Goal: Task Accomplishment & Management: Use online tool/utility

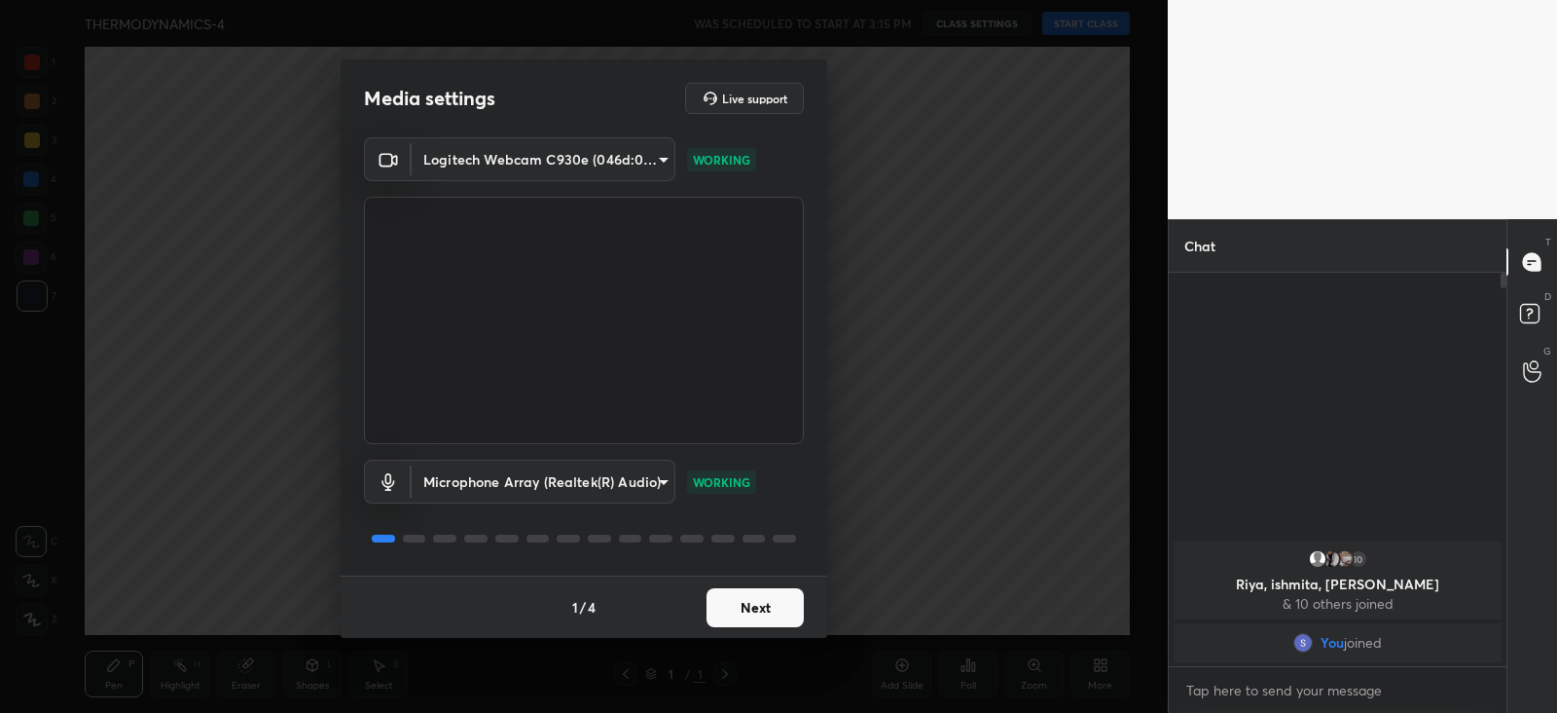
click at [759, 594] on button "Next" at bounding box center [755, 607] width 97 height 39
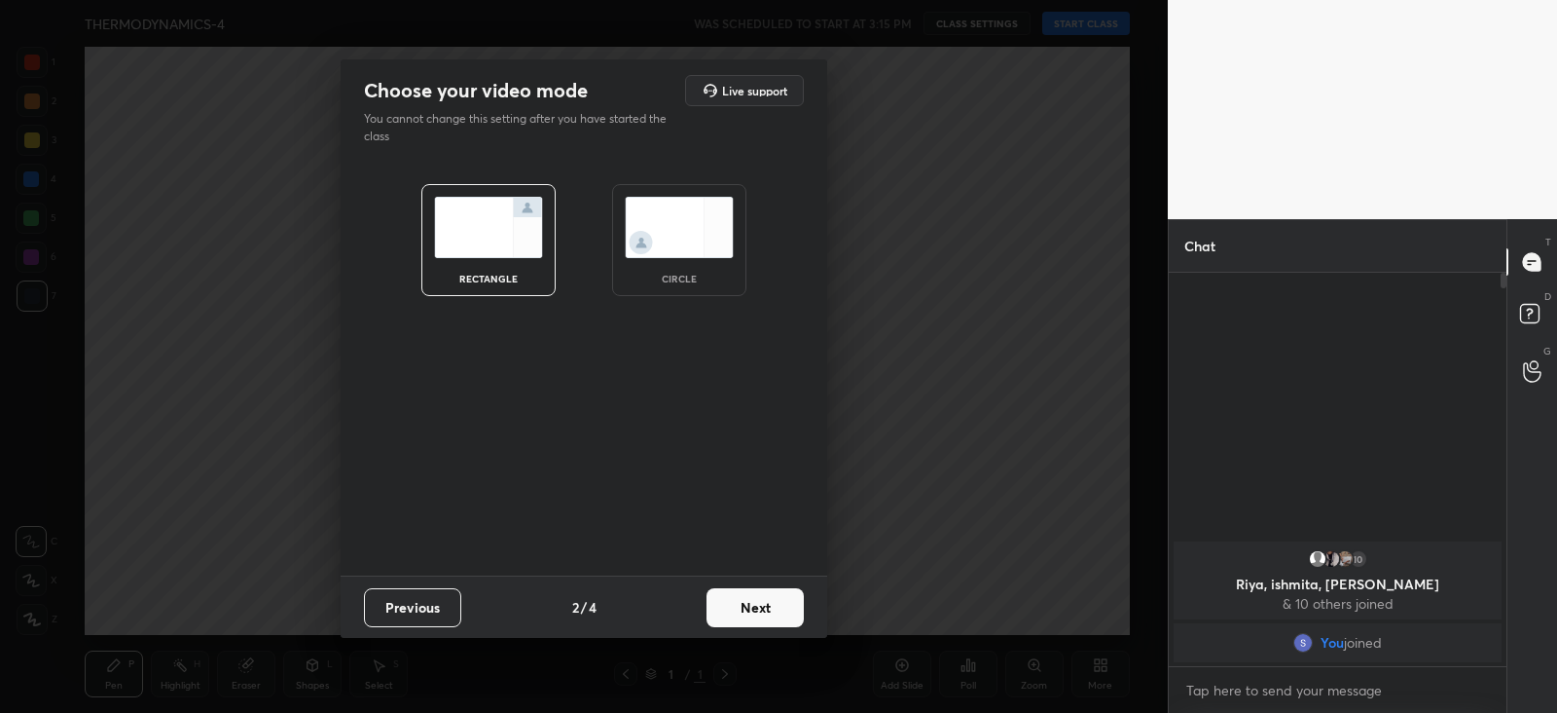
click at [750, 610] on button "Next" at bounding box center [755, 607] width 97 height 39
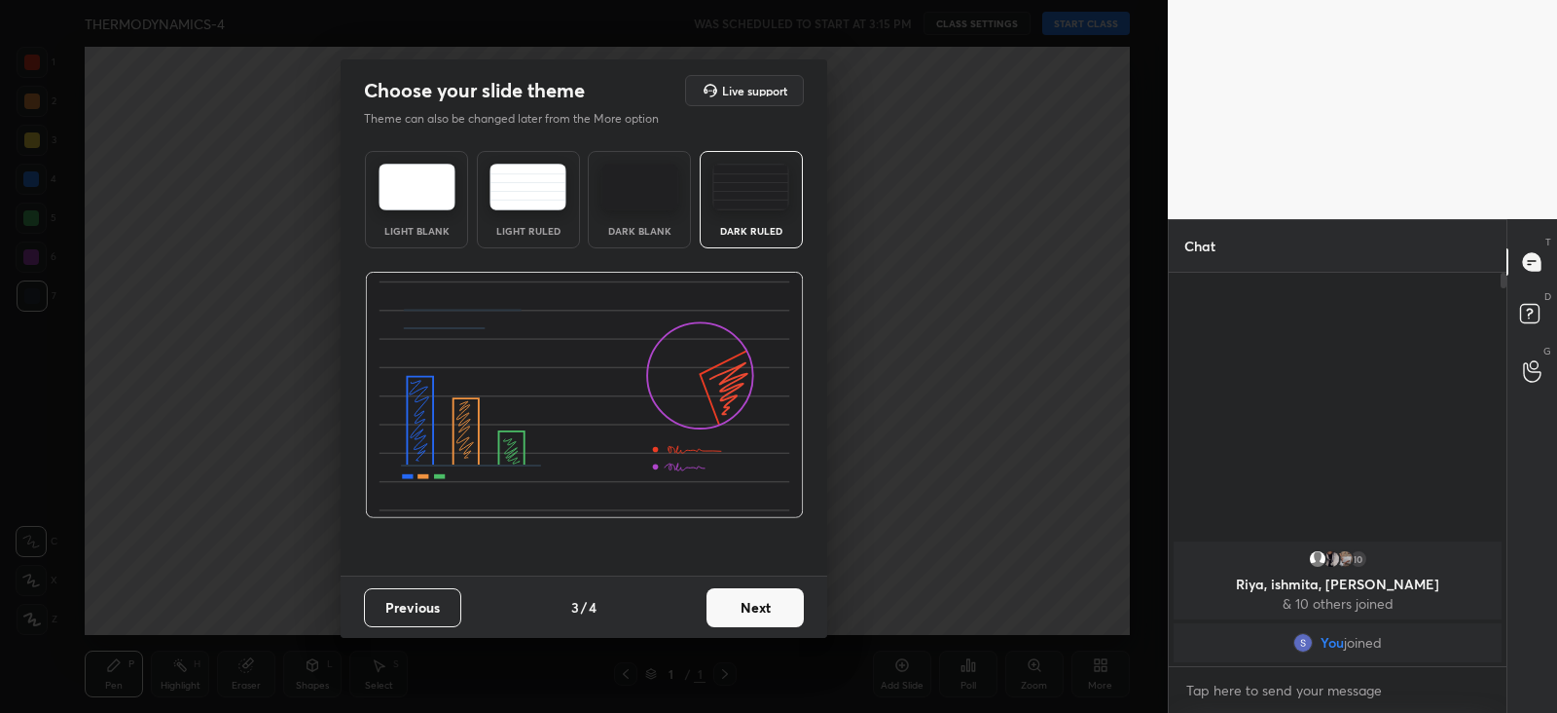
click at [750, 610] on button "Next" at bounding box center [755, 607] width 97 height 39
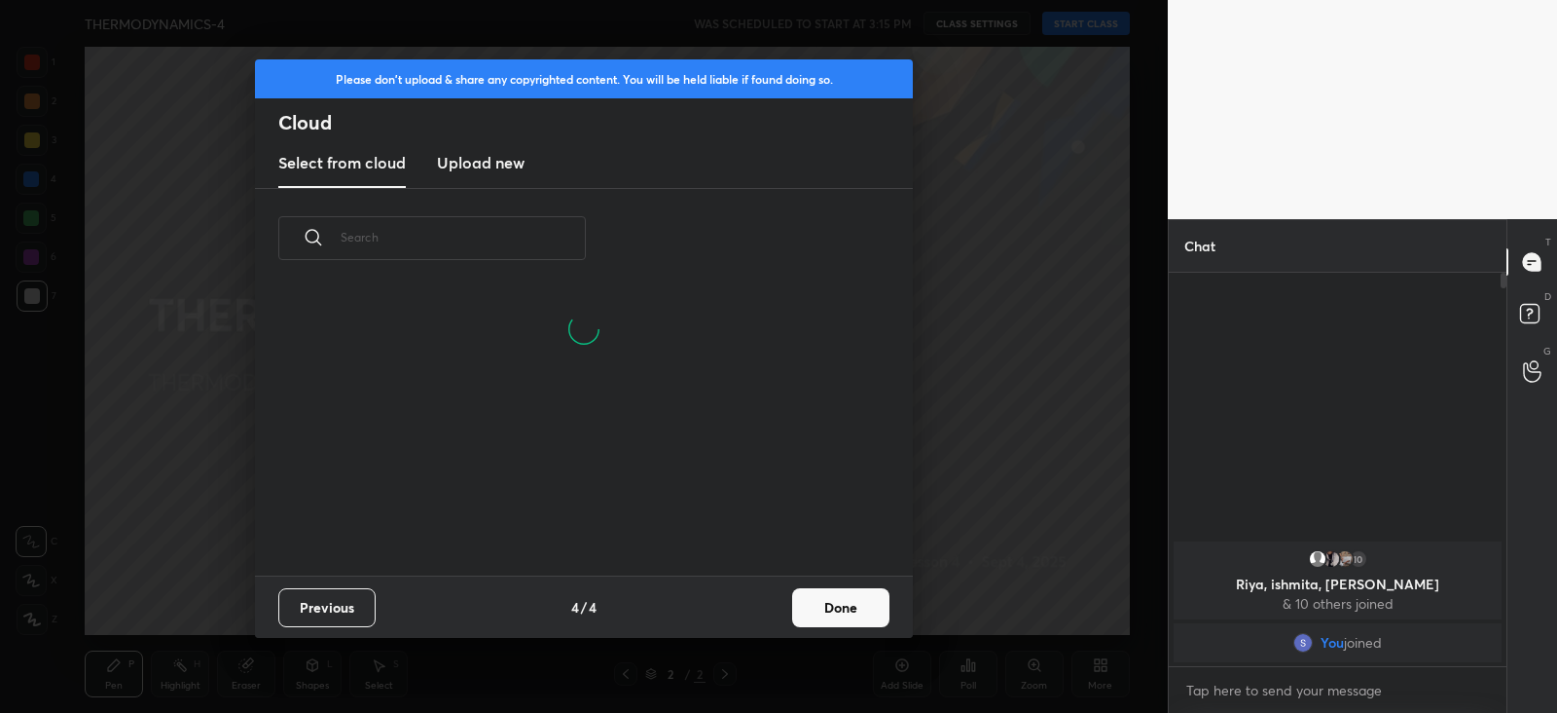
click at [827, 595] on button "Done" at bounding box center [840, 607] width 97 height 39
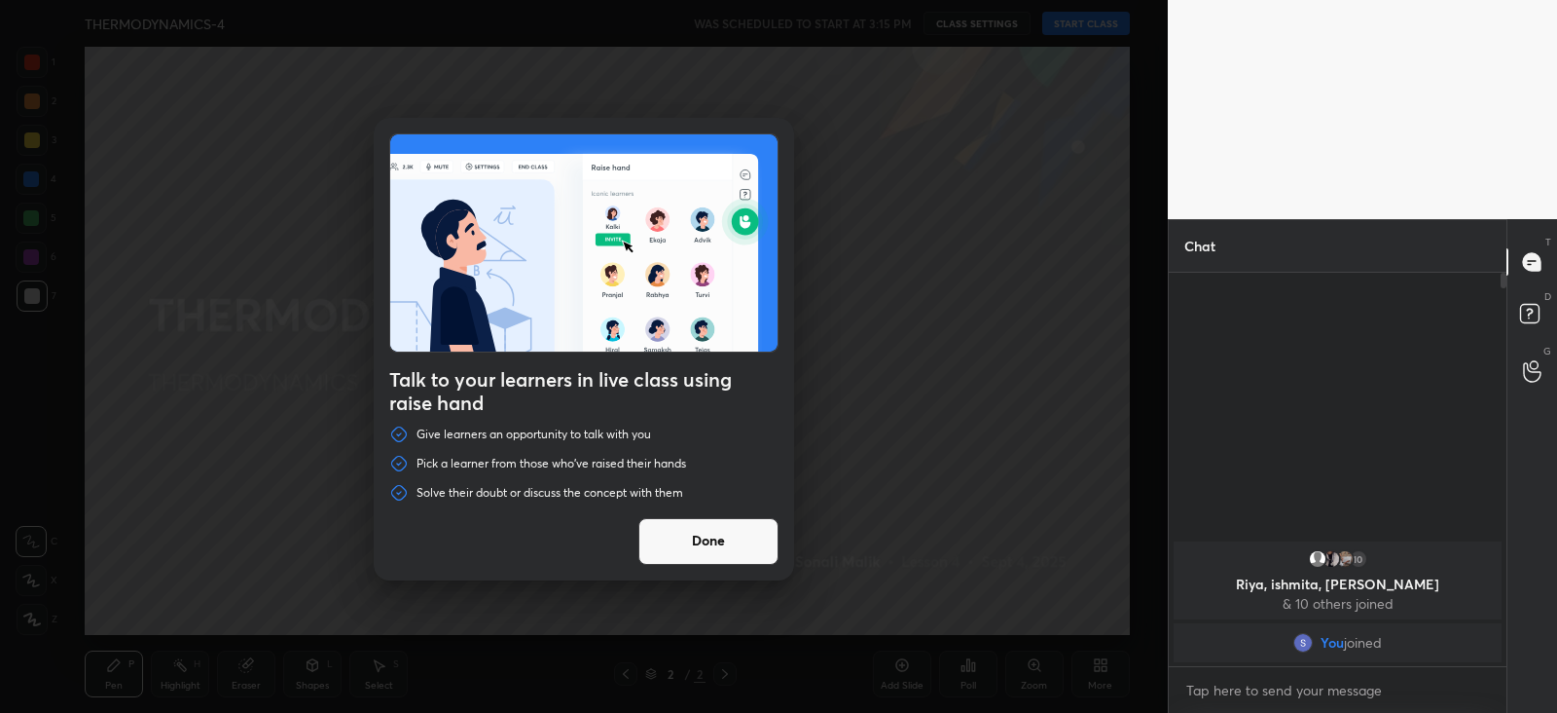
click at [712, 544] on button "Done" at bounding box center [709, 541] width 140 height 47
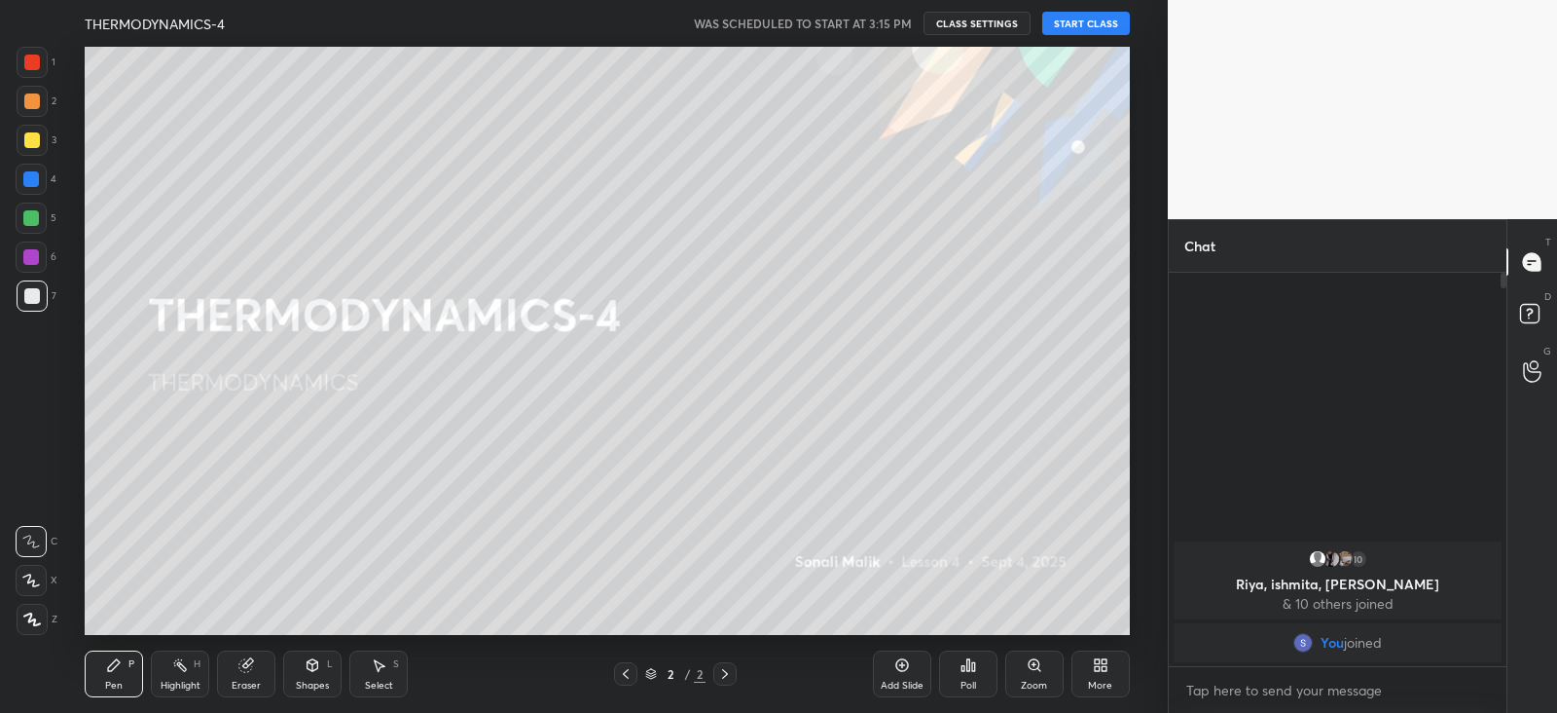
click at [1072, 22] on button "START CLASS" at bounding box center [1087, 23] width 88 height 23
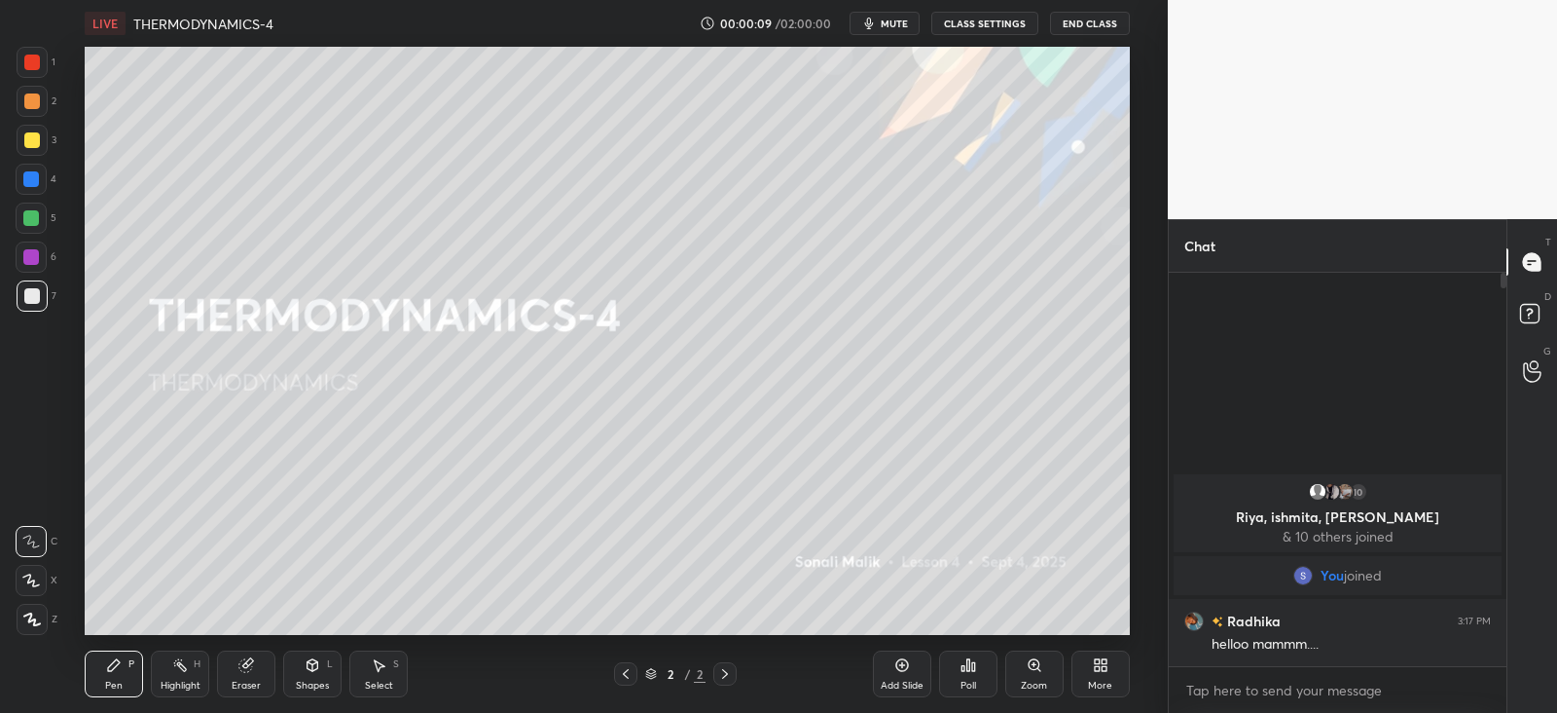
click at [1102, 667] on icon at bounding box center [1104, 668] width 5 height 5
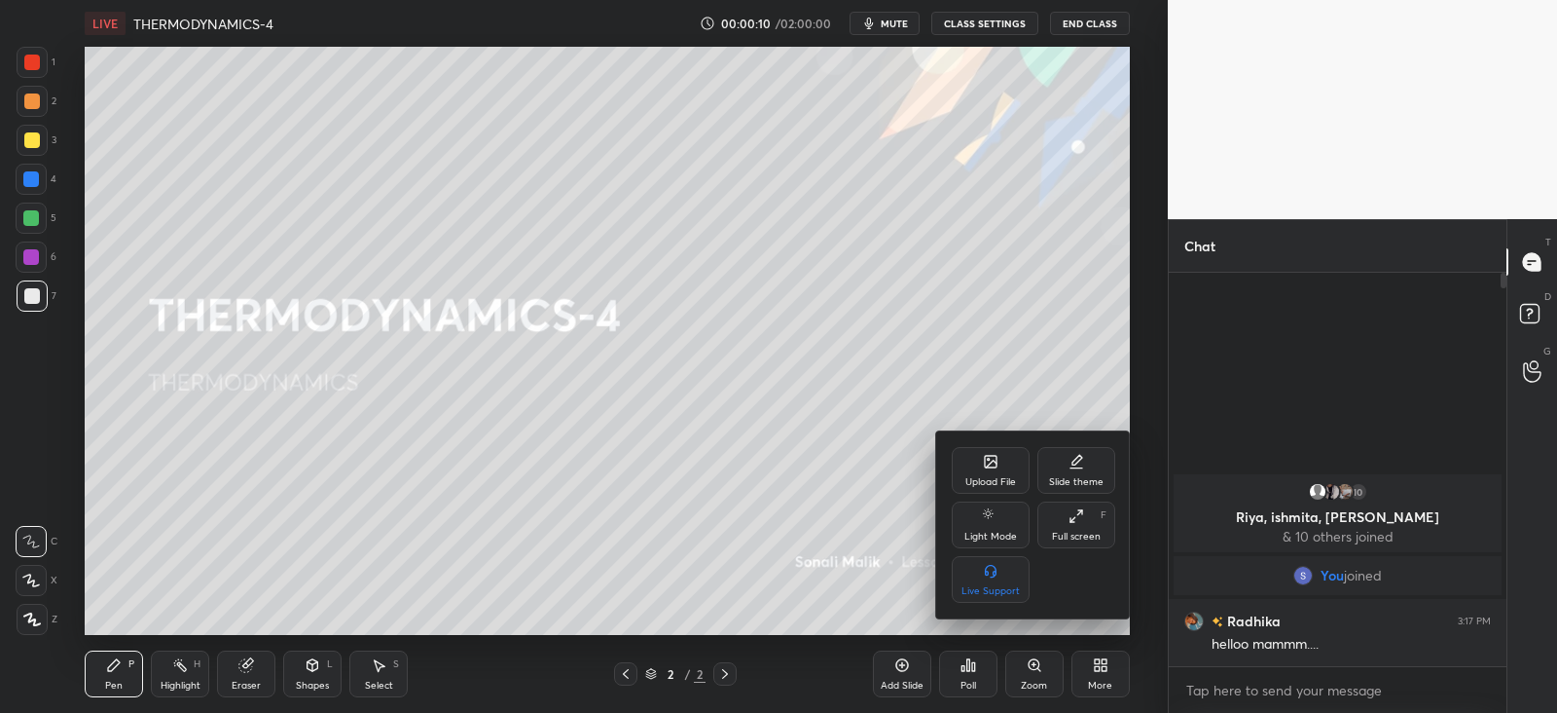
click at [954, 474] on div "Upload File" at bounding box center [991, 470] width 78 height 47
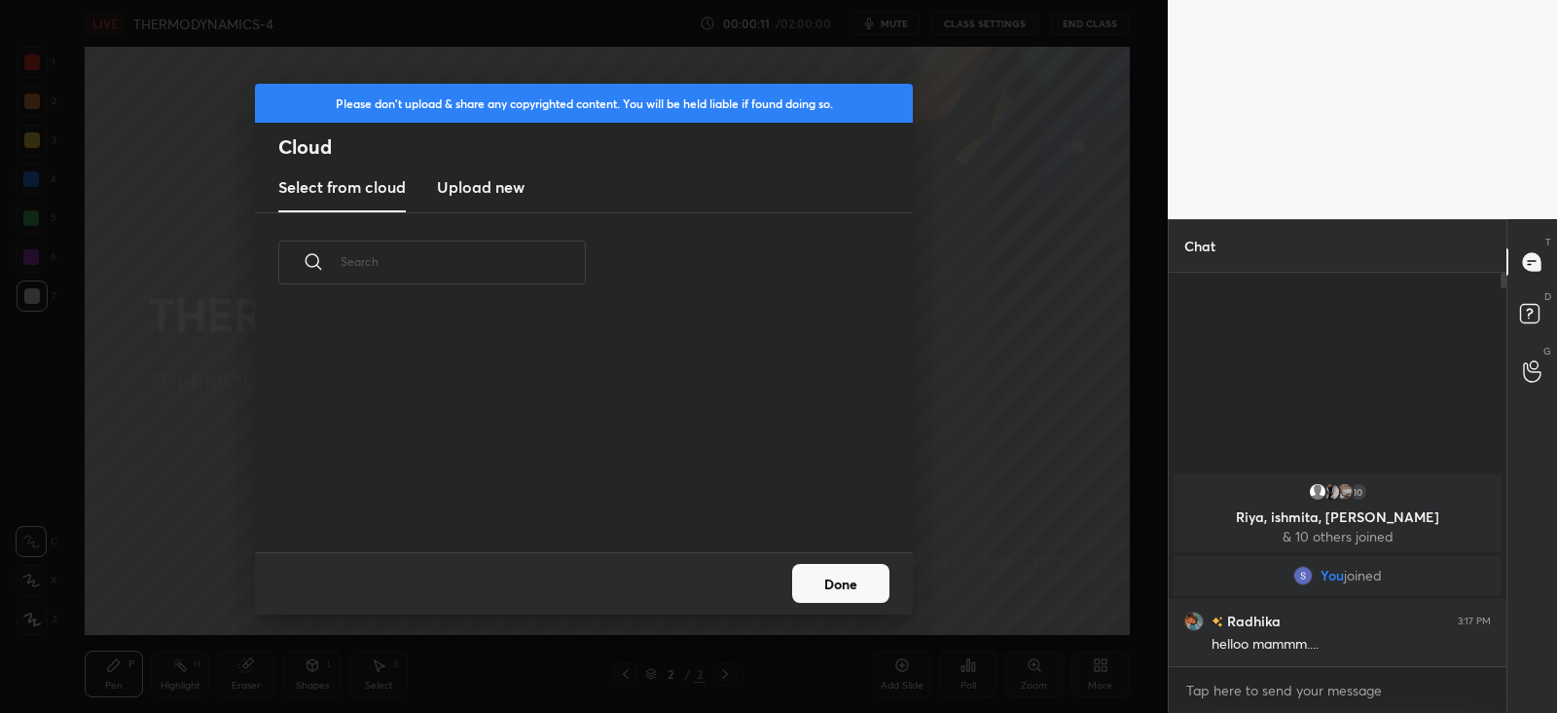
scroll to position [239, 625]
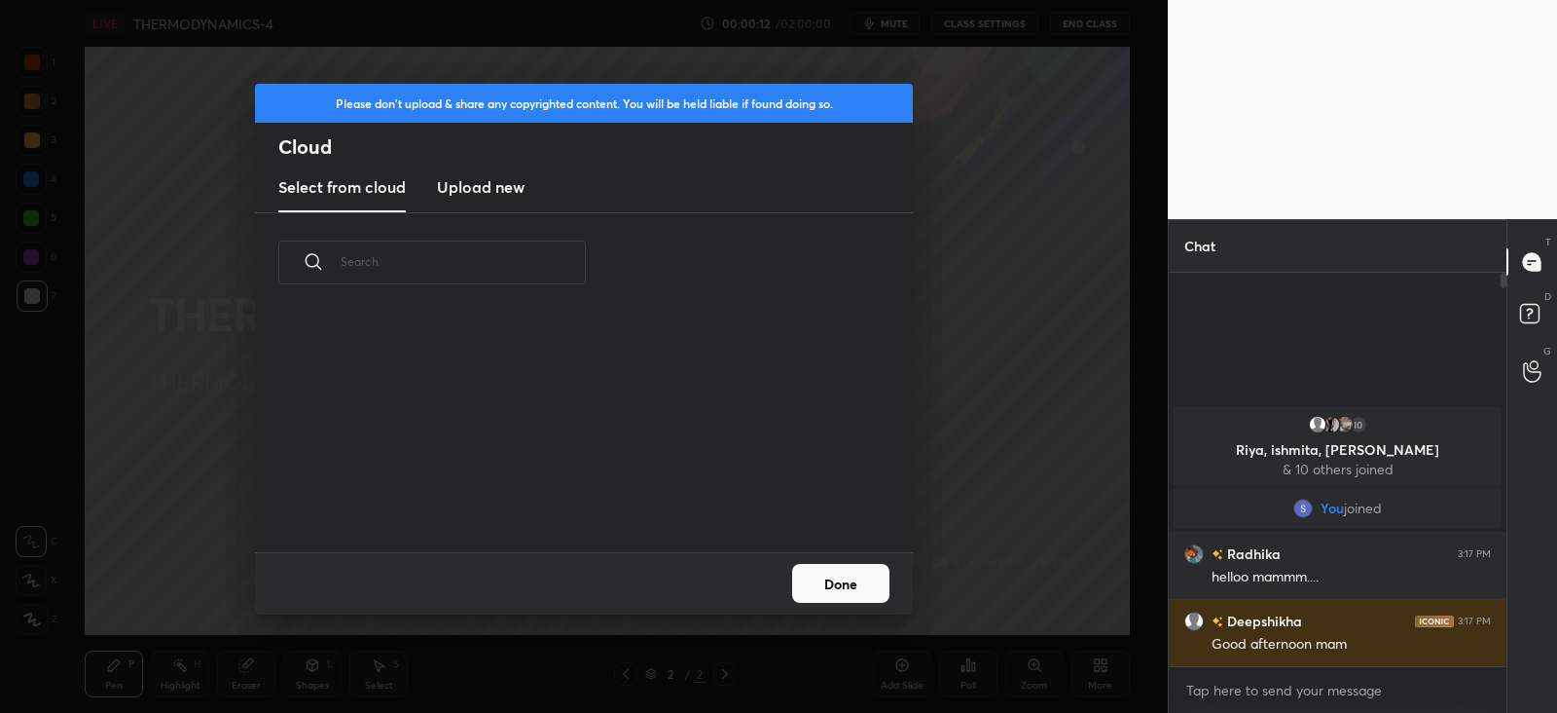
click at [488, 186] on h3 "Upload new" at bounding box center [481, 186] width 88 height 23
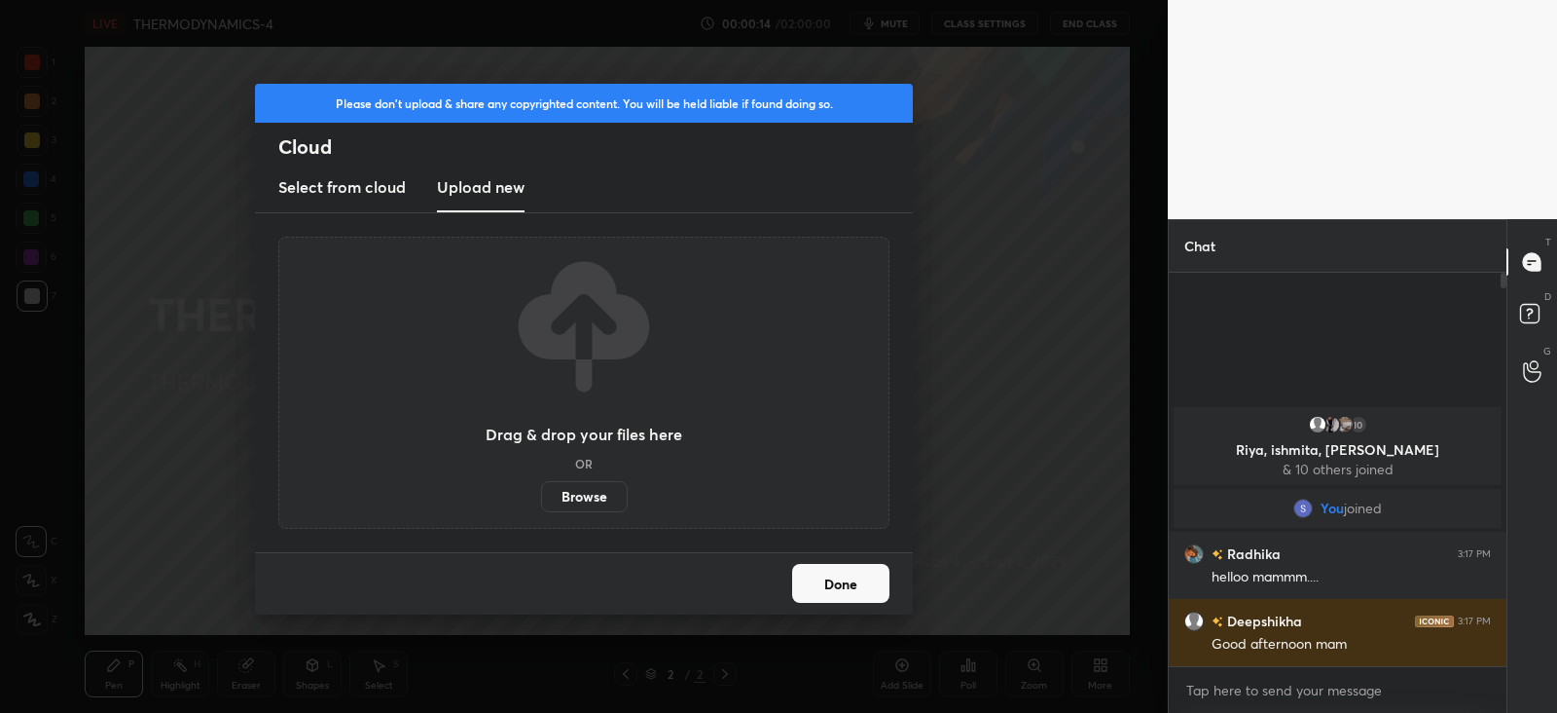
click at [593, 496] on label "Browse" at bounding box center [584, 496] width 87 height 31
click at [541, 496] on input "Browse" at bounding box center [541, 496] width 0 height 31
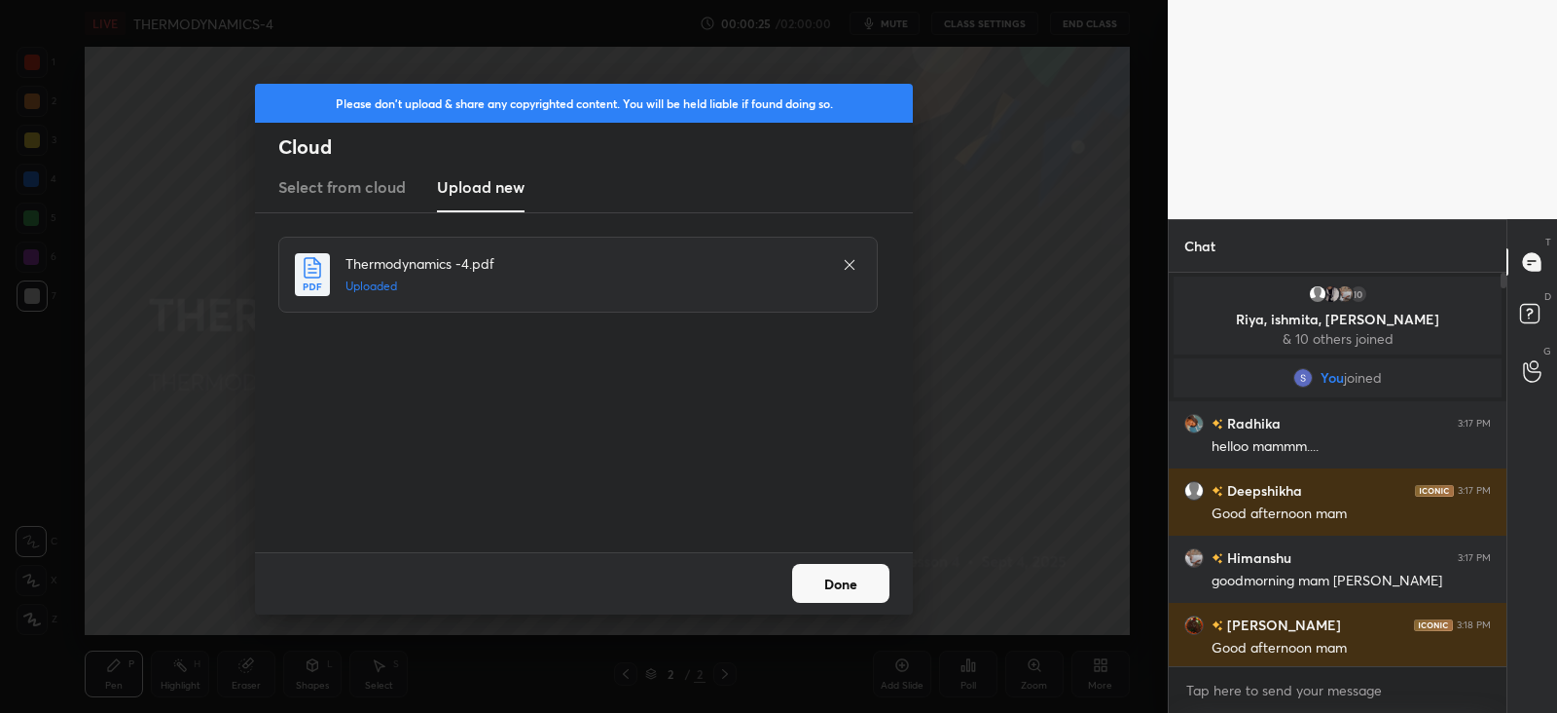
click at [828, 583] on button "Done" at bounding box center [840, 583] width 97 height 39
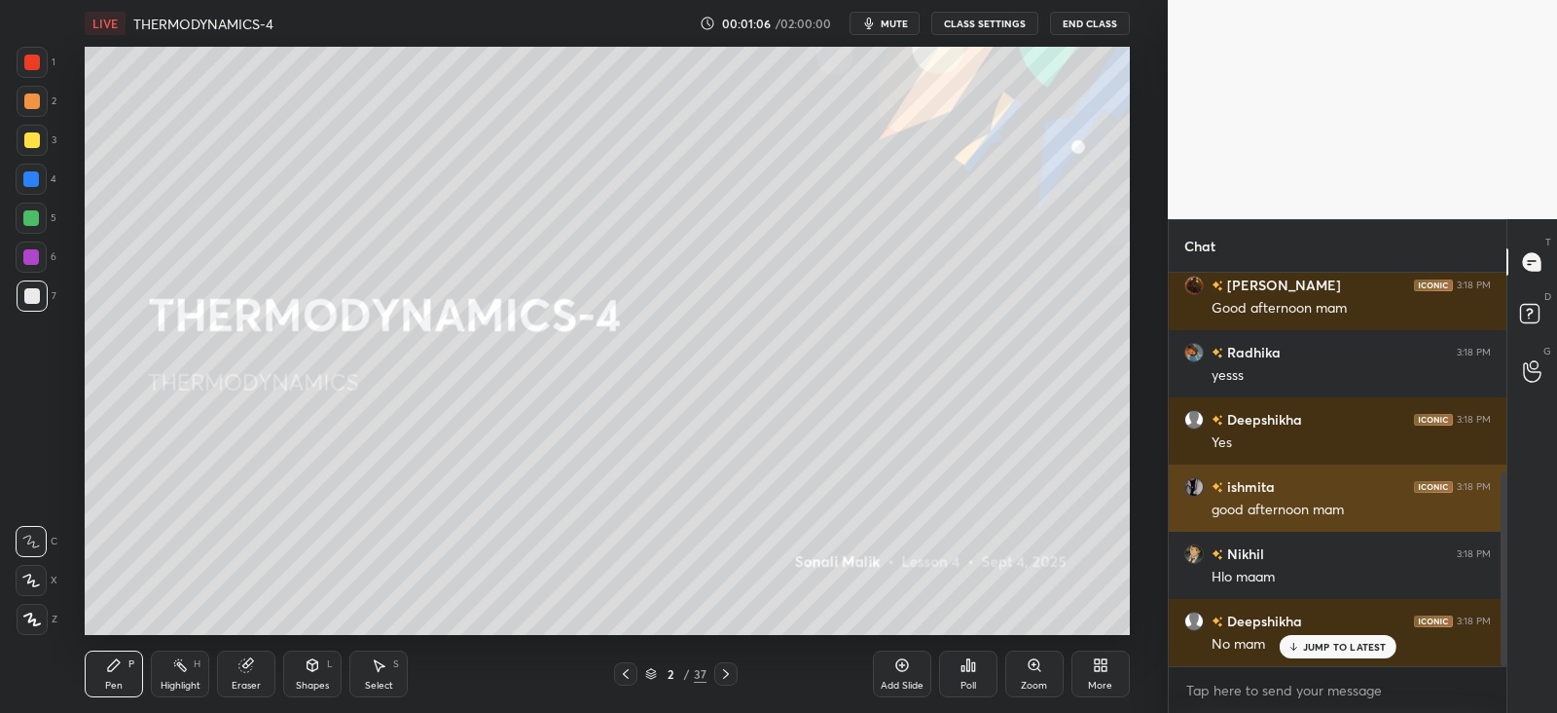
scroll to position [406, 0]
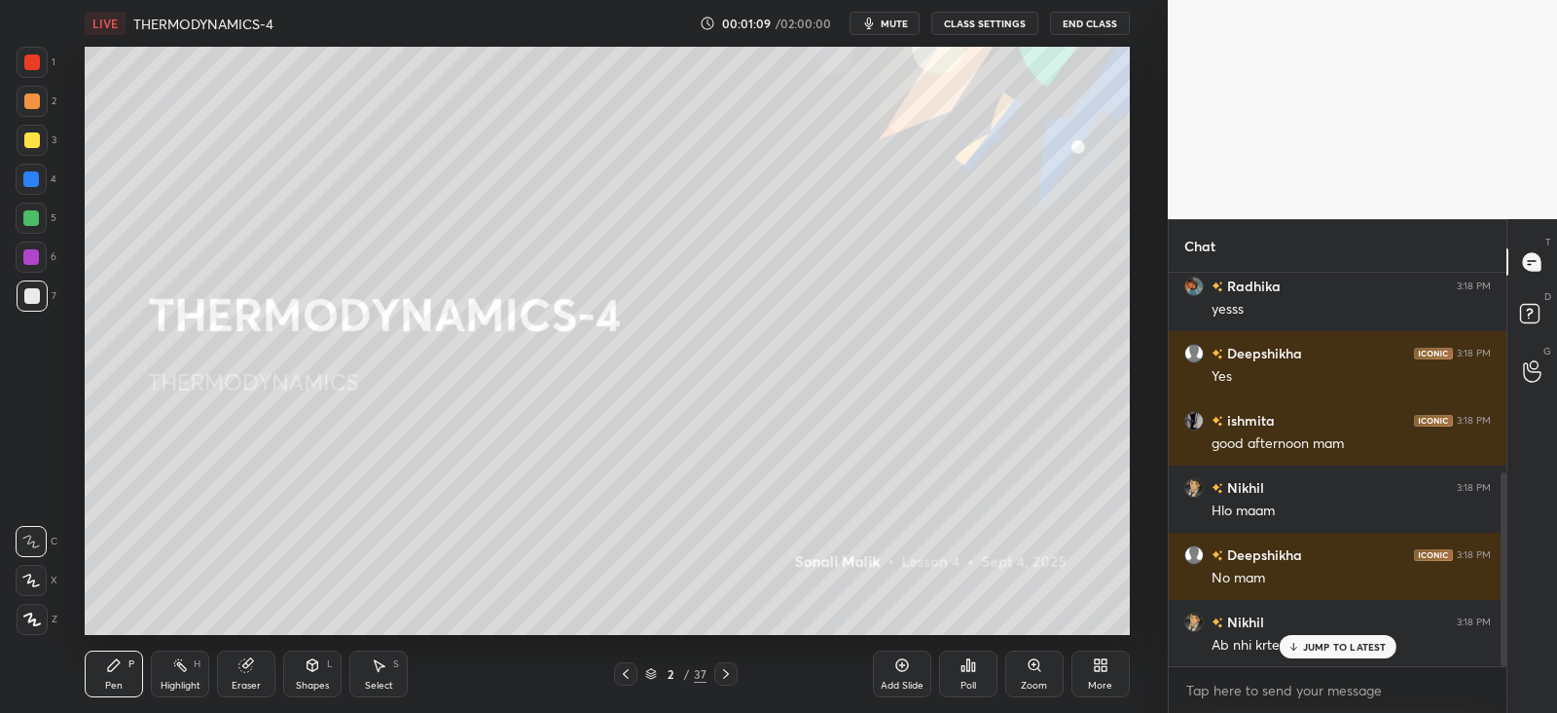
click at [1334, 646] on p "JUMP TO LATEST" at bounding box center [1345, 647] width 84 height 12
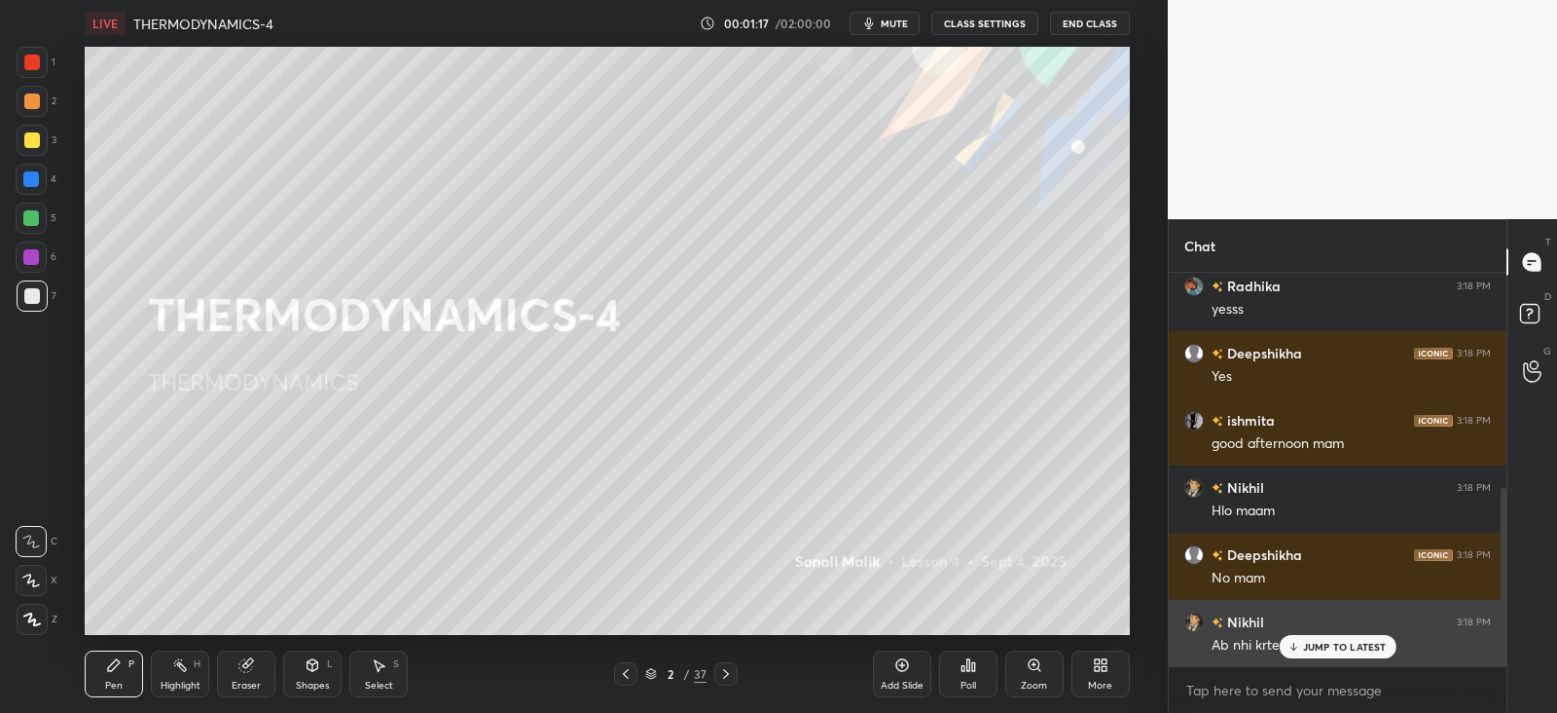
scroll to position [473, 0]
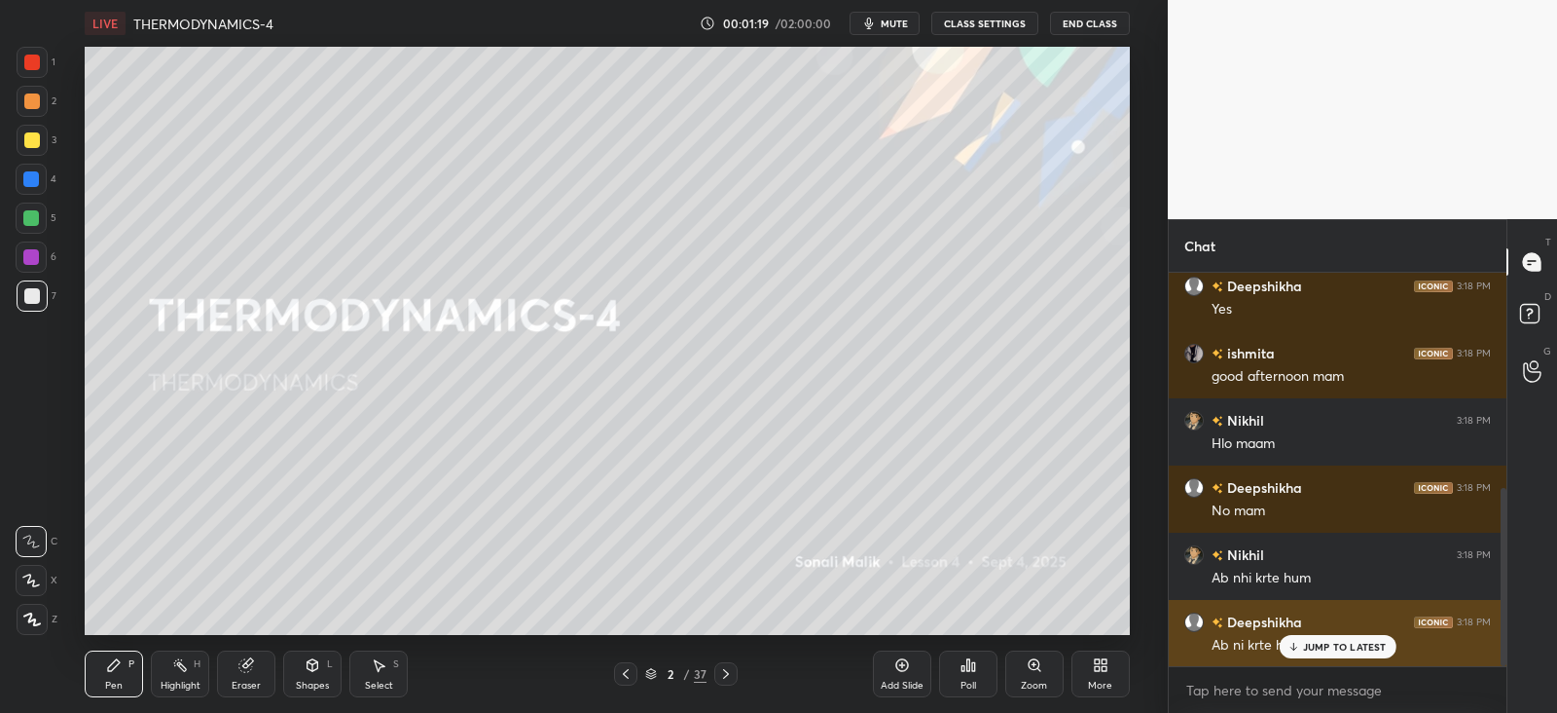
click at [1311, 641] on p "JUMP TO LATEST" at bounding box center [1345, 647] width 84 height 12
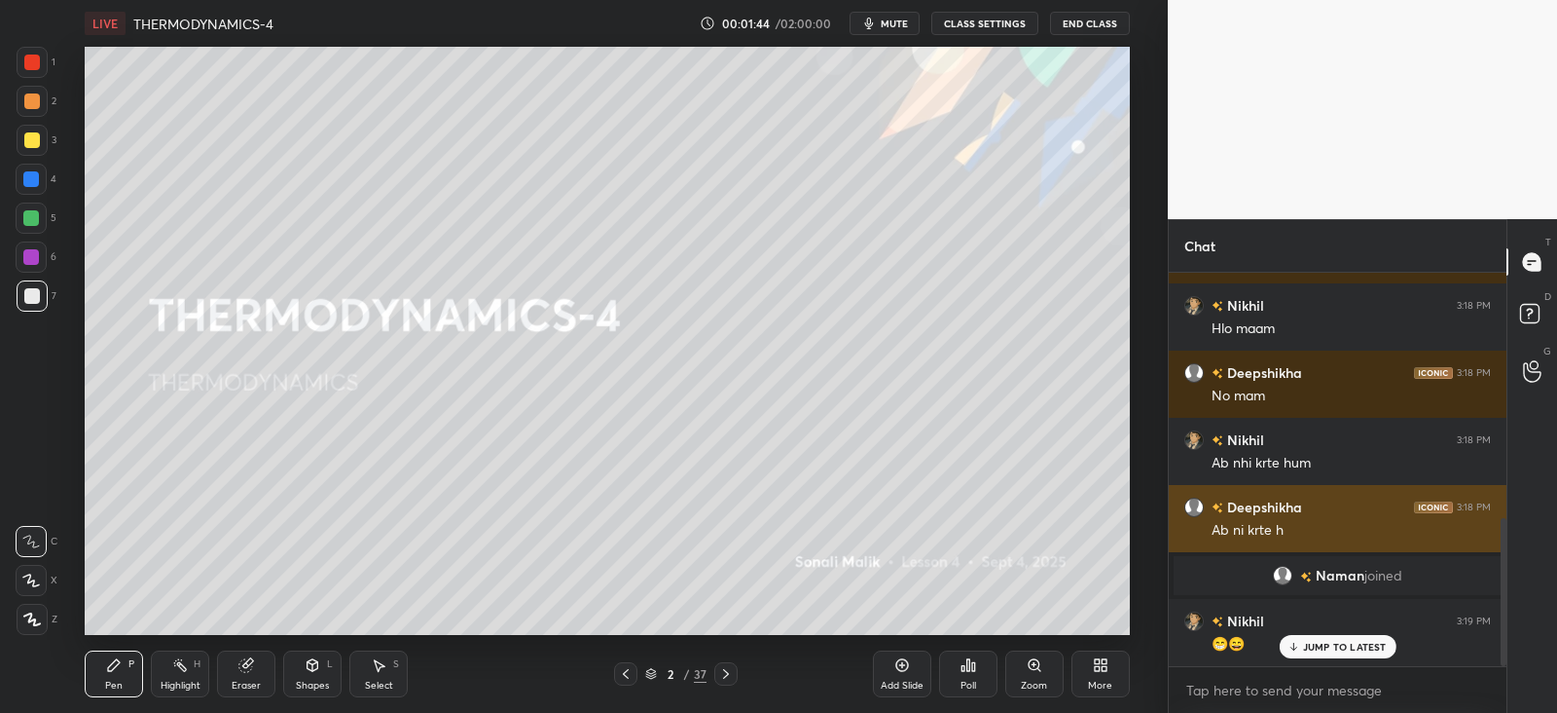
scroll to position [654, 0]
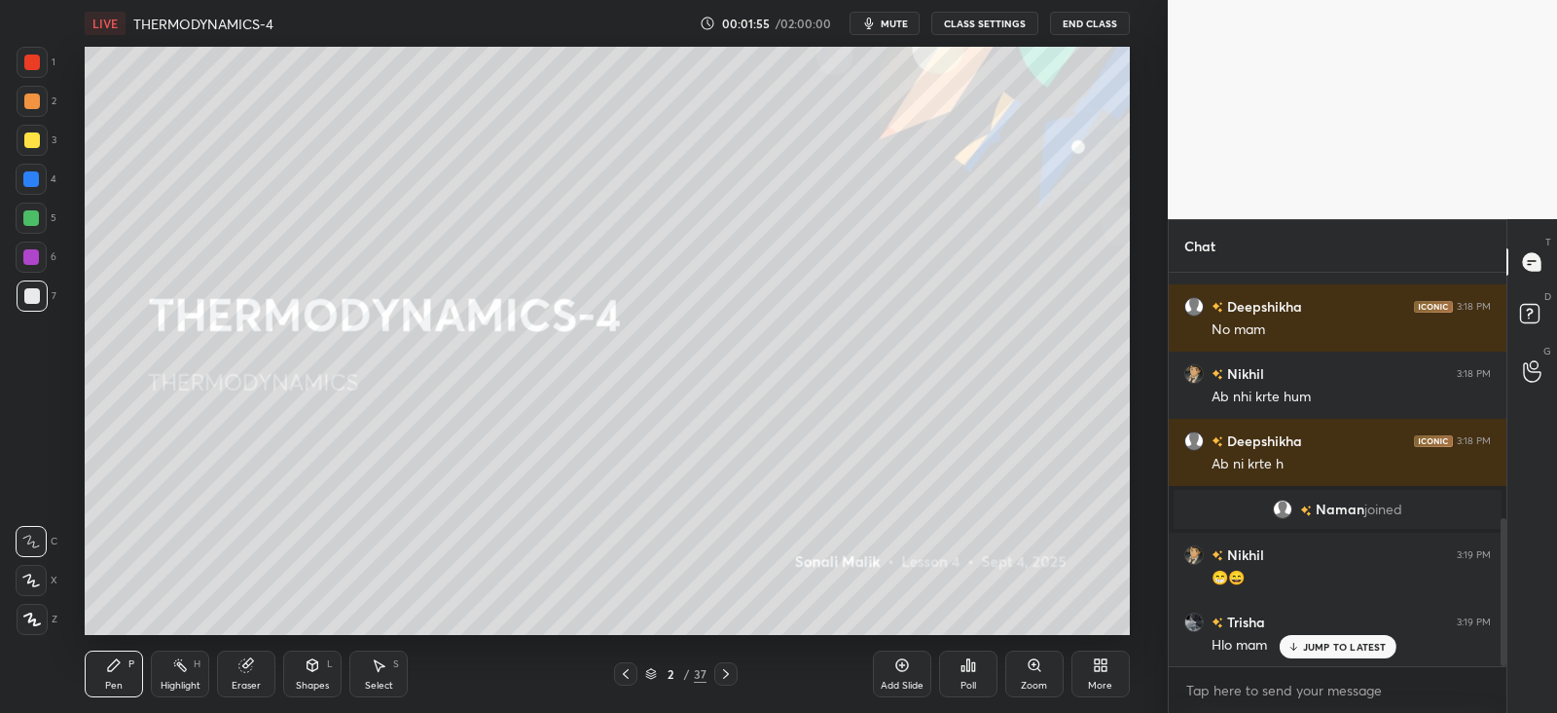
click at [718, 678] on icon at bounding box center [726, 674] width 16 height 16
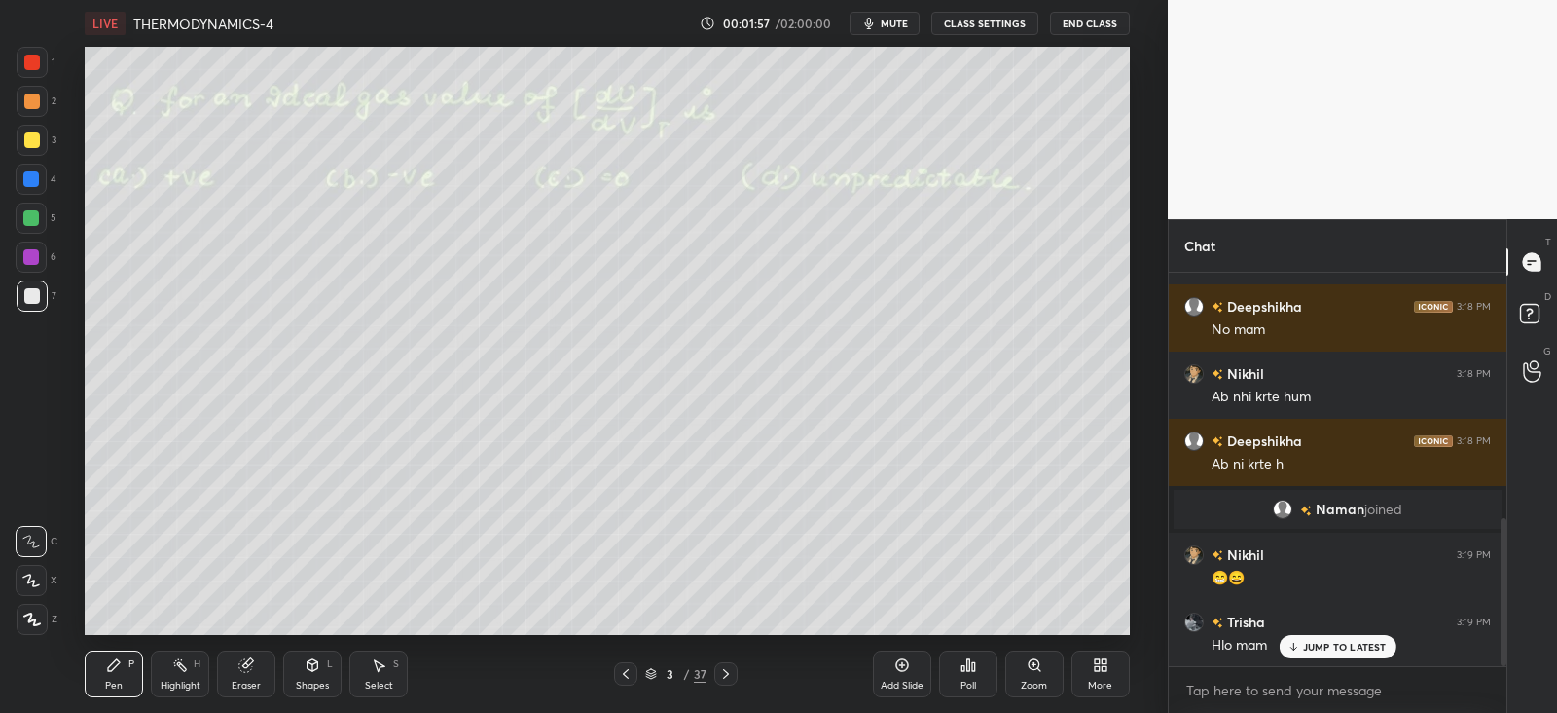
click at [978, 673] on div "Poll" at bounding box center [968, 673] width 58 height 47
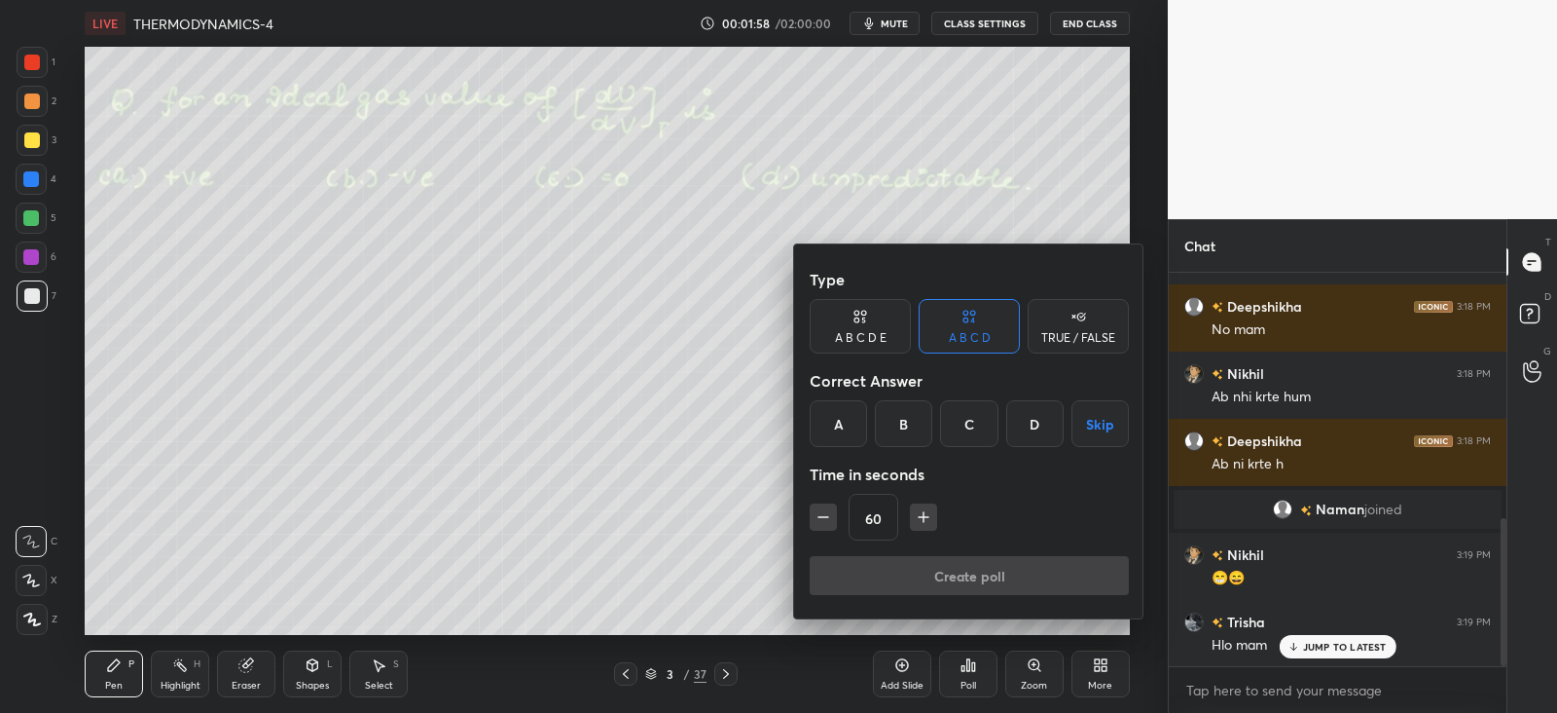
click at [974, 408] on div "C" at bounding box center [968, 423] width 57 height 47
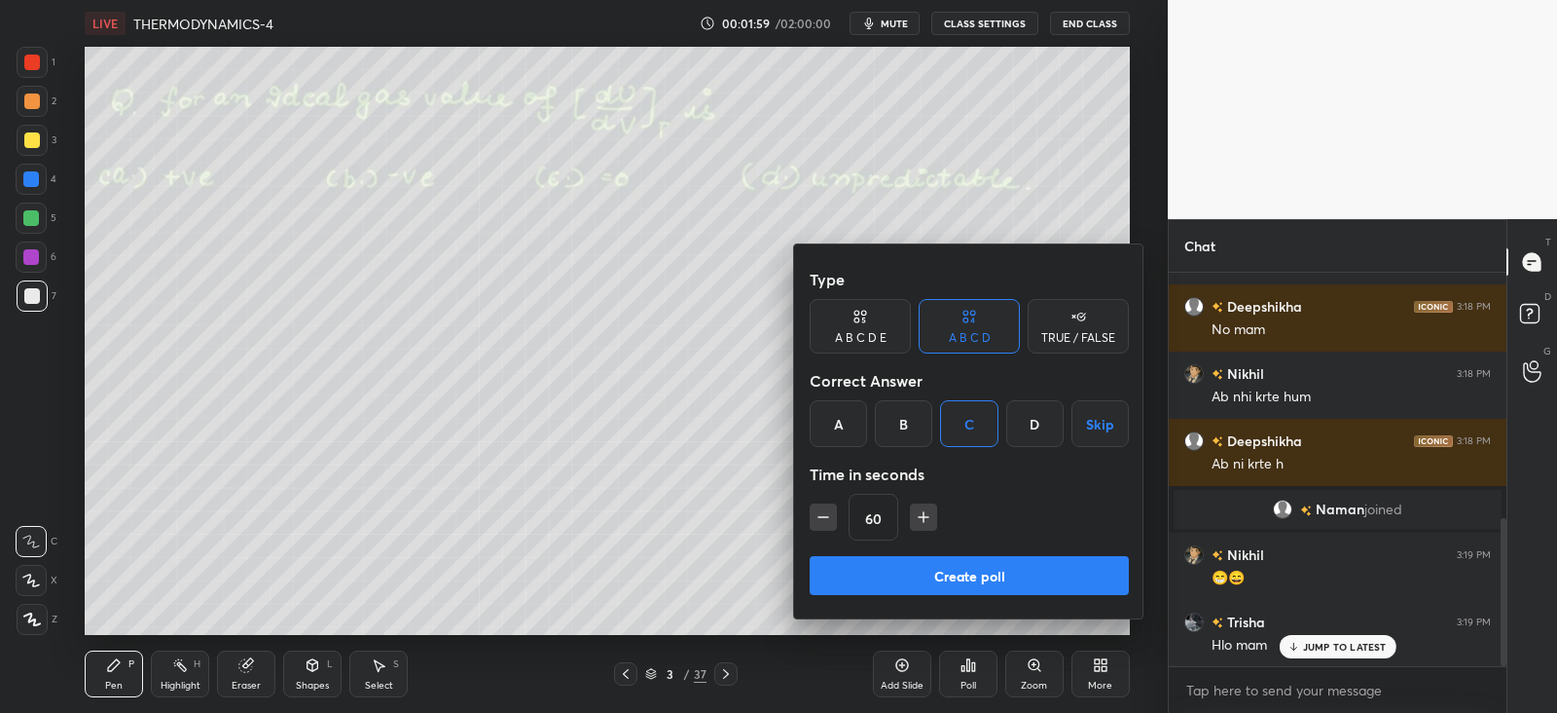
click at [915, 570] on button "Create poll" at bounding box center [969, 575] width 319 height 39
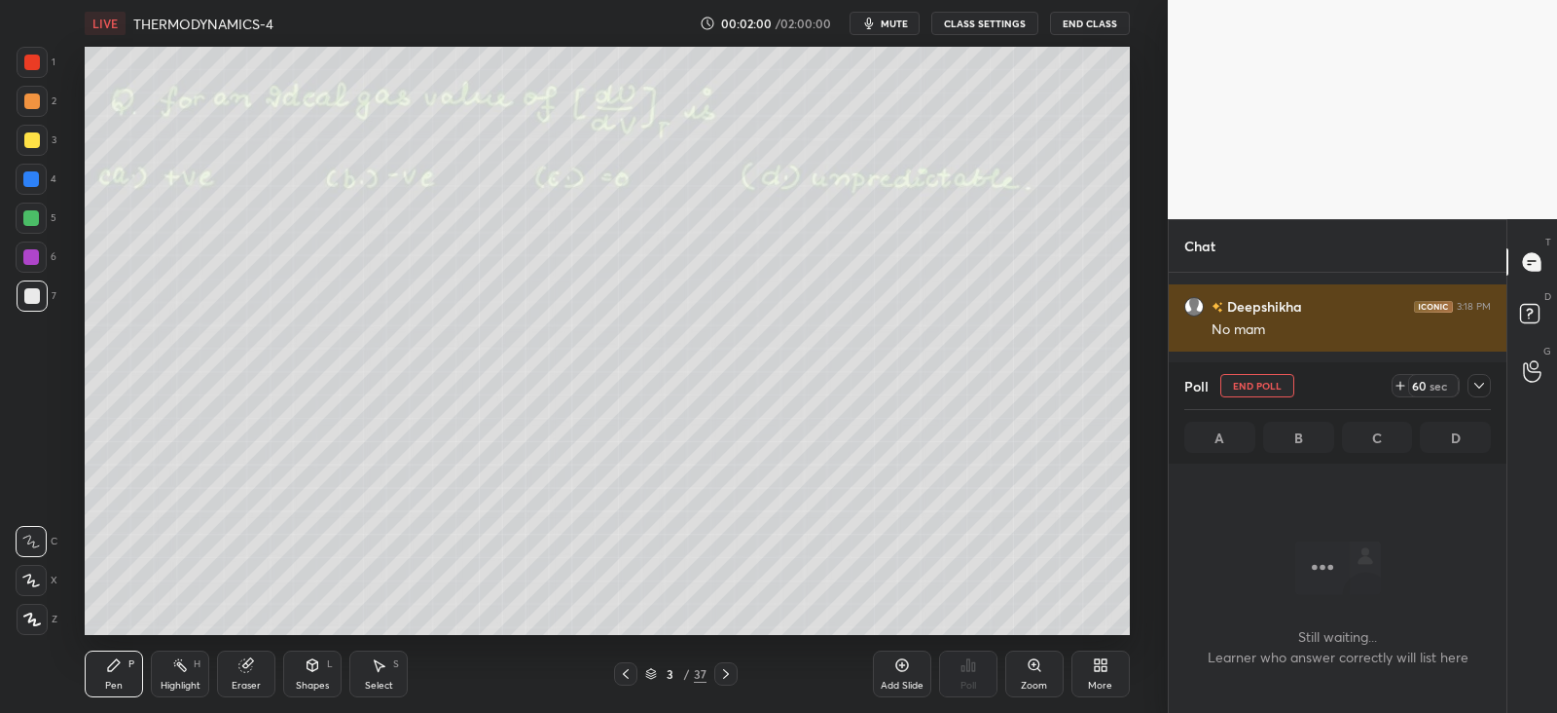
scroll to position [6, 6]
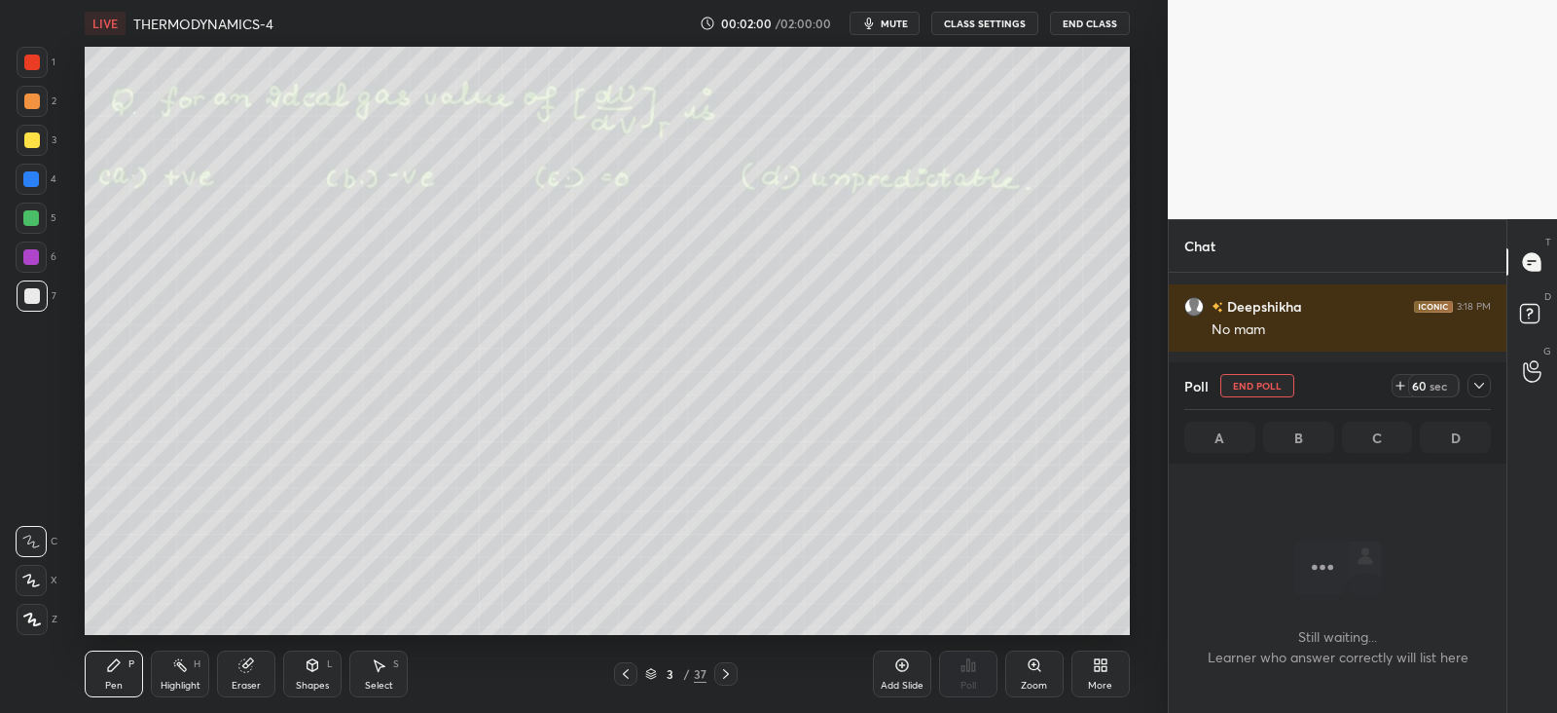
click at [1479, 384] on icon at bounding box center [1480, 386] width 16 height 16
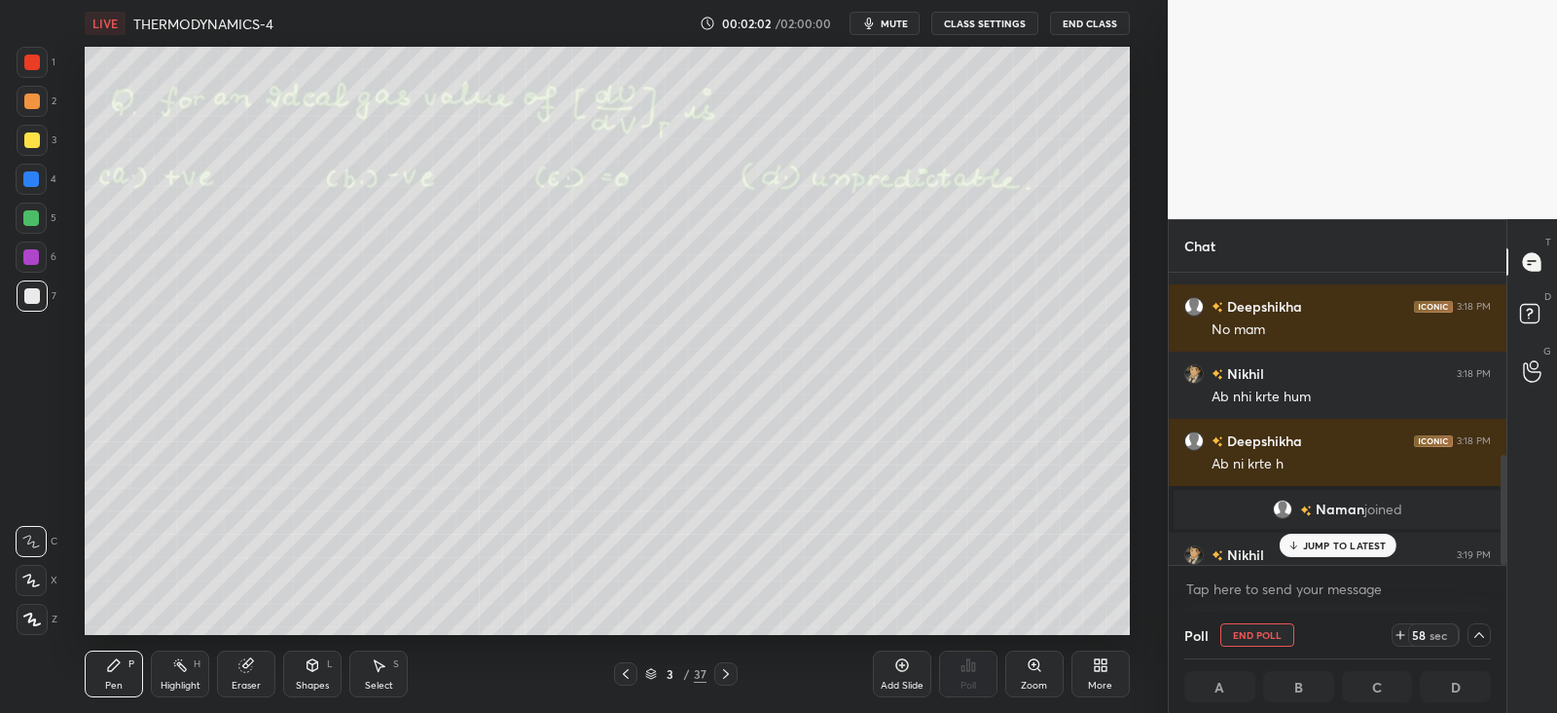
scroll to position [755, 0]
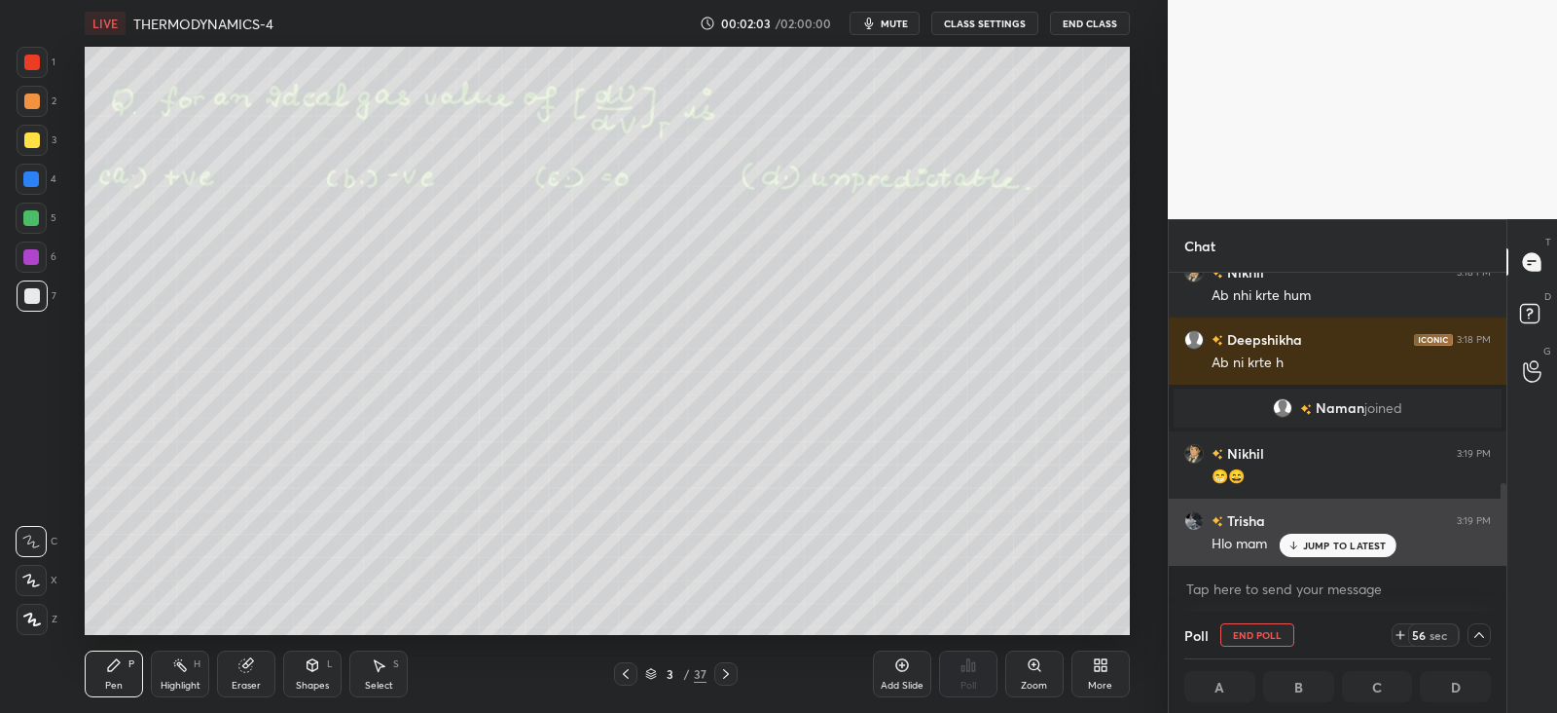
click at [1324, 540] on p "JUMP TO LATEST" at bounding box center [1345, 545] width 84 height 12
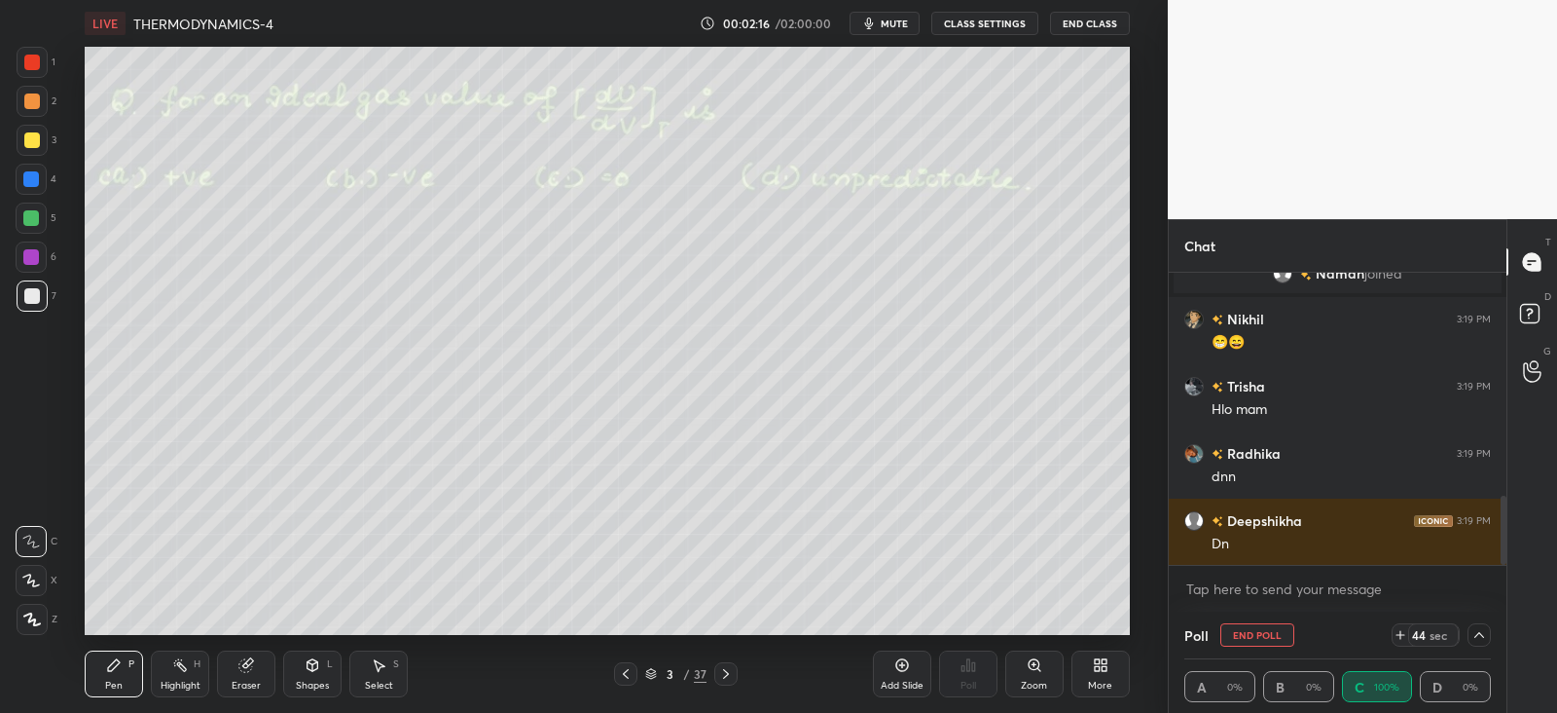
scroll to position [937, 0]
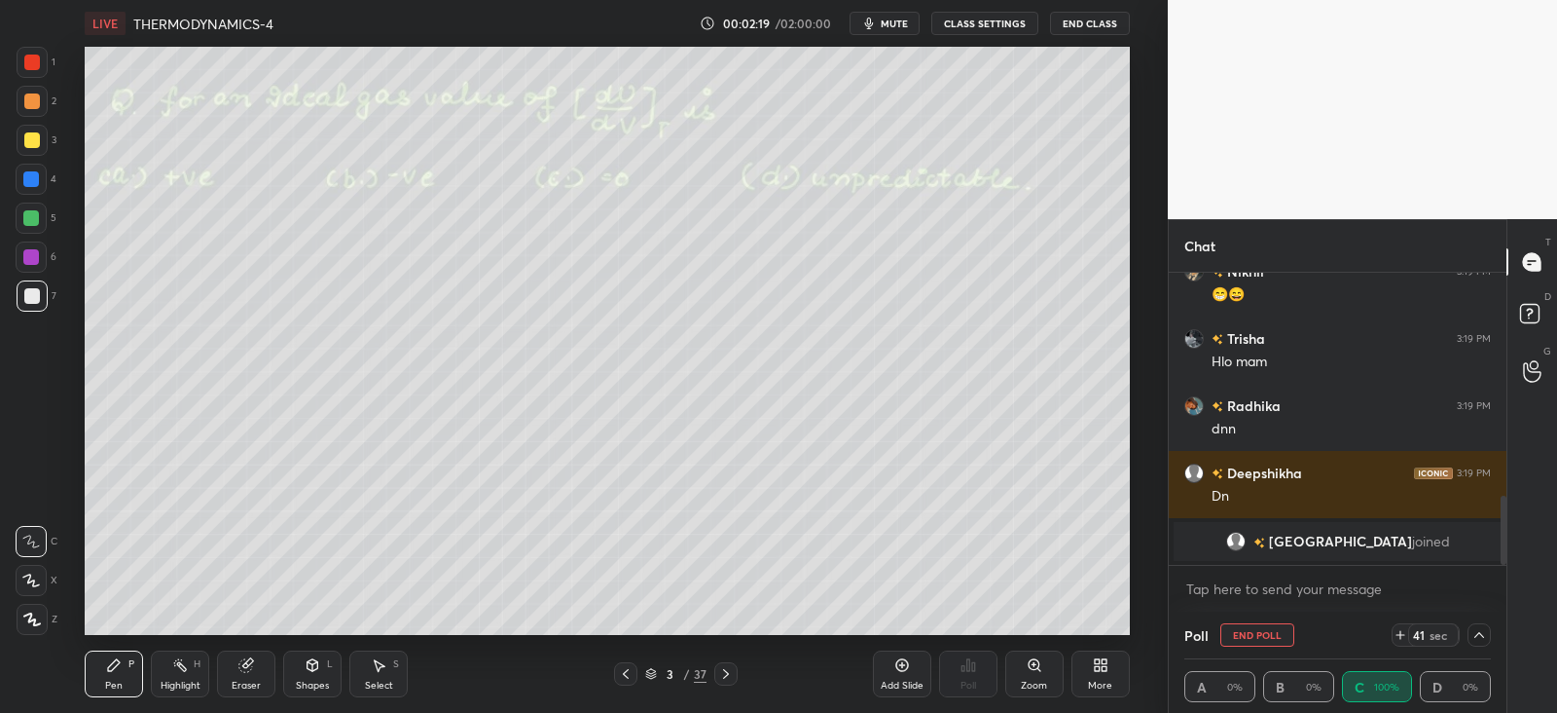
click at [23, 615] on icon at bounding box center [32, 619] width 18 height 14
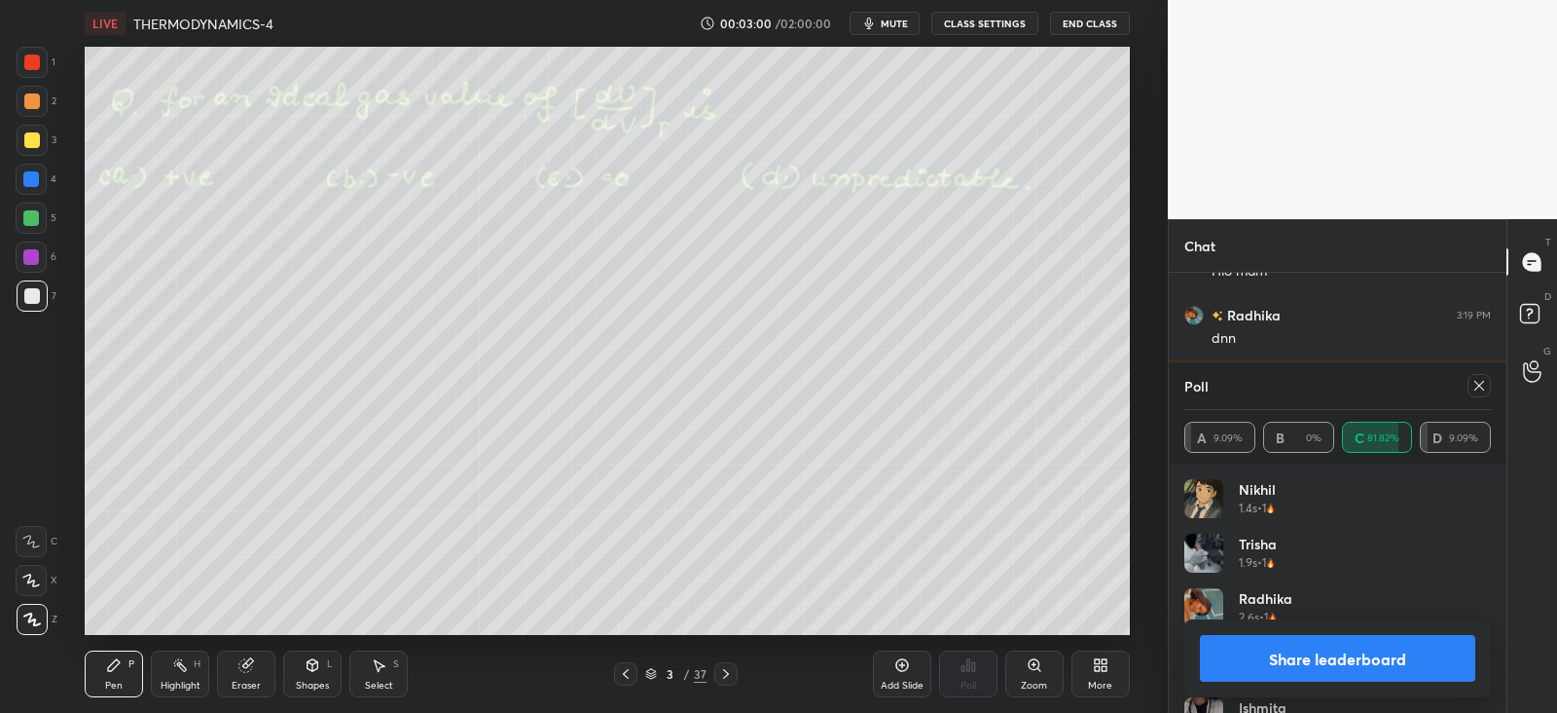
scroll to position [228, 301]
click at [1479, 386] on icon at bounding box center [1480, 386] width 16 height 16
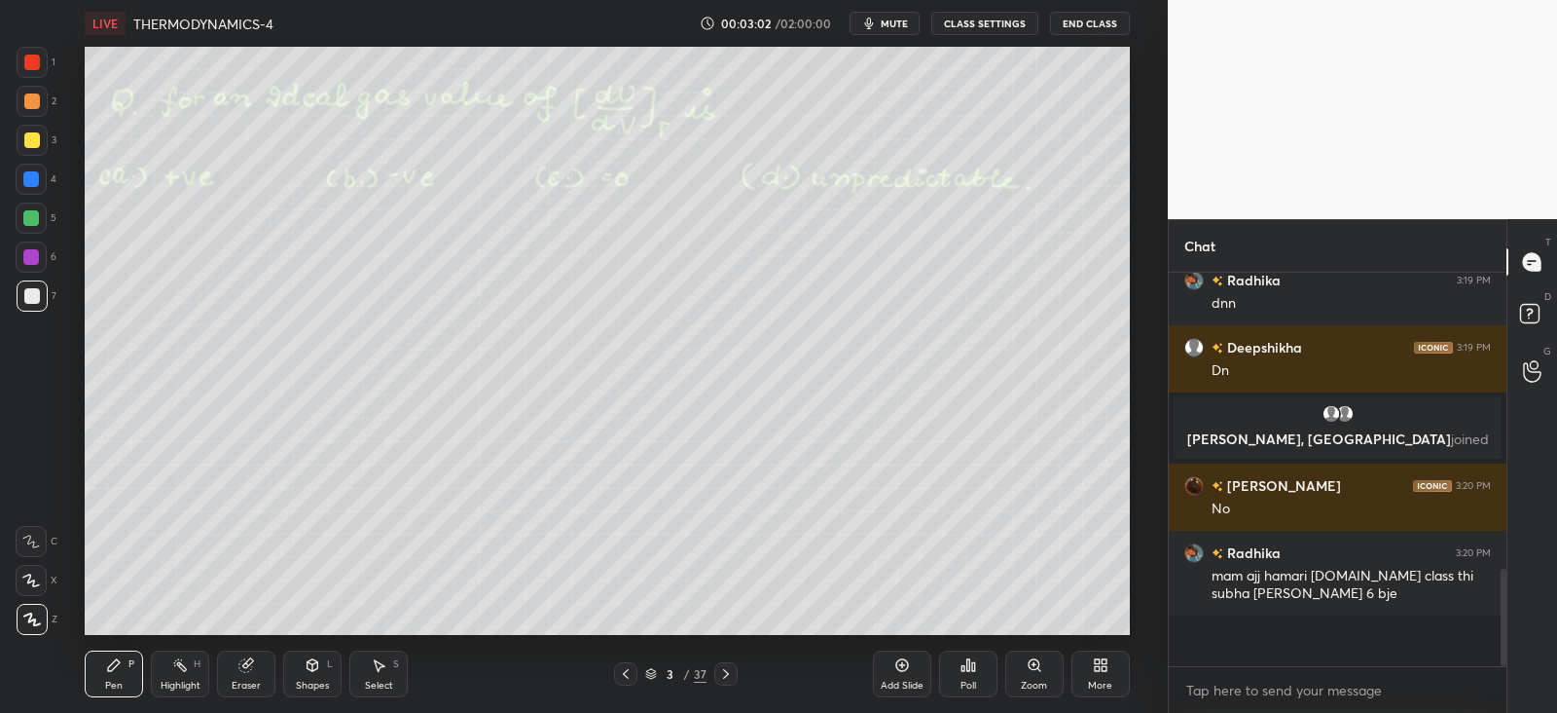
scroll to position [226, 331]
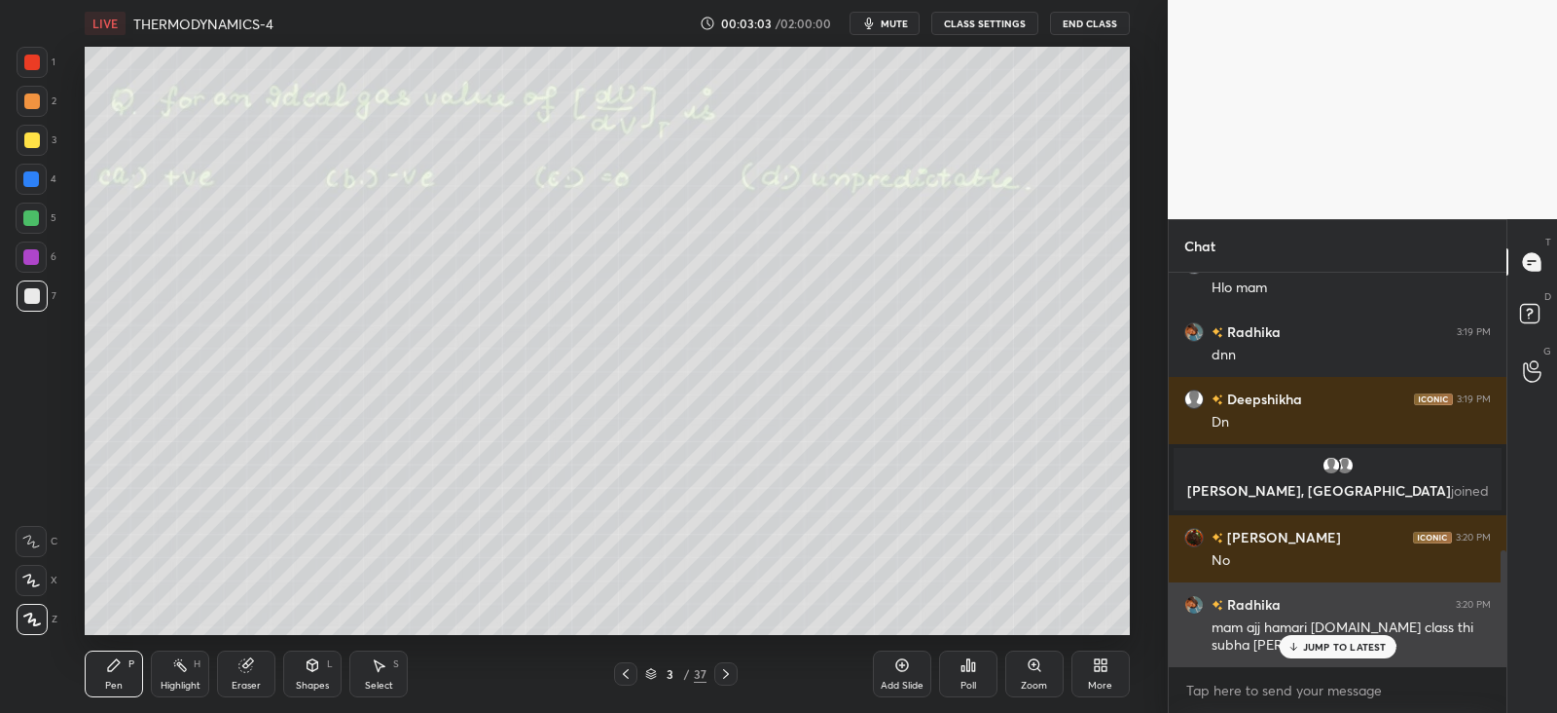
click at [1369, 641] on p "JUMP TO LATEST" at bounding box center [1345, 647] width 84 height 12
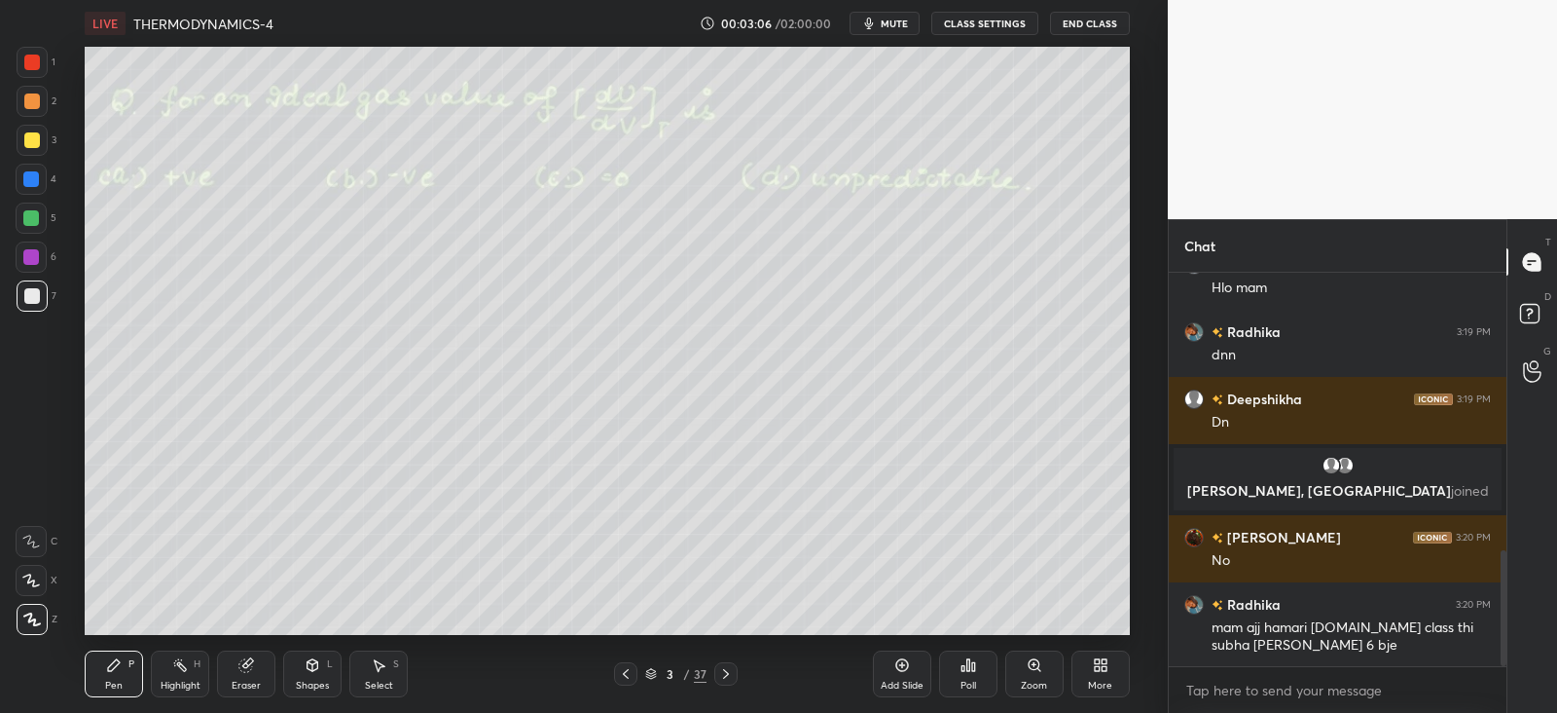
click at [725, 669] on icon at bounding box center [726, 674] width 16 height 16
click at [970, 680] on div "Poll" at bounding box center [969, 685] width 16 height 10
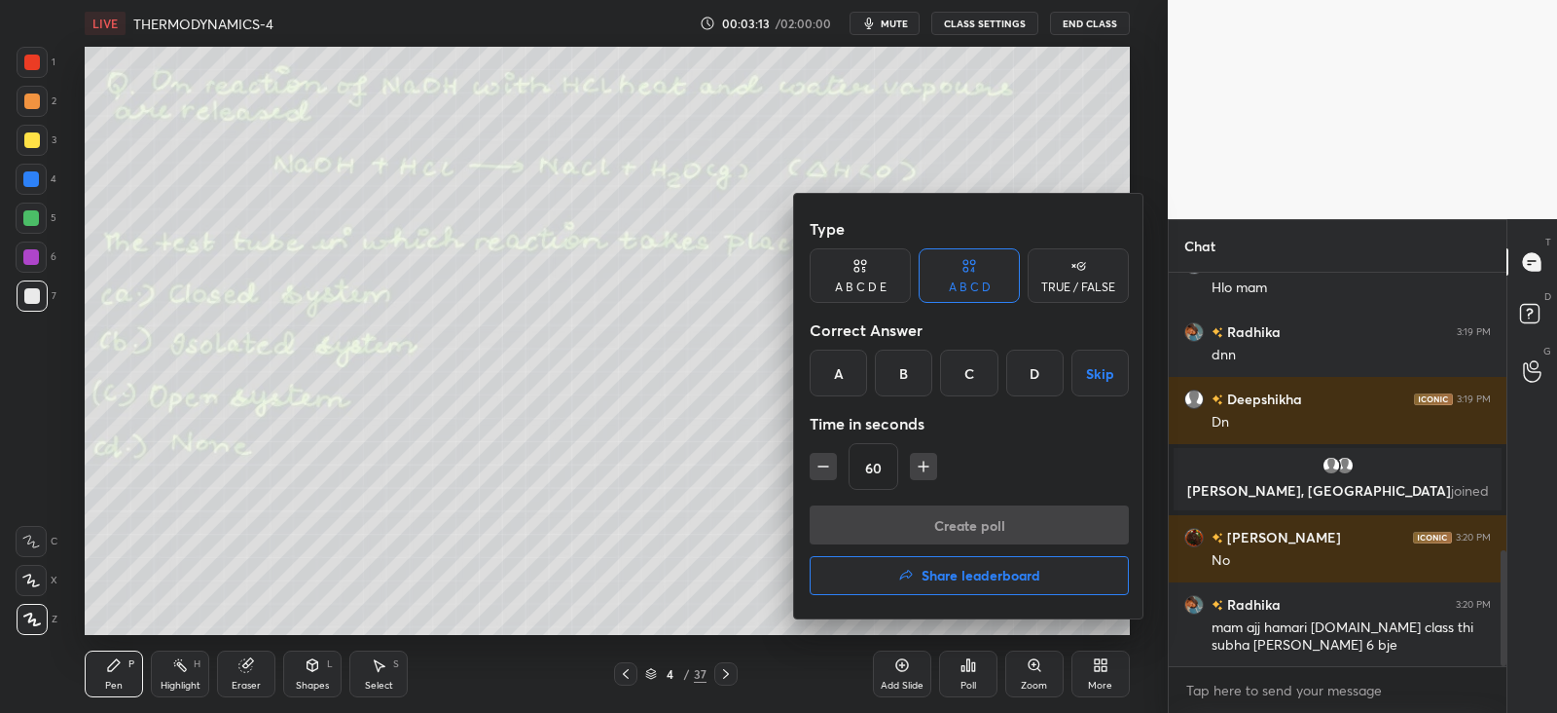
click at [964, 369] on div "C" at bounding box center [968, 372] width 57 height 47
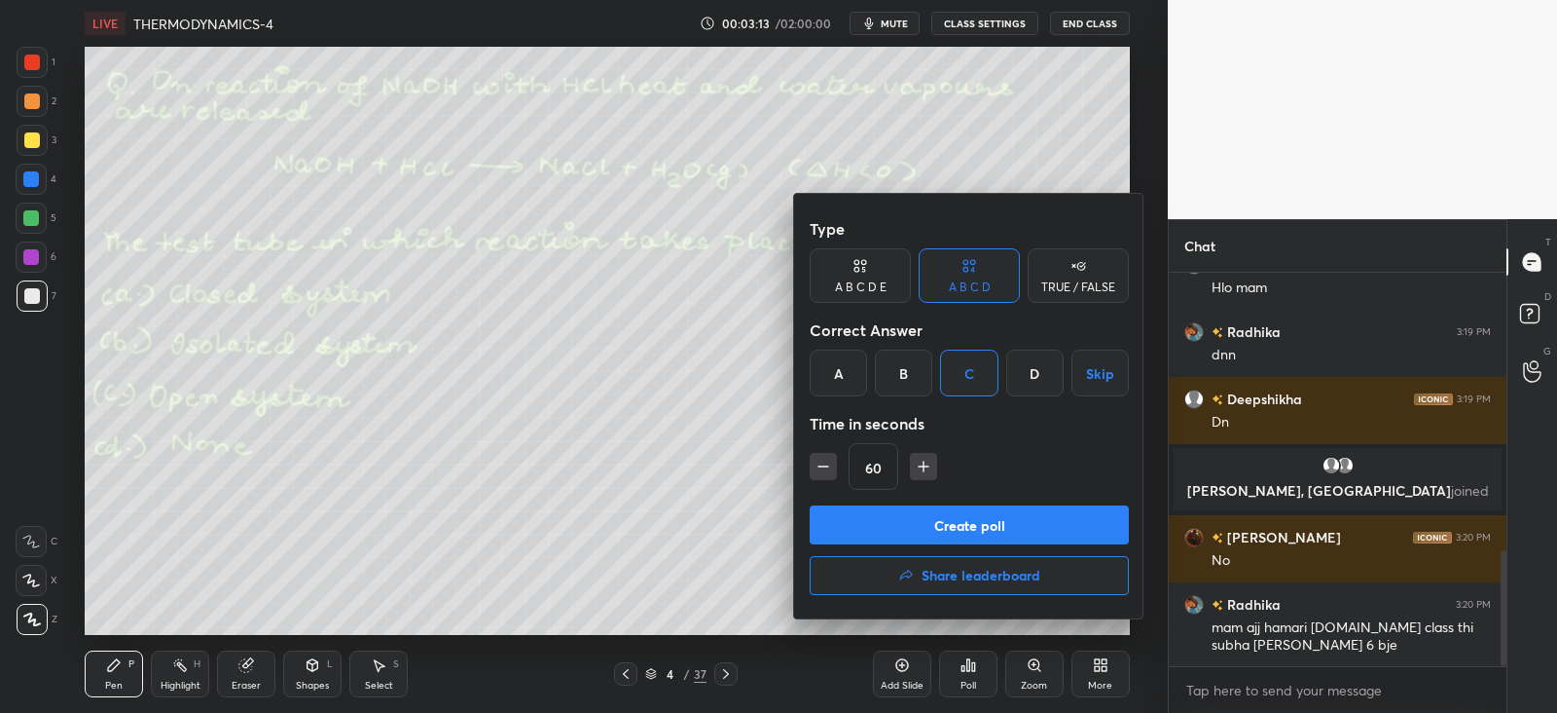
click at [926, 517] on button "Create poll" at bounding box center [969, 524] width 319 height 39
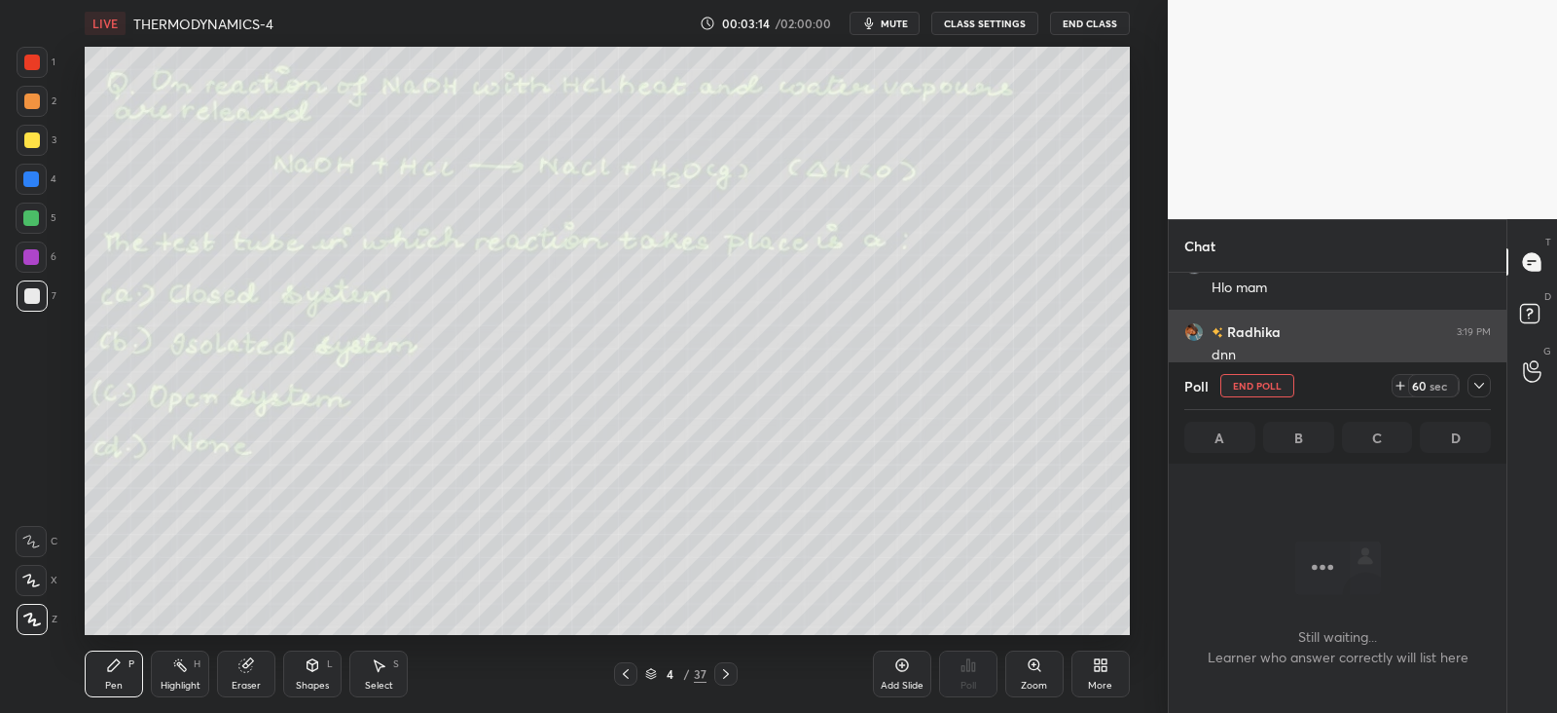
scroll to position [6, 6]
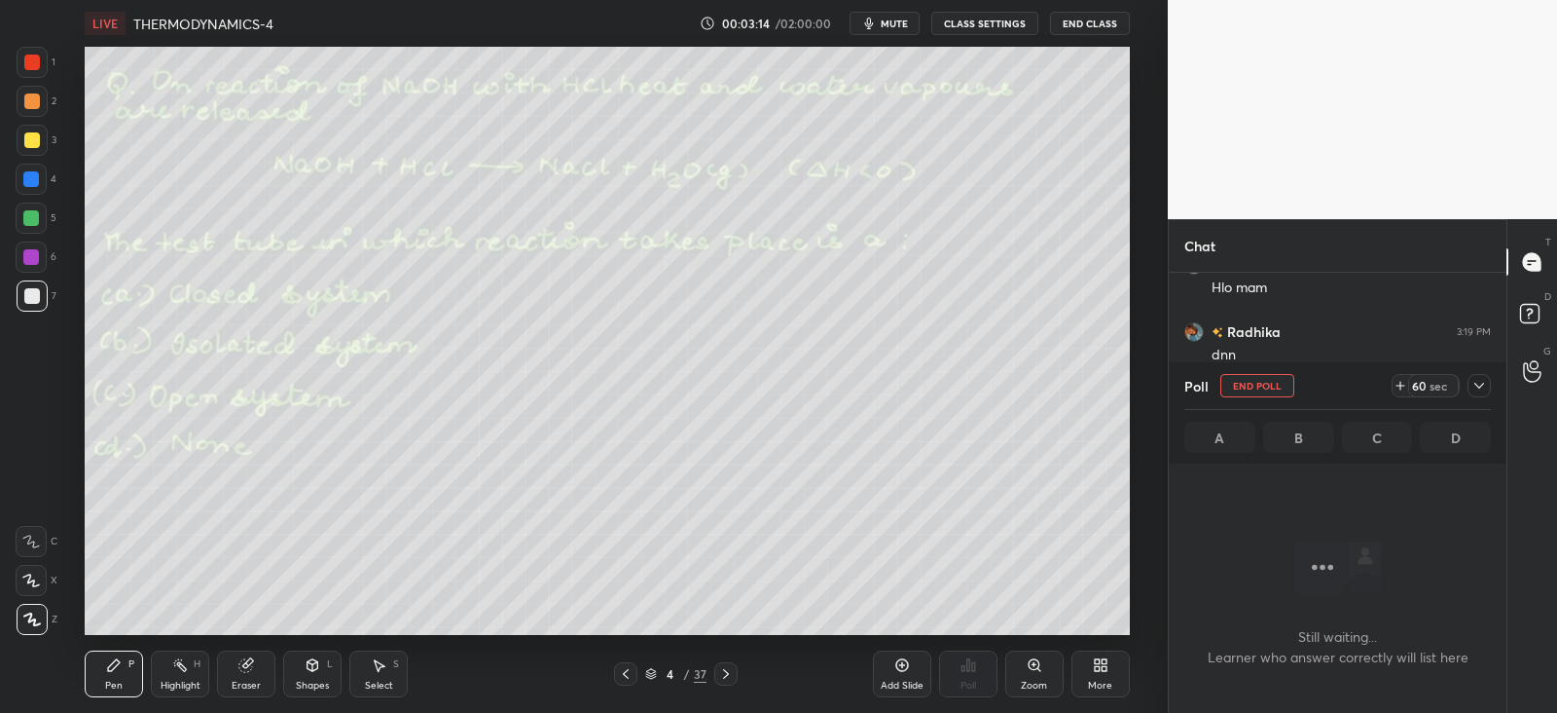
click at [1478, 389] on icon at bounding box center [1480, 386] width 16 height 16
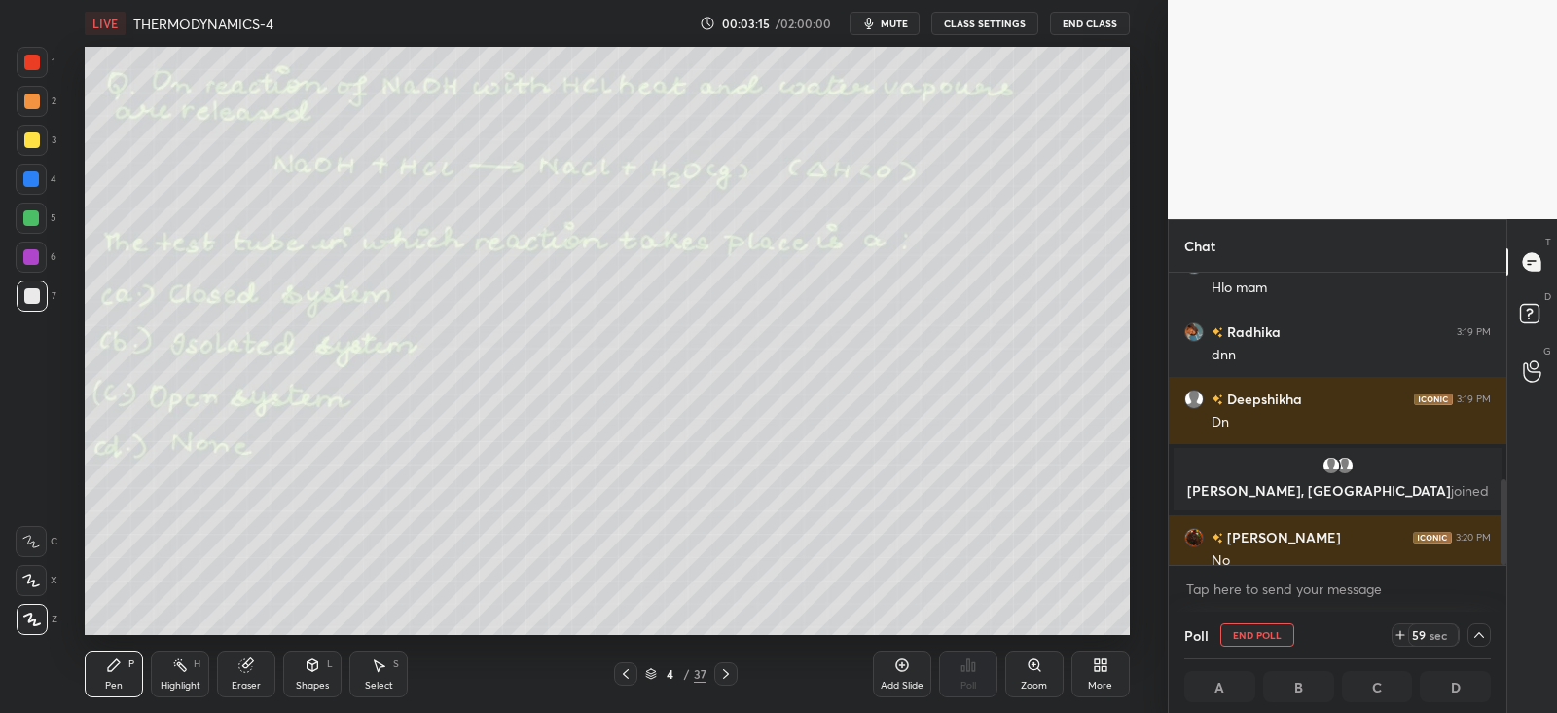
scroll to position [1044, 0]
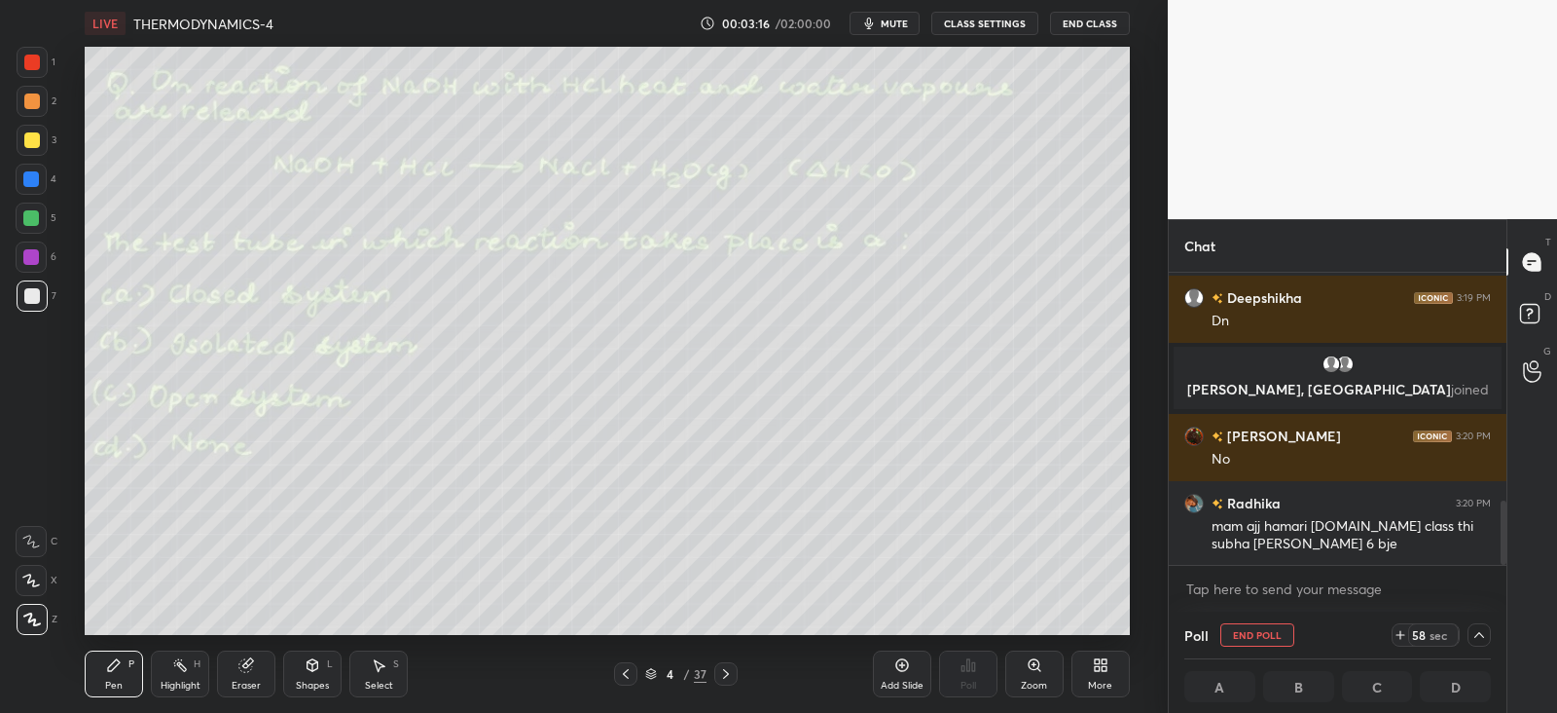
click at [41, 132] on div at bounding box center [32, 140] width 31 height 31
click at [320, 671] on icon at bounding box center [313, 665] width 16 height 16
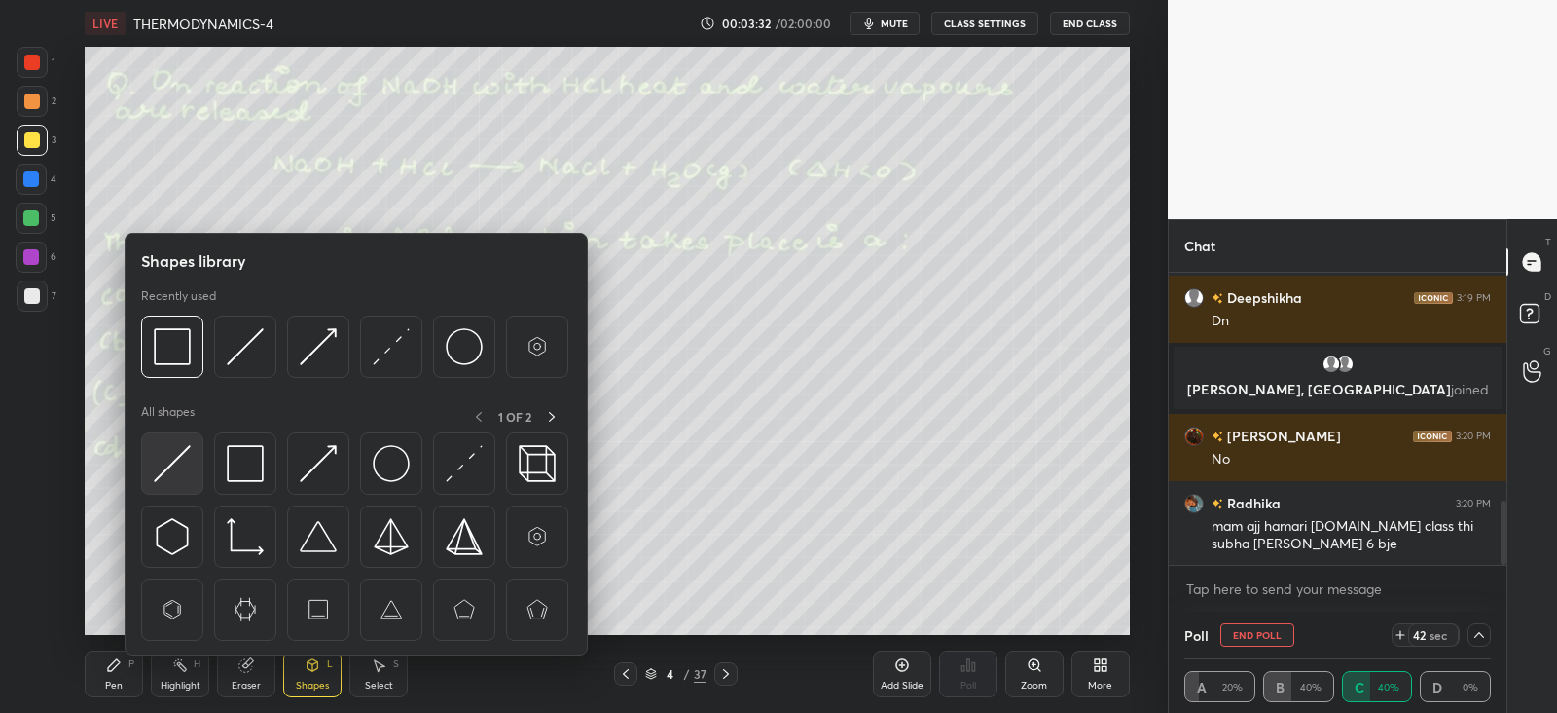
click at [172, 460] on img at bounding box center [172, 463] width 37 height 37
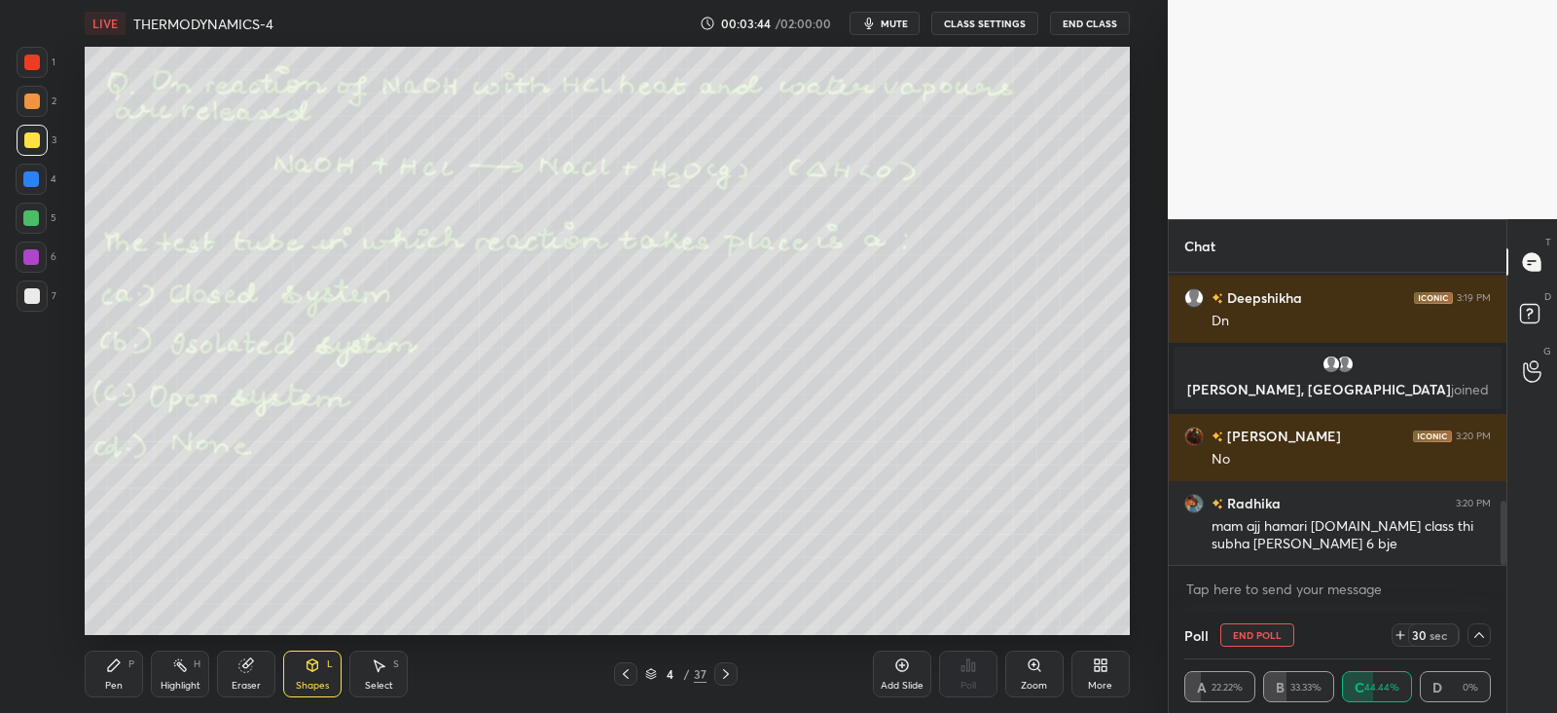
click at [125, 666] on div "Pen P" at bounding box center [114, 673] width 58 height 47
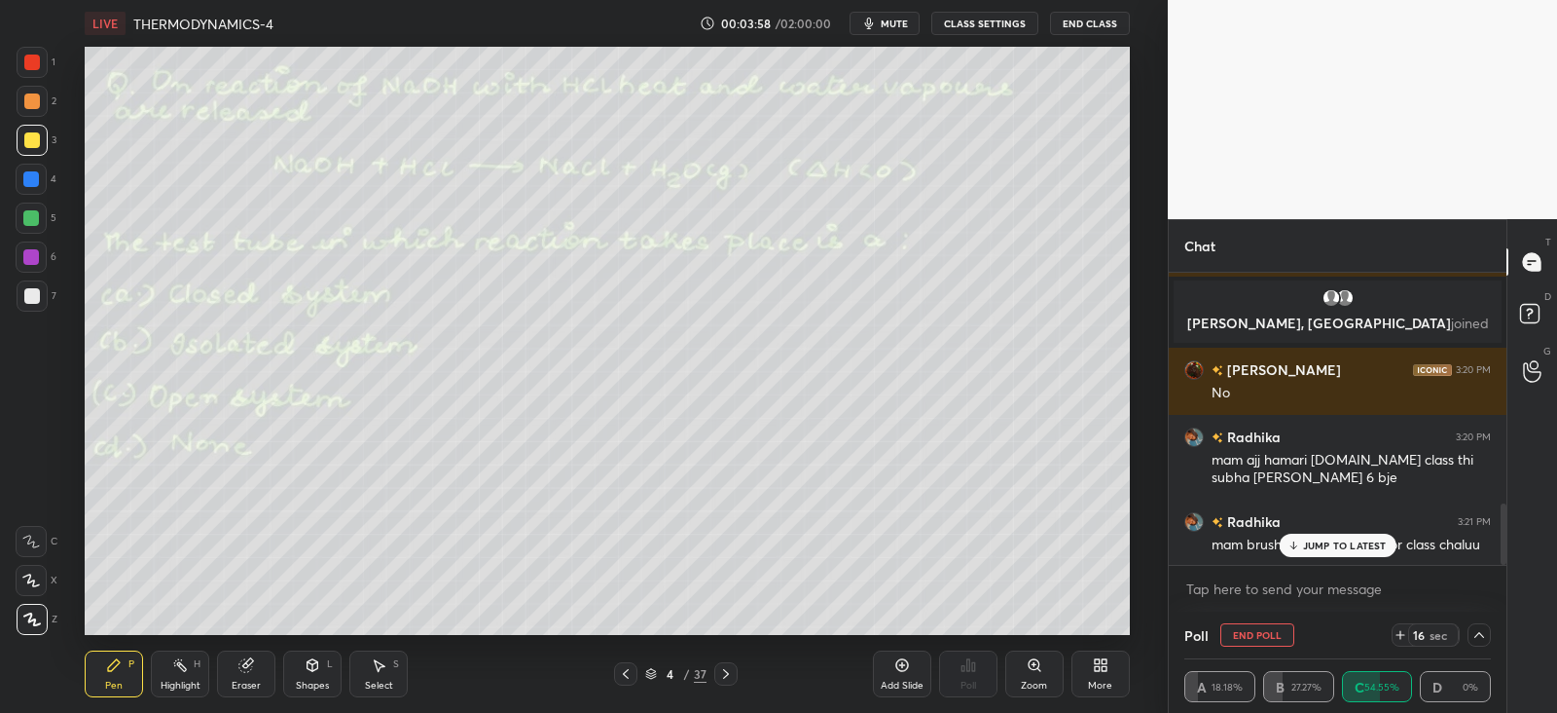
click at [1155, 579] on div "1 2 3 4 5 6 7 C X Z C X Z E E Erase all H H LIVE THERMODYNAMICS-4 00:03:58 / 02…" at bounding box center [584, 356] width 1168 height 713
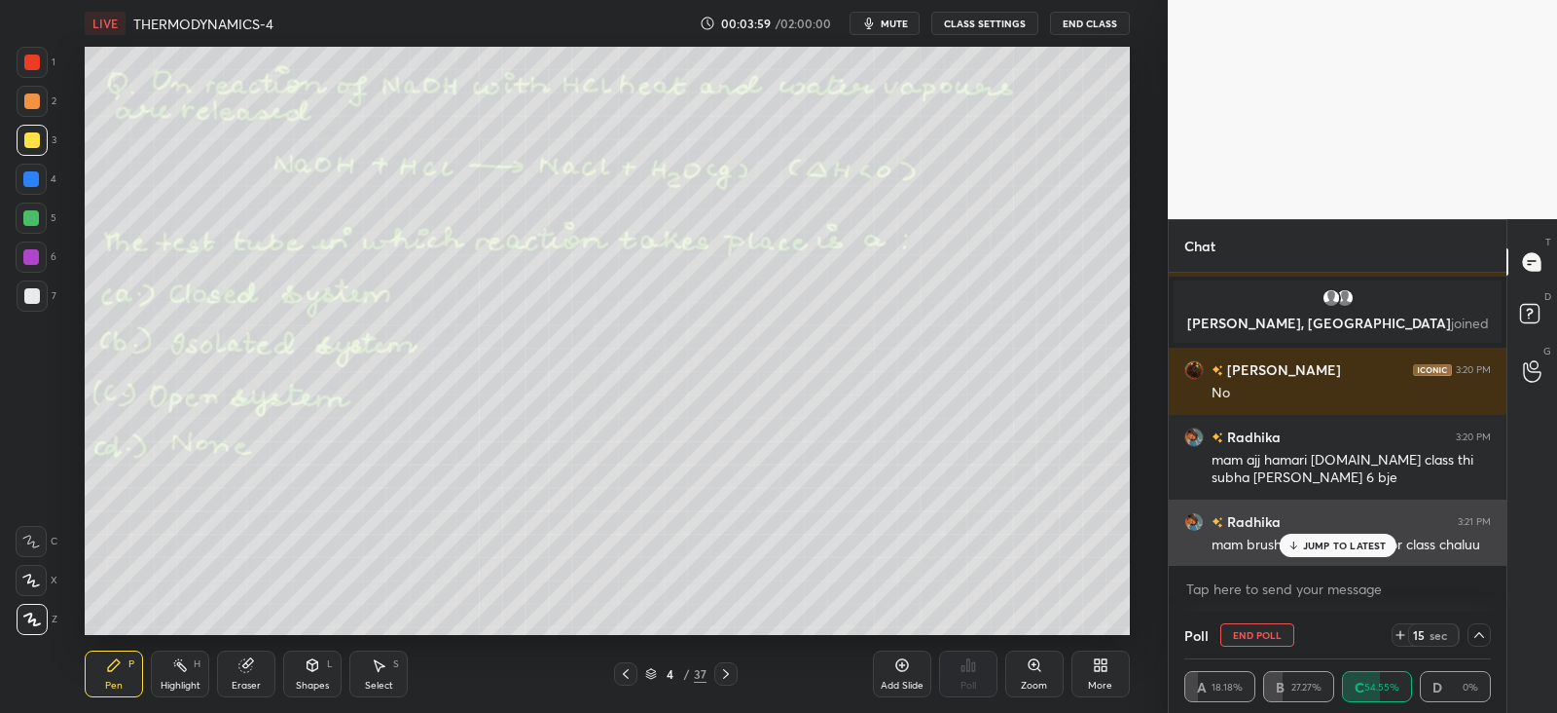
click at [1303, 542] on p "JUMP TO LATEST" at bounding box center [1345, 545] width 84 height 12
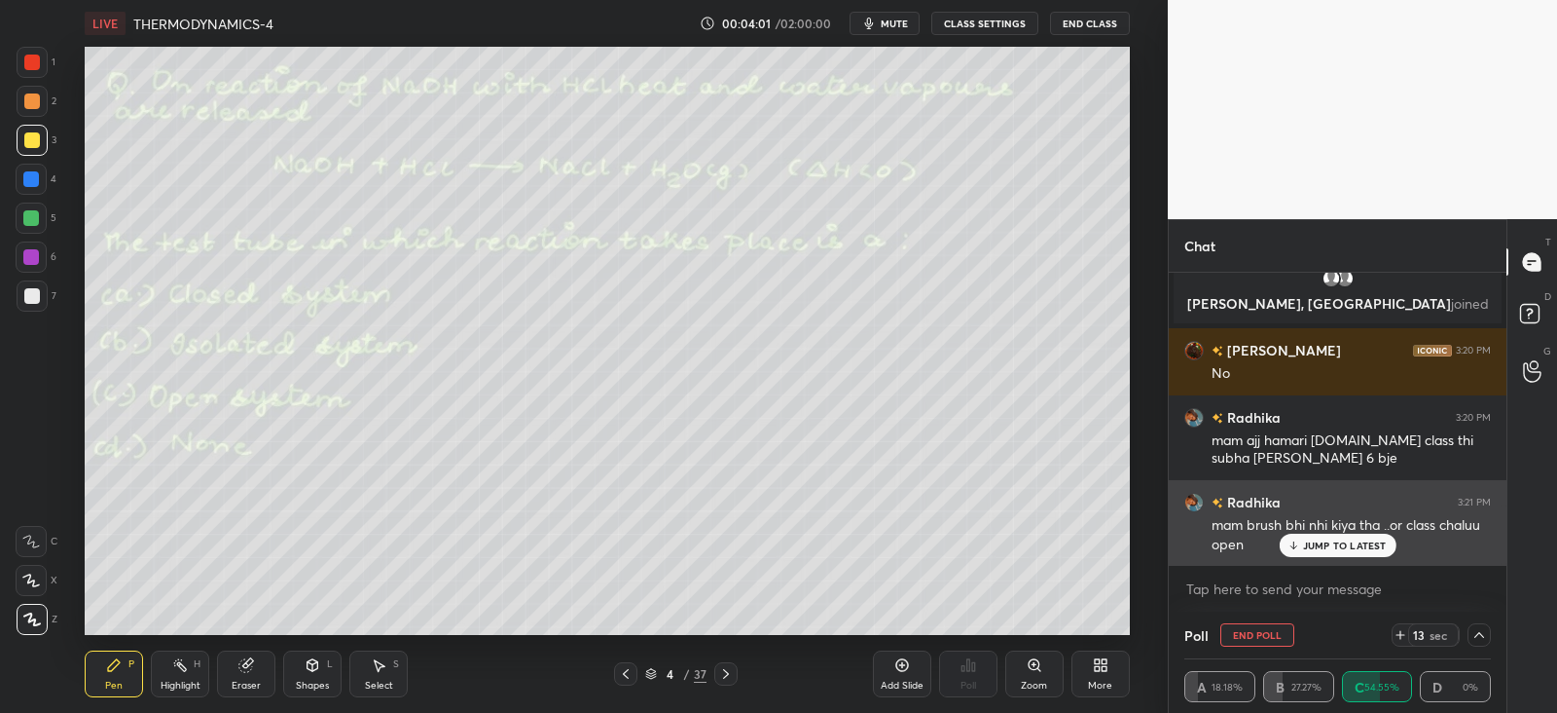
click at [1300, 541] on icon at bounding box center [1293, 545] width 13 height 12
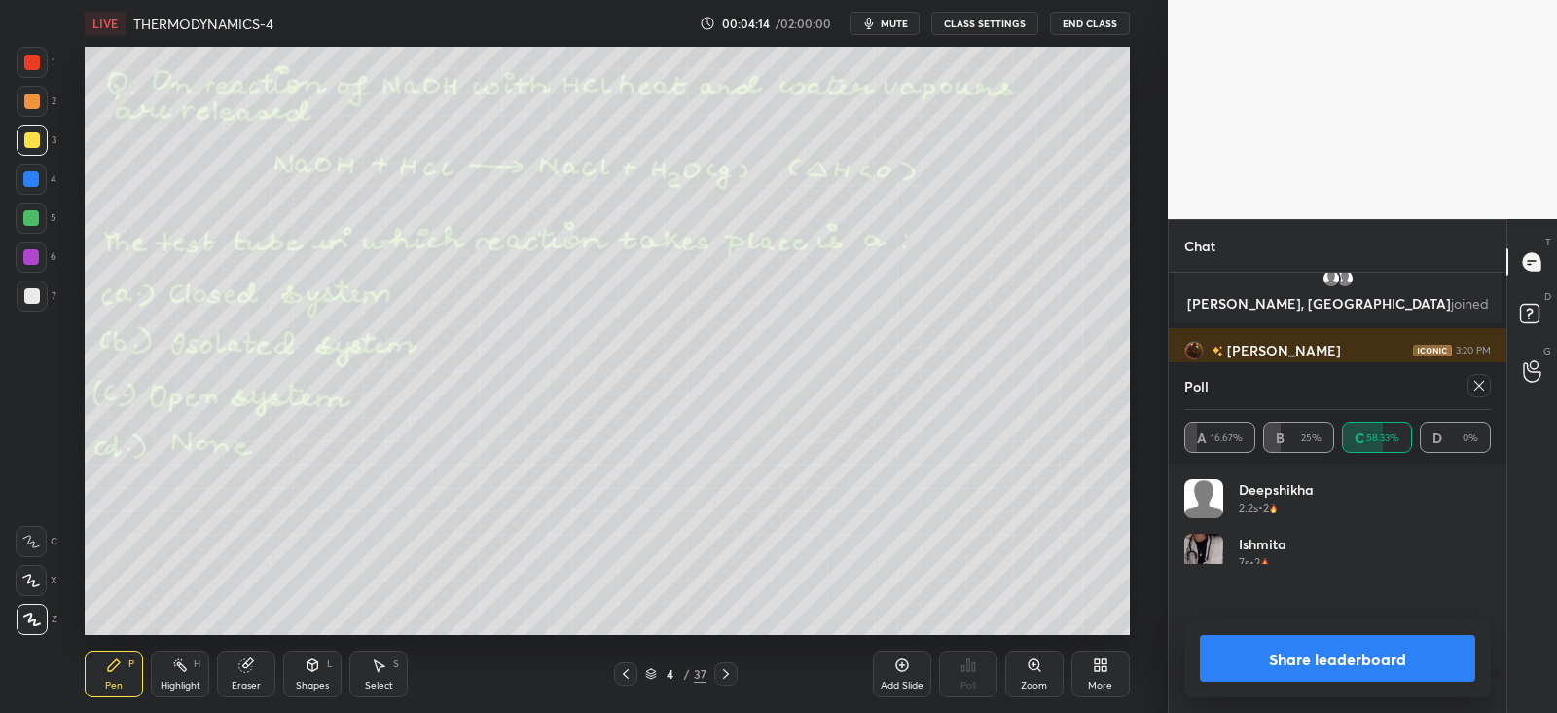
scroll to position [228, 301]
click at [1483, 382] on icon at bounding box center [1480, 386] width 10 height 10
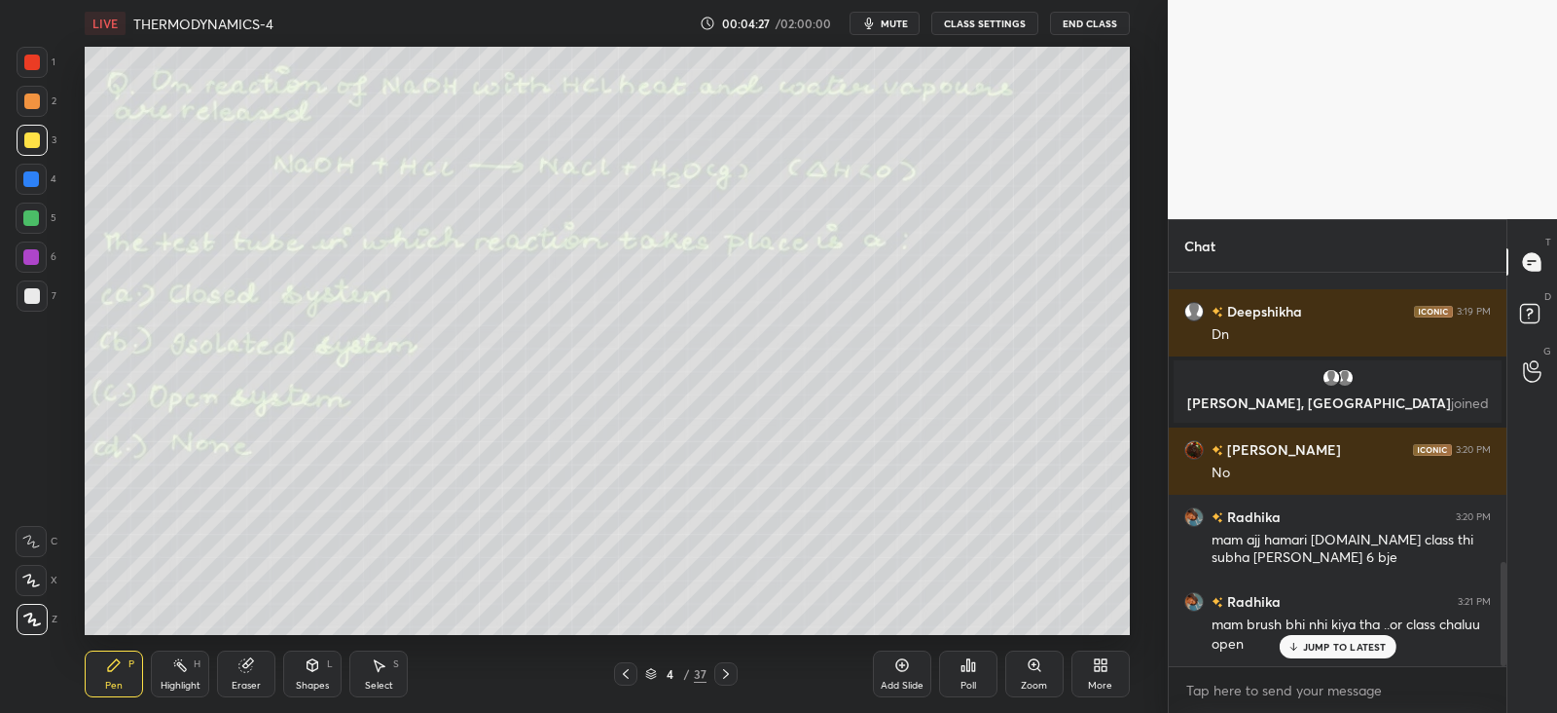
scroll to position [1097, 0]
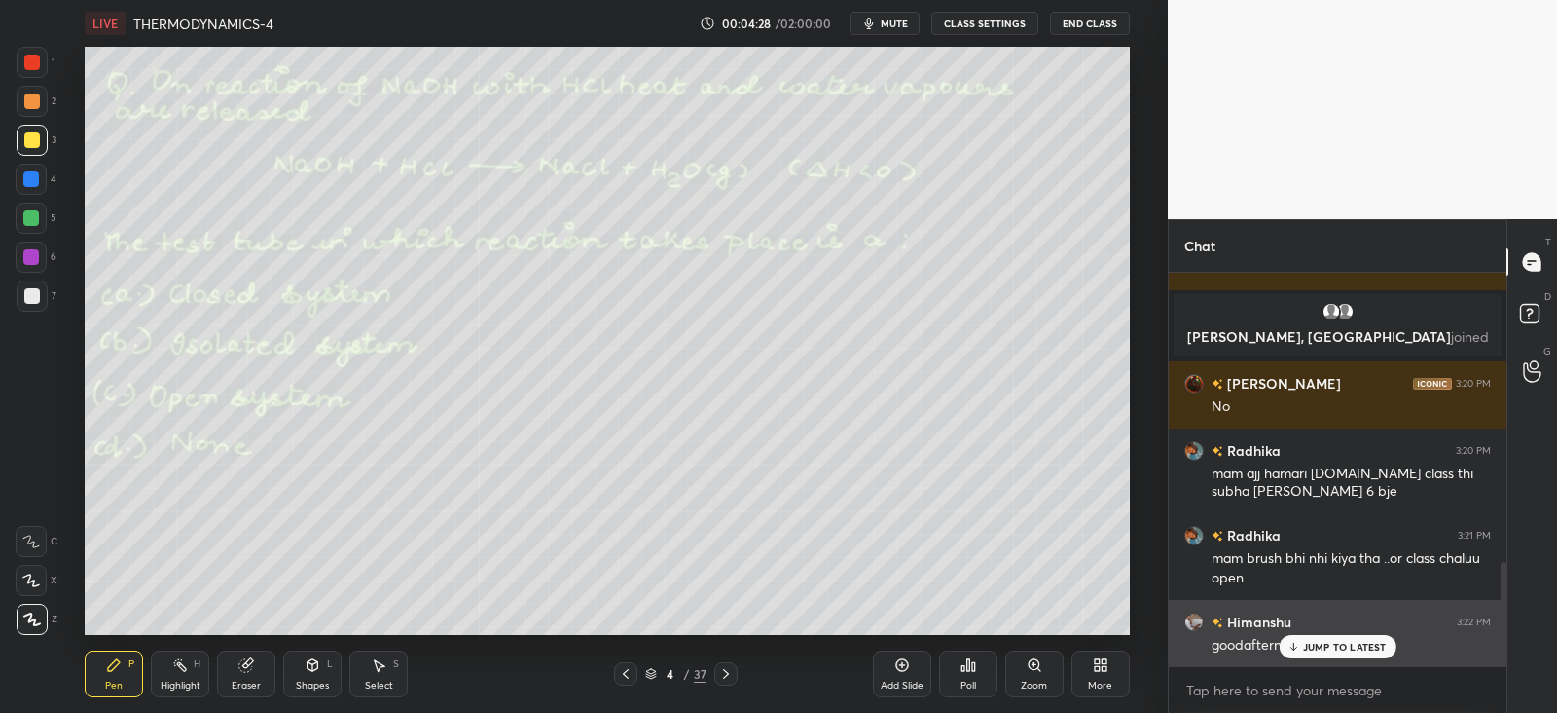
click at [1310, 660] on div "[PERSON_NAME] 3:22 PM goodafternoon mam" at bounding box center [1338, 633] width 338 height 67
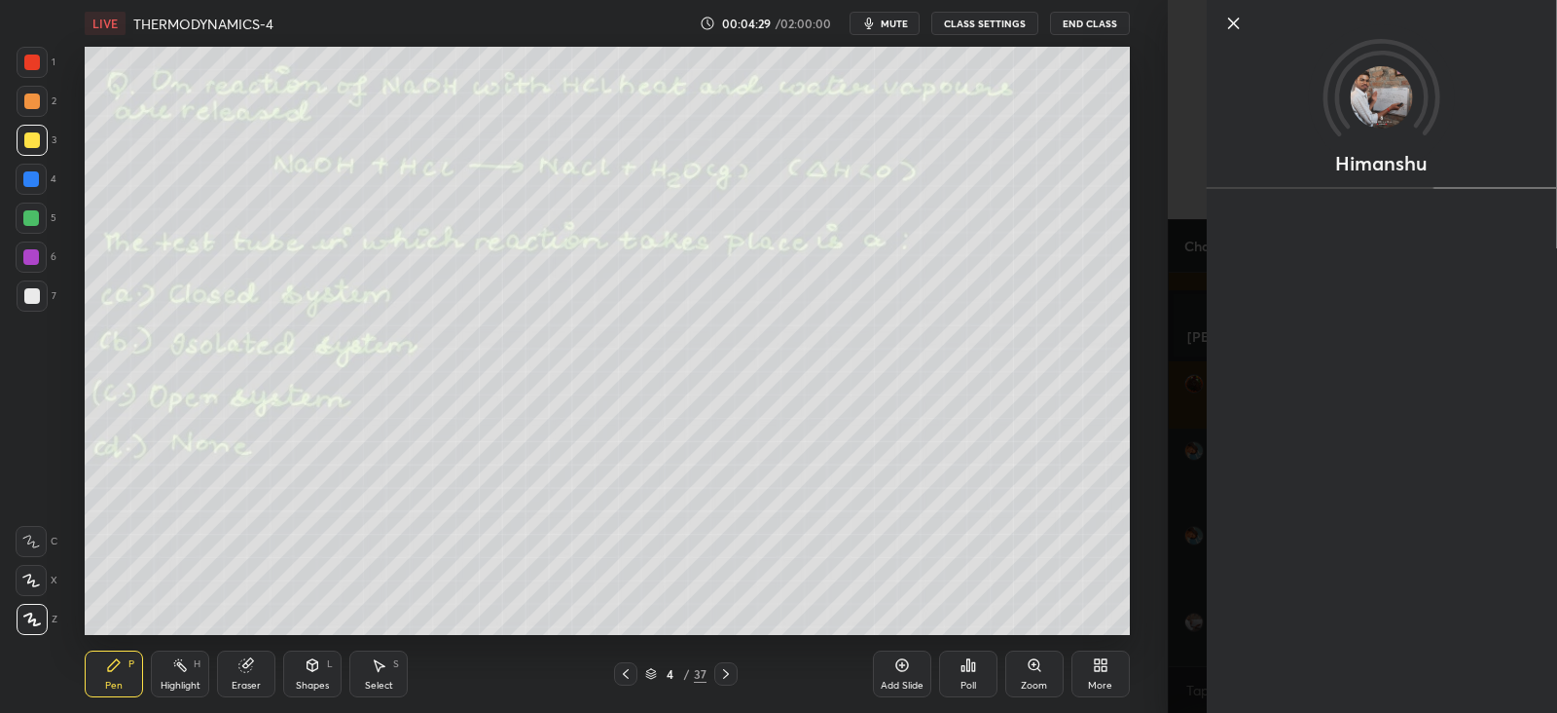
click at [1080, 642] on div "Add Slide Poll Zoom More" at bounding box center [1001, 673] width 257 height 109
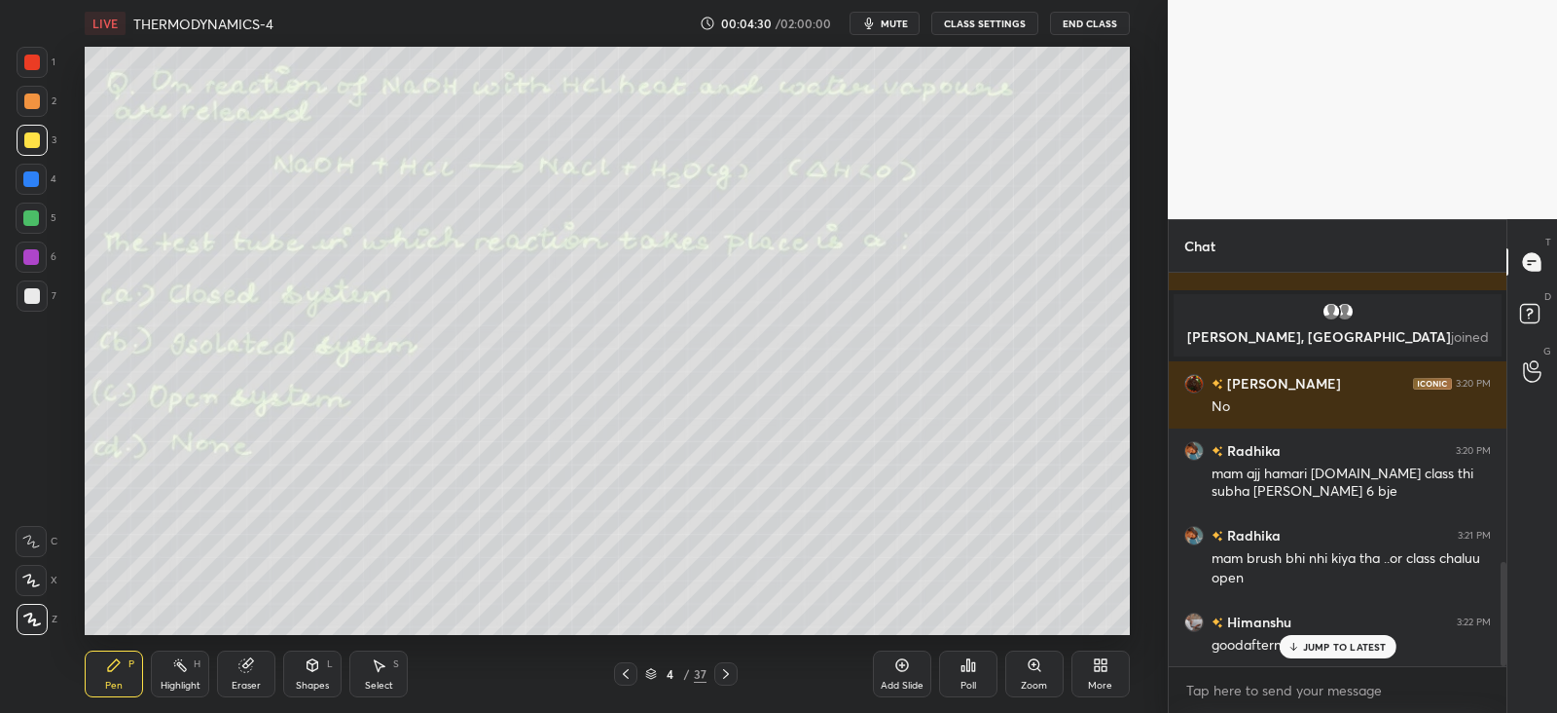
click at [1314, 643] on p "JUMP TO LATEST" at bounding box center [1345, 647] width 84 height 12
click at [721, 674] on icon at bounding box center [726, 674] width 16 height 16
click at [969, 671] on icon at bounding box center [968, 665] width 3 height 12
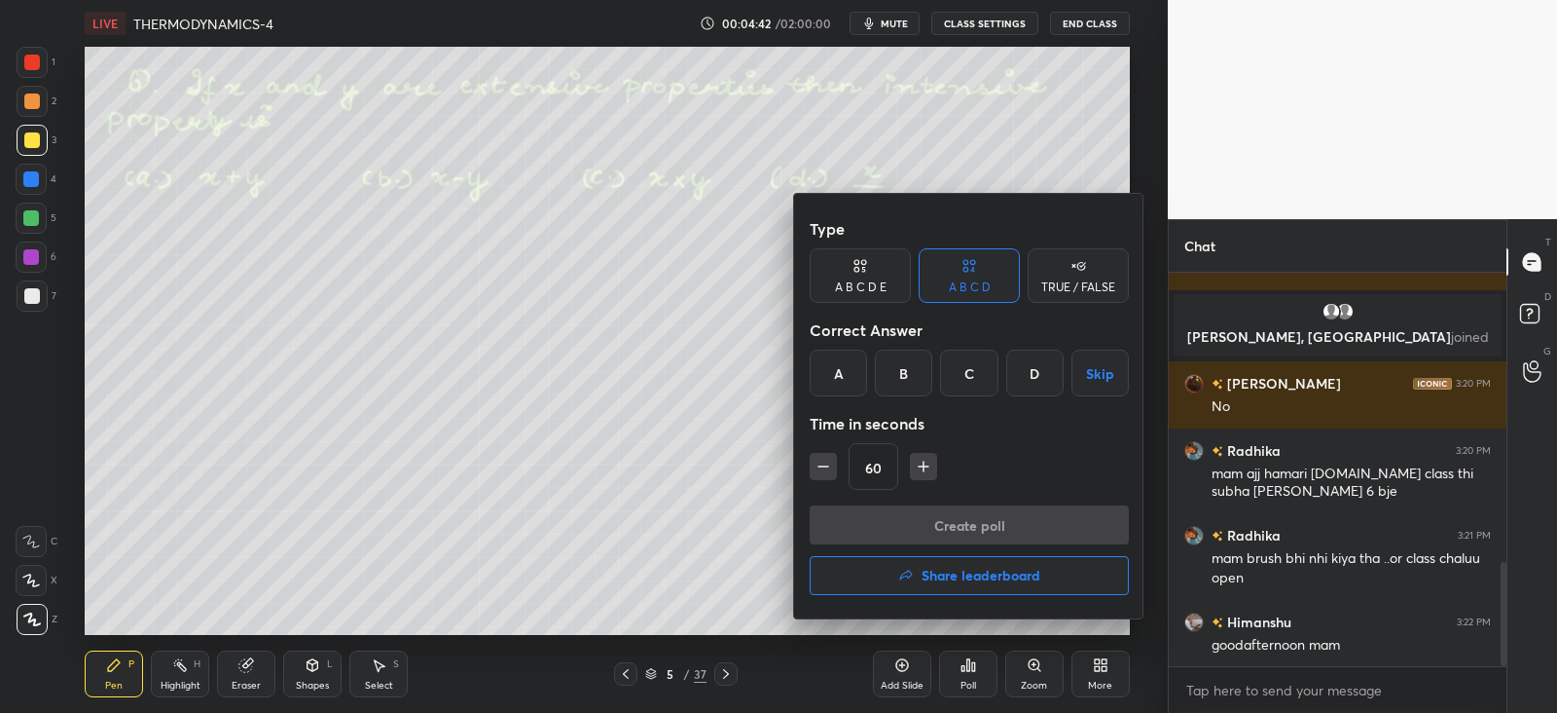
click at [1038, 376] on div "D" at bounding box center [1035, 372] width 57 height 47
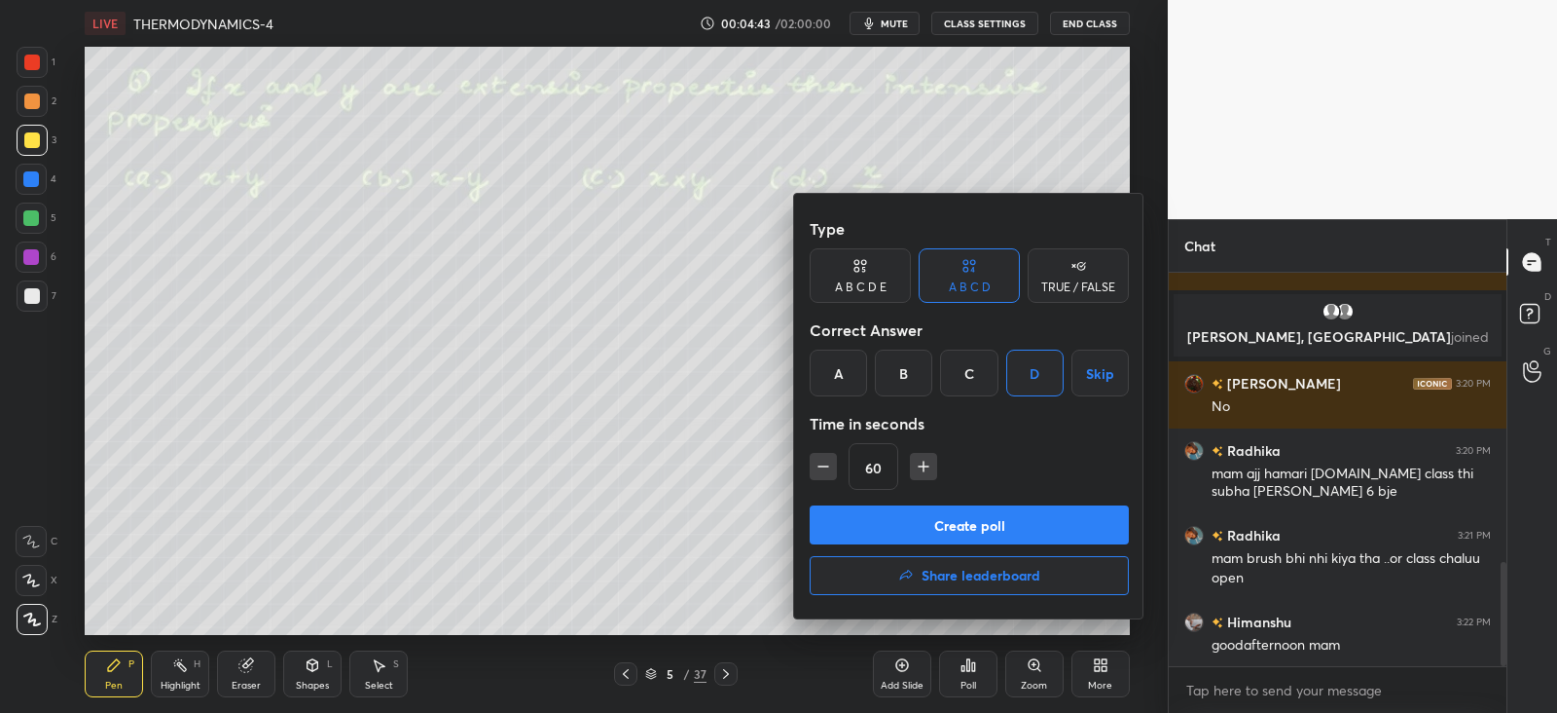
click at [905, 512] on button "Create poll" at bounding box center [969, 524] width 319 height 39
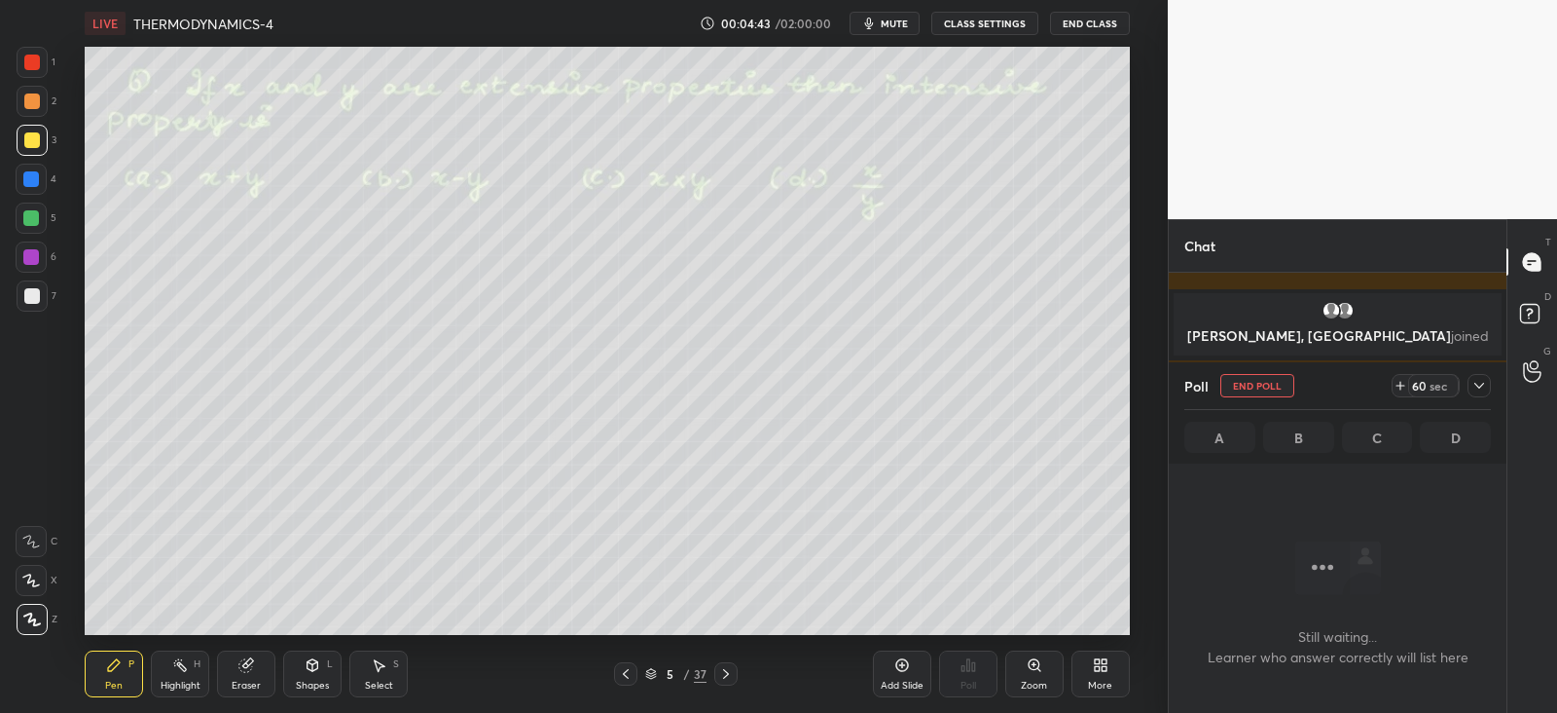
scroll to position [296, 331]
click at [1467, 463] on div "Still waiting... Learner who answer correctly will list here" at bounding box center [1338, 587] width 338 height 249
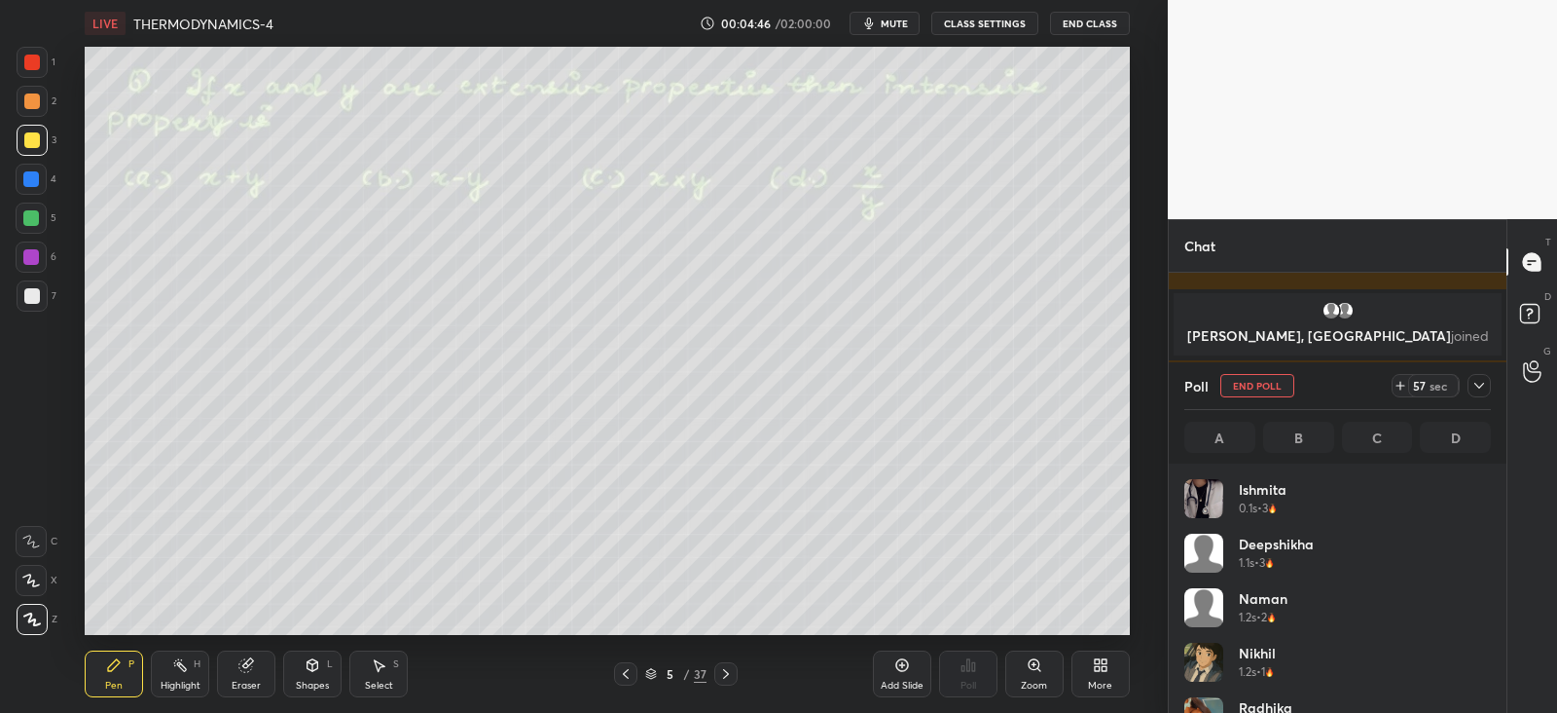
click at [1480, 387] on icon at bounding box center [1480, 386] width 16 height 16
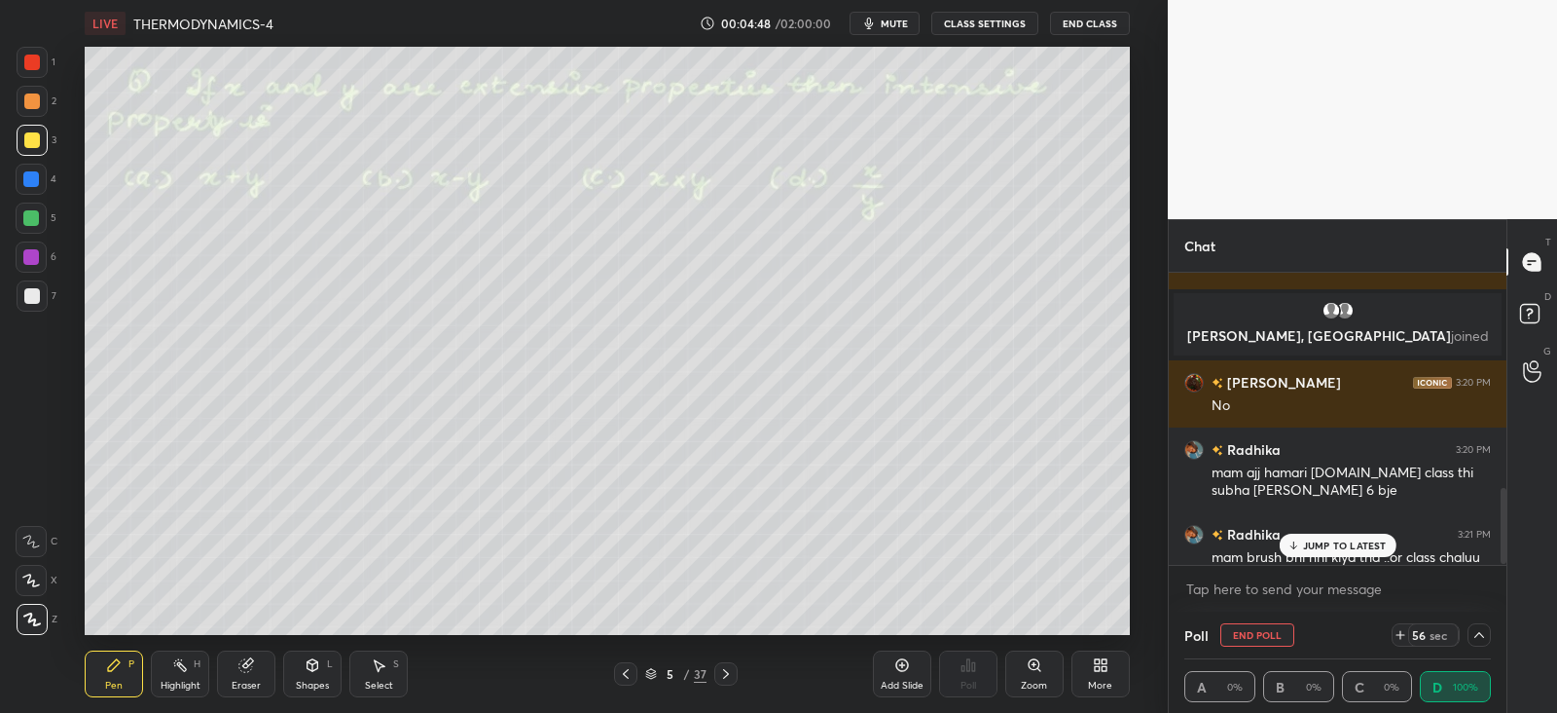
click at [1317, 535] on div "JUMP TO LATEST" at bounding box center [1337, 544] width 117 height 23
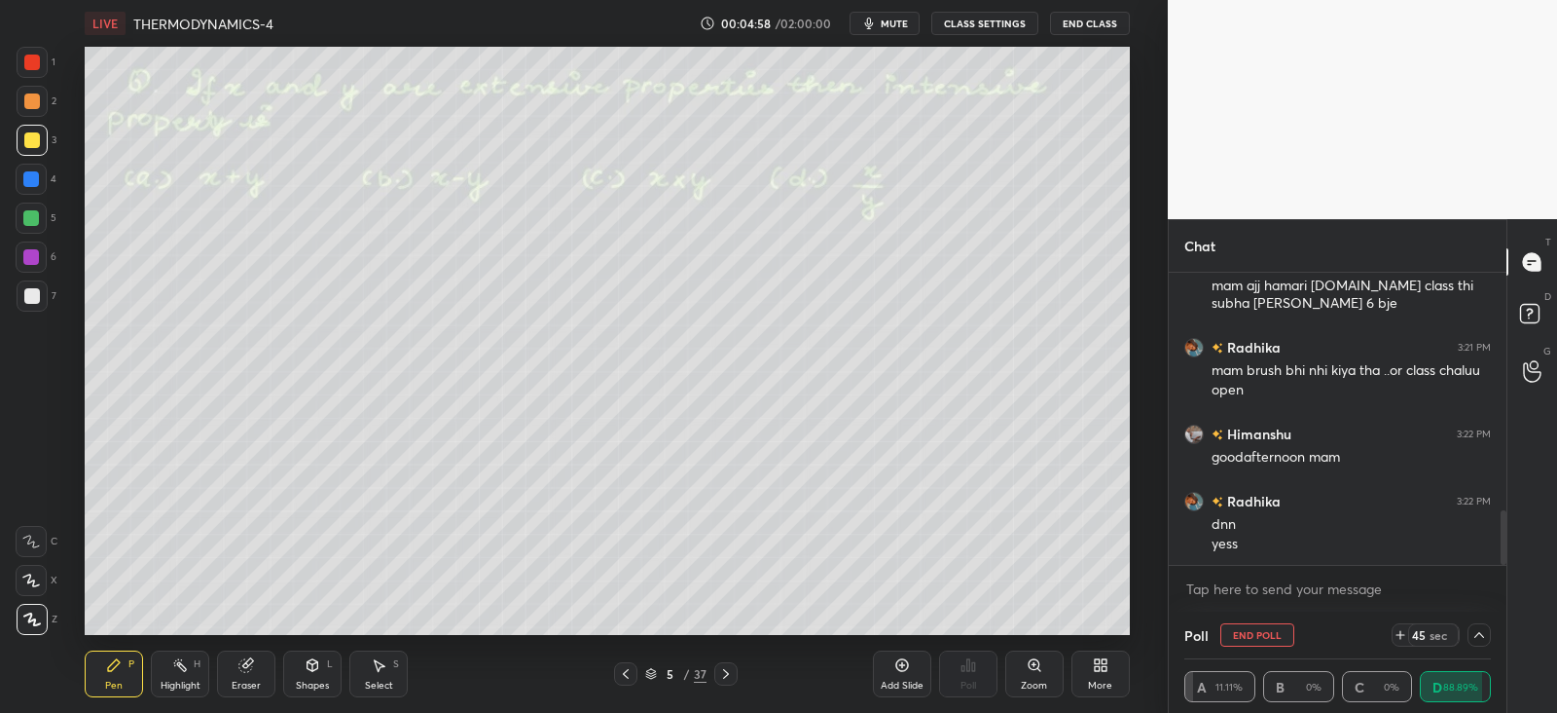
click at [315, 677] on div "Shapes L" at bounding box center [312, 673] width 58 height 47
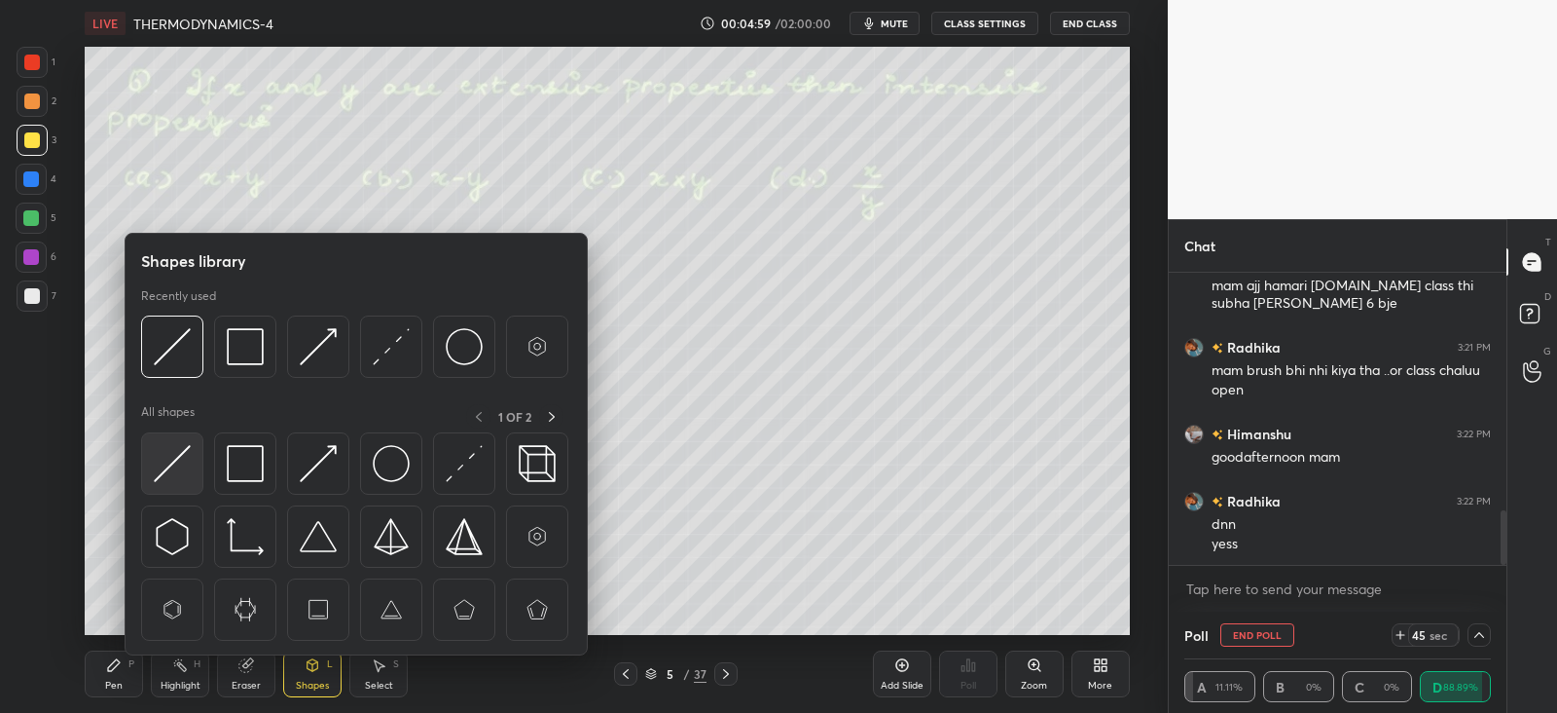
click at [171, 473] on img at bounding box center [172, 463] width 37 height 37
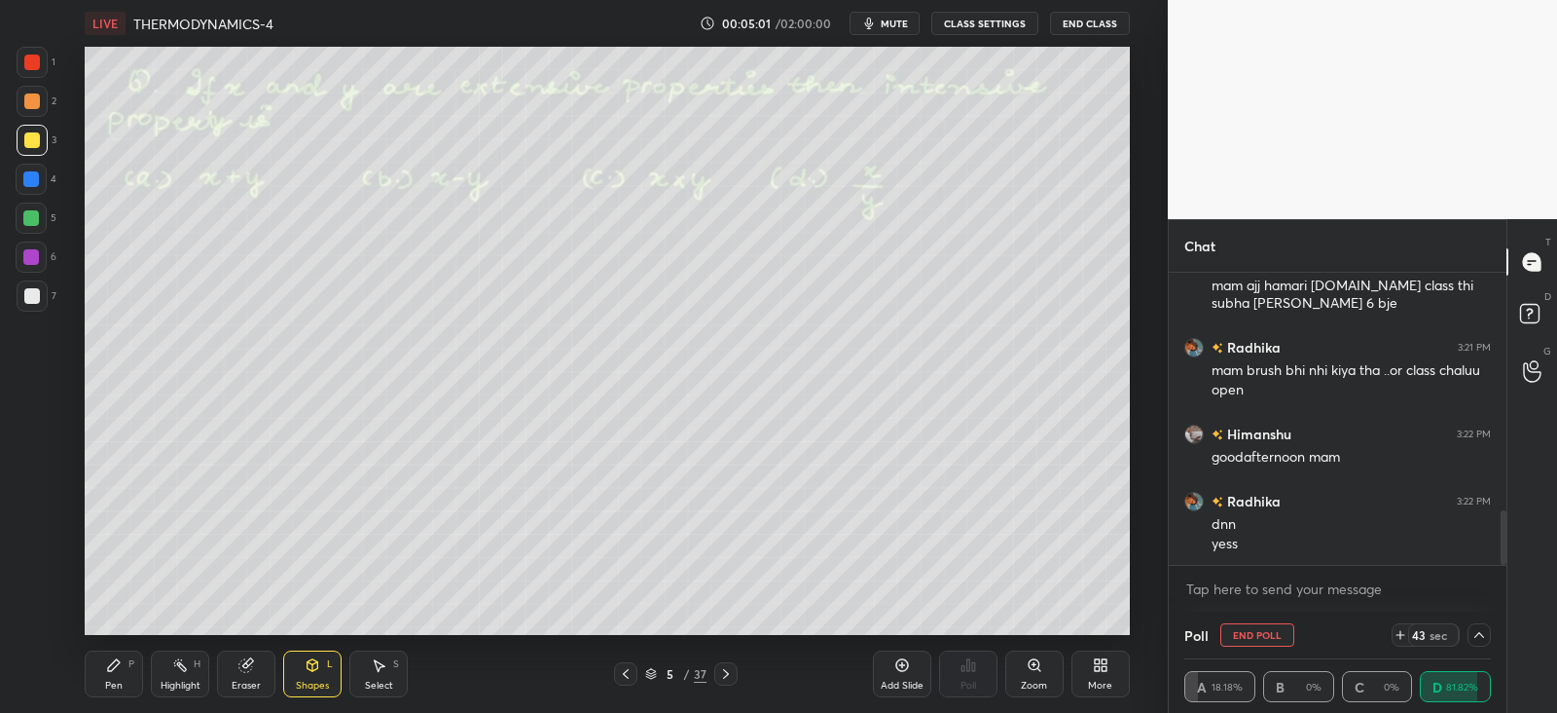
click at [115, 669] on icon at bounding box center [114, 665] width 16 height 16
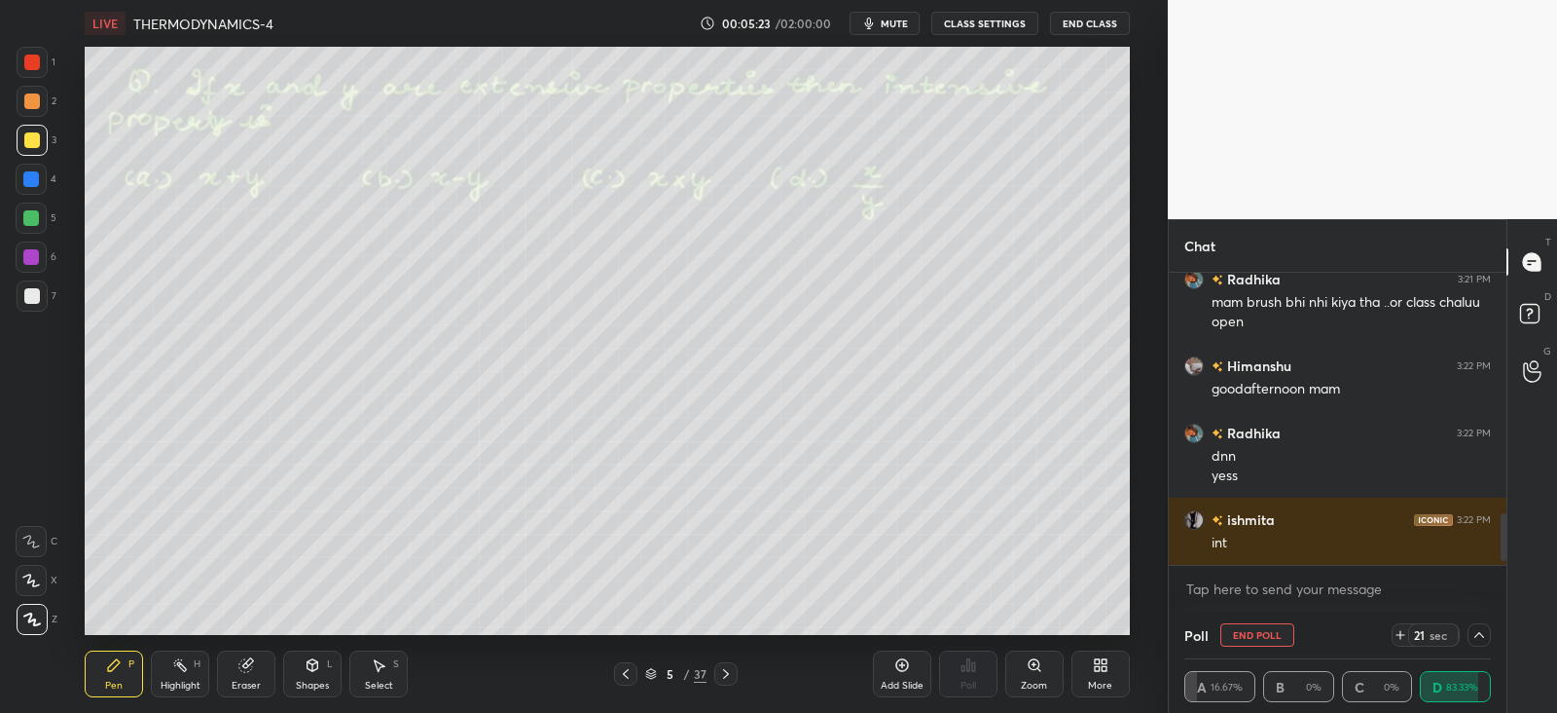
scroll to position [1353, 0]
click at [726, 674] on icon at bounding box center [726, 674] width 6 height 10
click at [1236, 633] on button "End Poll" at bounding box center [1258, 634] width 74 height 23
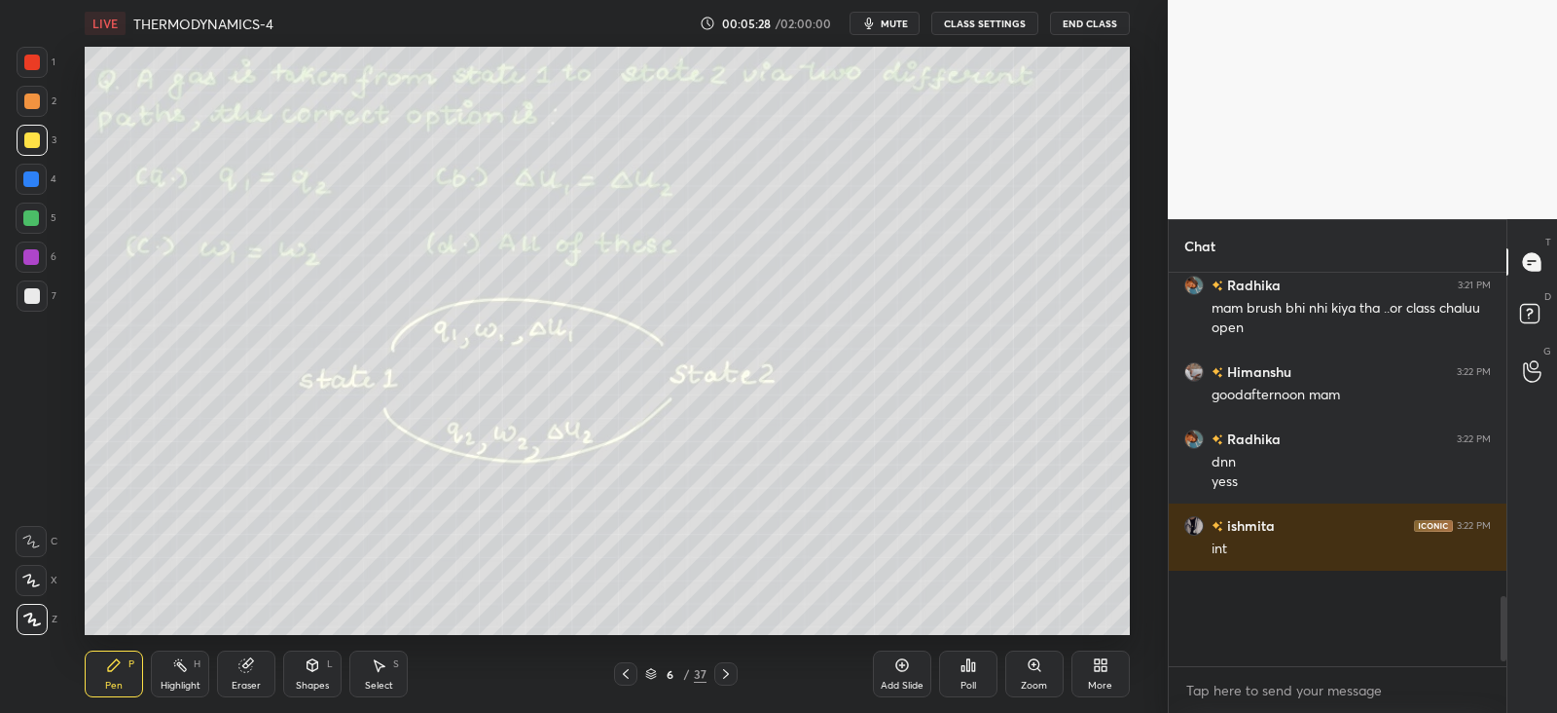
scroll to position [7, 6]
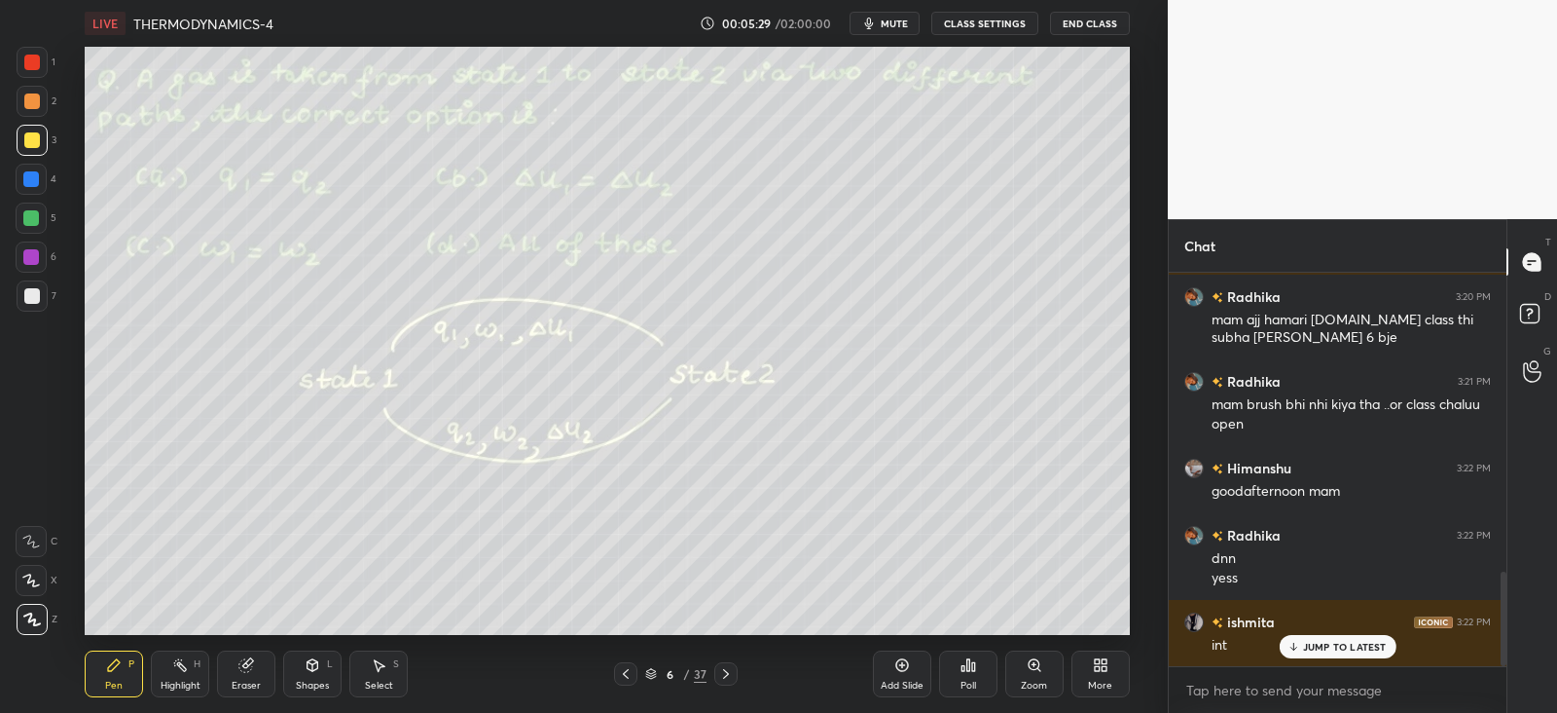
click at [976, 672] on div "Poll" at bounding box center [968, 673] width 58 height 47
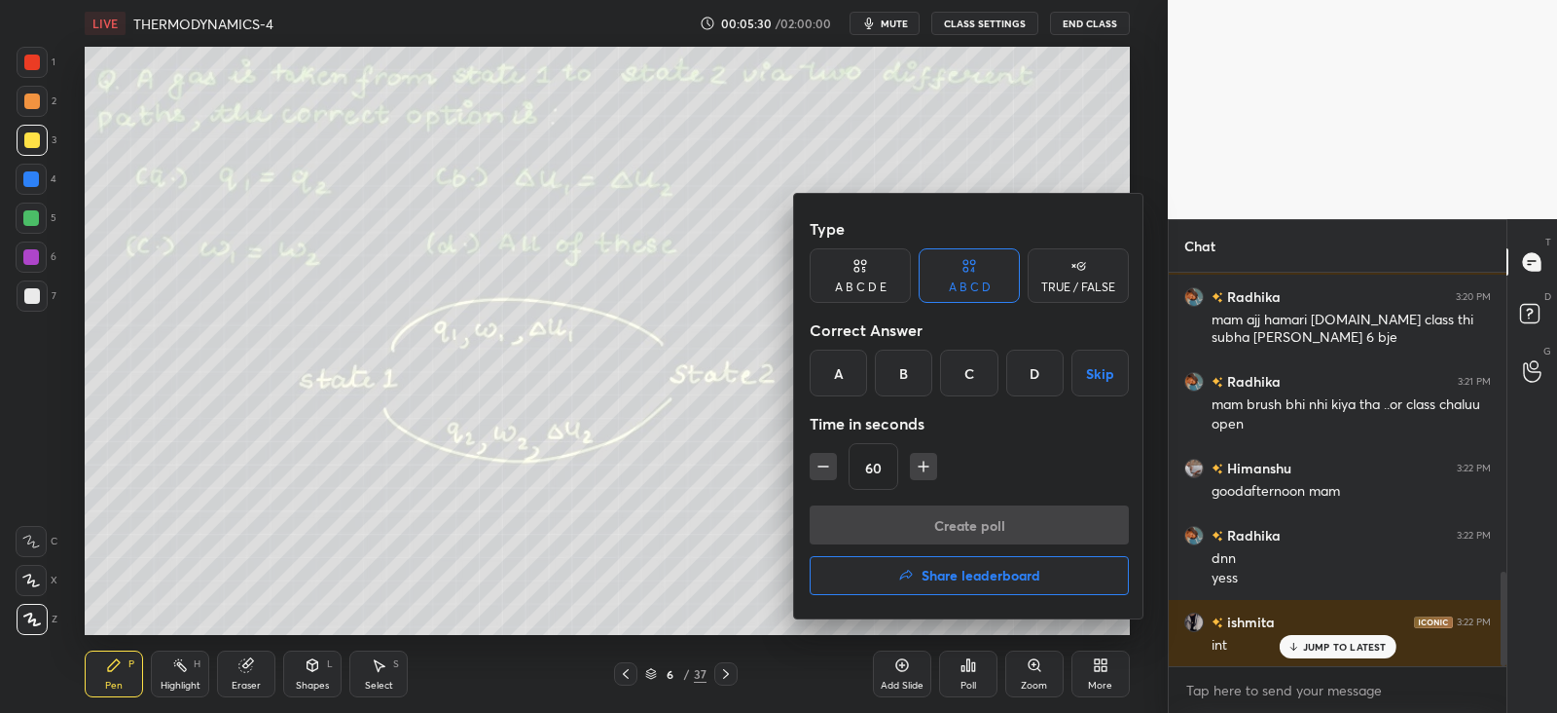
click at [970, 375] on div "C" at bounding box center [968, 372] width 57 height 47
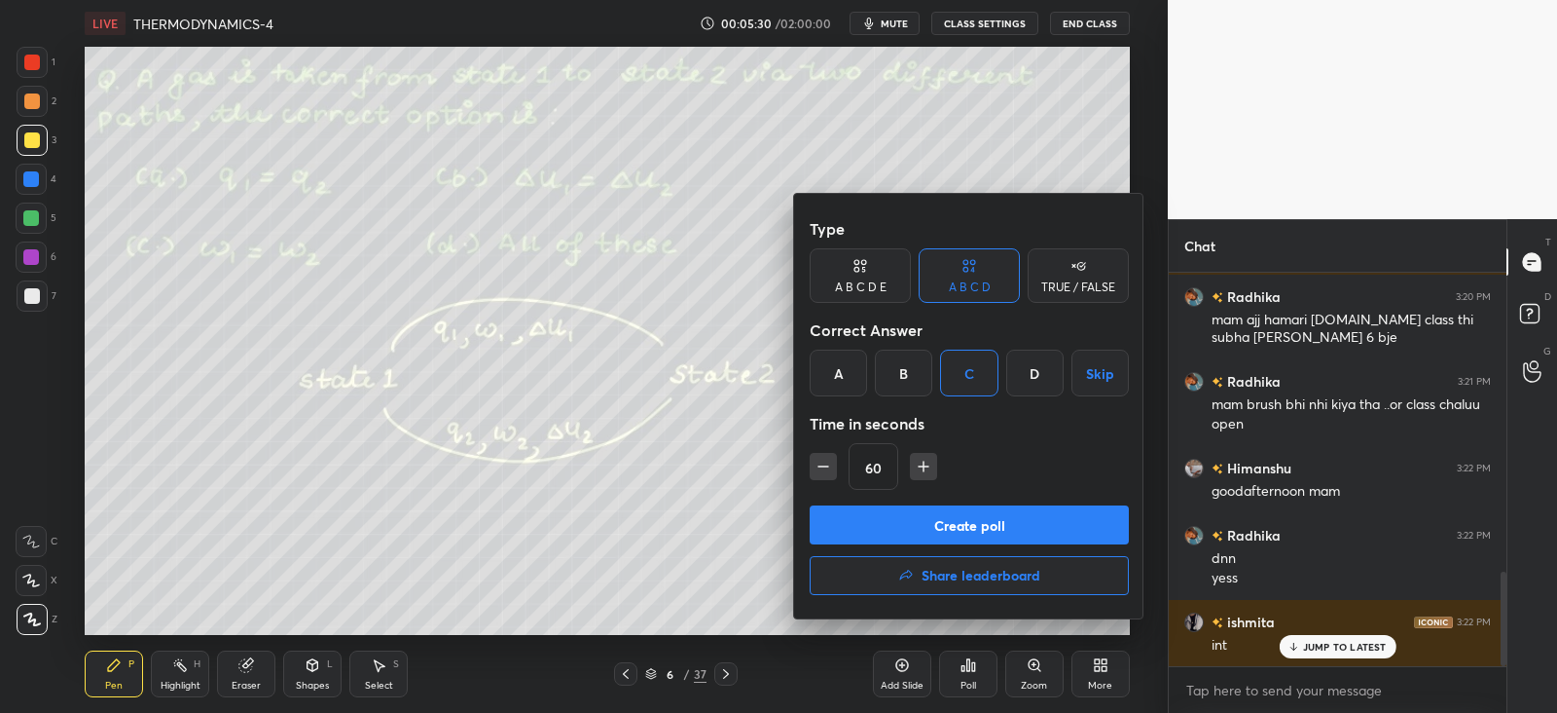
click at [905, 530] on button "Create poll" at bounding box center [969, 524] width 319 height 39
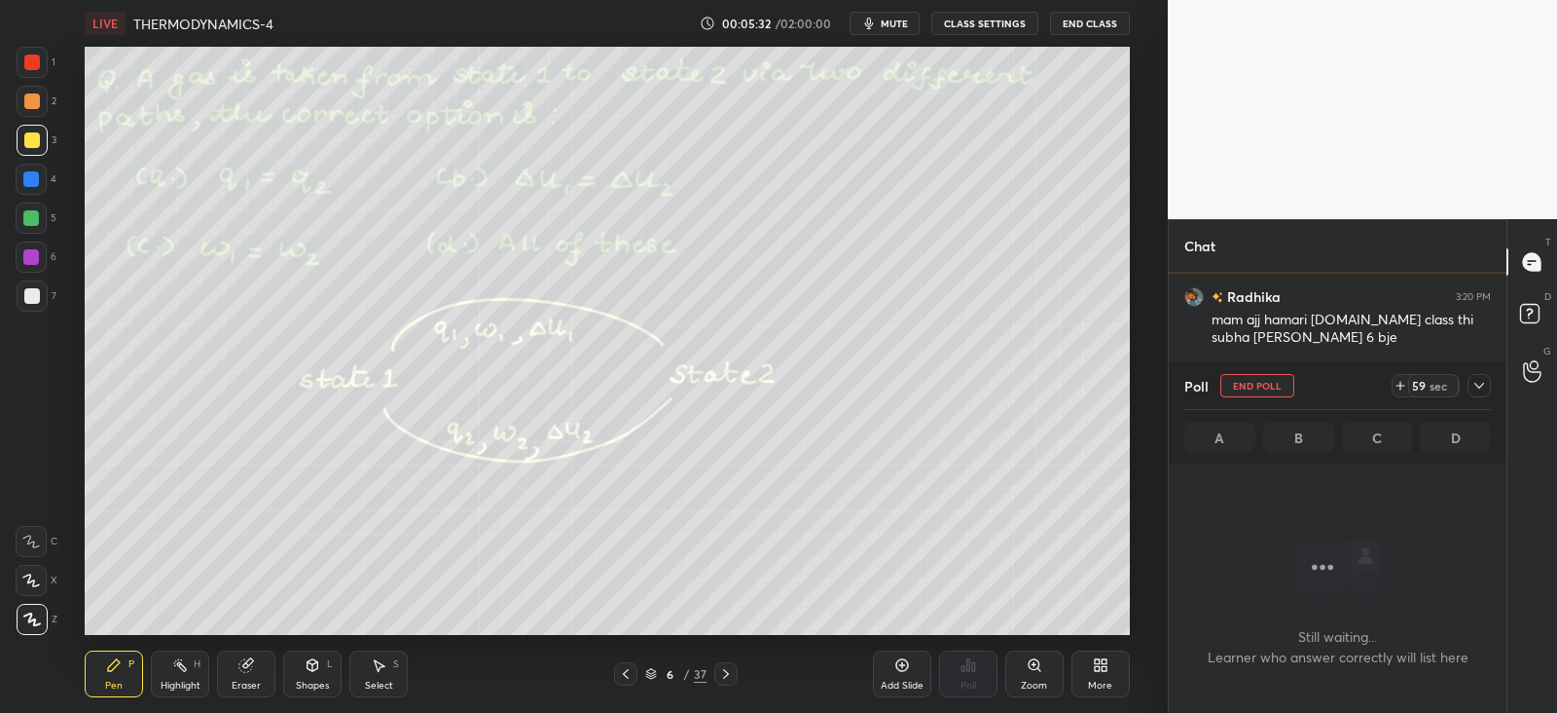
click at [1472, 389] on icon at bounding box center [1480, 386] width 16 height 16
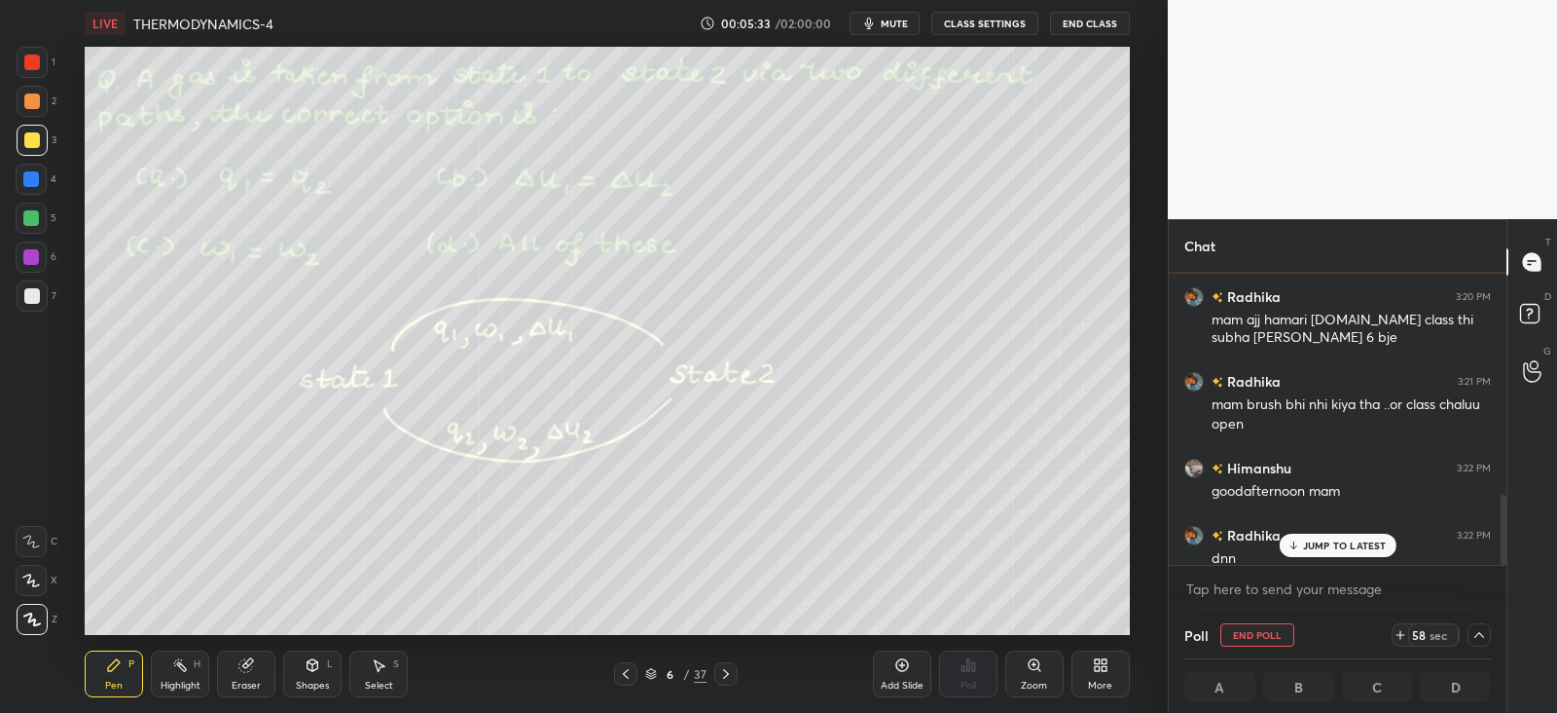
click at [1303, 539] on p "JUMP TO LATEST" at bounding box center [1345, 545] width 84 height 12
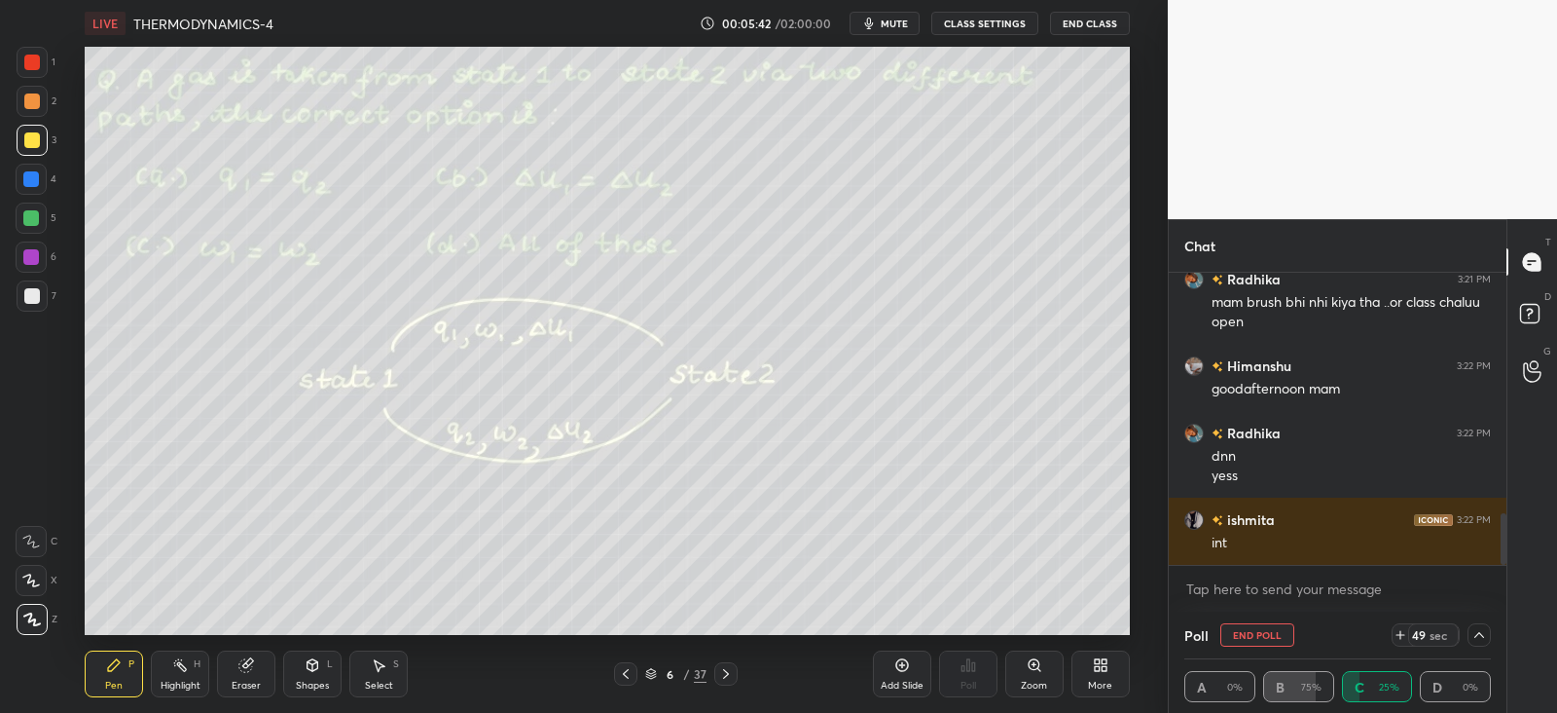
click at [1255, 634] on button "End Poll" at bounding box center [1258, 634] width 74 height 23
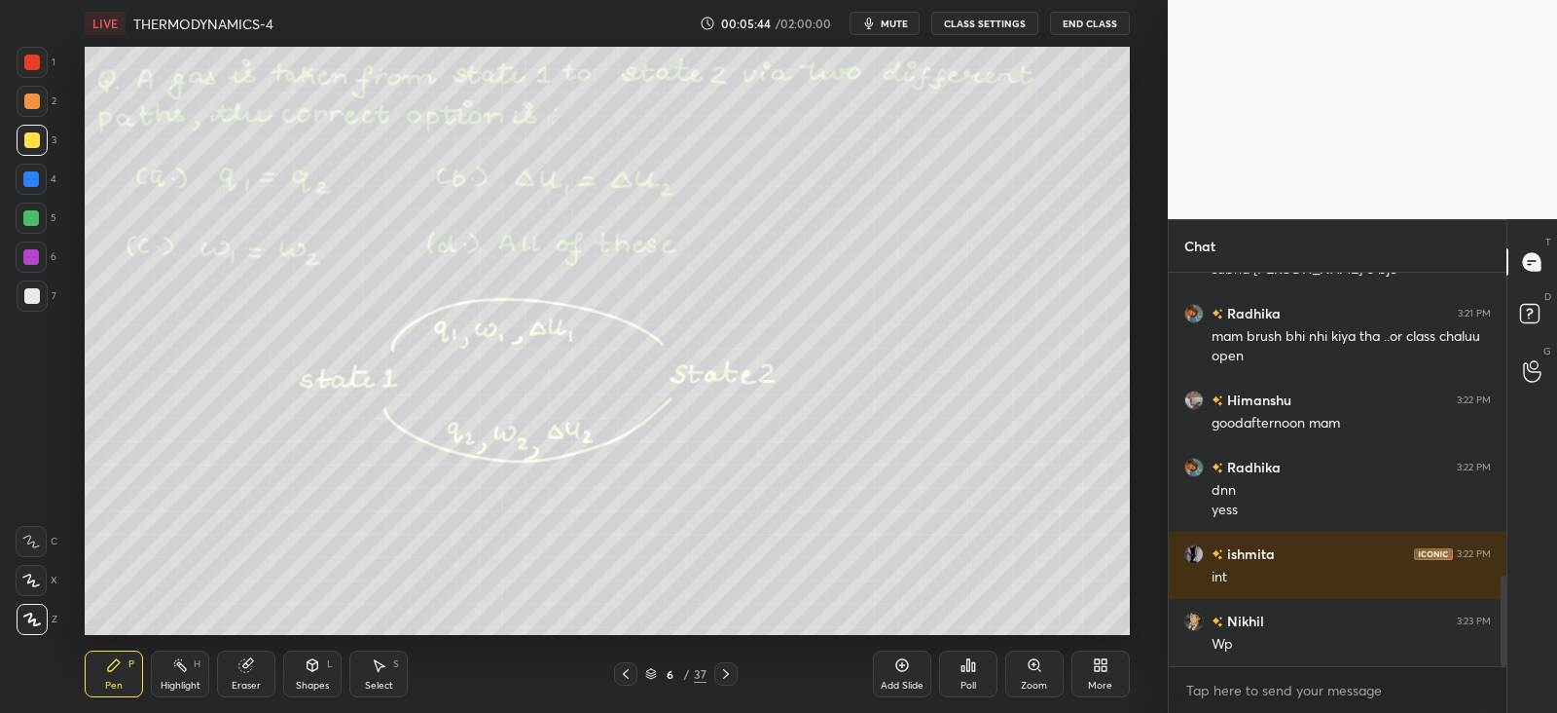
click at [981, 671] on div "Poll" at bounding box center [968, 673] width 58 height 47
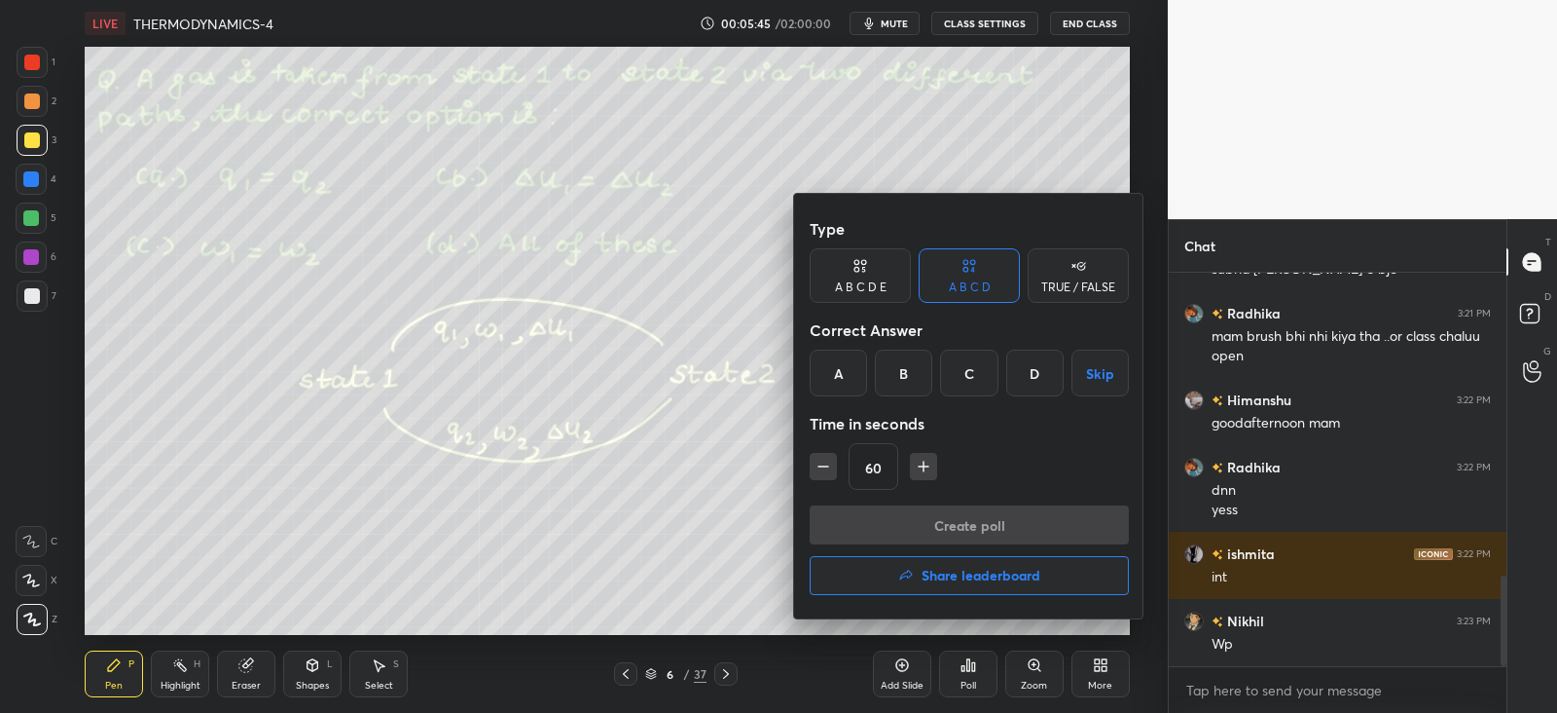
click at [904, 379] on div "B" at bounding box center [903, 372] width 57 height 47
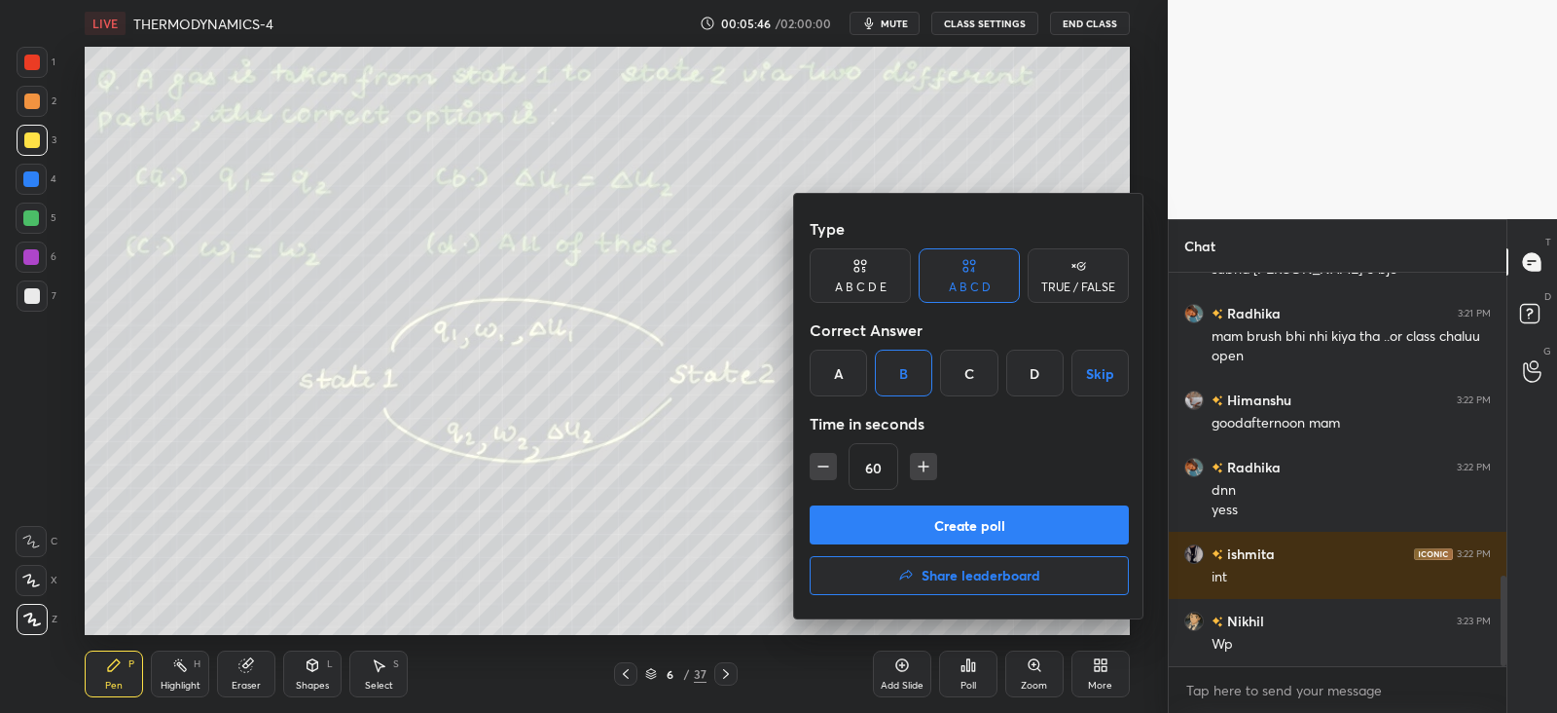
click at [900, 515] on button "Create poll" at bounding box center [969, 524] width 319 height 39
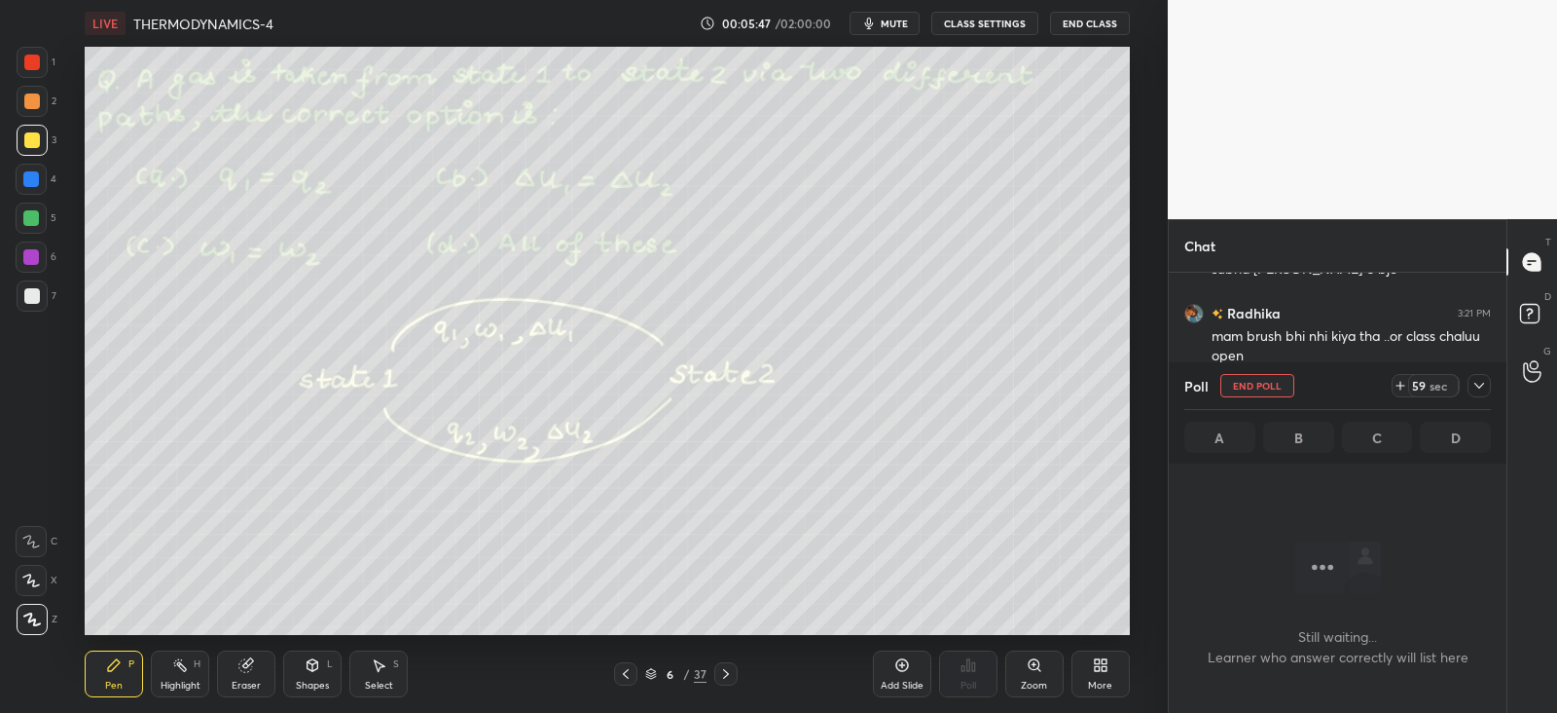
click at [1480, 384] on icon at bounding box center [1480, 386] width 16 height 16
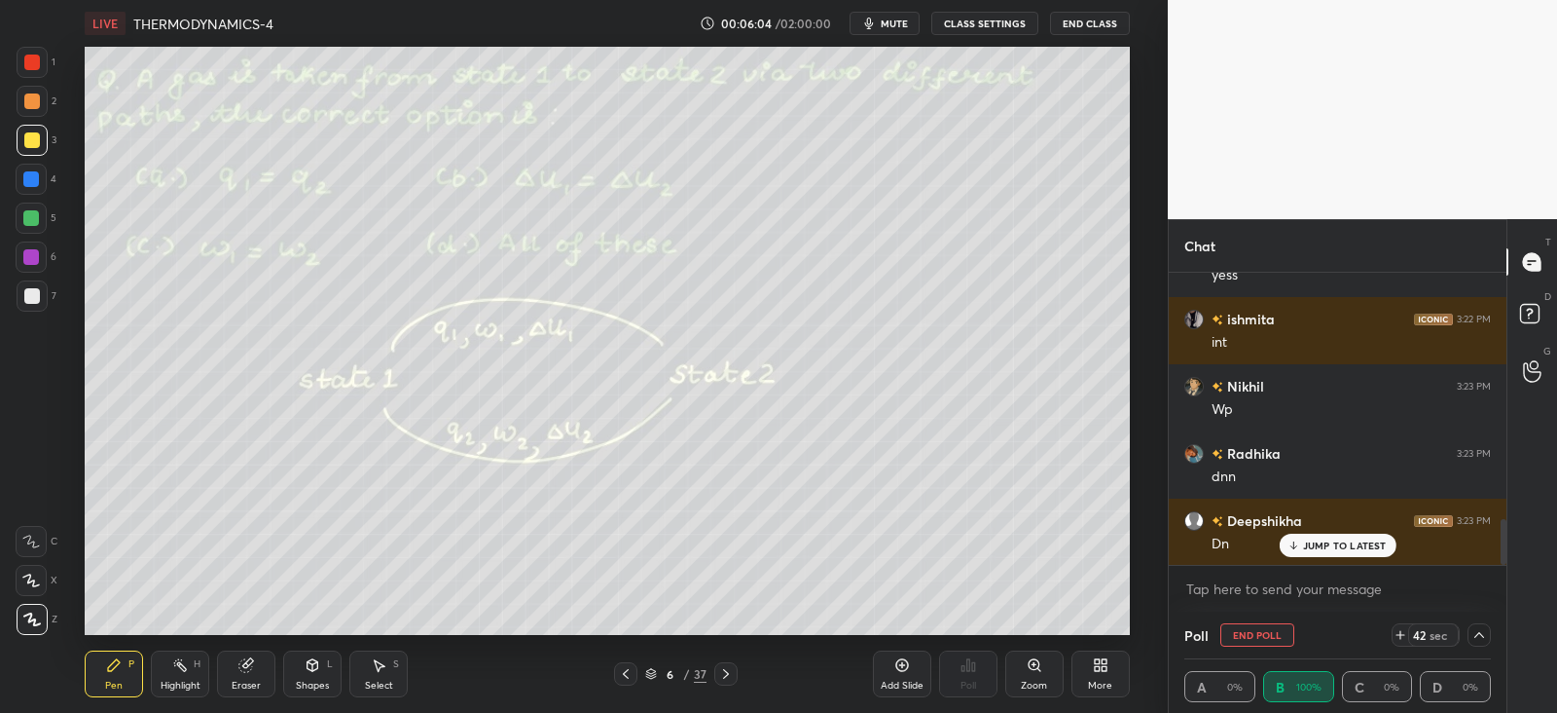
click at [181, 669] on icon at bounding box center [180, 665] width 16 height 16
click at [113, 671] on icon at bounding box center [114, 665] width 16 height 16
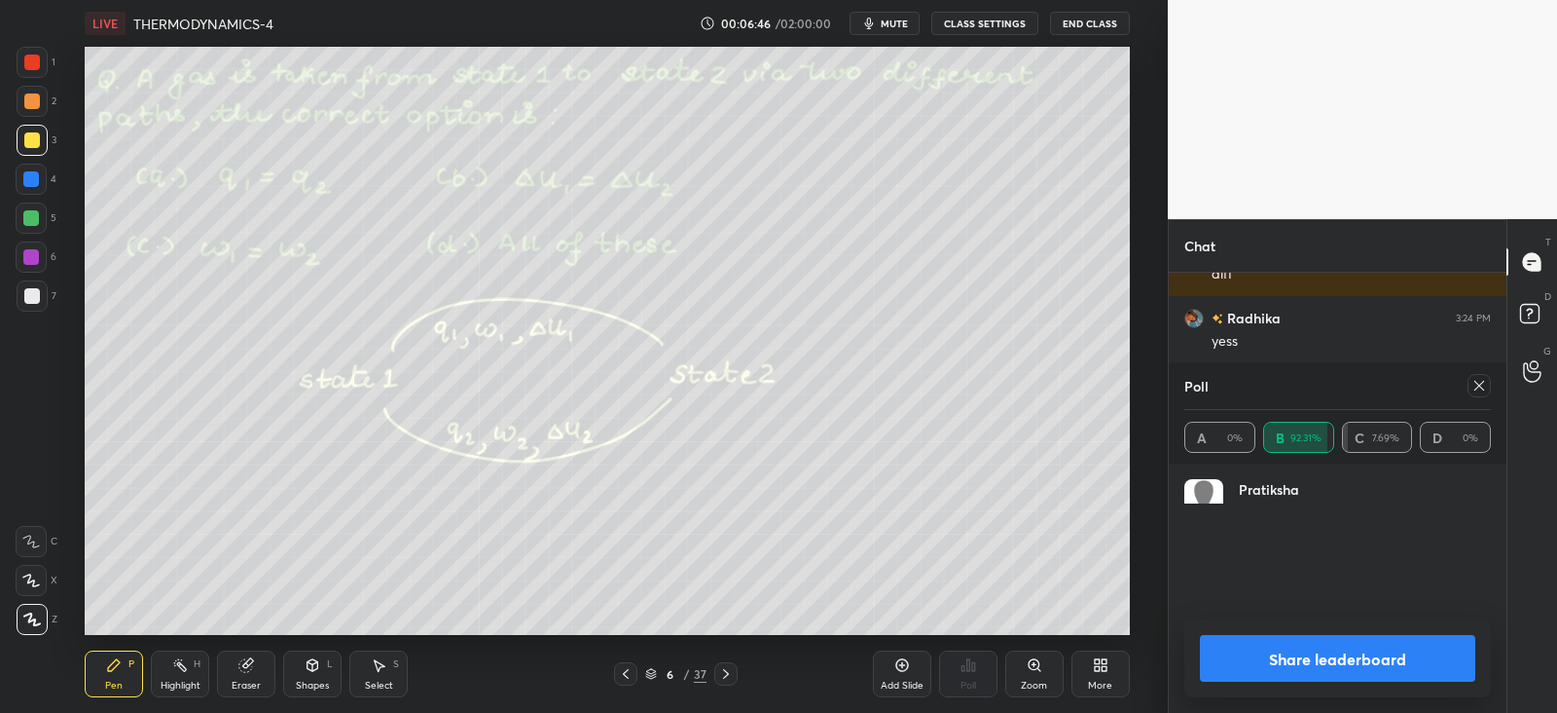
scroll to position [228, 301]
click at [178, 673] on div "Highlight H" at bounding box center [180, 673] width 58 height 47
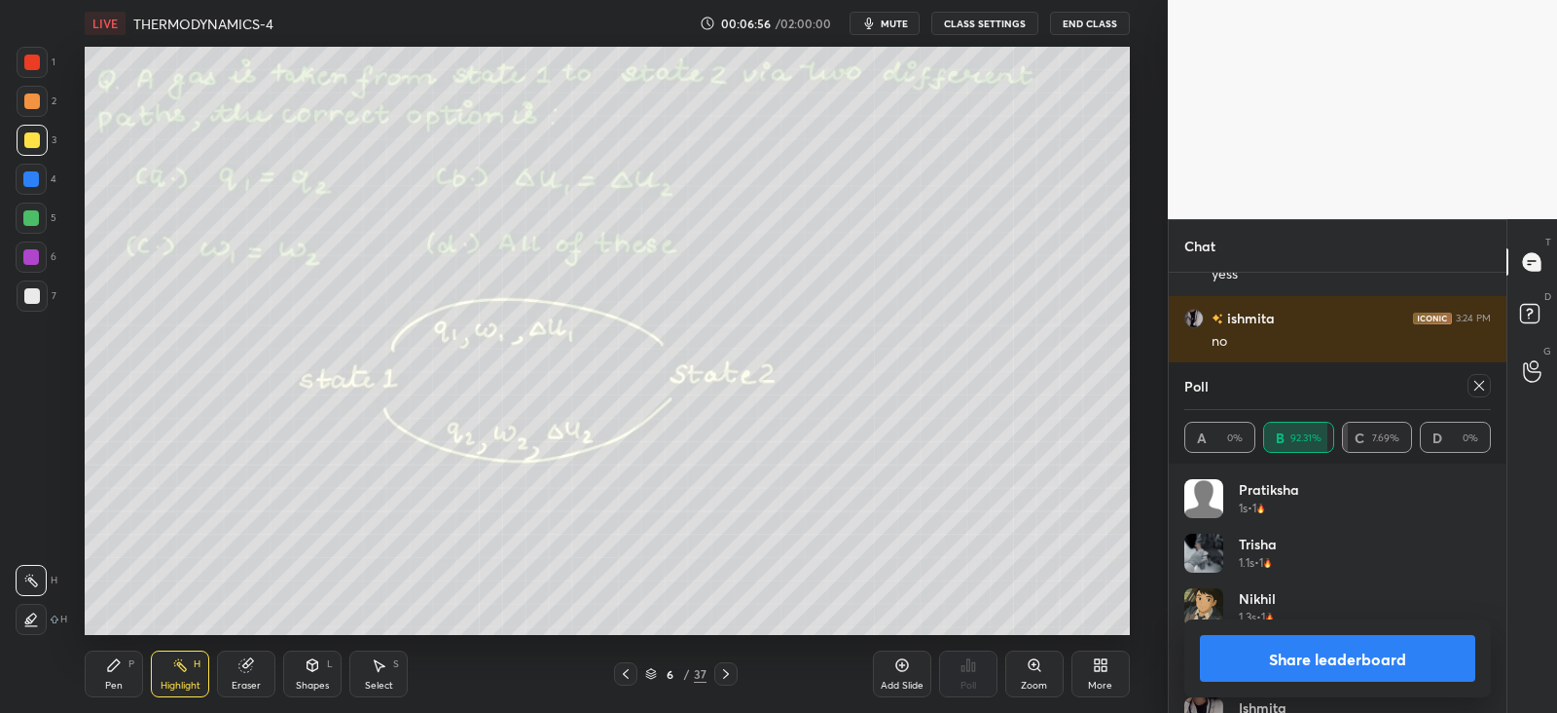
click at [1469, 391] on div at bounding box center [1479, 385] width 23 height 23
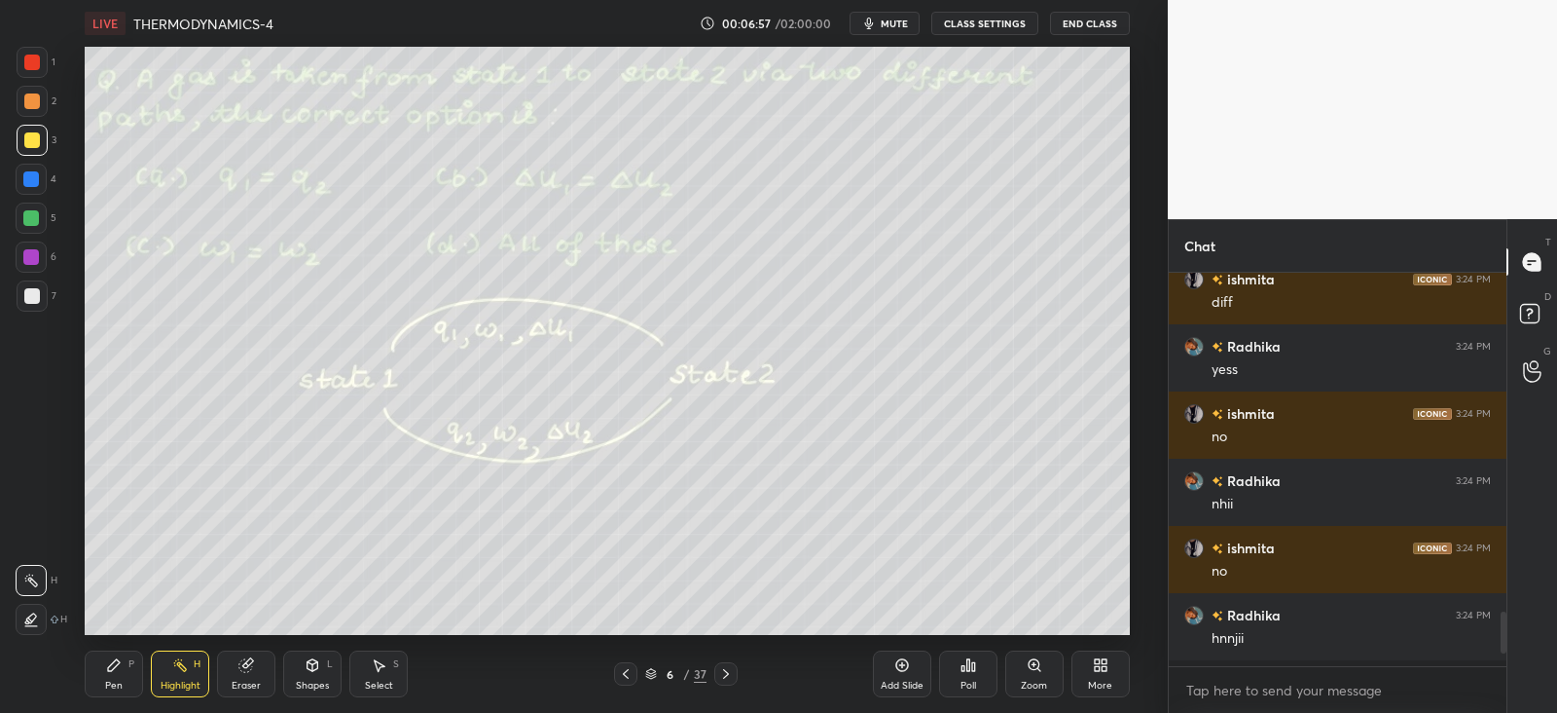
scroll to position [2309, 0]
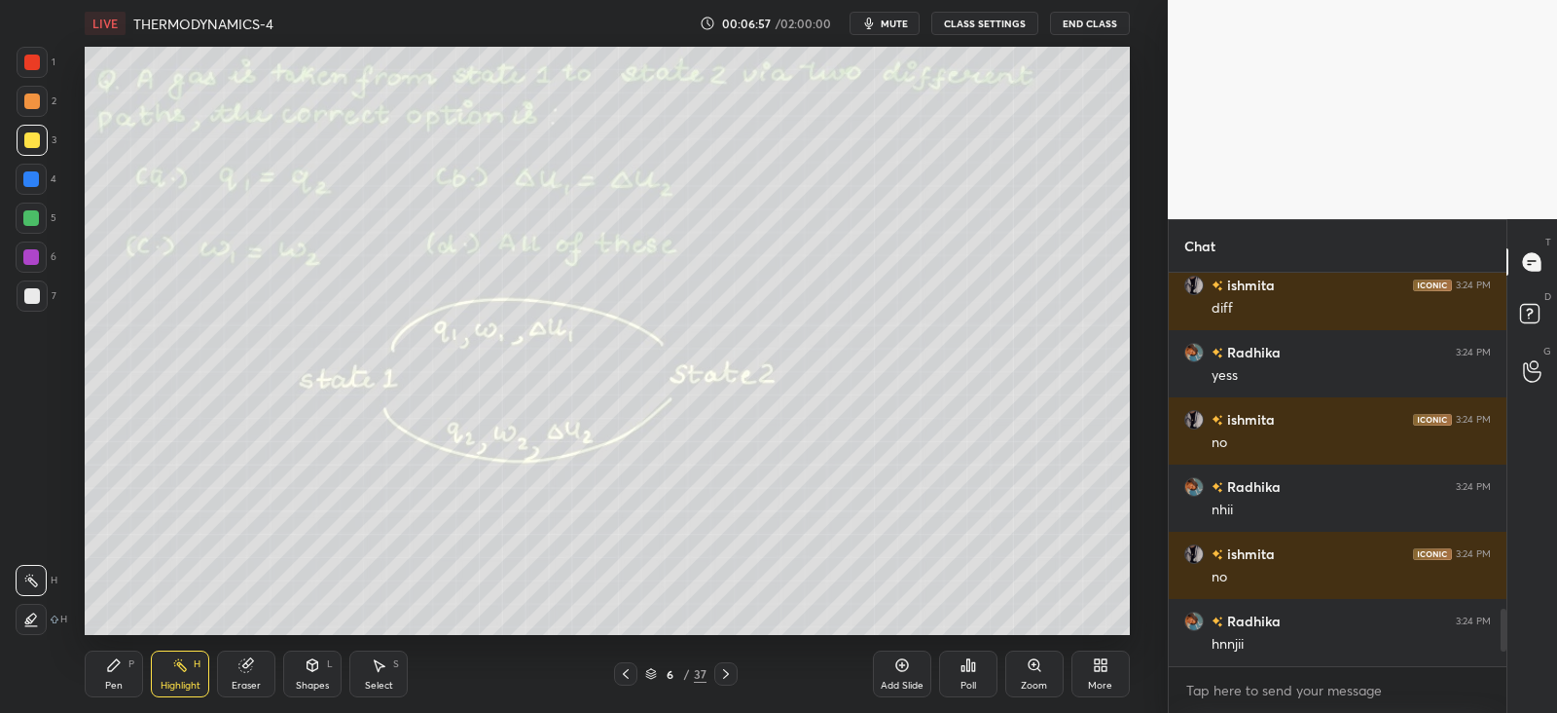
click at [128, 668] on div "P" at bounding box center [131, 664] width 6 height 10
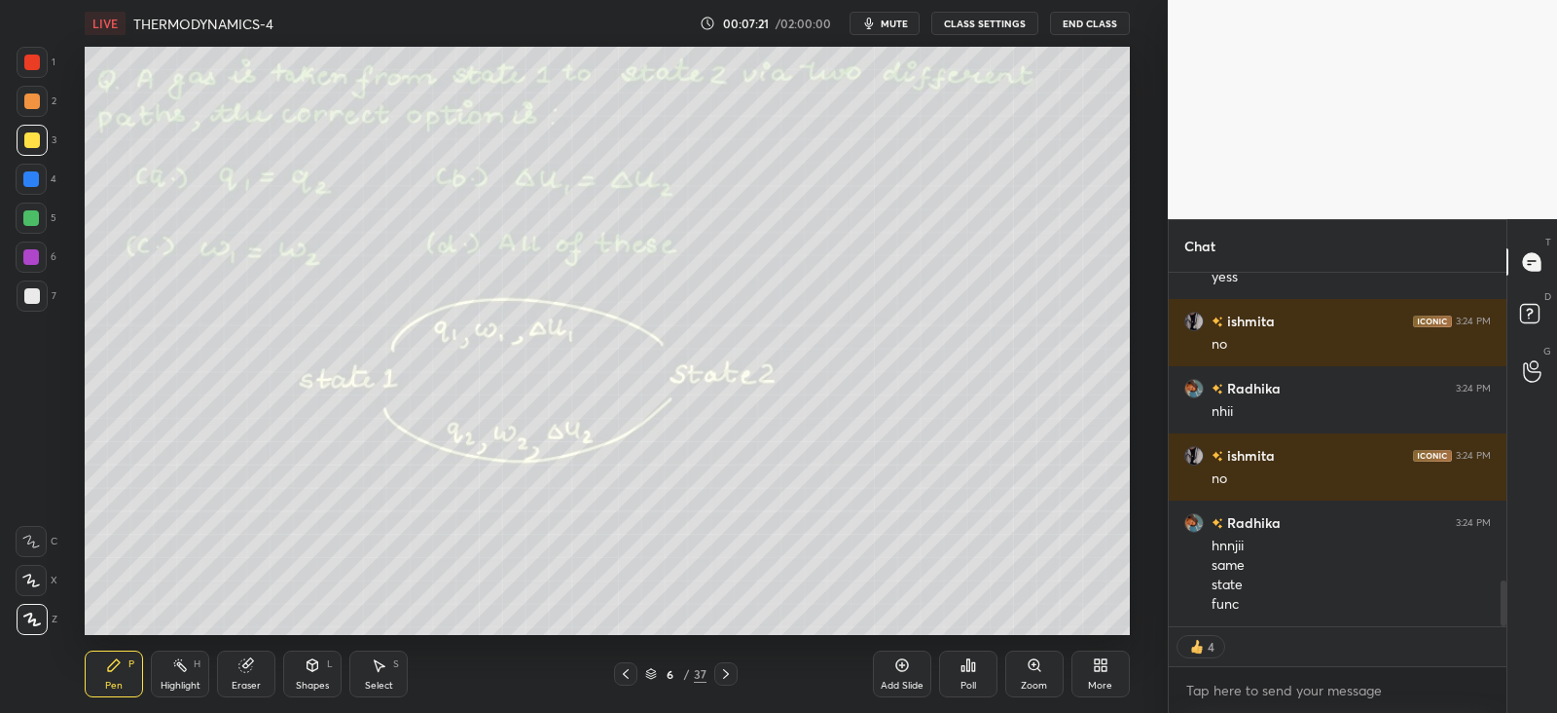
click at [732, 674] on icon at bounding box center [726, 674] width 16 height 16
click at [969, 673] on div "Poll" at bounding box center [968, 673] width 58 height 47
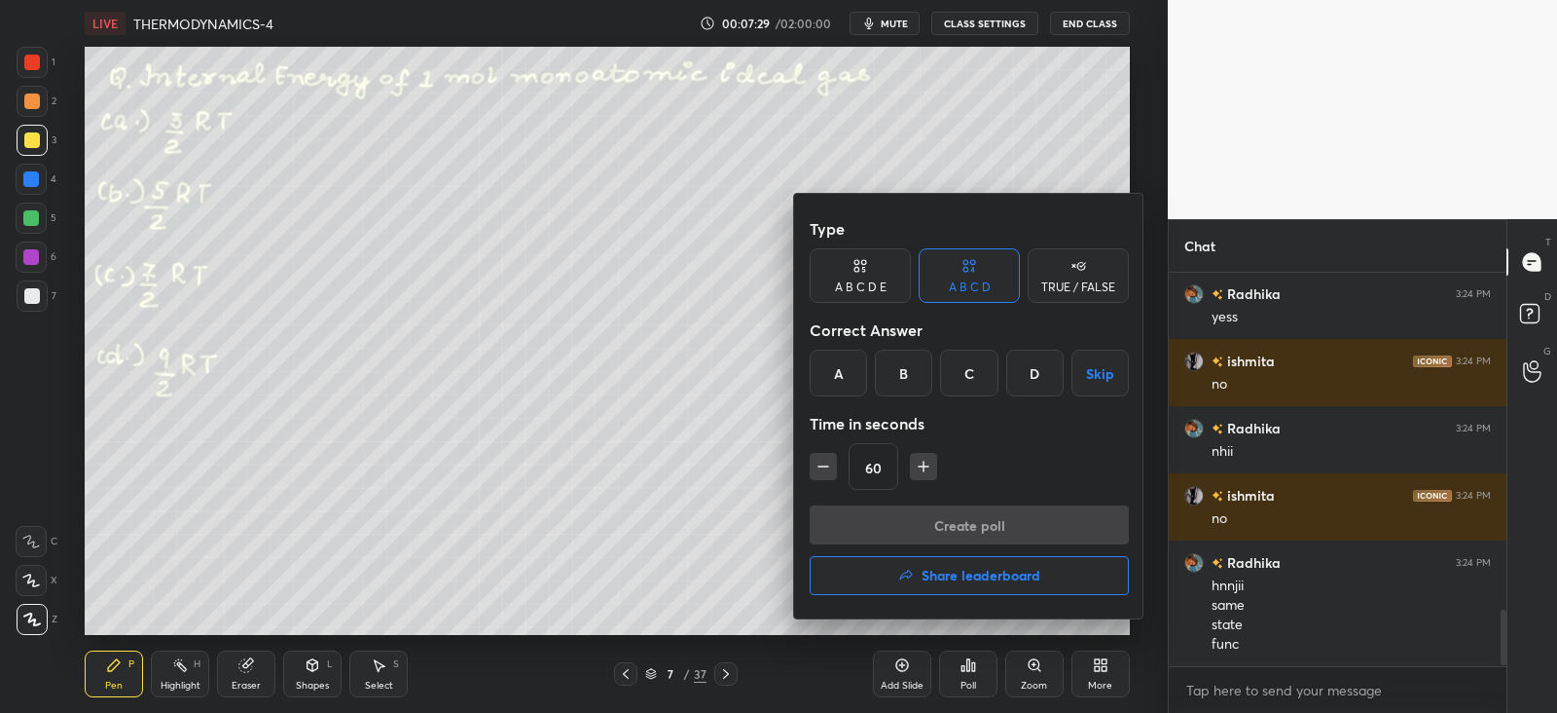
click at [851, 369] on div "A" at bounding box center [838, 372] width 57 height 47
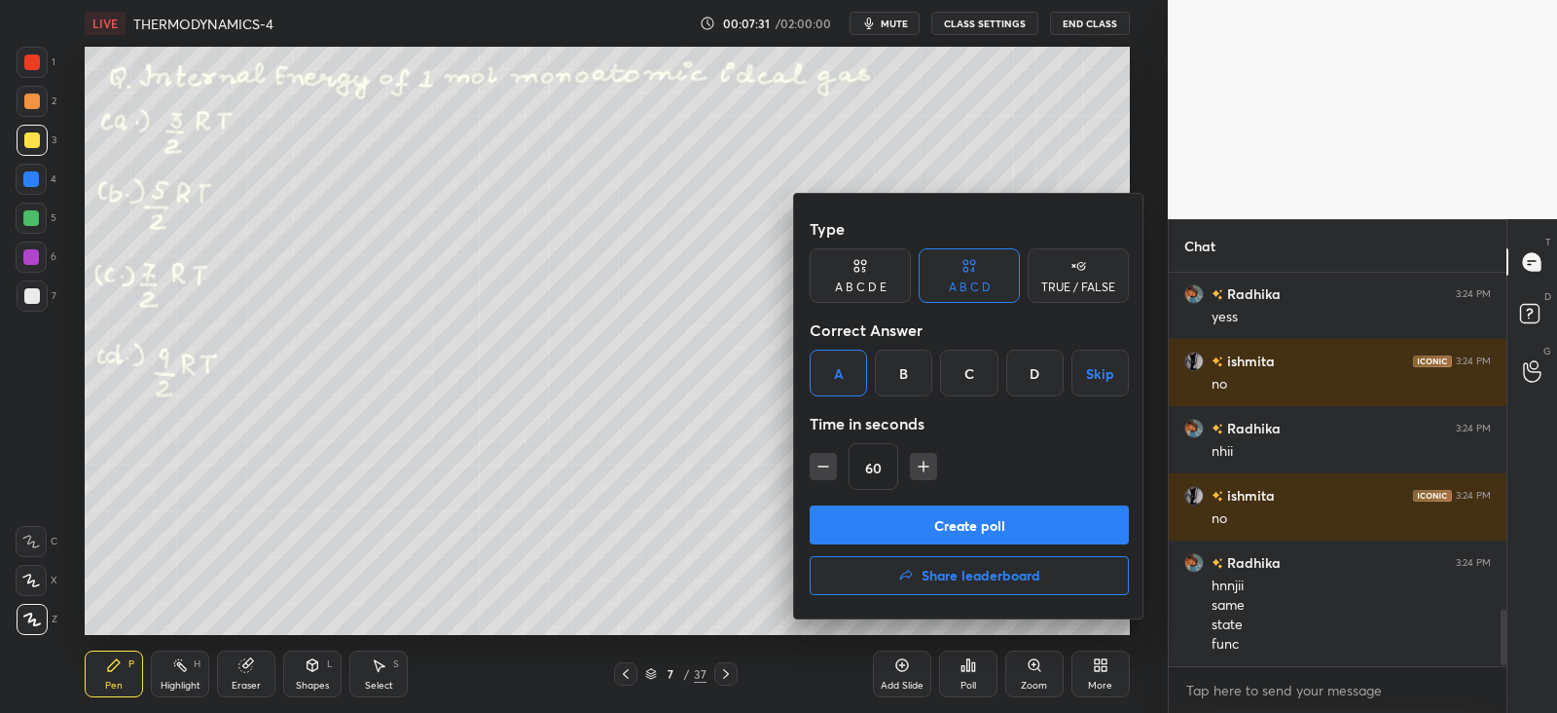
click at [863, 519] on button "Create poll" at bounding box center [969, 524] width 319 height 39
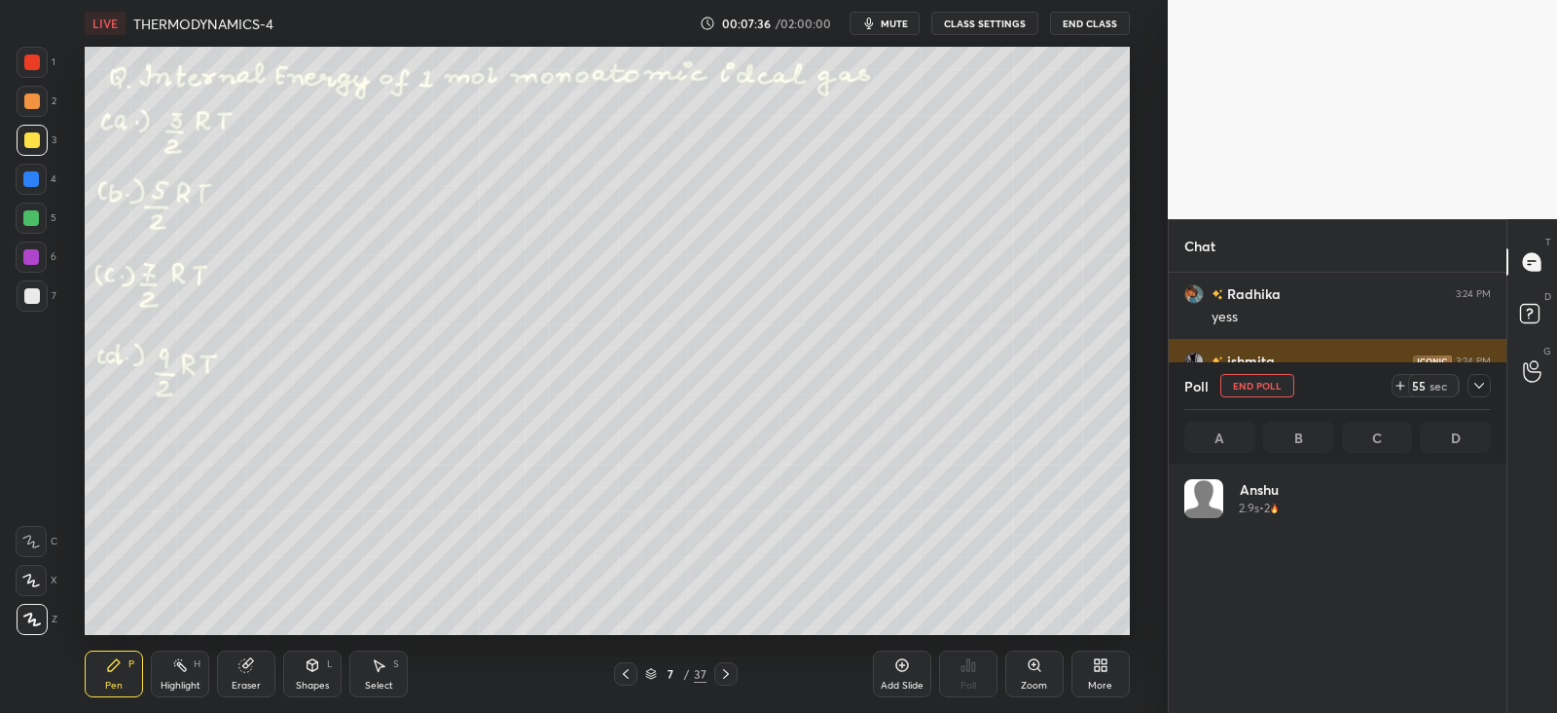
click at [1479, 381] on icon at bounding box center [1480, 386] width 16 height 16
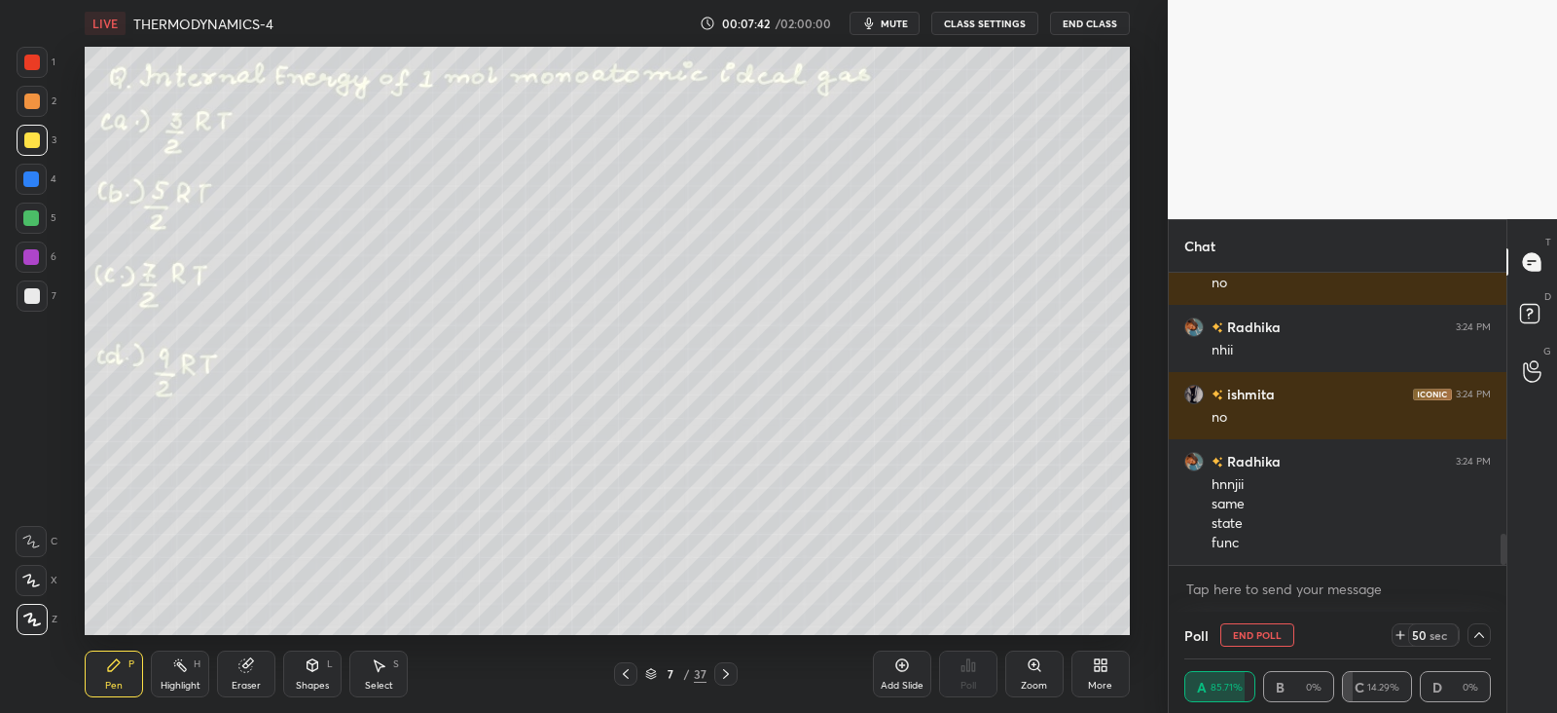
click at [1472, 628] on icon at bounding box center [1480, 635] width 16 height 16
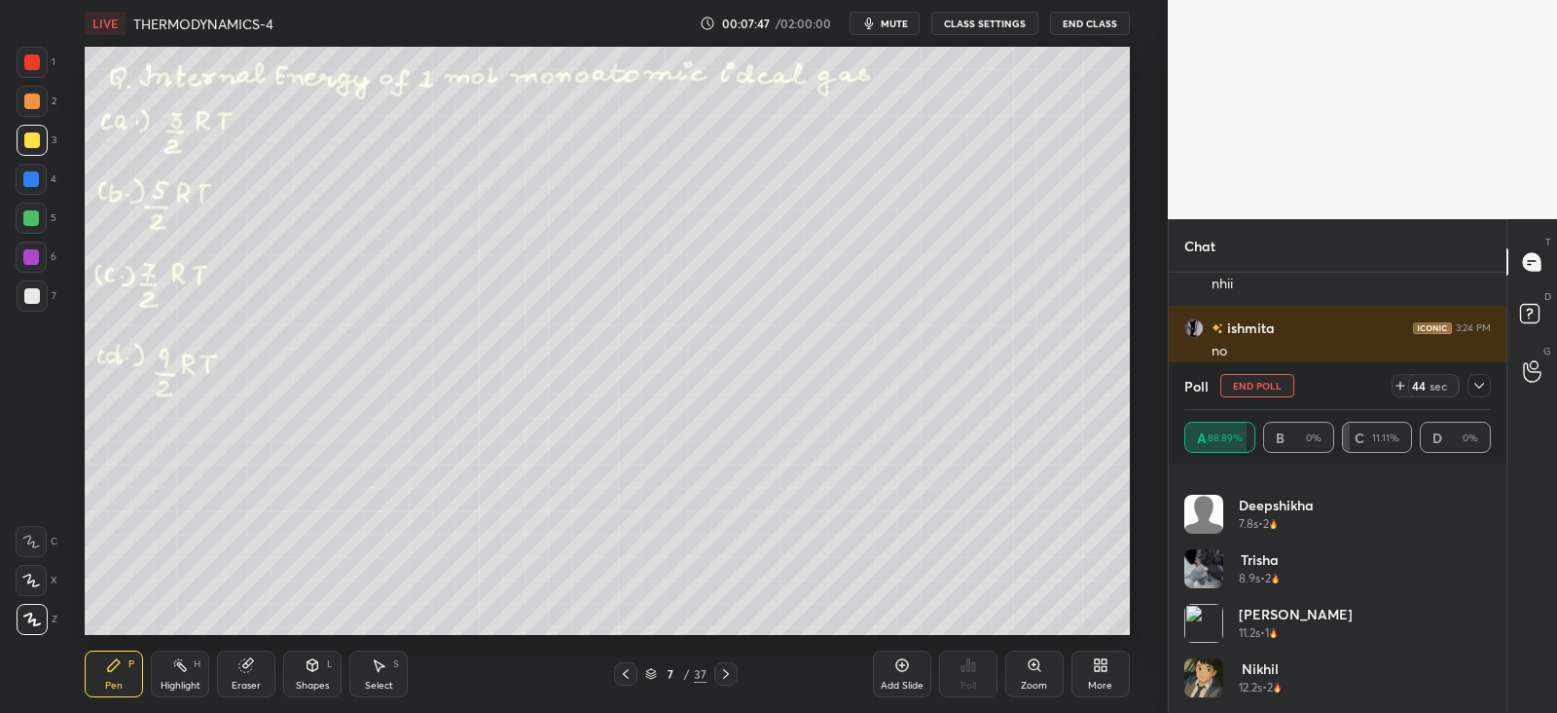
click at [1475, 391] on icon at bounding box center [1480, 386] width 16 height 16
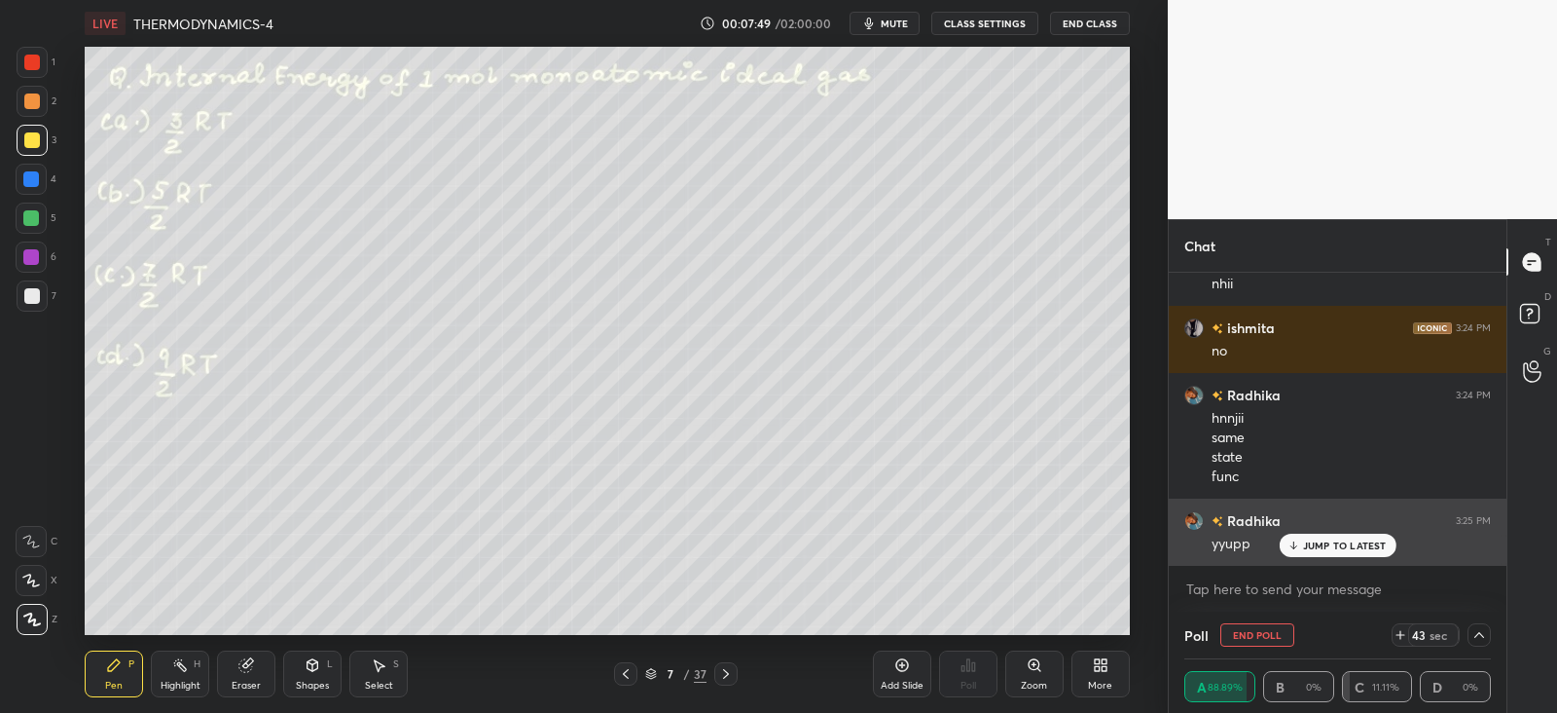
click at [1318, 540] on p "JUMP TO LATEST" at bounding box center [1345, 545] width 84 height 12
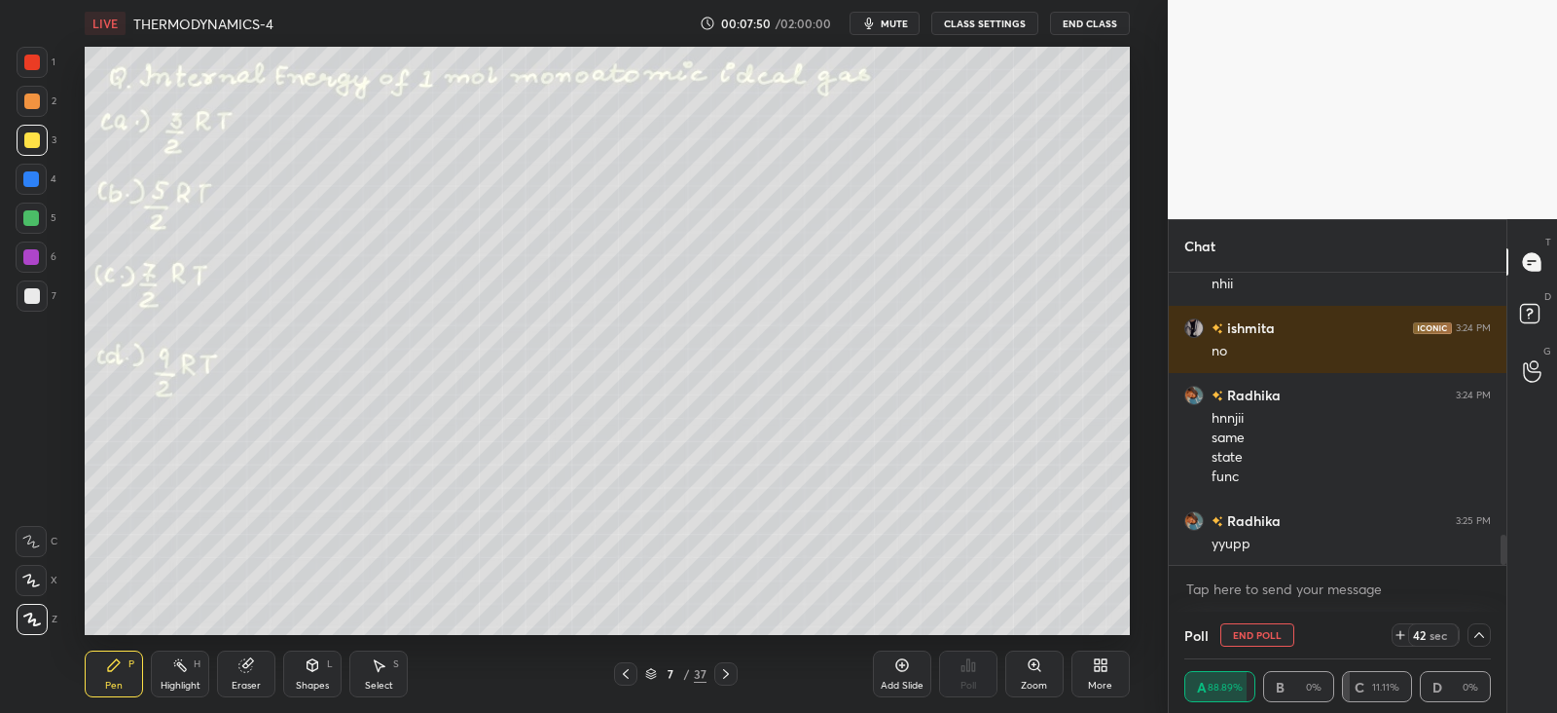
click at [30, 110] on div at bounding box center [32, 101] width 31 height 31
click at [24, 99] on div at bounding box center [32, 101] width 16 height 16
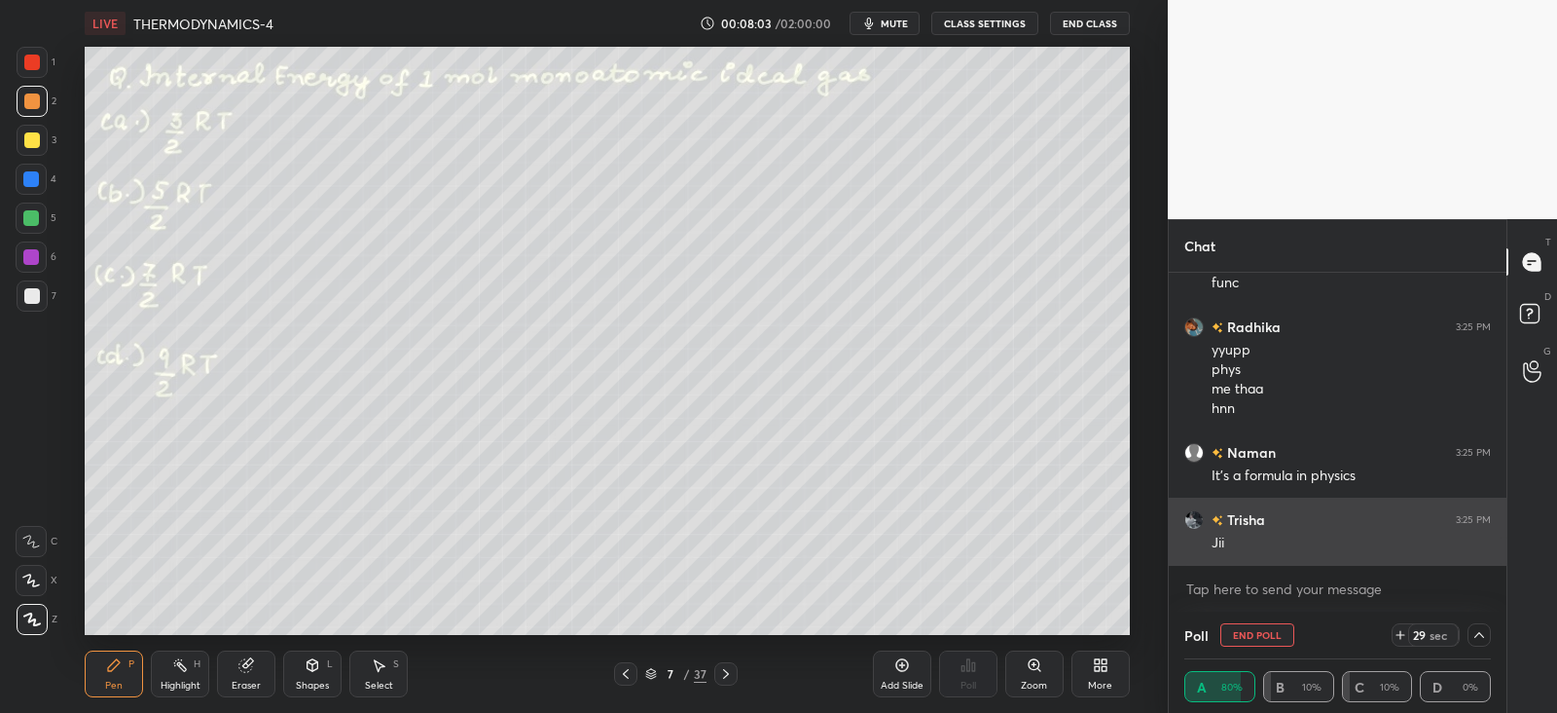
click at [1328, 531] on div "Jii" at bounding box center [1351, 541] width 279 height 23
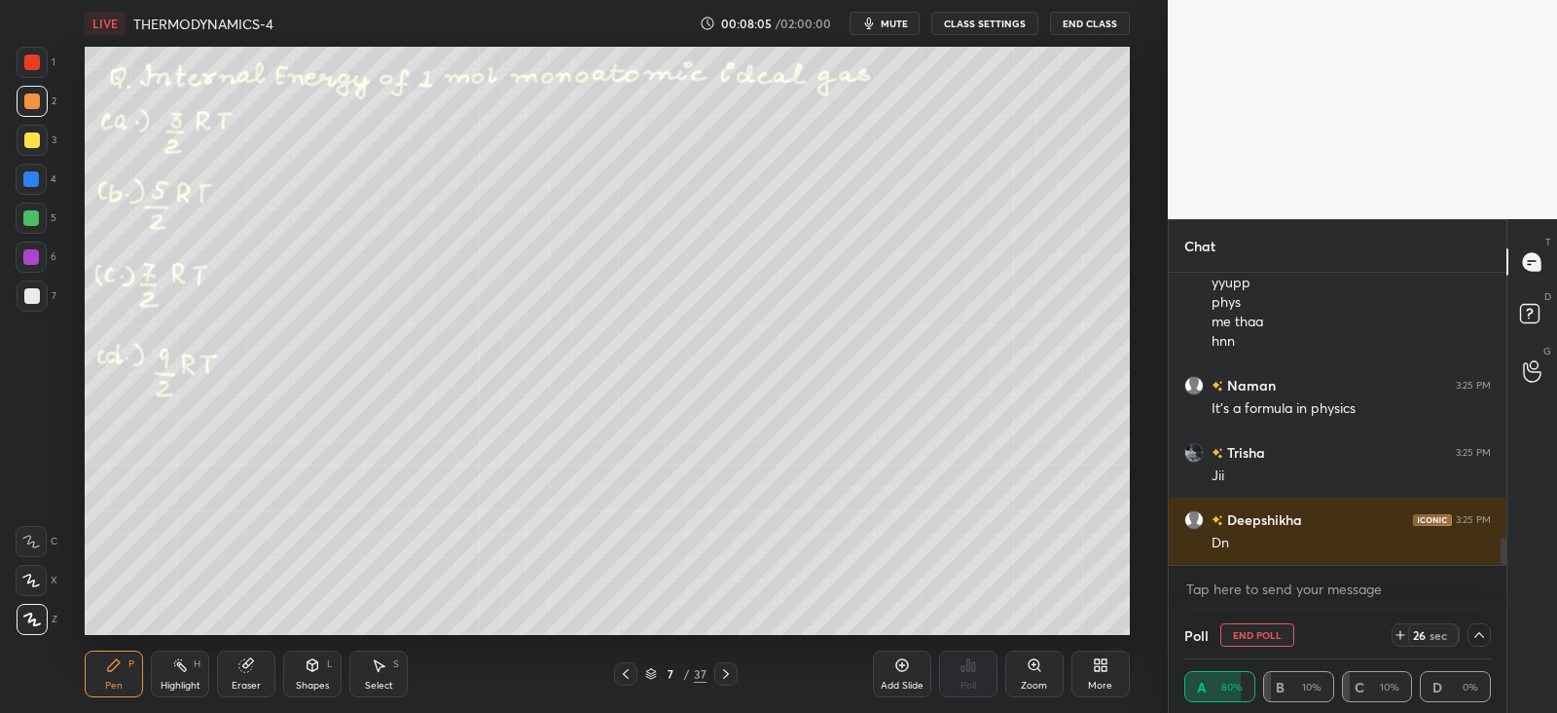
click at [255, 665] on div "Eraser" at bounding box center [246, 673] width 58 height 47
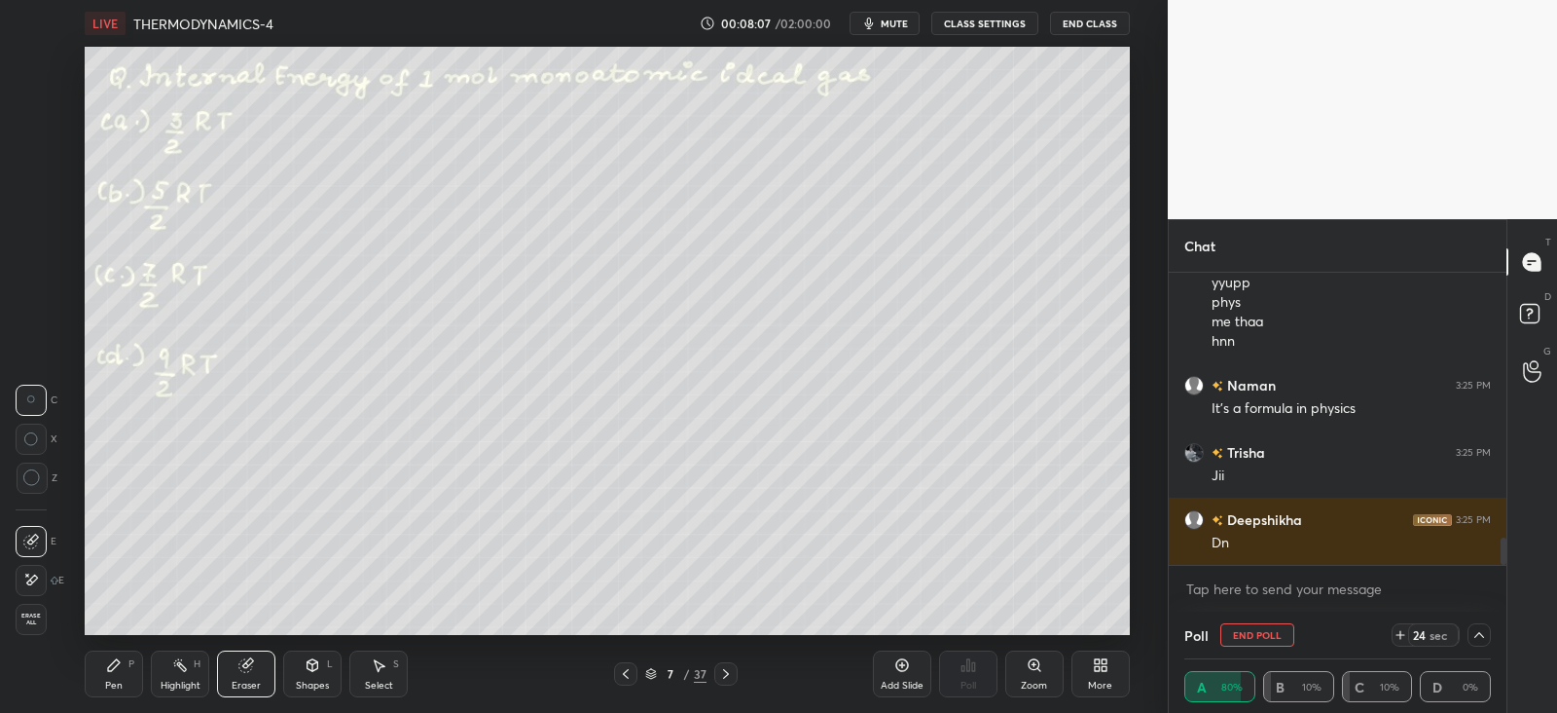
click at [143, 660] on div "Pen P Highlight H Eraser Shapes L Select S" at bounding box center [282, 673] width 394 height 47
click at [116, 672] on icon at bounding box center [114, 665] width 16 height 16
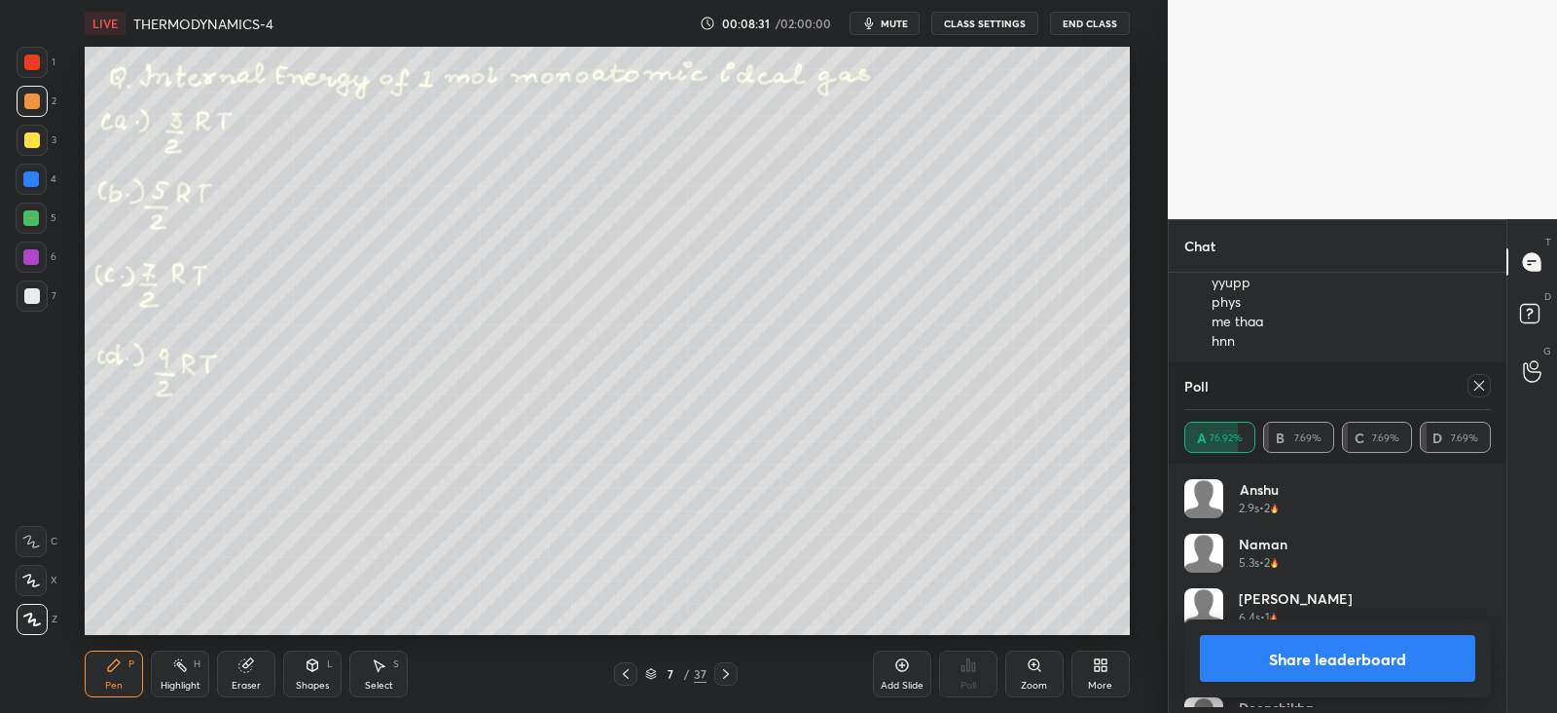
scroll to position [6, 6]
click at [1479, 382] on icon at bounding box center [1480, 386] width 16 height 16
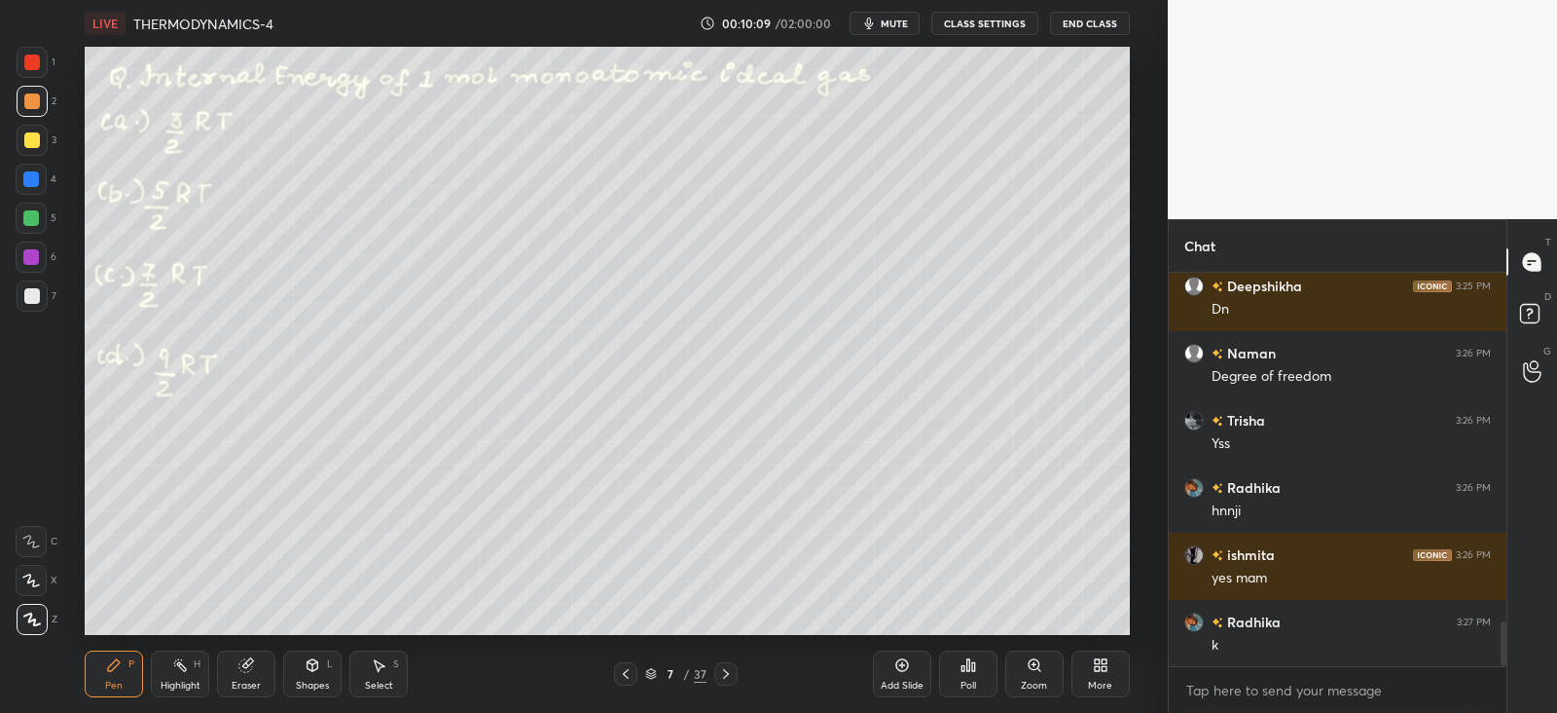
scroll to position [3073, 0]
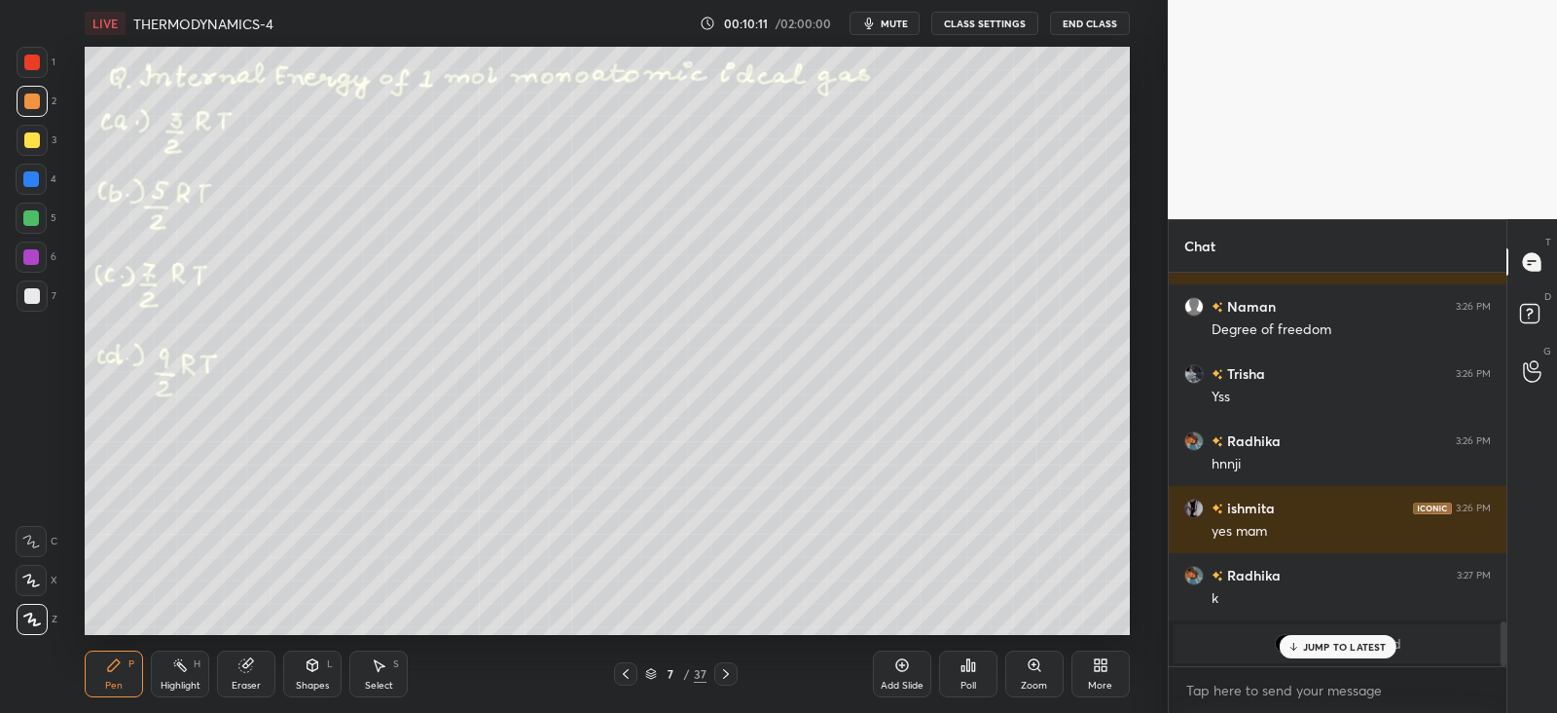
click at [1359, 642] on p "JUMP TO LATEST" at bounding box center [1345, 647] width 84 height 12
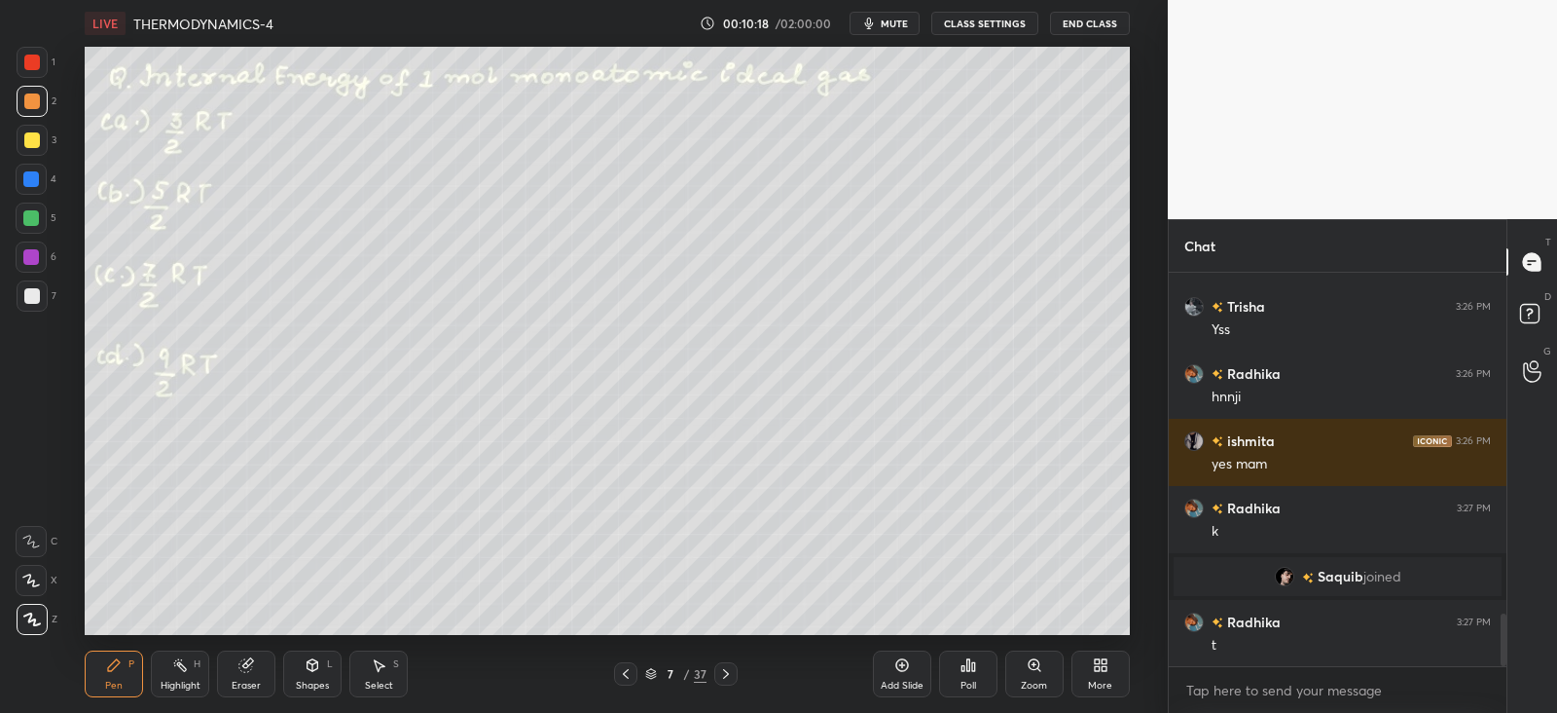
scroll to position [2633, 0]
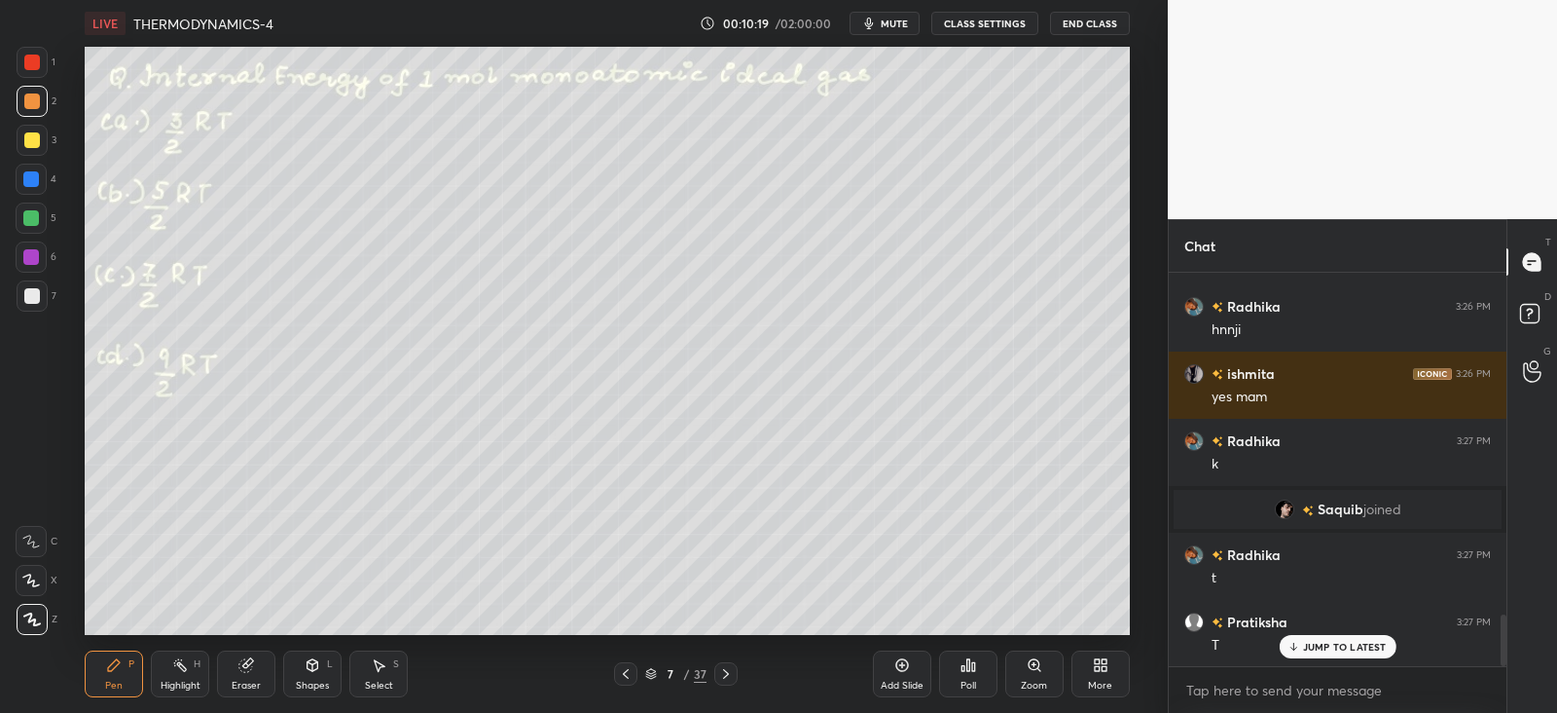
click at [33, 168] on div at bounding box center [31, 179] width 31 height 31
click at [21, 140] on div at bounding box center [32, 140] width 31 height 31
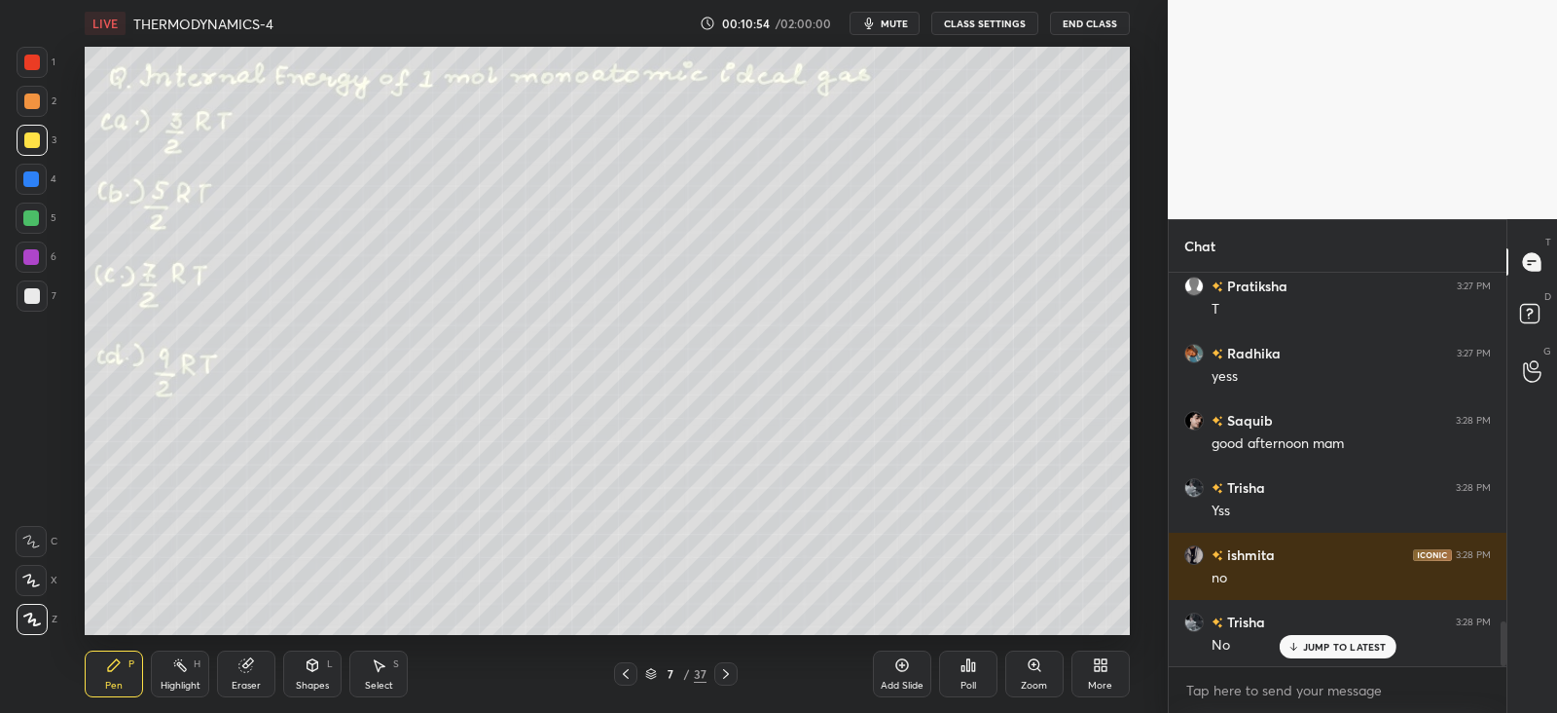
scroll to position [3036, 0]
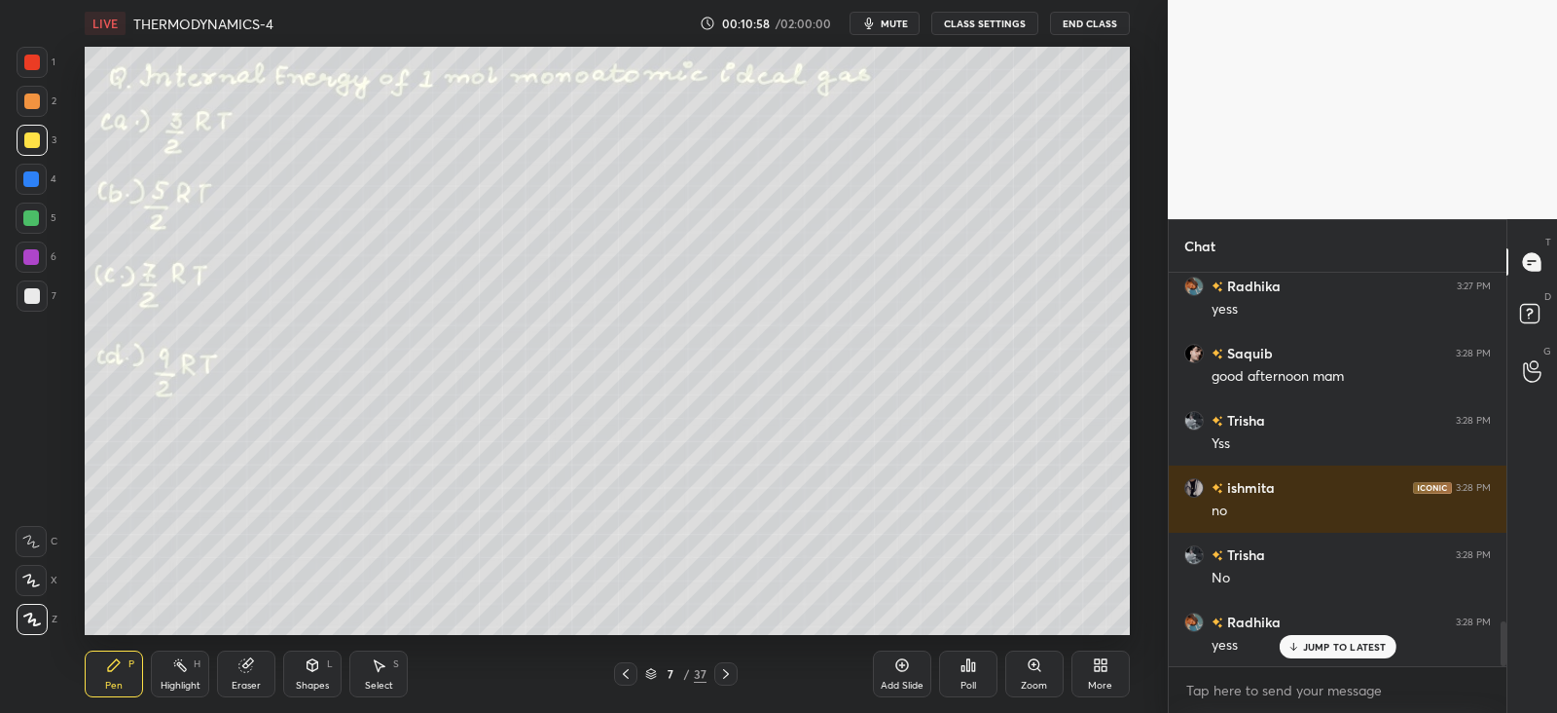
click at [727, 678] on icon at bounding box center [726, 674] width 16 height 16
click at [628, 680] on icon at bounding box center [626, 674] width 16 height 16
click at [730, 675] on icon at bounding box center [726, 674] width 16 height 16
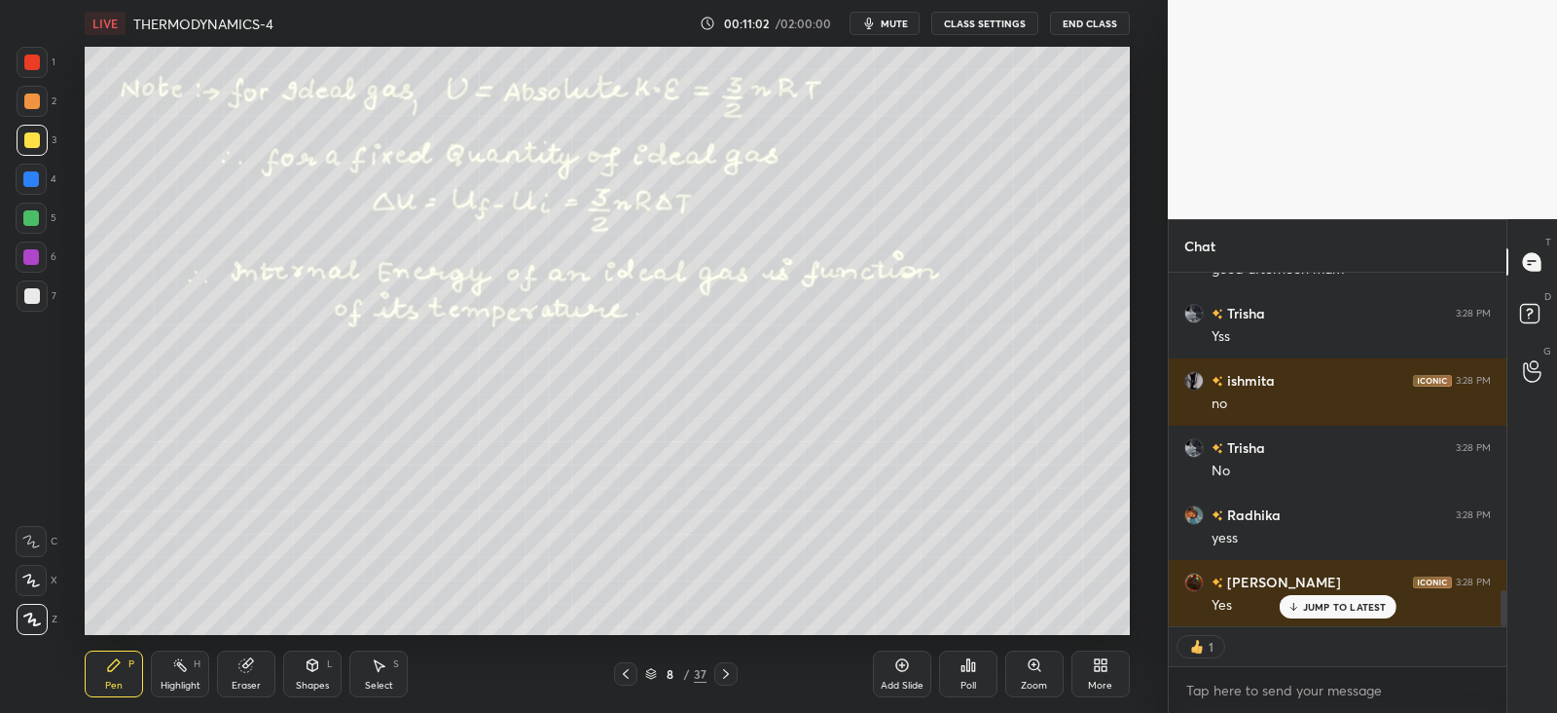
scroll to position [3210, 0]
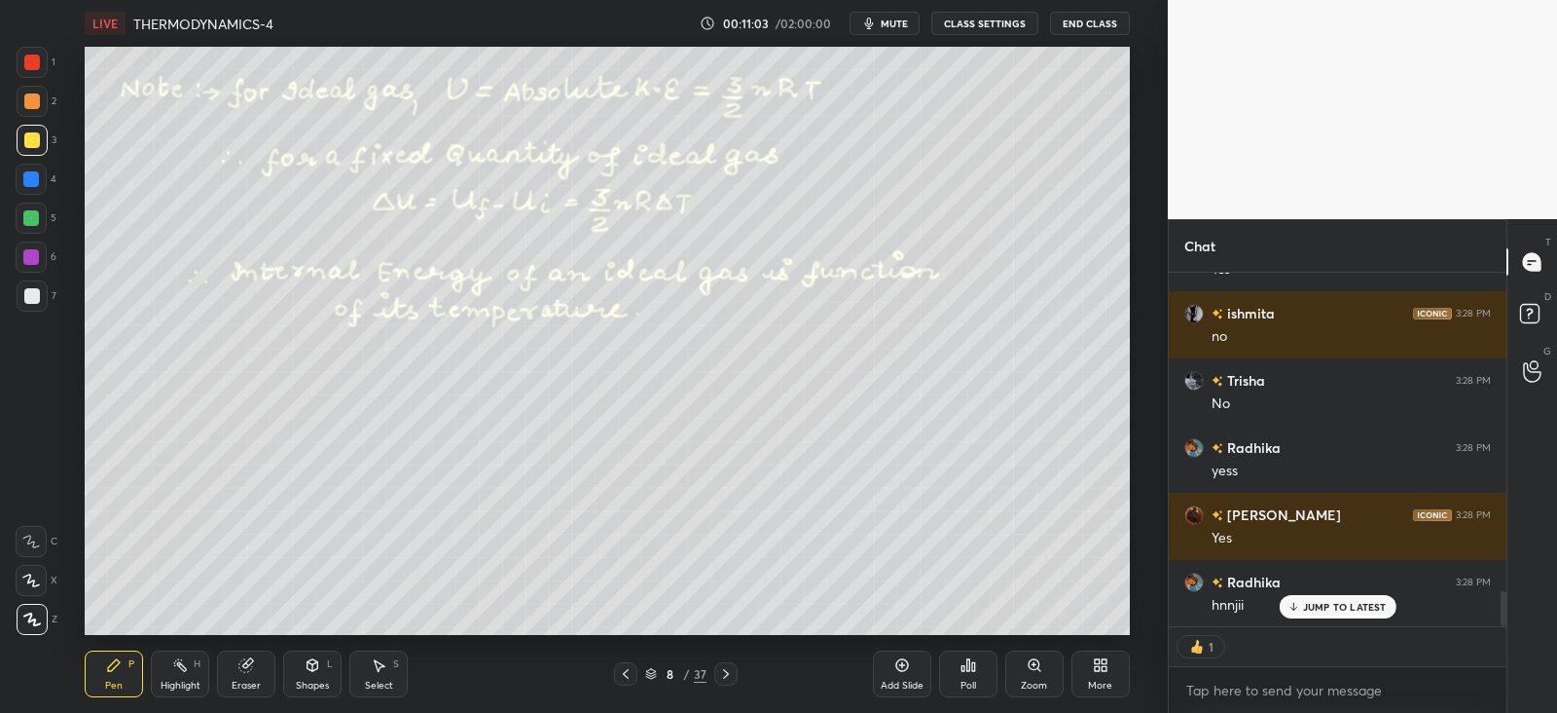
click at [307, 666] on icon at bounding box center [313, 665] width 16 height 16
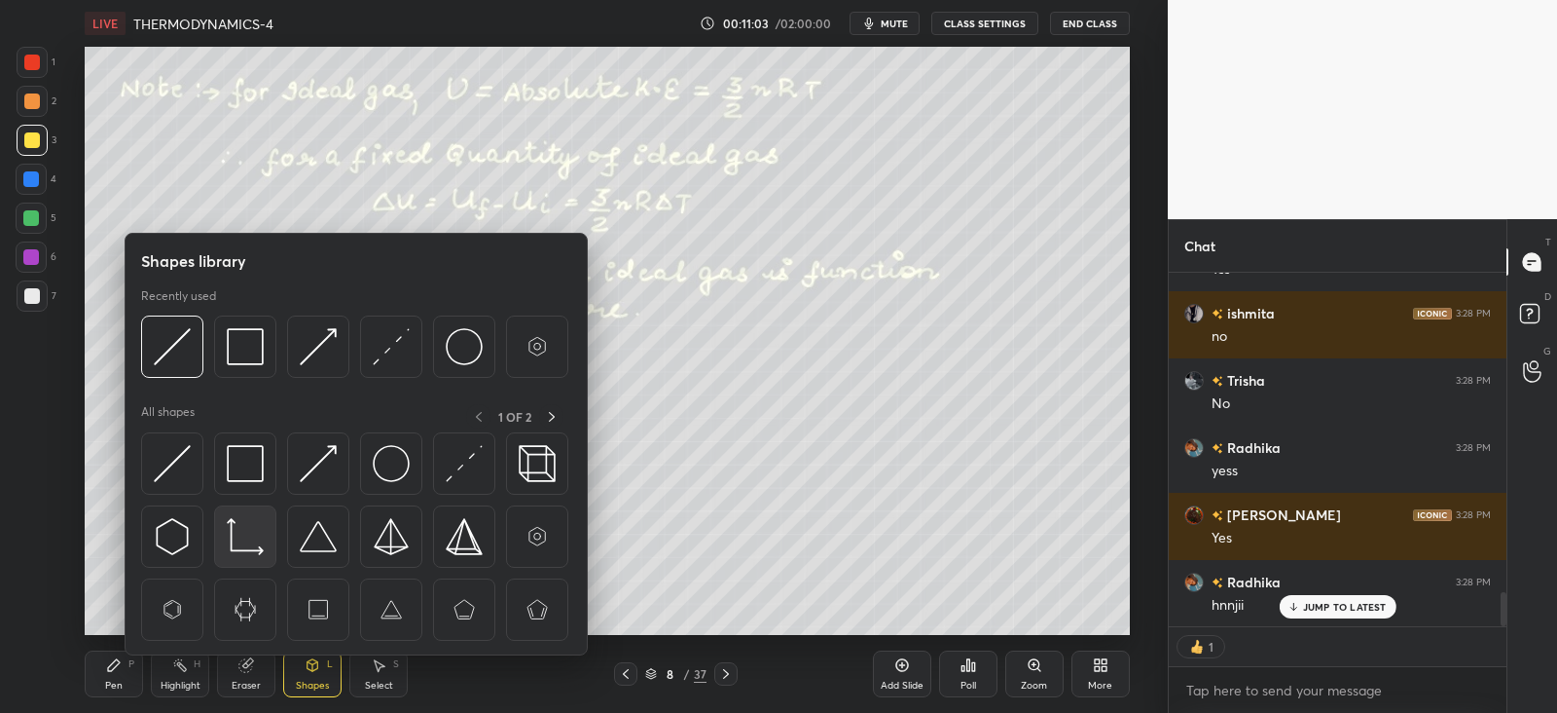
scroll to position [3277, 0]
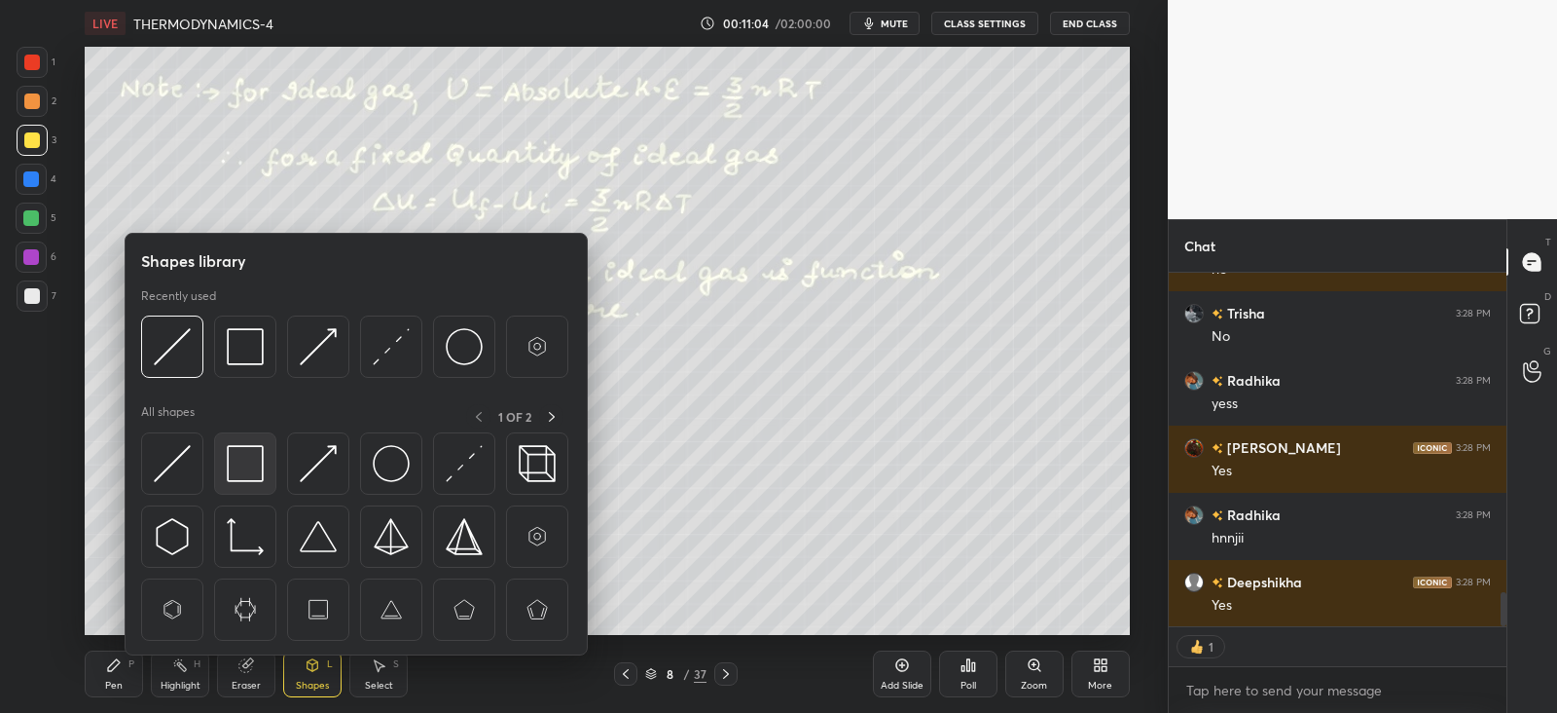
click at [248, 459] on img at bounding box center [245, 463] width 37 height 37
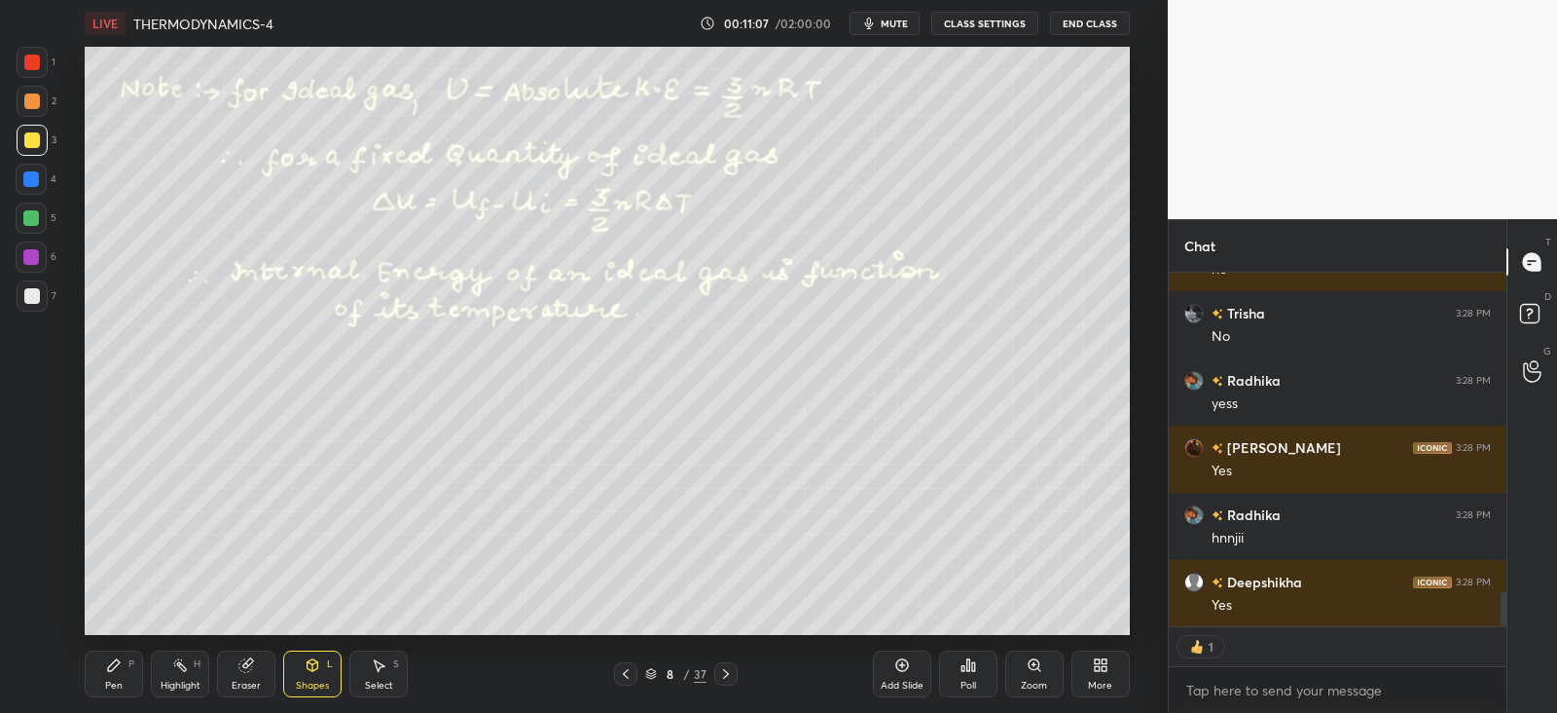
click at [124, 664] on div "Pen P" at bounding box center [114, 673] width 58 height 47
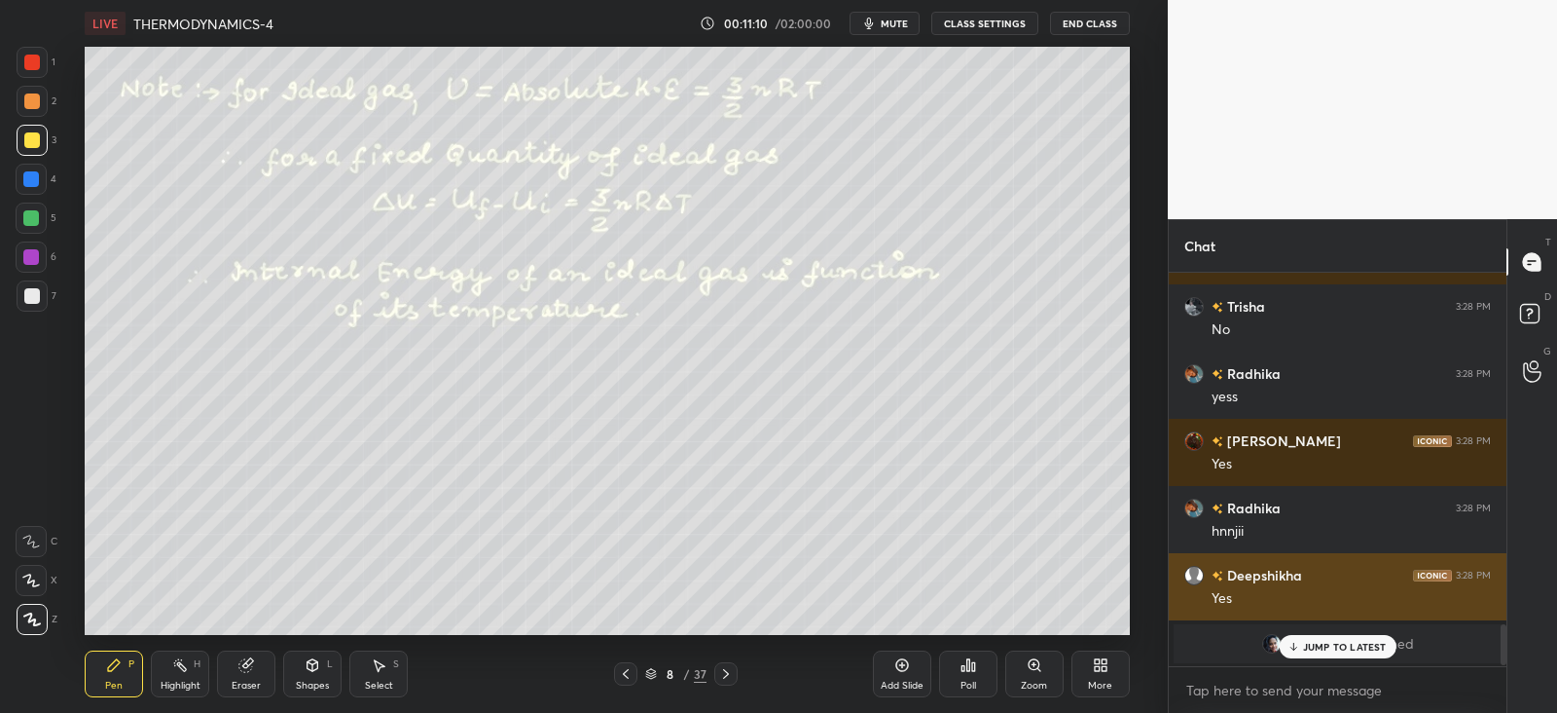
scroll to position [3284, 0]
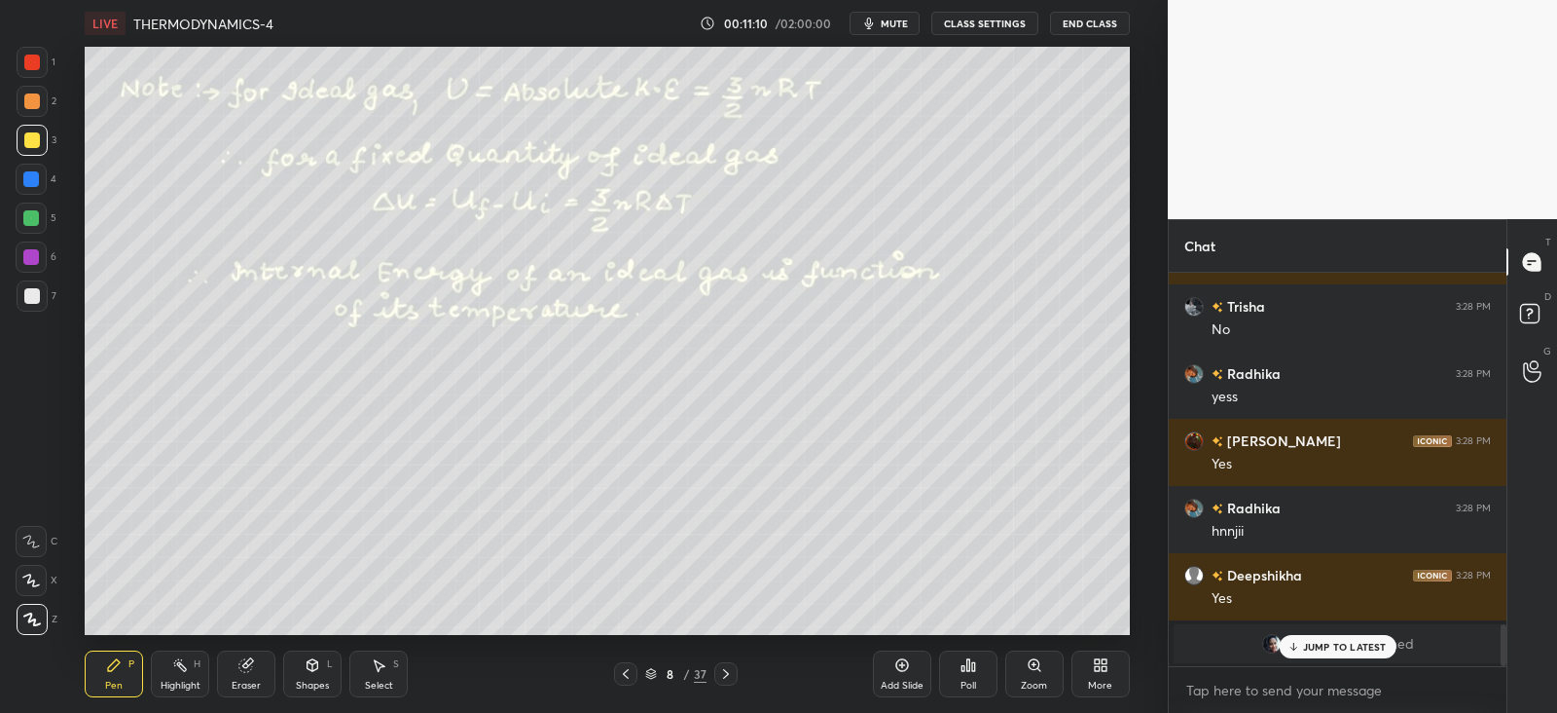
click at [1309, 642] on p "JUMP TO LATEST" at bounding box center [1345, 647] width 84 height 12
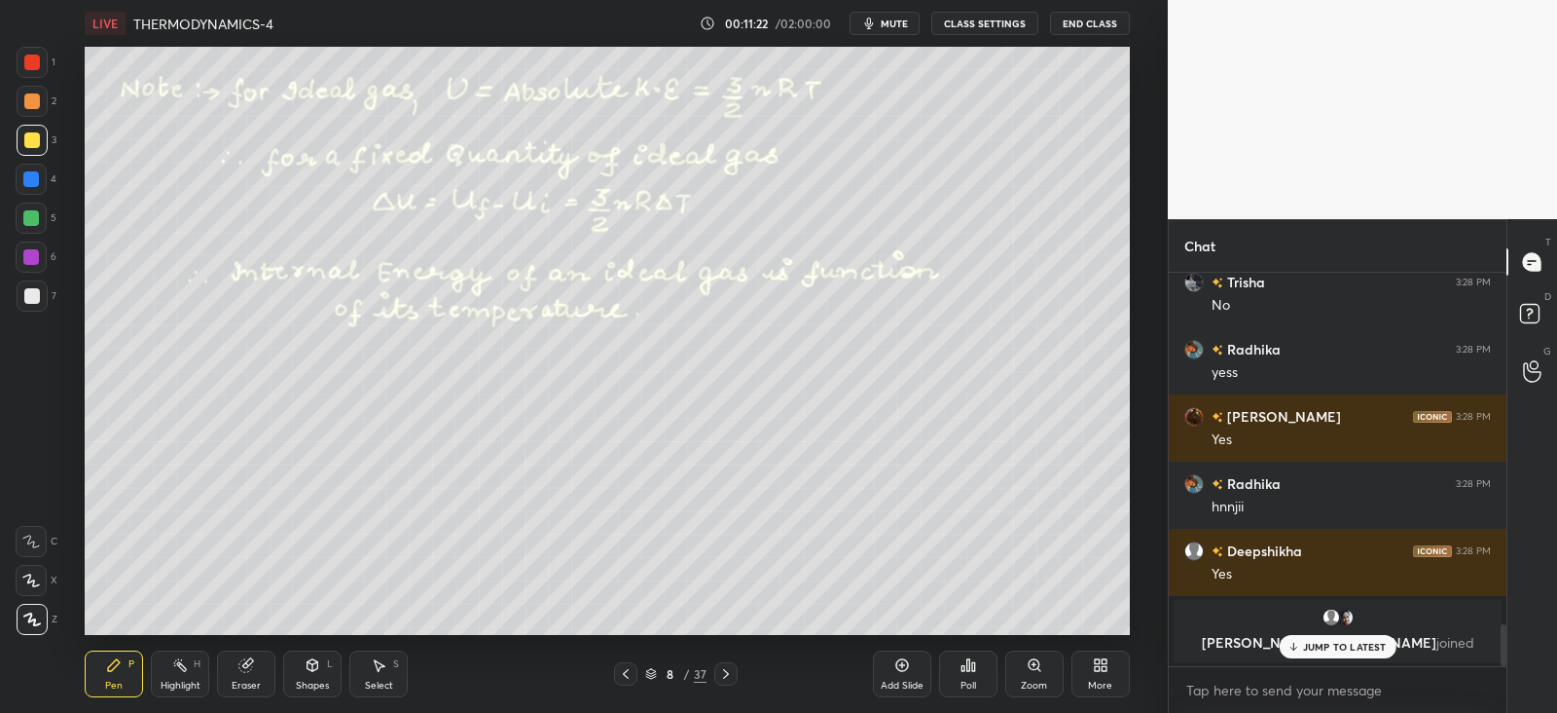
click at [1331, 641] on p "JUMP TO LATEST" at bounding box center [1345, 647] width 84 height 12
click at [302, 686] on div "Shapes" at bounding box center [312, 685] width 33 height 10
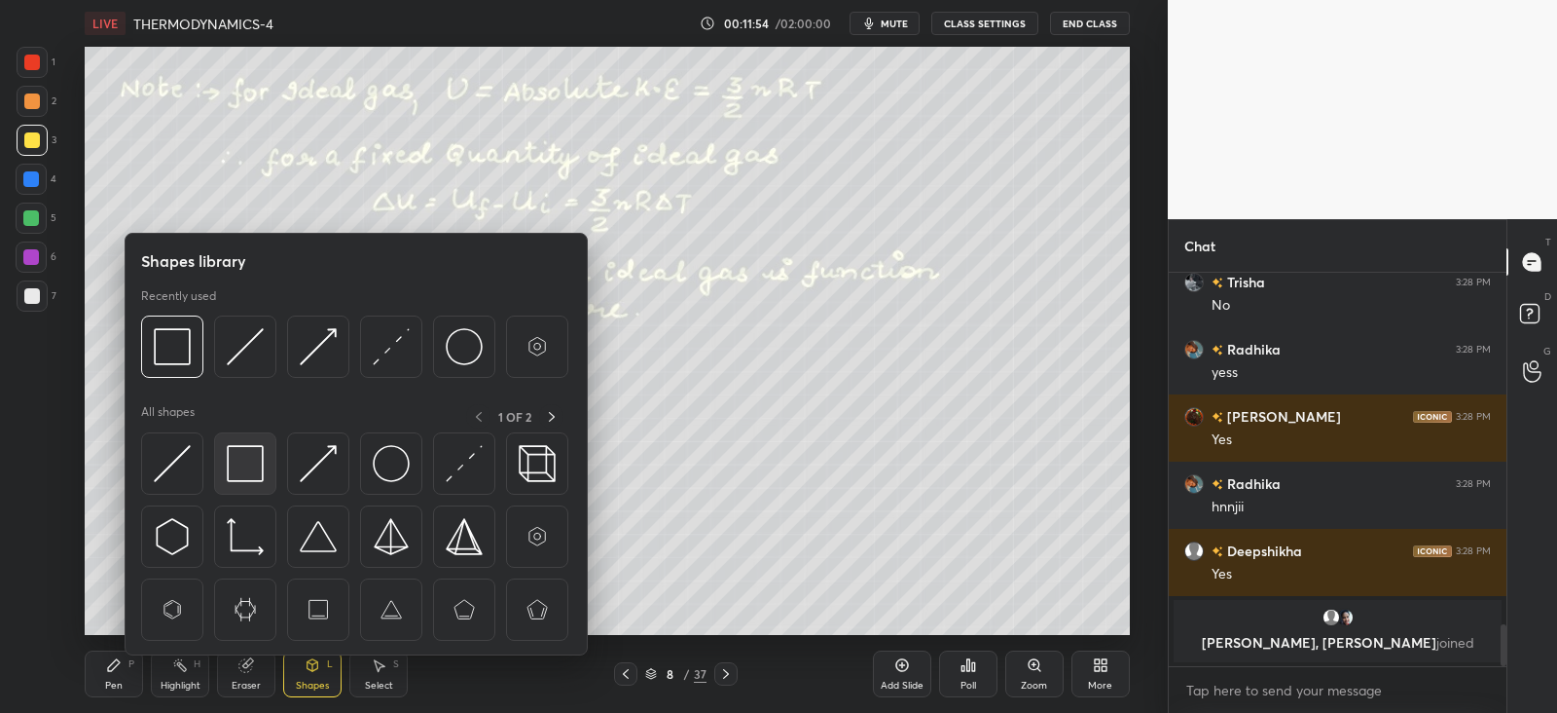
click at [261, 454] on img at bounding box center [245, 463] width 37 height 37
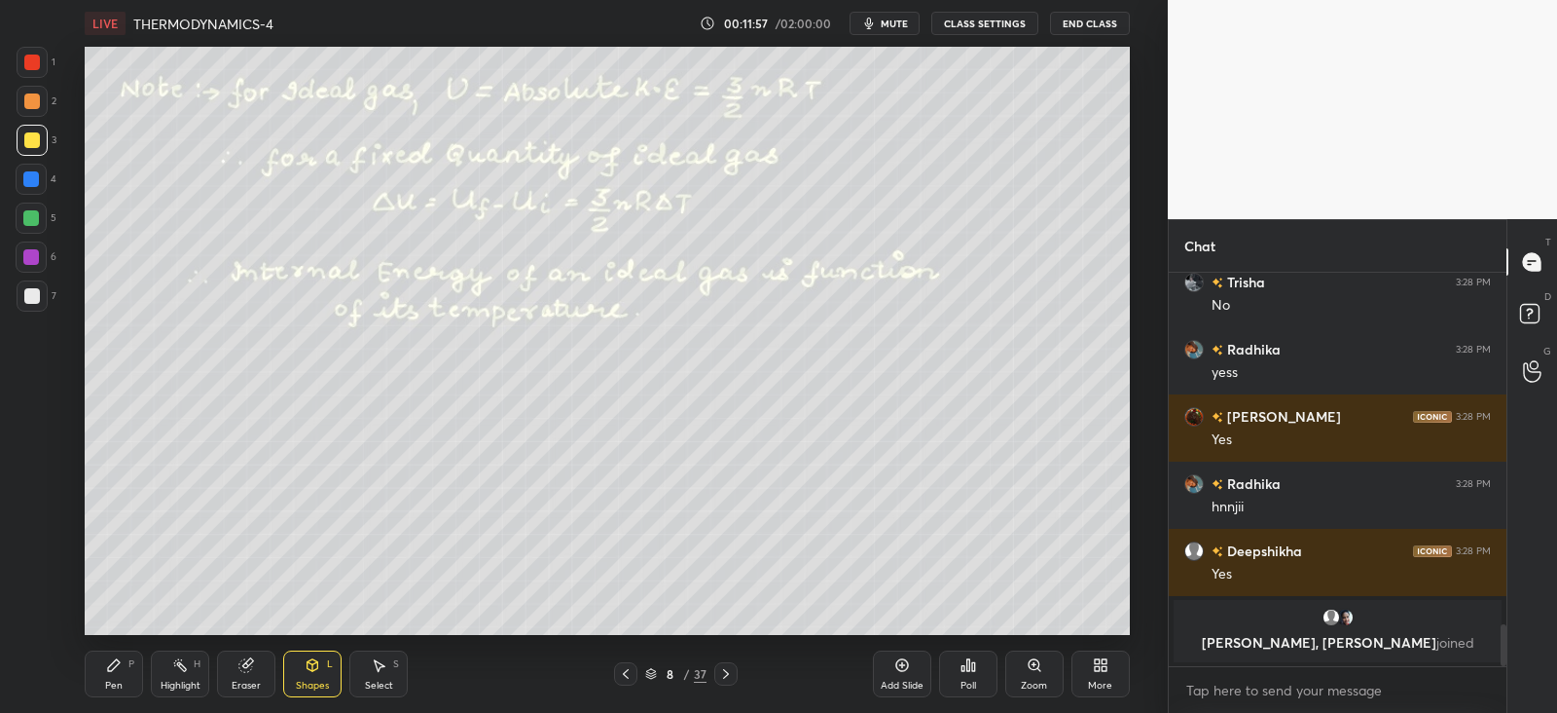
click at [131, 674] on div "Pen P" at bounding box center [114, 673] width 58 height 47
click at [190, 659] on div "Highlight H" at bounding box center [180, 673] width 58 height 47
click at [125, 661] on div "Pen P" at bounding box center [114, 673] width 58 height 47
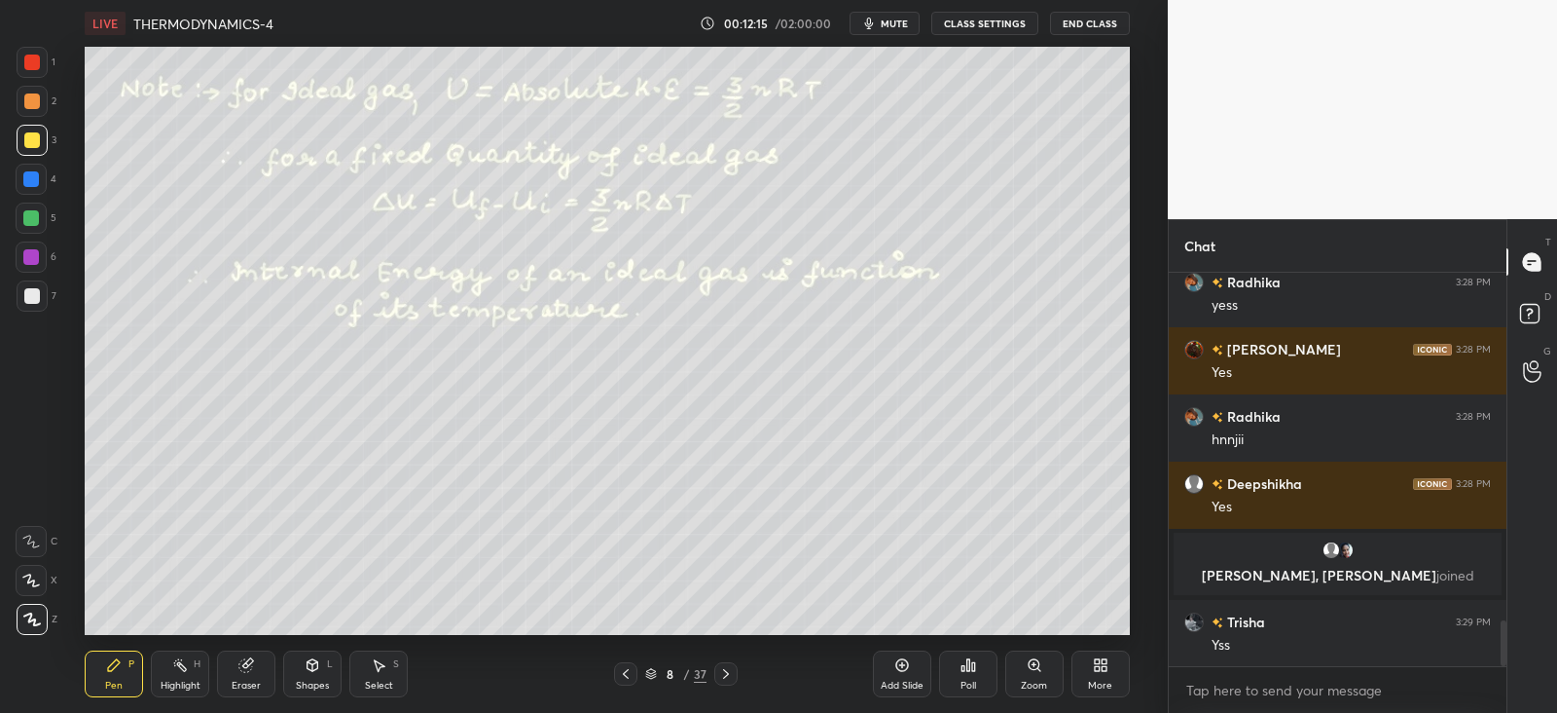
click at [42, 296] on div at bounding box center [32, 295] width 31 height 31
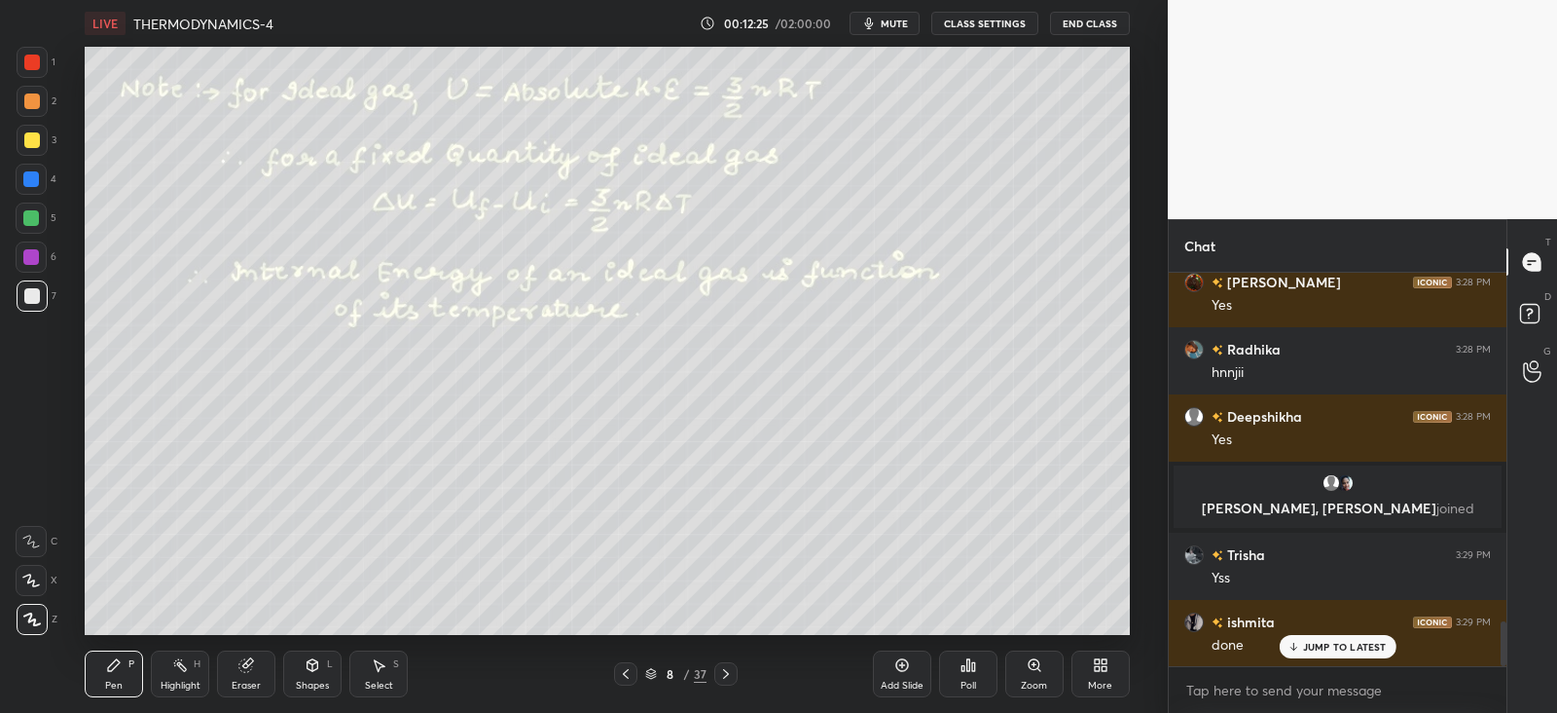
scroll to position [3153, 0]
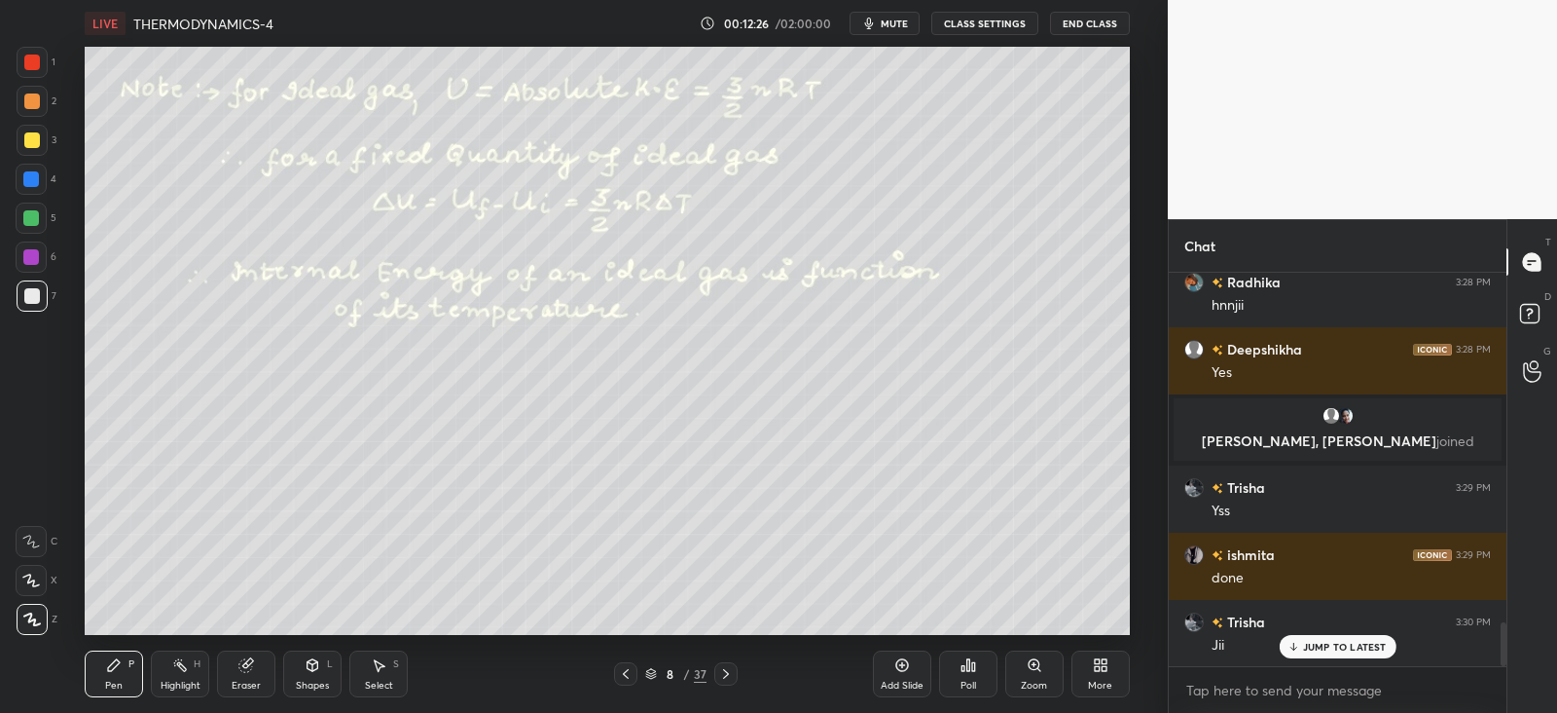
click at [725, 670] on icon at bounding box center [726, 674] width 6 height 10
click at [623, 673] on icon at bounding box center [626, 674] width 6 height 10
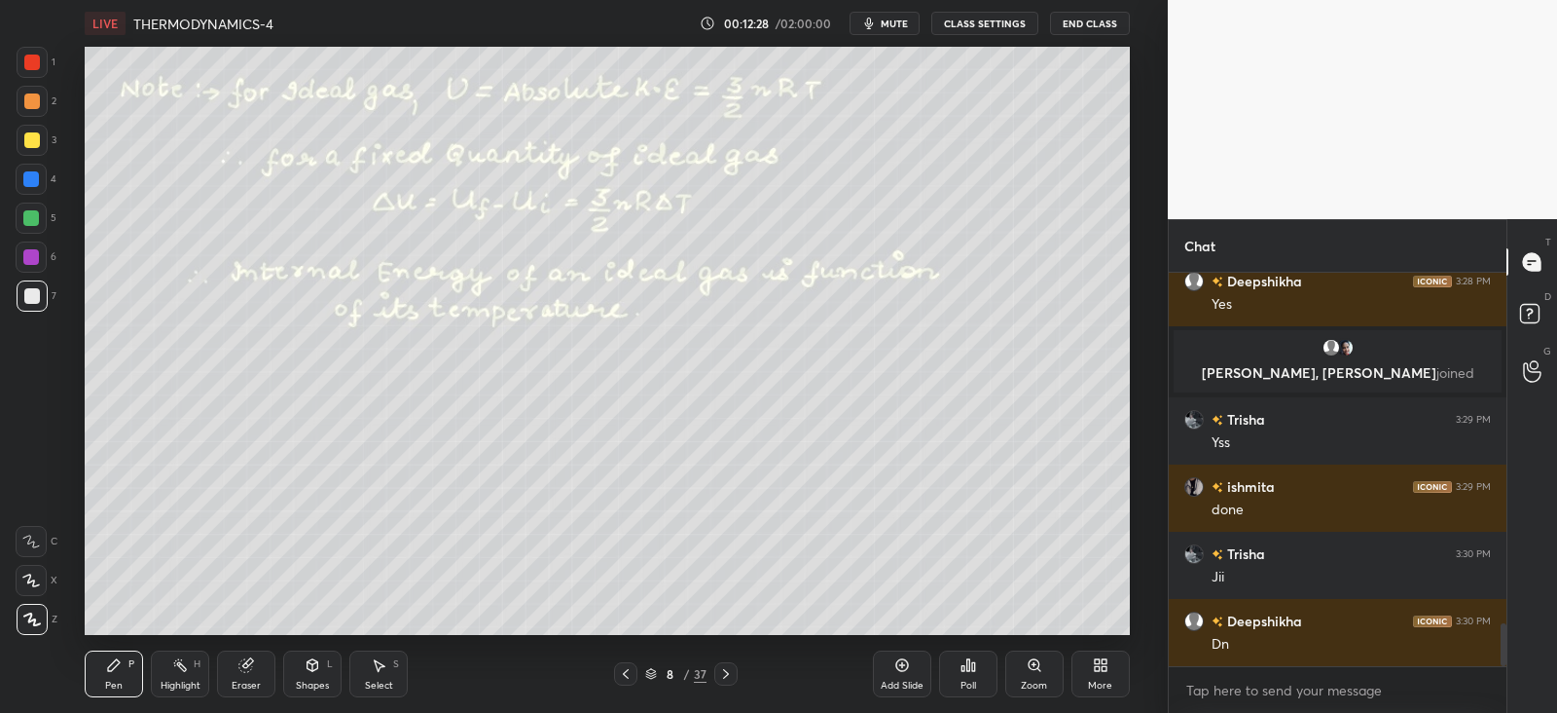
click at [727, 676] on icon at bounding box center [726, 674] width 16 height 16
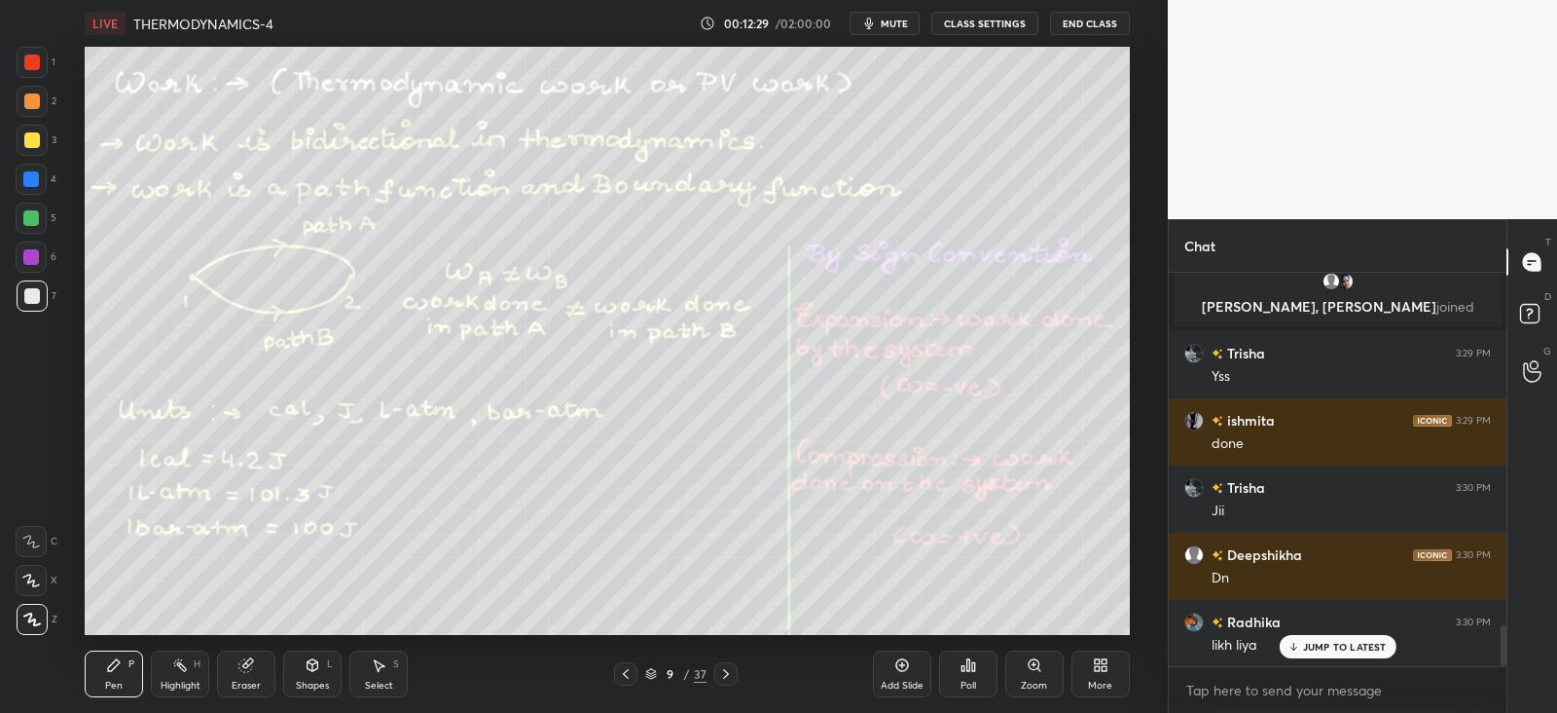
scroll to position [3354, 0]
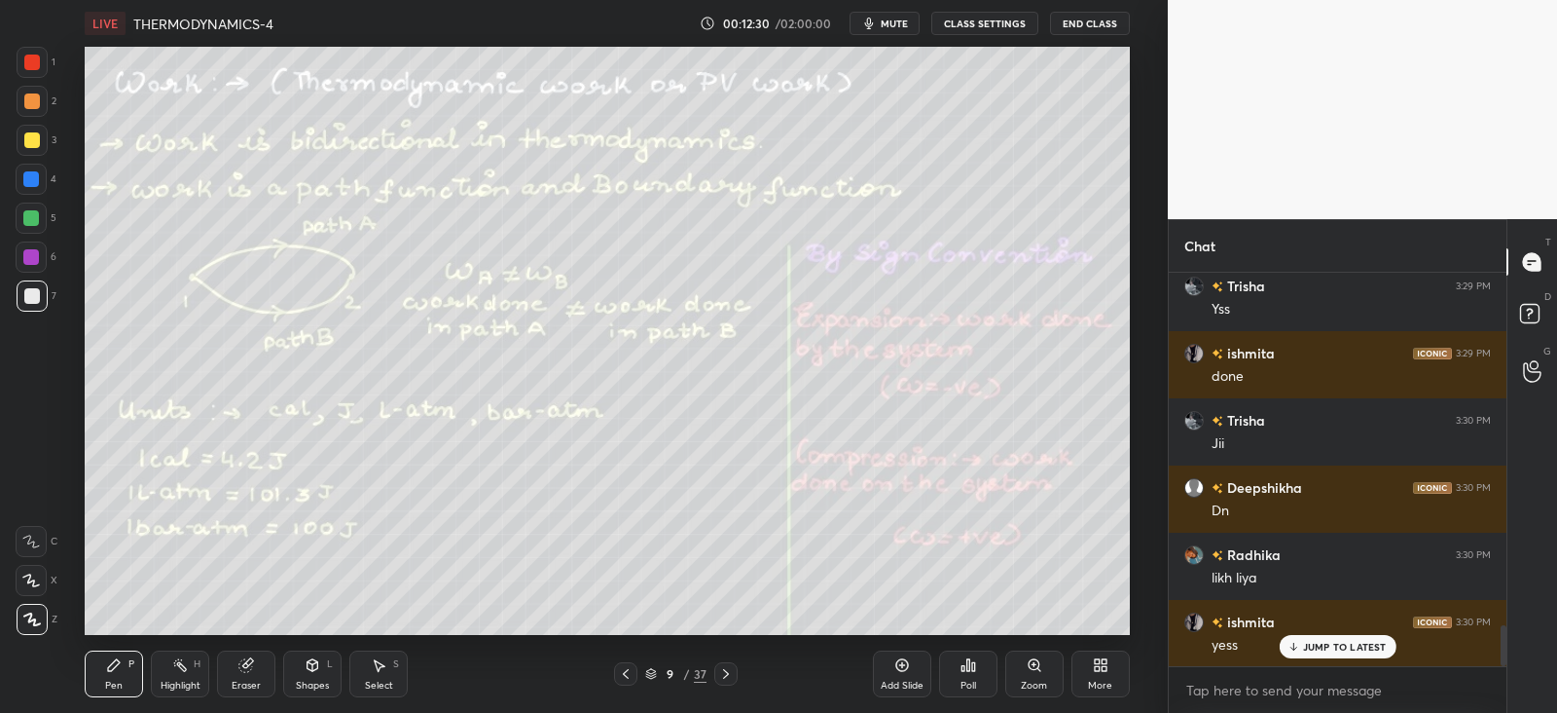
click at [324, 673] on div "Shapes L" at bounding box center [312, 673] width 58 height 47
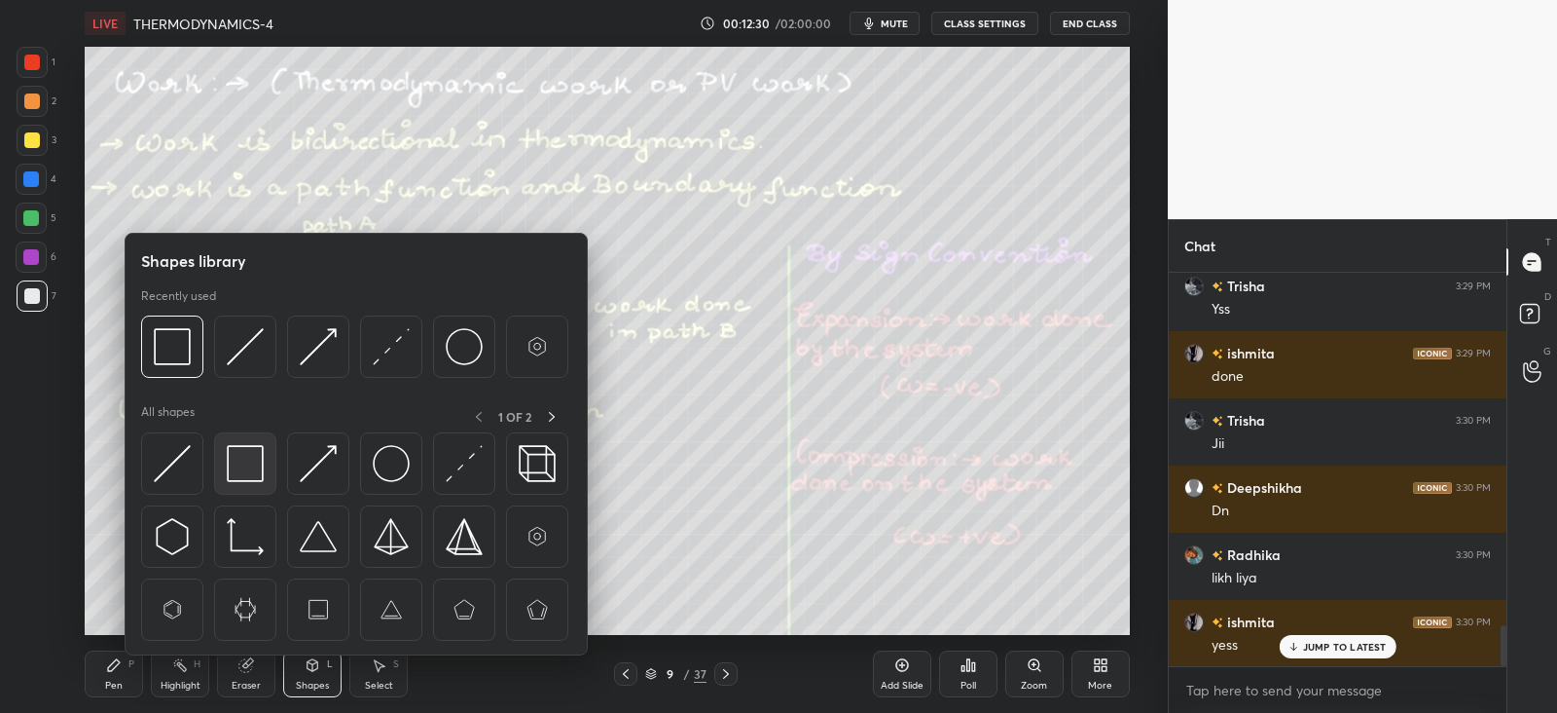
click at [253, 458] on img at bounding box center [245, 463] width 37 height 37
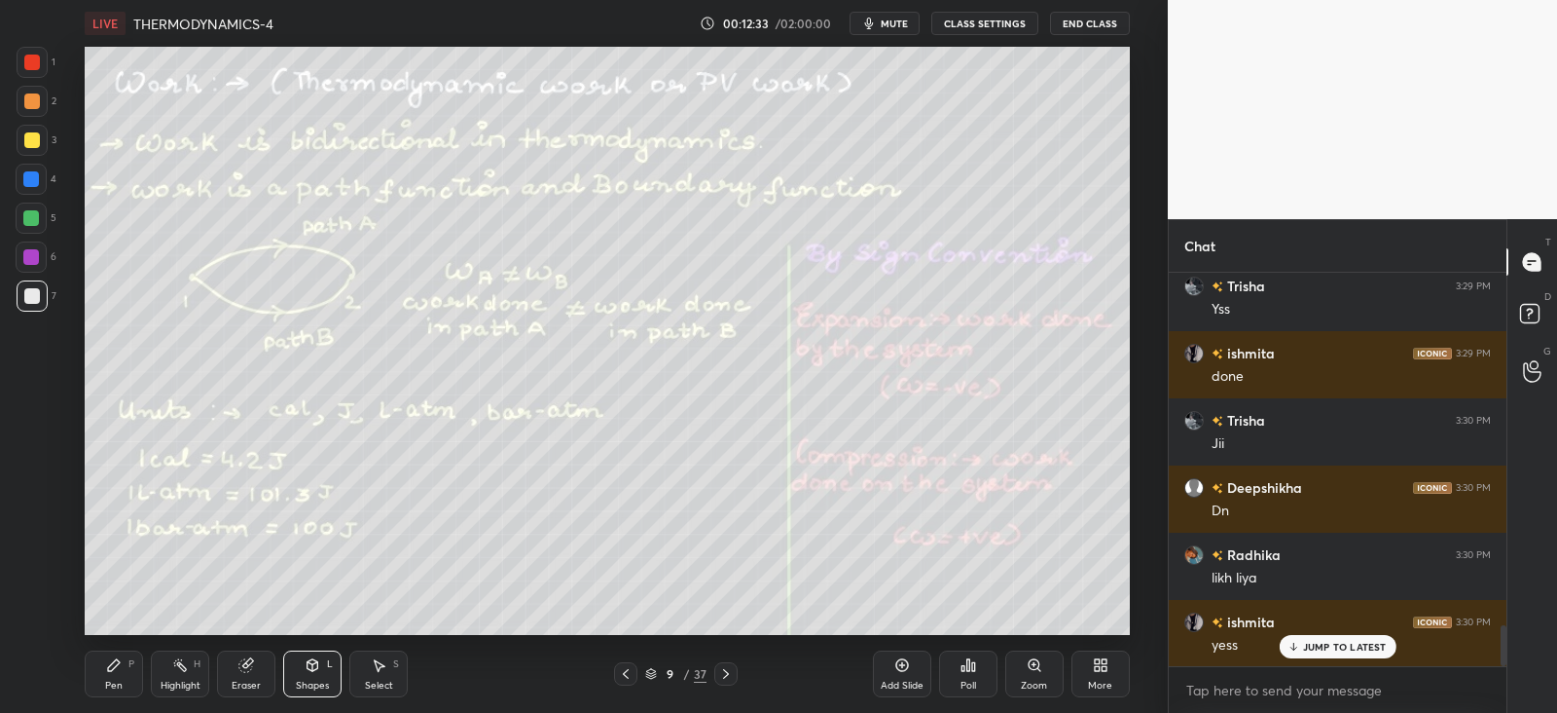
click at [114, 674] on div "Pen P" at bounding box center [114, 673] width 58 height 47
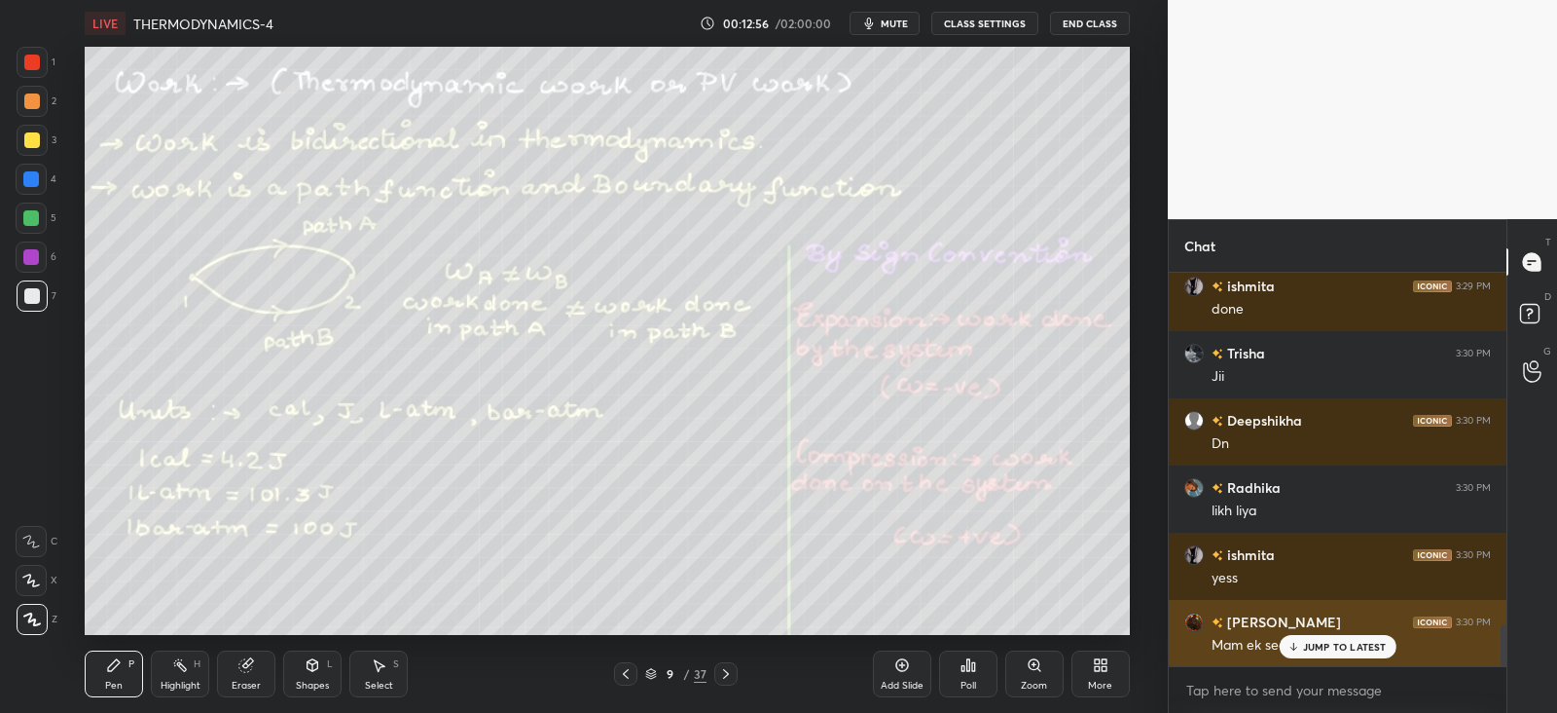
click at [1327, 632] on div "Mam ek sec back" at bounding box center [1351, 643] width 279 height 23
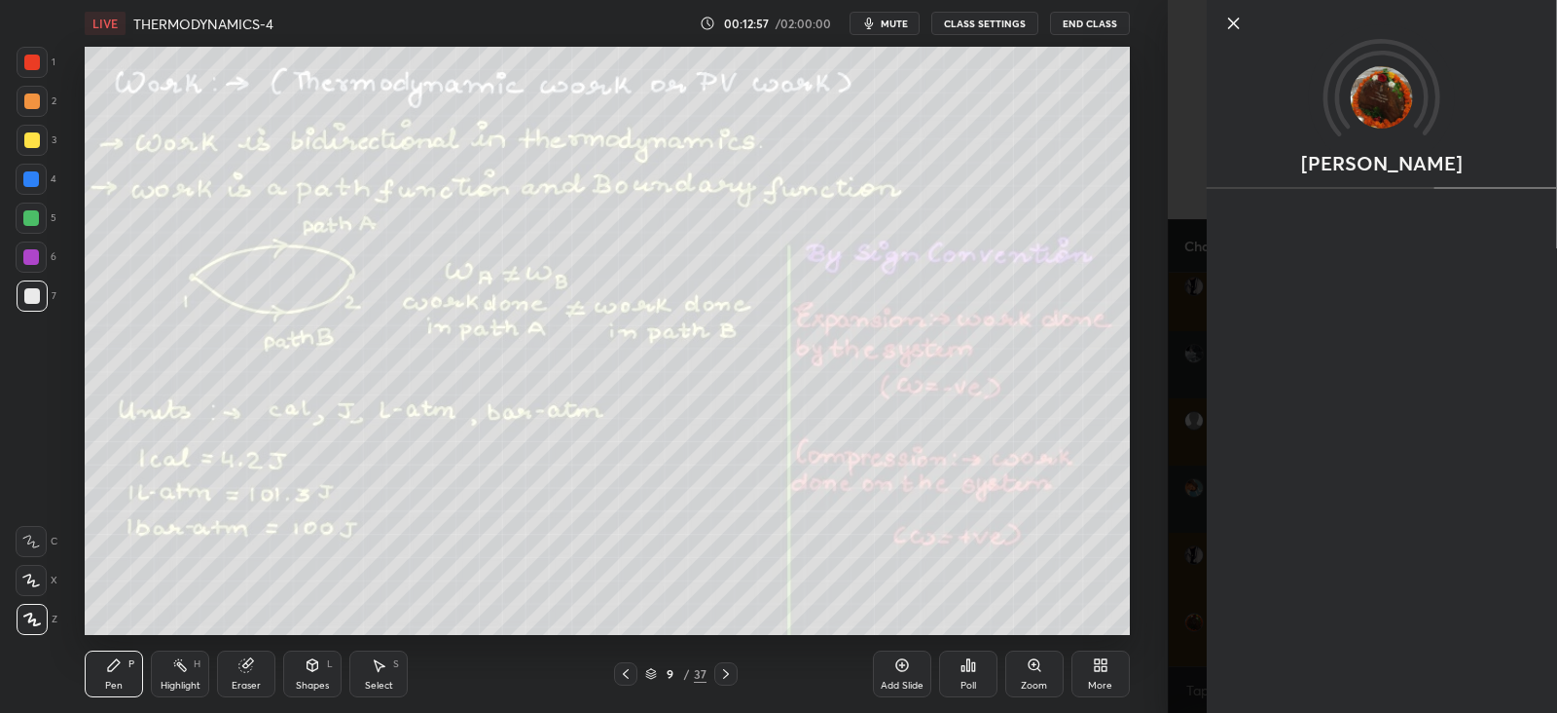
click at [1087, 623] on div "Add Slide Poll Zoom More" at bounding box center [1001, 673] width 257 height 109
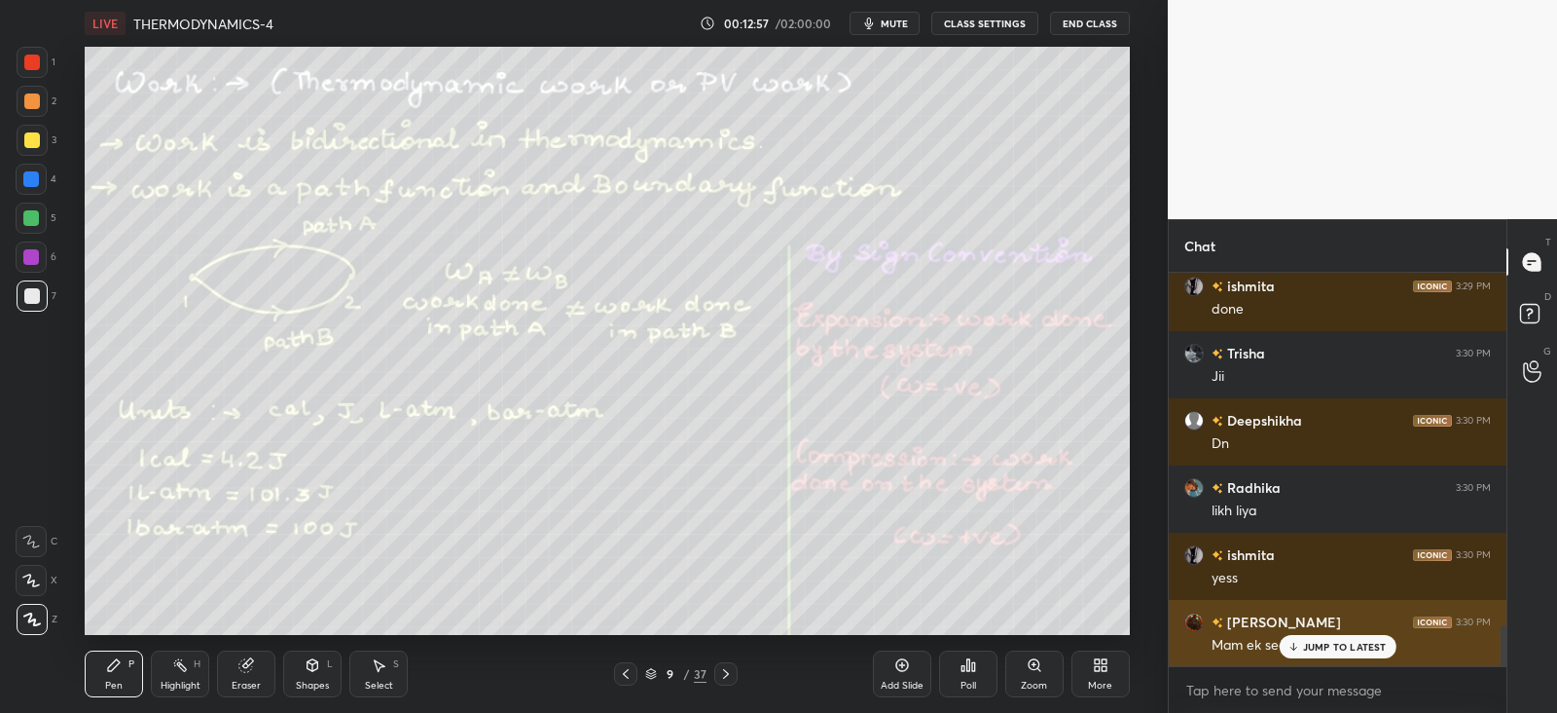
click at [1329, 647] on p "JUMP TO LATEST" at bounding box center [1345, 647] width 84 height 12
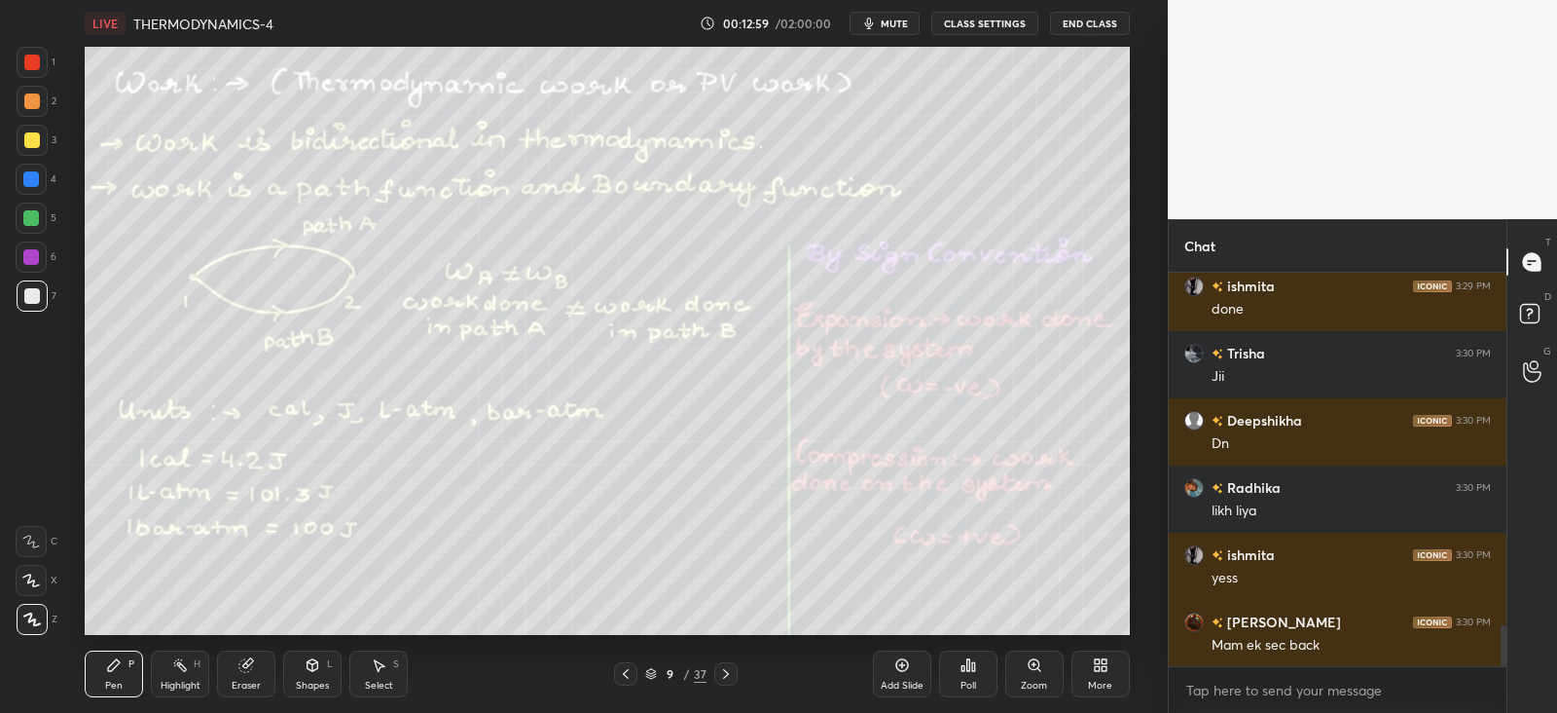
click at [633, 672] on icon at bounding box center [626, 674] width 16 height 16
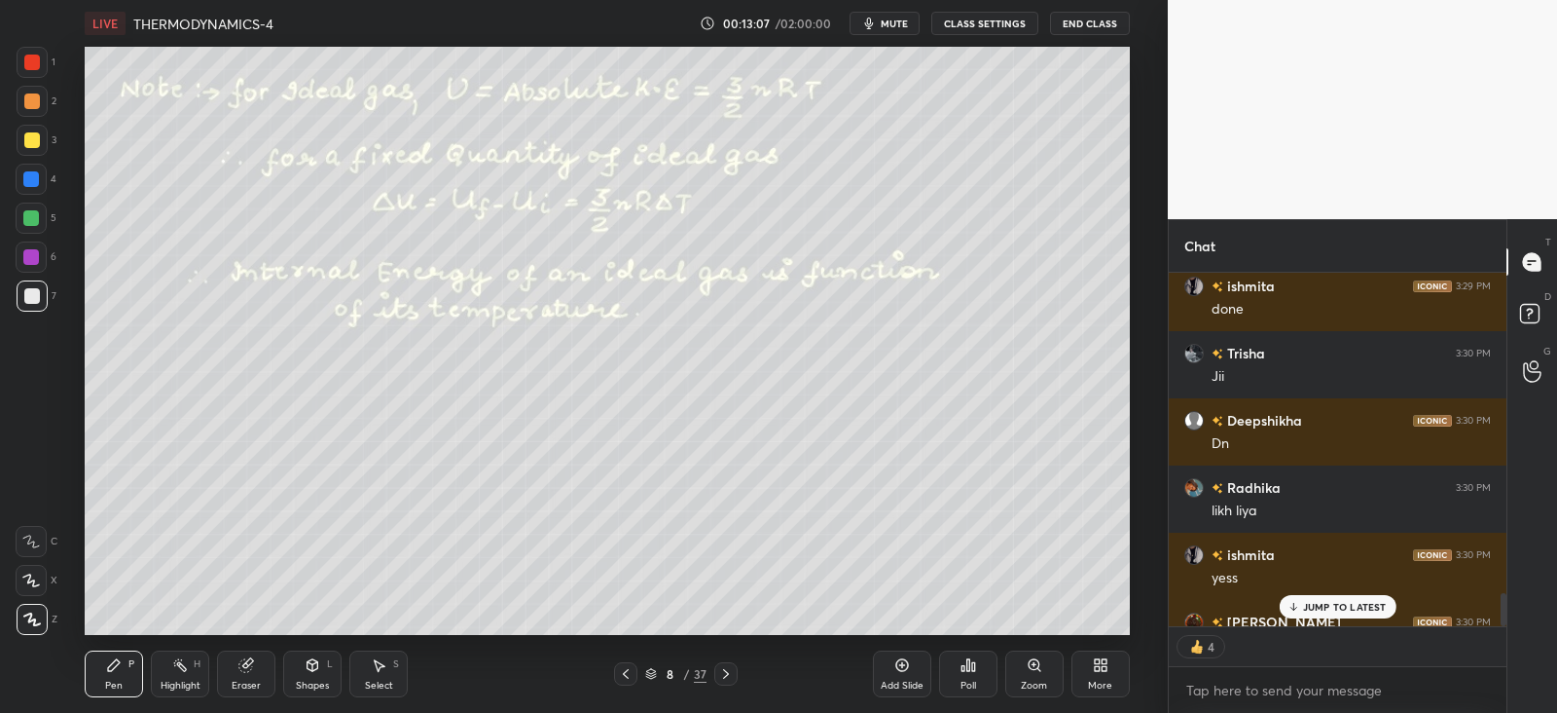
scroll to position [3461, 0]
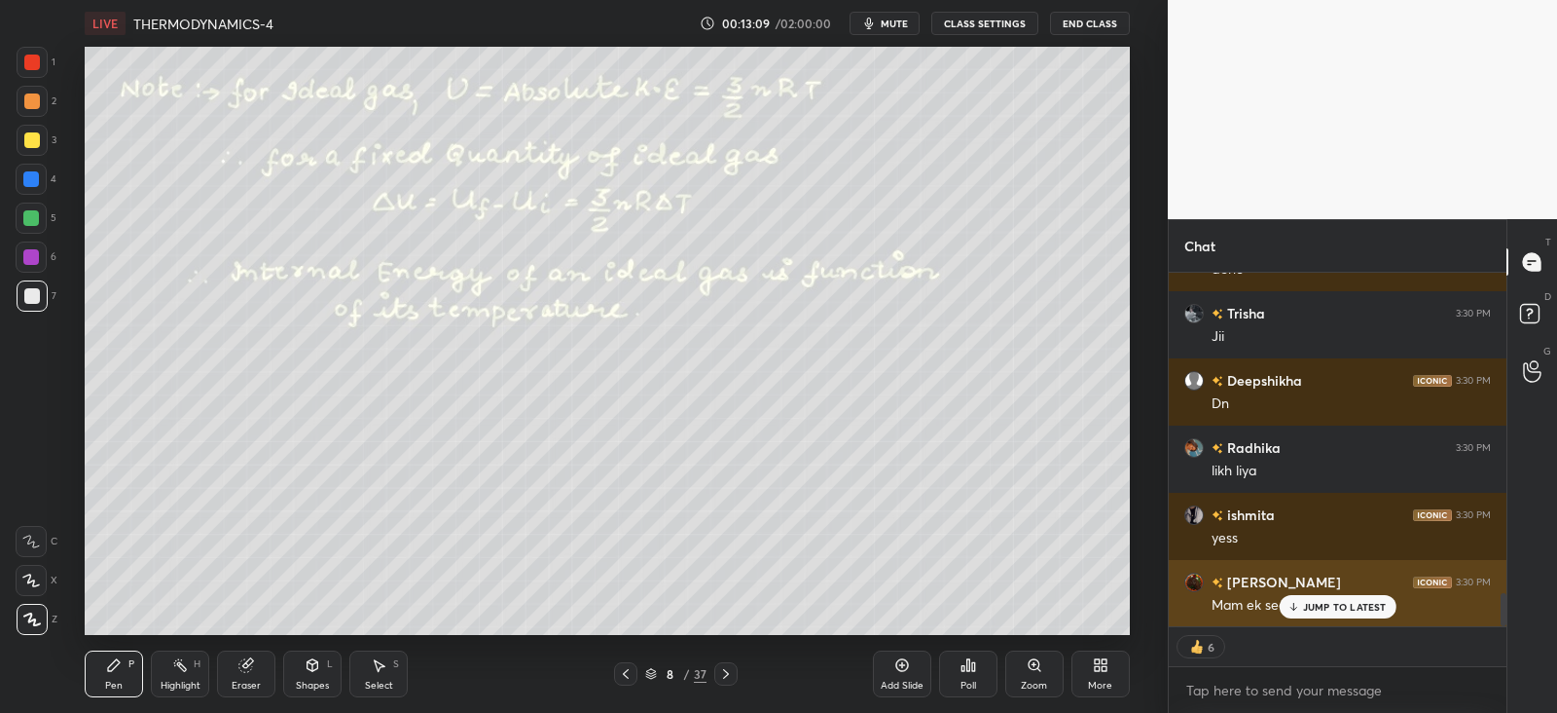
click at [1300, 597] on div "JUMP TO LATEST" at bounding box center [1337, 606] width 117 height 23
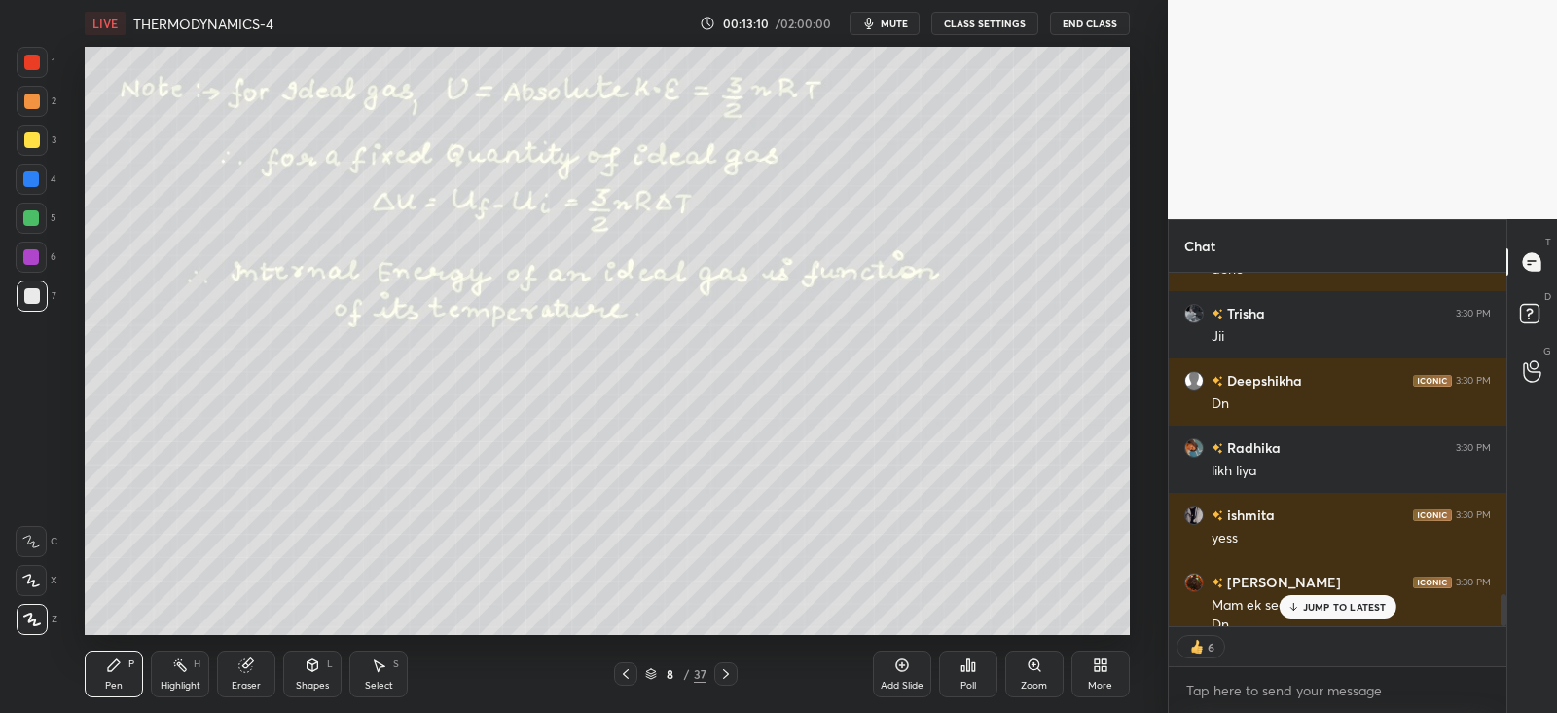
scroll to position [3481, 0]
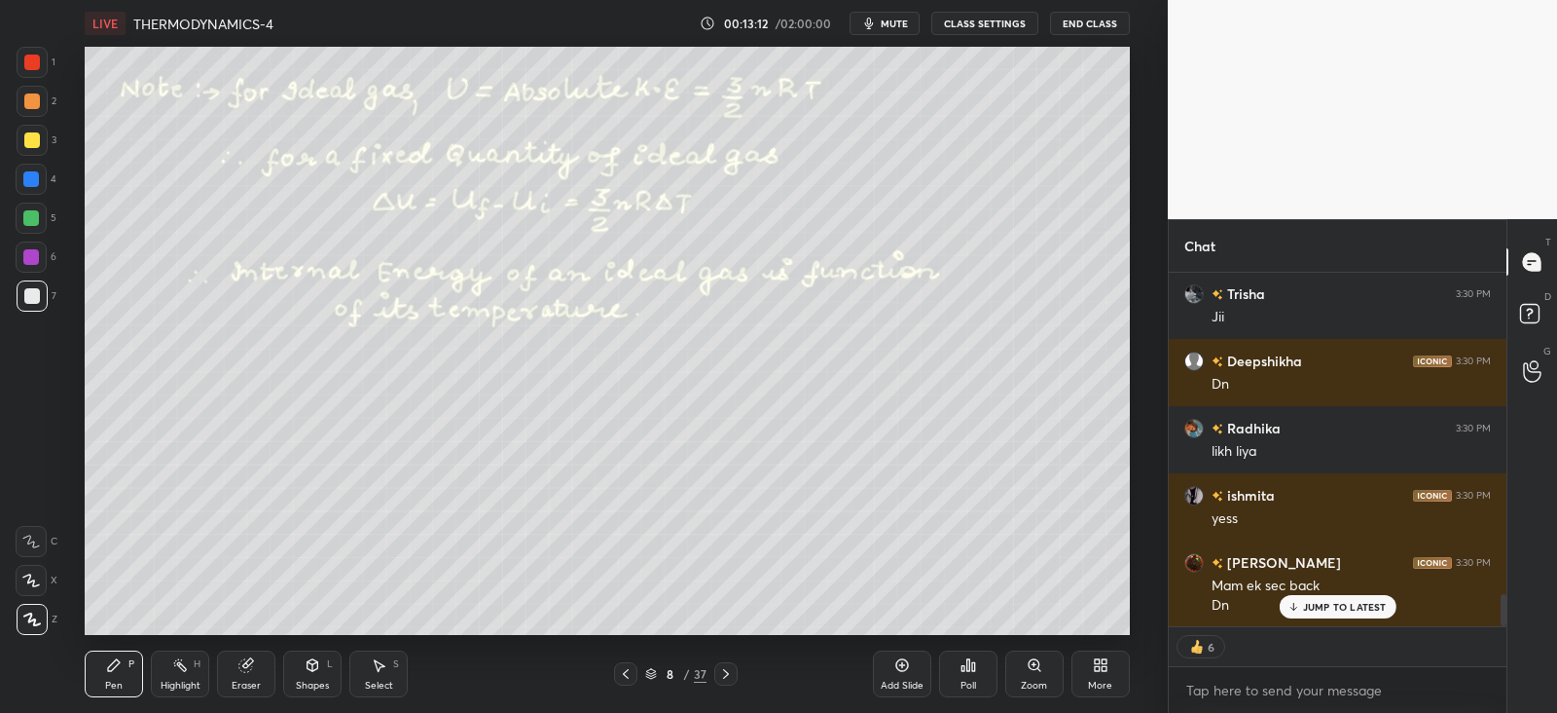
click at [730, 674] on icon at bounding box center [726, 674] width 16 height 16
click at [316, 666] on icon at bounding box center [313, 665] width 11 height 12
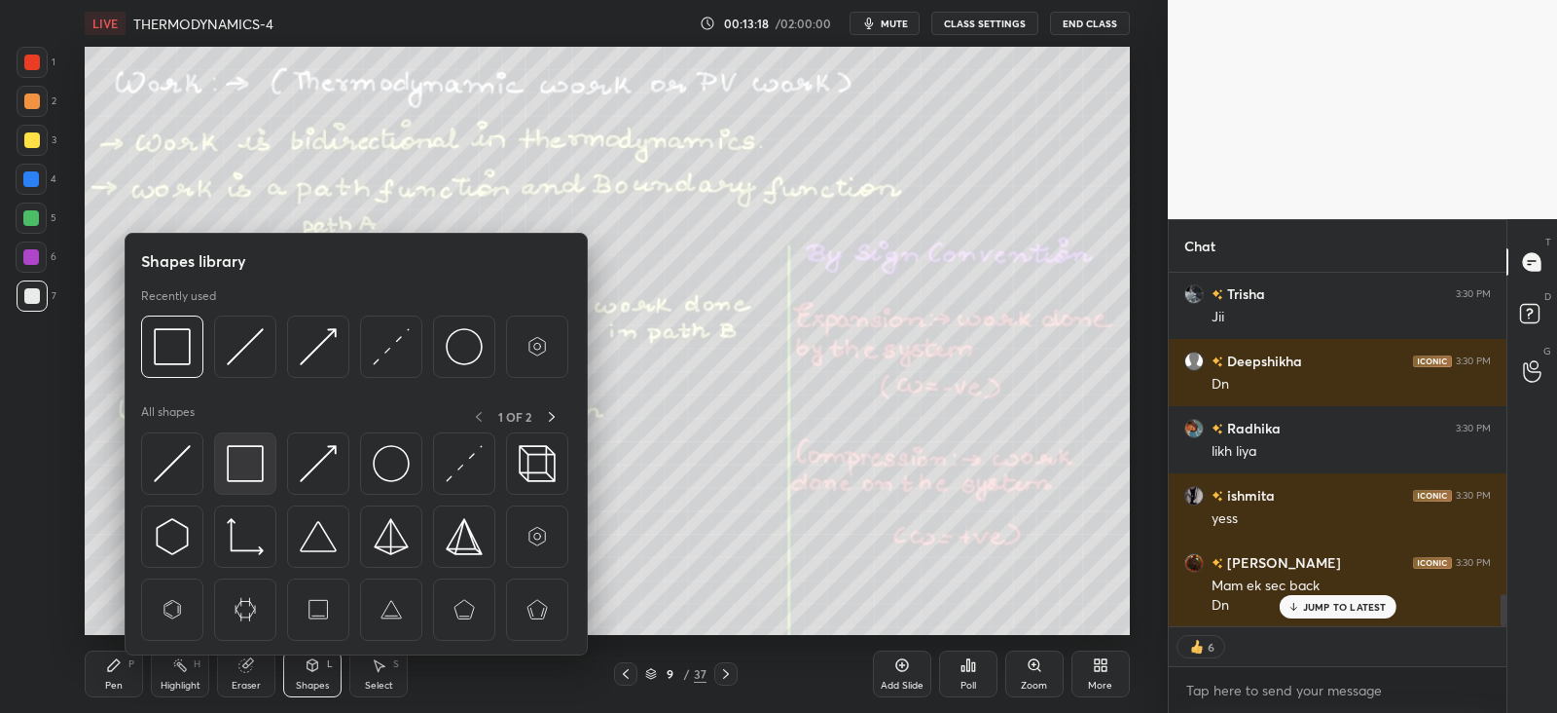
click at [237, 452] on img at bounding box center [245, 463] width 37 height 37
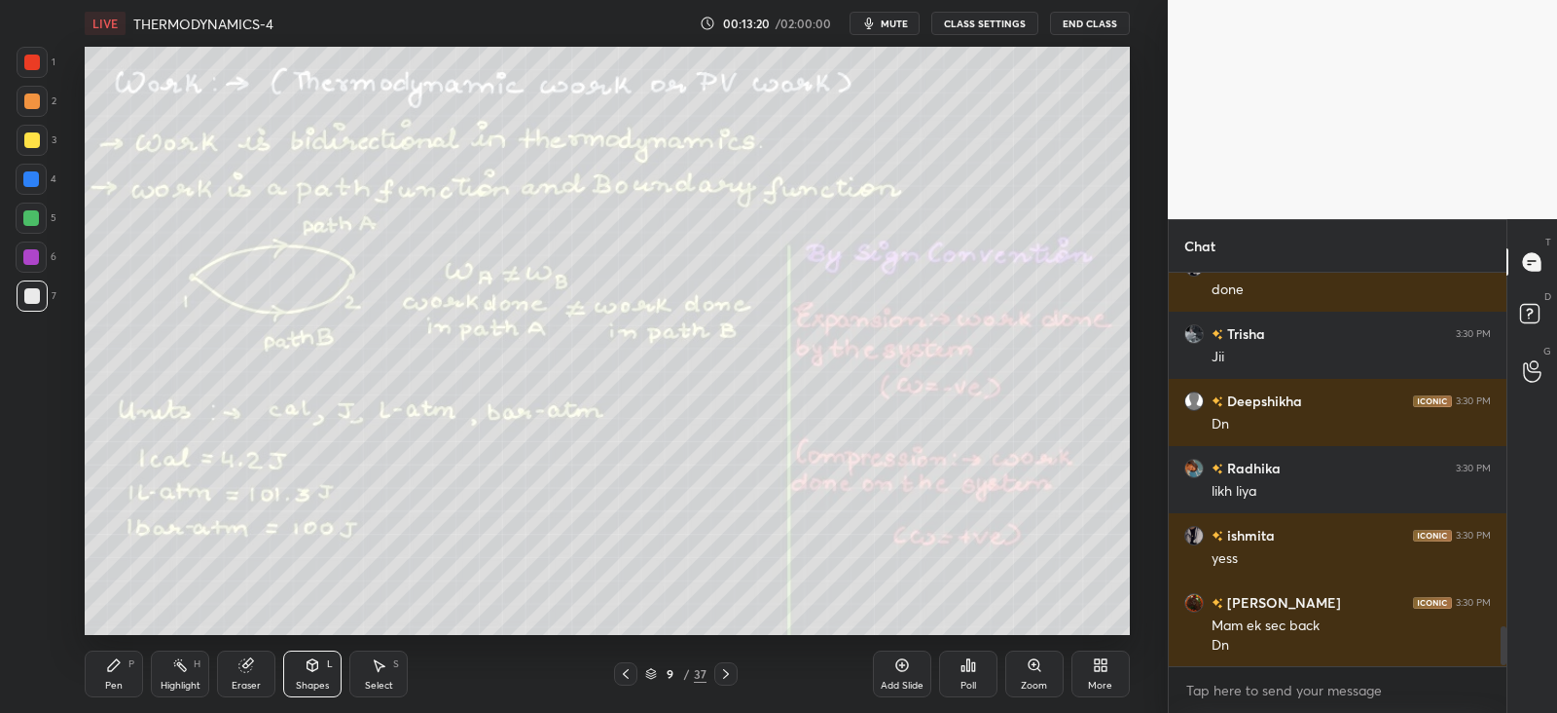
scroll to position [3508, 0]
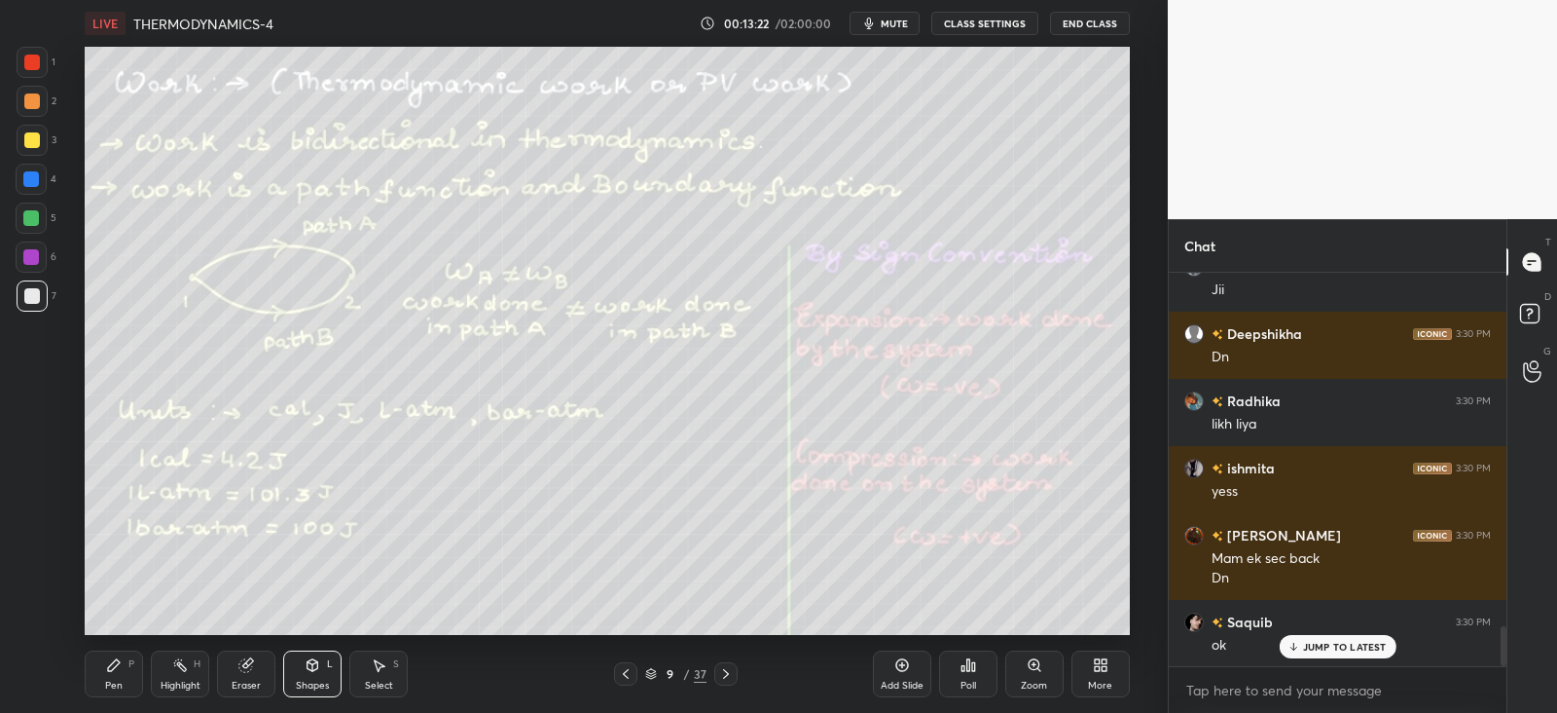
click at [311, 671] on icon at bounding box center [313, 665] width 16 height 16
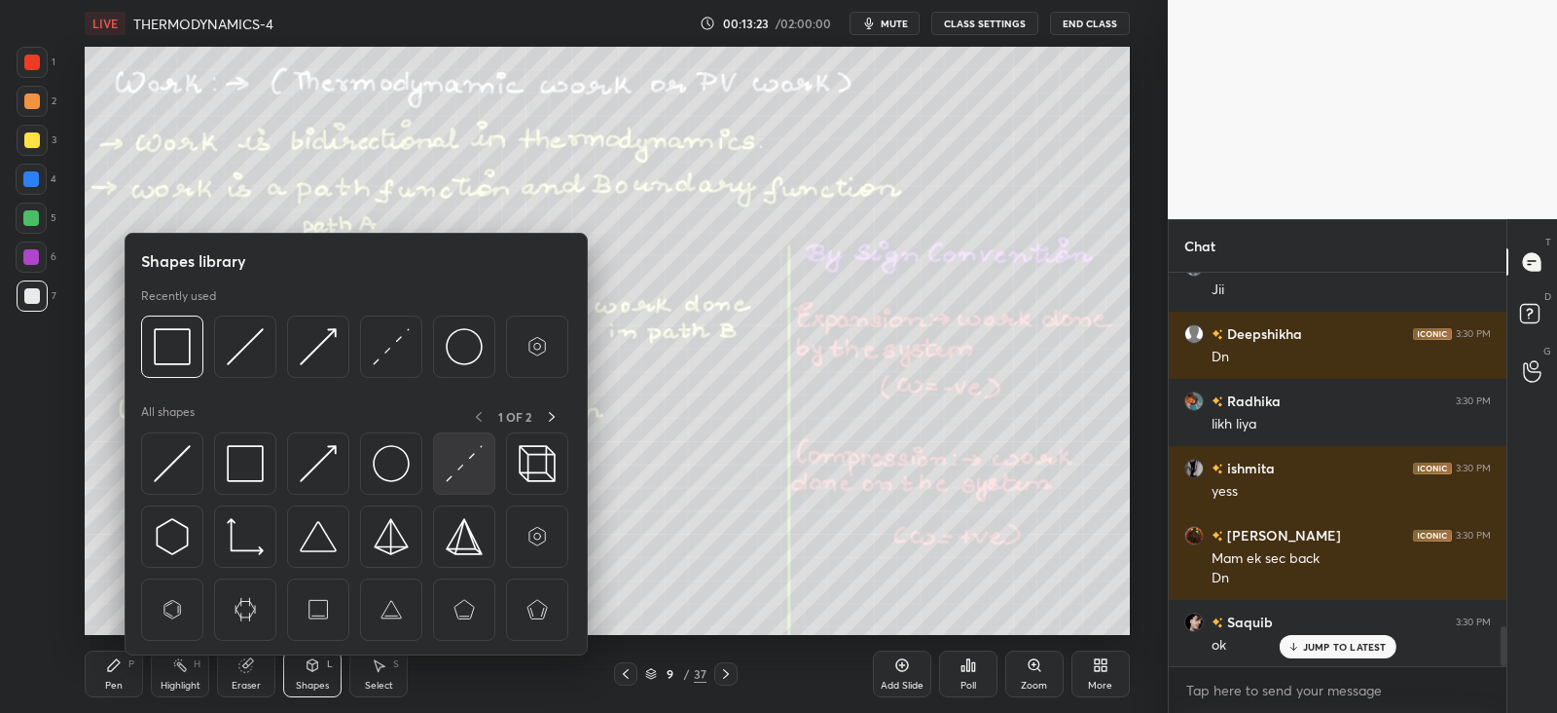
click at [467, 471] on img at bounding box center [464, 463] width 37 height 37
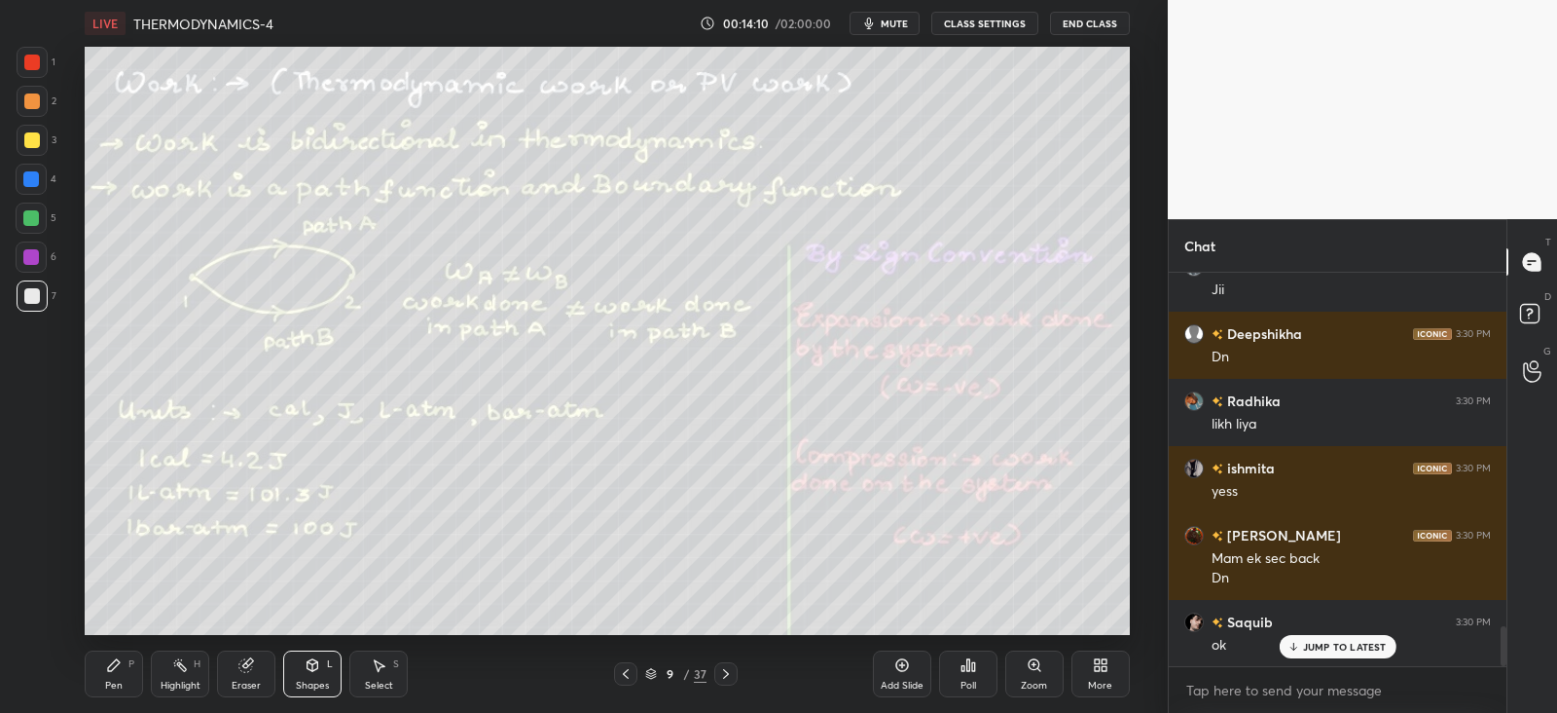
scroll to position [6, 6]
click at [180, 670] on icon at bounding box center [180, 665] width 16 height 16
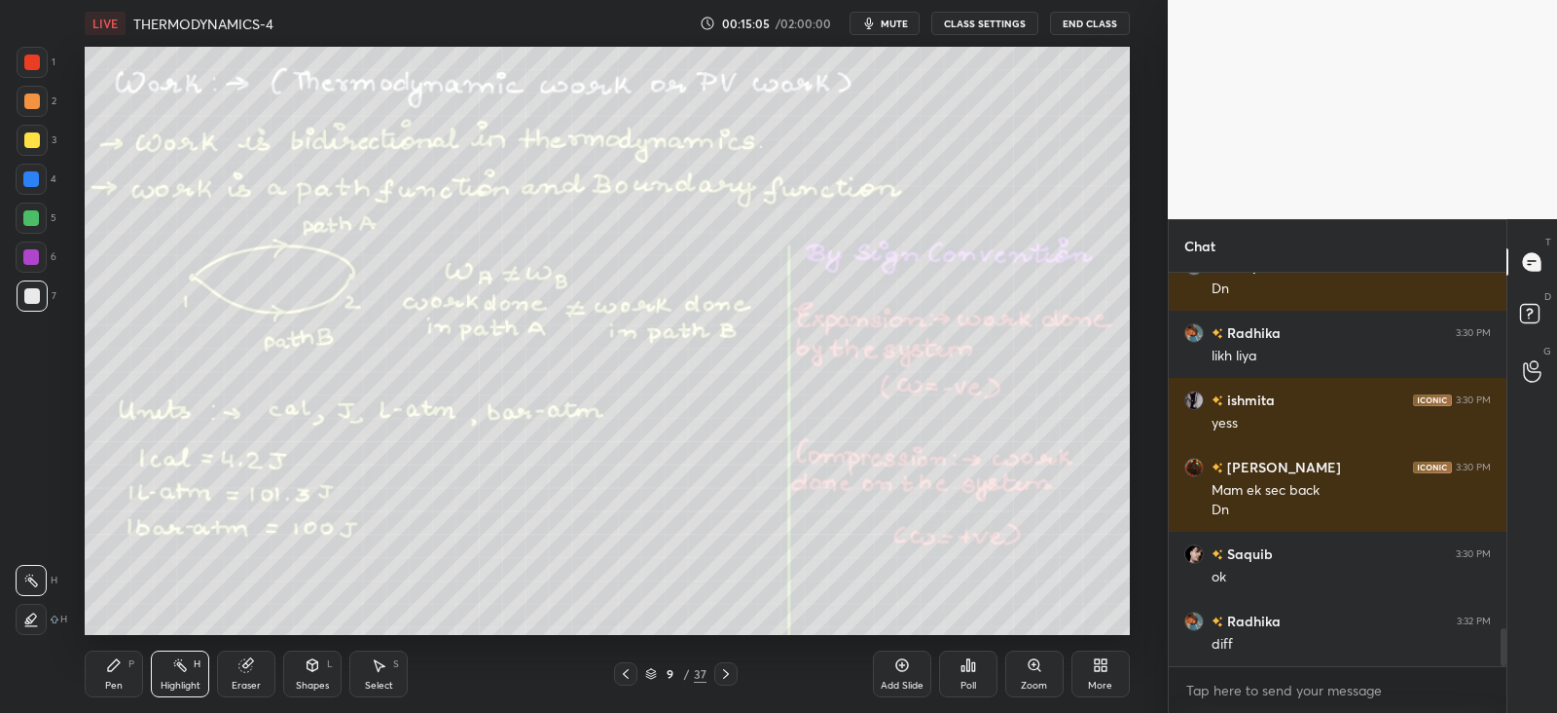
scroll to position [3642, 0]
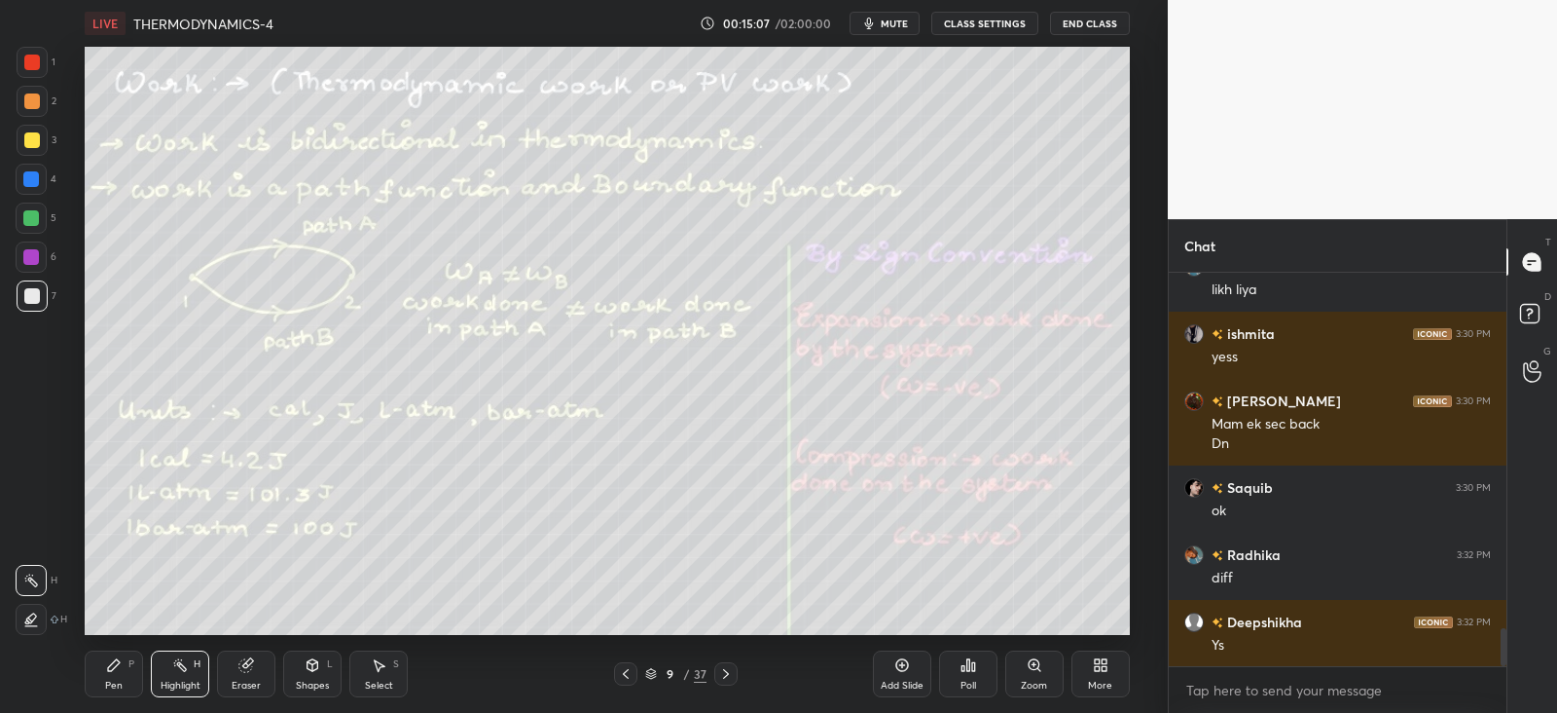
click at [117, 665] on icon at bounding box center [114, 665] width 12 height 12
click at [317, 670] on icon at bounding box center [313, 665] width 16 height 16
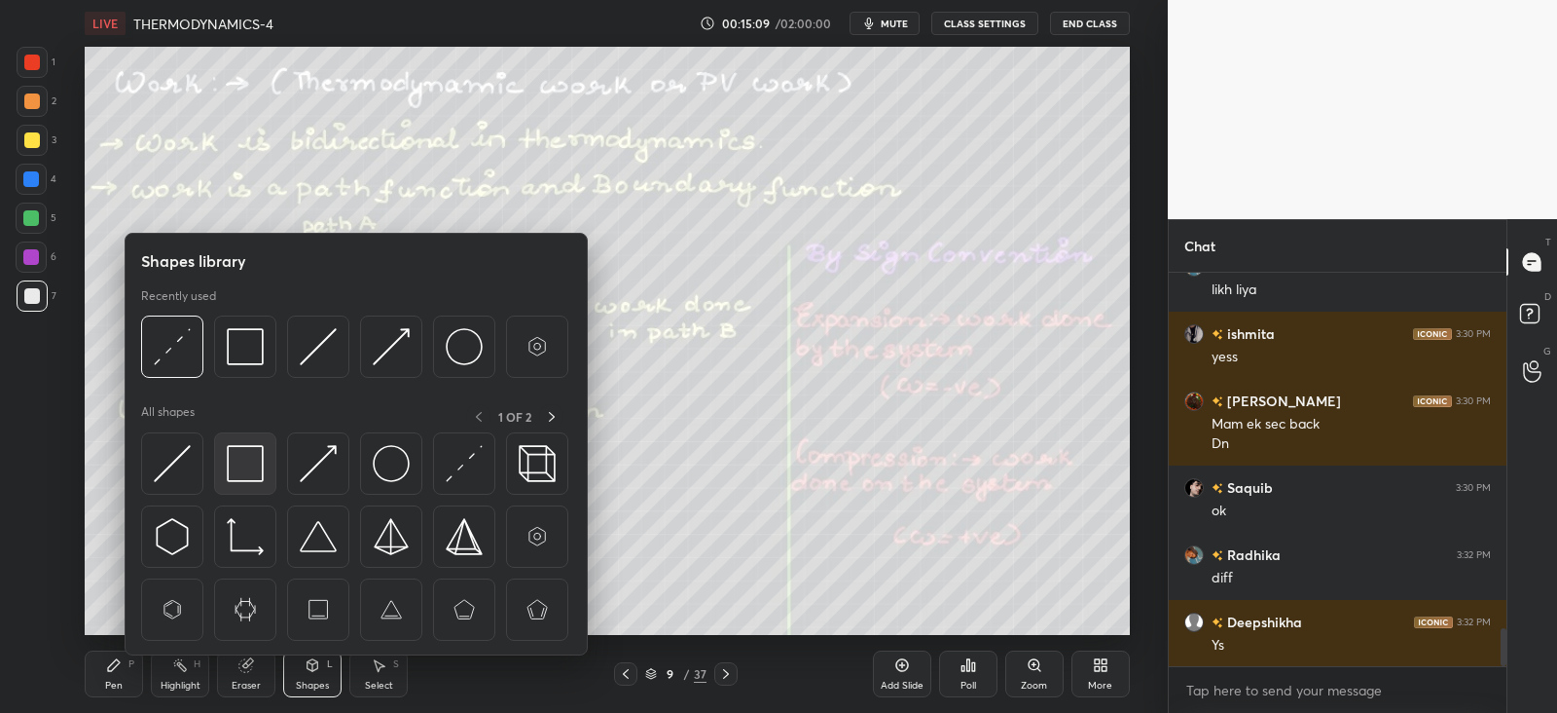
click at [258, 463] on img at bounding box center [245, 463] width 37 height 37
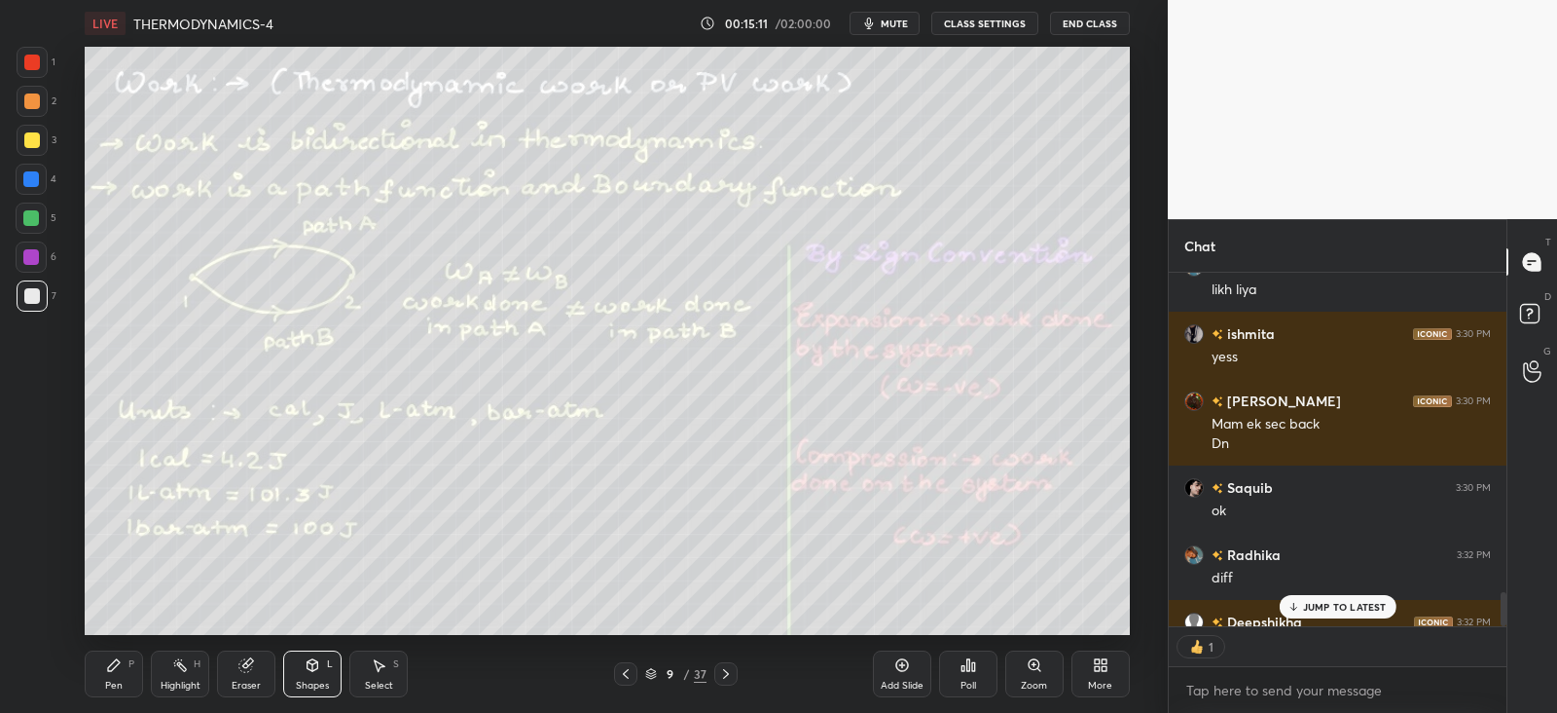
scroll to position [7, 6]
click at [112, 671] on icon at bounding box center [114, 665] width 12 height 12
click at [1326, 603] on p "JUMP TO LATEST" at bounding box center [1345, 607] width 84 height 12
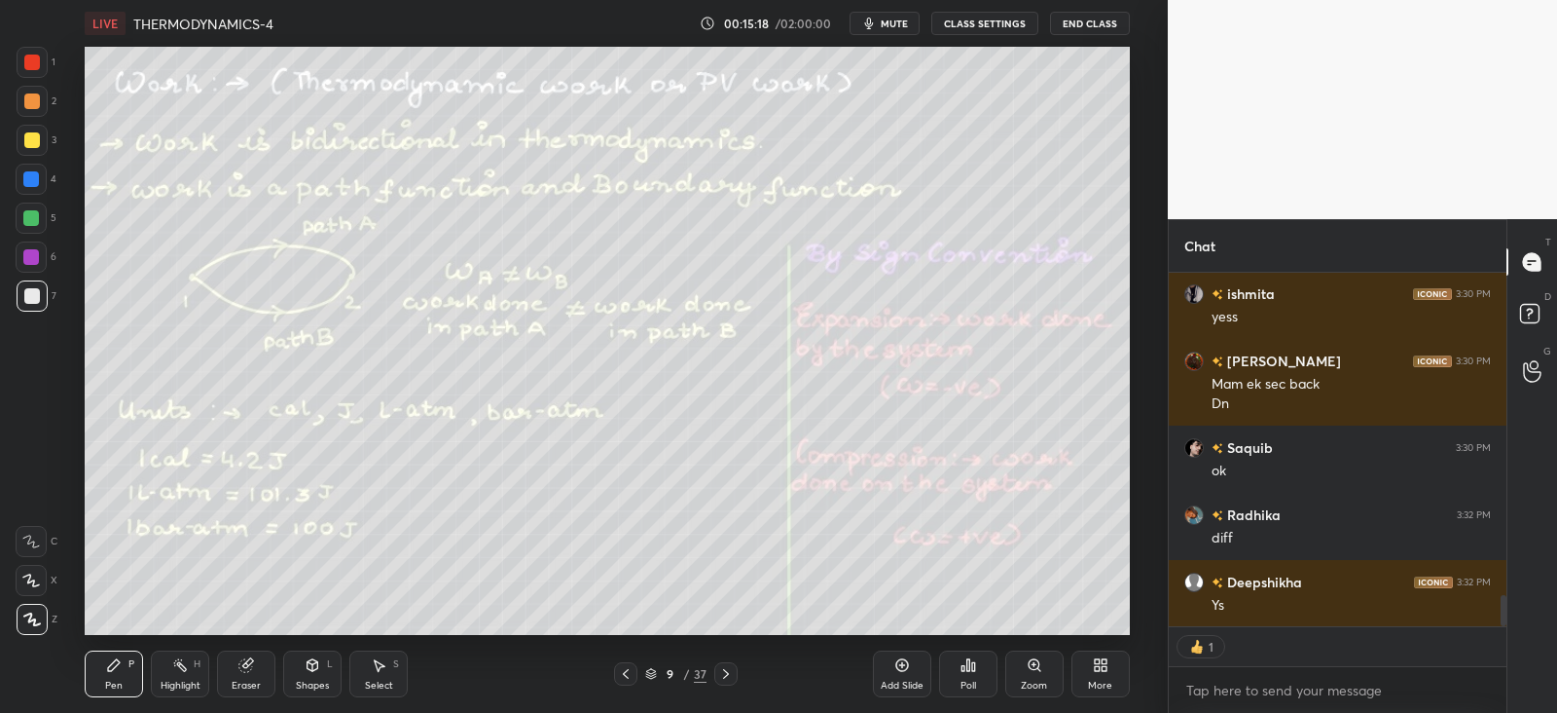
click at [316, 669] on icon at bounding box center [313, 665] width 11 height 12
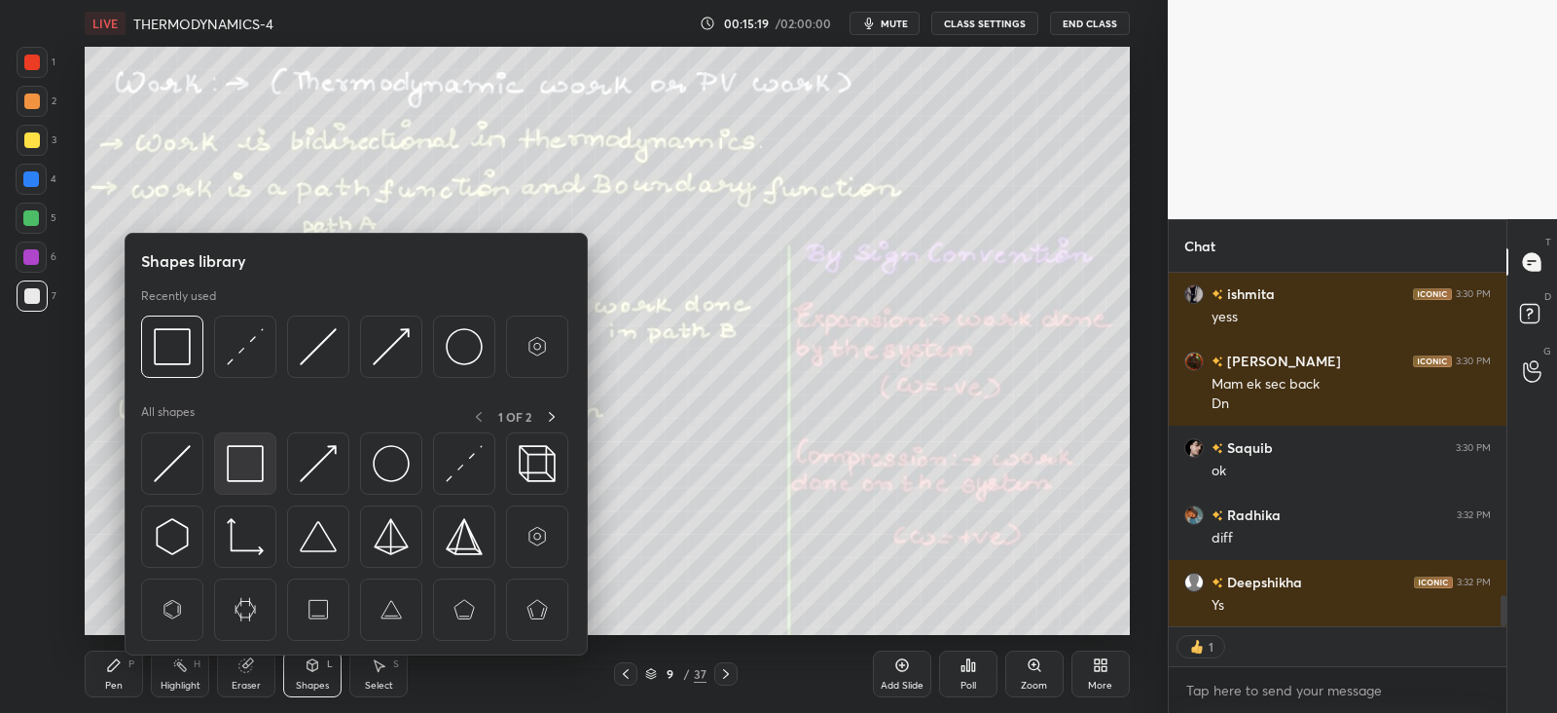
click at [248, 457] on img at bounding box center [245, 463] width 37 height 37
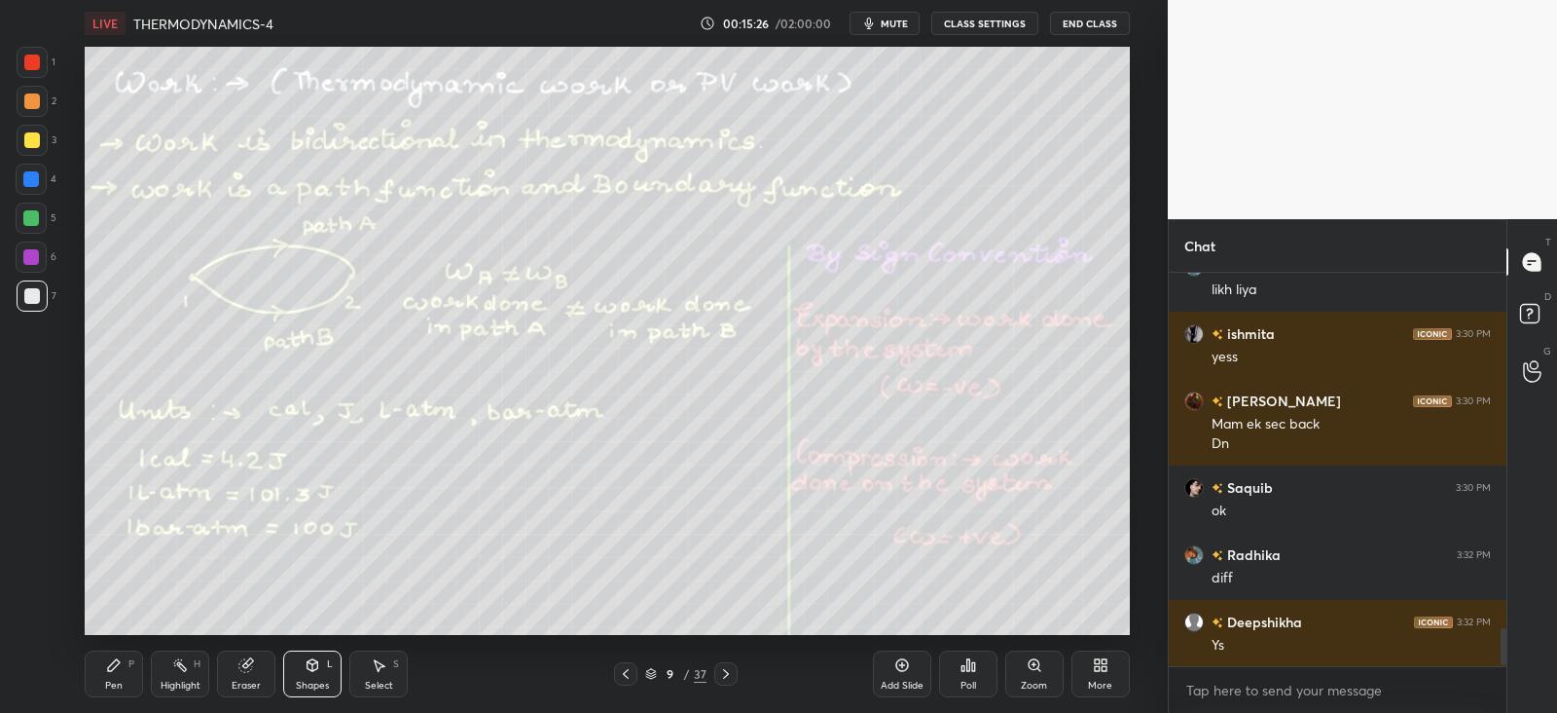
scroll to position [3710, 0]
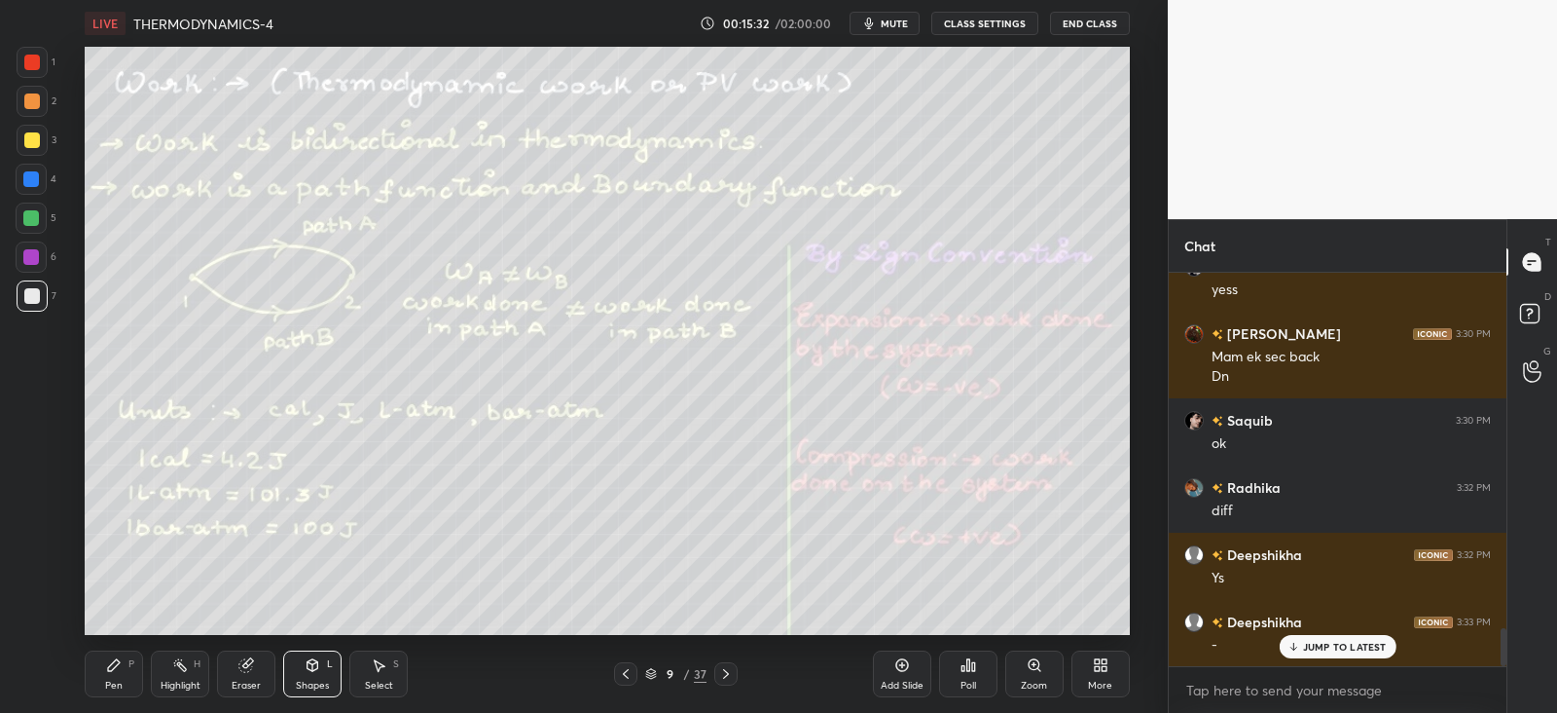
click at [102, 681] on div "Pen P" at bounding box center [114, 673] width 58 height 47
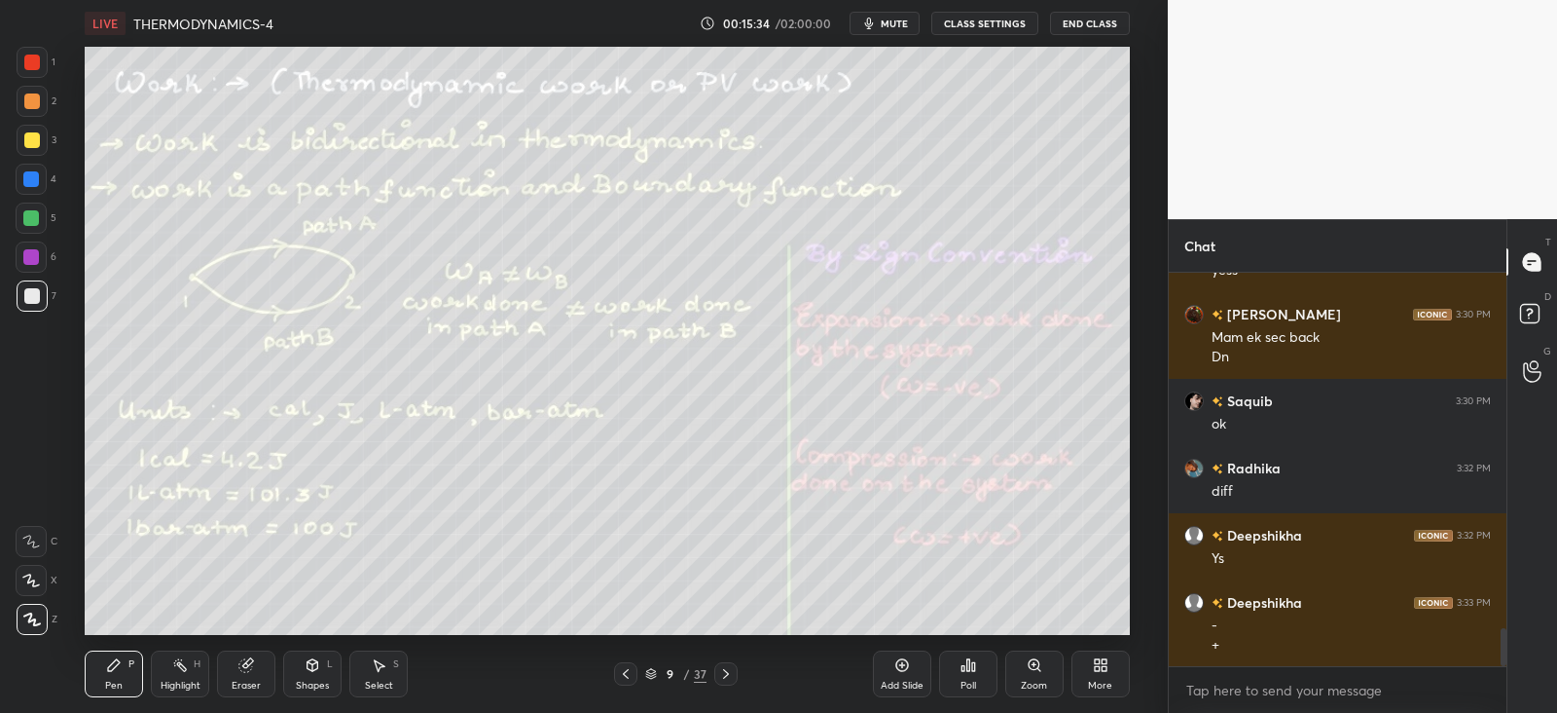
click at [730, 668] on icon at bounding box center [726, 674] width 16 height 16
click at [624, 674] on icon at bounding box center [626, 674] width 6 height 10
click at [729, 677] on icon at bounding box center [726, 674] width 16 height 16
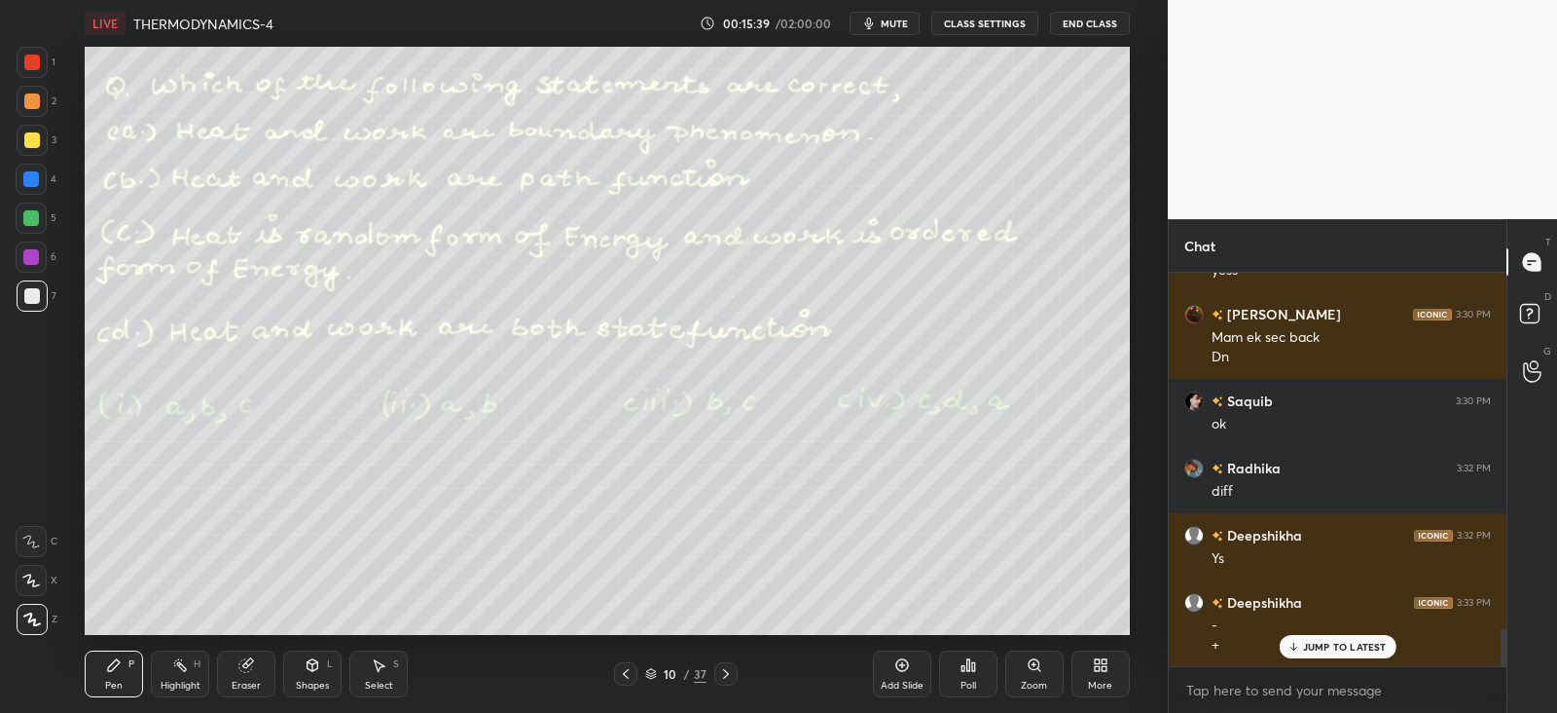
scroll to position [3796, 0]
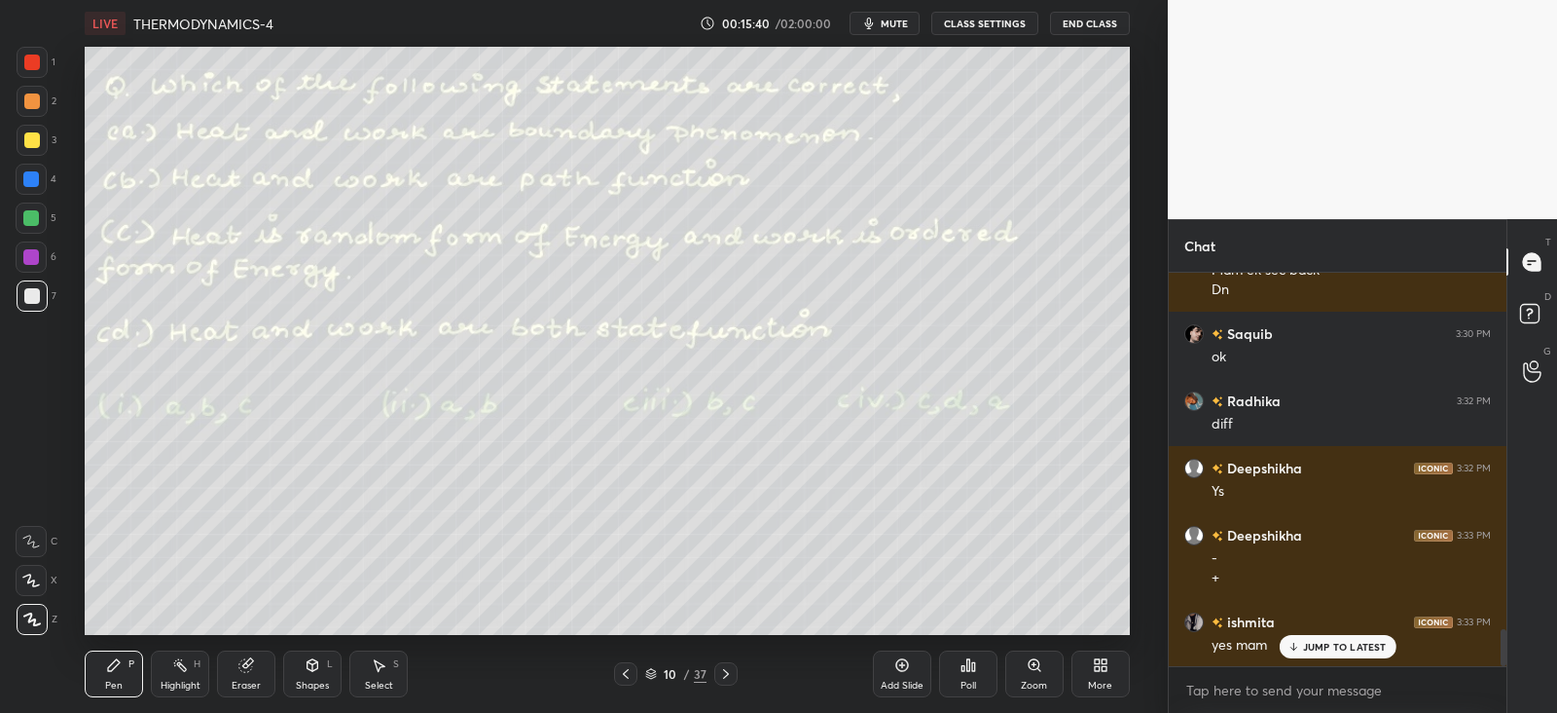
click at [958, 670] on div "Poll" at bounding box center [968, 673] width 58 height 47
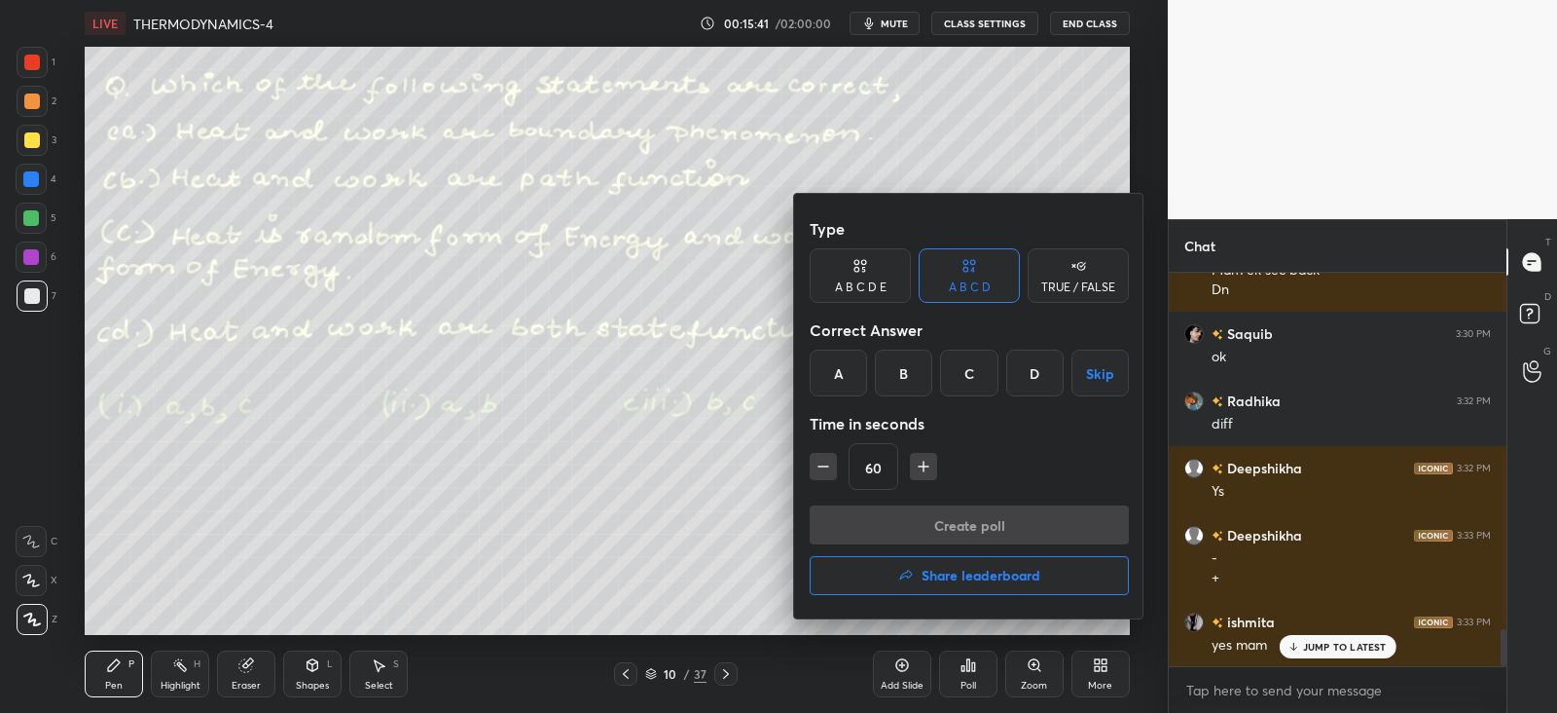
click at [852, 383] on div "A" at bounding box center [838, 372] width 57 height 47
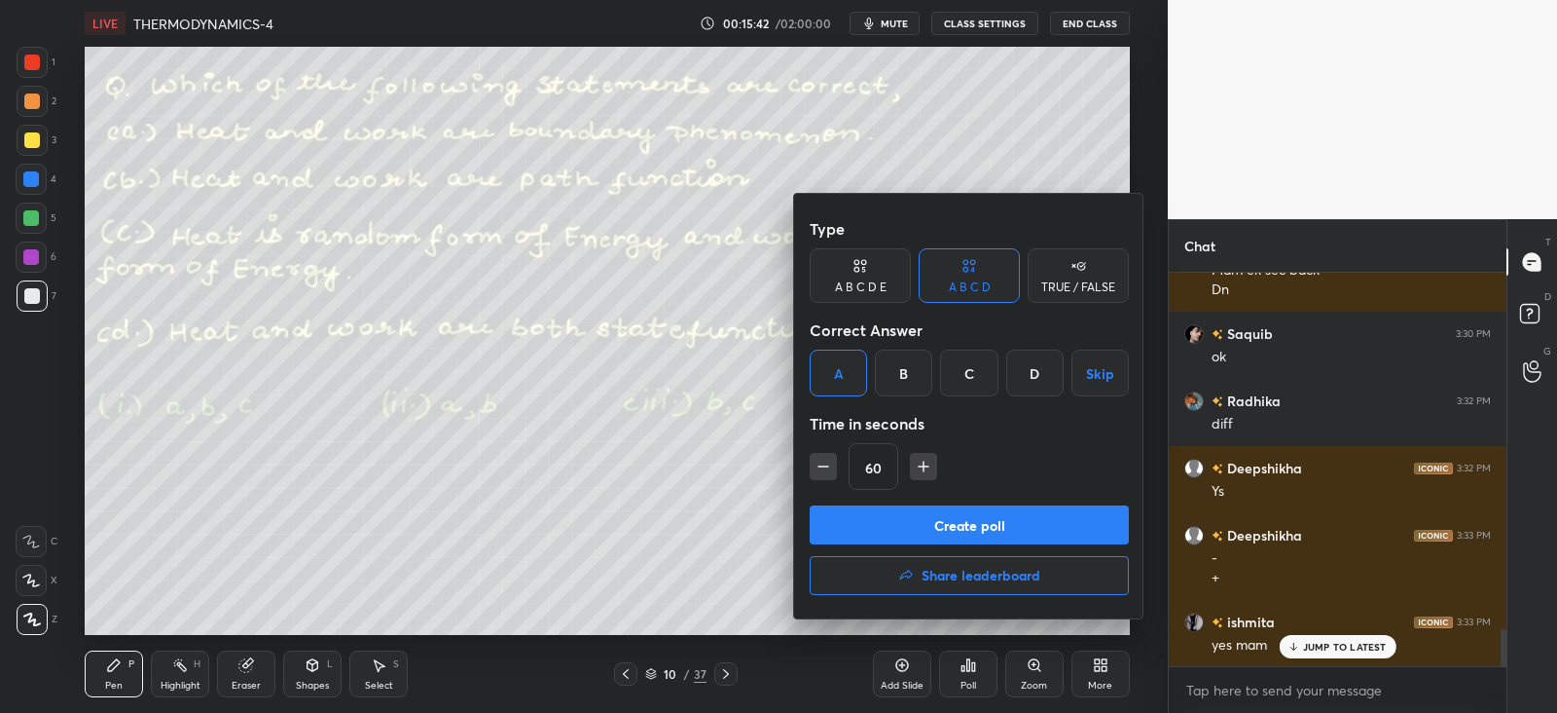
click at [933, 523] on button "Create poll" at bounding box center [969, 524] width 319 height 39
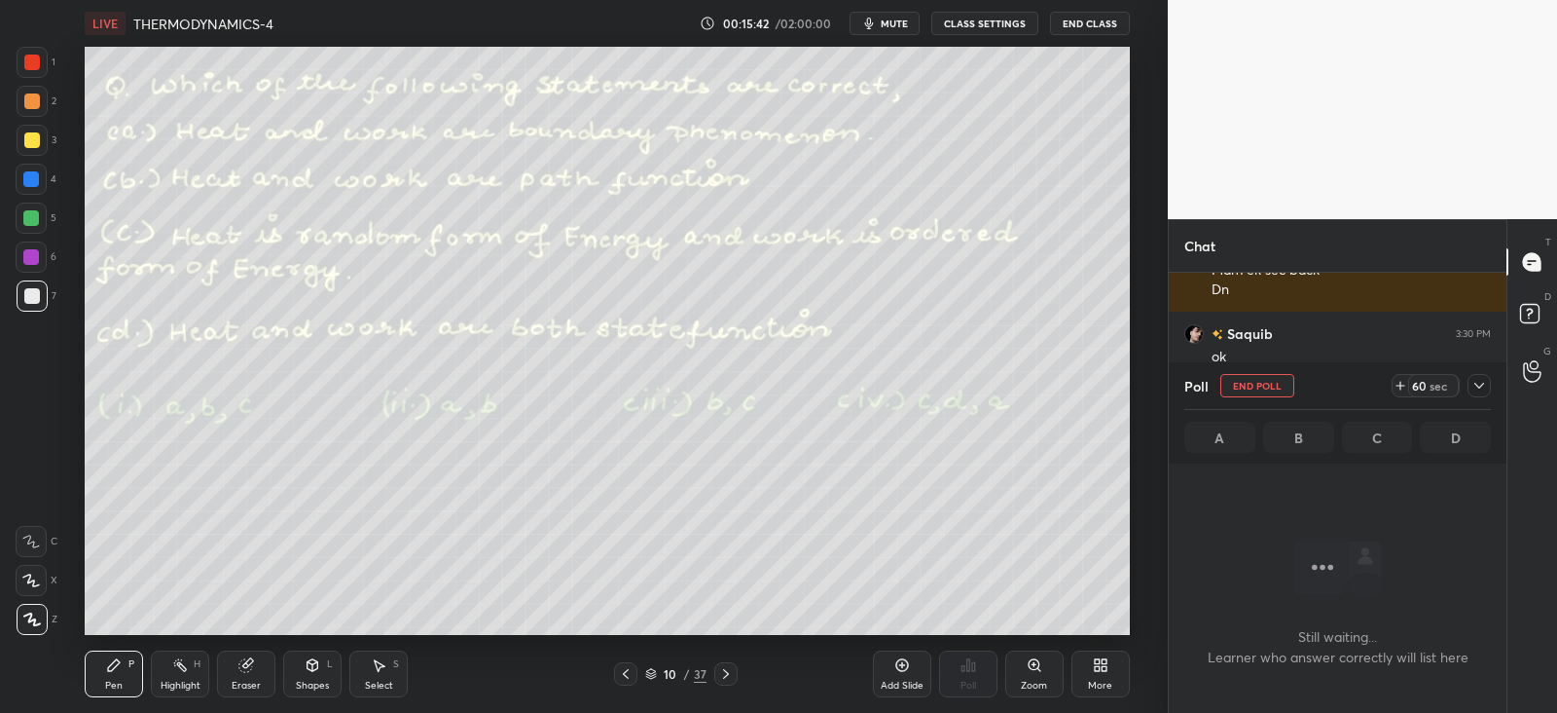
scroll to position [6, 6]
click at [1477, 386] on icon at bounding box center [1480, 386] width 16 height 16
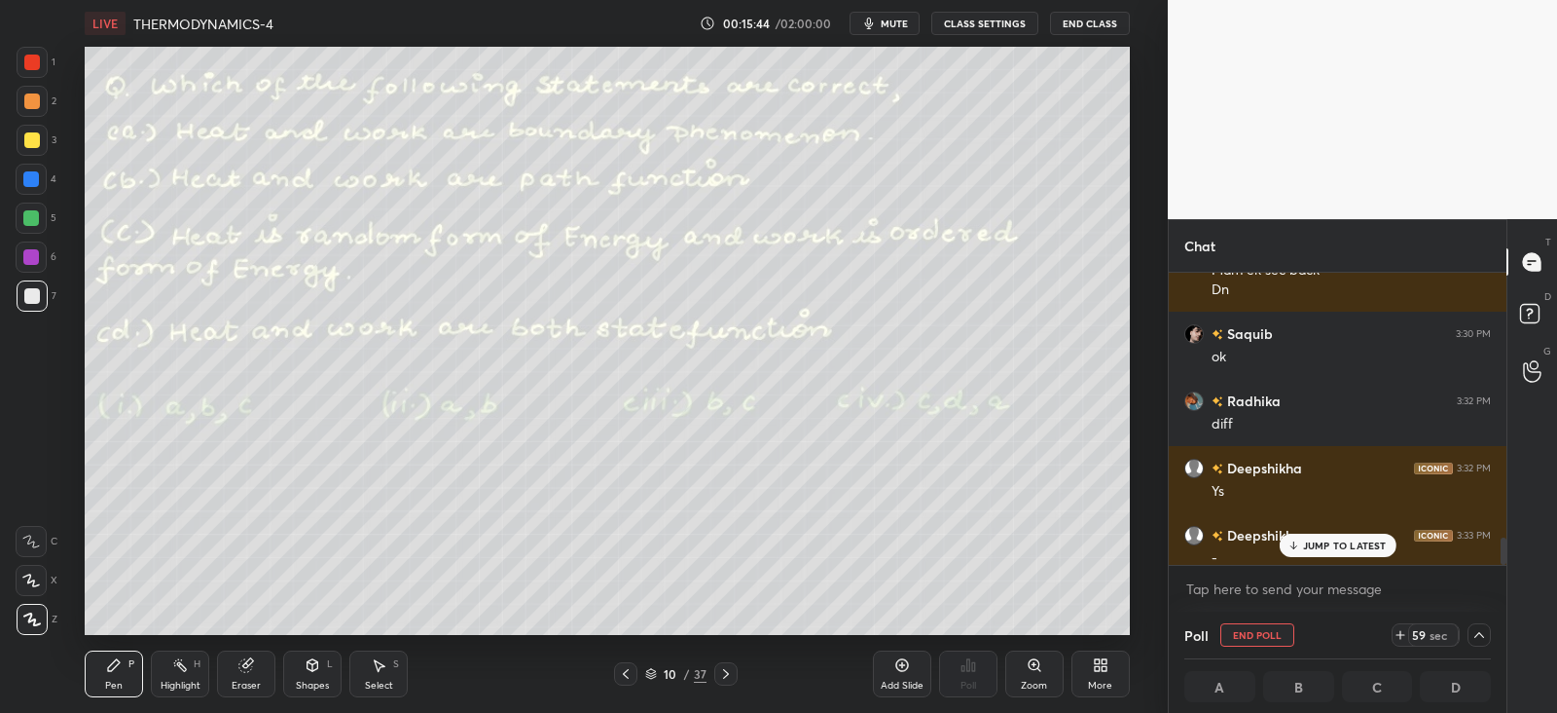
scroll to position [3898, 0]
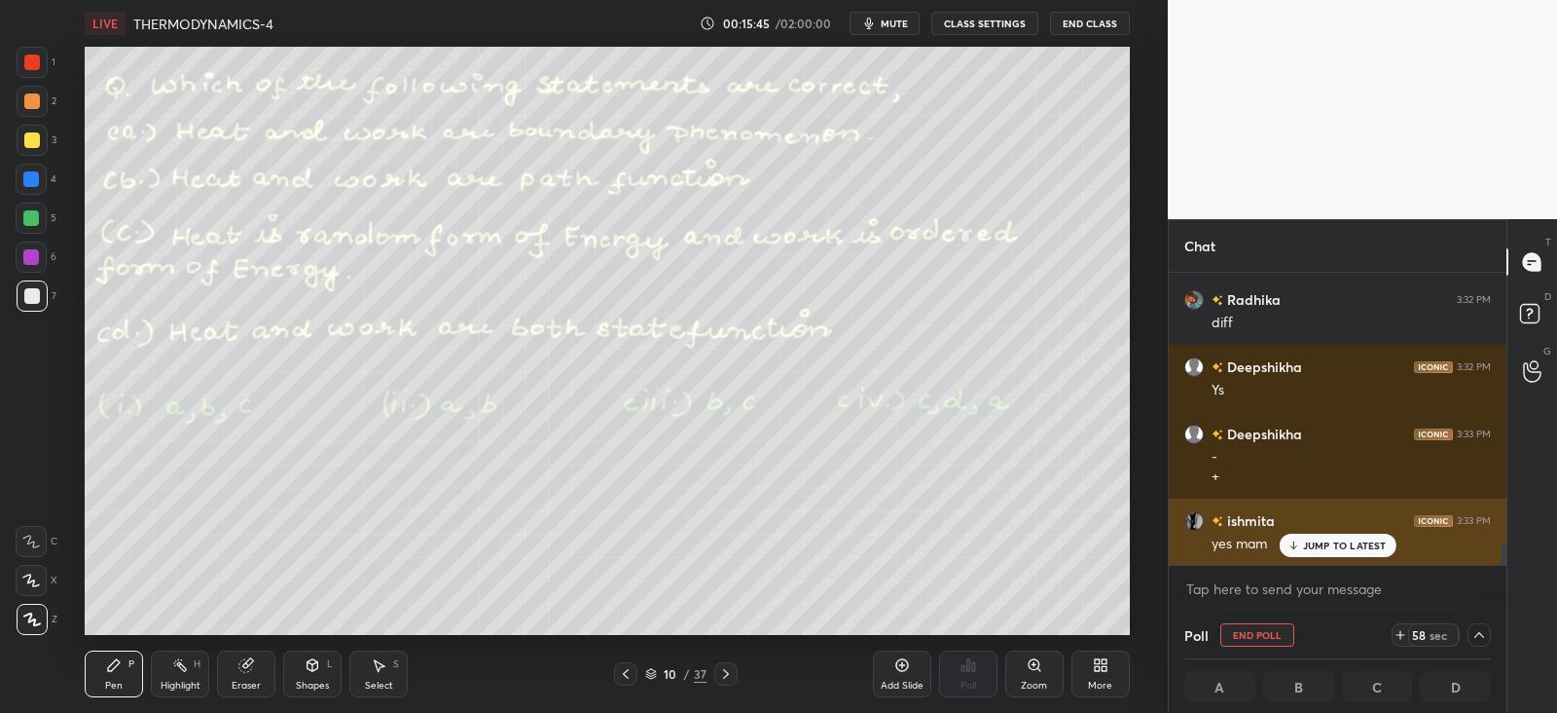
click at [1322, 547] on p "JUMP TO LATEST" at bounding box center [1345, 545] width 84 height 12
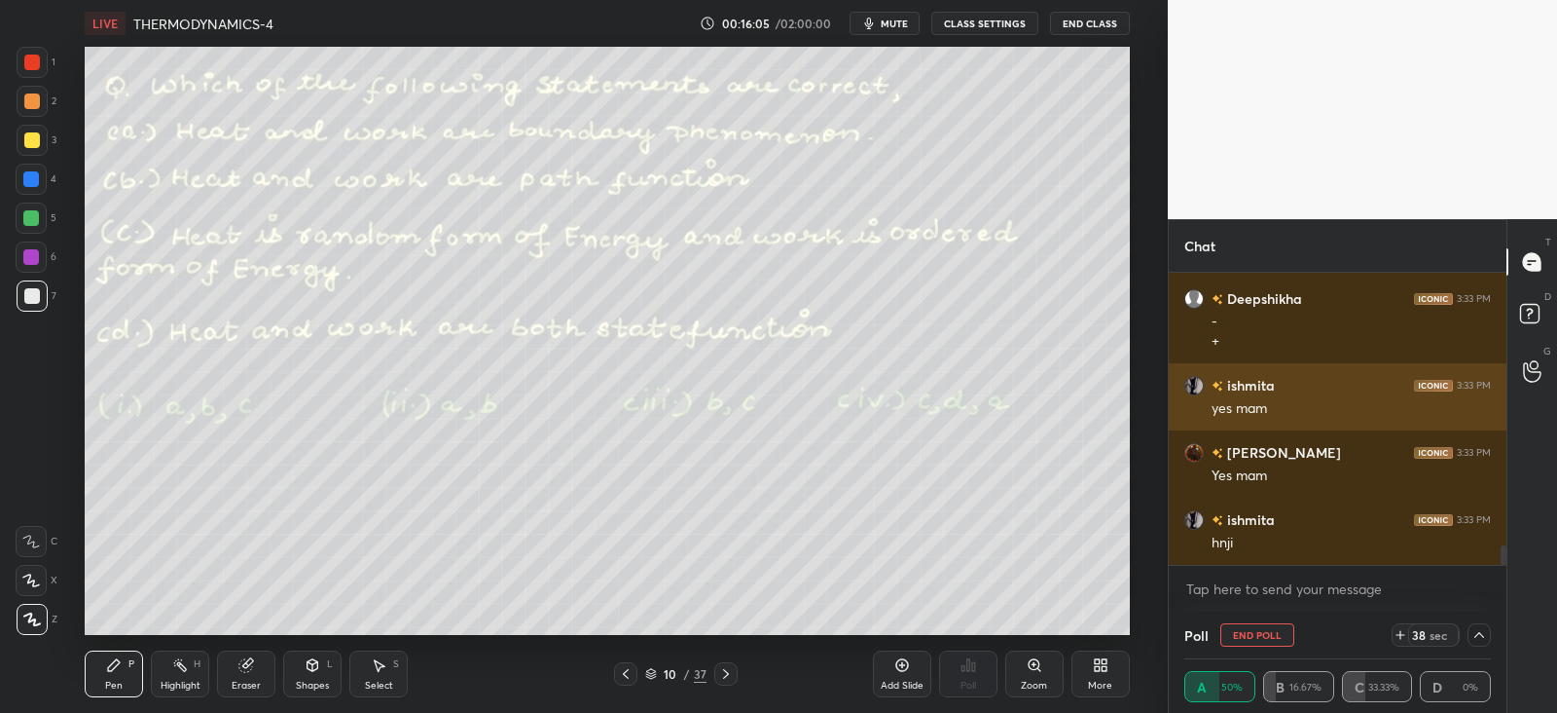
scroll to position [4099, 0]
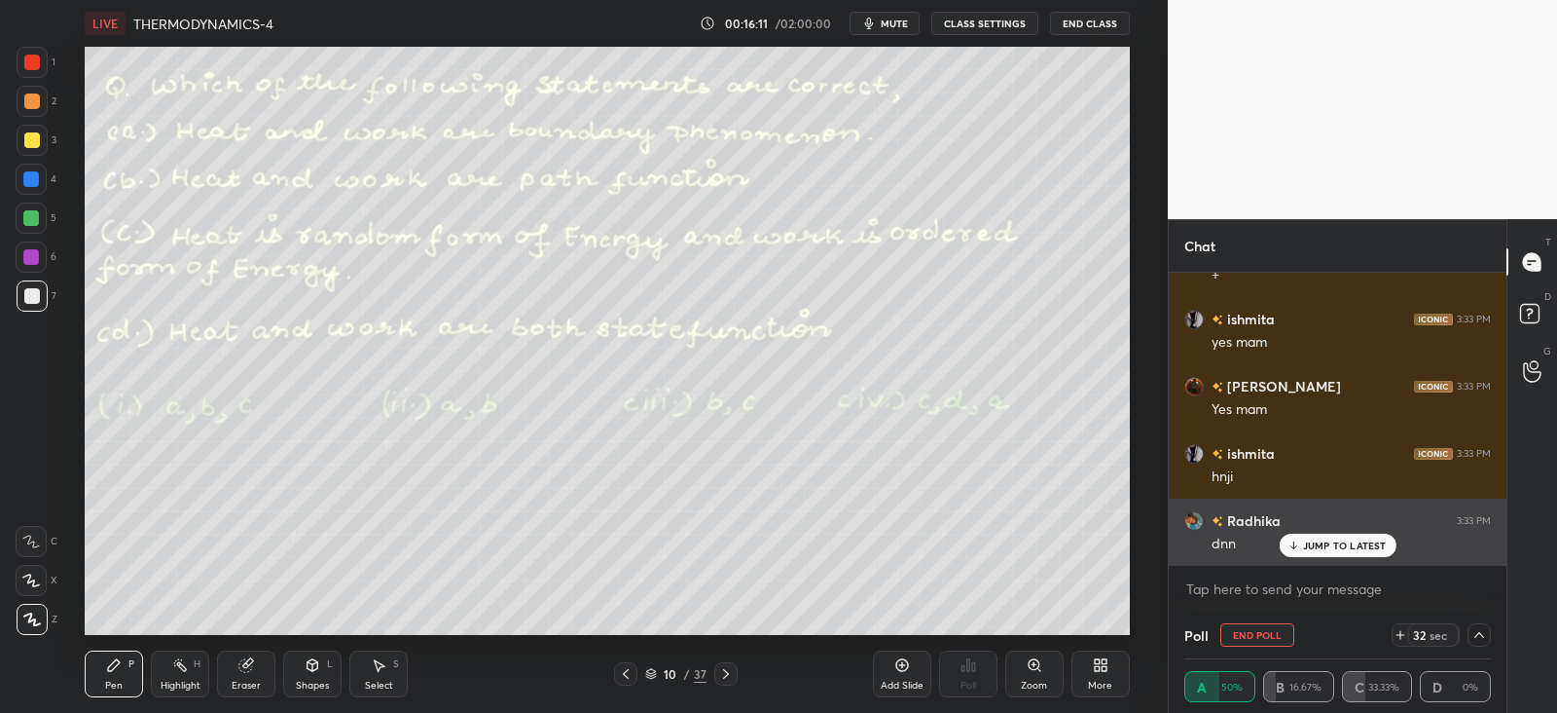
click at [1314, 556] on div "JUMP TO LATEST" at bounding box center [1337, 544] width 117 height 23
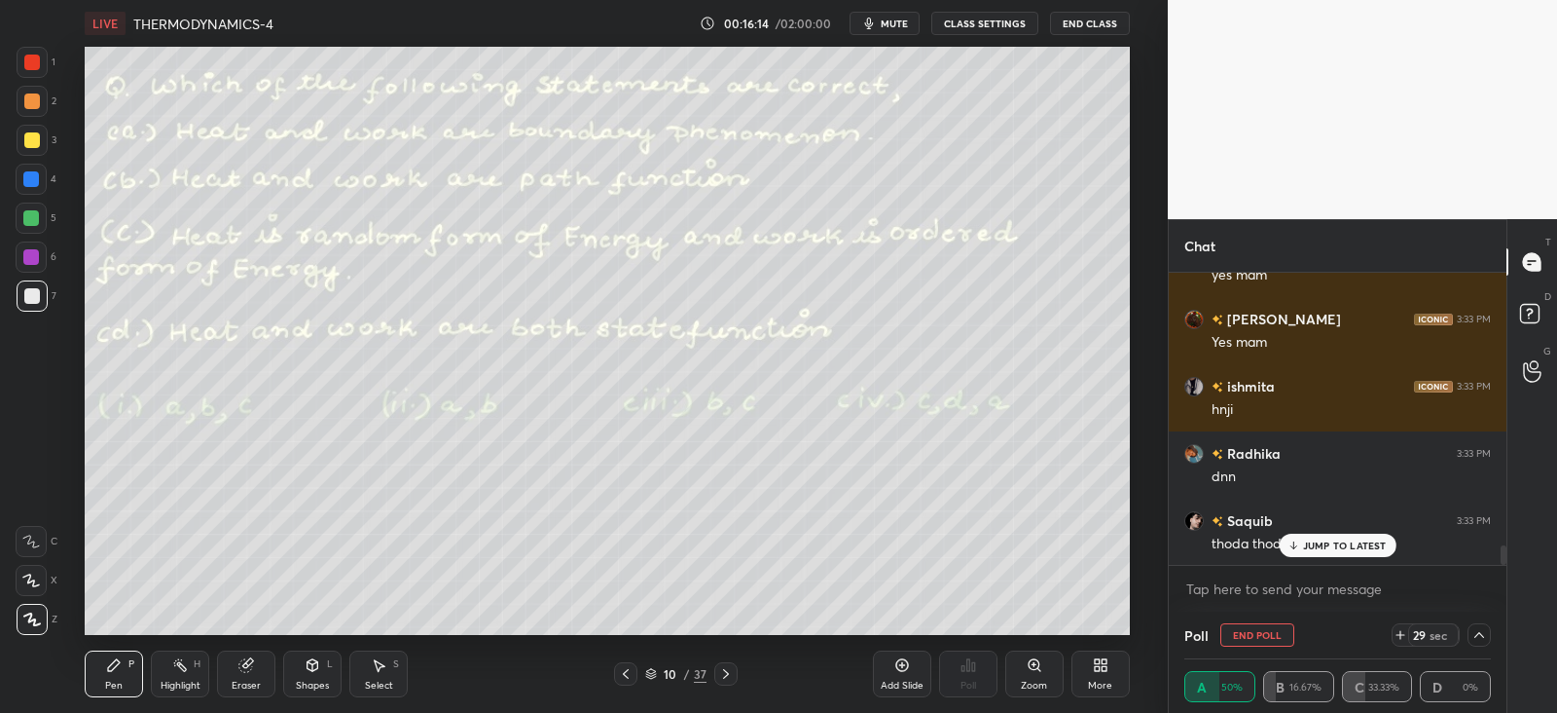
click at [48, 151] on div "3" at bounding box center [37, 140] width 40 height 31
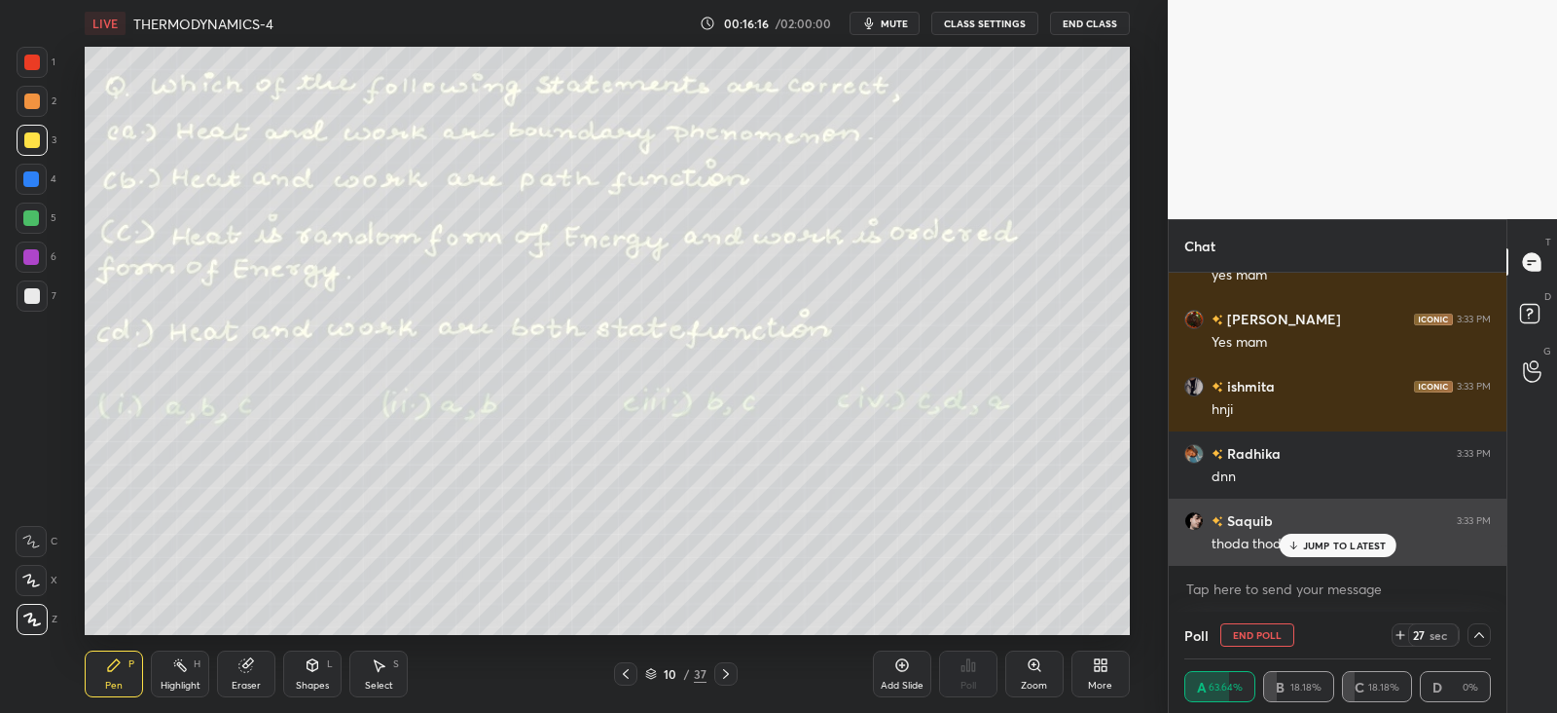
click at [1325, 536] on div "JUMP TO LATEST" at bounding box center [1337, 544] width 117 height 23
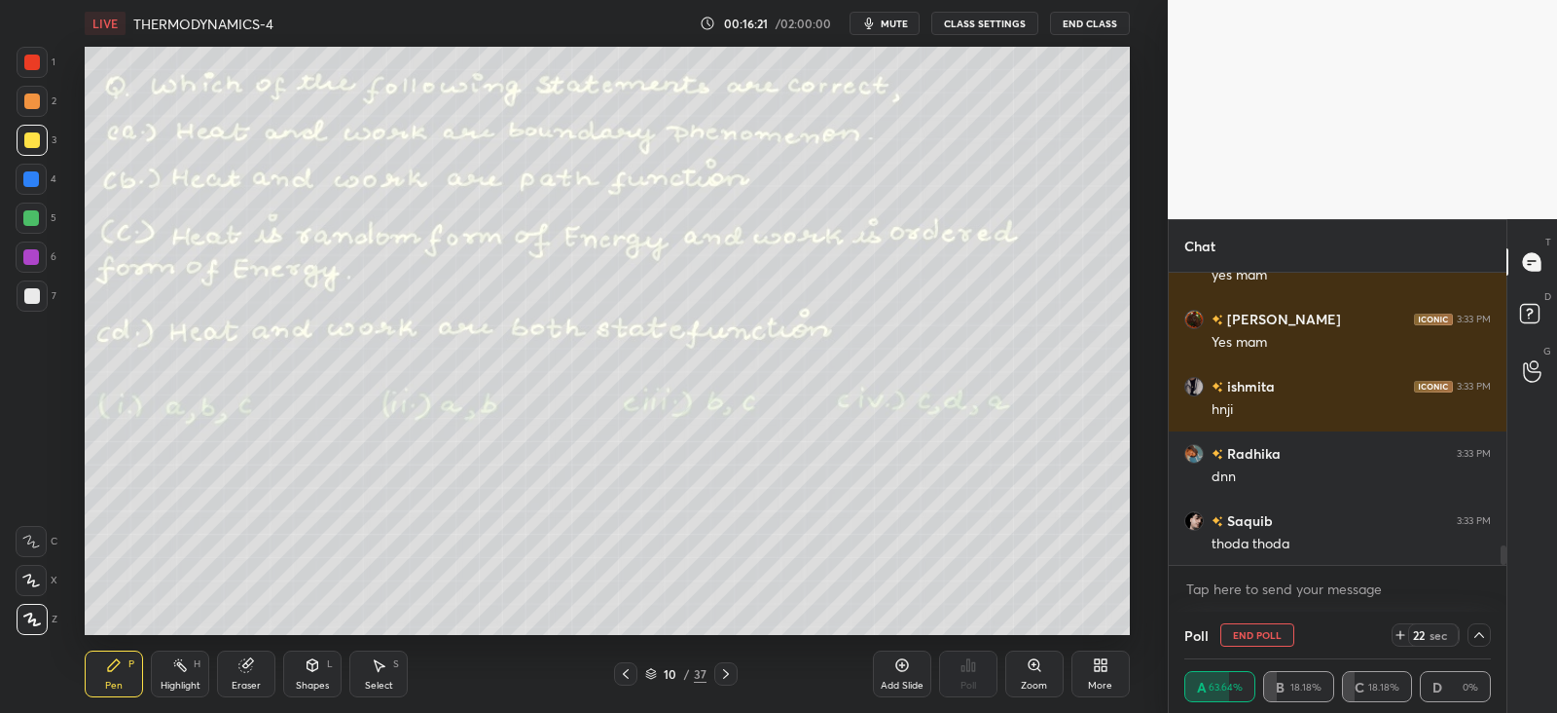
click at [1482, 630] on icon at bounding box center [1480, 635] width 16 height 16
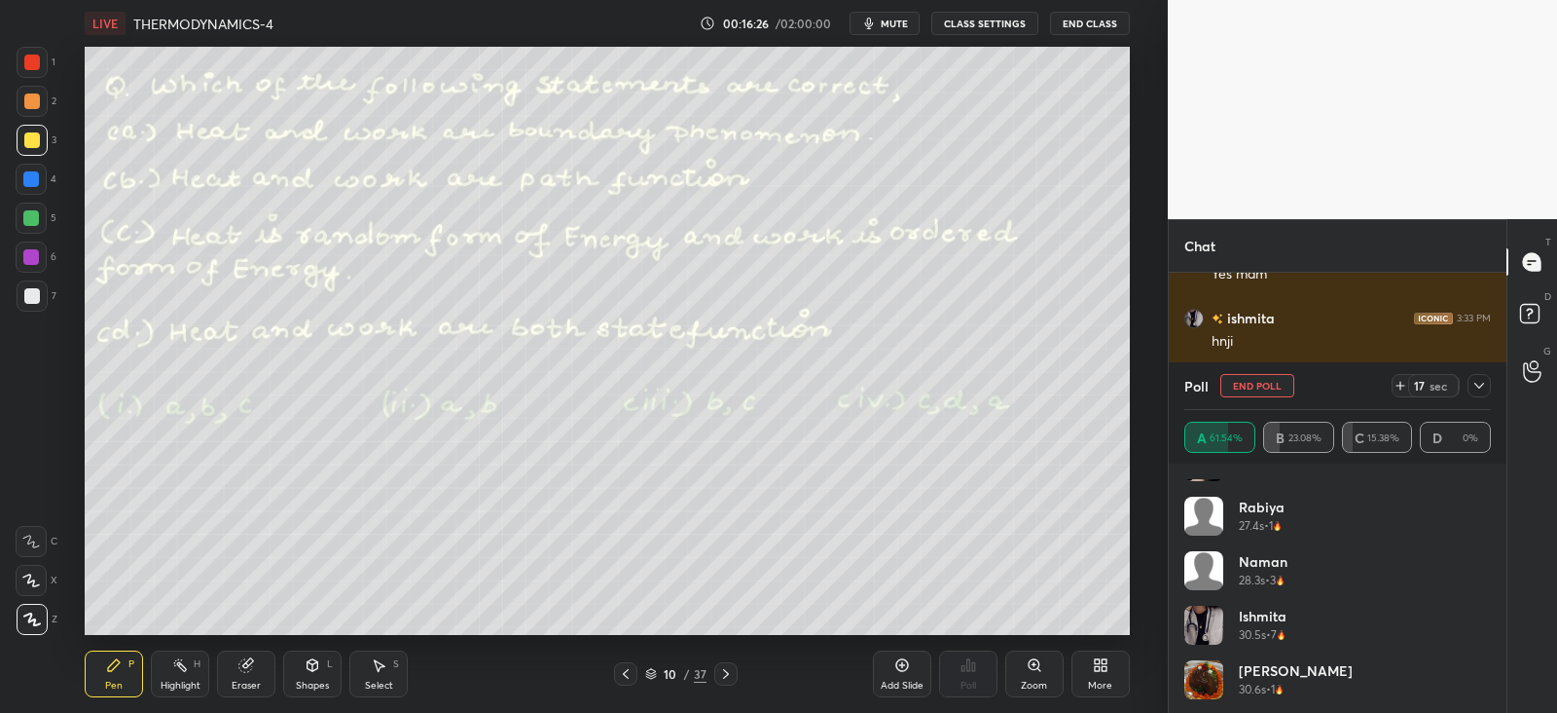
scroll to position [202, 0]
click at [1483, 362] on div "Poll End Poll 16 sec" at bounding box center [1338, 385] width 307 height 47
click at [1478, 385] on icon at bounding box center [1480, 386] width 10 height 6
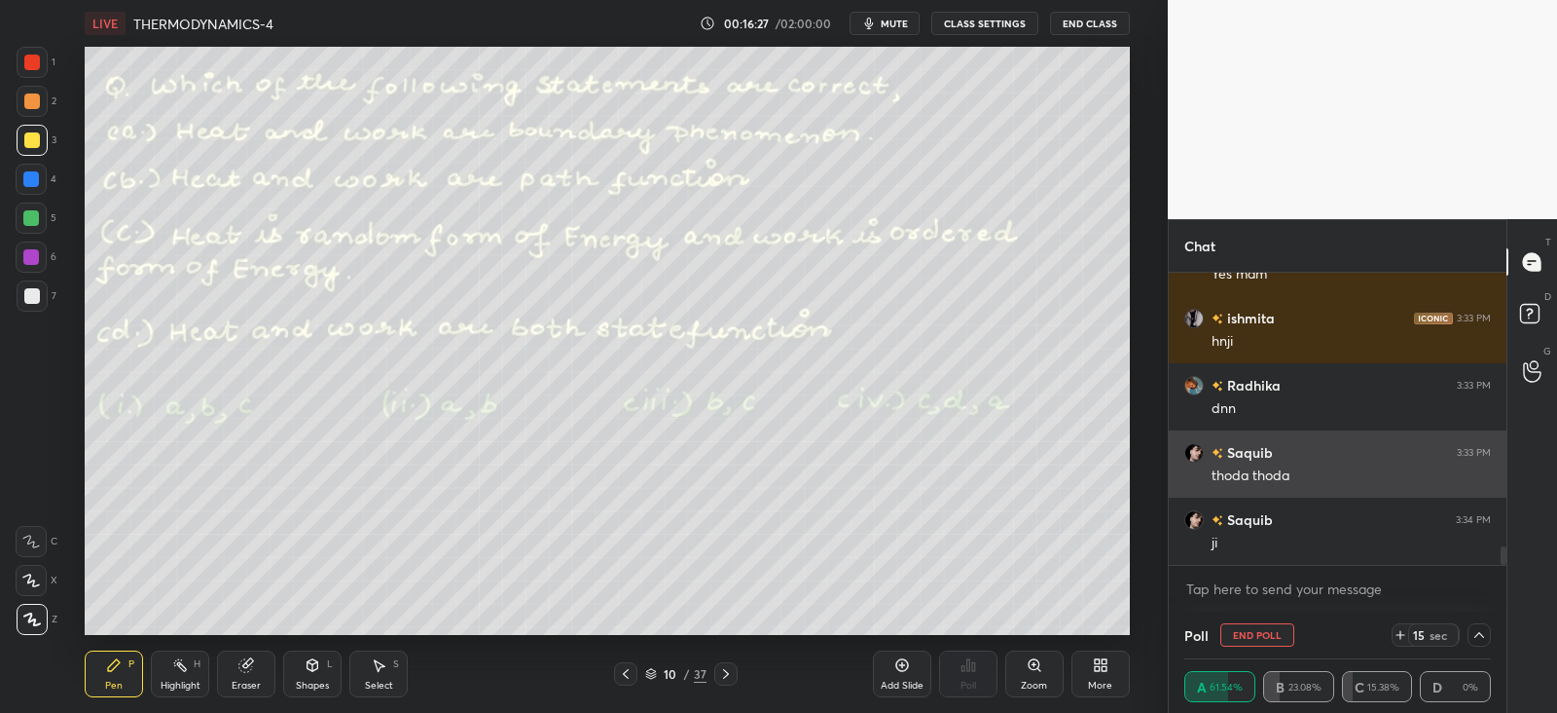
scroll to position [7, 6]
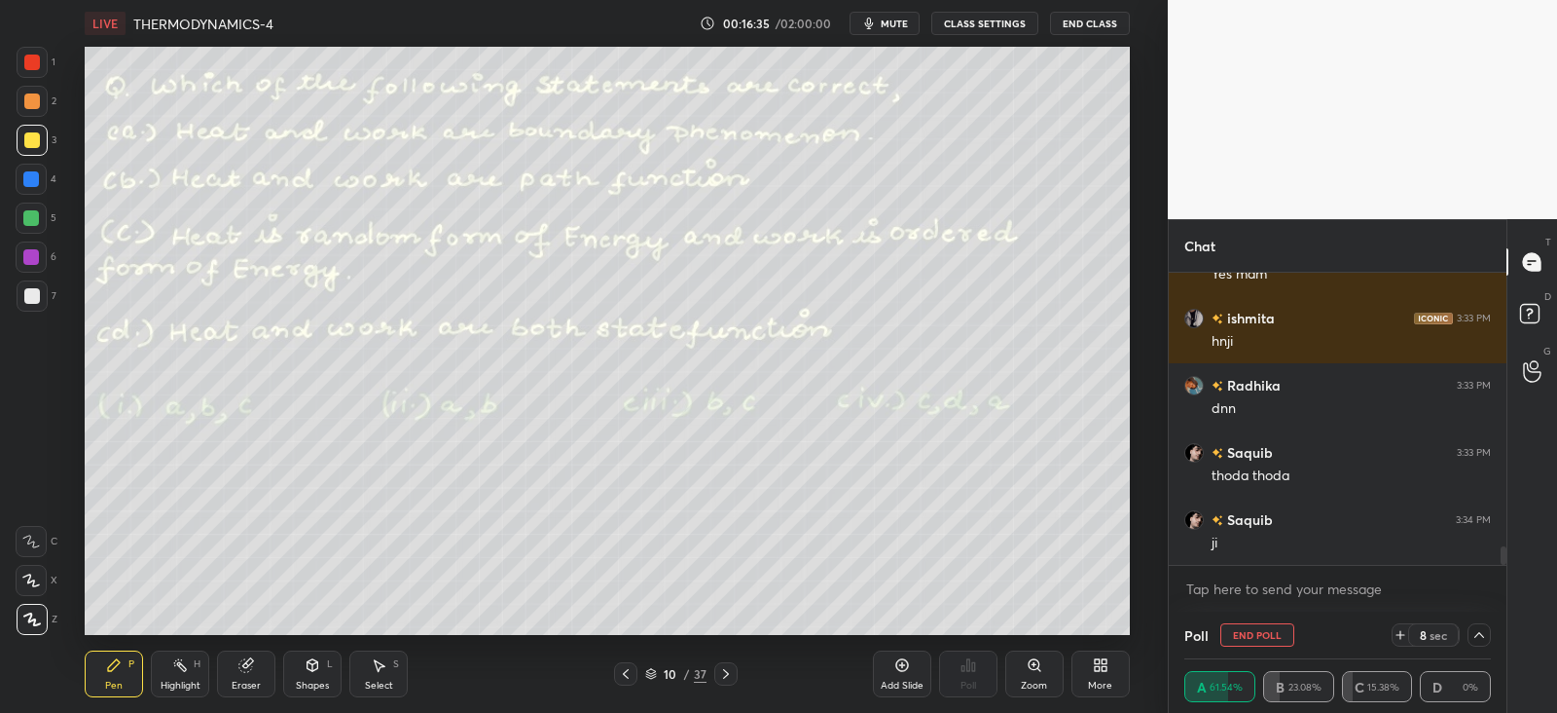
click at [333, 663] on div "L" at bounding box center [330, 664] width 6 height 10
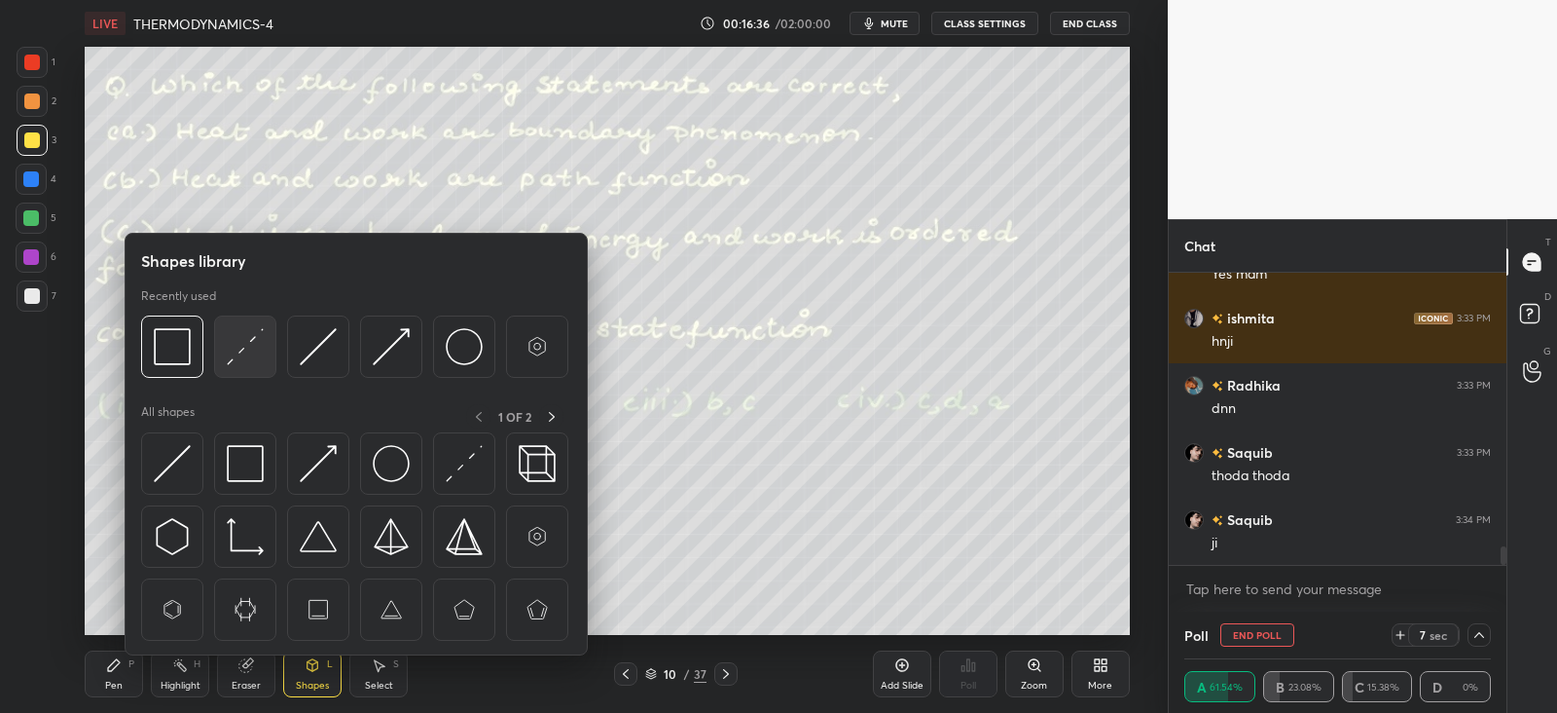
click at [256, 368] on div at bounding box center [245, 346] width 62 height 62
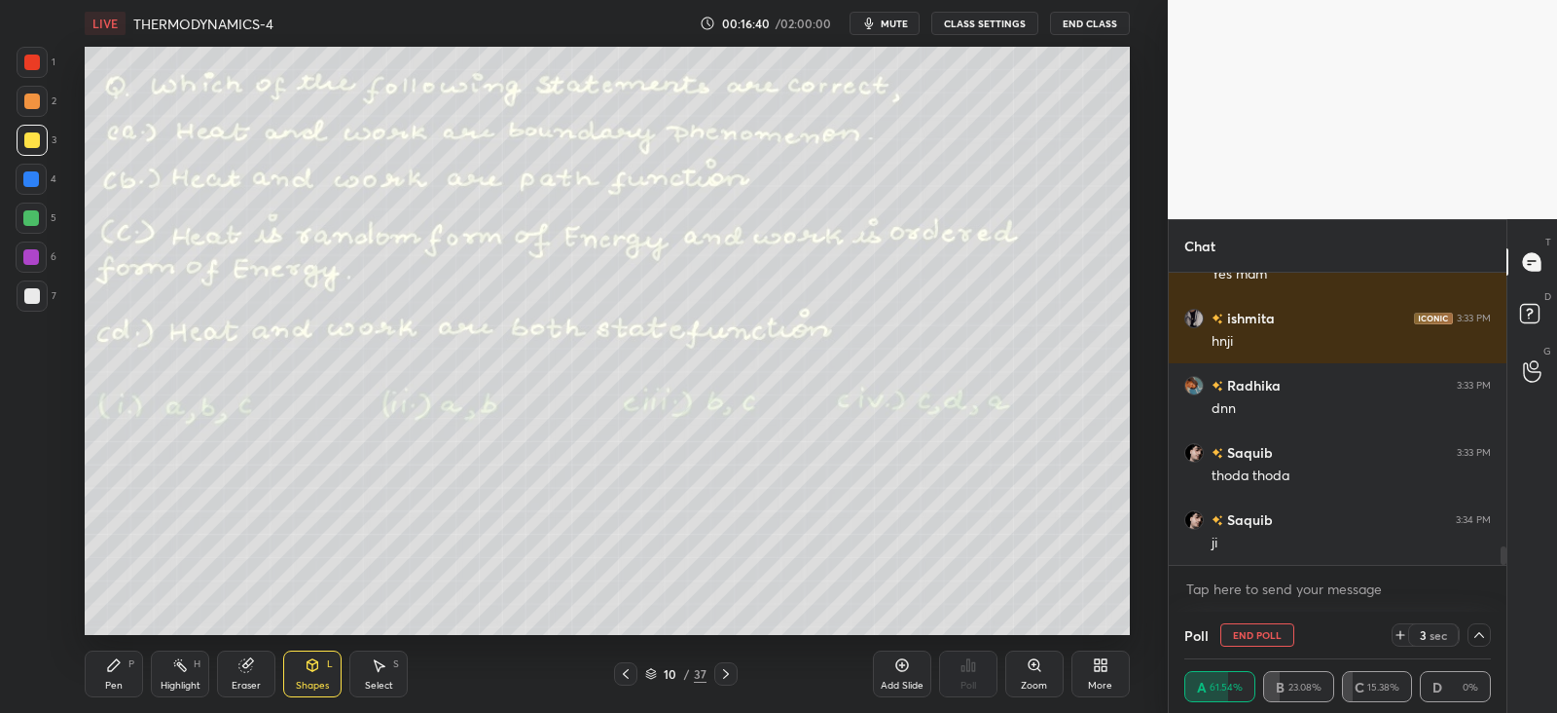
click at [124, 674] on div "Pen P" at bounding box center [114, 673] width 58 height 47
click at [307, 674] on div "Shapes L" at bounding box center [312, 673] width 58 height 47
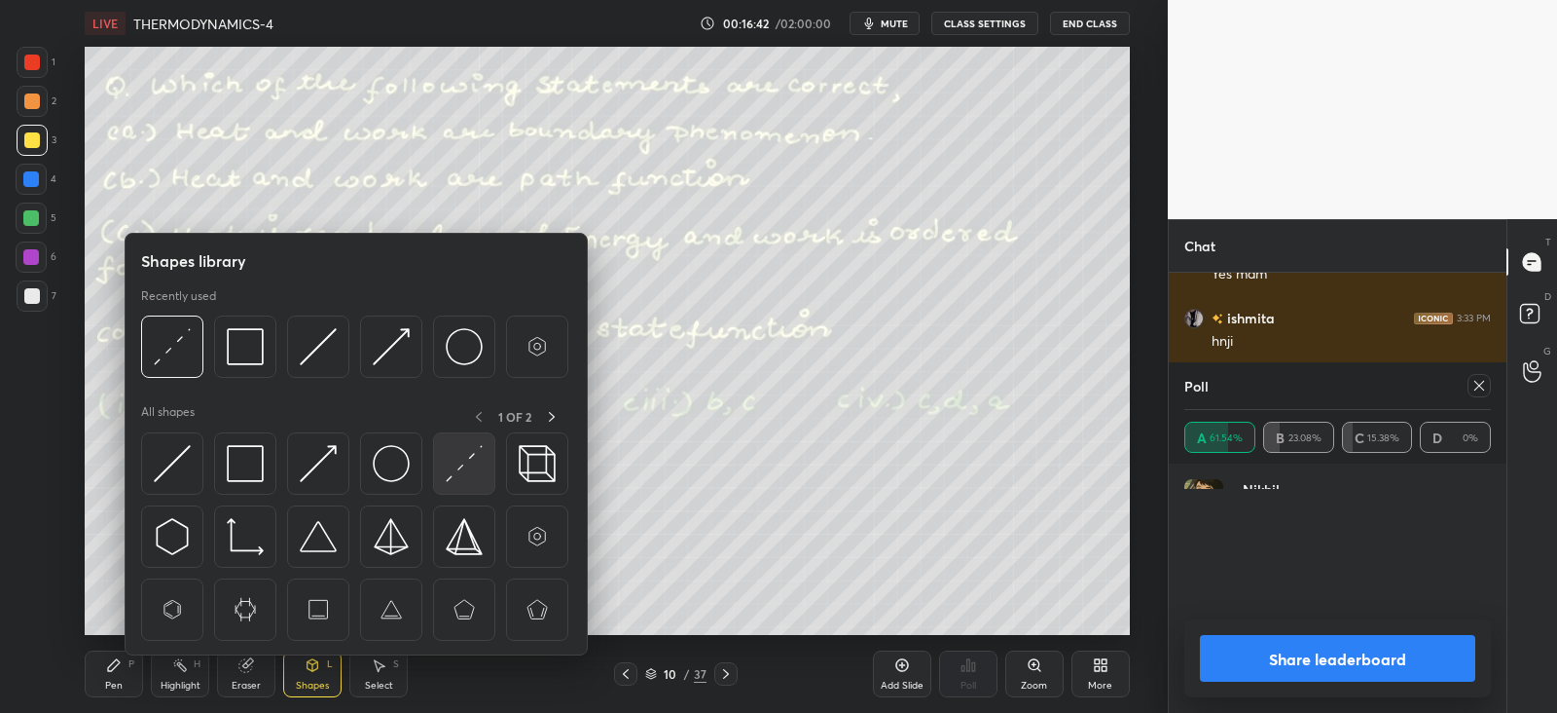
scroll to position [228, 301]
click at [461, 458] on img at bounding box center [464, 463] width 37 height 37
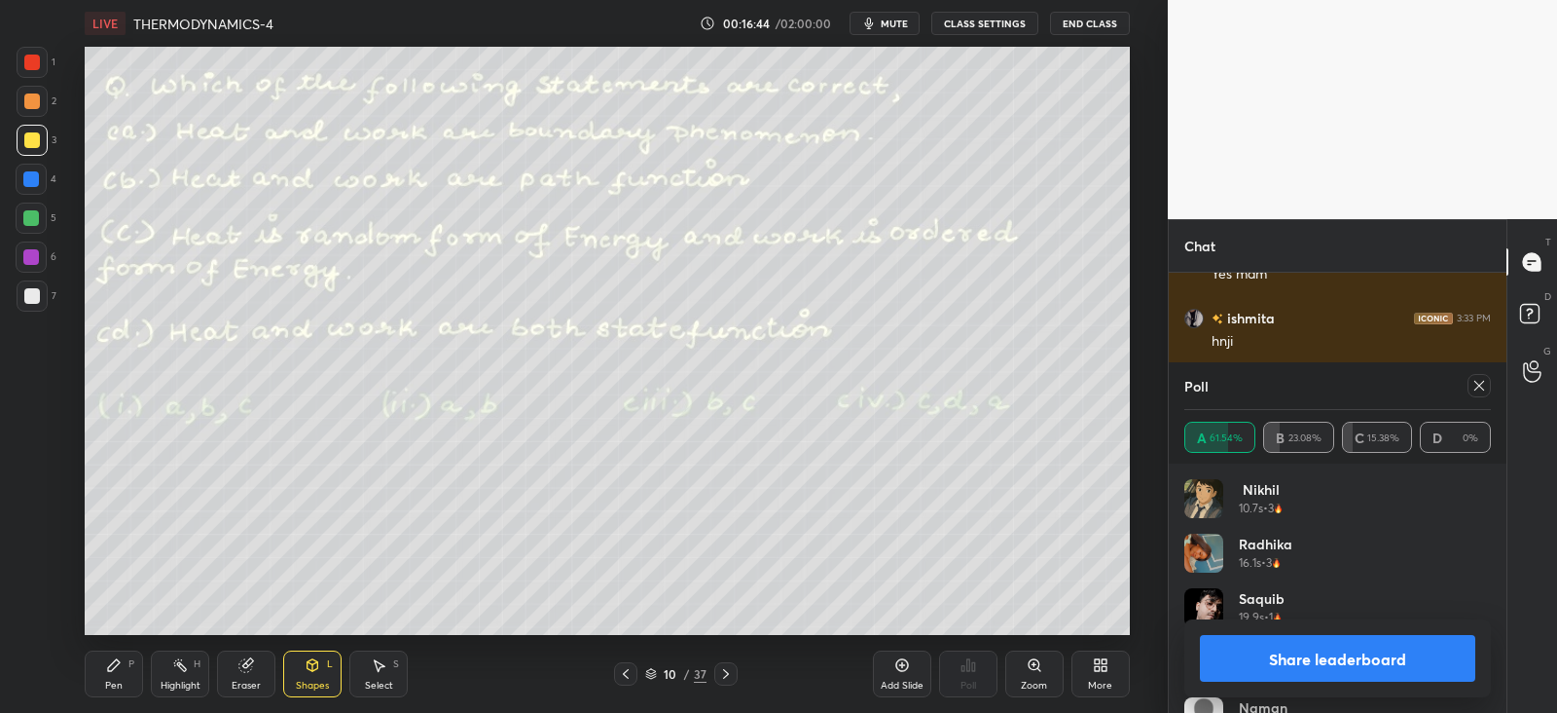
click at [1481, 388] on icon at bounding box center [1480, 386] width 16 height 16
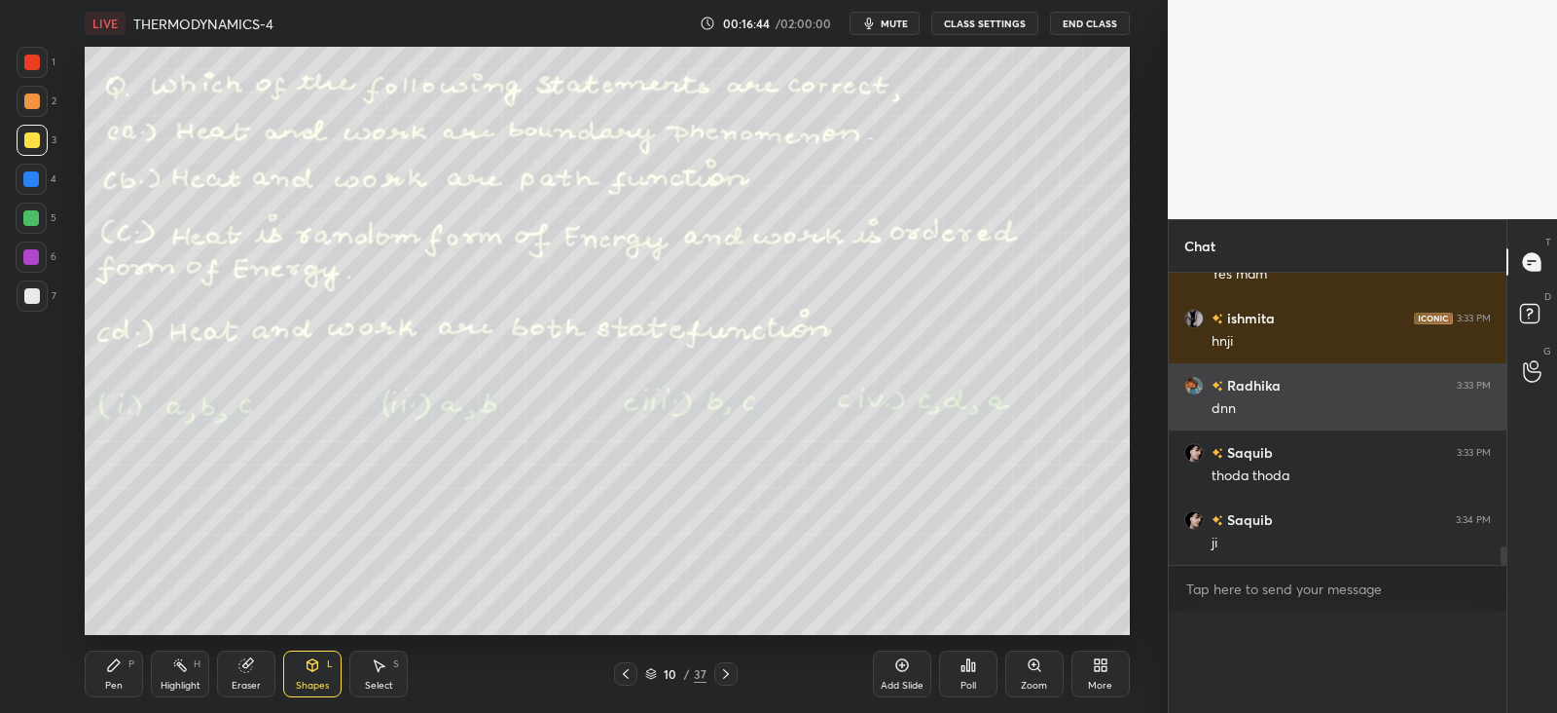
scroll to position [6, 6]
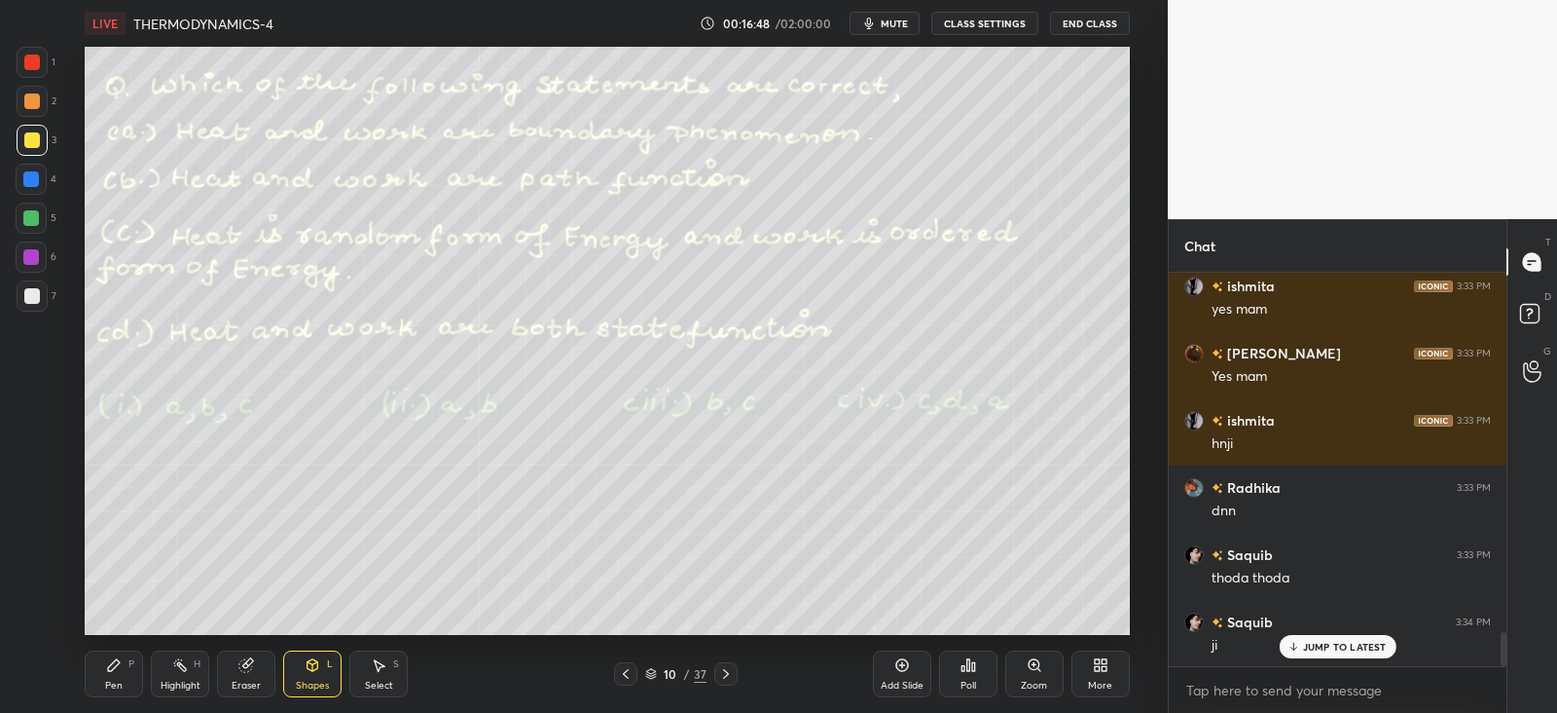
click at [119, 673] on div "Pen P" at bounding box center [114, 673] width 58 height 47
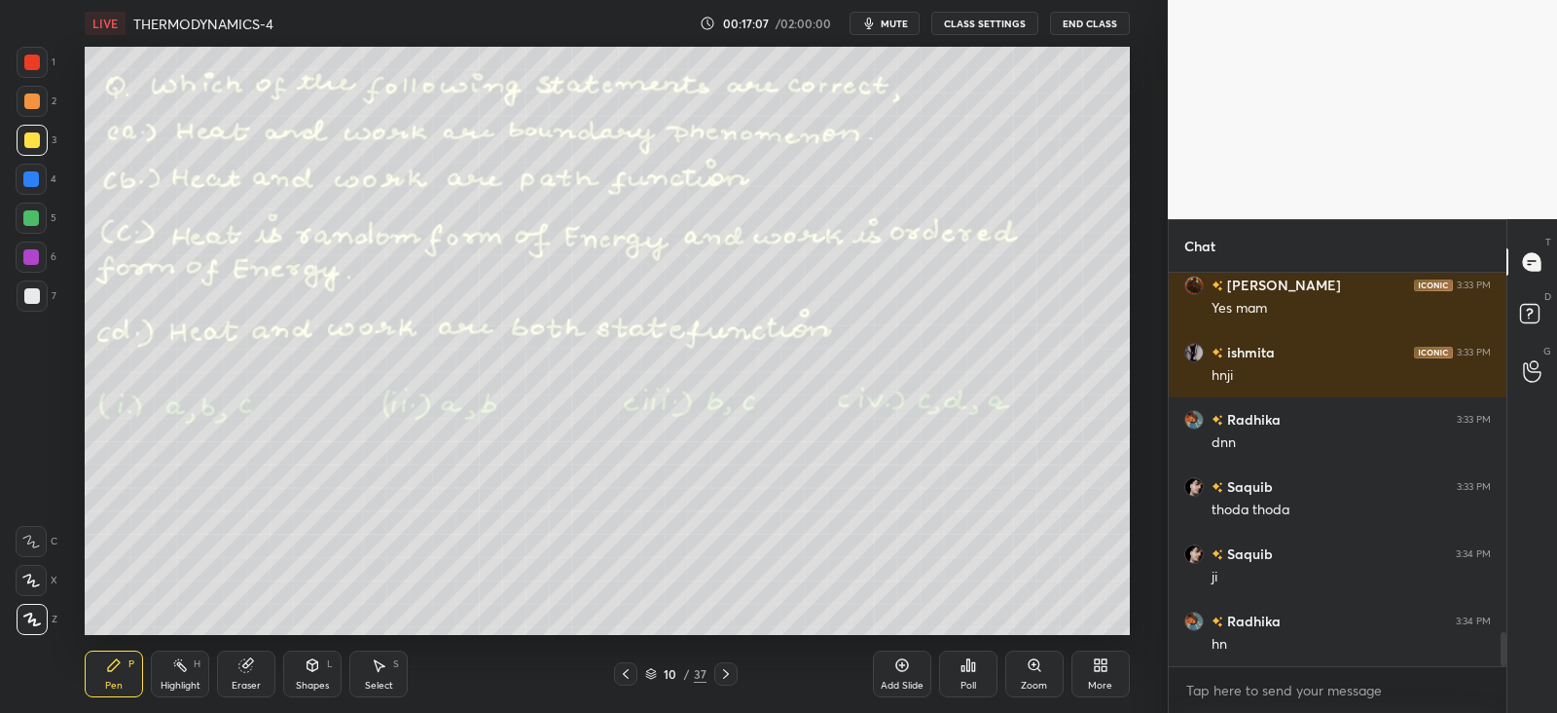
click at [311, 666] on icon at bounding box center [313, 665] width 11 height 12
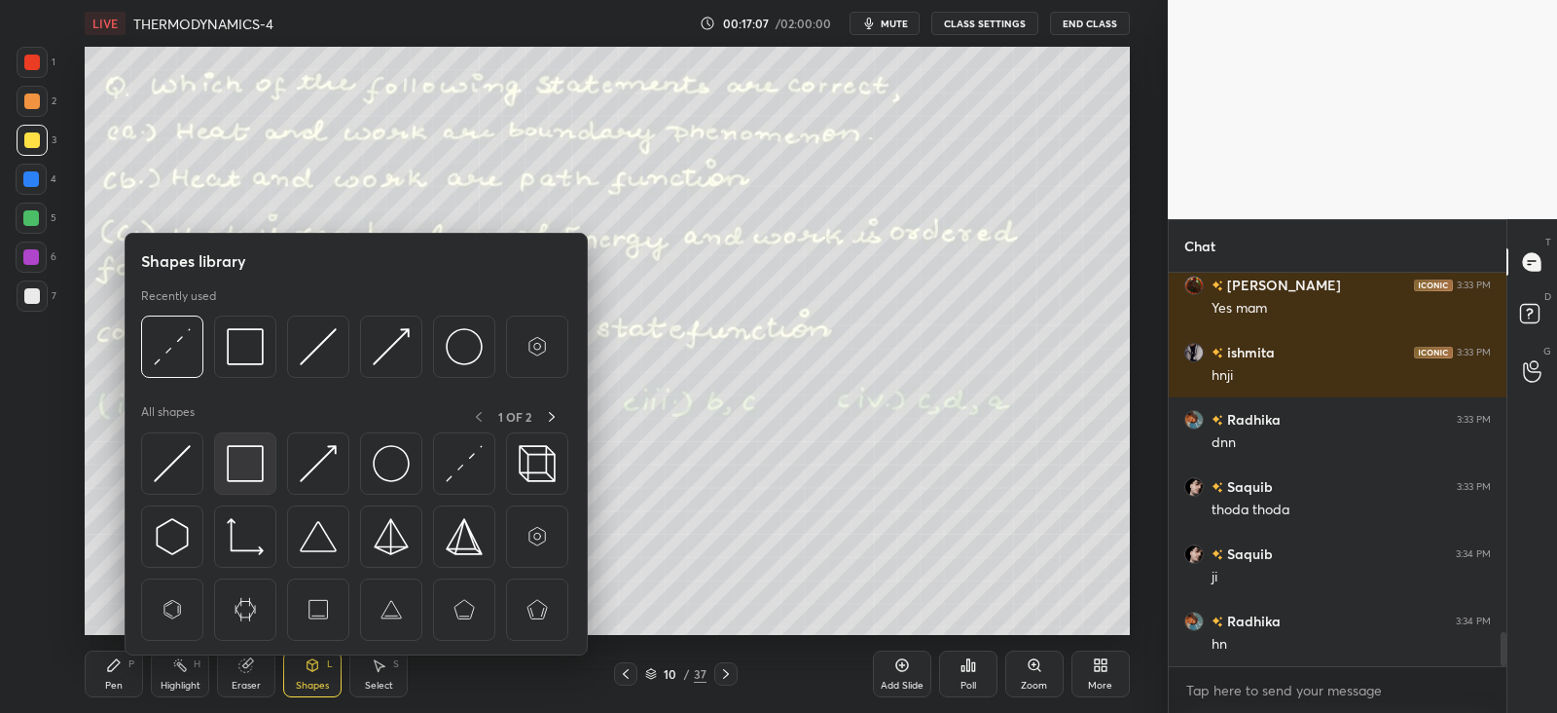
click at [250, 465] on img at bounding box center [245, 463] width 37 height 37
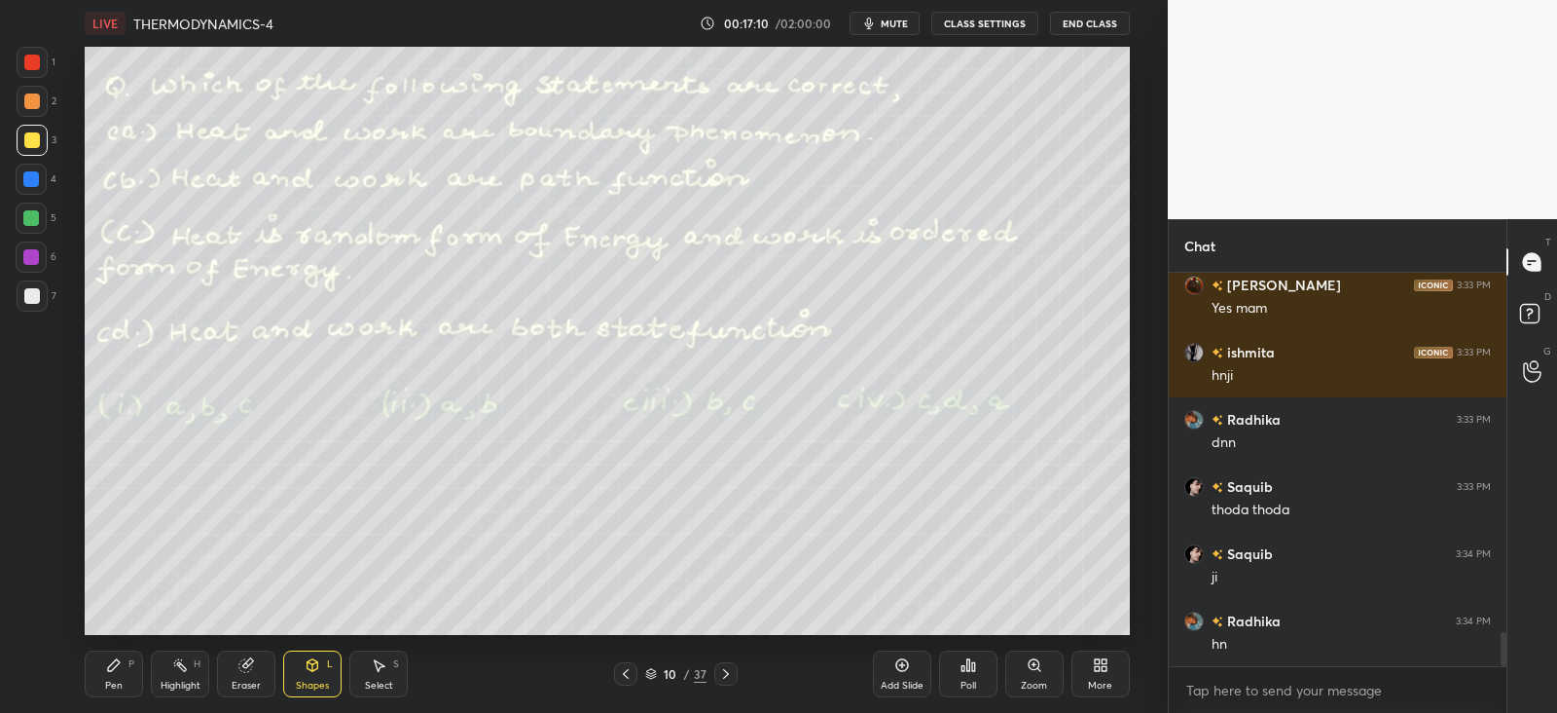
click at [126, 662] on div "Pen P" at bounding box center [114, 673] width 58 height 47
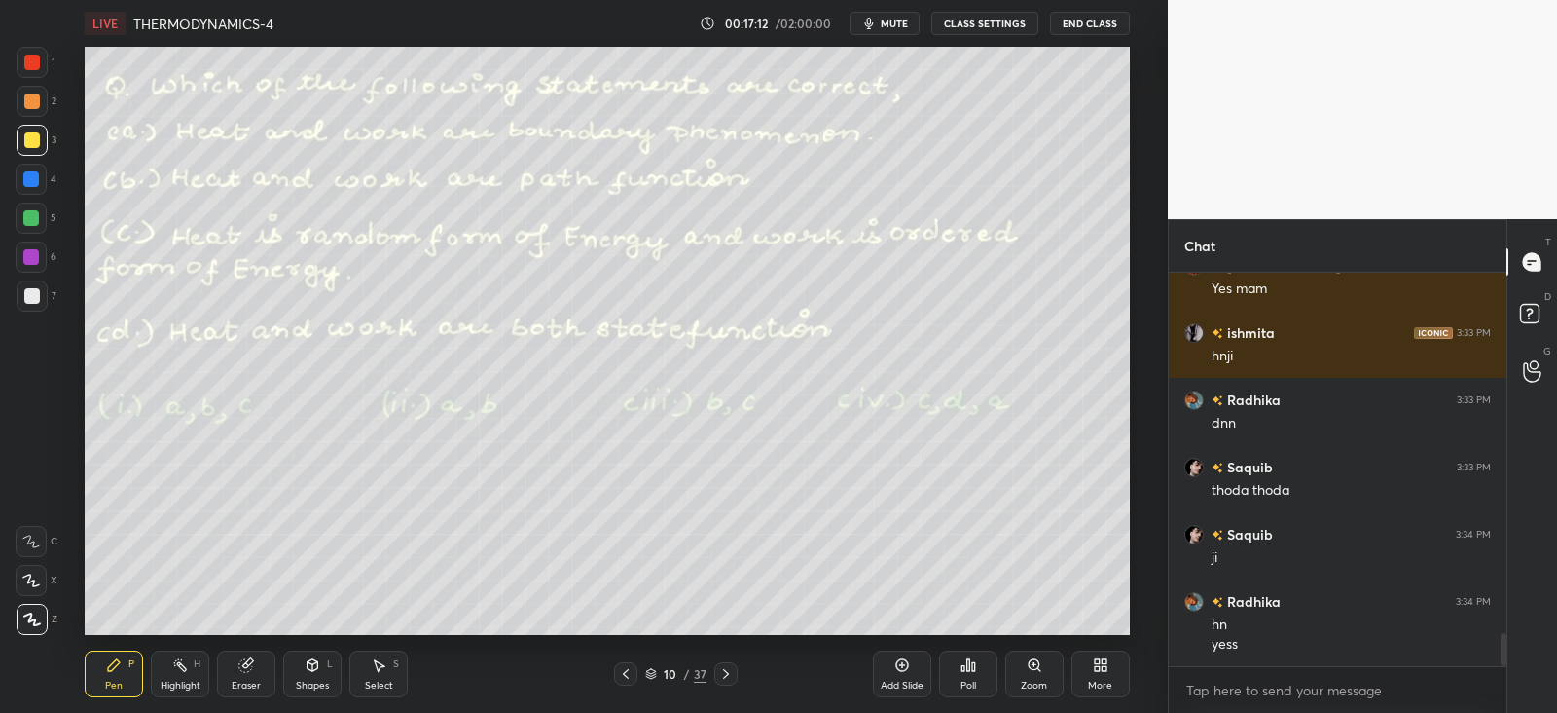
click at [298, 672] on div "Shapes L" at bounding box center [312, 673] width 58 height 47
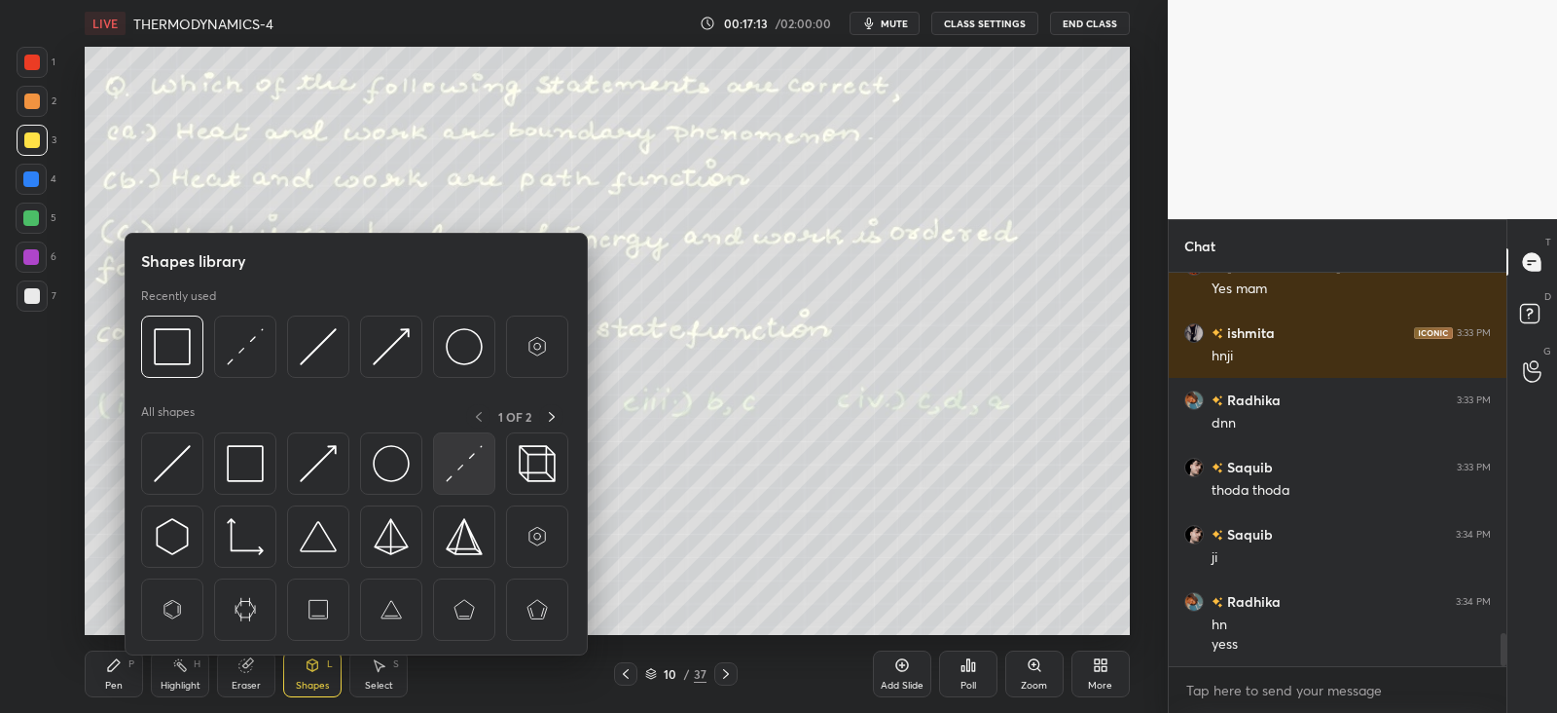
click at [470, 461] on img at bounding box center [464, 463] width 37 height 37
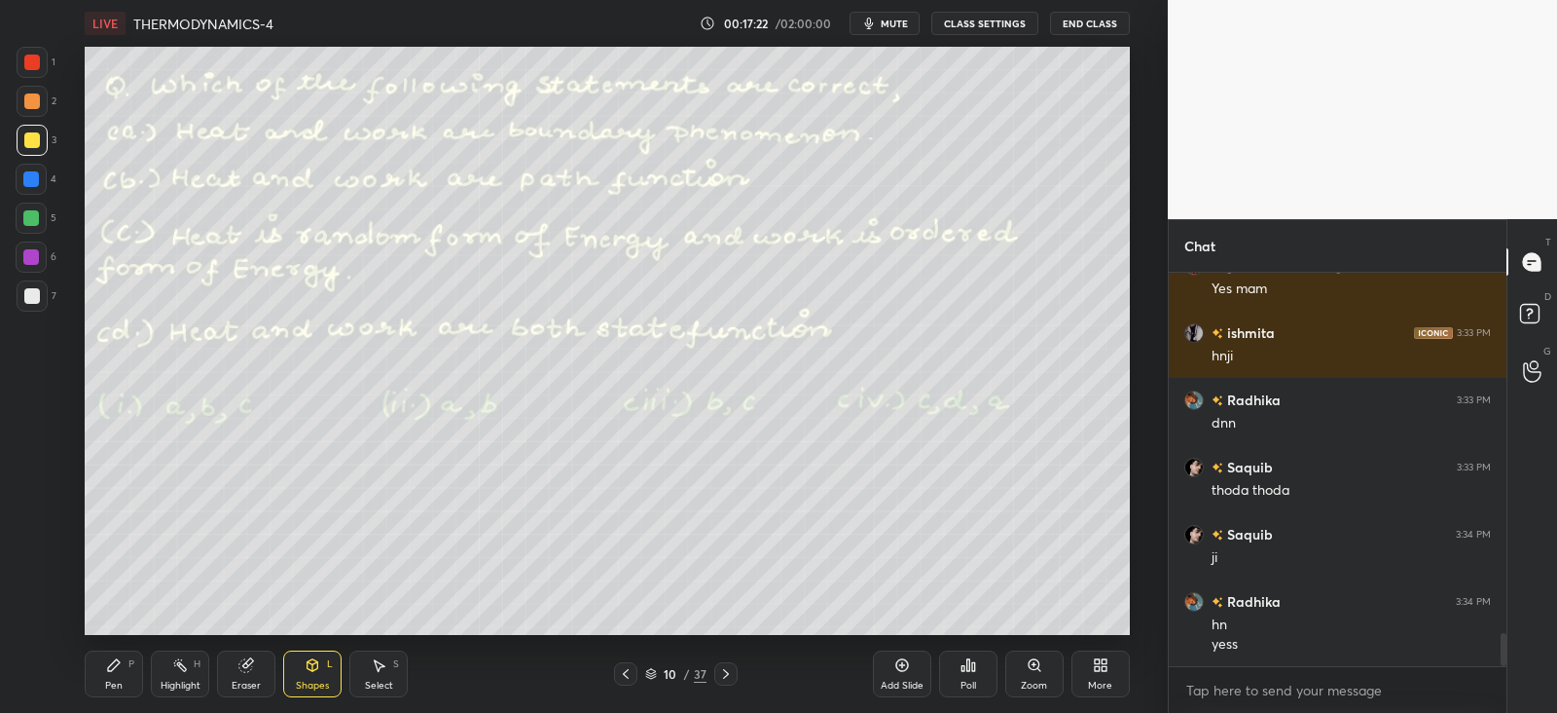
click at [117, 676] on div "Pen P" at bounding box center [114, 673] width 58 height 47
click at [311, 672] on icon at bounding box center [313, 665] width 16 height 16
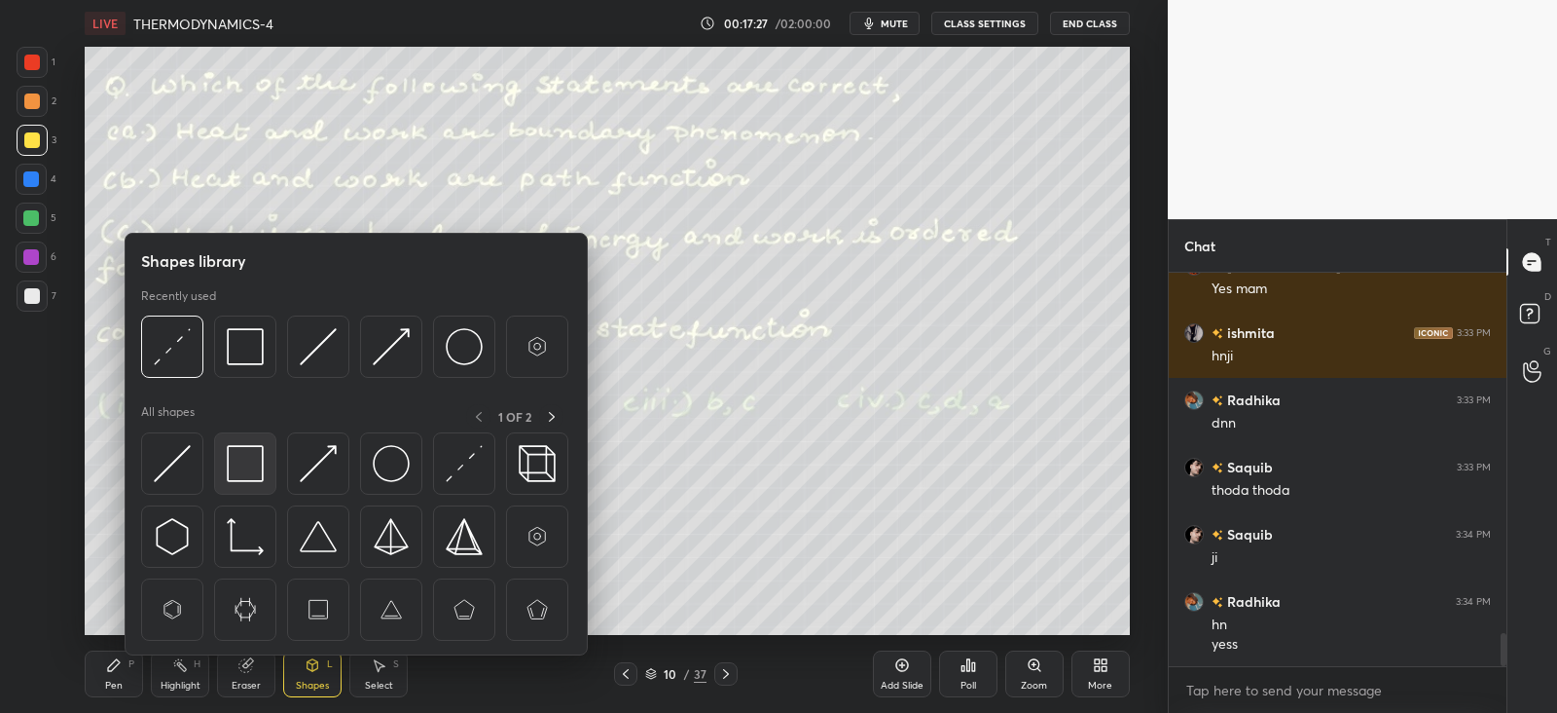
click at [263, 460] on img at bounding box center [245, 463] width 37 height 37
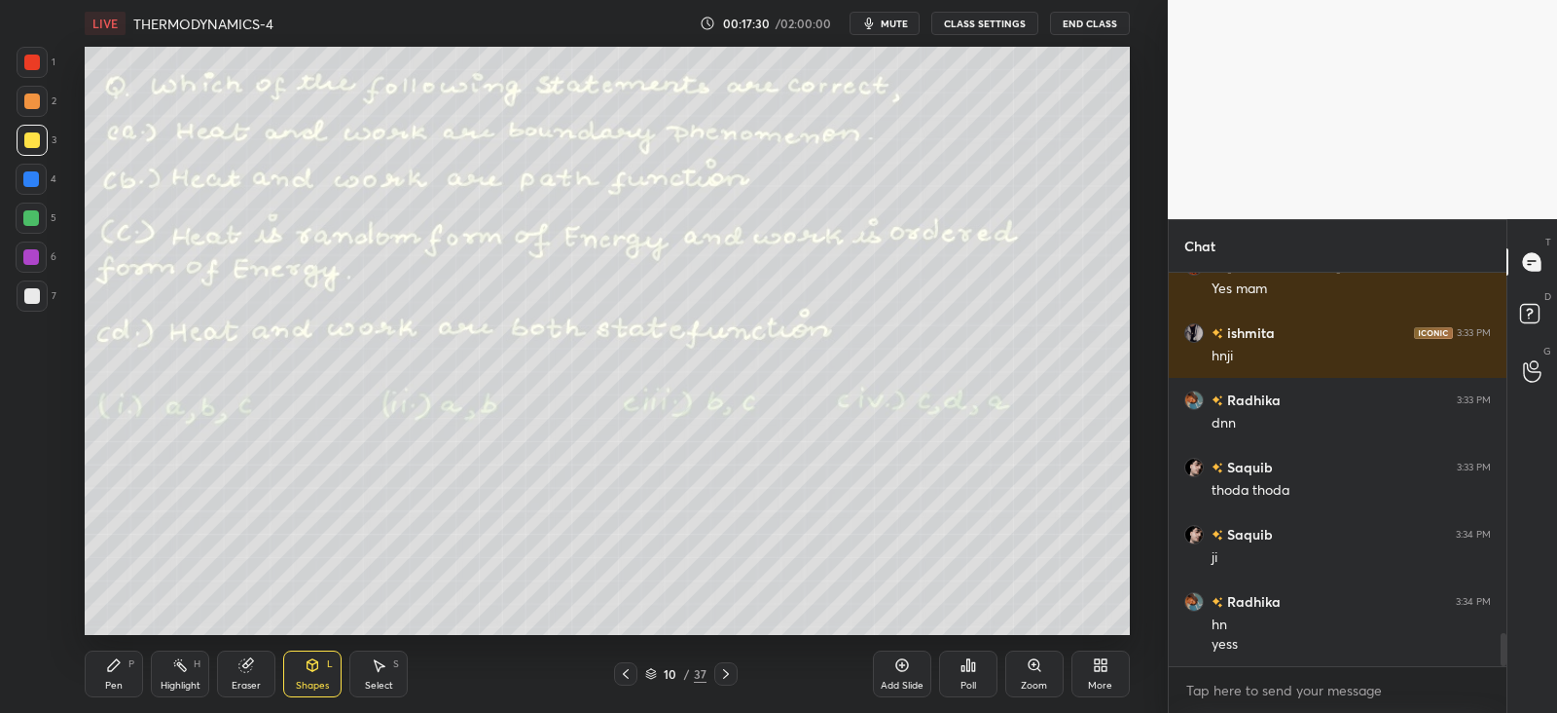
click at [122, 674] on div "Pen P" at bounding box center [114, 673] width 58 height 47
click at [37, 290] on div at bounding box center [32, 296] width 16 height 16
click at [37, 210] on div at bounding box center [31, 218] width 16 height 16
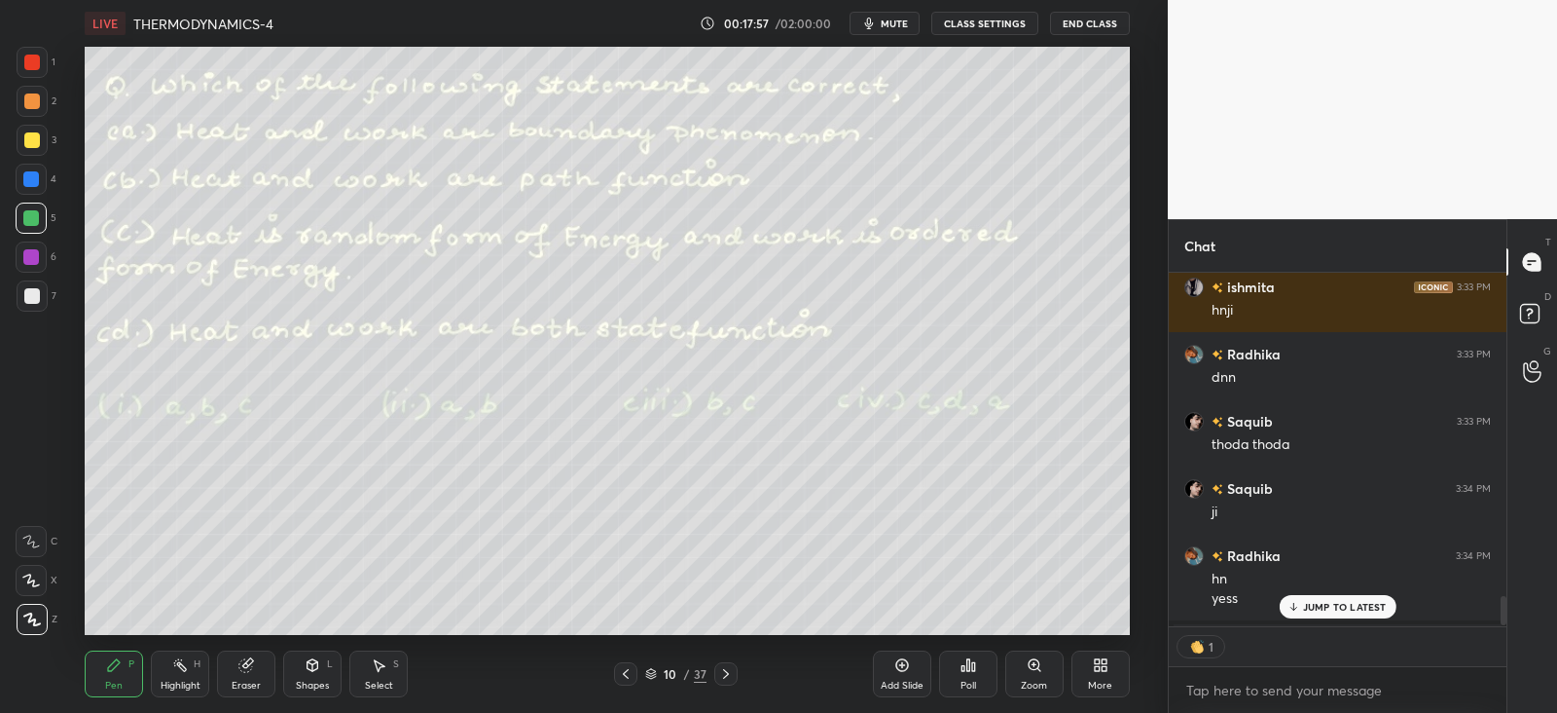
scroll to position [4266, 0]
click at [323, 660] on div "Shapes L" at bounding box center [312, 673] width 58 height 47
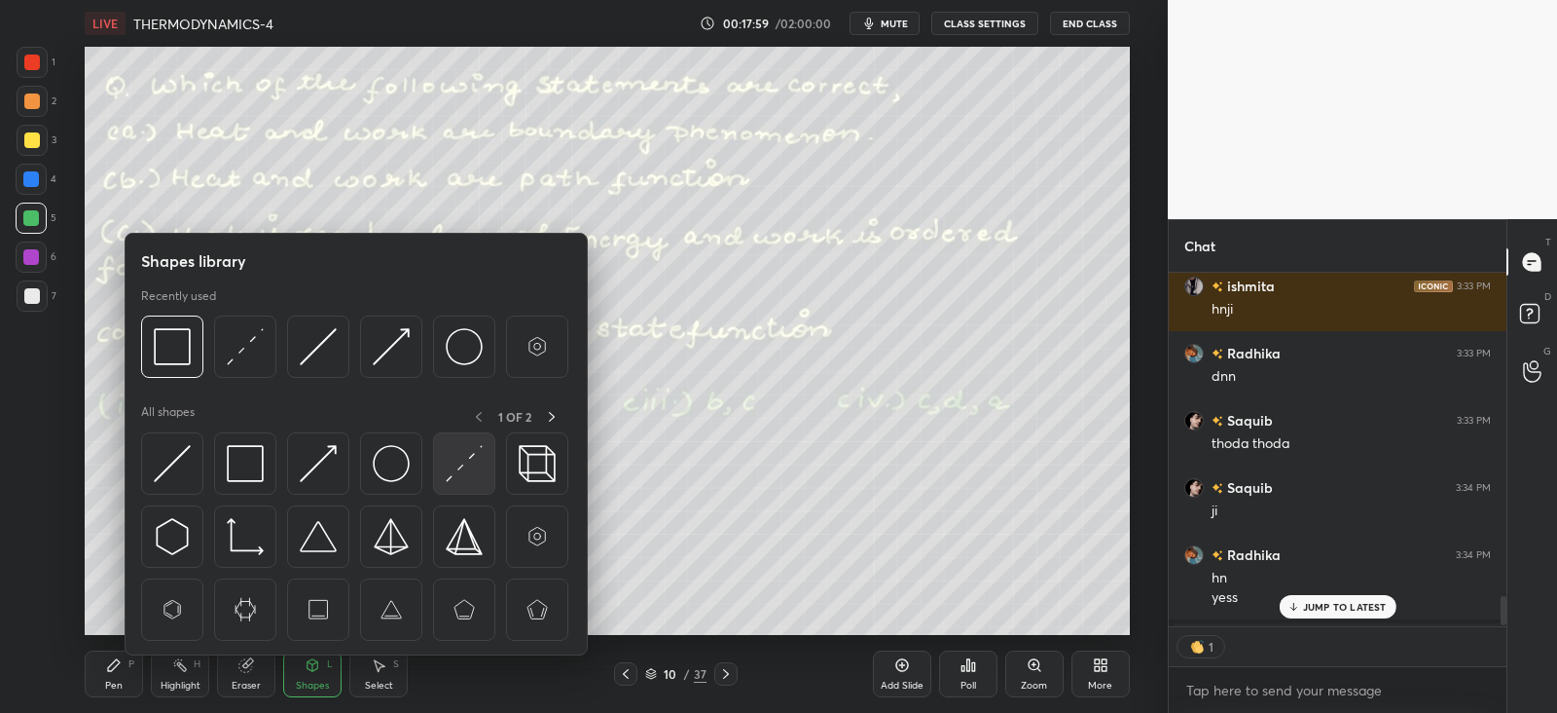
click at [480, 458] on img at bounding box center [464, 463] width 37 height 37
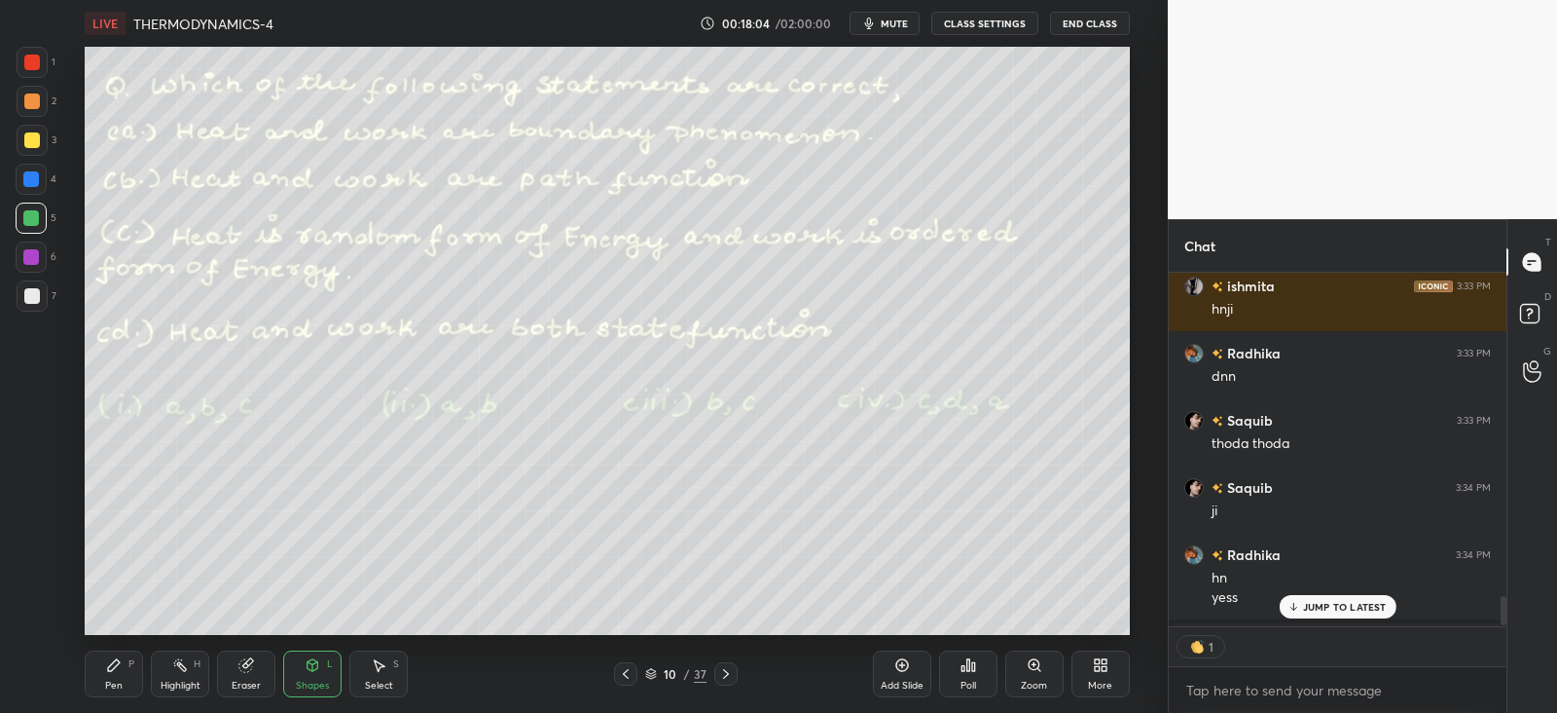
click at [318, 674] on div "Shapes L" at bounding box center [312, 673] width 58 height 47
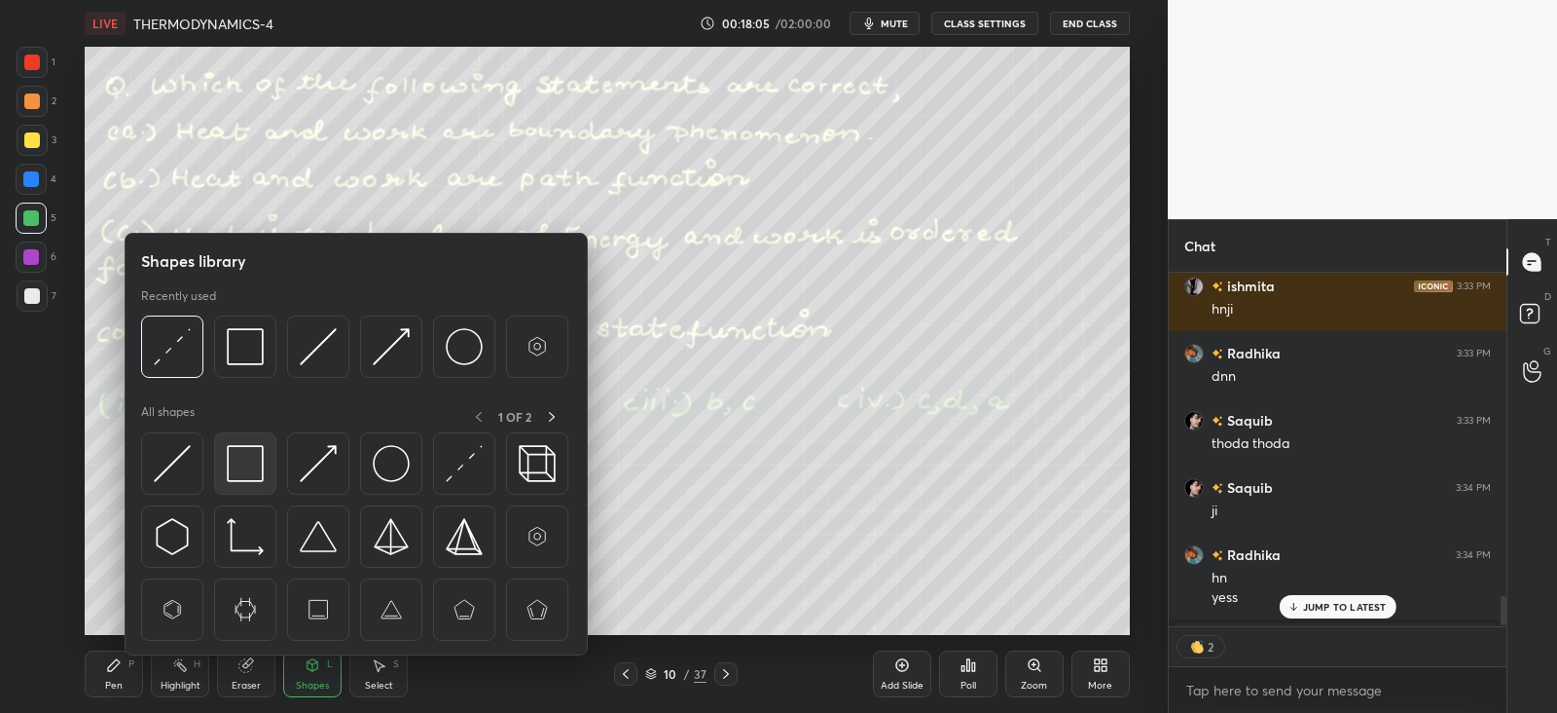
click at [254, 455] on img at bounding box center [245, 463] width 37 height 37
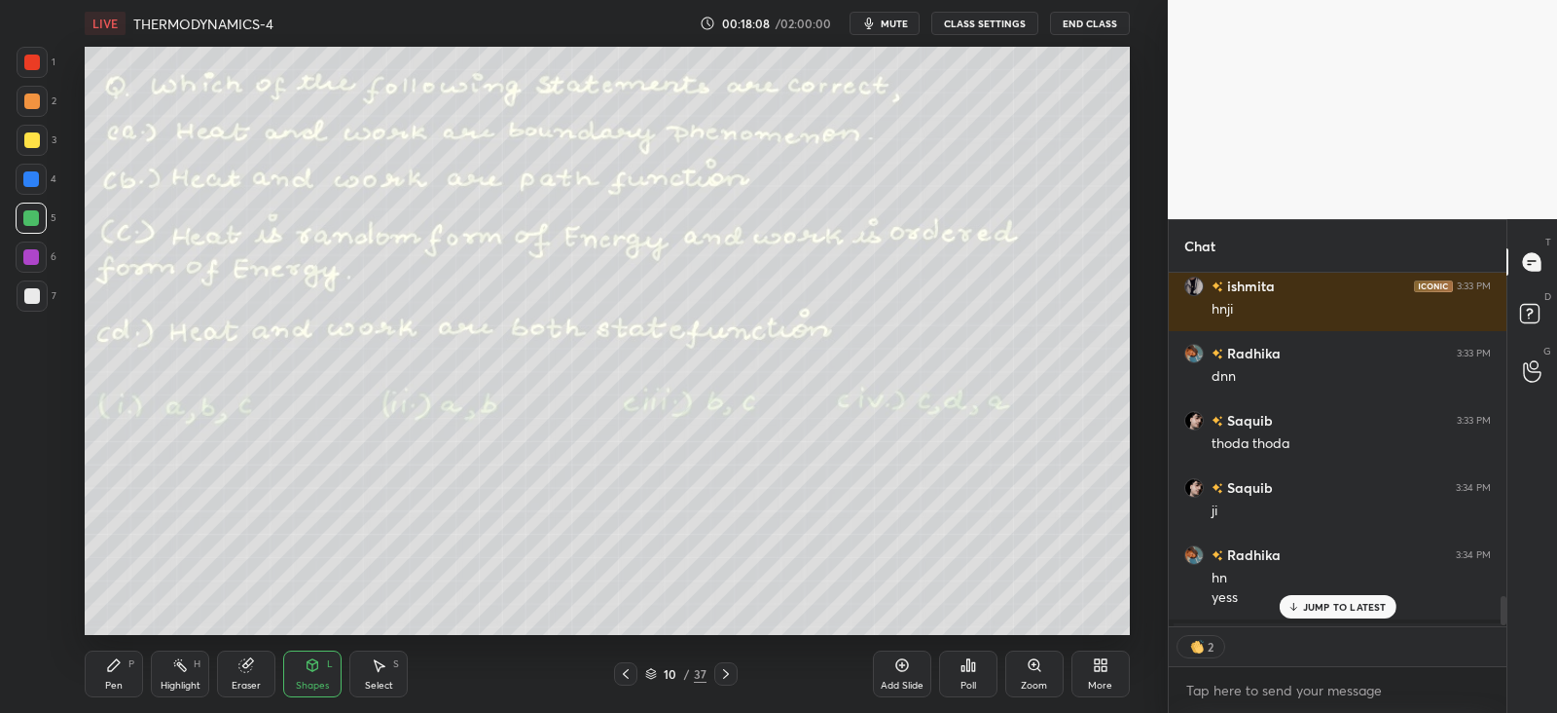
click at [316, 660] on icon at bounding box center [313, 665] width 11 height 12
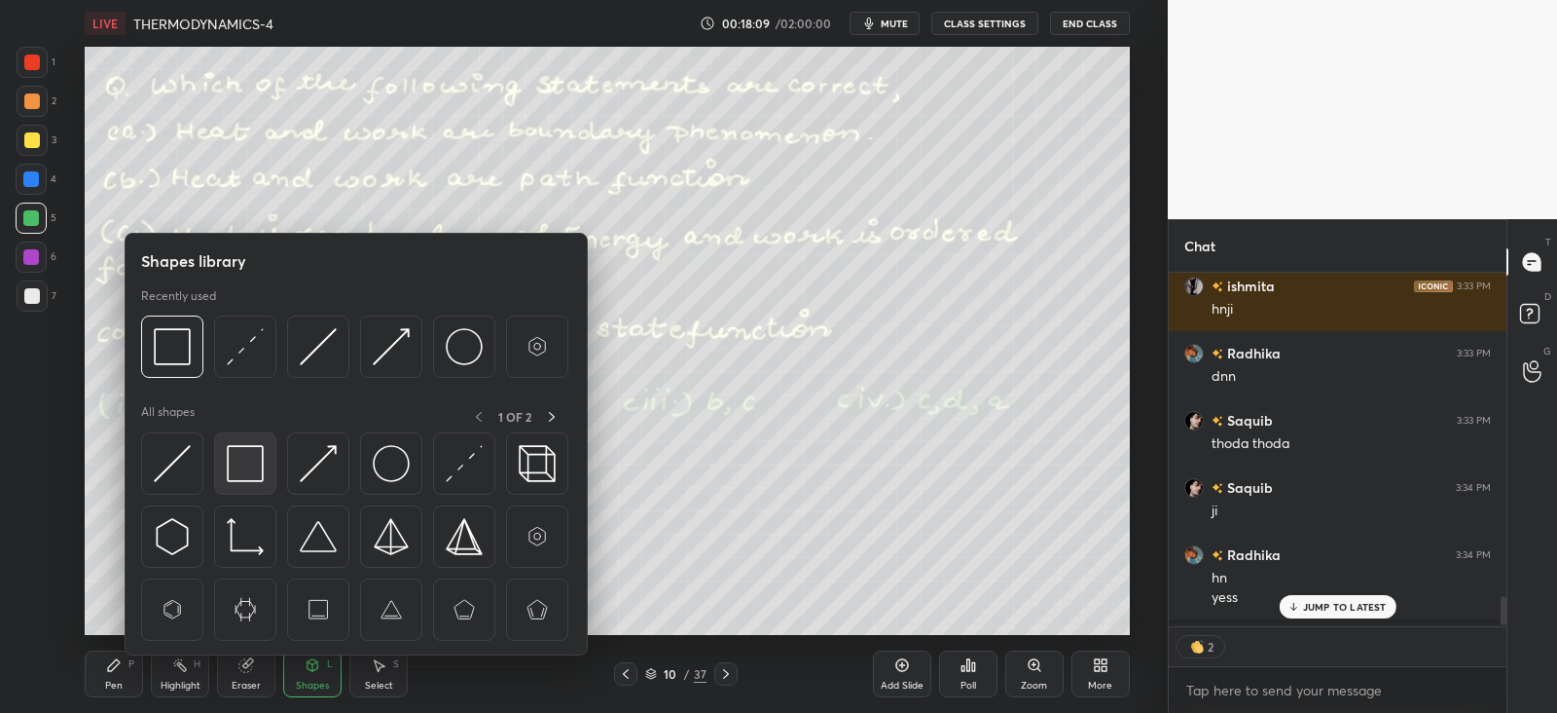
click at [246, 458] on img at bounding box center [245, 463] width 37 height 37
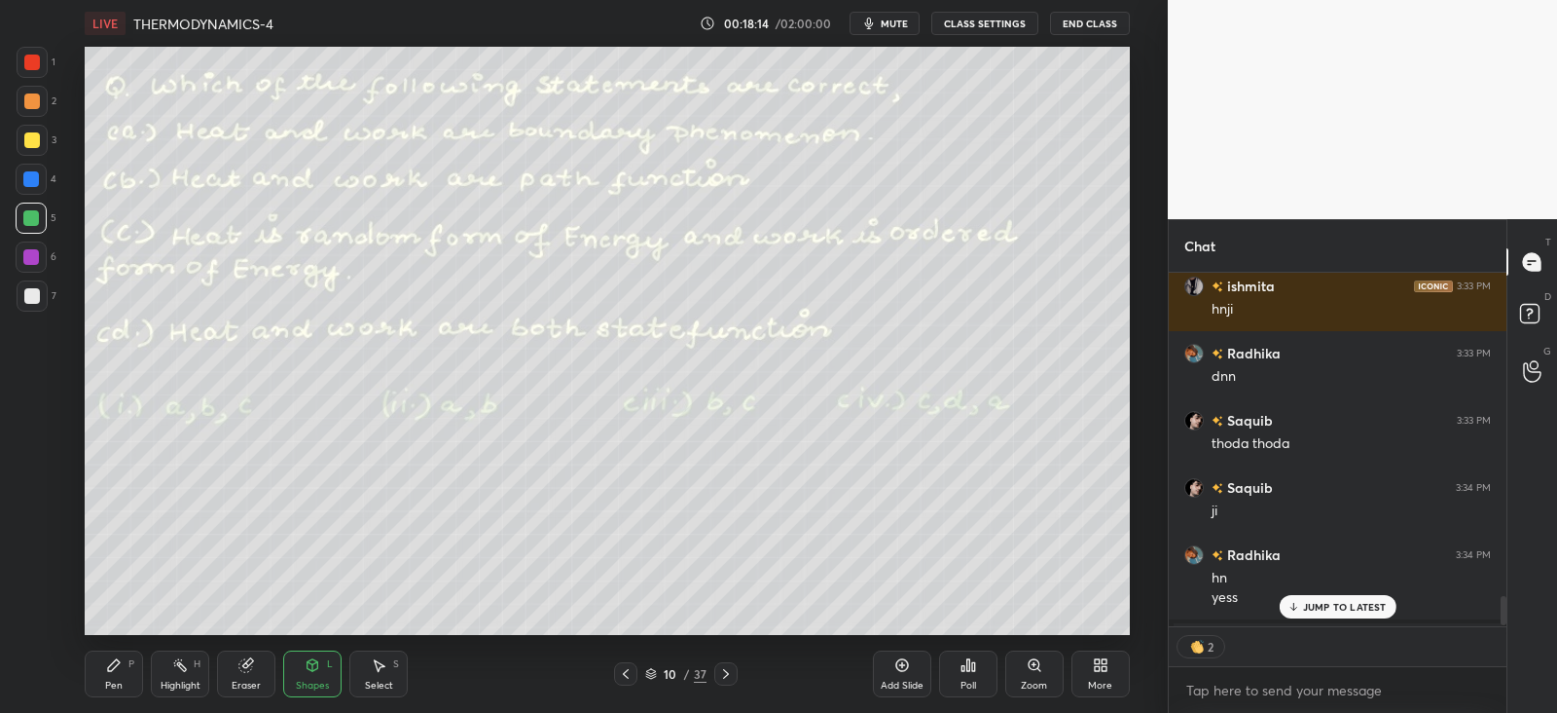
click at [131, 665] on div "P" at bounding box center [131, 664] width 6 height 10
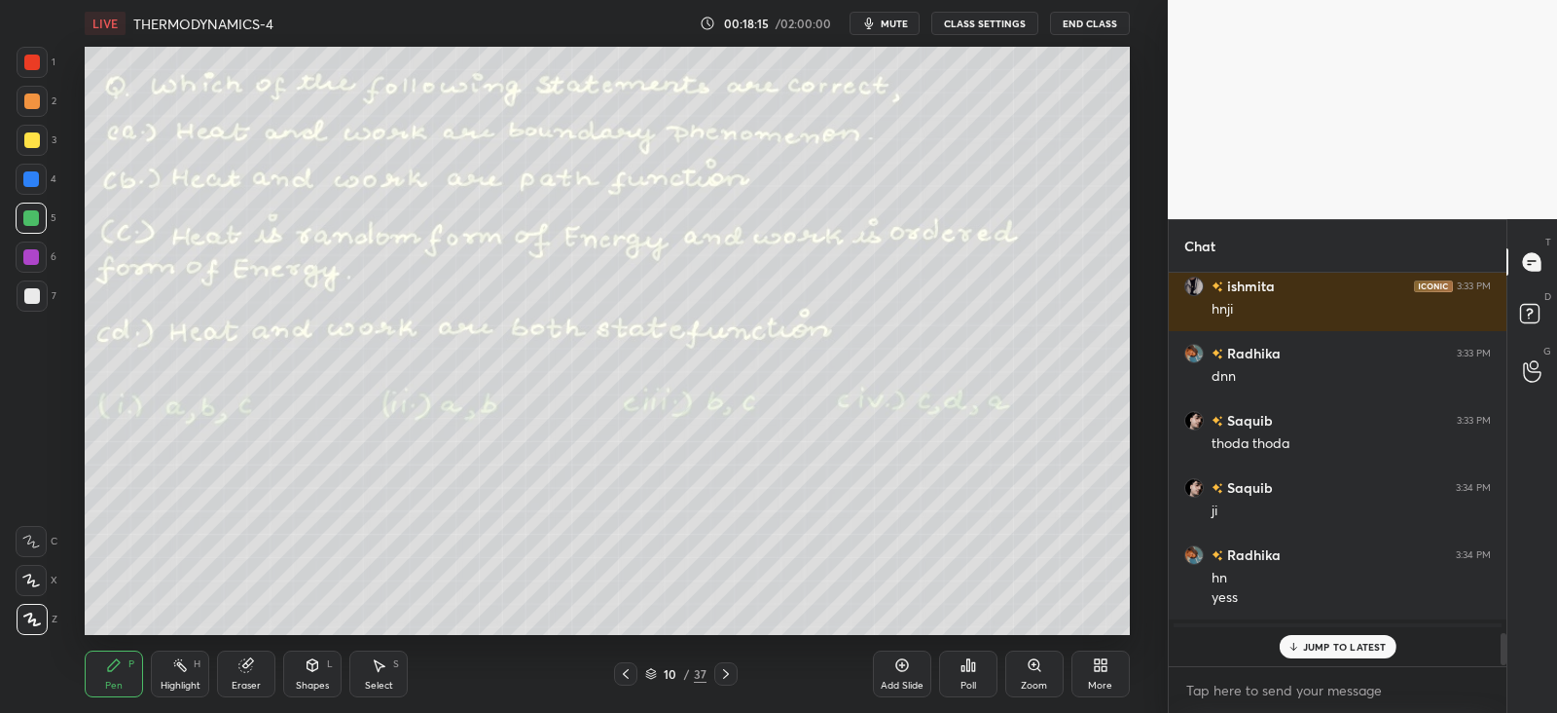
scroll to position [4265, 0]
click at [125, 669] on div "Pen P" at bounding box center [114, 673] width 58 height 47
click at [39, 294] on div at bounding box center [32, 295] width 31 height 31
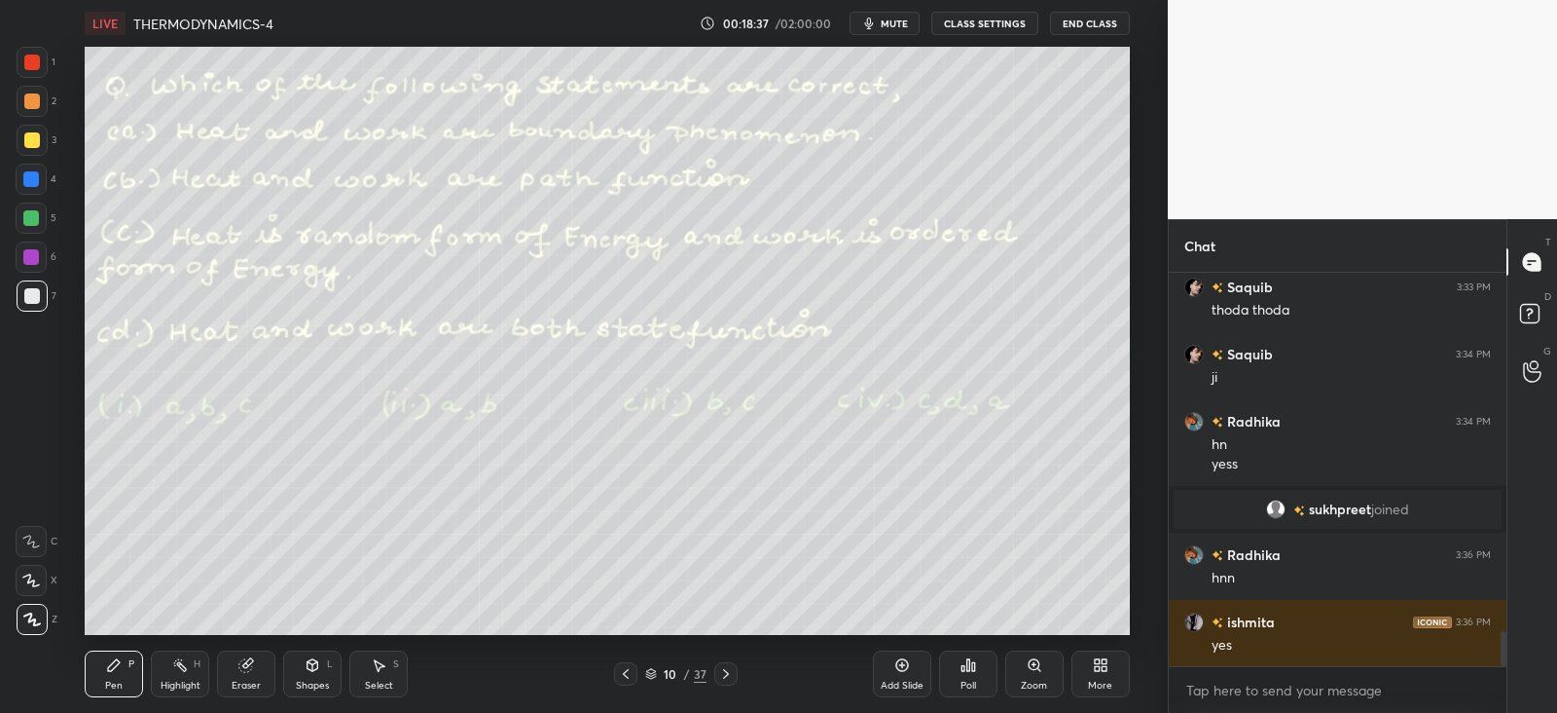
scroll to position [4132, 0]
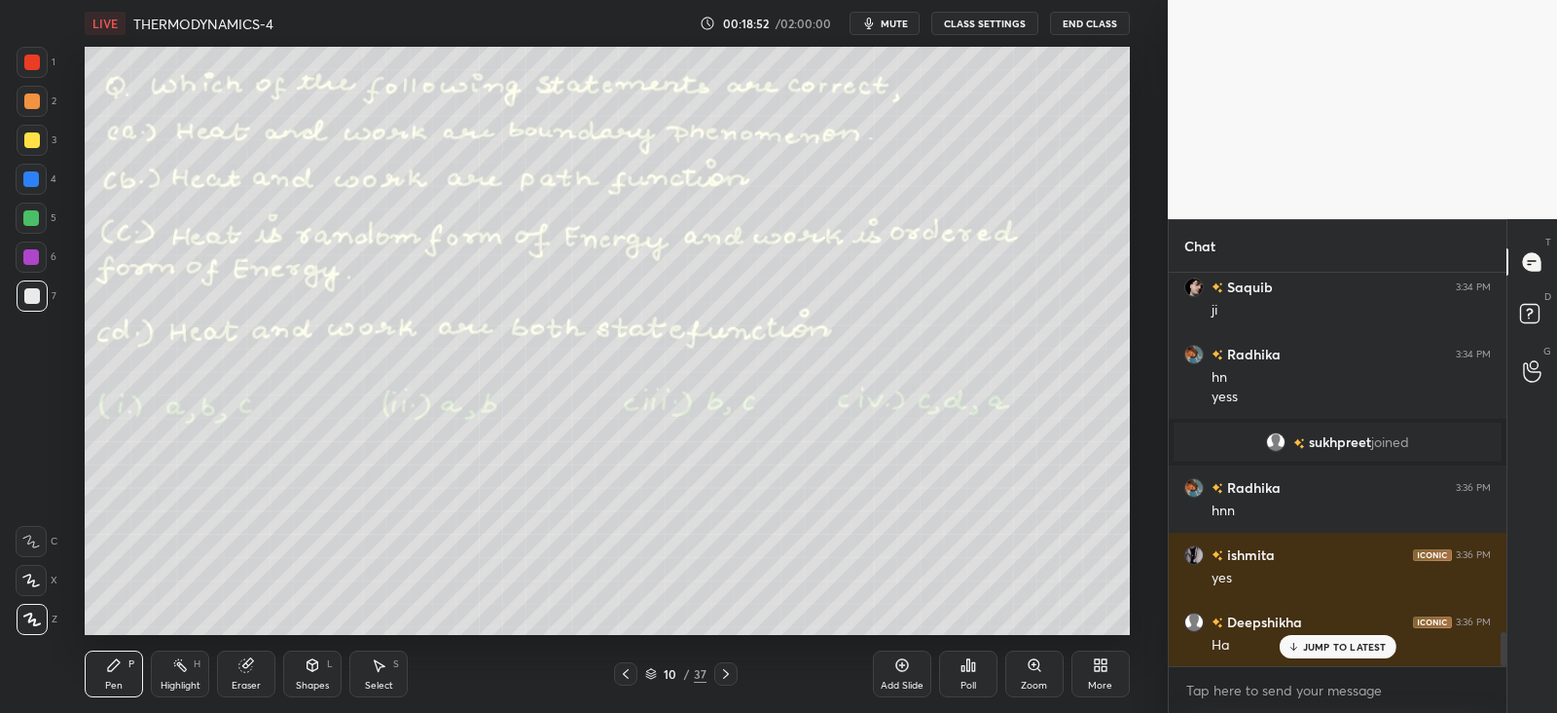
click at [39, 249] on div at bounding box center [31, 256] width 31 height 31
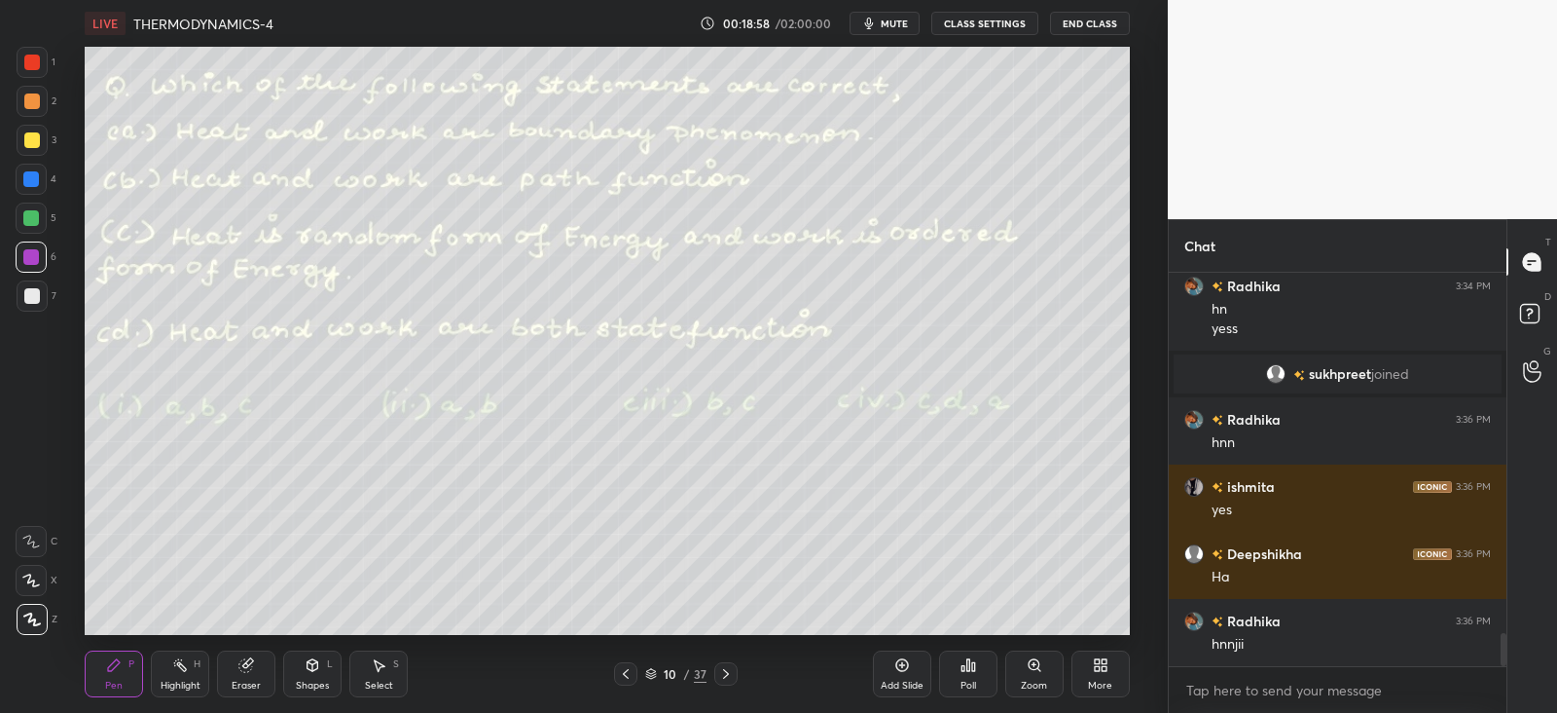
scroll to position [4267, 0]
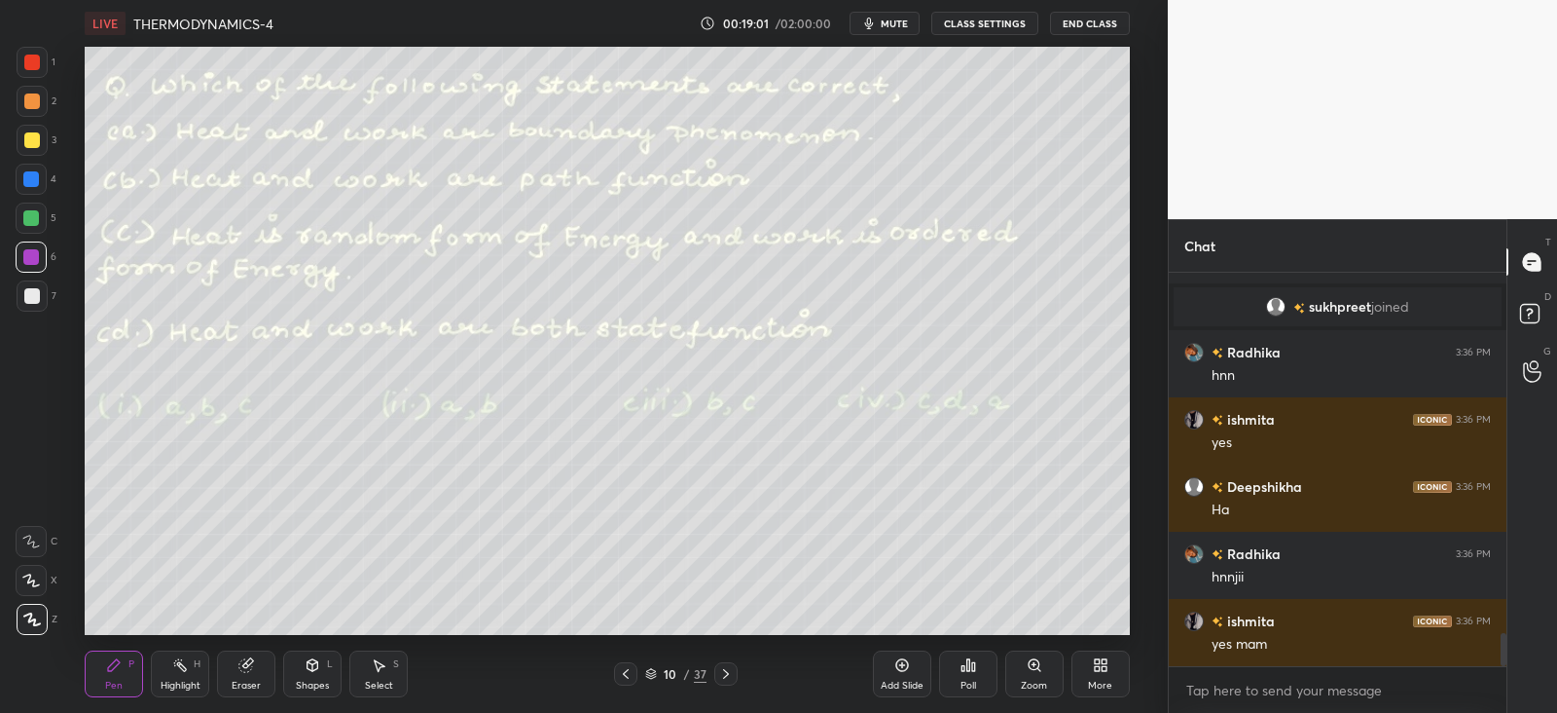
click at [29, 145] on div at bounding box center [32, 140] width 16 height 16
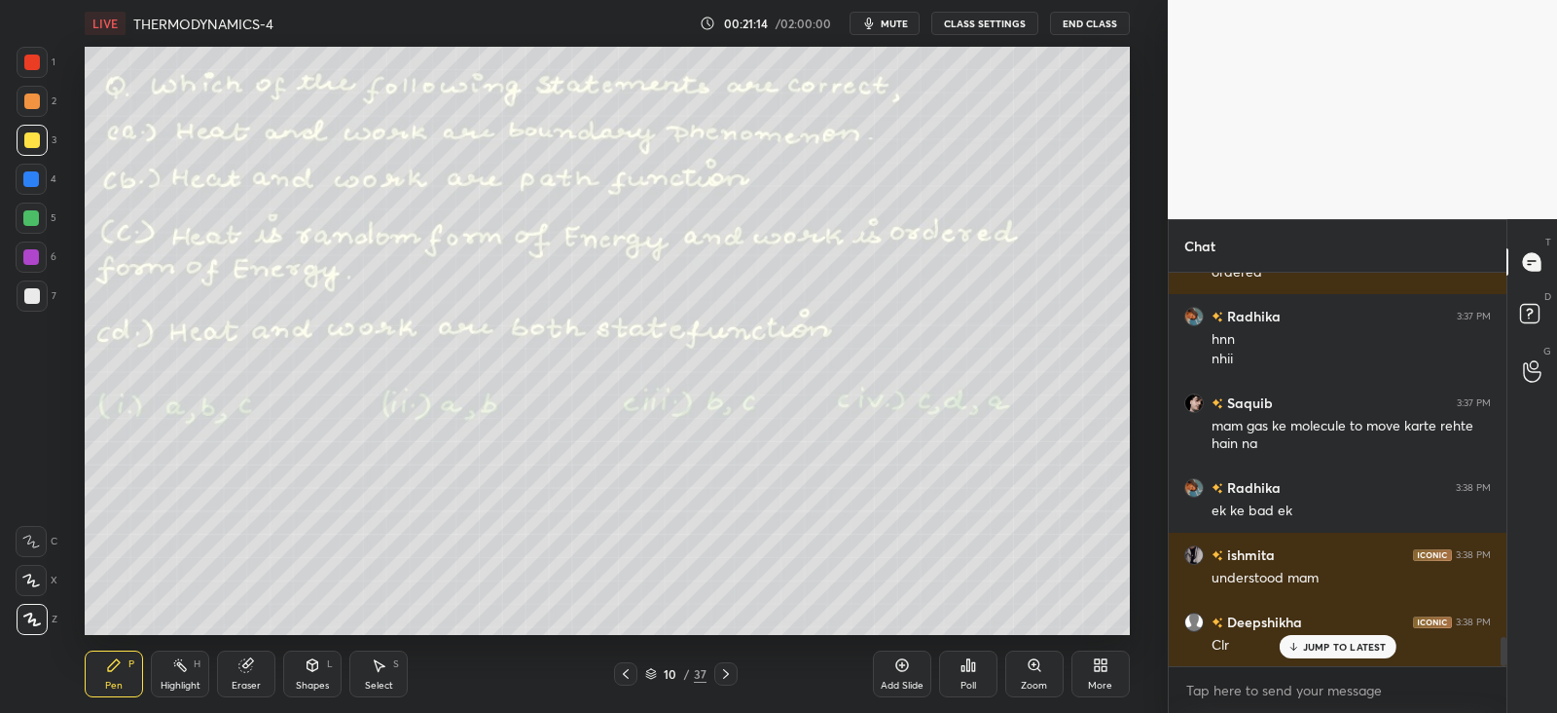
scroll to position [4858, 0]
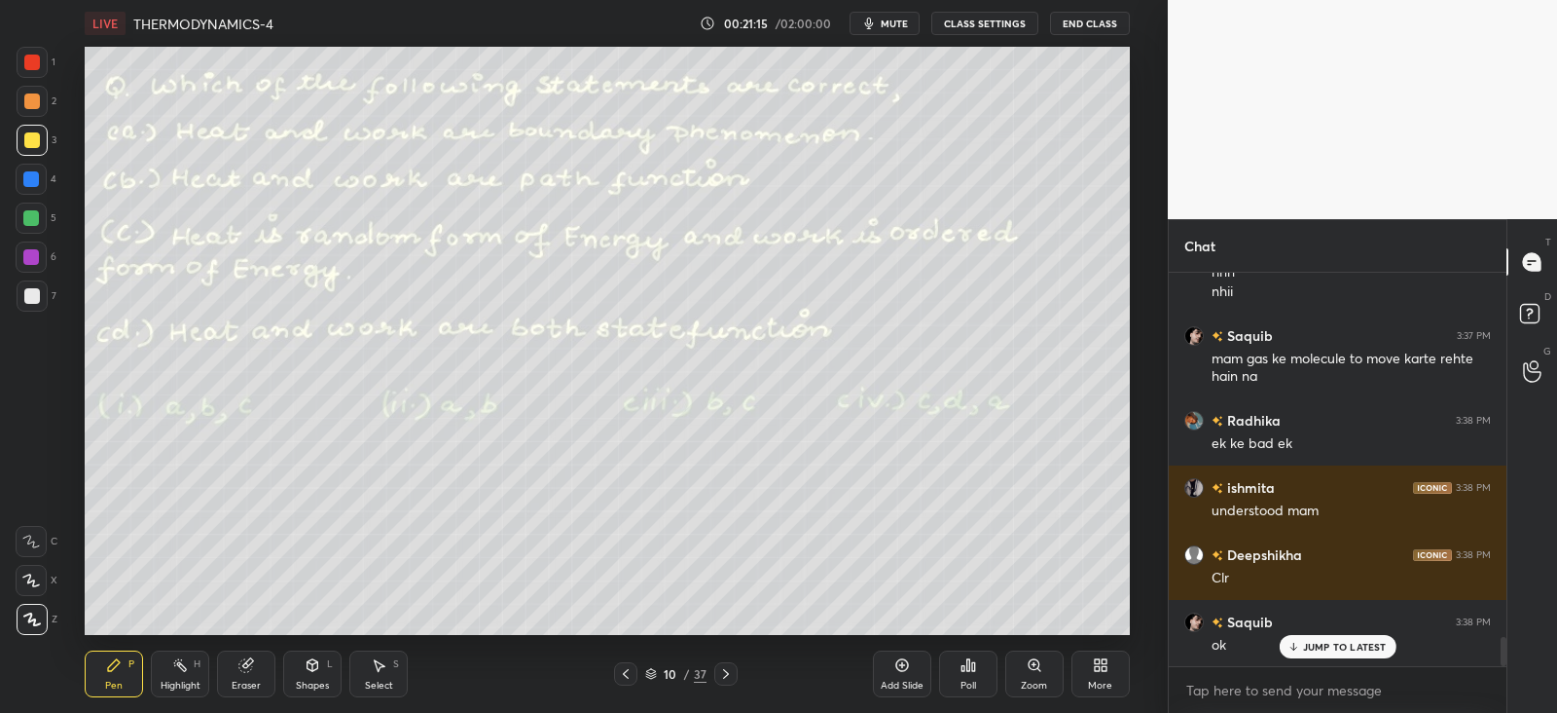
click at [331, 674] on div "Shapes L" at bounding box center [312, 673] width 58 height 47
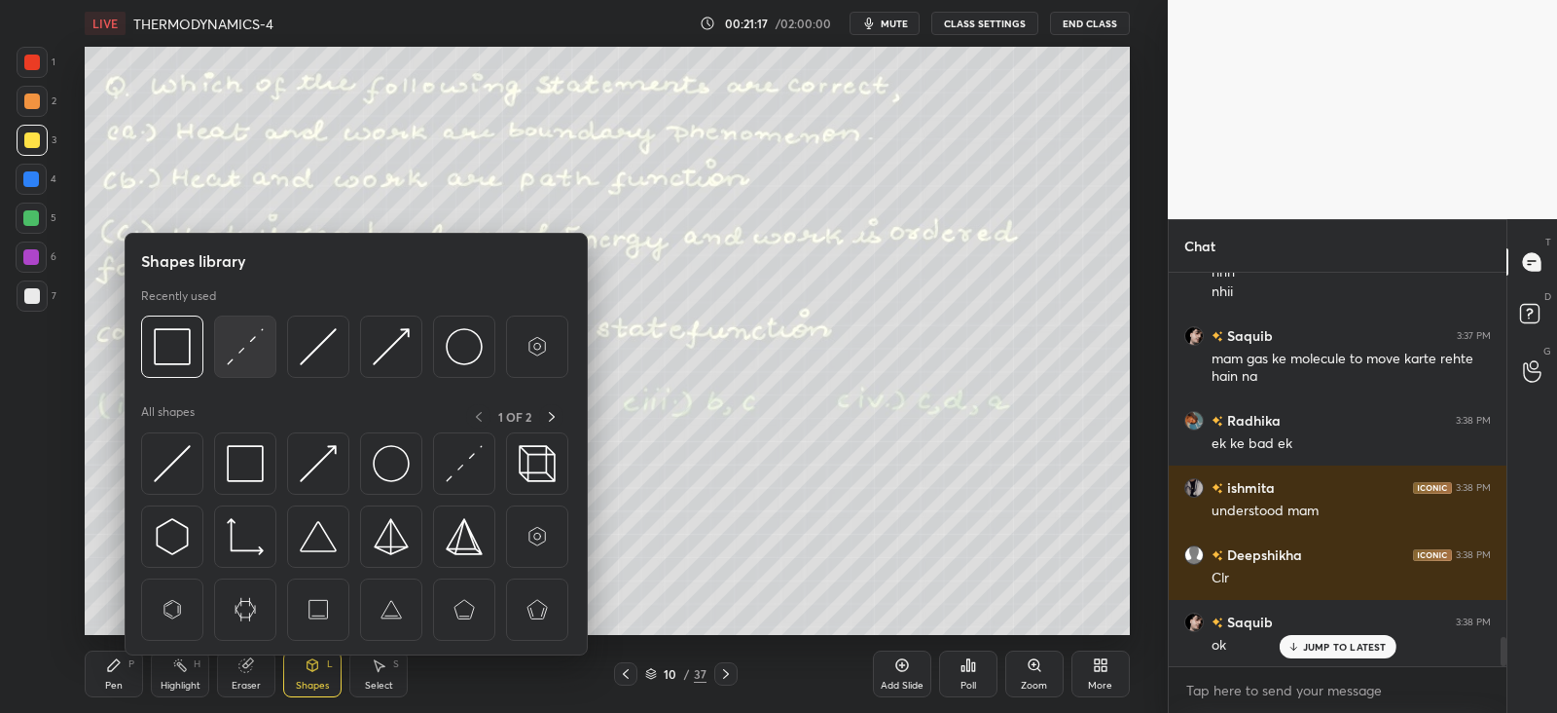
click at [253, 353] on img at bounding box center [245, 346] width 37 height 37
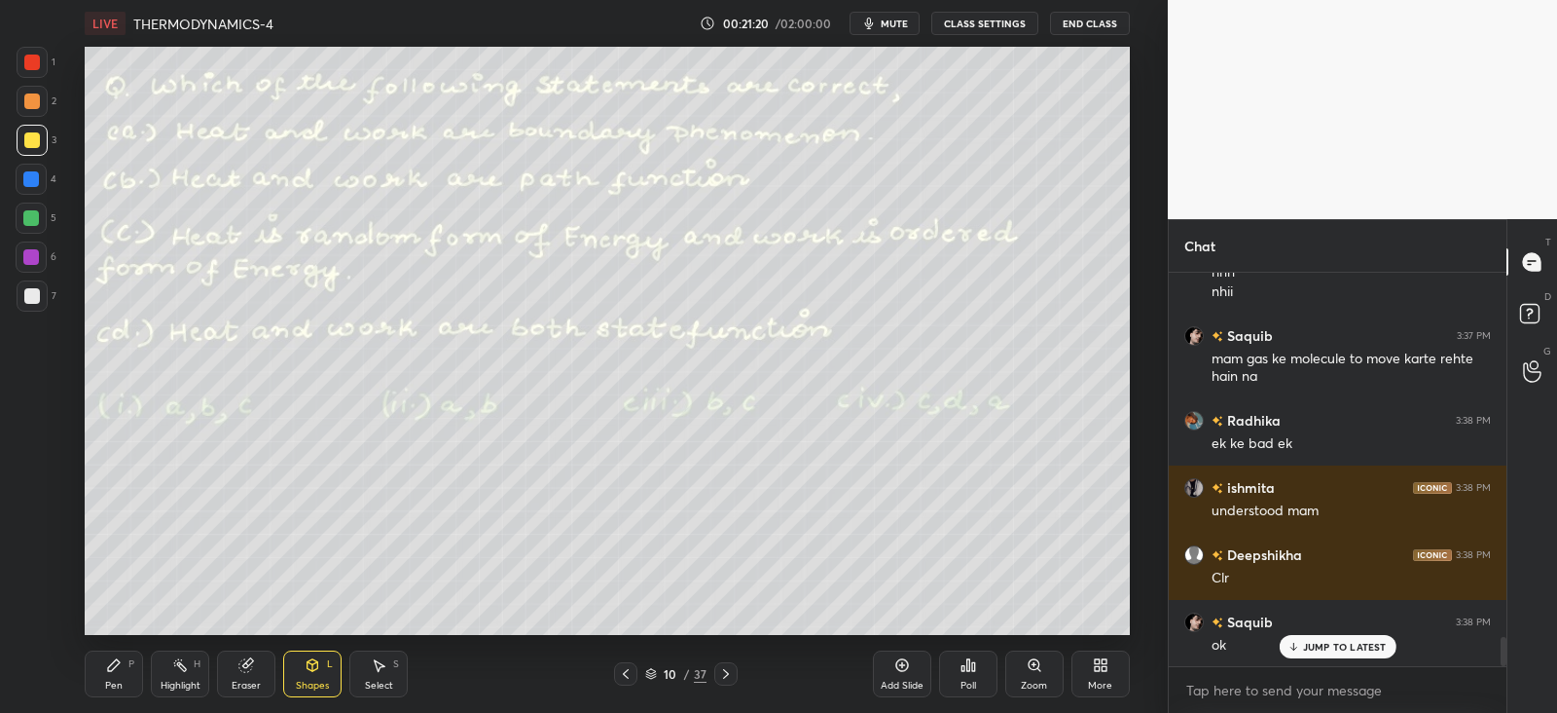
click at [101, 674] on div "Pen P" at bounding box center [114, 673] width 58 height 47
click at [720, 674] on icon at bounding box center [726, 674] width 16 height 16
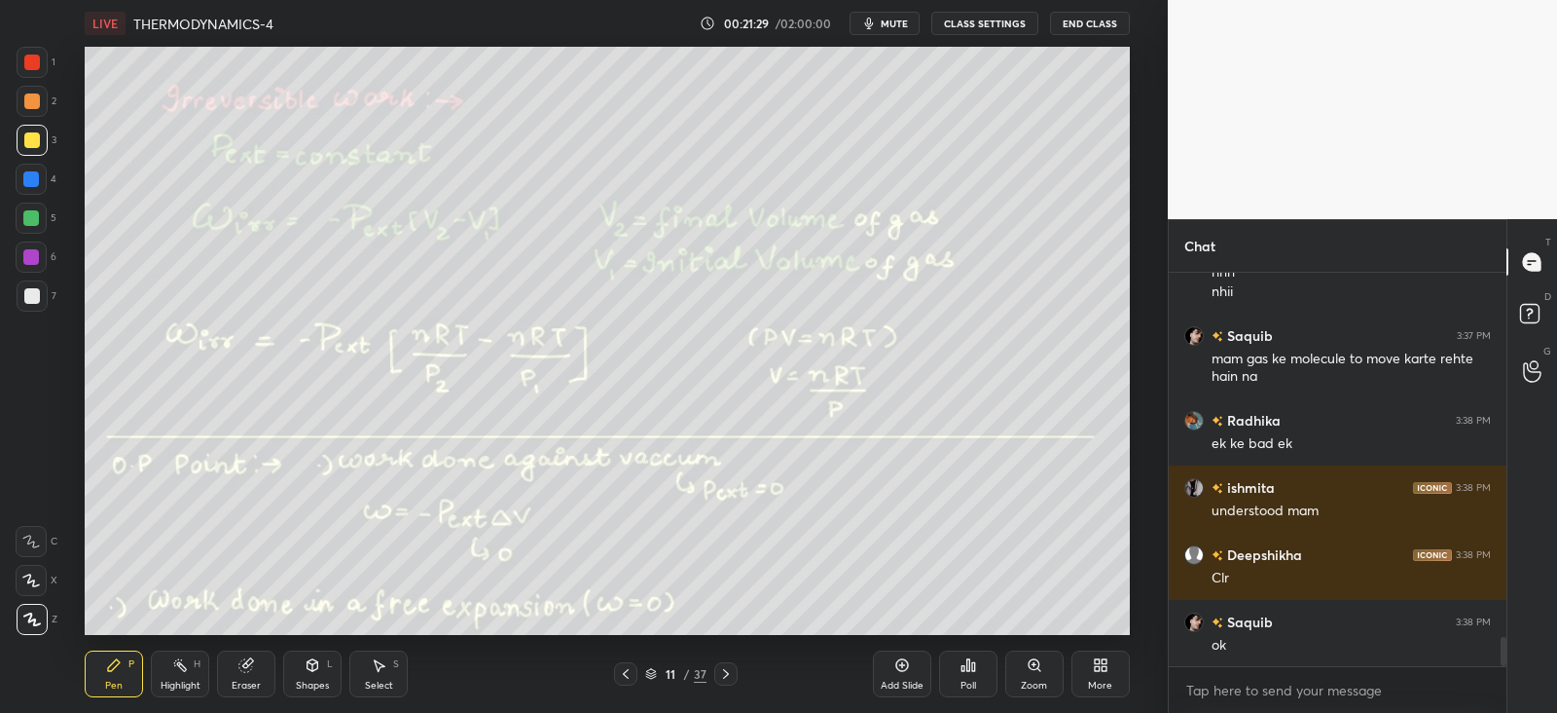
scroll to position [4925, 0]
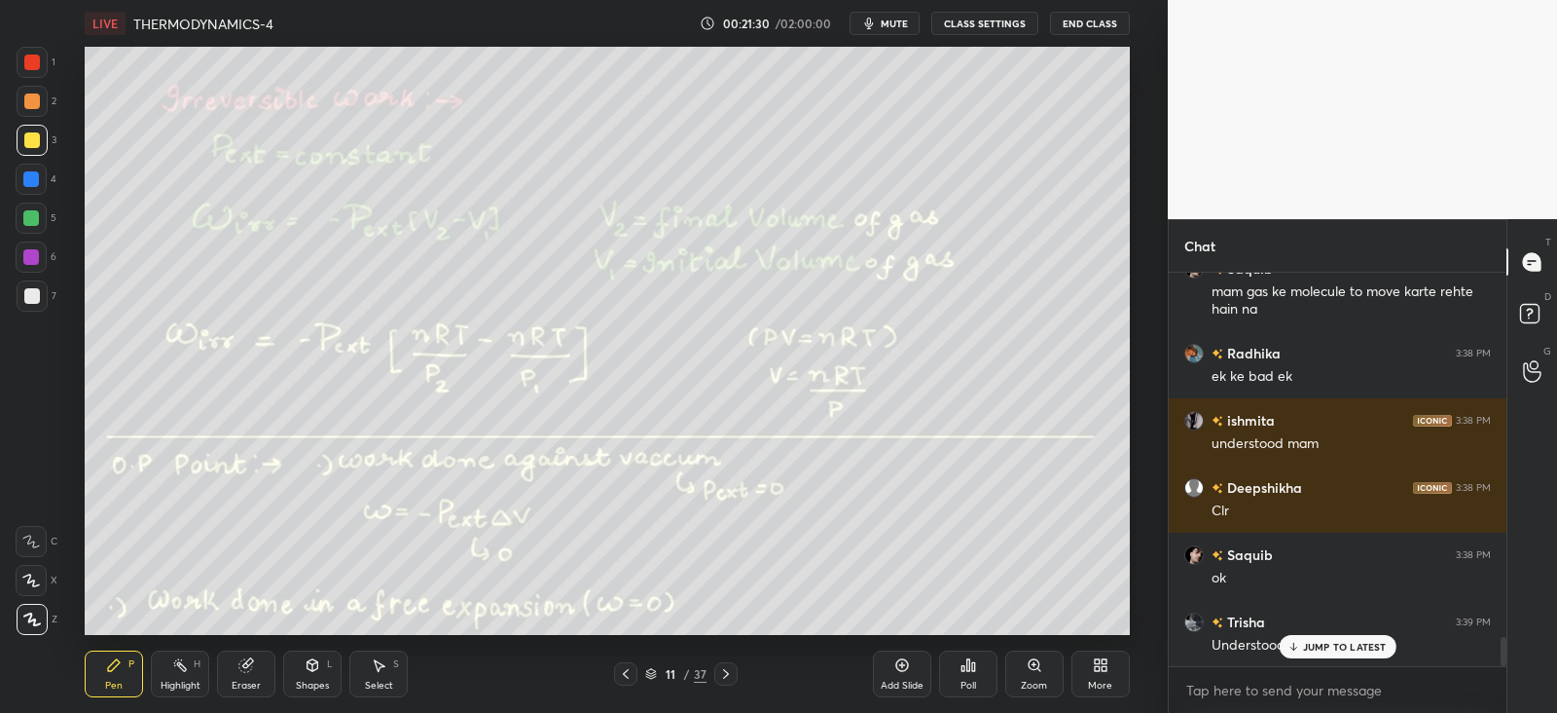
click at [311, 661] on icon at bounding box center [313, 665] width 11 height 12
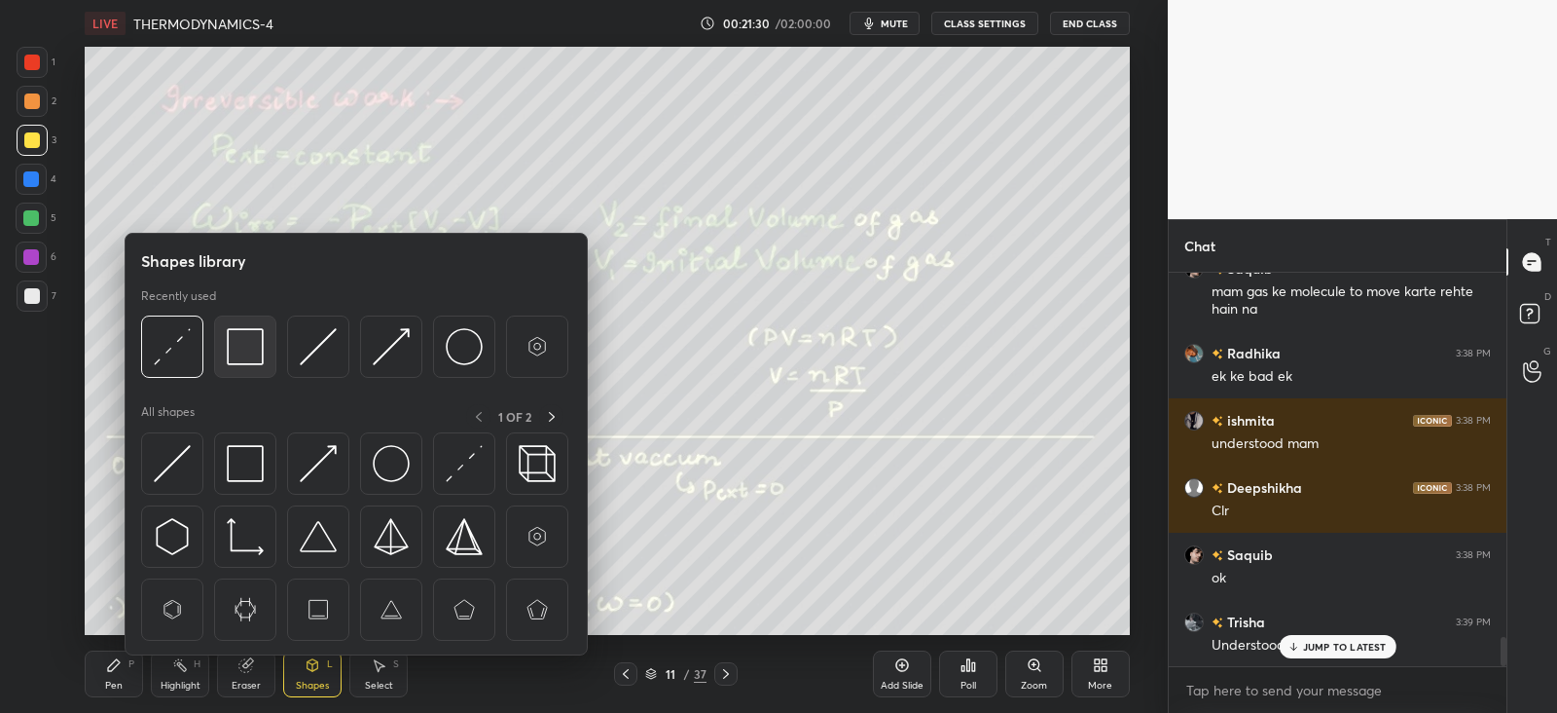
click at [249, 354] on img at bounding box center [245, 346] width 37 height 37
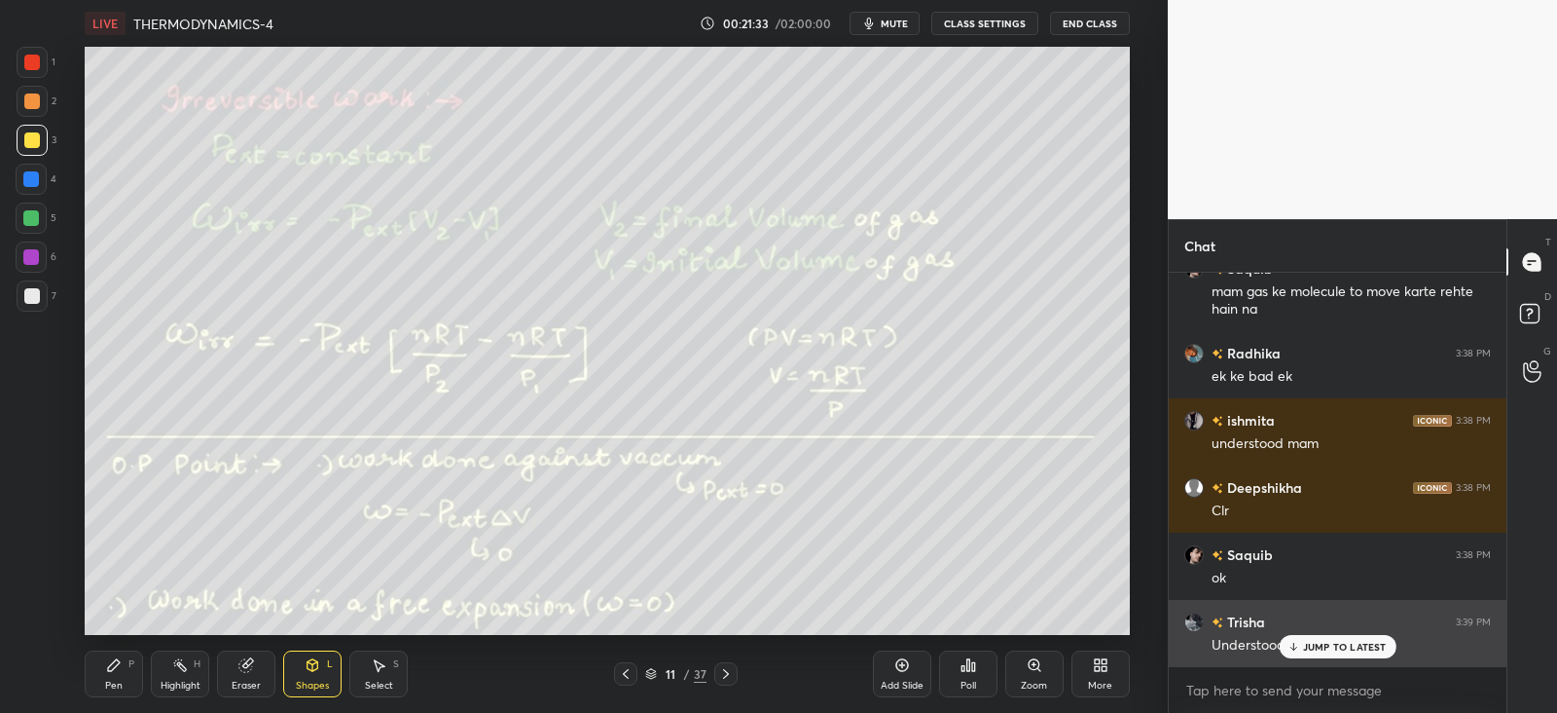
click at [1306, 642] on p "JUMP TO LATEST" at bounding box center [1345, 647] width 84 height 12
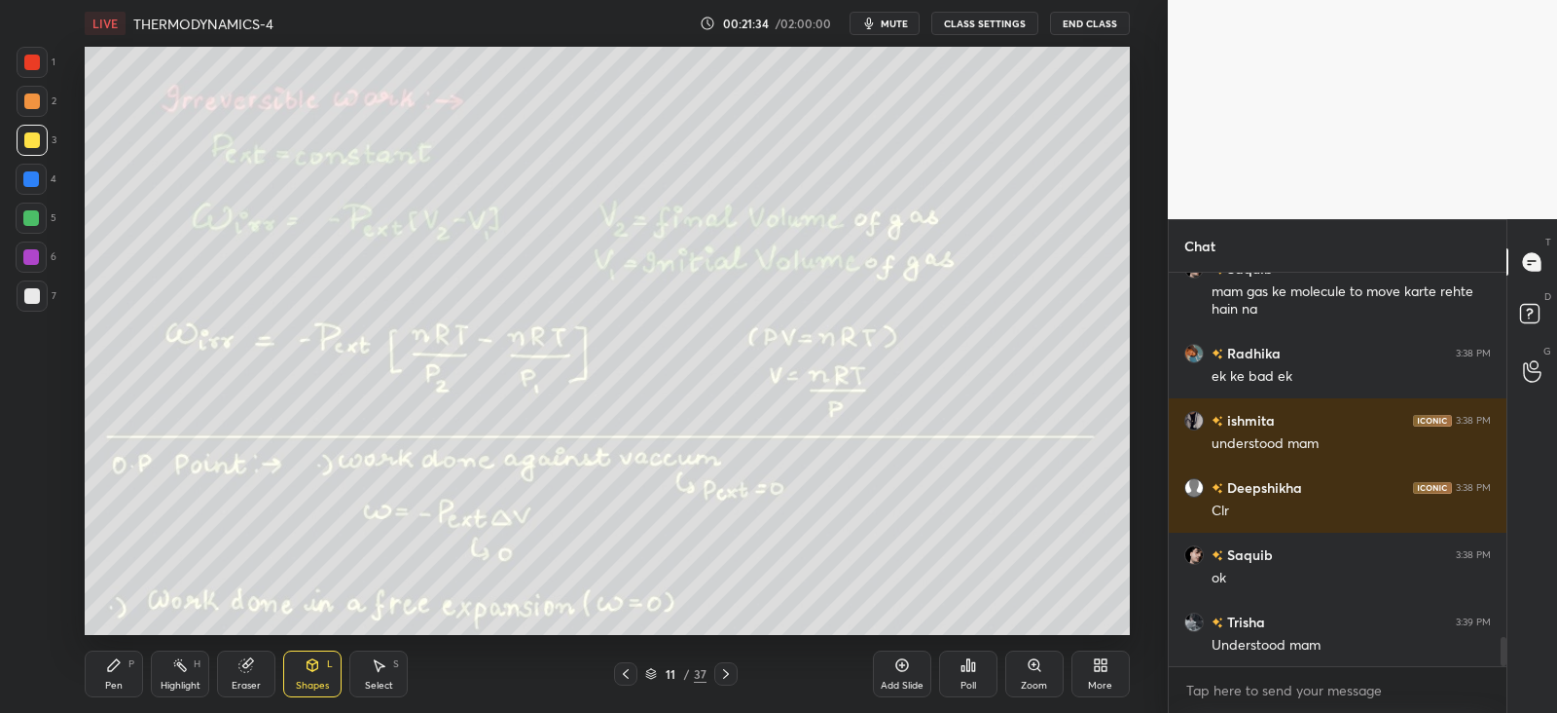
click at [326, 674] on div "Shapes L" at bounding box center [312, 673] width 58 height 47
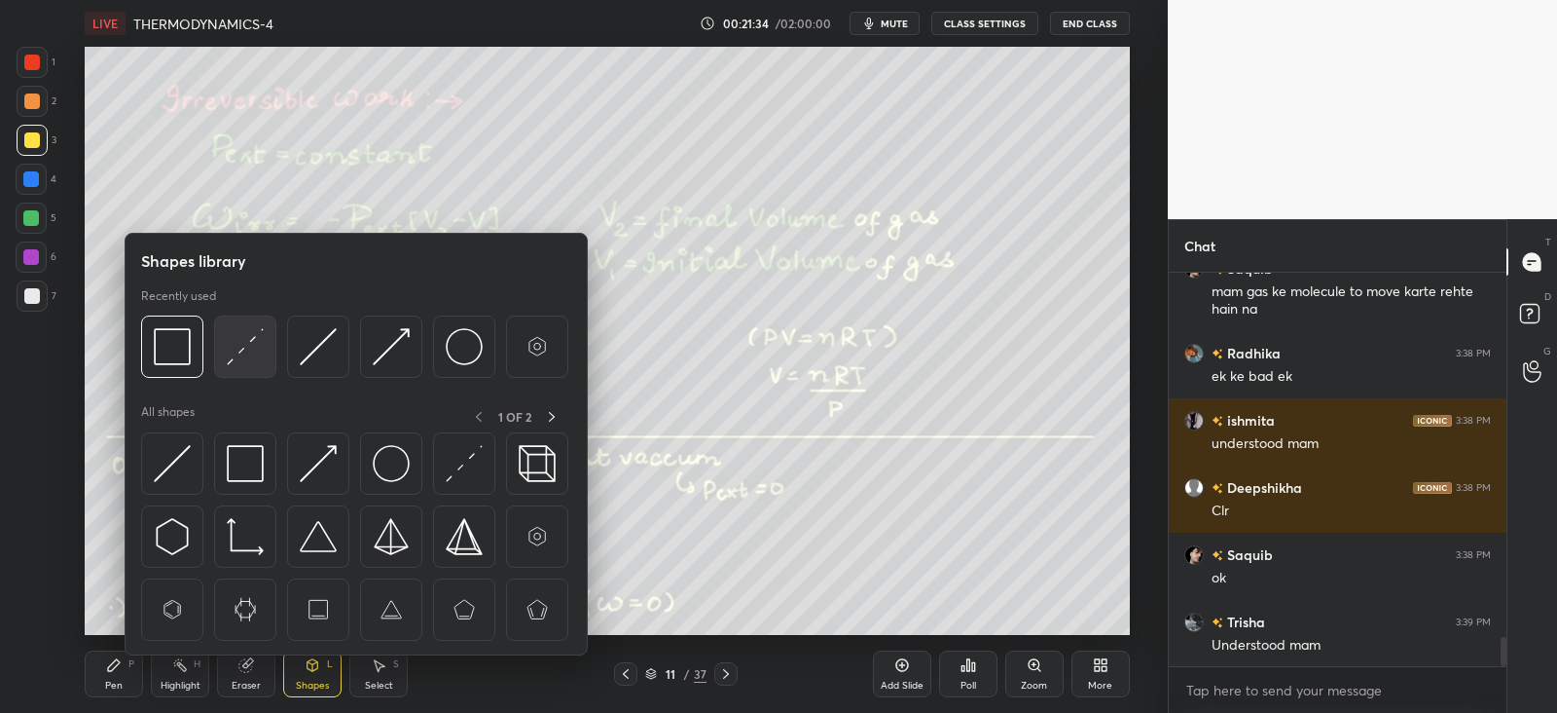
click at [246, 352] on img at bounding box center [245, 346] width 37 height 37
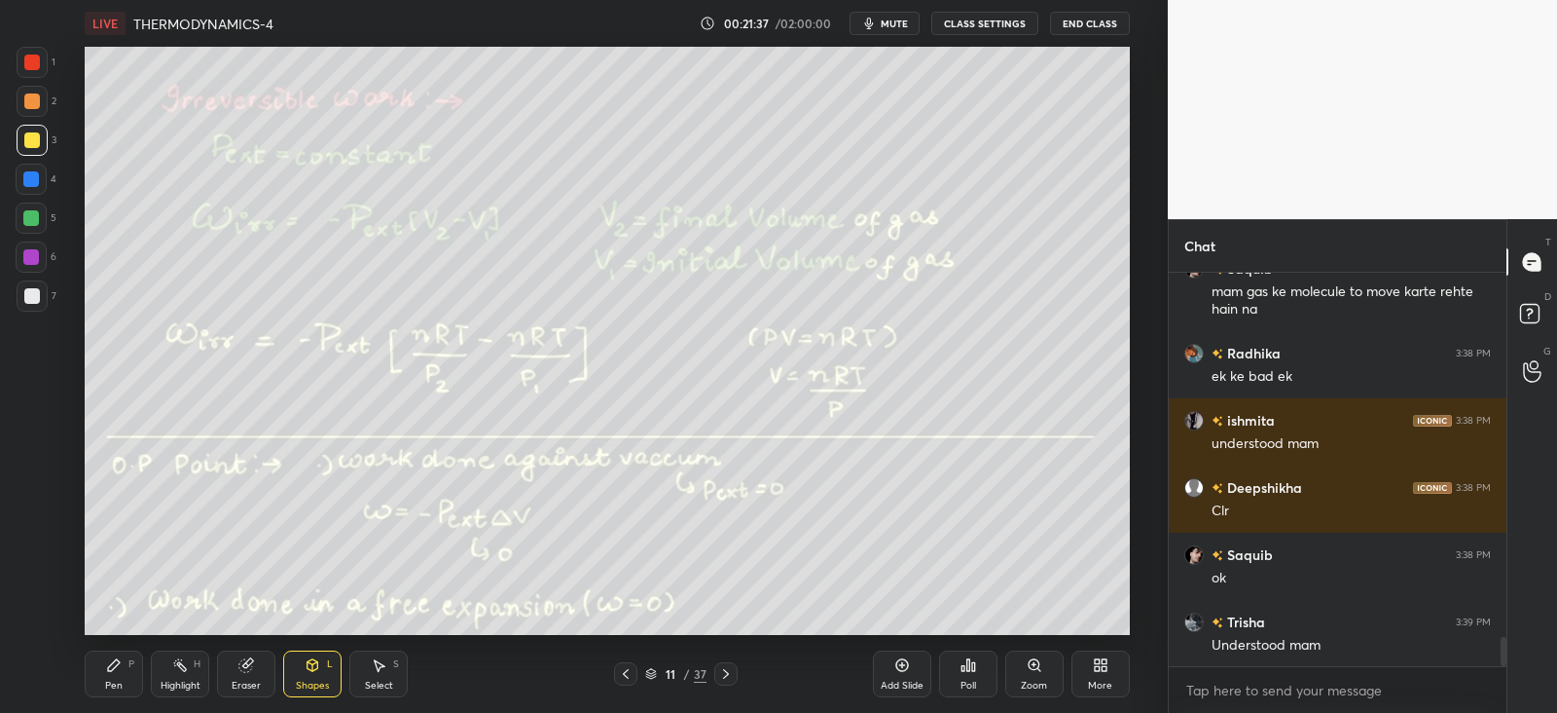
click at [117, 666] on icon at bounding box center [114, 665] width 16 height 16
click at [326, 660] on div "Shapes L" at bounding box center [312, 673] width 58 height 47
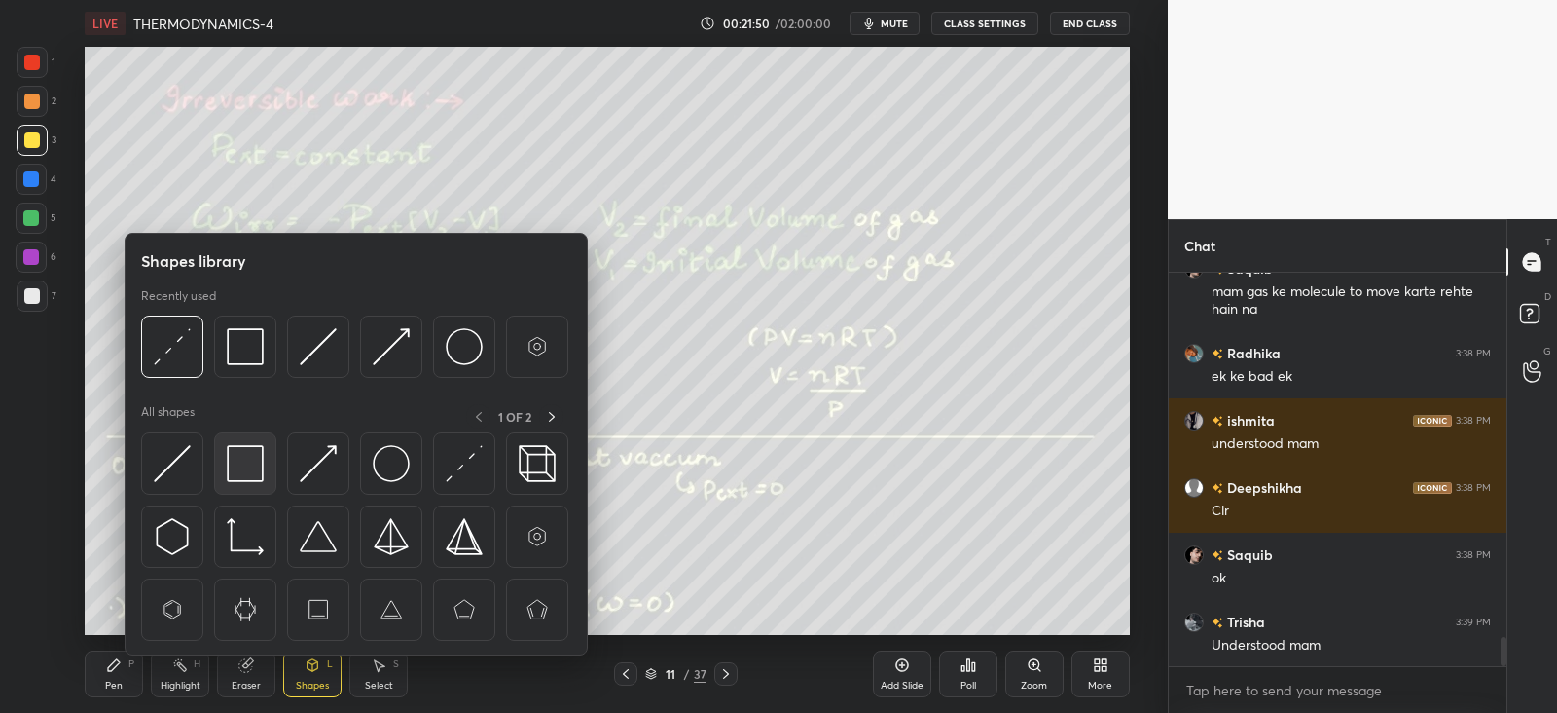
click at [241, 457] on img at bounding box center [245, 463] width 37 height 37
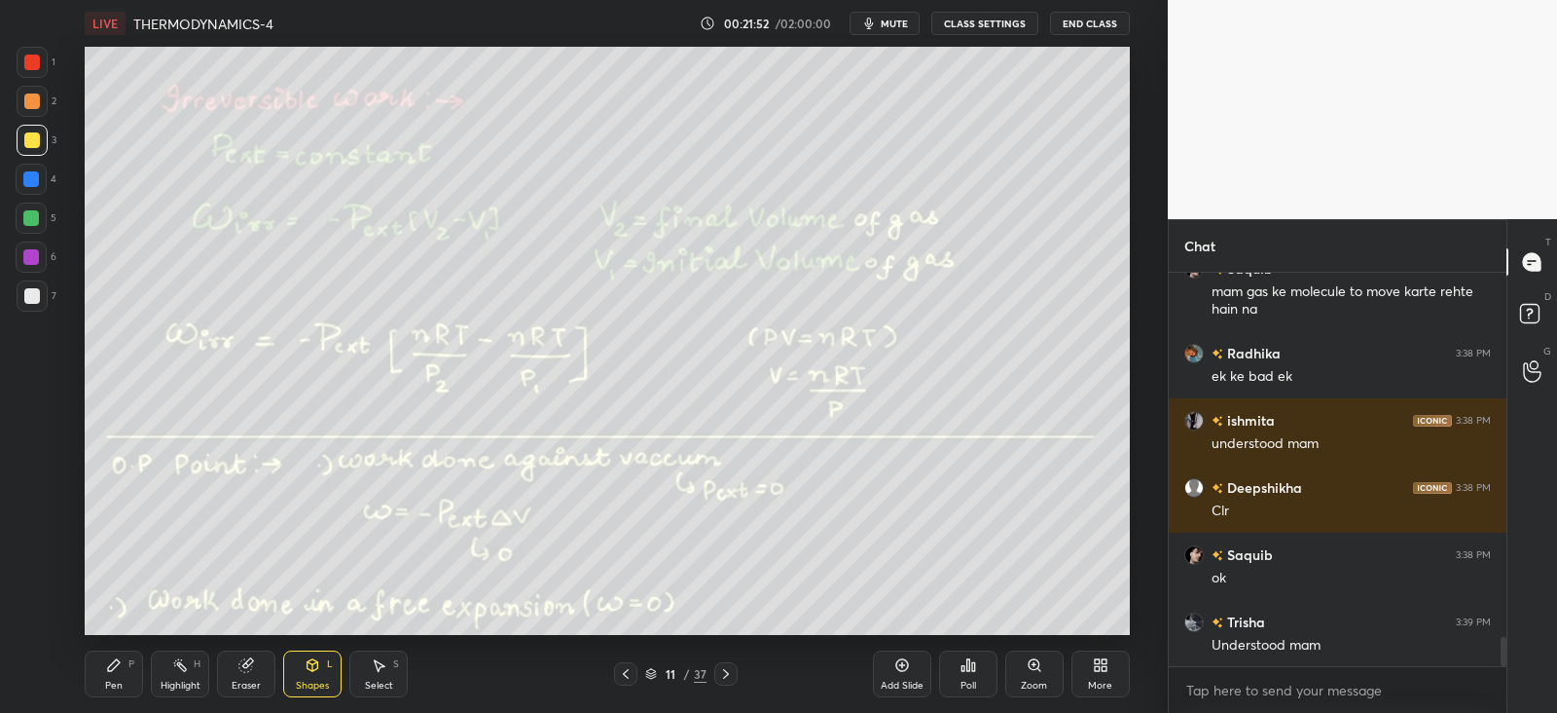
click at [128, 673] on div "Pen P" at bounding box center [114, 673] width 58 height 47
click at [316, 666] on icon at bounding box center [313, 665] width 11 height 12
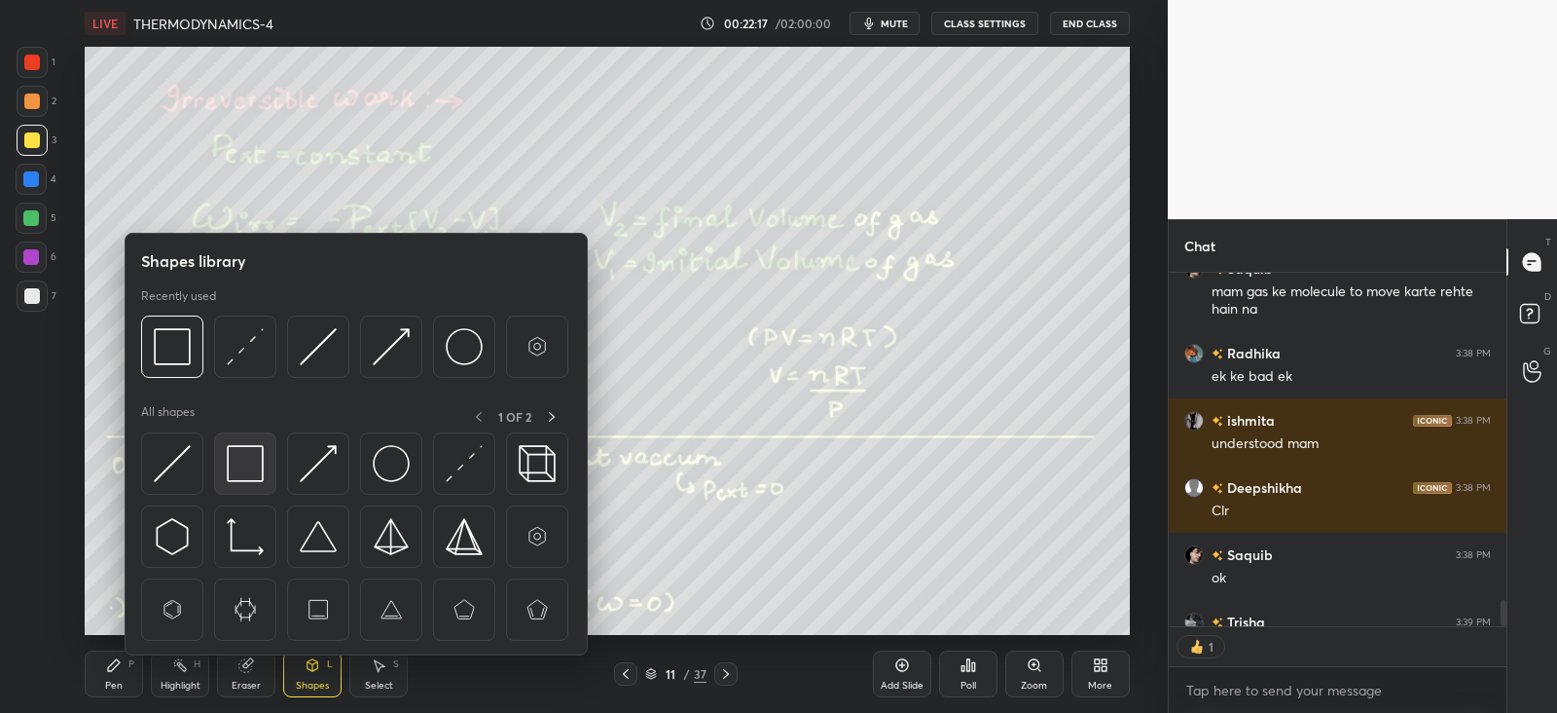
click at [248, 463] on img at bounding box center [245, 463] width 37 height 37
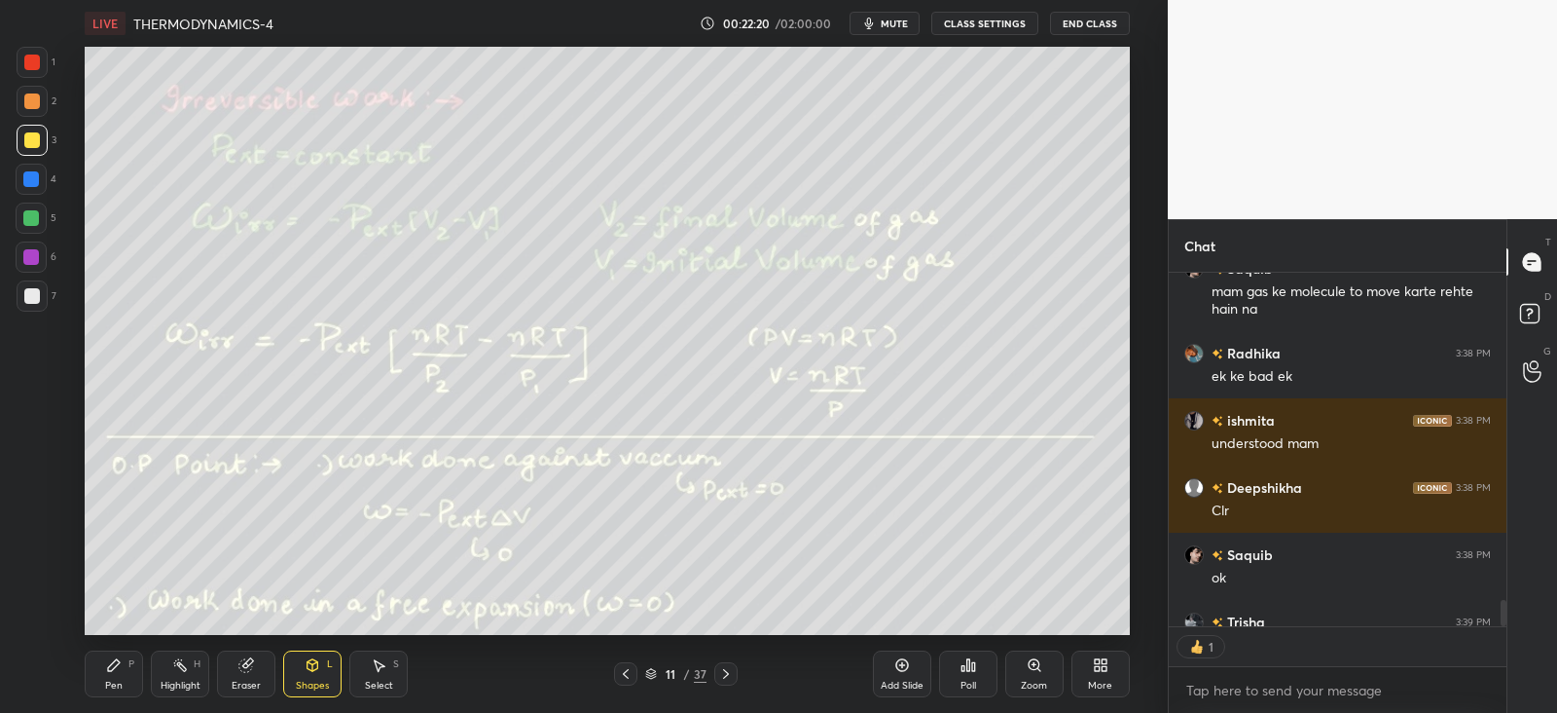
click at [117, 672] on icon at bounding box center [114, 665] width 16 height 16
click at [316, 655] on div "Shapes L" at bounding box center [312, 673] width 58 height 47
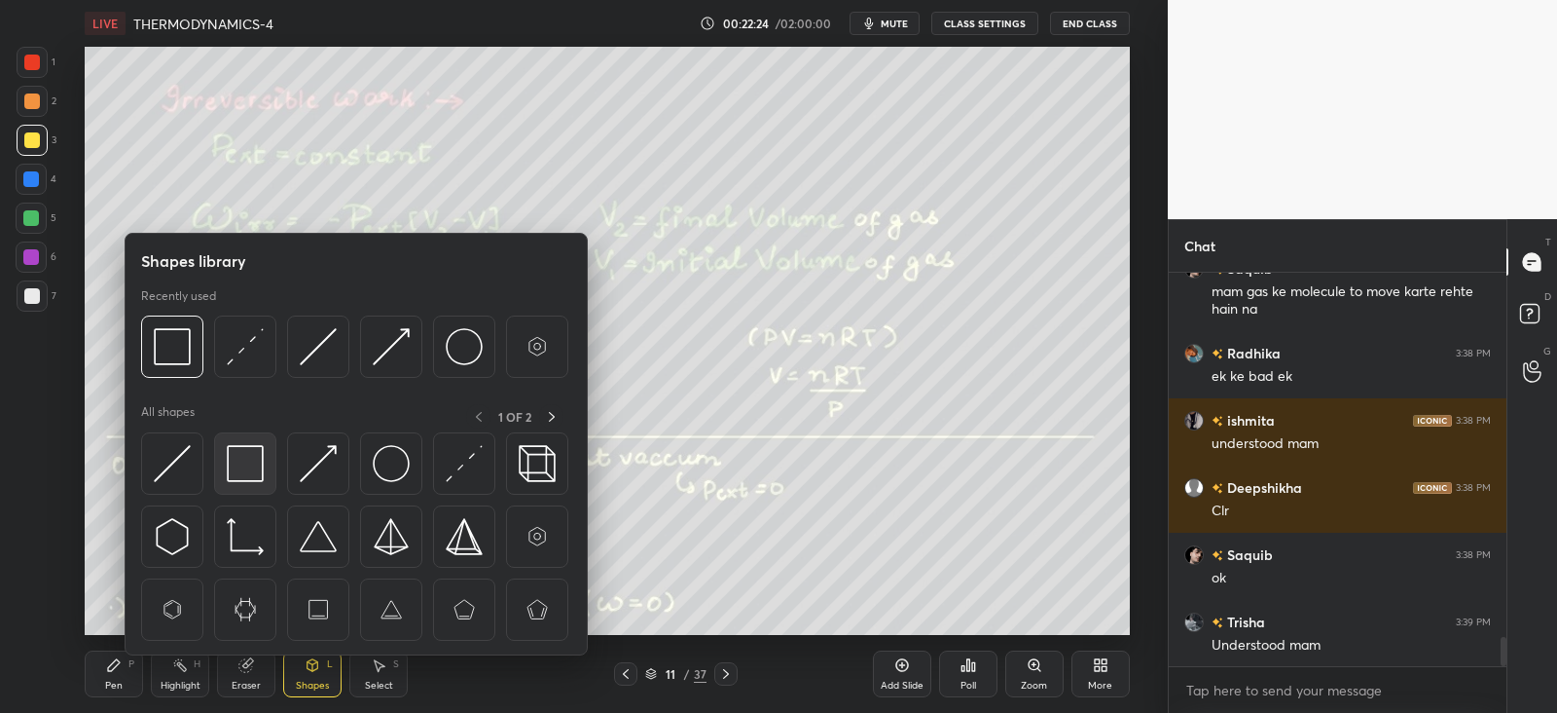
click at [233, 464] on img at bounding box center [245, 463] width 37 height 37
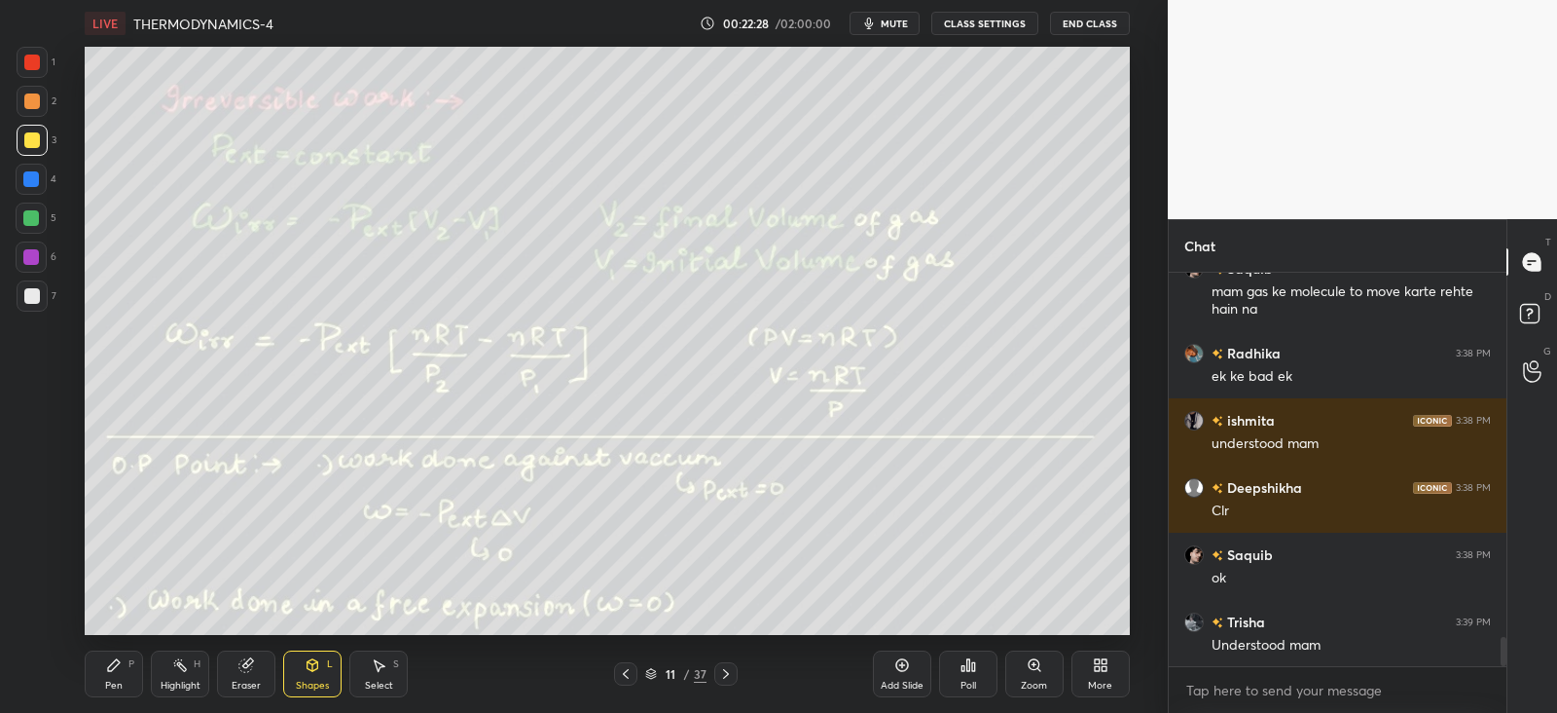
click at [121, 664] on icon at bounding box center [114, 665] width 16 height 16
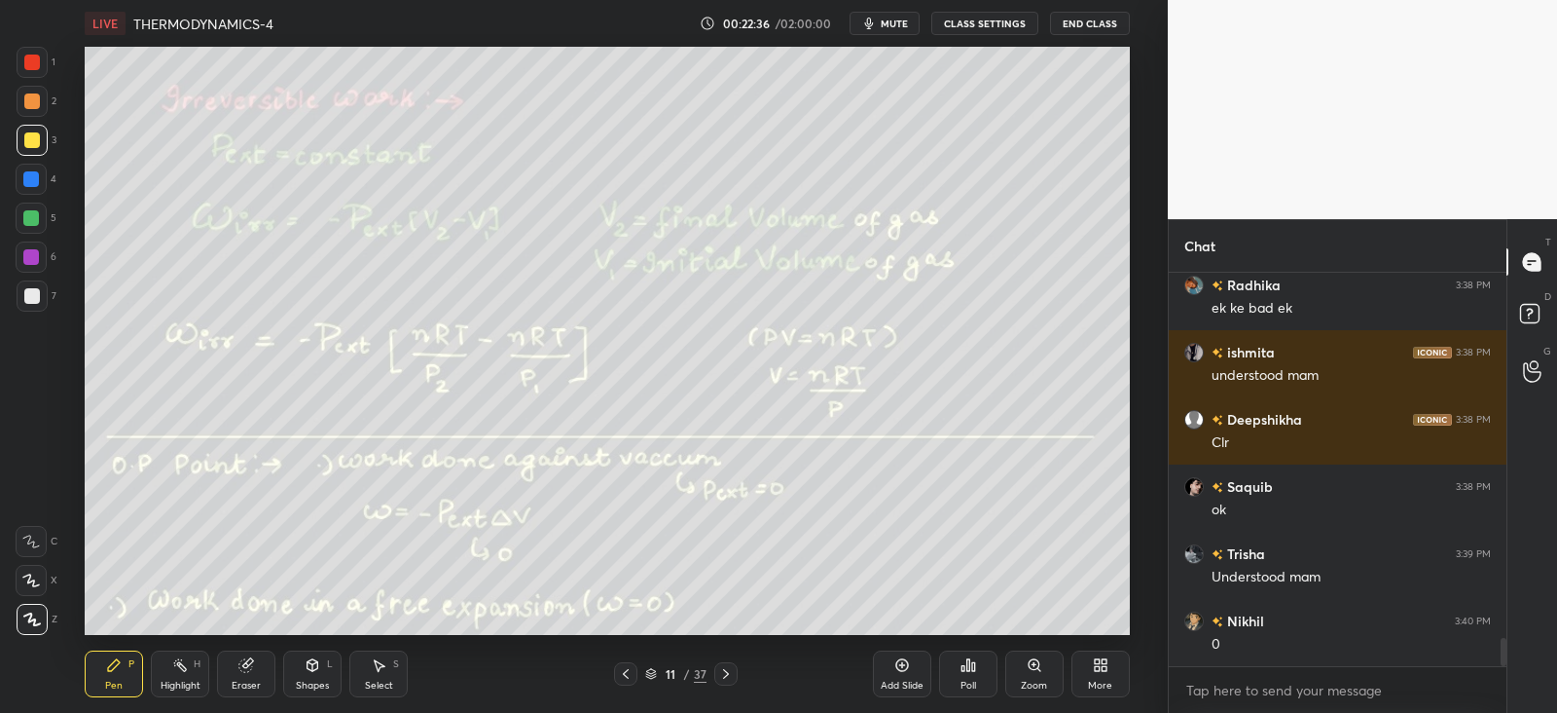
click at [322, 673] on div "Shapes L" at bounding box center [312, 673] width 58 height 47
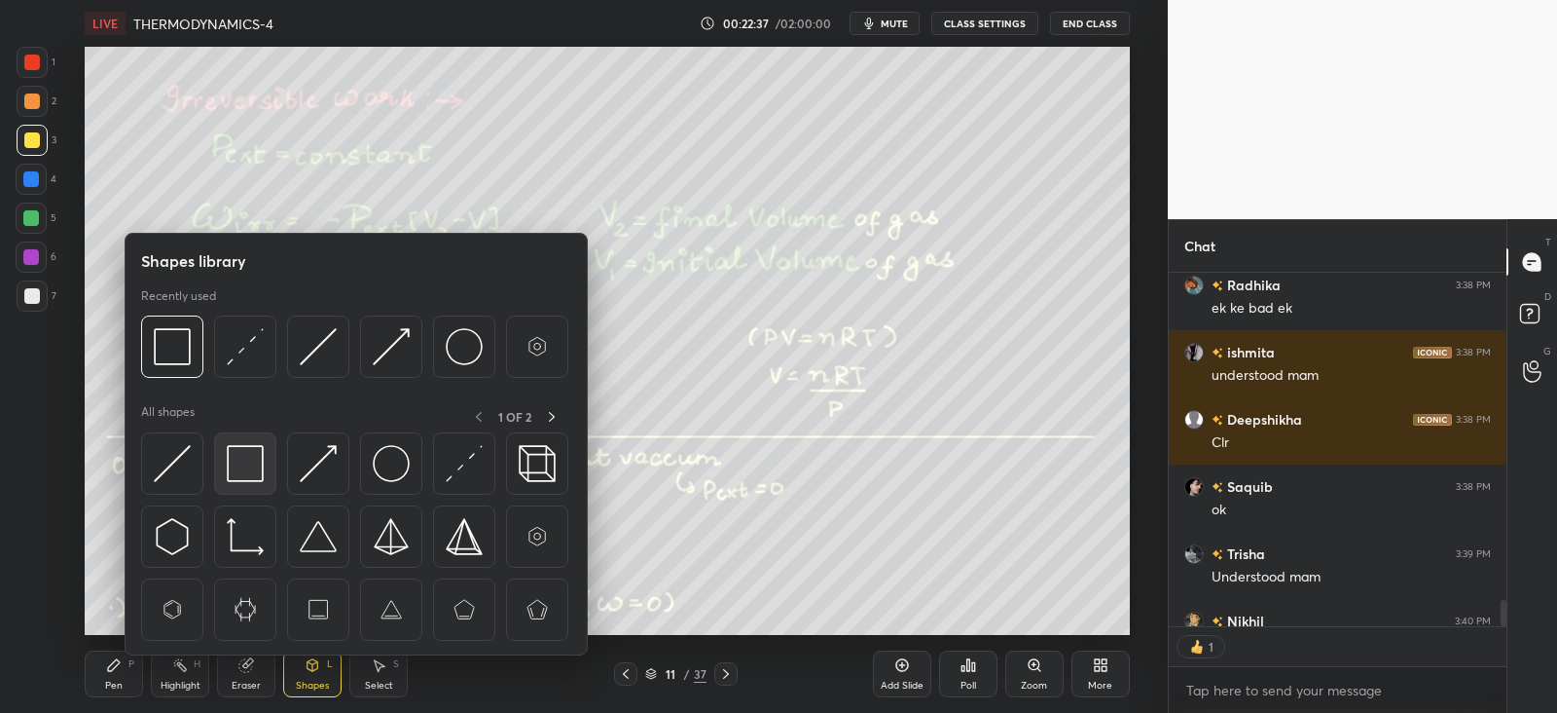
scroll to position [7, 6]
click at [247, 469] on img at bounding box center [245, 463] width 37 height 37
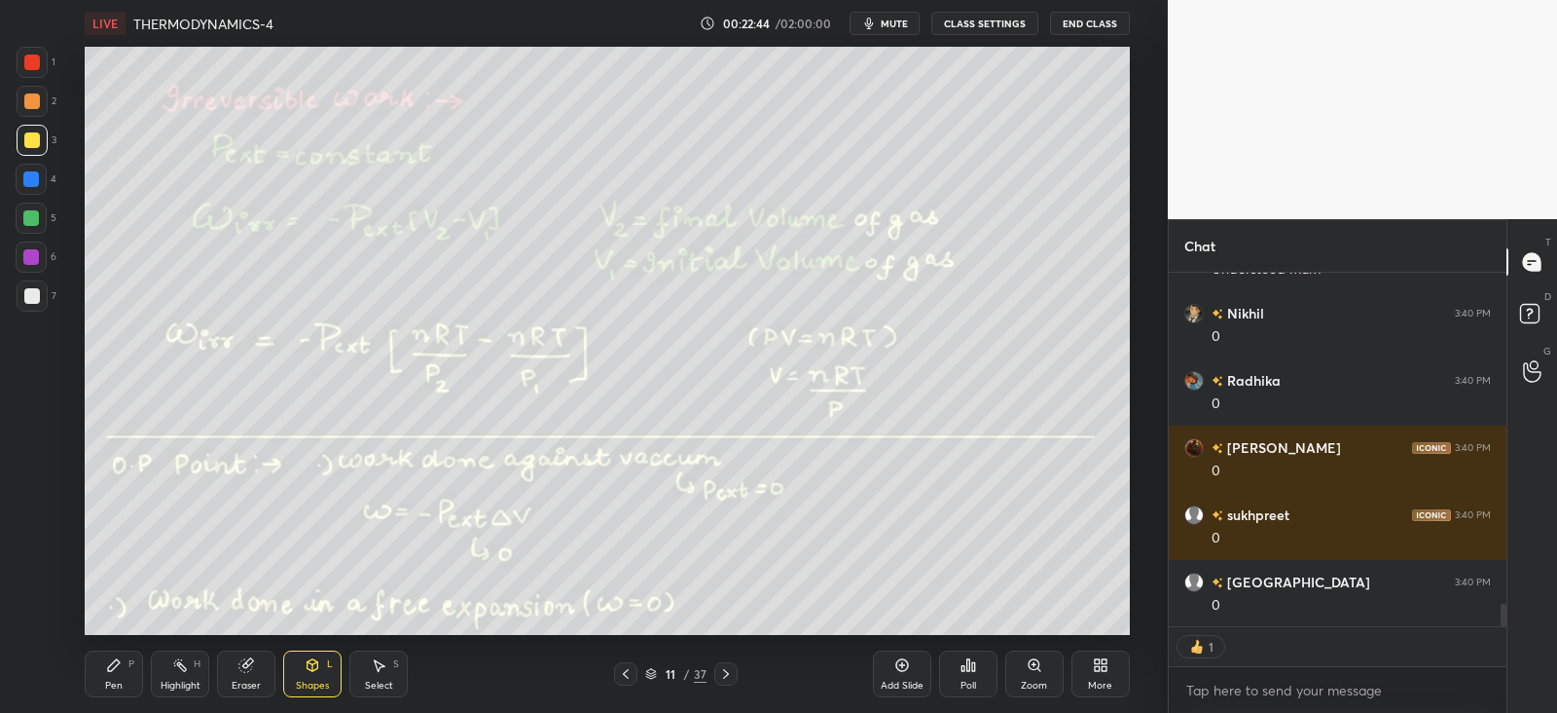
scroll to position [5368, 0]
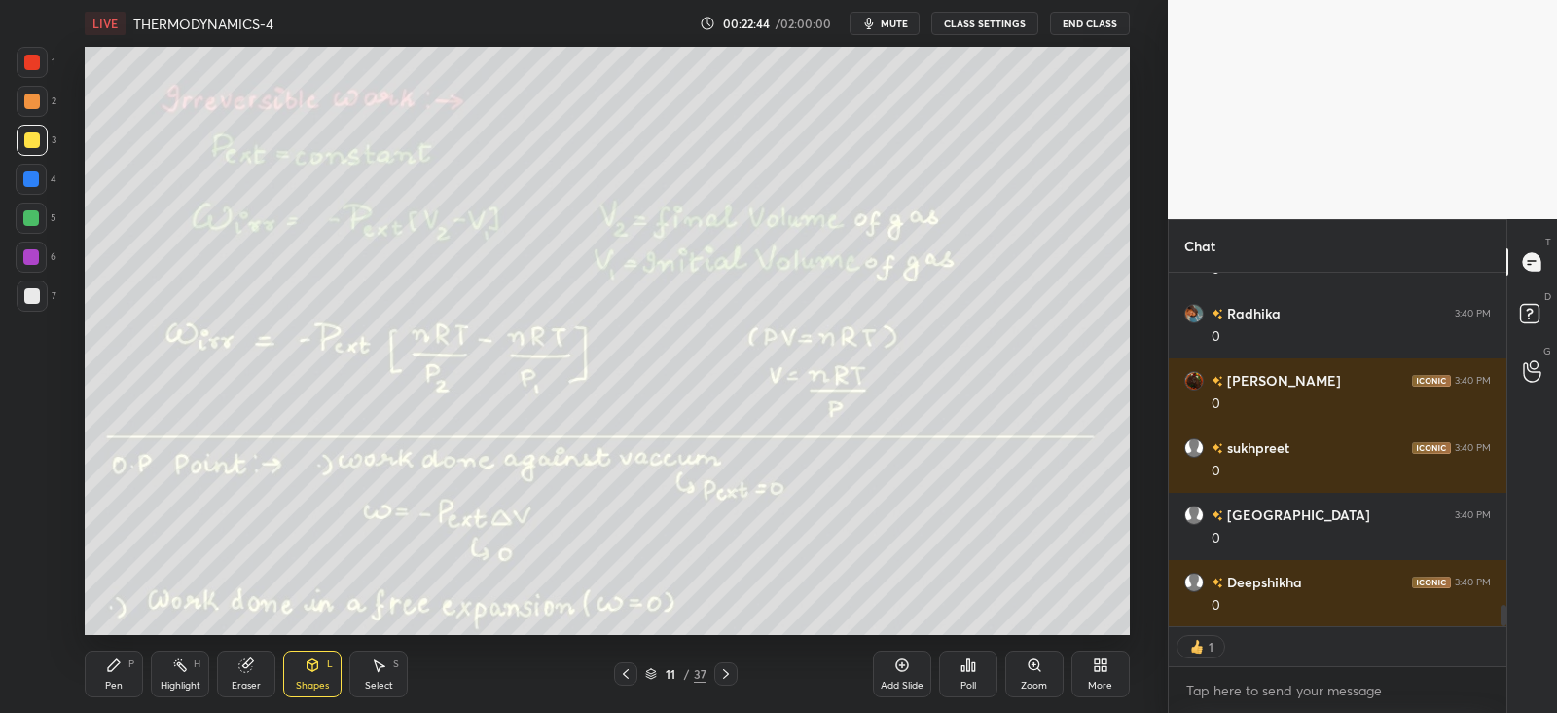
click at [124, 662] on div "Pen P" at bounding box center [114, 673] width 58 height 47
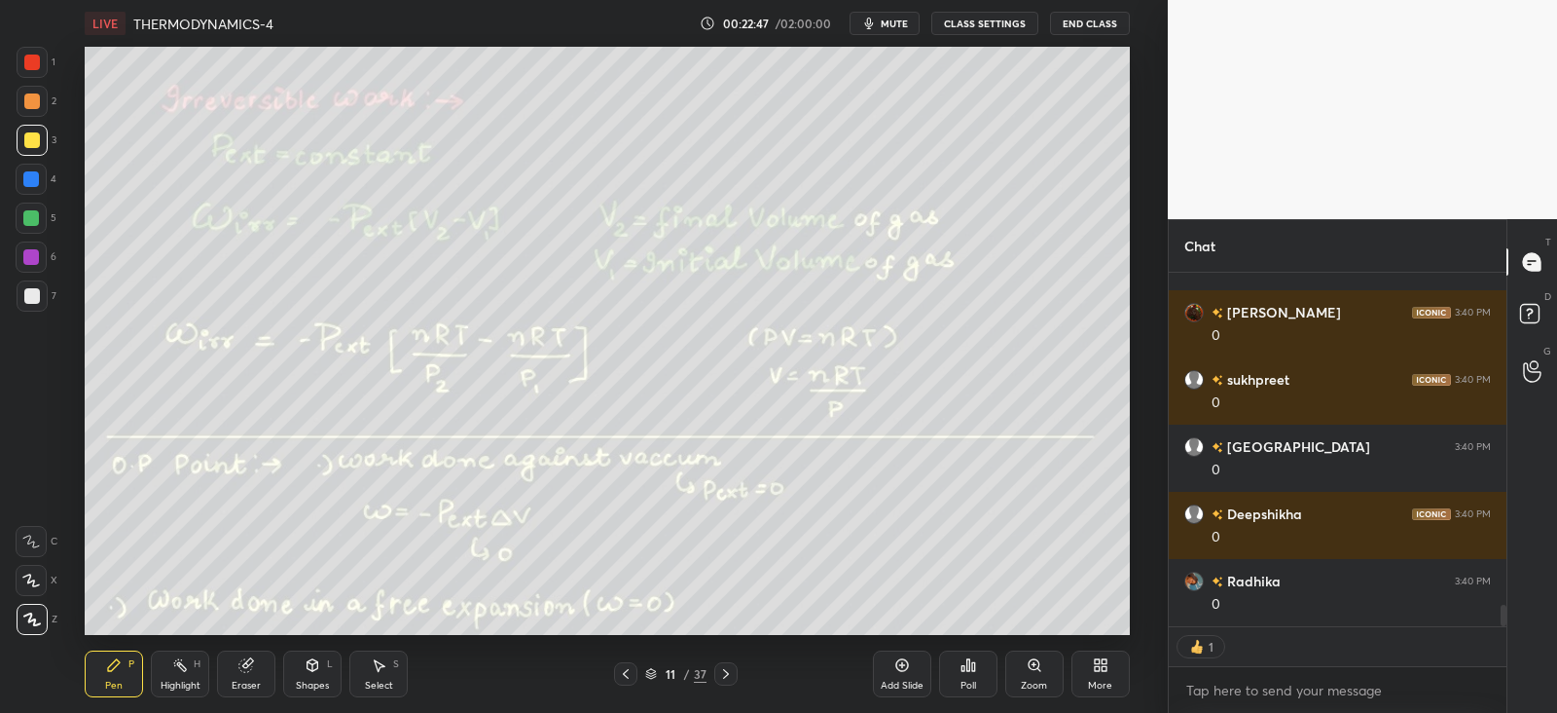
click at [727, 673] on icon at bounding box center [726, 674] width 6 height 10
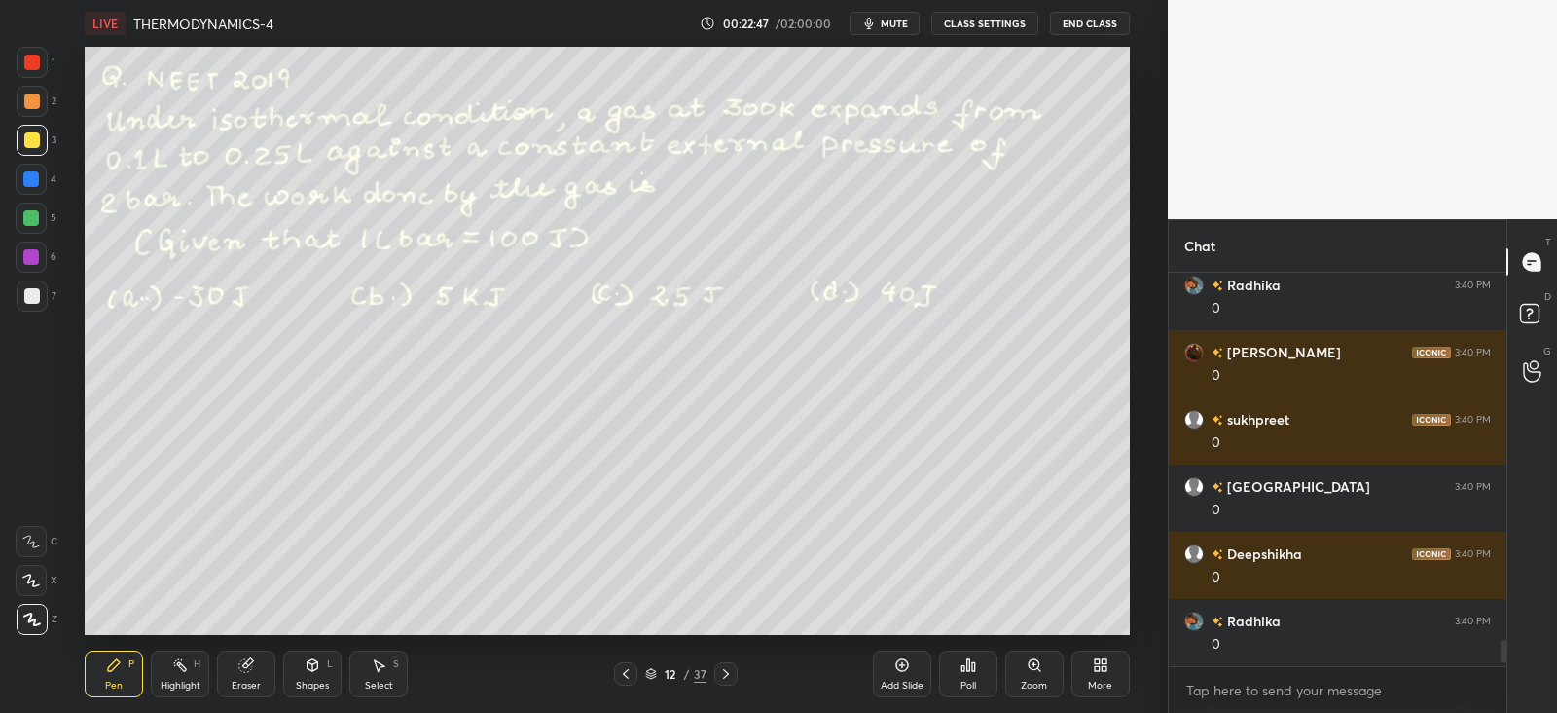
scroll to position [5397, 0]
click at [969, 669] on icon at bounding box center [968, 665] width 3 height 12
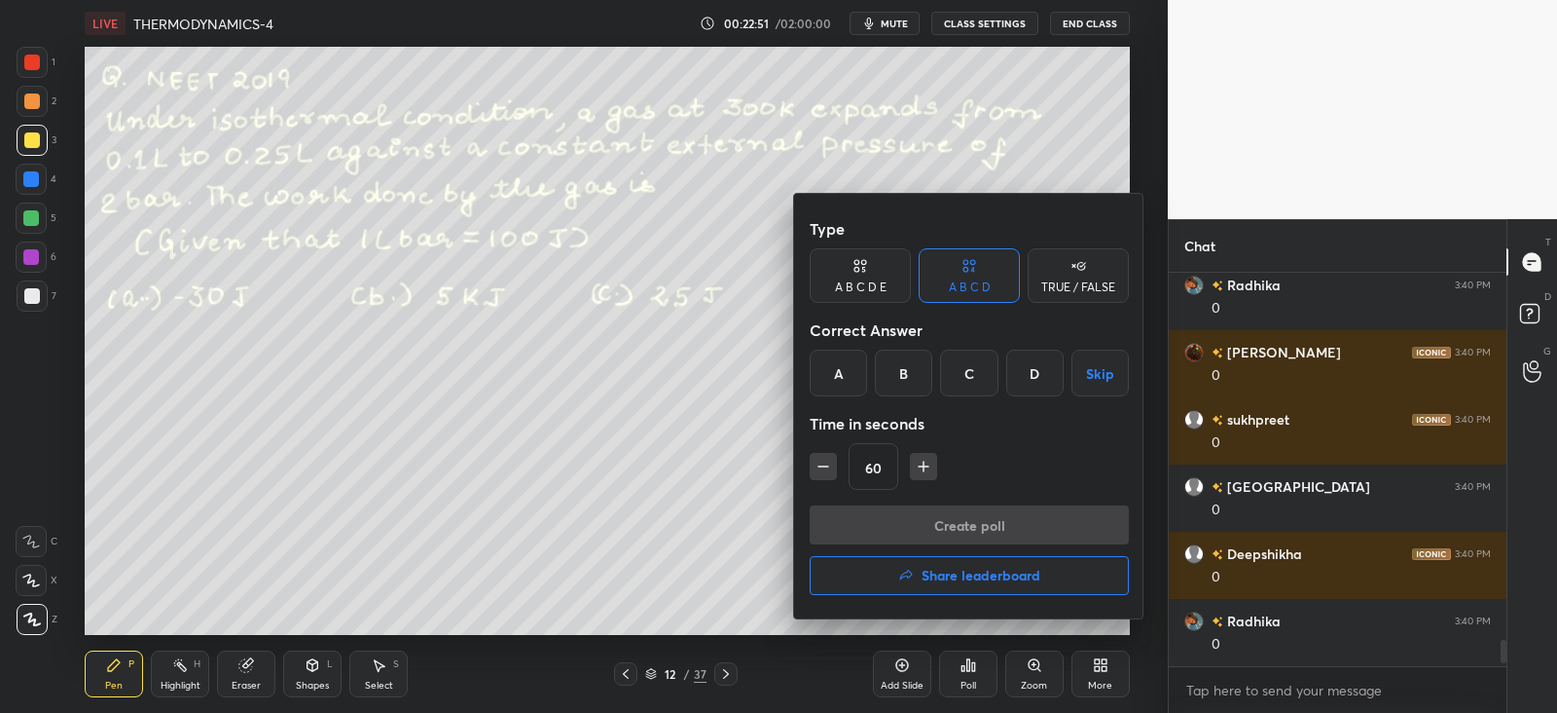
click at [835, 372] on div "A" at bounding box center [838, 372] width 57 height 47
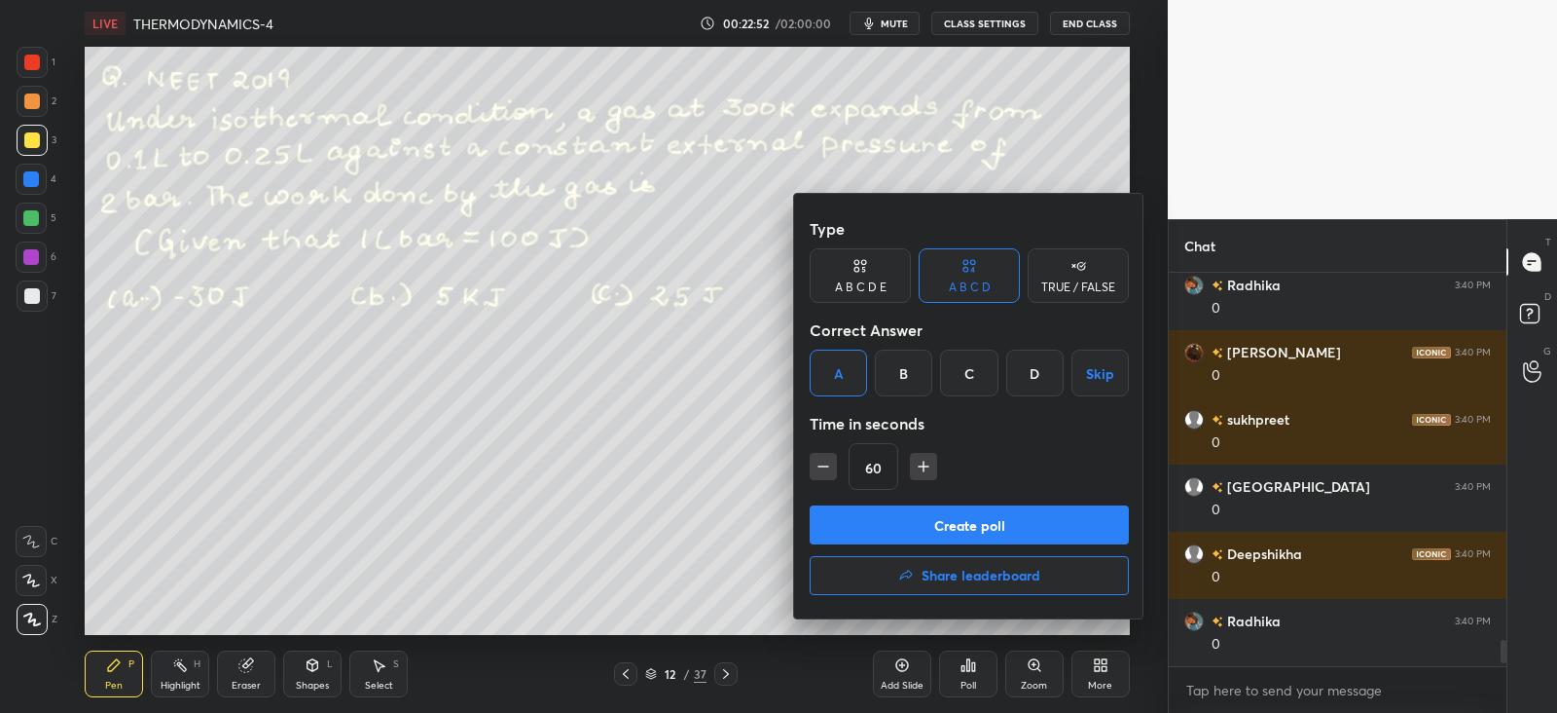
click at [842, 522] on button "Create poll" at bounding box center [969, 524] width 319 height 39
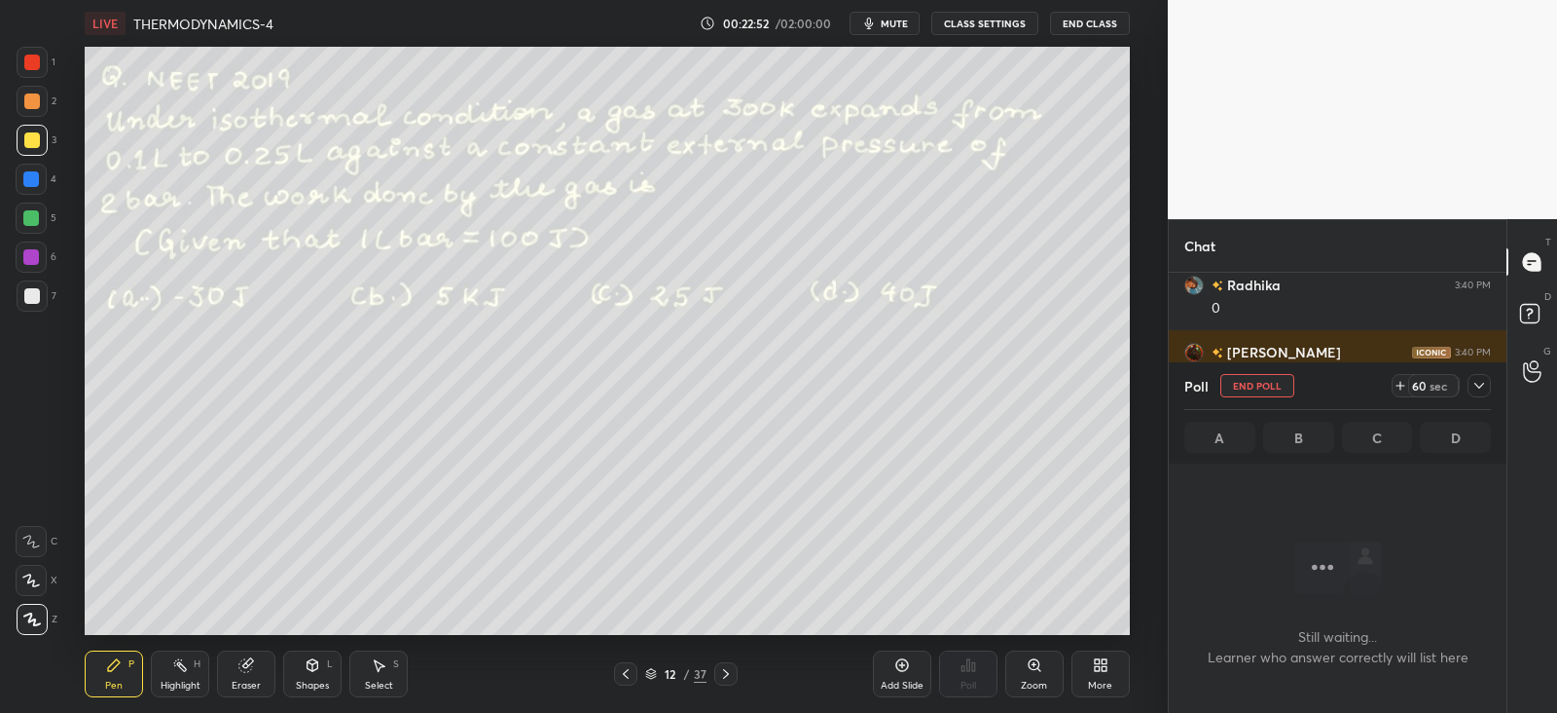
scroll to position [124, 331]
click at [1481, 389] on icon at bounding box center [1480, 386] width 16 height 16
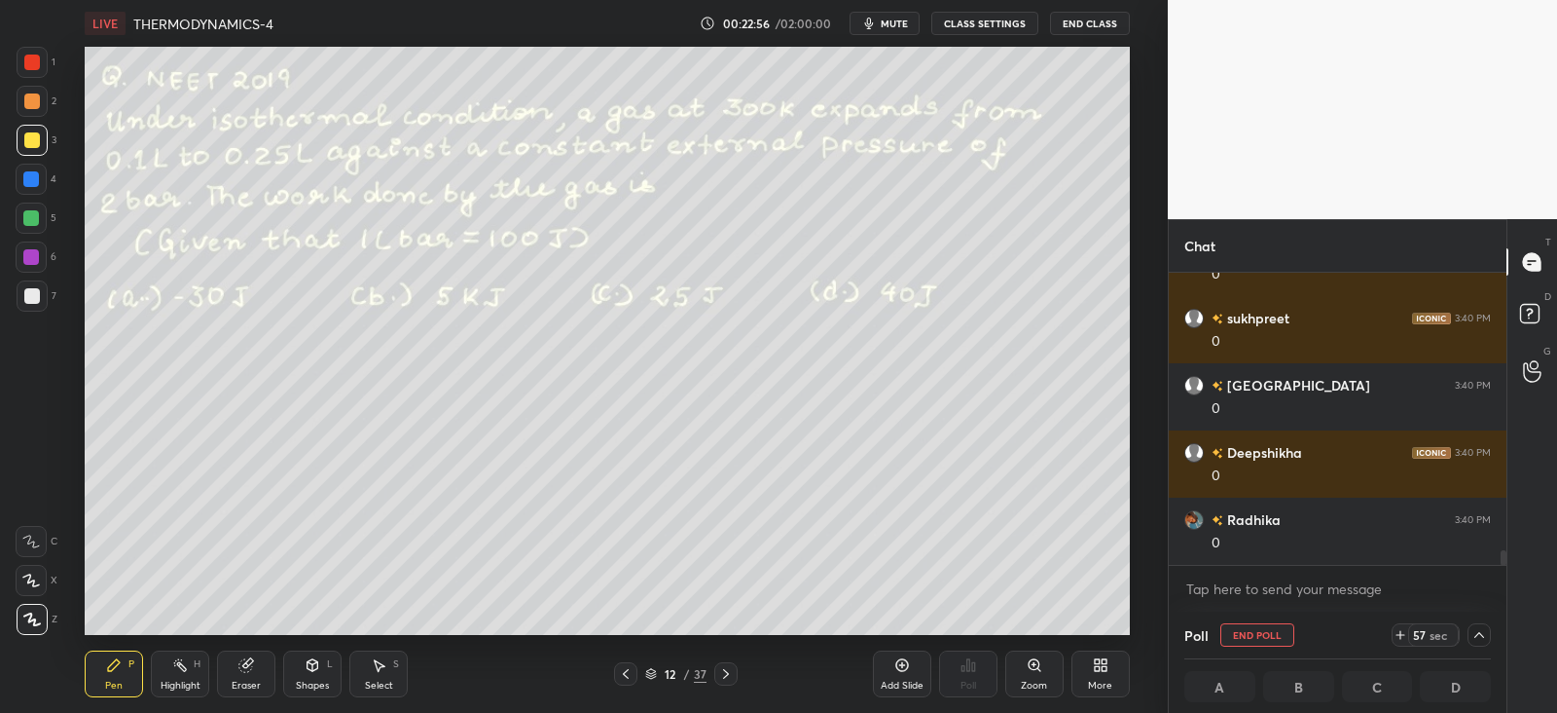
click at [31, 144] on div at bounding box center [32, 140] width 16 height 16
click at [1481, 635] on icon at bounding box center [1480, 635] width 10 height 6
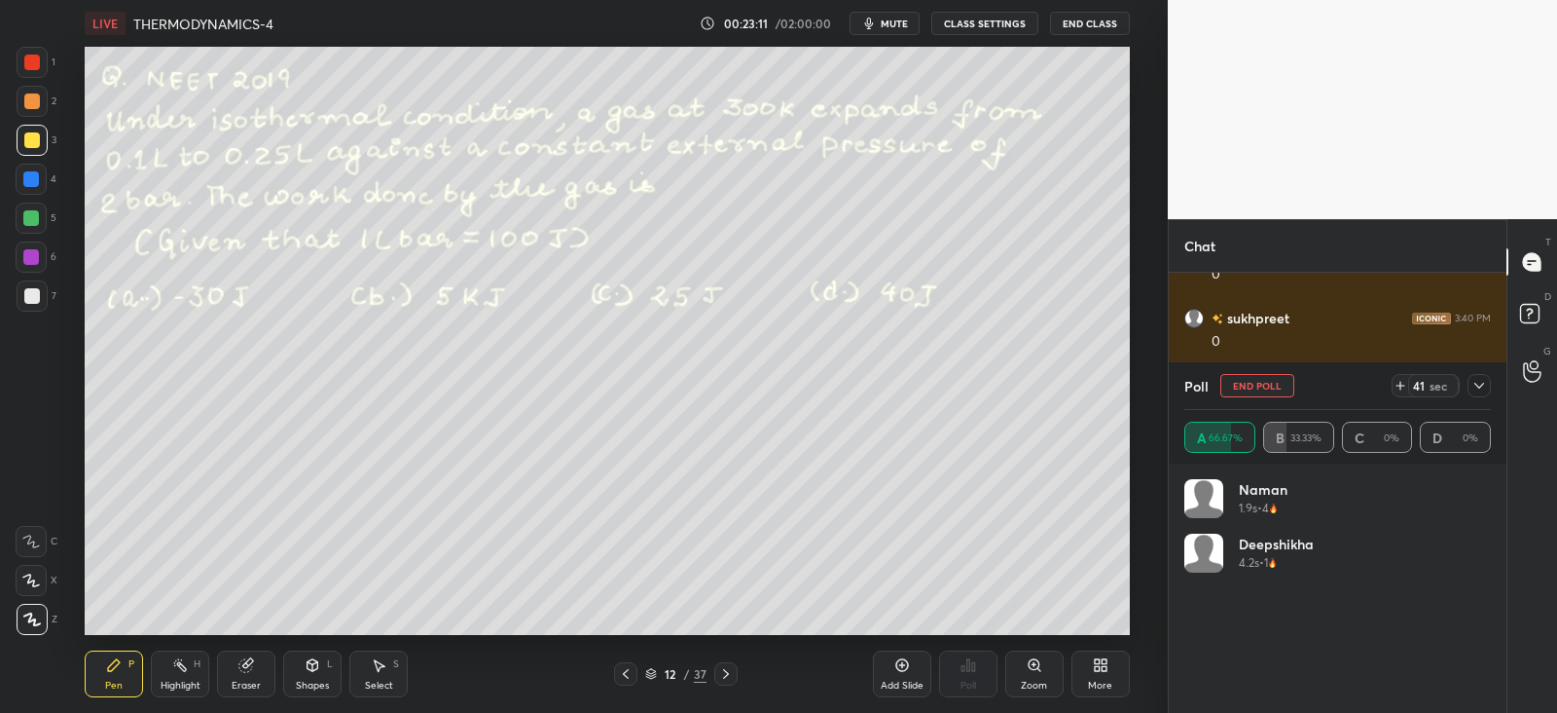
click at [1478, 391] on icon at bounding box center [1480, 386] width 16 height 16
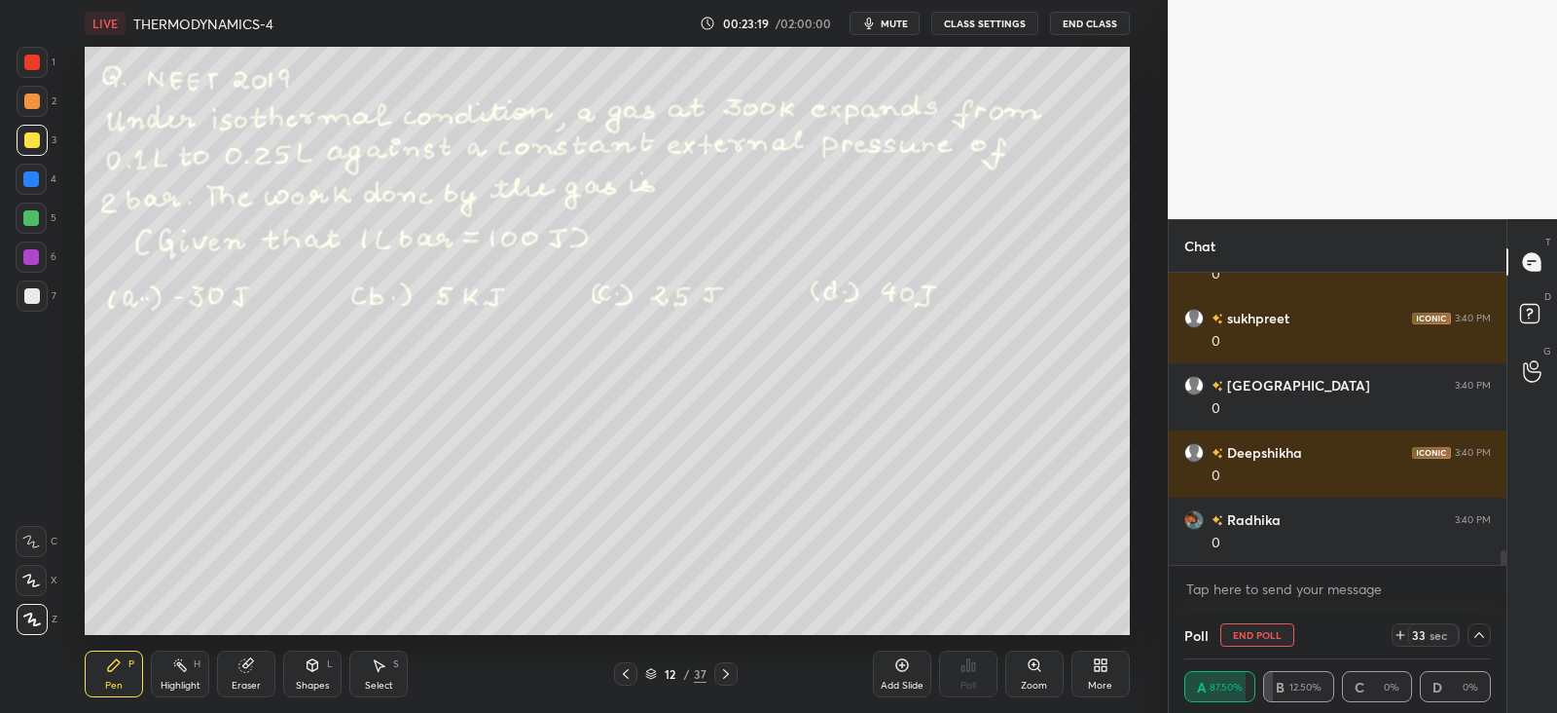
click at [1473, 637] on icon at bounding box center [1480, 635] width 16 height 16
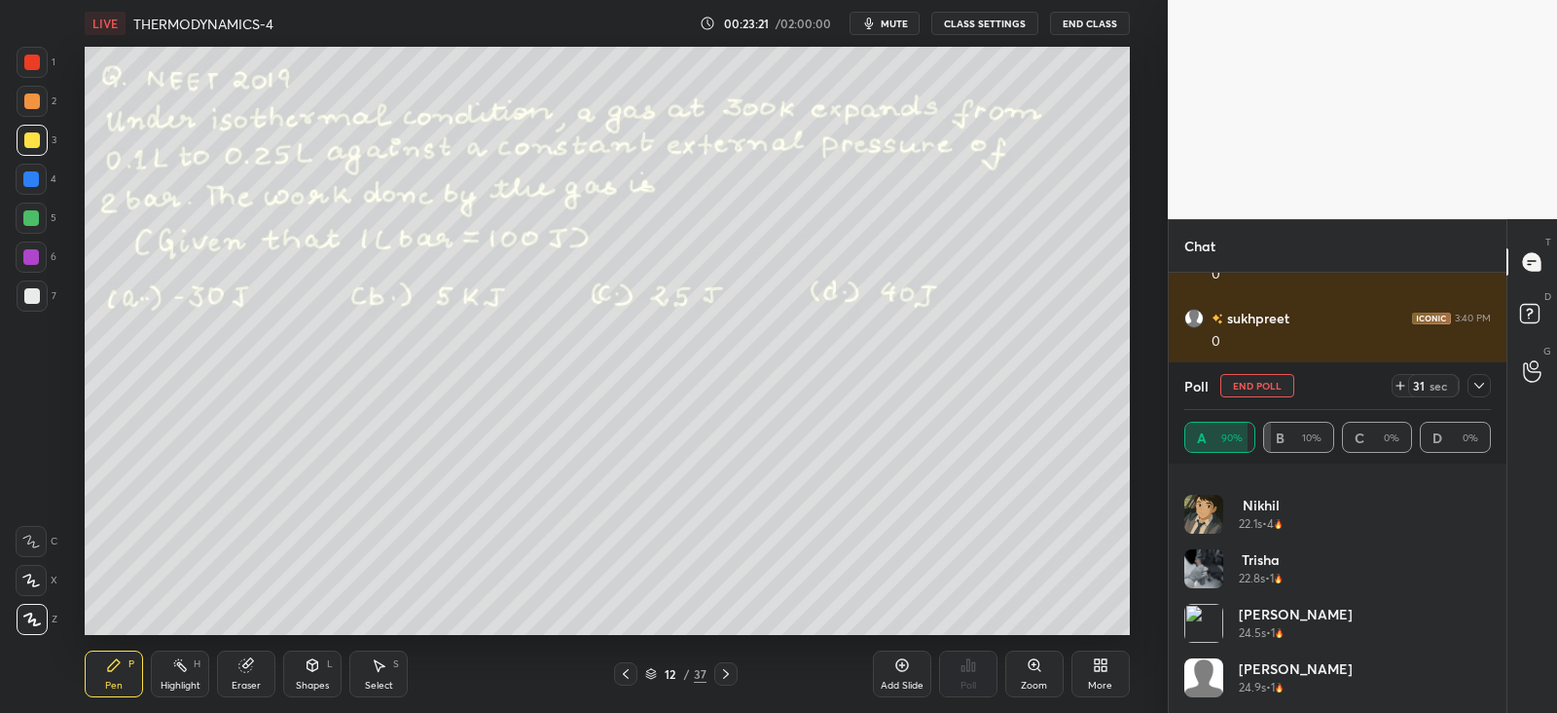
click at [1481, 393] on div at bounding box center [1479, 385] width 23 height 23
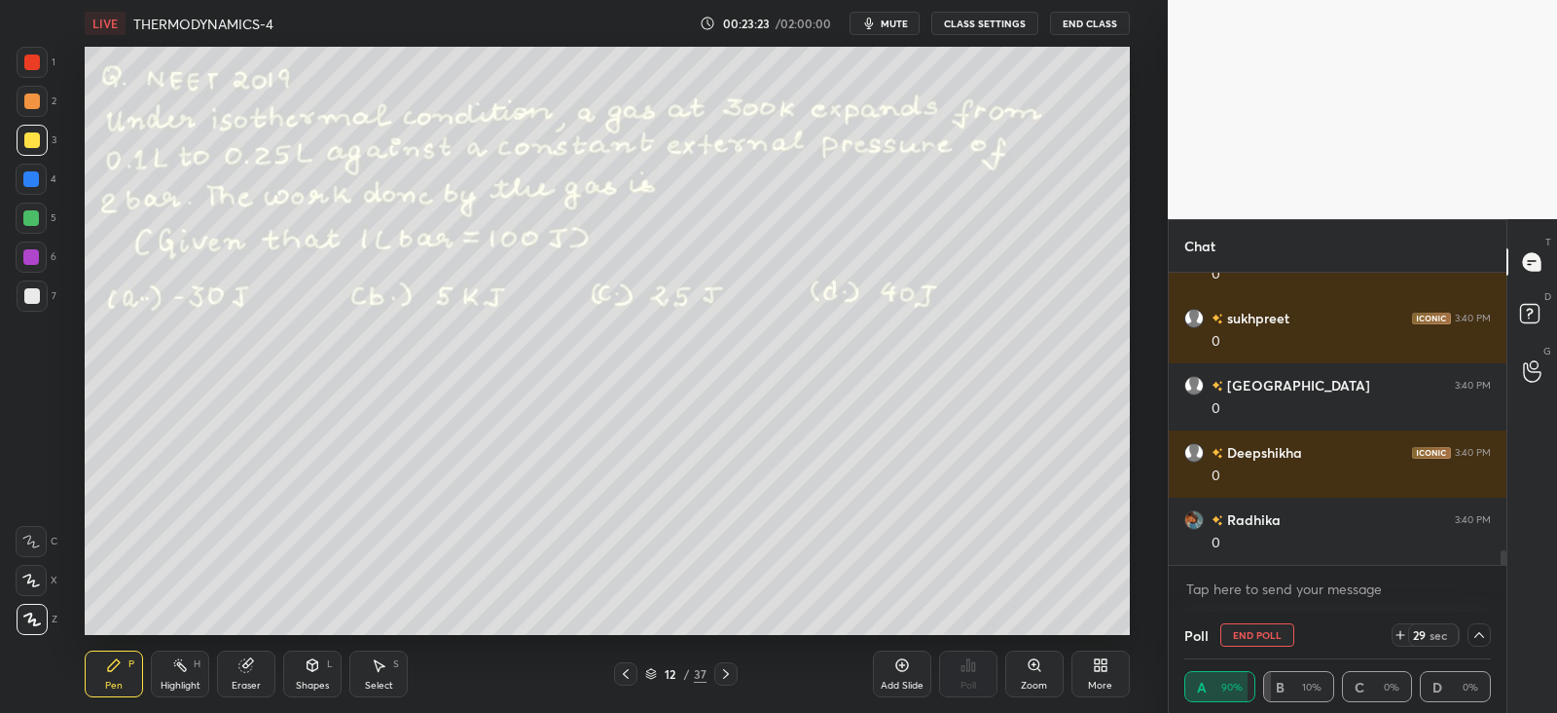
click at [333, 674] on div "Shapes L" at bounding box center [312, 673] width 58 height 47
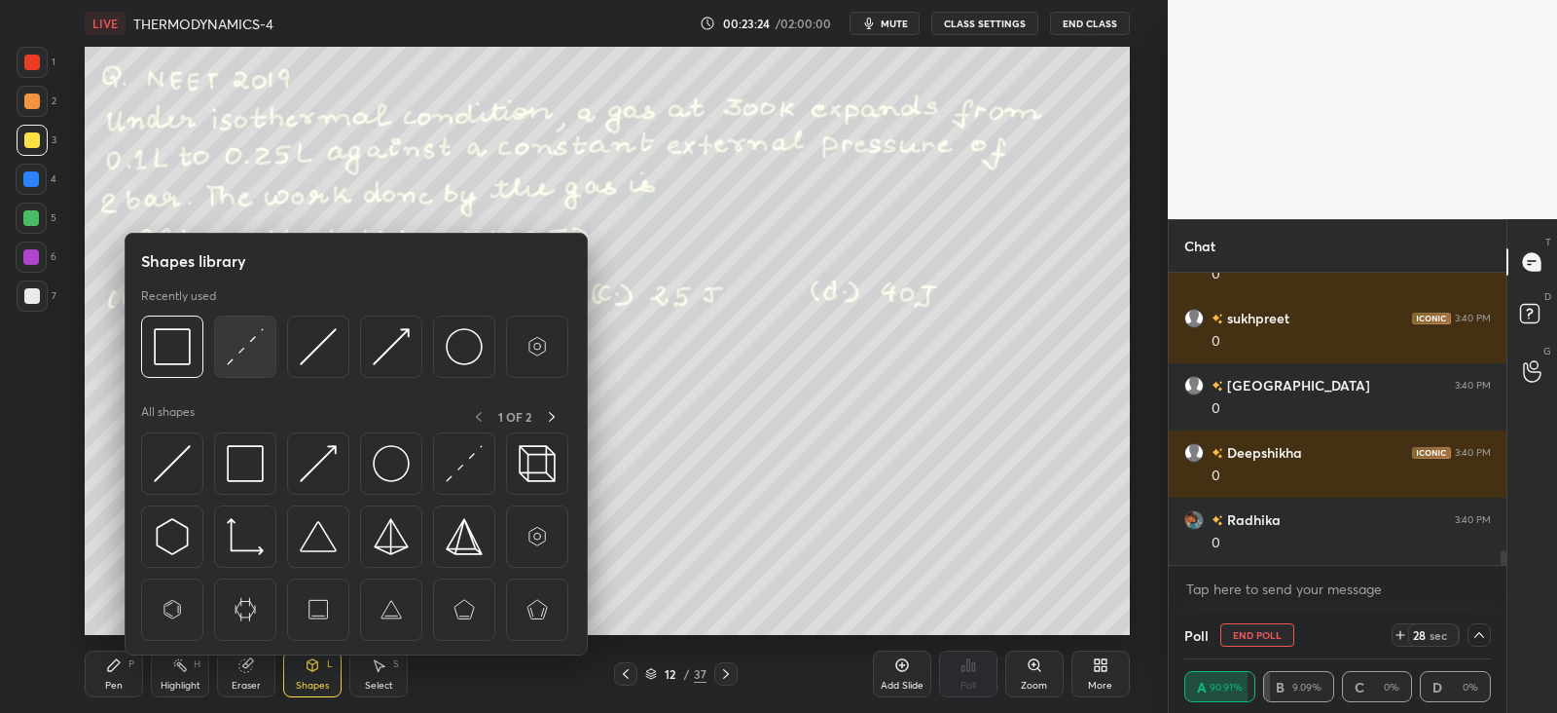
click at [239, 354] on img at bounding box center [245, 346] width 37 height 37
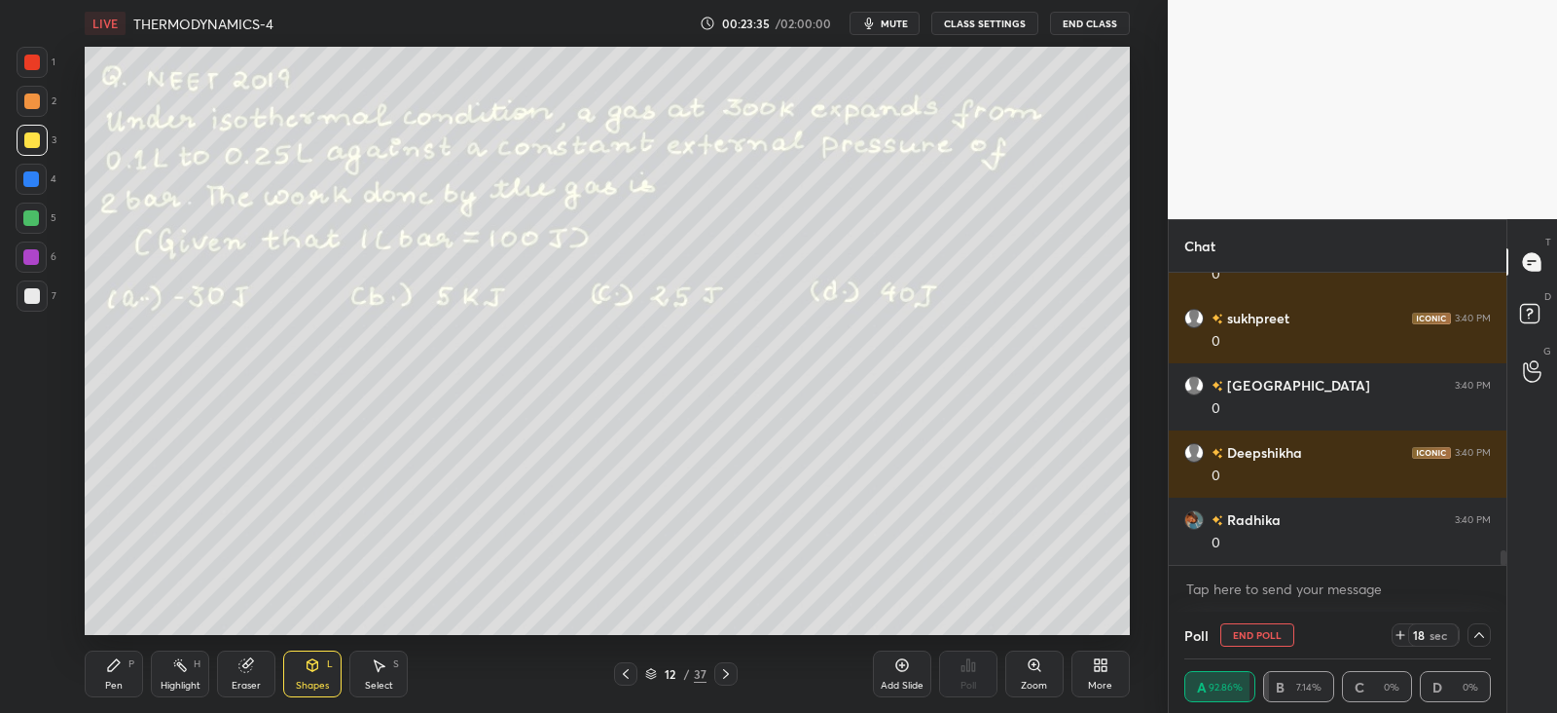
click at [122, 683] on div "Pen" at bounding box center [114, 685] width 18 height 10
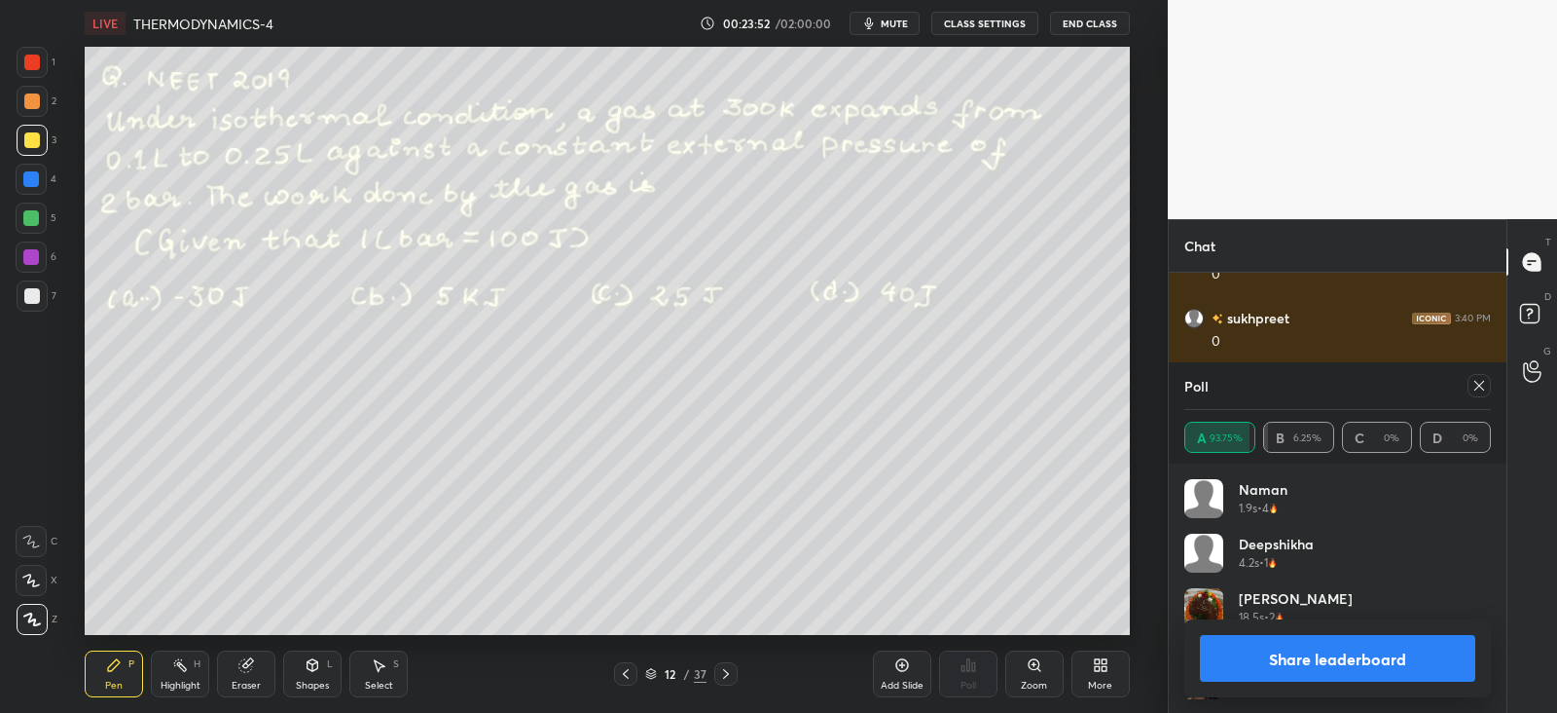
scroll to position [228, 301]
click at [1484, 395] on div at bounding box center [1479, 385] width 23 height 23
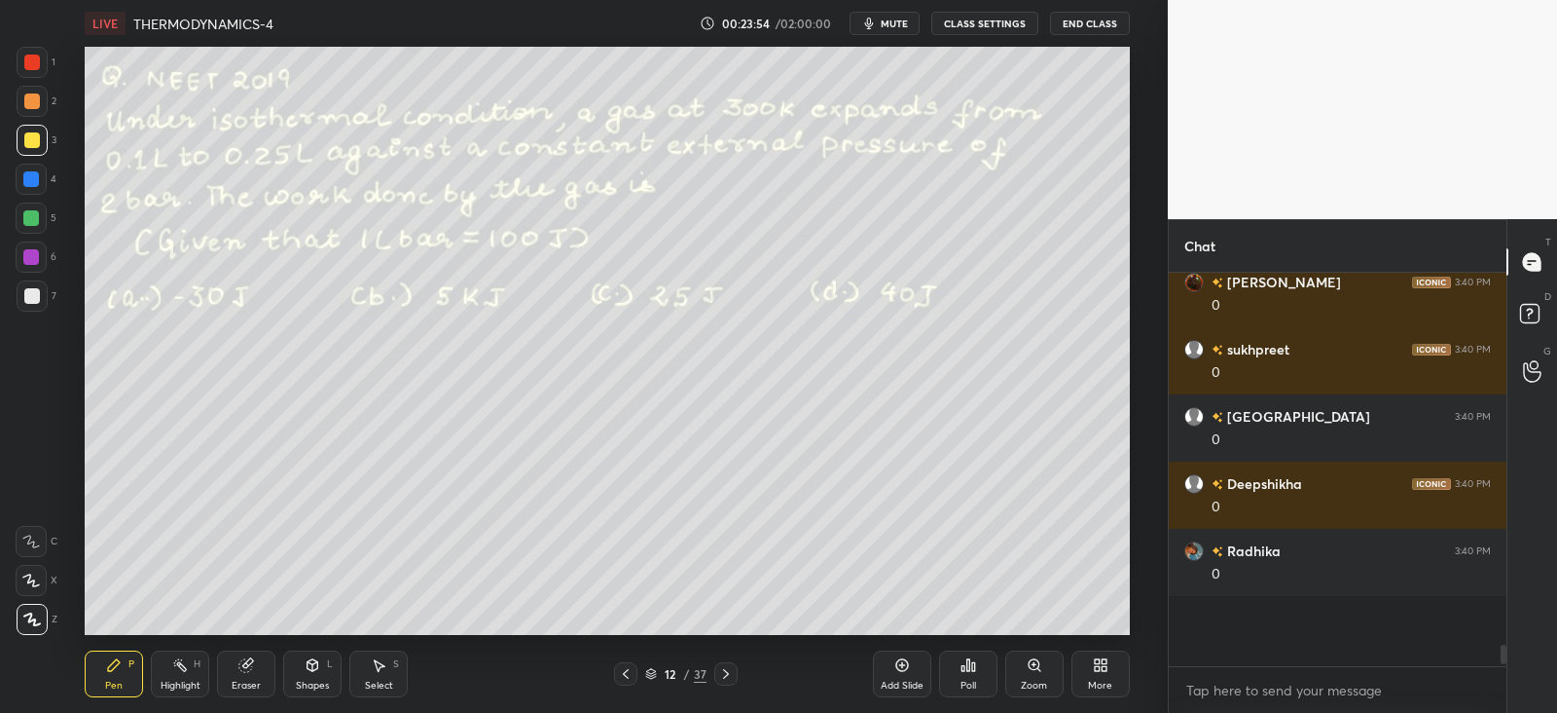
scroll to position [5467, 0]
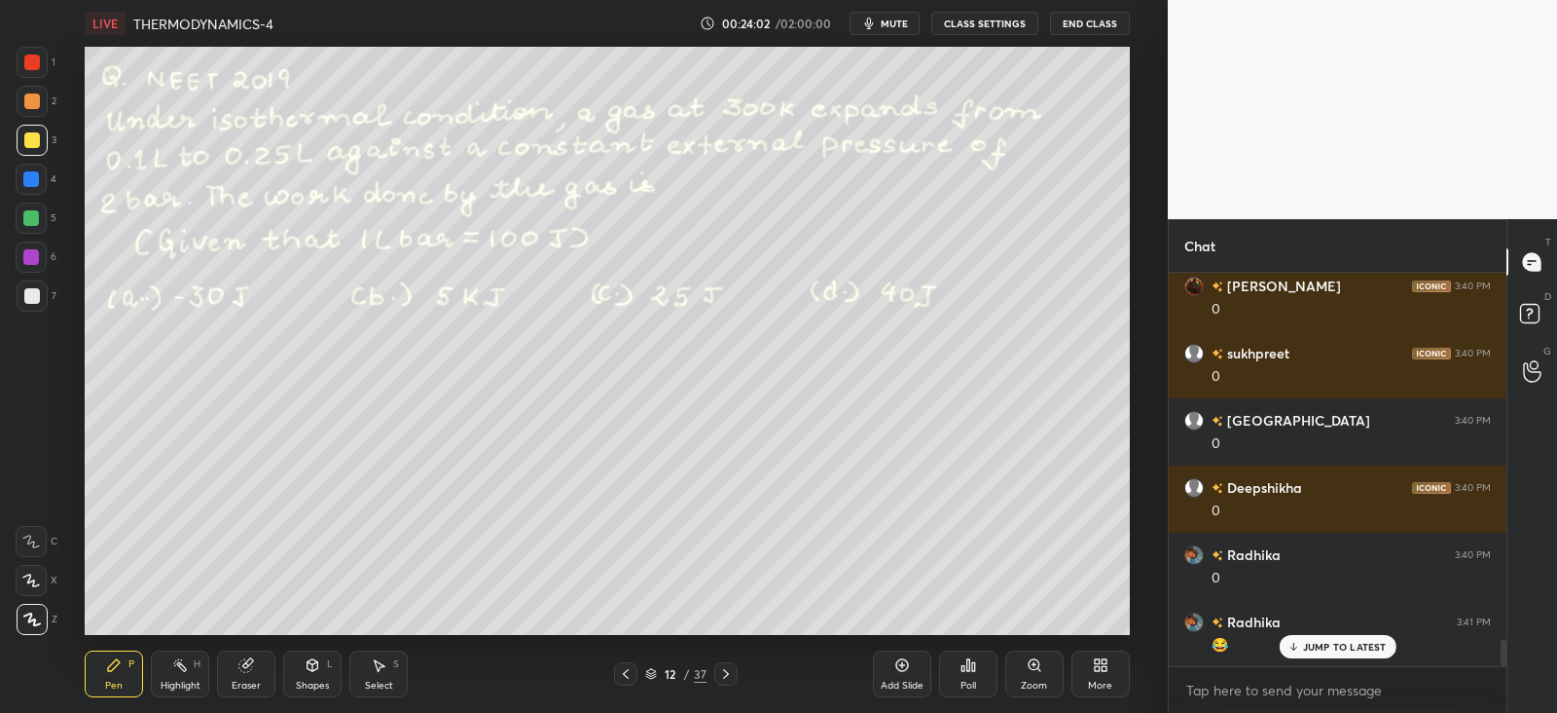
click at [34, 177] on div at bounding box center [31, 179] width 16 height 16
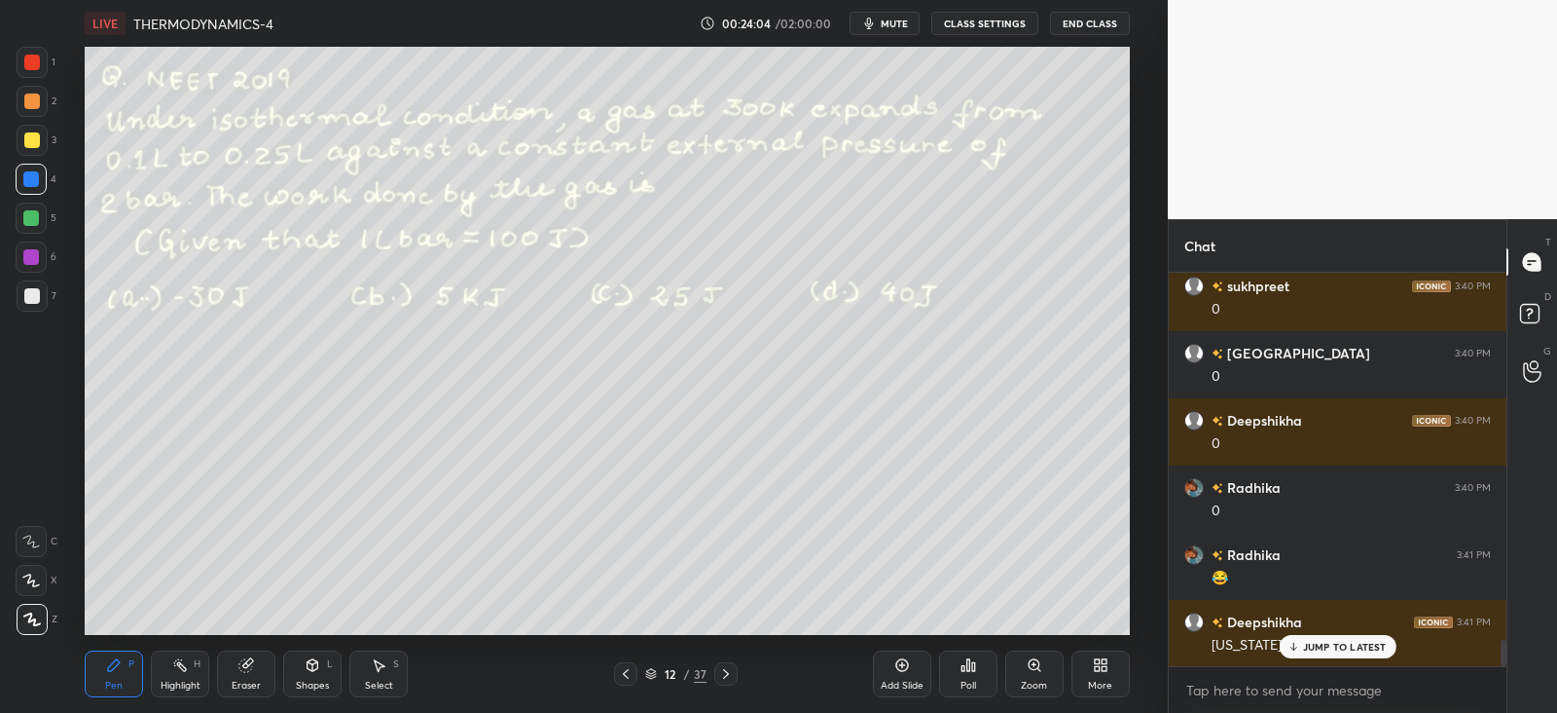
click at [185, 668] on rect at bounding box center [182, 667] width 10 height 10
click at [34, 615] on icon at bounding box center [31, 619] width 16 height 16
click at [112, 674] on div "Pen P" at bounding box center [114, 673] width 58 height 47
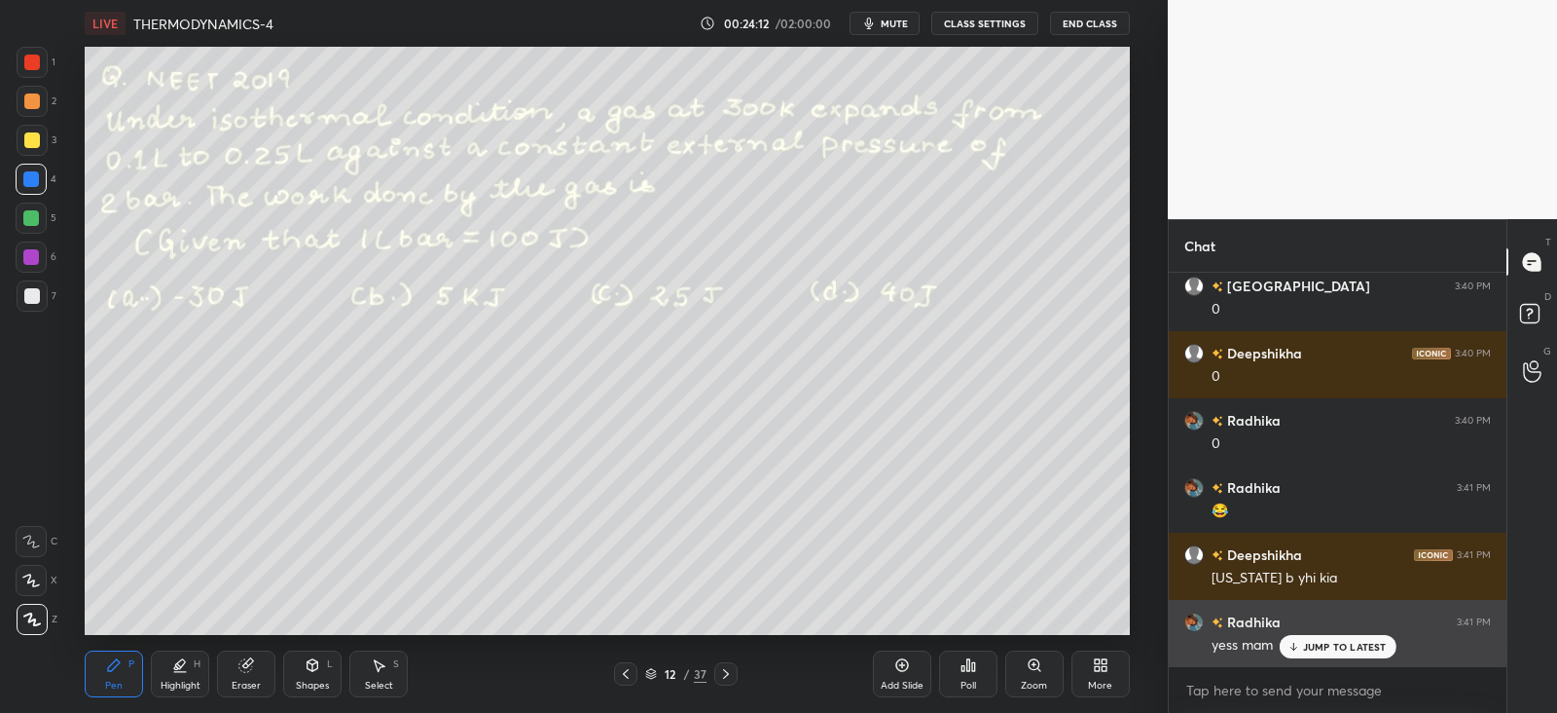
click at [1312, 644] on p "JUMP TO LATEST" at bounding box center [1345, 647] width 84 height 12
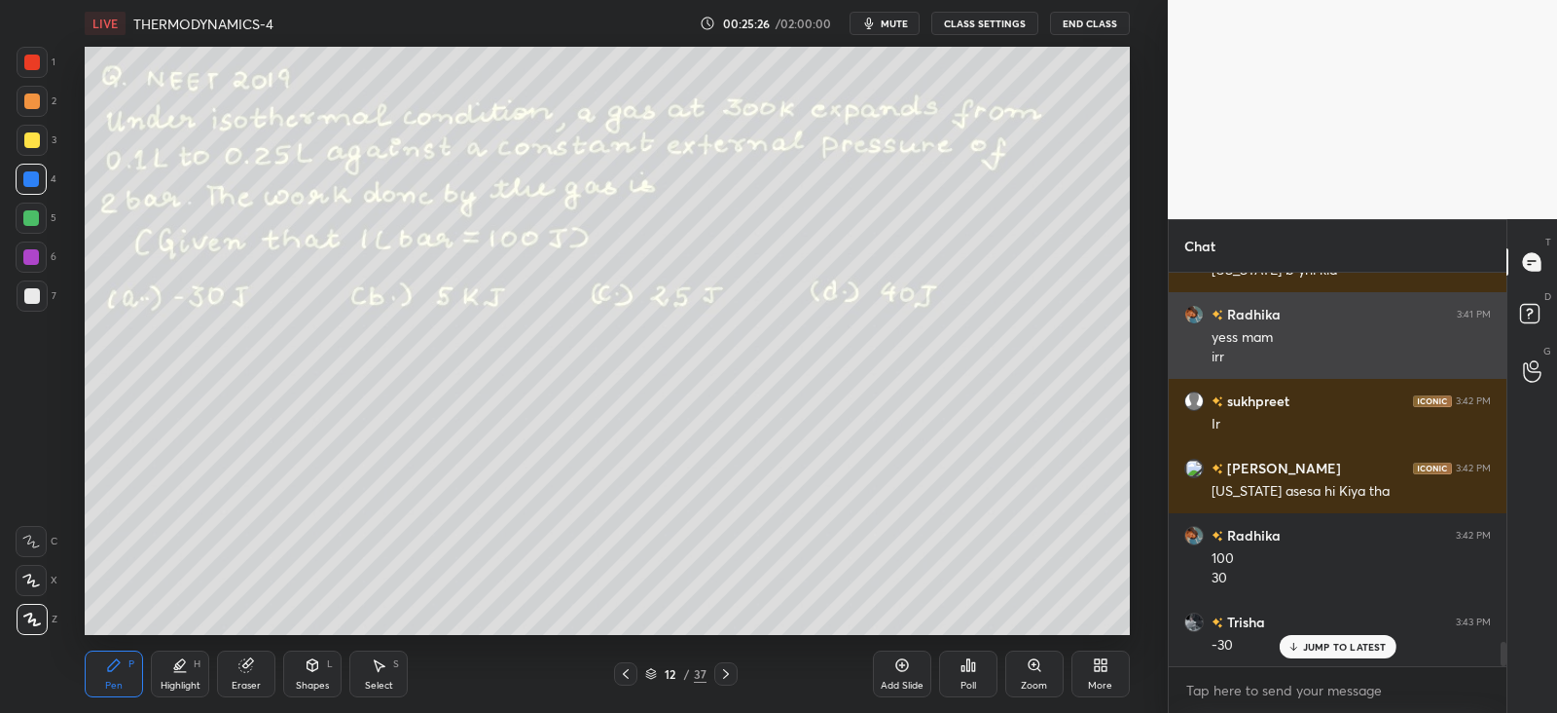
scroll to position [5972, 0]
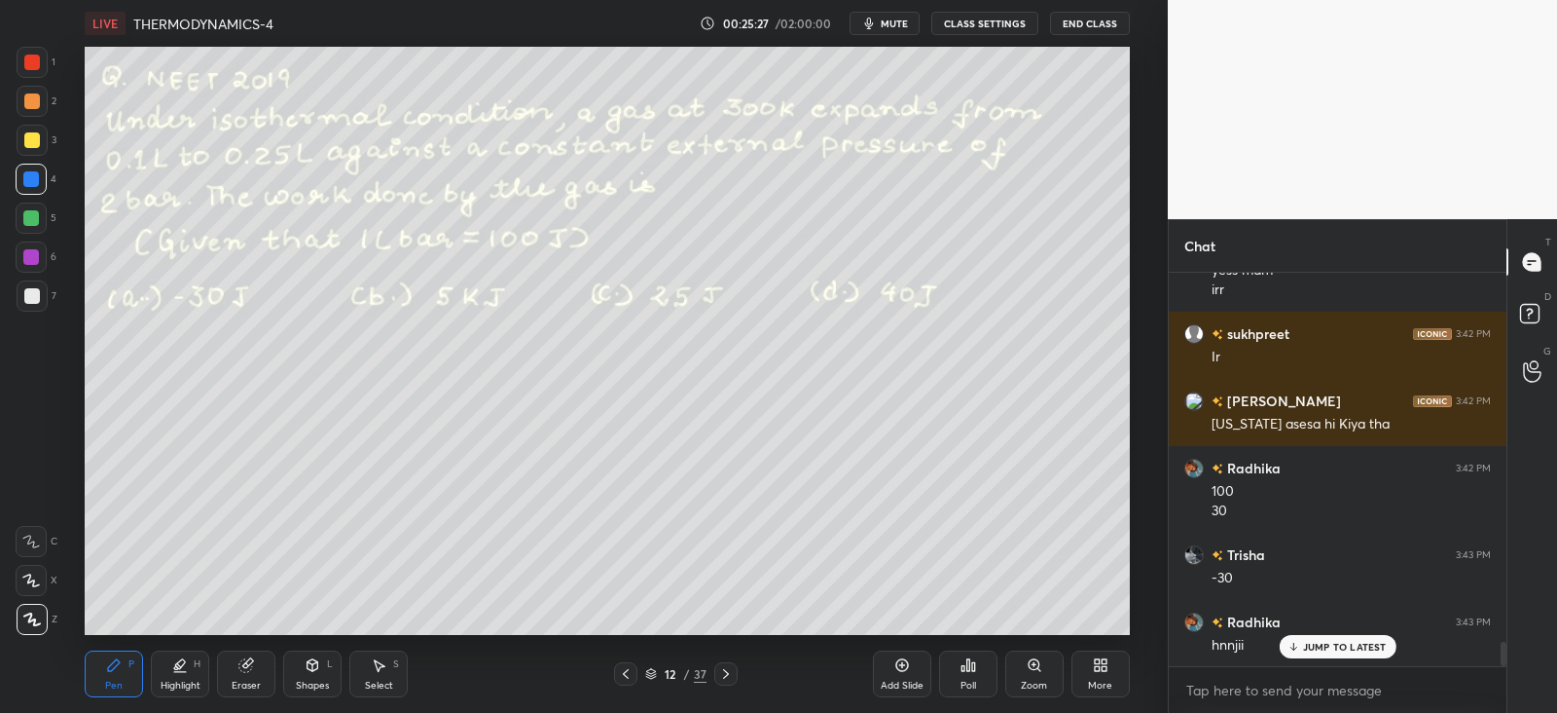
click at [42, 133] on div at bounding box center [32, 140] width 31 height 31
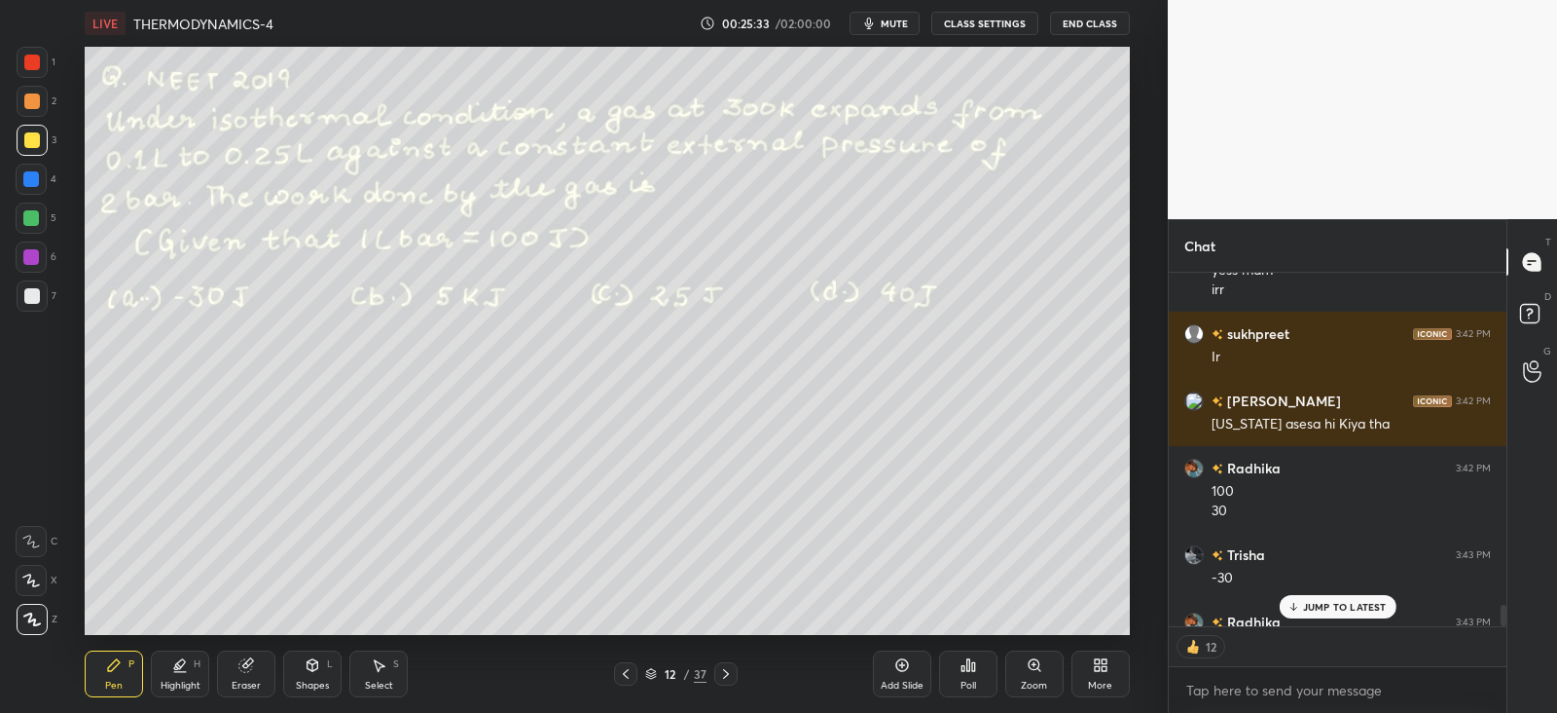
scroll to position [6012, 0]
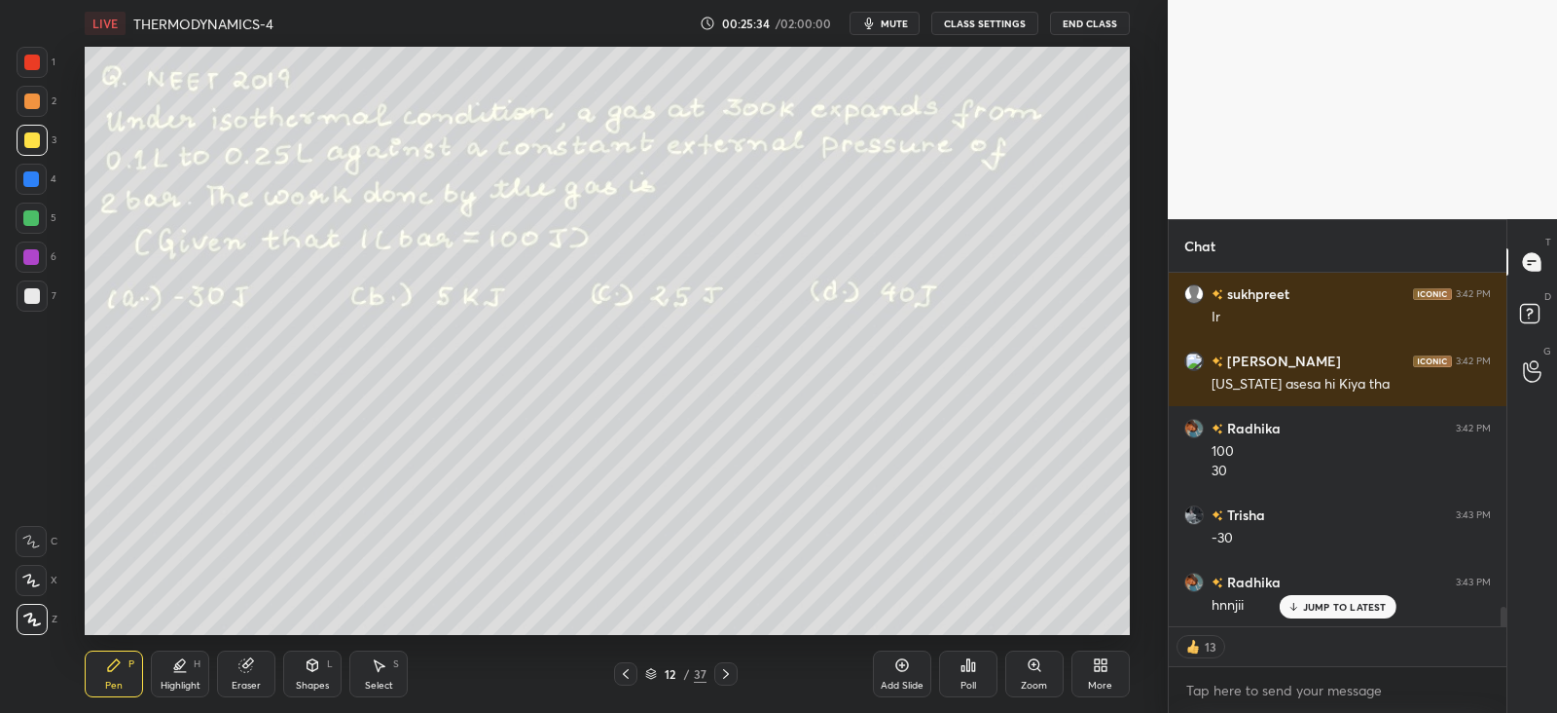
click at [729, 674] on icon at bounding box center [726, 674] width 16 height 16
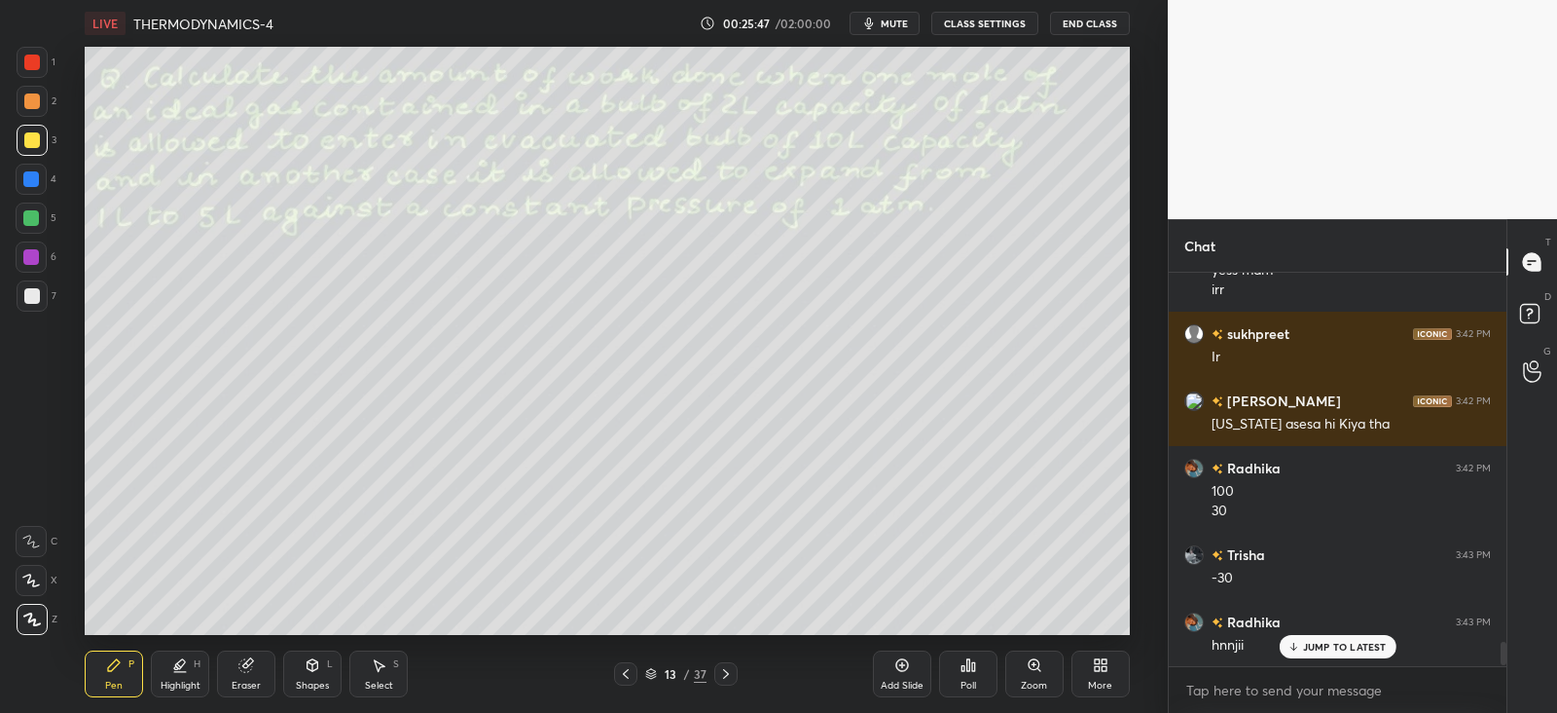
scroll to position [6, 6]
click at [316, 671] on icon at bounding box center [313, 665] width 16 height 16
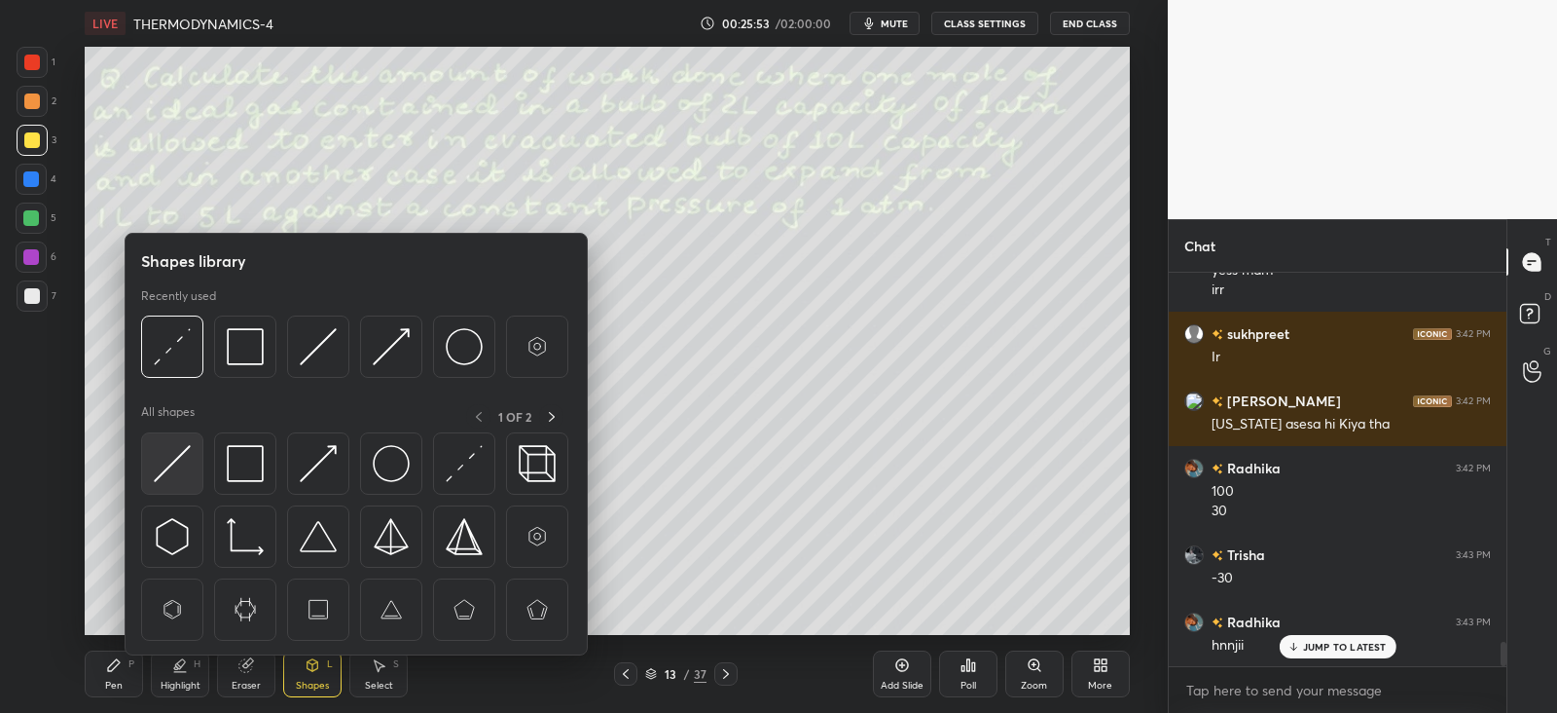
click at [172, 464] on img at bounding box center [172, 463] width 37 height 37
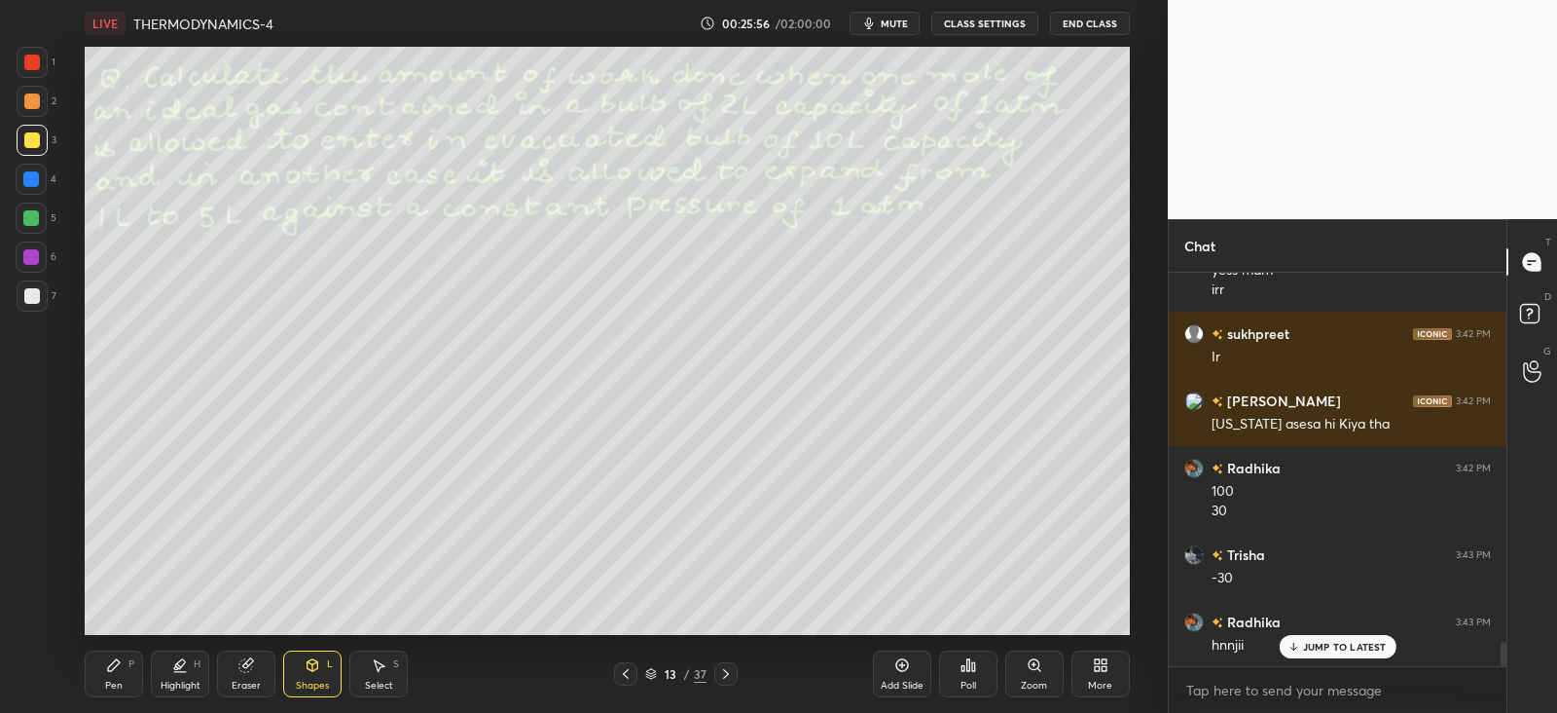
click at [149, 670] on div "Pen P Highlight H Eraser Shapes L Select S" at bounding box center [282, 673] width 394 height 47
click at [131, 677] on div "Pen P" at bounding box center [114, 673] width 58 height 47
click at [1311, 635] on div "JUMP TO LATEST" at bounding box center [1337, 646] width 117 height 23
click at [33, 305] on div at bounding box center [32, 295] width 31 height 31
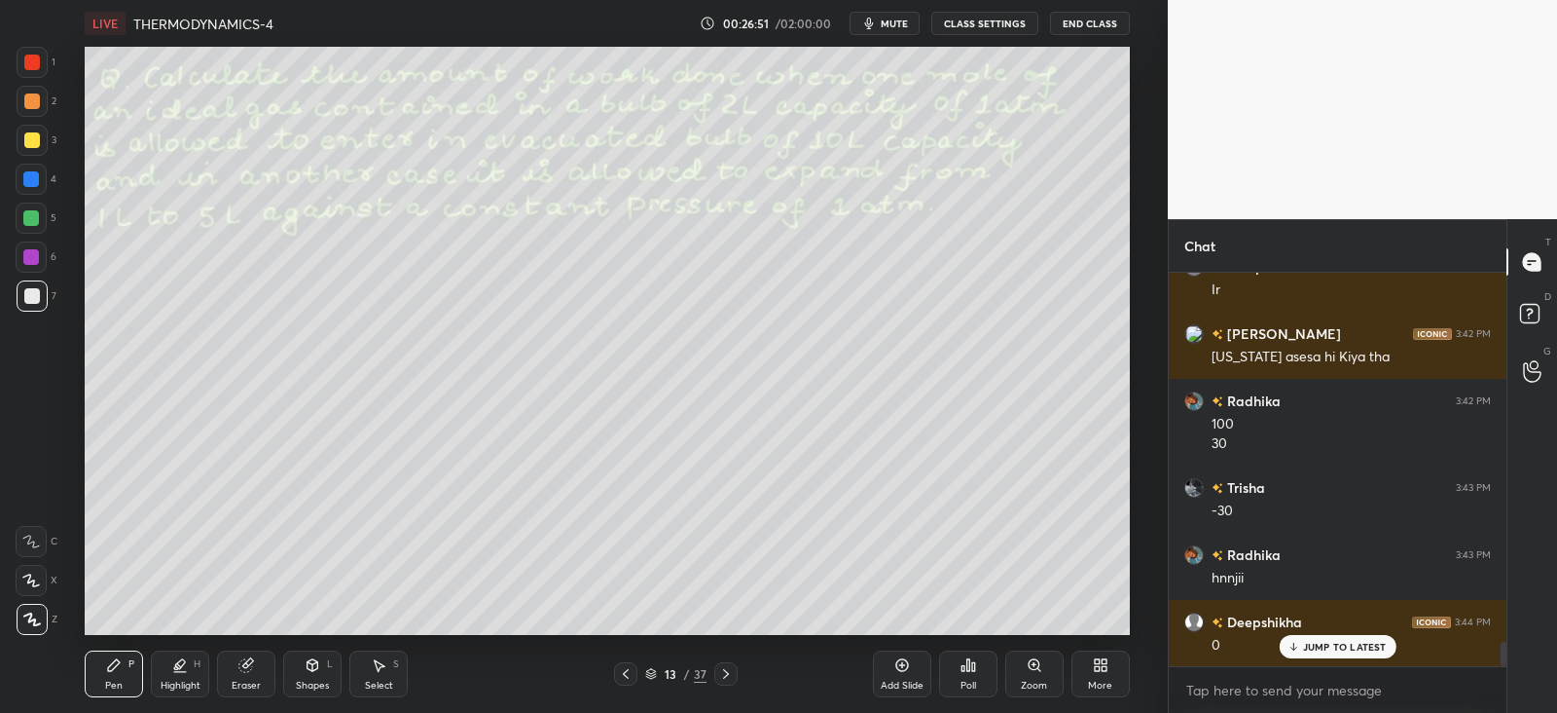
click at [316, 659] on icon at bounding box center [313, 665] width 16 height 16
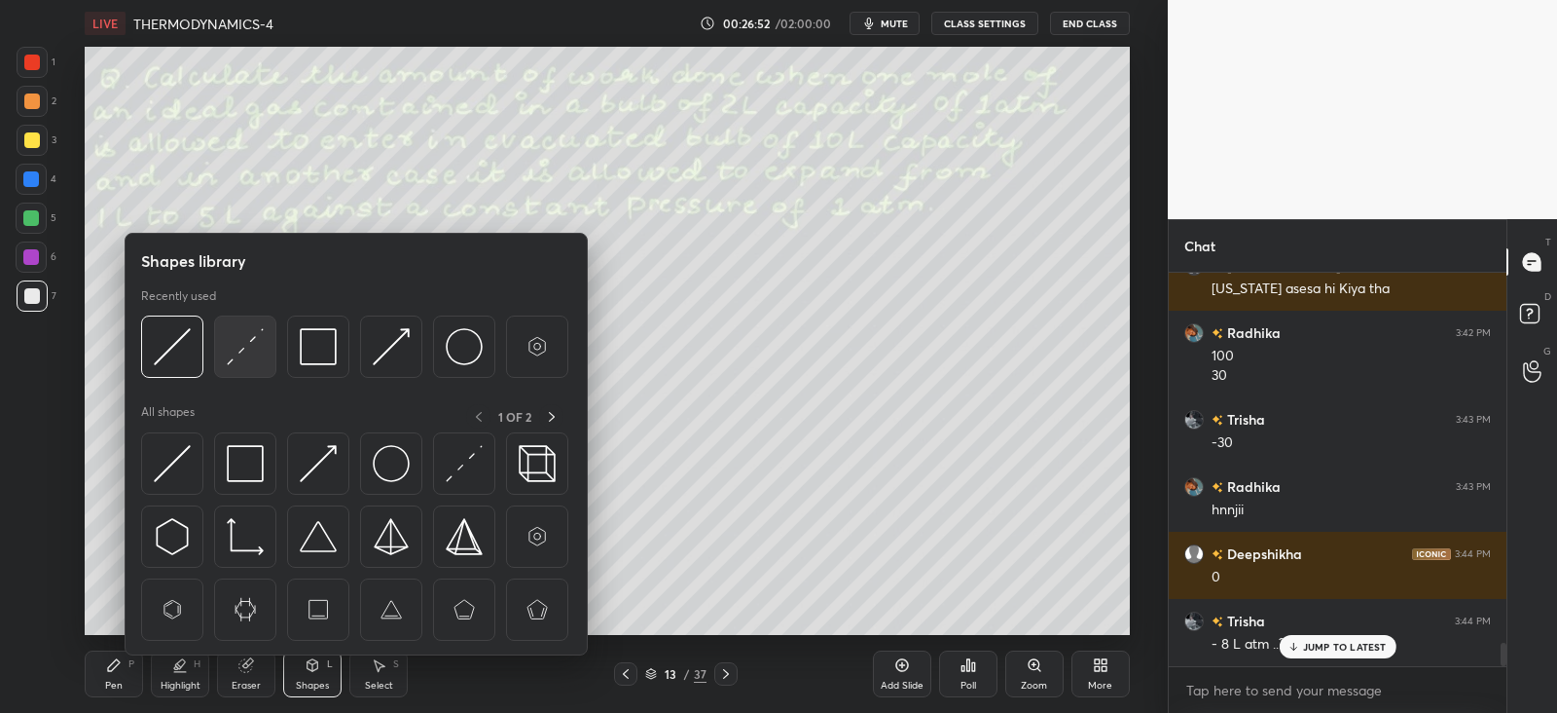
scroll to position [6173, 0]
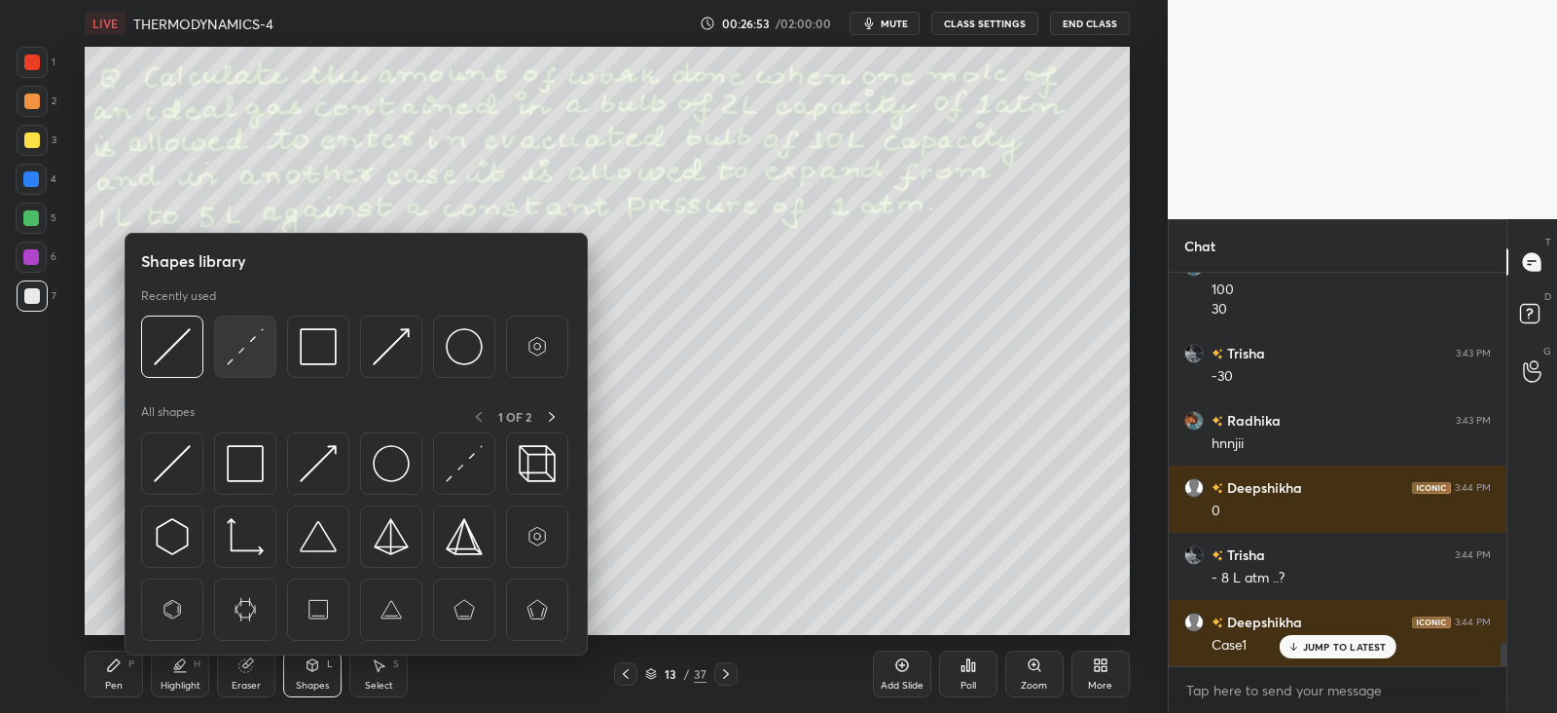
click at [239, 352] on img at bounding box center [245, 346] width 37 height 37
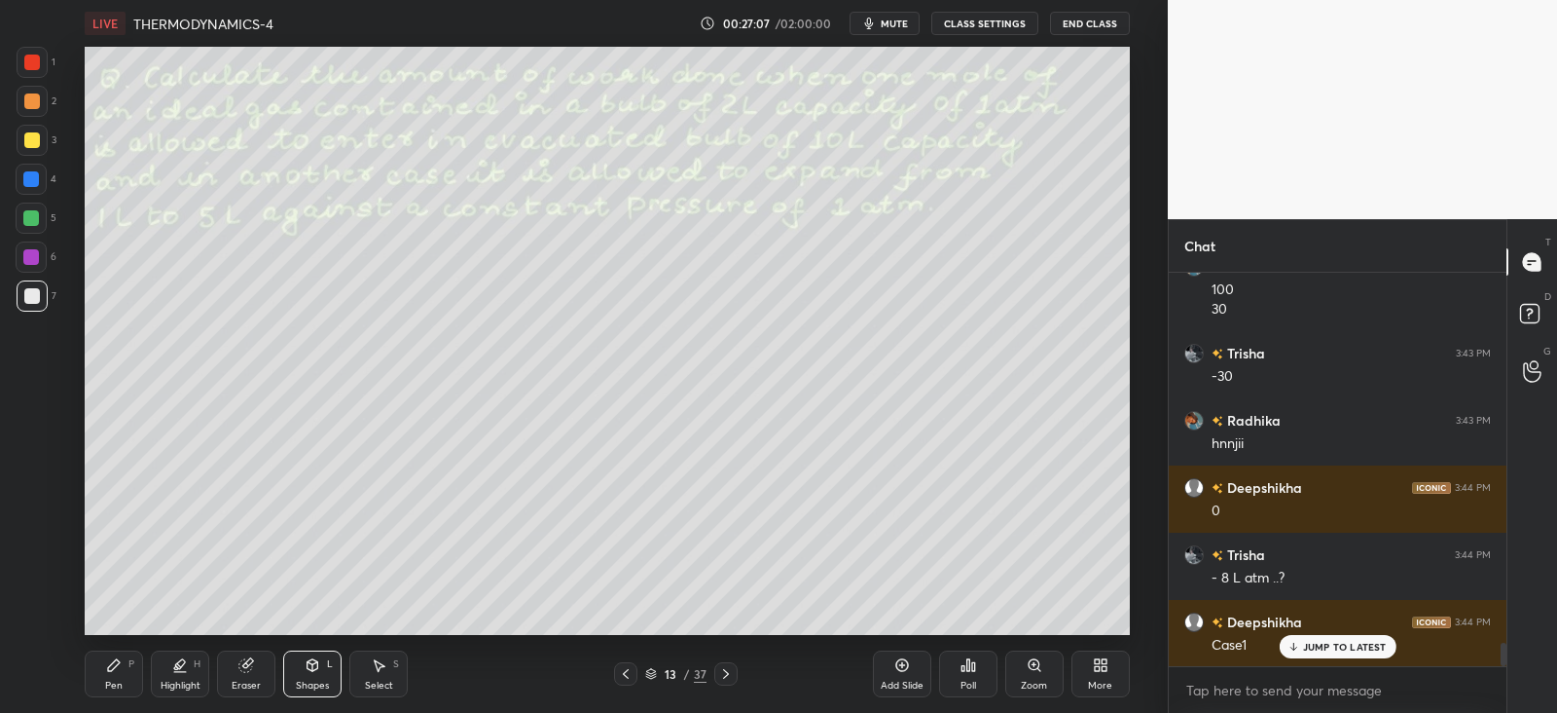
scroll to position [6241, 0]
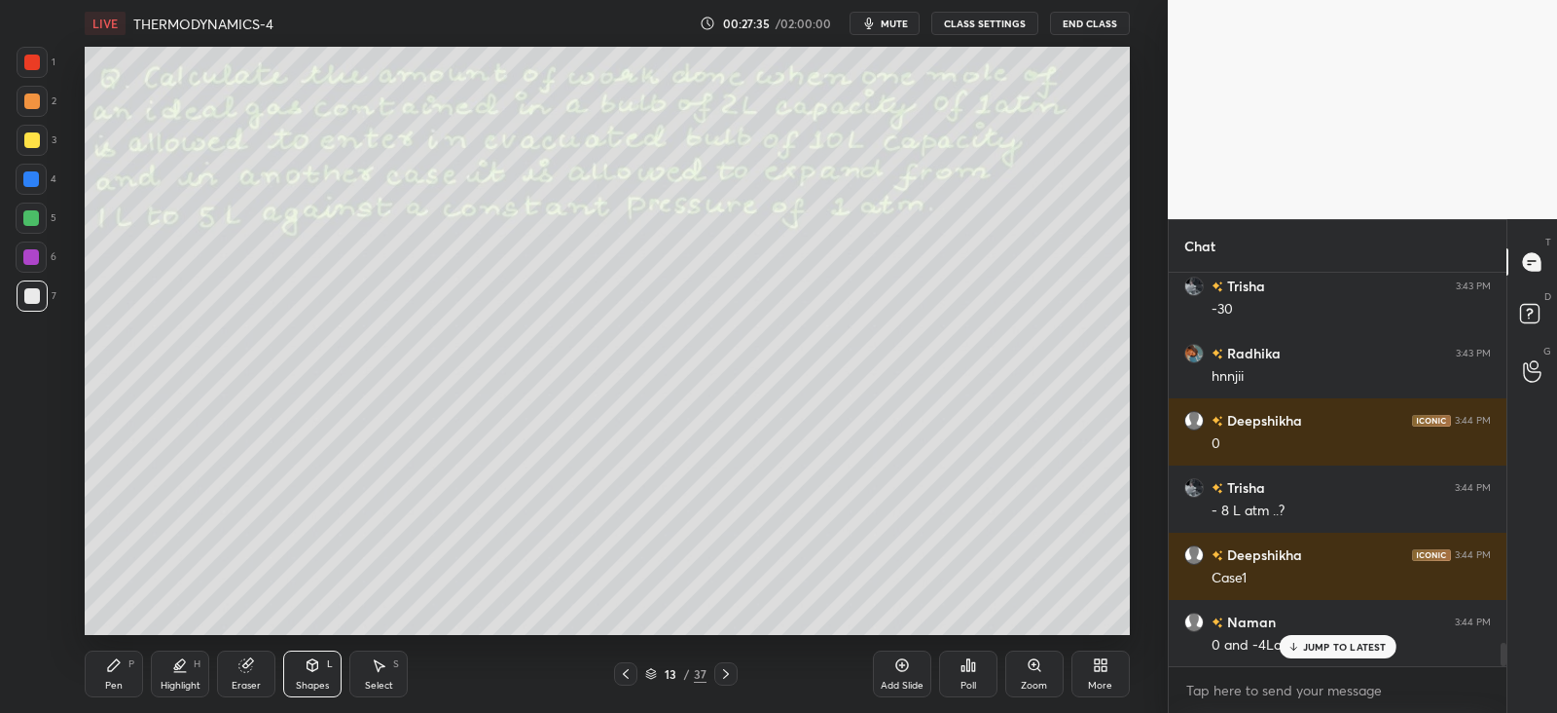
click at [36, 181] on div at bounding box center [31, 179] width 16 height 16
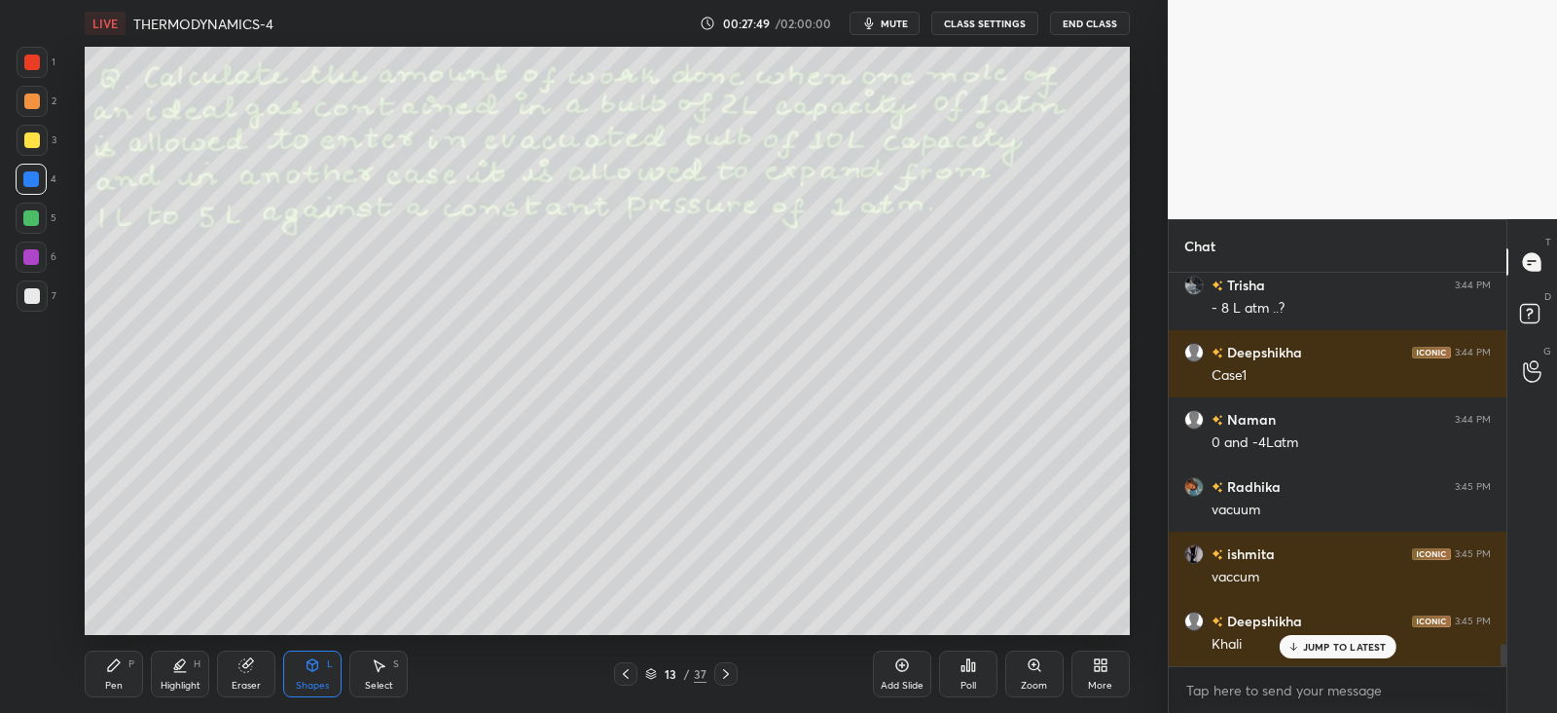
scroll to position [6509, 0]
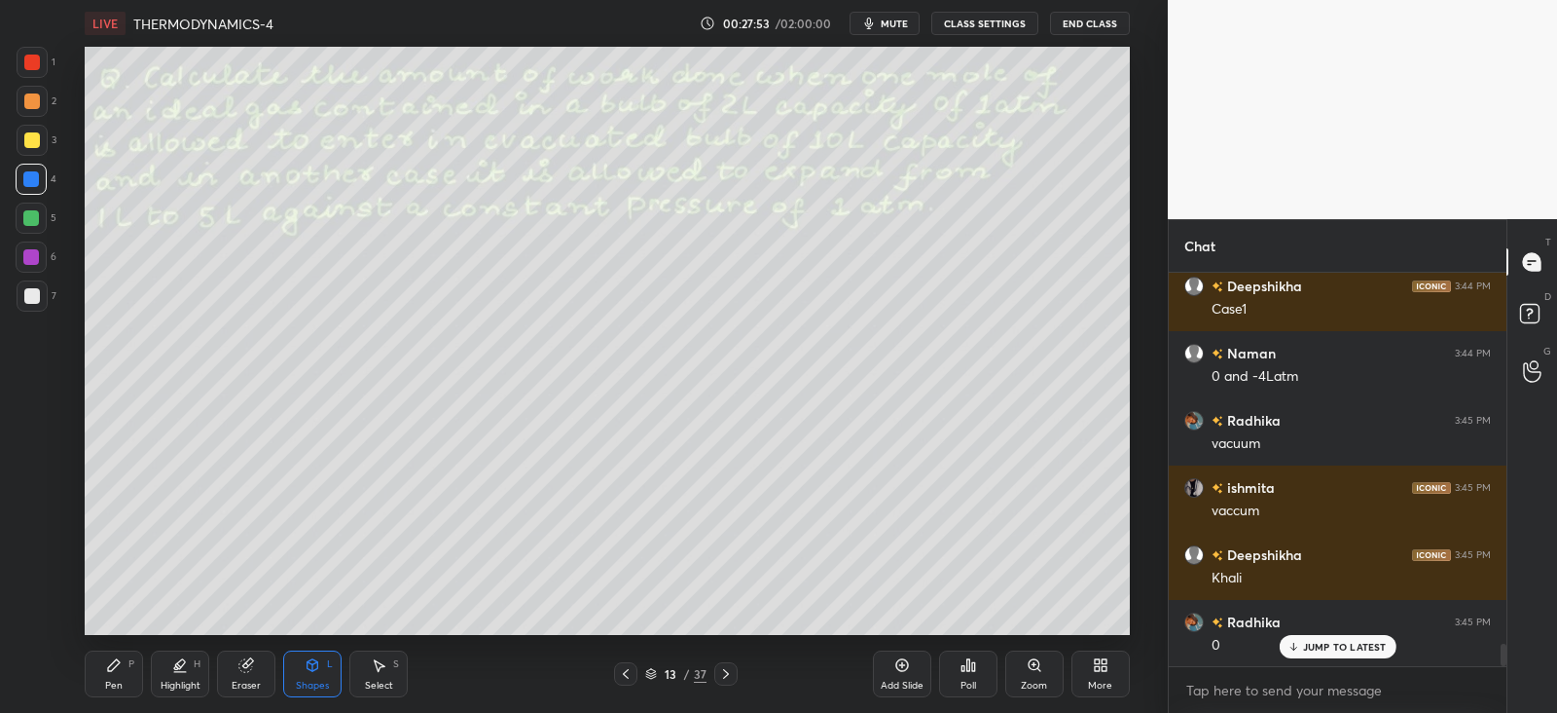
click at [30, 292] on div at bounding box center [32, 296] width 16 height 16
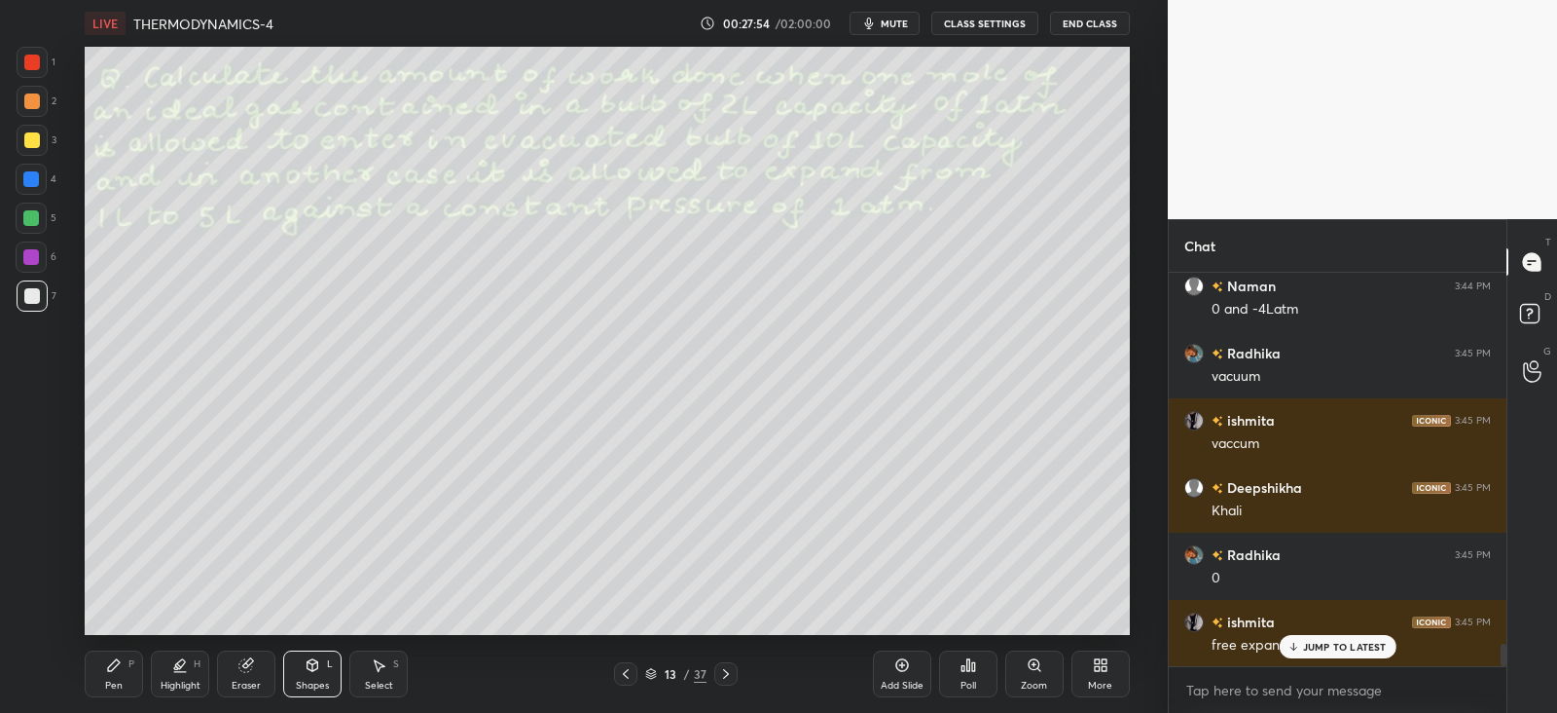
click at [122, 672] on icon at bounding box center [114, 665] width 16 height 16
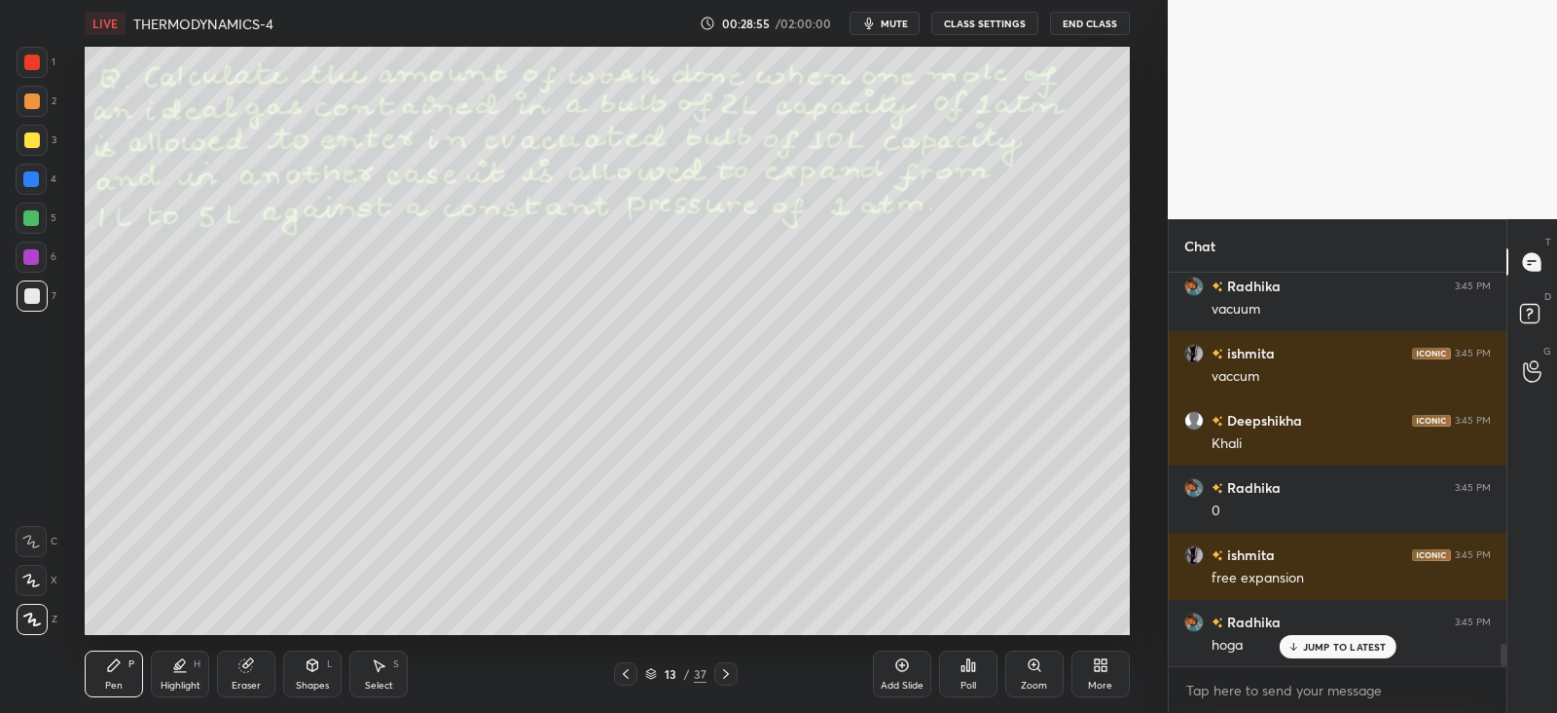
click at [235, 658] on div "Eraser" at bounding box center [246, 673] width 58 height 47
click at [111, 669] on icon at bounding box center [114, 665] width 12 height 12
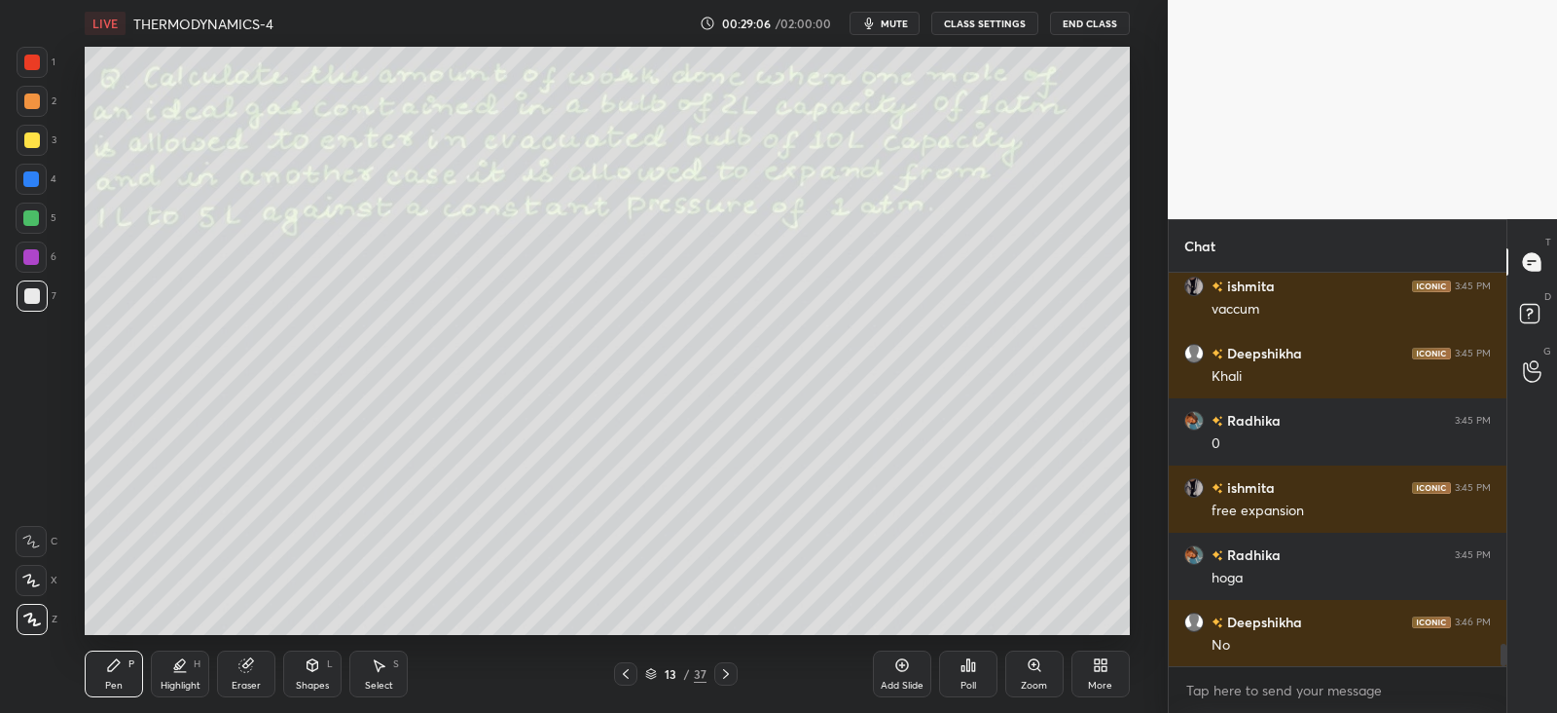
click at [316, 659] on icon at bounding box center [313, 665] width 16 height 16
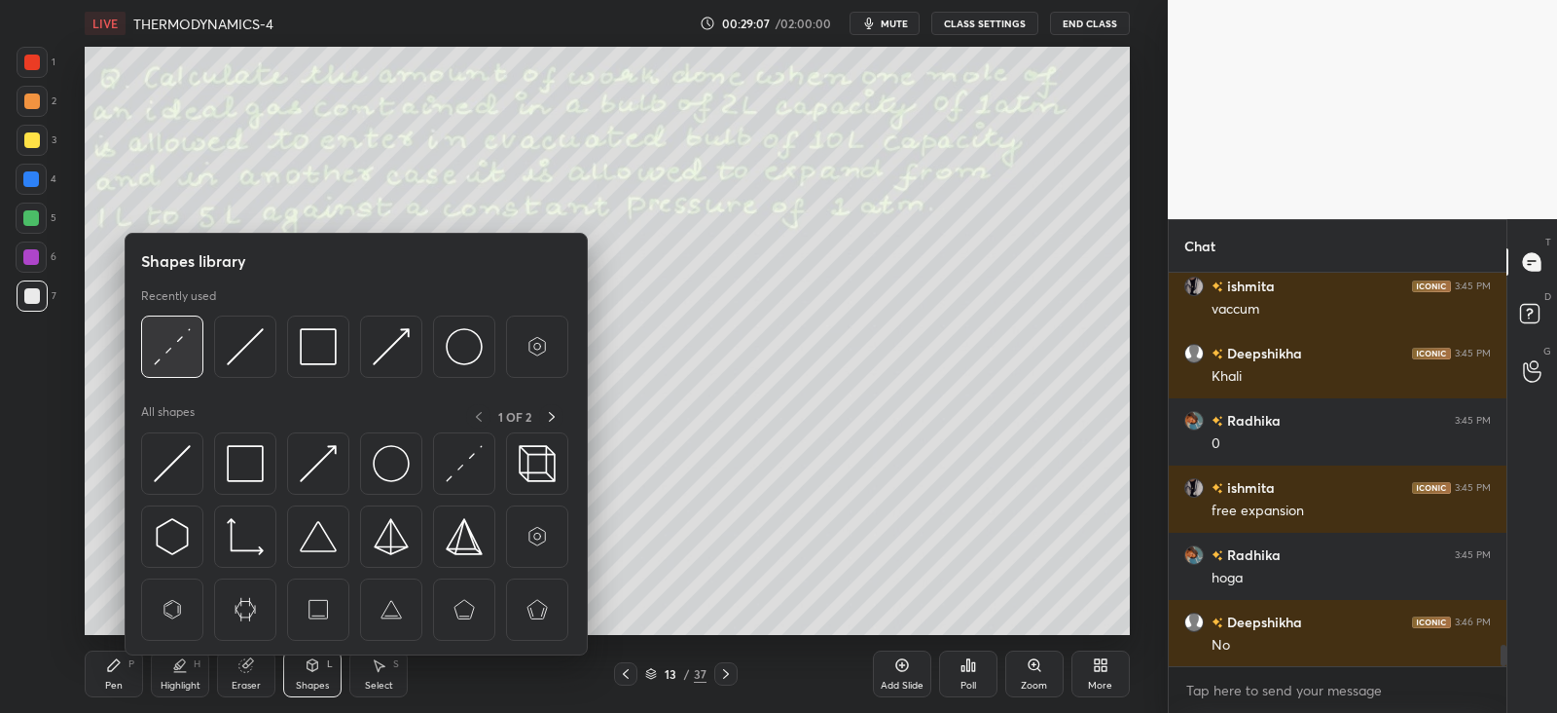
scroll to position [6779, 0]
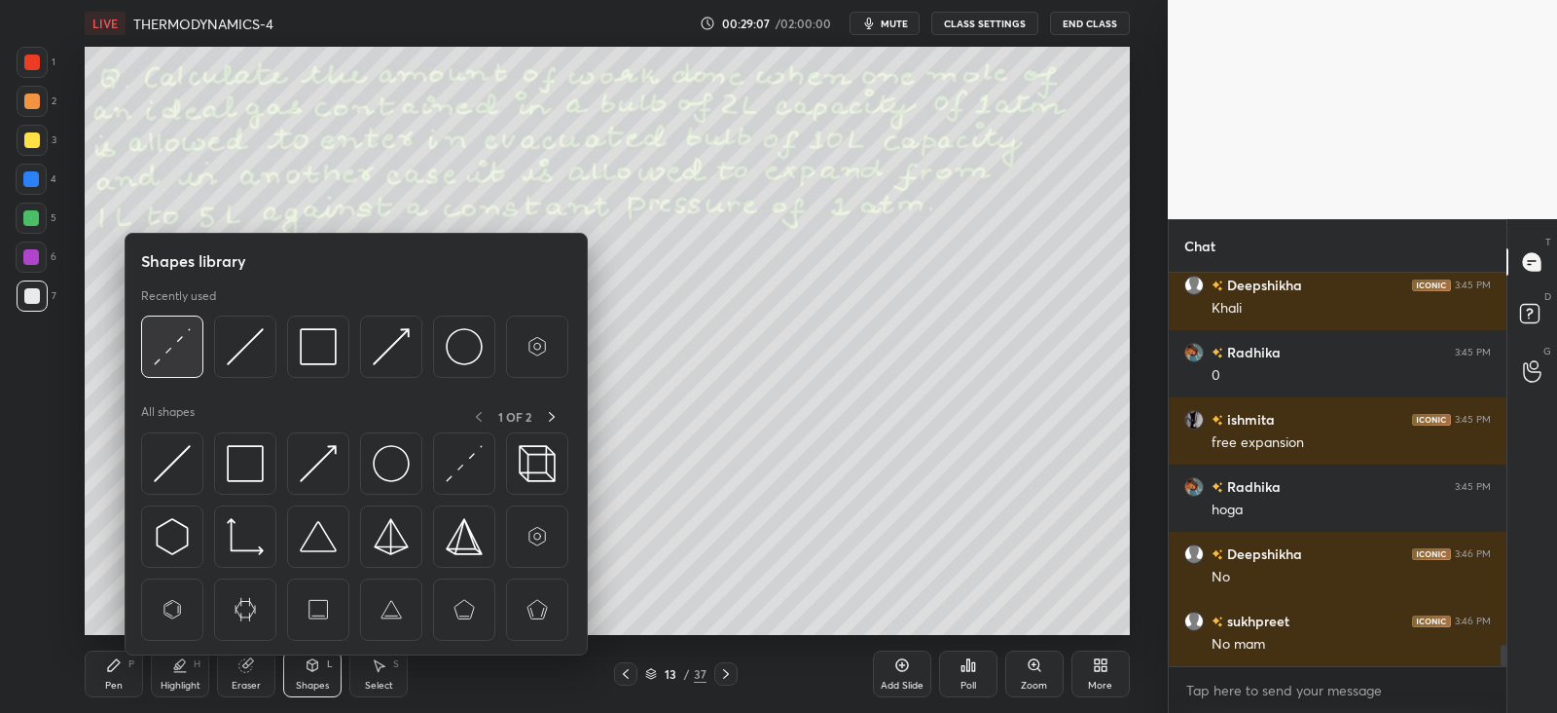
click at [181, 348] on img at bounding box center [172, 346] width 37 height 37
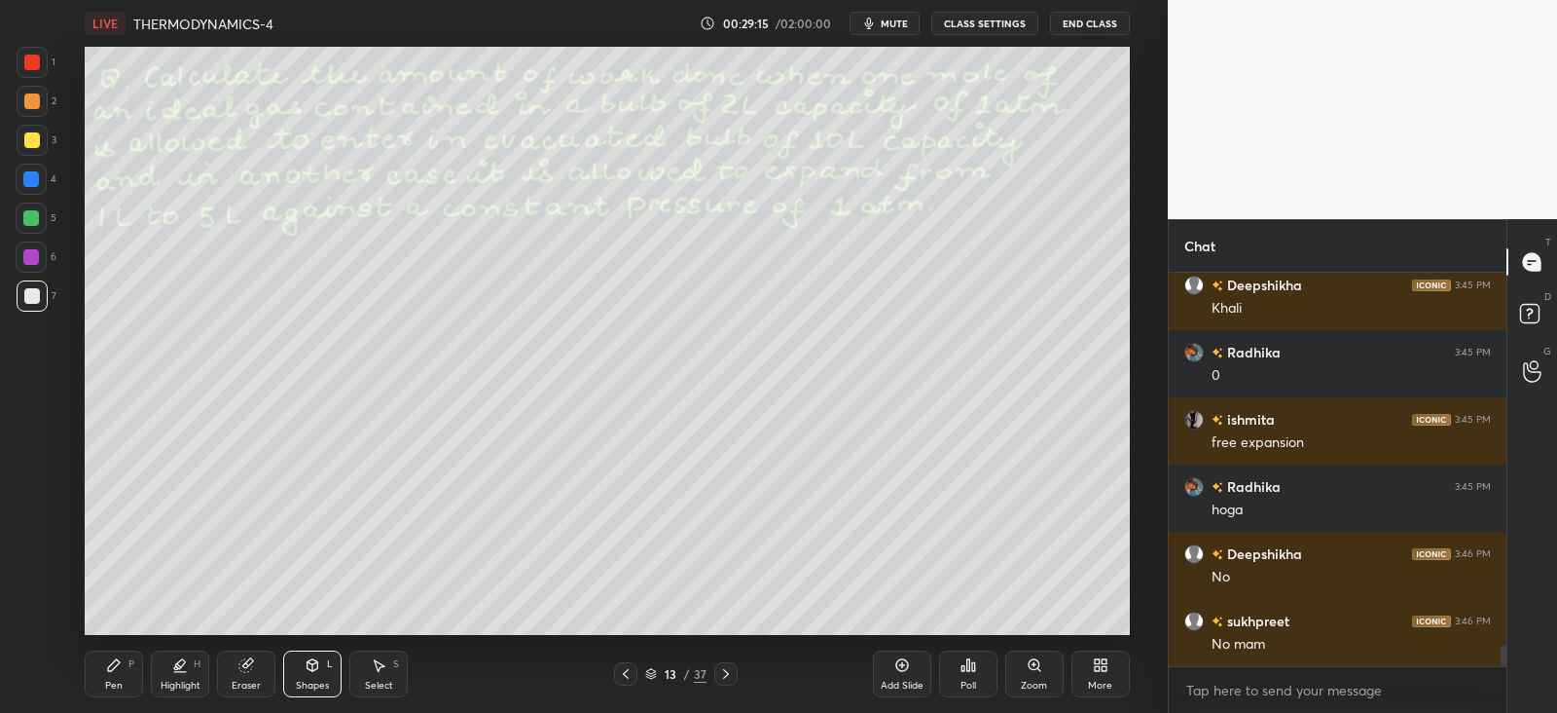
click at [122, 690] on div "Pen P" at bounding box center [114, 673] width 58 height 47
click at [177, 662] on icon at bounding box center [181, 664] width 10 height 10
click at [123, 669] on div "Pen P" at bounding box center [114, 673] width 58 height 47
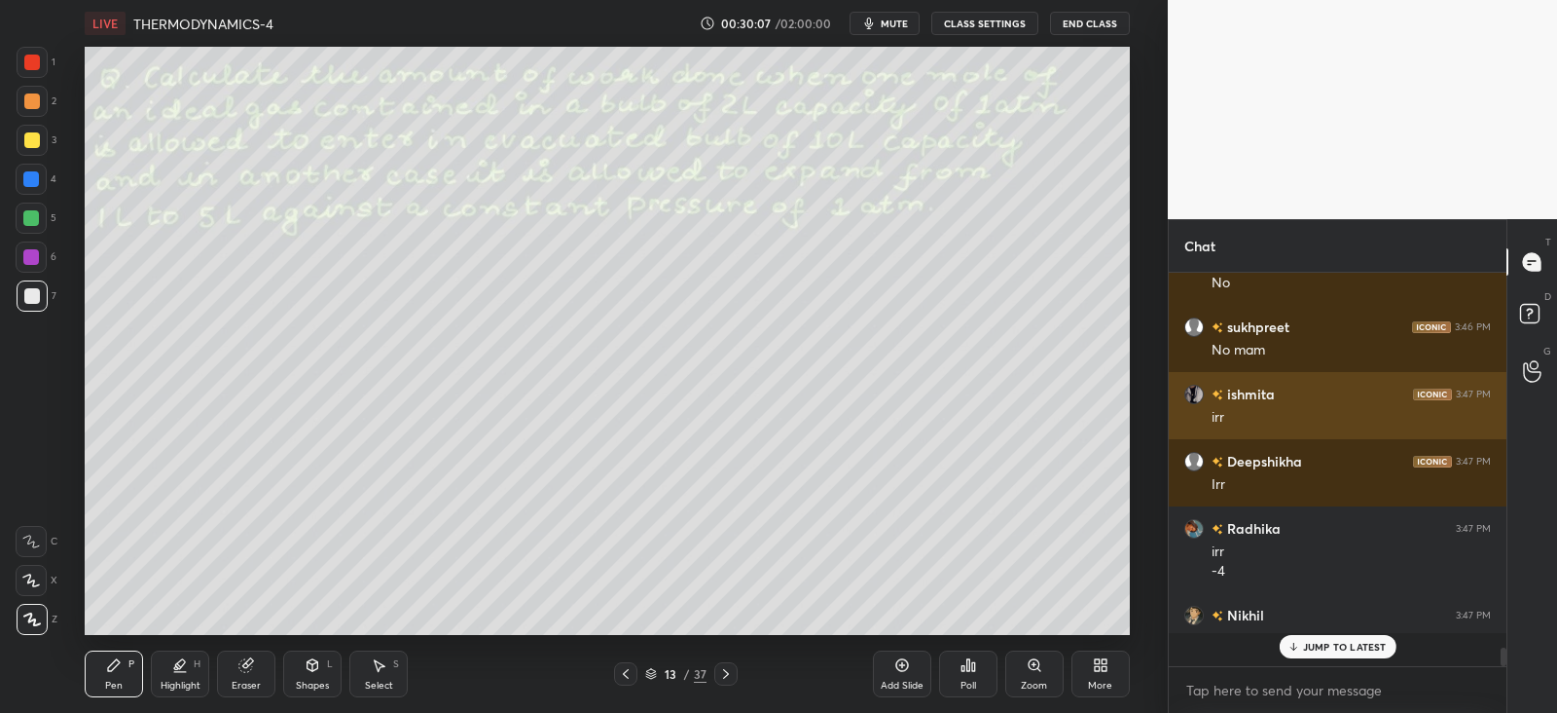
scroll to position [386, 331]
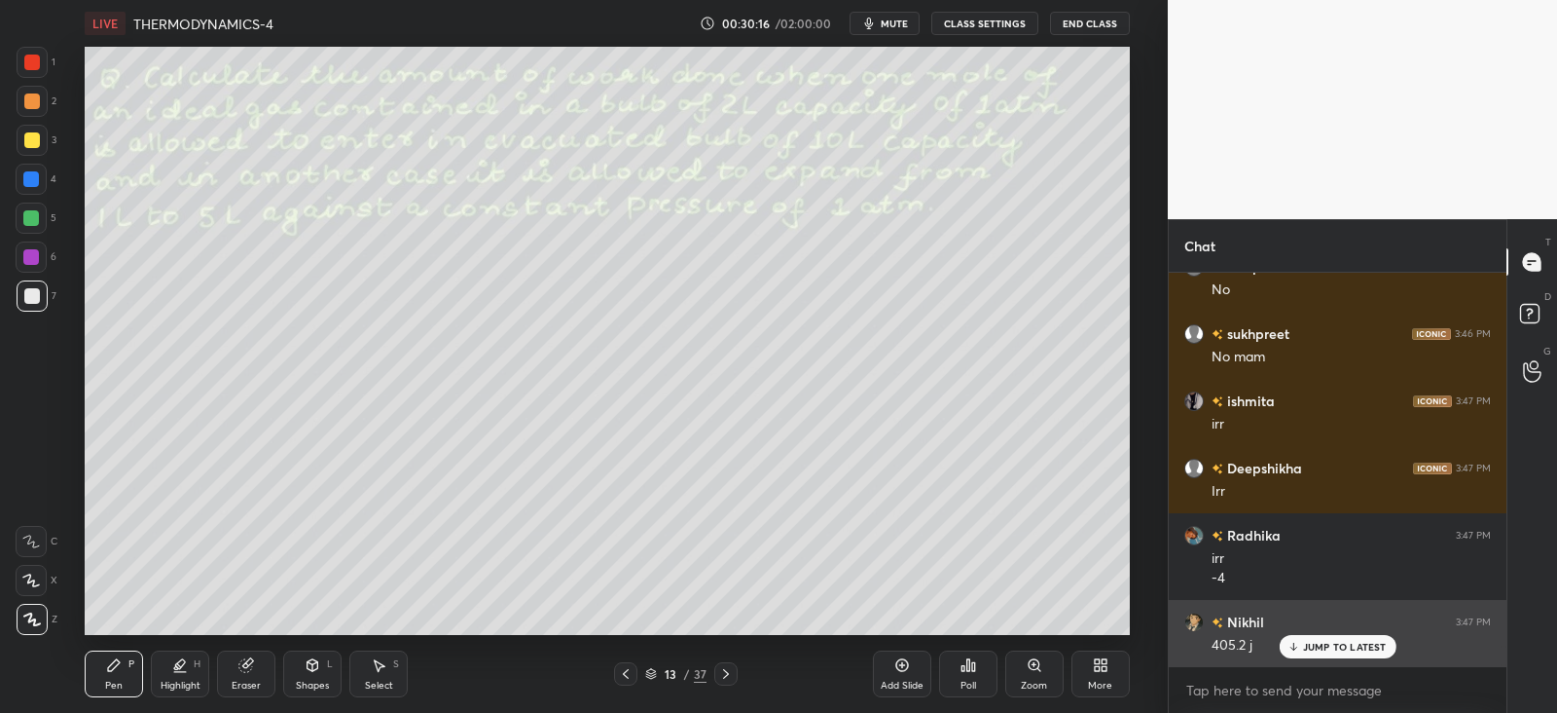
click at [1324, 645] on p "JUMP TO LATEST" at bounding box center [1345, 647] width 84 height 12
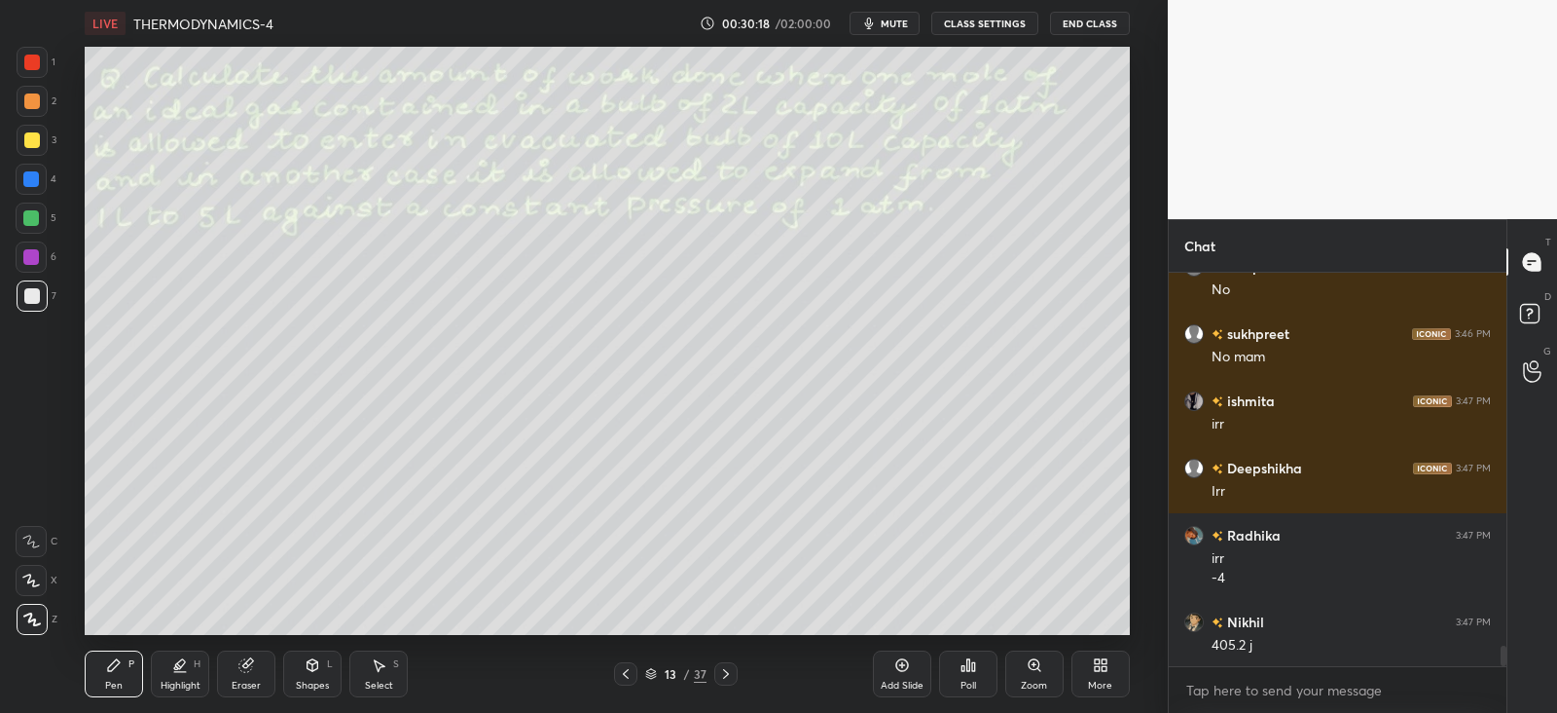
scroll to position [7134, 0]
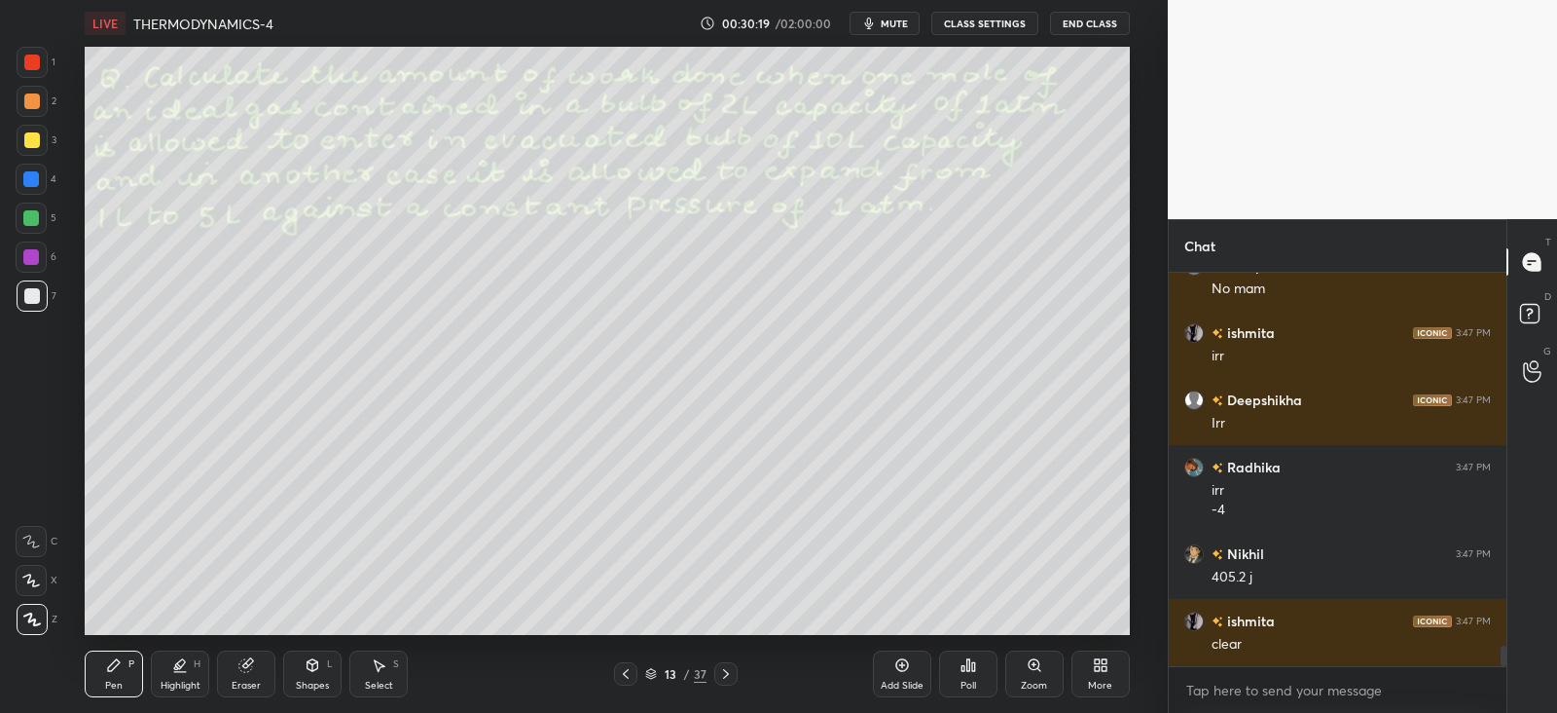
click at [730, 674] on icon at bounding box center [726, 674] width 16 height 16
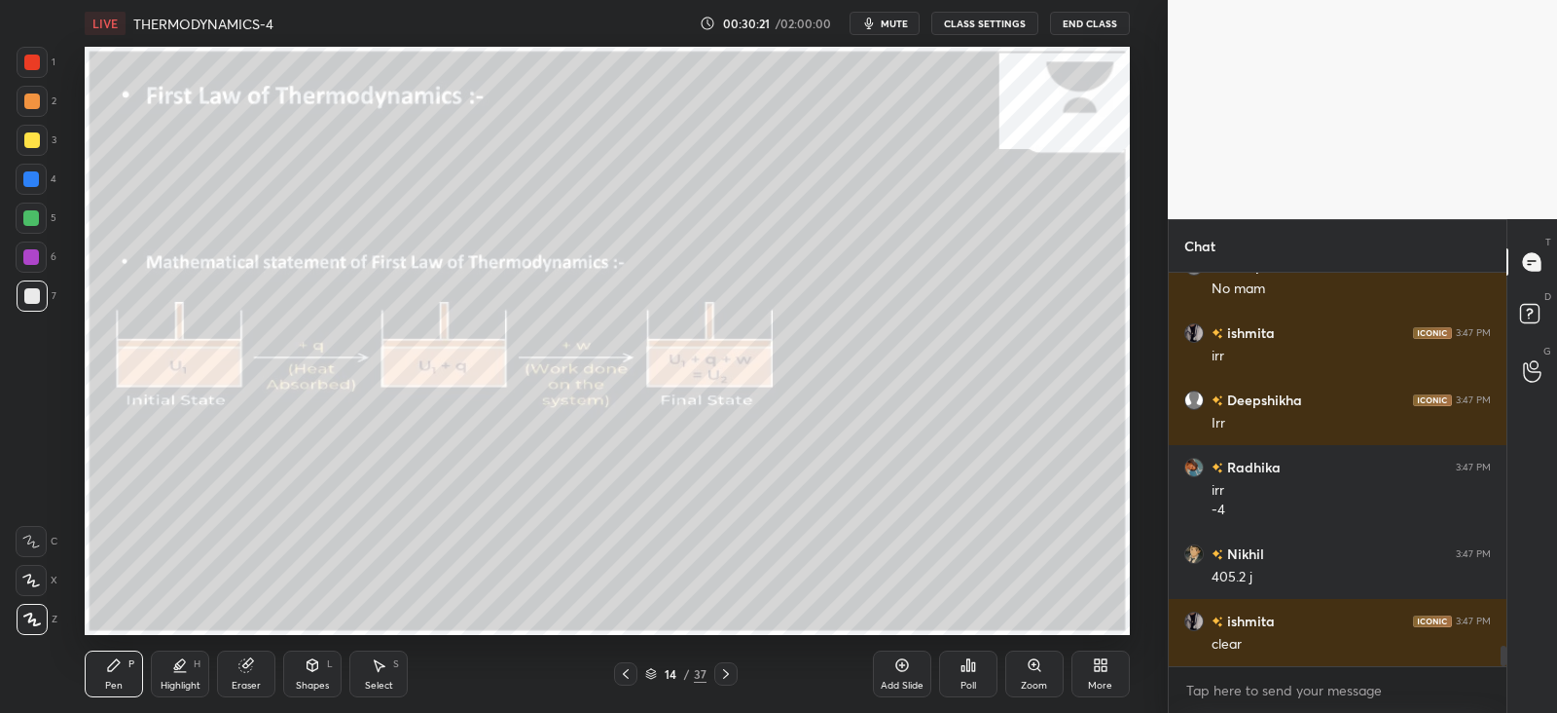
click at [631, 675] on icon at bounding box center [626, 674] width 16 height 16
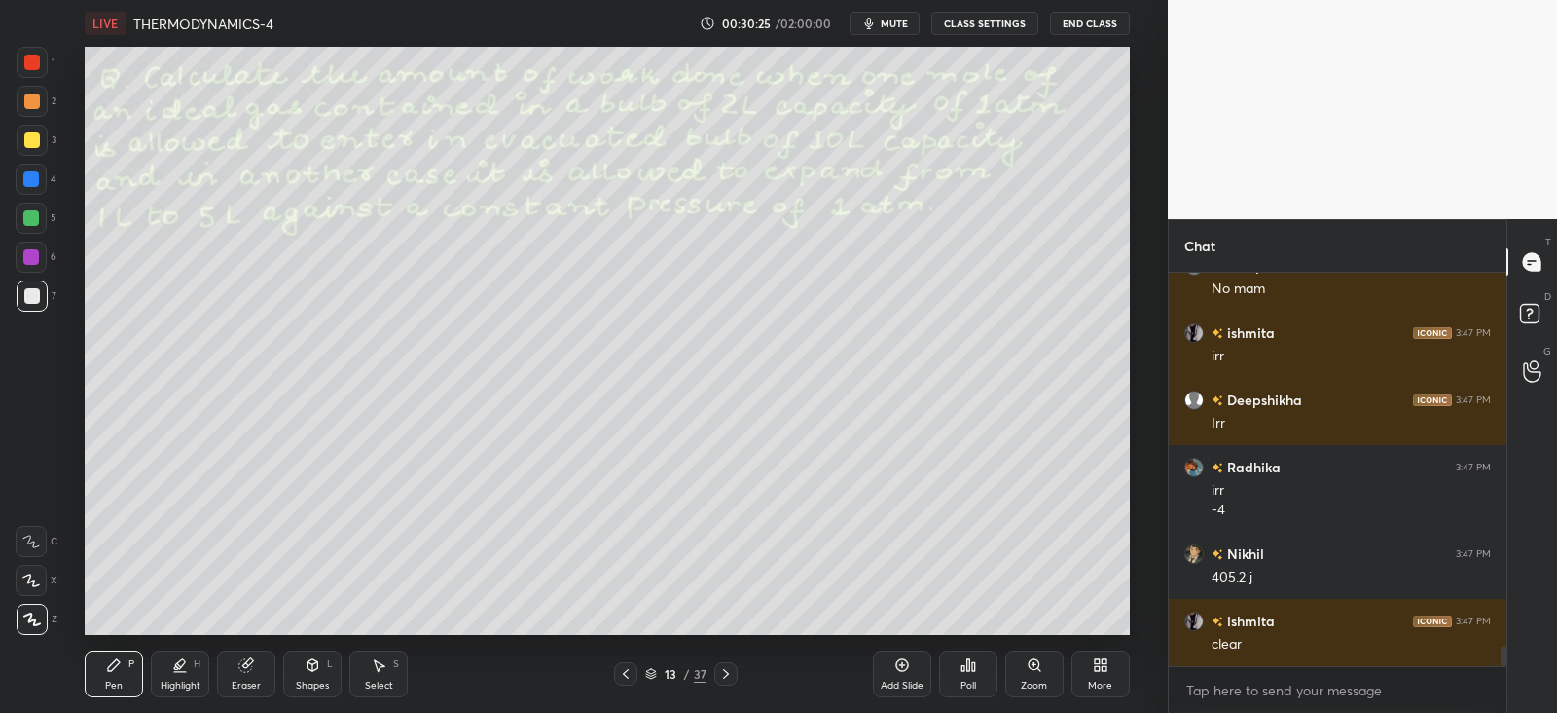
click at [736, 672] on div at bounding box center [725, 673] width 23 height 23
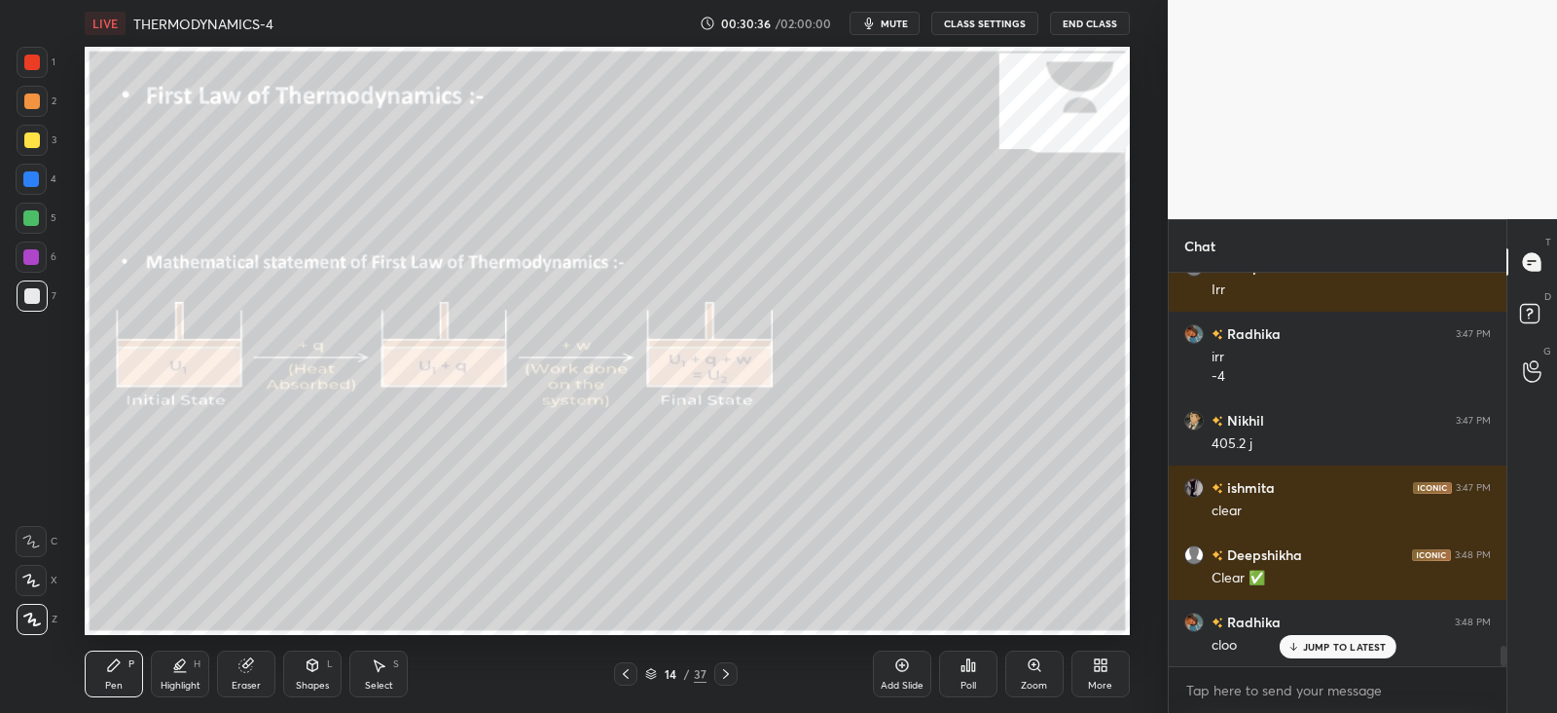
scroll to position [7335, 0]
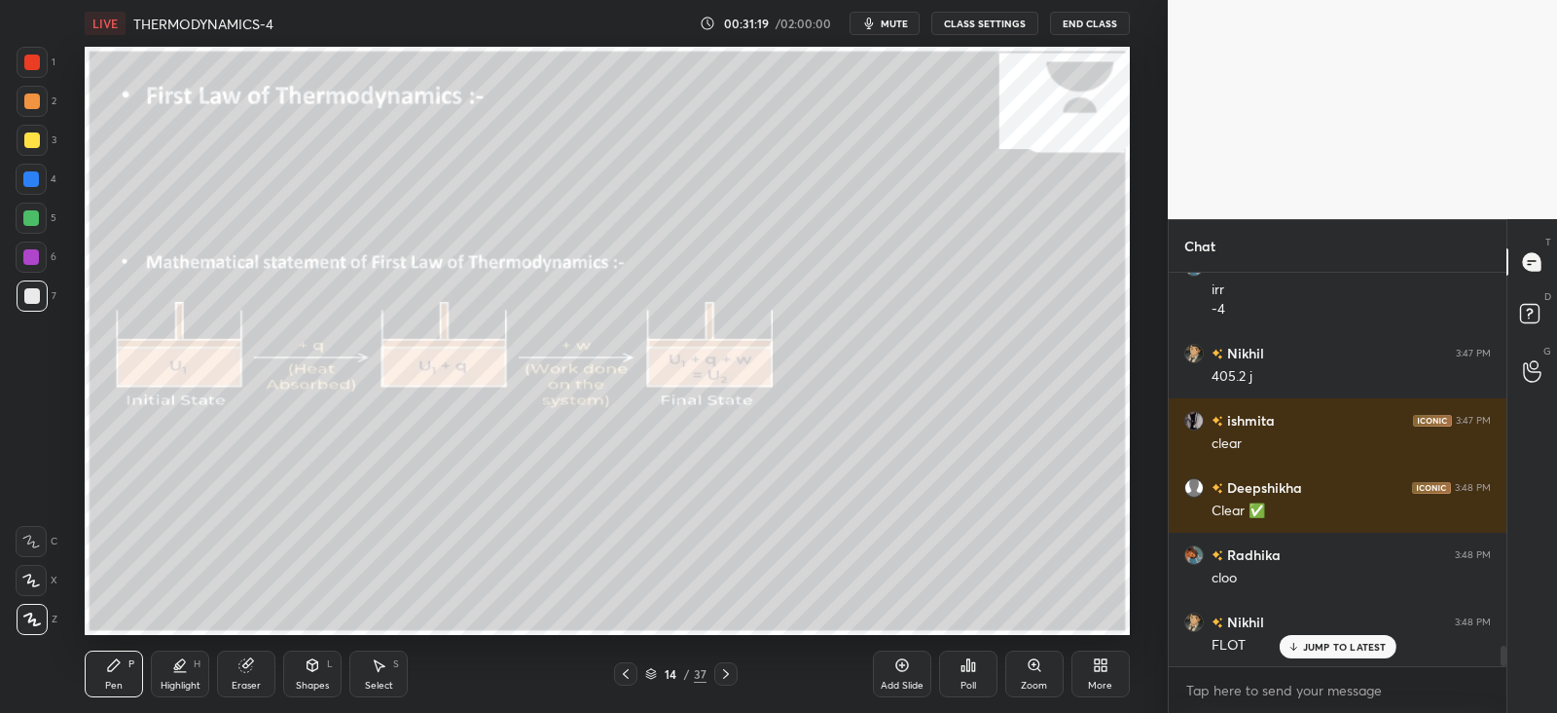
click at [1338, 635] on div "JUMP TO LATEST" at bounding box center [1337, 646] width 117 height 23
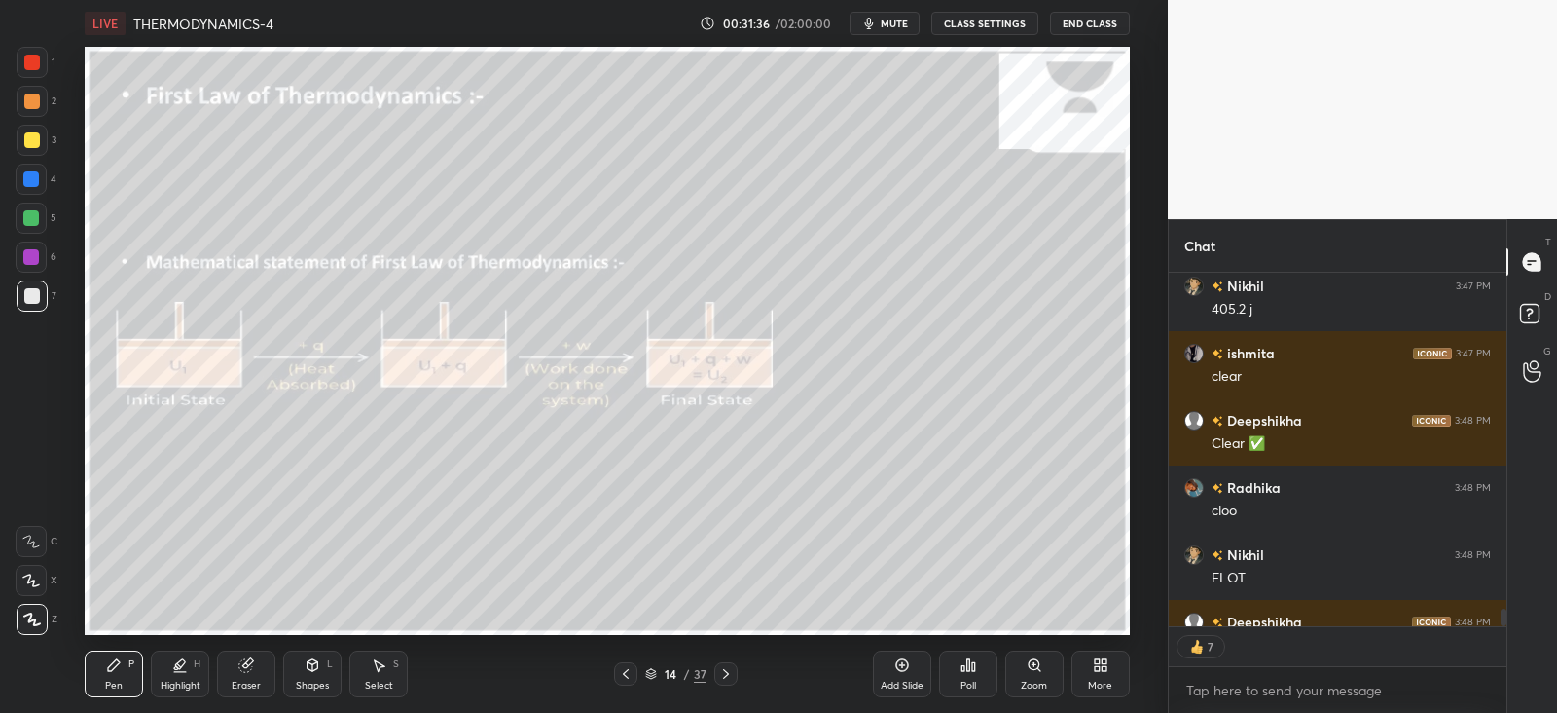
scroll to position [7442, 0]
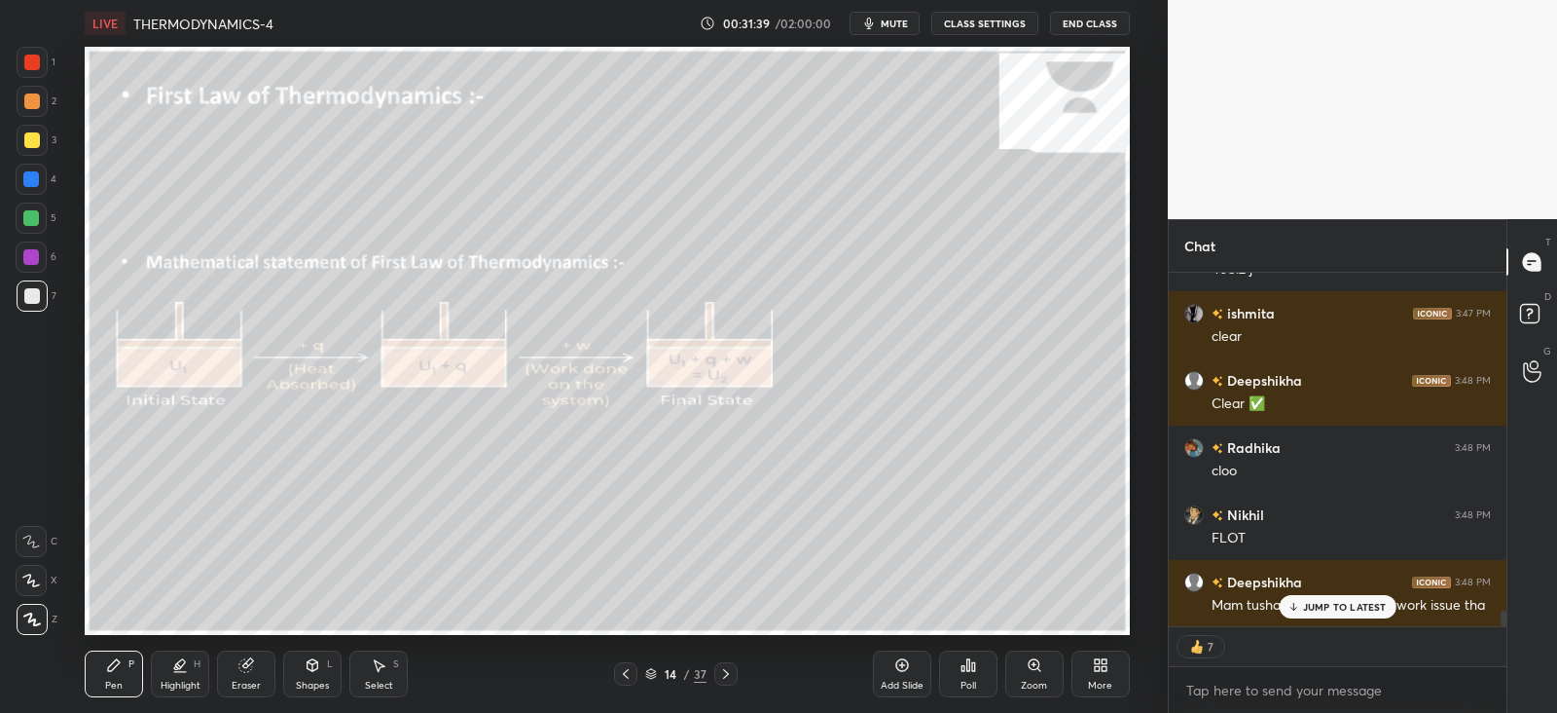
click at [38, 138] on div at bounding box center [32, 140] width 16 height 16
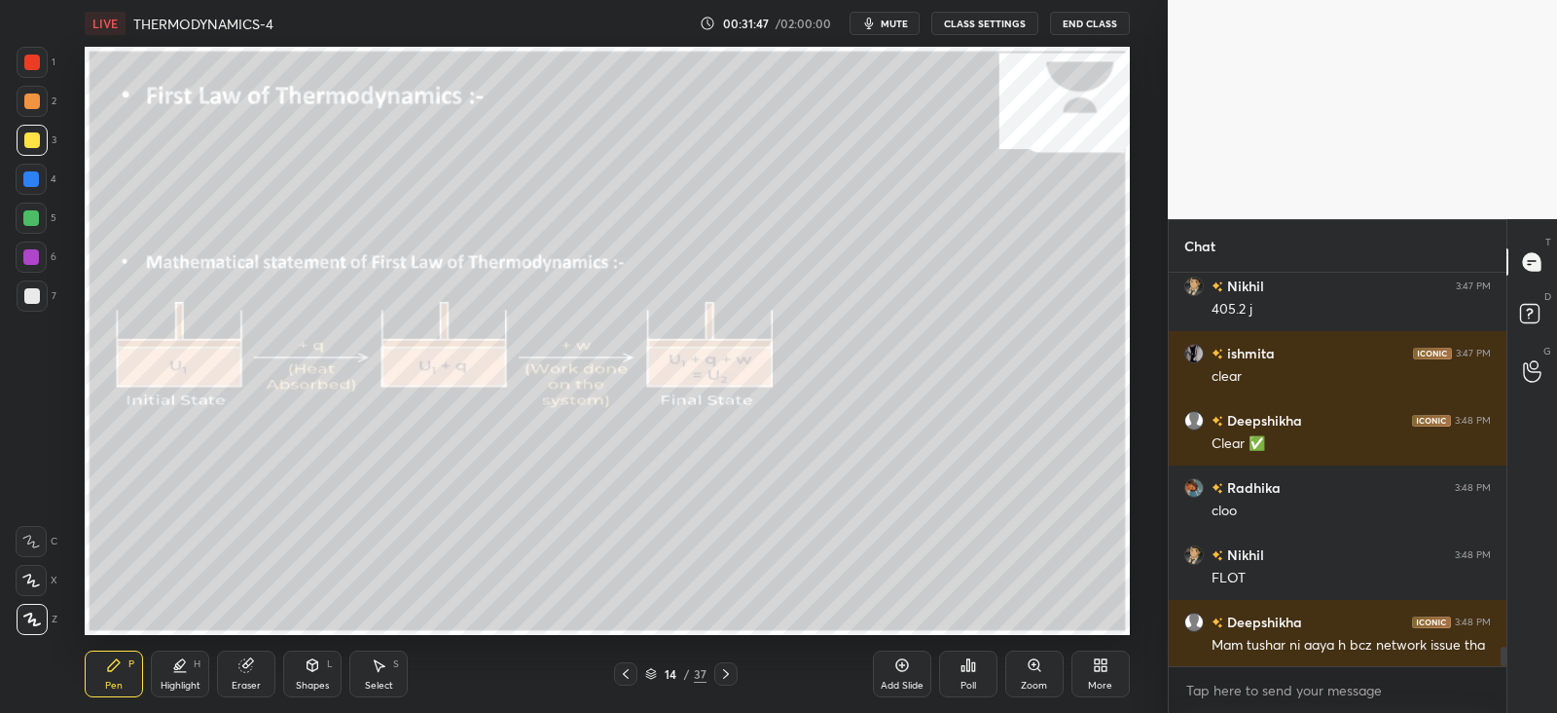
click at [245, 660] on icon at bounding box center [245, 665] width 13 height 13
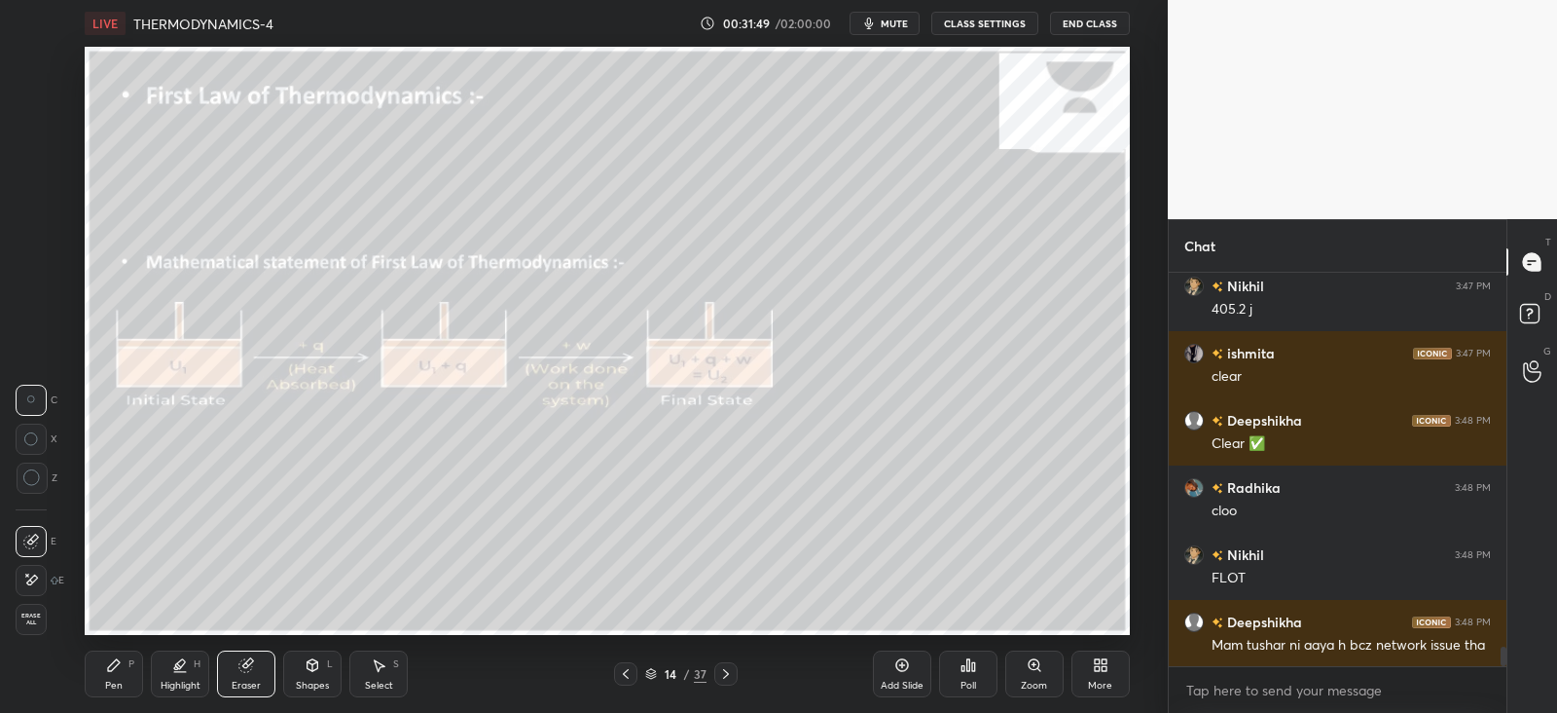
click at [107, 666] on icon at bounding box center [114, 665] width 16 height 16
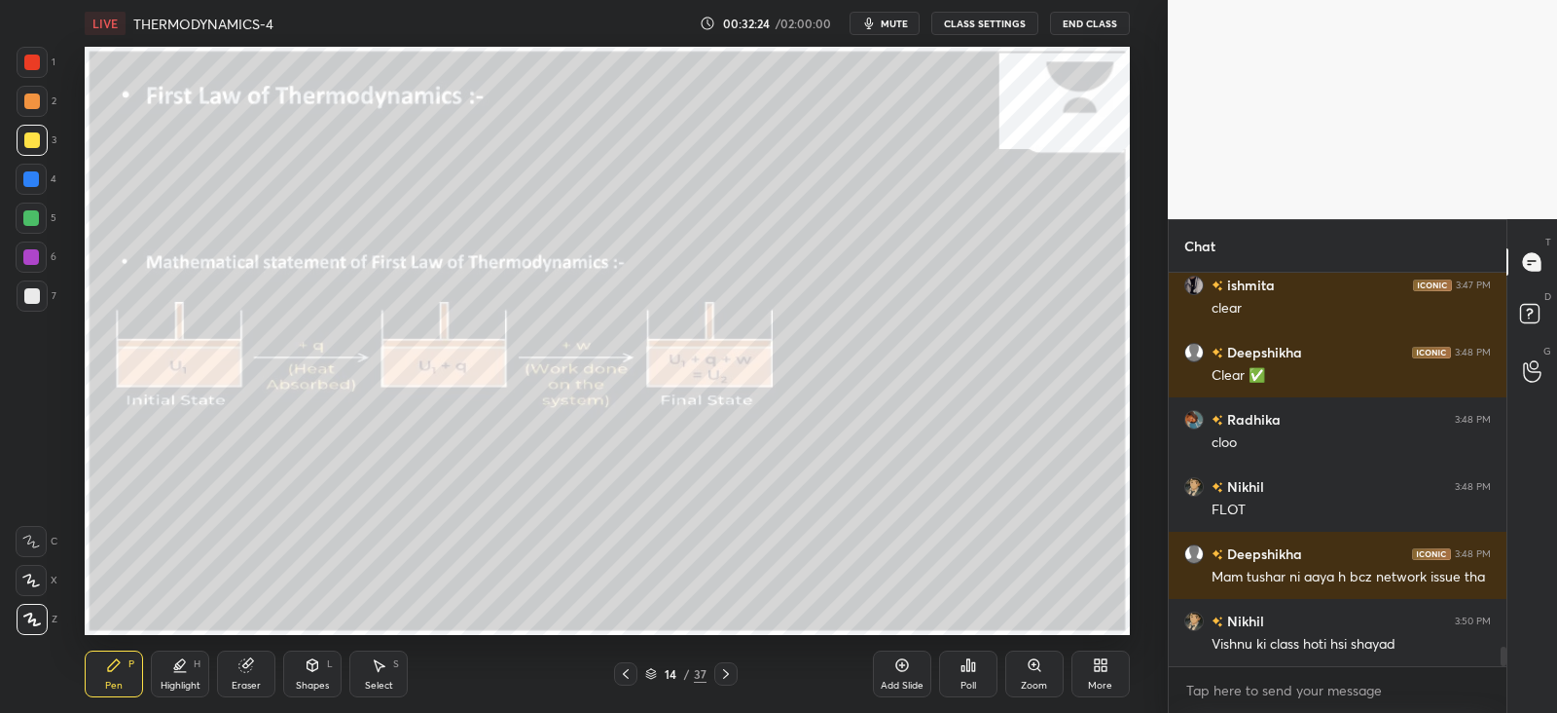
scroll to position [7554, 0]
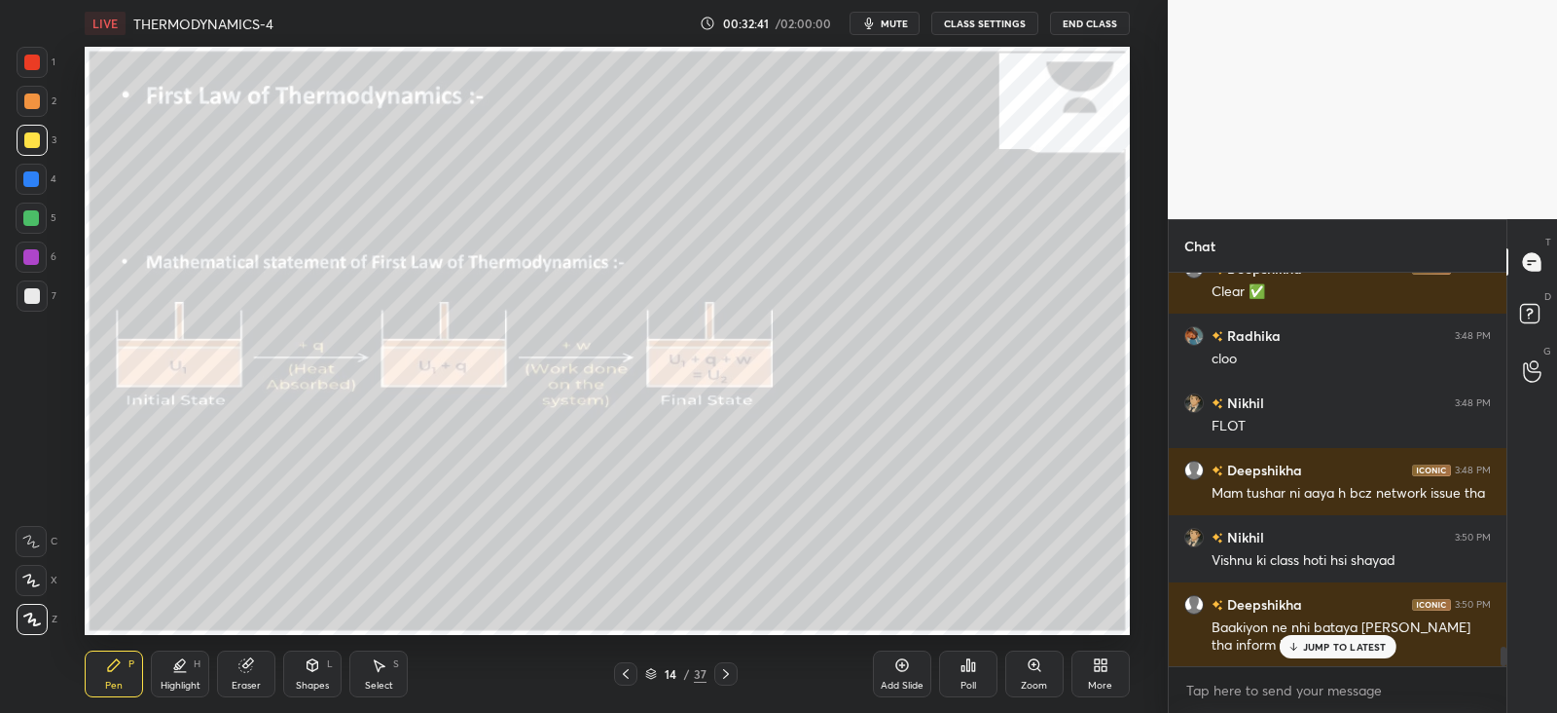
click at [1309, 644] on p "JUMP TO LATEST" at bounding box center [1345, 647] width 84 height 12
click at [320, 684] on div "Shapes" at bounding box center [312, 685] width 33 height 10
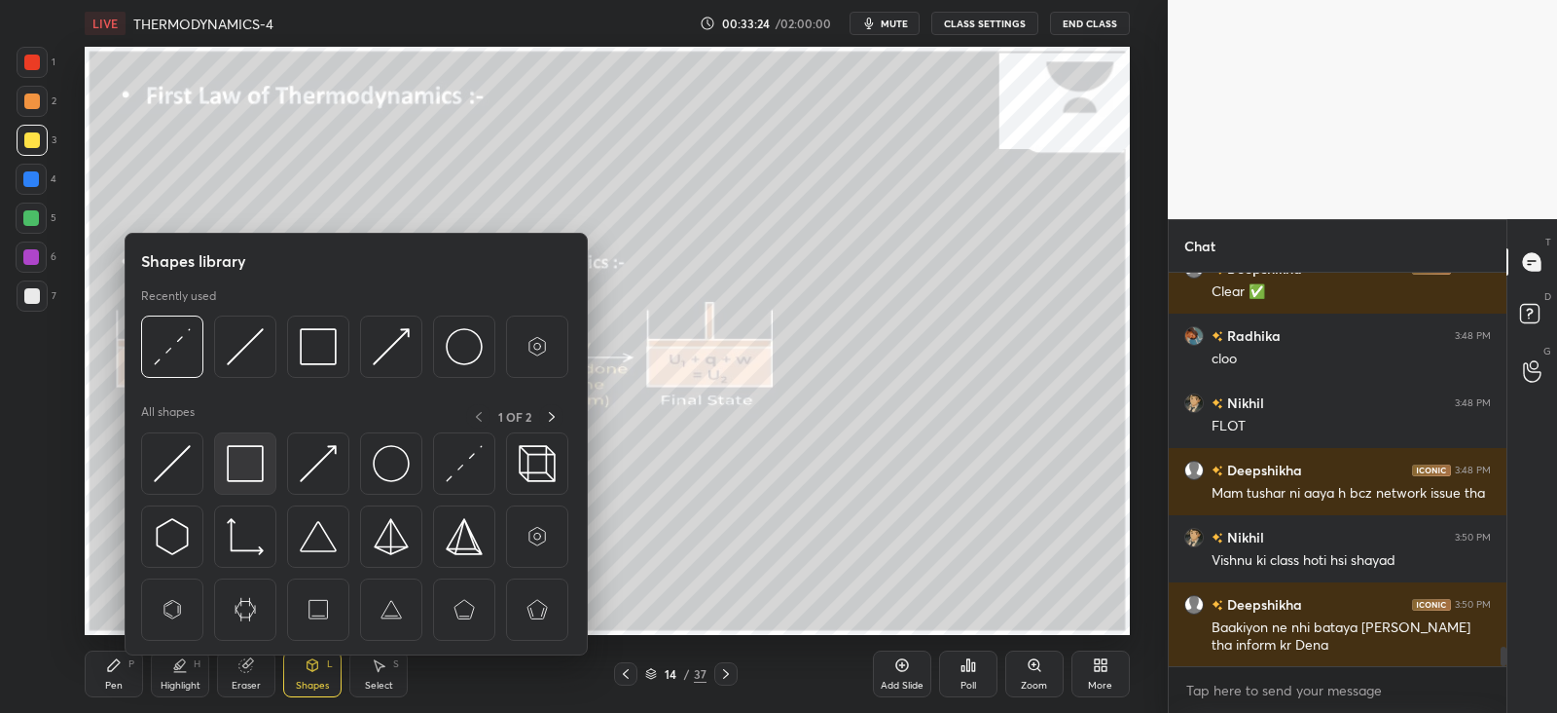
click at [235, 457] on img at bounding box center [245, 463] width 37 height 37
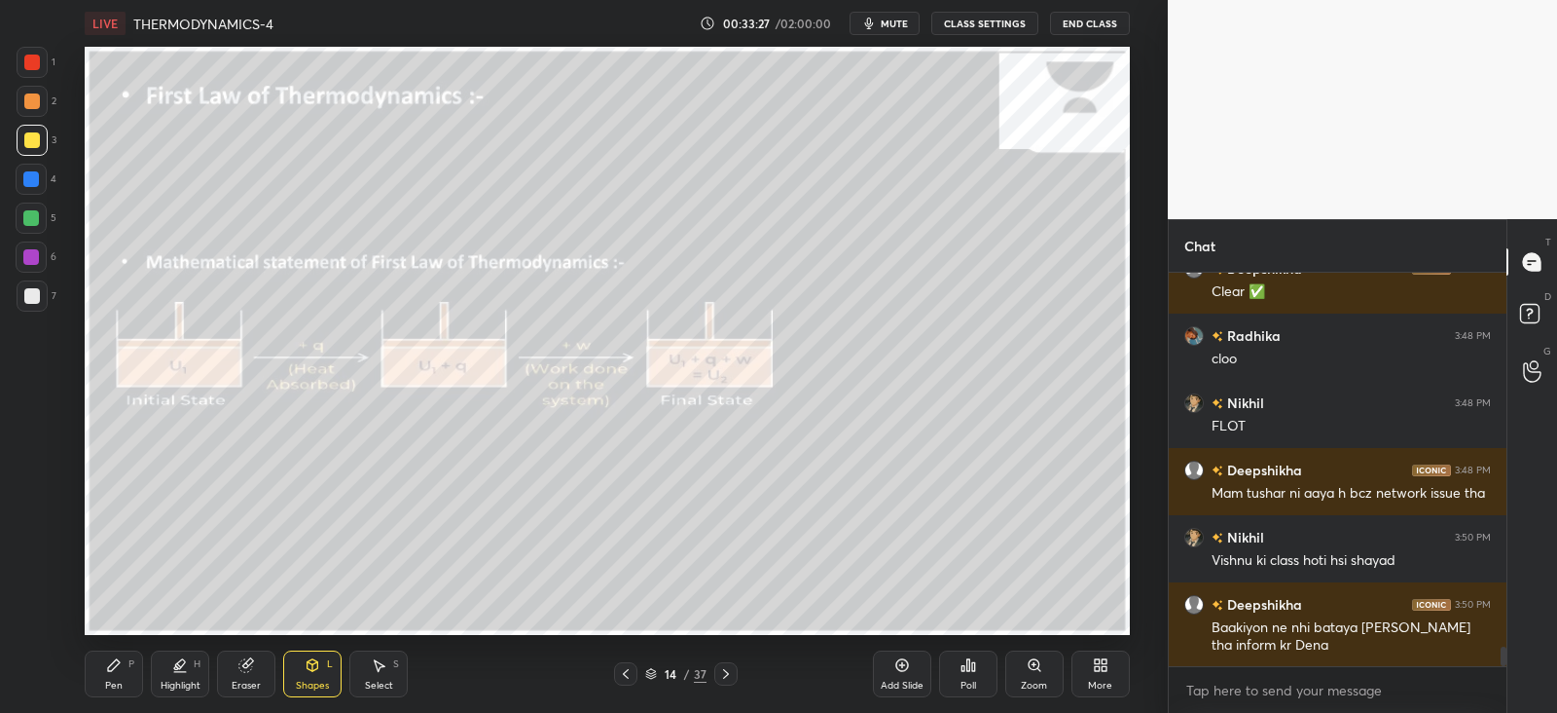
click at [118, 654] on div "Pen P" at bounding box center [114, 673] width 58 height 47
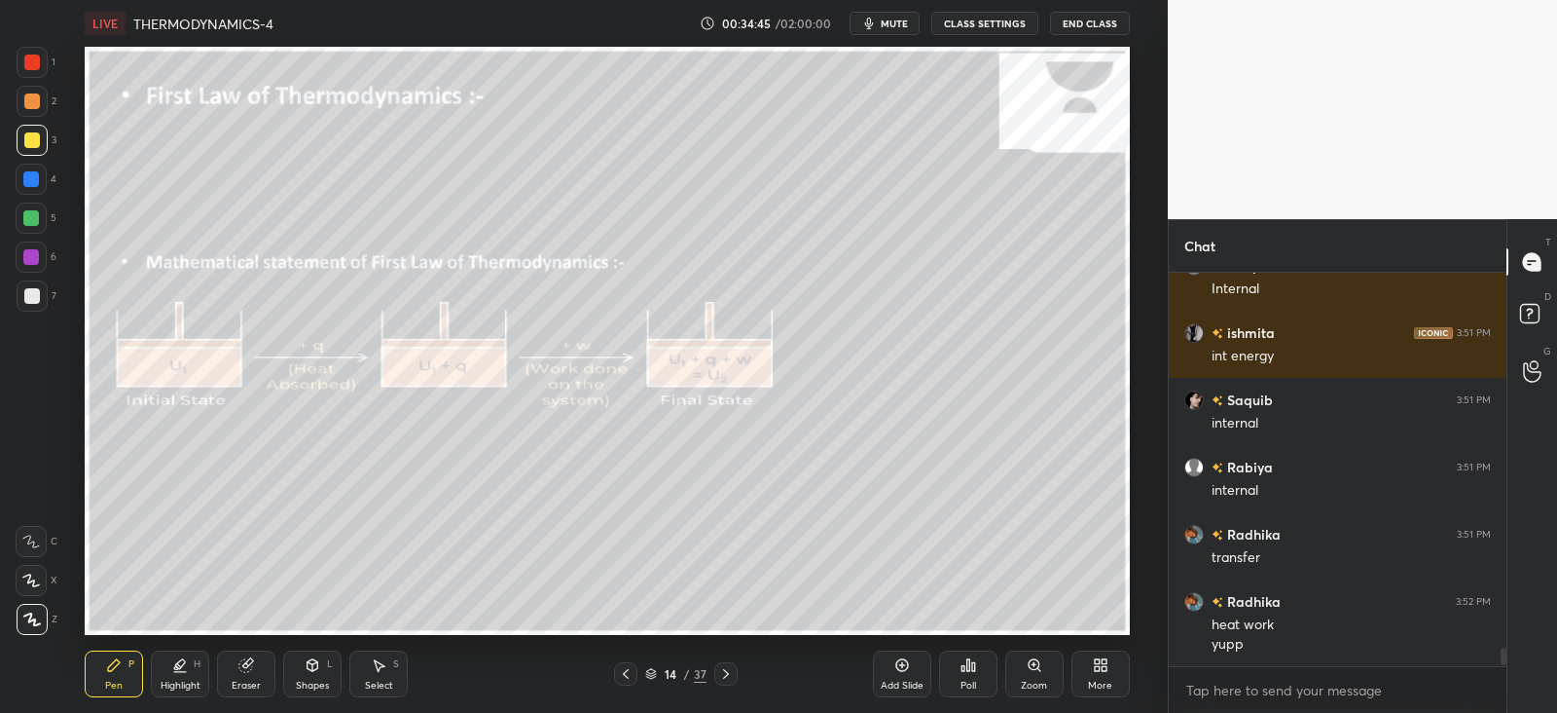
scroll to position [6, 6]
click at [28, 182] on div at bounding box center [31, 179] width 16 height 16
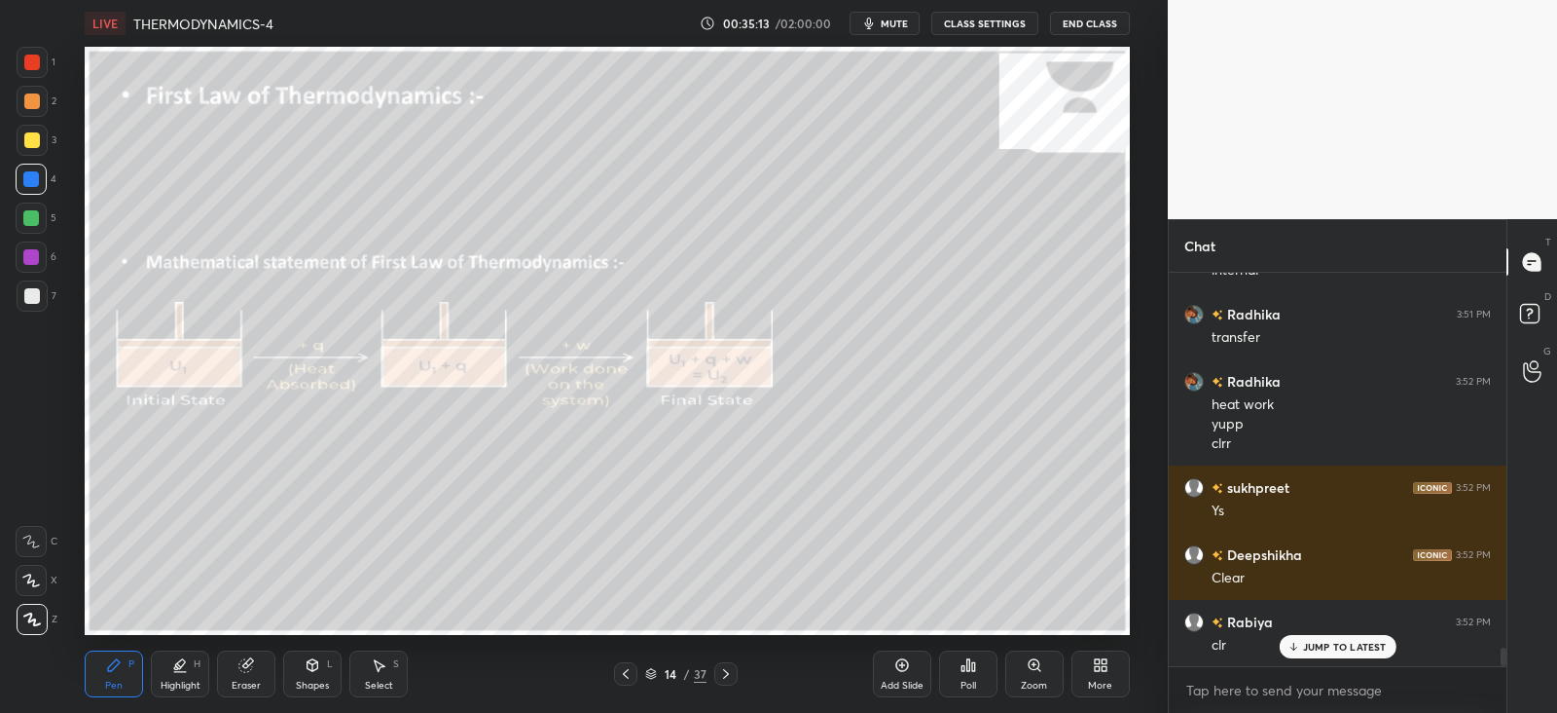
scroll to position [8264, 0]
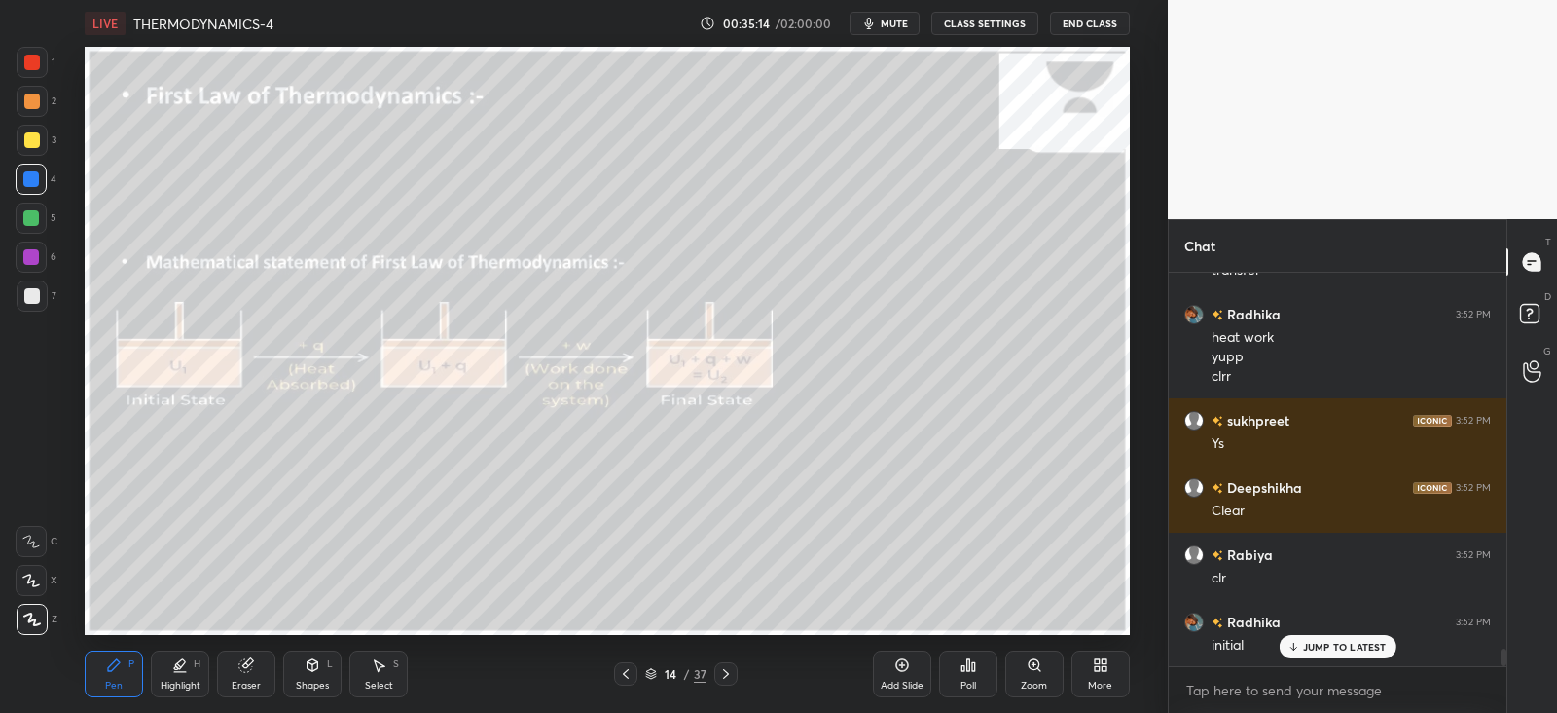
click at [235, 674] on div "Eraser" at bounding box center [246, 673] width 58 height 47
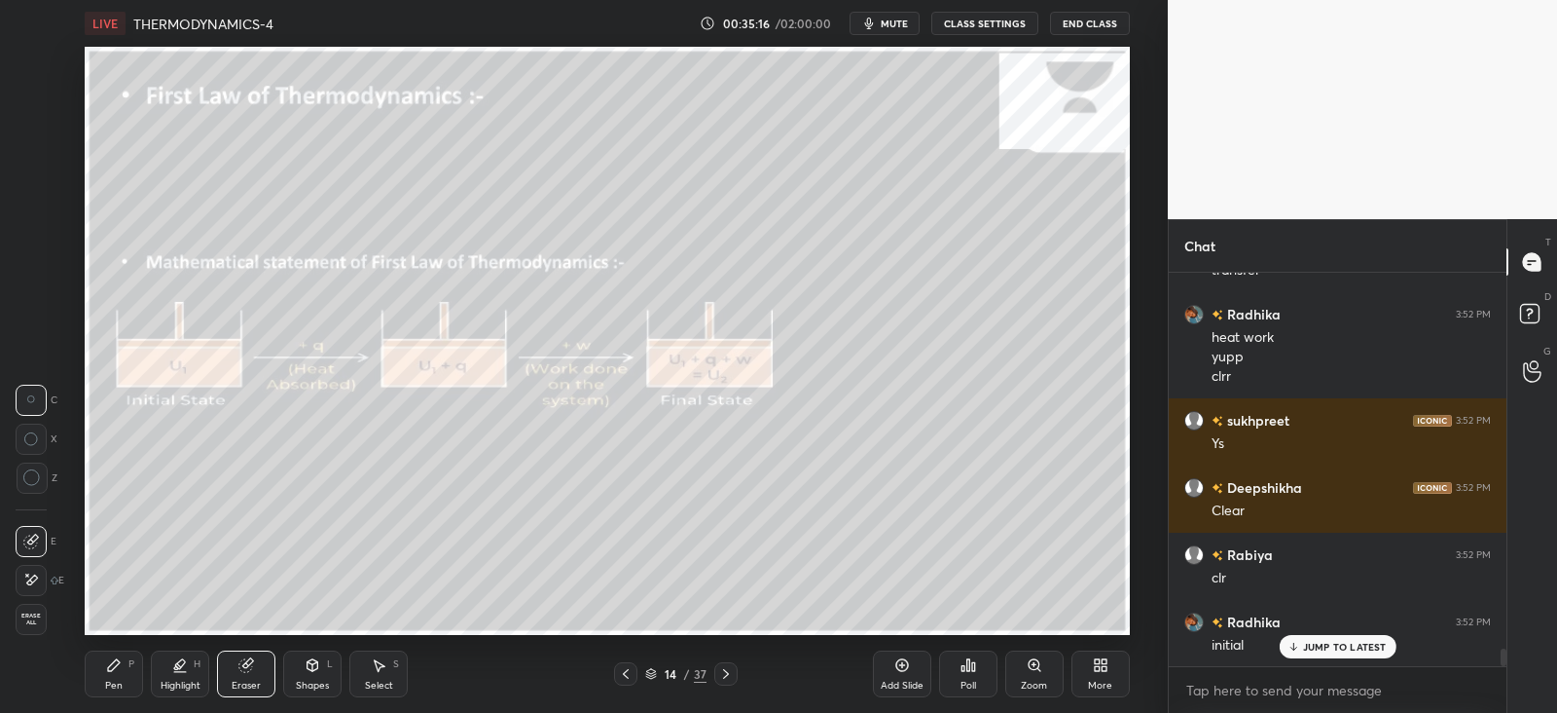
click at [127, 667] on div "Pen P" at bounding box center [114, 673] width 58 height 47
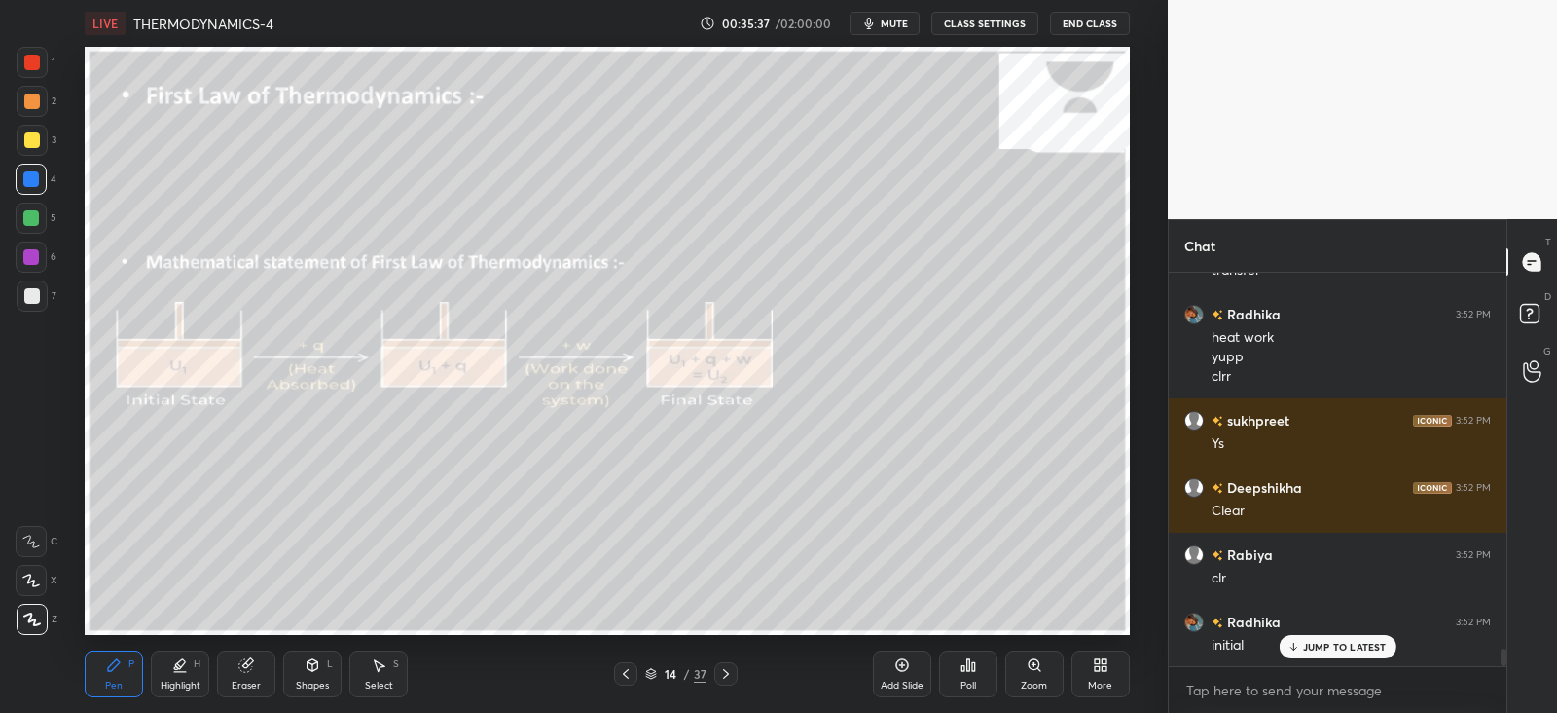
click at [177, 667] on icon at bounding box center [176, 667] width 4 height 3
click at [132, 672] on div "Pen P" at bounding box center [114, 673] width 58 height 47
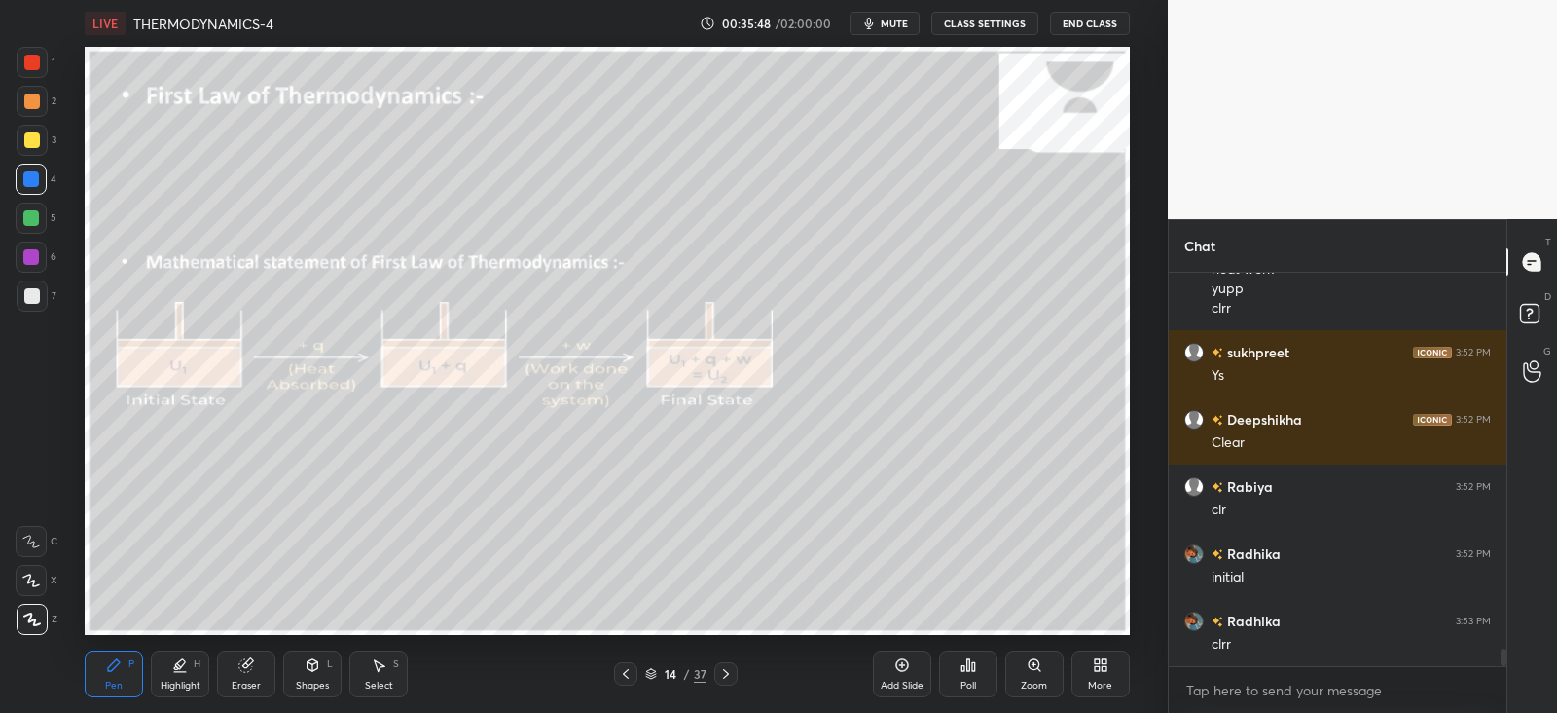
click at [31, 289] on div at bounding box center [32, 296] width 16 height 16
click at [33, 100] on div at bounding box center [32, 101] width 16 height 16
click at [185, 668] on icon at bounding box center [180, 665] width 16 height 16
click at [246, 673] on div "Eraser" at bounding box center [246, 673] width 58 height 47
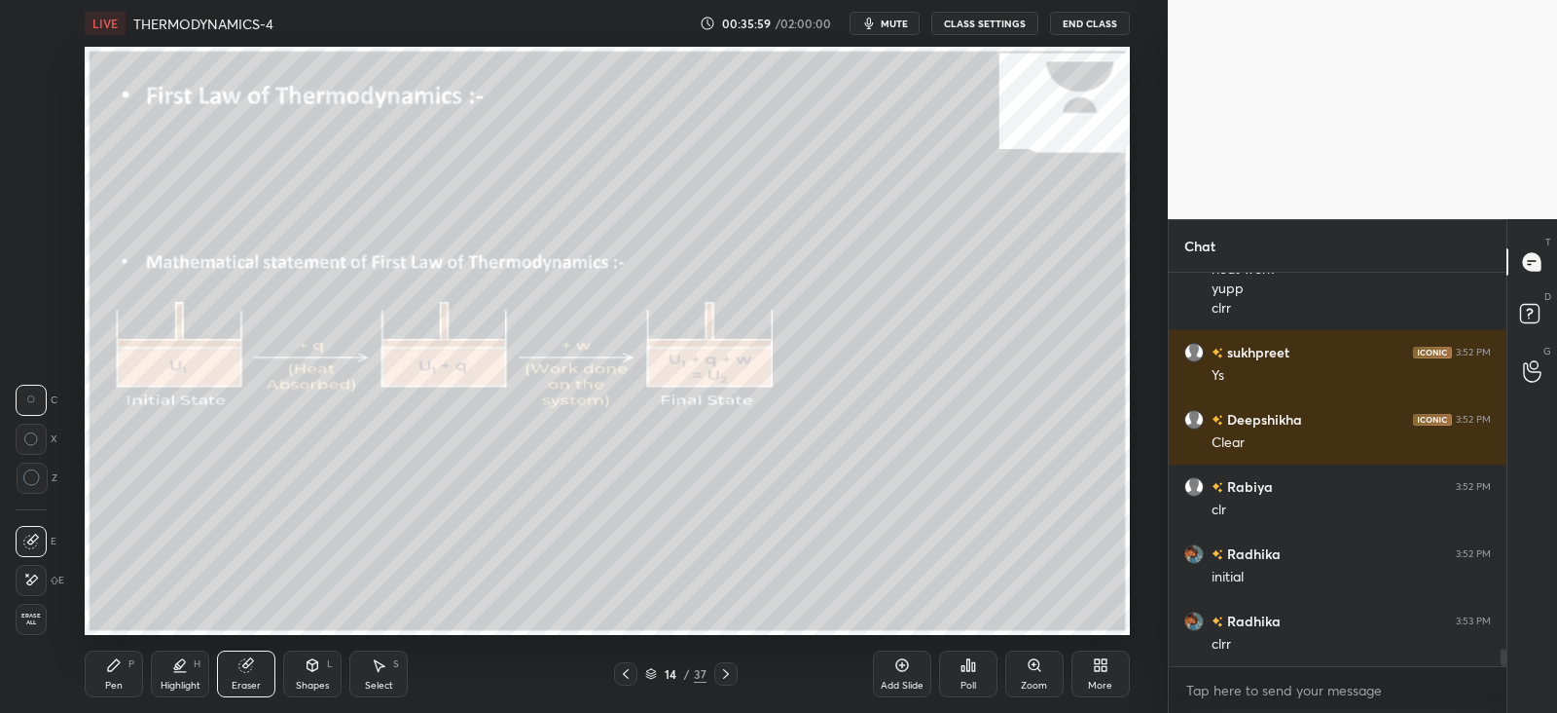
click at [177, 664] on icon at bounding box center [179, 666] width 4 height 4
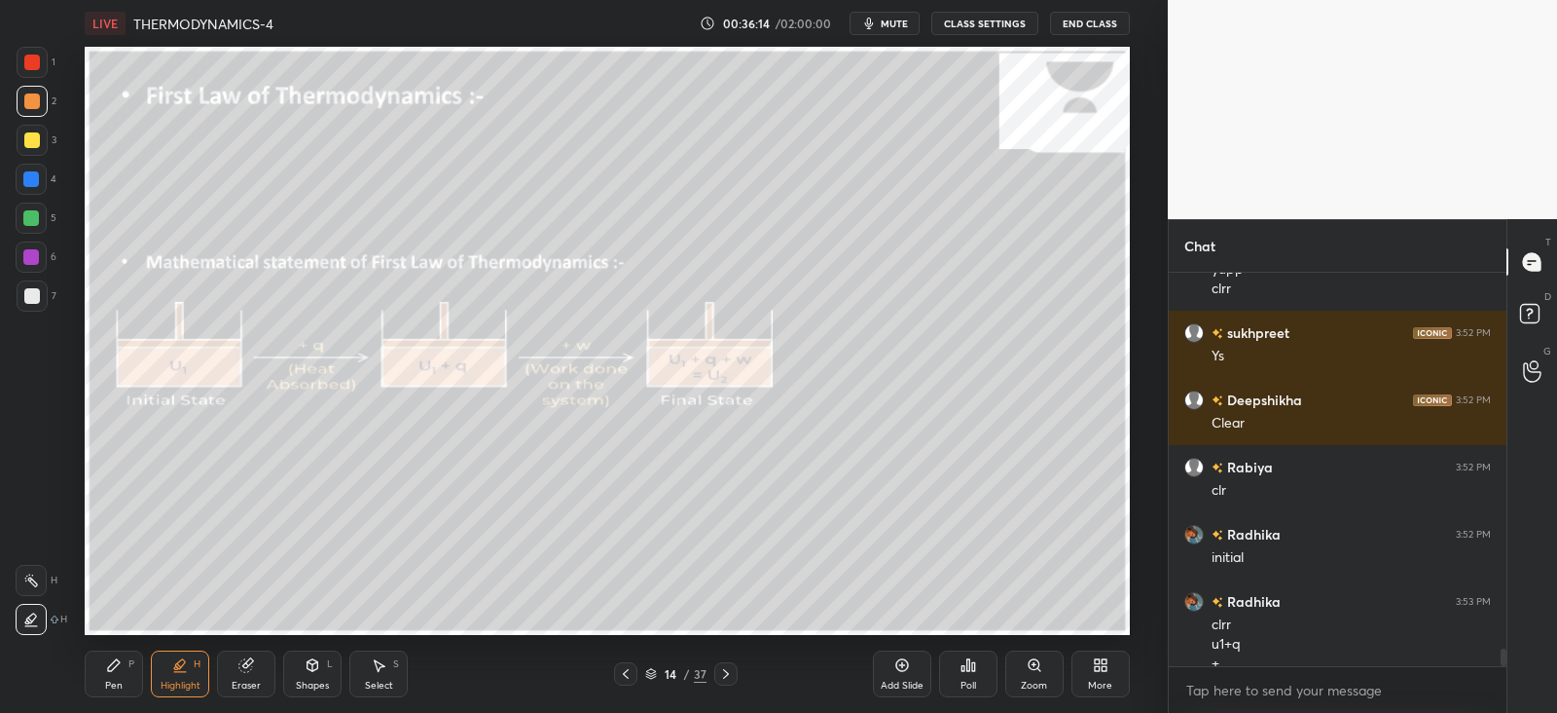
scroll to position [8371, 0]
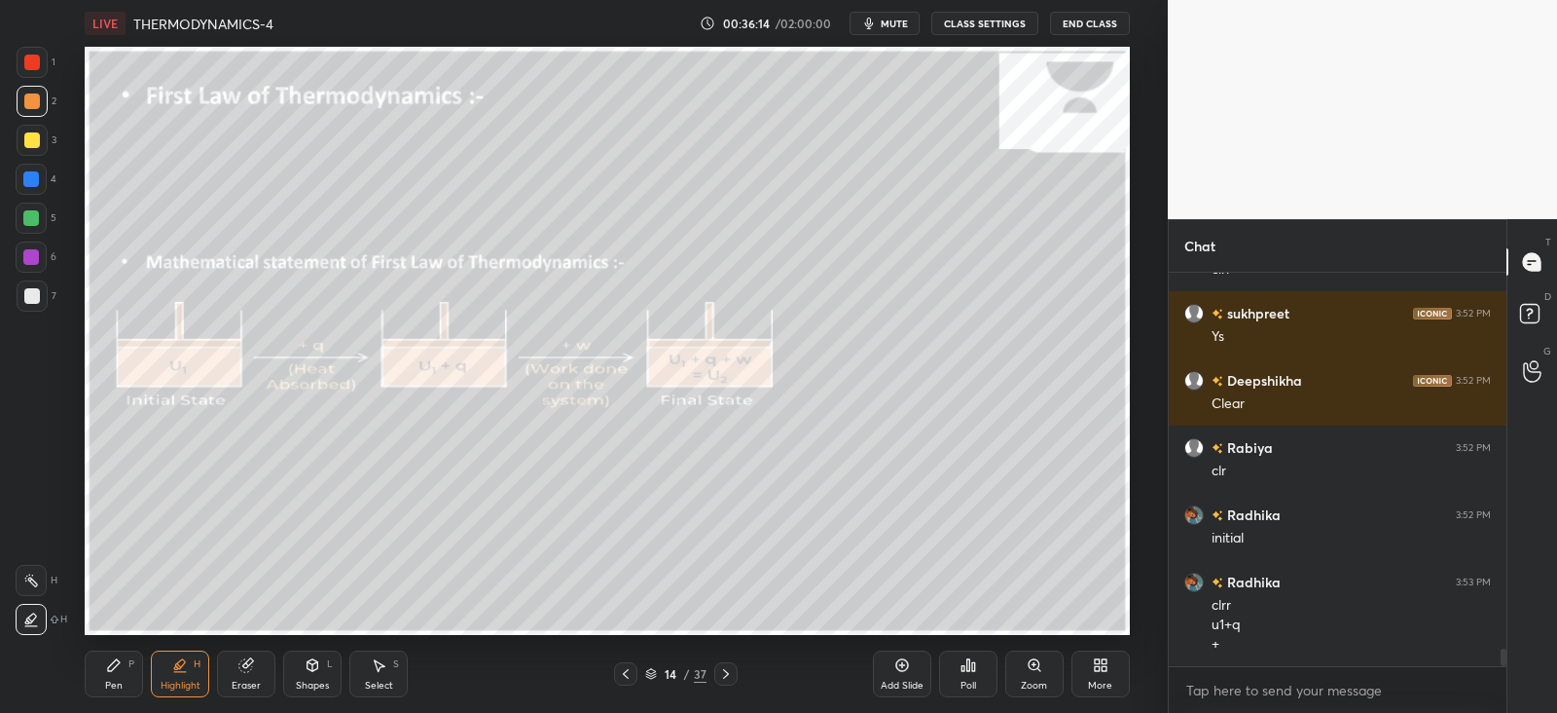
click at [120, 669] on icon at bounding box center [114, 665] width 16 height 16
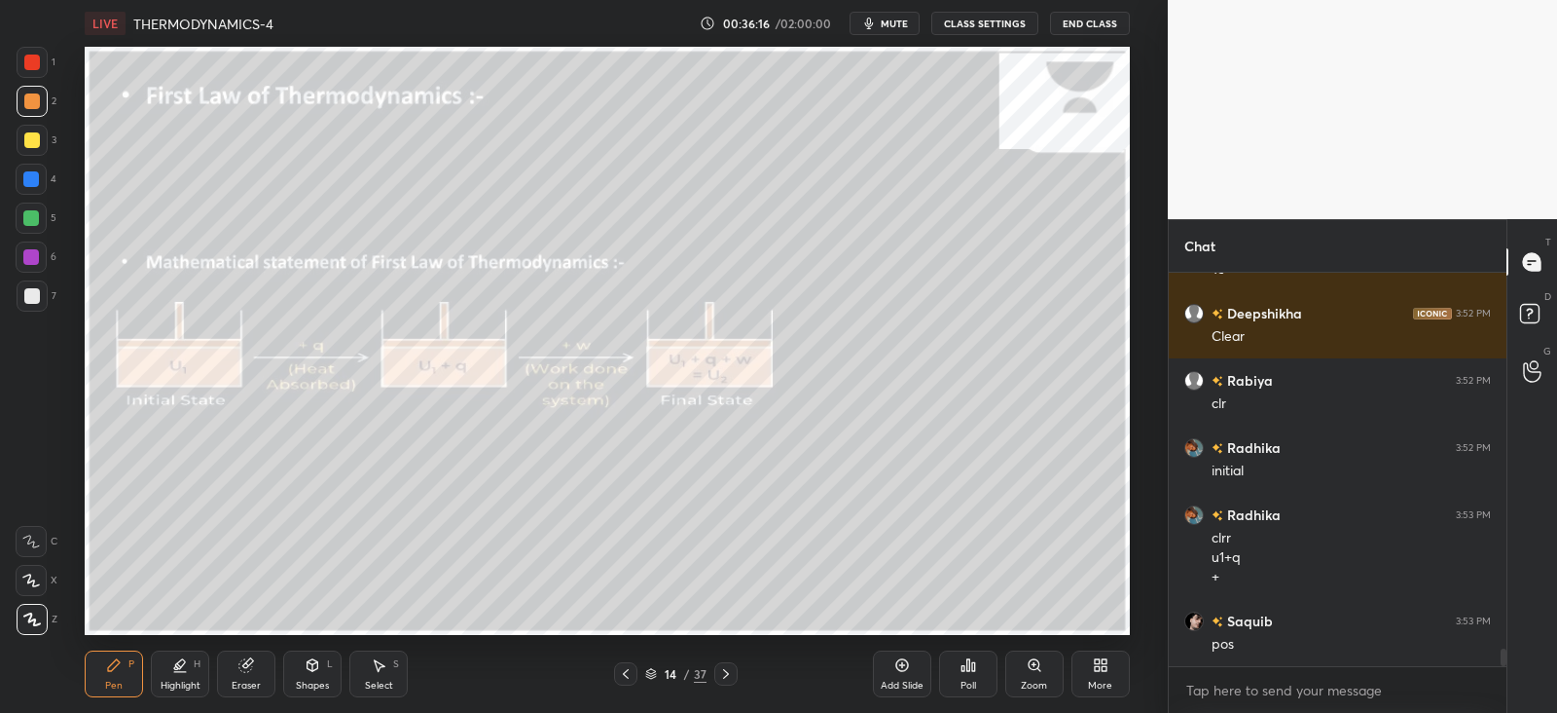
scroll to position [8505, 0]
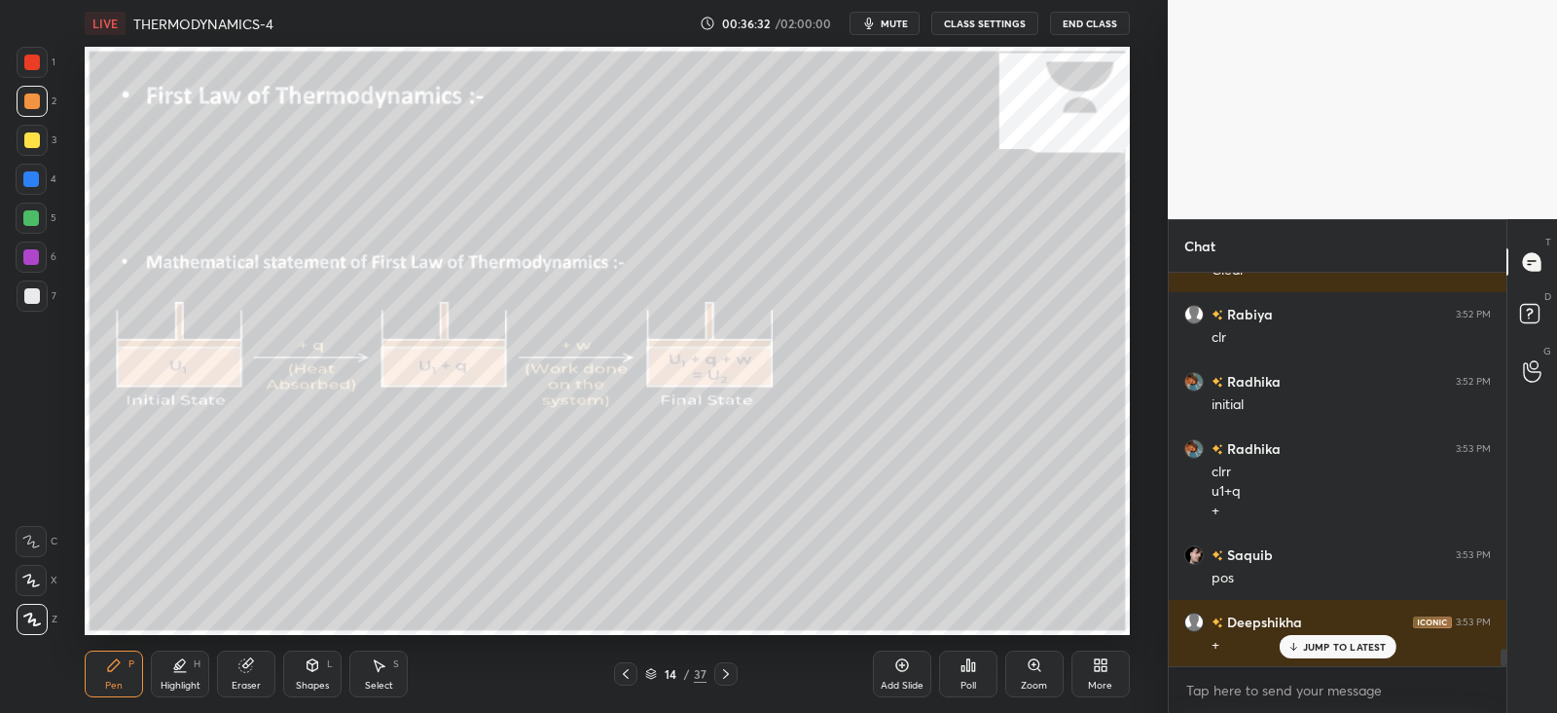
click at [311, 663] on icon at bounding box center [313, 663] width 11 height 3
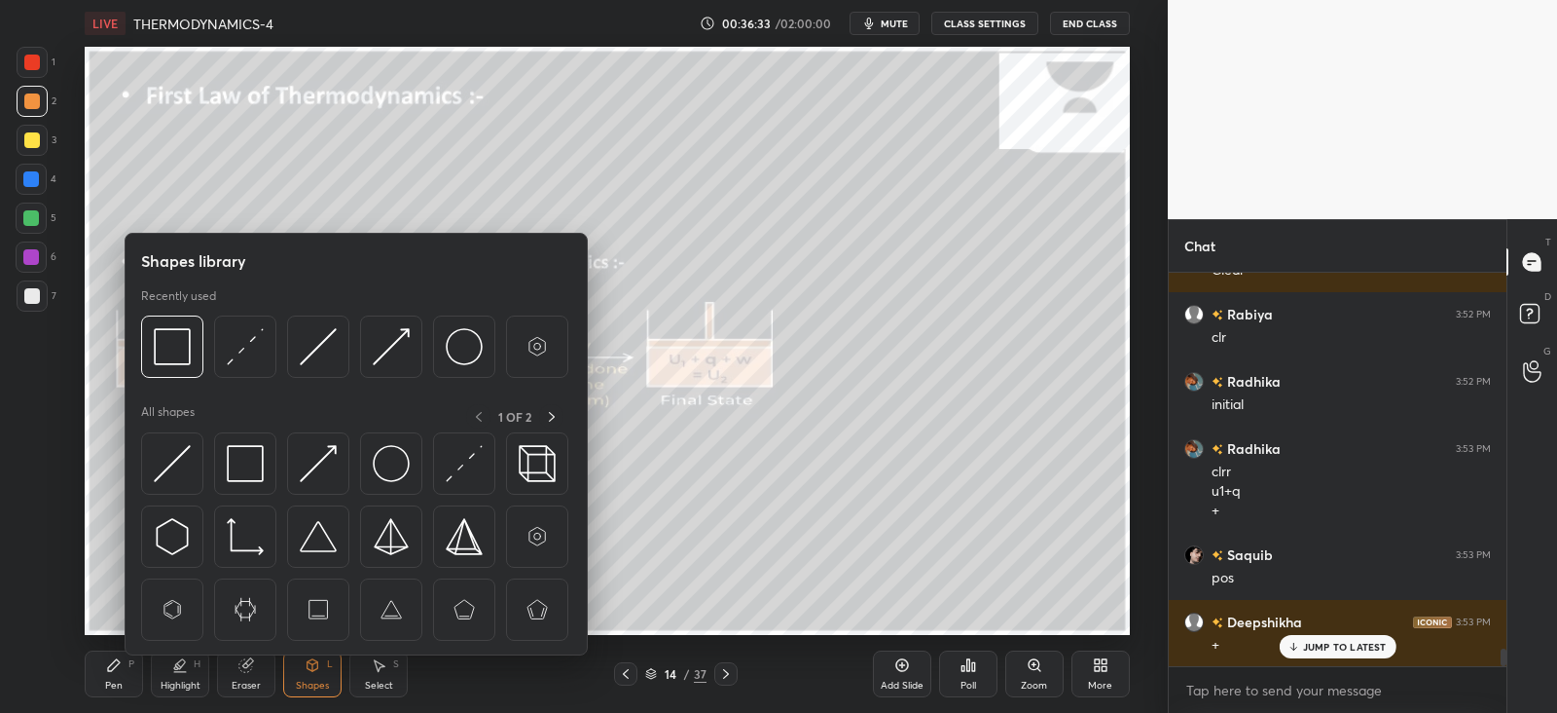
click at [112, 670] on icon at bounding box center [114, 665] width 12 height 12
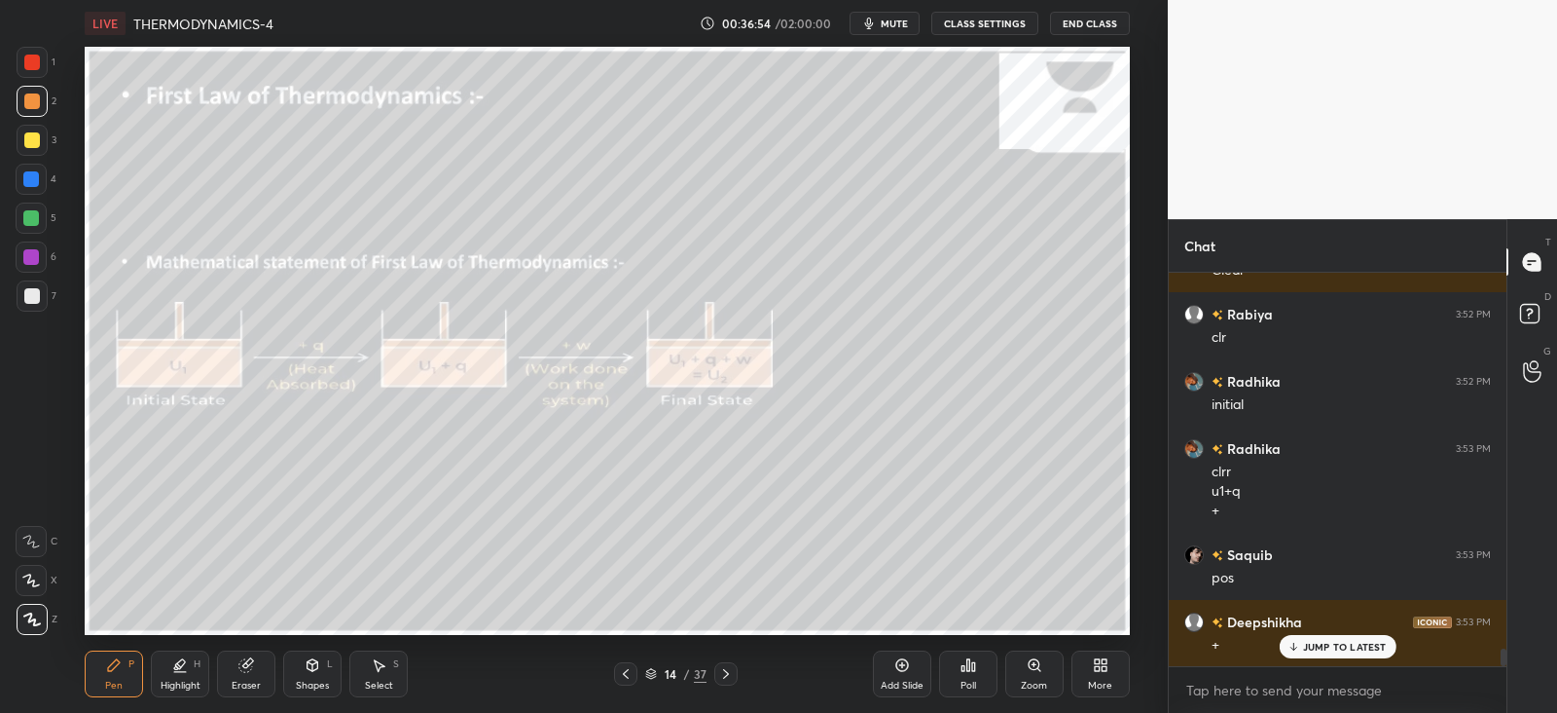
click at [315, 669] on icon at bounding box center [313, 665] width 11 height 12
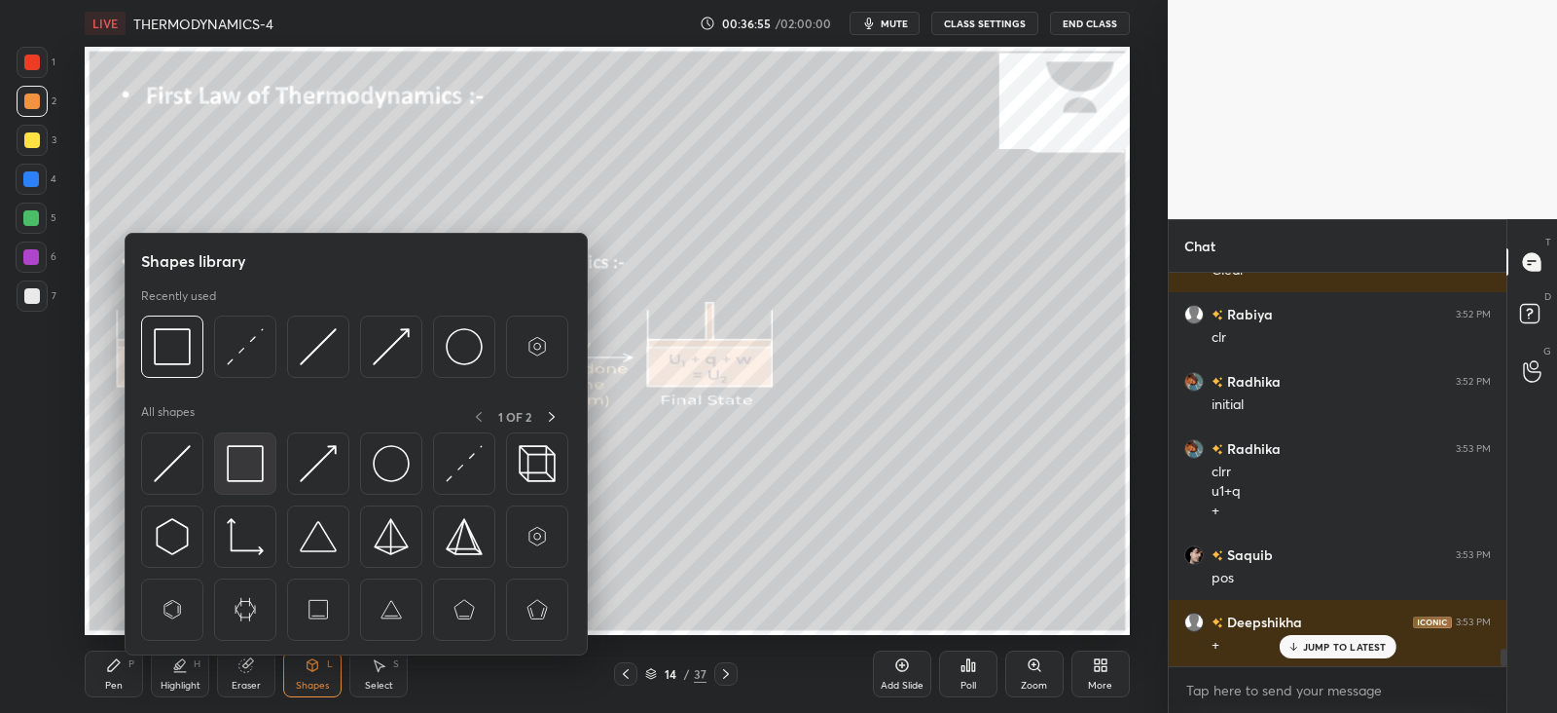
click at [252, 464] on img at bounding box center [245, 463] width 37 height 37
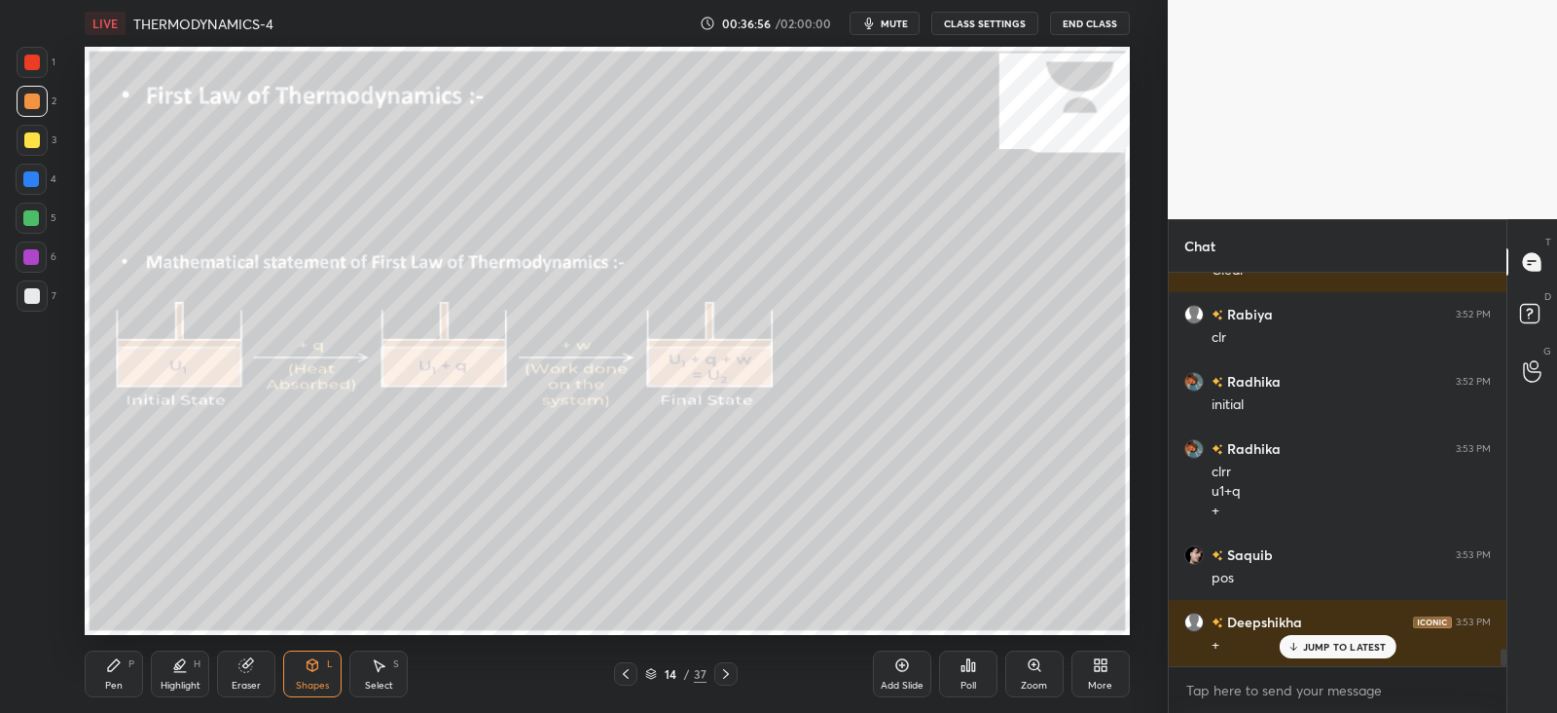
click at [102, 669] on div "Pen P" at bounding box center [114, 673] width 58 height 47
click at [316, 671] on icon at bounding box center [313, 665] width 16 height 16
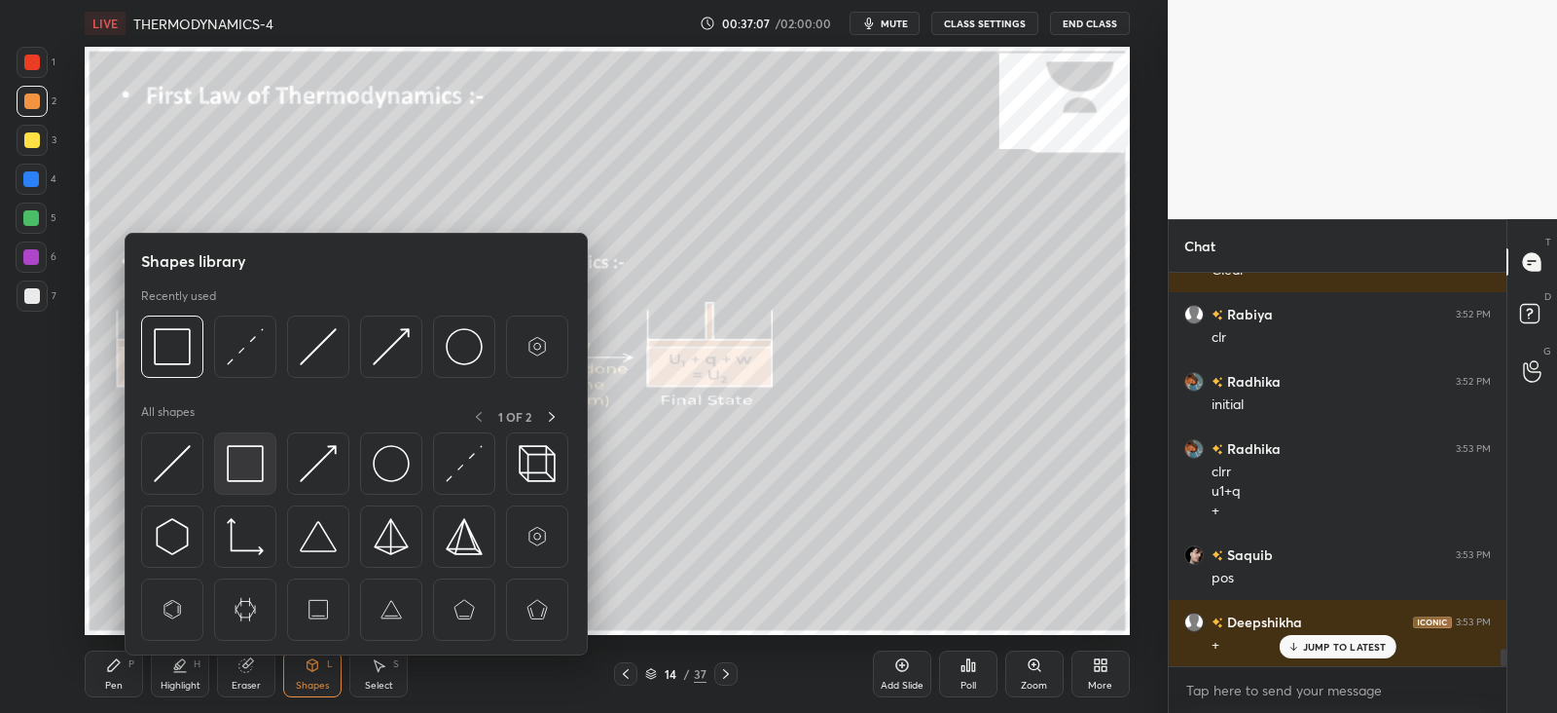
click at [255, 466] on img at bounding box center [245, 463] width 37 height 37
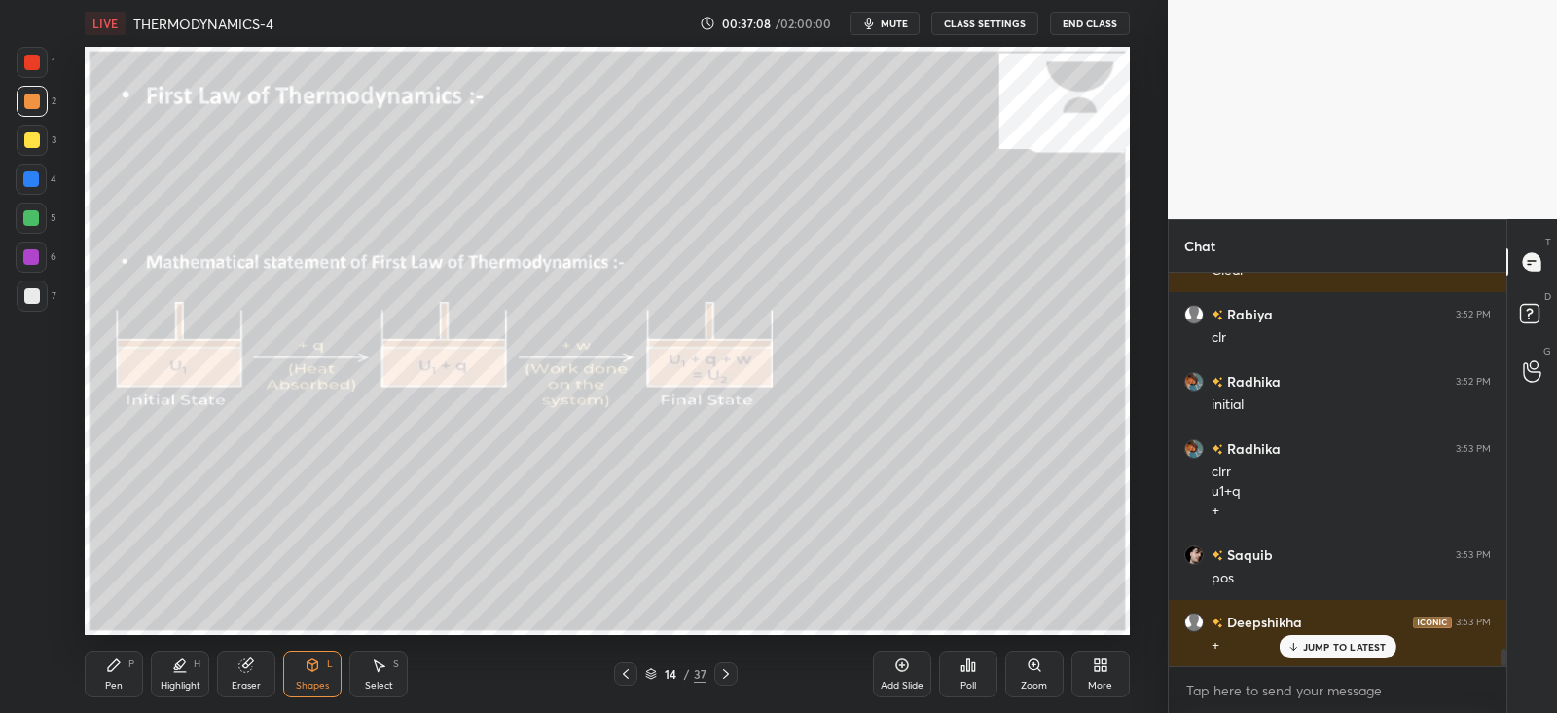
click at [129, 656] on div "Pen P" at bounding box center [114, 673] width 58 height 47
click at [302, 671] on div "Shapes L" at bounding box center [312, 673] width 58 height 47
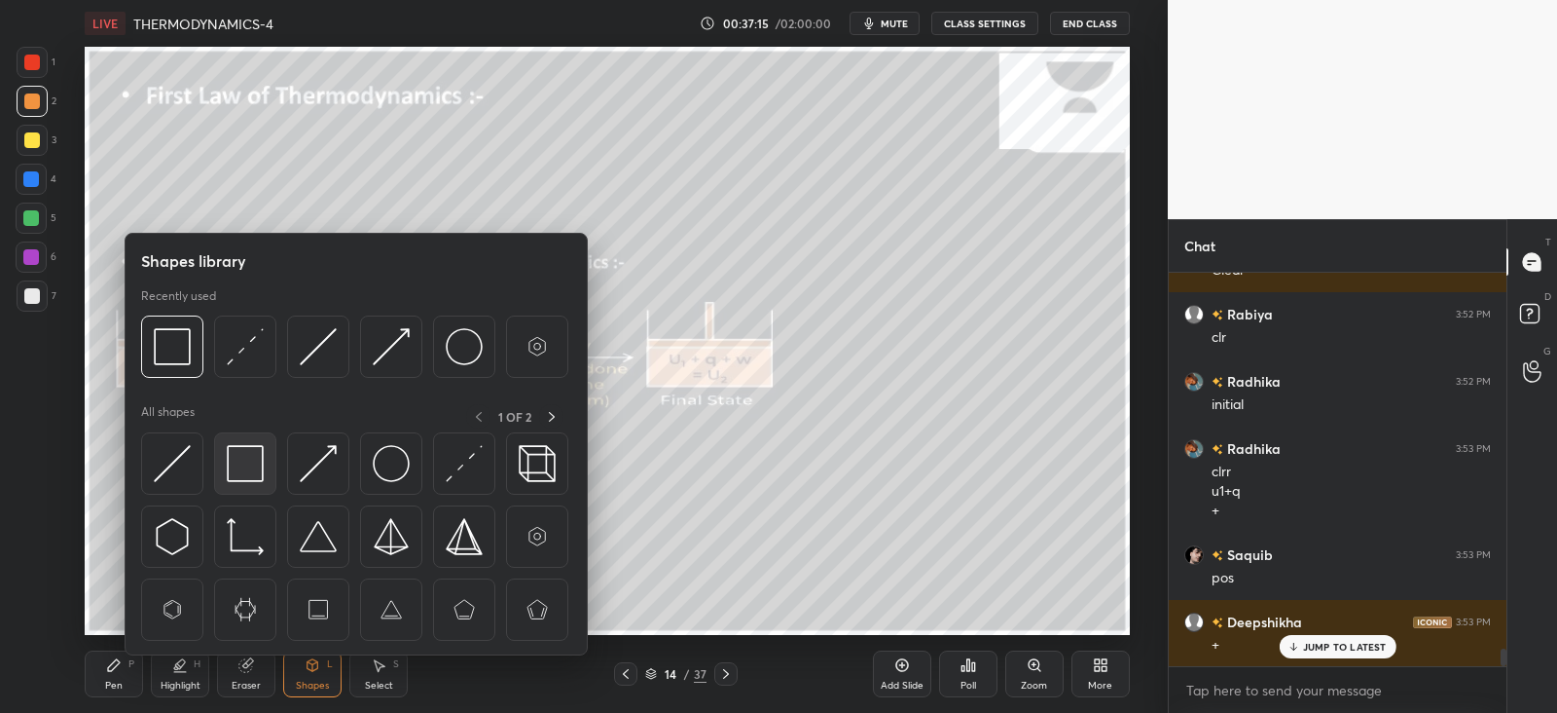
click at [255, 469] on img at bounding box center [245, 463] width 37 height 37
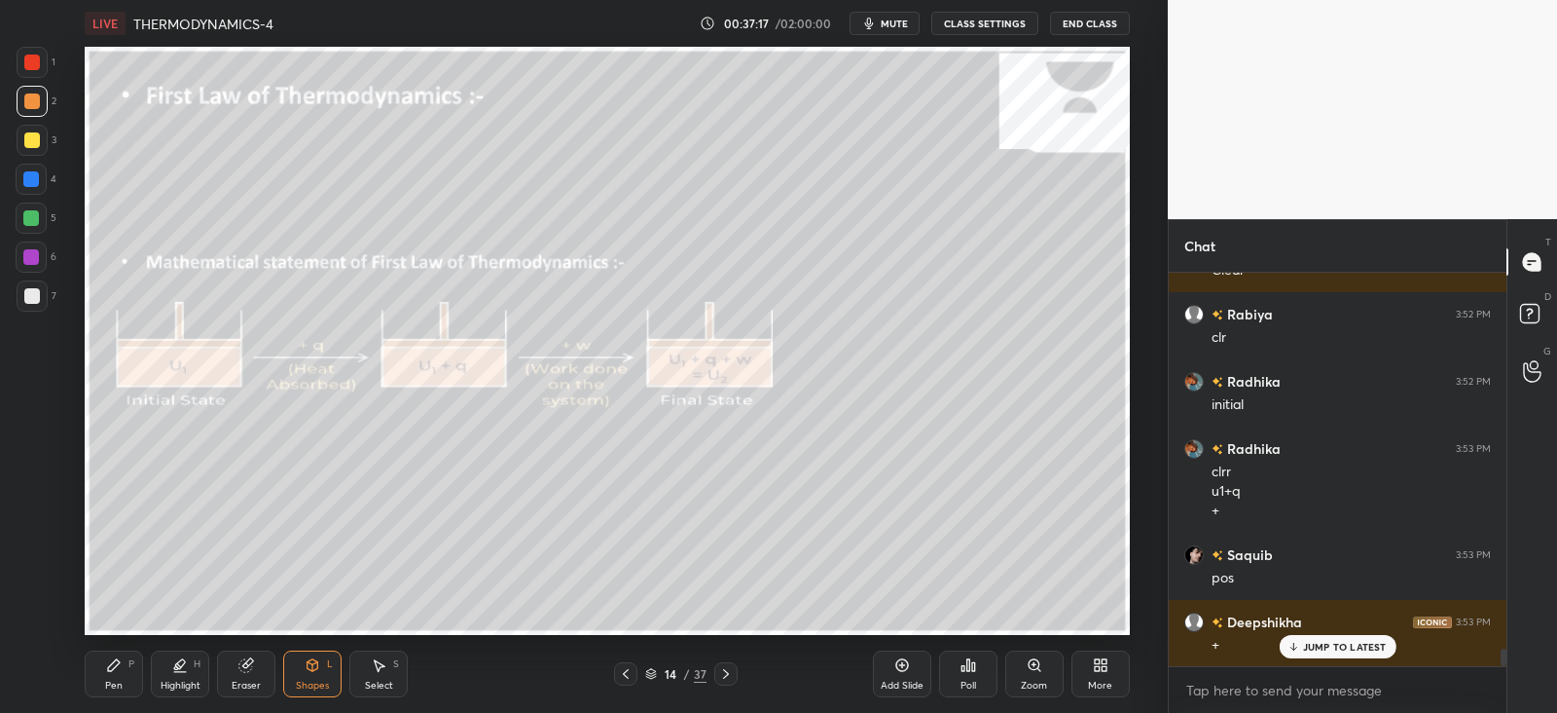
click at [108, 664] on icon at bounding box center [114, 665] width 16 height 16
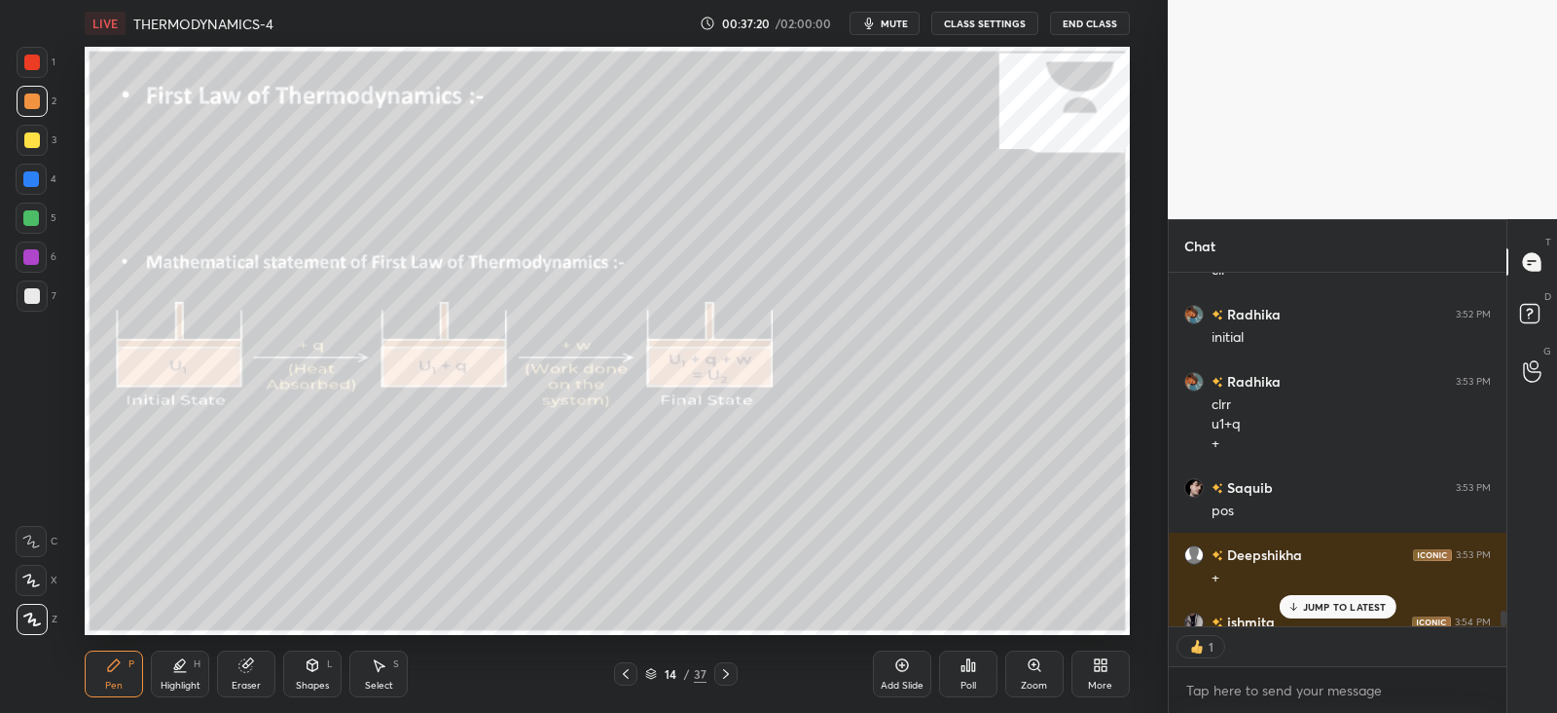
scroll to position [348, 331]
click at [1303, 613] on div "JUMP TO LATEST" at bounding box center [1337, 606] width 117 height 23
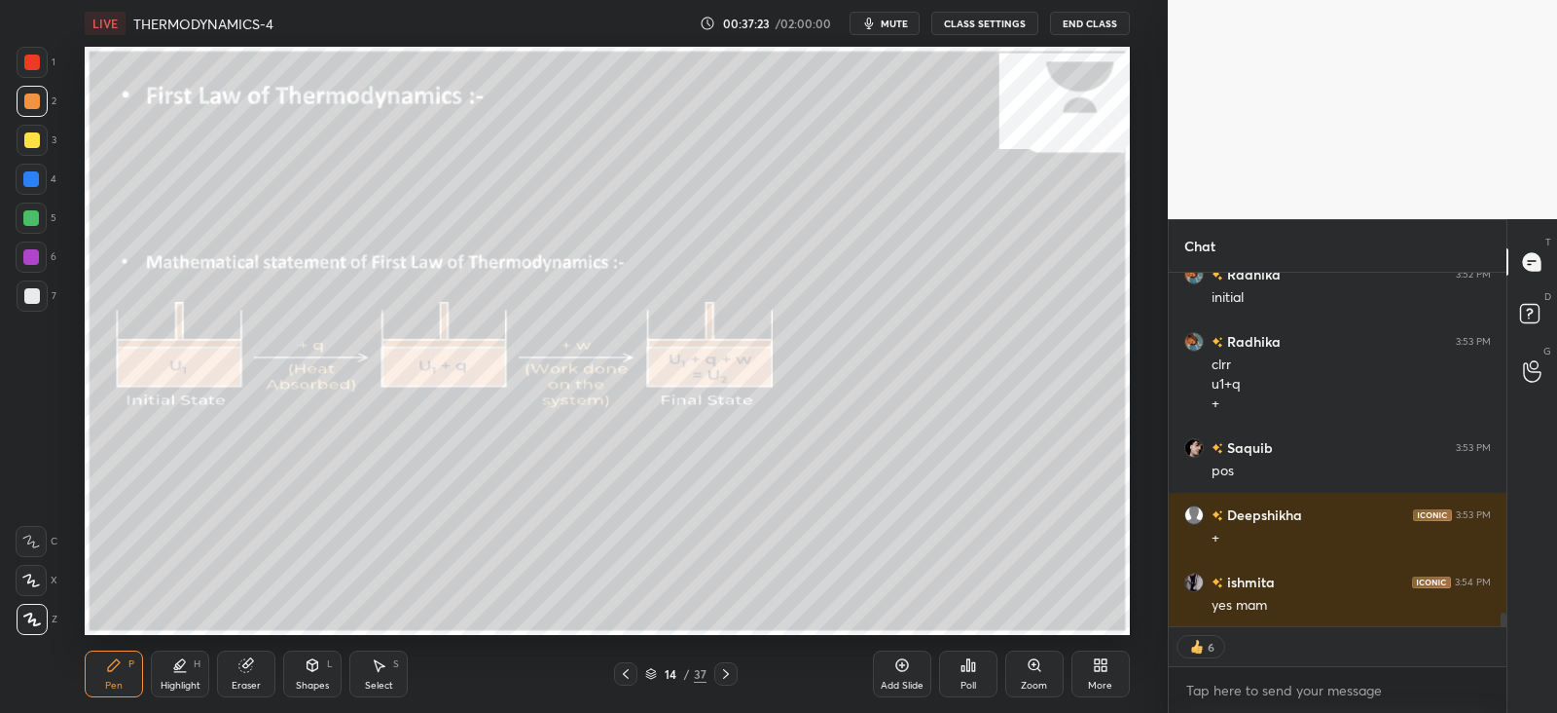
click at [38, 299] on div at bounding box center [32, 296] width 16 height 16
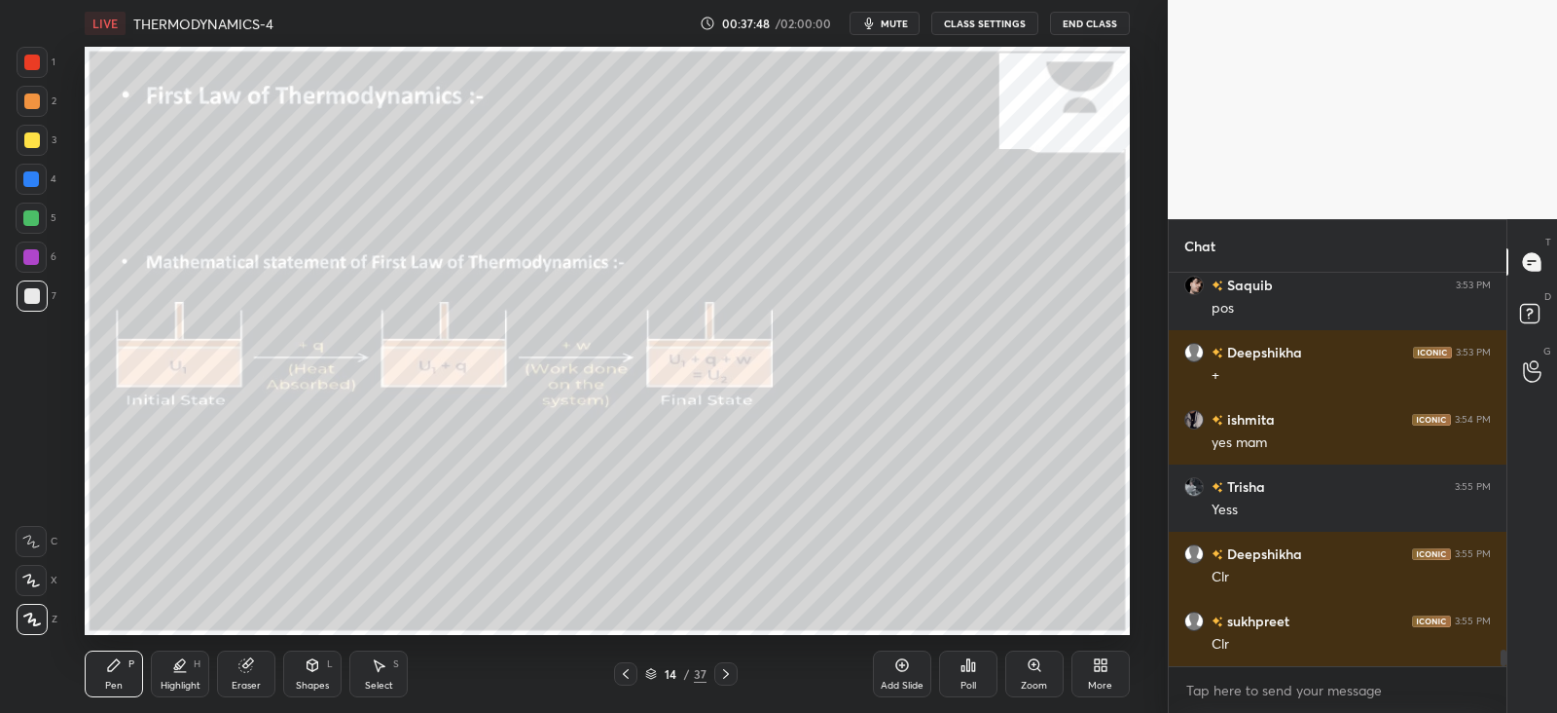
scroll to position [8841, 0]
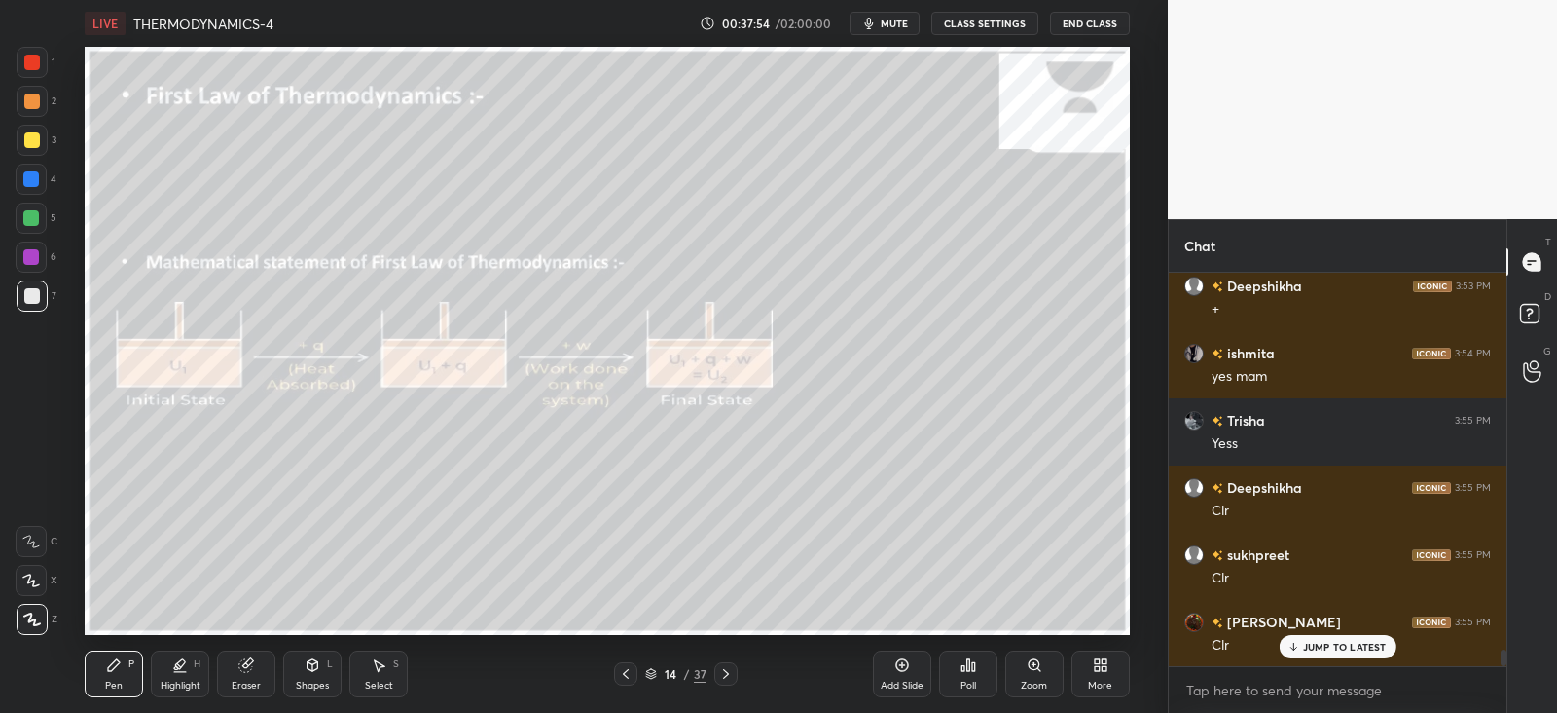
click at [731, 673] on icon at bounding box center [726, 674] width 16 height 16
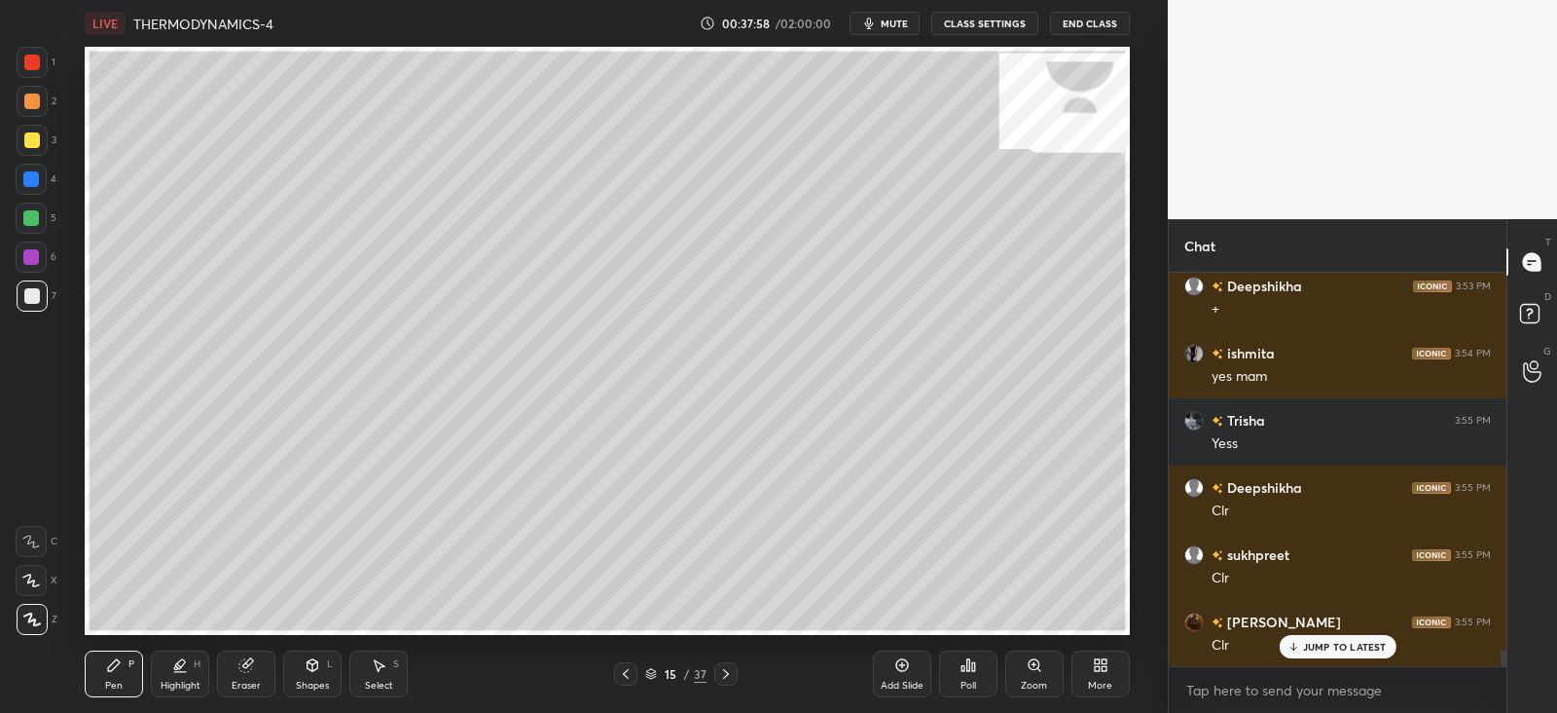
click at [632, 672] on icon at bounding box center [626, 674] width 16 height 16
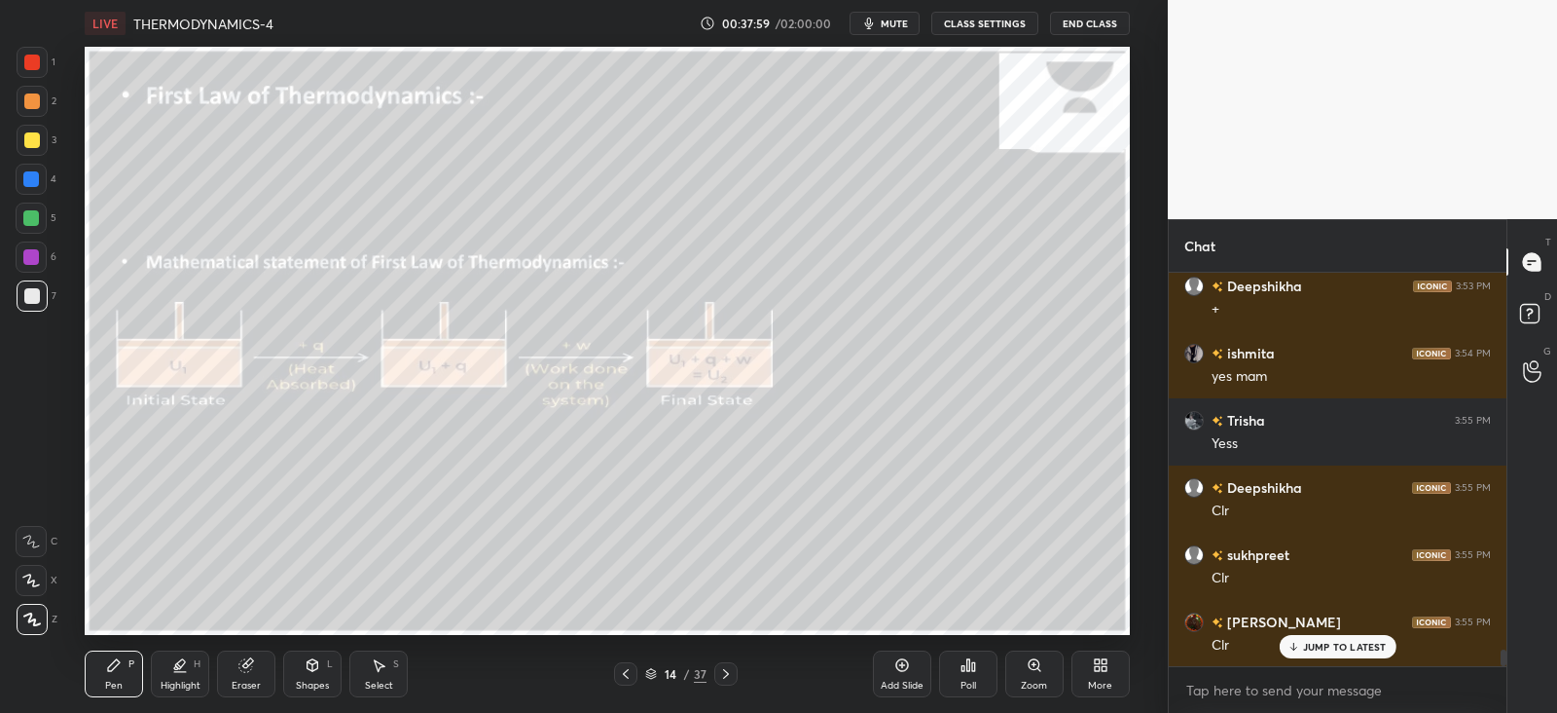
click at [725, 673] on icon at bounding box center [726, 674] width 16 height 16
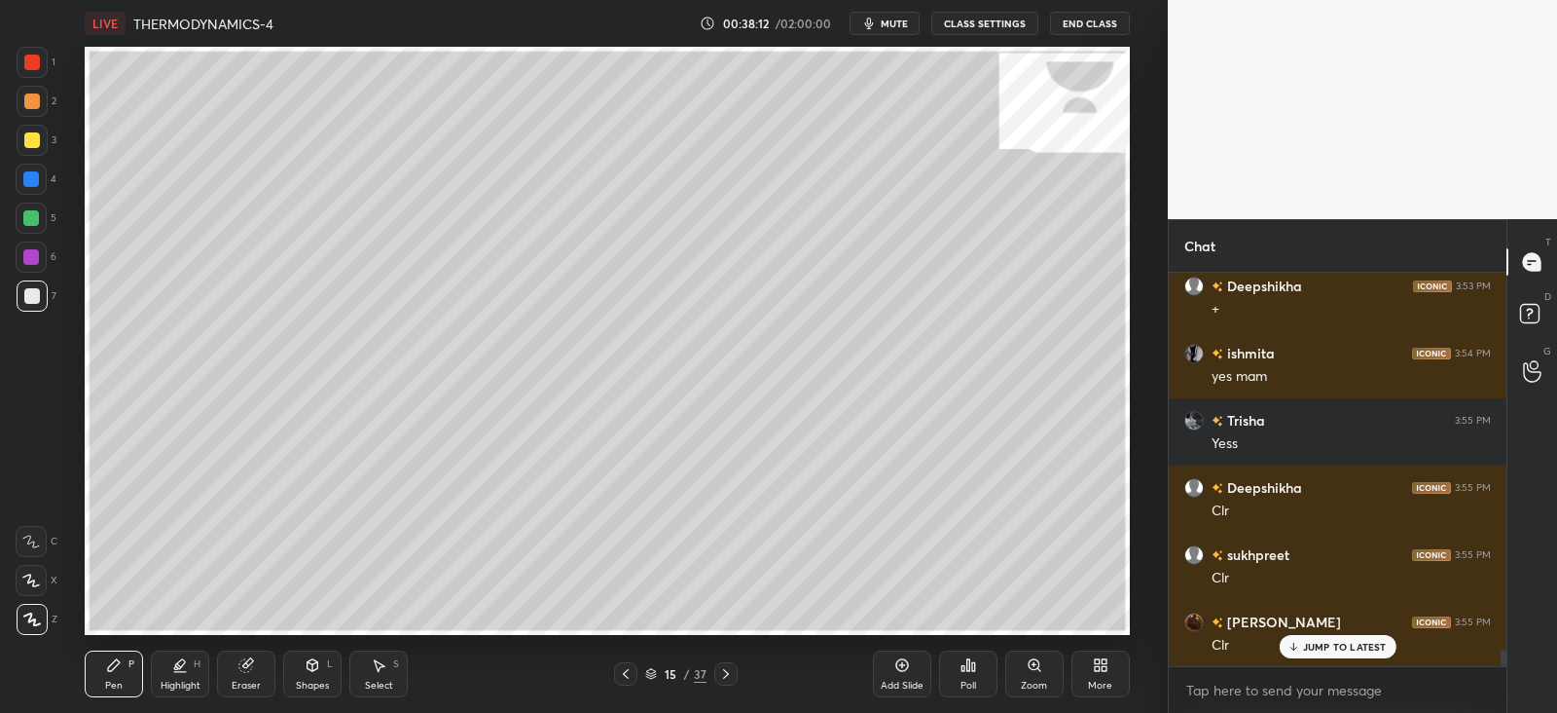
click at [39, 130] on div at bounding box center [32, 140] width 31 height 31
click at [238, 665] on icon at bounding box center [246, 665] width 16 height 16
click at [115, 665] on icon at bounding box center [114, 665] width 12 height 12
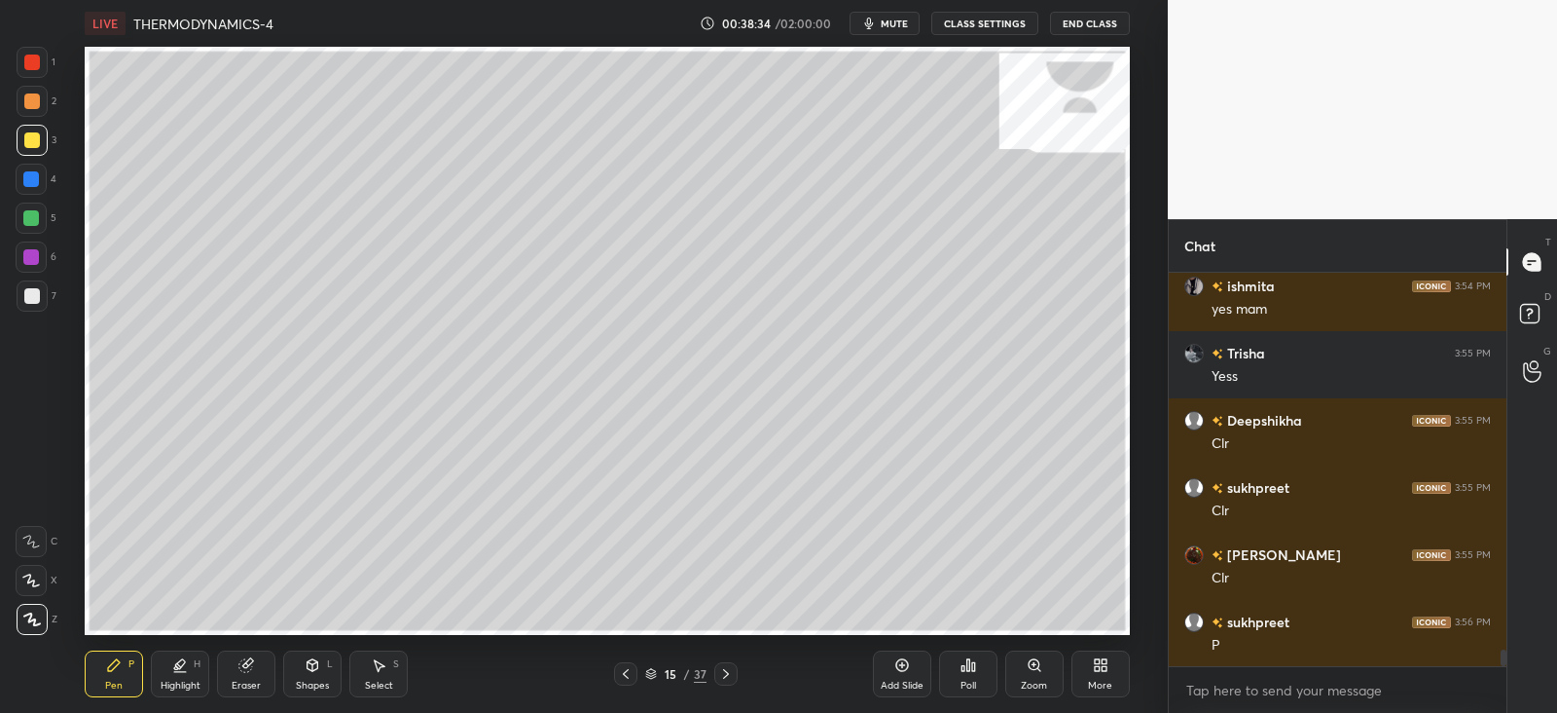
scroll to position [8975, 0]
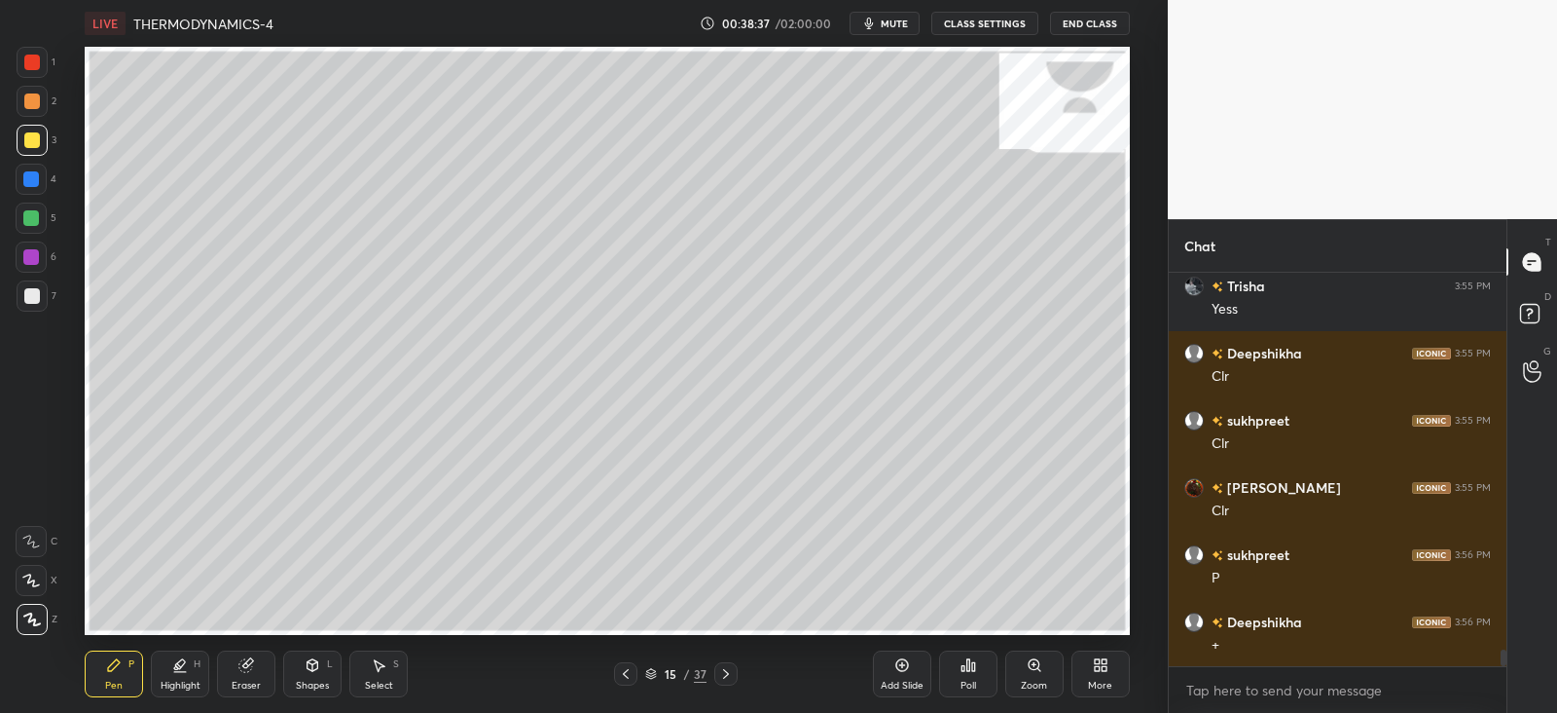
click at [389, 671] on div "Select S" at bounding box center [378, 673] width 58 height 47
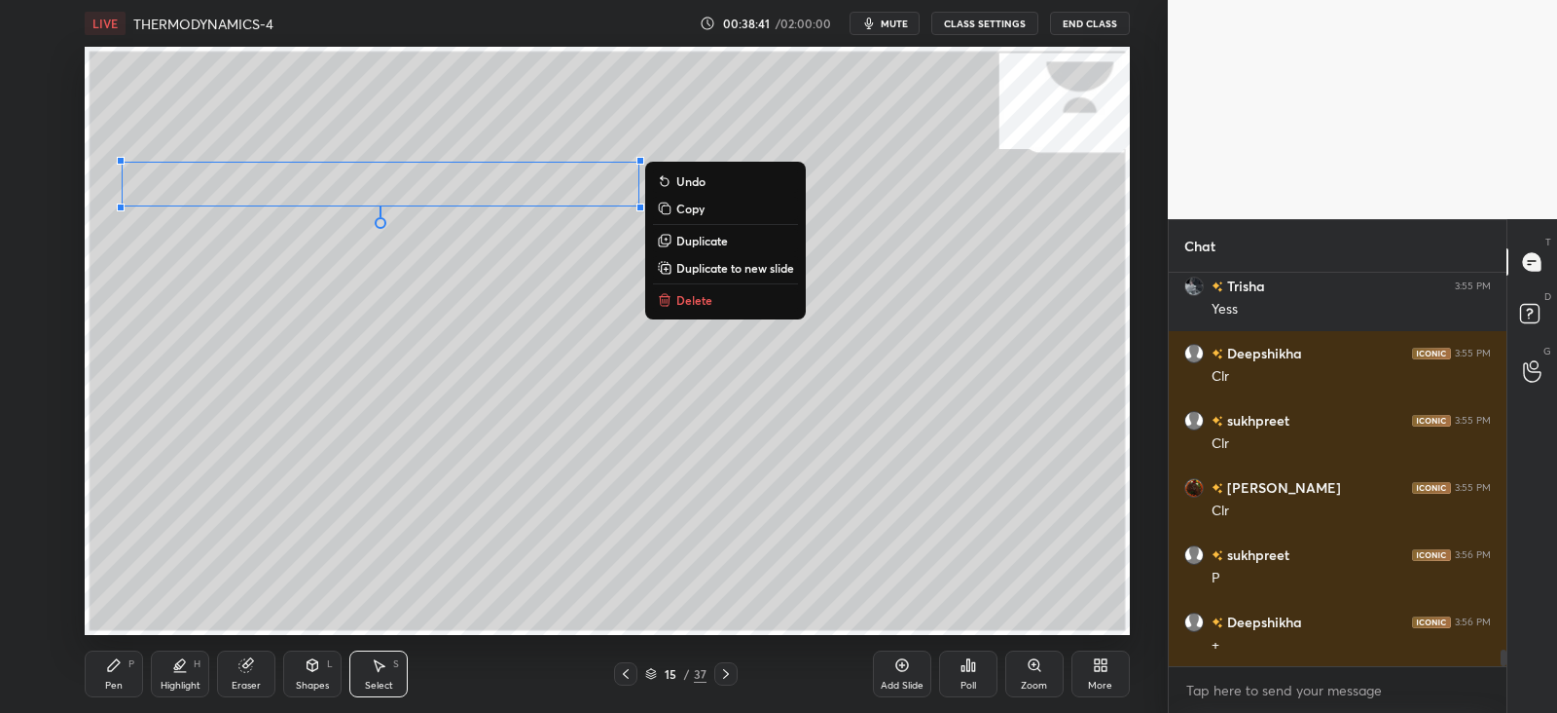
click at [691, 235] on p "Duplicate" at bounding box center [703, 241] width 52 height 16
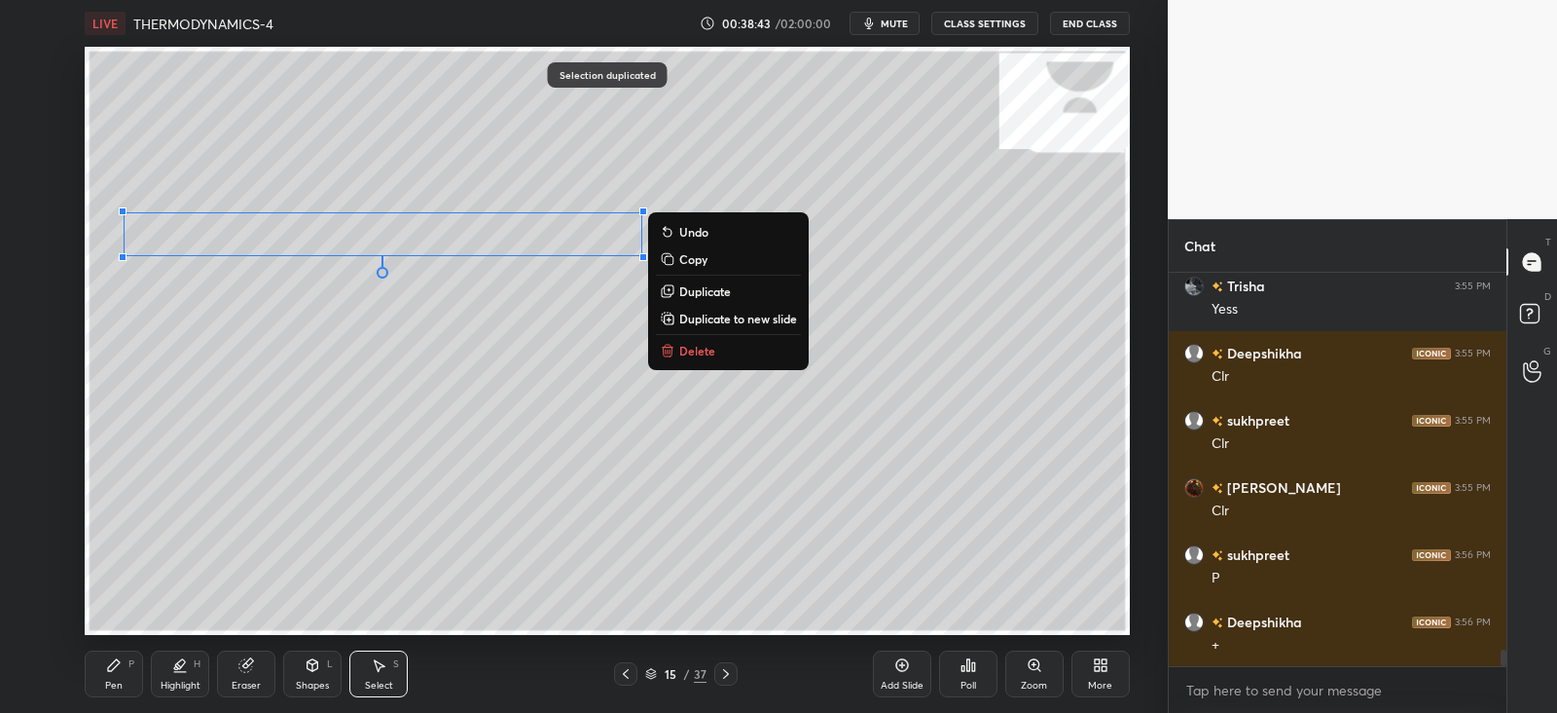
click at [123, 669] on div "Pen P" at bounding box center [114, 673] width 58 height 47
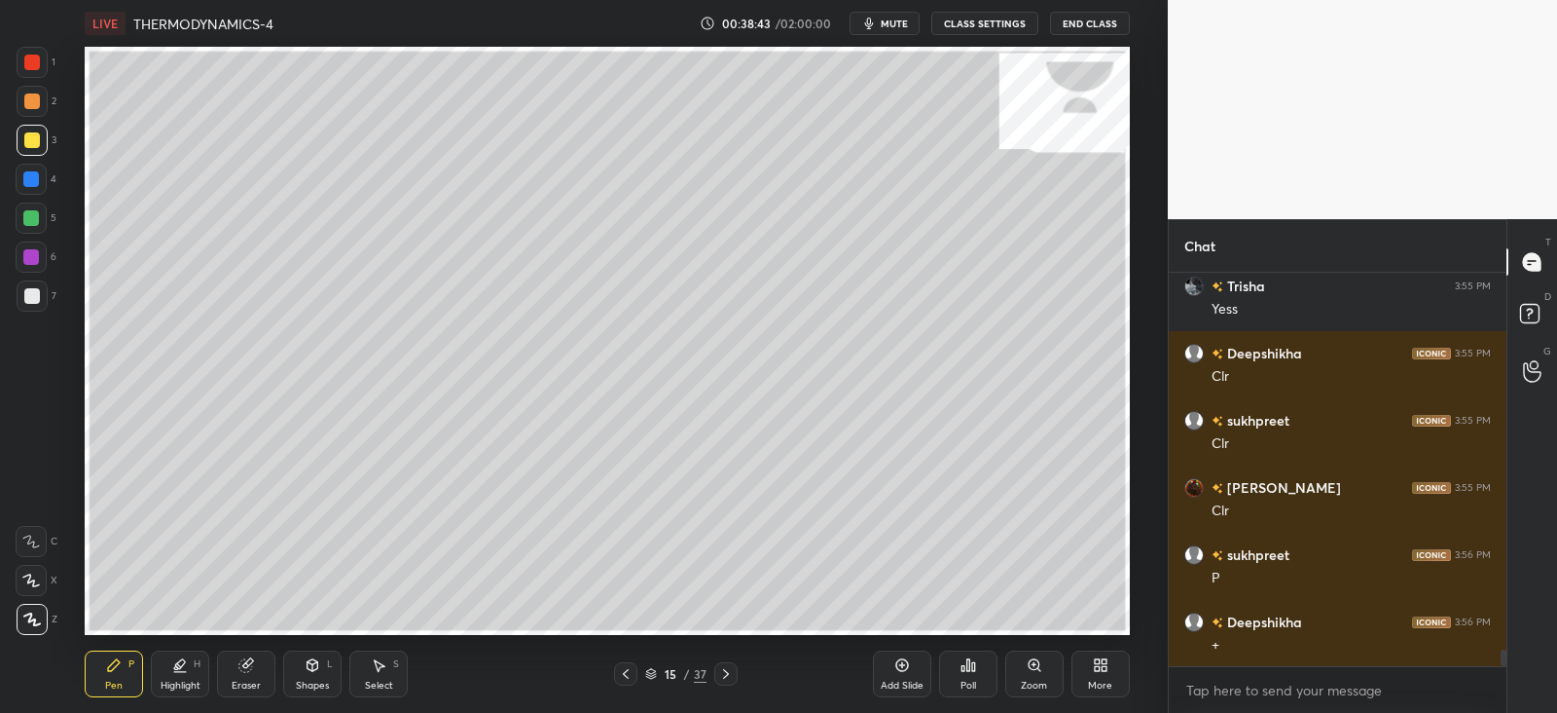
click at [191, 680] on div "Highlight" at bounding box center [181, 685] width 40 height 10
click at [245, 669] on icon at bounding box center [245, 665] width 13 height 13
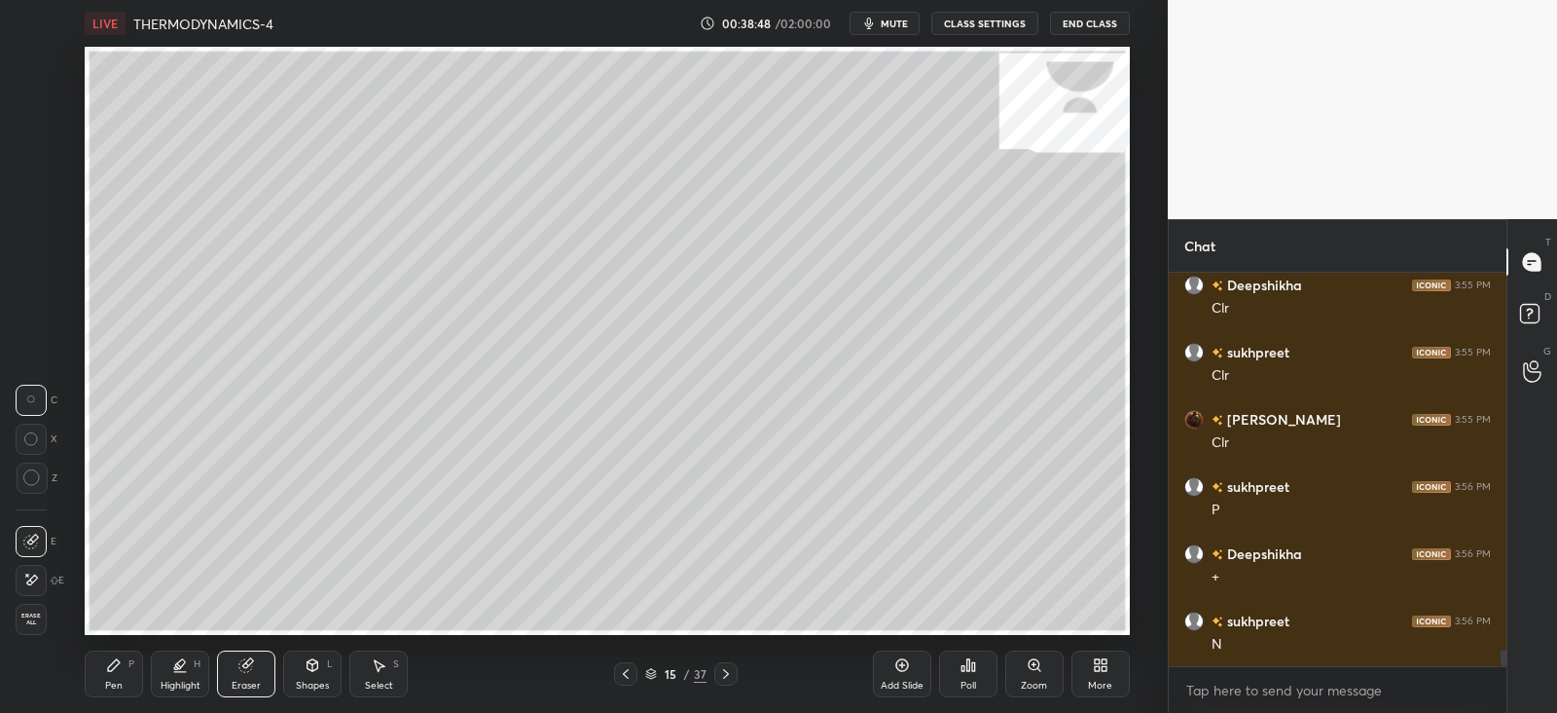
scroll to position [9110, 0]
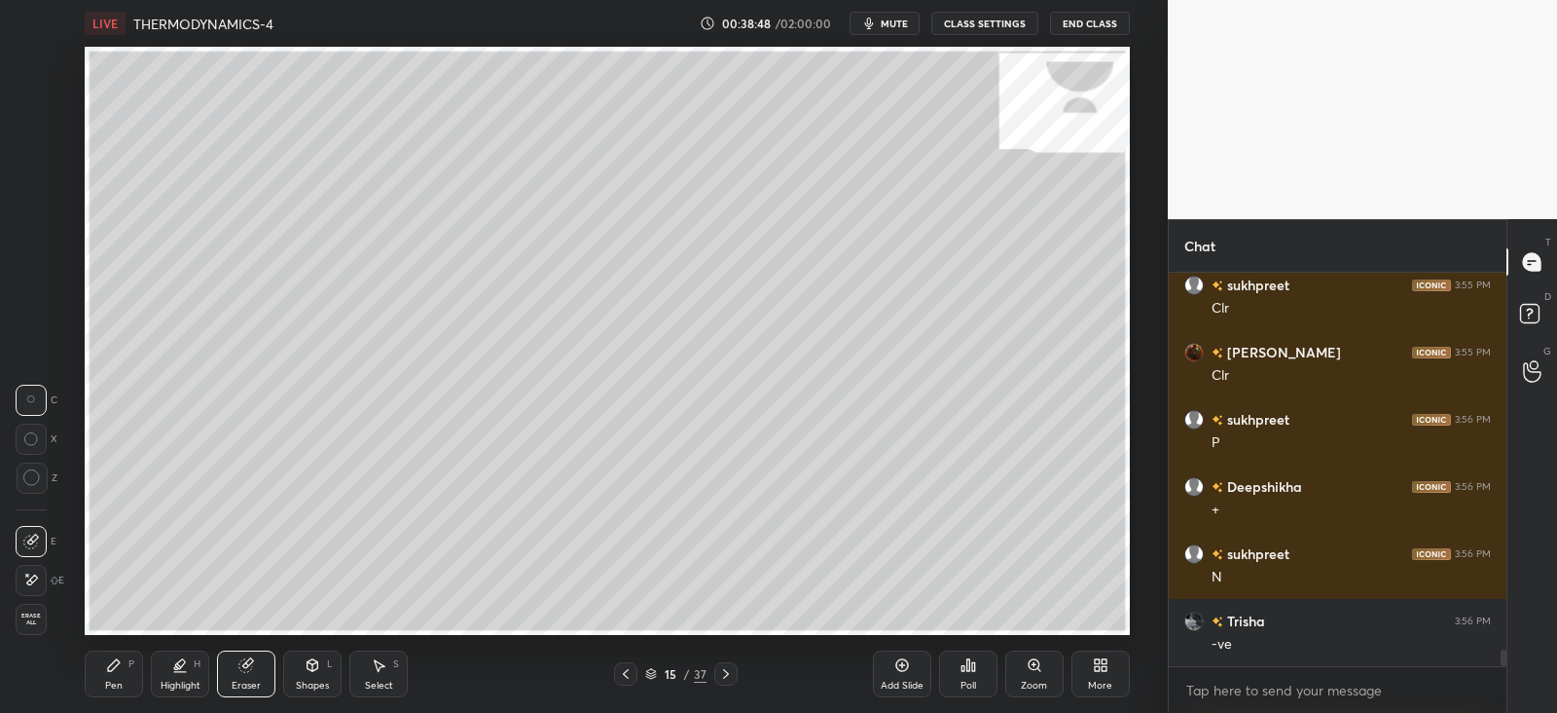
click at [107, 661] on icon at bounding box center [114, 665] width 16 height 16
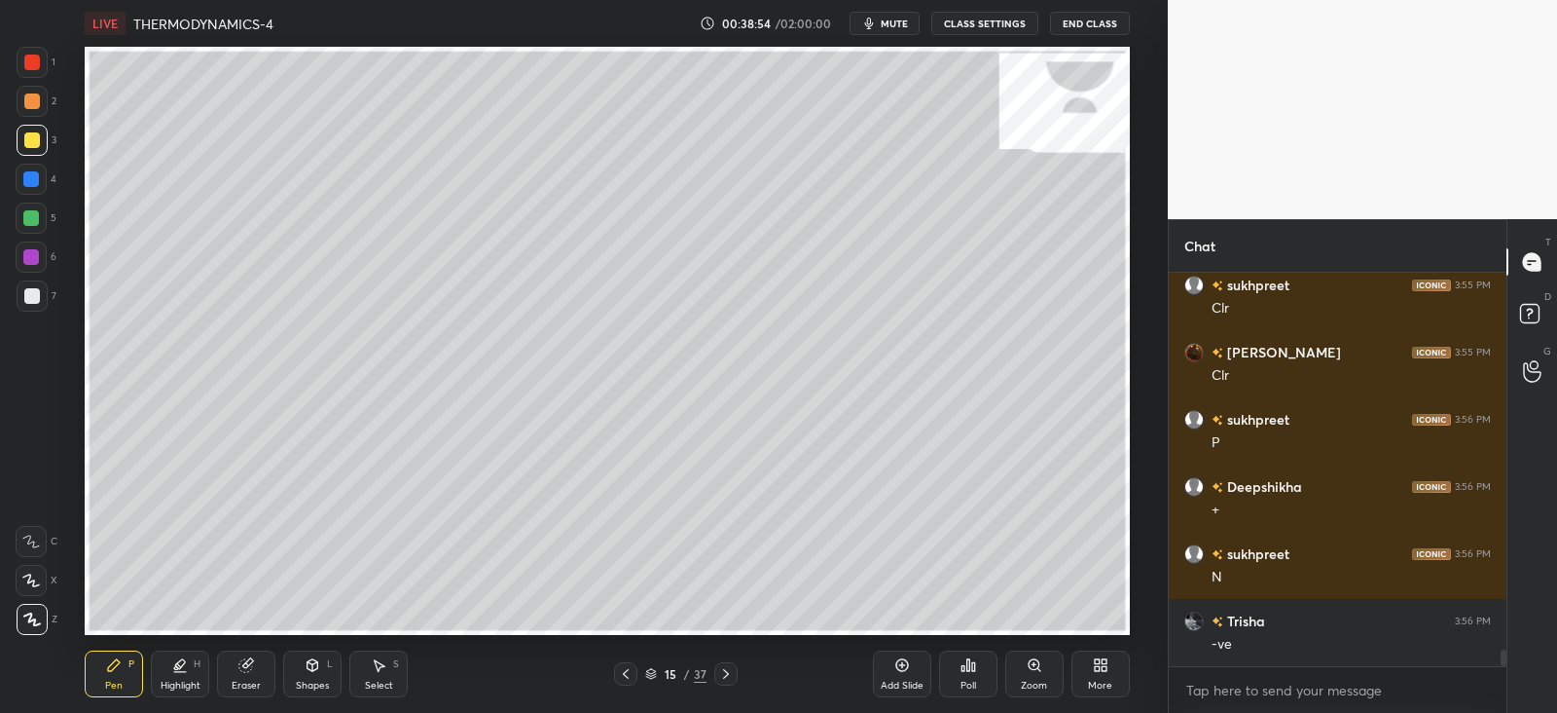
click at [238, 657] on icon at bounding box center [246, 665] width 16 height 16
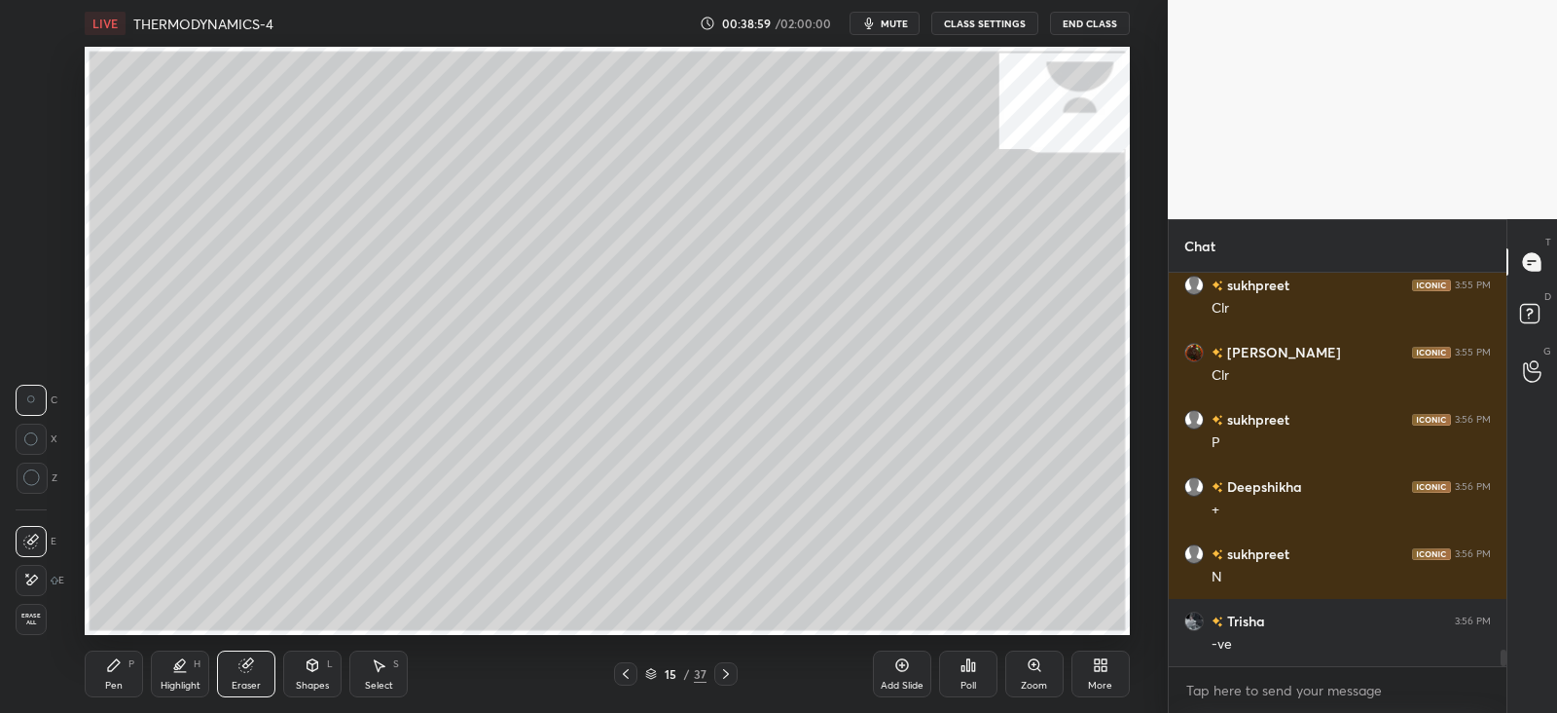
click at [126, 669] on div "Pen P" at bounding box center [114, 673] width 58 height 47
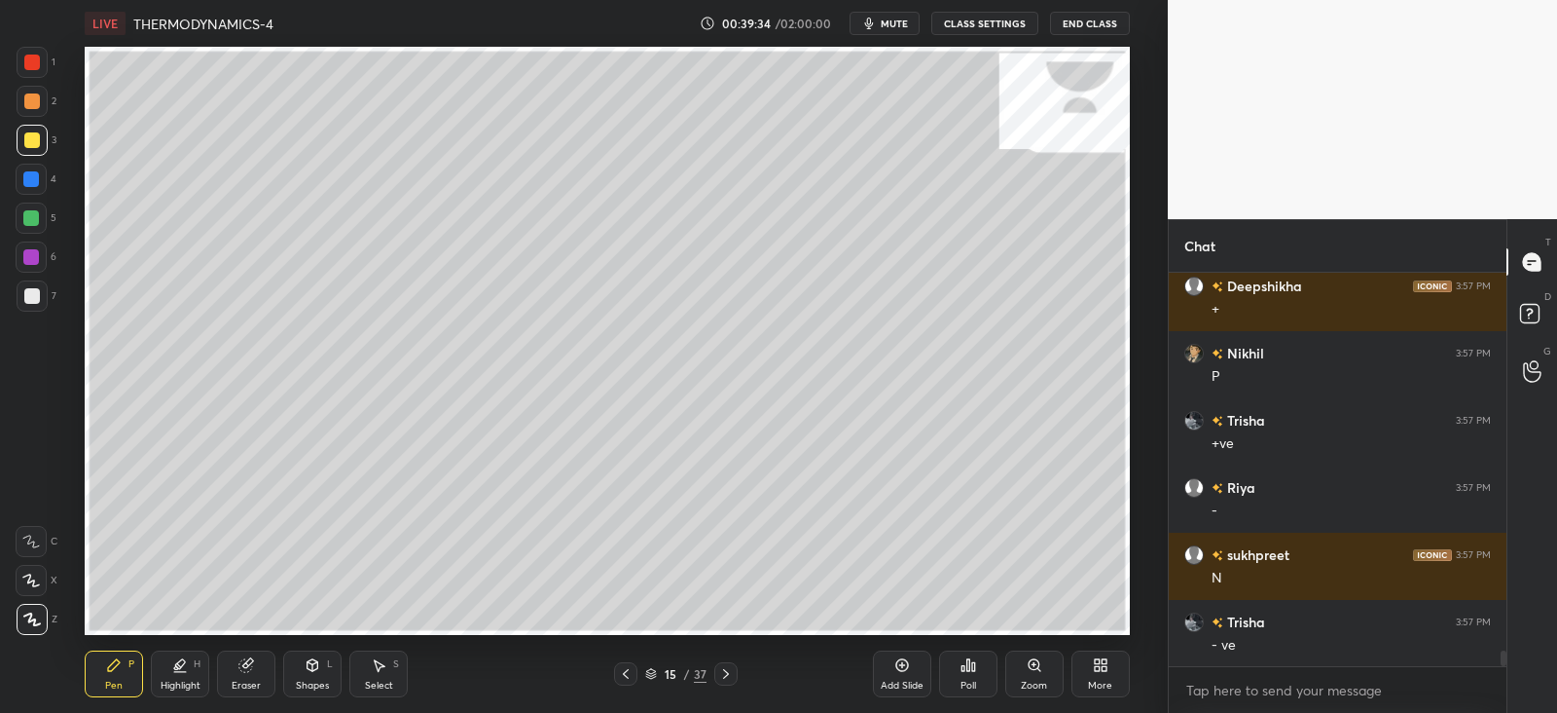
scroll to position [9715, 0]
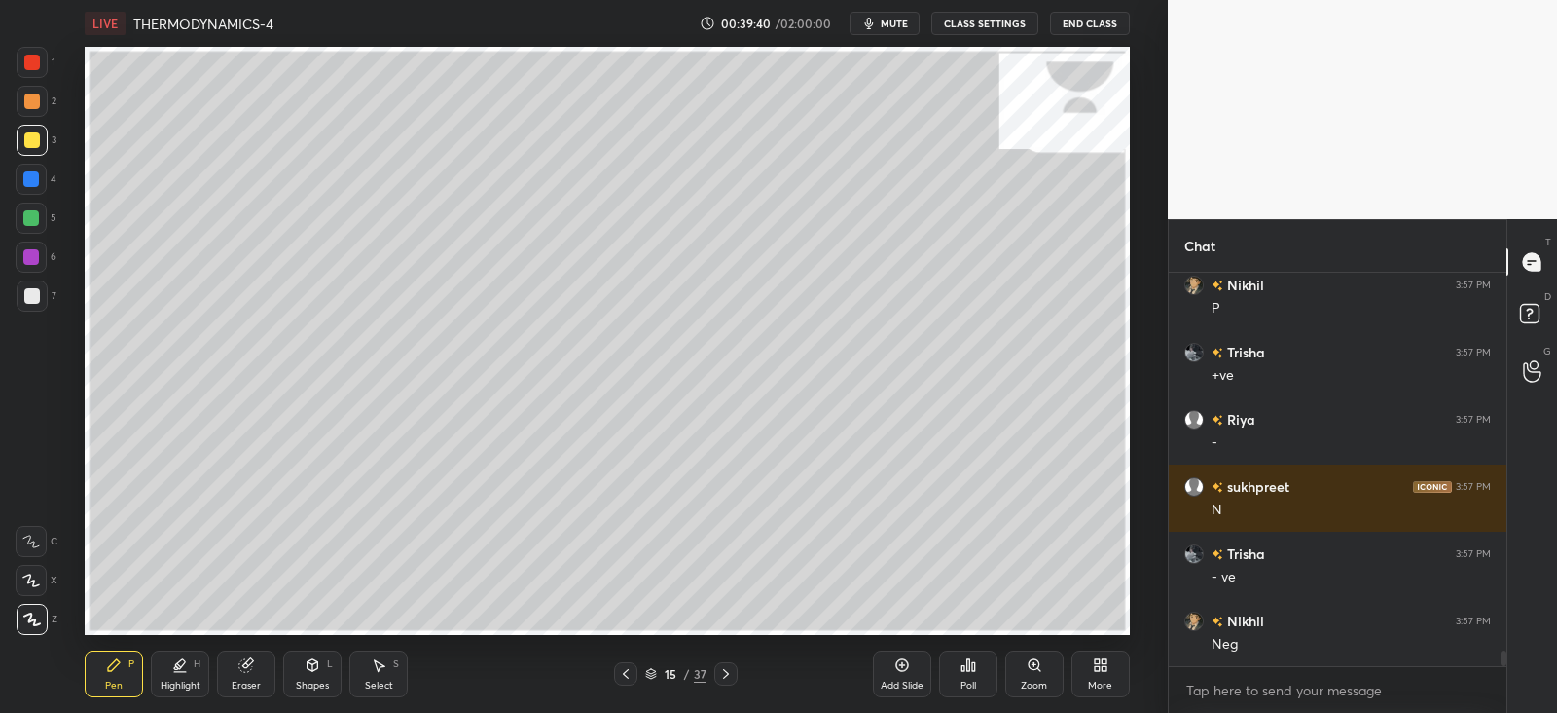
click at [727, 674] on icon at bounding box center [726, 674] width 6 height 10
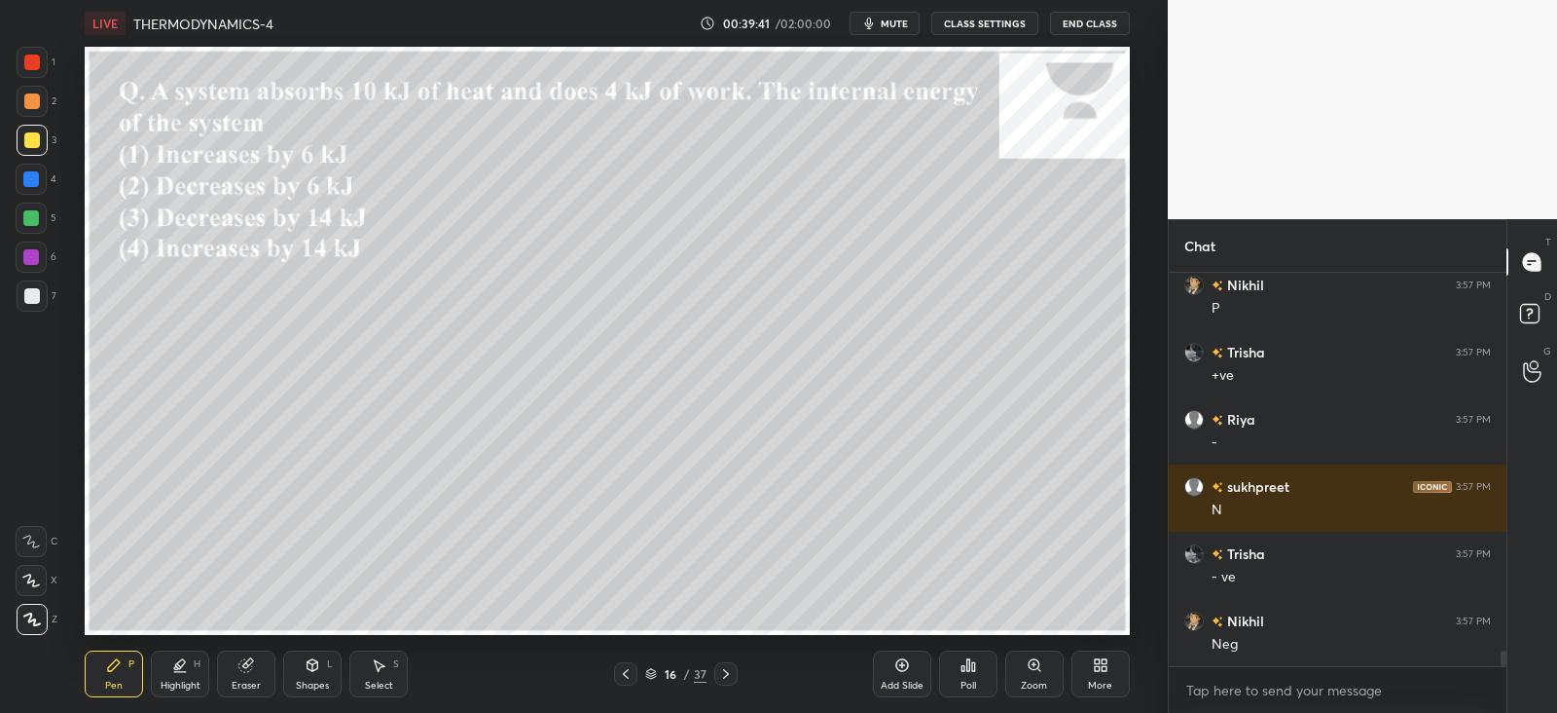
click at [637, 678] on div at bounding box center [625, 673] width 23 height 23
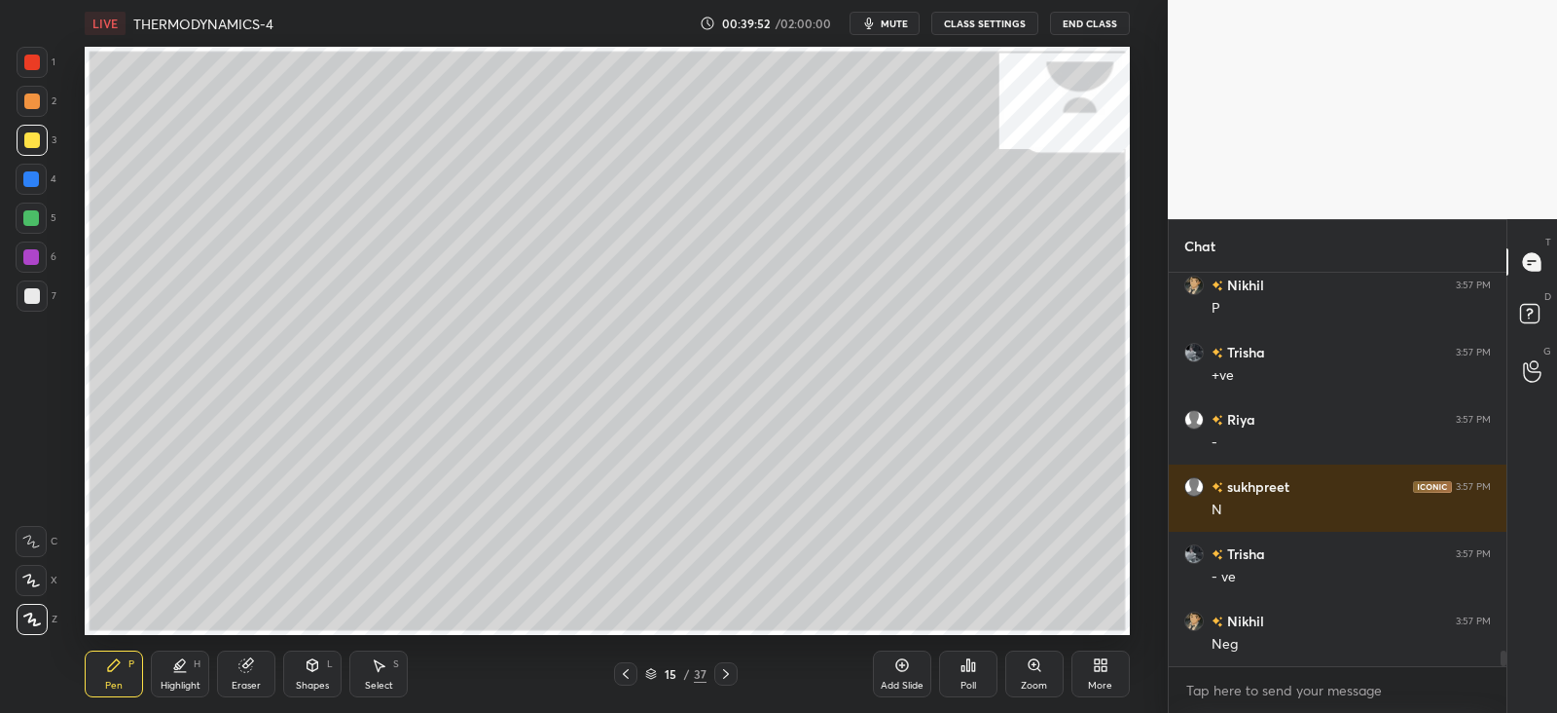
click at [730, 673] on icon at bounding box center [726, 674] width 16 height 16
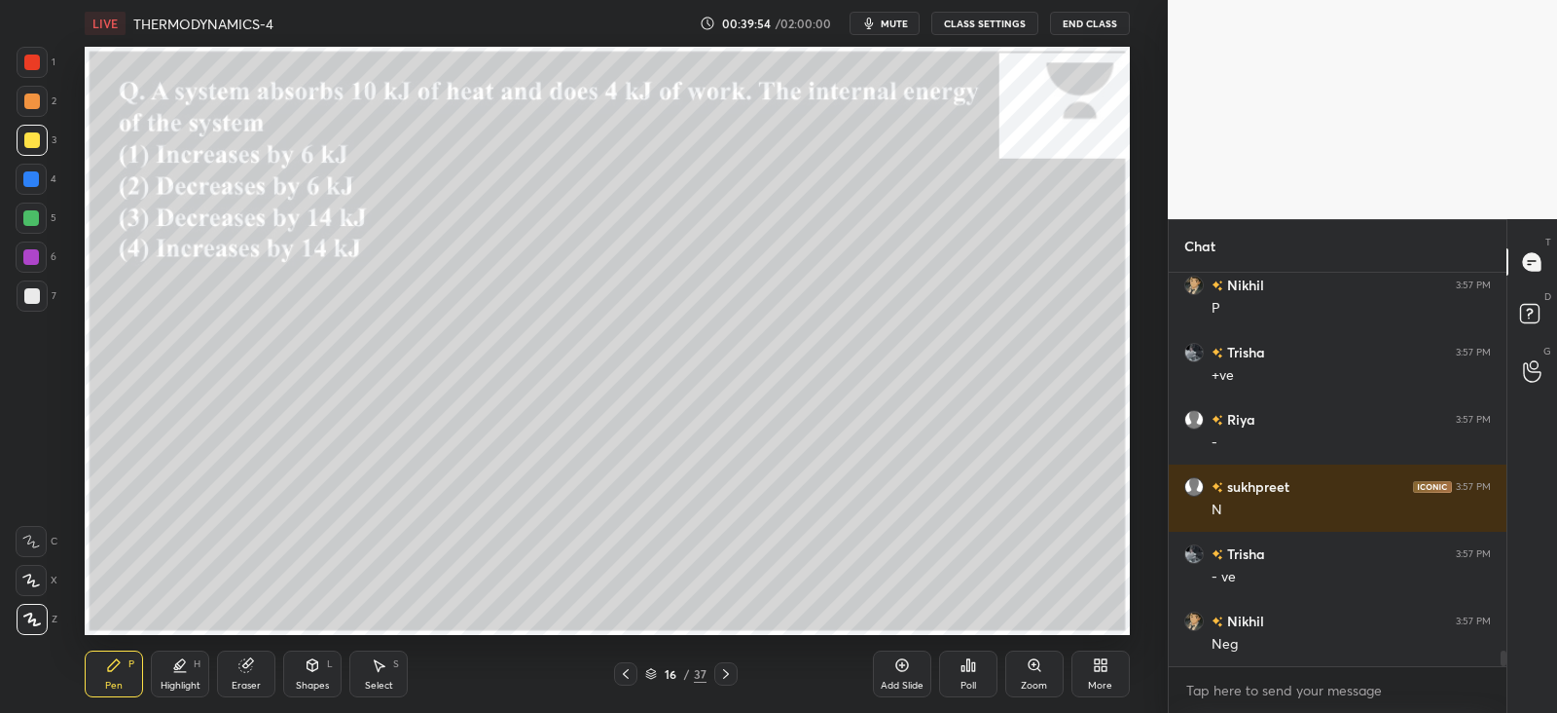
click at [317, 677] on div "Shapes L" at bounding box center [312, 673] width 58 height 47
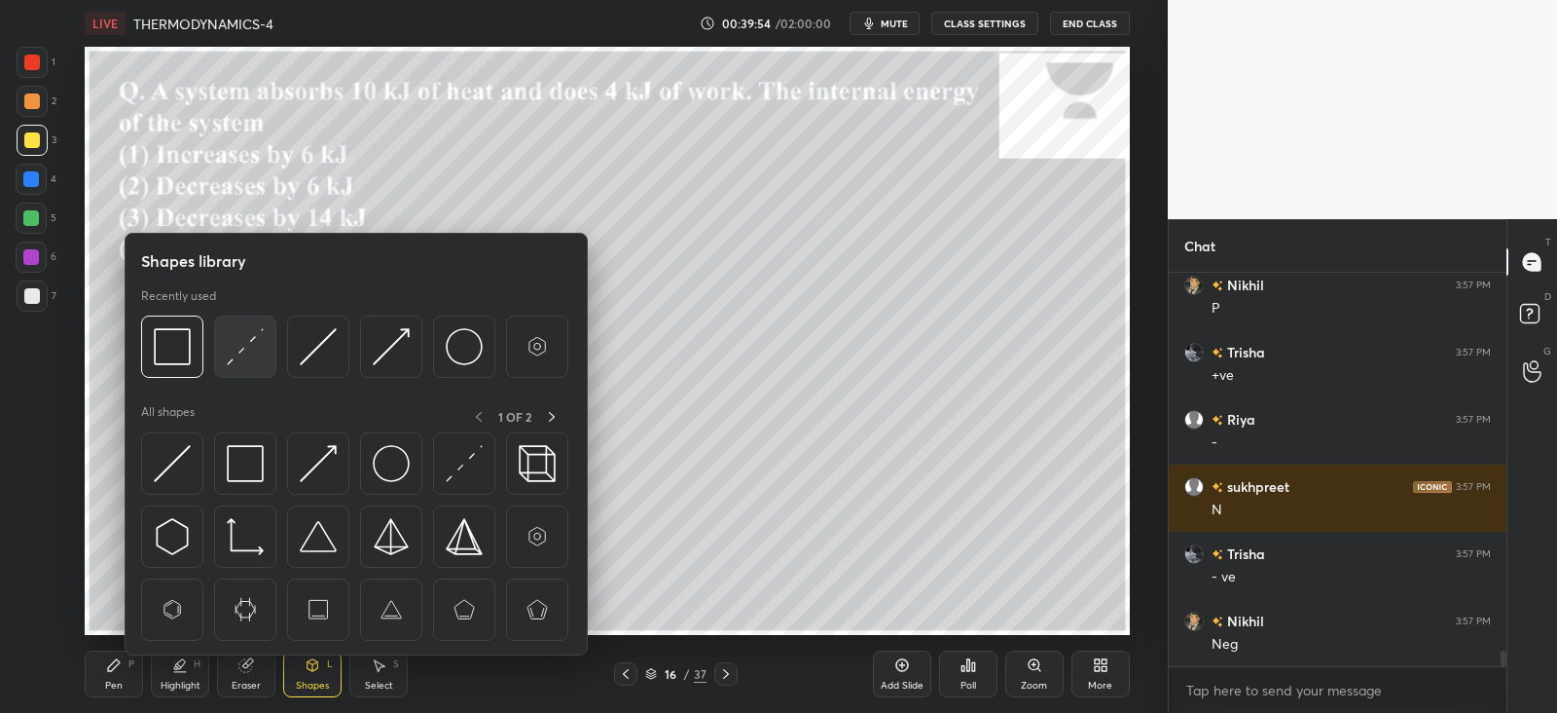
click at [250, 357] on img at bounding box center [245, 346] width 37 height 37
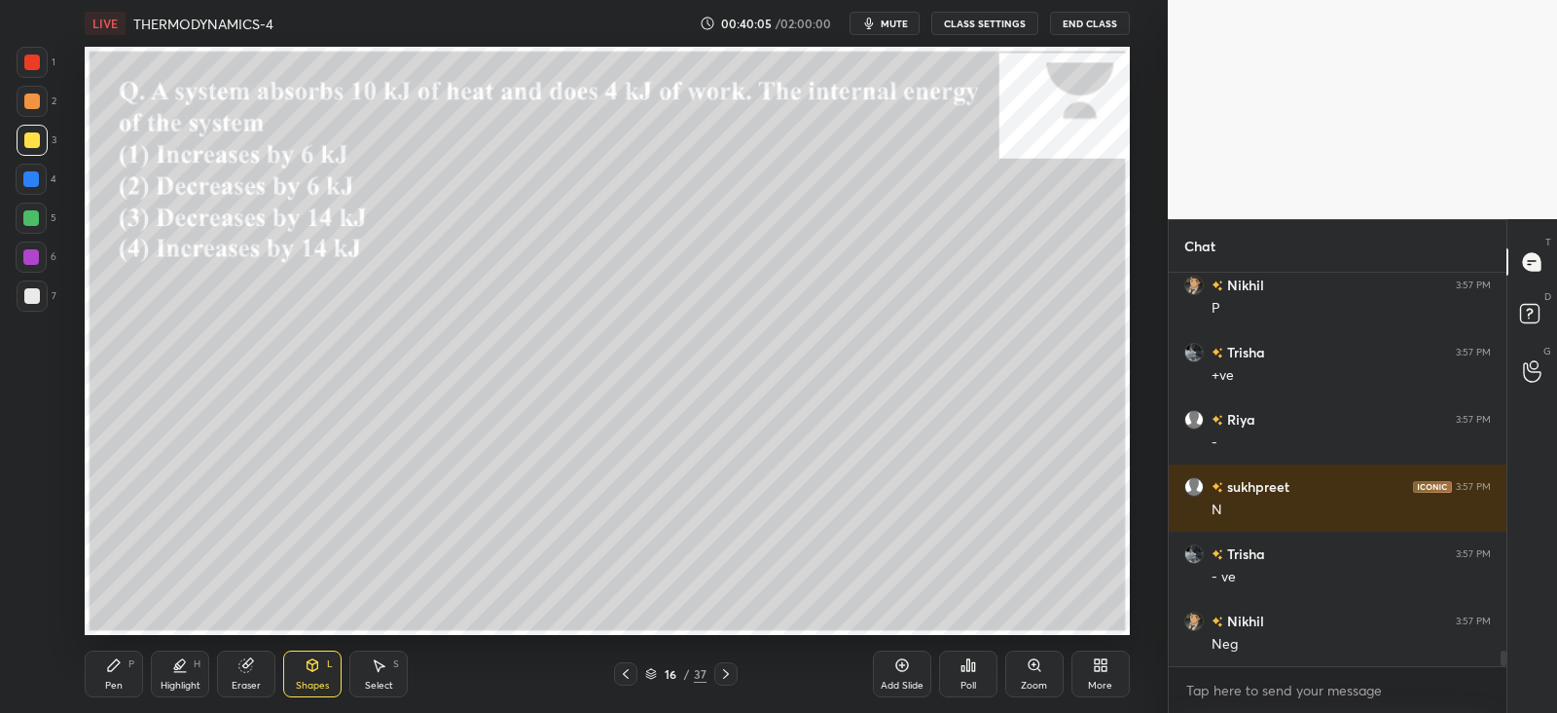
click at [970, 672] on icon at bounding box center [969, 665] width 16 height 16
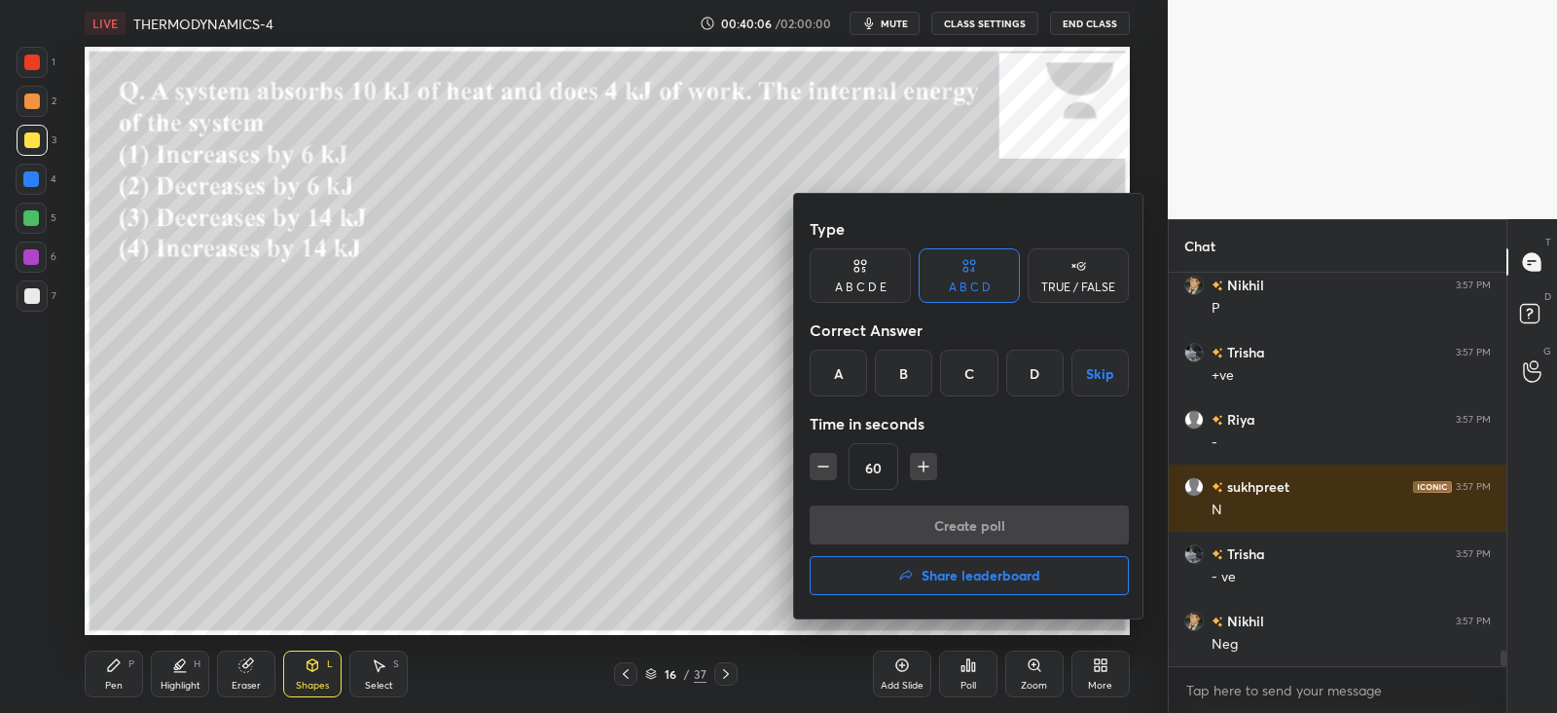
click at [839, 365] on div "A" at bounding box center [838, 372] width 57 height 47
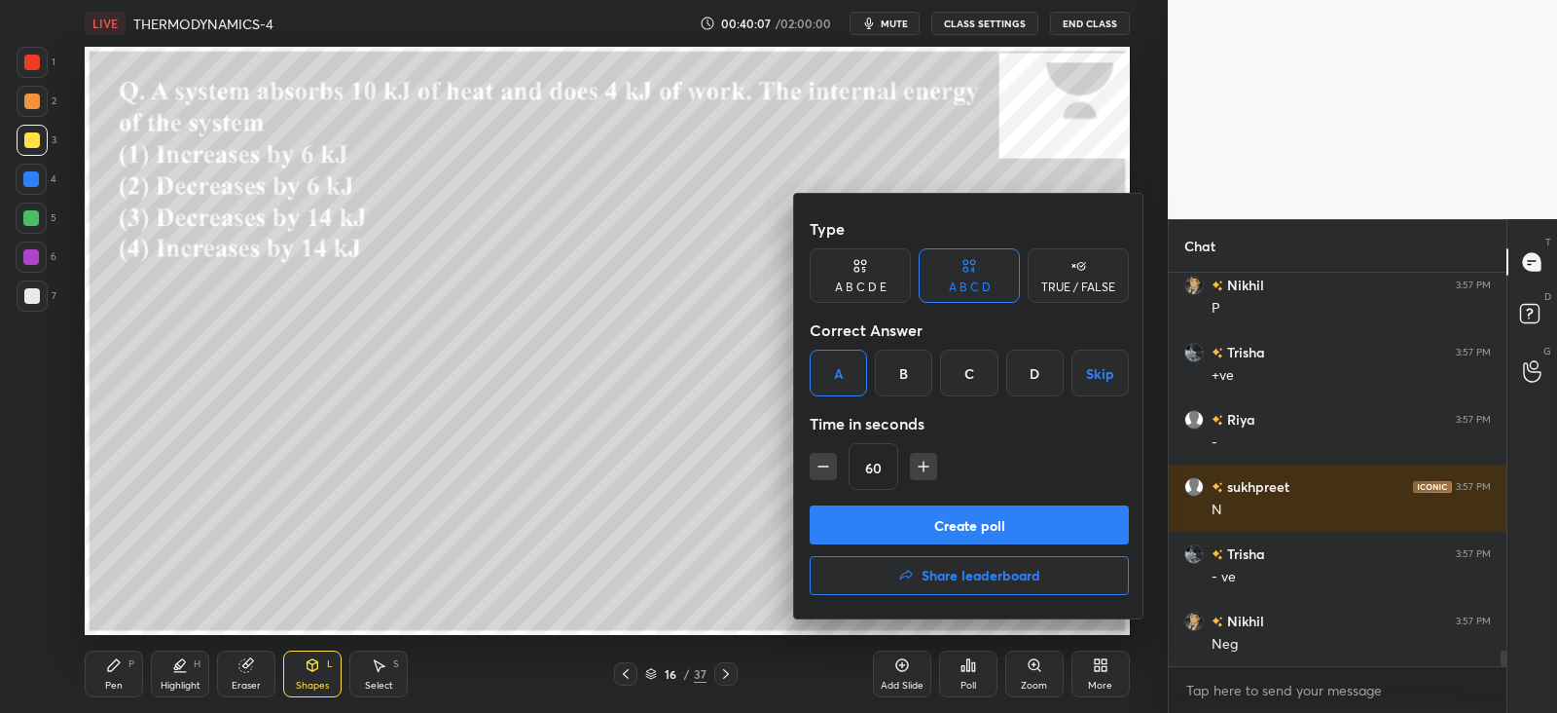
click at [866, 521] on button "Create poll" at bounding box center [969, 524] width 319 height 39
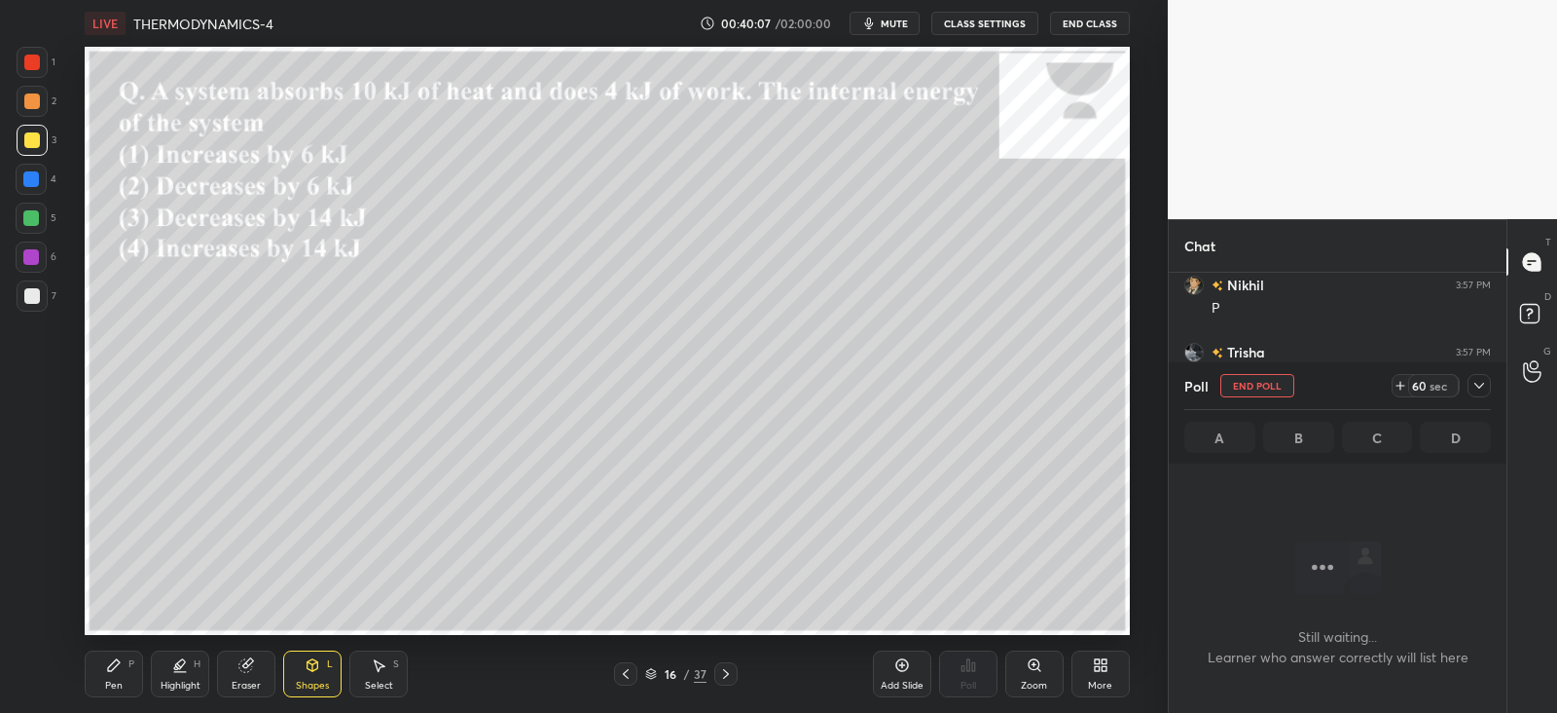
scroll to position [124, 331]
click at [1473, 386] on icon at bounding box center [1480, 386] width 16 height 16
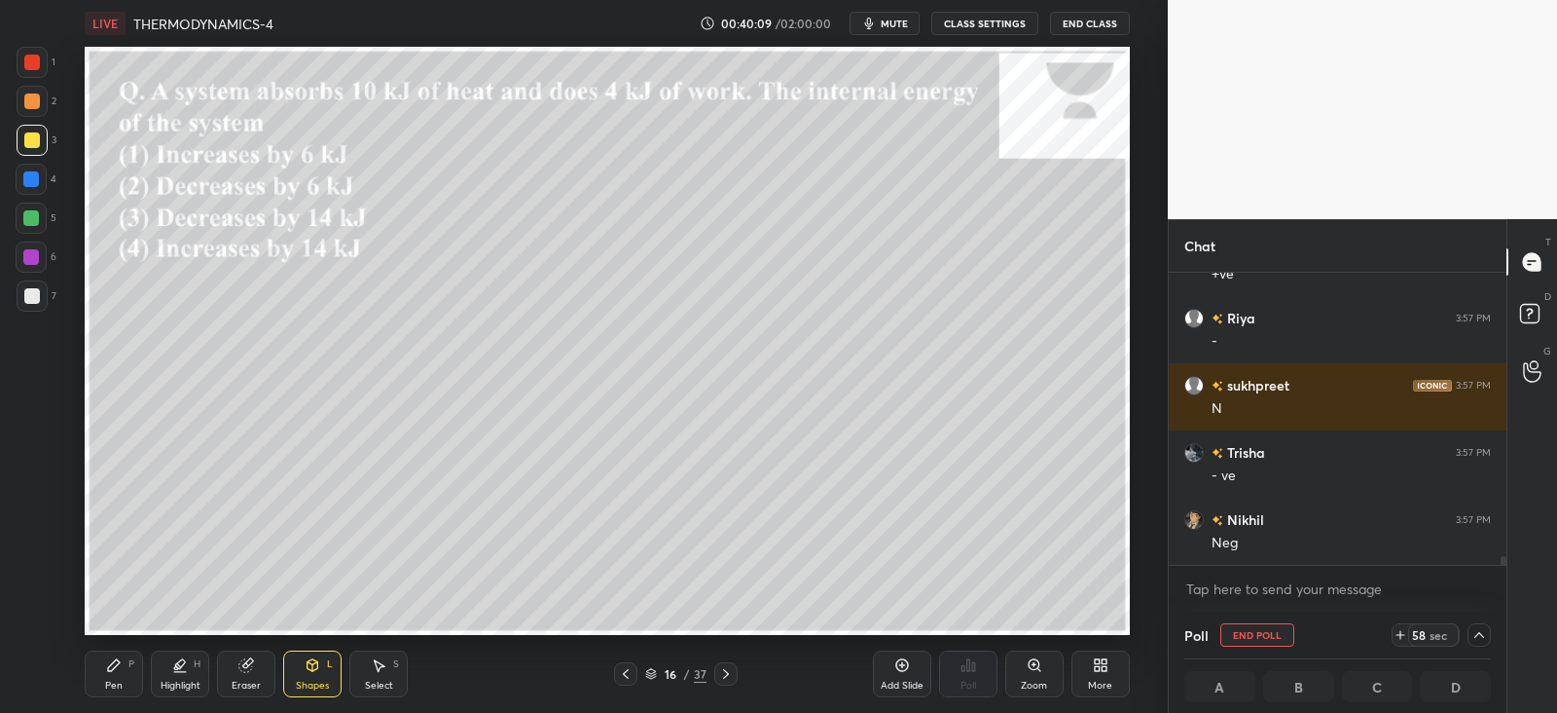
scroll to position [0, 6]
click at [120, 664] on icon at bounding box center [114, 665] width 16 height 16
click at [47, 138] on div "3" at bounding box center [37, 140] width 40 height 31
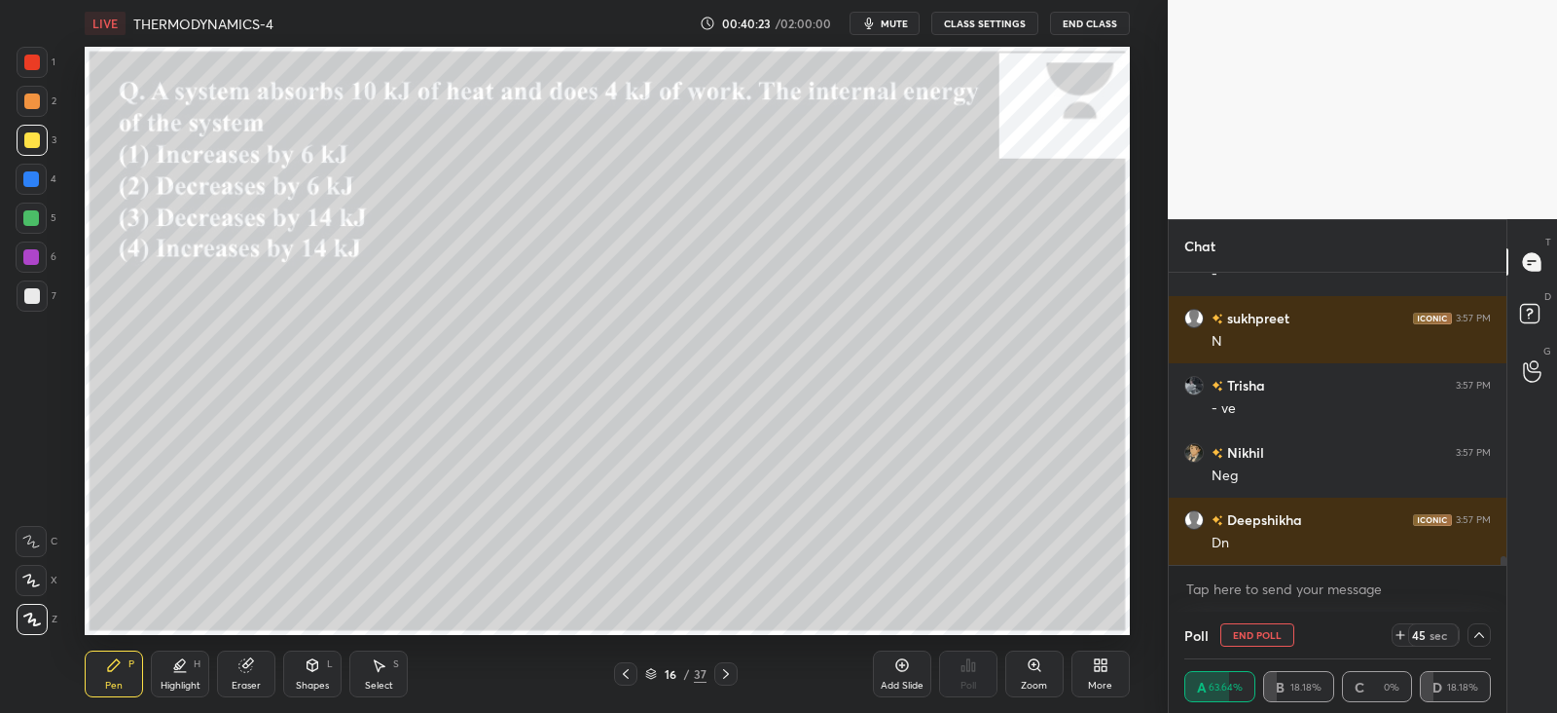
scroll to position [9949, 0]
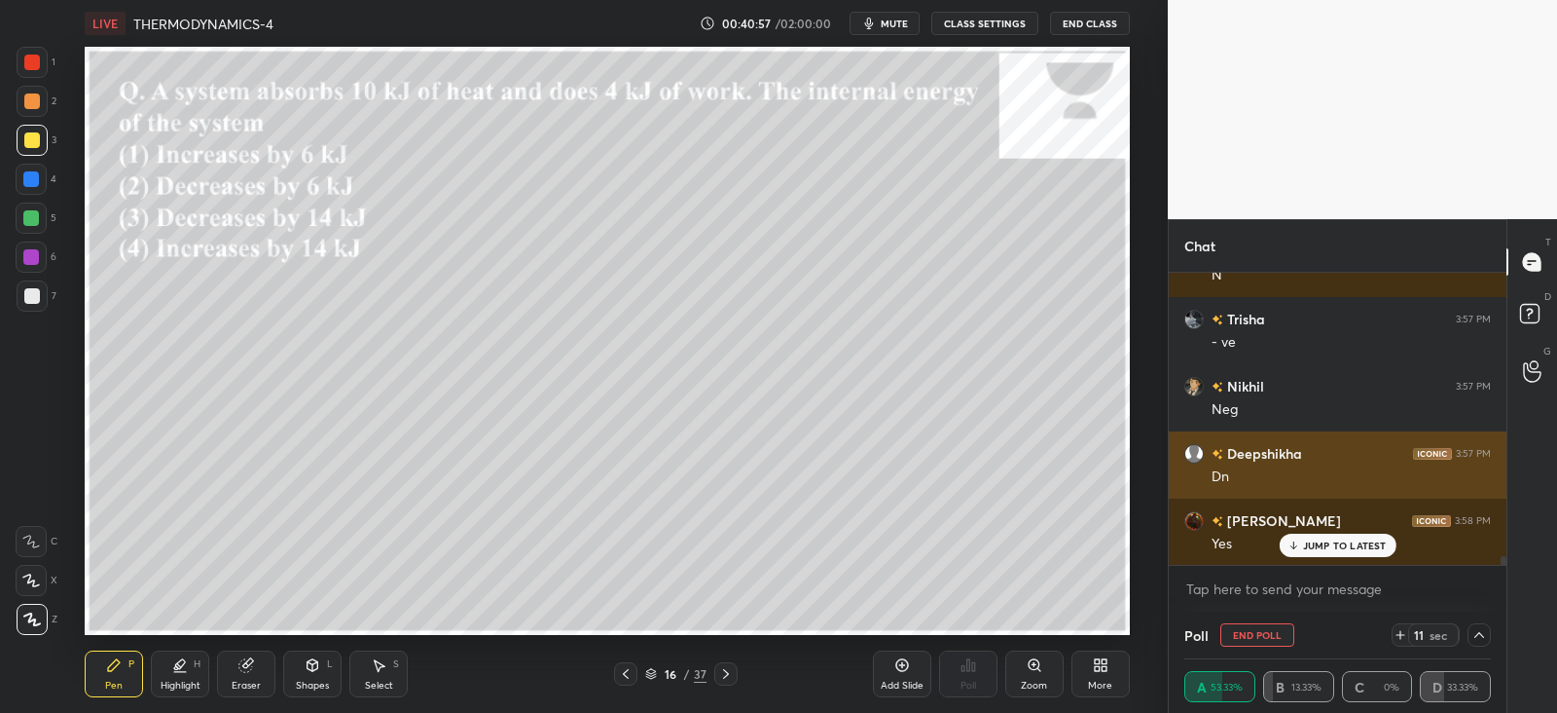
click at [1319, 537] on div "JUMP TO LATEST" at bounding box center [1337, 544] width 117 height 23
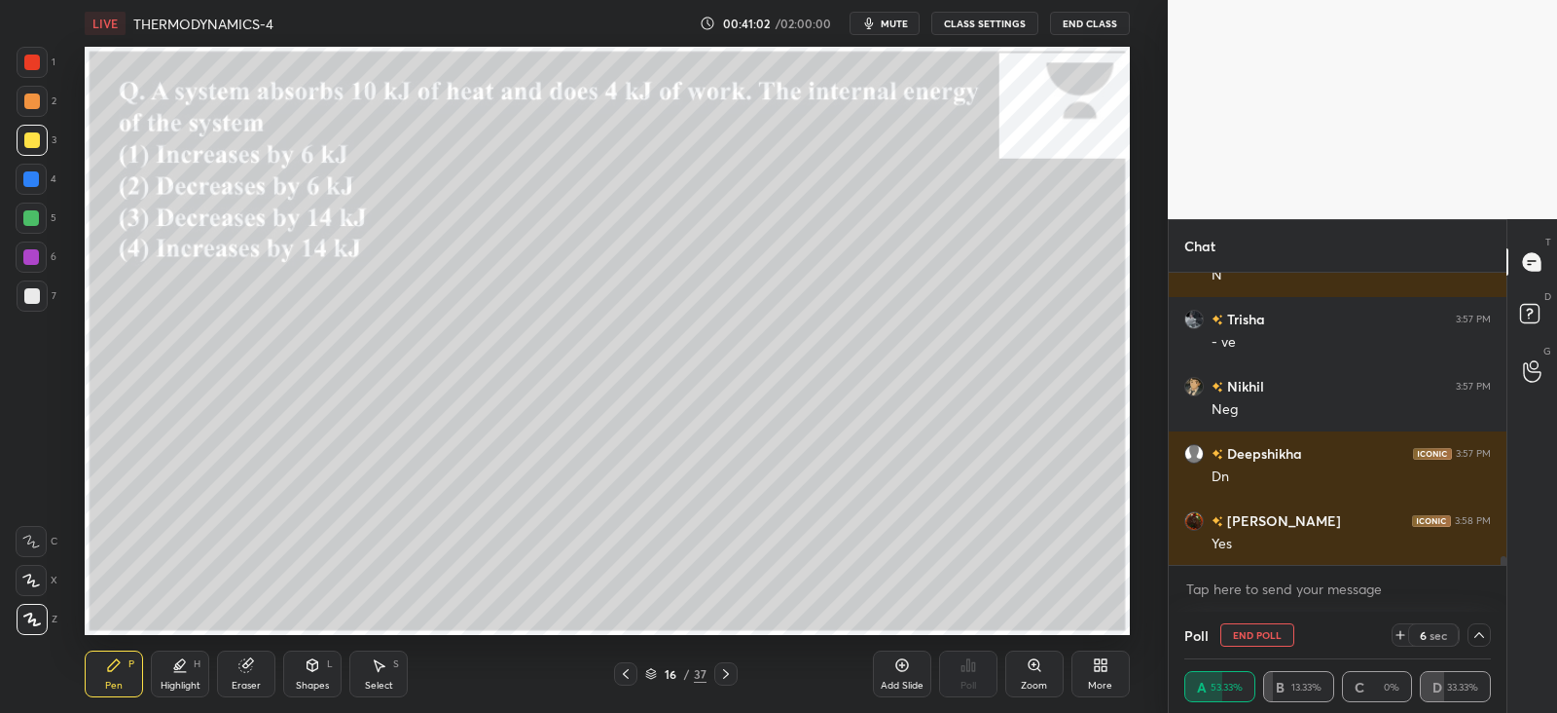
click at [1490, 635] on div at bounding box center [1479, 634] width 23 height 23
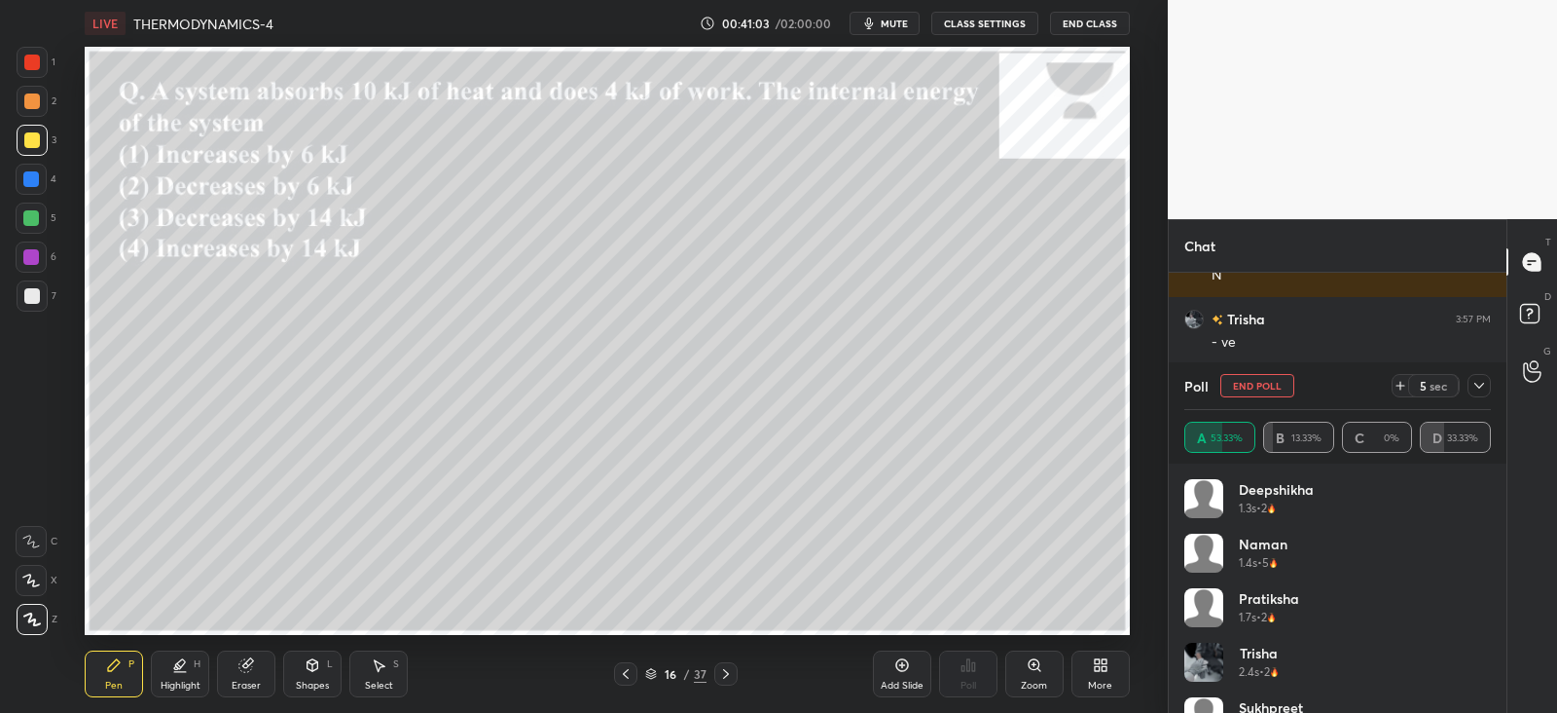
scroll to position [6, 6]
click at [1484, 391] on icon at bounding box center [1480, 386] width 16 height 16
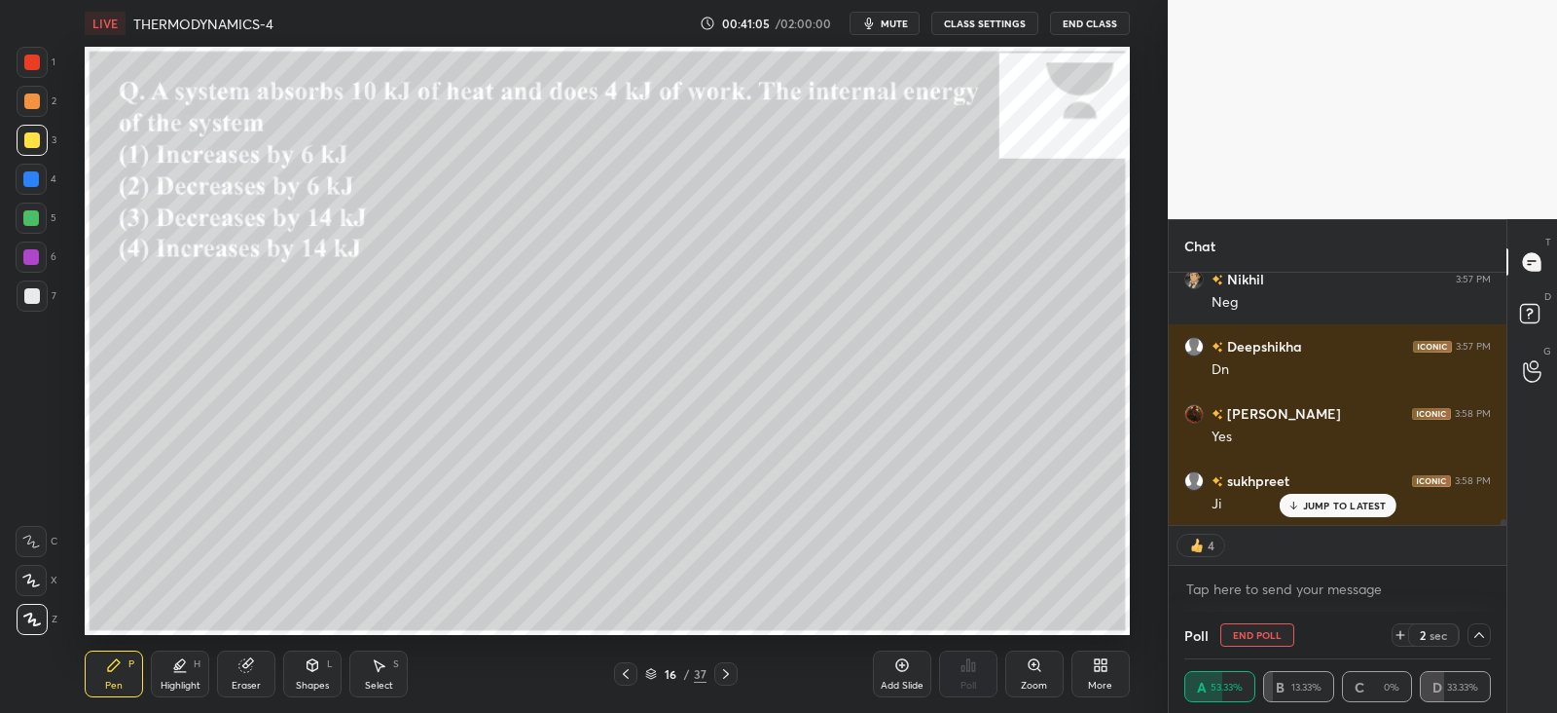
scroll to position [10123, 0]
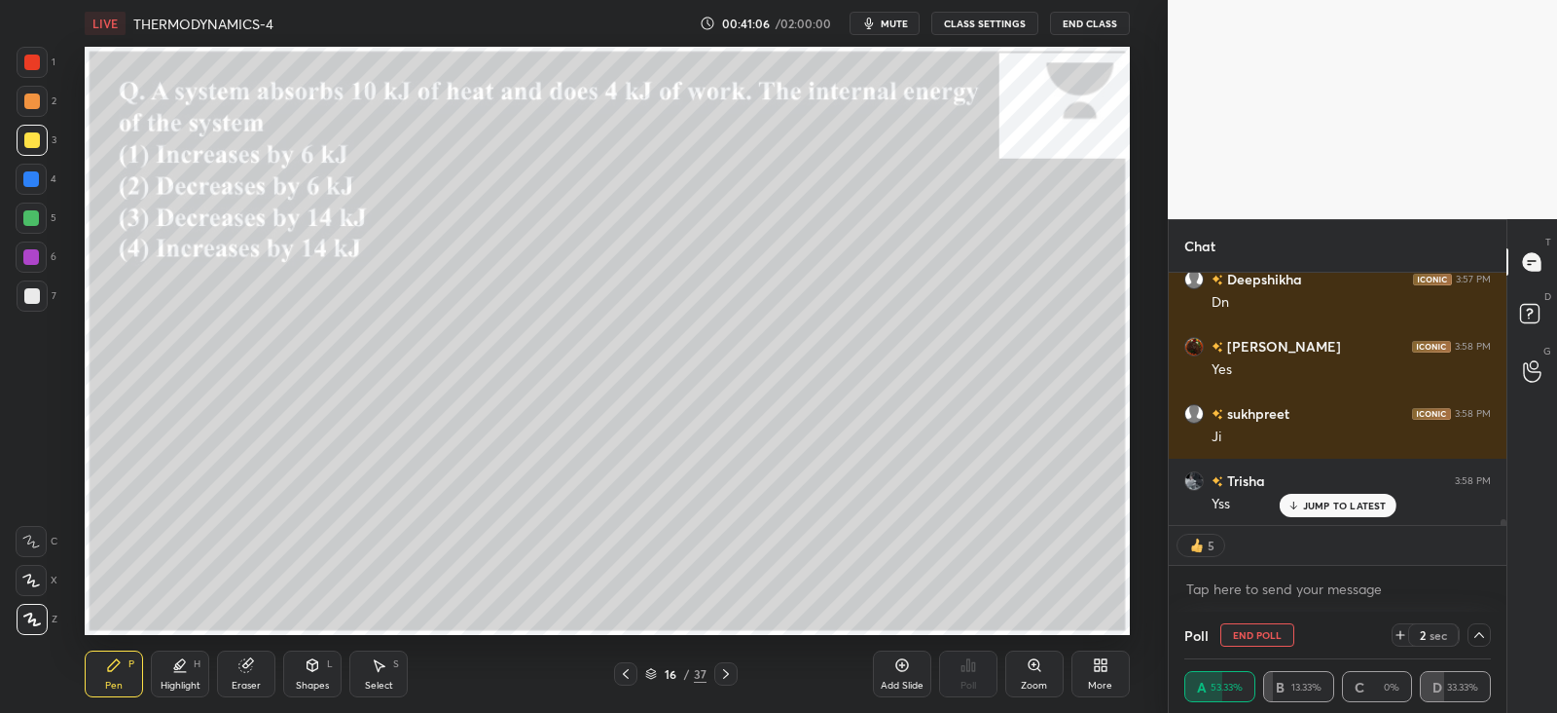
click at [721, 669] on icon at bounding box center [726, 674] width 16 height 16
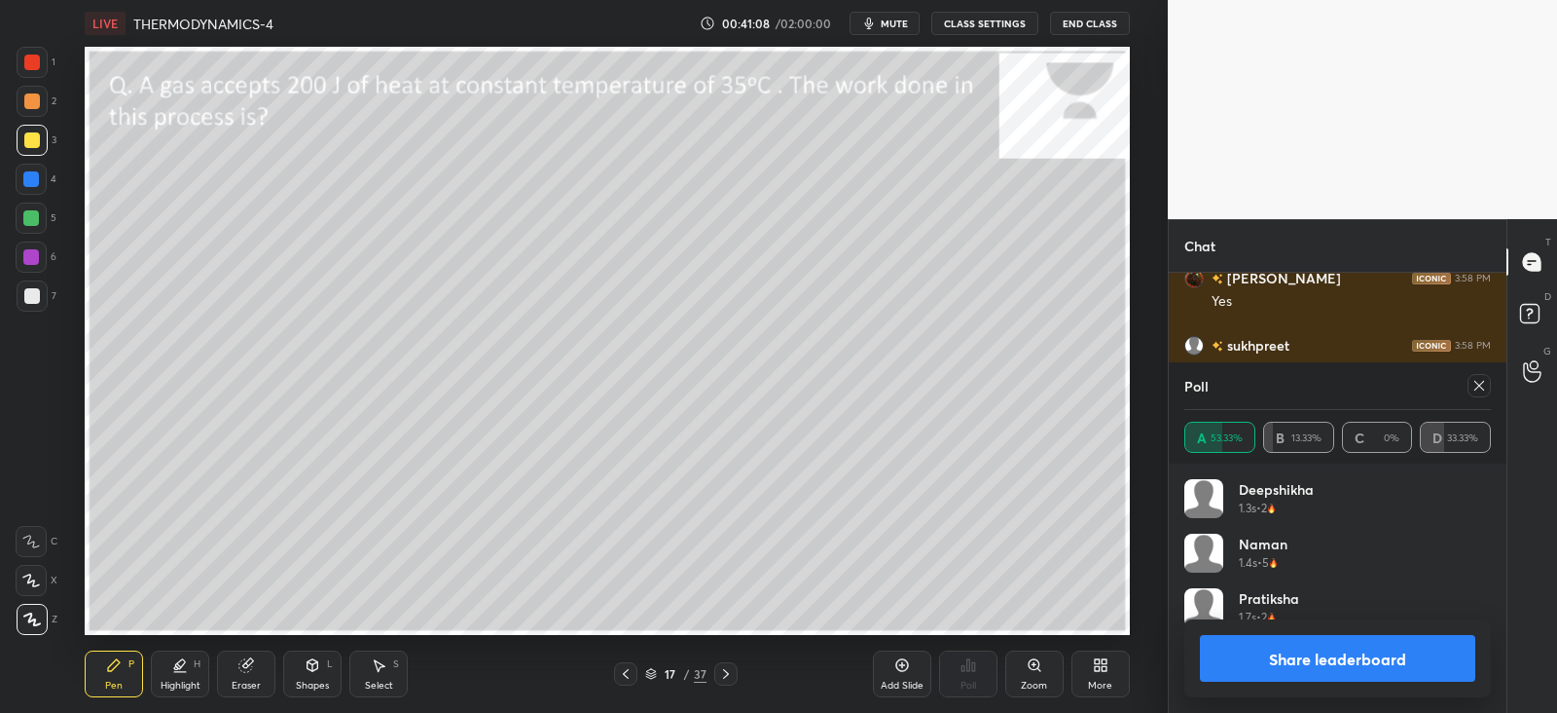
scroll to position [228, 301]
click at [1488, 391] on div at bounding box center [1479, 385] width 23 height 23
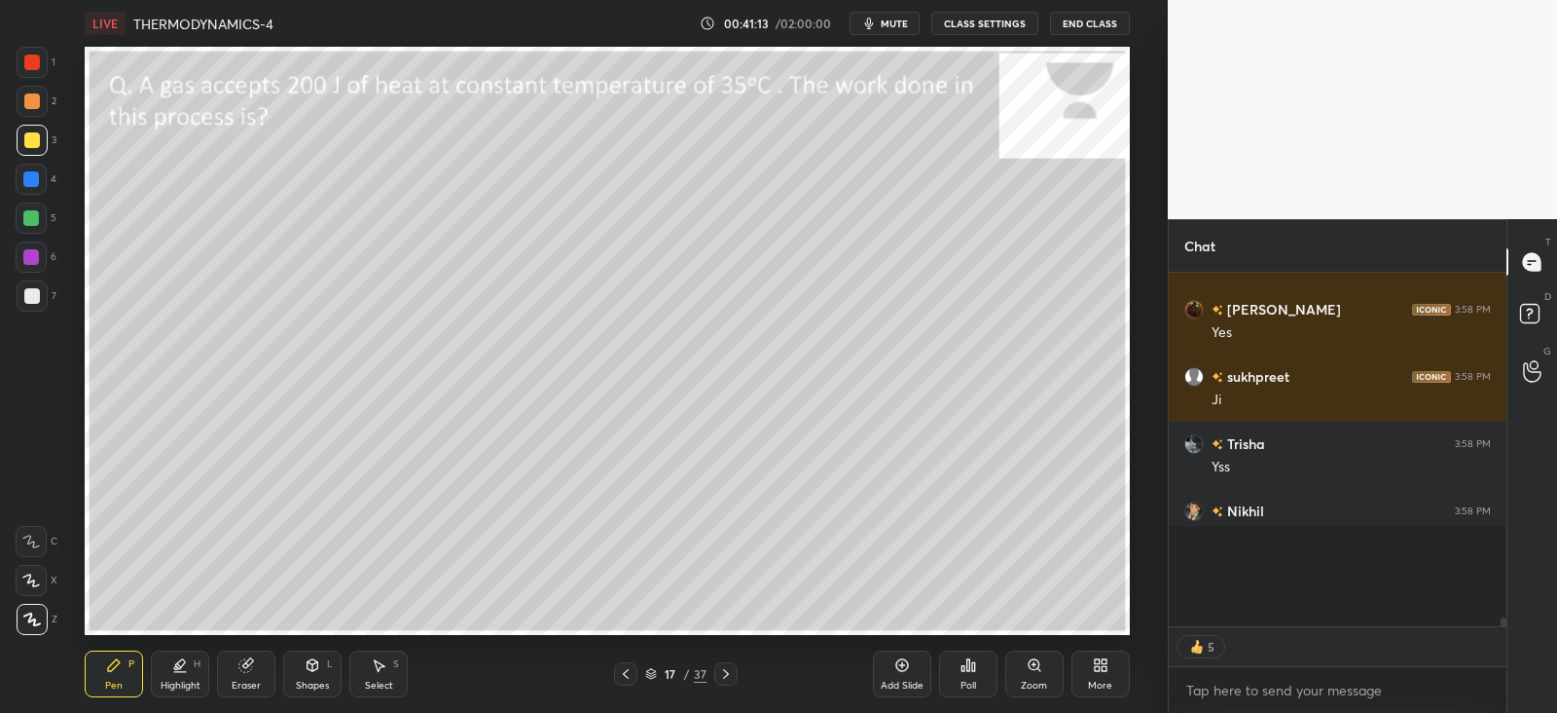
scroll to position [10101, 0]
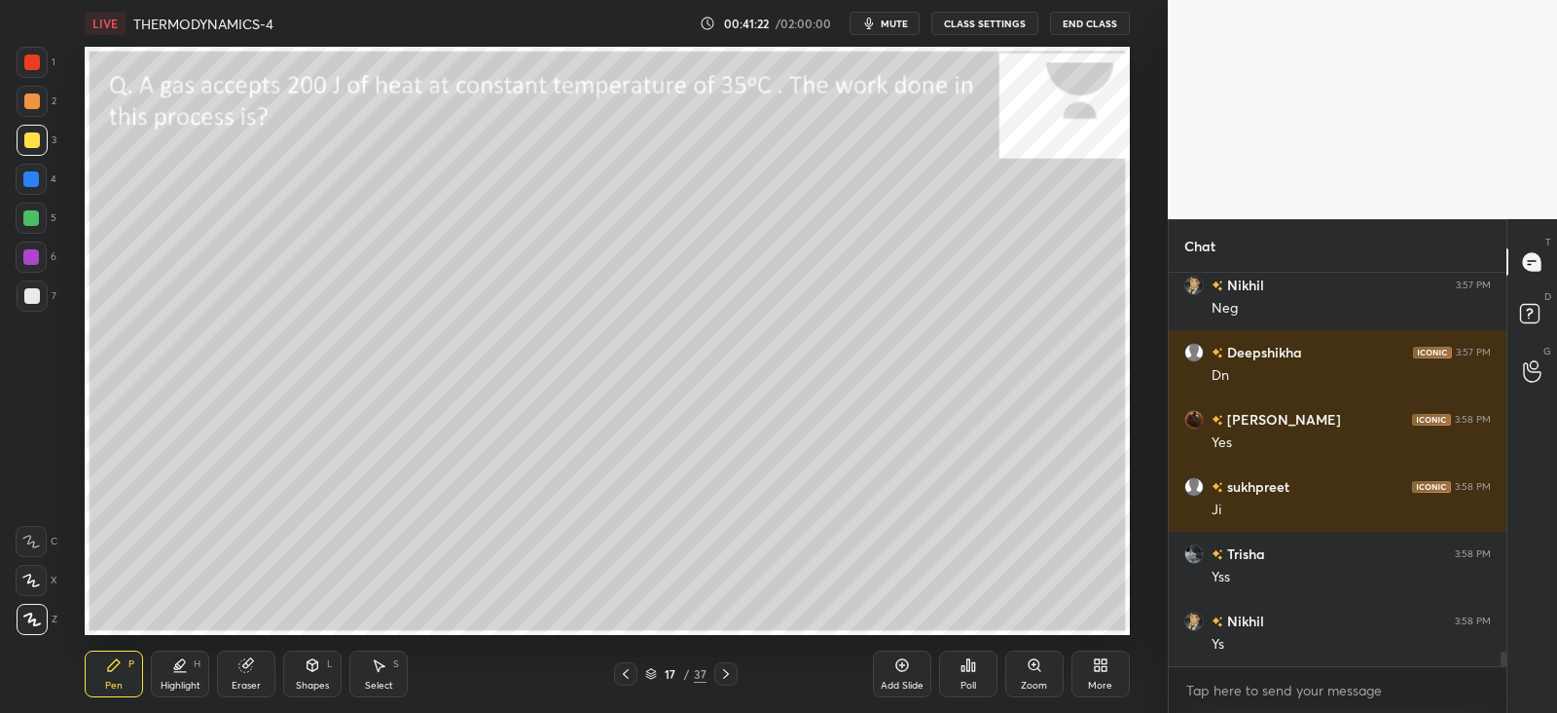
click at [321, 671] on div "Shapes L" at bounding box center [312, 673] width 58 height 47
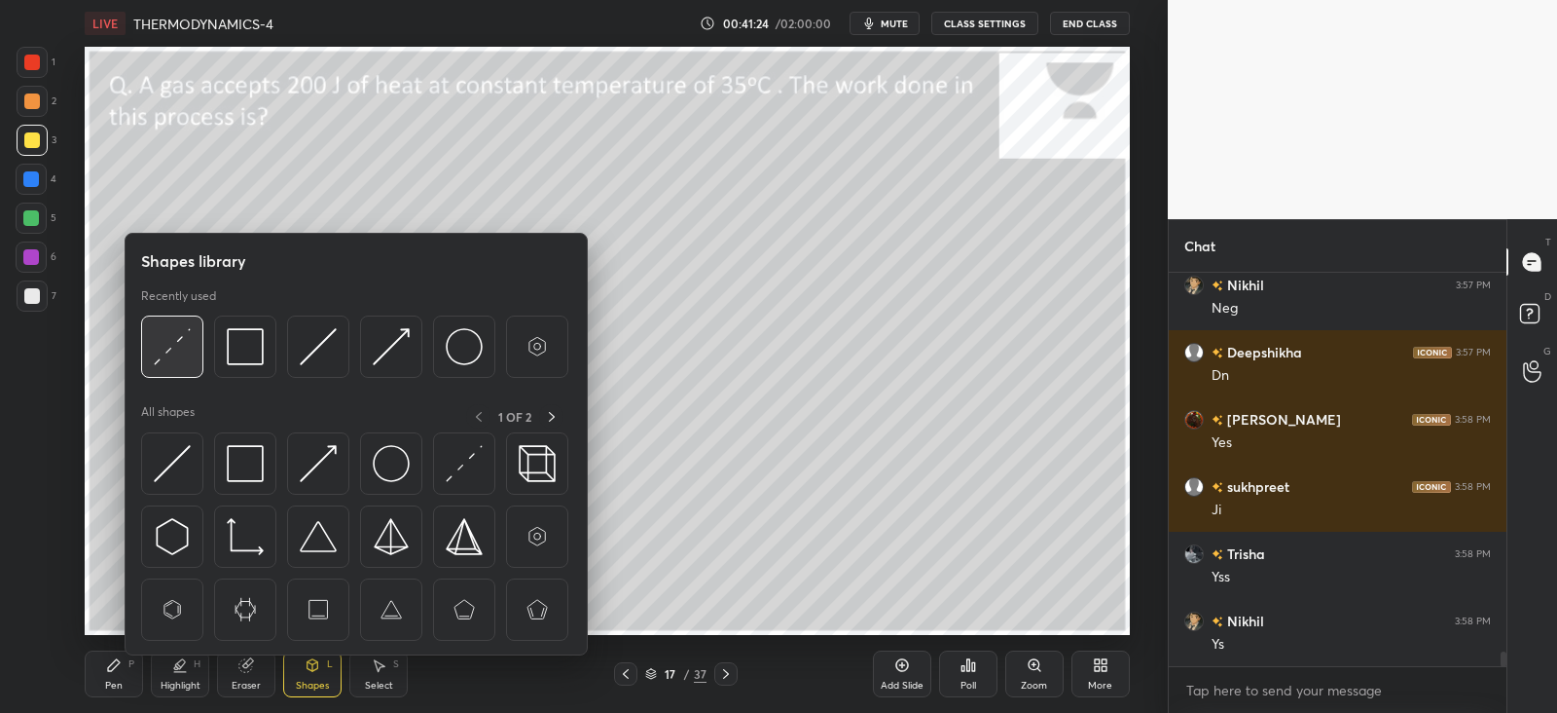
click at [187, 338] on img at bounding box center [172, 346] width 37 height 37
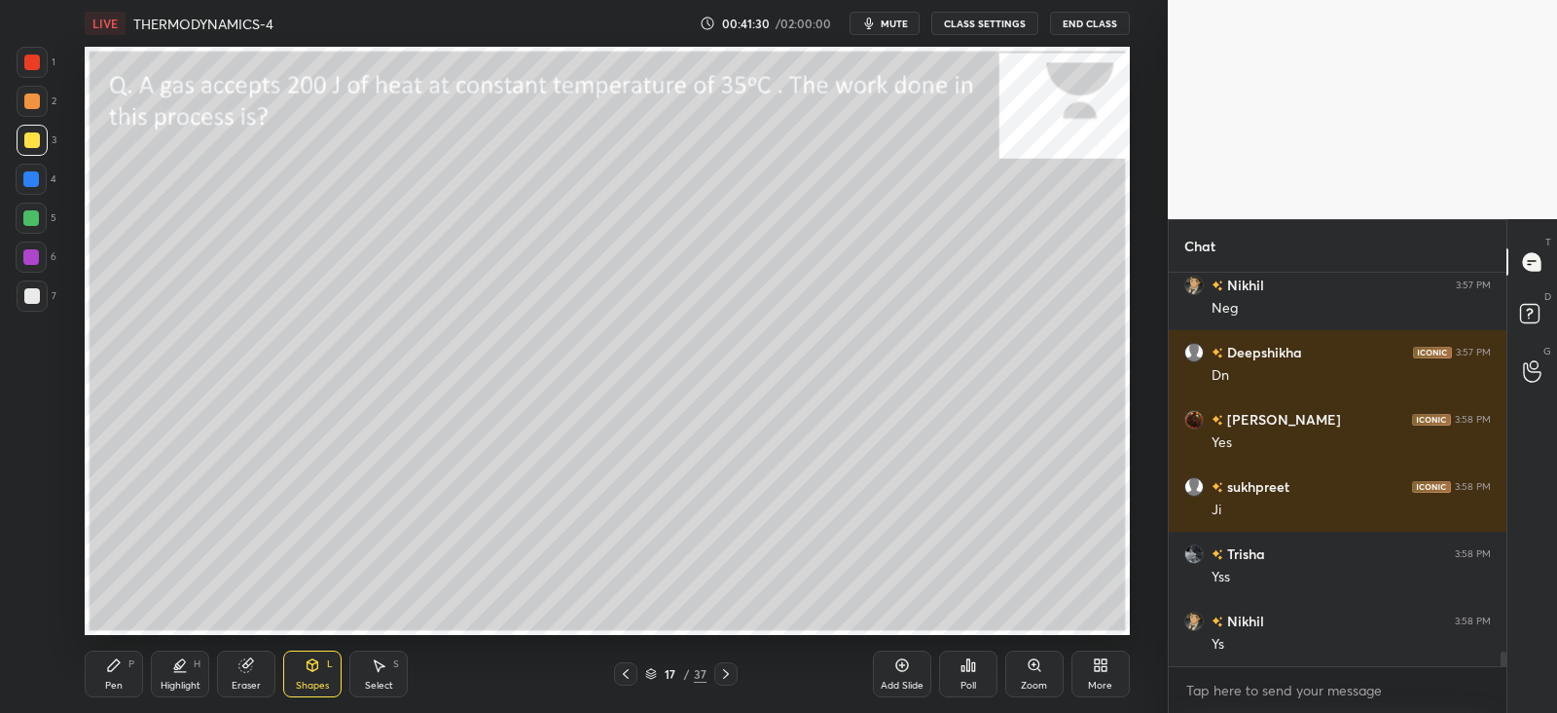
click at [122, 681] on div "Pen" at bounding box center [114, 685] width 18 height 10
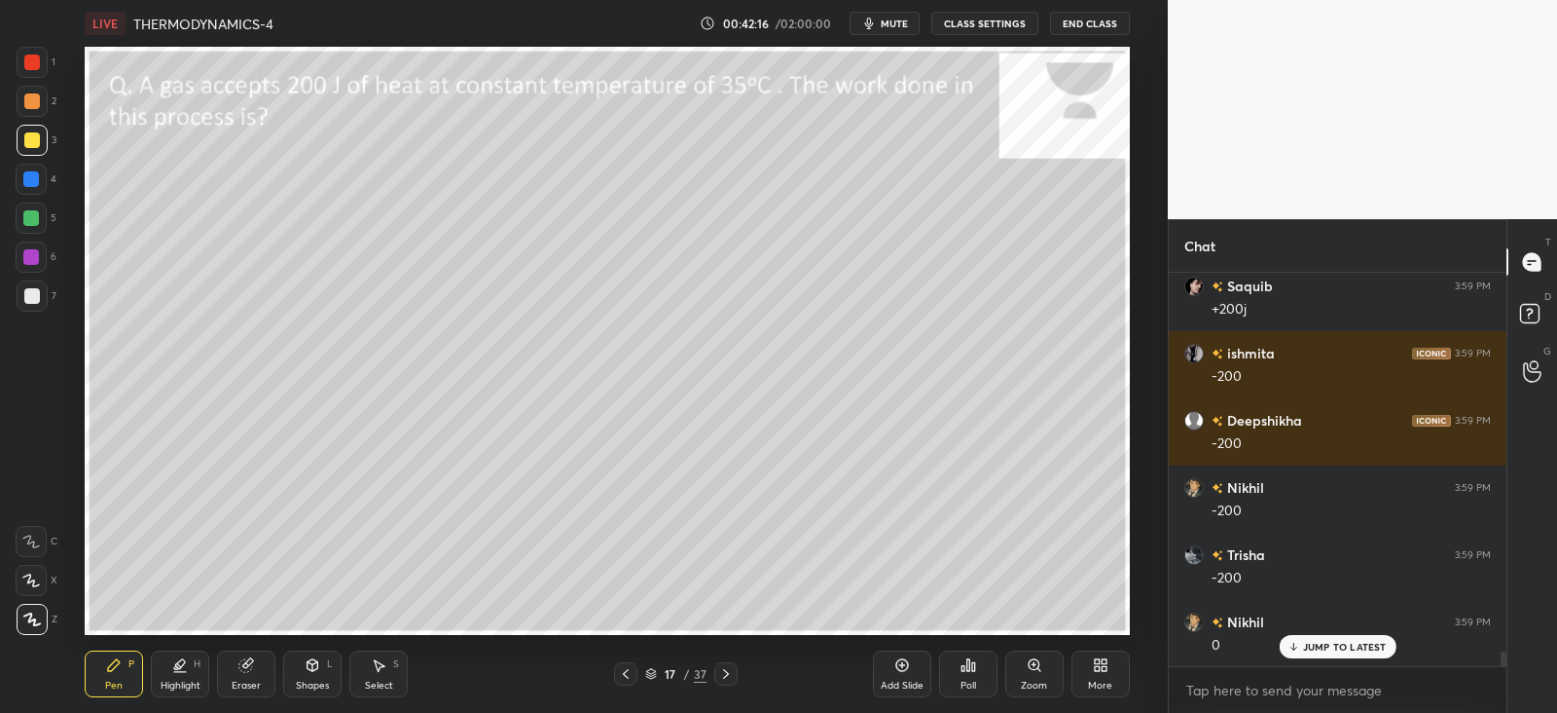
click at [1325, 635] on div "JUMP TO LATEST" at bounding box center [1337, 646] width 117 height 23
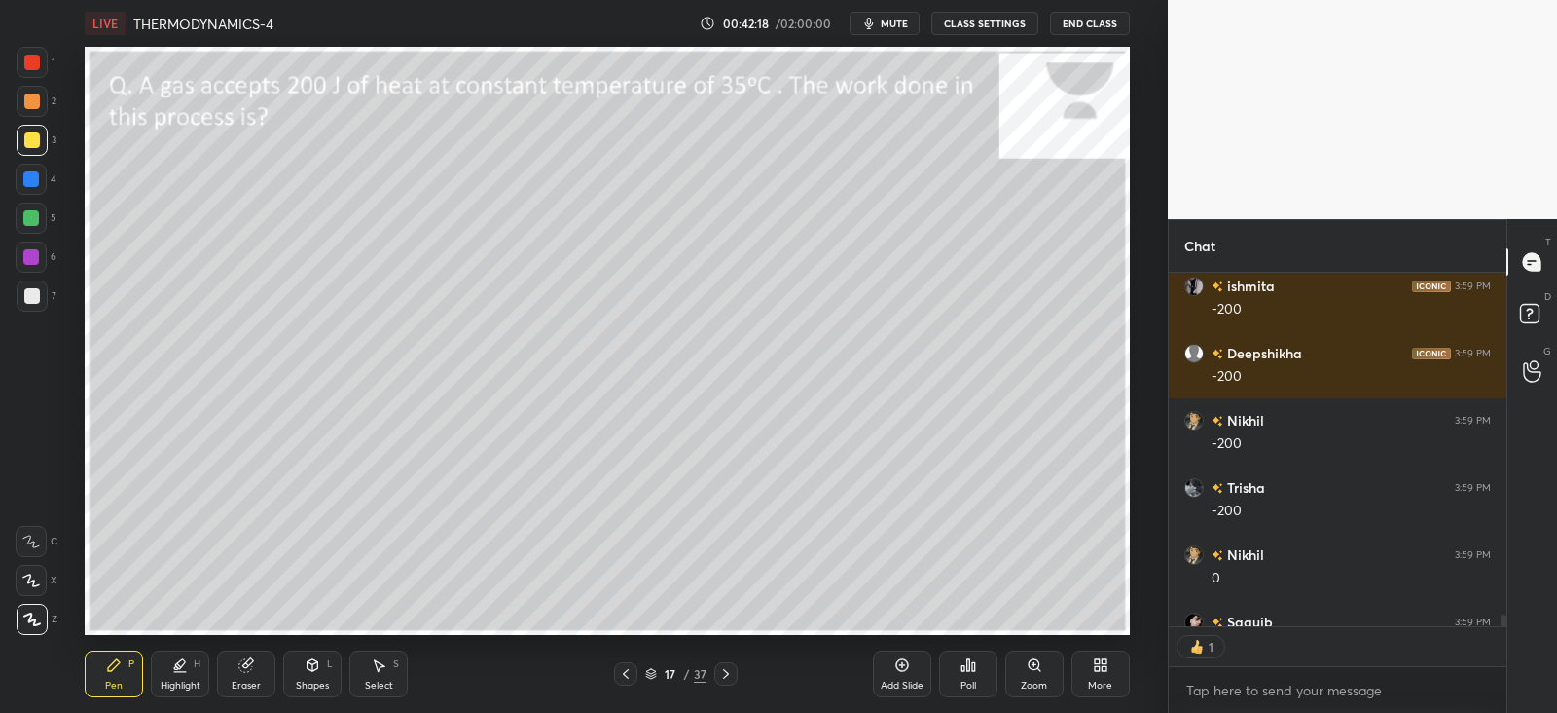
scroll to position [10676, 0]
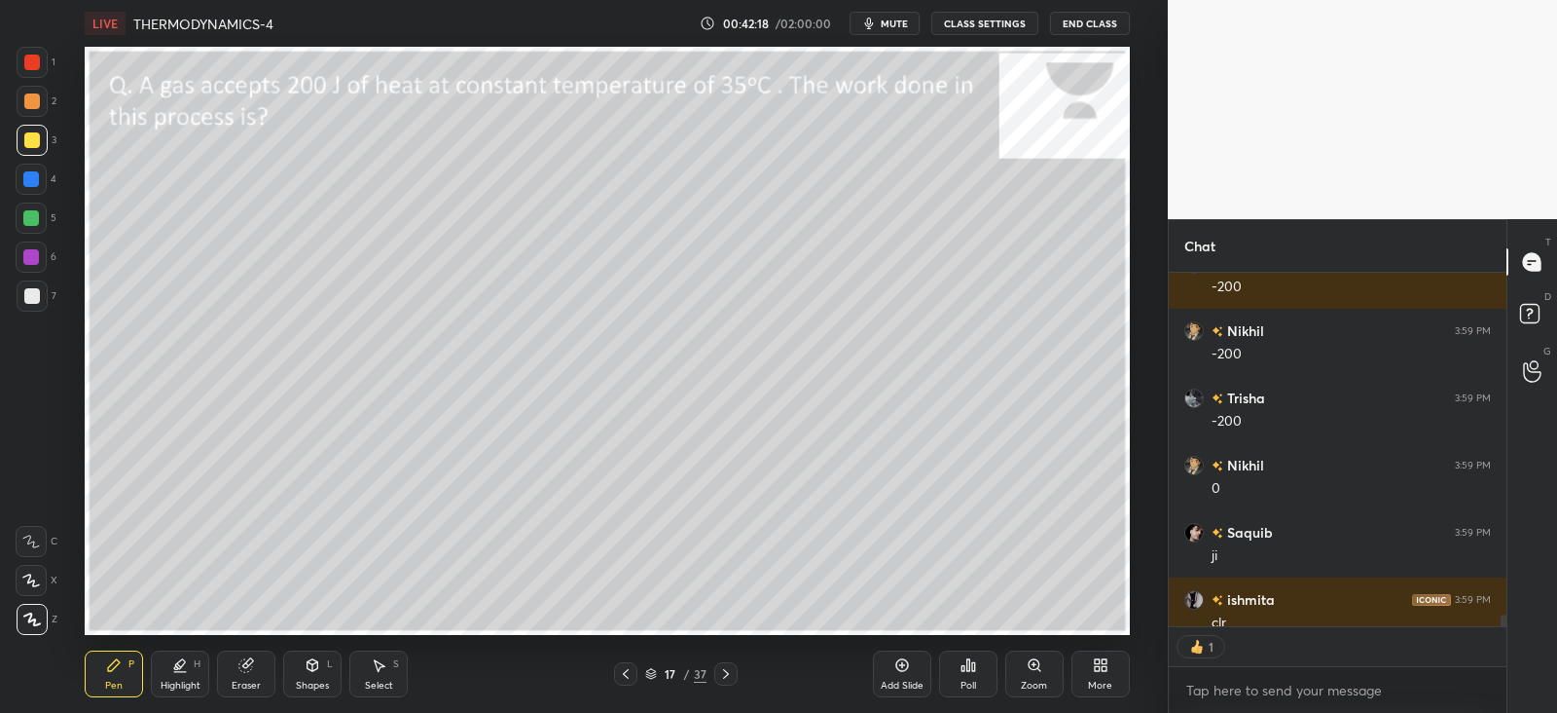
click at [728, 674] on icon at bounding box center [726, 674] width 16 height 16
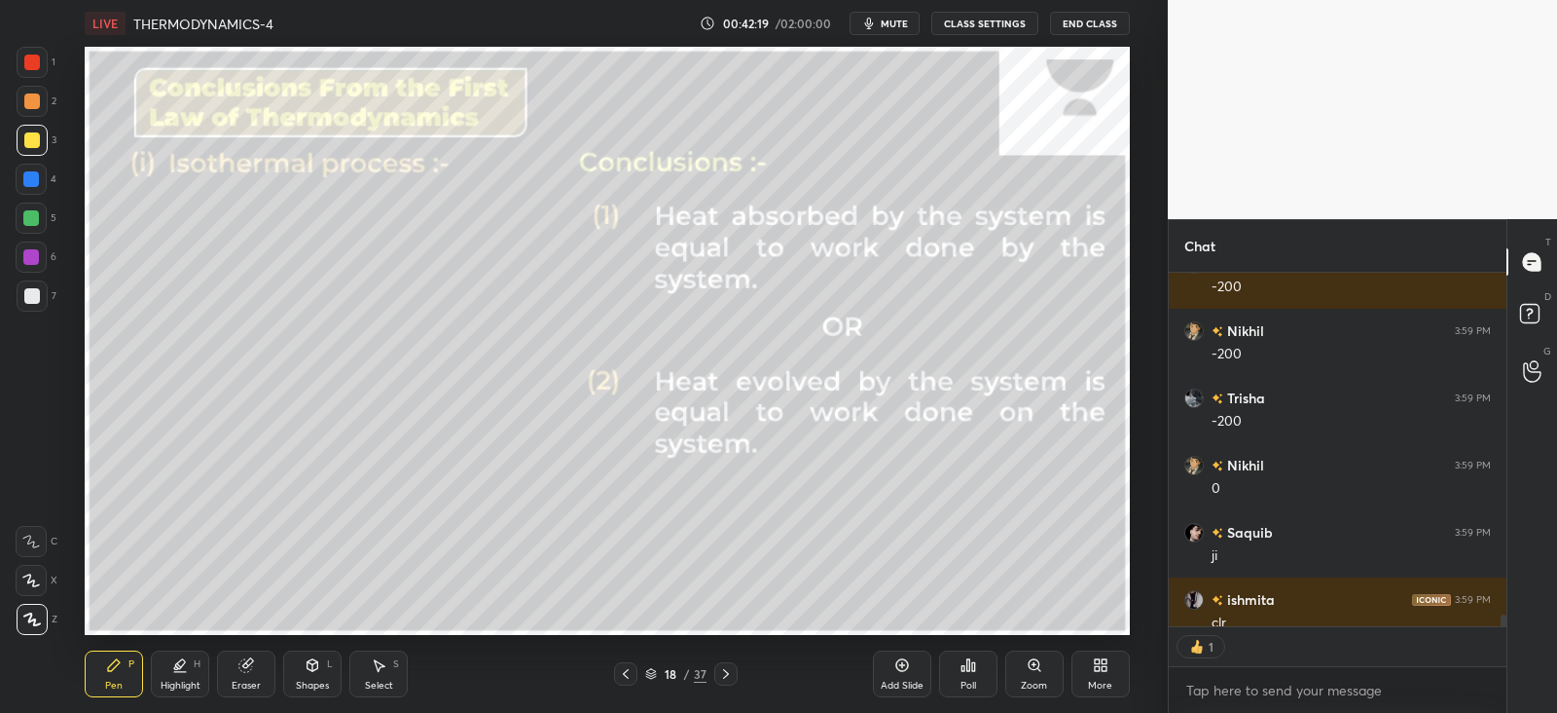
click at [625, 669] on icon at bounding box center [626, 674] width 16 height 16
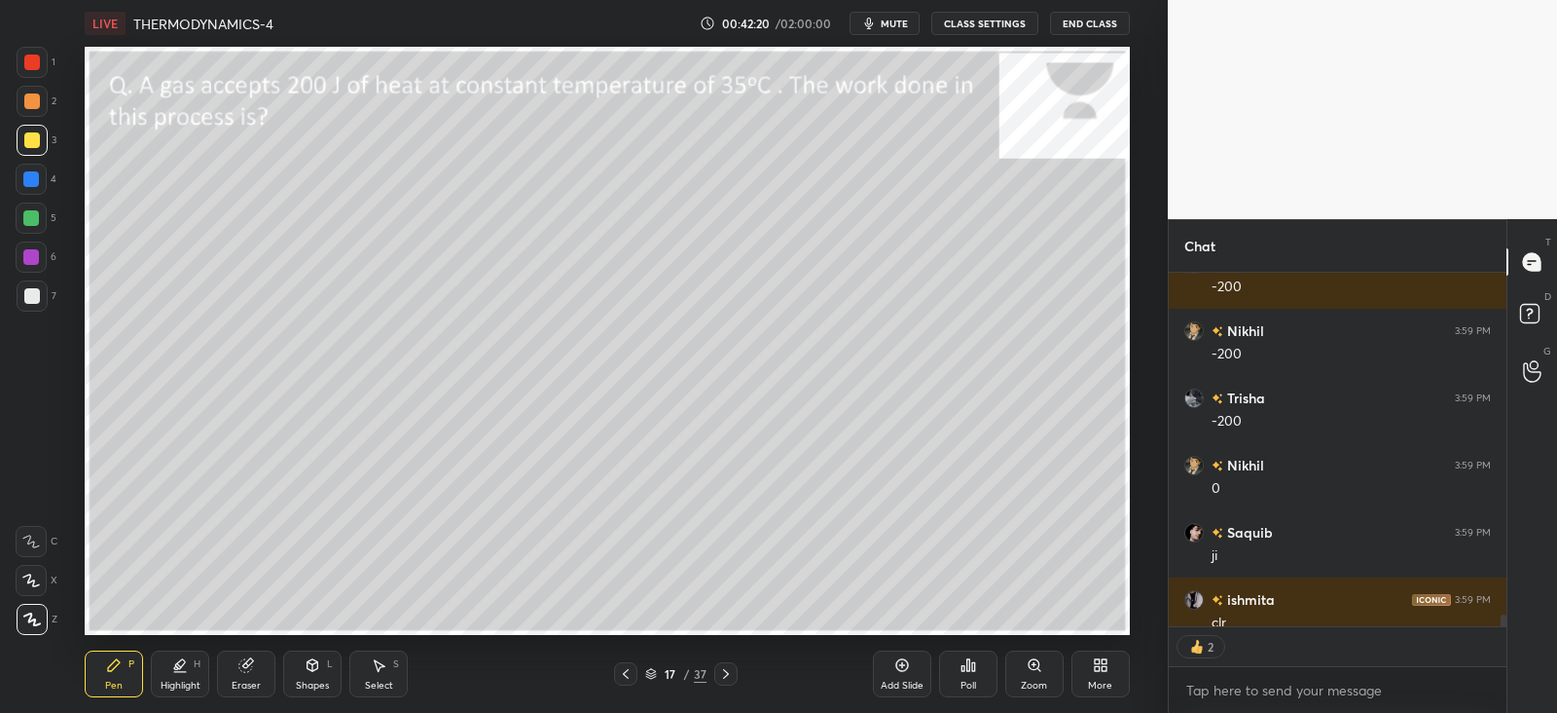
click at [629, 669] on icon at bounding box center [626, 674] width 16 height 16
click at [631, 671] on icon at bounding box center [626, 674] width 16 height 16
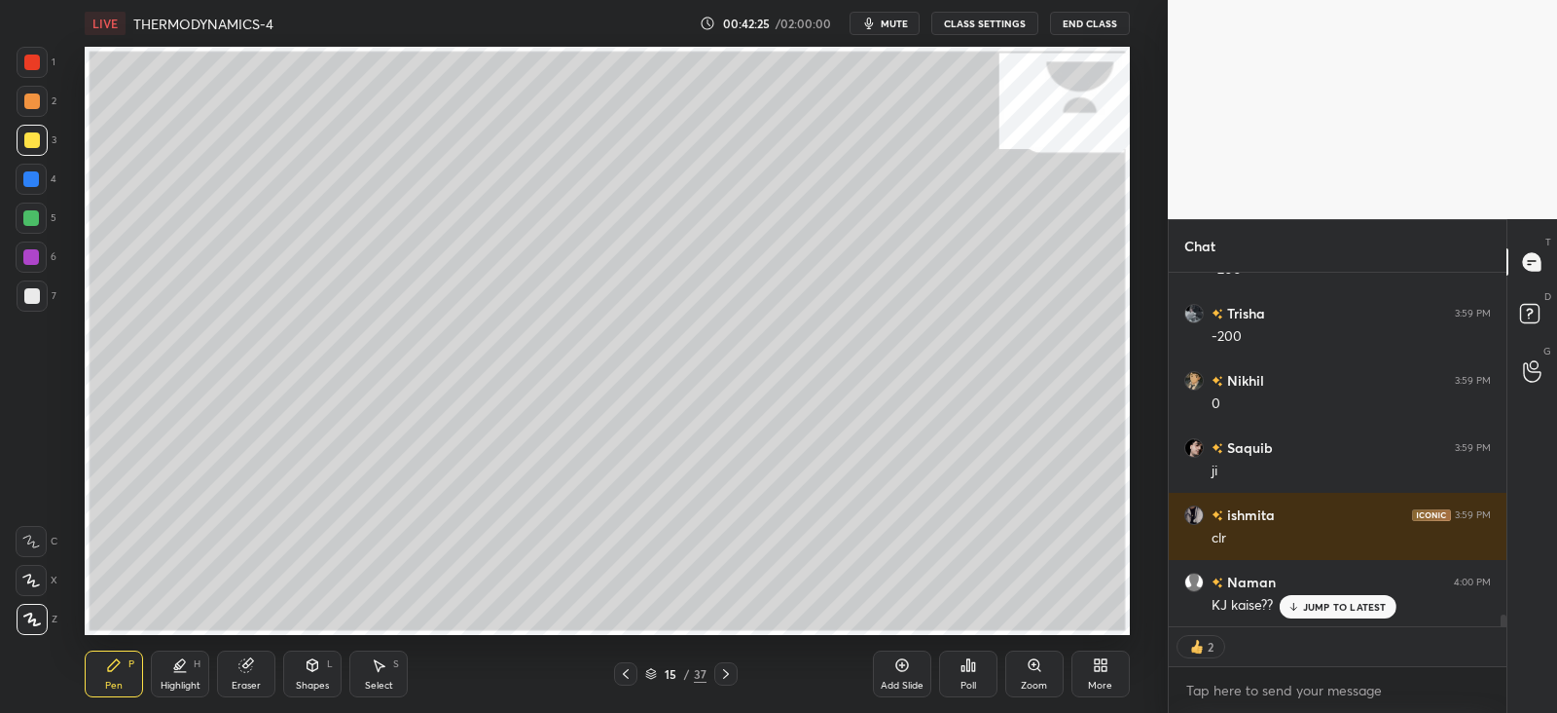
click at [1339, 604] on p "JUMP TO LATEST" at bounding box center [1345, 607] width 84 height 12
click at [629, 670] on icon at bounding box center [626, 674] width 16 height 16
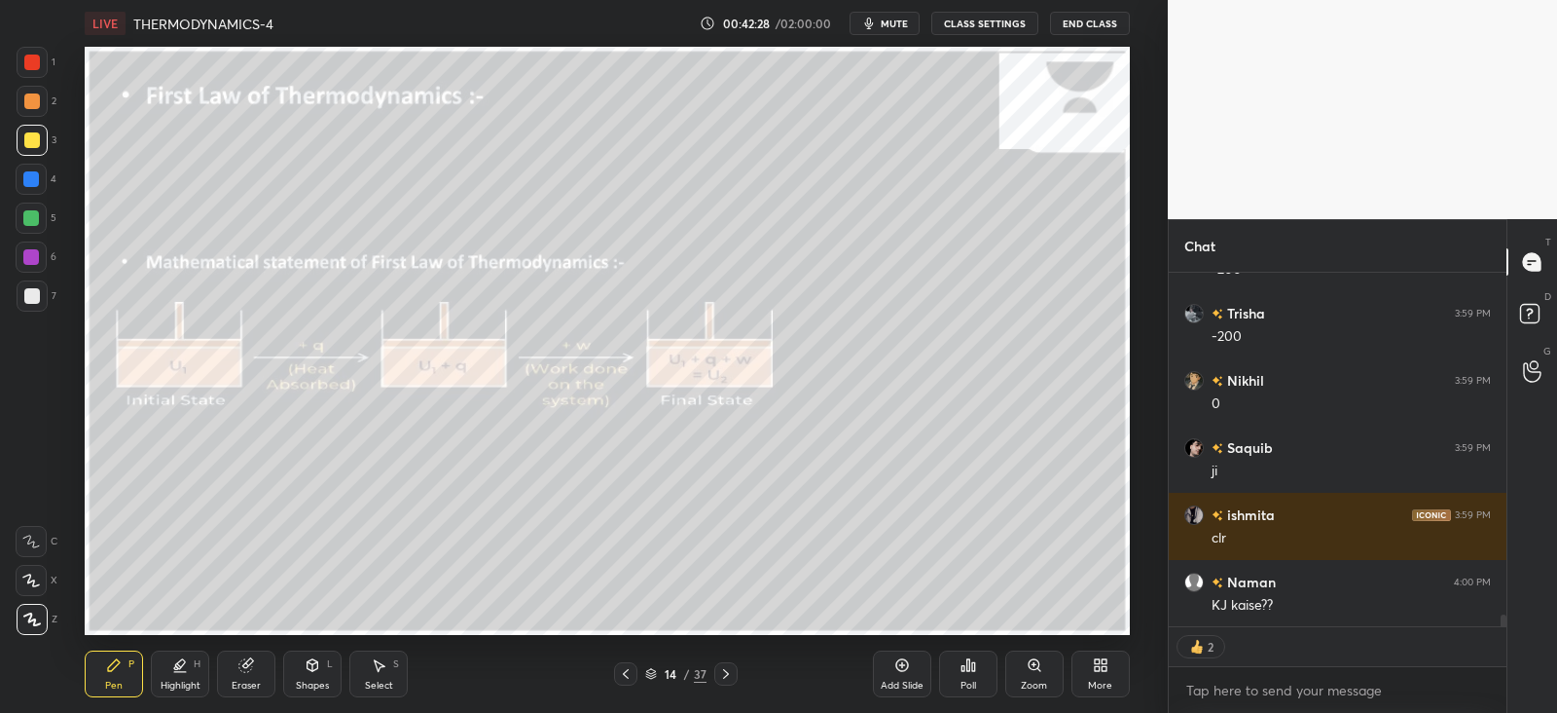
click at [725, 673] on icon at bounding box center [726, 674] width 16 height 16
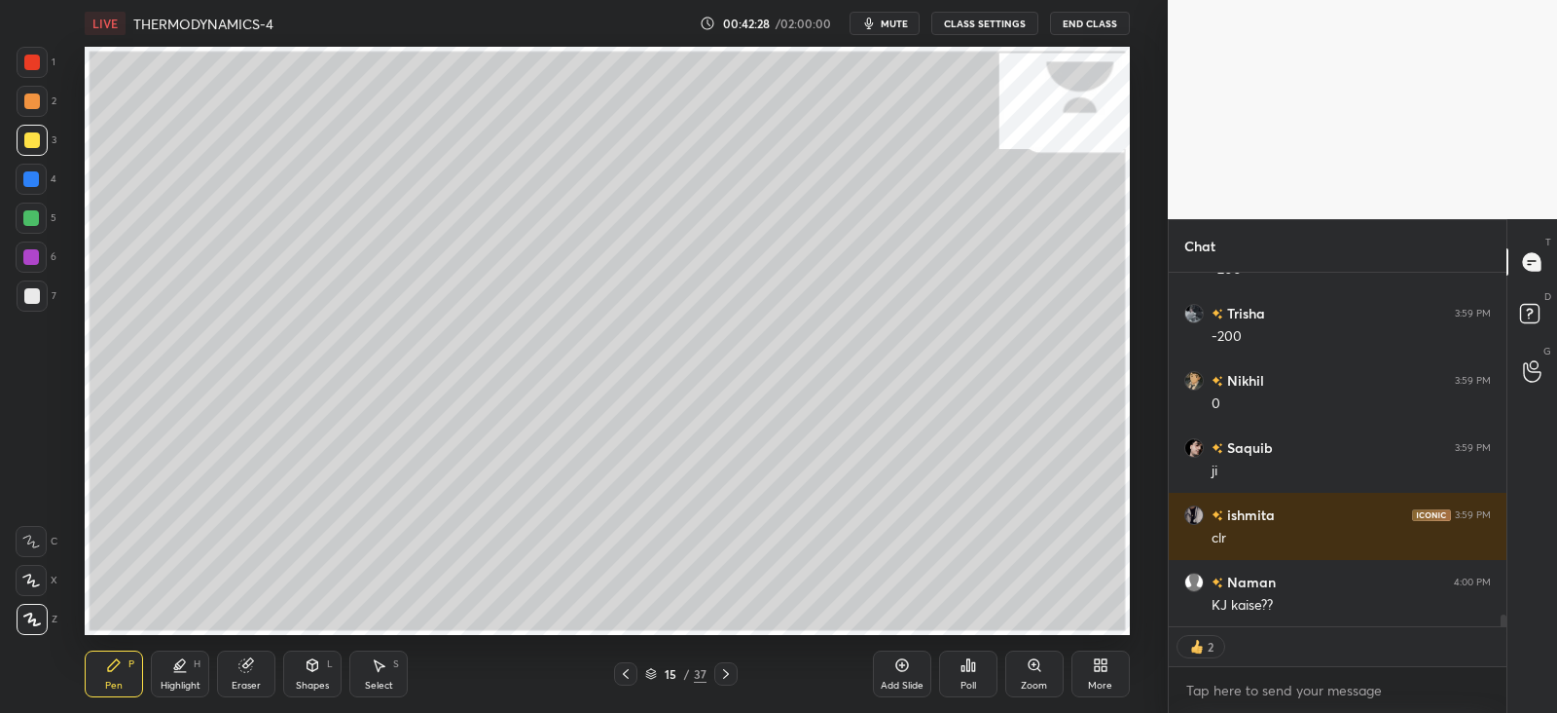
click at [735, 669] on div at bounding box center [725, 673] width 23 height 23
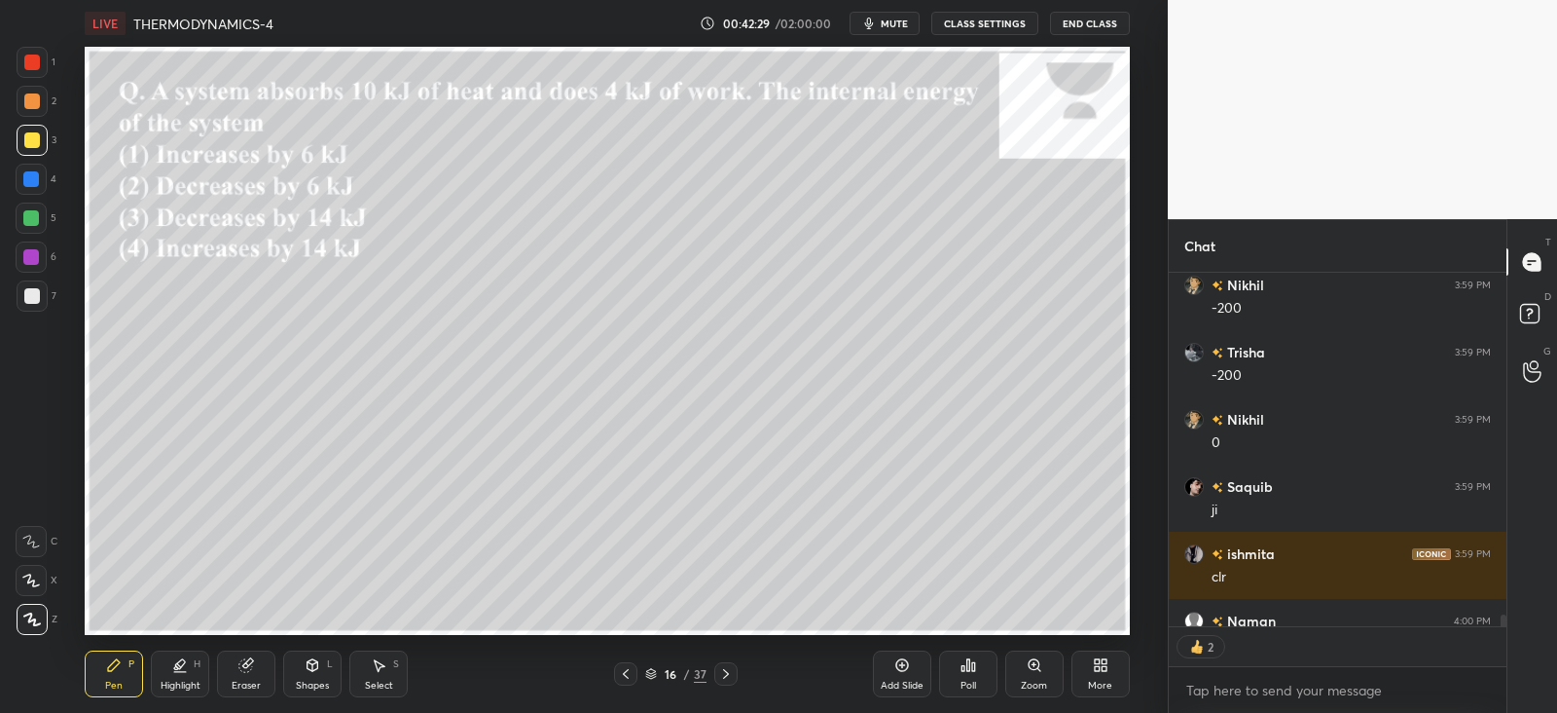
scroll to position [10722, 0]
click at [731, 669] on icon at bounding box center [726, 674] width 16 height 16
click at [248, 659] on icon at bounding box center [248, 663] width 11 height 10
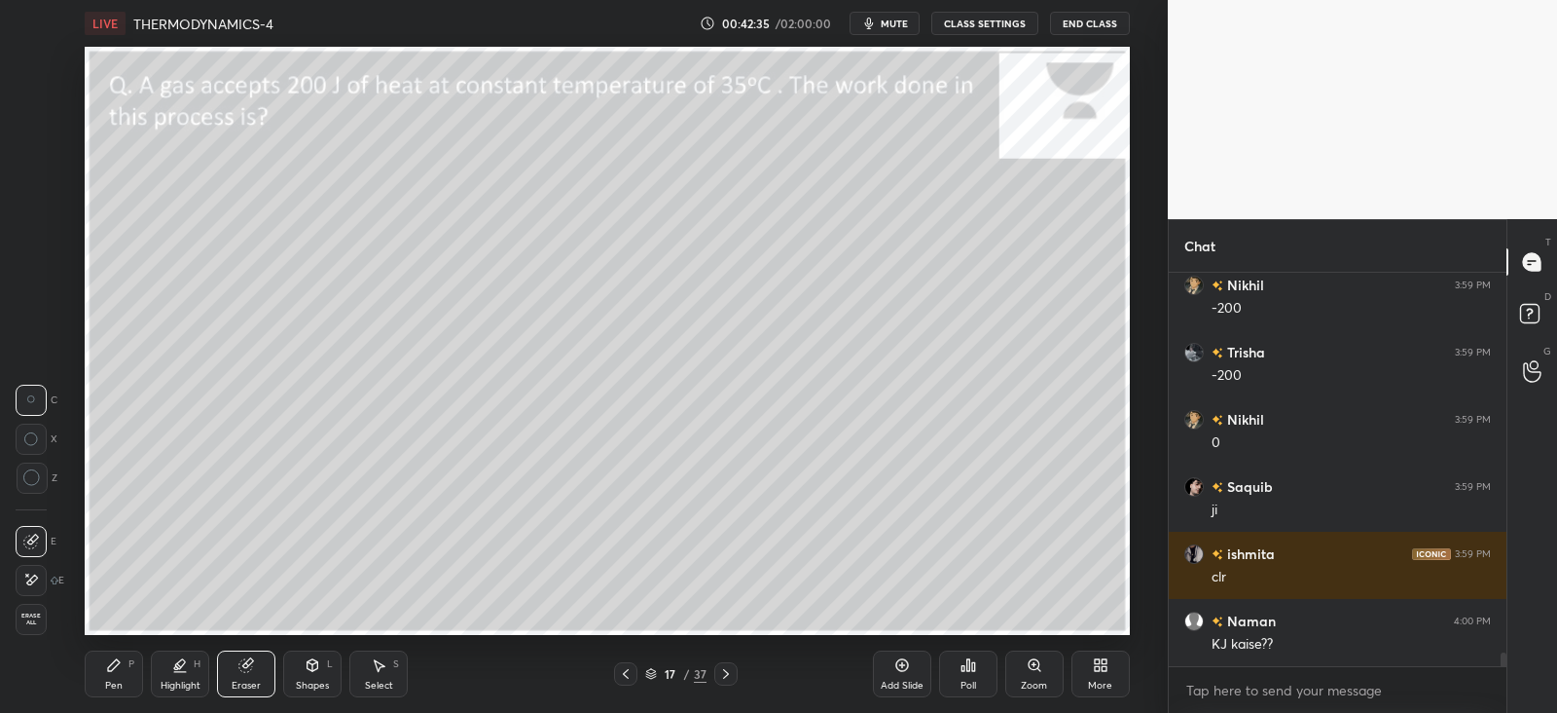
click at [127, 664] on div "Pen P" at bounding box center [114, 673] width 58 height 47
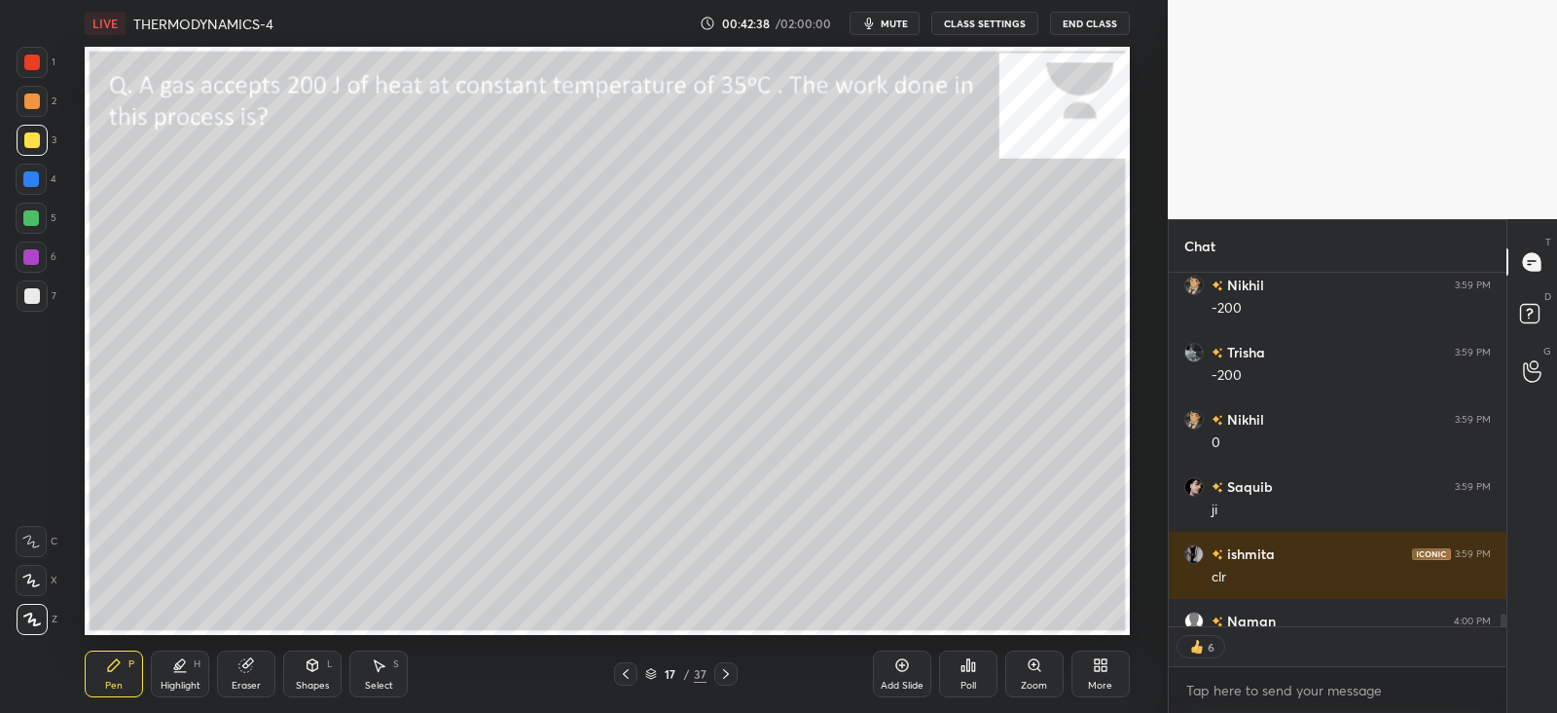
scroll to position [10761, 0]
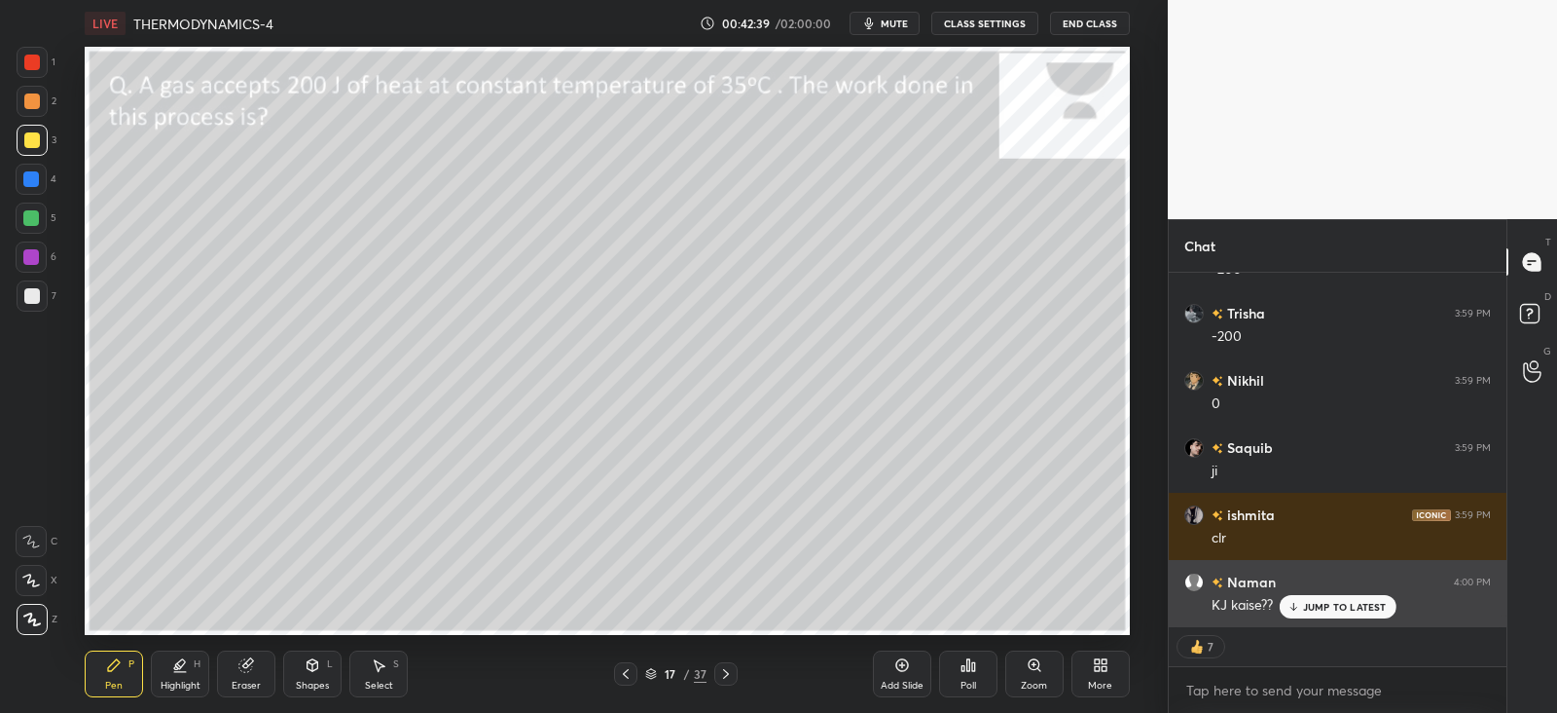
click at [1313, 604] on p "JUMP TO LATEST" at bounding box center [1345, 607] width 84 height 12
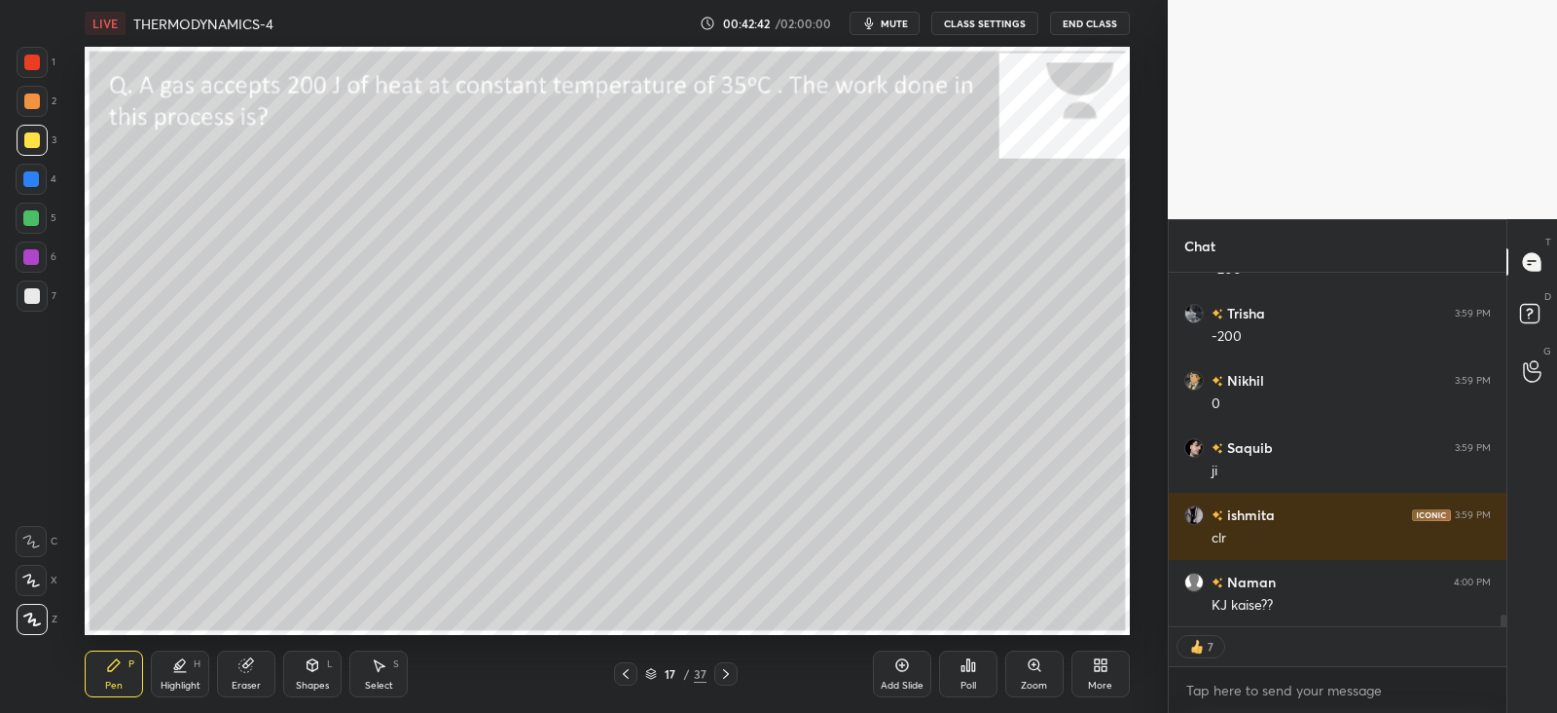
click at [720, 670] on icon at bounding box center [726, 674] width 16 height 16
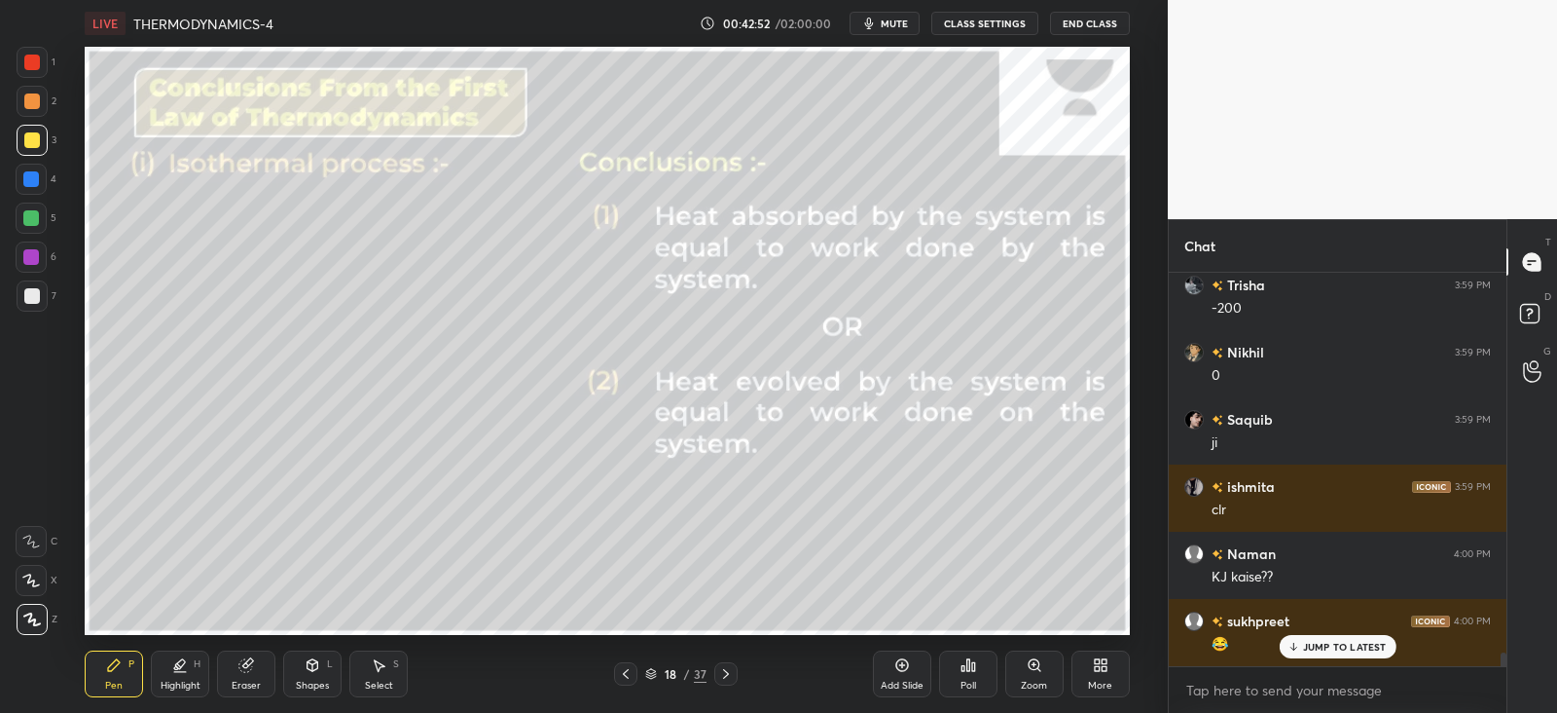
scroll to position [10855, 0]
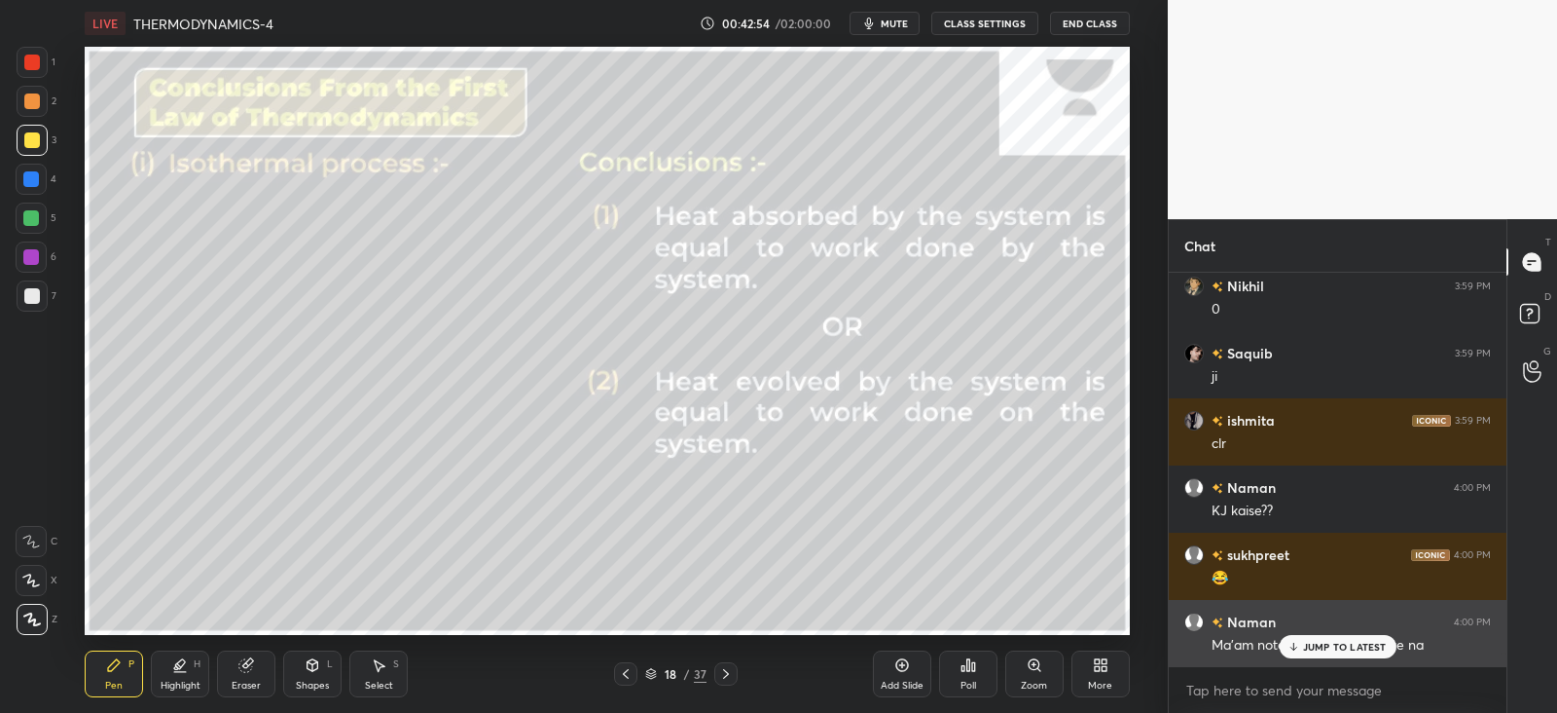
click at [1326, 645] on p "JUMP TO LATEST" at bounding box center [1345, 647] width 84 height 12
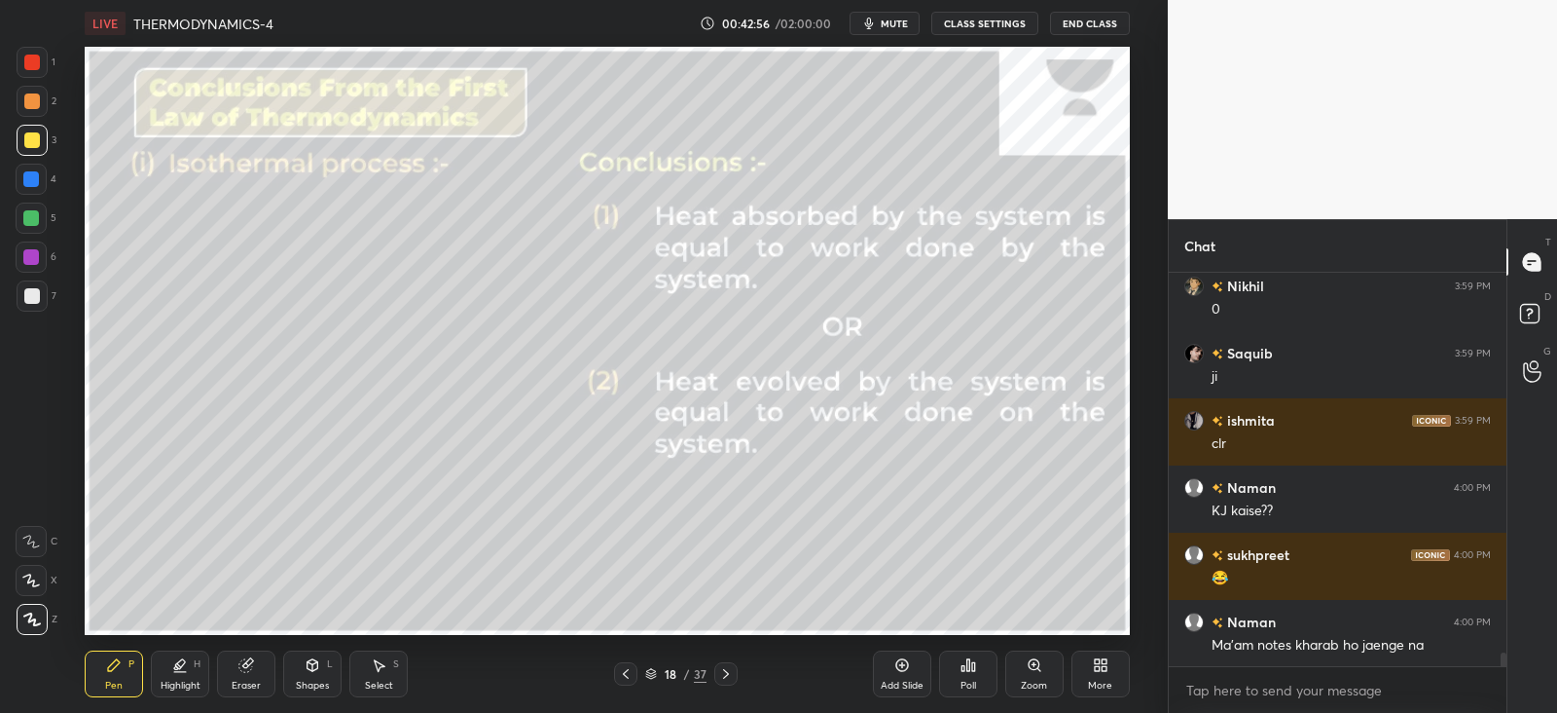
click at [630, 673] on icon at bounding box center [626, 674] width 16 height 16
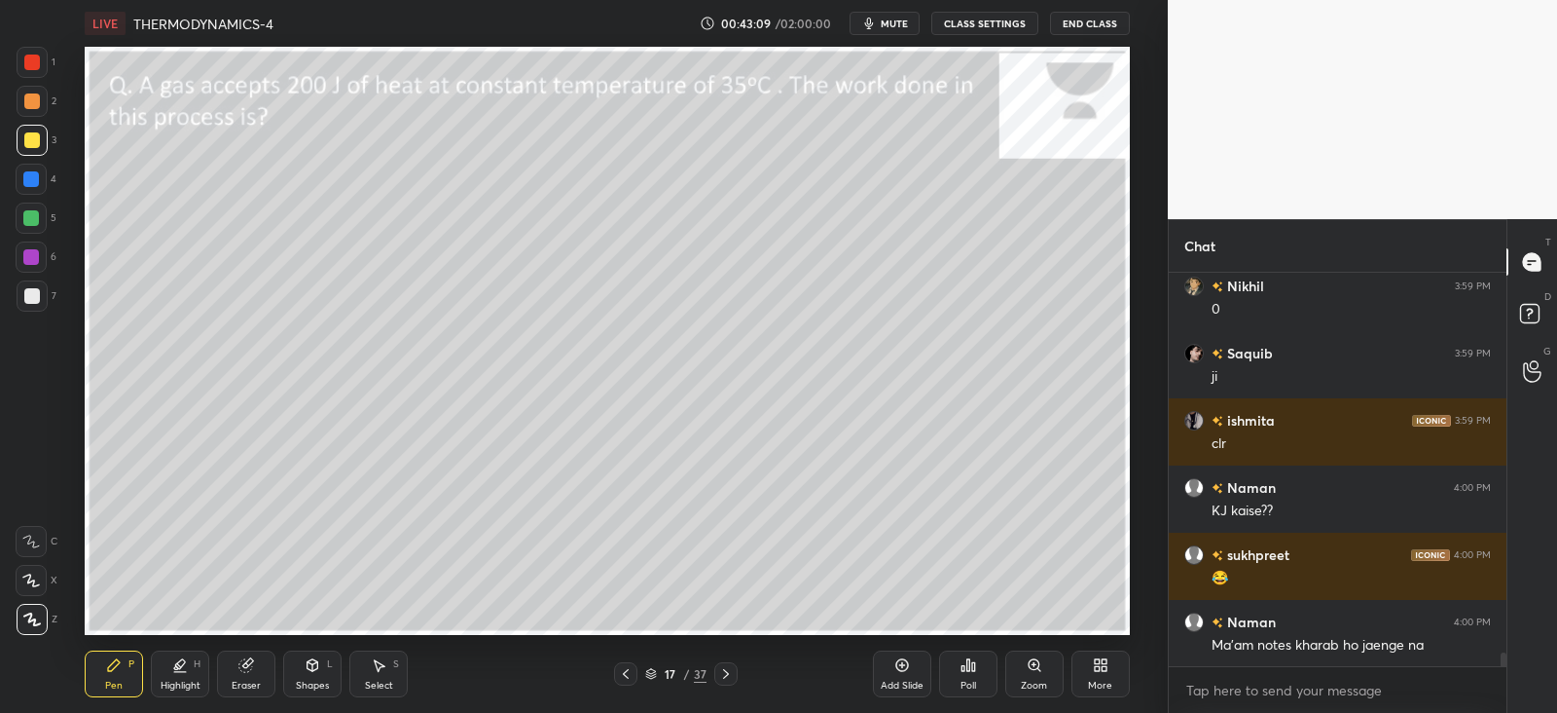
scroll to position [10923, 0]
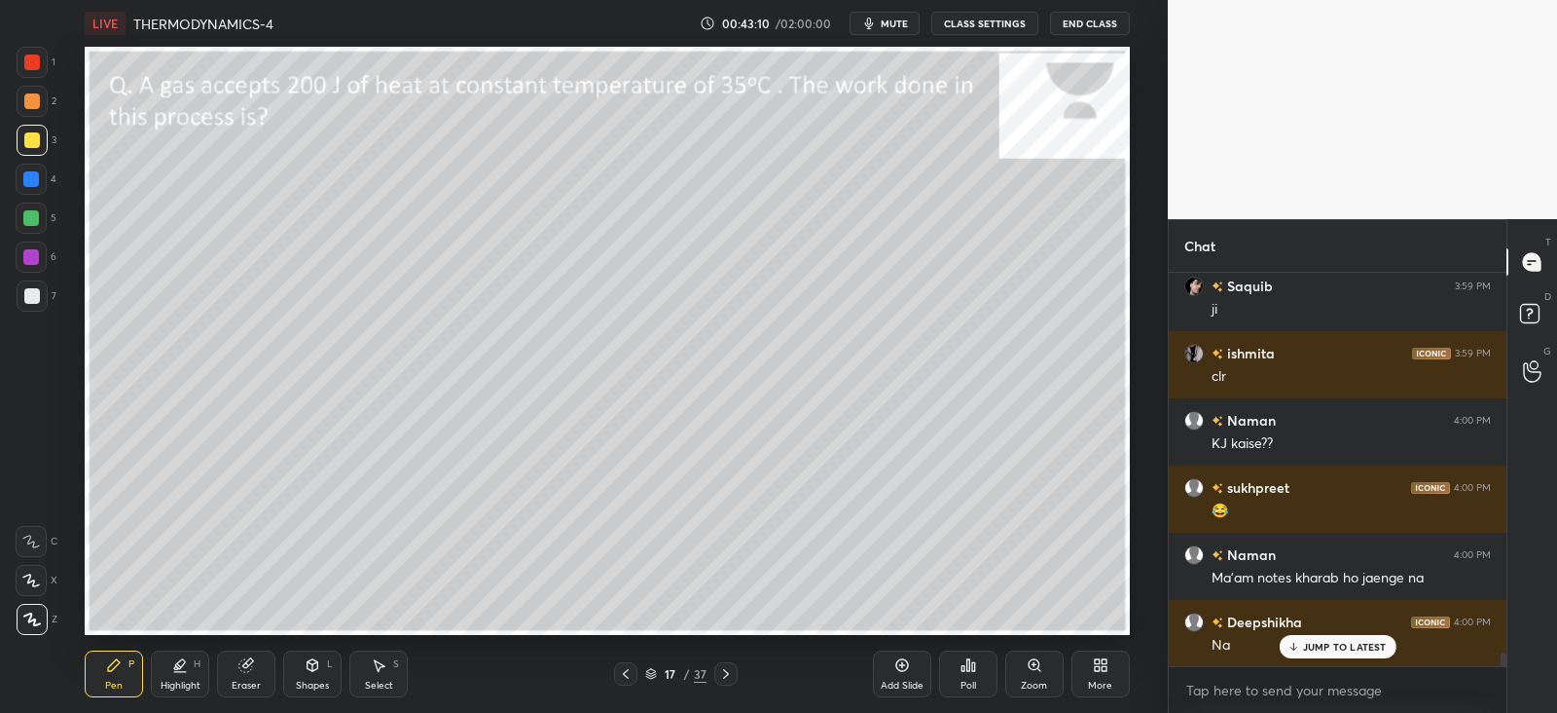
click at [729, 678] on icon at bounding box center [726, 674] width 16 height 16
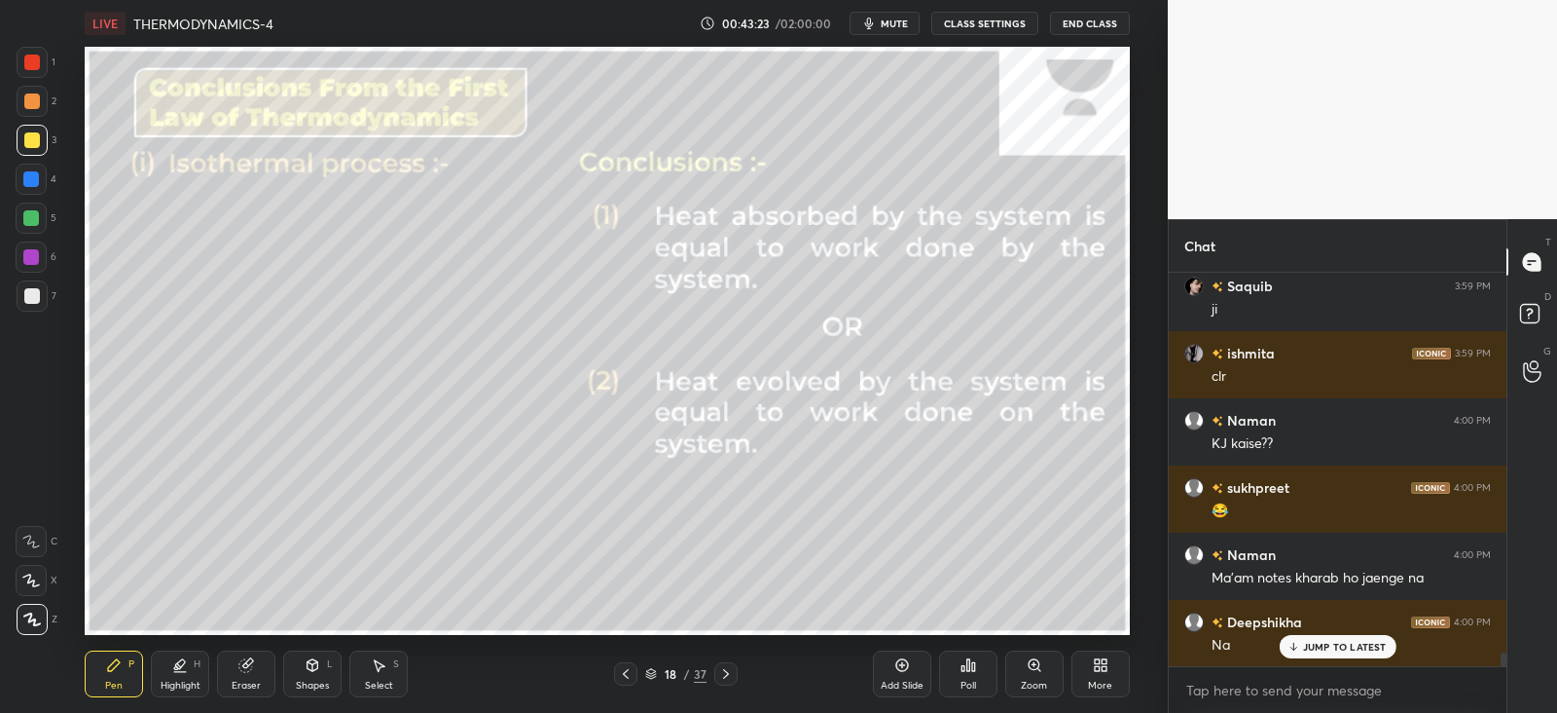
click at [311, 676] on div "Shapes L" at bounding box center [312, 673] width 58 height 47
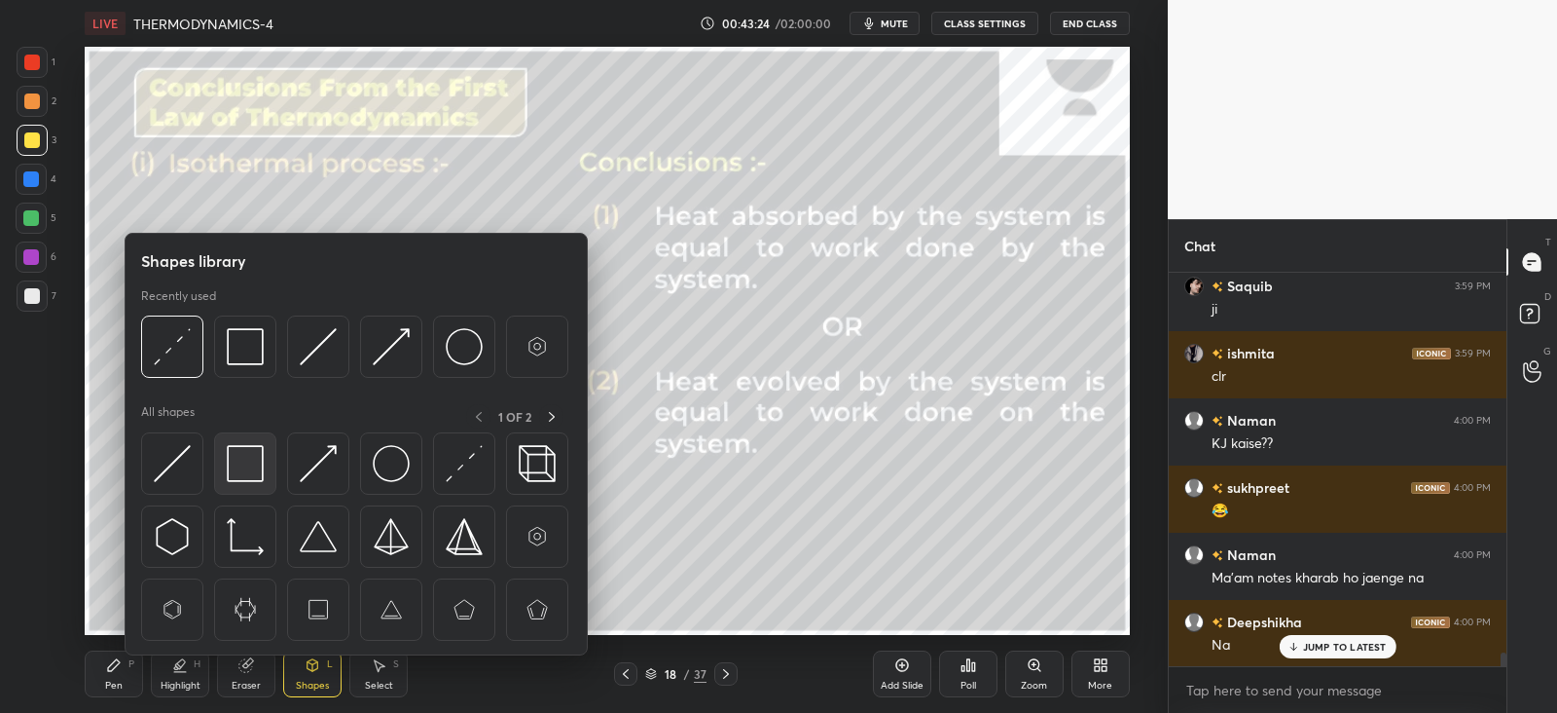
click at [251, 453] on img at bounding box center [245, 463] width 37 height 37
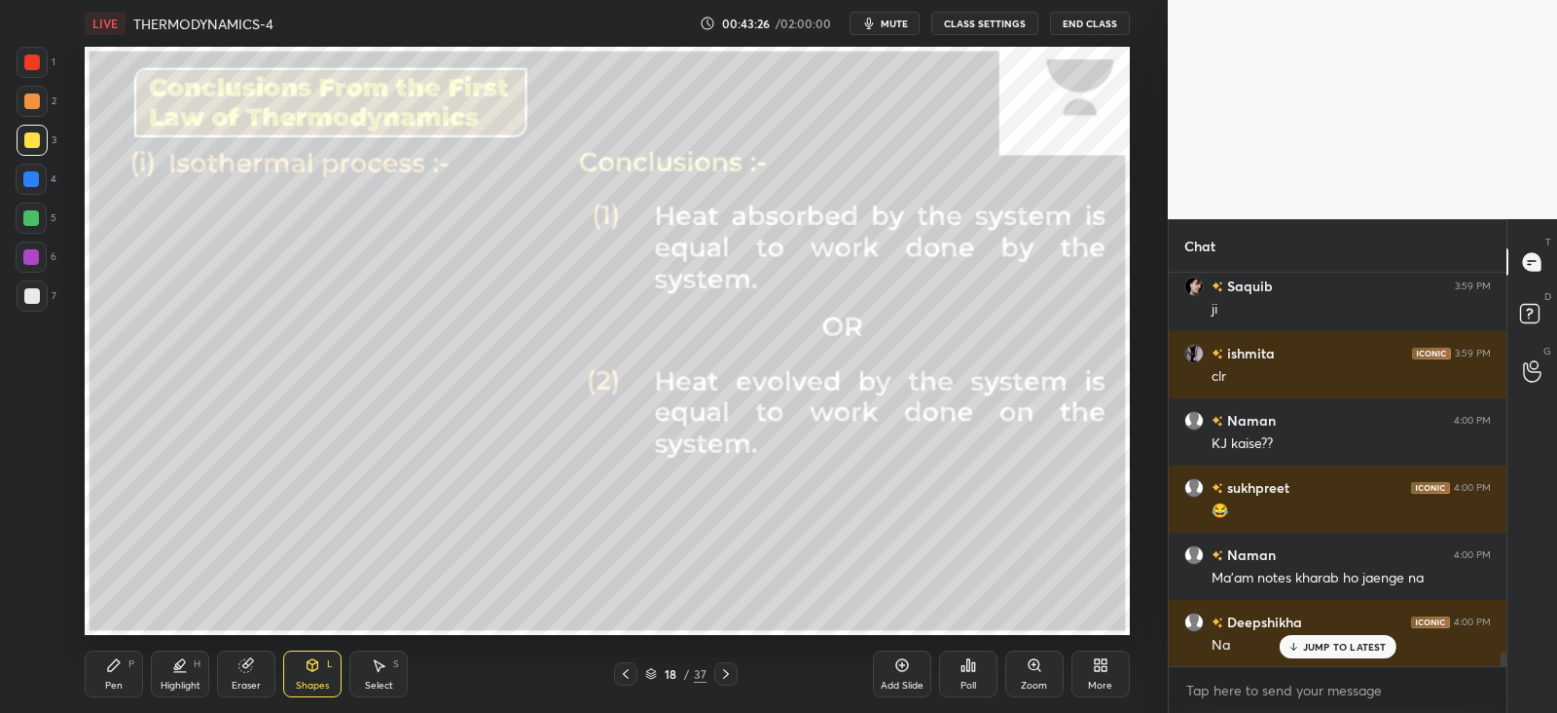
click at [118, 680] on div "Pen" at bounding box center [114, 685] width 18 height 10
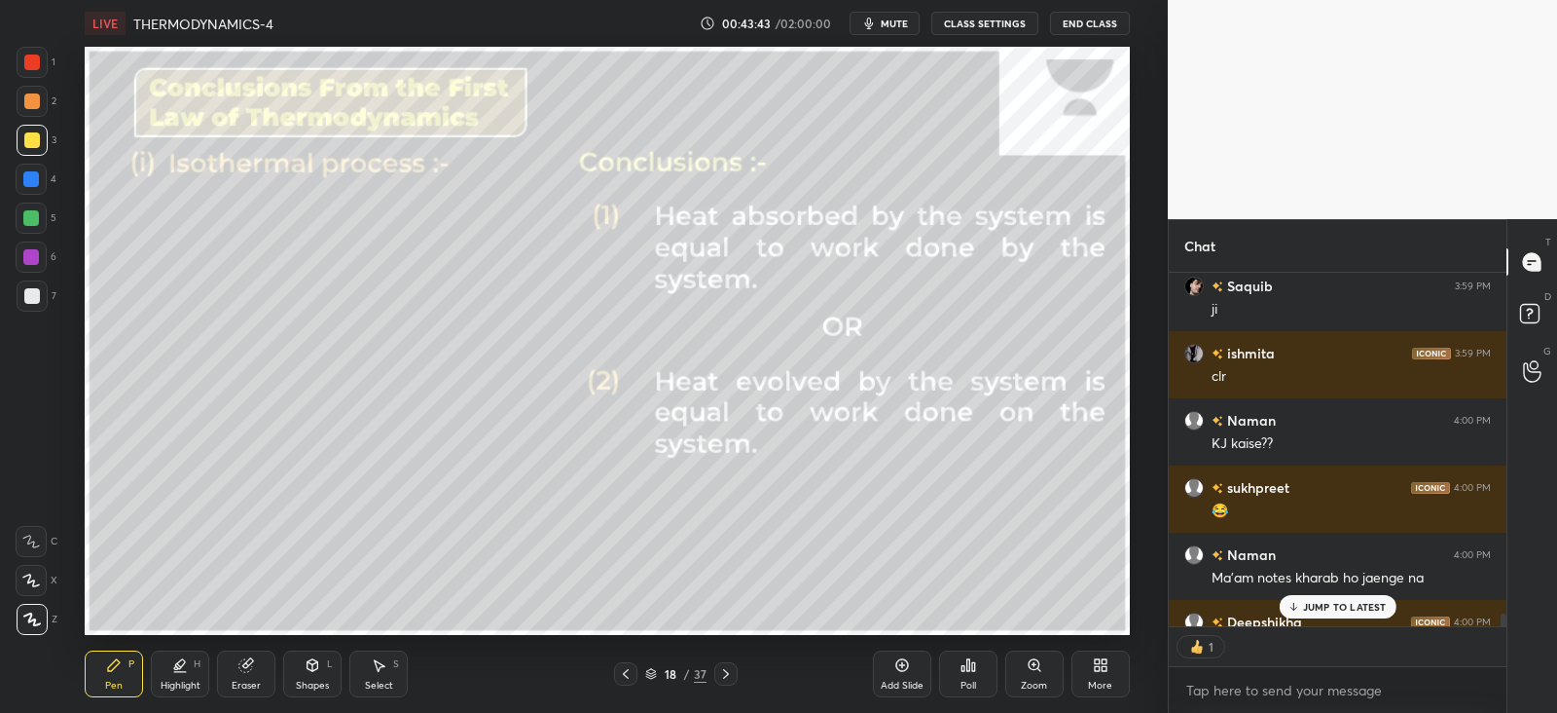
scroll to position [7, 6]
click at [32, 143] on div at bounding box center [32, 140] width 16 height 16
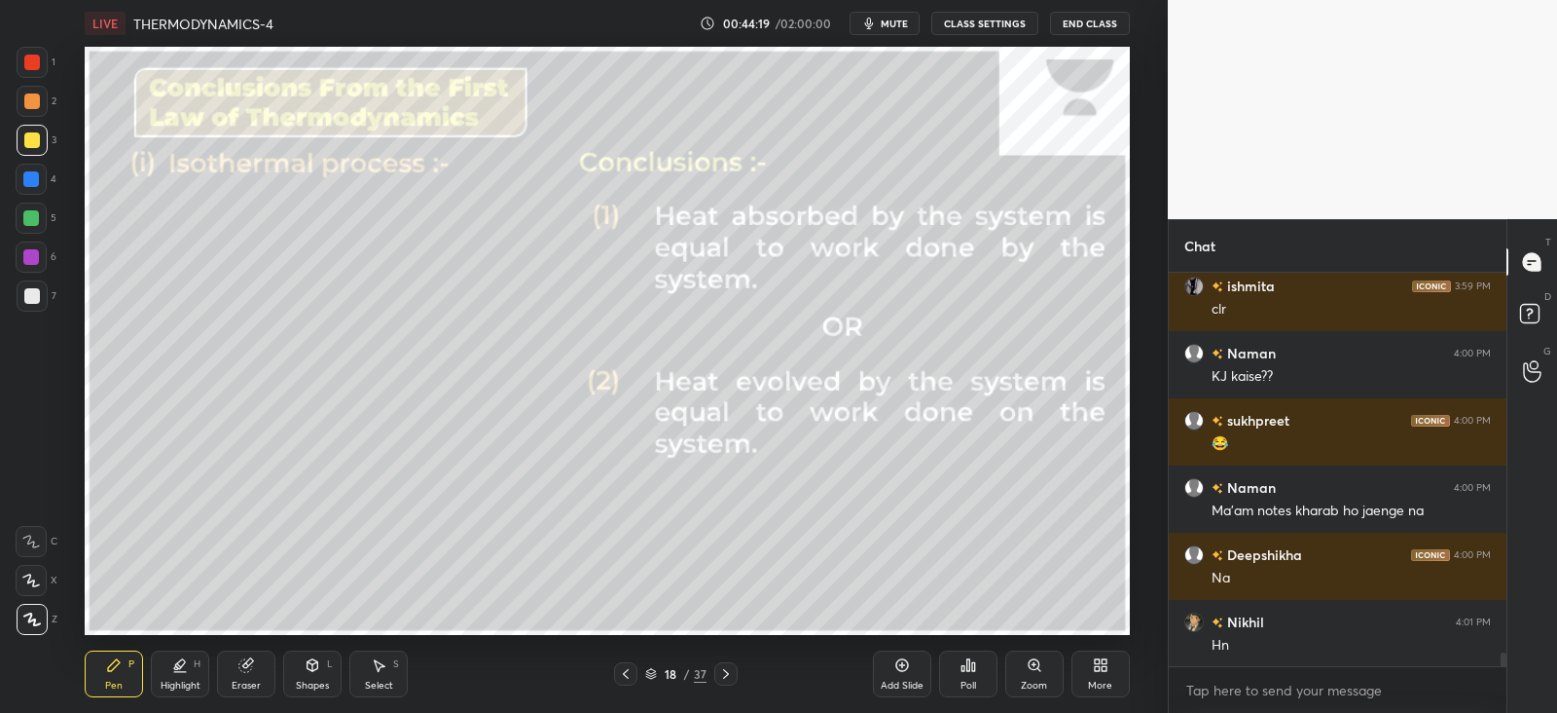
scroll to position [11058, 0]
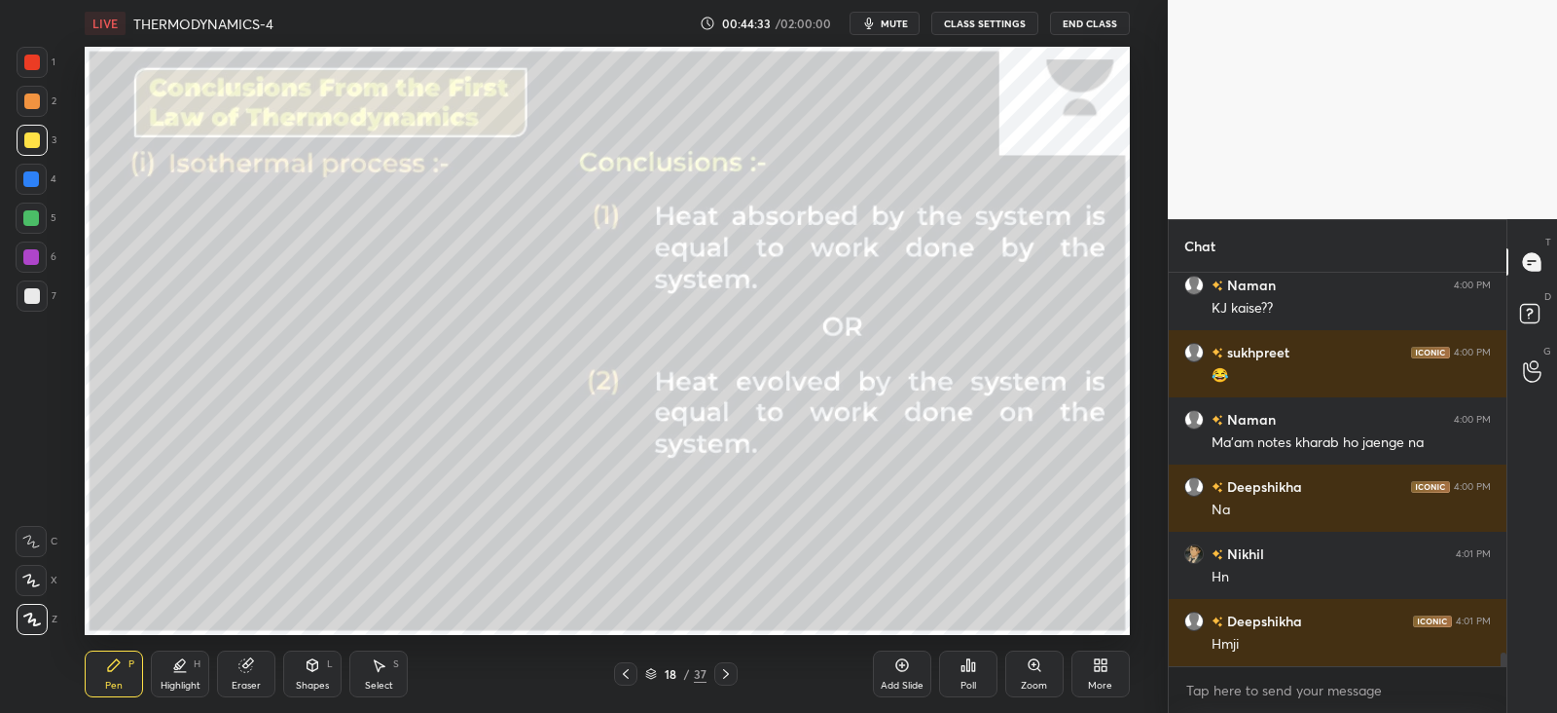
click at [27, 282] on div at bounding box center [32, 295] width 31 height 31
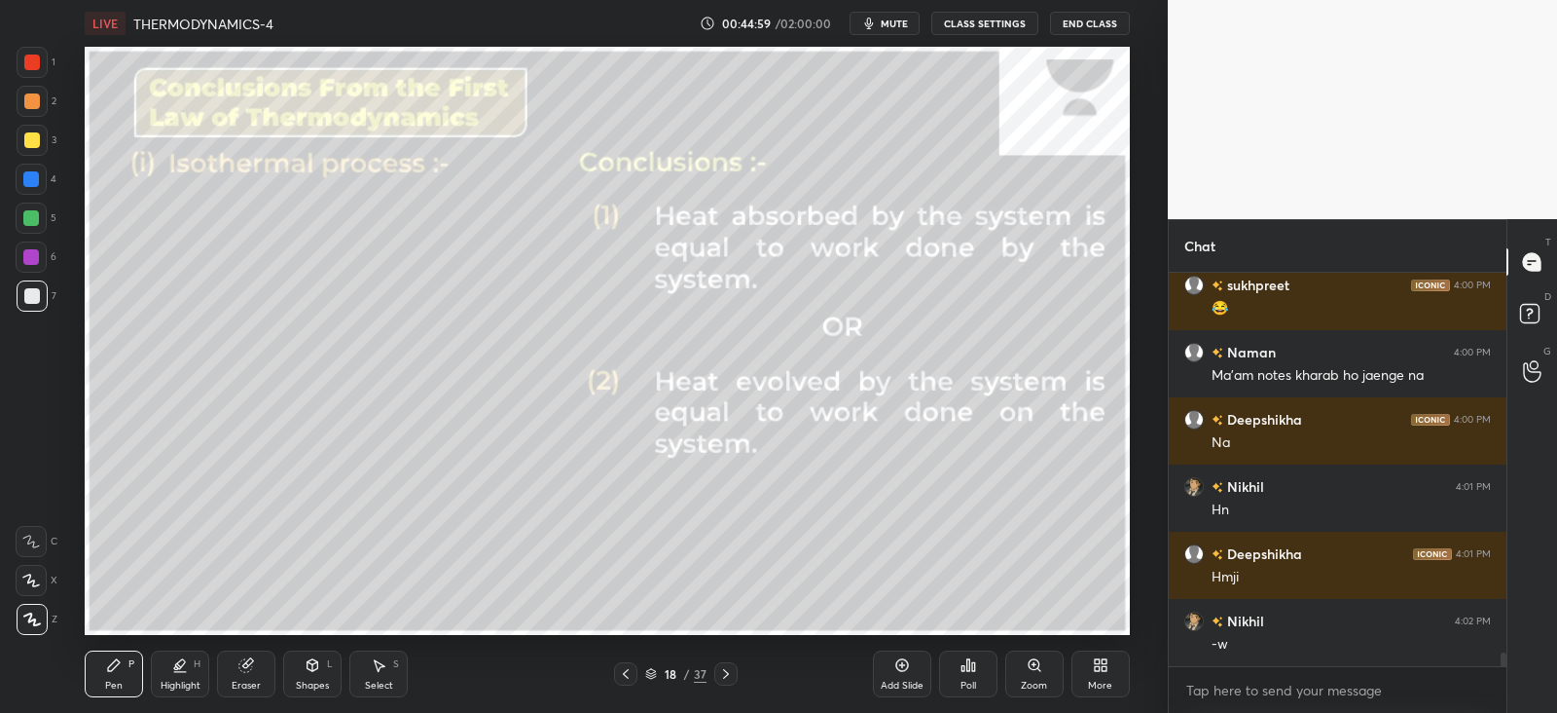
click at [315, 673] on div "Shapes L" at bounding box center [312, 673] width 58 height 47
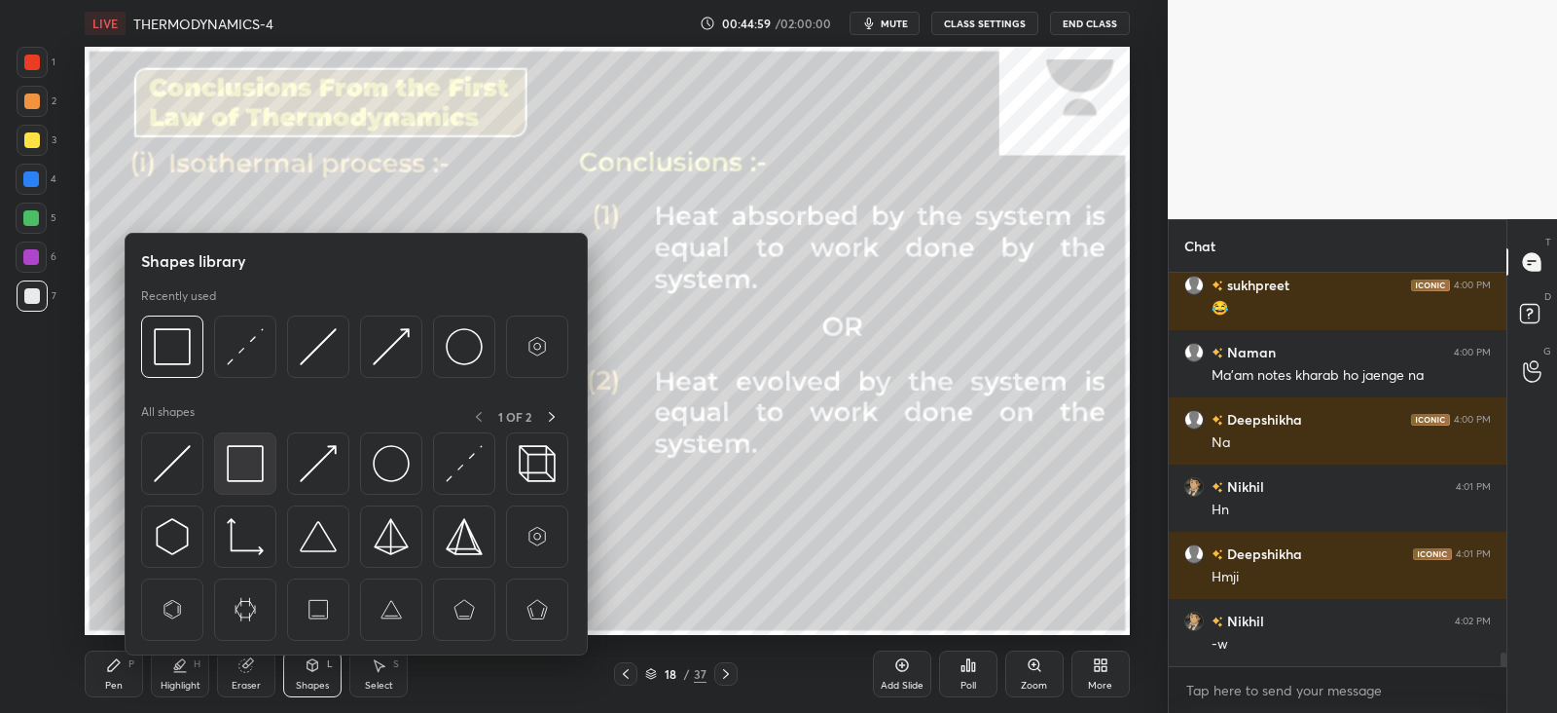
click at [241, 467] on img at bounding box center [245, 463] width 37 height 37
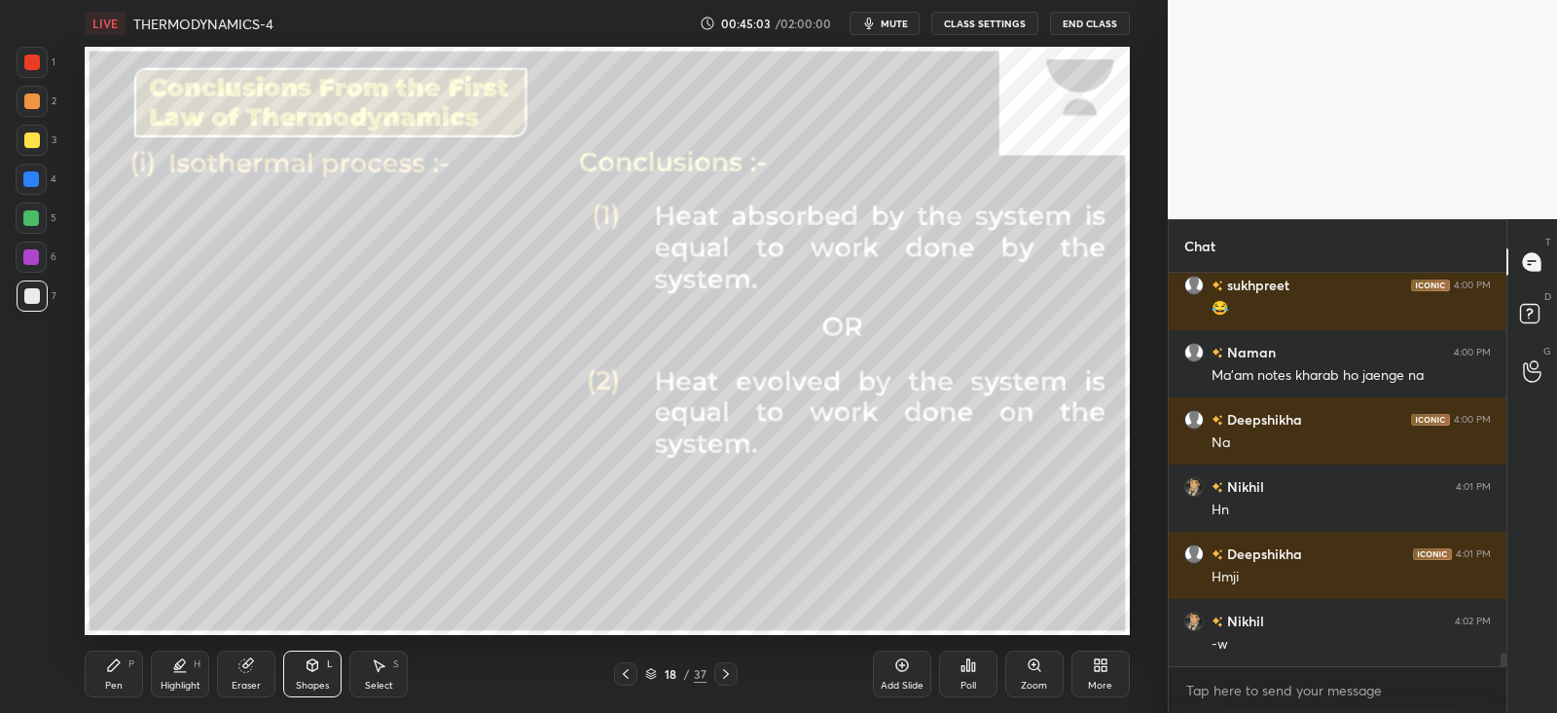
click at [141, 672] on div "Pen P" at bounding box center [114, 673] width 58 height 47
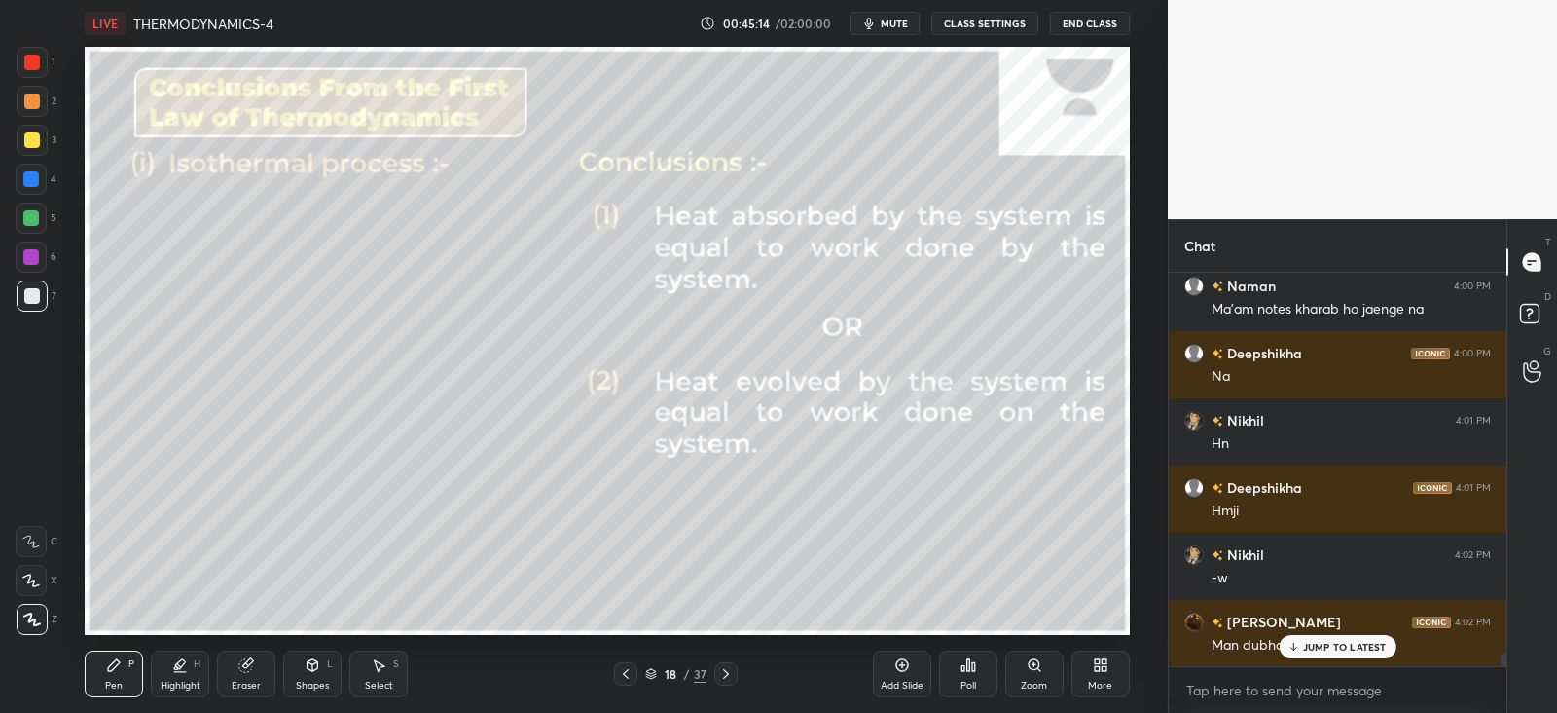
click at [326, 667] on div "Shapes L" at bounding box center [312, 673] width 58 height 47
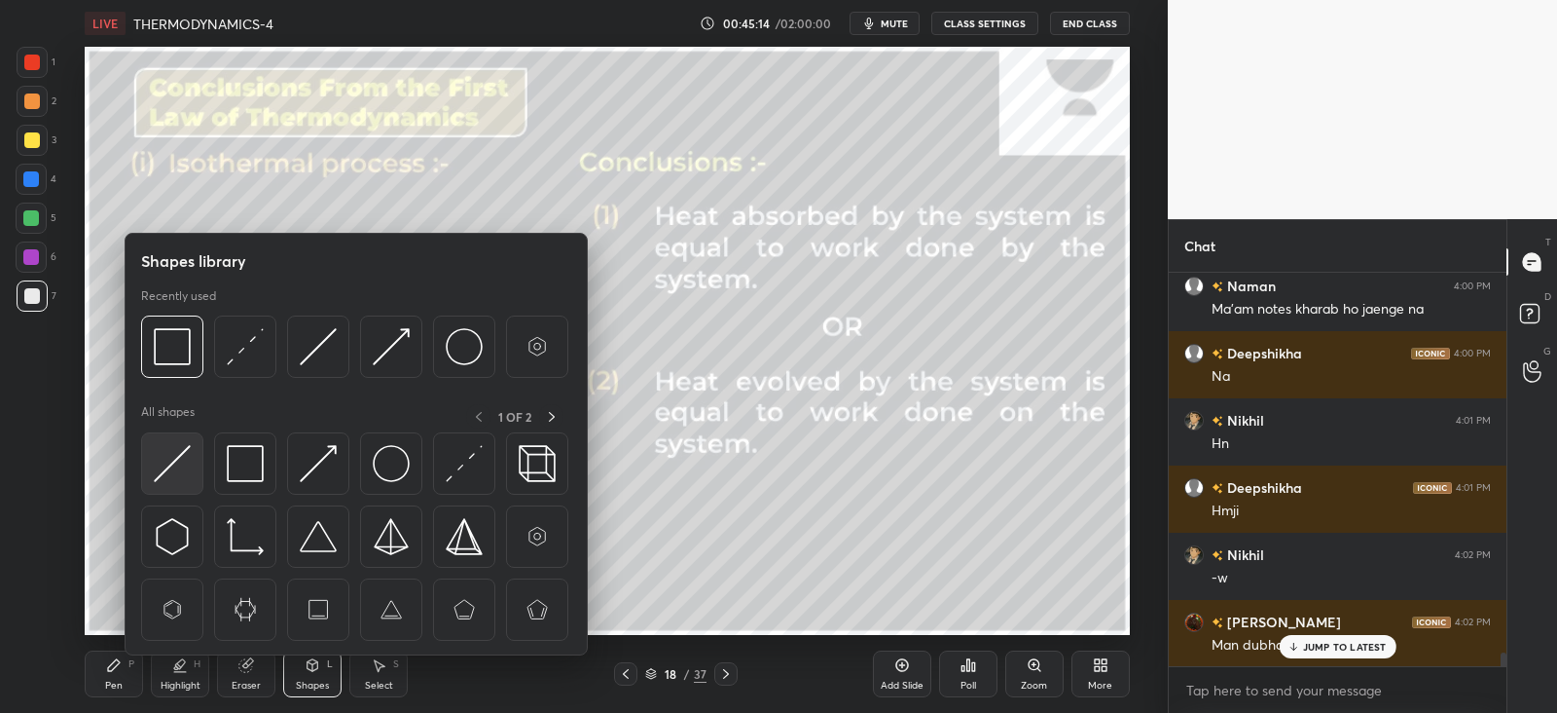
click at [170, 451] on img at bounding box center [172, 463] width 37 height 37
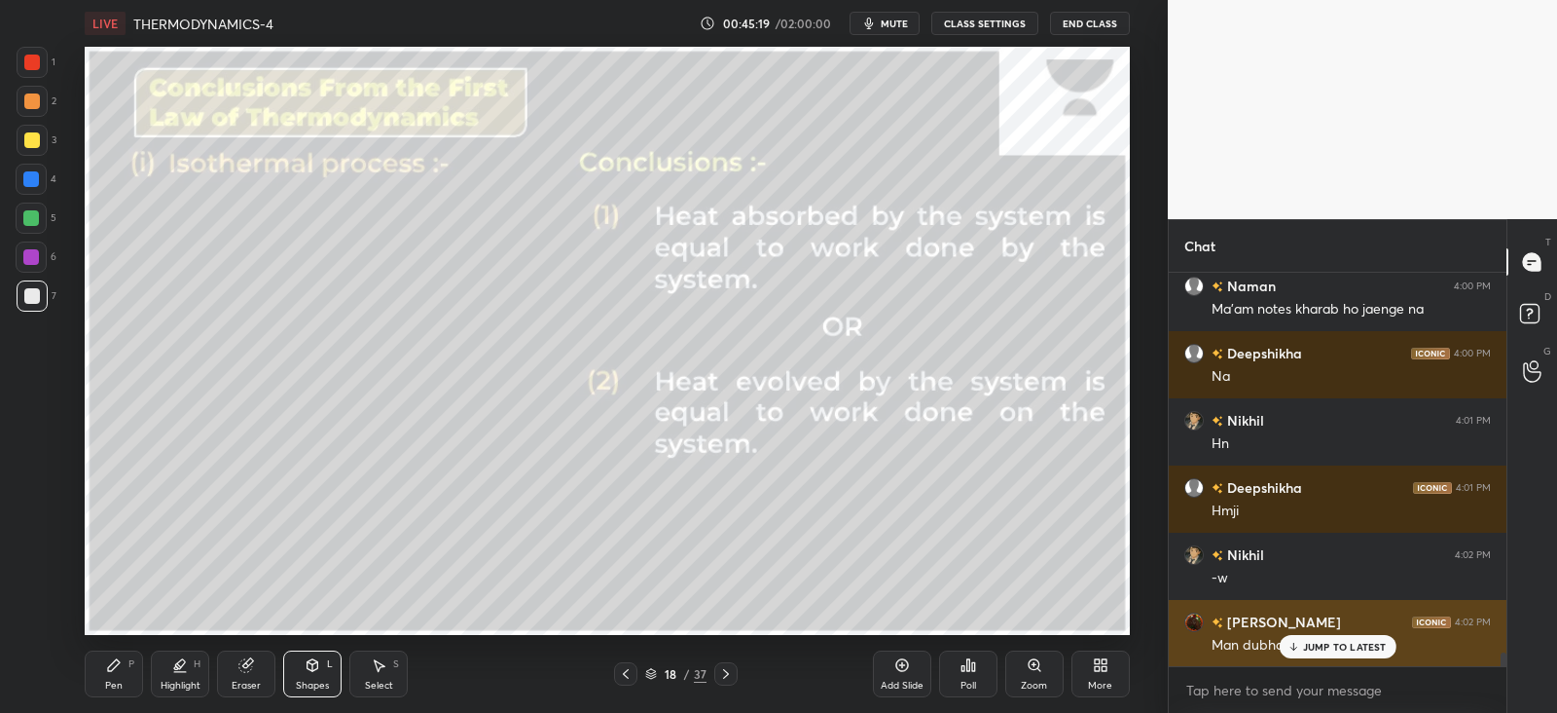
click at [1331, 649] on p "JUMP TO LATEST" at bounding box center [1345, 647] width 84 height 12
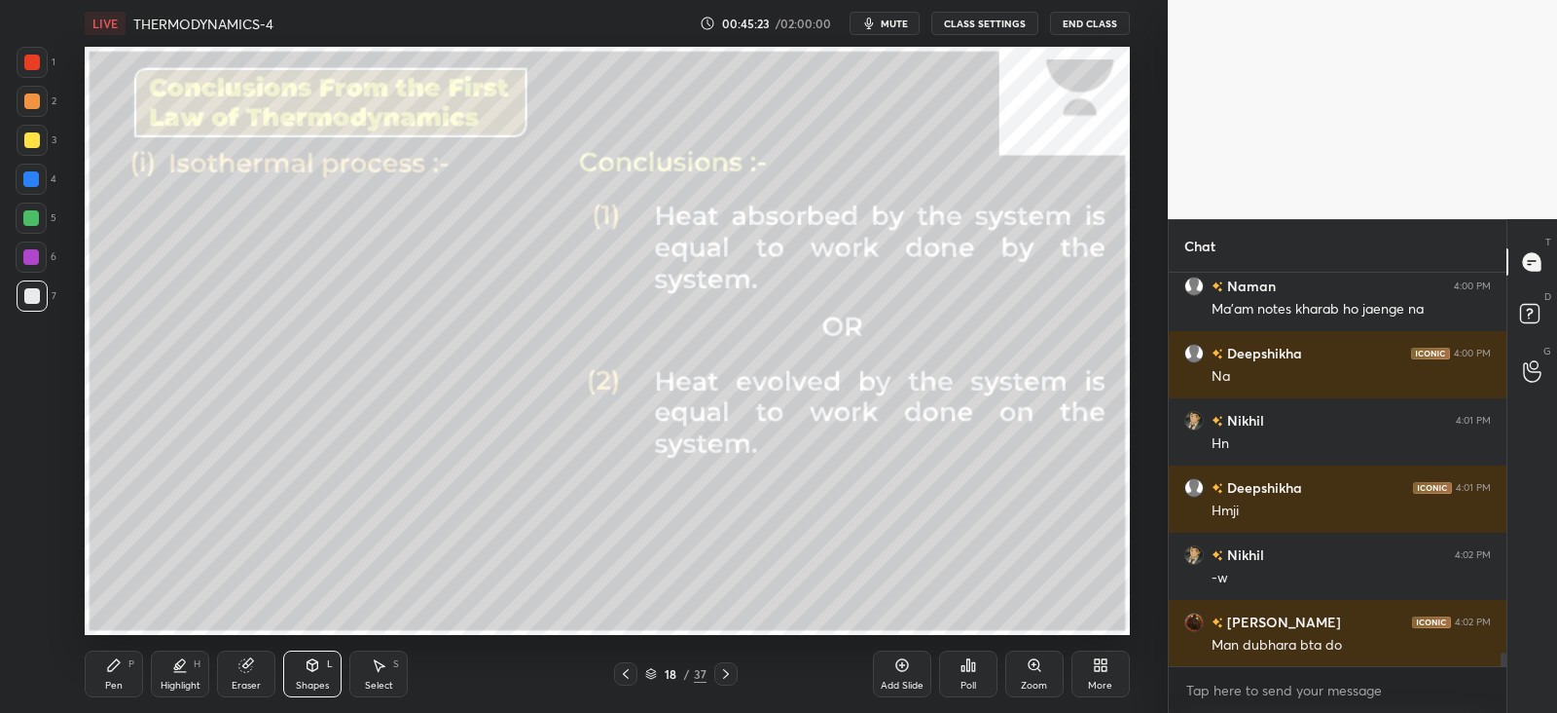
click at [127, 664] on div "Pen P" at bounding box center [114, 673] width 58 height 47
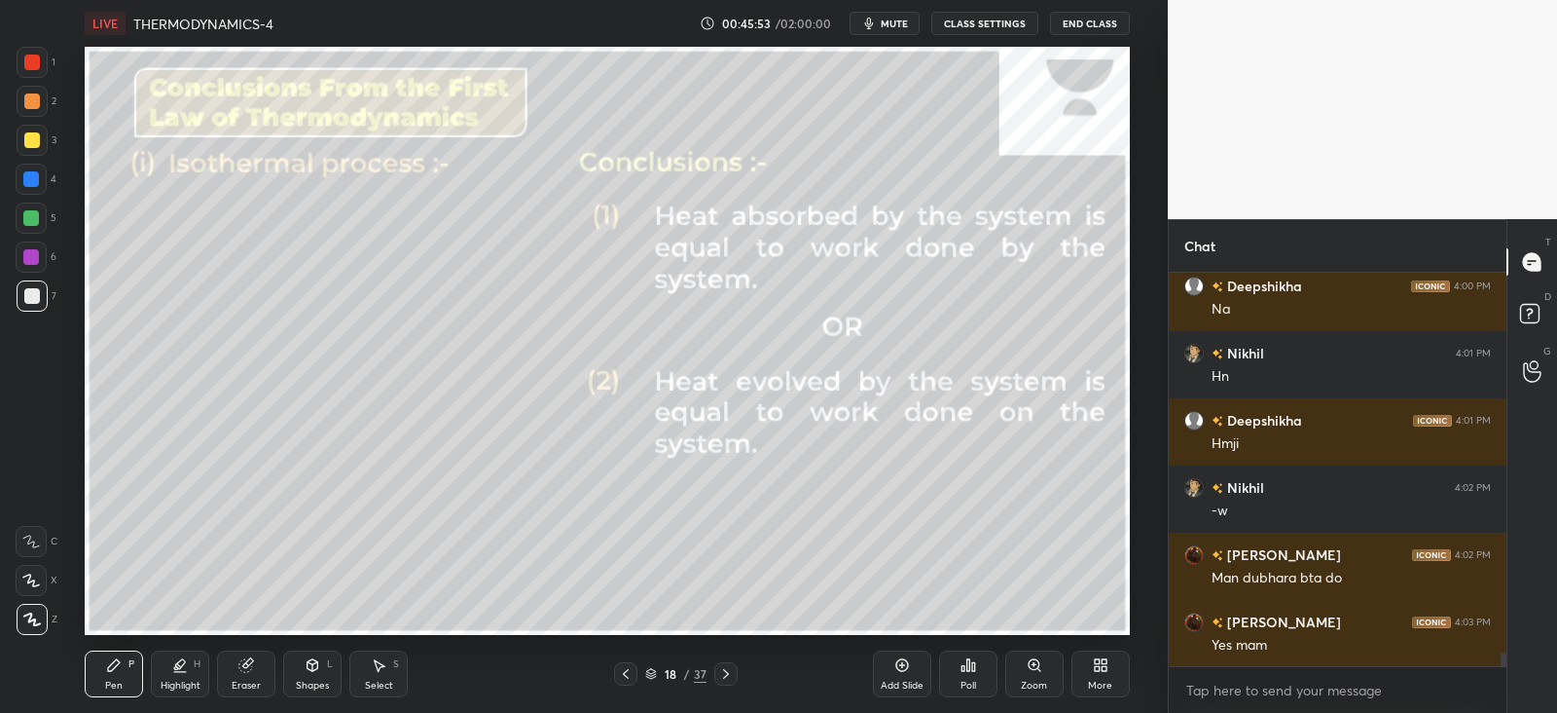
click at [246, 664] on icon at bounding box center [245, 665] width 13 height 13
click at [35, 555] on div at bounding box center [31, 541] width 31 height 31
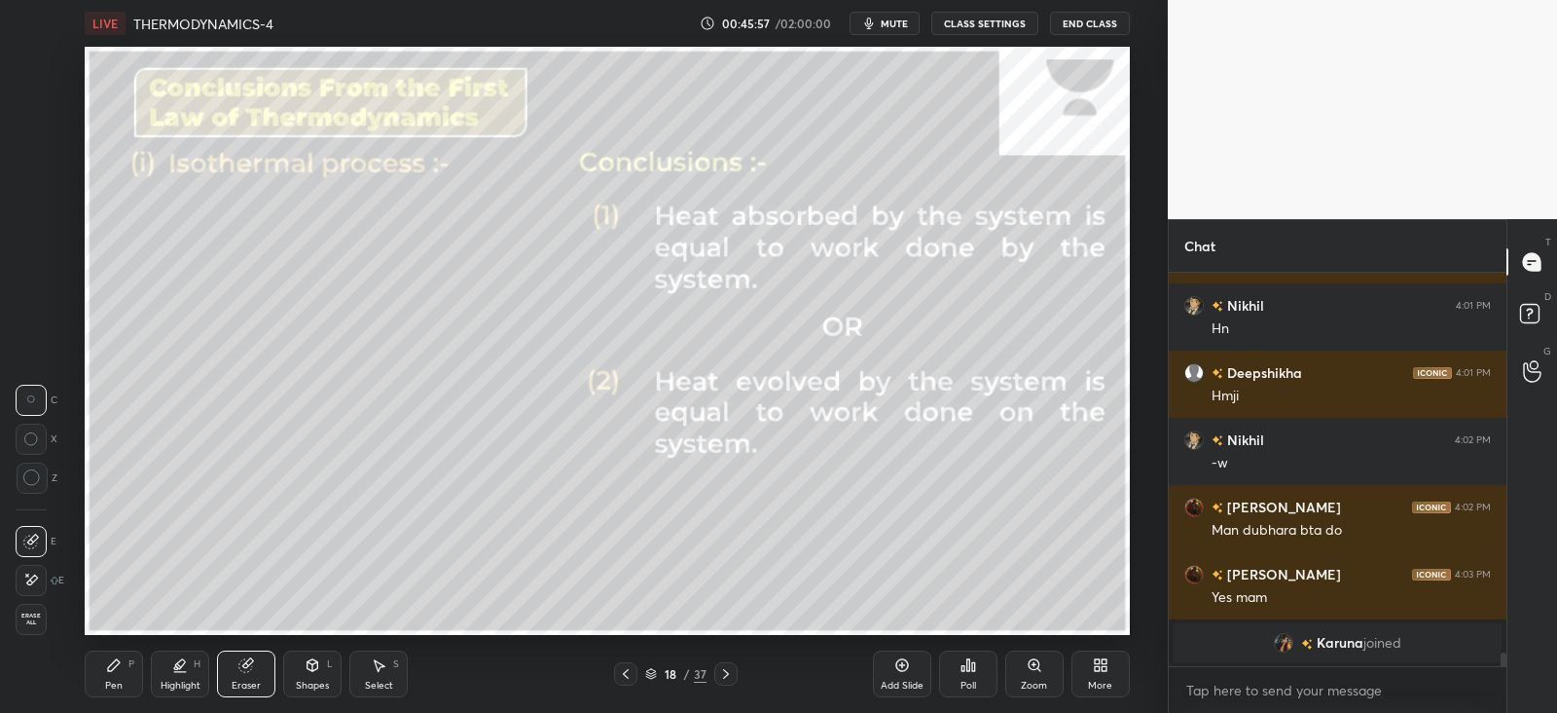
click at [121, 653] on div "Pen P" at bounding box center [114, 673] width 58 height 47
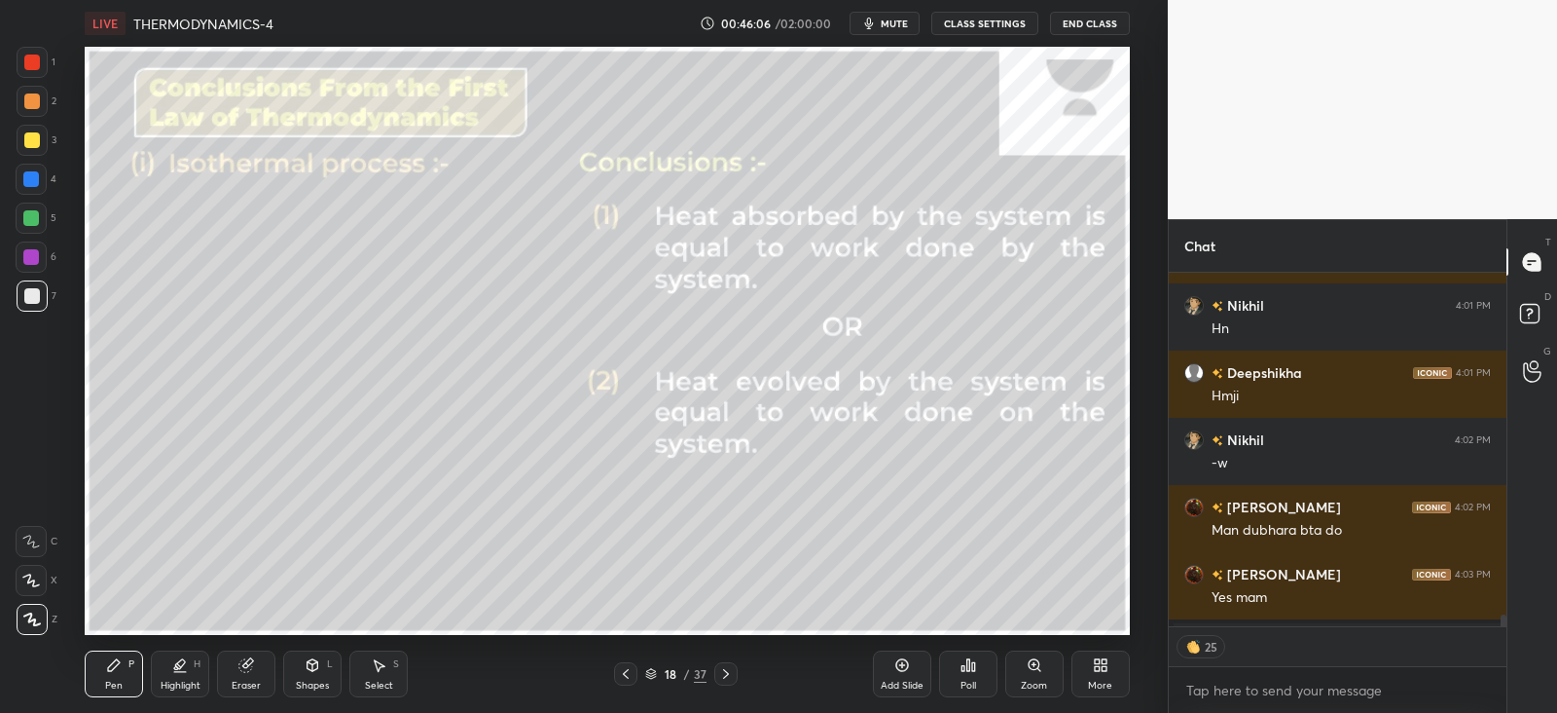
click at [292, 675] on div "Shapes L" at bounding box center [312, 673] width 58 height 47
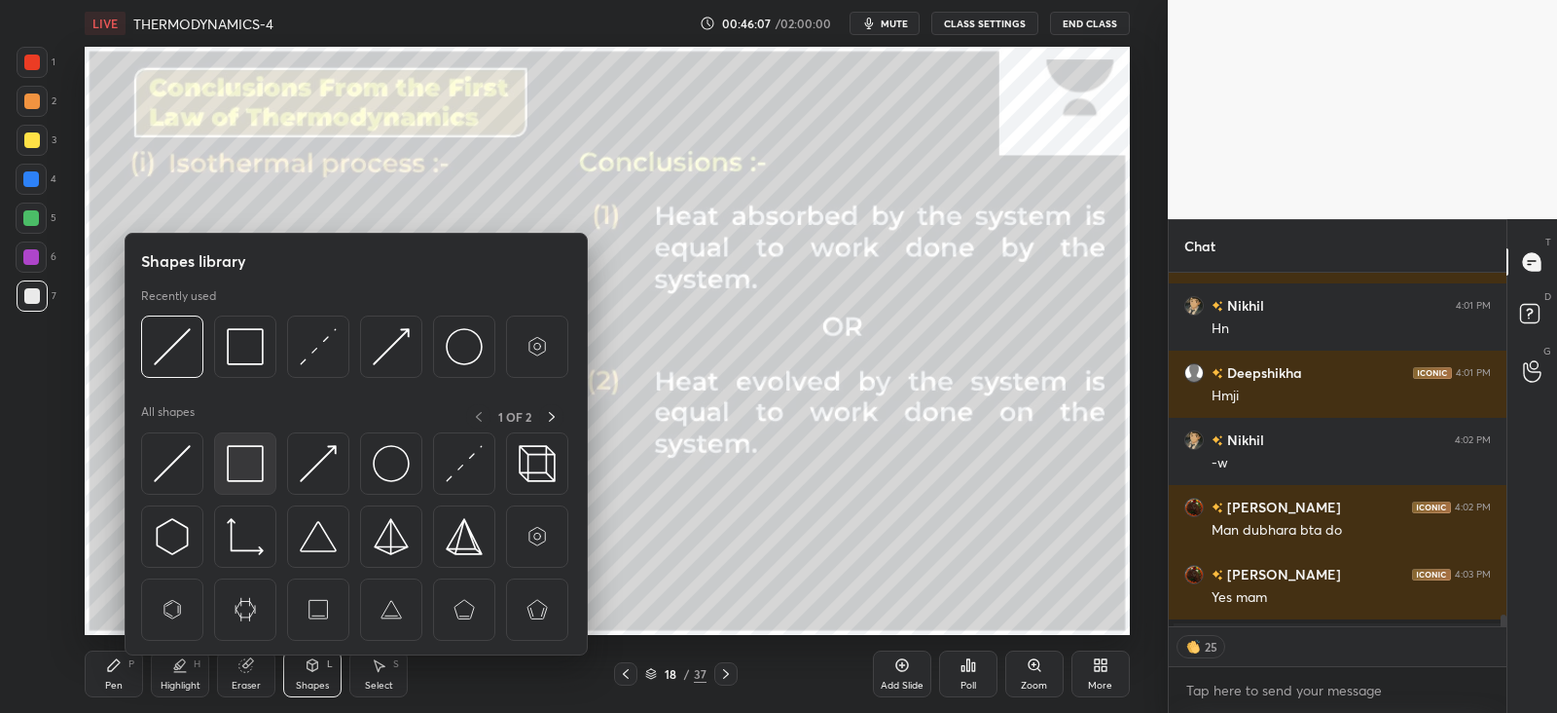
click at [236, 452] on img at bounding box center [245, 463] width 37 height 37
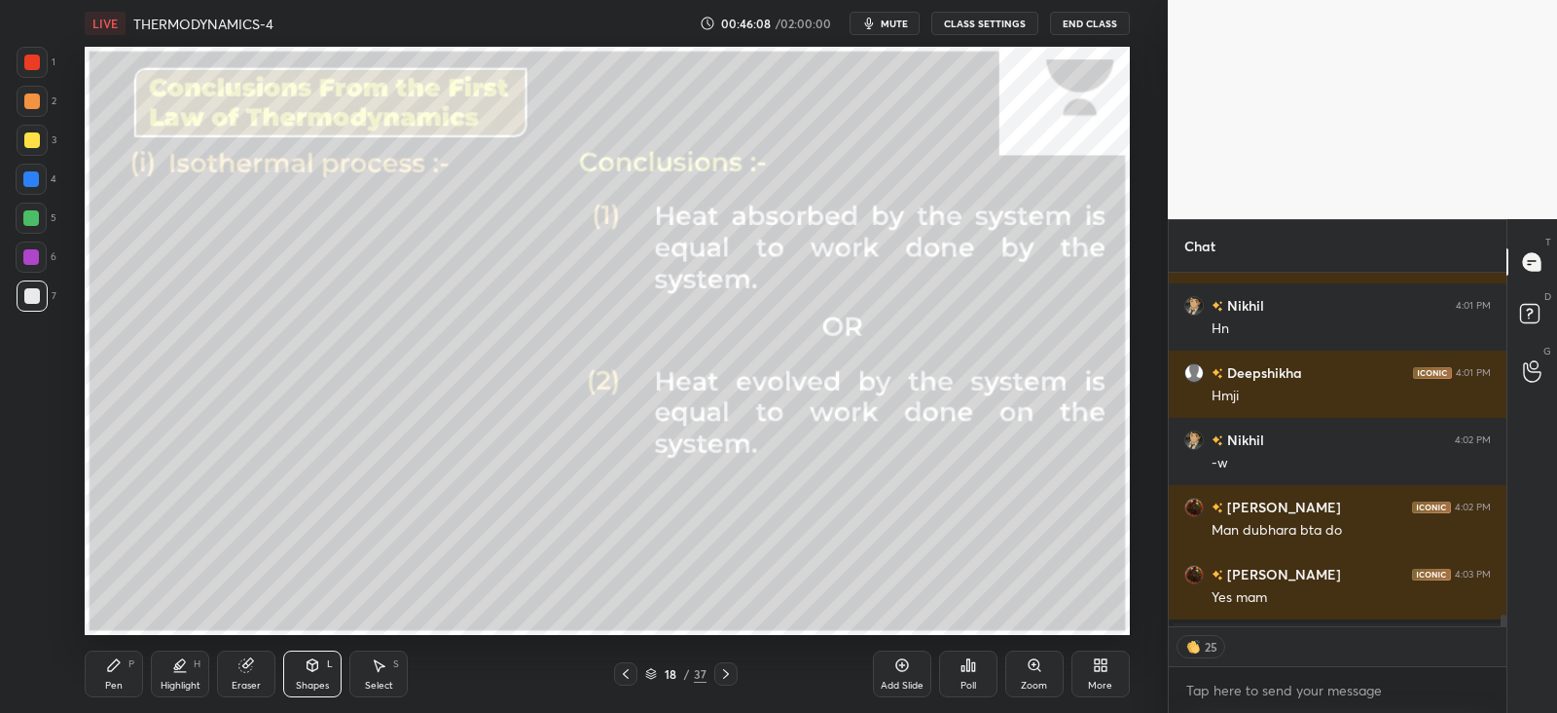
click at [118, 664] on icon at bounding box center [114, 665] width 12 height 12
click at [35, 217] on div at bounding box center [31, 218] width 16 height 16
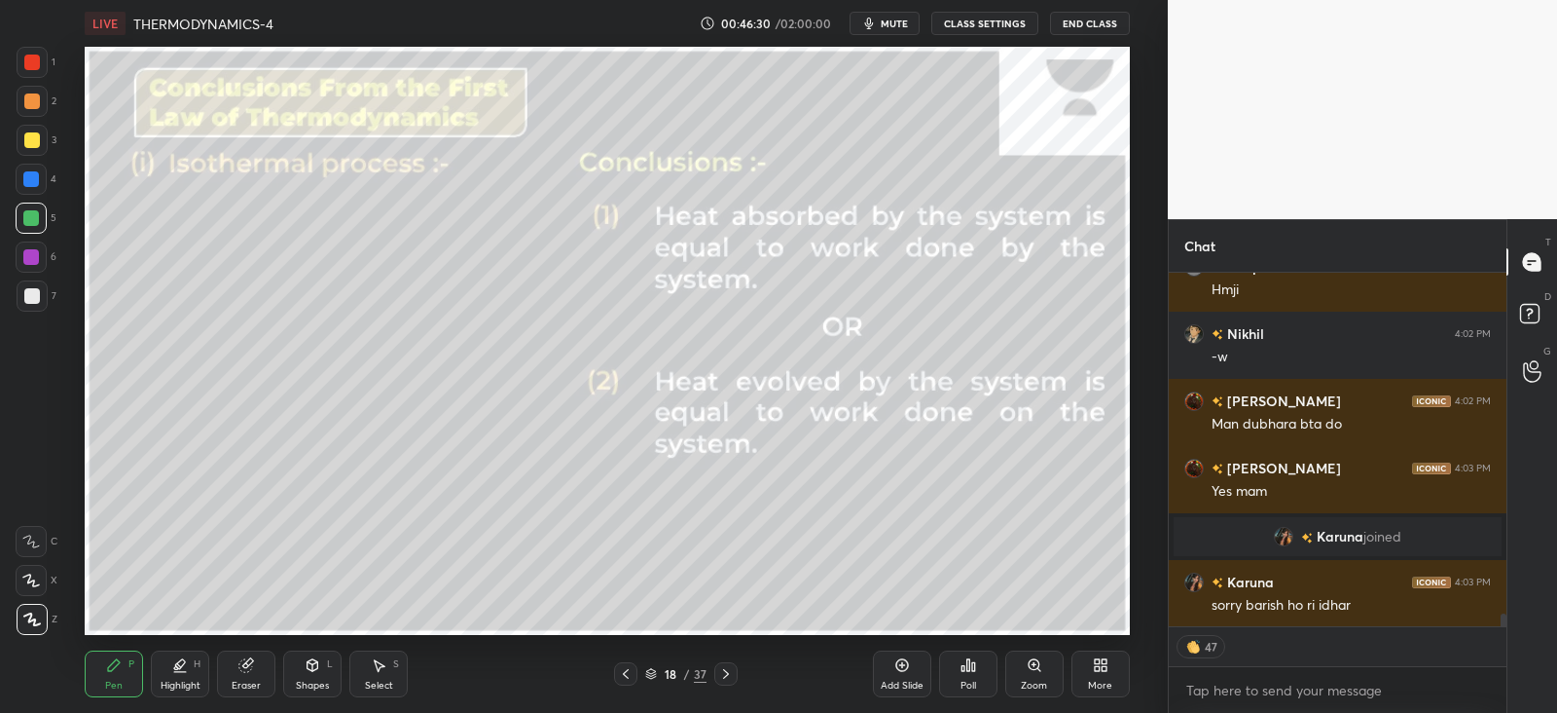
scroll to position [9291, 0]
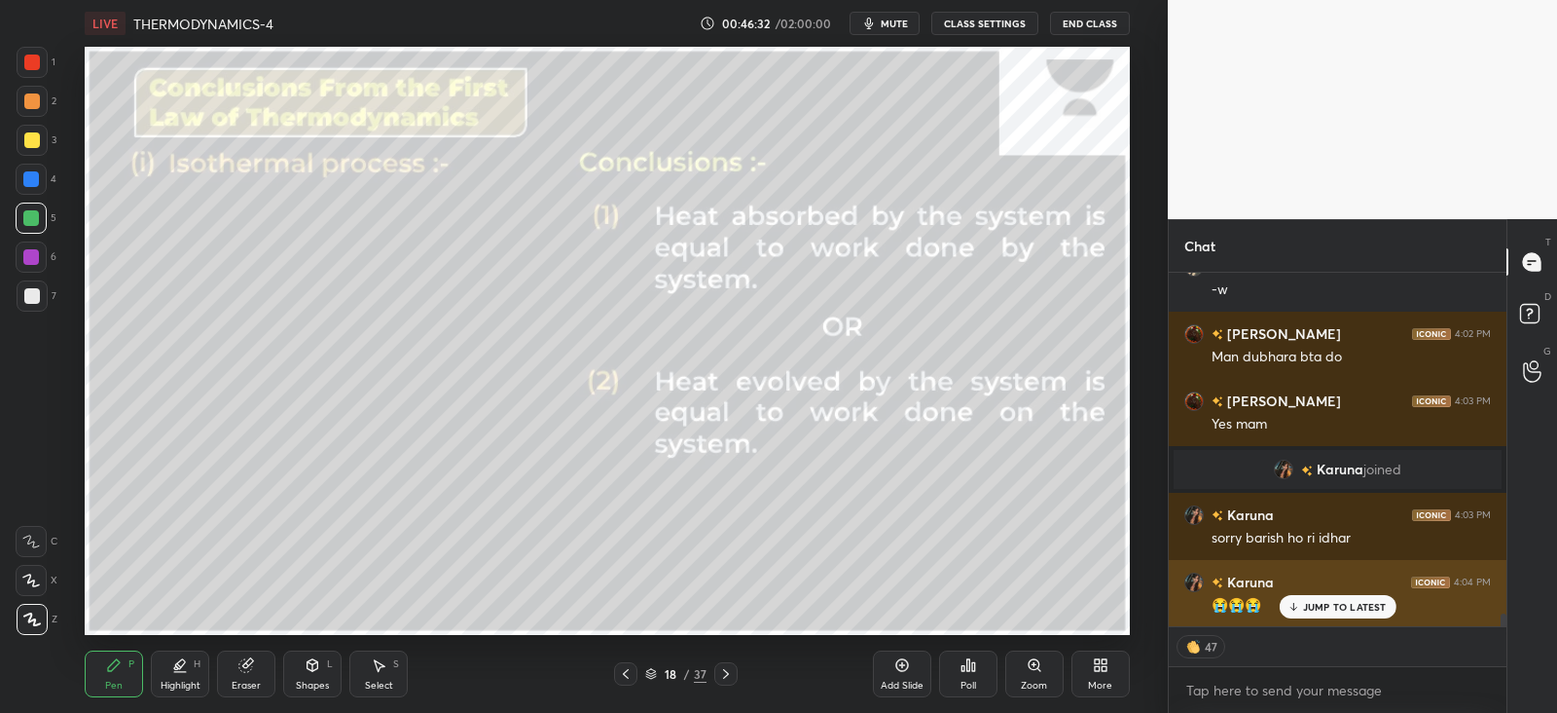
click at [1304, 597] on div "JUMP TO LATEST" at bounding box center [1337, 606] width 117 height 23
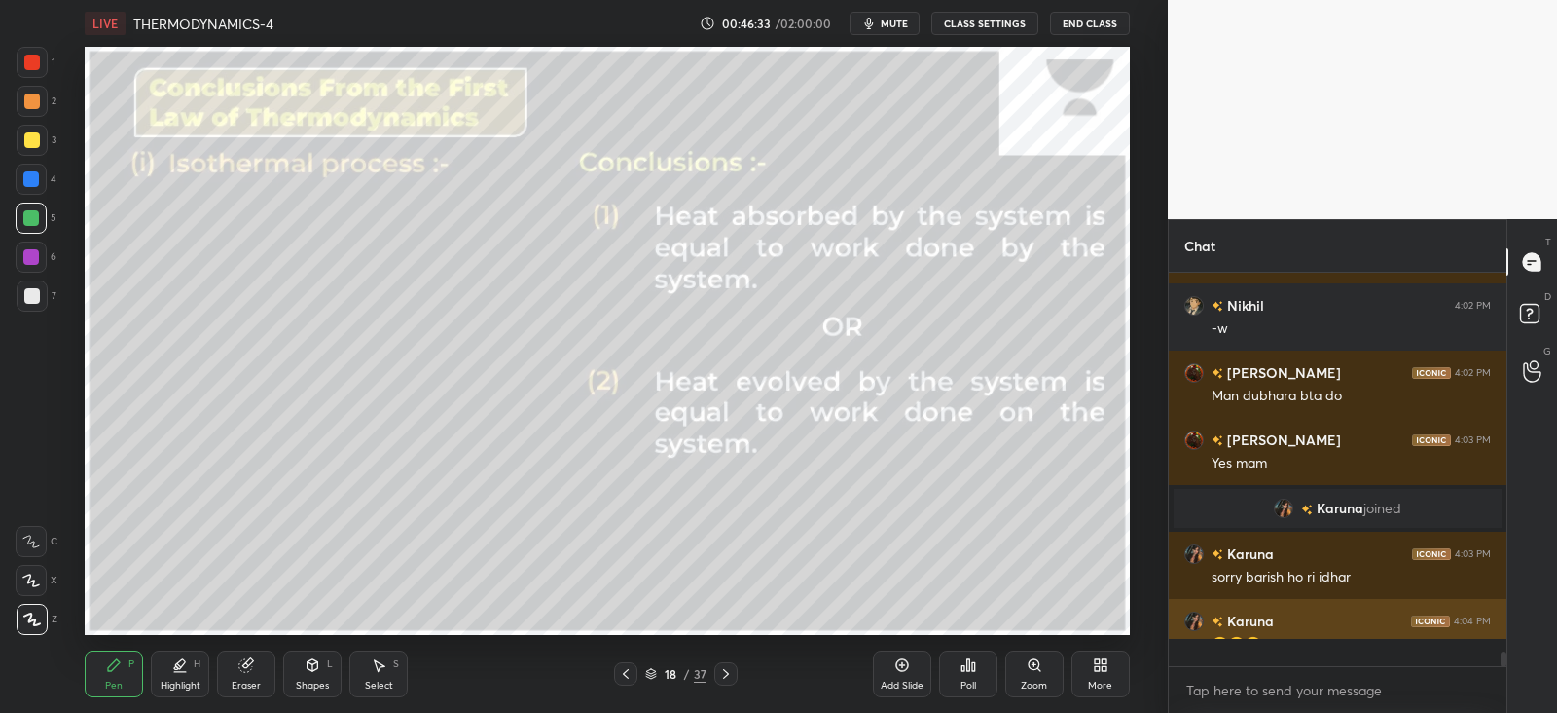
scroll to position [386, 331]
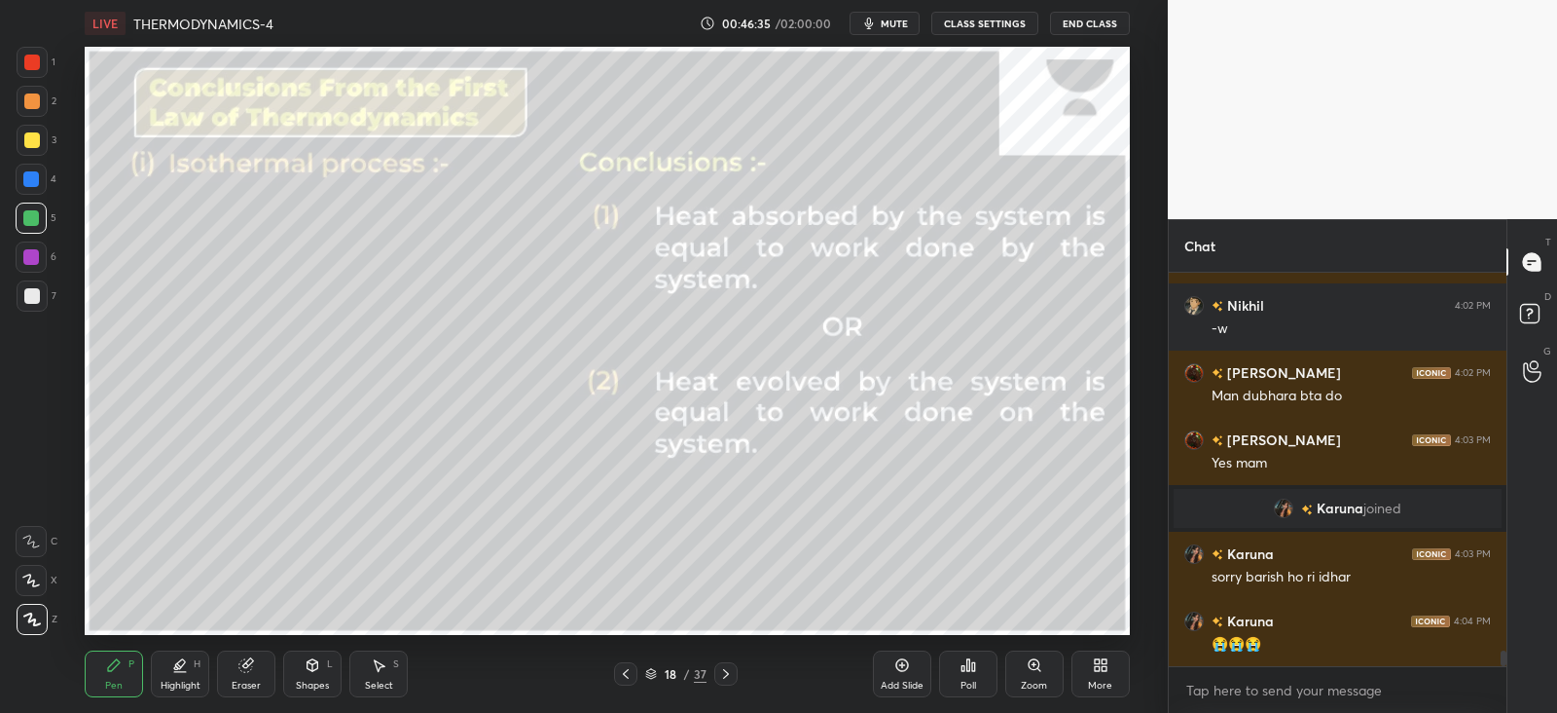
click at [42, 307] on div at bounding box center [32, 295] width 31 height 31
click at [131, 659] on div "P" at bounding box center [131, 664] width 6 height 10
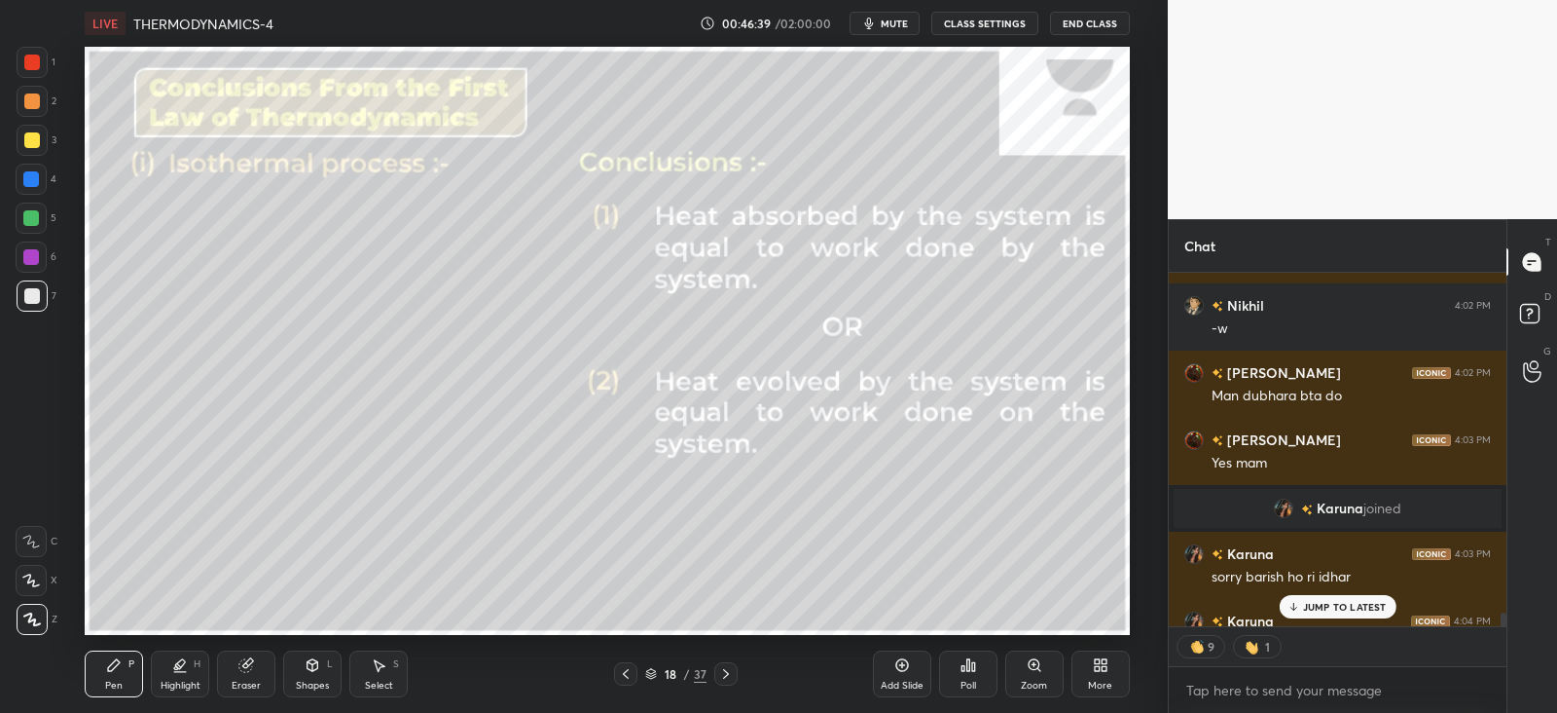
scroll to position [9291, 0]
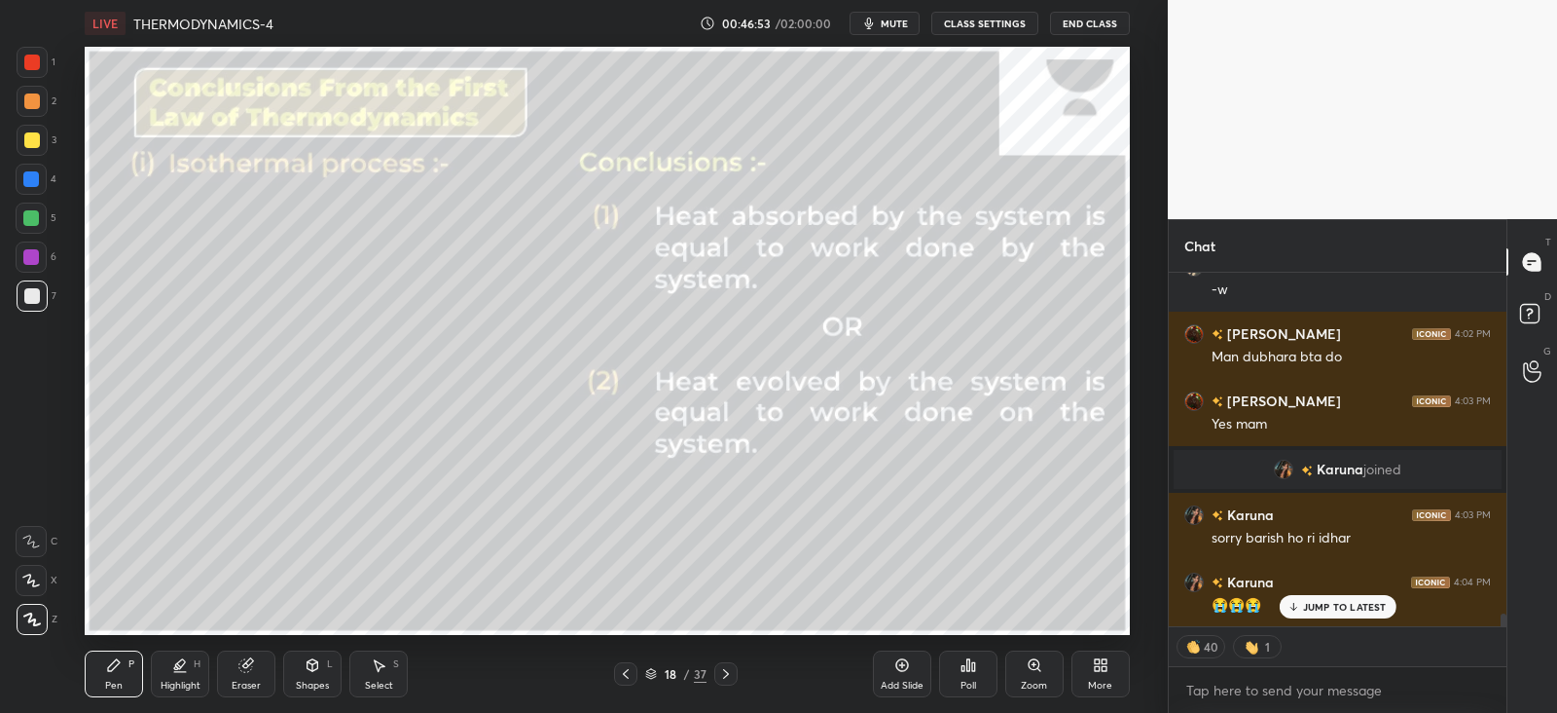
click at [1301, 610] on div "JUMP TO LATEST" at bounding box center [1337, 606] width 117 height 23
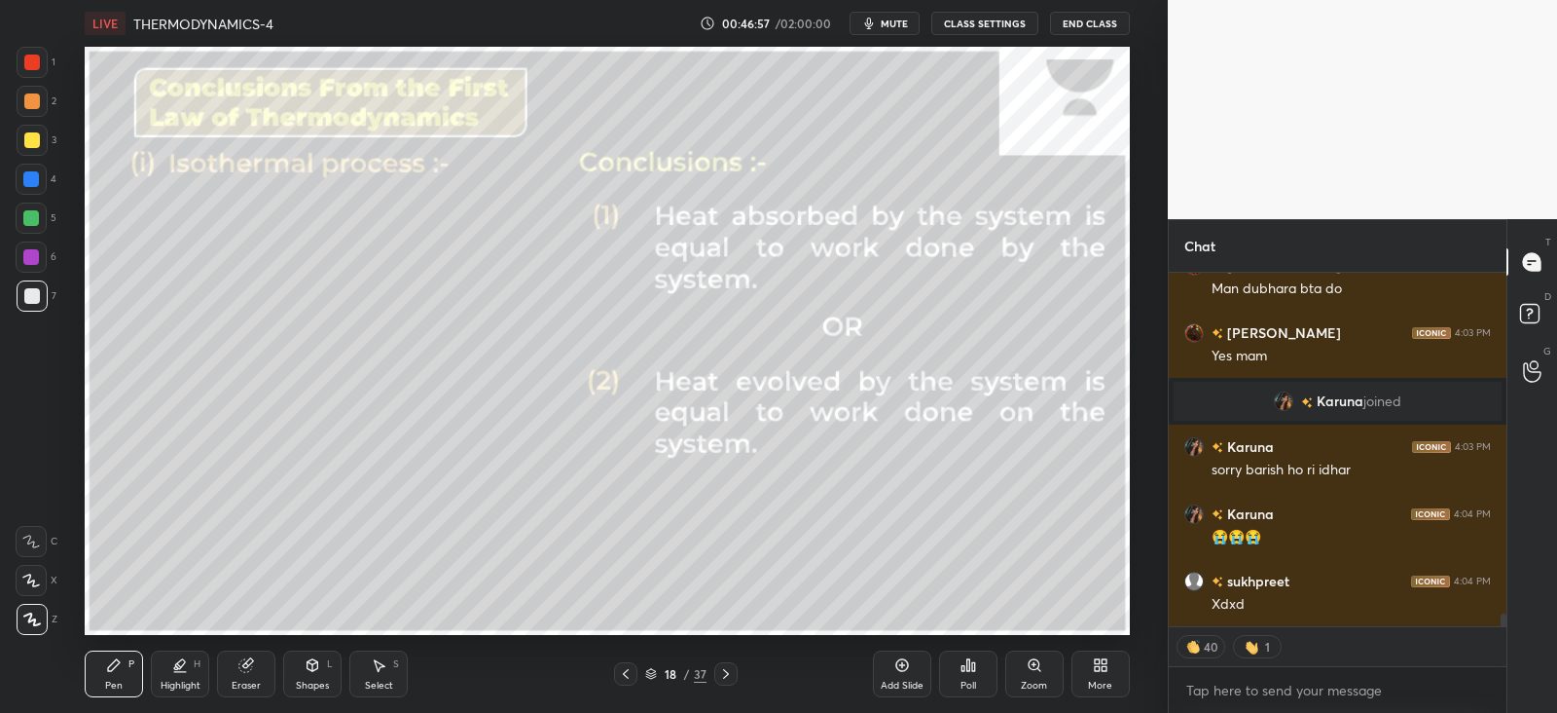
scroll to position [9426, 0]
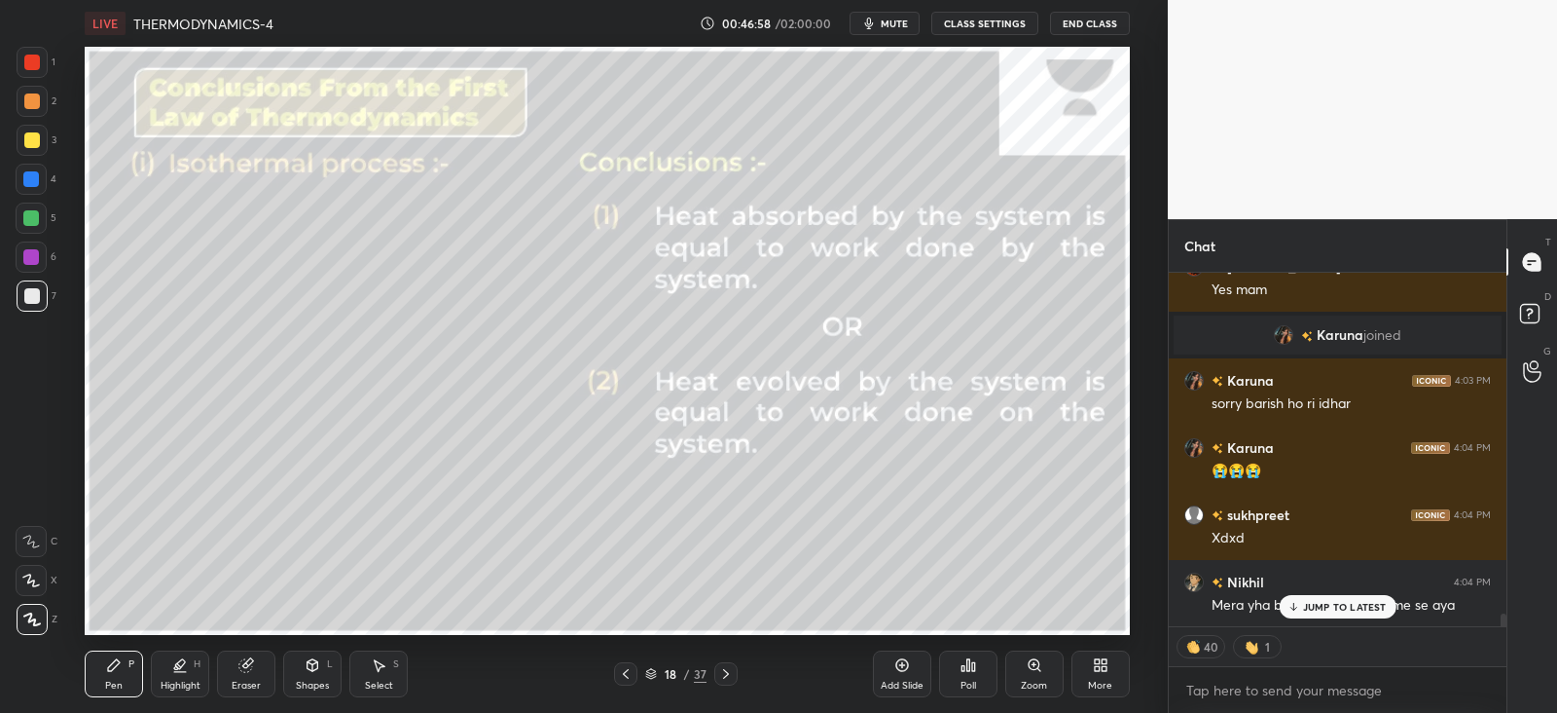
click at [1305, 601] on div "[PERSON_NAME] 3:59 PM ji [PERSON_NAME] 3:59 PM clr Naman 4:00 PM KJ kaise?? [PE…" at bounding box center [1338, 449] width 338 height 353
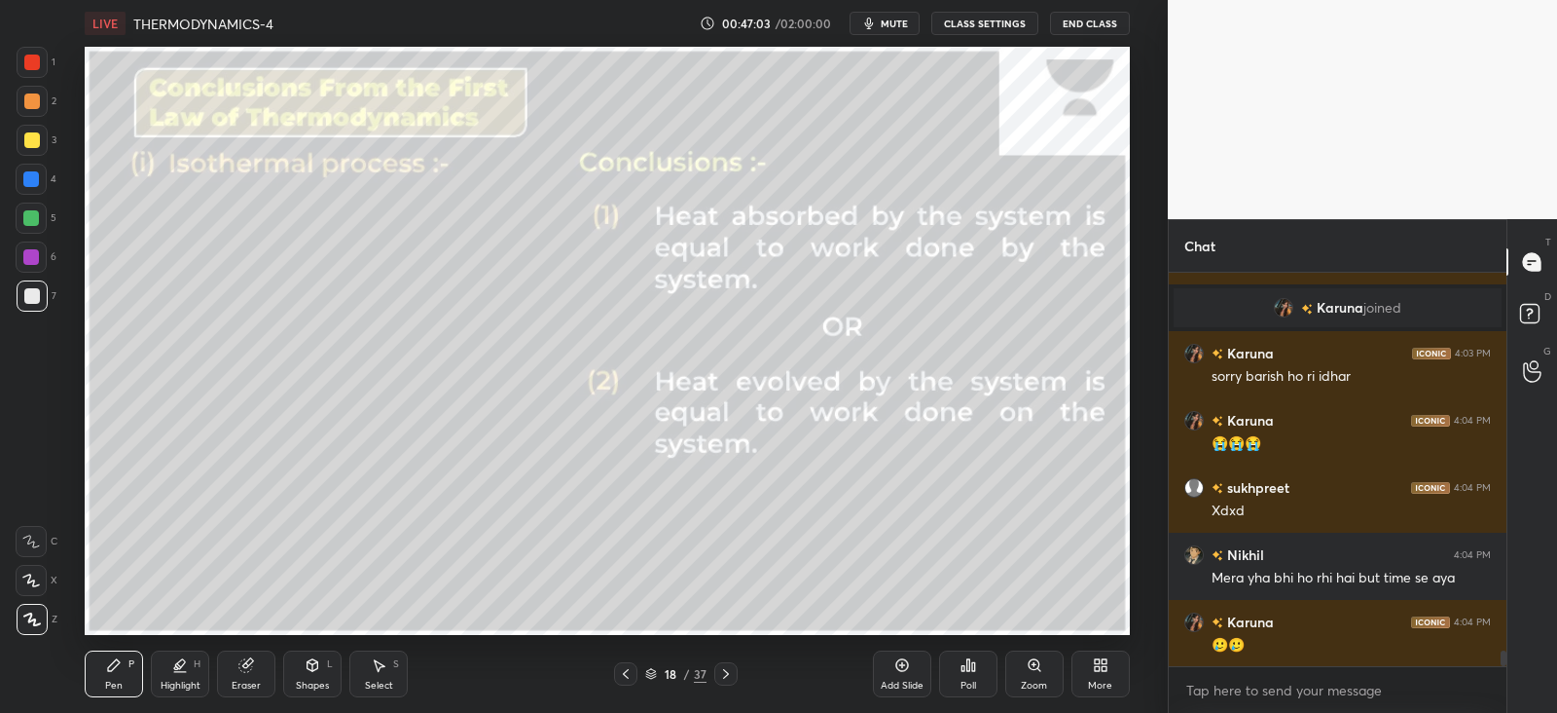
click at [335, 668] on div "Shapes L" at bounding box center [312, 673] width 58 height 47
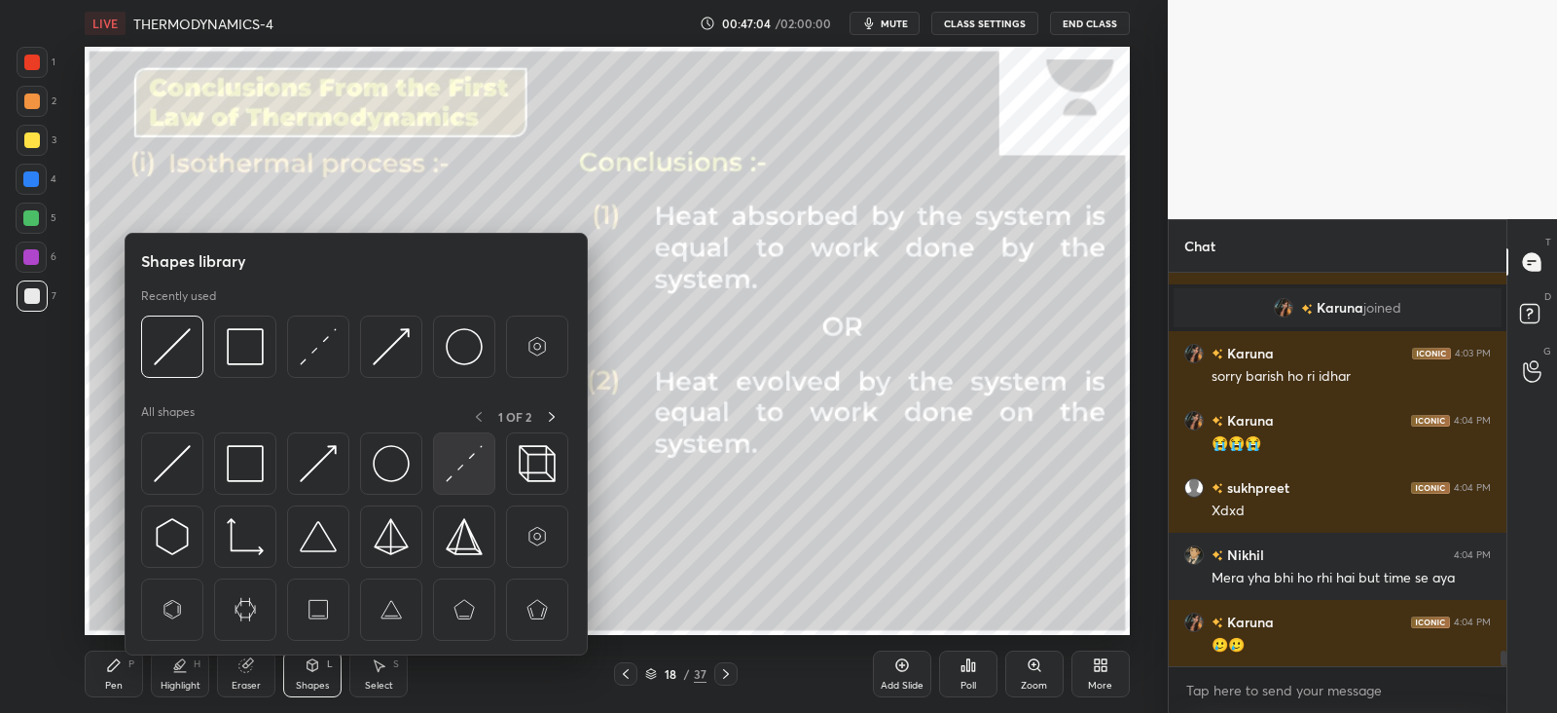
click at [473, 464] on img at bounding box center [464, 463] width 37 height 37
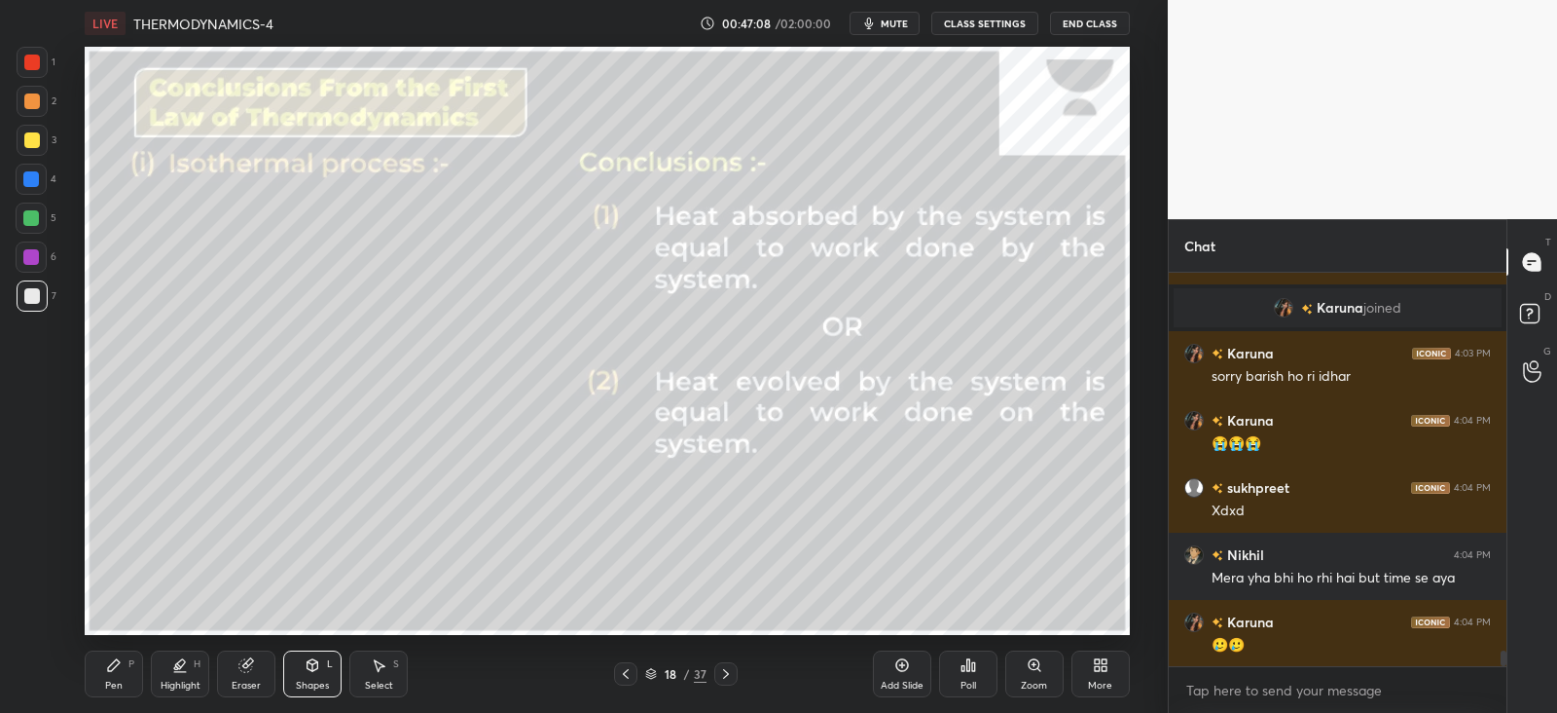
click at [255, 666] on div "Eraser" at bounding box center [246, 673] width 58 height 47
click at [25, 571] on icon at bounding box center [31, 579] width 16 height 17
click at [119, 680] on div "Pen" at bounding box center [114, 685] width 18 height 10
click at [176, 669] on icon at bounding box center [176, 667] width 4 height 3
click at [27, 574] on icon at bounding box center [31, 580] width 16 height 16
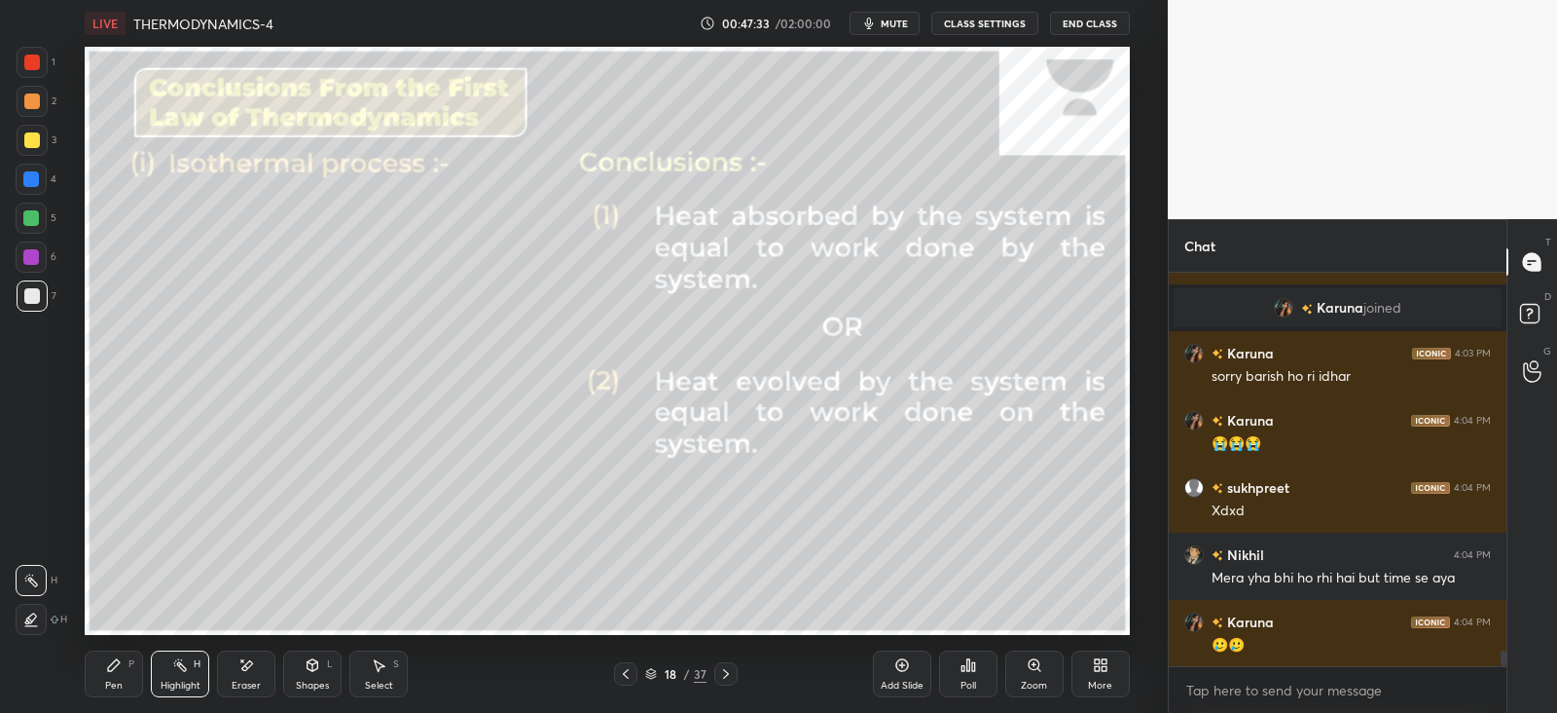
scroll to position [9520, 0]
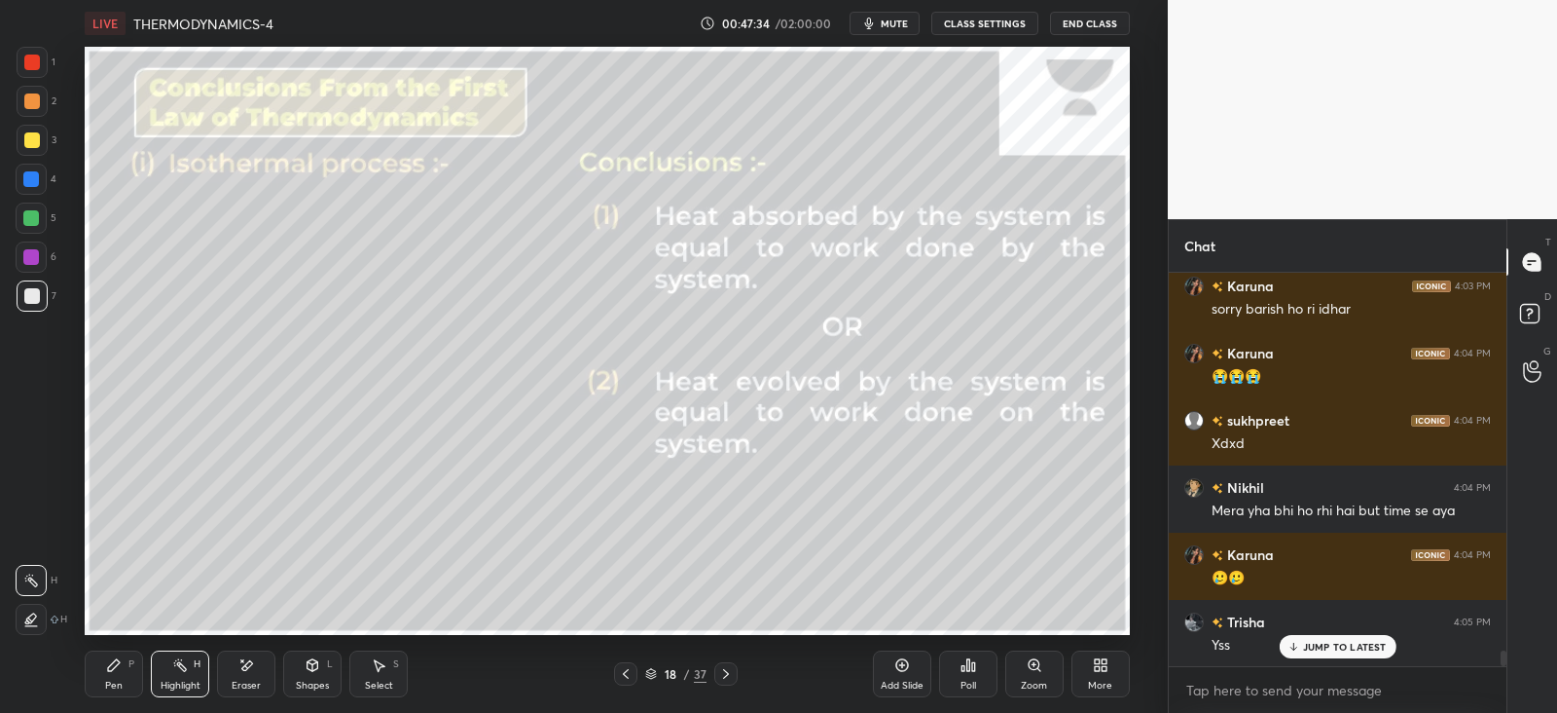
click at [118, 671] on icon at bounding box center [114, 665] width 16 height 16
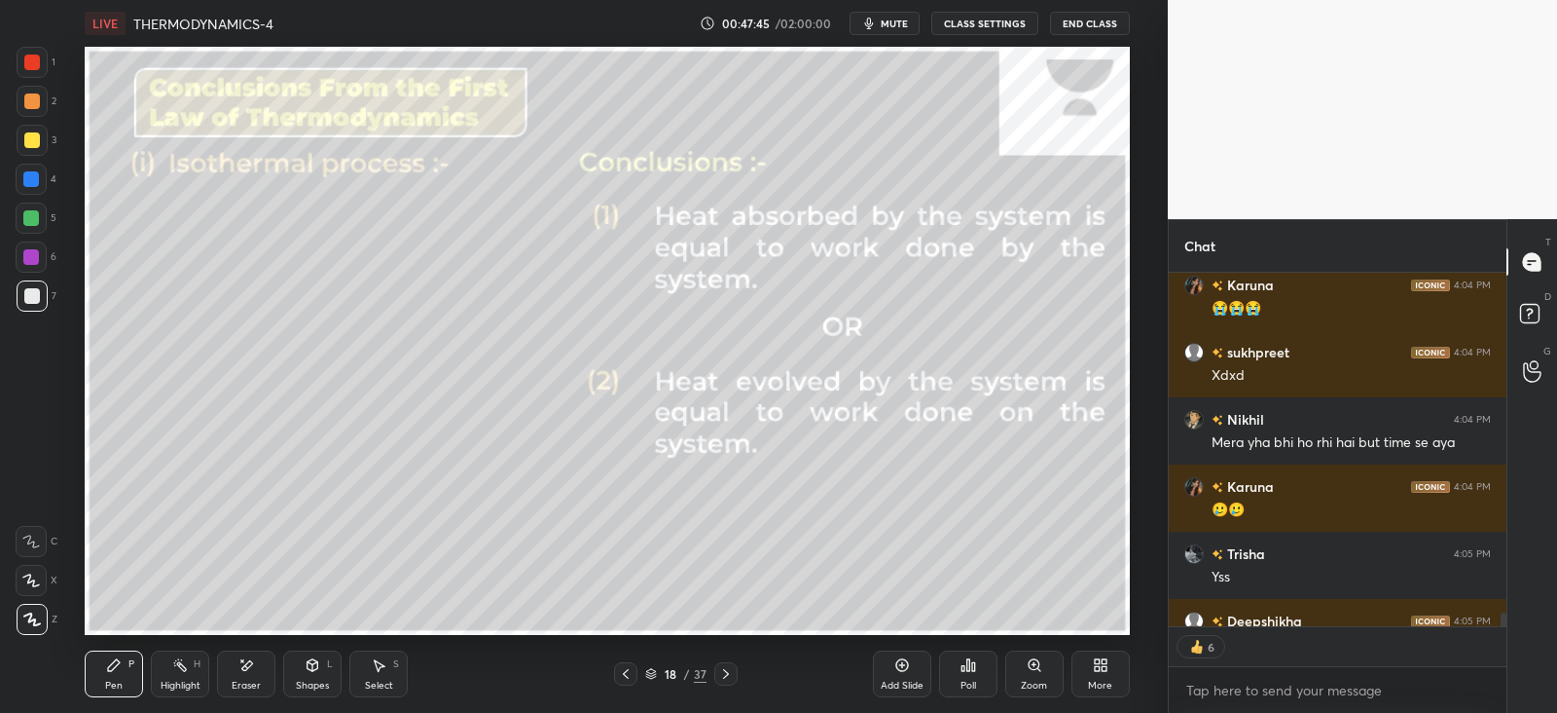
scroll to position [9627, 0]
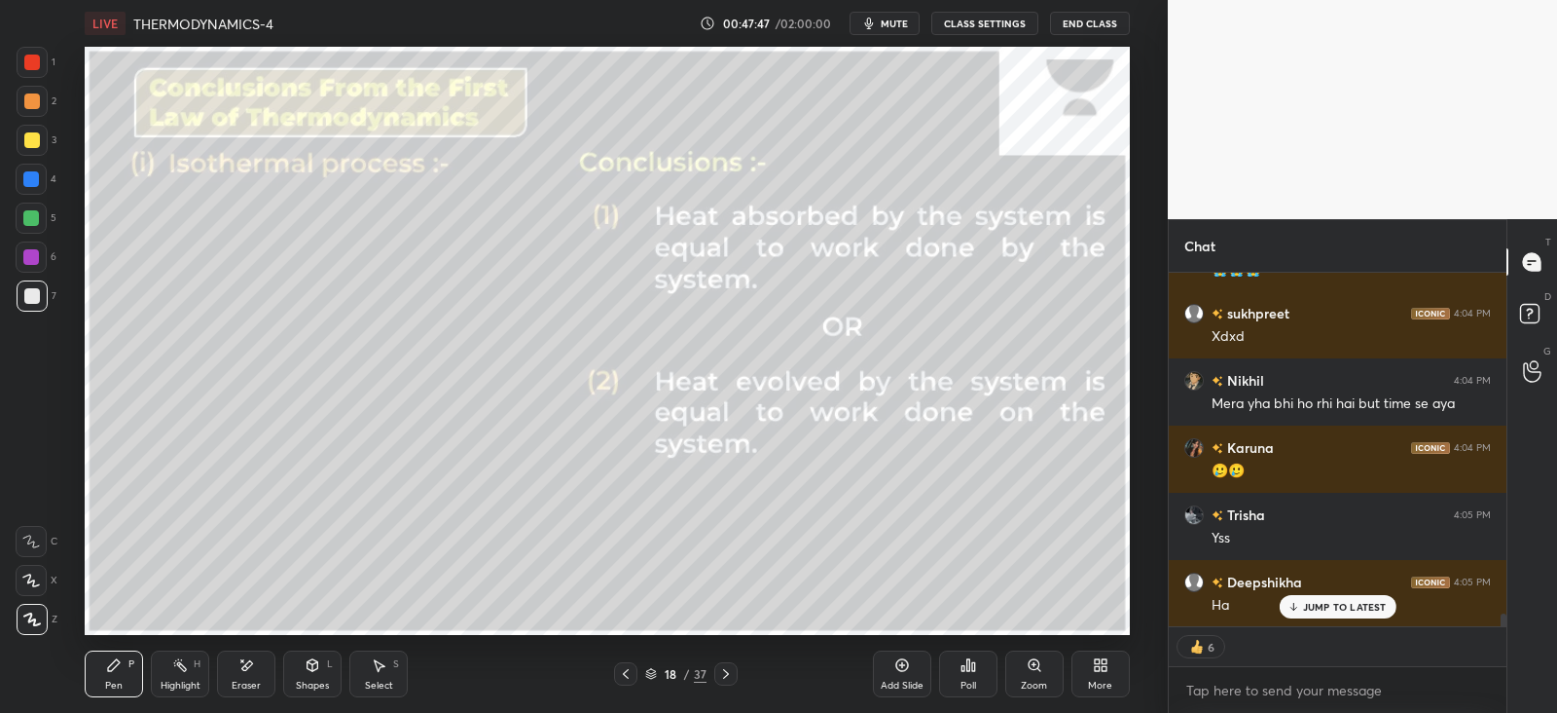
click at [248, 664] on icon at bounding box center [247, 665] width 11 height 10
click at [113, 671] on icon at bounding box center [114, 665] width 16 height 16
click at [312, 667] on icon at bounding box center [312, 667] width 0 height 7
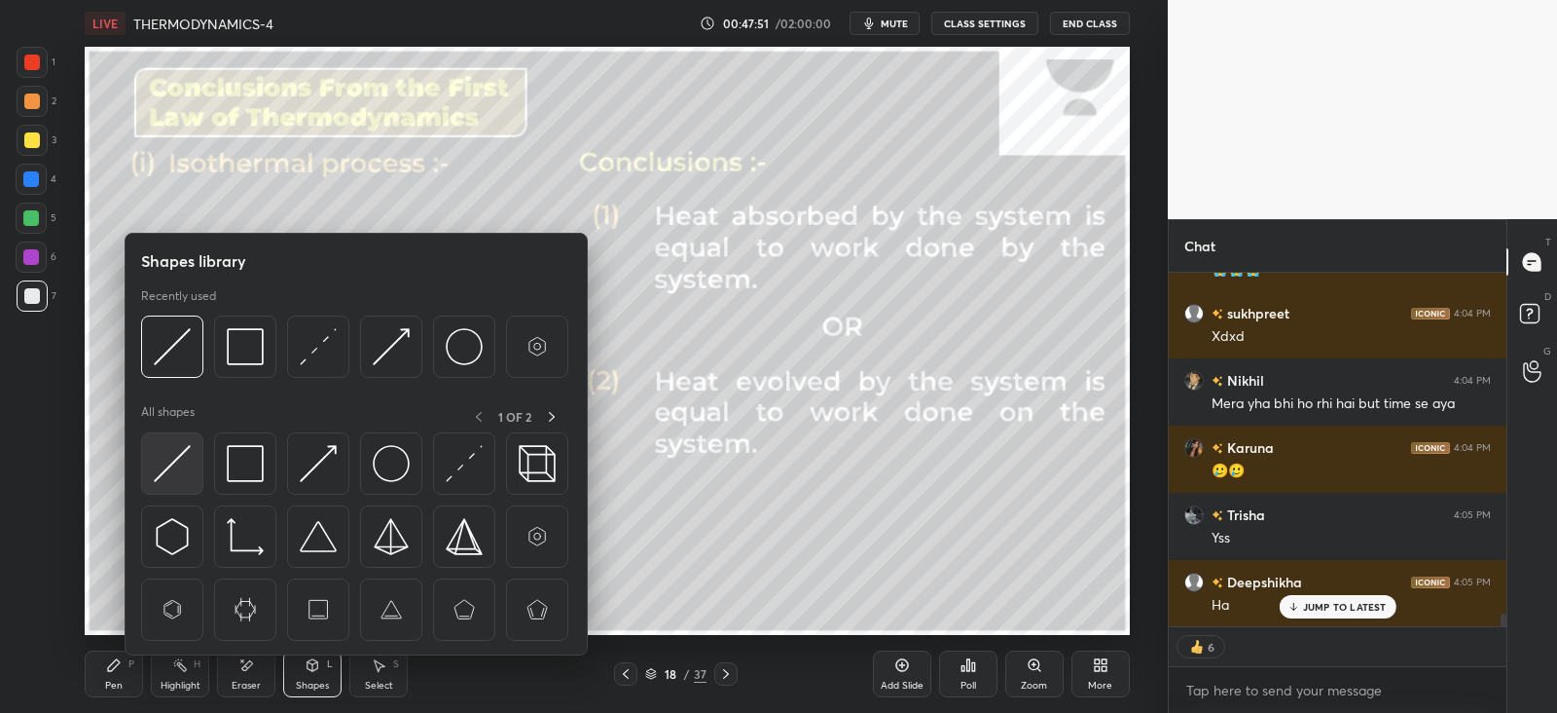
click at [171, 456] on img at bounding box center [172, 463] width 37 height 37
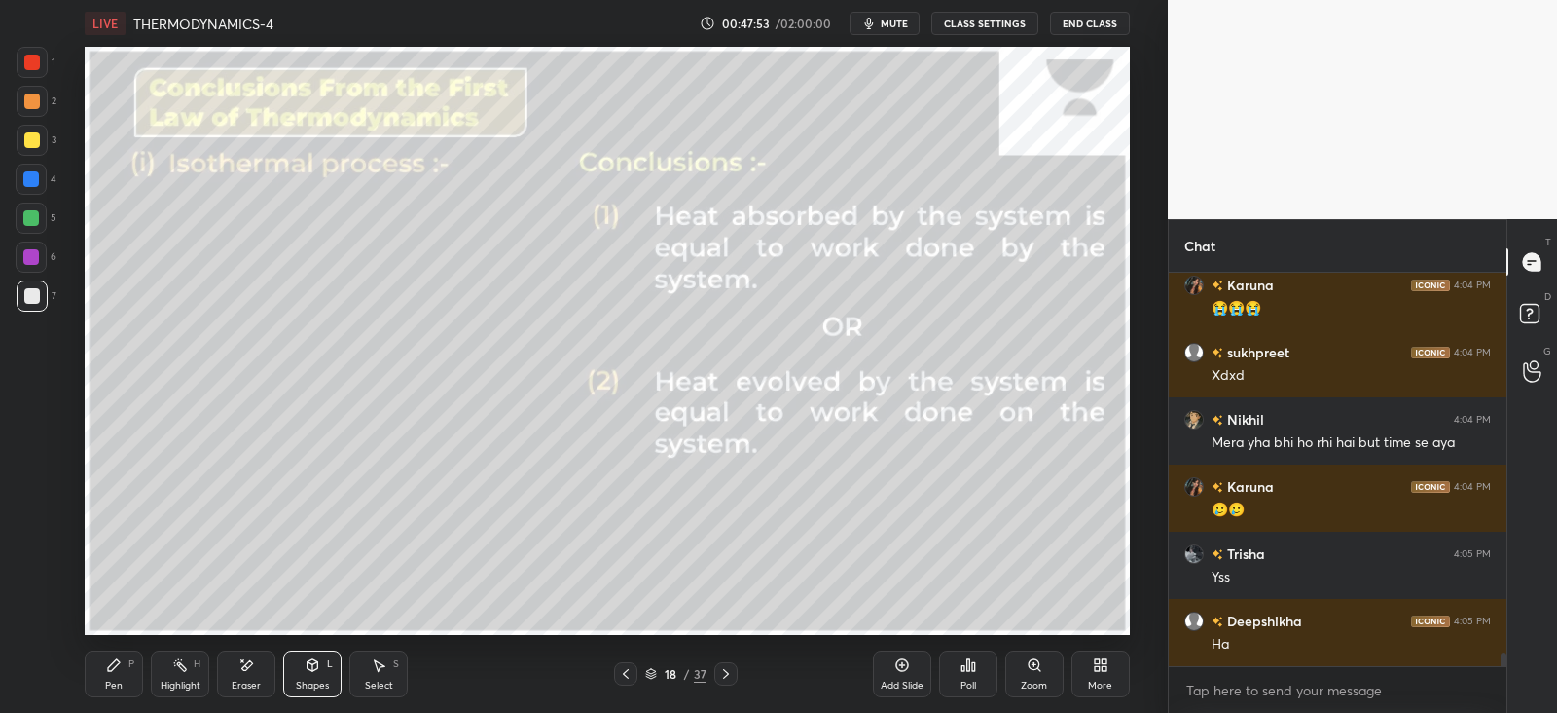
scroll to position [9588, 0]
click at [122, 674] on div "Pen P" at bounding box center [114, 673] width 58 height 47
click at [315, 664] on icon at bounding box center [313, 665] width 11 height 12
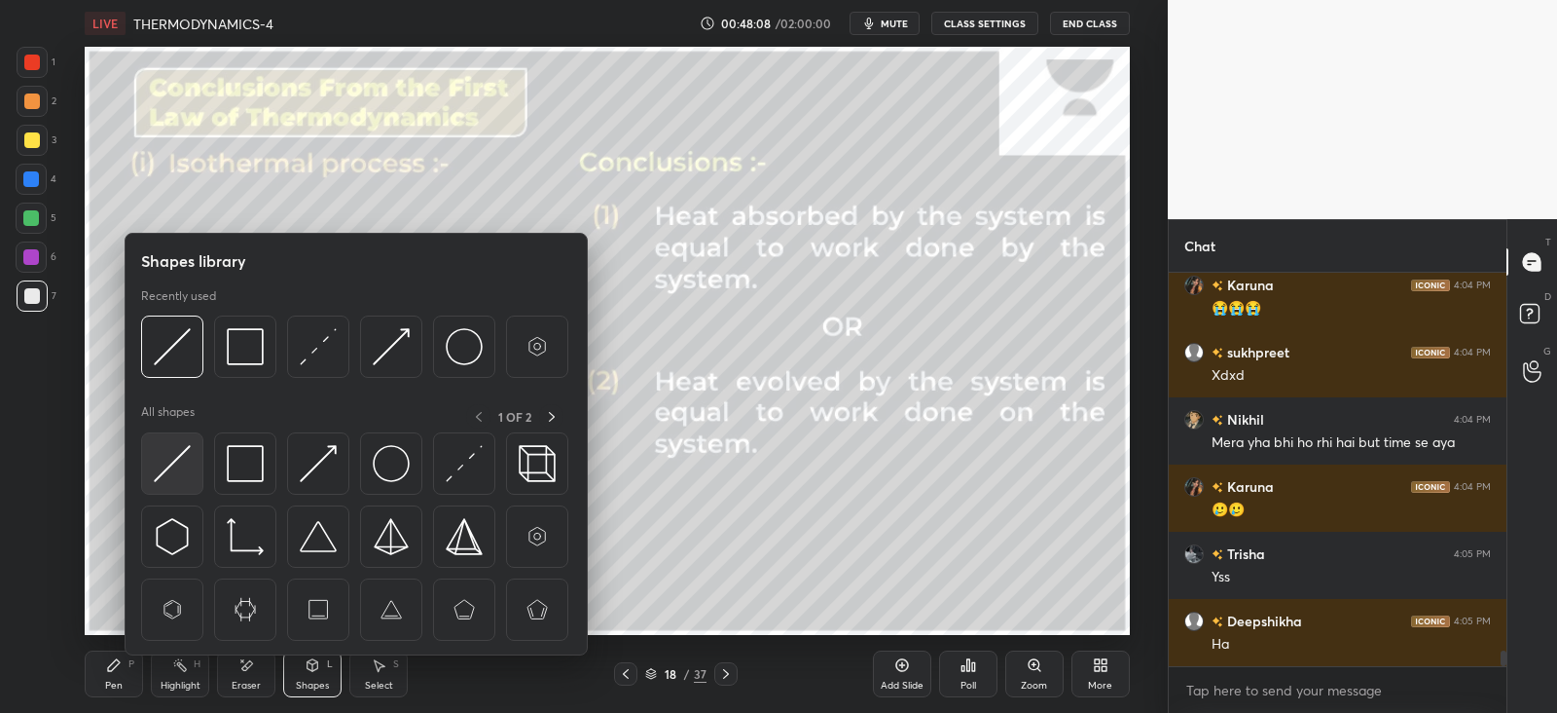
click at [186, 465] on img at bounding box center [172, 463] width 37 height 37
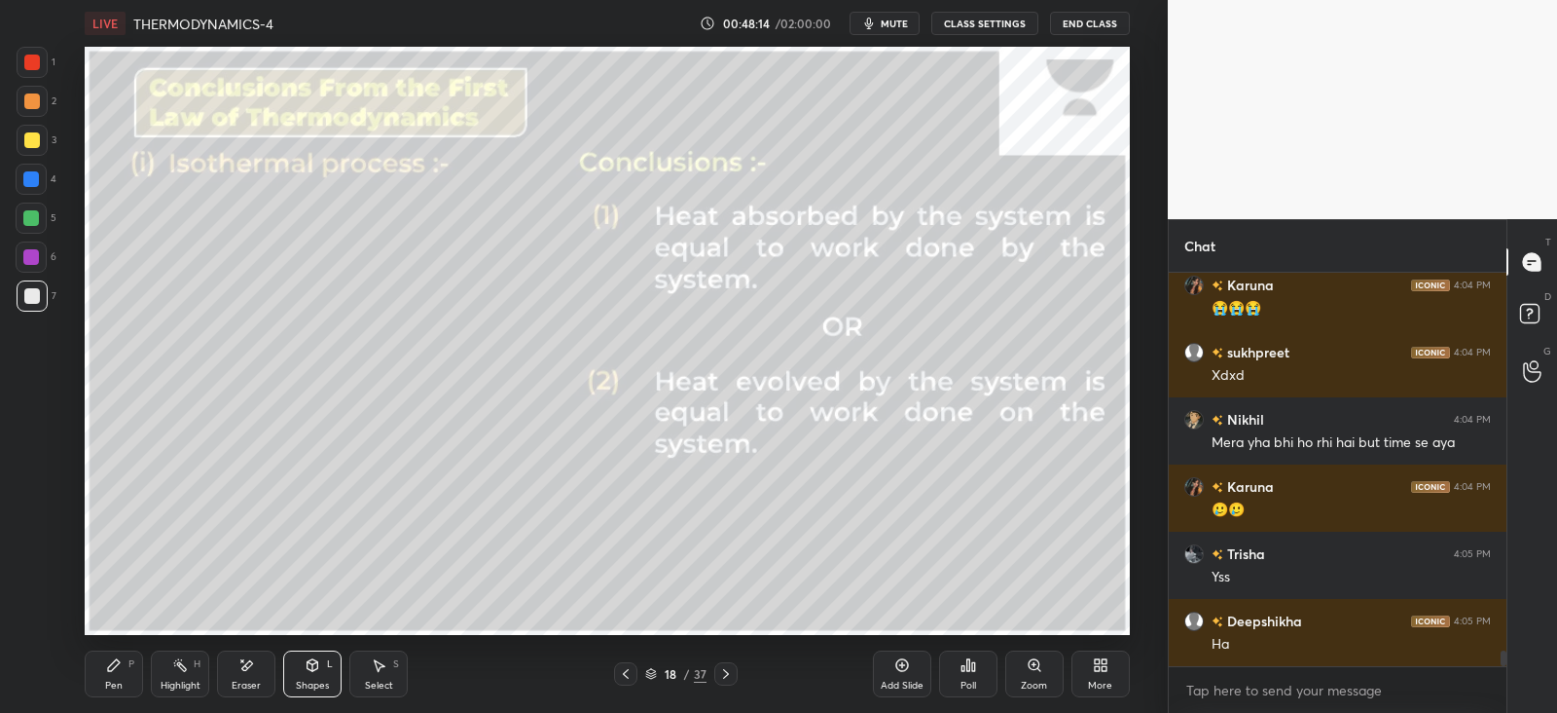
click at [105, 680] on div "Pen" at bounding box center [114, 685] width 18 height 10
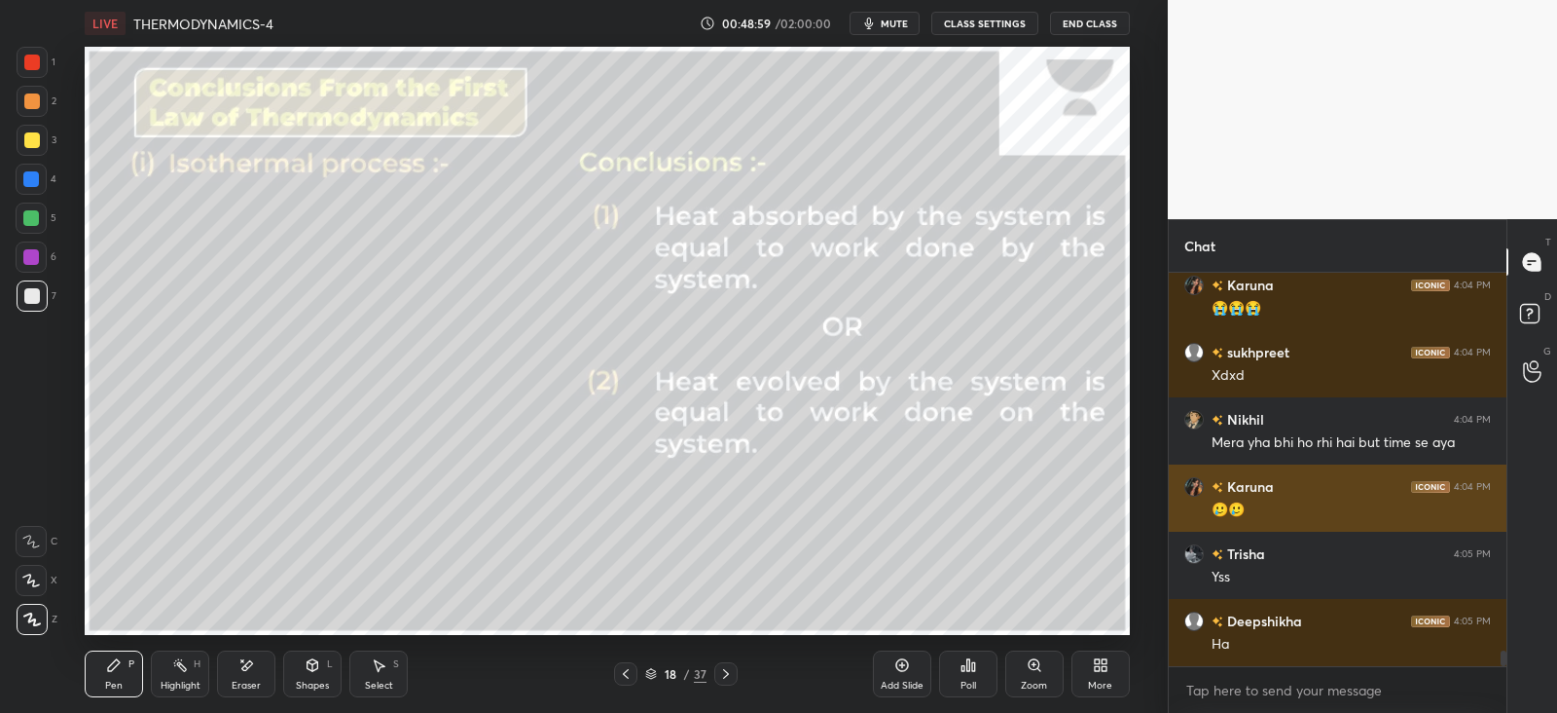
scroll to position [9655, 0]
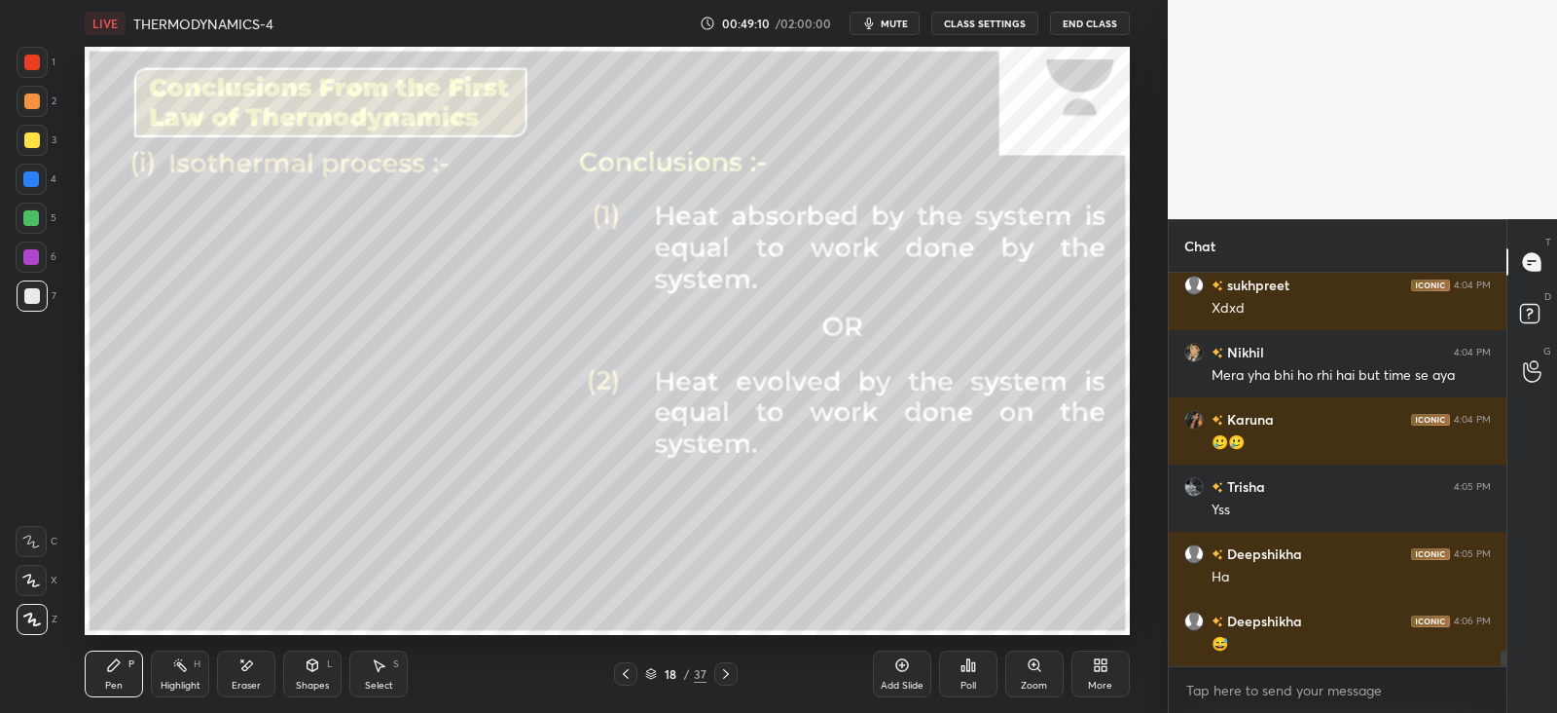
click at [735, 673] on div at bounding box center [725, 673] width 23 height 23
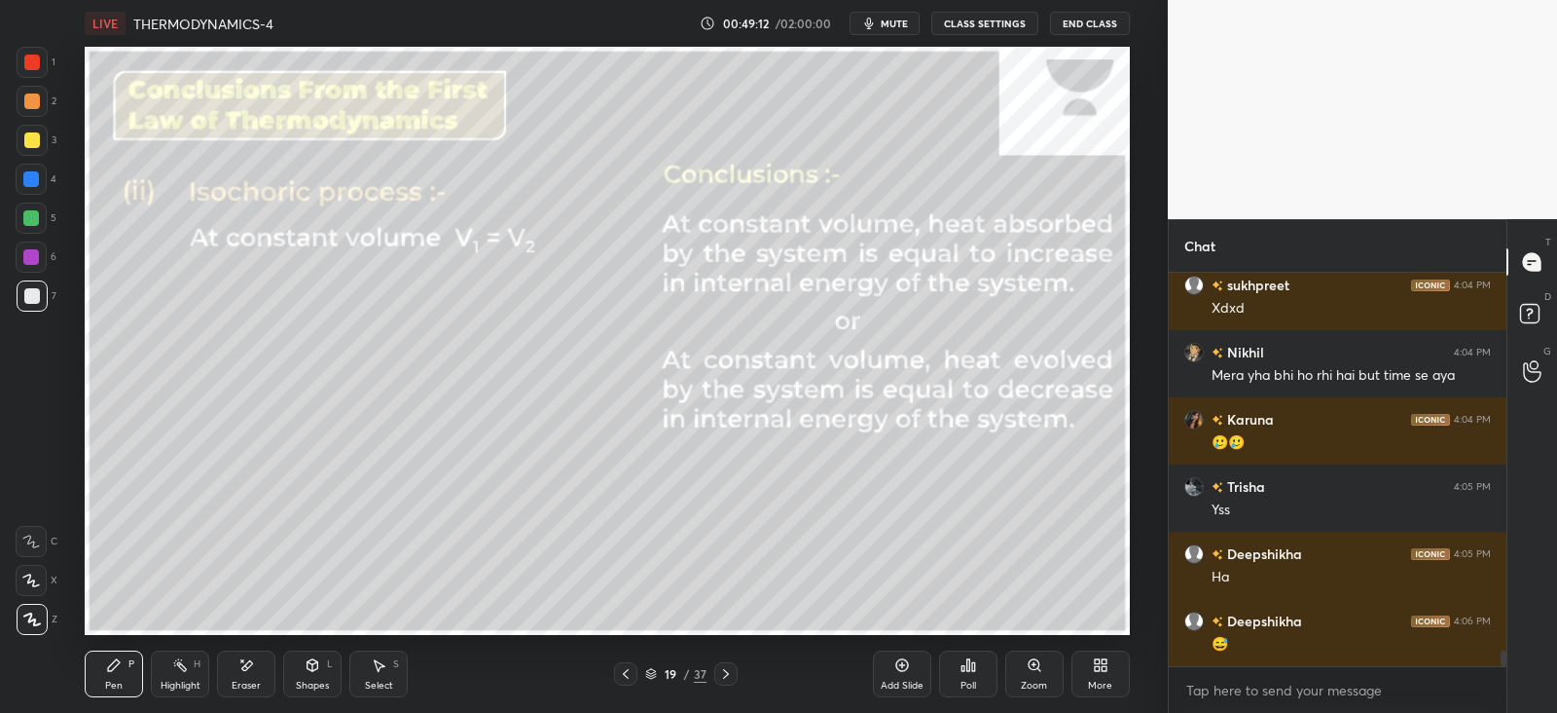
click at [313, 673] on div "Shapes L" at bounding box center [312, 673] width 58 height 47
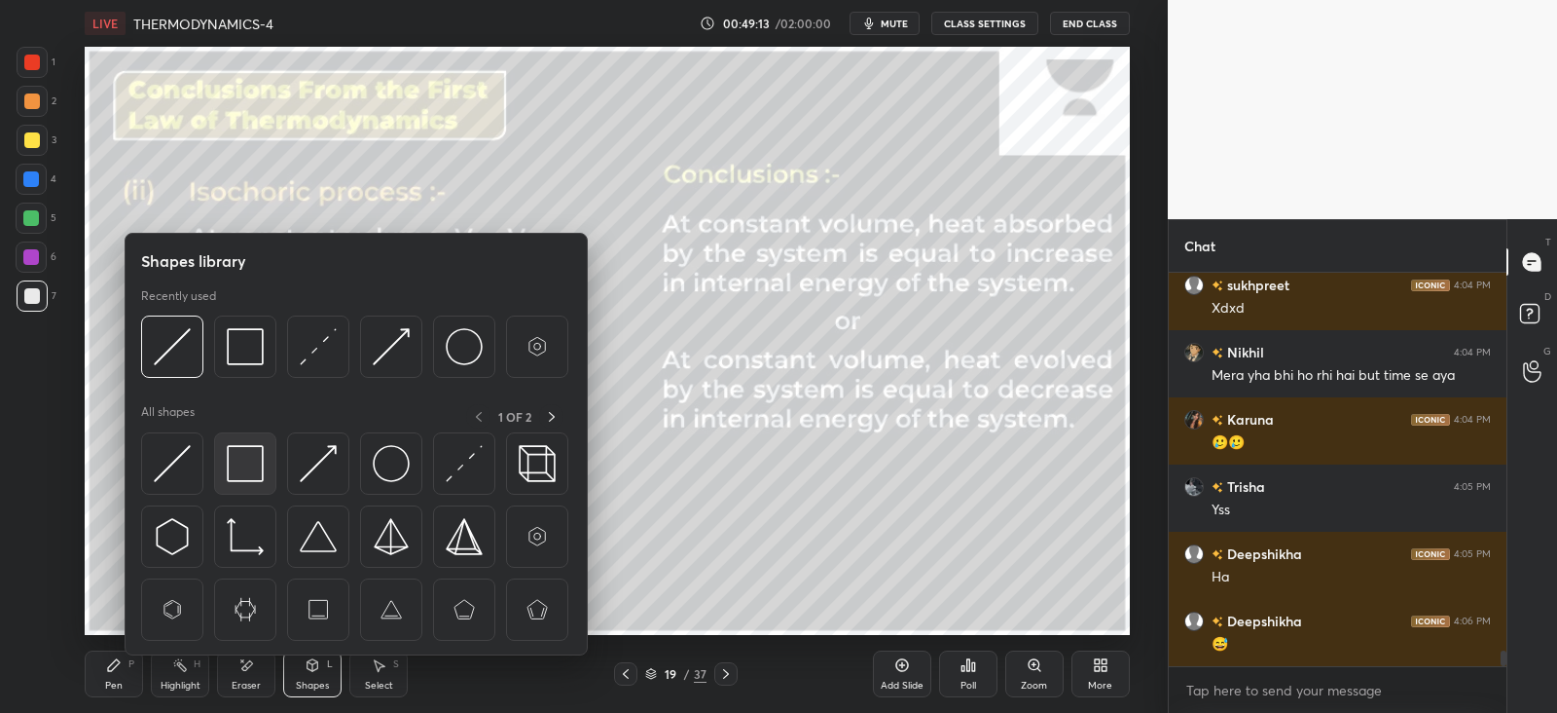
click at [248, 460] on img at bounding box center [245, 463] width 37 height 37
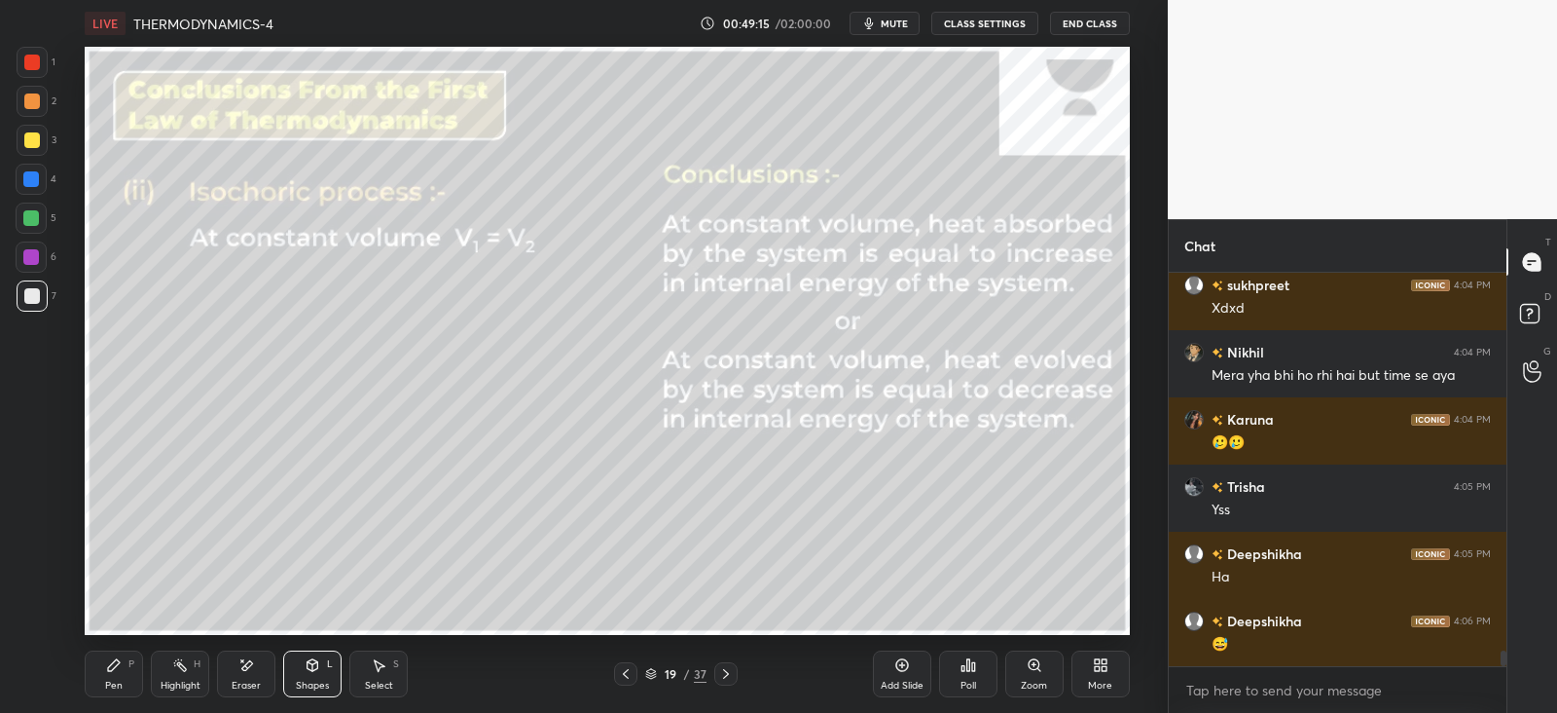
click at [113, 668] on icon at bounding box center [114, 665] width 12 height 12
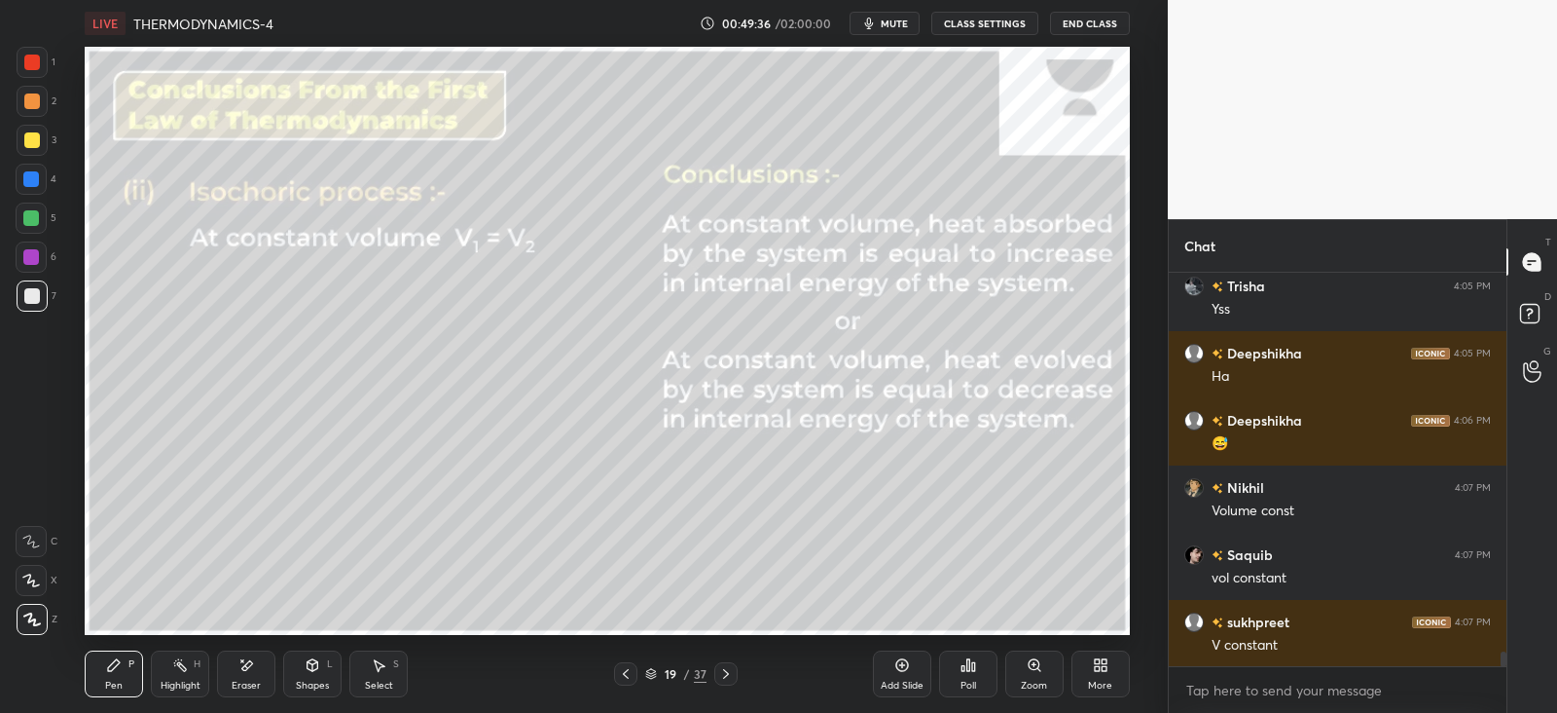
scroll to position [9924, 0]
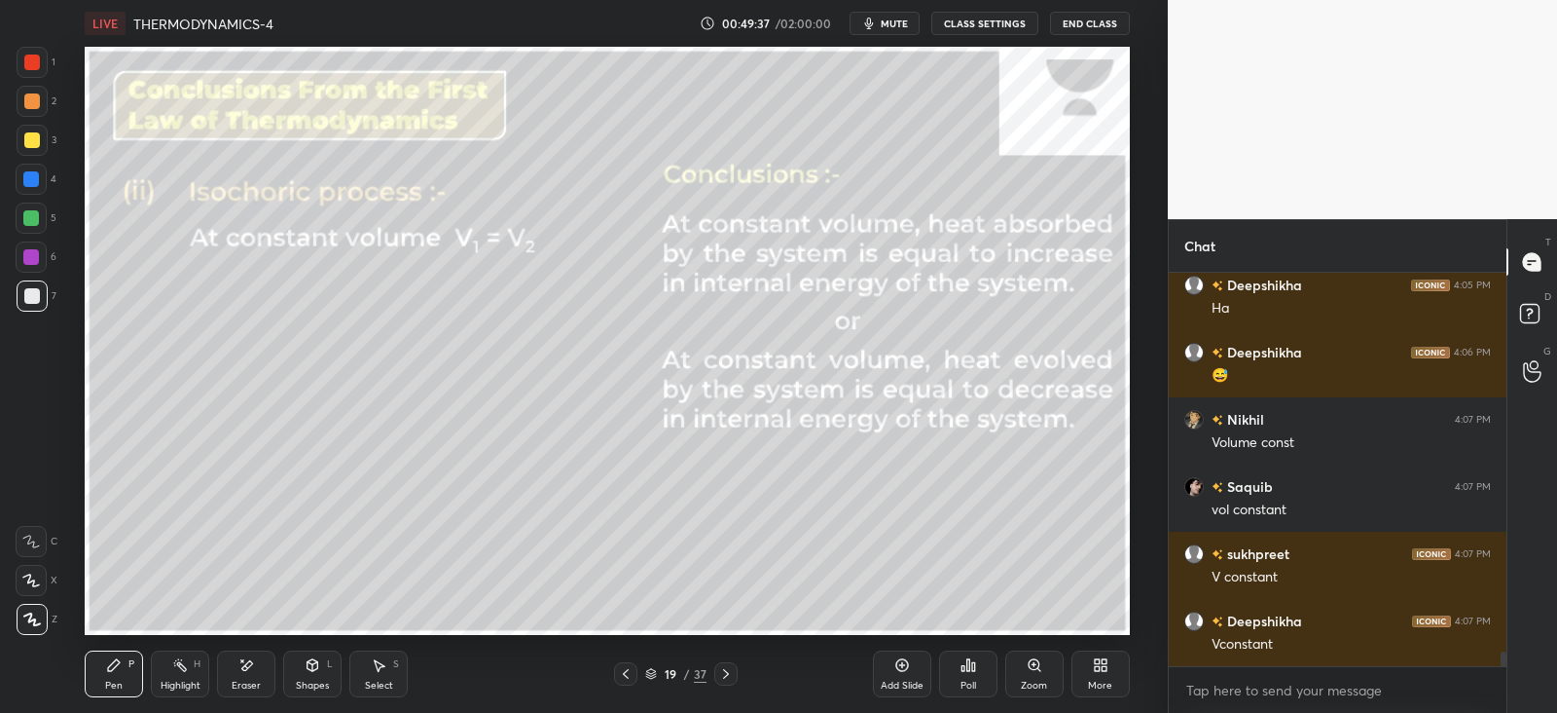
click at [244, 668] on icon at bounding box center [247, 665] width 11 height 10
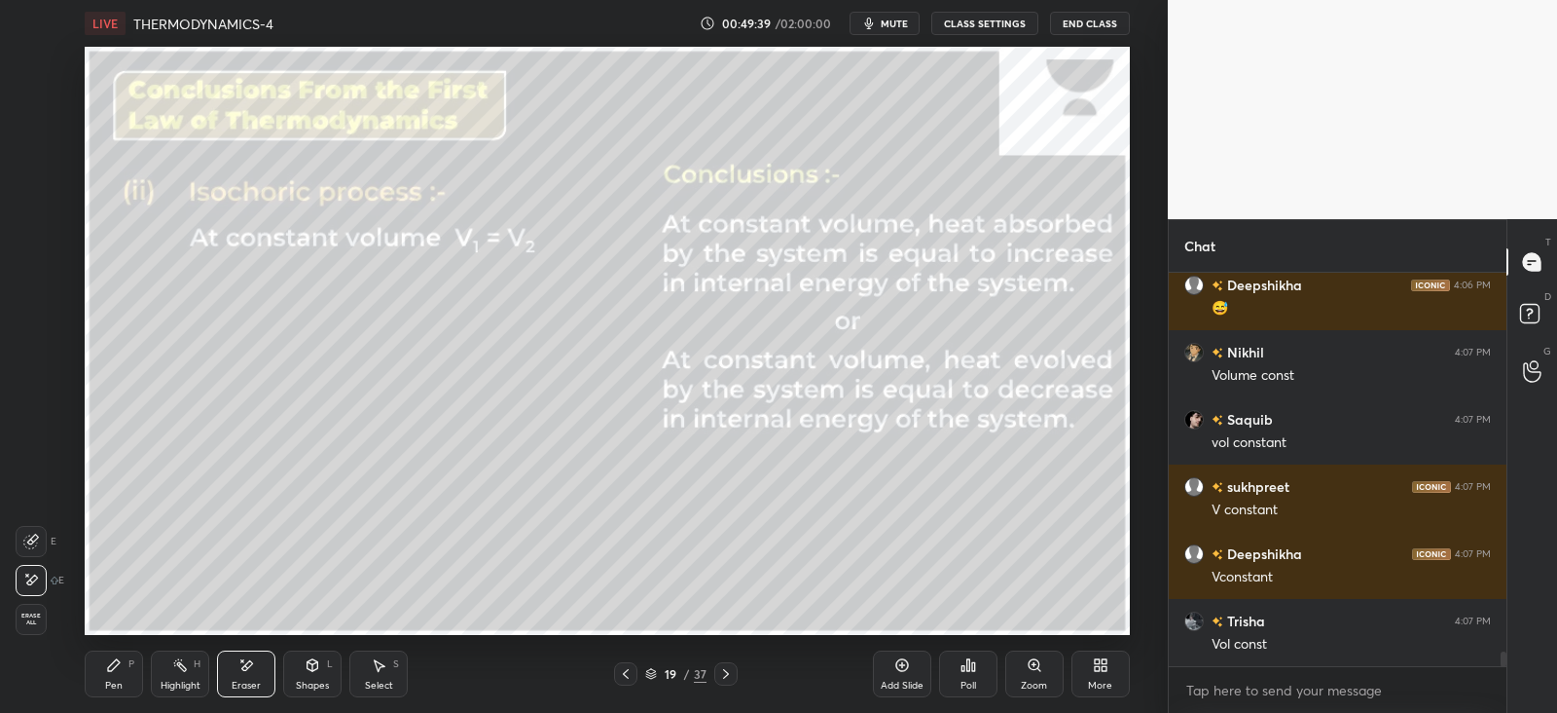
click at [105, 668] on div "Pen P" at bounding box center [114, 673] width 58 height 47
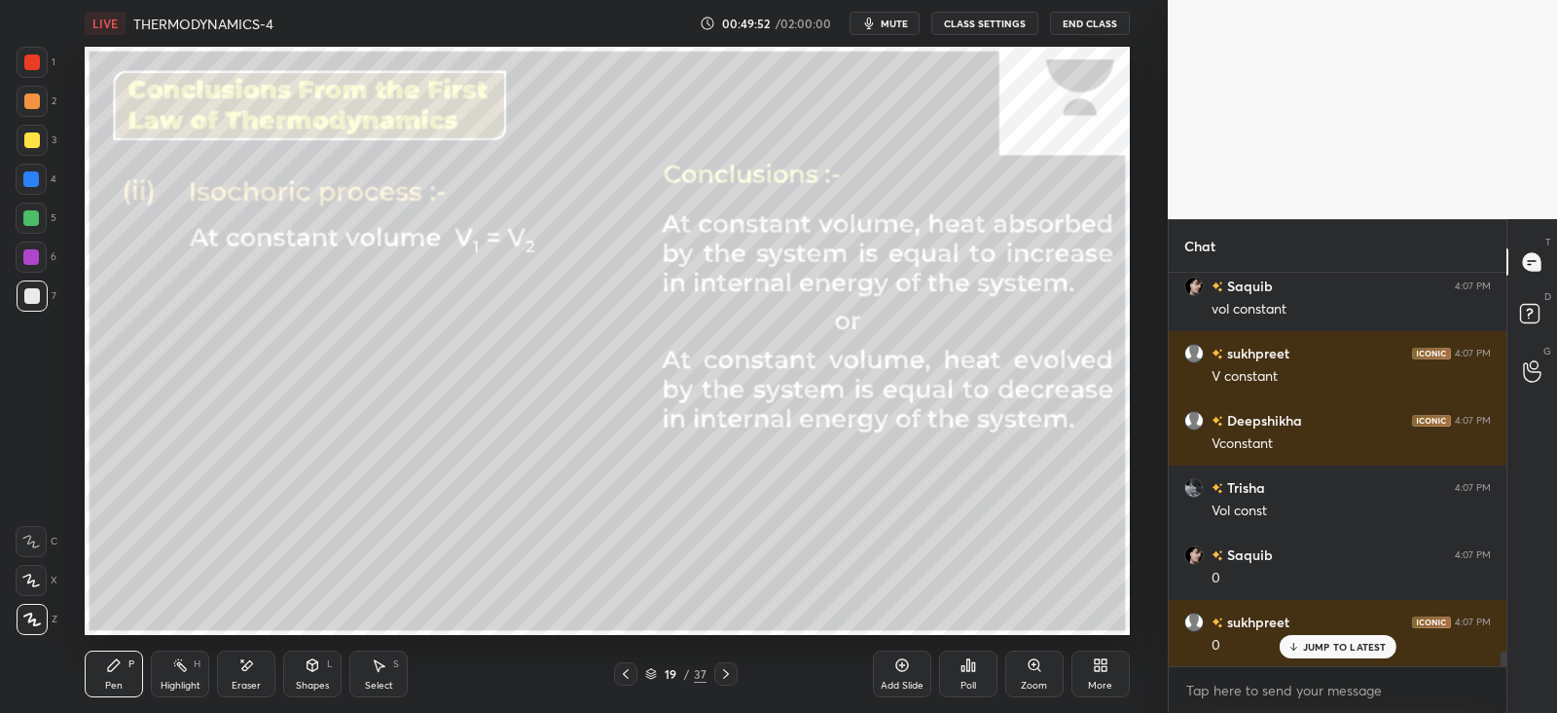
scroll to position [10192, 0]
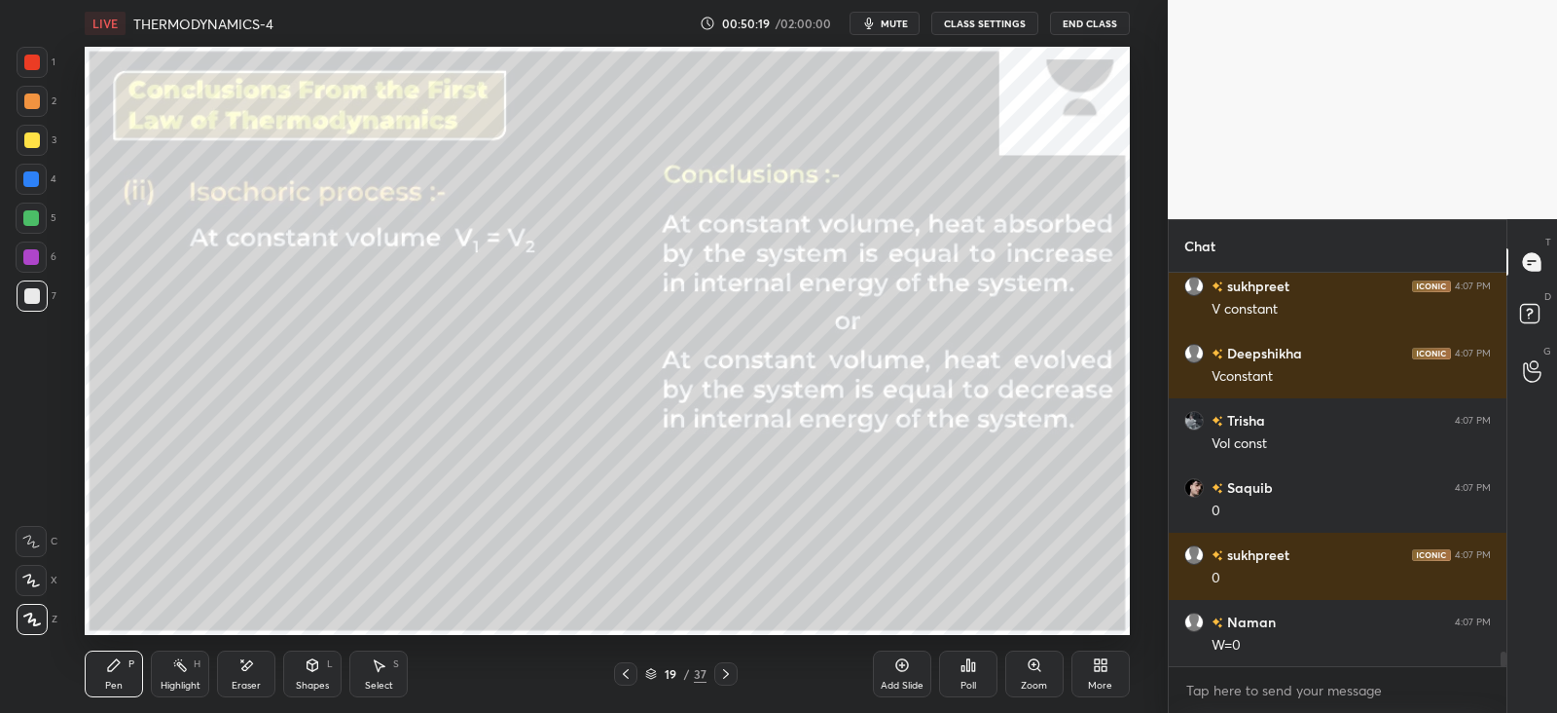
click at [28, 257] on div at bounding box center [31, 257] width 16 height 16
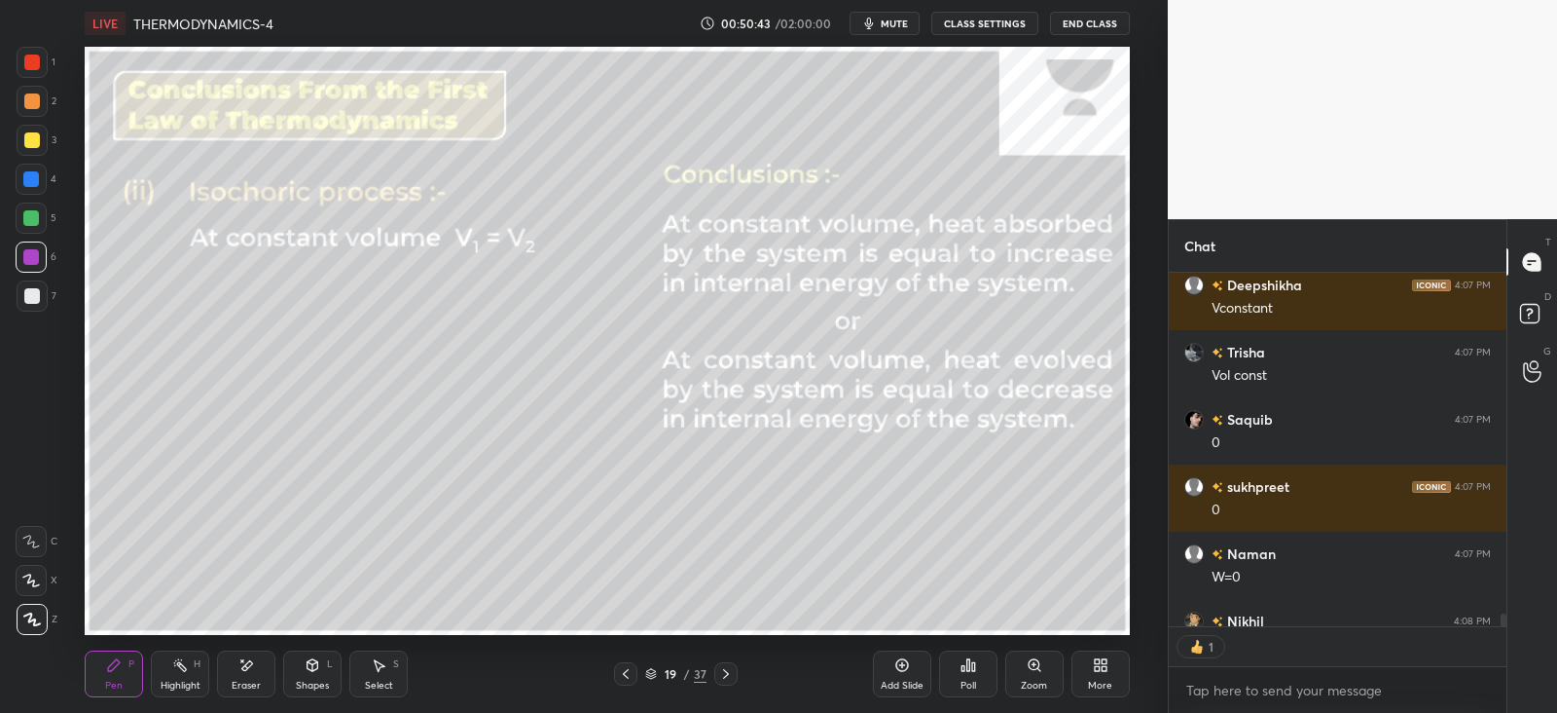
scroll to position [348, 331]
click at [312, 668] on icon at bounding box center [312, 667] width 0 height 7
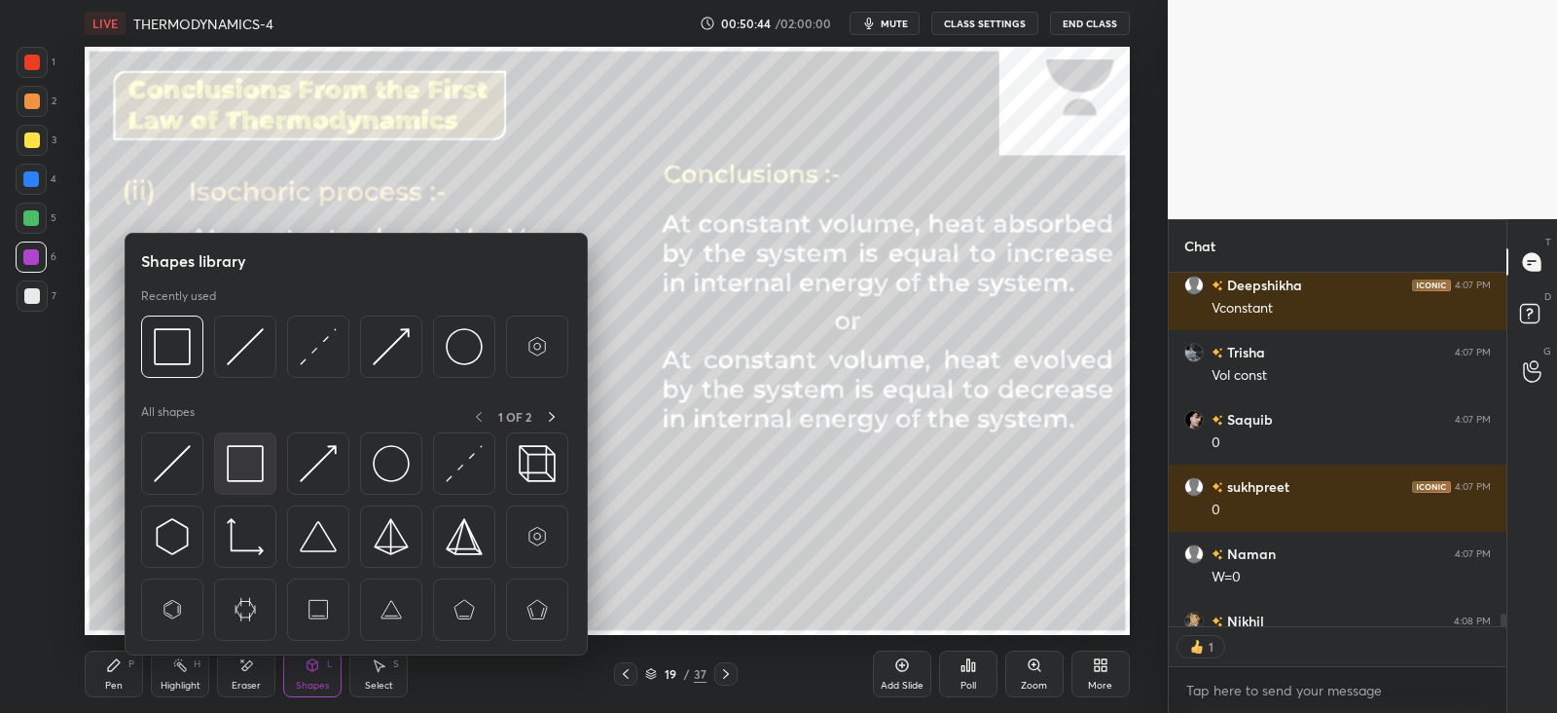
click at [249, 456] on img at bounding box center [245, 463] width 37 height 37
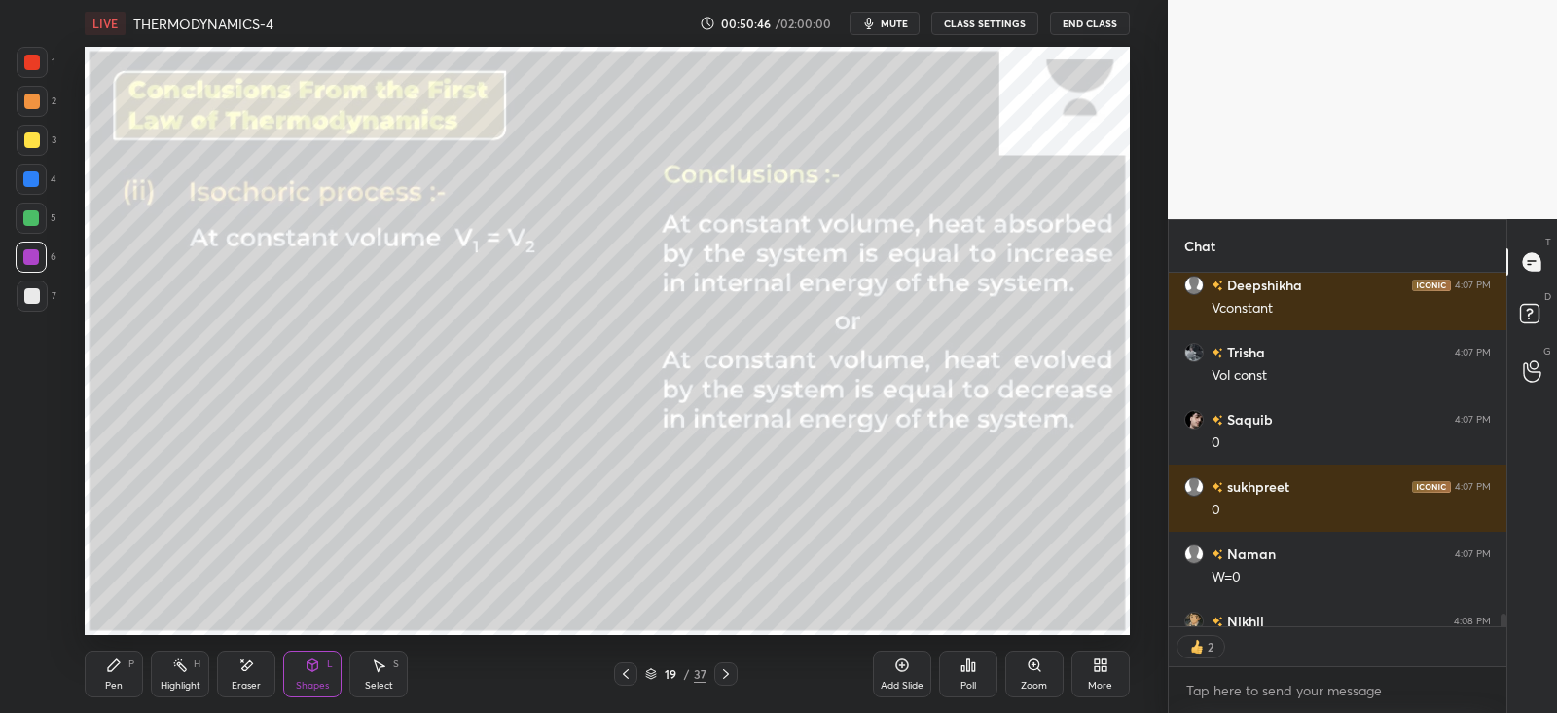
click at [128, 664] on div "P" at bounding box center [131, 664] width 6 height 10
click at [35, 254] on div at bounding box center [31, 257] width 16 height 16
click at [308, 665] on icon at bounding box center [313, 665] width 11 height 12
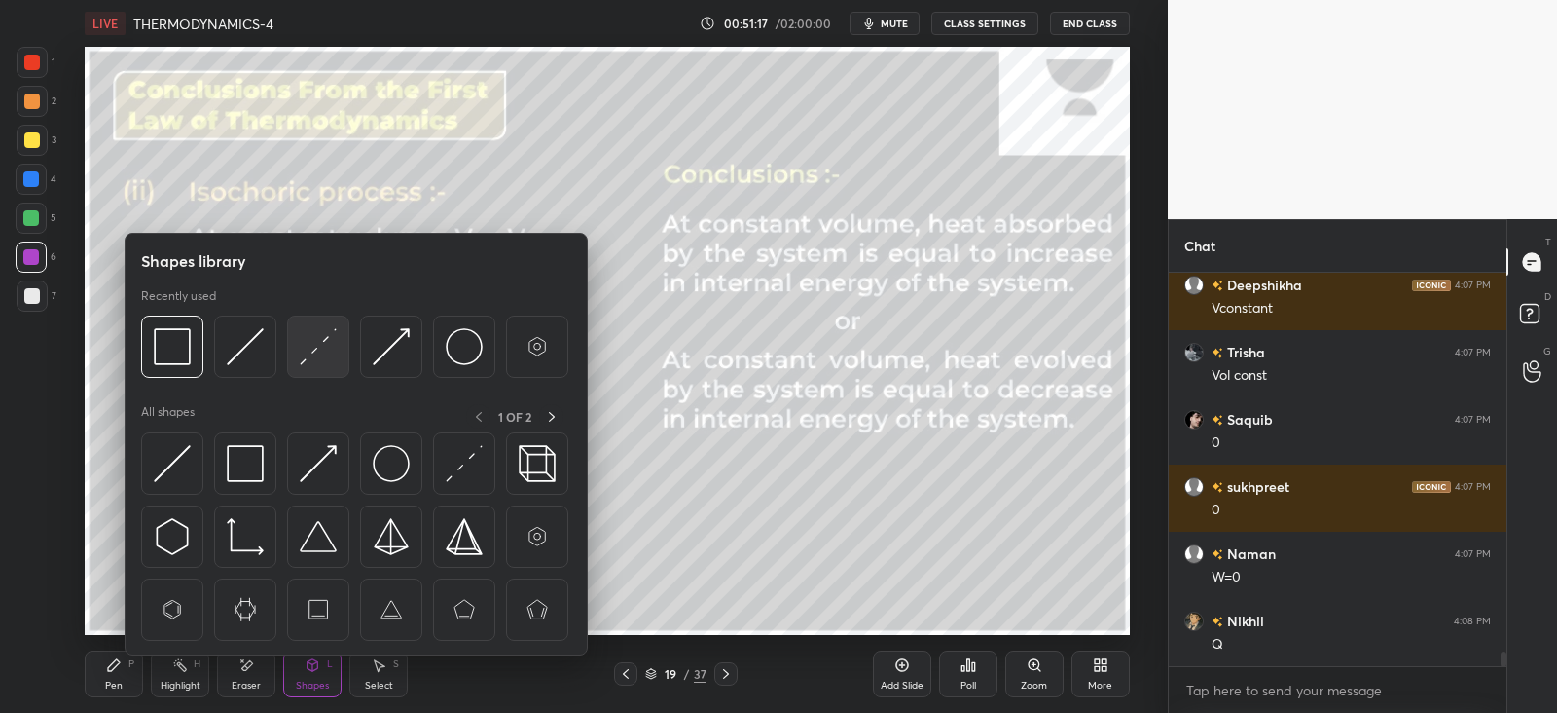
click at [343, 349] on div at bounding box center [318, 346] width 62 height 62
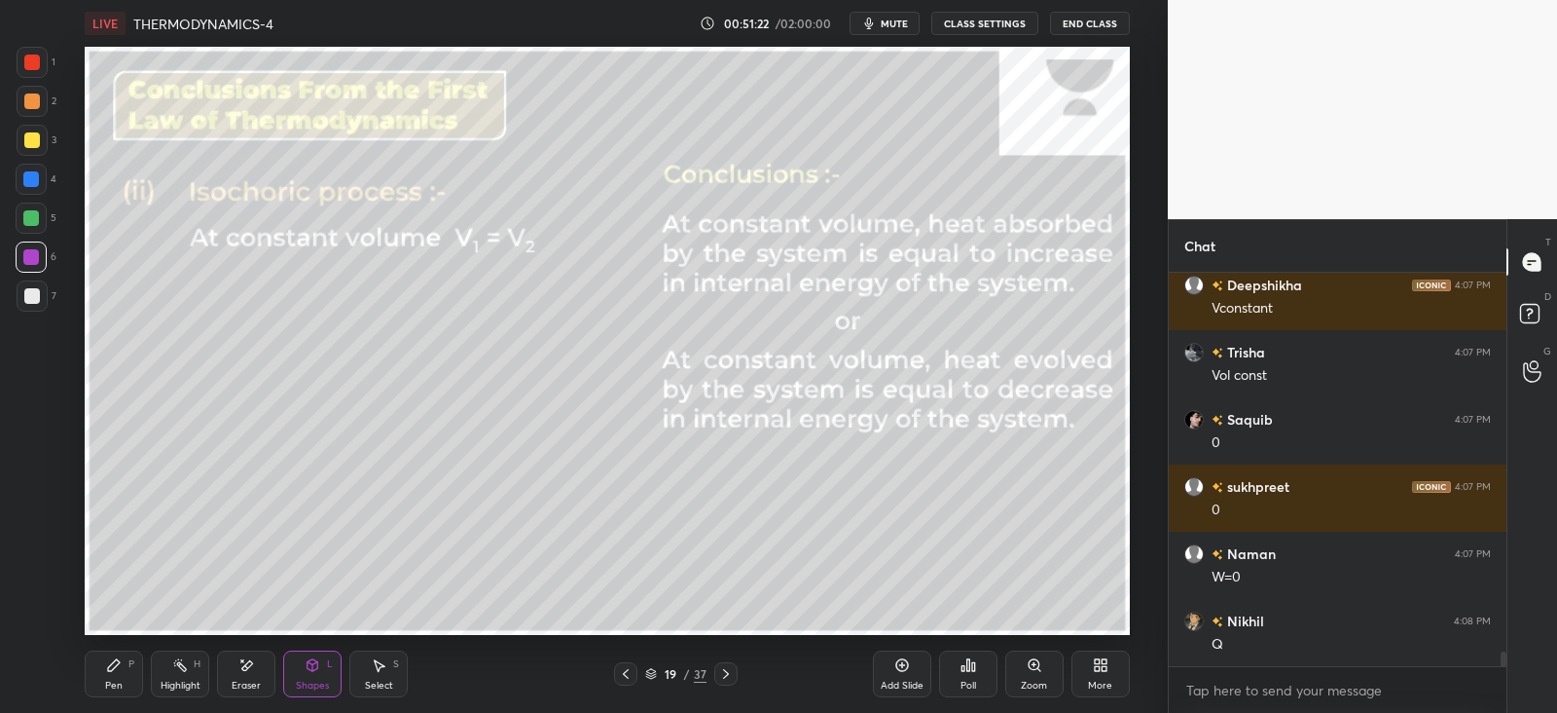
scroll to position [10327, 0]
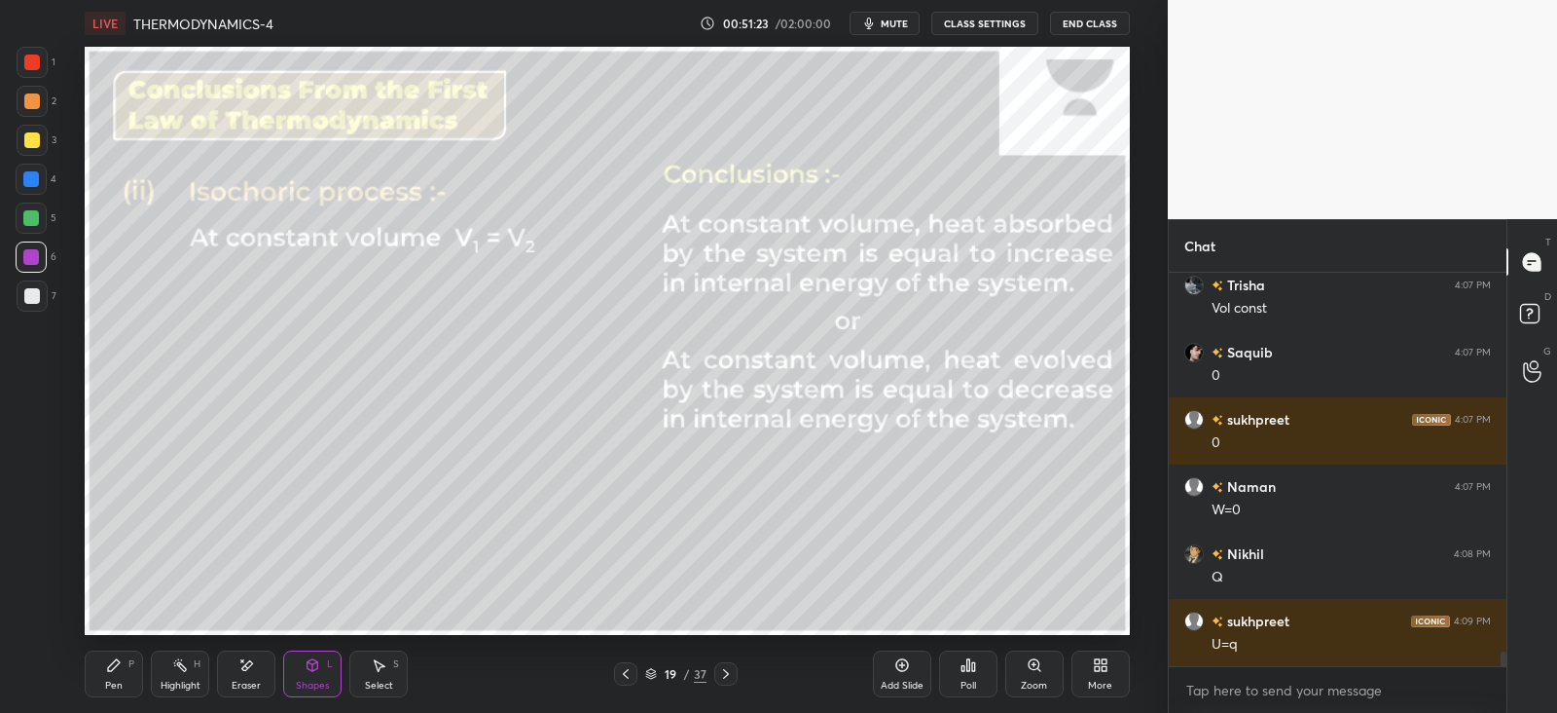
click at [119, 673] on div "Pen P" at bounding box center [114, 673] width 58 height 47
click at [224, 667] on div "Eraser" at bounding box center [246, 673] width 58 height 47
click at [134, 667] on div "P" at bounding box center [131, 664] width 6 height 10
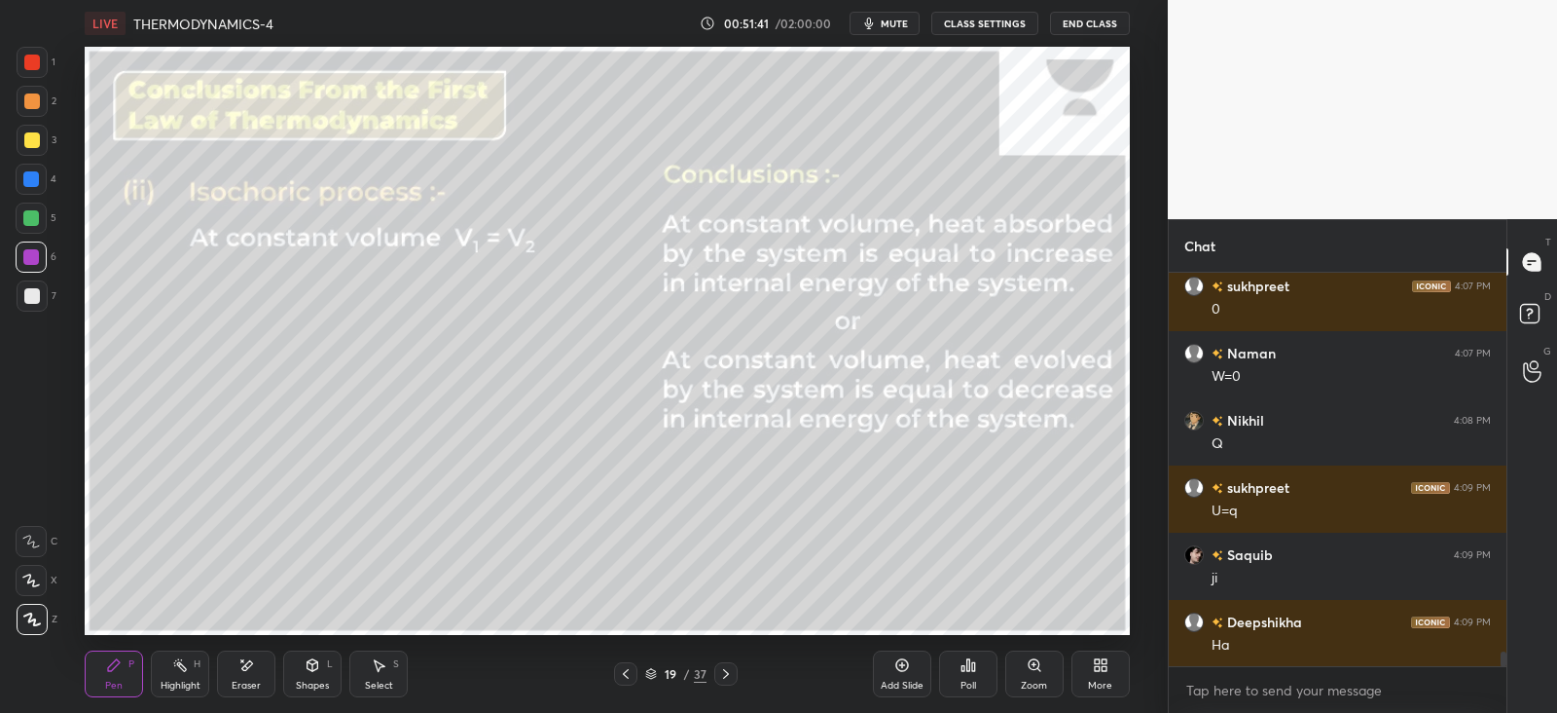
scroll to position [10527, 0]
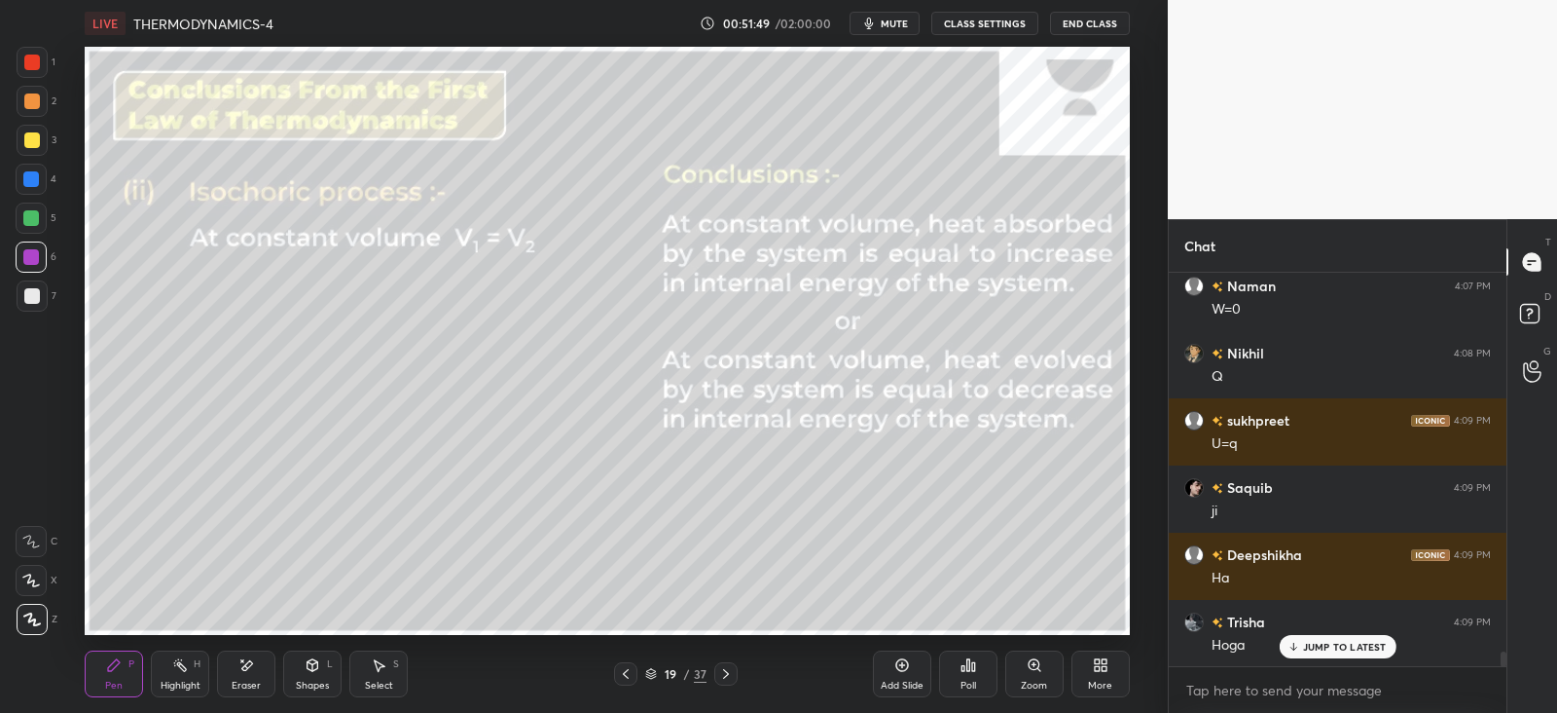
click at [308, 674] on div "Shapes L" at bounding box center [312, 673] width 58 height 47
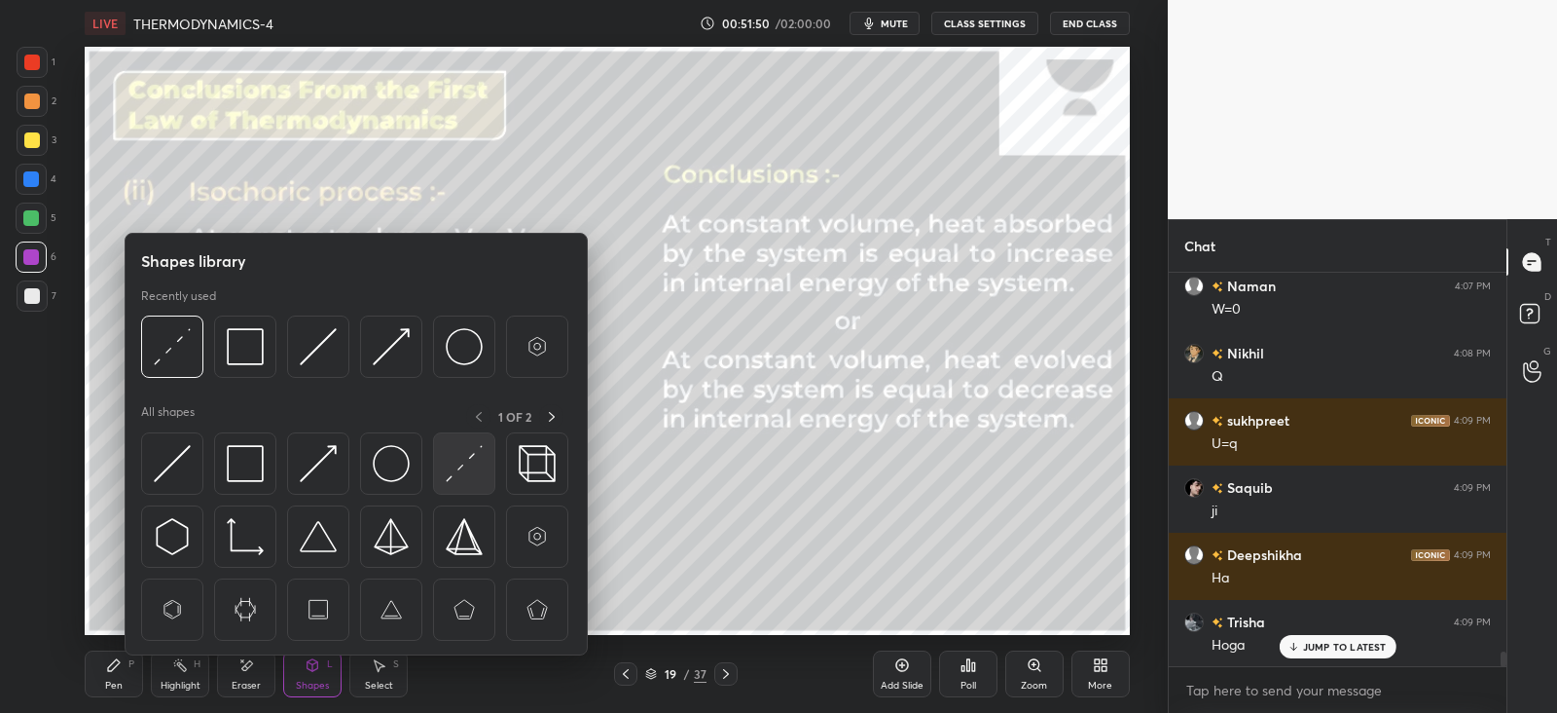
click at [460, 458] on img at bounding box center [464, 463] width 37 height 37
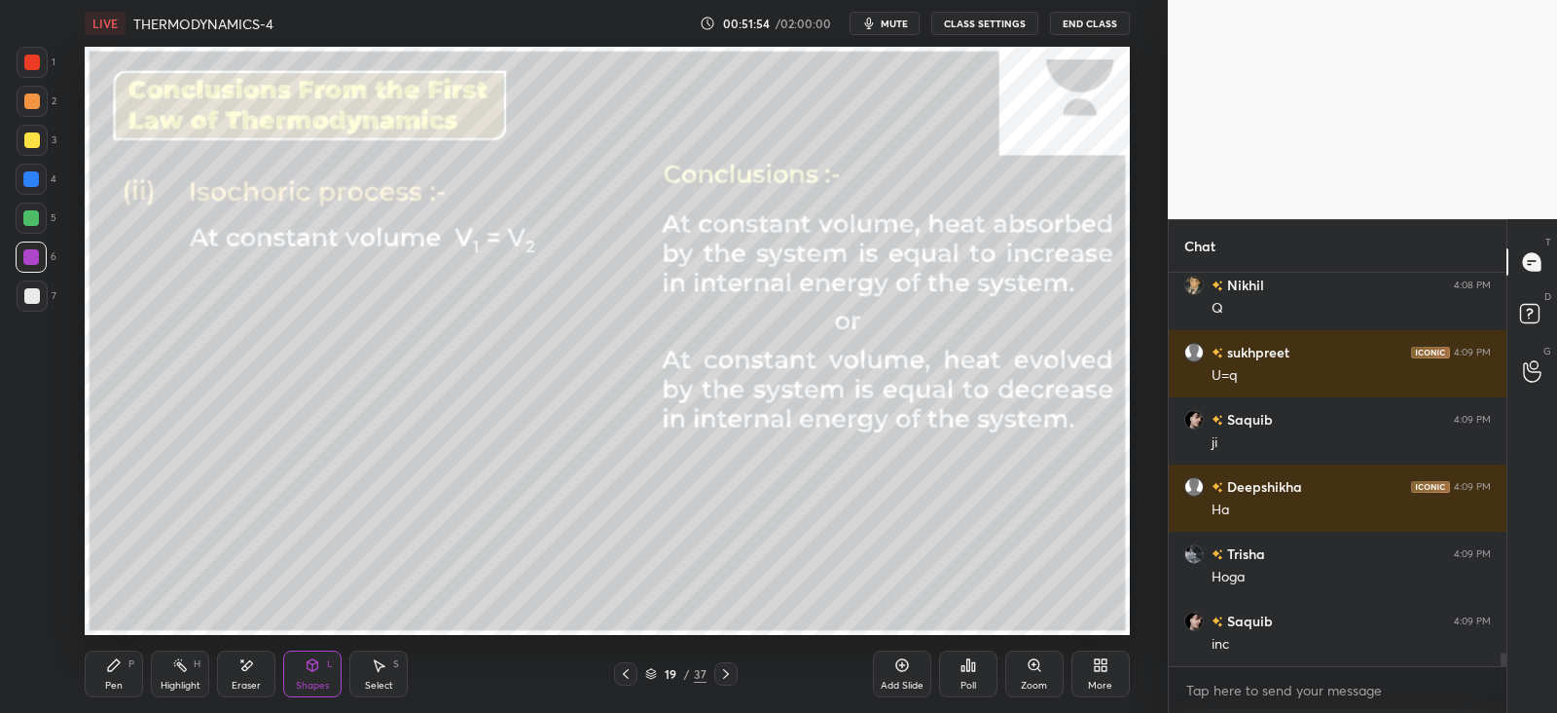
scroll to position [10663, 0]
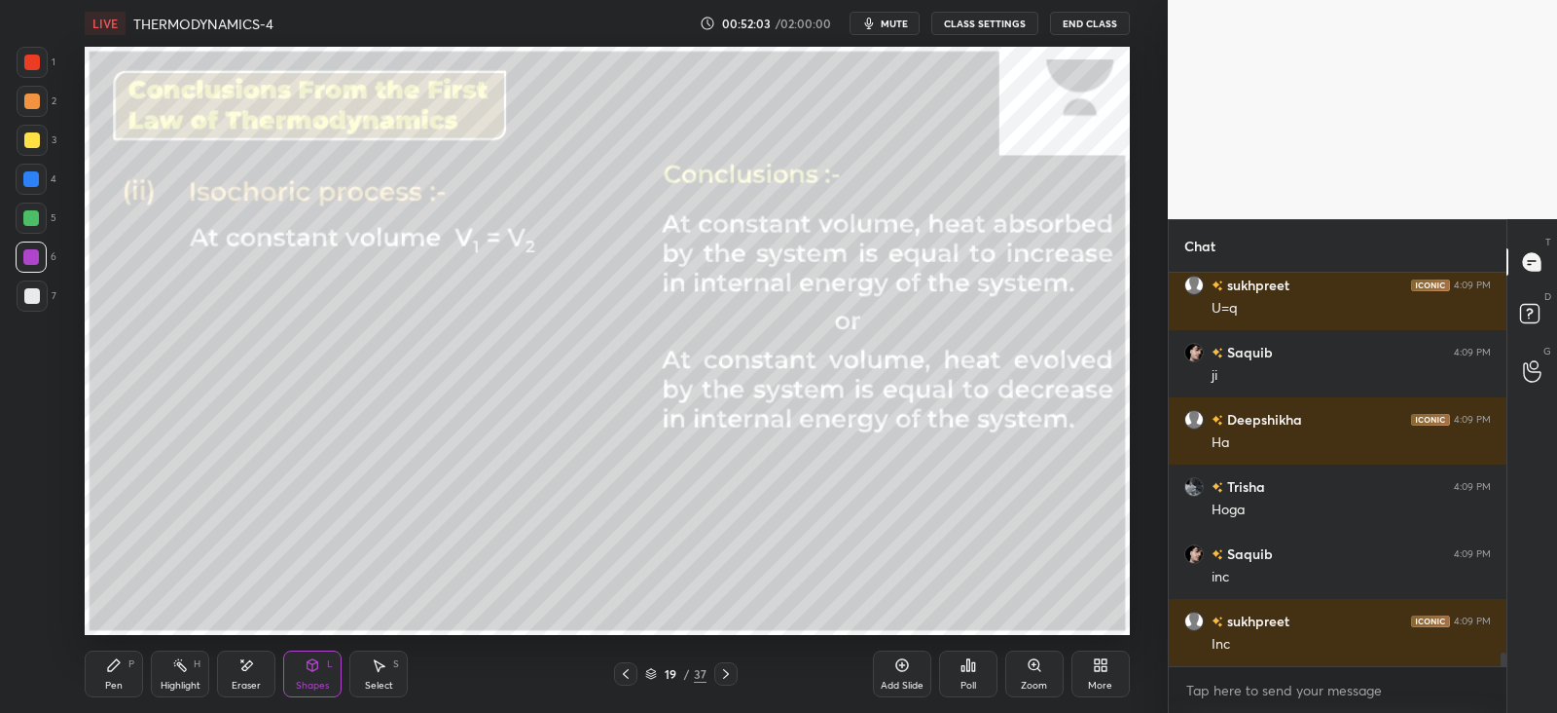
click at [98, 682] on div "Pen P" at bounding box center [114, 673] width 58 height 47
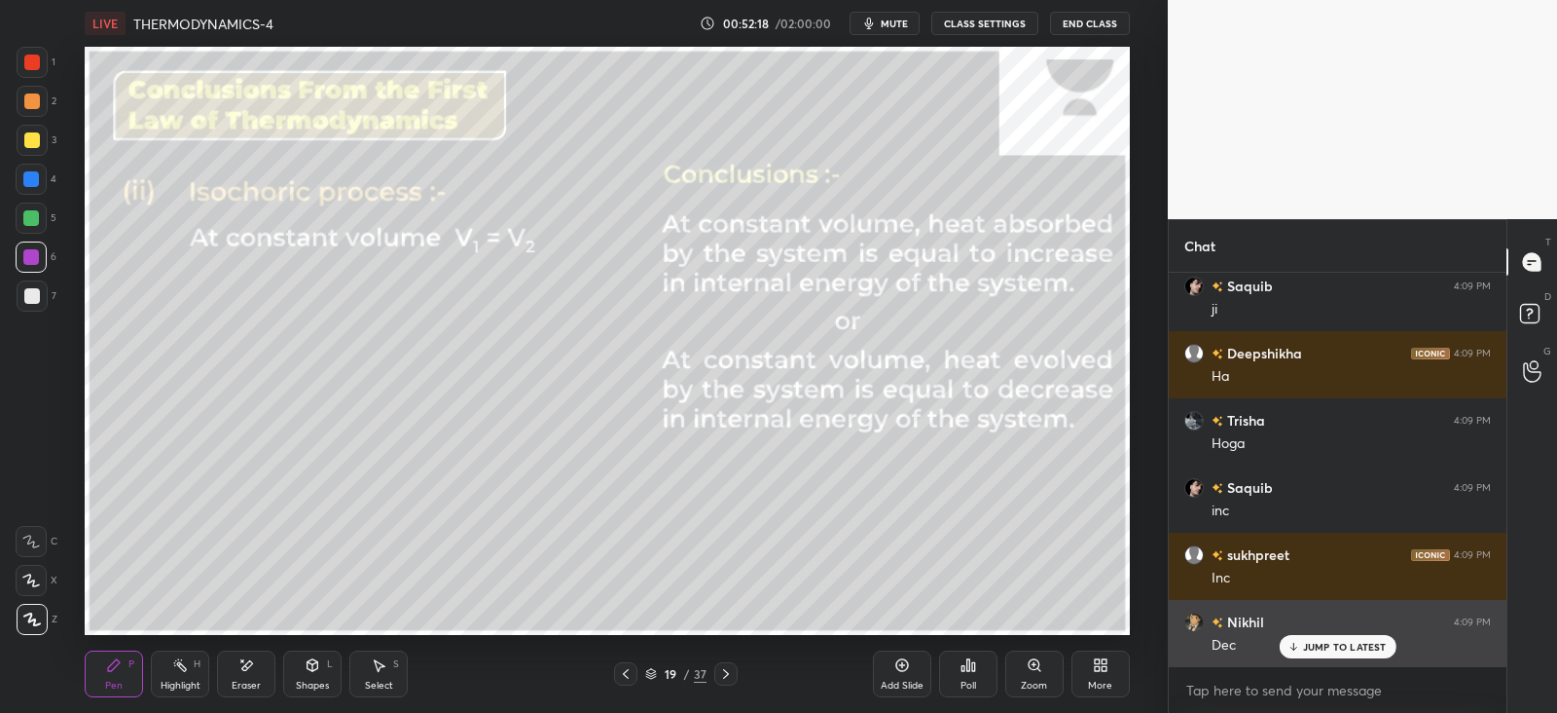
click at [1323, 637] on div "JUMP TO LATEST" at bounding box center [1337, 646] width 117 height 23
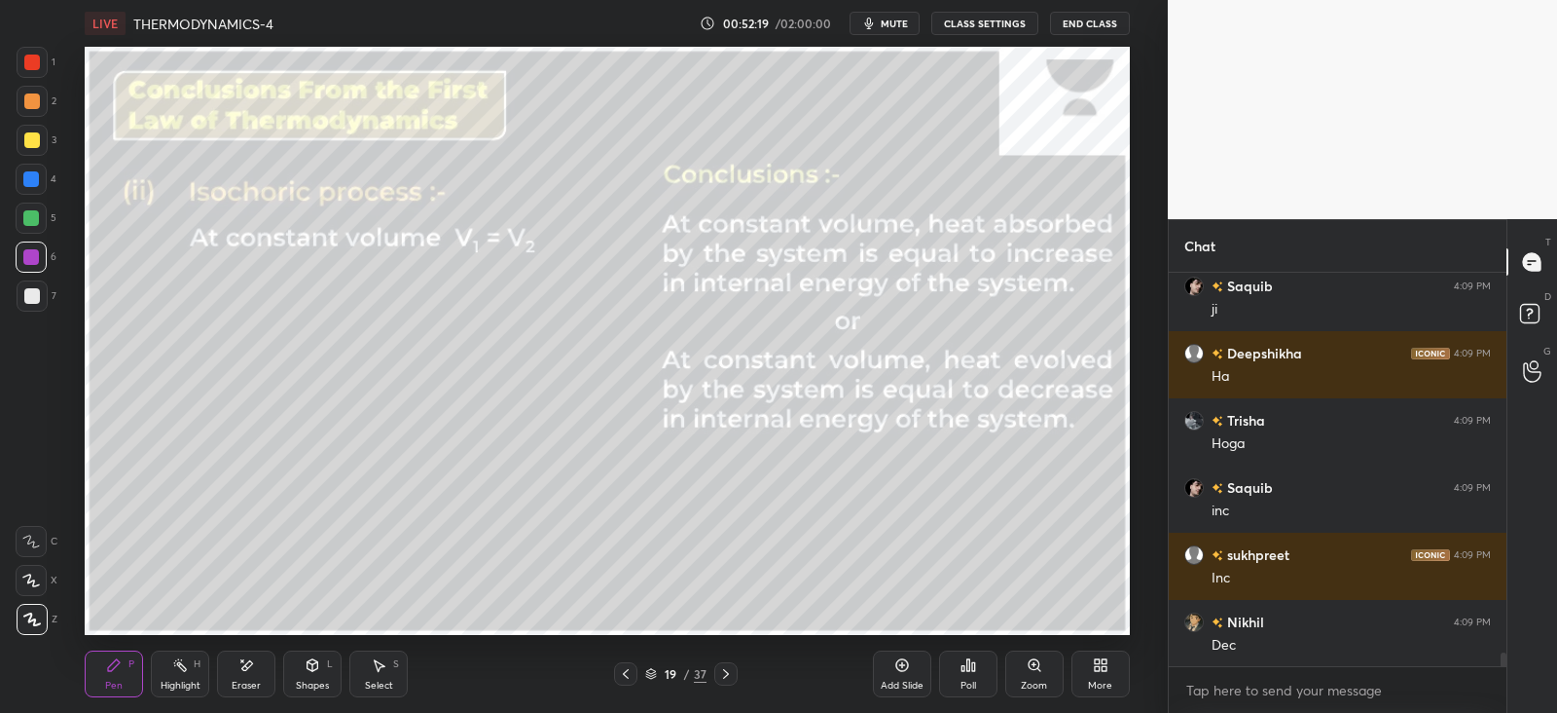
click at [314, 670] on icon at bounding box center [313, 665] width 11 height 12
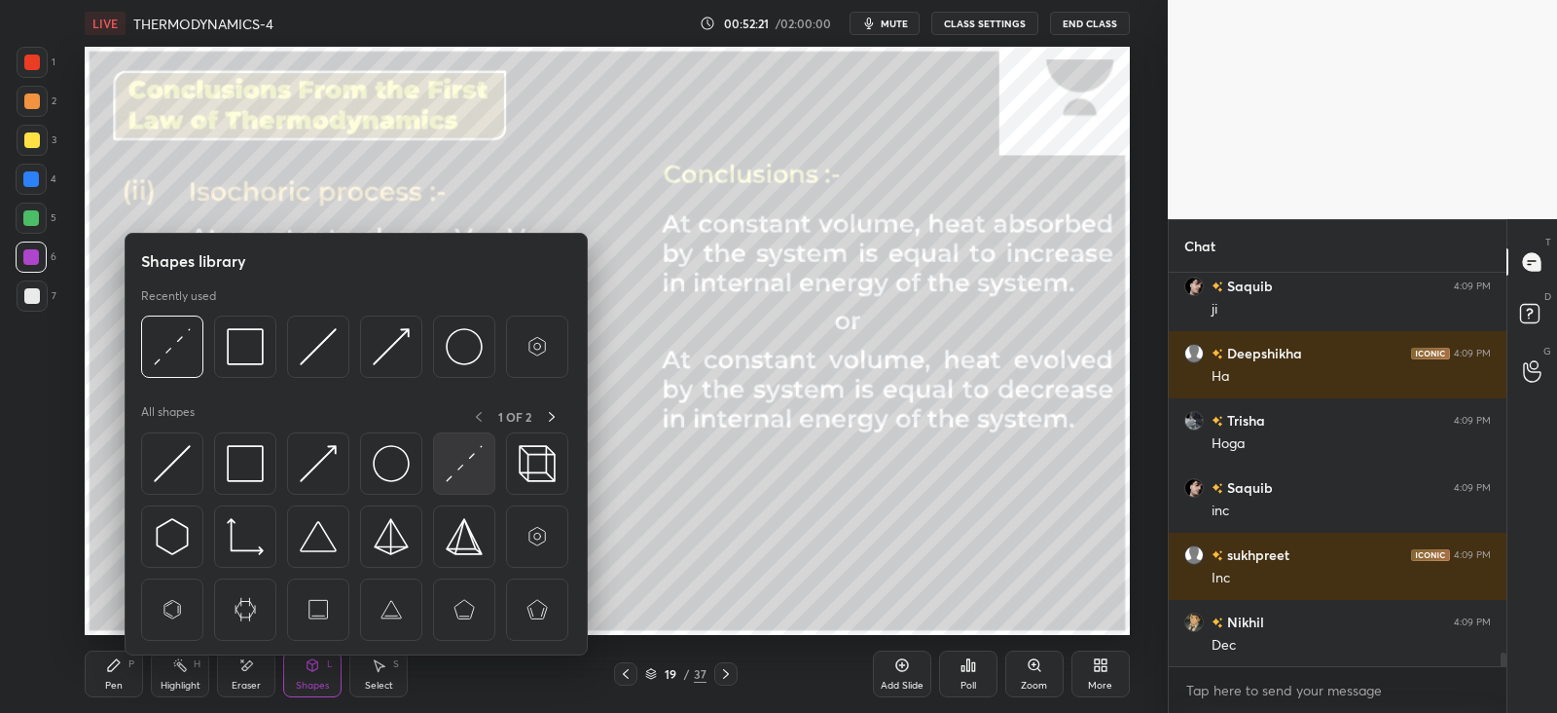
click at [477, 459] on img at bounding box center [464, 463] width 37 height 37
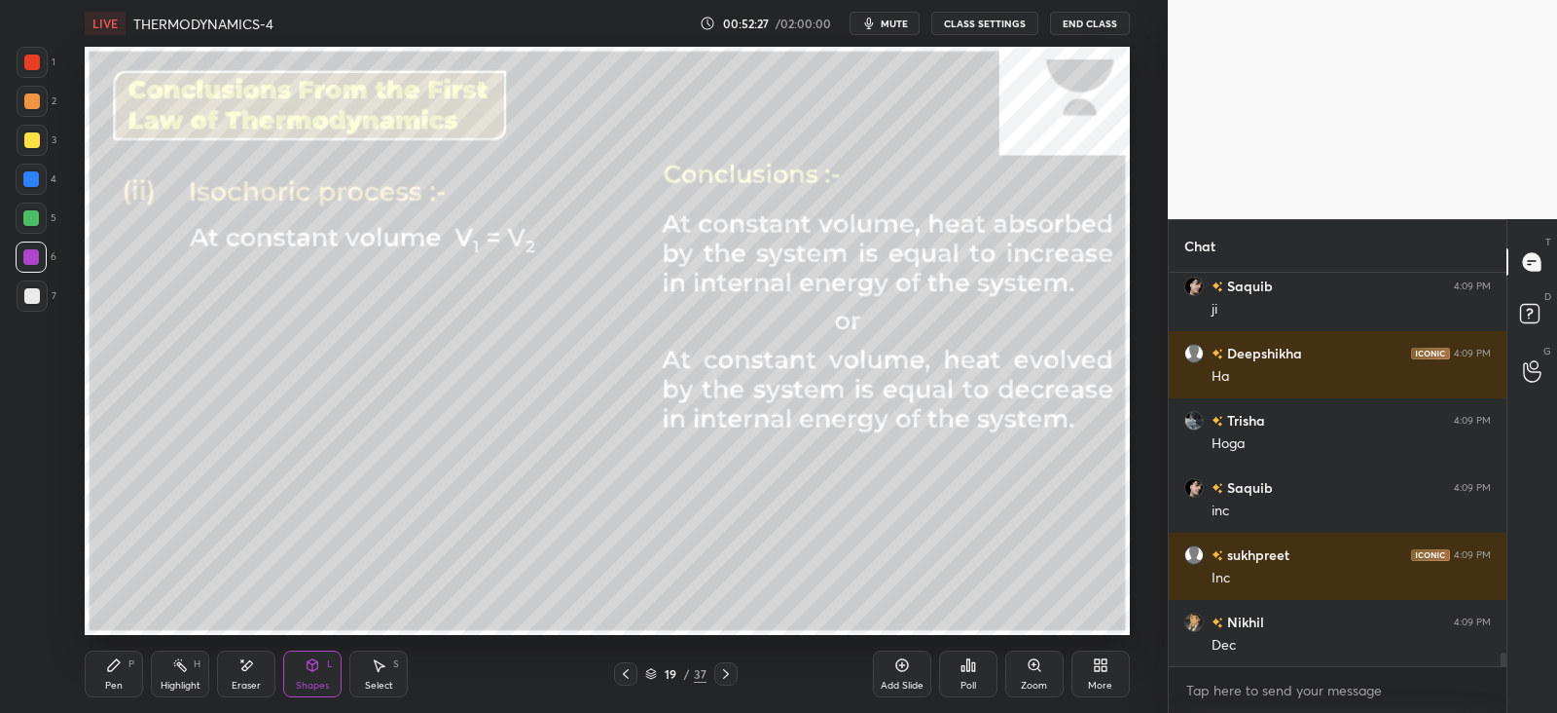
scroll to position [10796, 0]
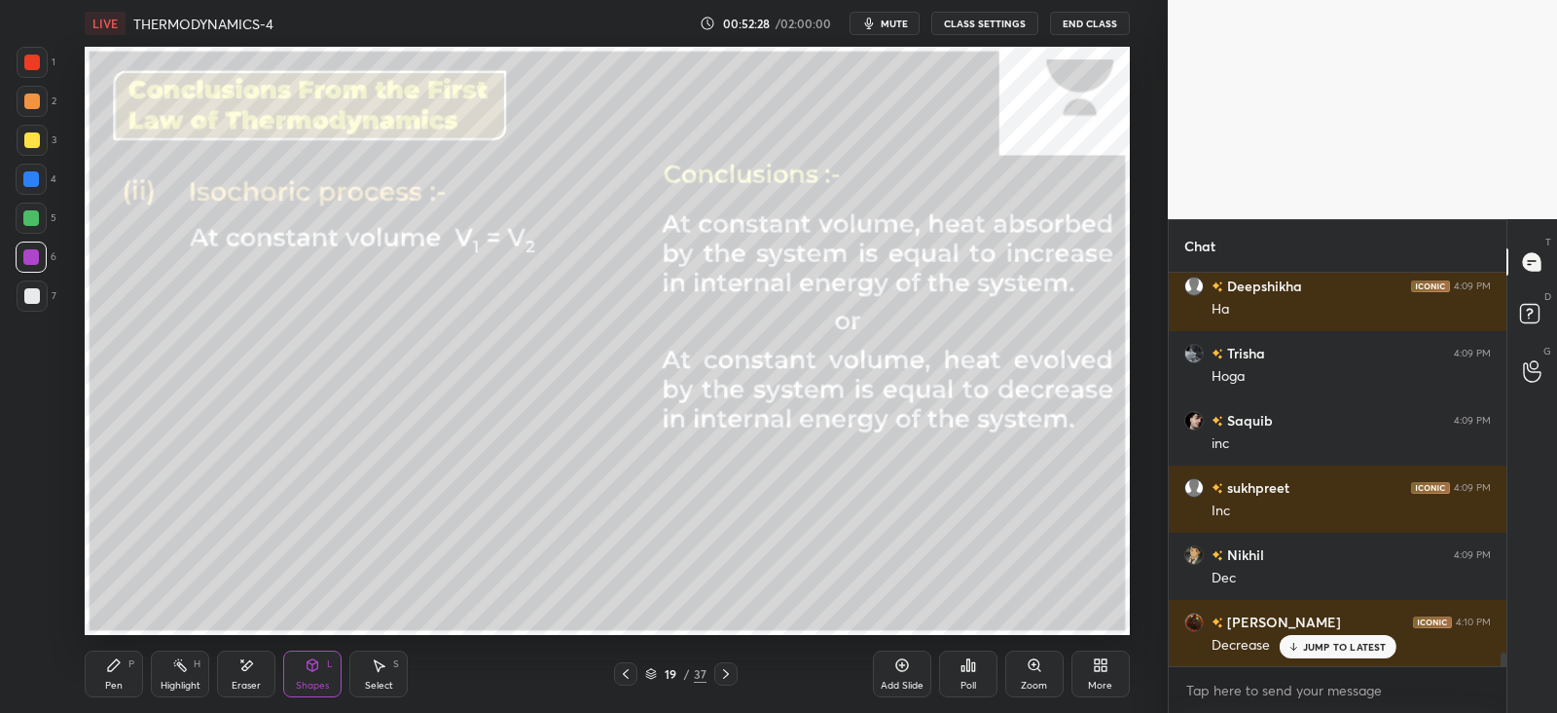
click at [128, 659] on div "P" at bounding box center [131, 664] width 6 height 10
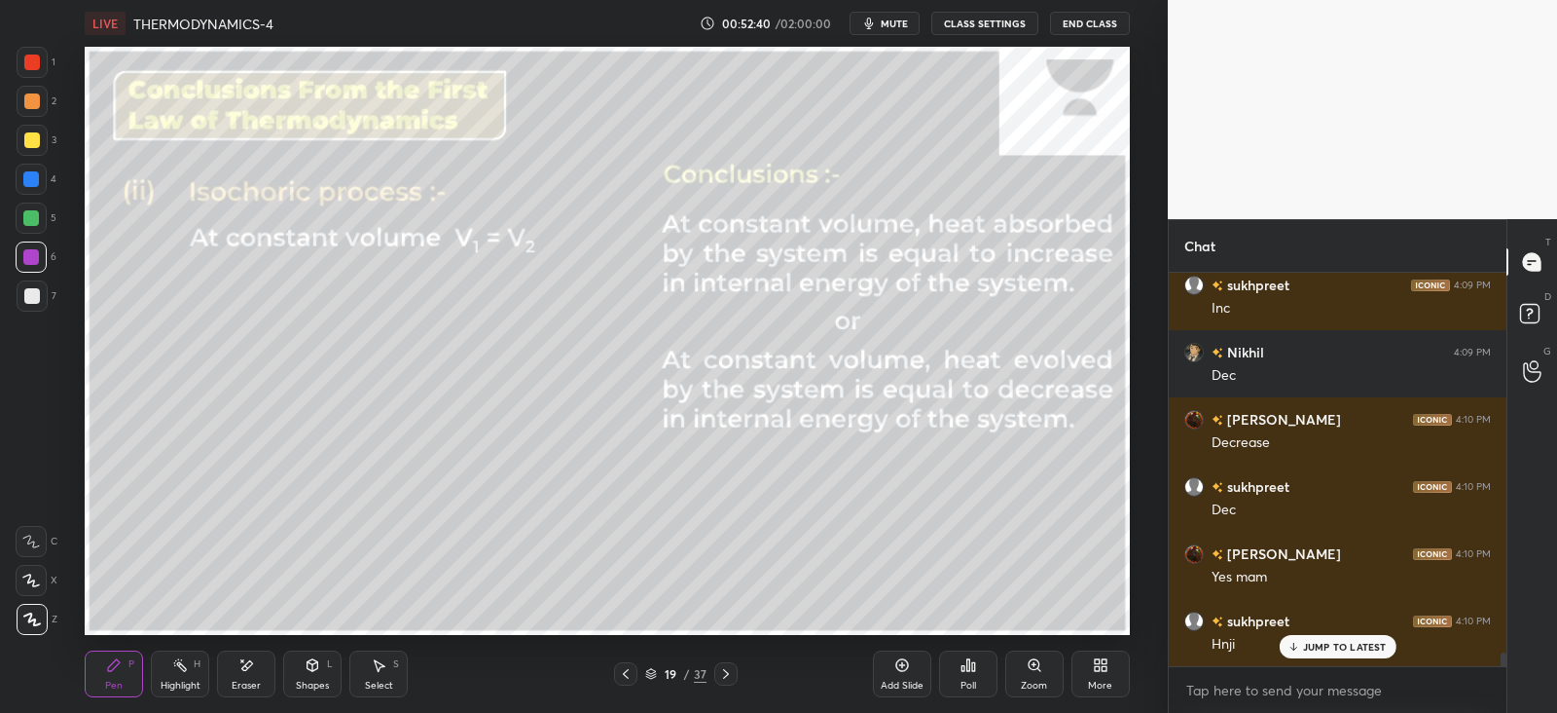
scroll to position [11065, 0]
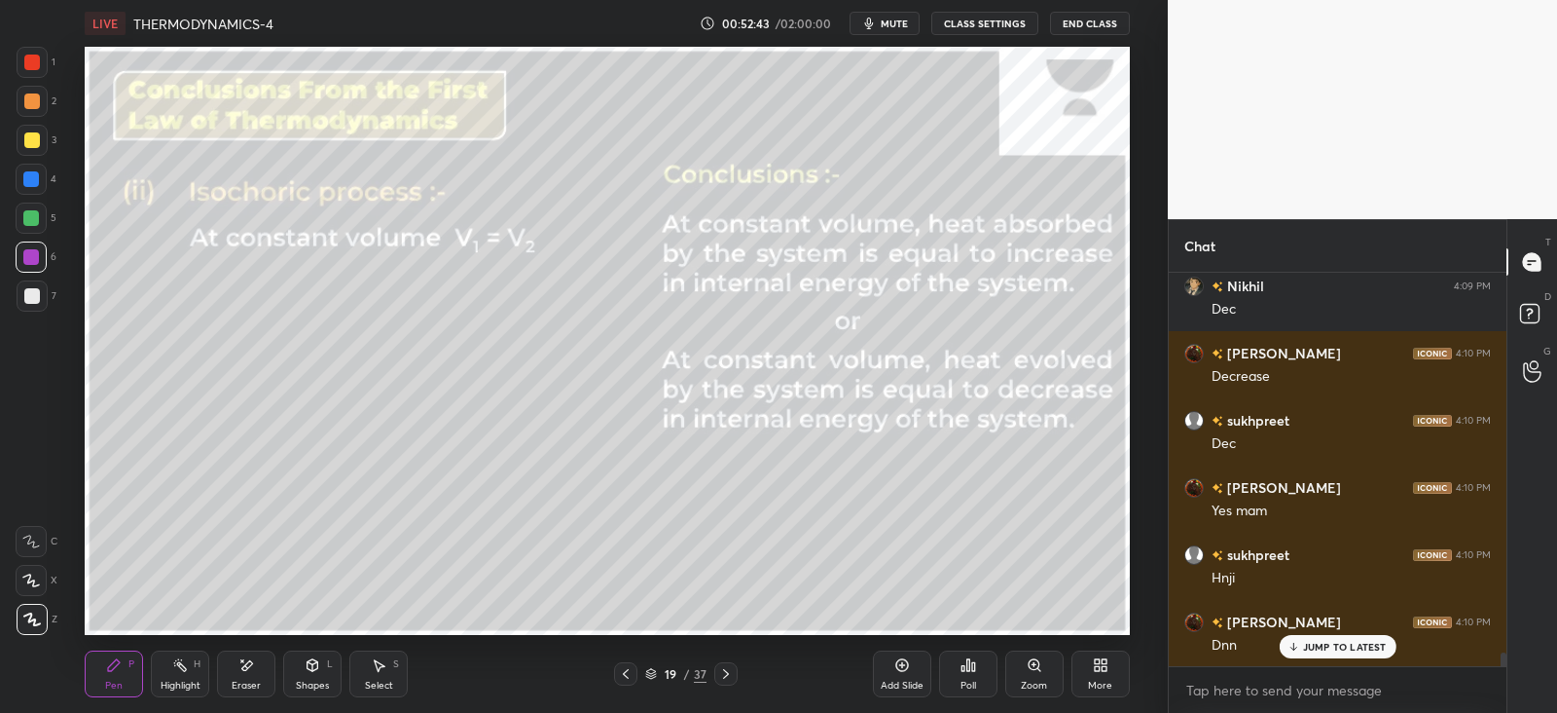
click at [733, 674] on icon at bounding box center [726, 674] width 16 height 16
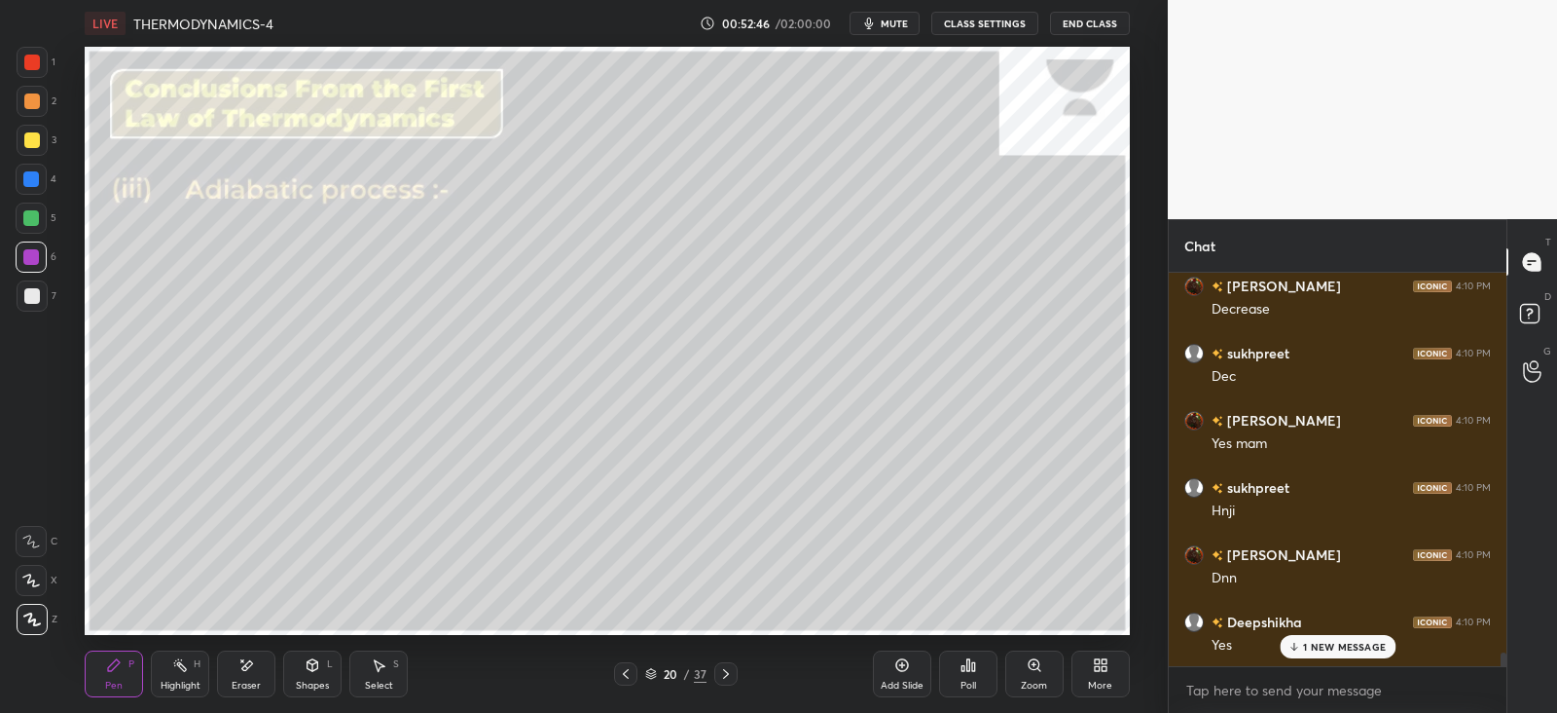
scroll to position [11199, 0]
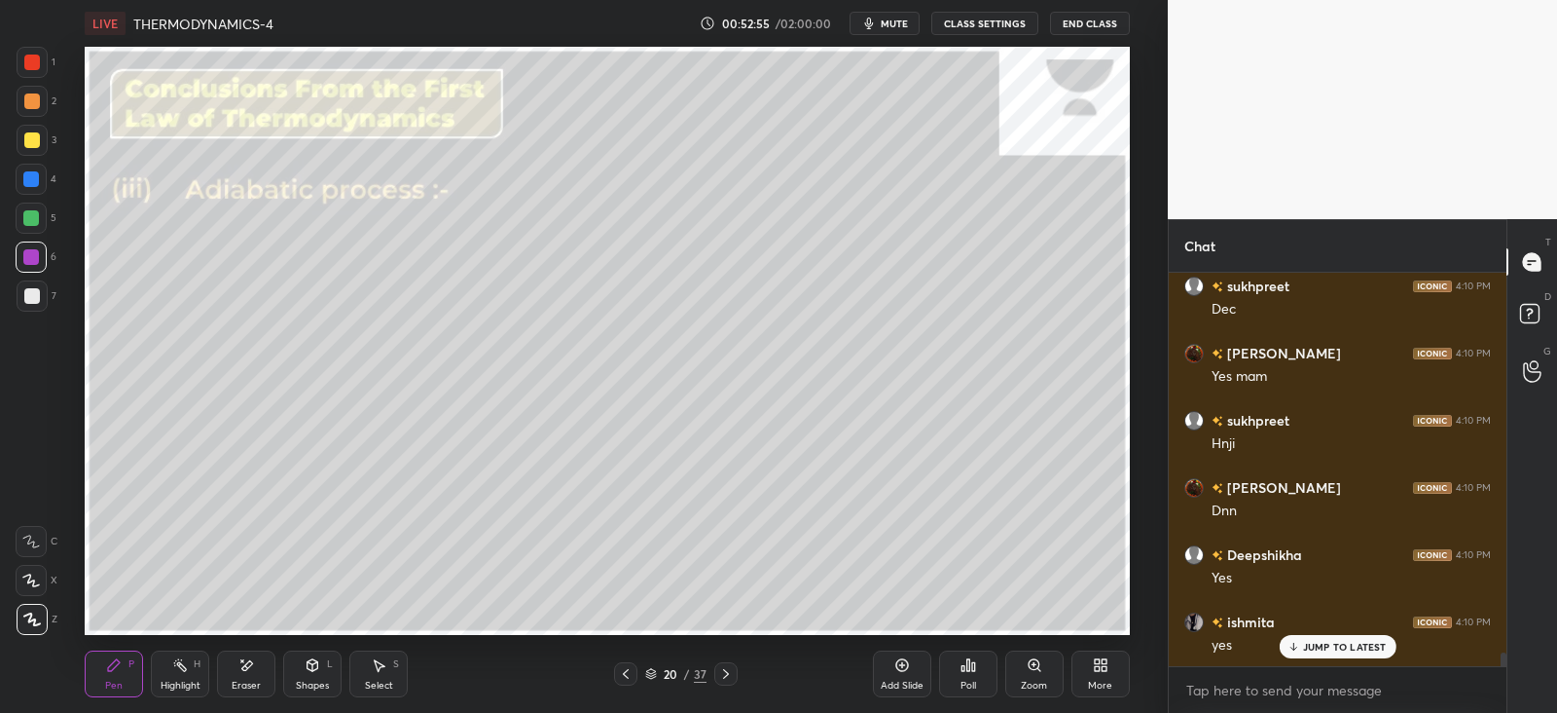
click at [34, 144] on div at bounding box center [32, 140] width 16 height 16
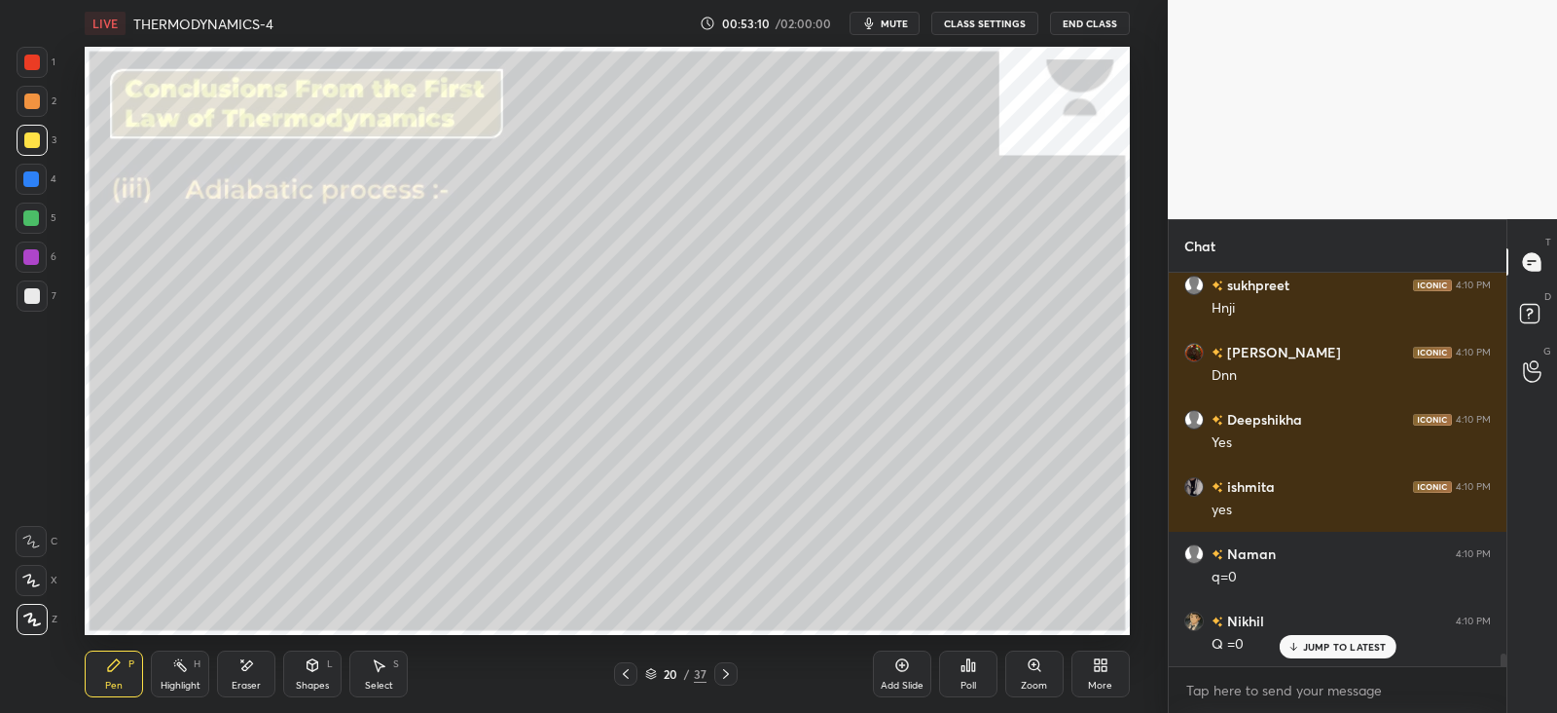
scroll to position [11401, 0]
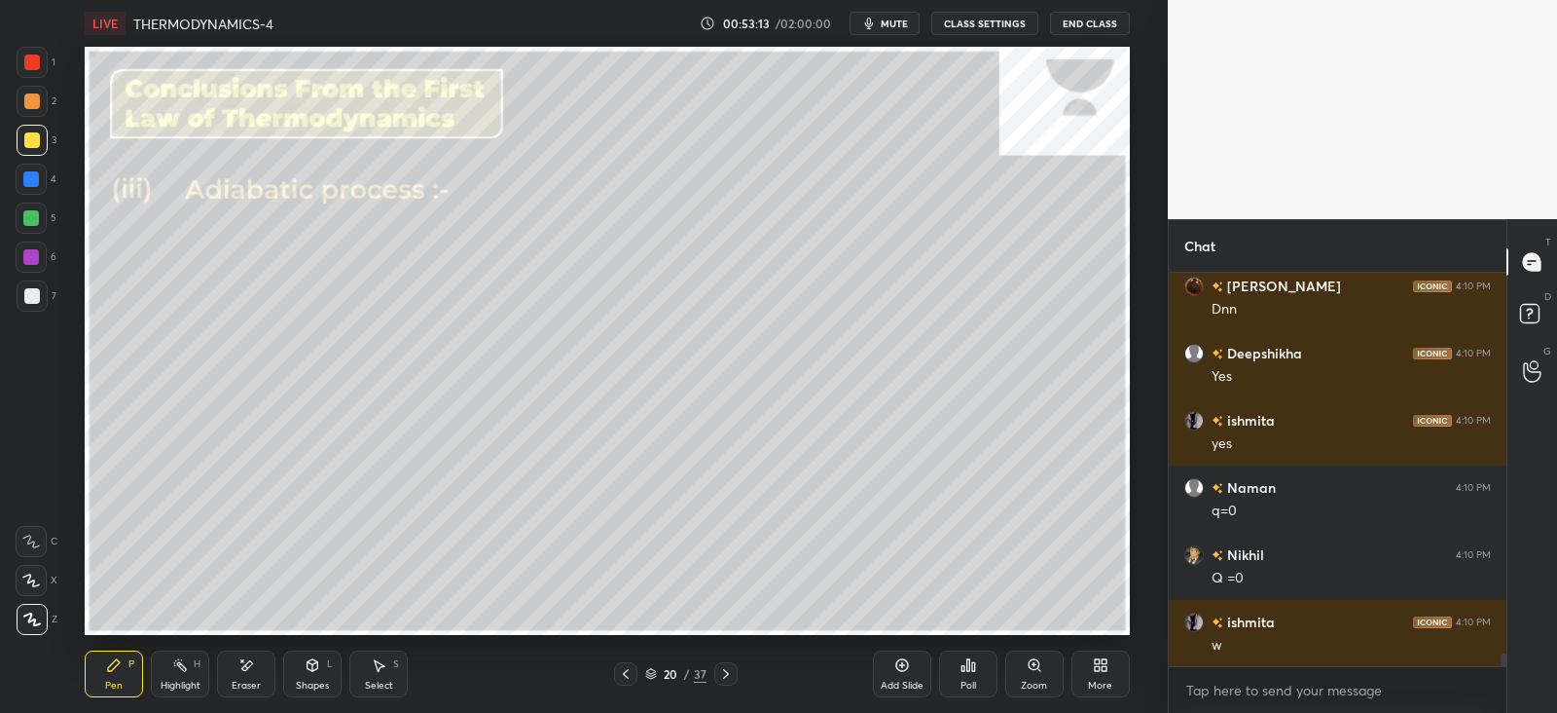
click at [34, 213] on div at bounding box center [31, 218] width 16 height 16
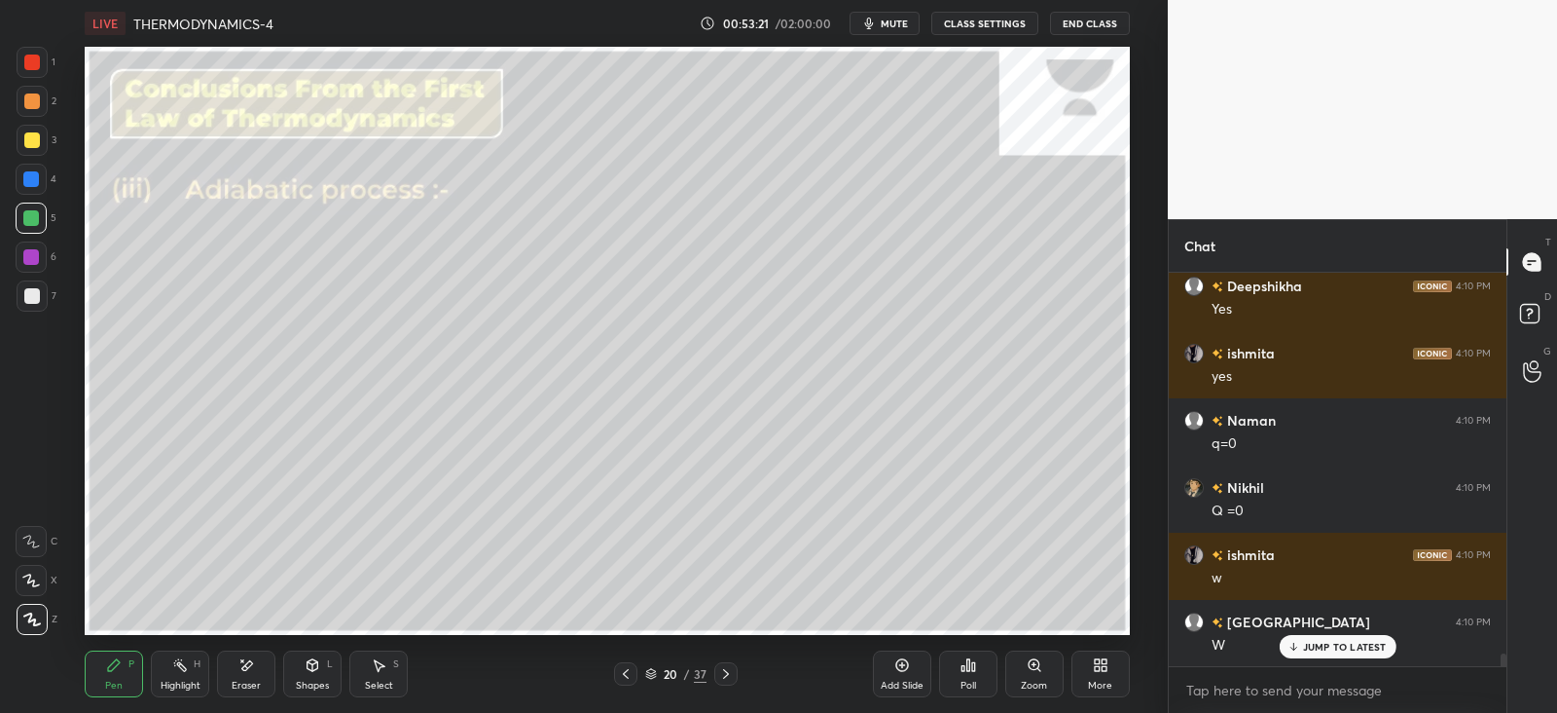
click at [316, 662] on icon at bounding box center [313, 663] width 11 height 3
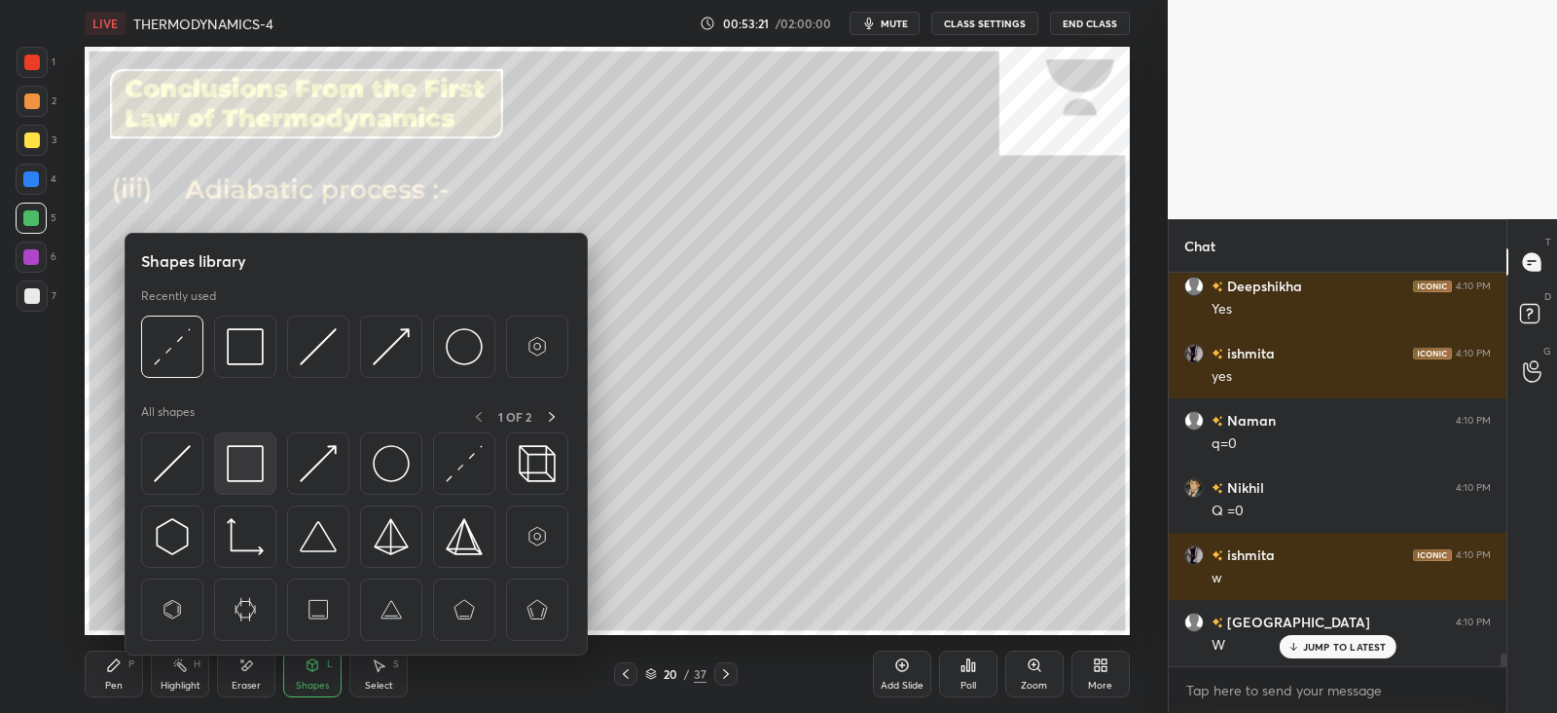
click at [247, 454] on img at bounding box center [245, 463] width 37 height 37
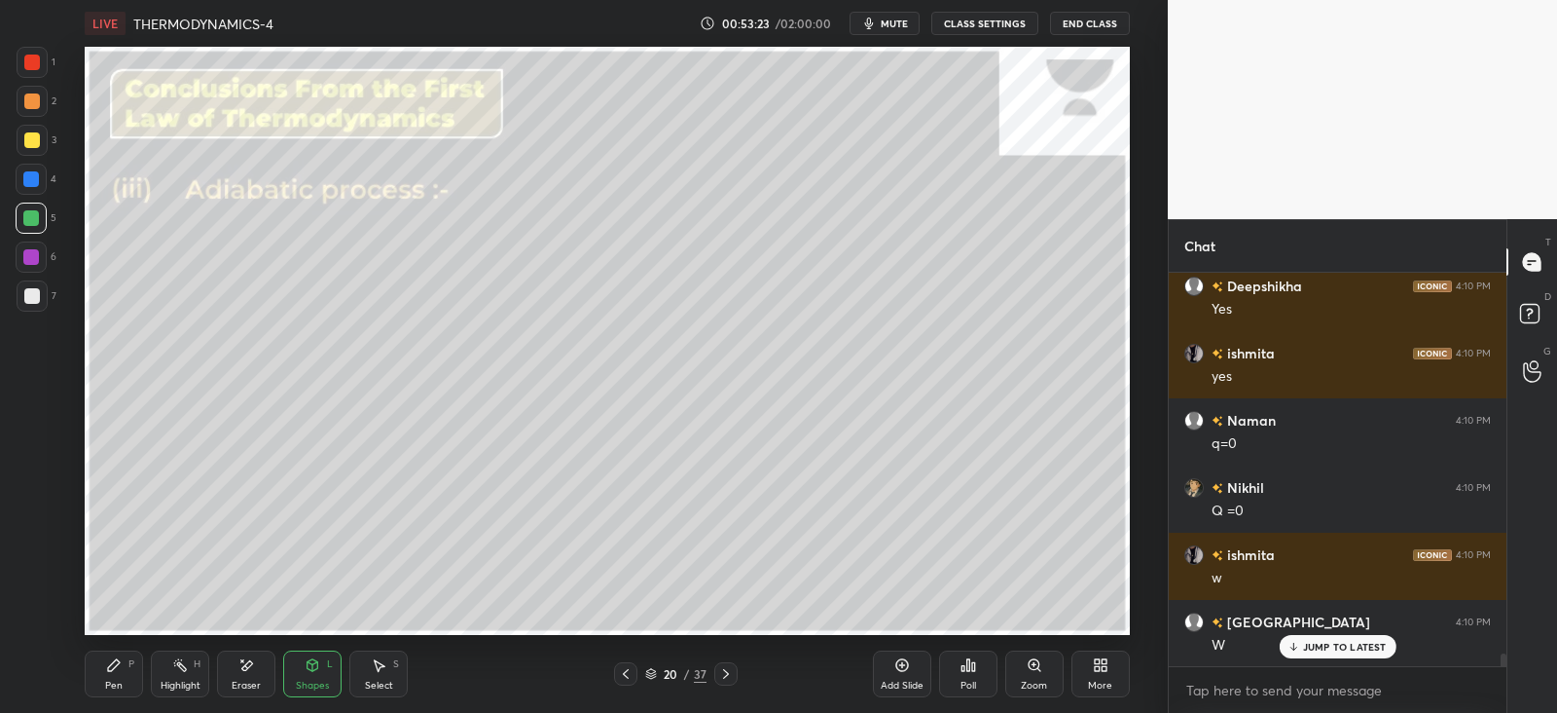
click at [109, 673] on div "Pen P" at bounding box center [114, 673] width 58 height 47
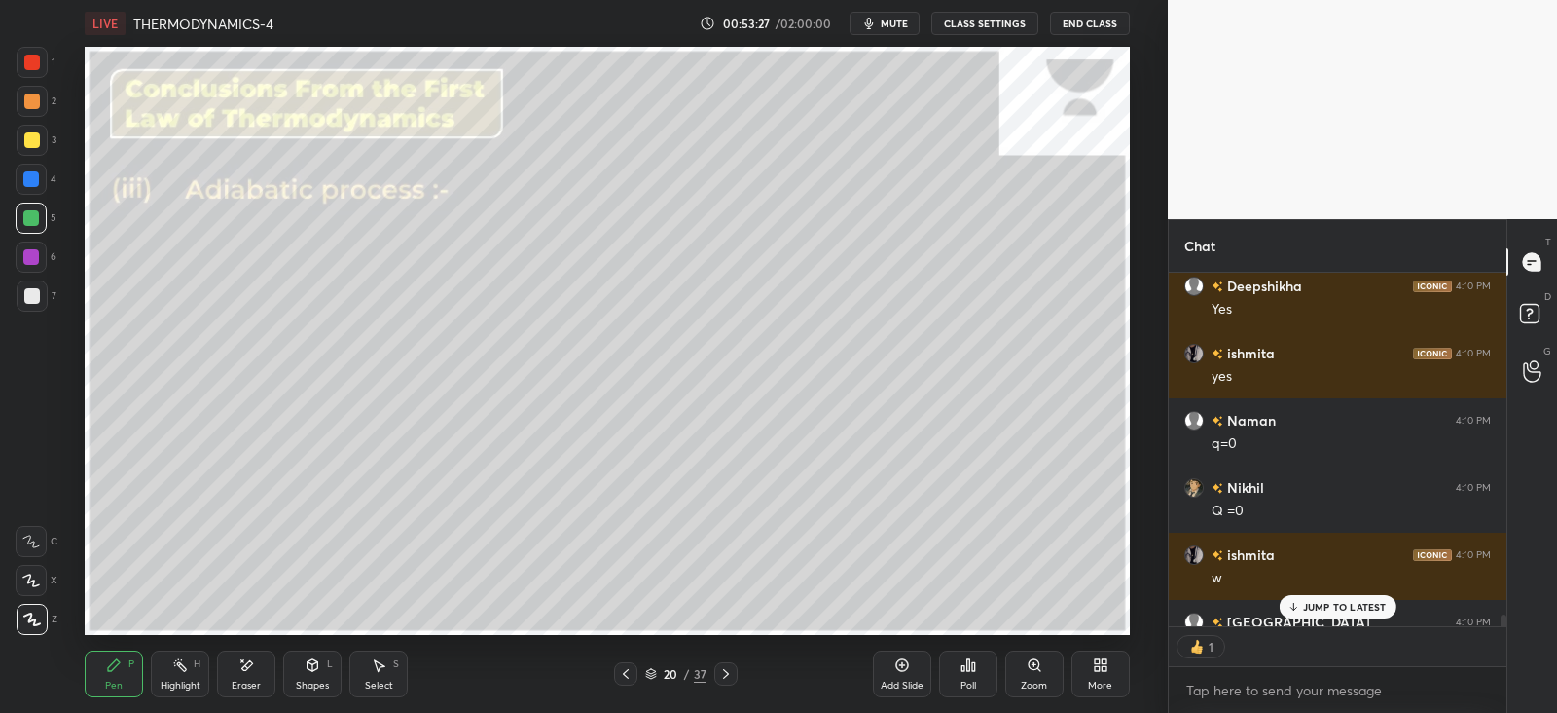
click at [30, 257] on div at bounding box center [31, 257] width 16 height 16
click at [1313, 601] on p "JUMP TO LATEST" at bounding box center [1345, 607] width 84 height 12
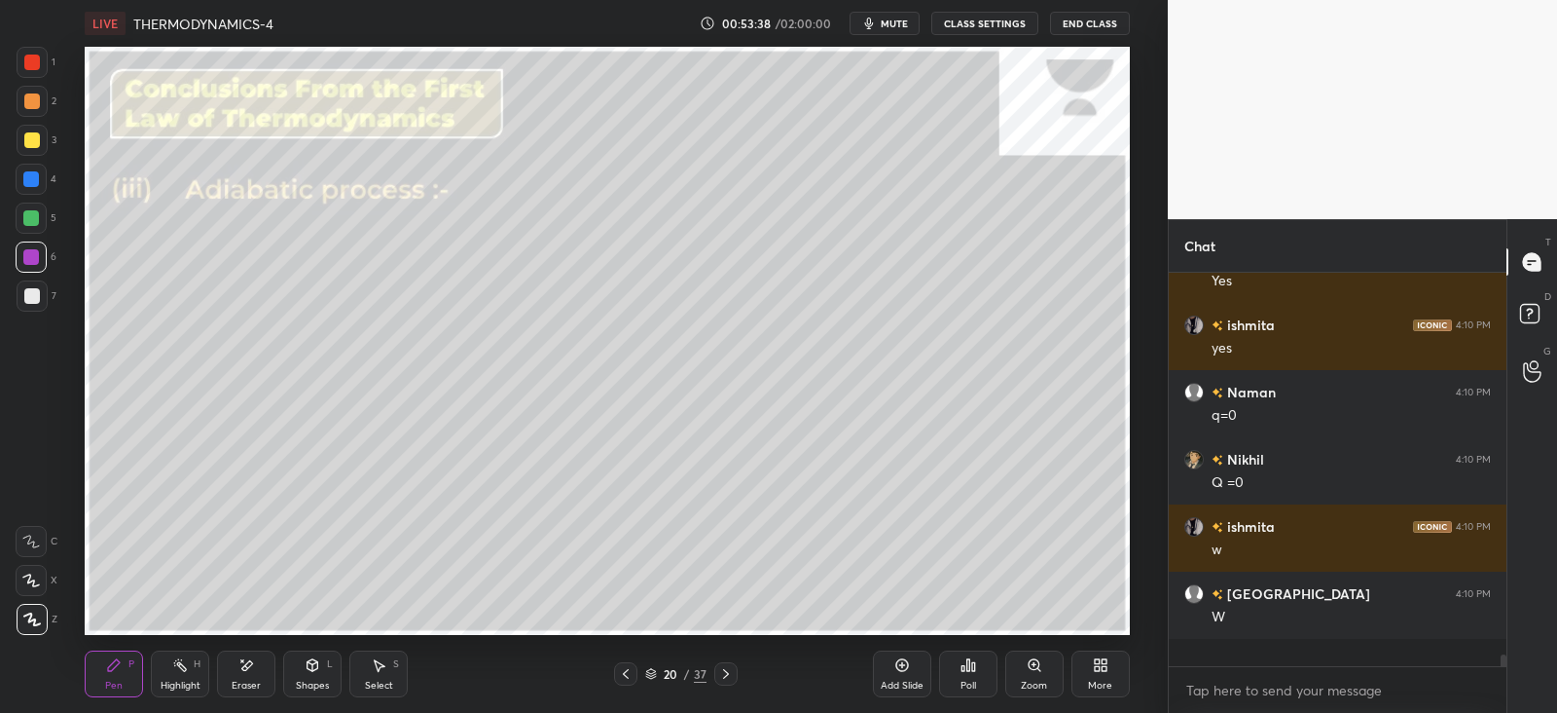
scroll to position [386, 331]
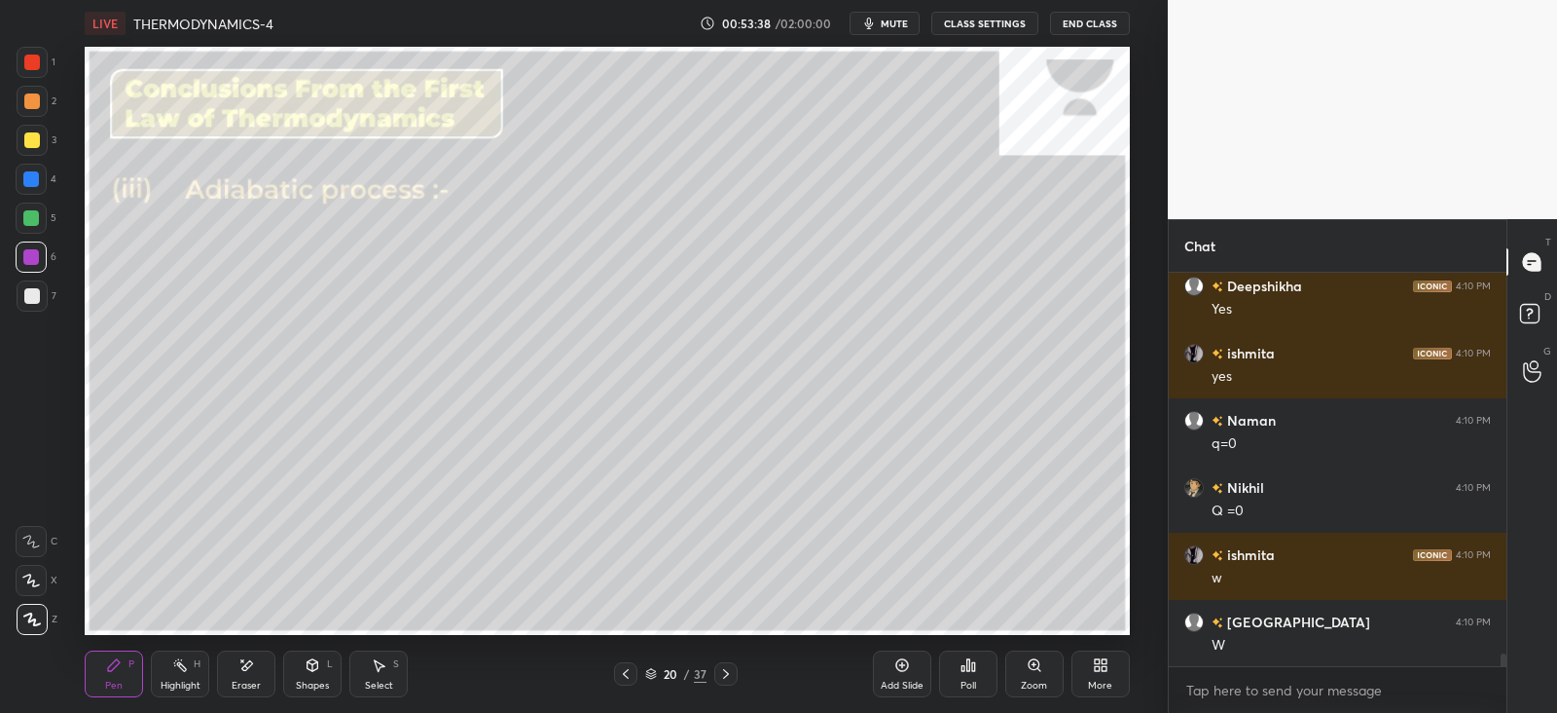
click at [246, 664] on icon at bounding box center [247, 665] width 11 height 10
click at [120, 674] on div "Pen P" at bounding box center [114, 673] width 58 height 47
click at [41, 294] on div at bounding box center [32, 295] width 31 height 31
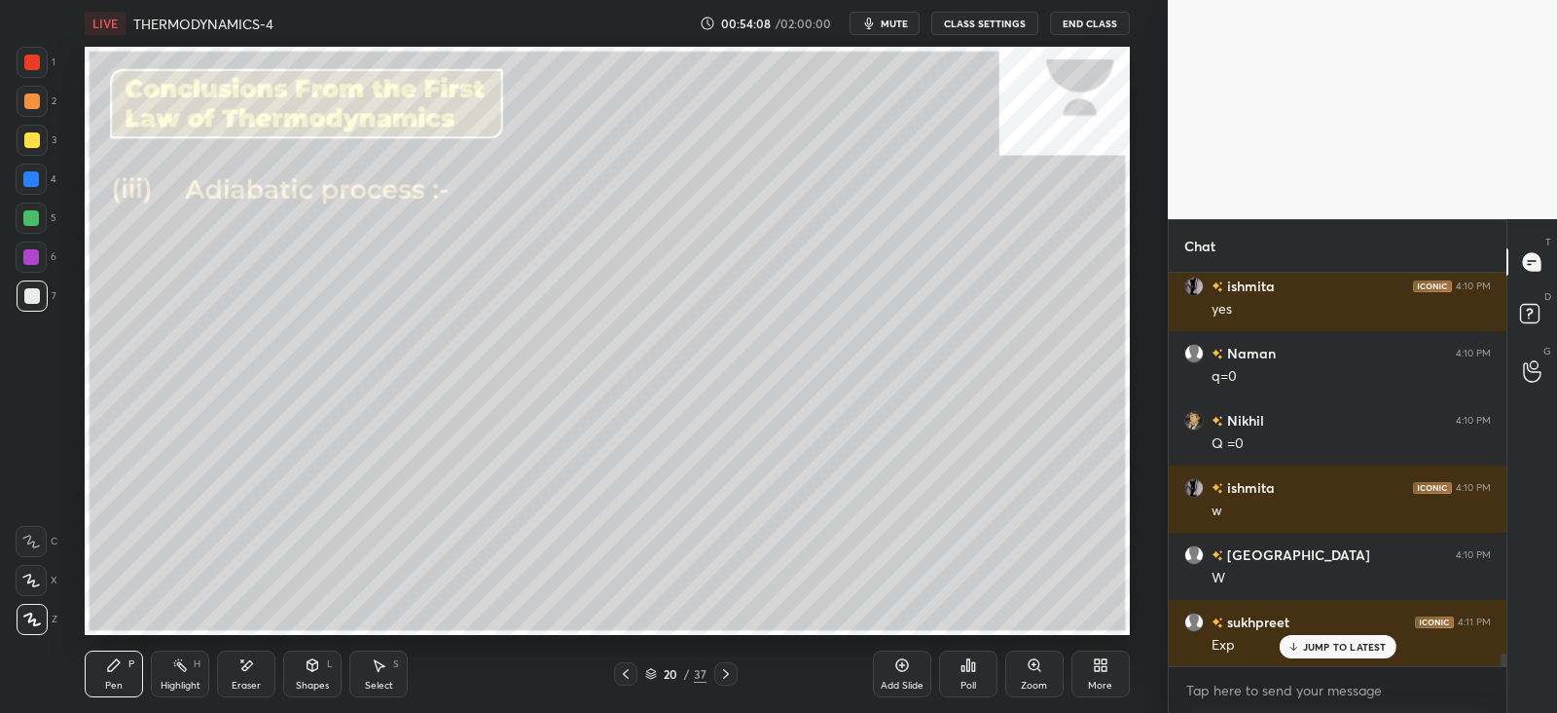
click at [314, 668] on icon at bounding box center [313, 665] width 11 height 12
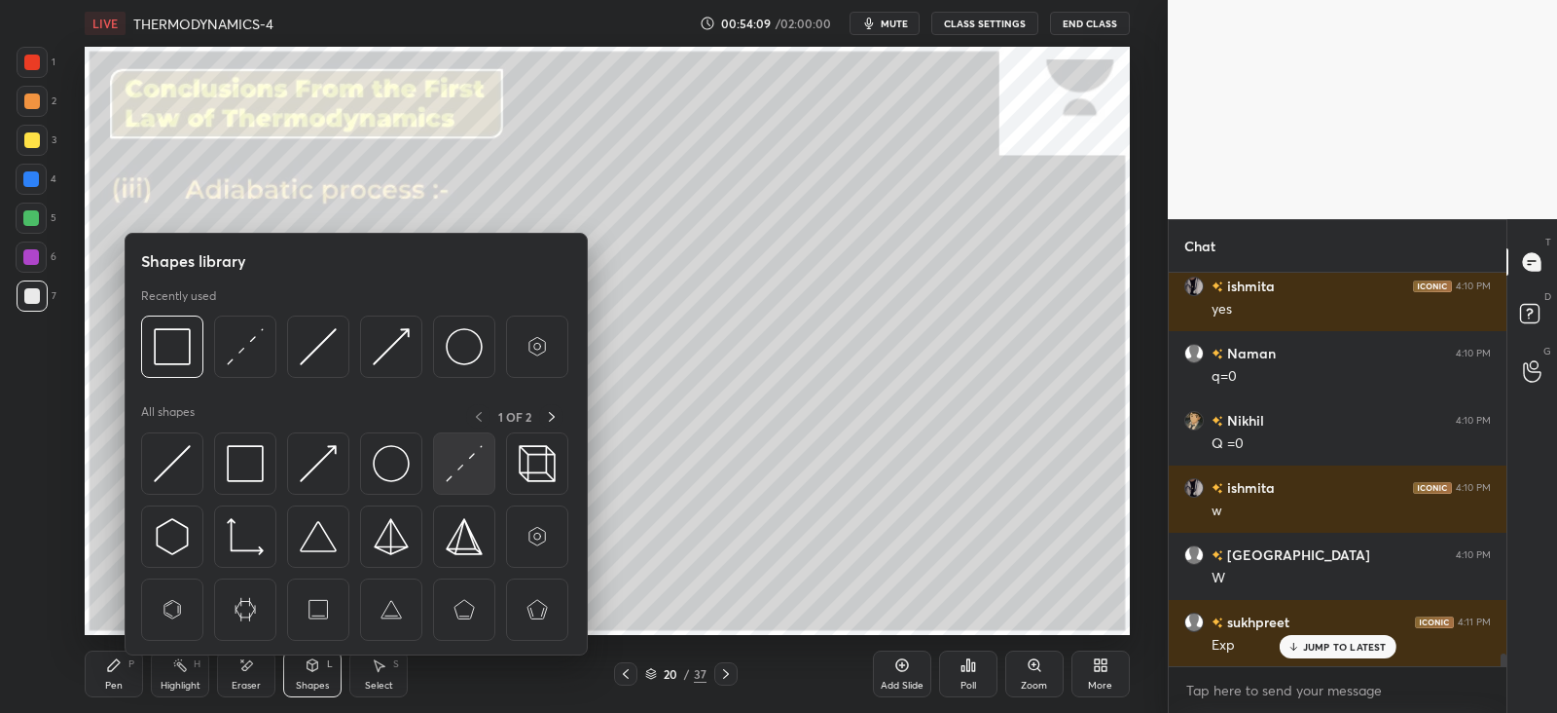
click at [475, 460] on img at bounding box center [464, 463] width 37 height 37
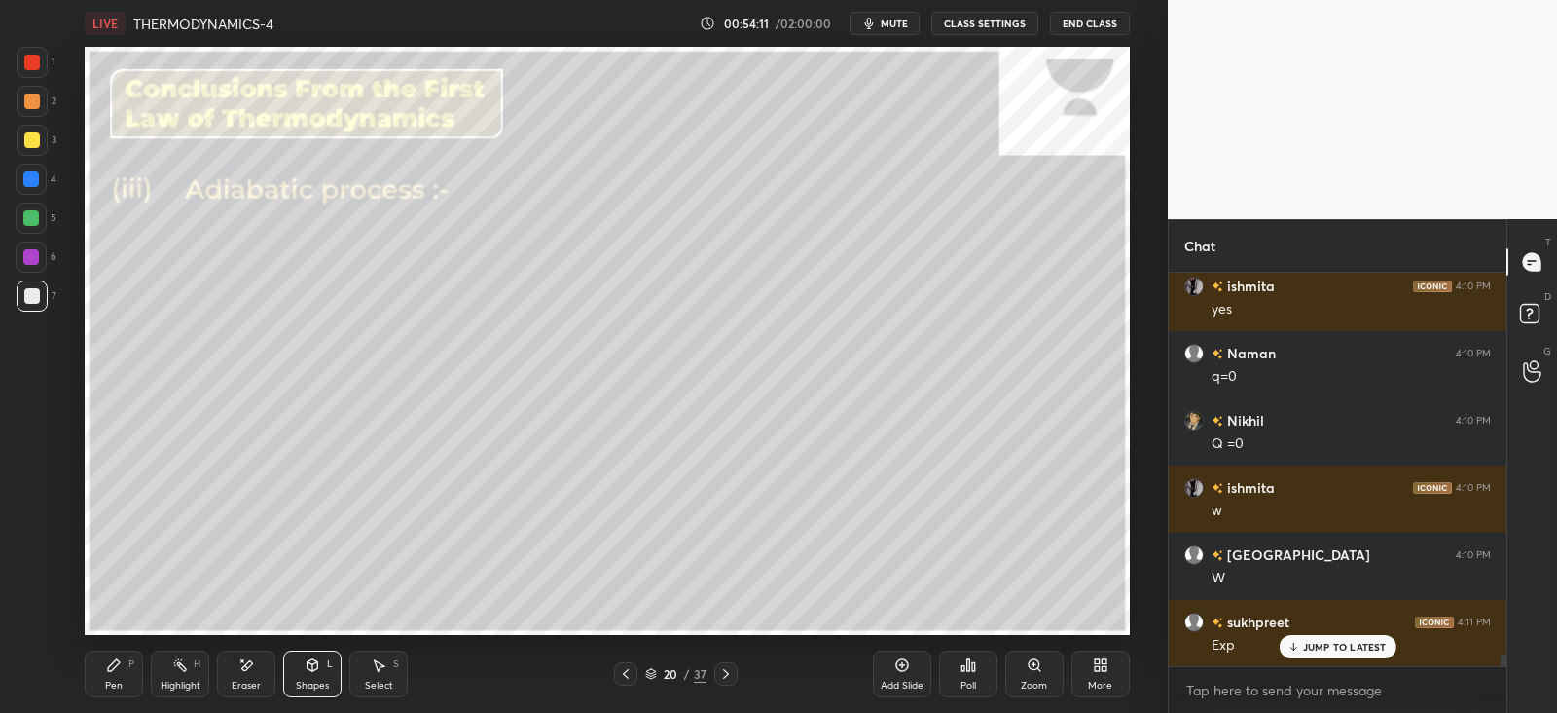
click at [127, 676] on div "Pen P" at bounding box center [114, 673] width 58 height 47
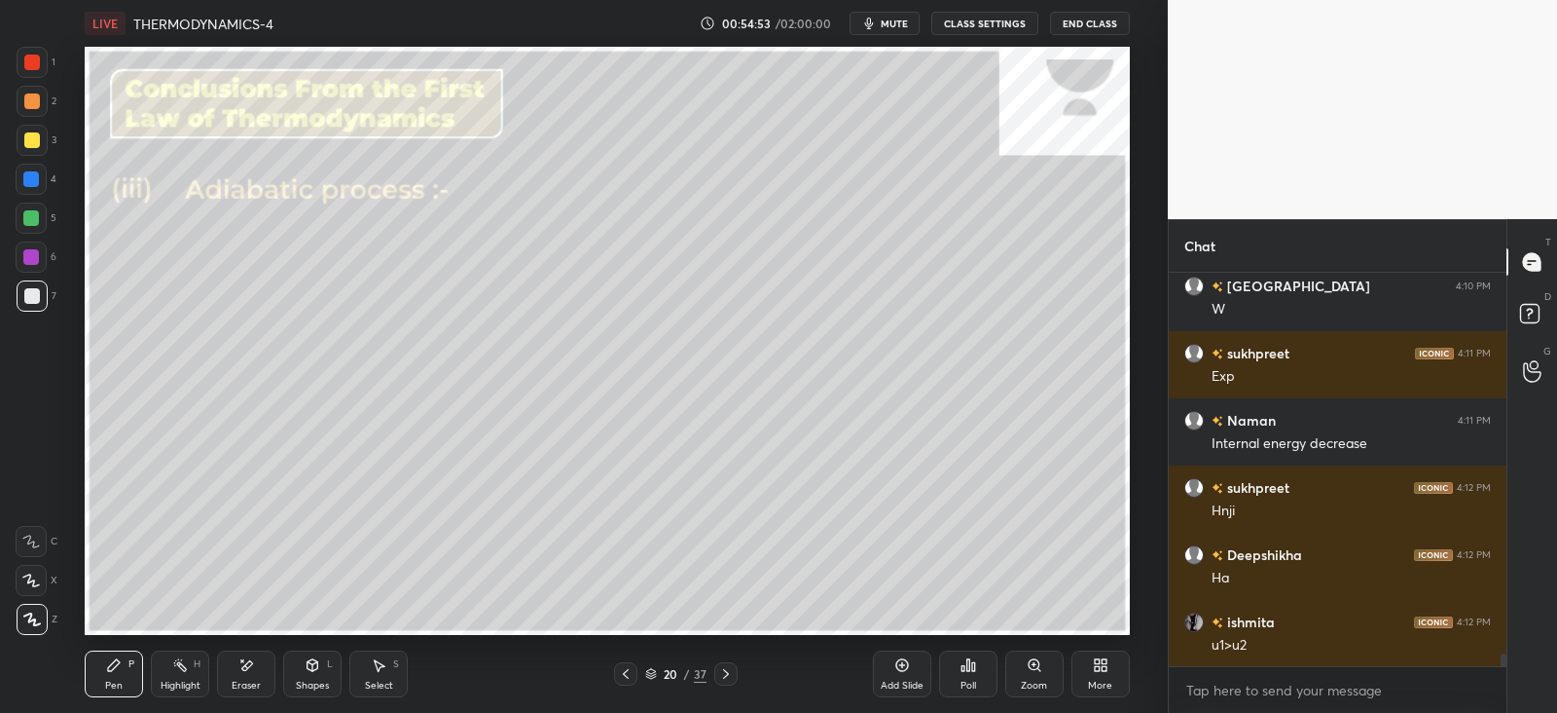
scroll to position [11871, 0]
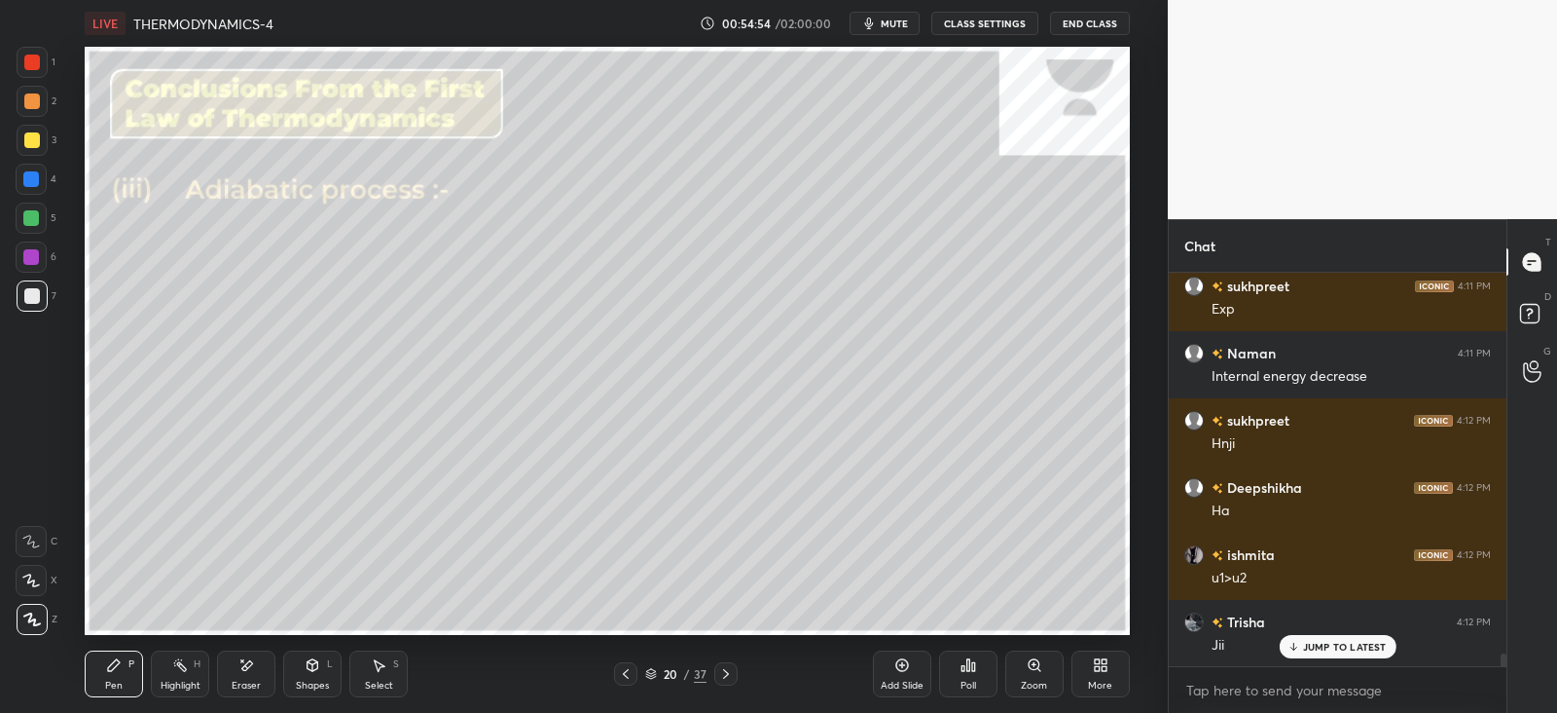
click at [253, 669] on icon at bounding box center [246, 665] width 16 height 17
click at [126, 666] on div "Pen P" at bounding box center [114, 673] width 58 height 47
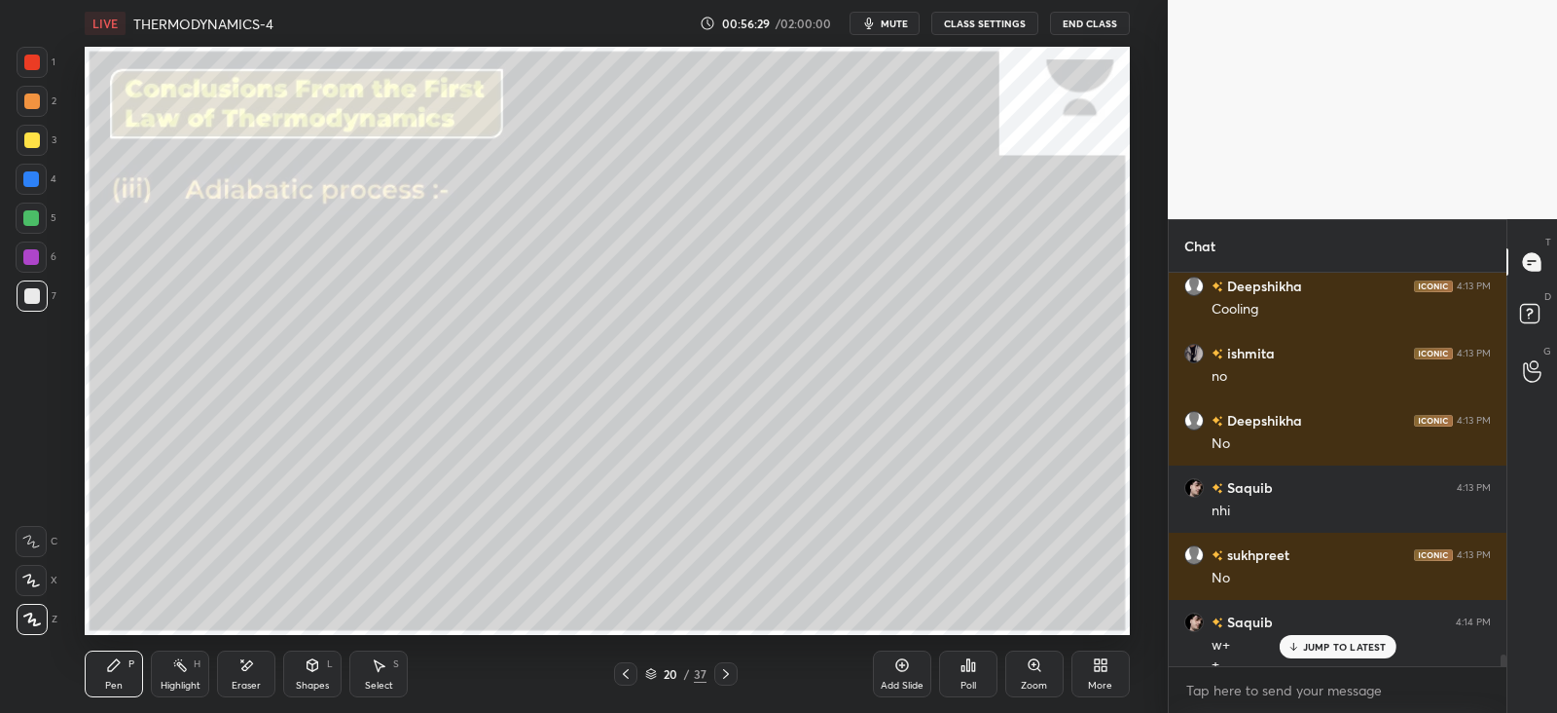
scroll to position [12514, 0]
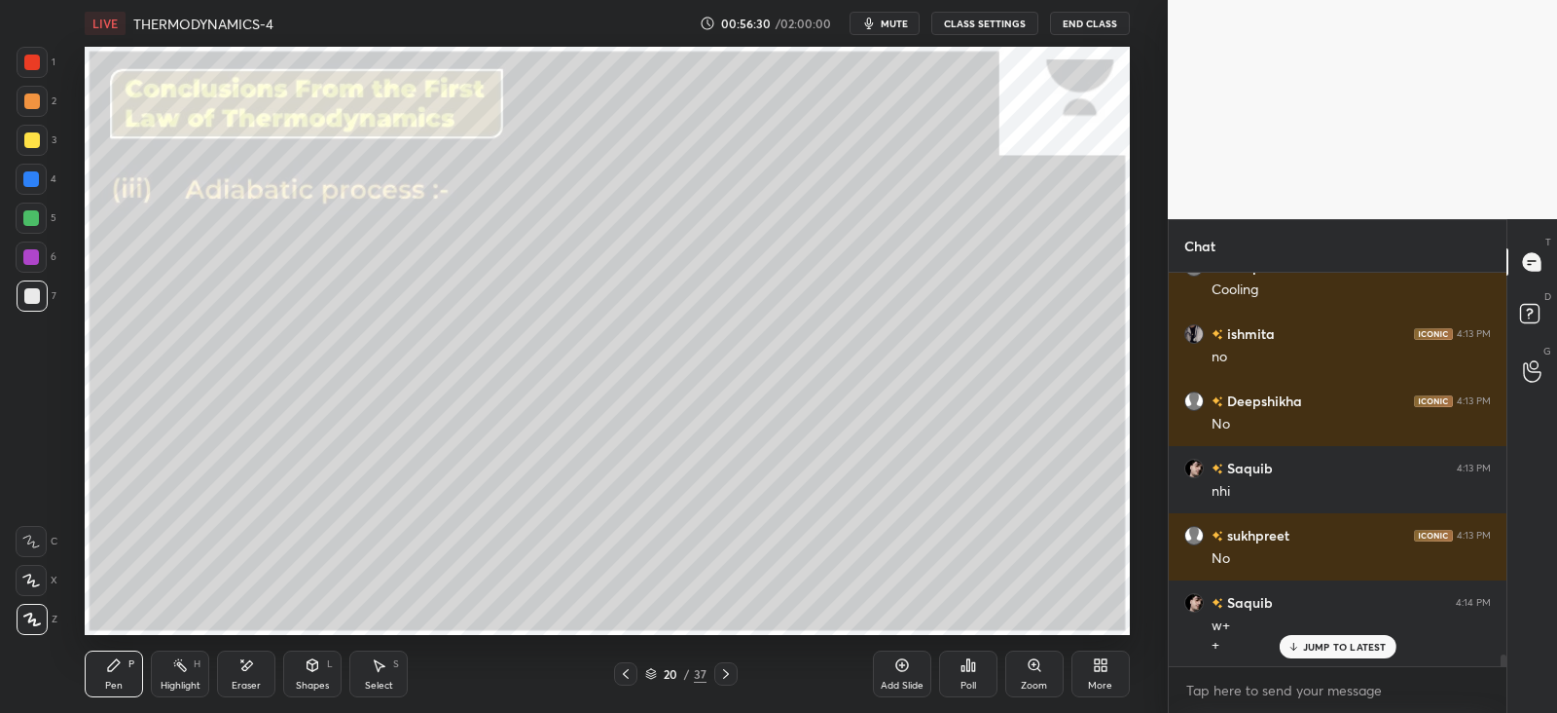
click at [318, 681] on div "Shapes" at bounding box center [312, 685] width 33 height 10
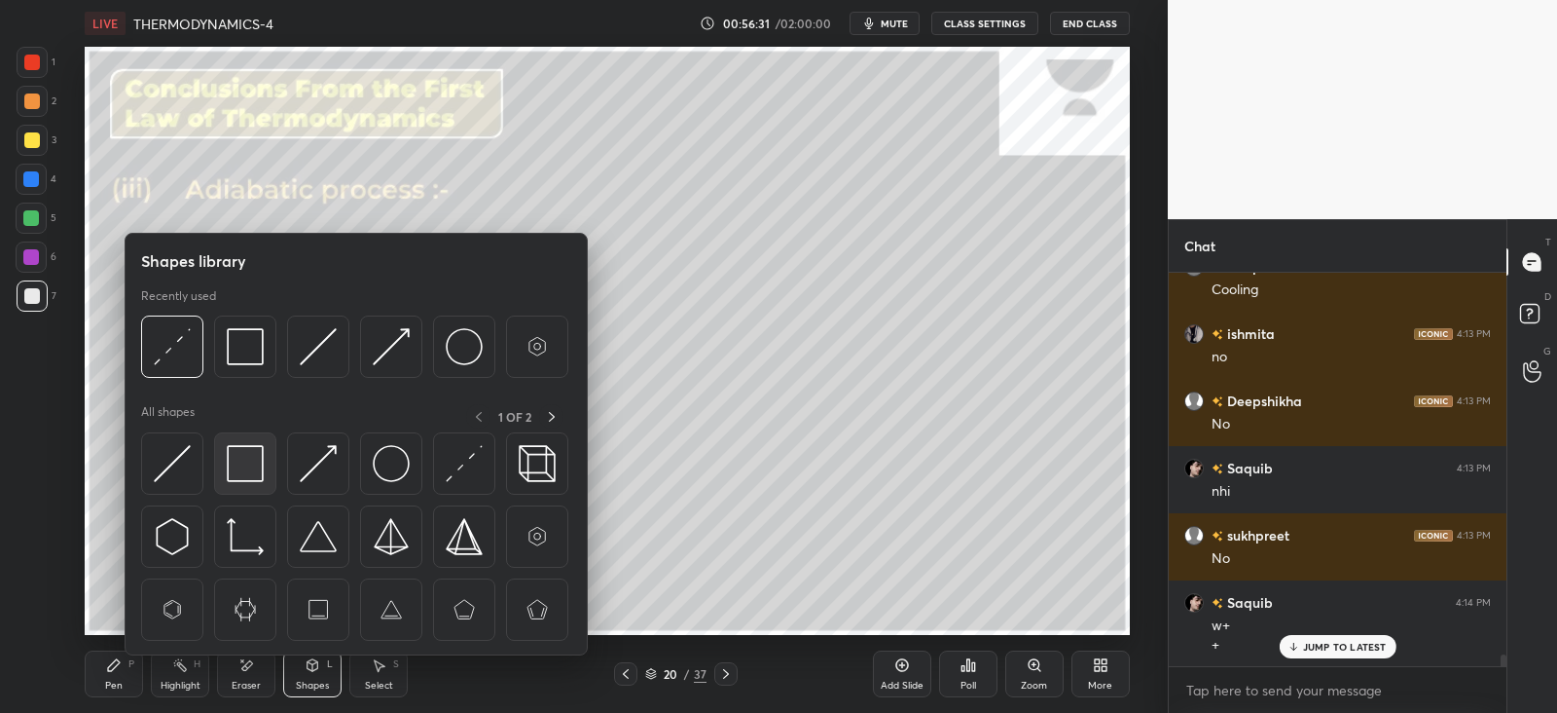
click at [263, 459] on img at bounding box center [245, 463] width 37 height 37
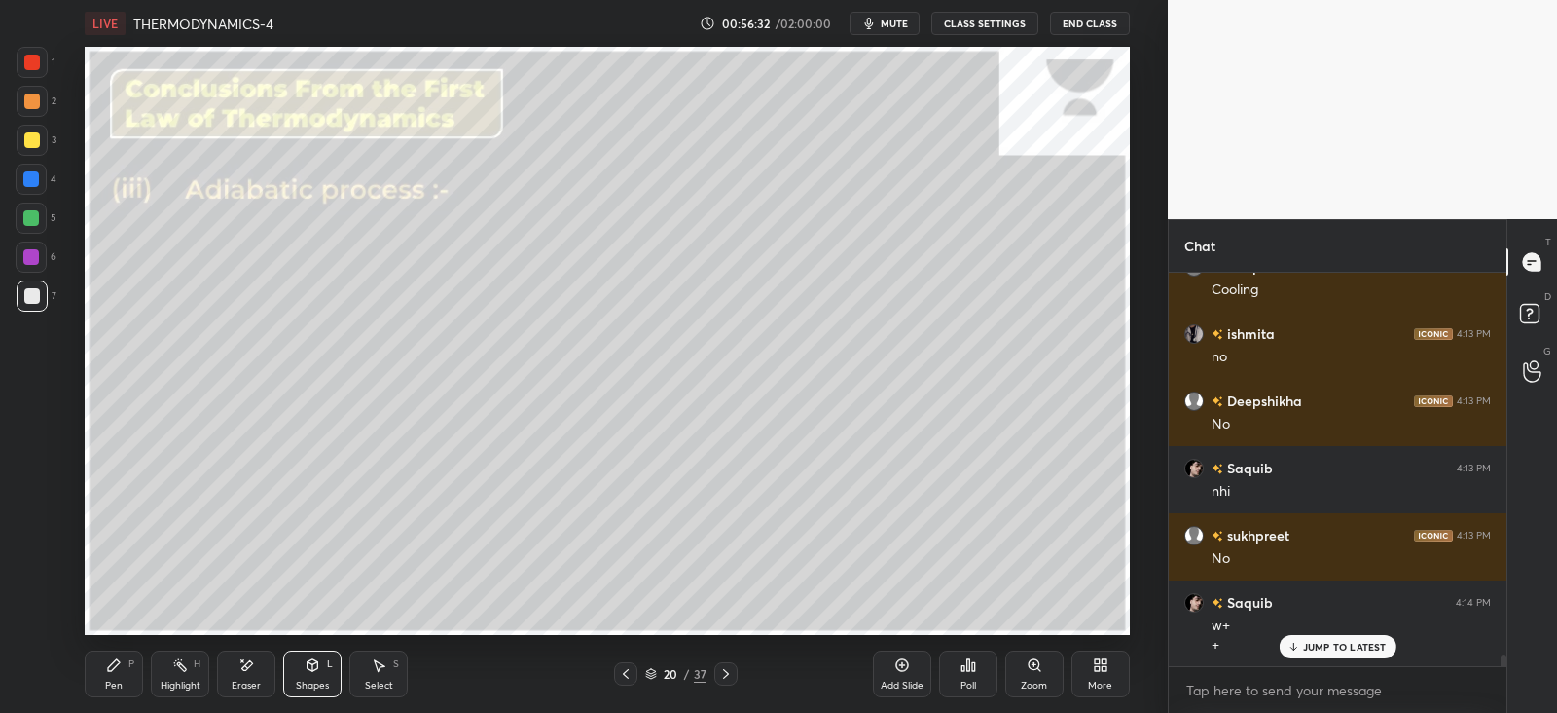
click at [136, 665] on div "Pen P" at bounding box center [114, 673] width 58 height 47
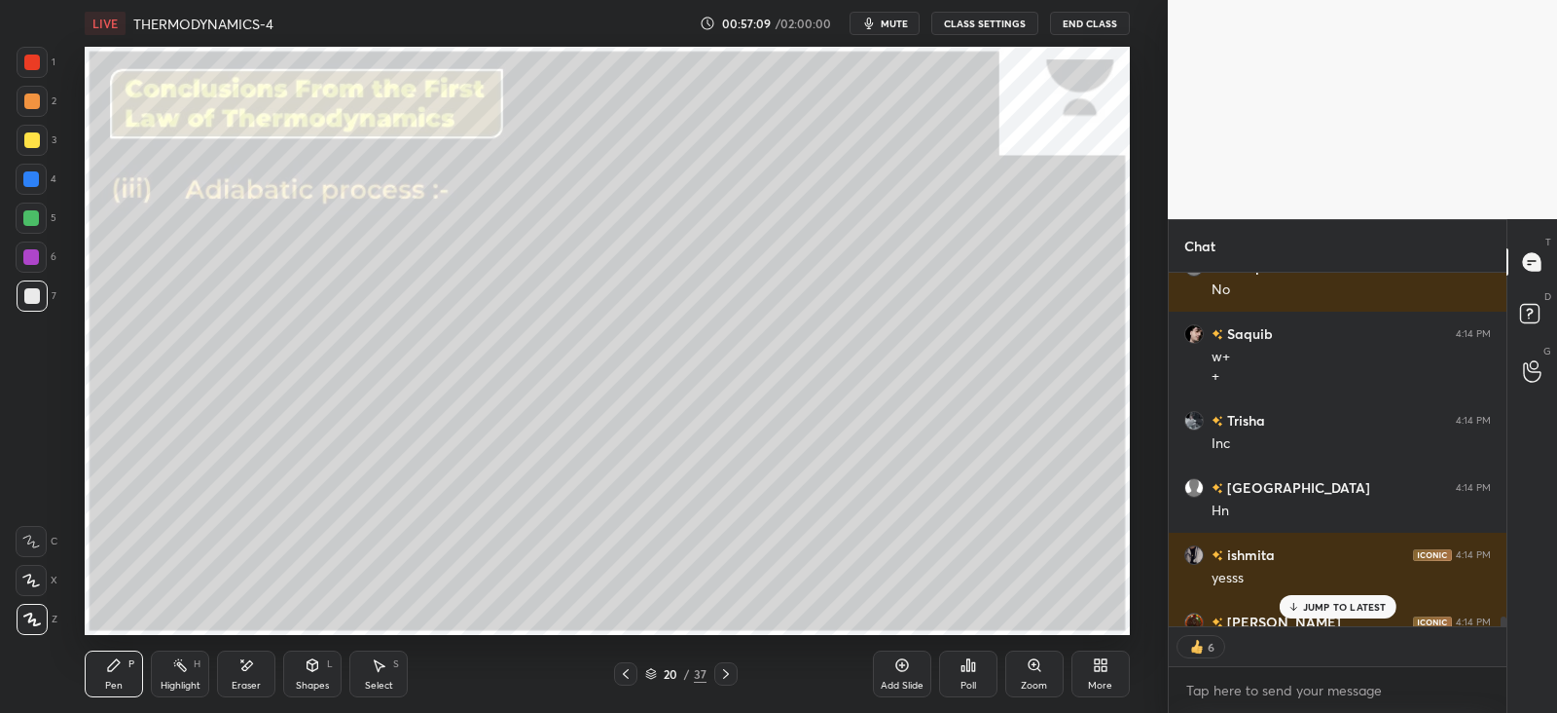
scroll to position [12823, 0]
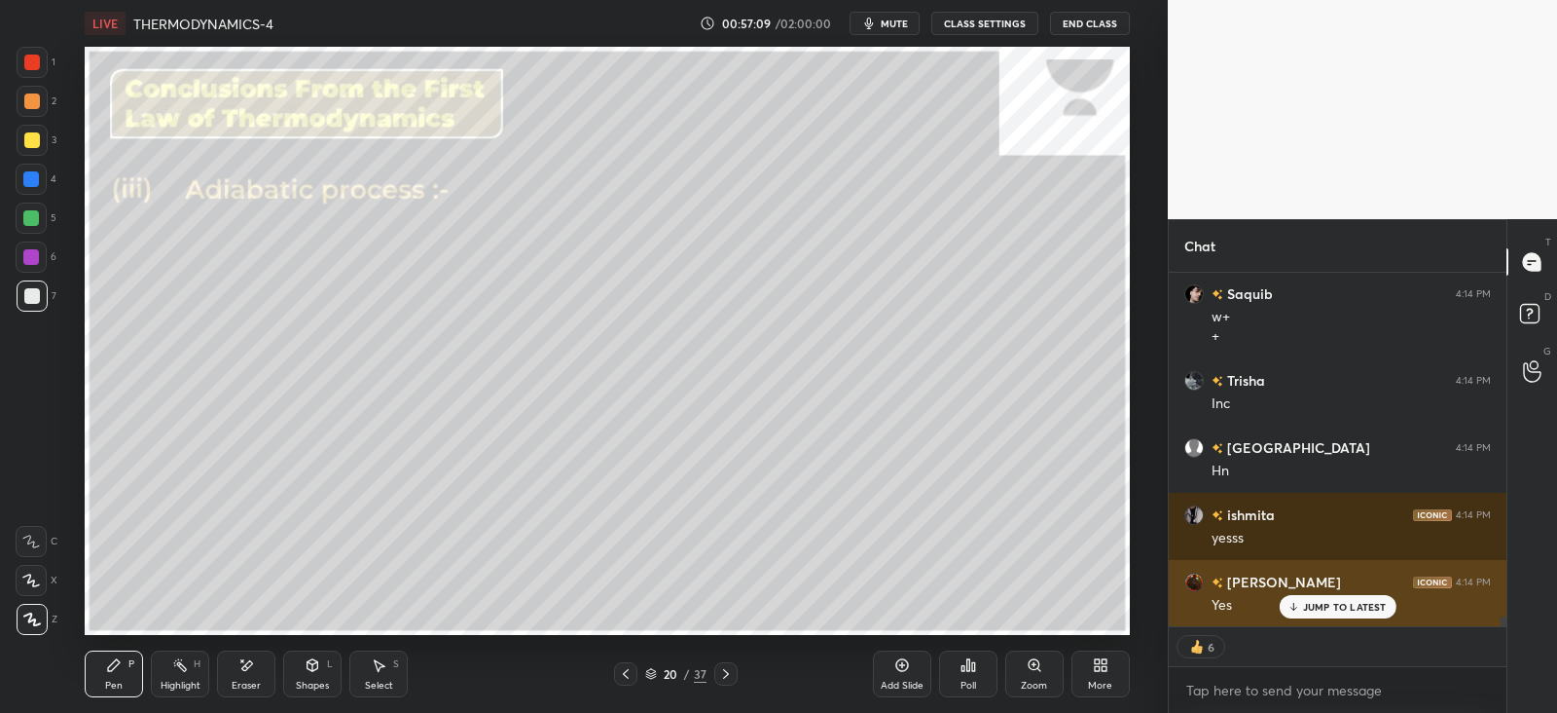
click at [1303, 601] on p "JUMP TO LATEST" at bounding box center [1345, 607] width 84 height 12
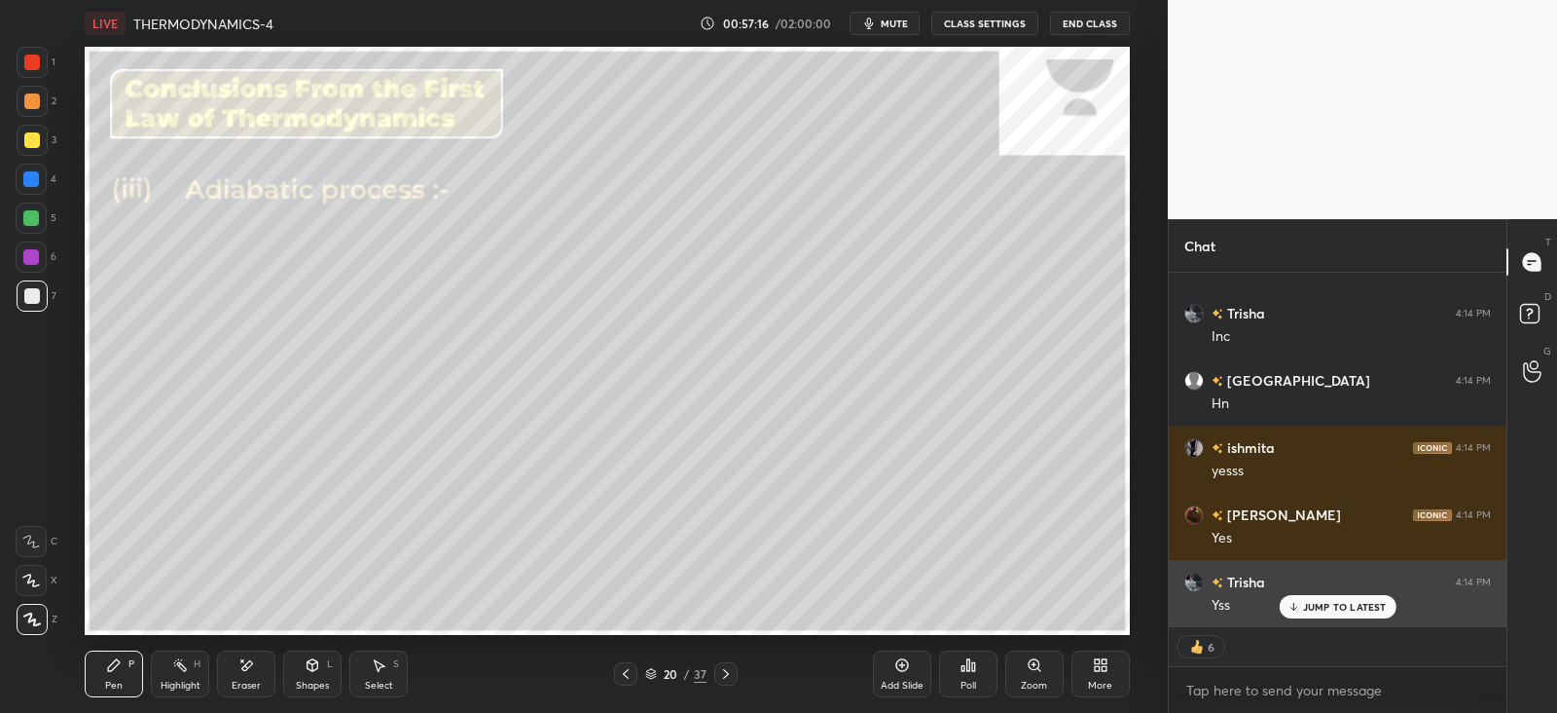
click at [1324, 603] on p "JUMP TO LATEST" at bounding box center [1345, 607] width 84 height 12
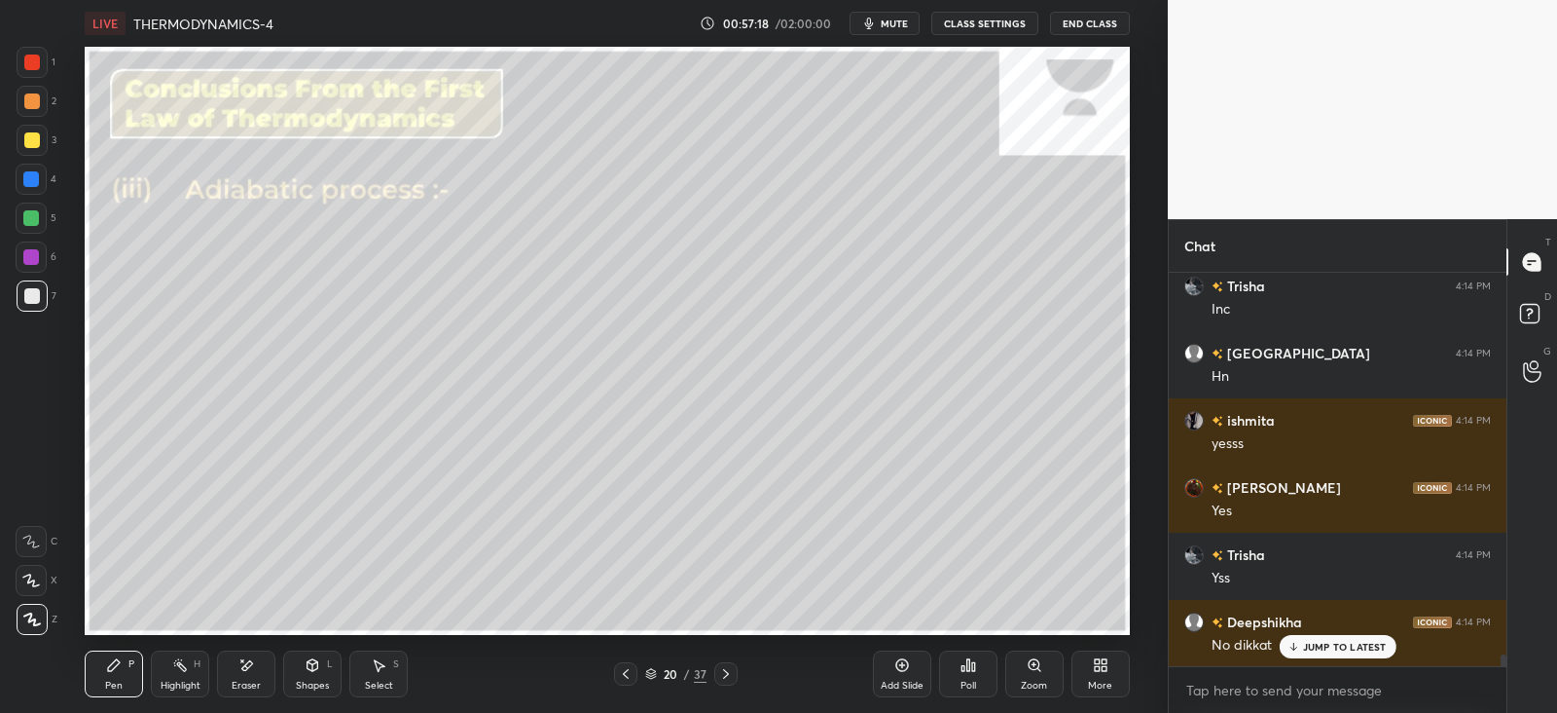
scroll to position [12917, 0]
click at [730, 669] on icon at bounding box center [726, 674] width 16 height 16
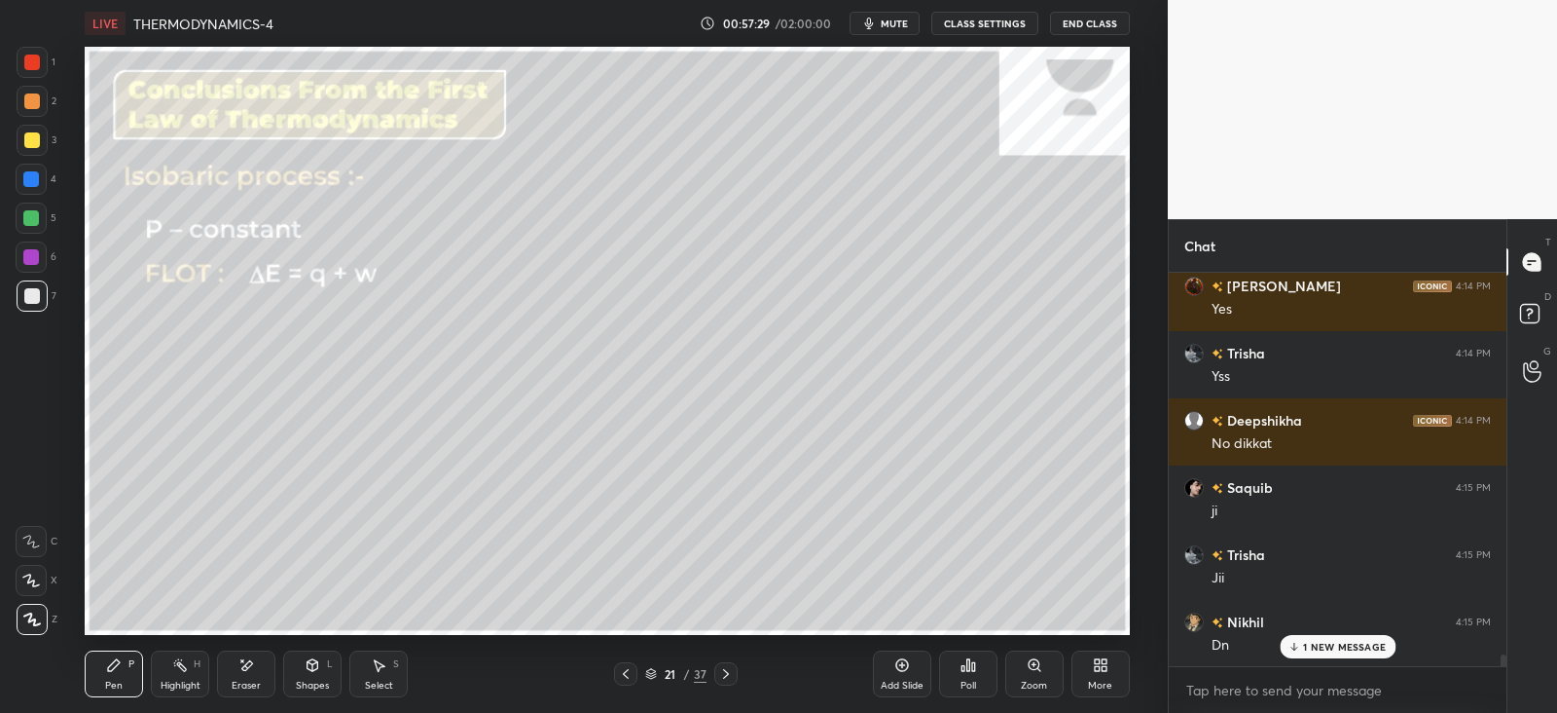
scroll to position [13186, 0]
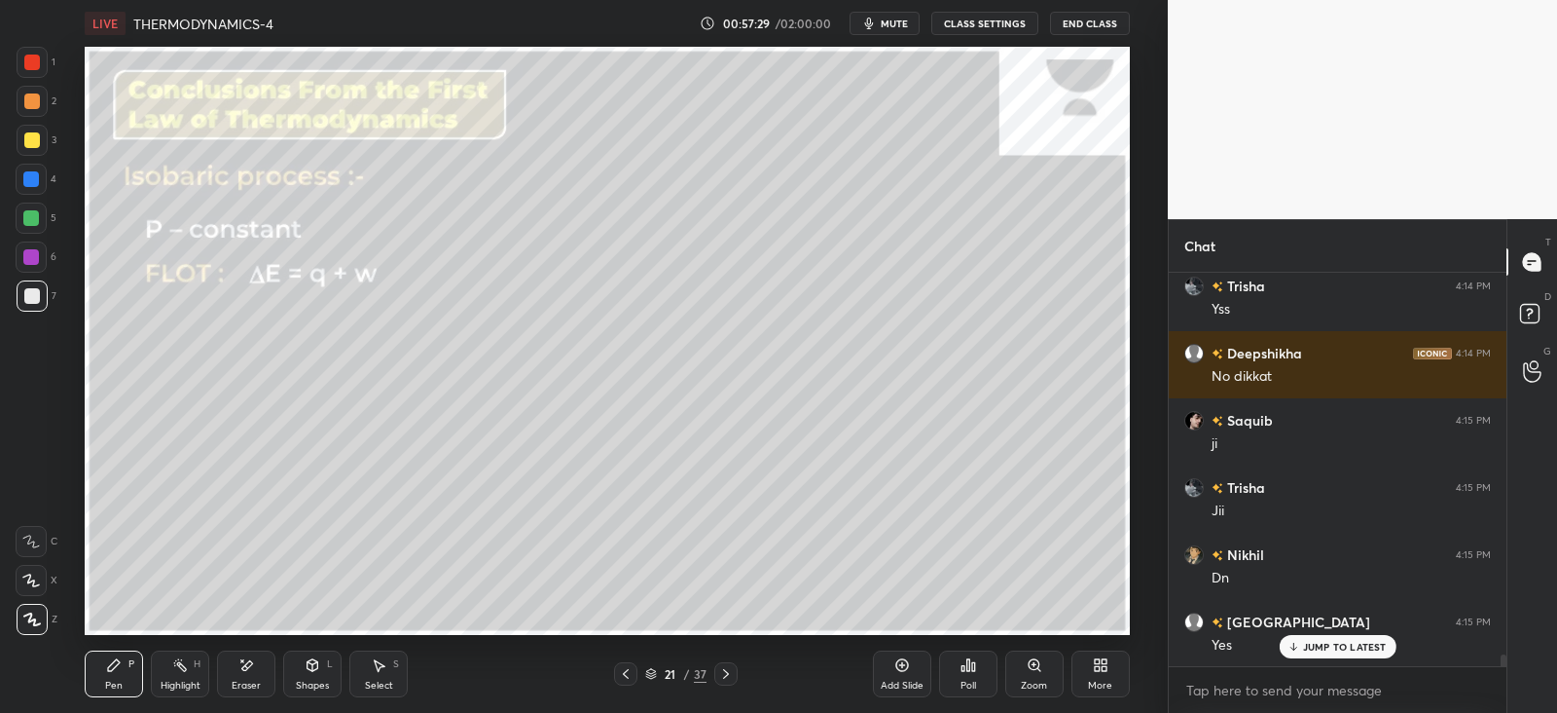
click at [1296, 642] on icon at bounding box center [1293, 647] width 13 height 12
click at [323, 680] on div "Shapes" at bounding box center [312, 685] width 33 height 10
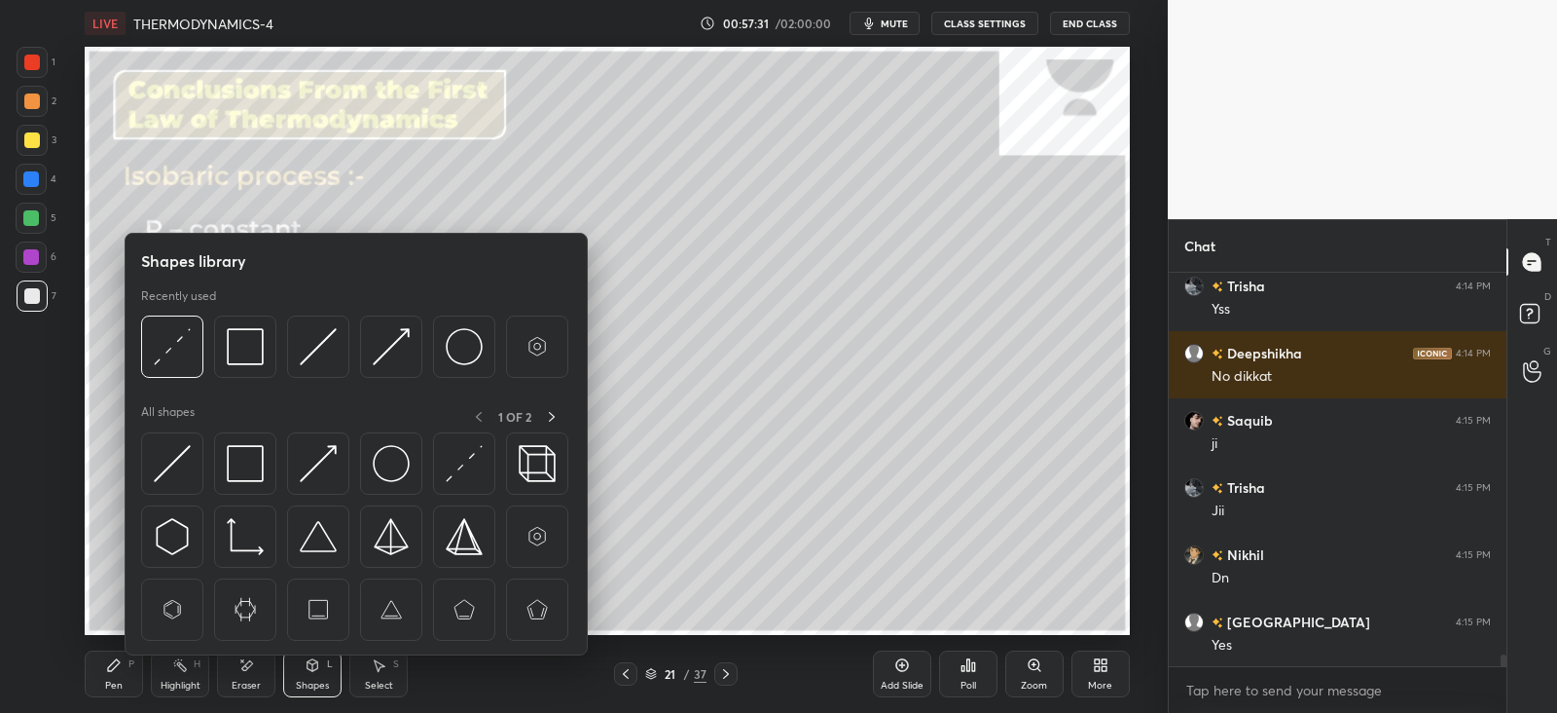
click at [121, 669] on icon at bounding box center [114, 665] width 16 height 16
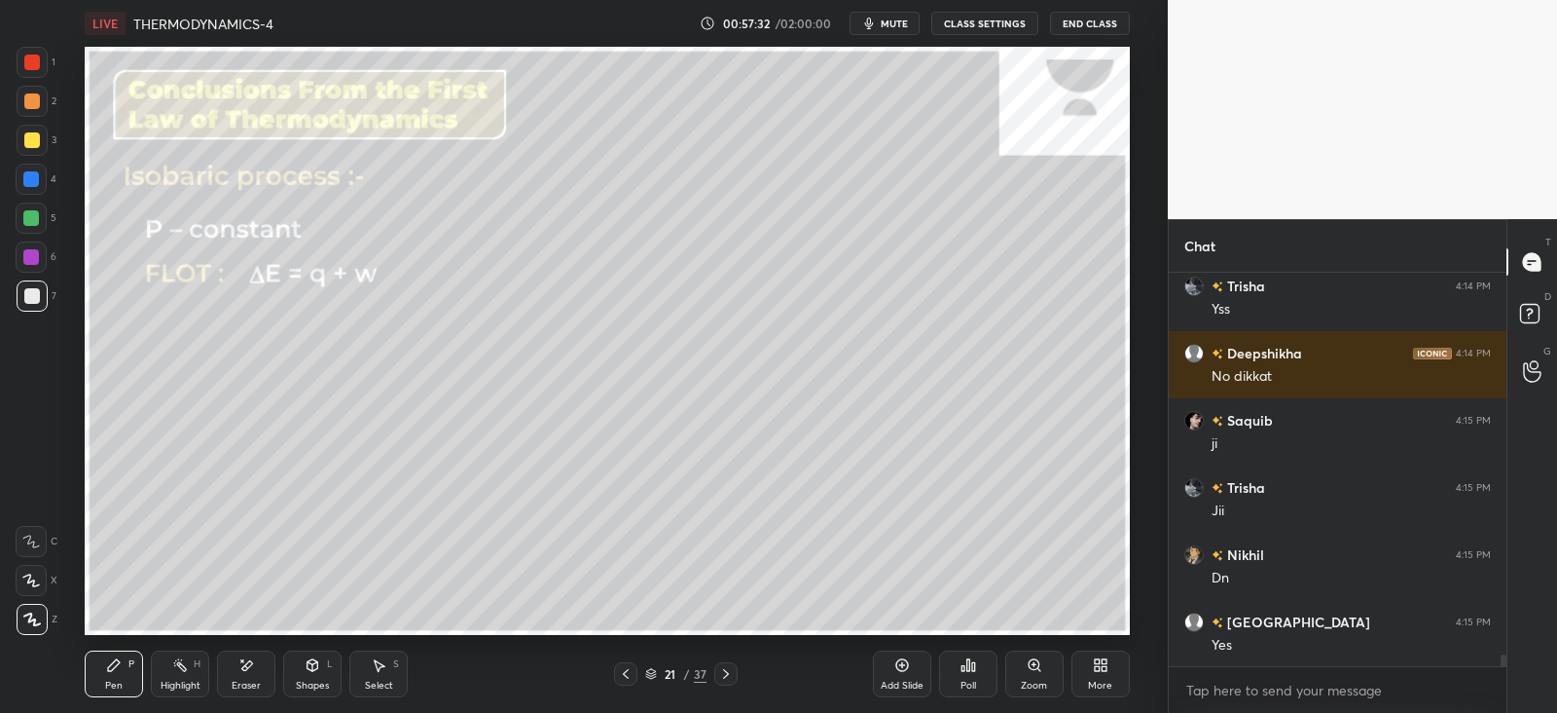
click at [618, 672] on icon at bounding box center [626, 674] width 16 height 16
click at [724, 673] on icon at bounding box center [726, 674] width 16 height 16
click at [311, 668] on icon at bounding box center [313, 665] width 11 height 12
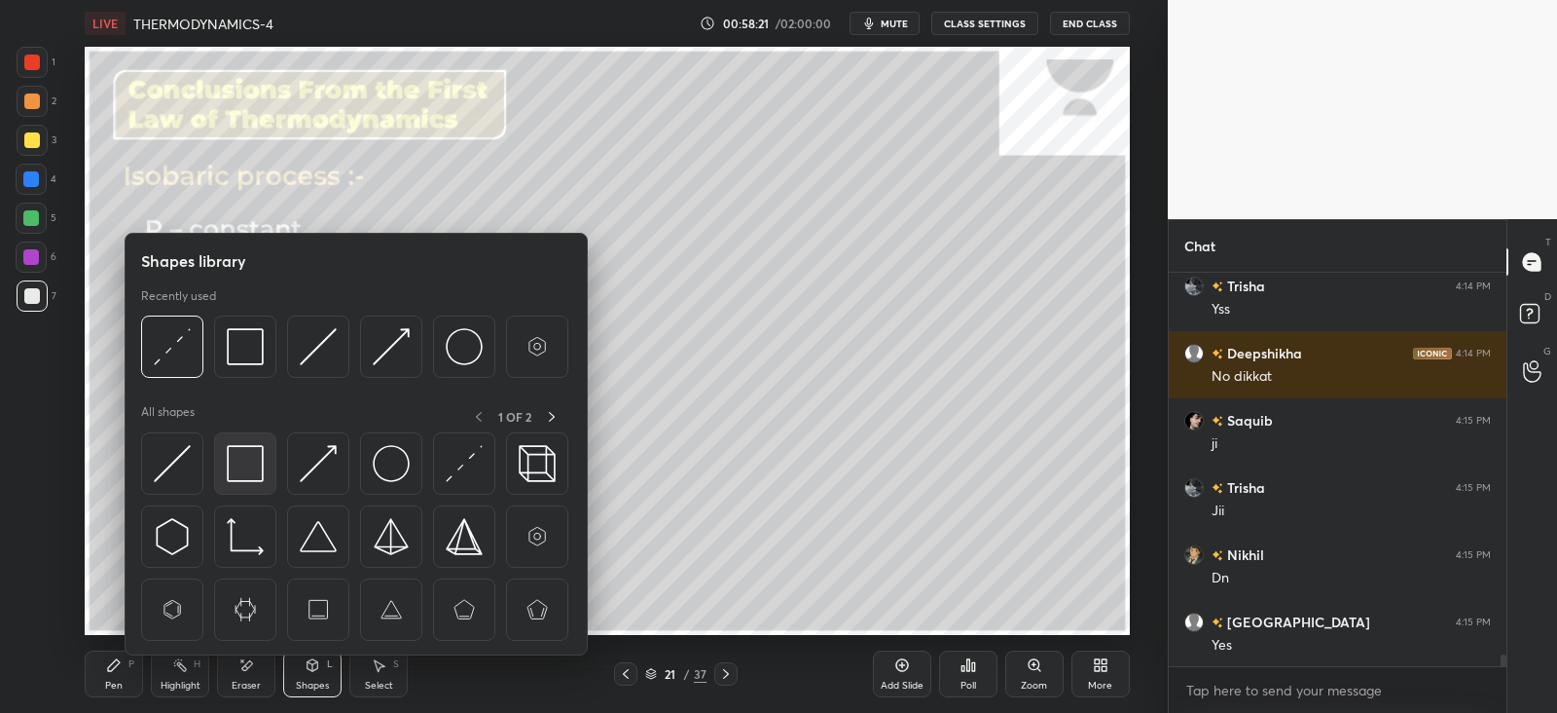
click at [245, 465] on img at bounding box center [245, 463] width 37 height 37
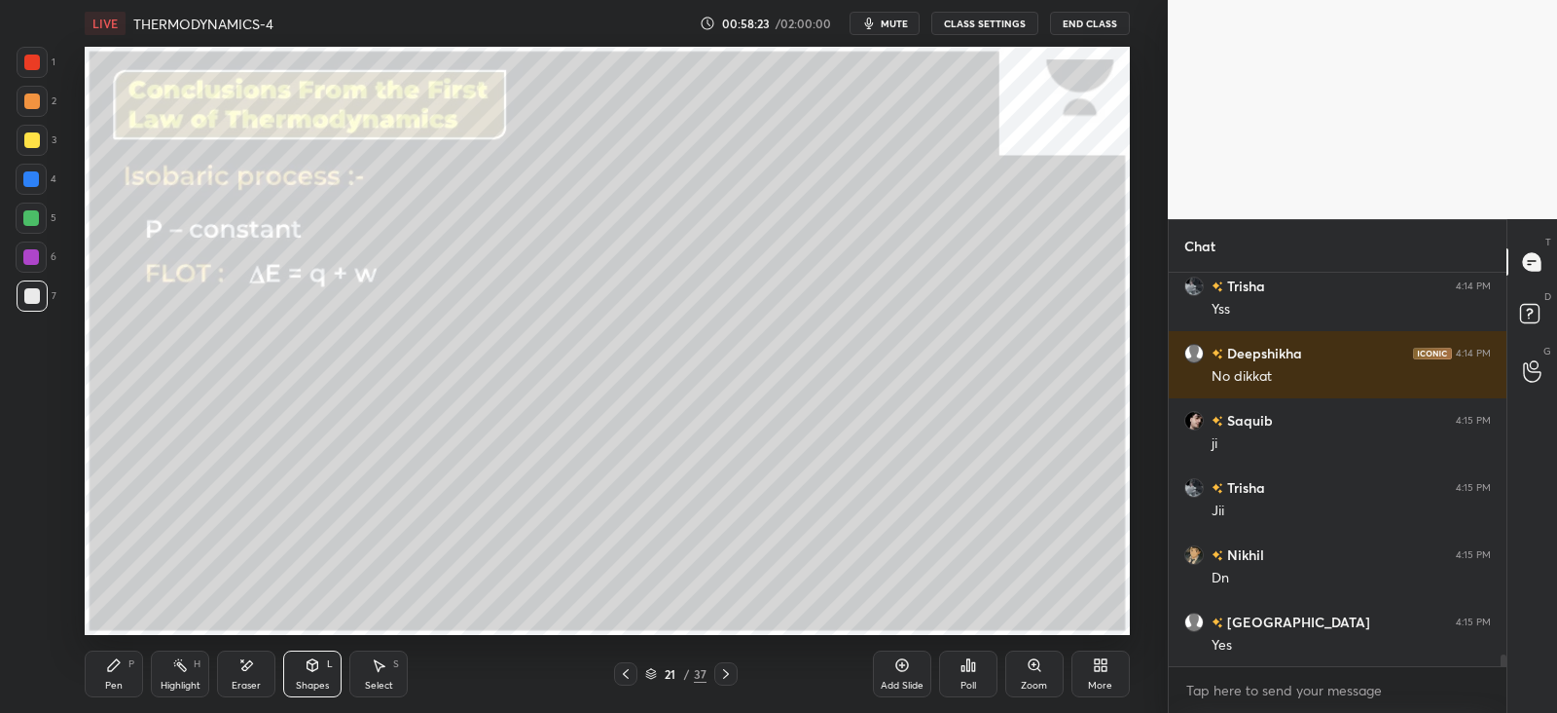
click at [112, 673] on div "Pen P" at bounding box center [114, 673] width 58 height 47
click at [325, 666] on div "Shapes L" at bounding box center [312, 673] width 58 height 47
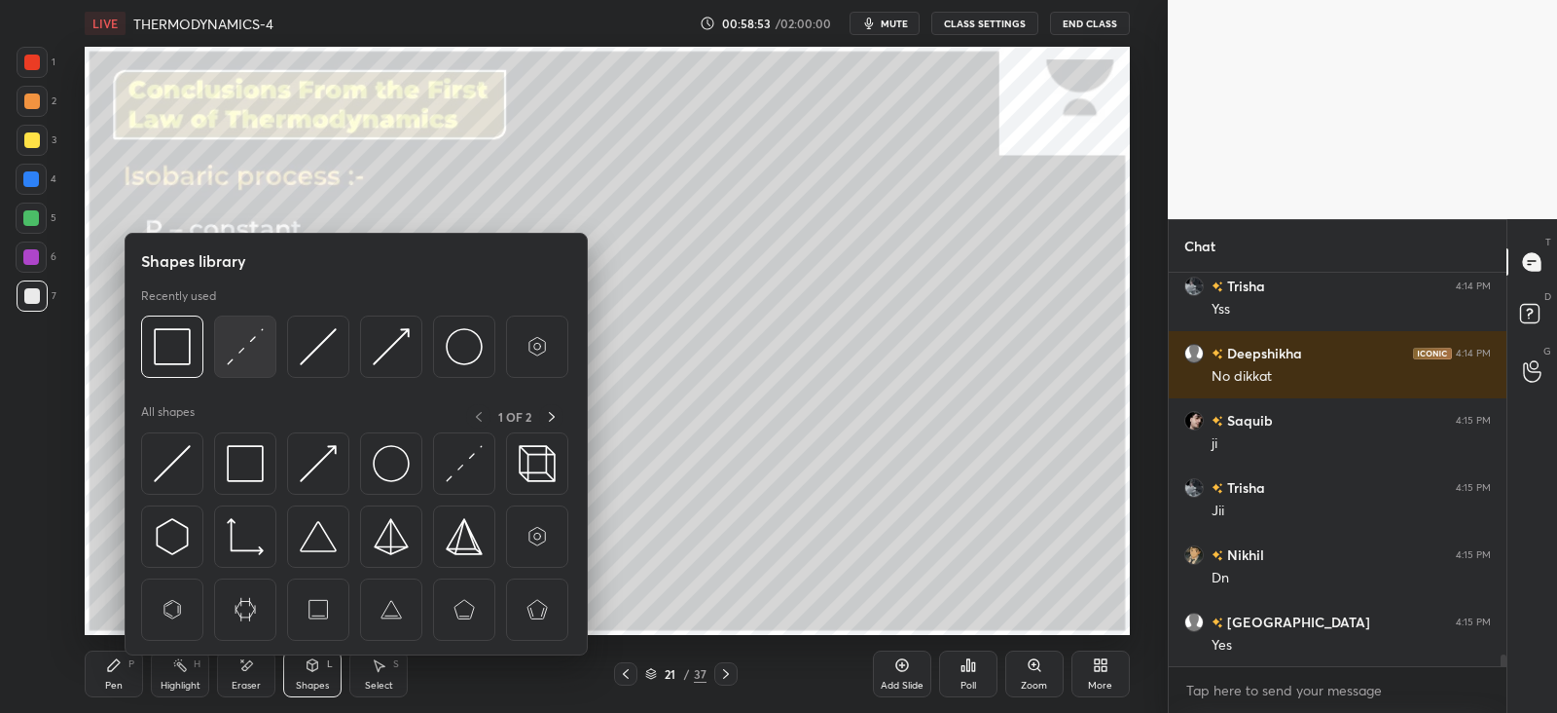
click at [253, 348] on img at bounding box center [245, 346] width 37 height 37
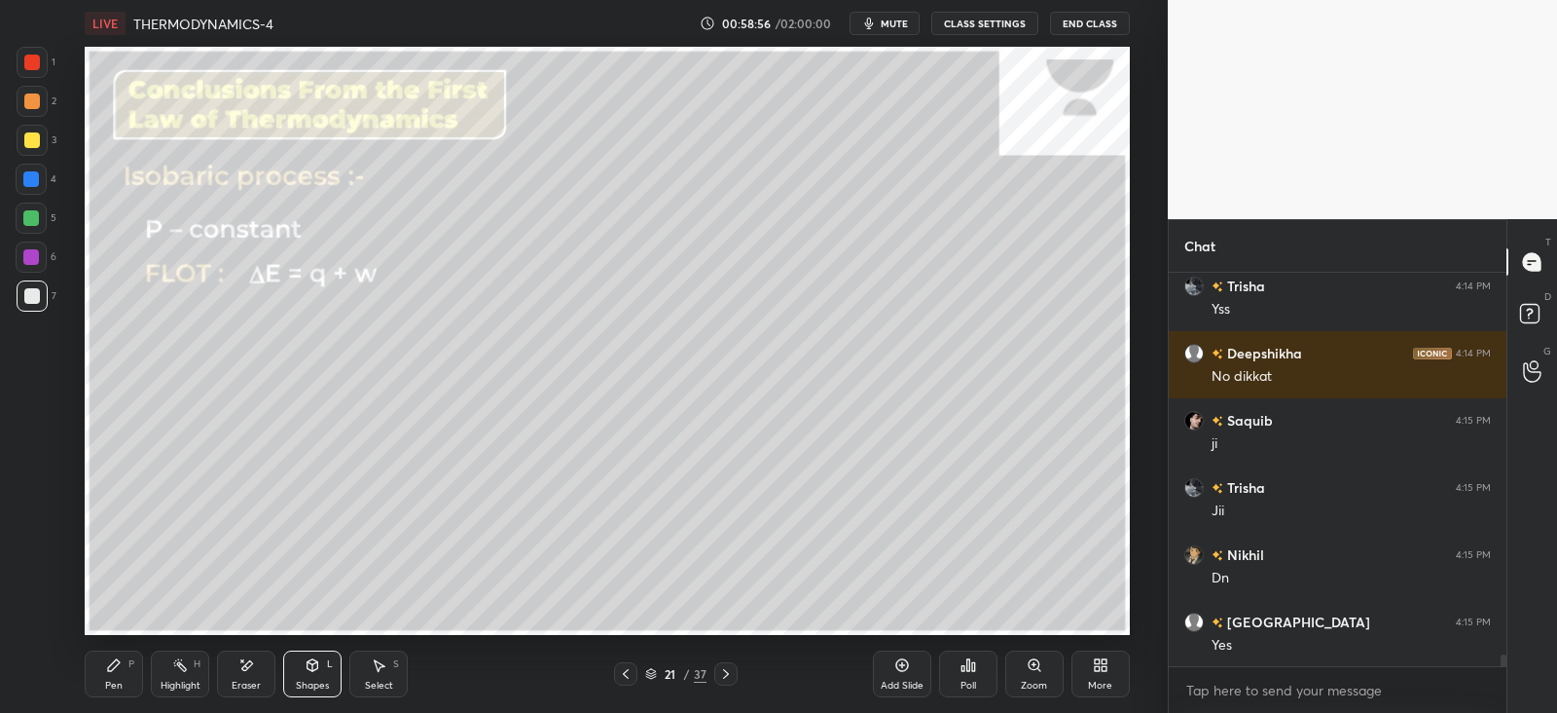
click at [131, 678] on div "Pen P" at bounding box center [114, 673] width 58 height 47
click at [30, 61] on div at bounding box center [32, 63] width 16 height 16
click at [39, 288] on div at bounding box center [32, 295] width 31 height 31
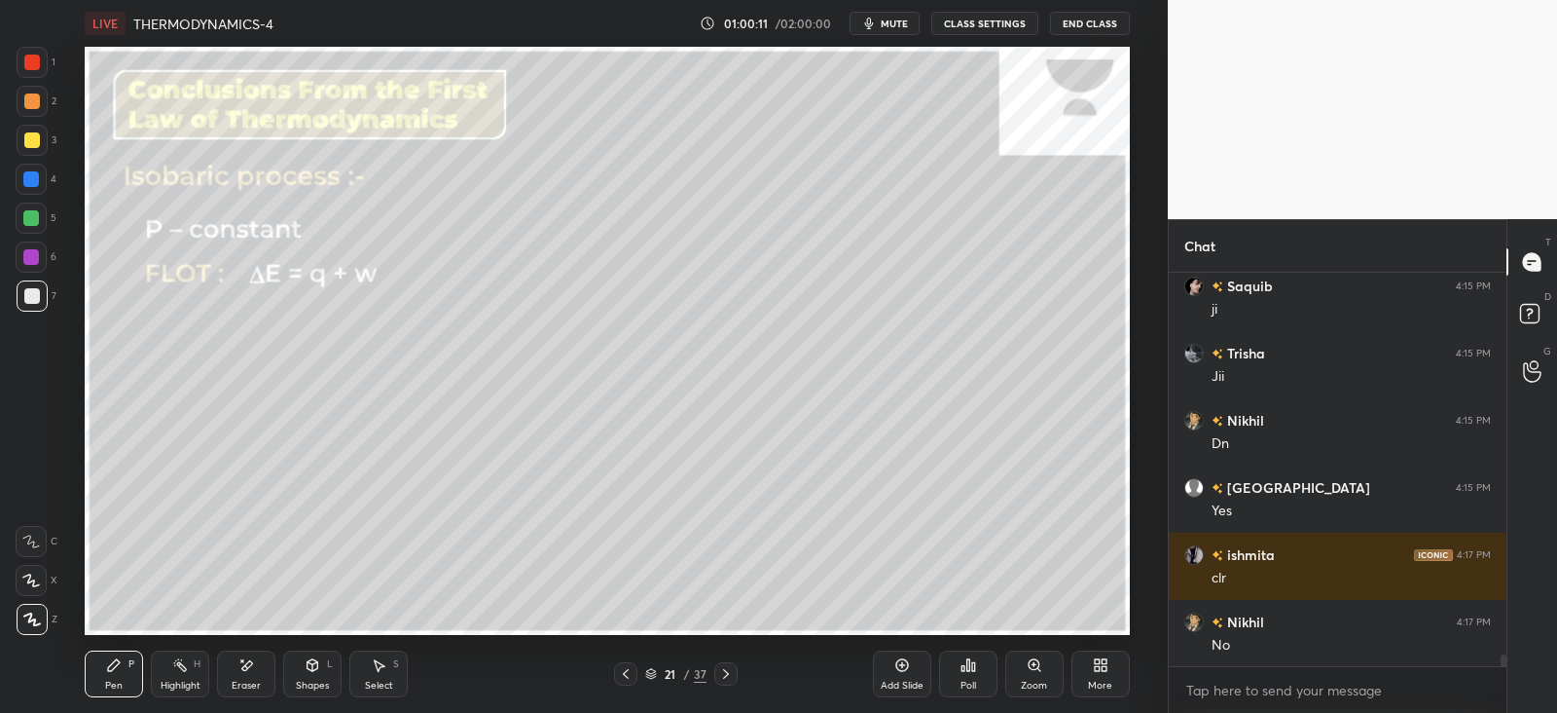
scroll to position [13388, 0]
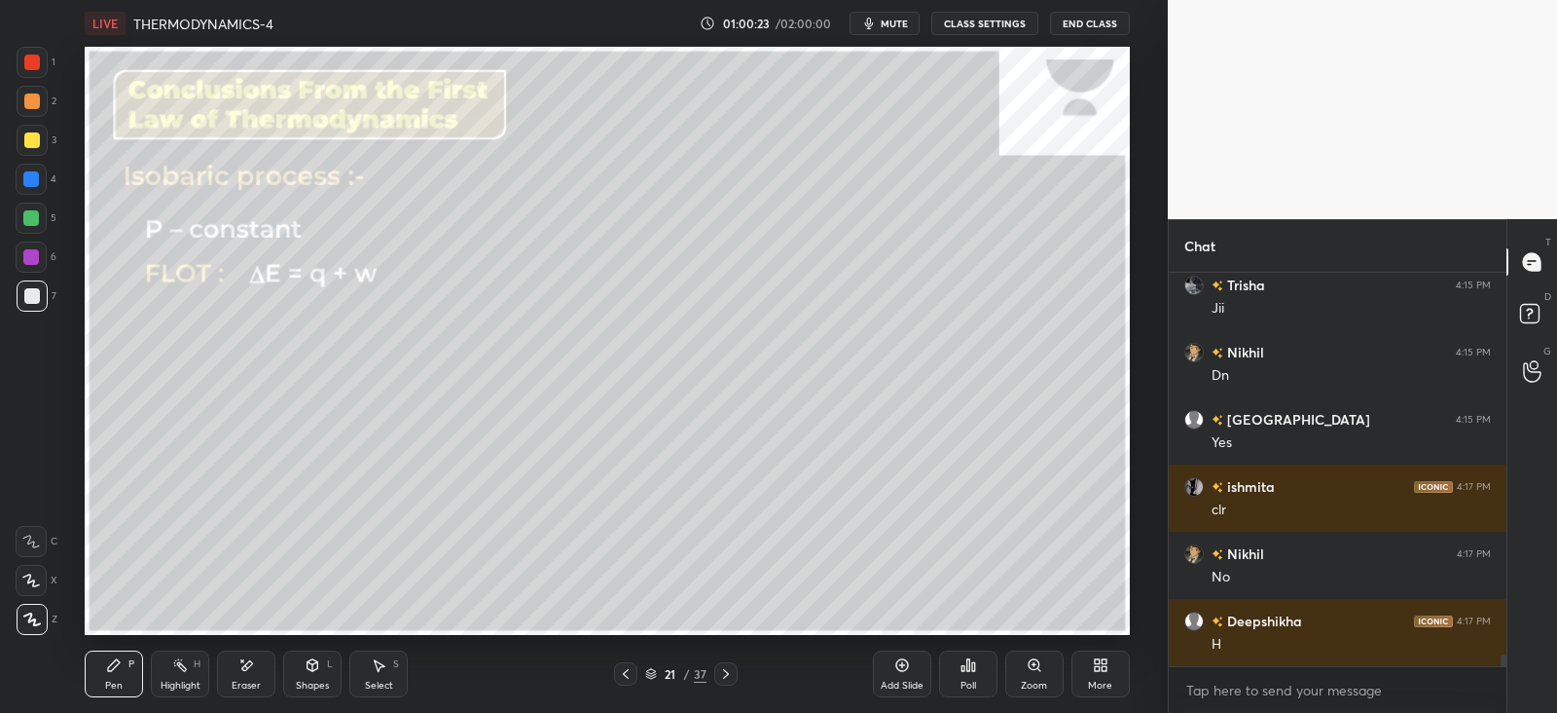
click at [319, 664] on icon at bounding box center [313, 665] width 16 height 16
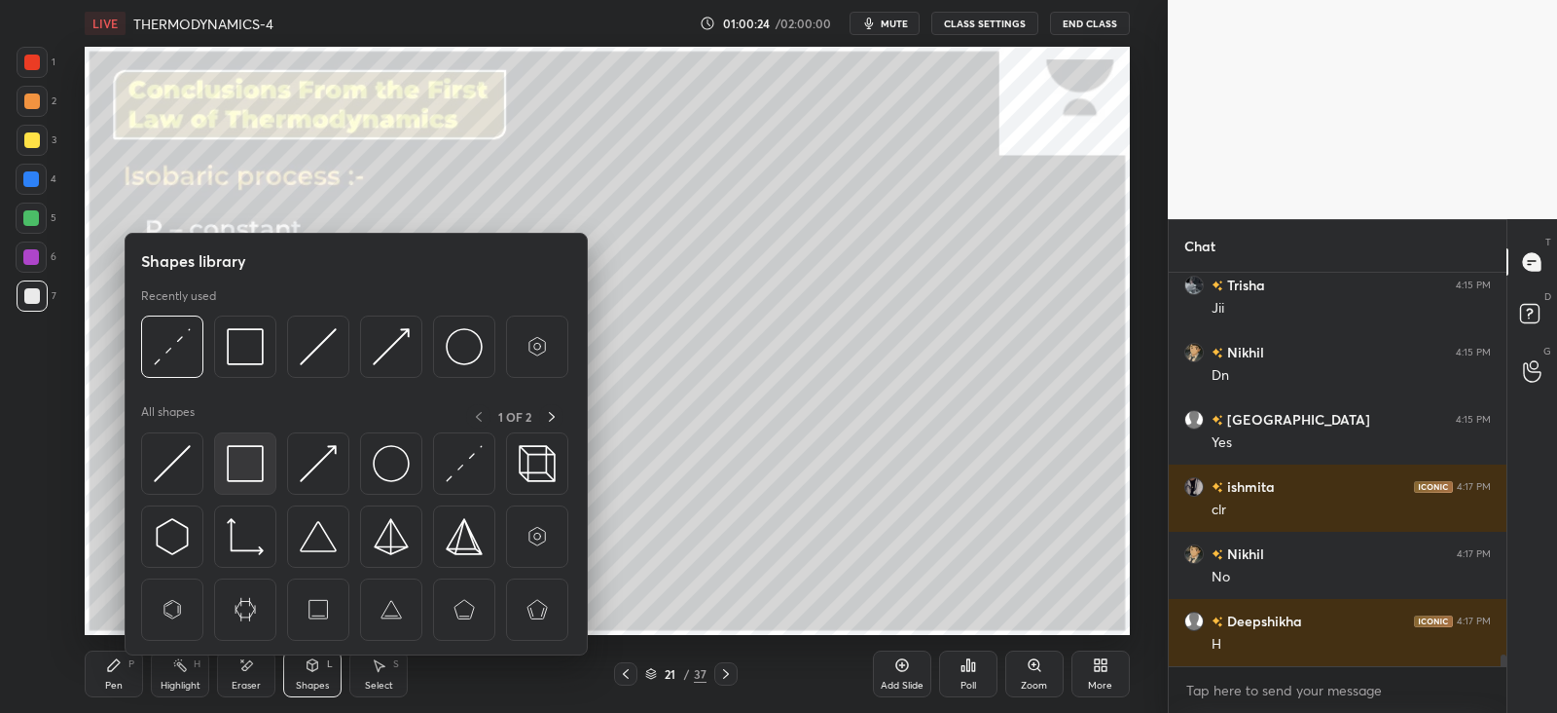
click at [263, 470] on img at bounding box center [245, 463] width 37 height 37
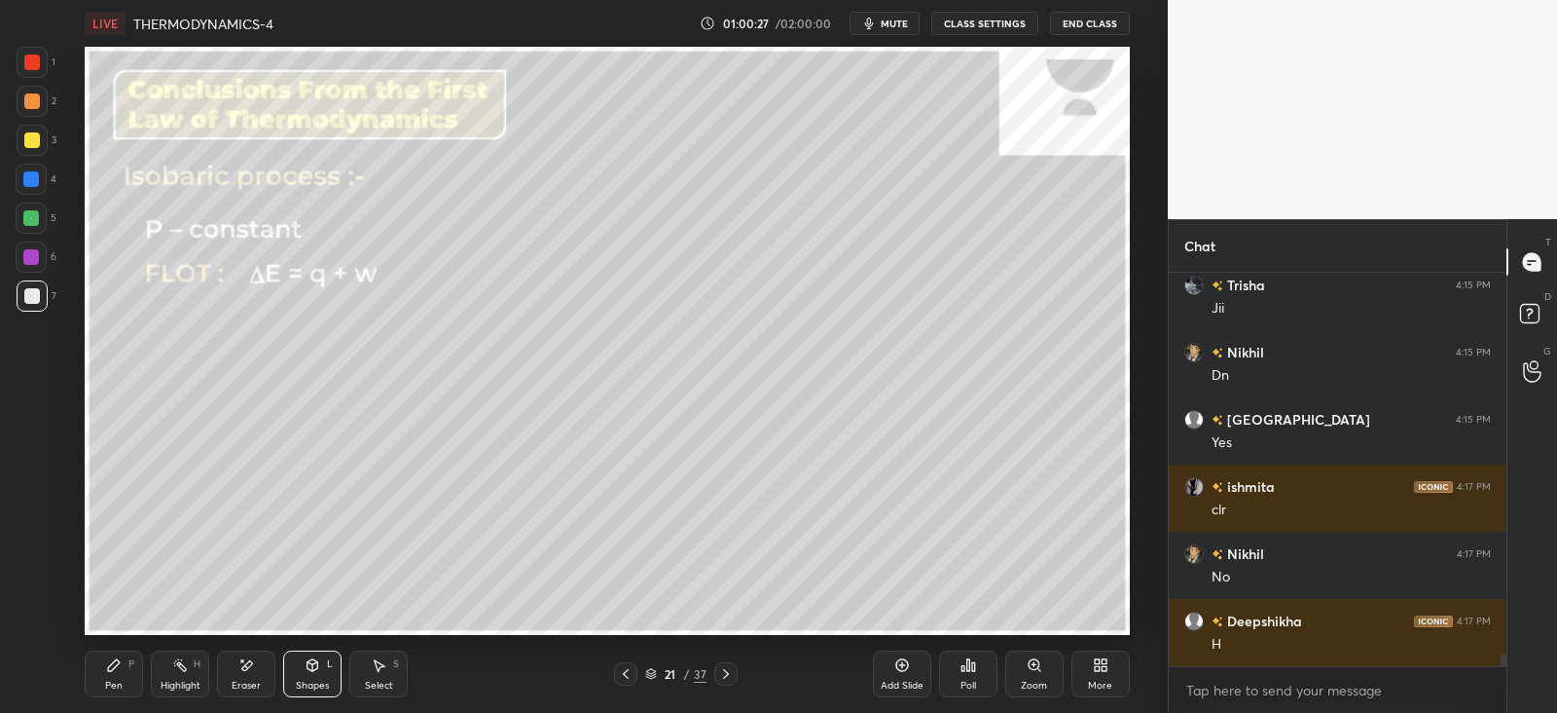
click at [32, 256] on div at bounding box center [31, 257] width 16 height 16
click at [385, 669] on icon at bounding box center [379, 665] width 16 height 16
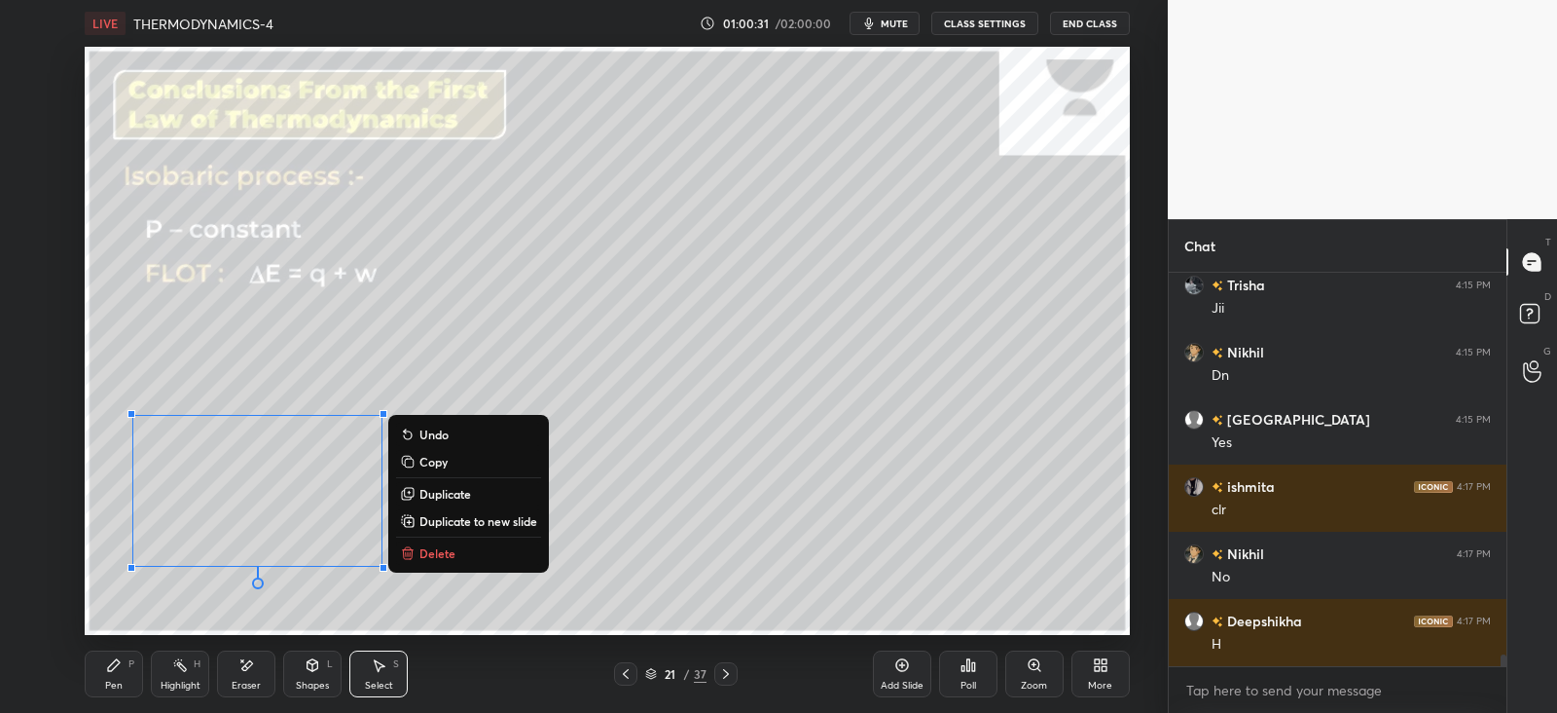
click at [446, 458] on p "Copy" at bounding box center [434, 462] width 28 height 16
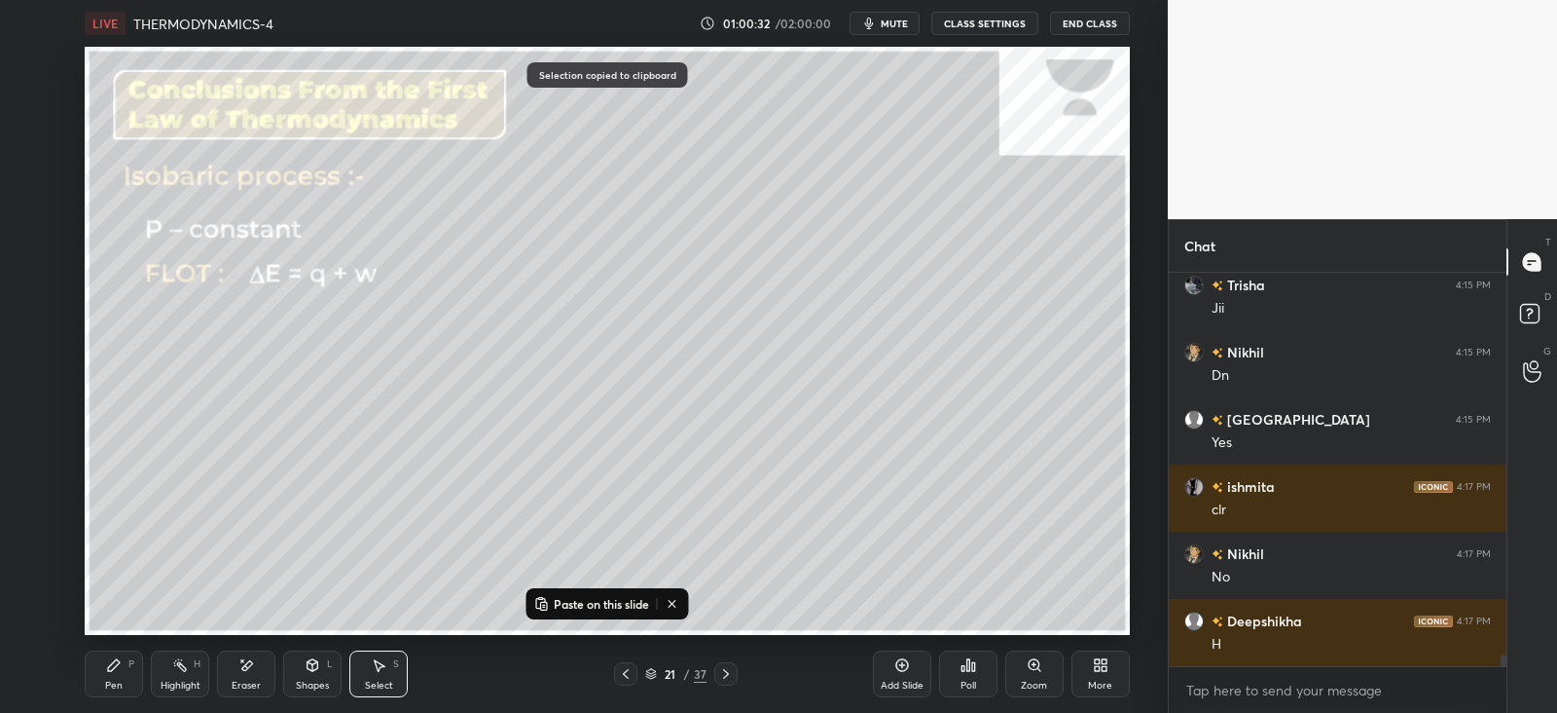
click at [594, 600] on p "Paste on this slide" at bounding box center [601, 604] width 95 height 16
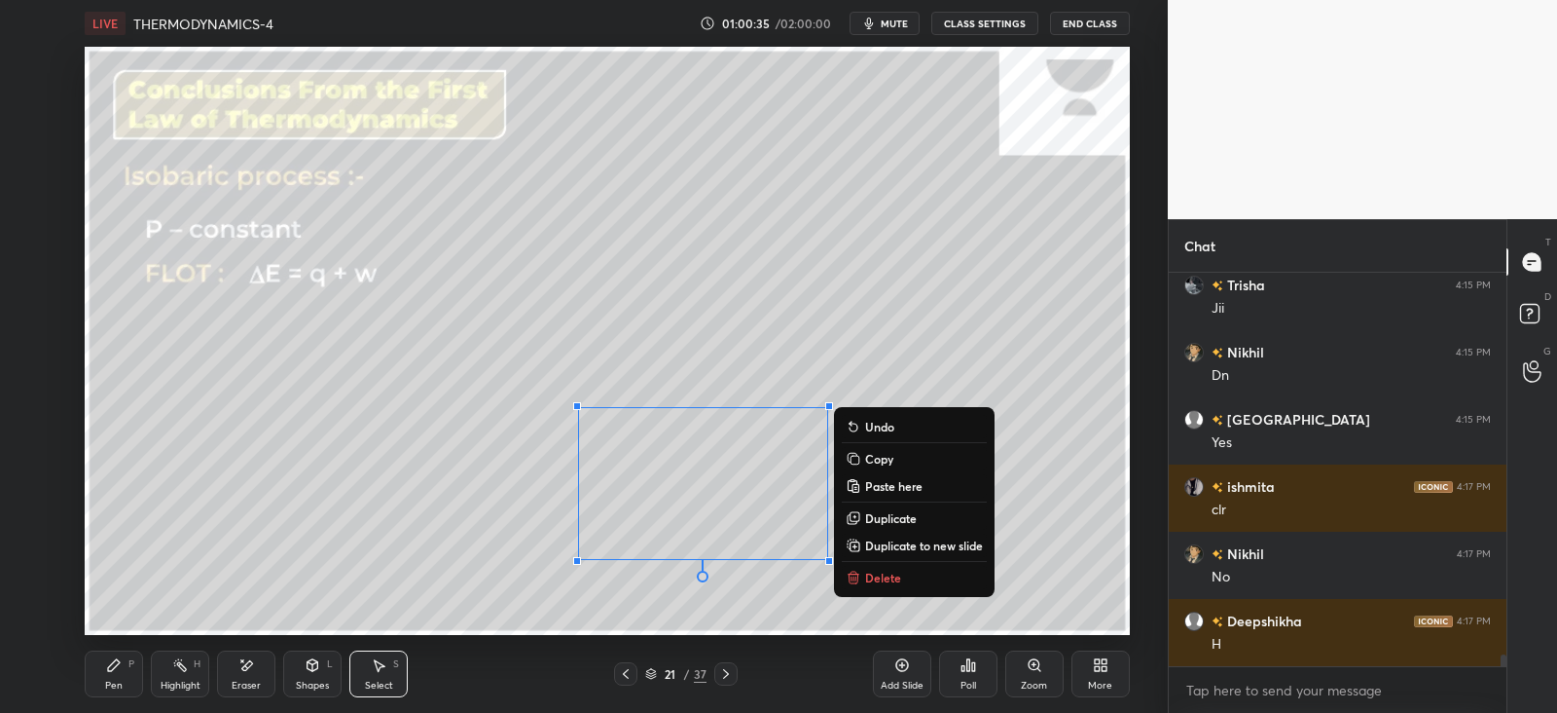
click at [119, 665] on icon at bounding box center [114, 665] width 16 height 16
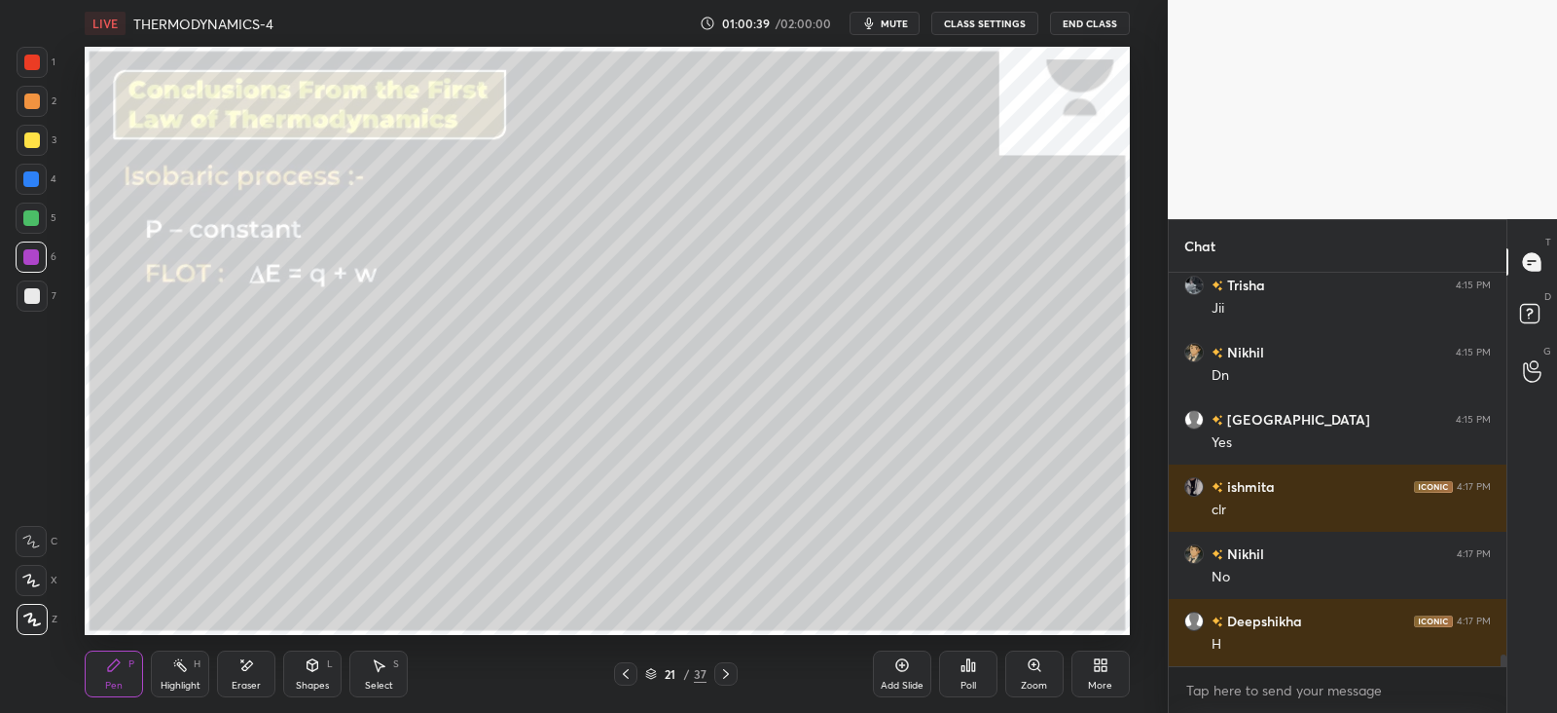
click at [634, 674] on div at bounding box center [625, 673] width 23 height 23
click at [632, 678] on icon at bounding box center [626, 674] width 16 height 16
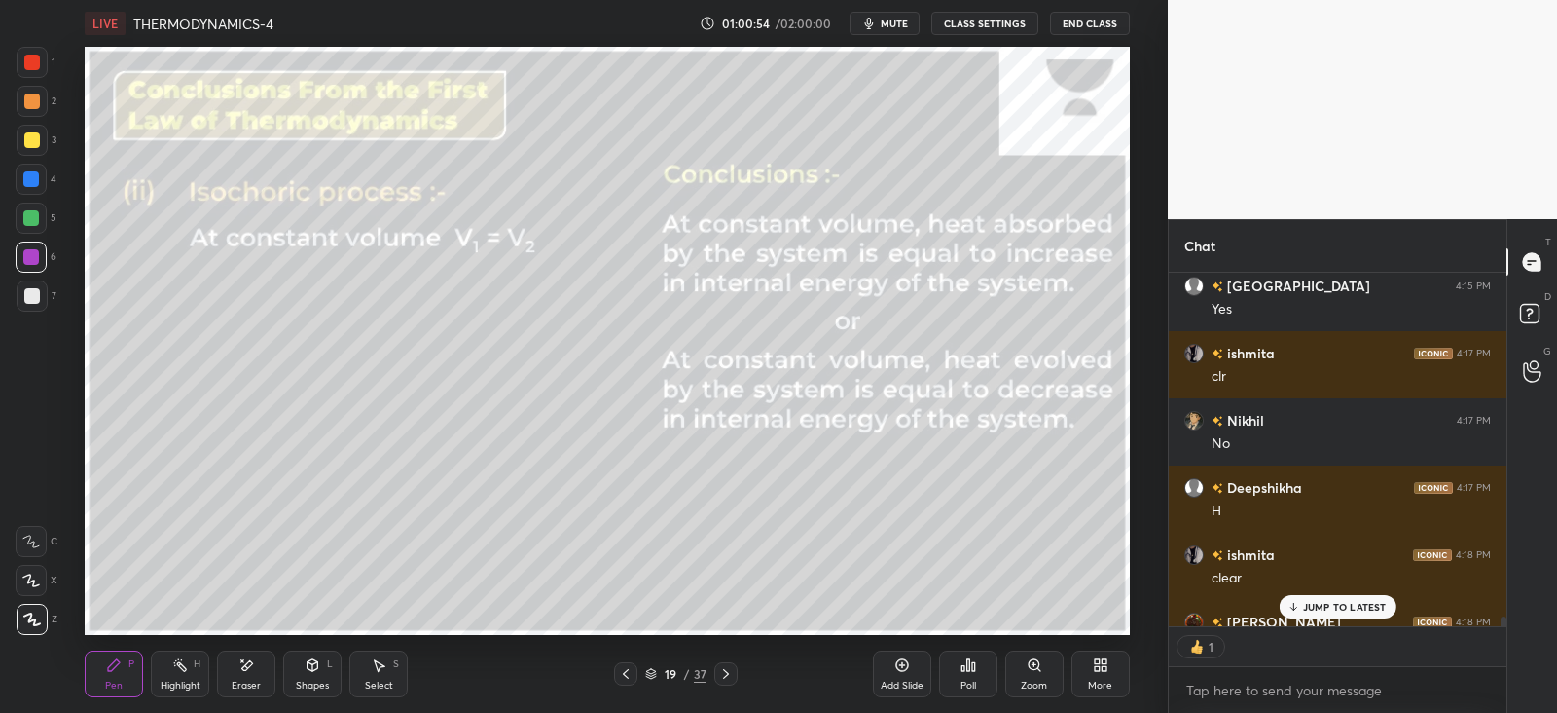
scroll to position [13629, 0]
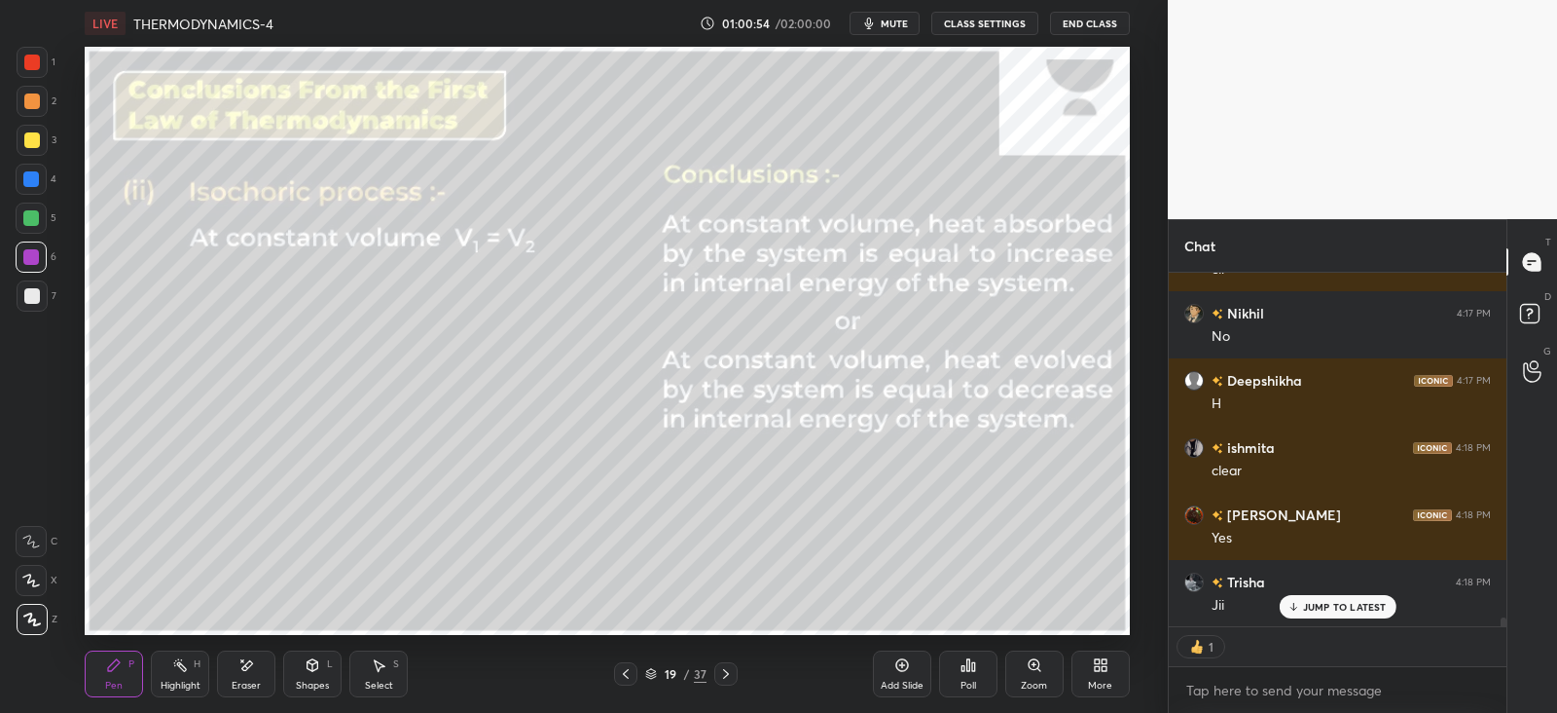
click at [720, 674] on icon at bounding box center [726, 674] width 16 height 16
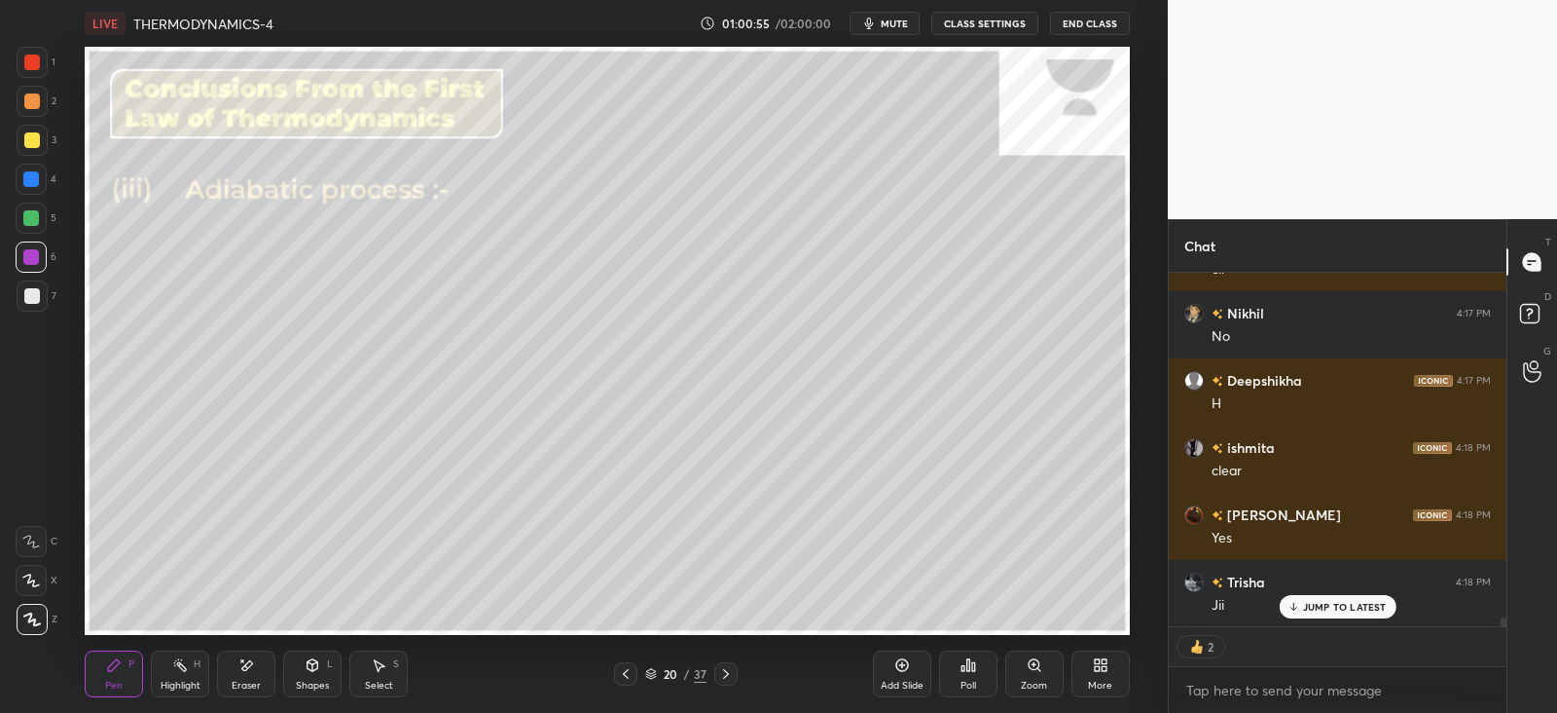
click at [724, 673] on icon at bounding box center [726, 674] width 16 height 16
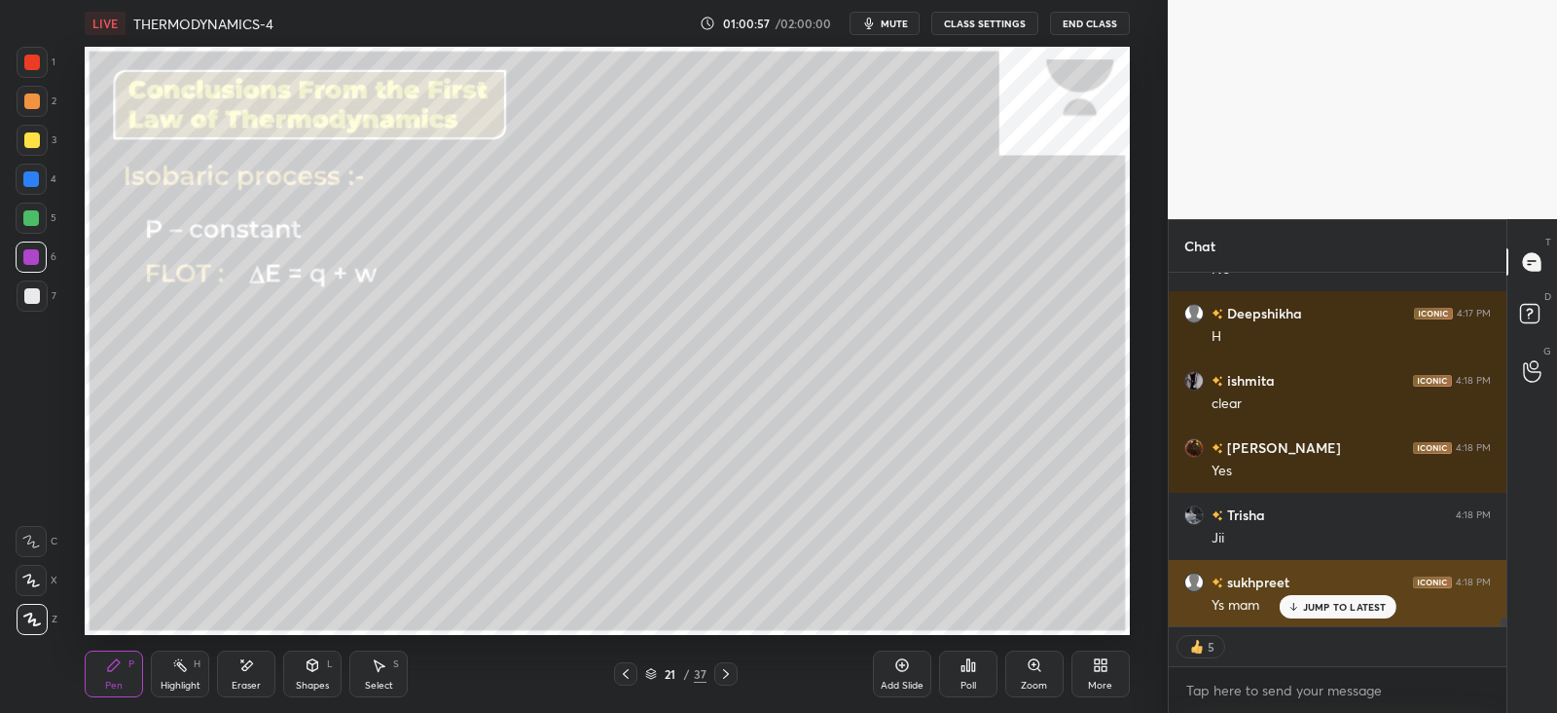
click at [1322, 607] on p "JUMP TO LATEST" at bounding box center [1345, 607] width 84 height 12
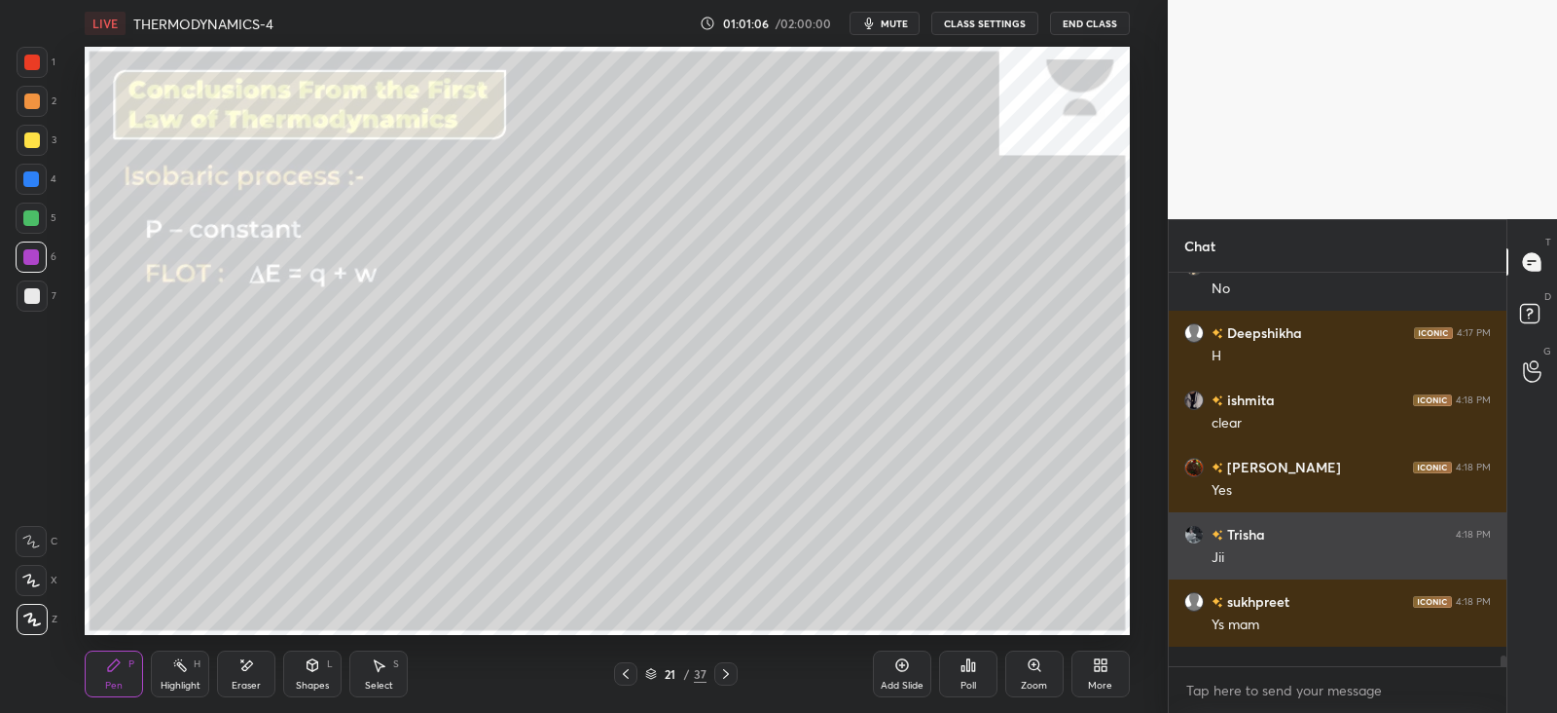
scroll to position [13656, 0]
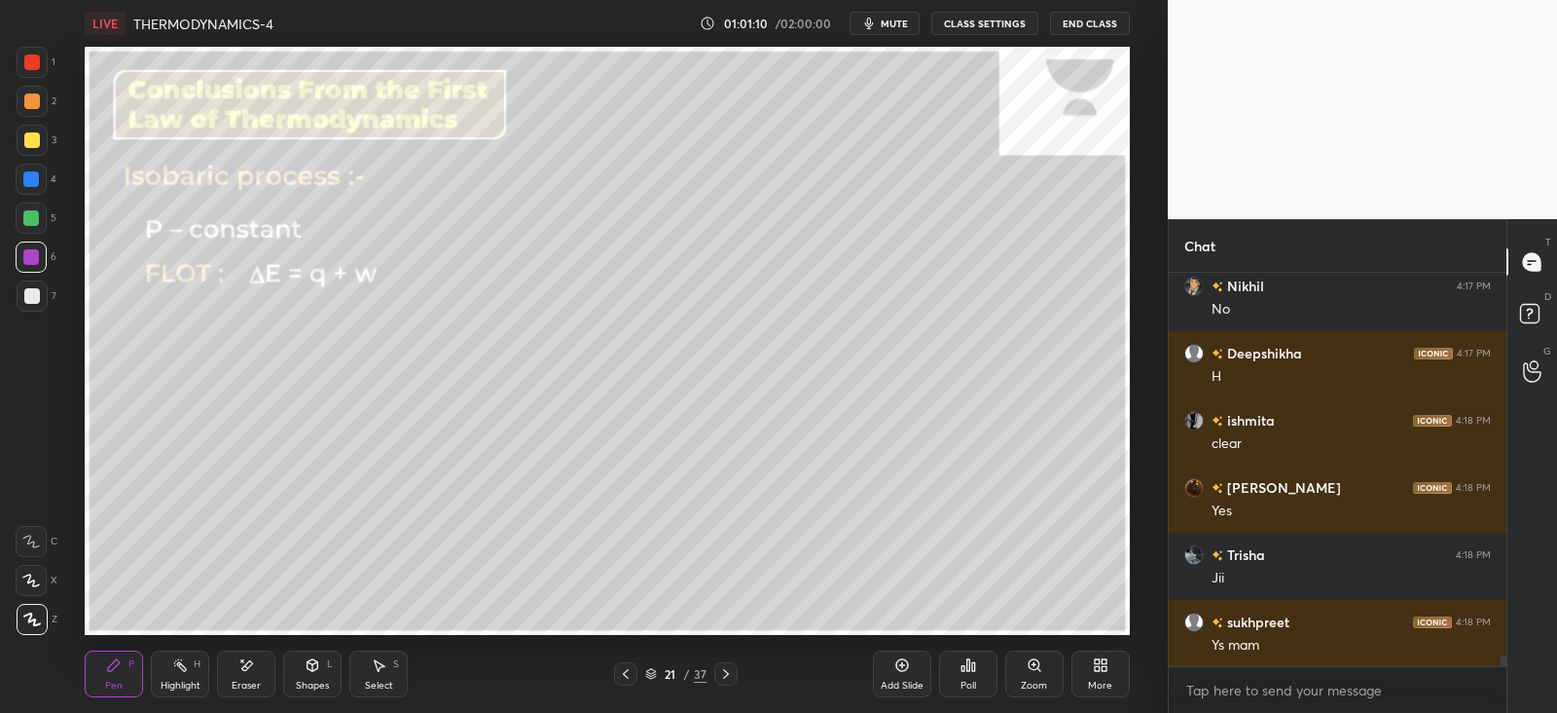
click at [739, 669] on div "21 / 37" at bounding box center [676, 673] width 394 height 23
click at [728, 669] on icon at bounding box center [726, 674] width 16 height 16
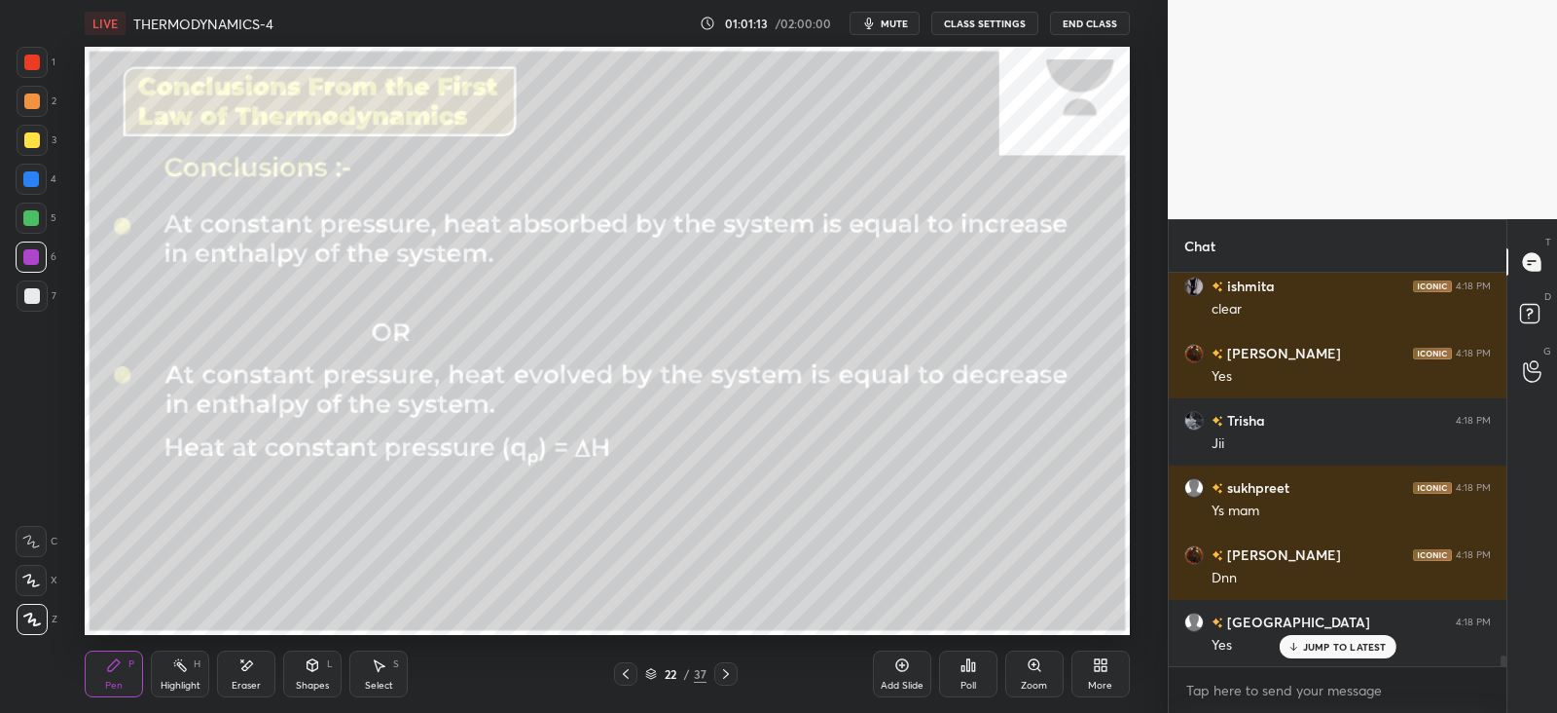
scroll to position [13857, 0]
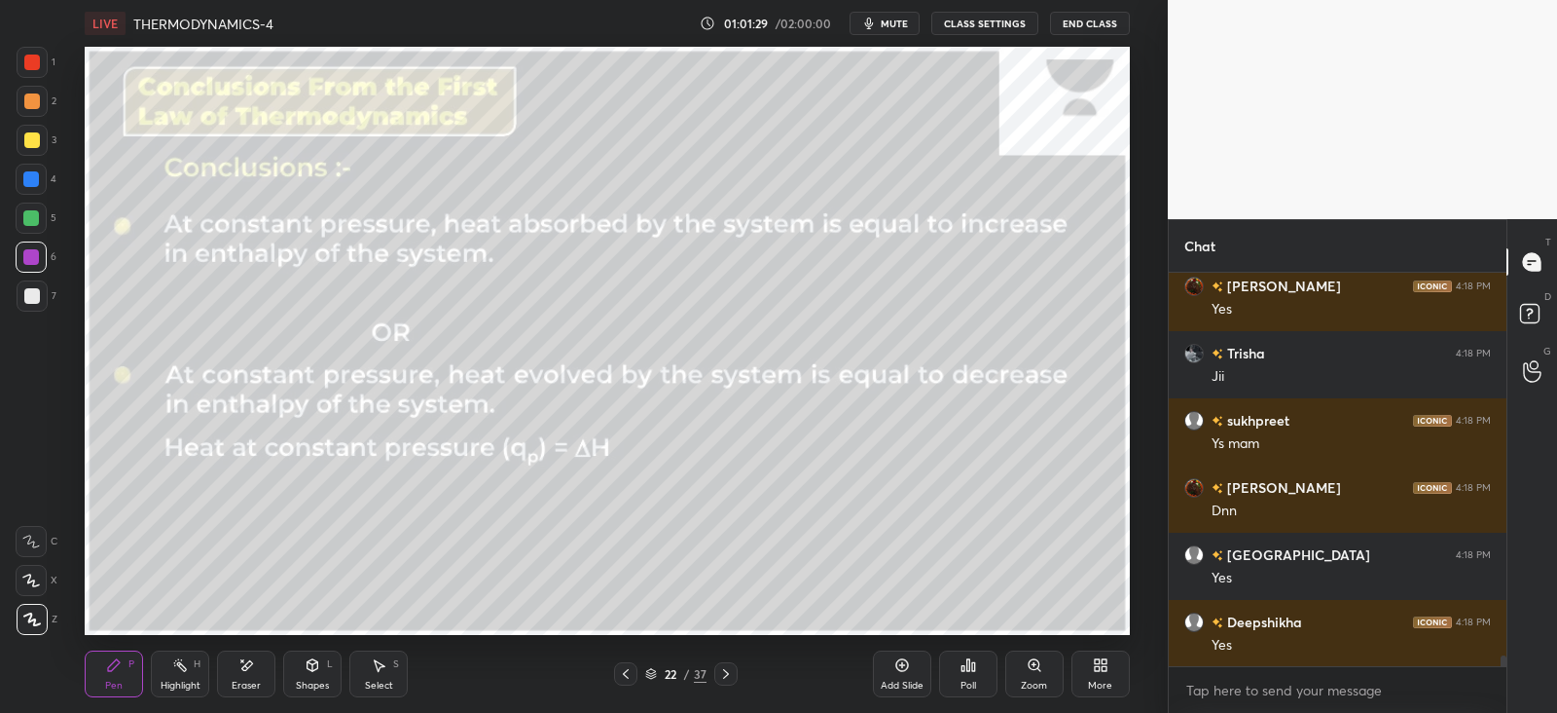
click at [309, 676] on div "Shapes L" at bounding box center [312, 673] width 58 height 47
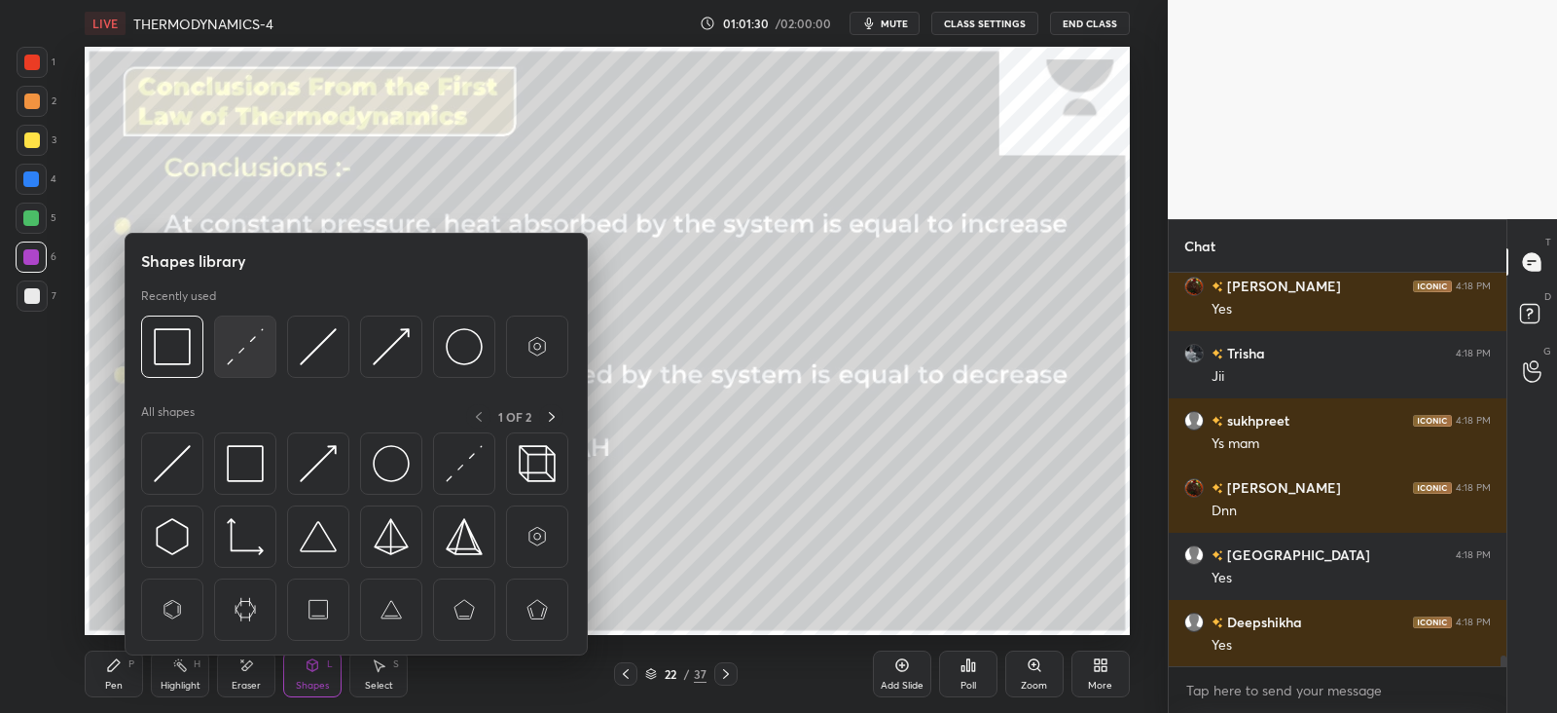
click at [246, 360] on img at bounding box center [245, 346] width 37 height 37
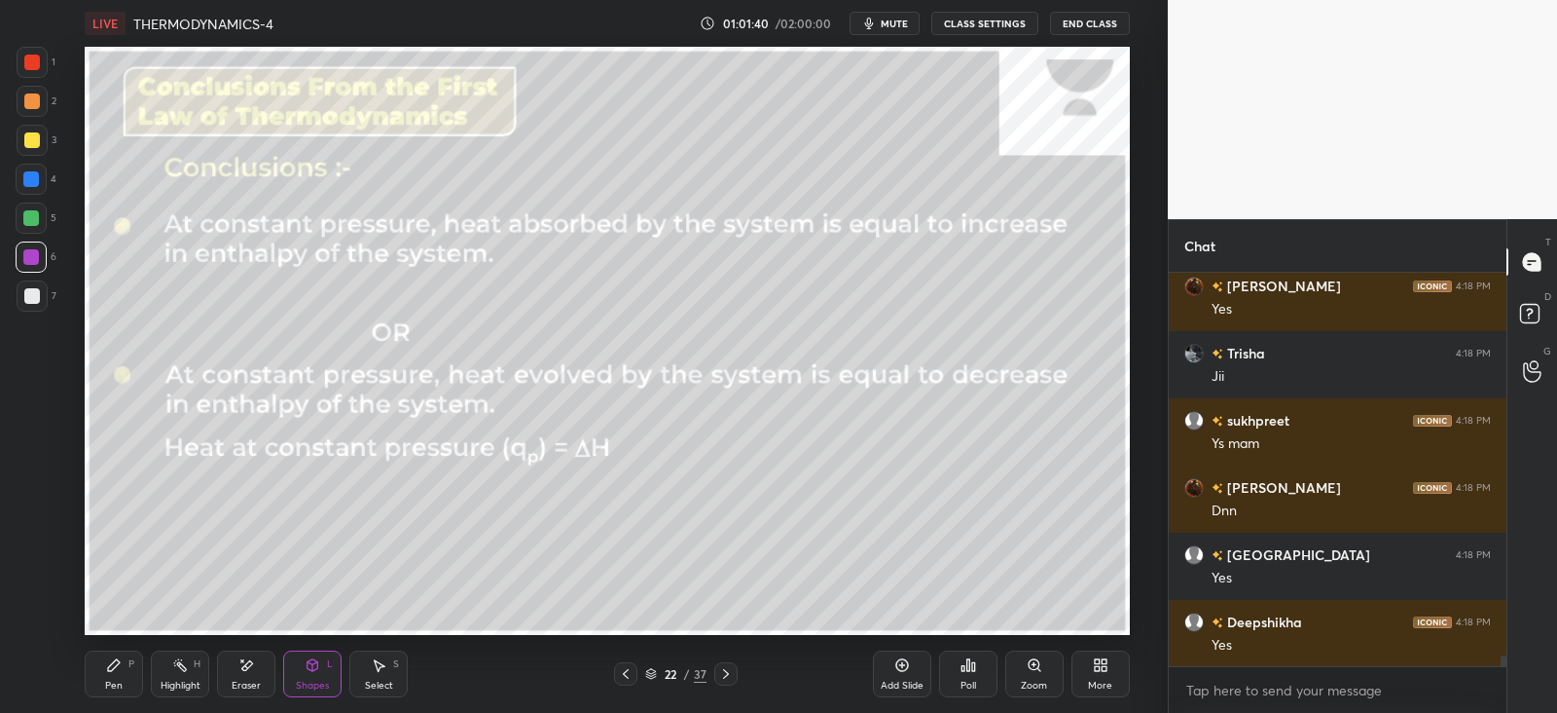
click at [126, 668] on div "Pen P" at bounding box center [114, 673] width 58 height 47
click at [325, 677] on div "Shapes L" at bounding box center [312, 673] width 58 height 47
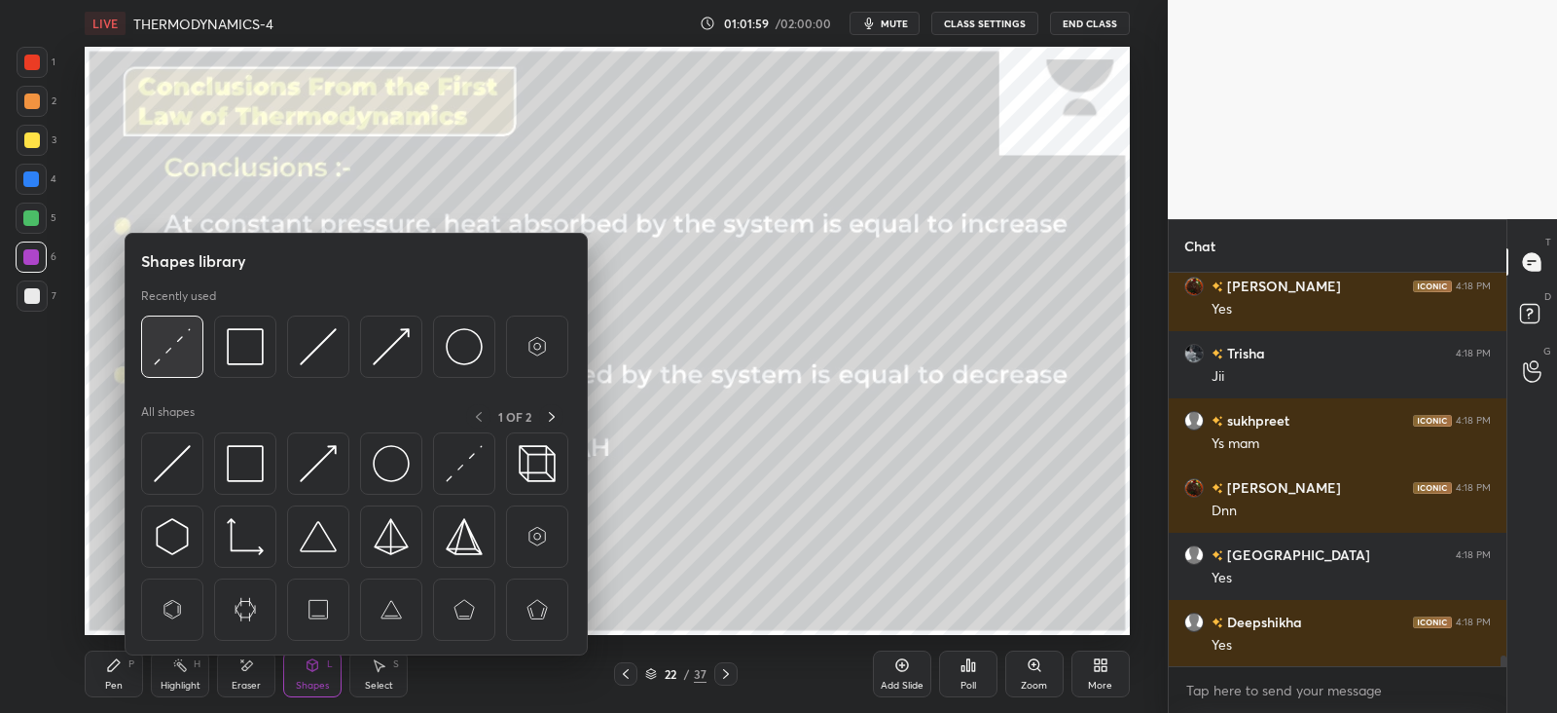
click at [196, 348] on div at bounding box center [172, 346] width 62 height 62
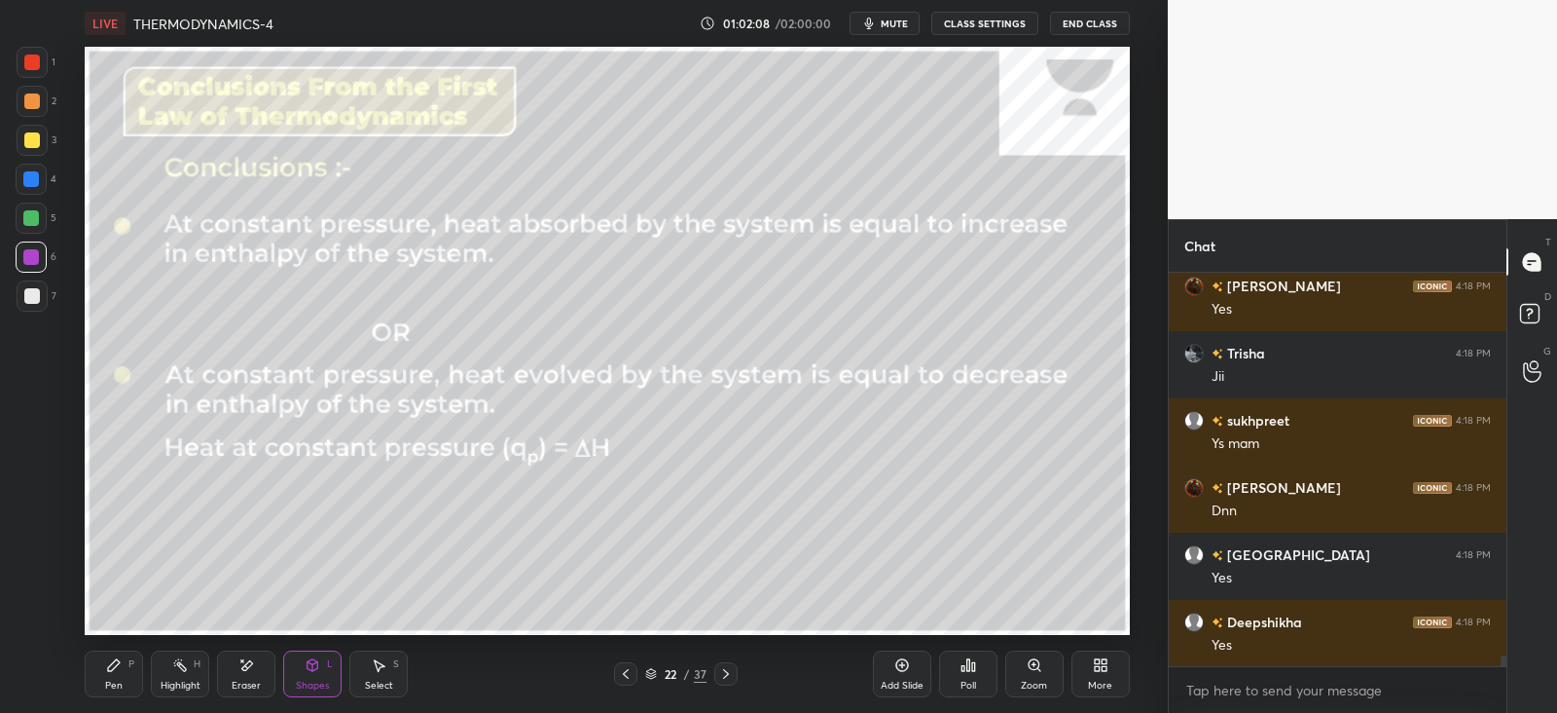
click at [125, 667] on div "Pen P" at bounding box center [114, 673] width 58 height 47
click at [33, 298] on div at bounding box center [32, 296] width 16 height 16
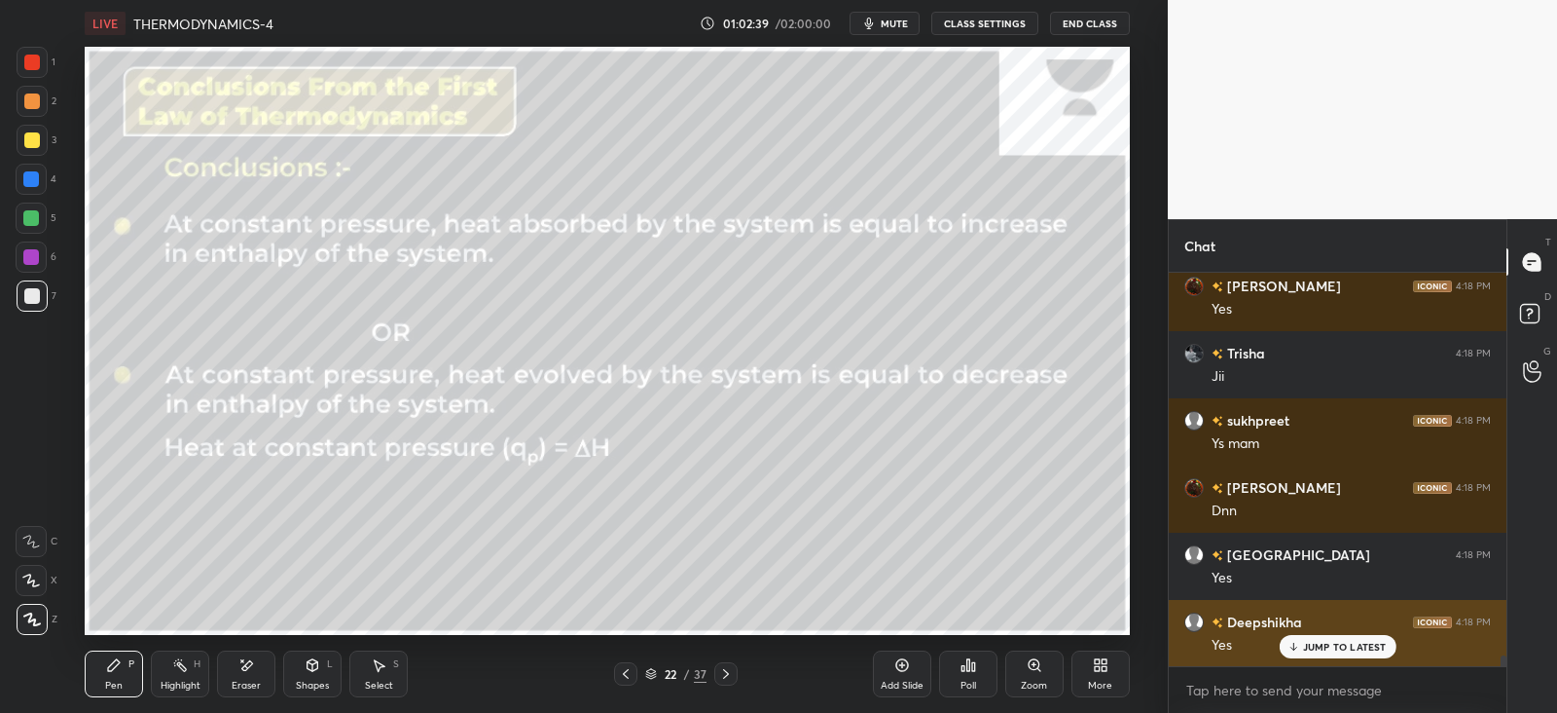
click at [1295, 640] on div "JUMP TO LATEST" at bounding box center [1337, 646] width 117 height 23
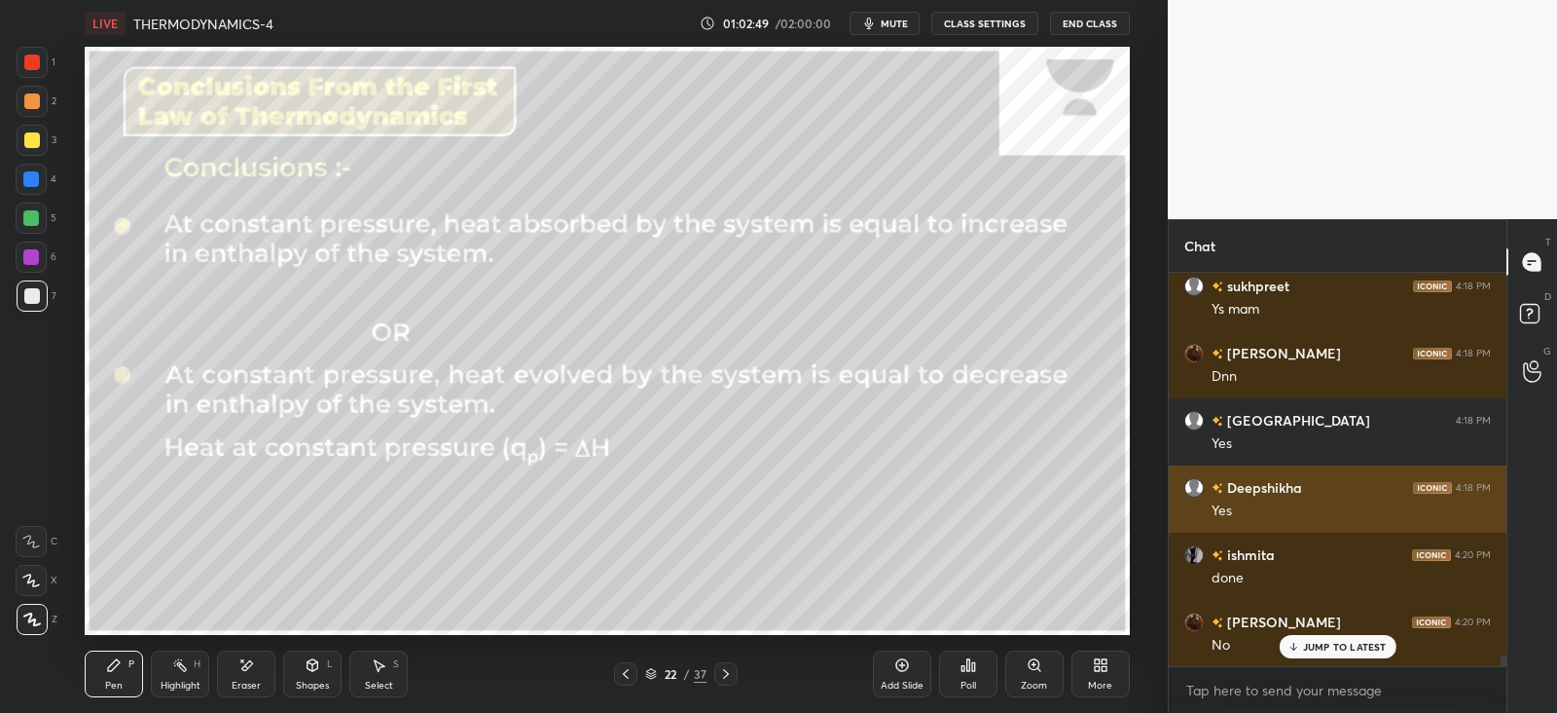
scroll to position [14060, 0]
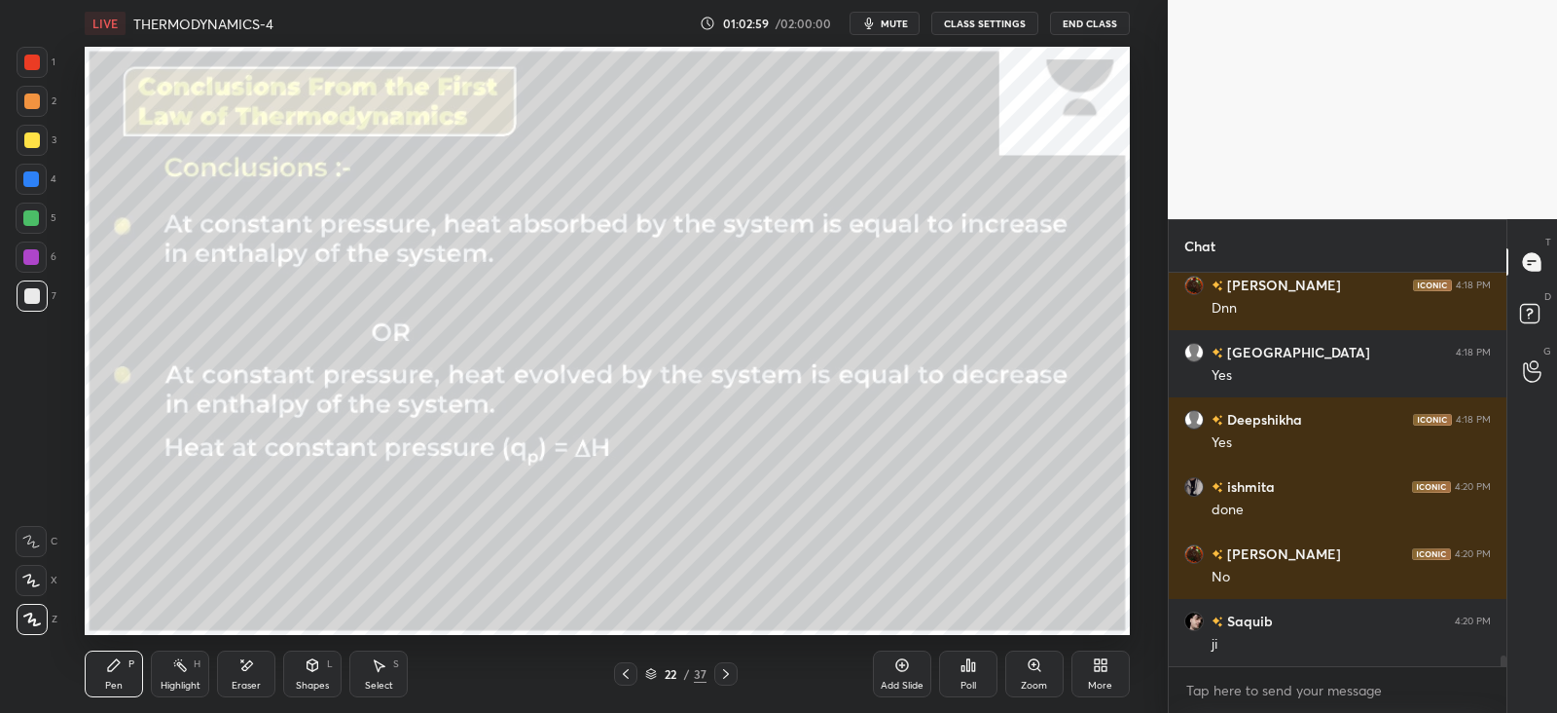
click at [720, 678] on icon at bounding box center [726, 674] width 16 height 16
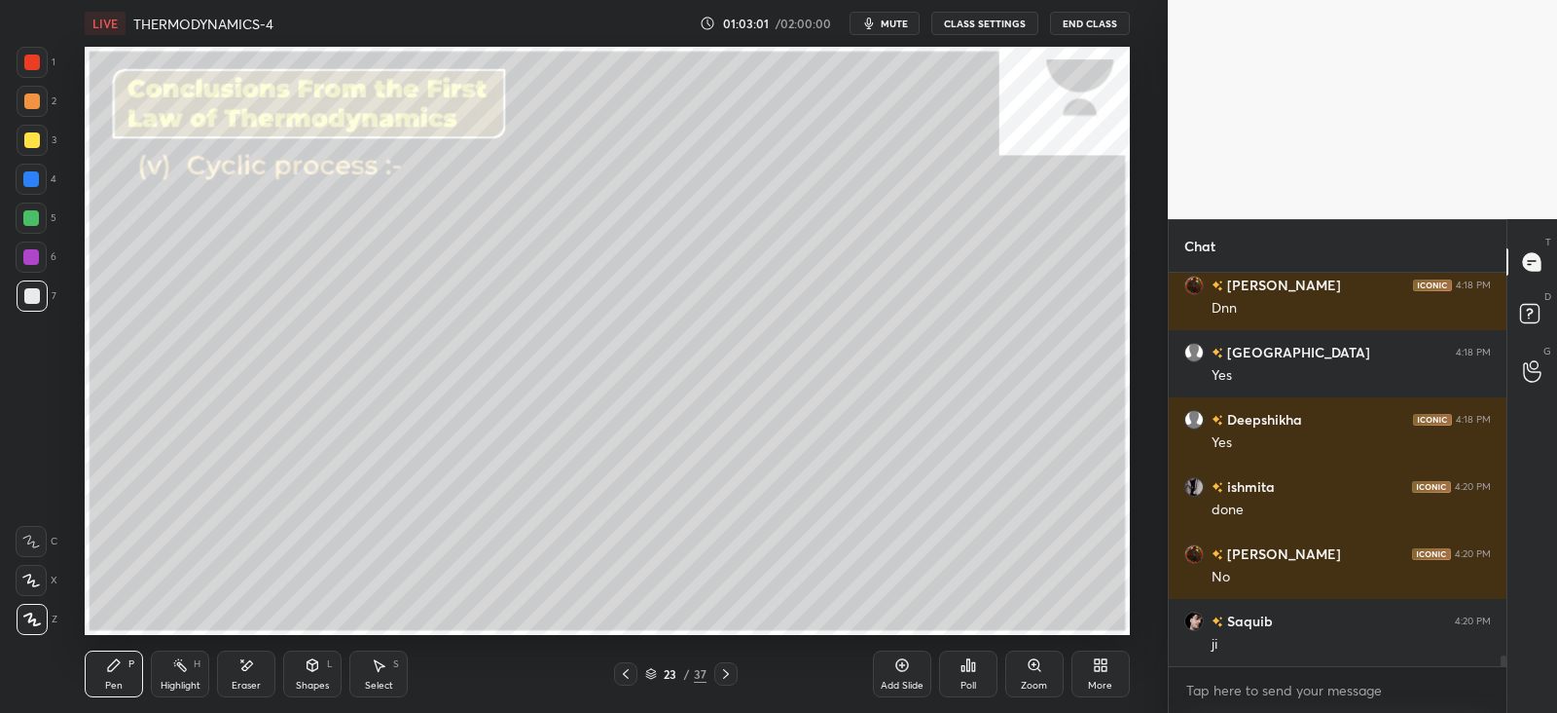
click at [310, 661] on icon at bounding box center [313, 665] width 11 height 12
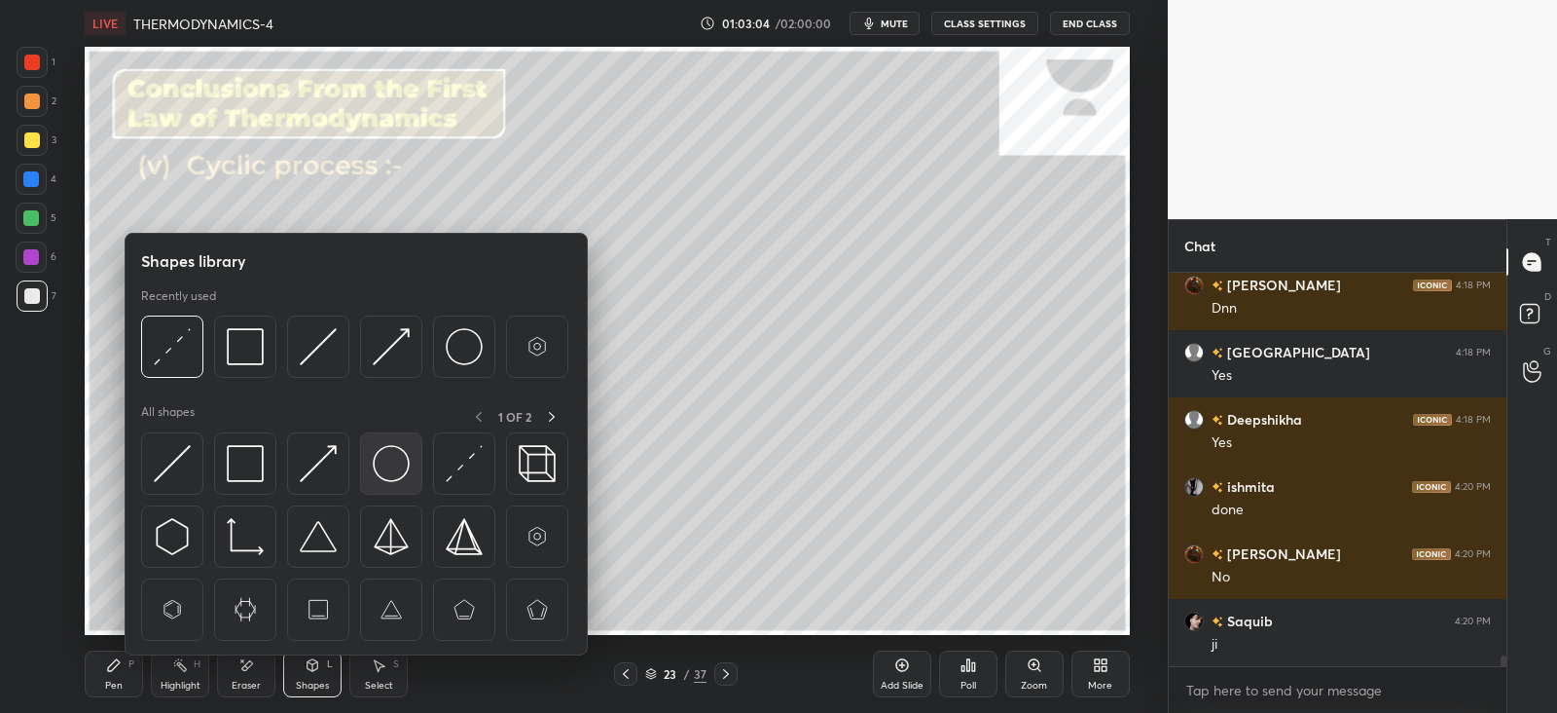
click at [384, 457] on img at bounding box center [391, 463] width 37 height 37
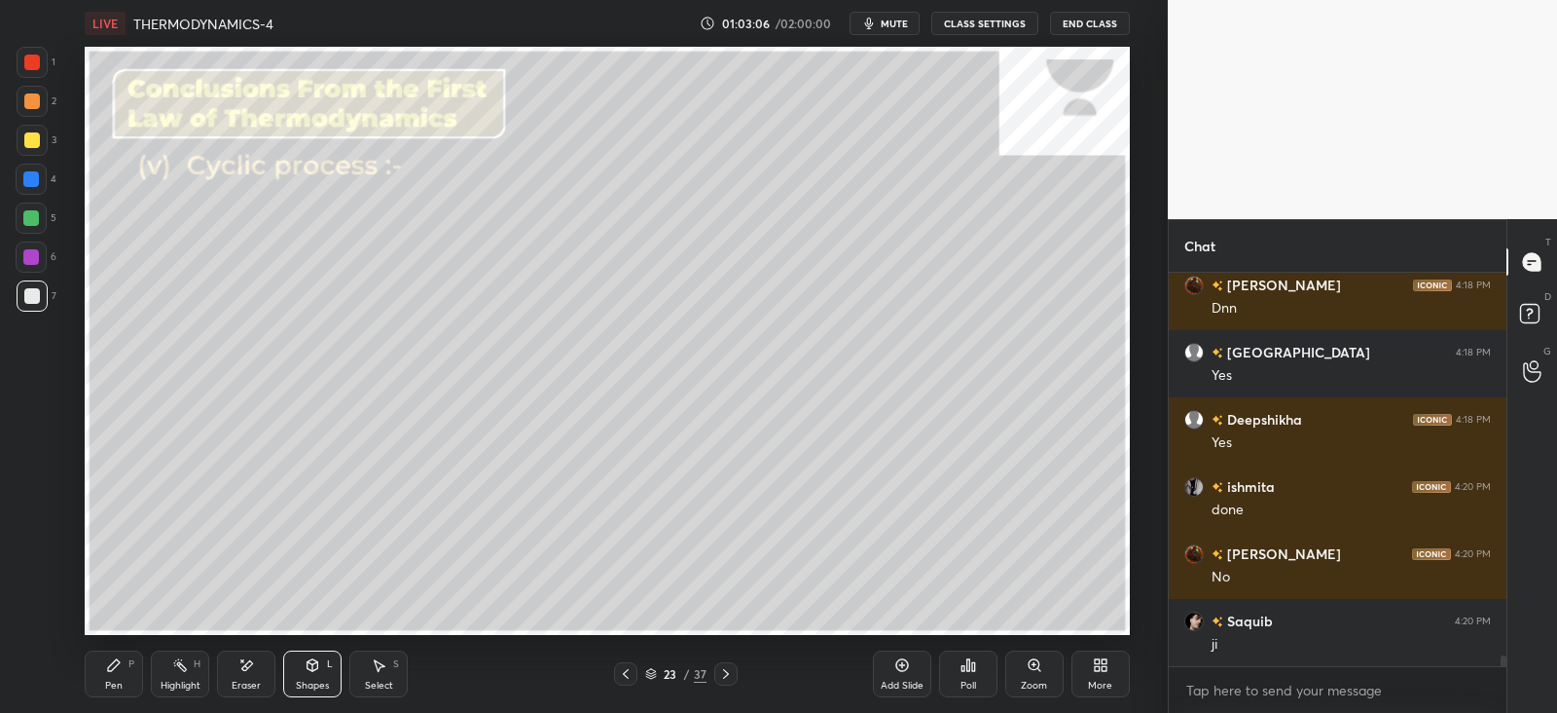
click at [111, 669] on icon at bounding box center [114, 665] width 12 height 12
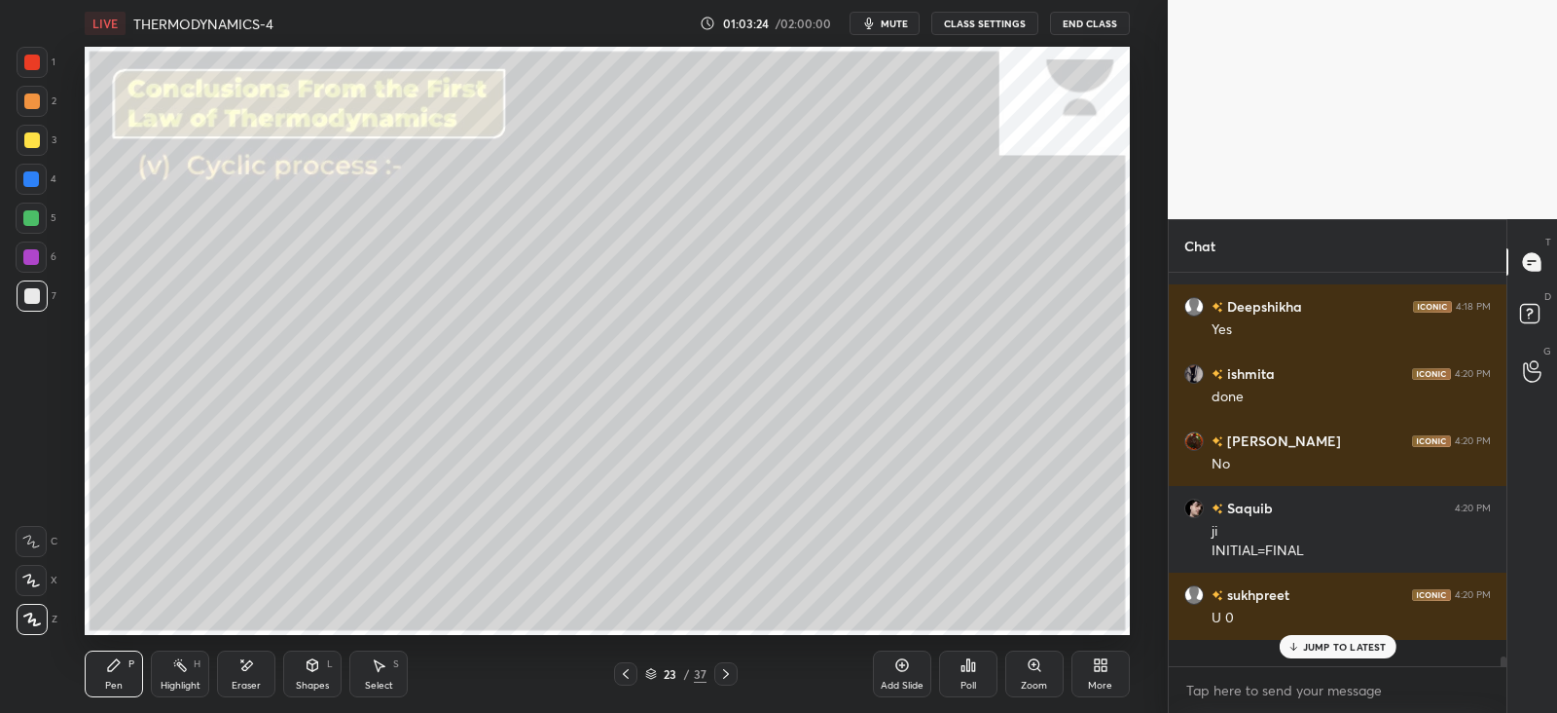
scroll to position [386, 331]
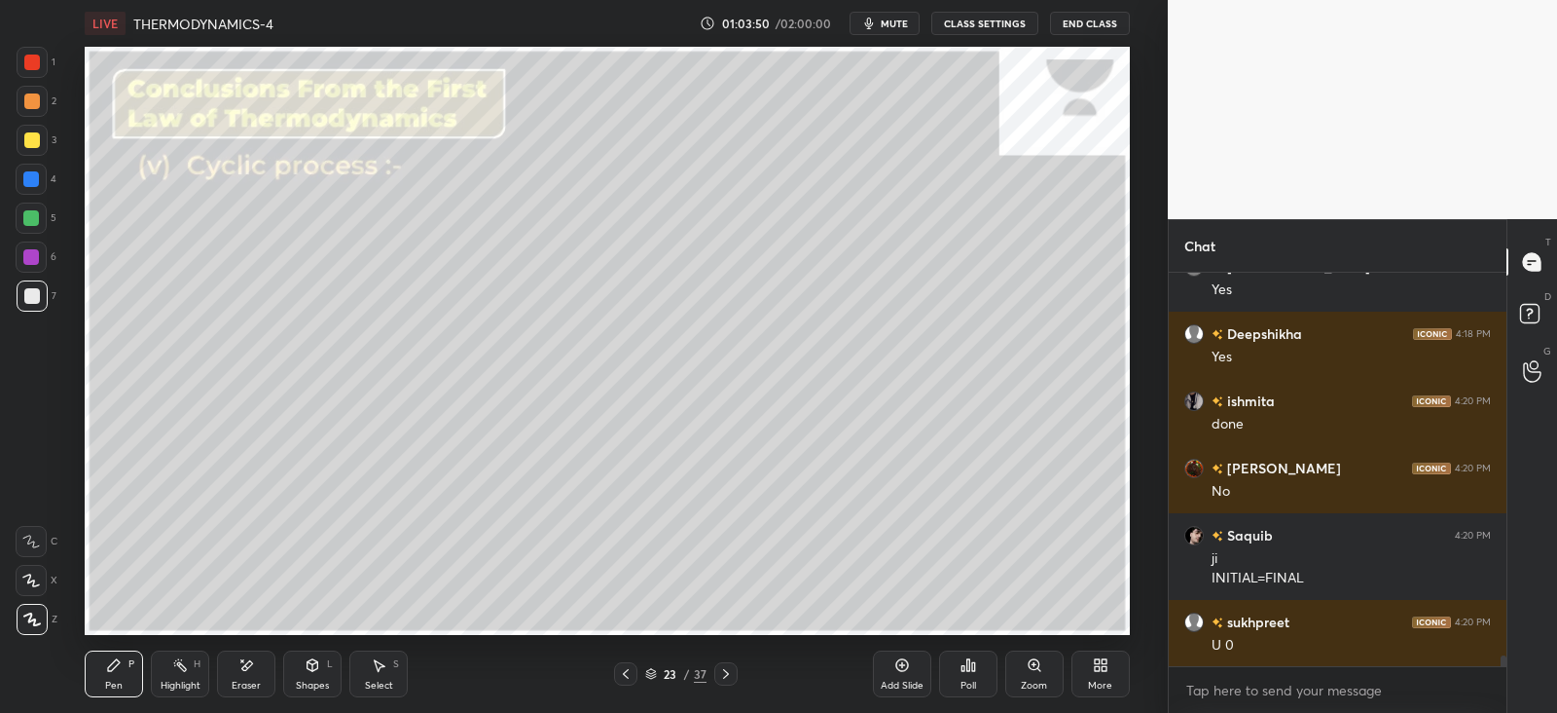
click at [24, 219] on div at bounding box center [31, 218] width 16 height 16
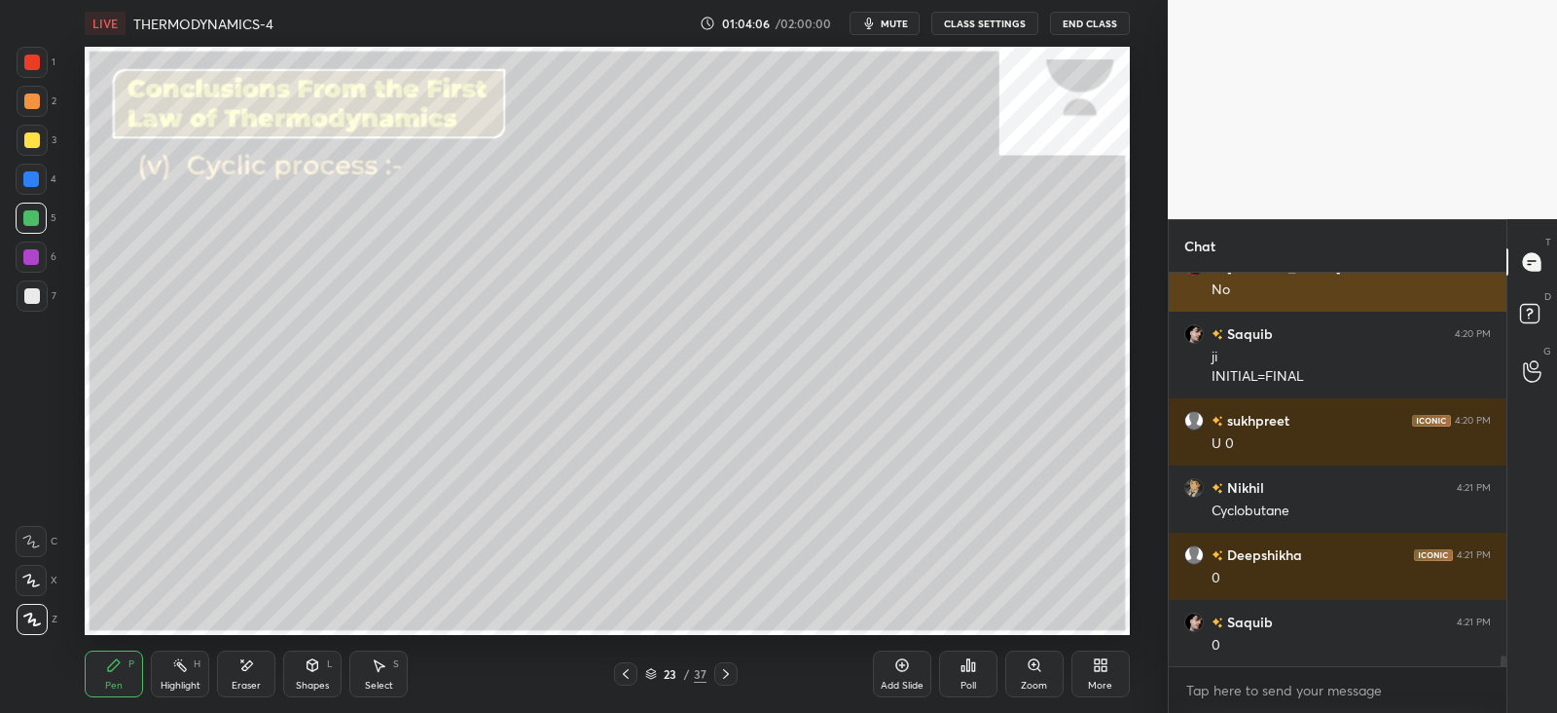
scroll to position [14415, 0]
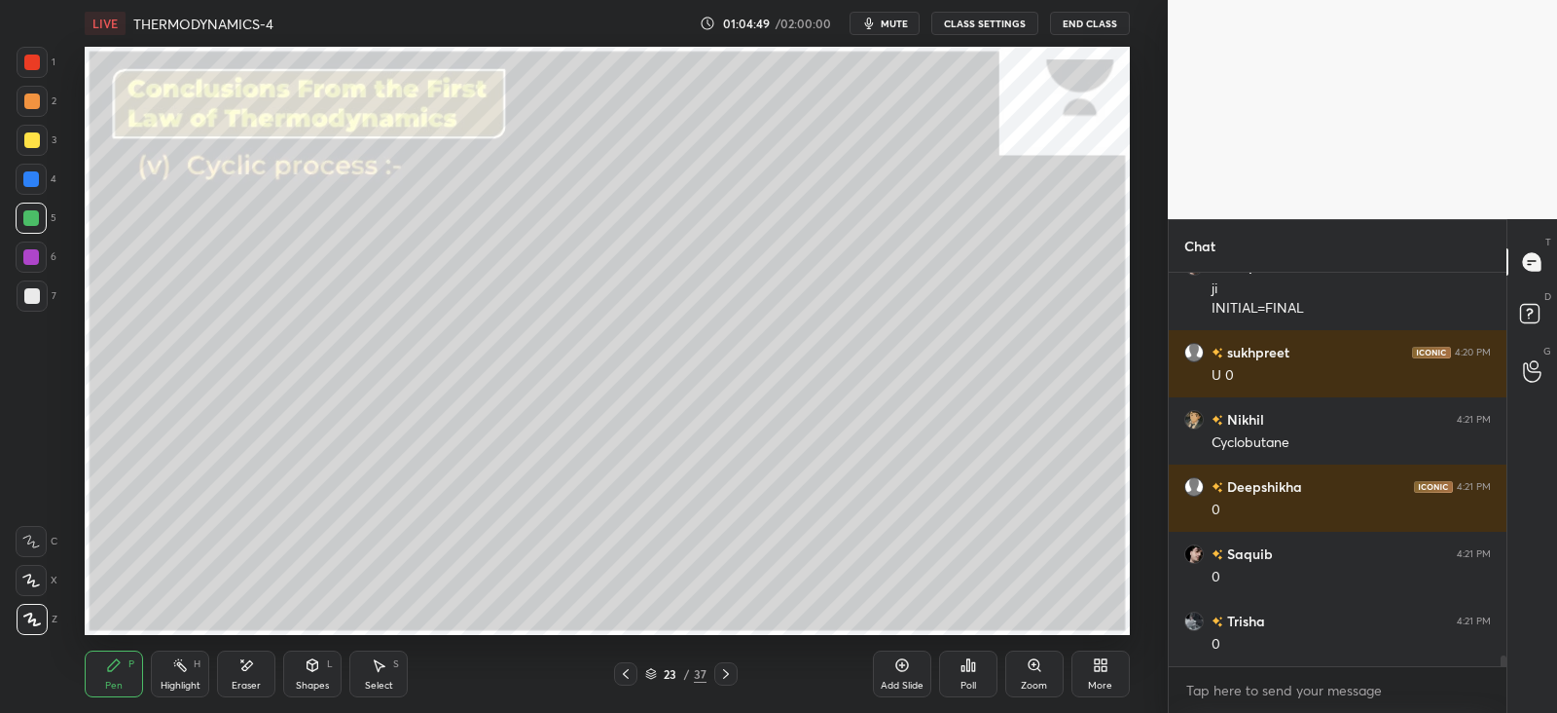
click at [317, 674] on div "Shapes L" at bounding box center [312, 673] width 58 height 47
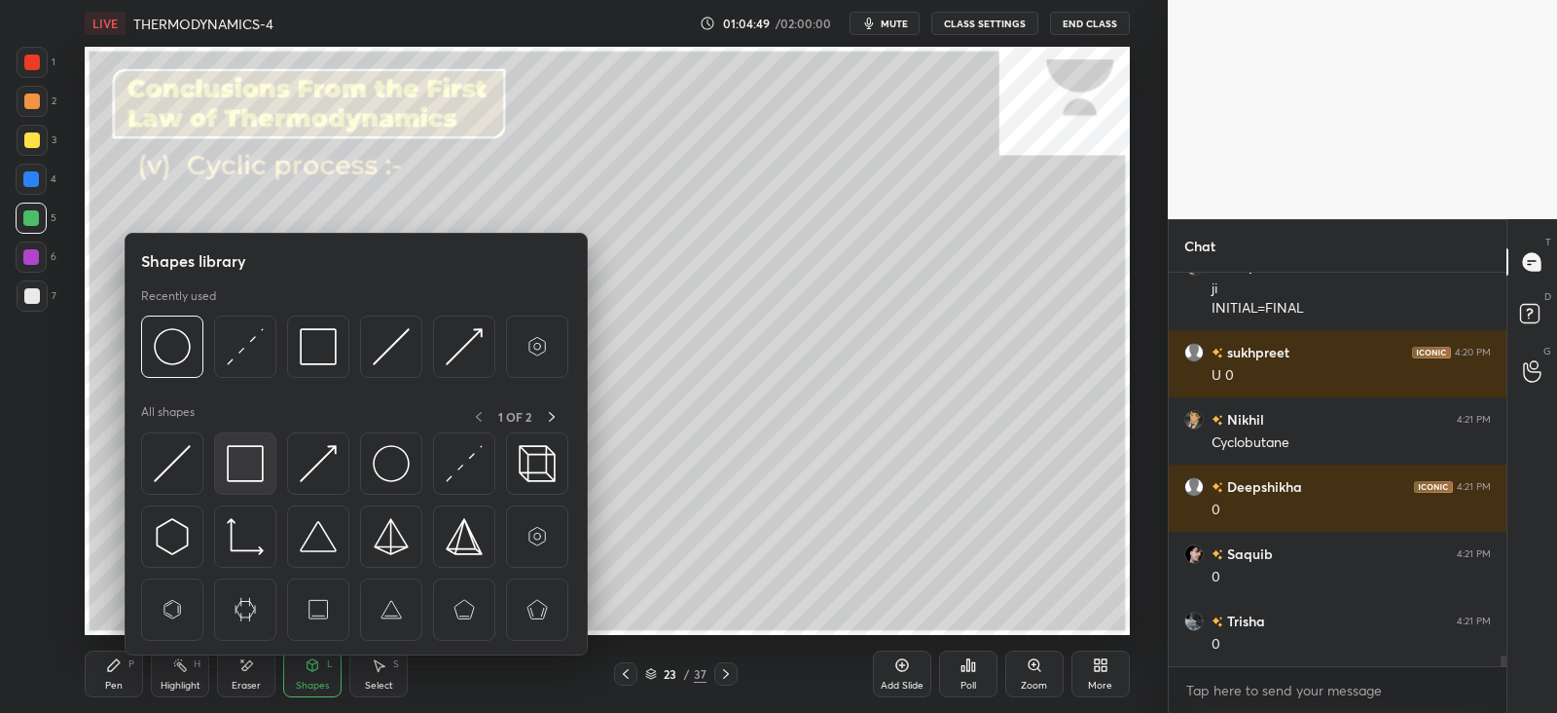
click at [255, 465] on img at bounding box center [245, 463] width 37 height 37
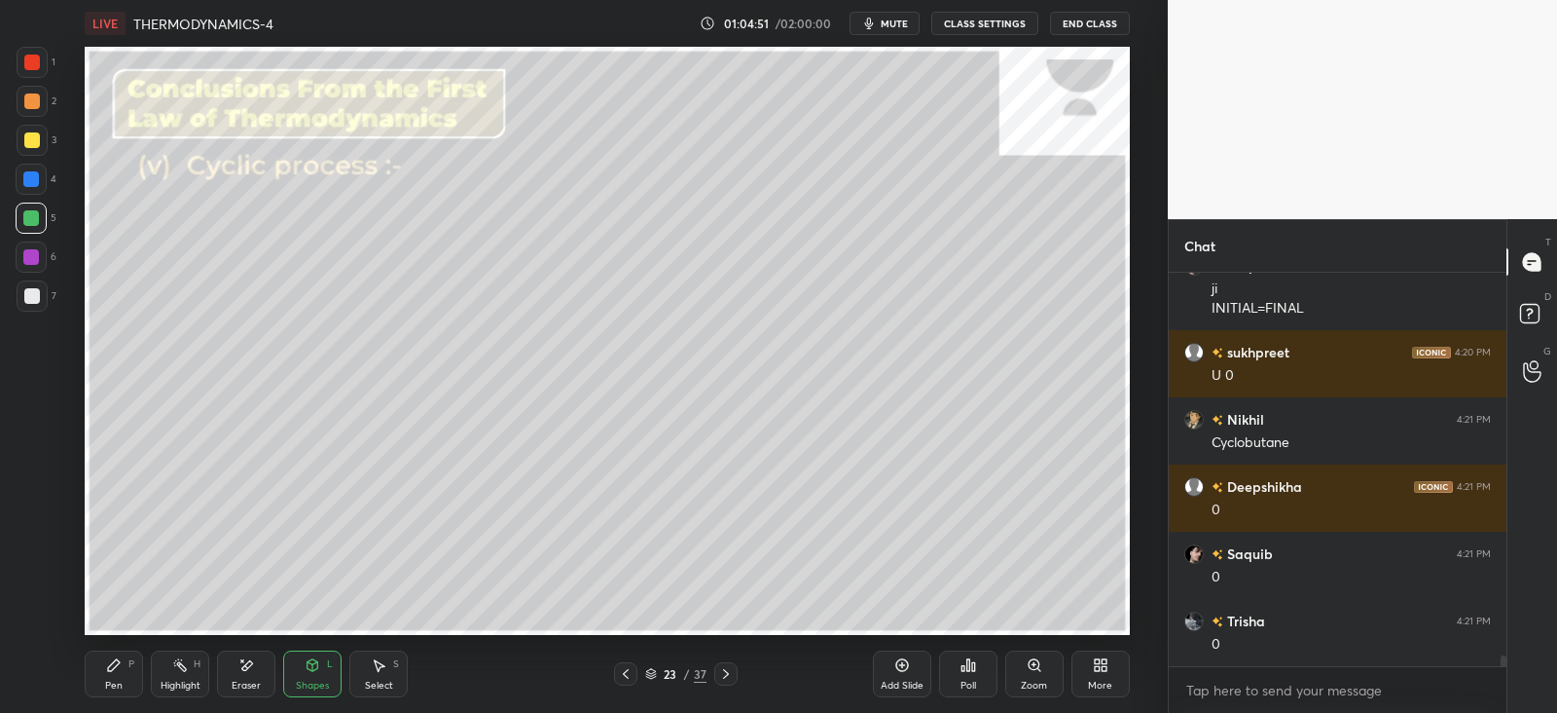
click at [136, 670] on div "Pen P" at bounding box center [114, 673] width 58 height 47
click at [324, 674] on div "Shapes L" at bounding box center [312, 673] width 58 height 47
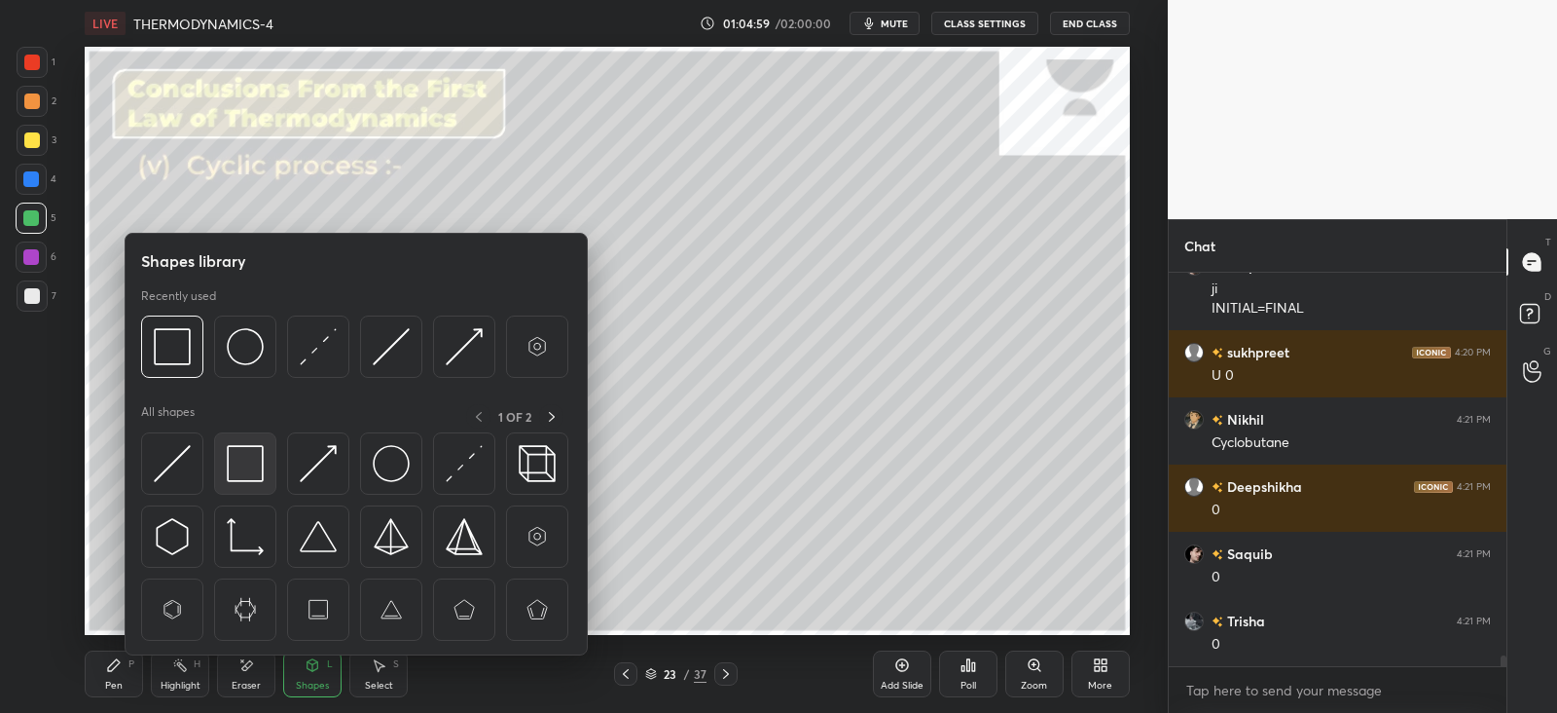
click at [263, 471] on img at bounding box center [245, 463] width 37 height 37
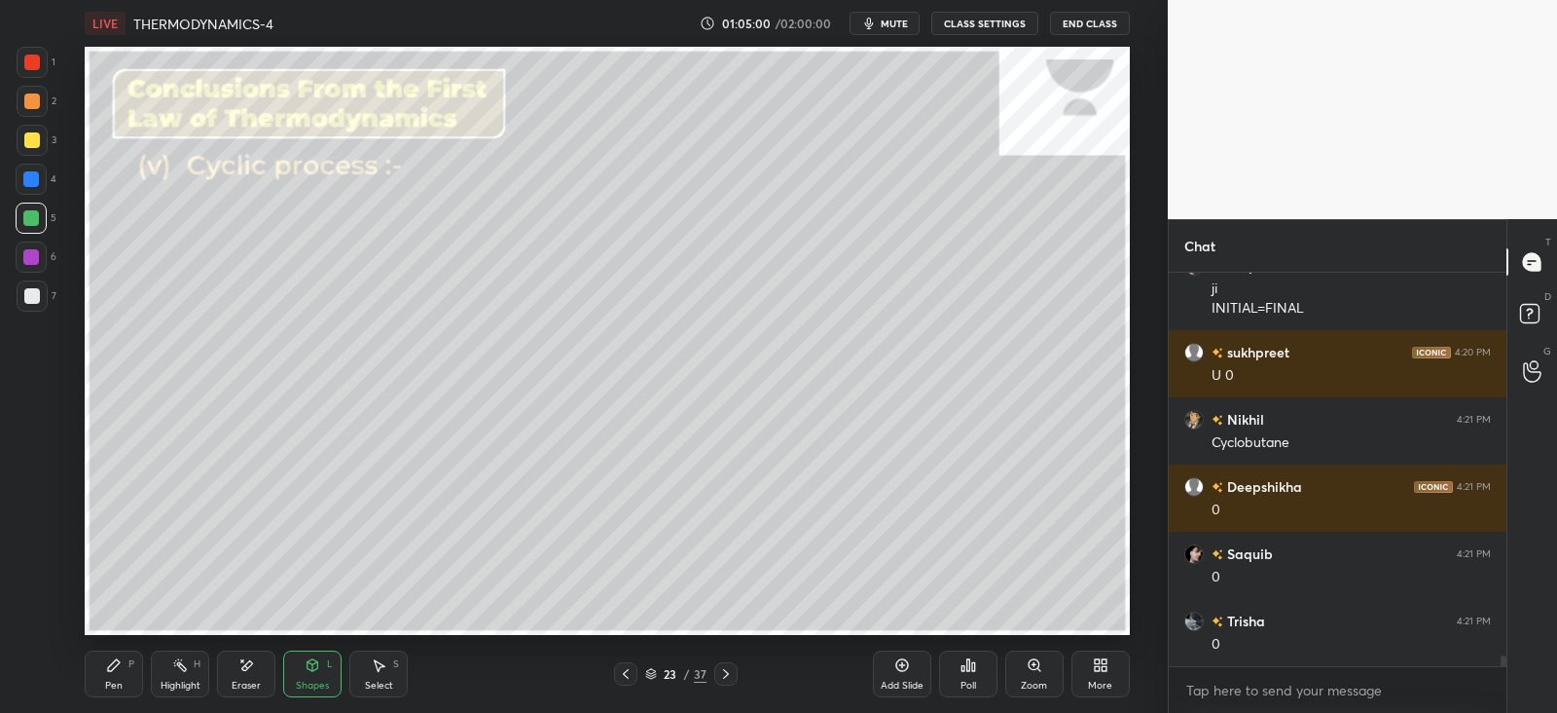
click at [126, 678] on div "Pen P" at bounding box center [114, 673] width 58 height 47
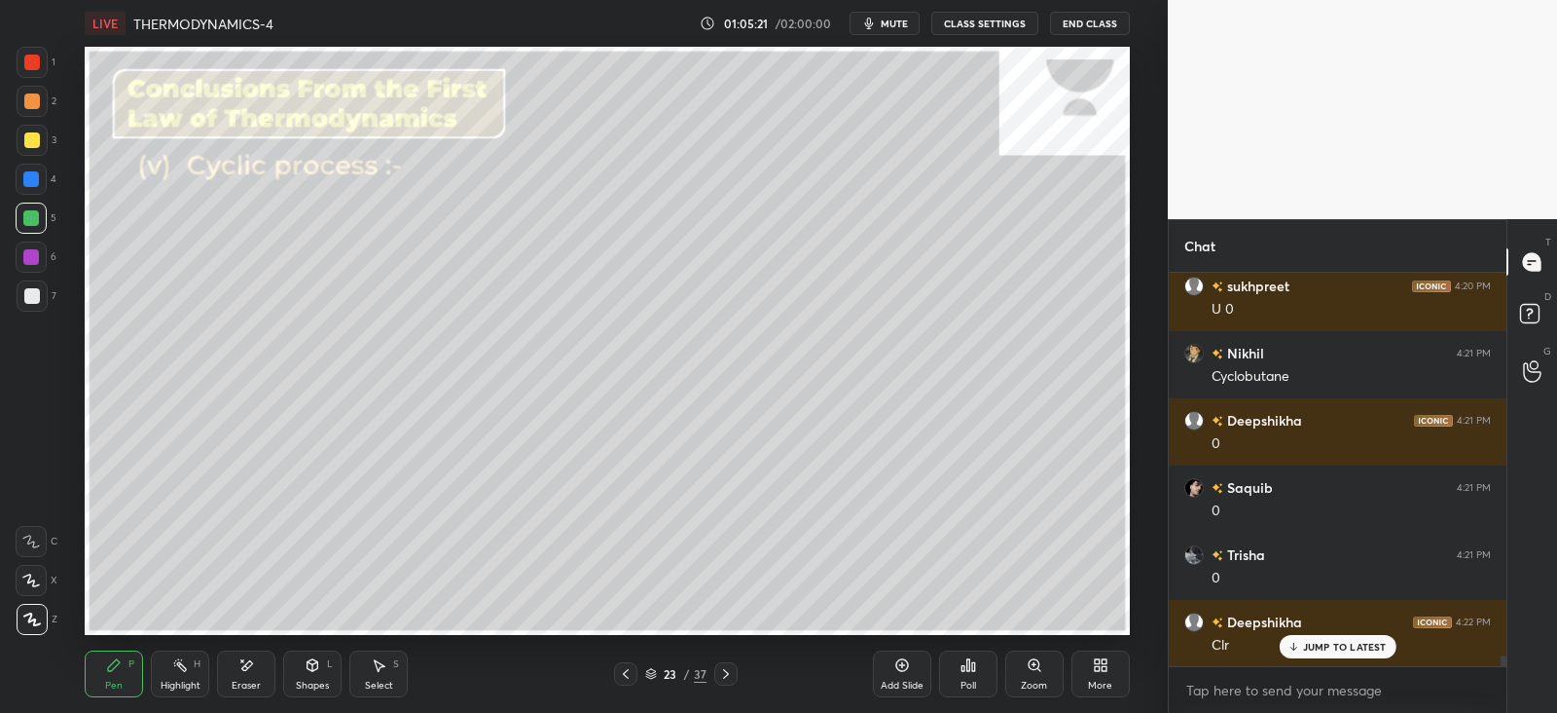
click at [732, 677] on icon at bounding box center [726, 674] width 16 height 16
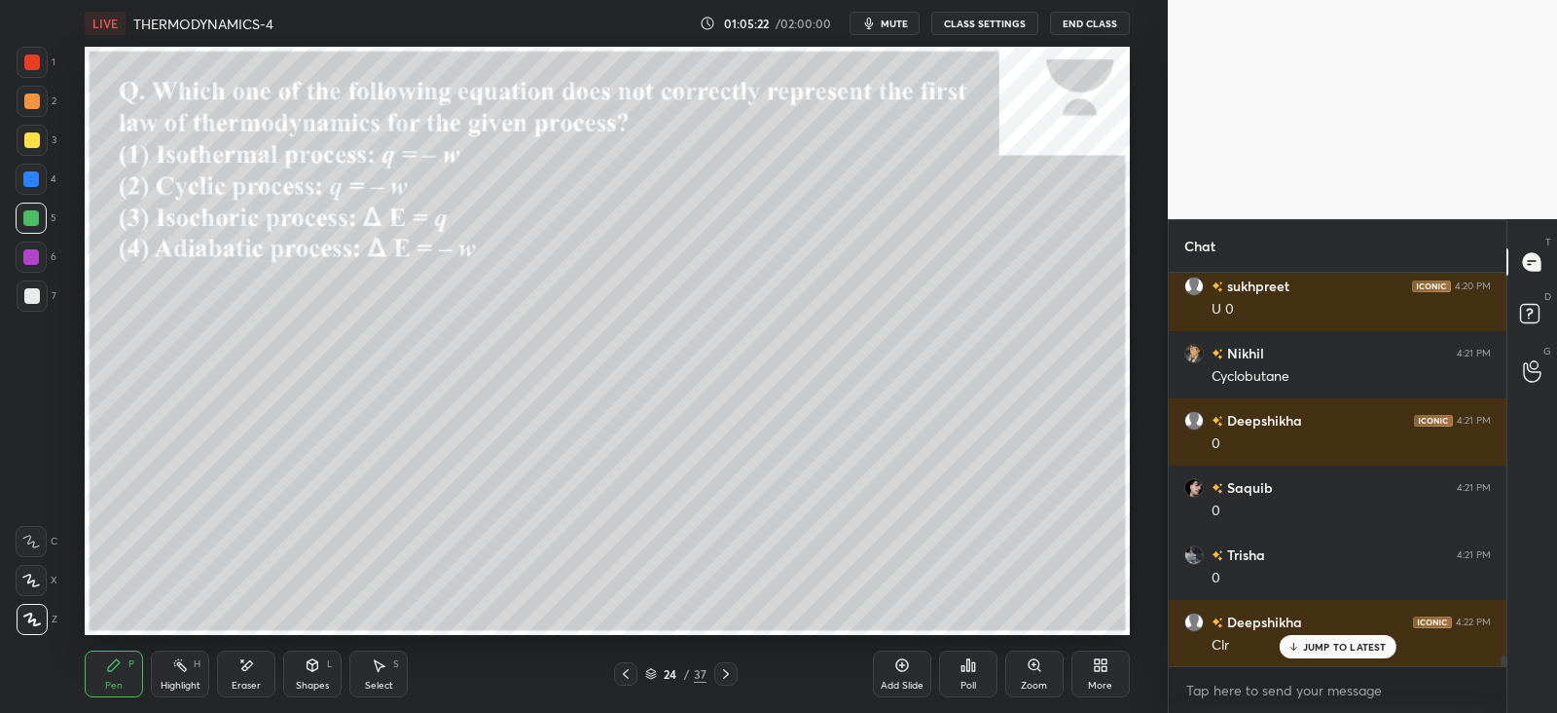
click at [623, 671] on icon at bounding box center [626, 674] width 16 height 16
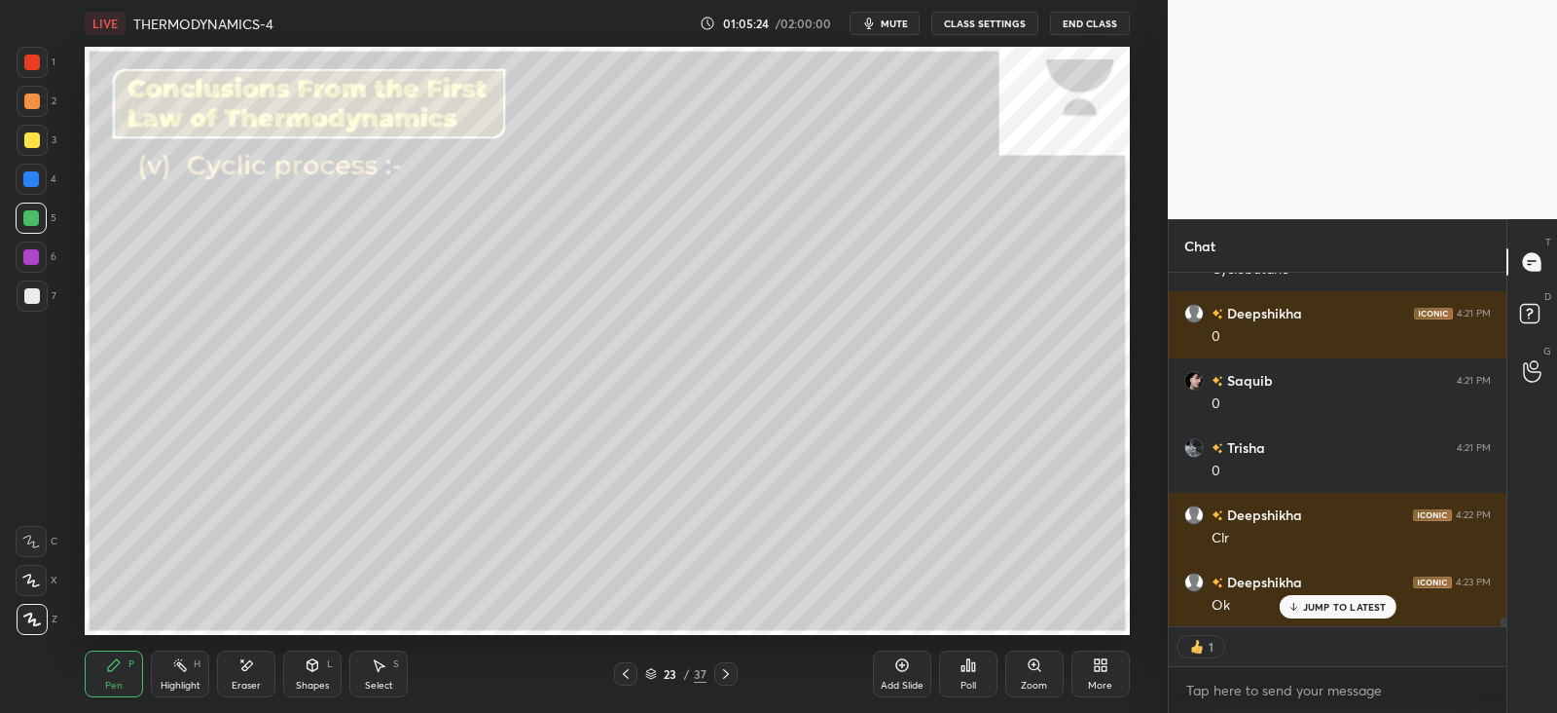
scroll to position [14656, 0]
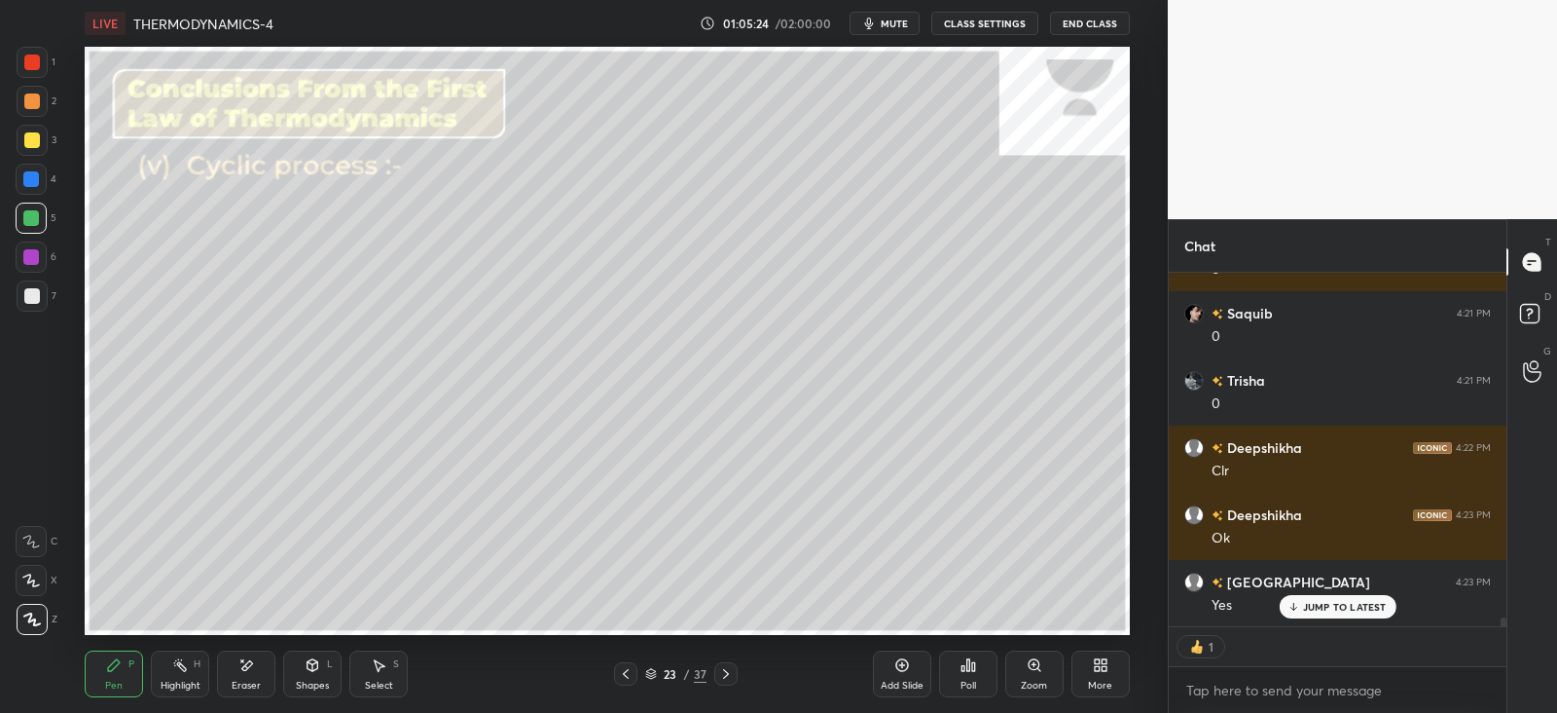
click at [723, 673] on icon at bounding box center [726, 674] width 16 height 16
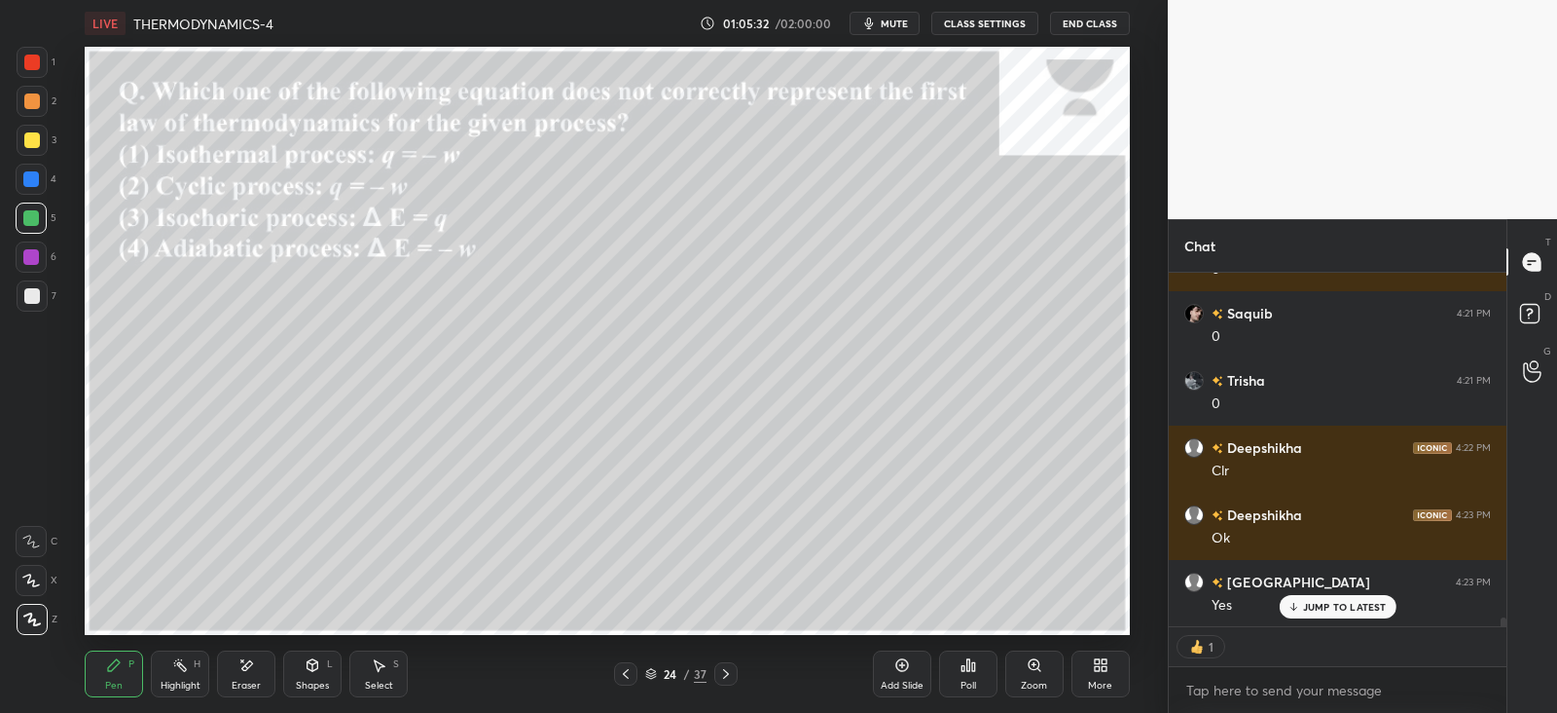
scroll to position [14616, 0]
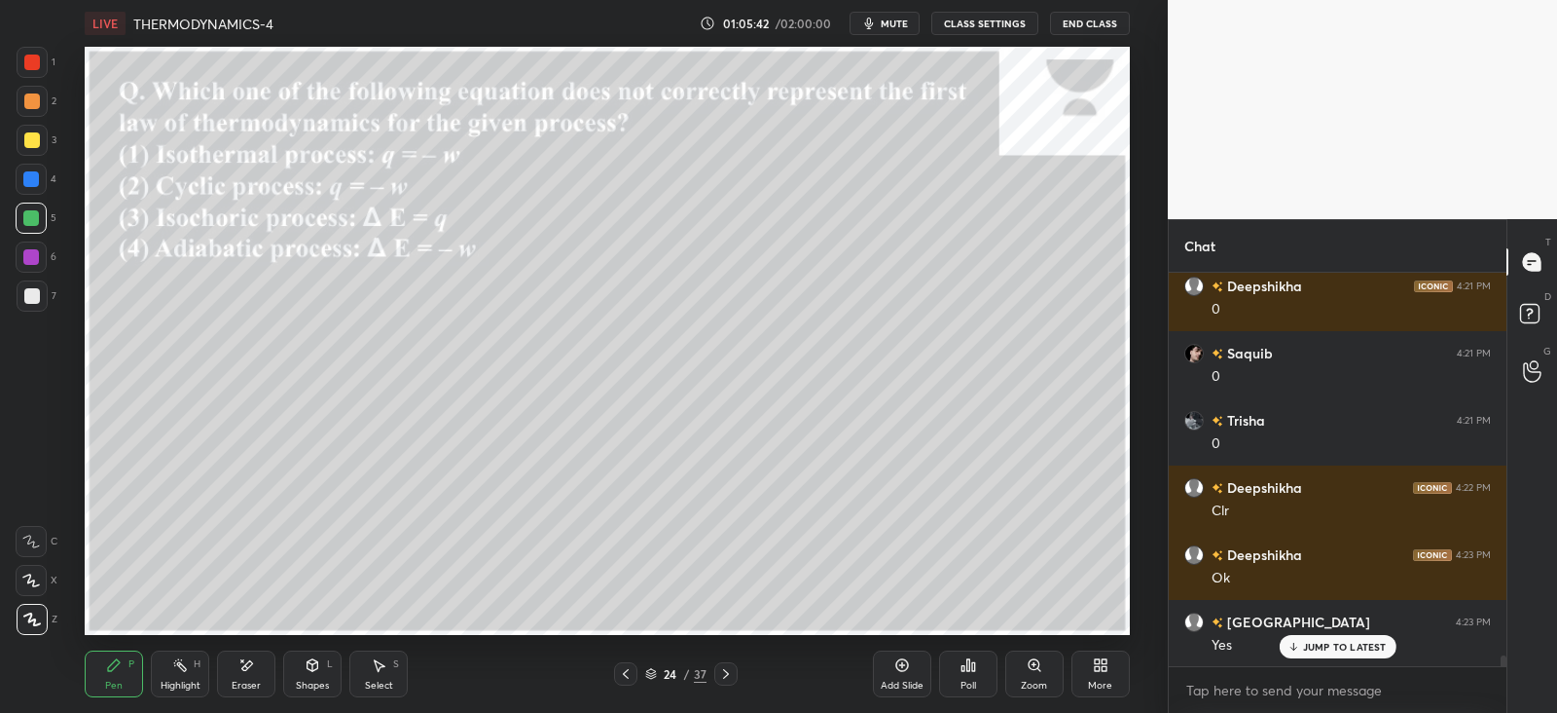
click at [965, 670] on icon at bounding box center [969, 665] width 16 height 16
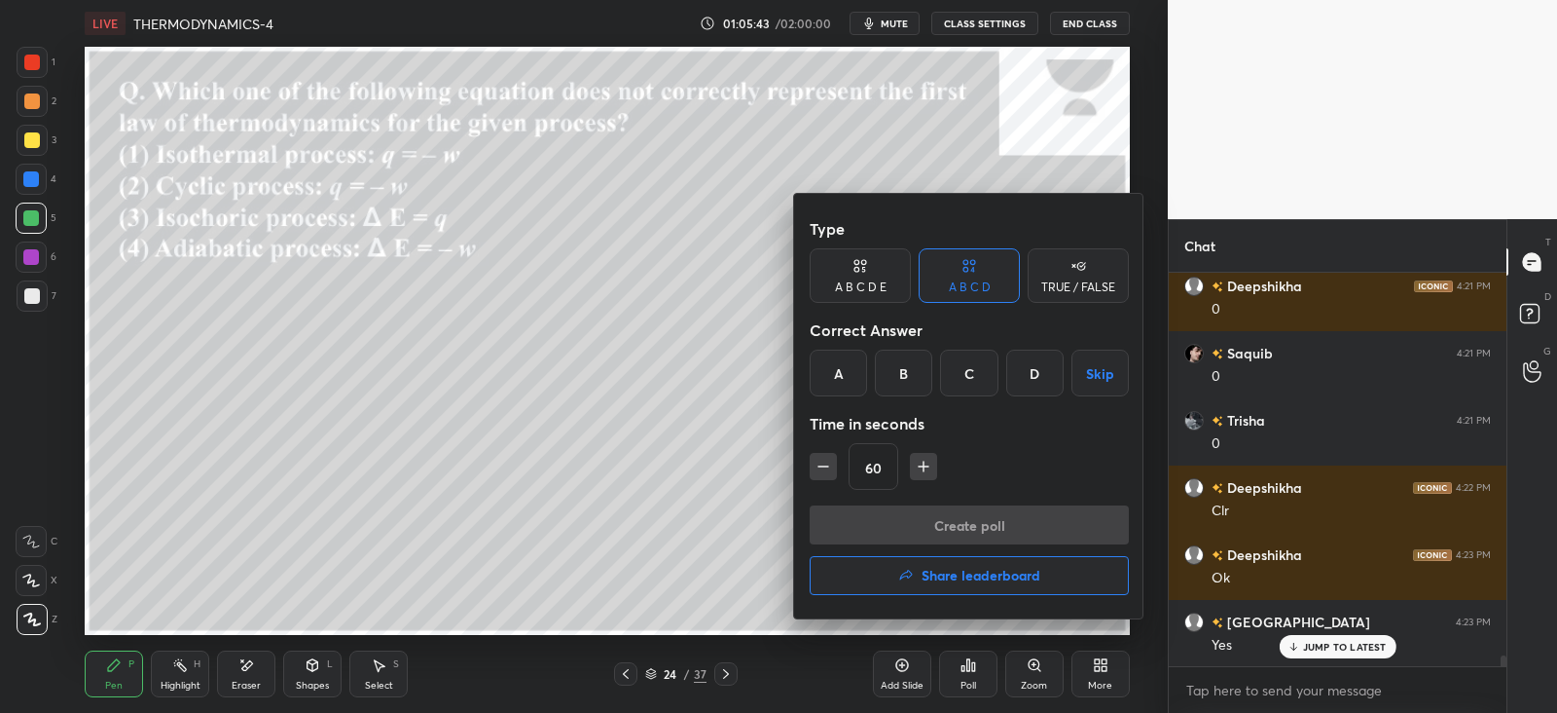
click at [1030, 376] on div "D" at bounding box center [1035, 372] width 57 height 47
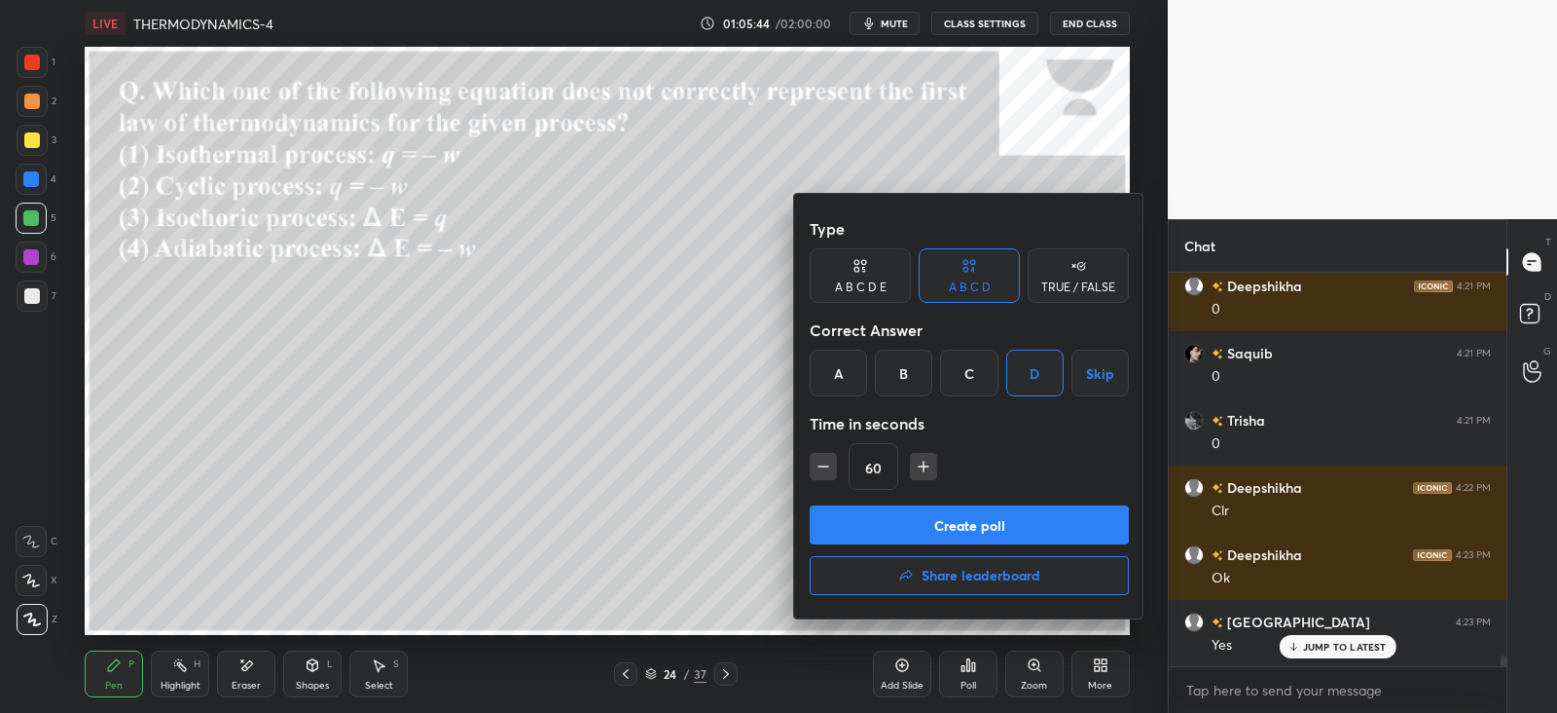
click at [940, 522] on button "Create poll" at bounding box center [969, 524] width 319 height 39
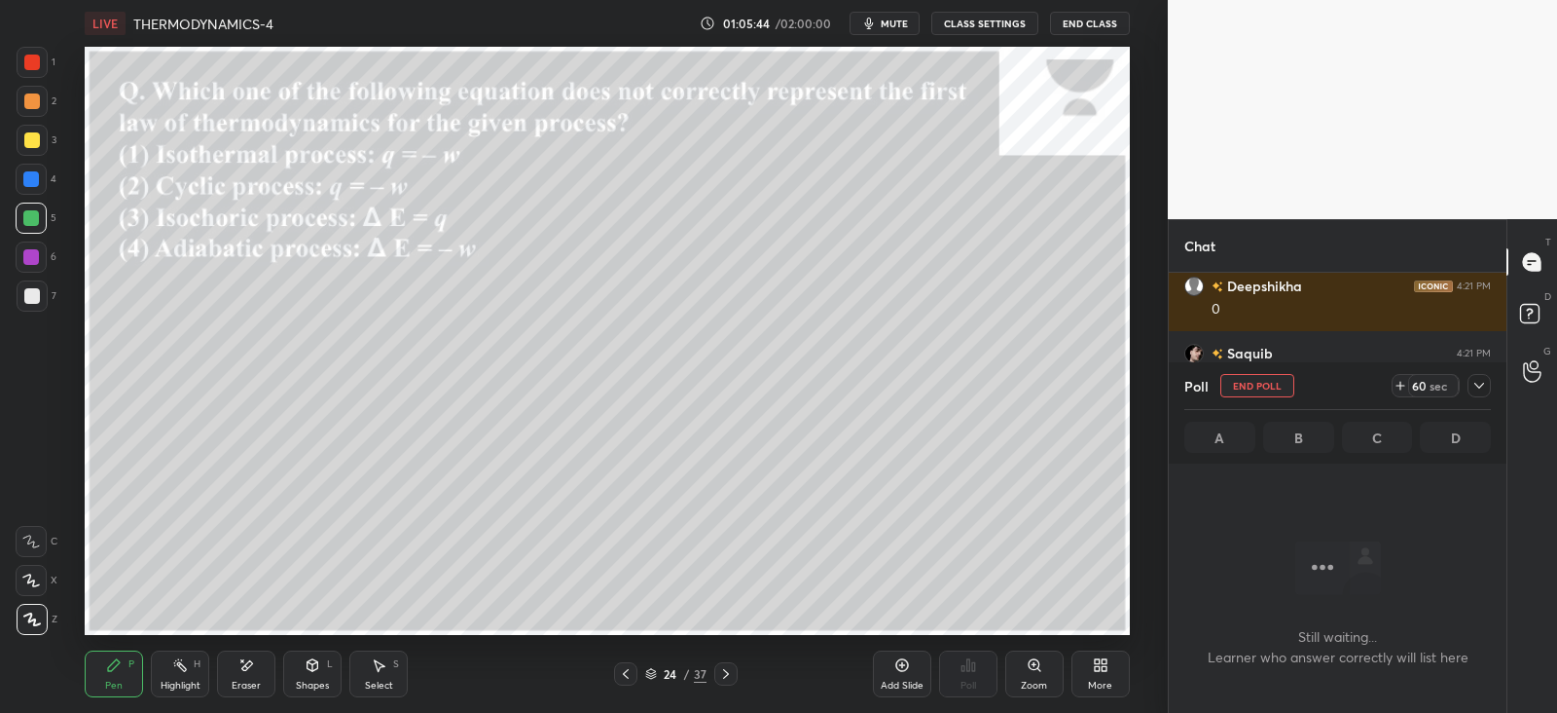
scroll to position [124, 331]
click at [1480, 383] on icon at bounding box center [1480, 386] width 16 height 16
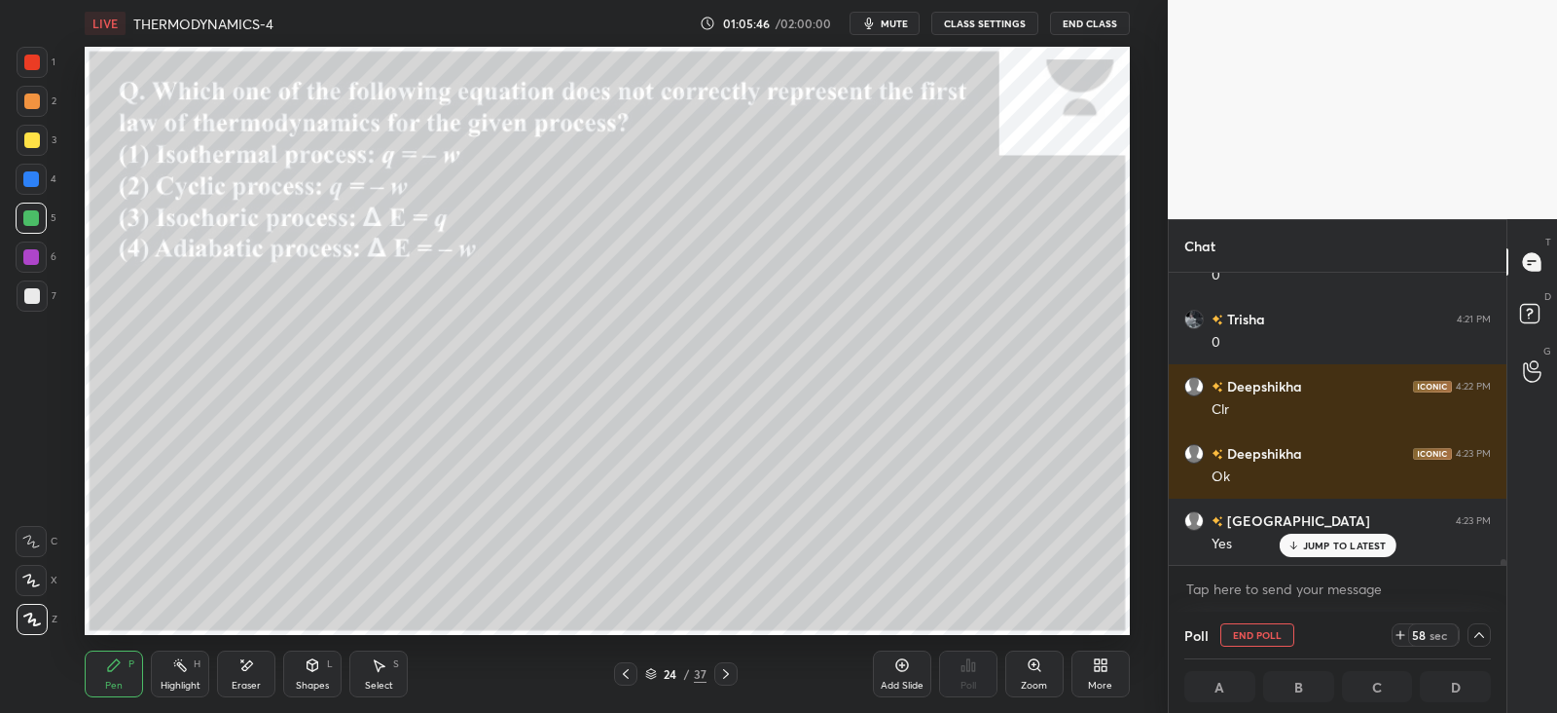
scroll to position [0, 6]
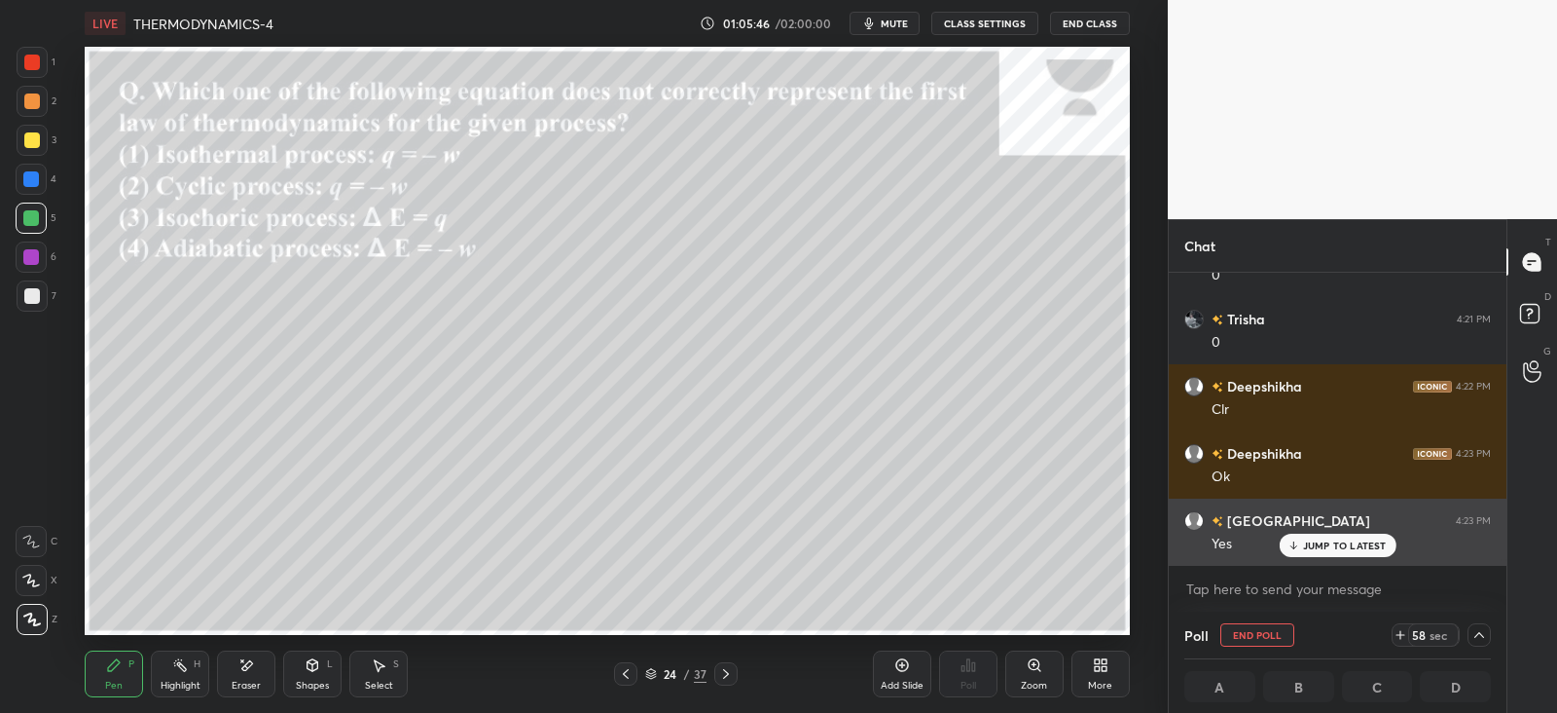
click at [1306, 540] on p "JUMP TO LATEST" at bounding box center [1345, 545] width 84 height 12
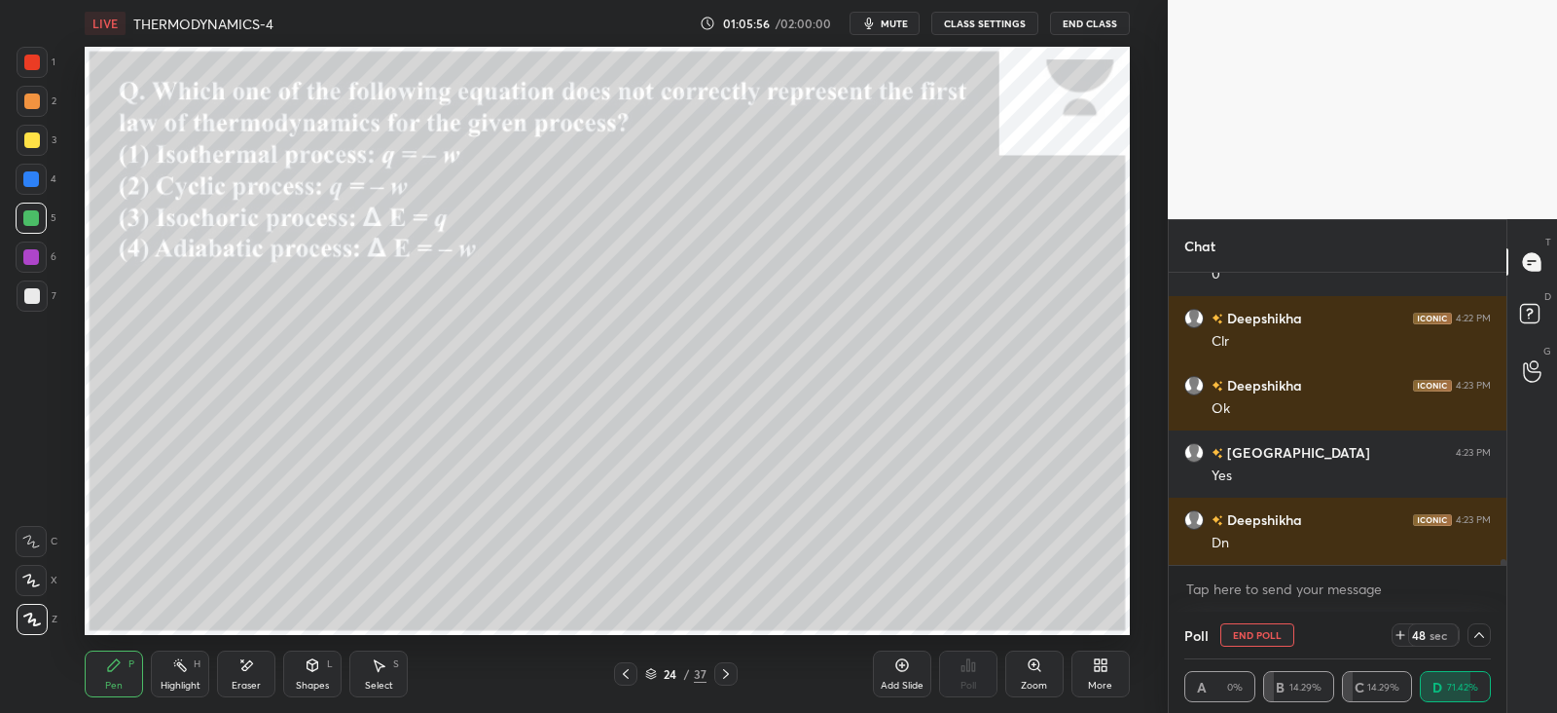
click at [39, 131] on div at bounding box center [32, 140] width 31 height 31
click at [1477, 625] on div at bounding box center [1479, 634] width 23 height 23
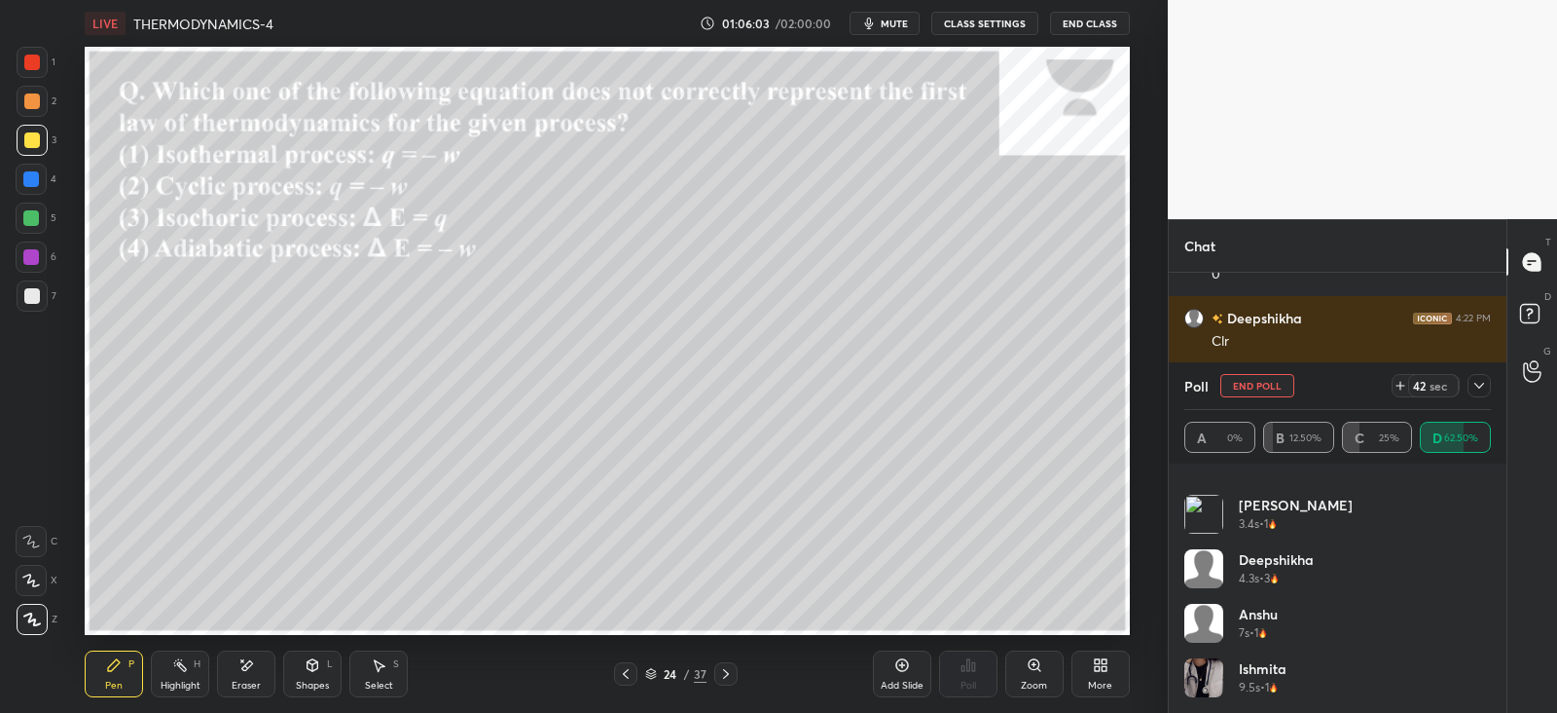
scroll to position [0, 0]
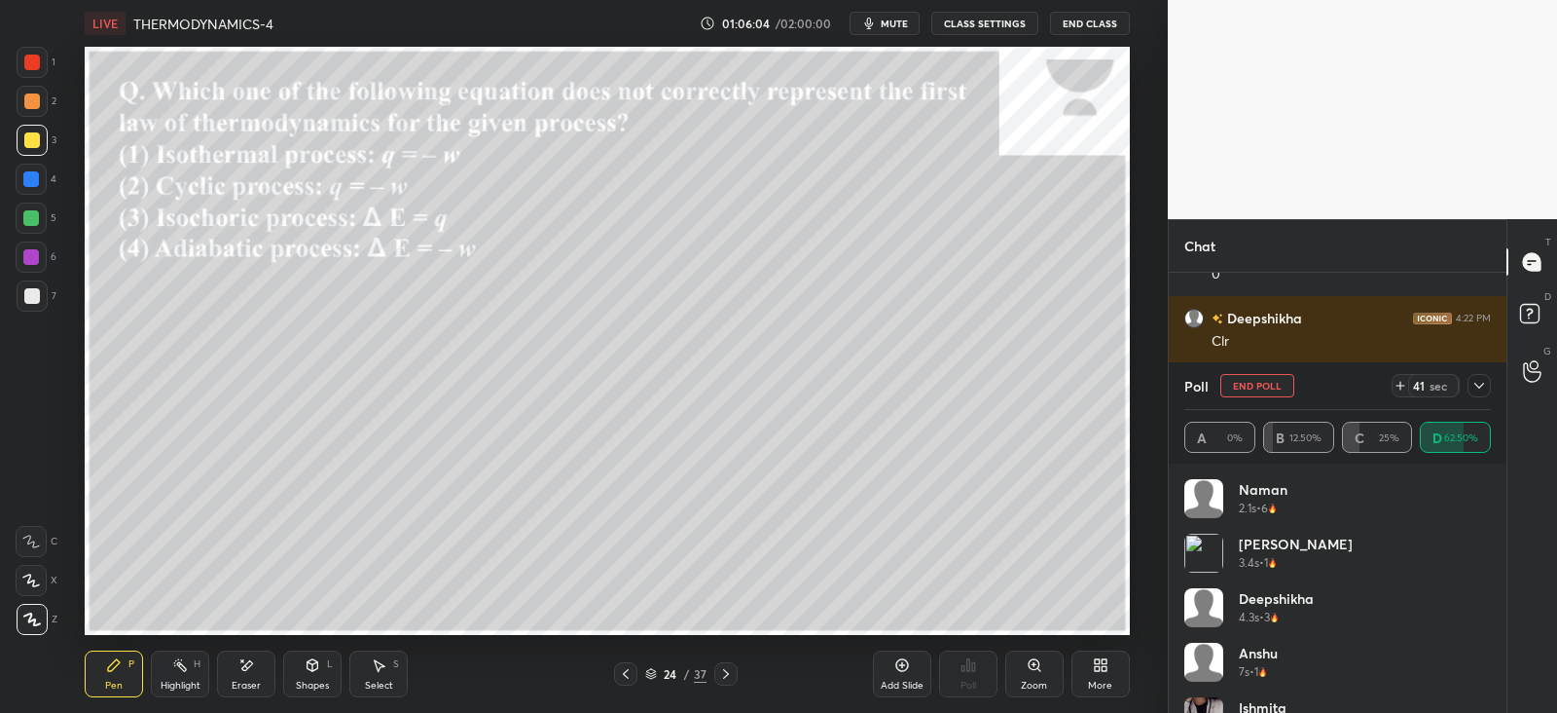
click at [1472, 384] on icon at bounding box center [1480, 386] width 16 height 16
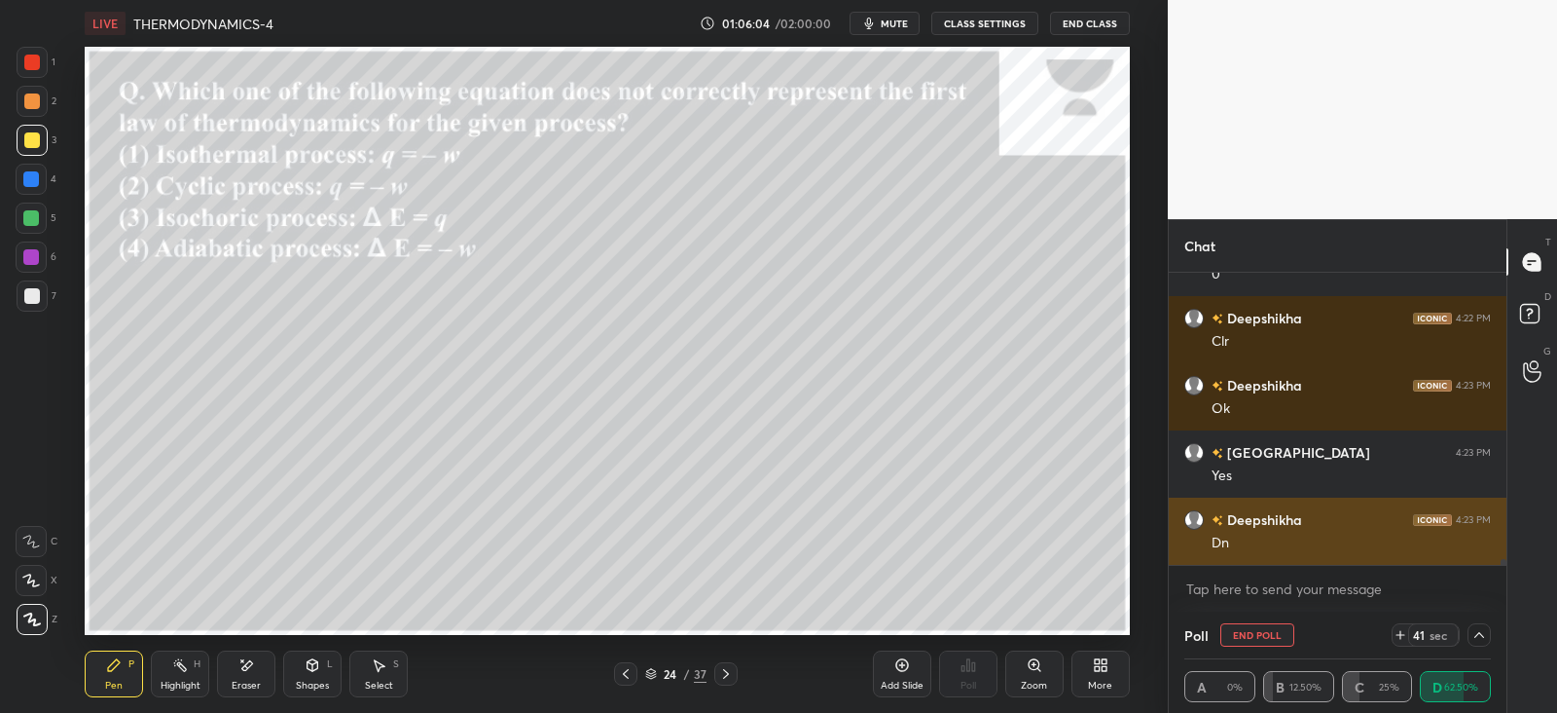
scroll to position [0, 6]
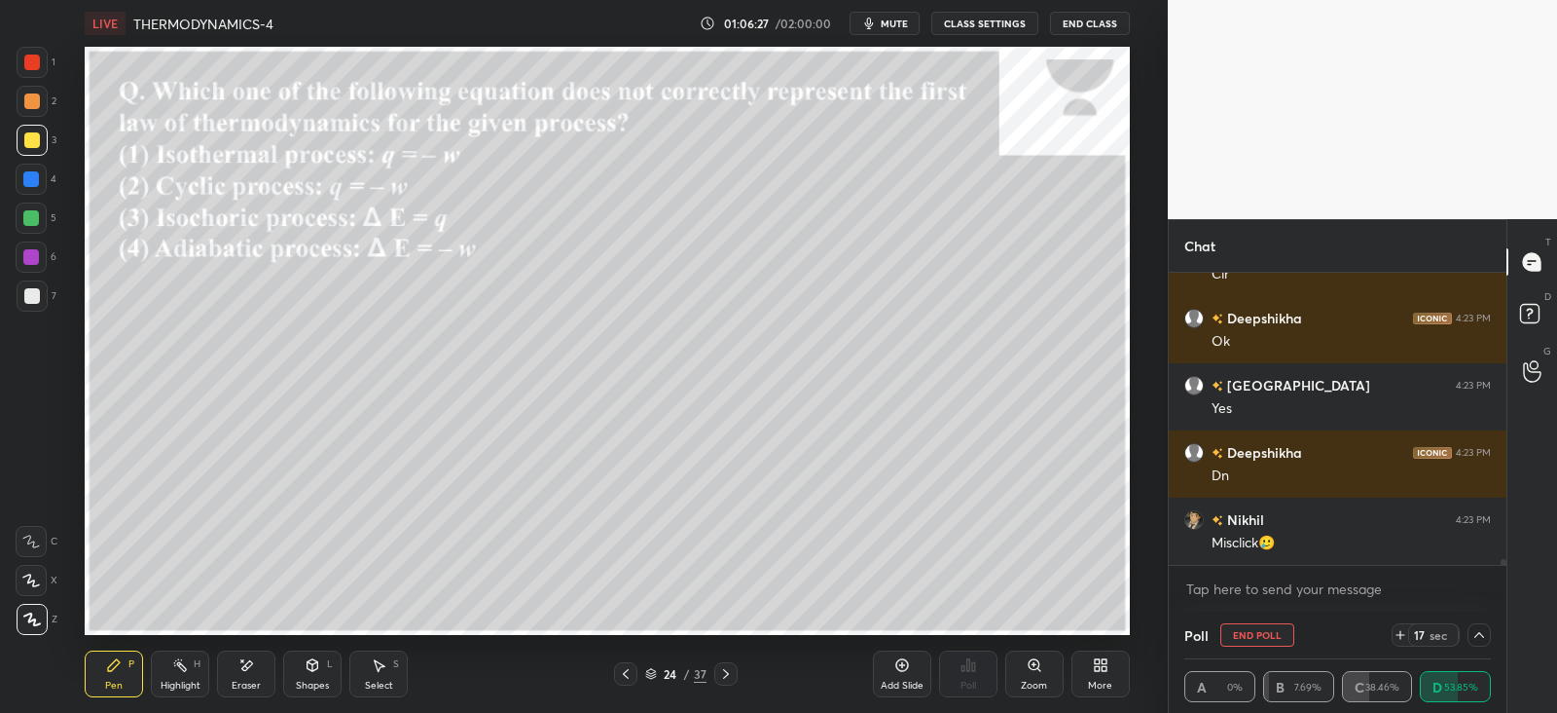
click at [310, 664] on icon at bounding box center [313, 665] width 11 height 12
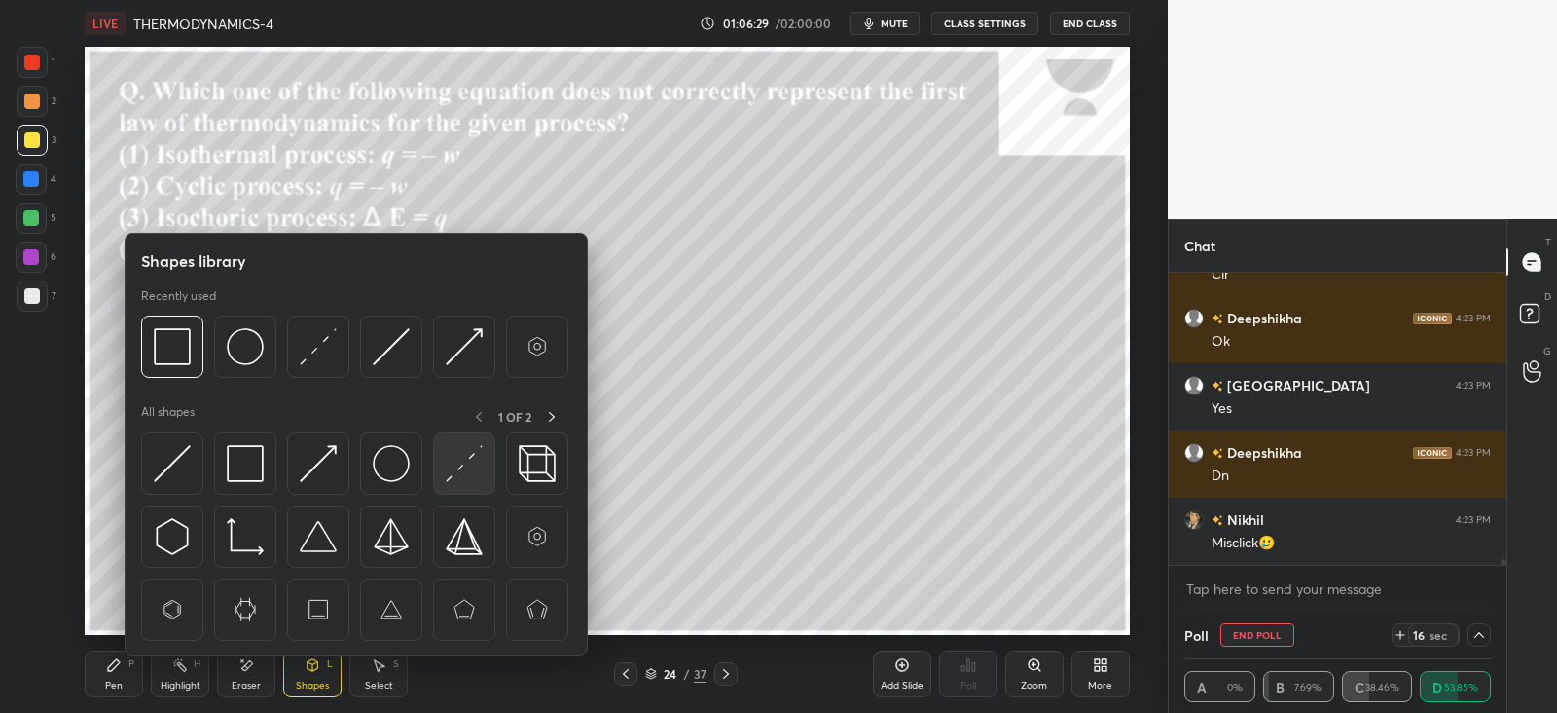
click at [464, 455] on img at bounding box center [464, 463] width 37 height 37
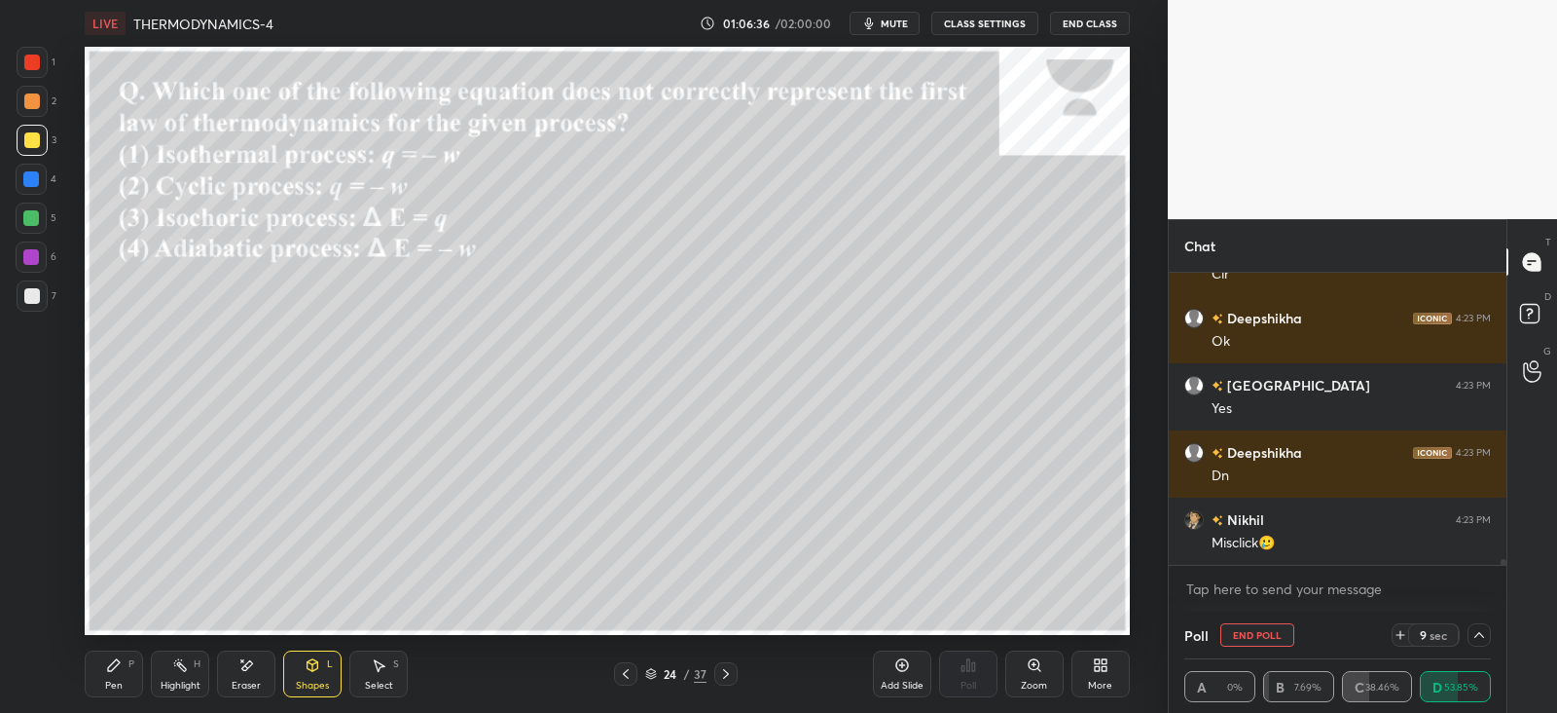
click at [1479, 632] on icon at bounding box center [1480, 635] width 10 height 6
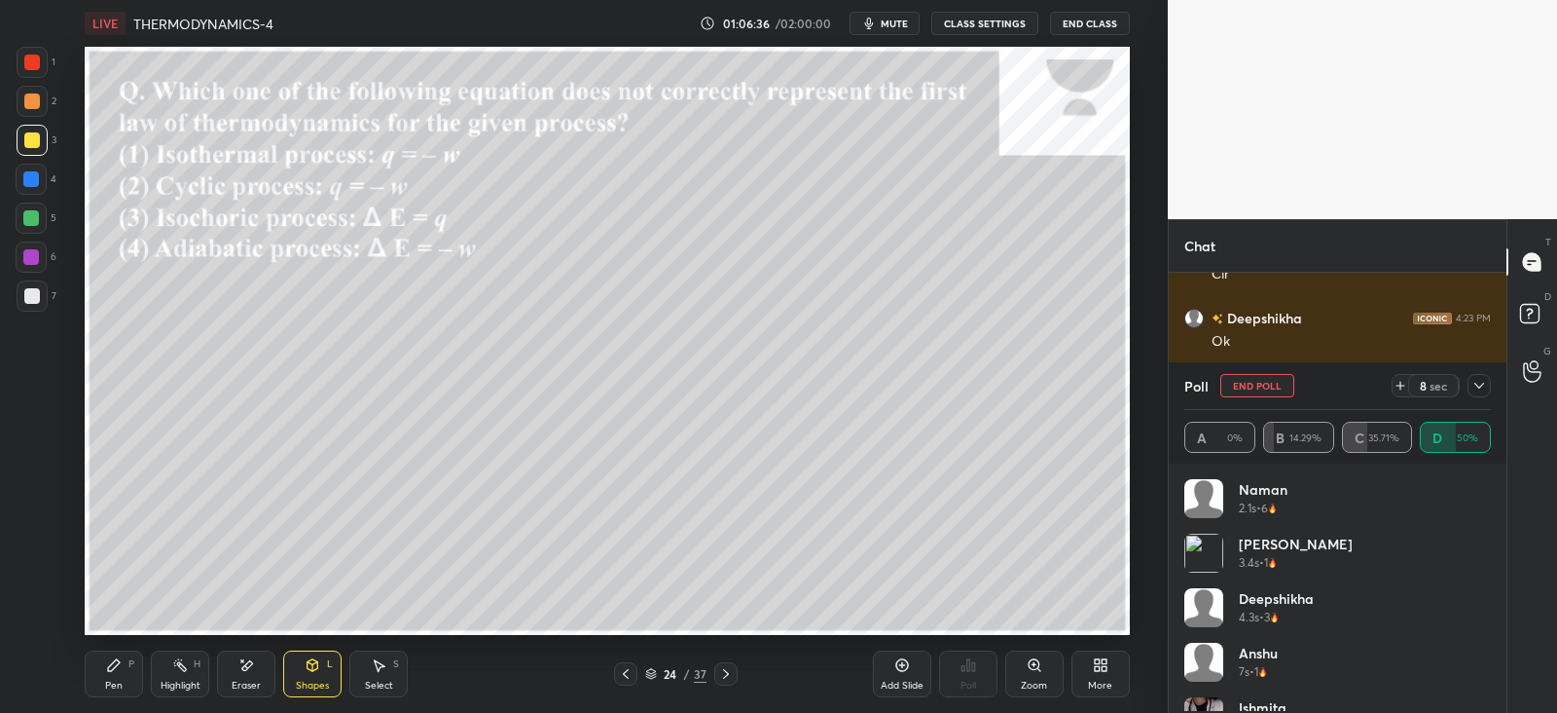
scroll to position [228, 301]
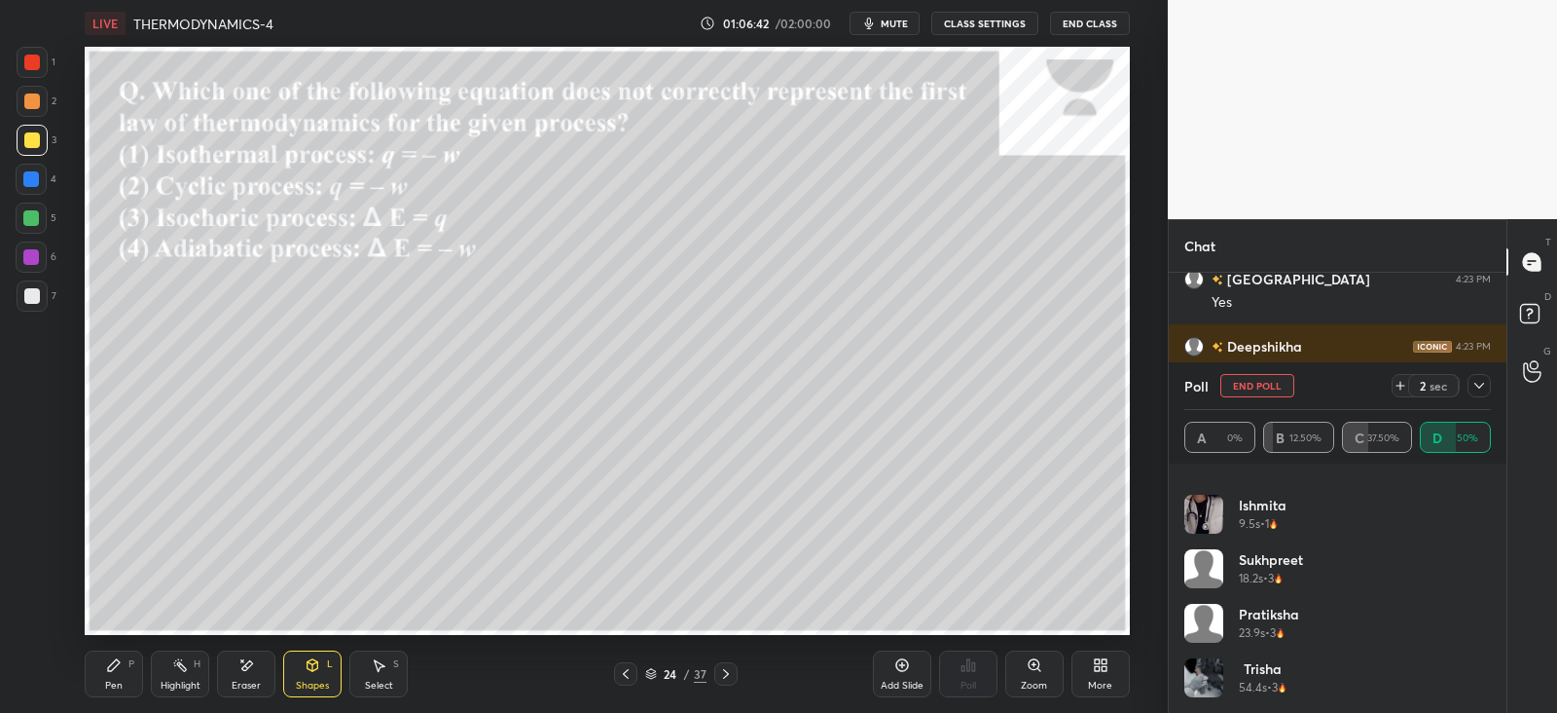
click at [1475, 391] on icon at bounding box center [1480, 386] width 16 height 16
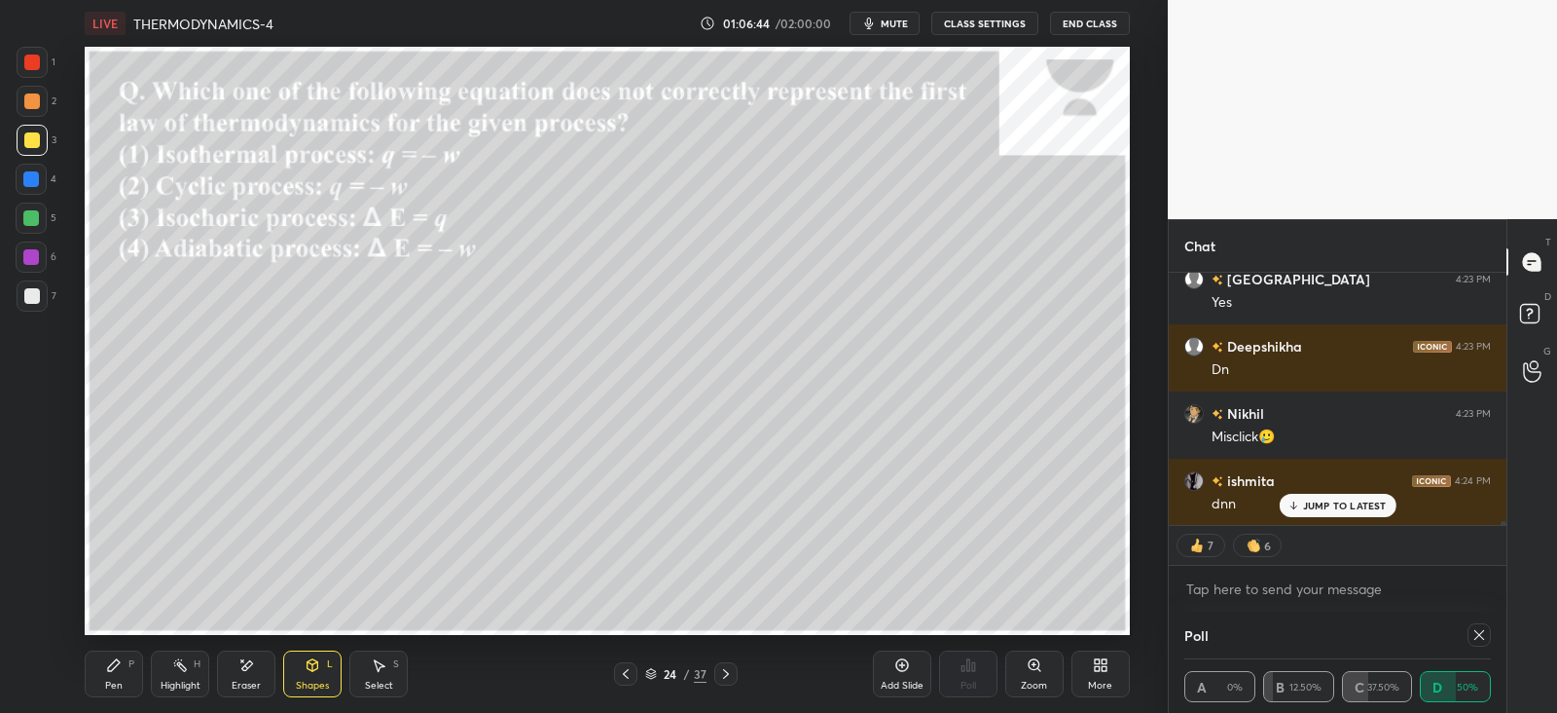
click at [1324, 503] on p "JUMP TO LATEST" at bounding box center [1345, 505] width 84 height 12
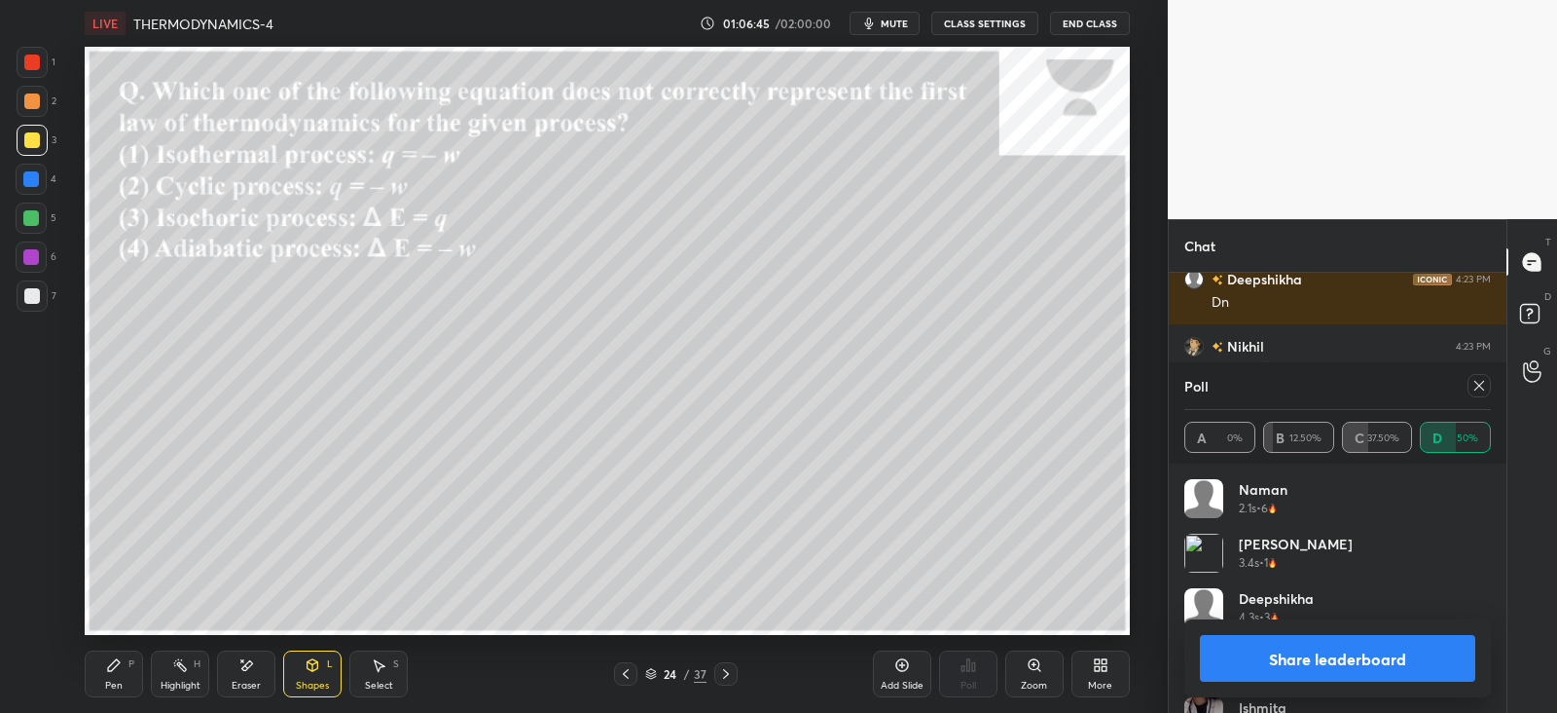
click at [1482, 384] on icon at bounding box center [1480, 386] width 16 height 16
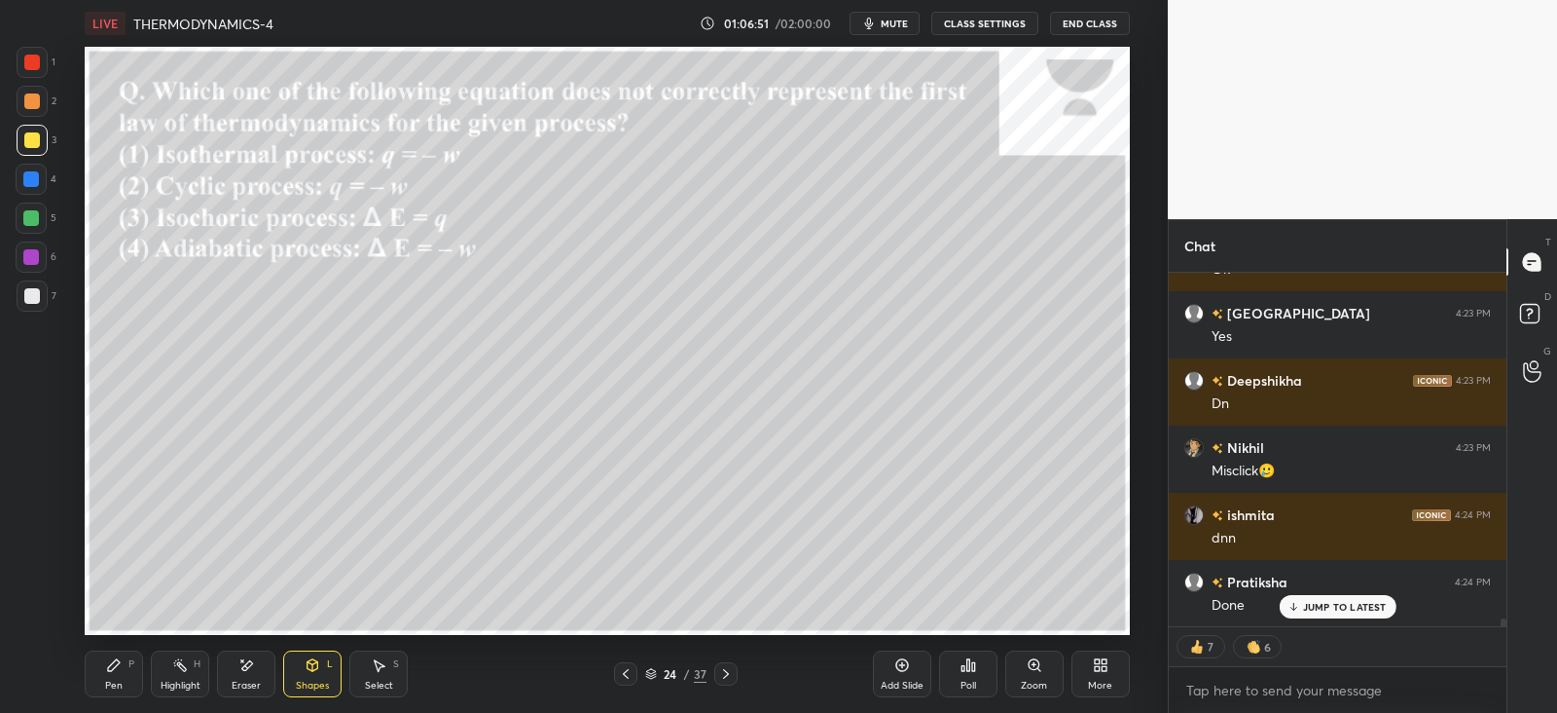
click at [122, 675] on div "Pen P" at bounding box center [114, 673] width 58 height 47
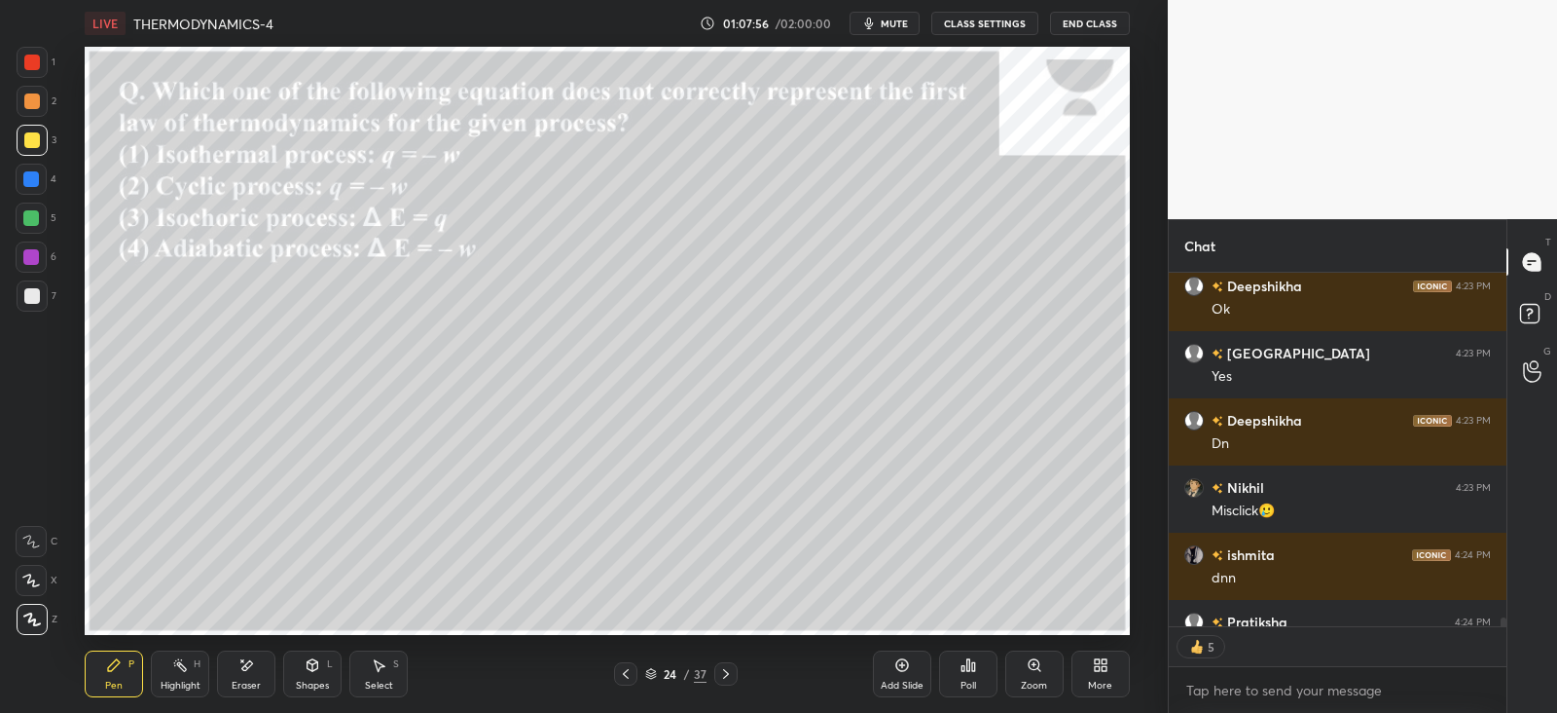
scroll to position [14924, 0]
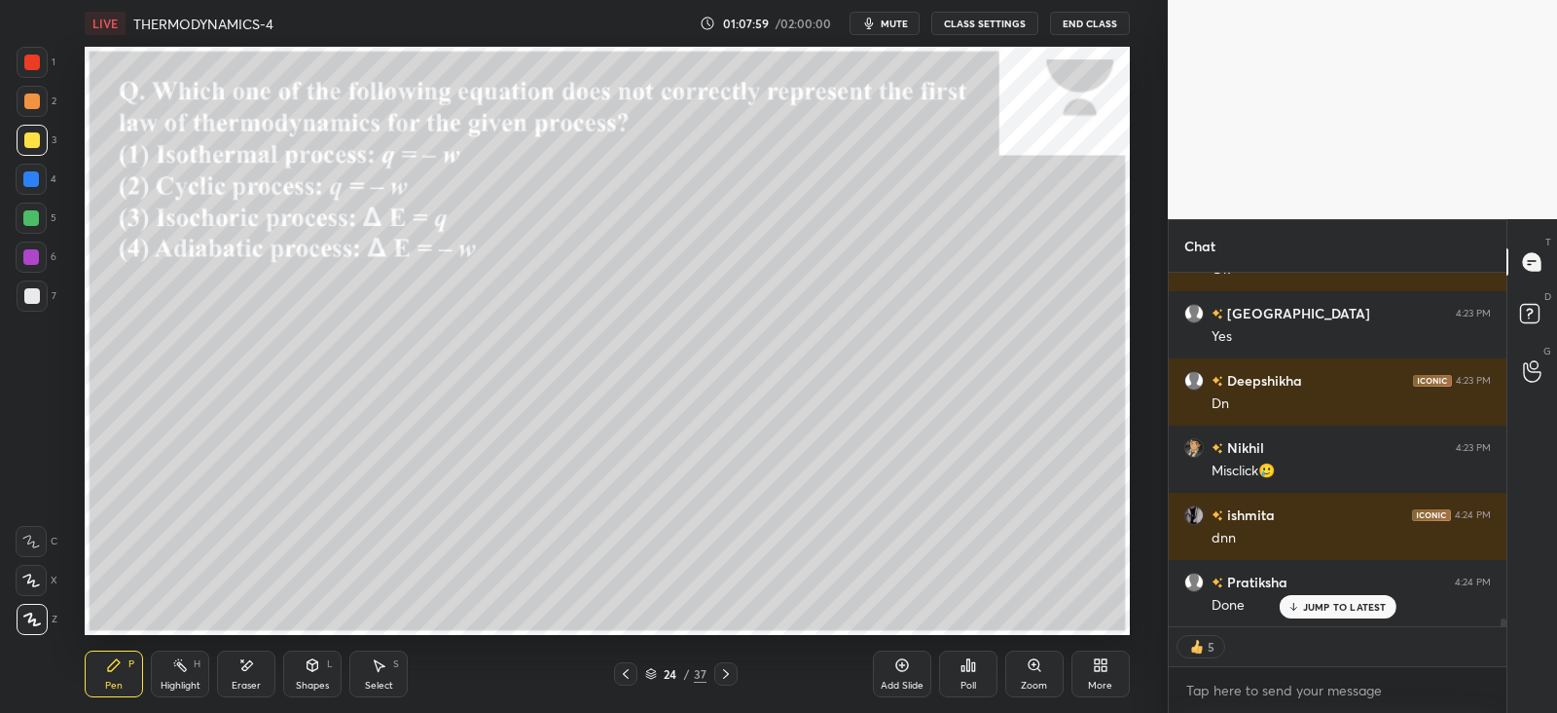
click at [727, 673] on icon at bounding box center [726, 674] width 6 height 10
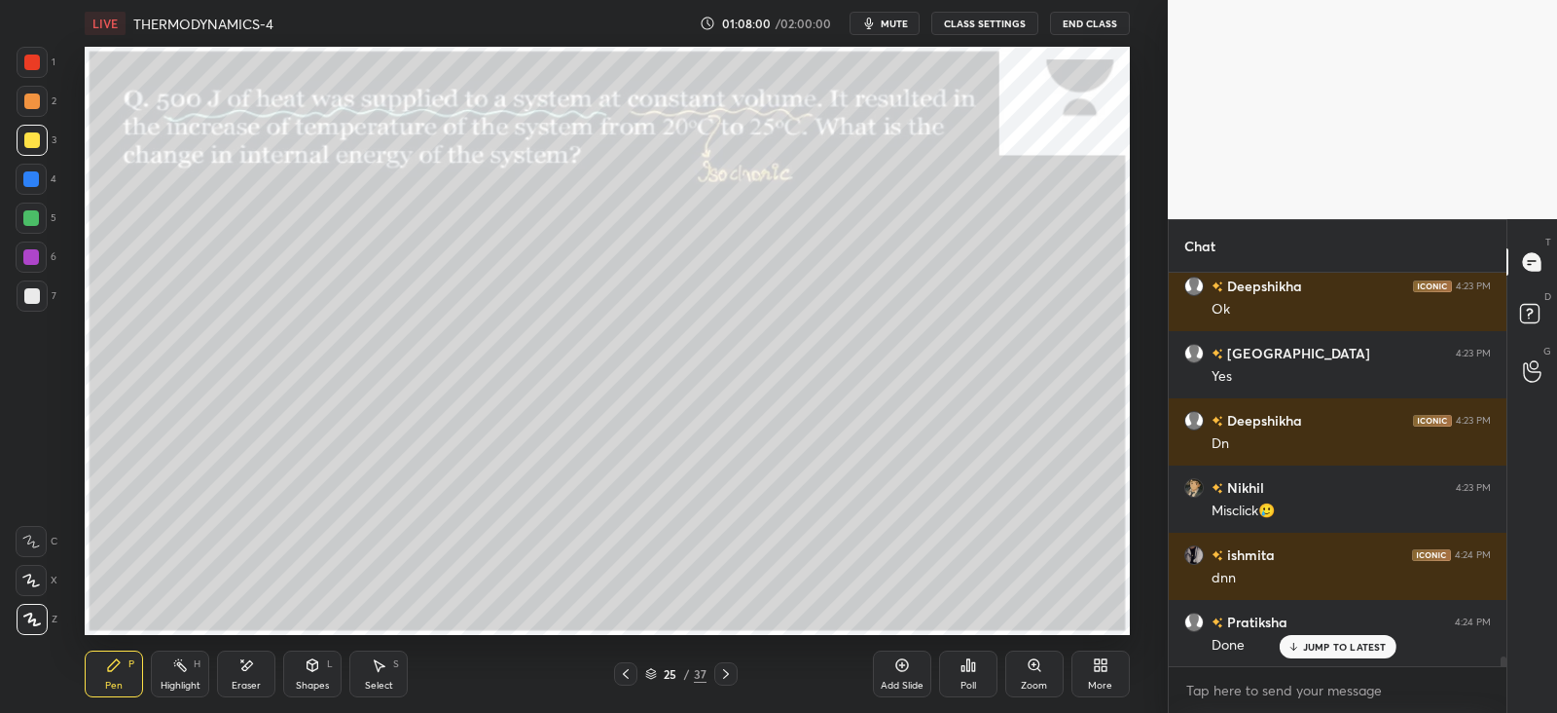
scroll to position [6, 6]
click at [970, 669] on icon at bounding box center [969, 665] width 16 height 16
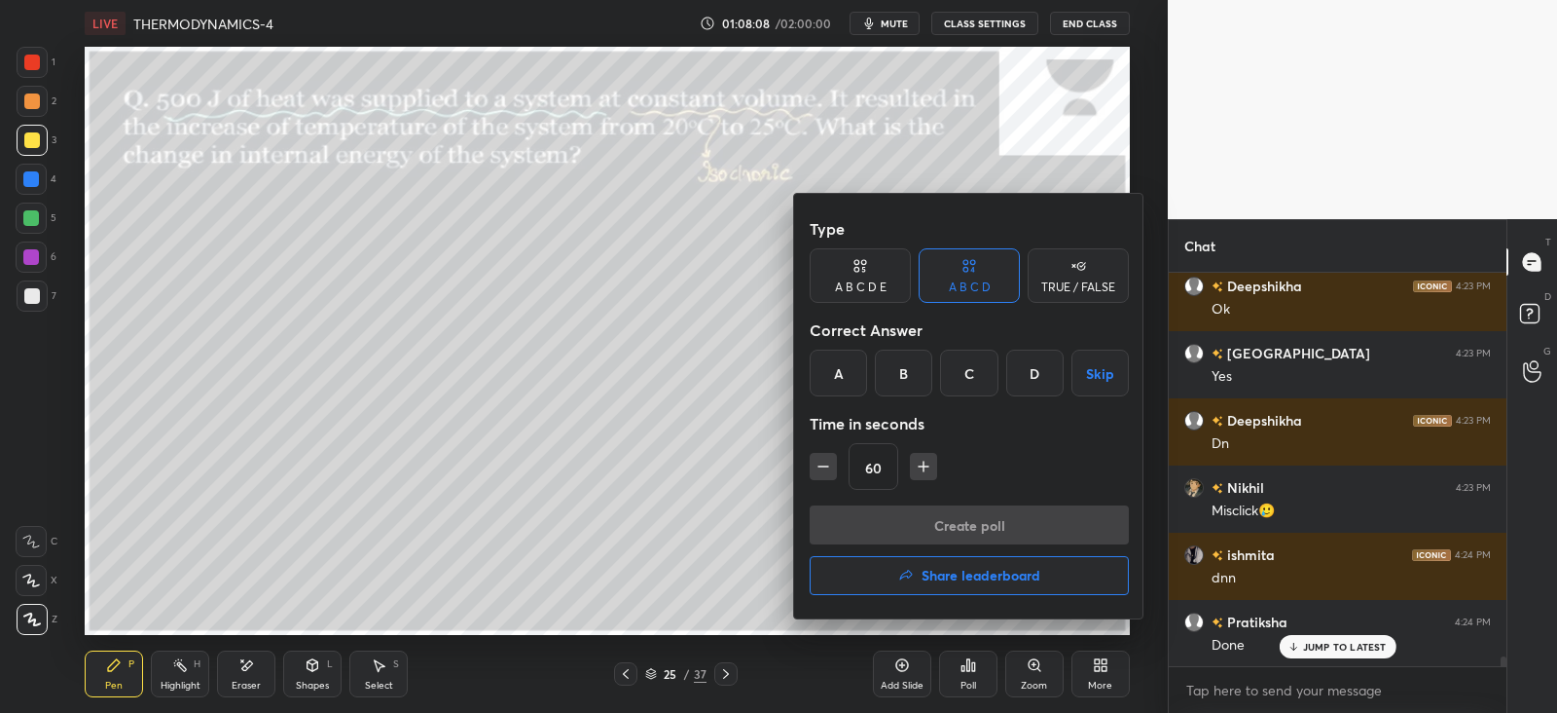
click at [128, 209] on div at bounding box center [778, 356] width 1557 height 713
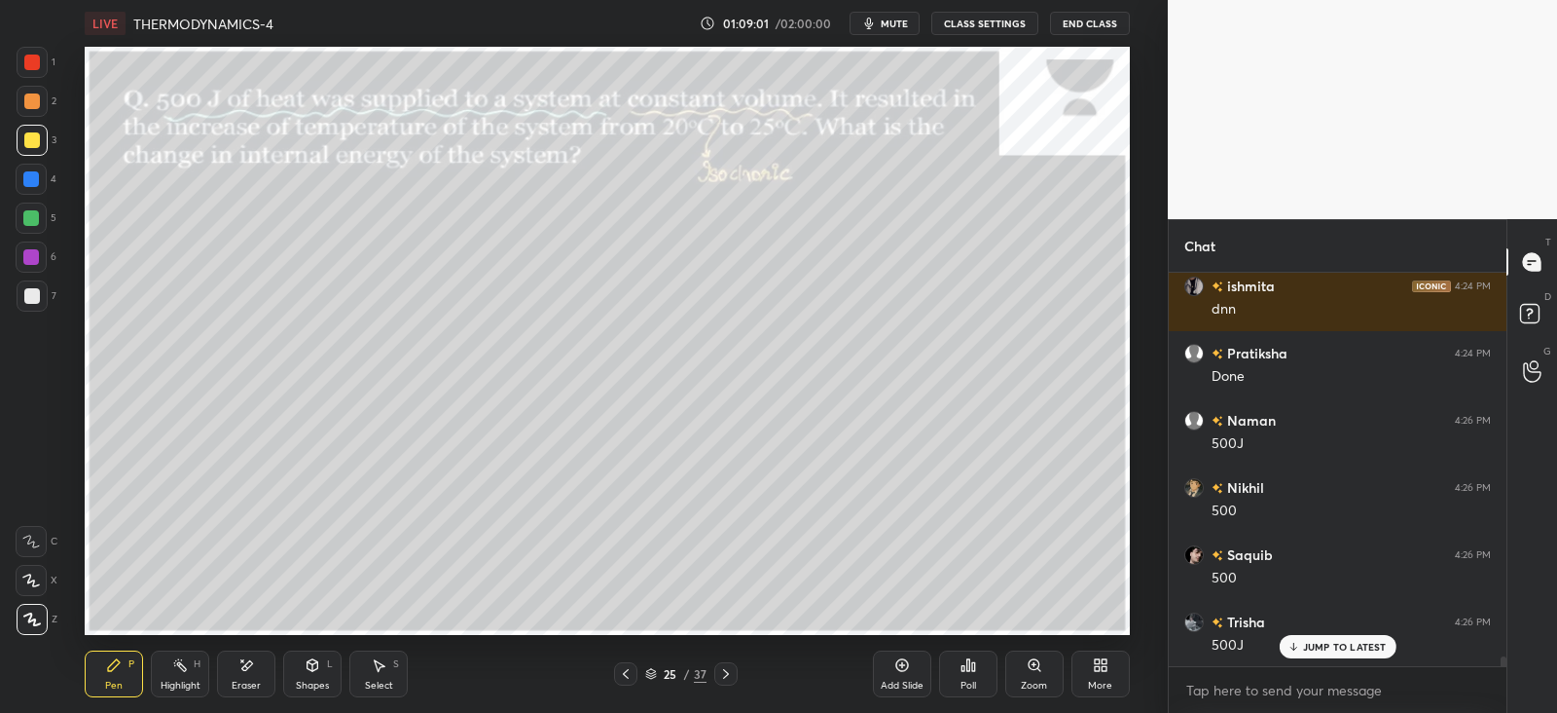
scroll to position [15220, 0]
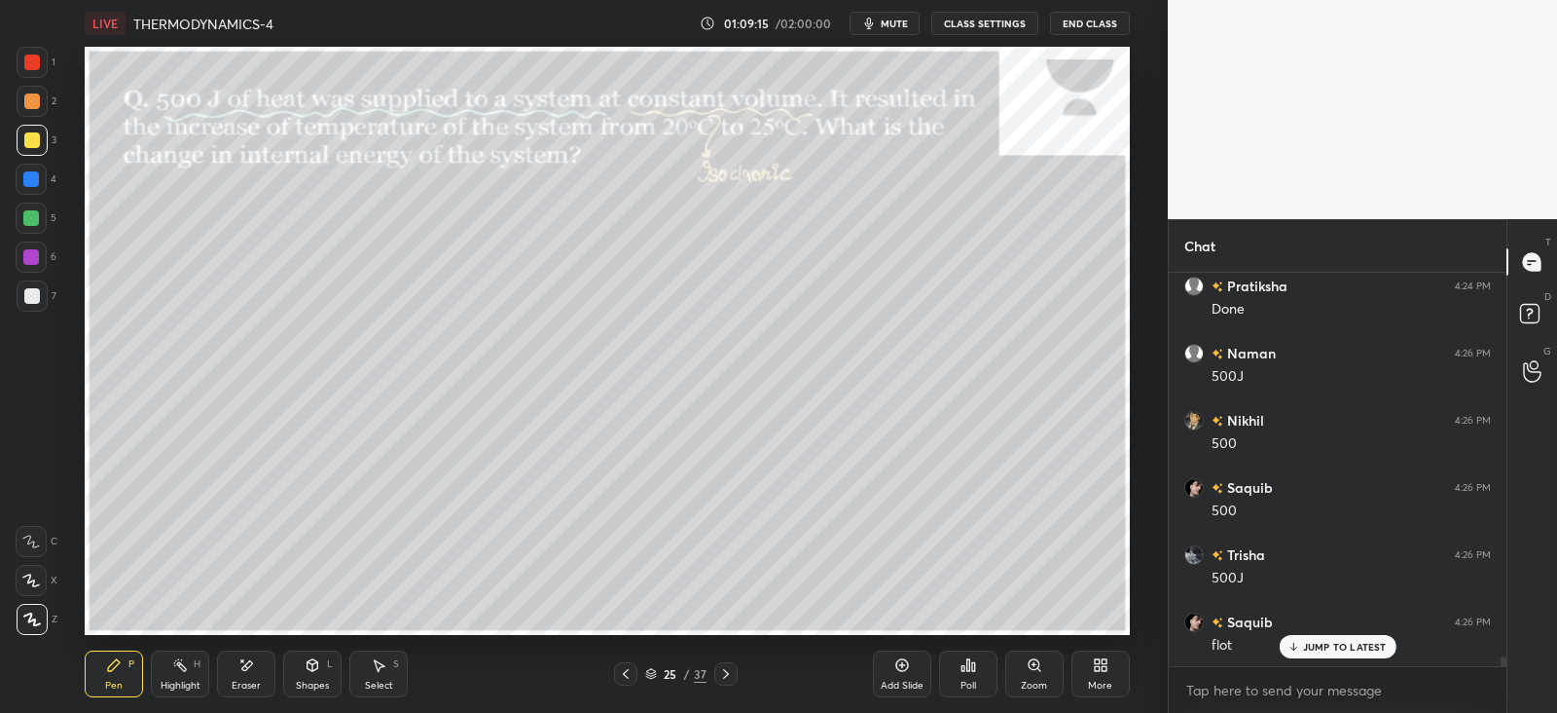
click at [38, 219] on div at bounding box center [31, 218] width 16 height 16
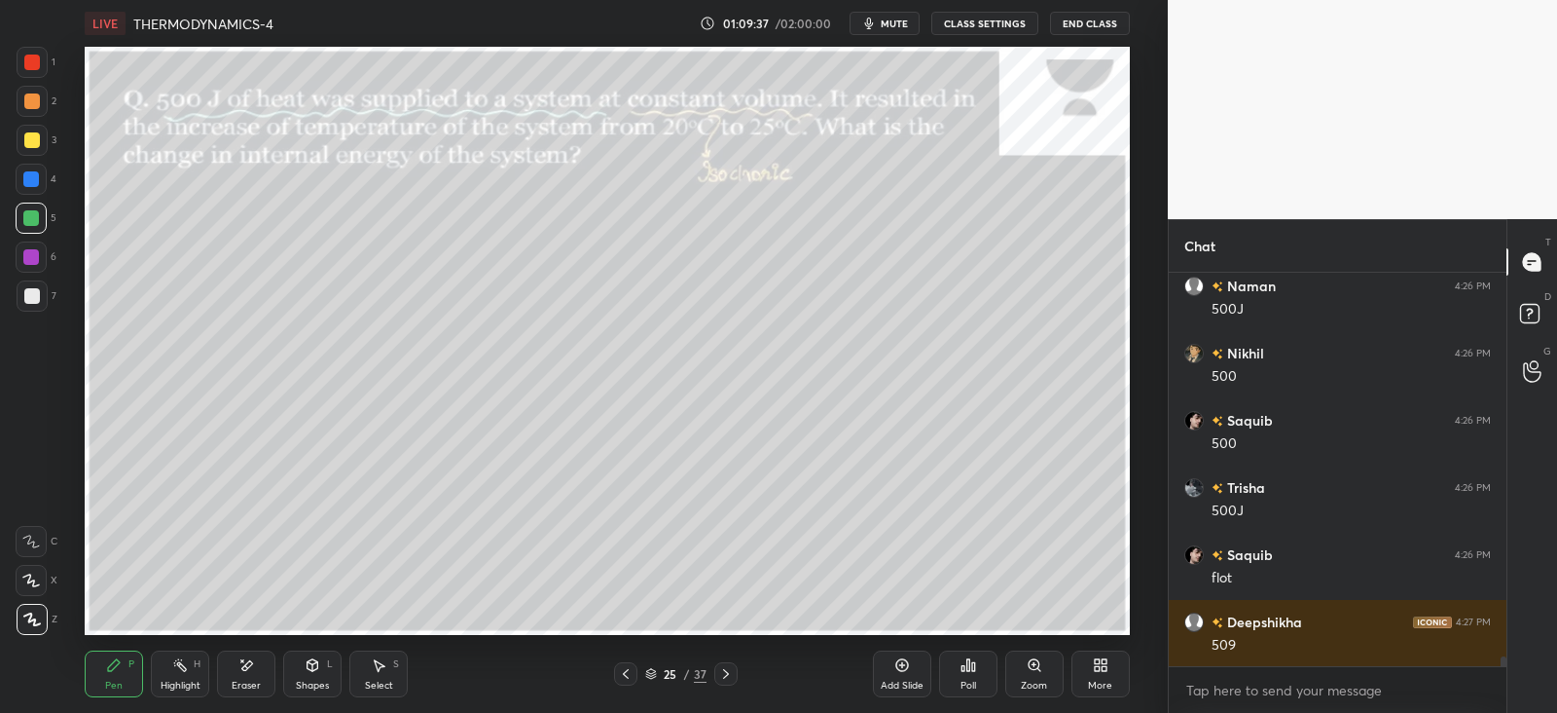
click at [726, 671] on icon at bounding box center [726, 674] width 16 height 16
click at [628, 668] on icon at bounding box center [626, 674] width 16 height 16
click at [720, 669] on icon at bounding box center [726, 674] width 16 height 16
click at [726, 673] on icon at bounding box center [726, 674] width 6 height 10
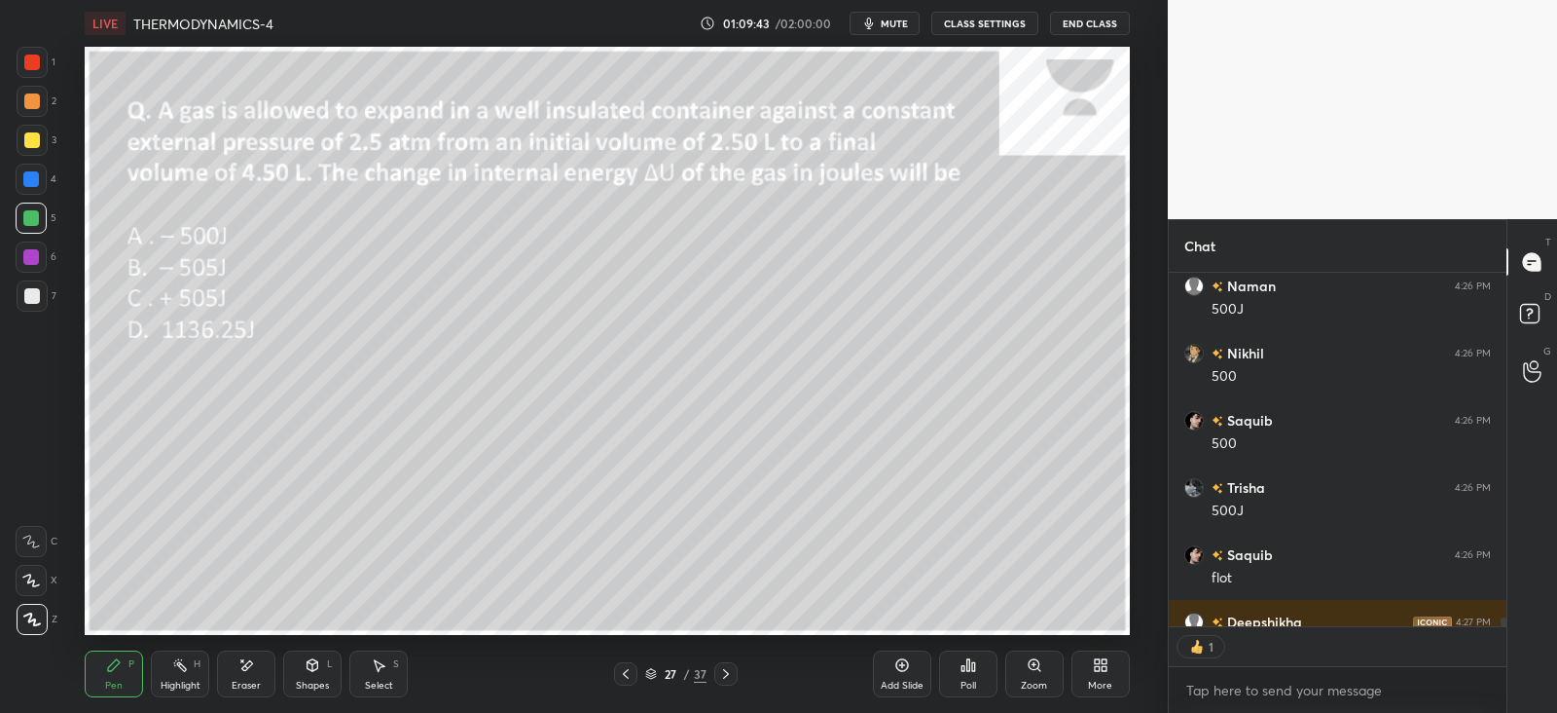
click at [969, 663] on icon at bounding box center [968, 665] width 3 height 12
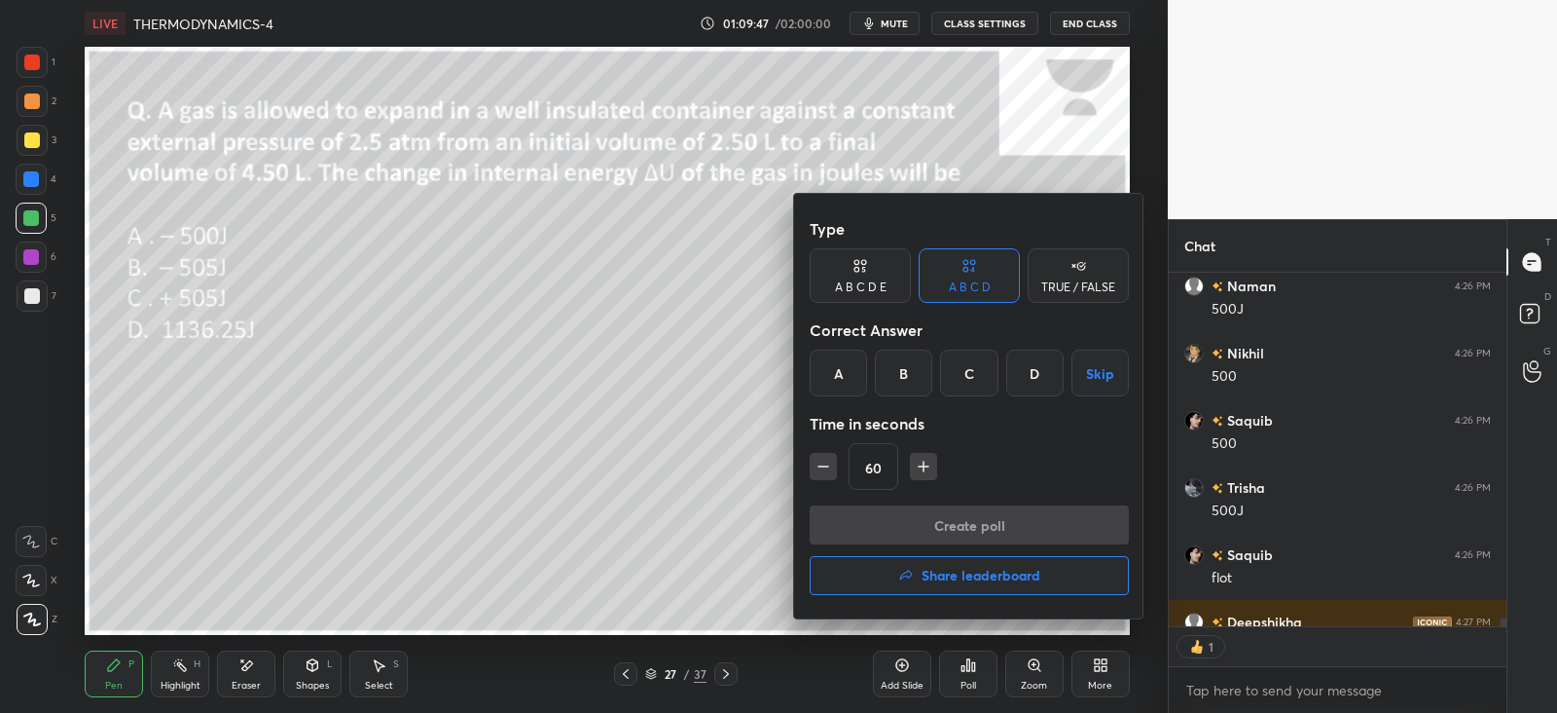
click at [915, 372] on div "B" at bounding box center [903, 372] width 57 height 47
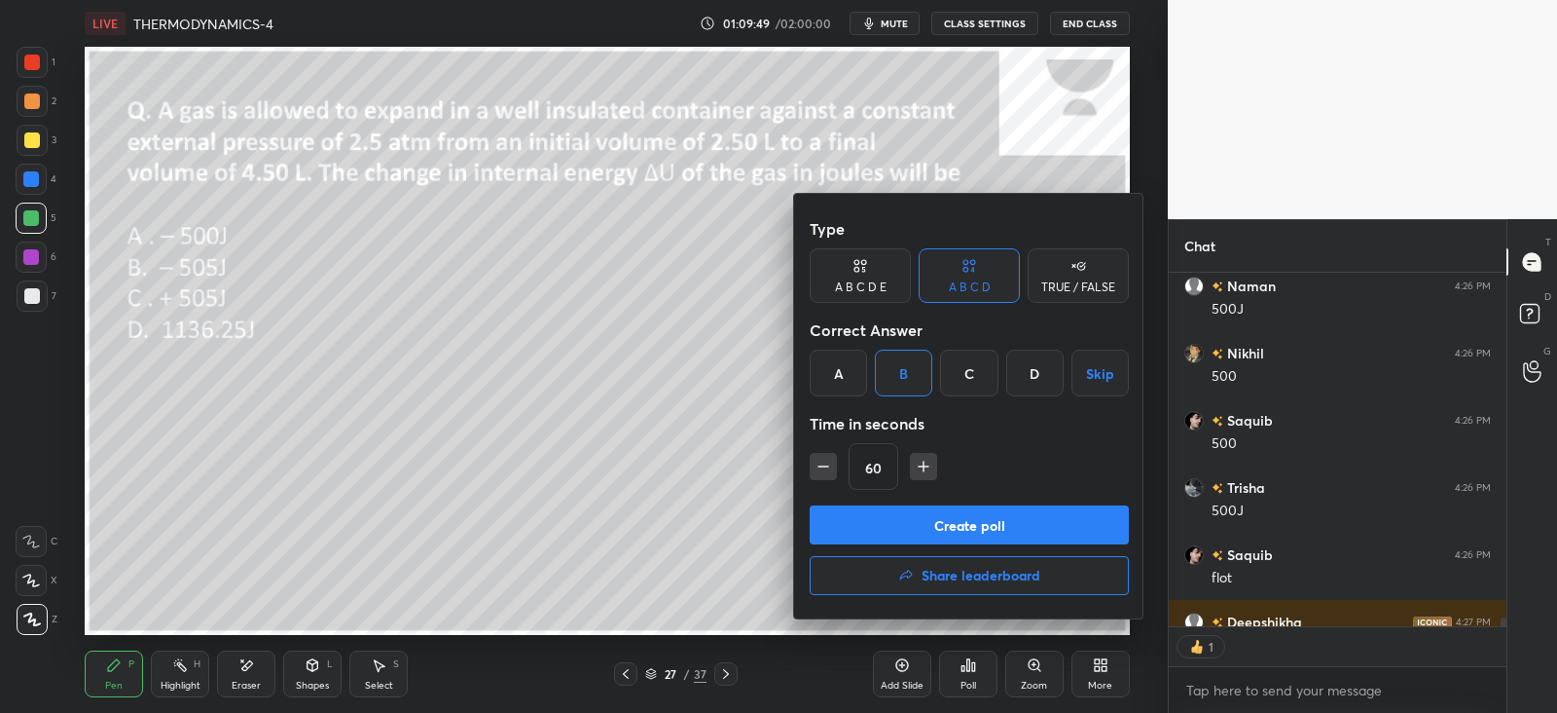
click at [954, 517] on button "Create poll" at bounding box center [969, 524] width 319 height 39
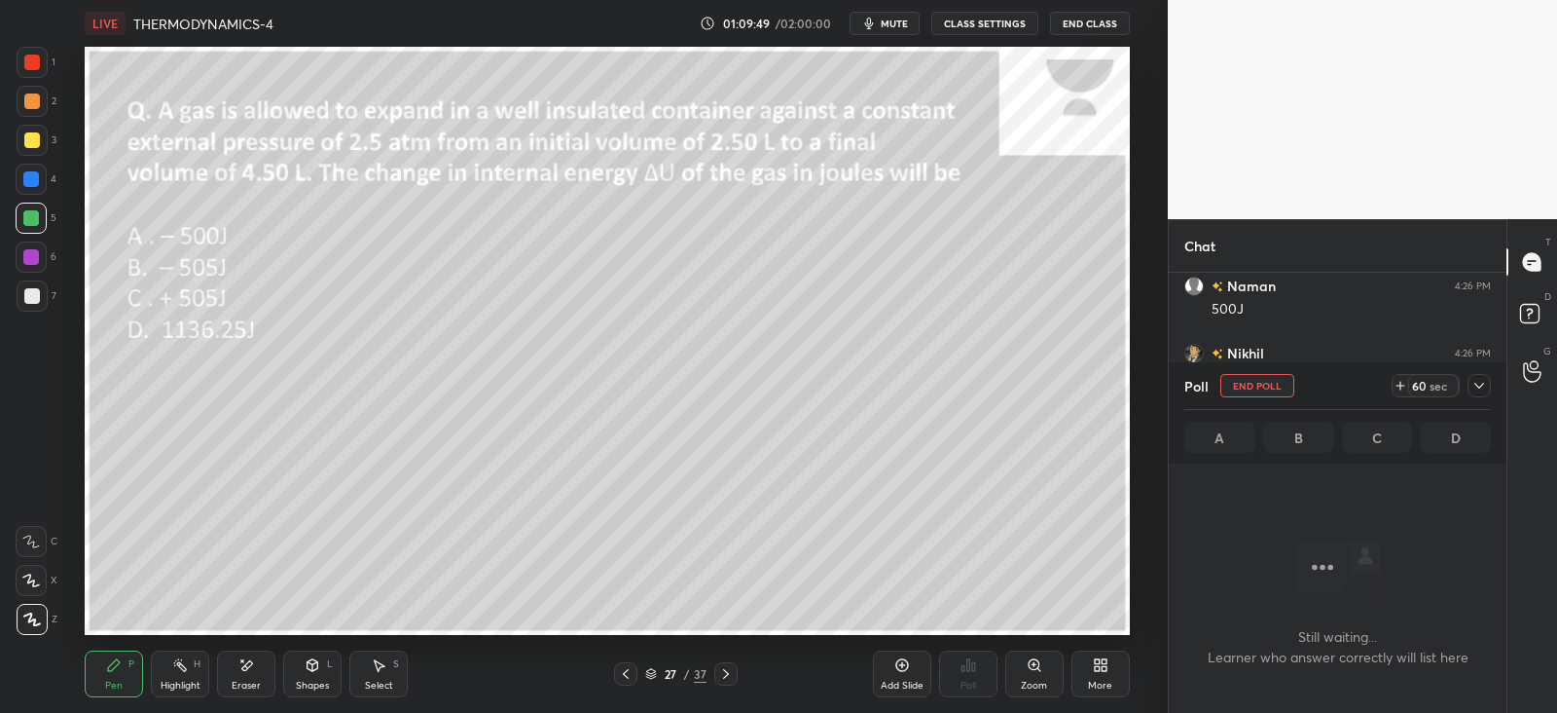
scroll to position [6, 6]
click at [1483, 387] on icon at bounding box center [1480, 386] width 16 height 16
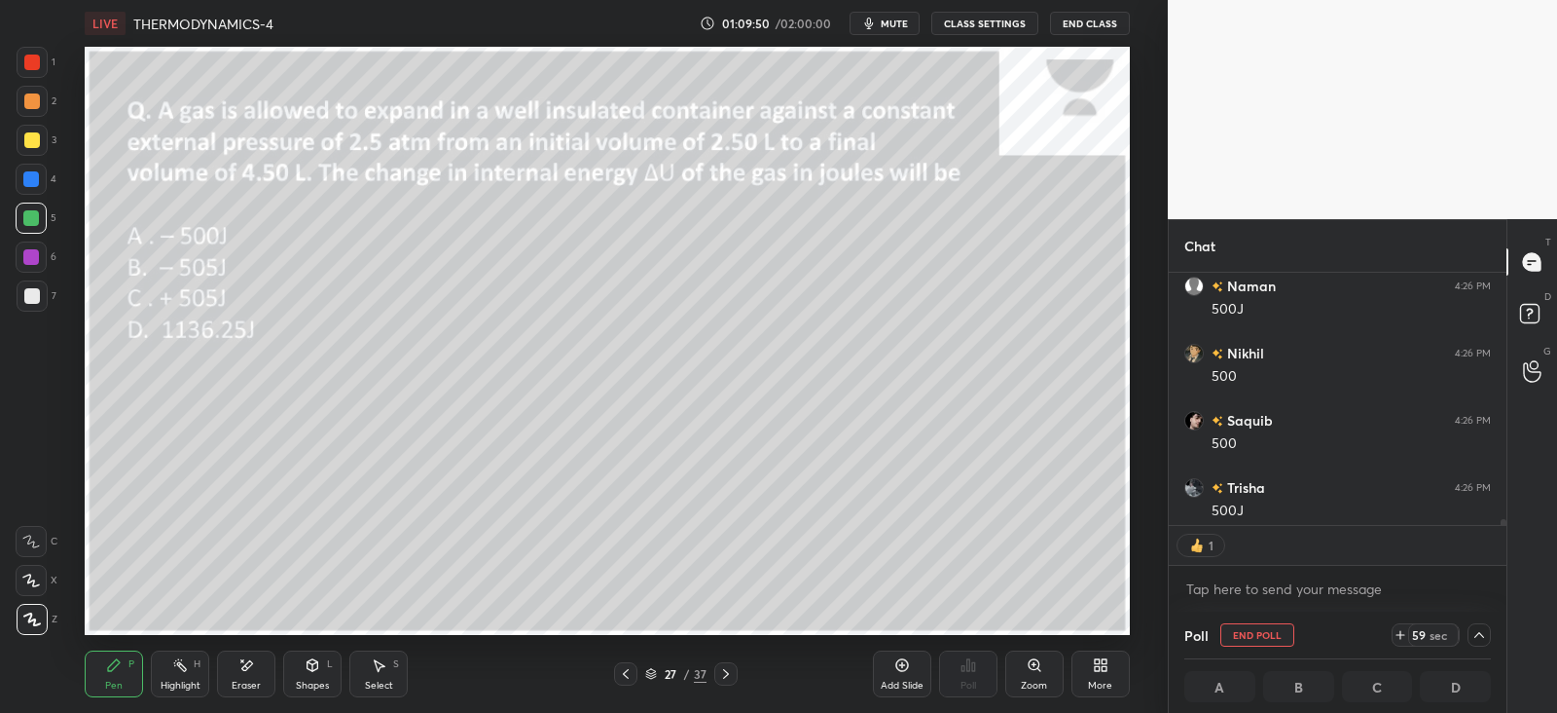
scroll to position [15389, 0]
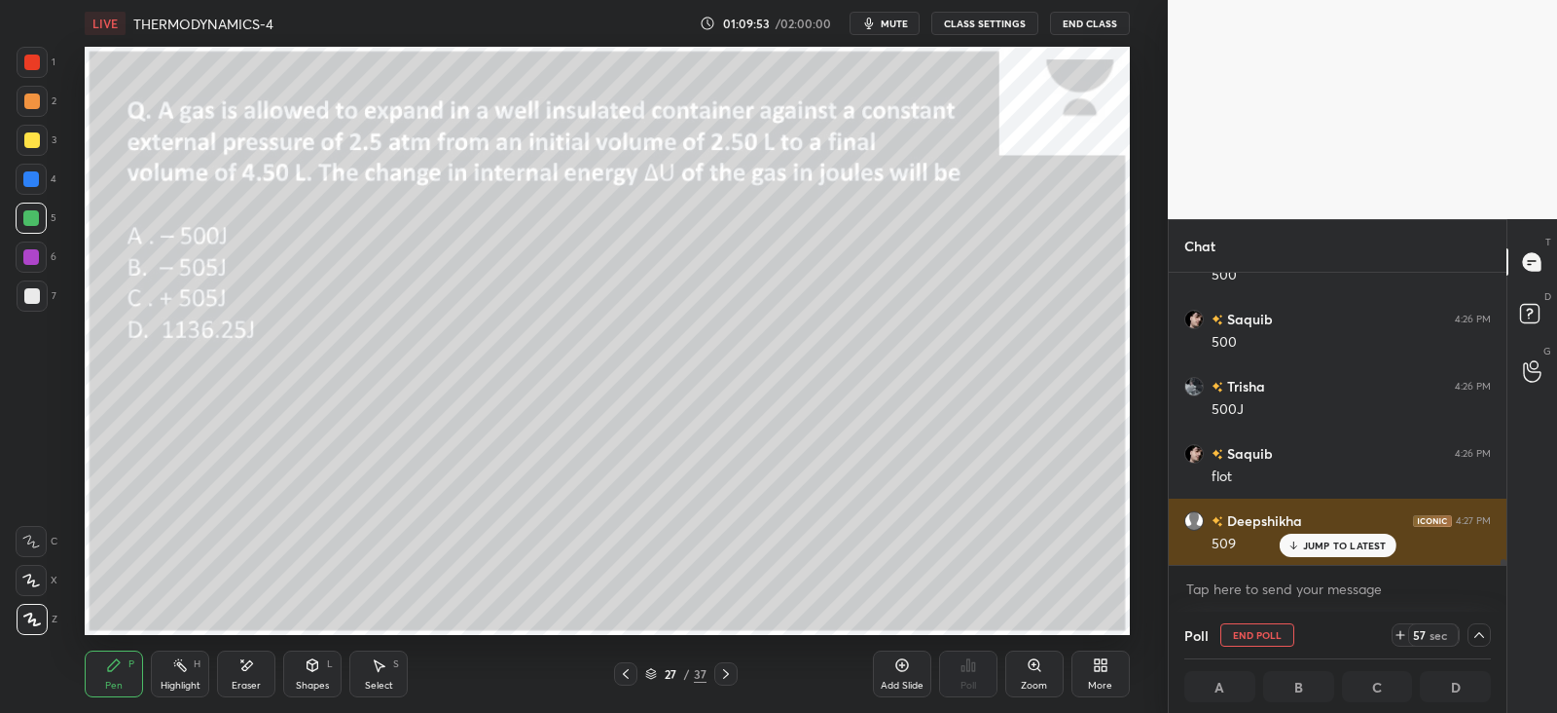
click at [1320, 539] on p "JUMP TO LATEST" at bounding box center [1345, 545] width 84 height 12
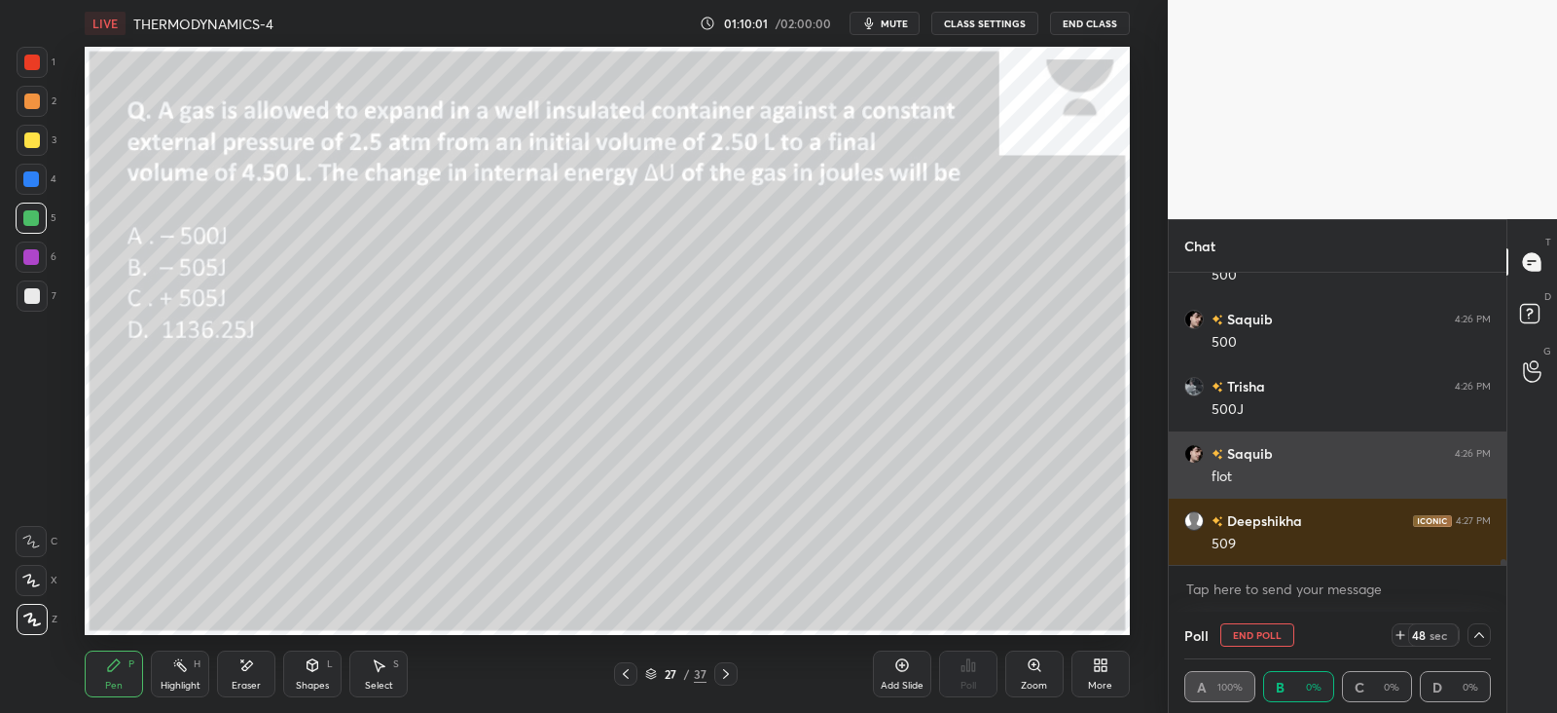
scroll to position [0, 6]
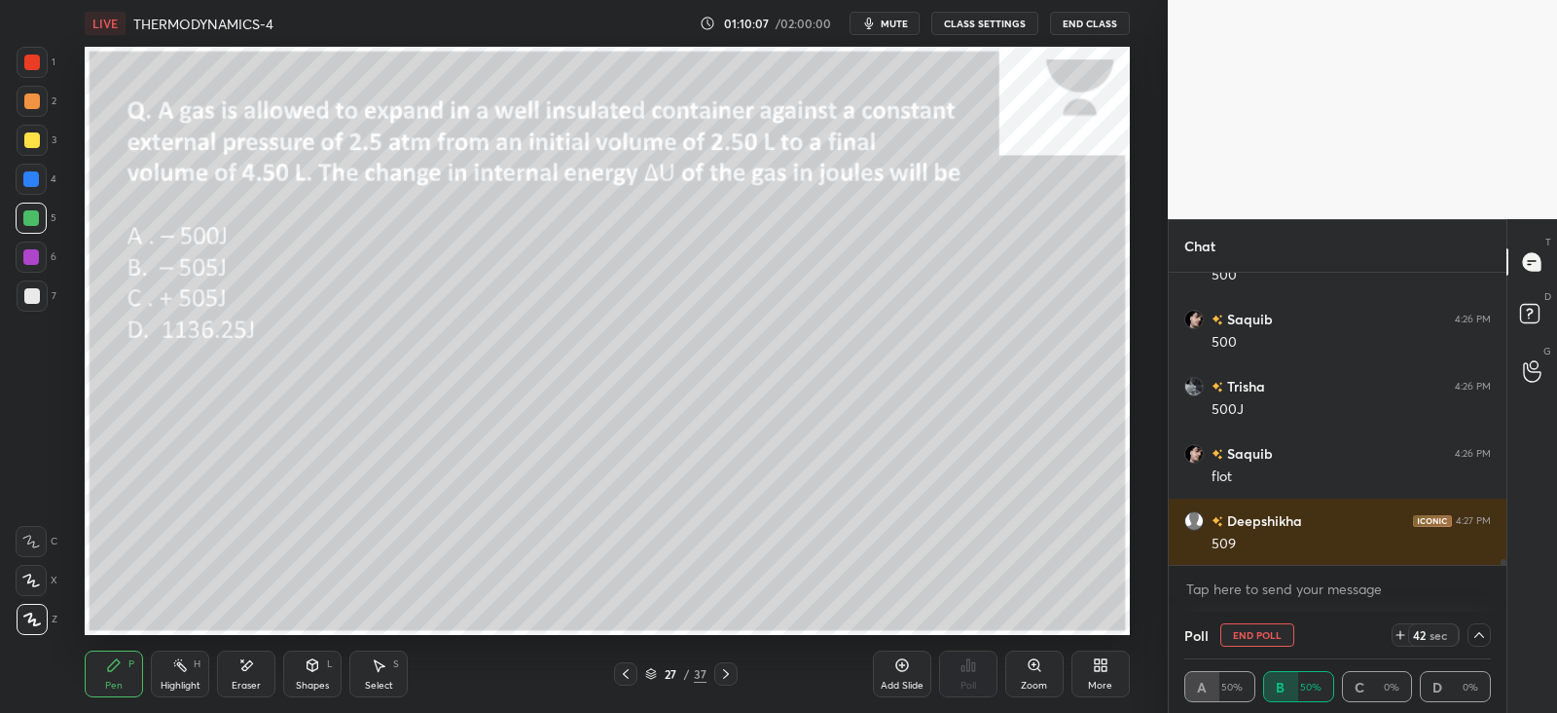
click at [44, 296] on div at bounding box center [32, 295] width 31 height 31
click at [315, 677] on div "Shapes L" at bounding box center [312, 673] width 58 height 47
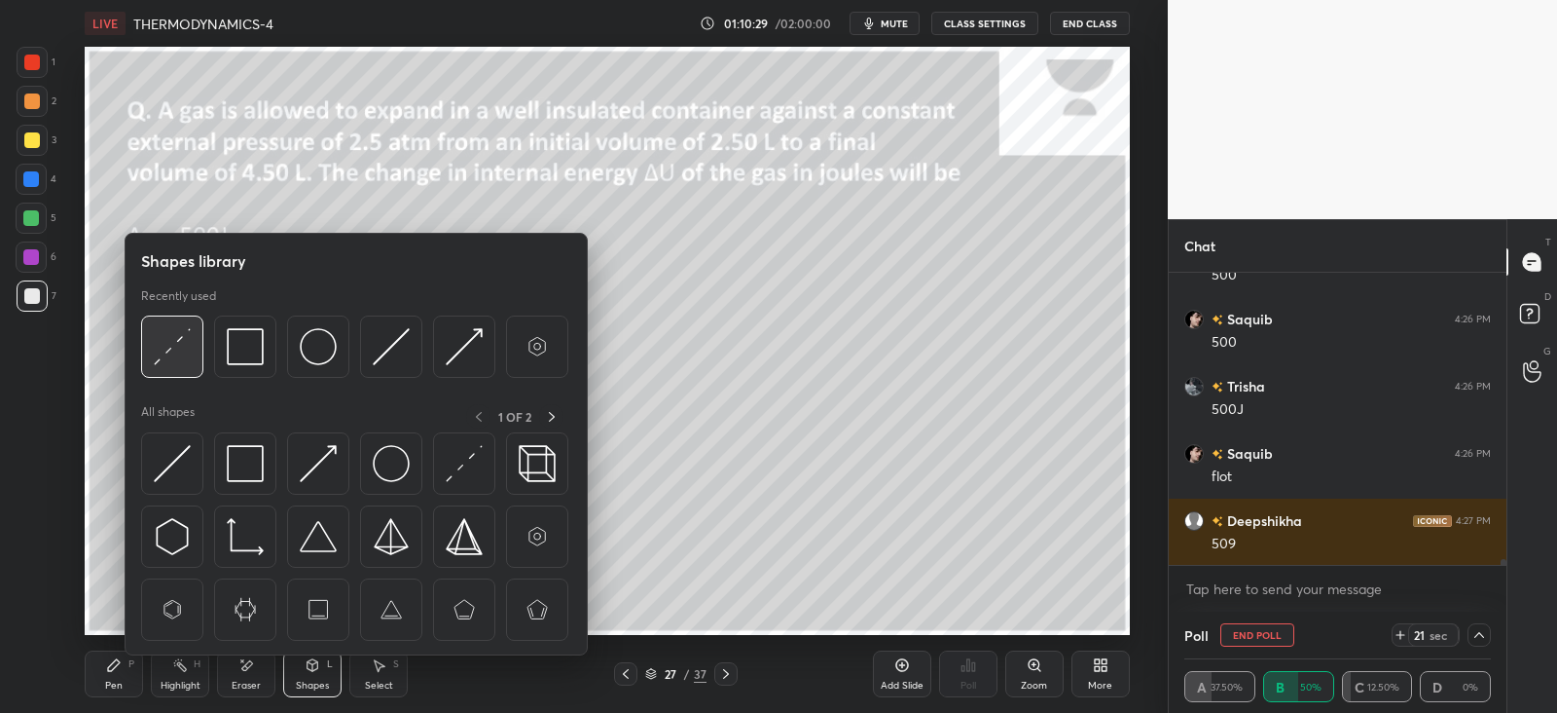
click at [194, 338] on div at bounding box center [172, 346] width 62 height 62
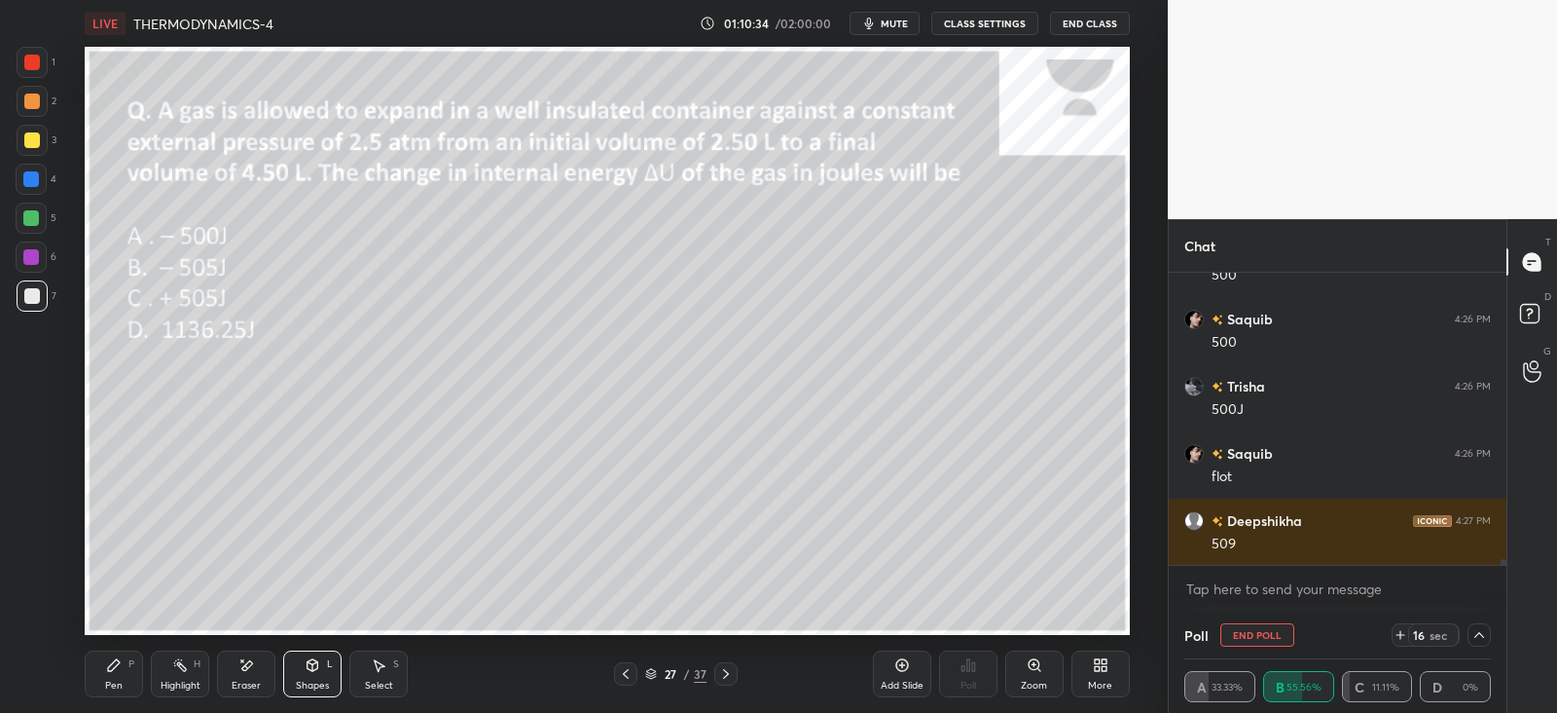
click at [119, 661] on icon at bounding box center [114, 665] width 12 height 12
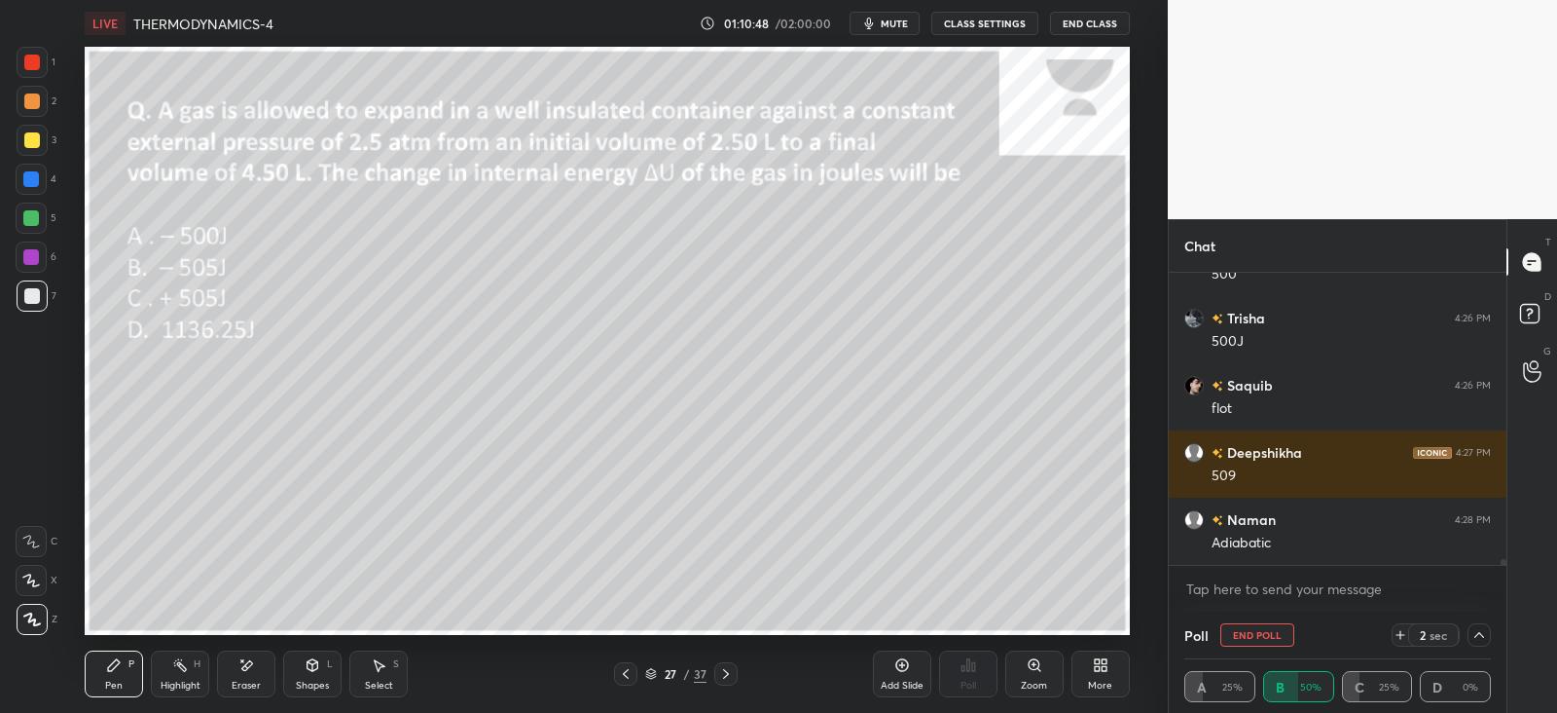
scroll to position [15524, 0]
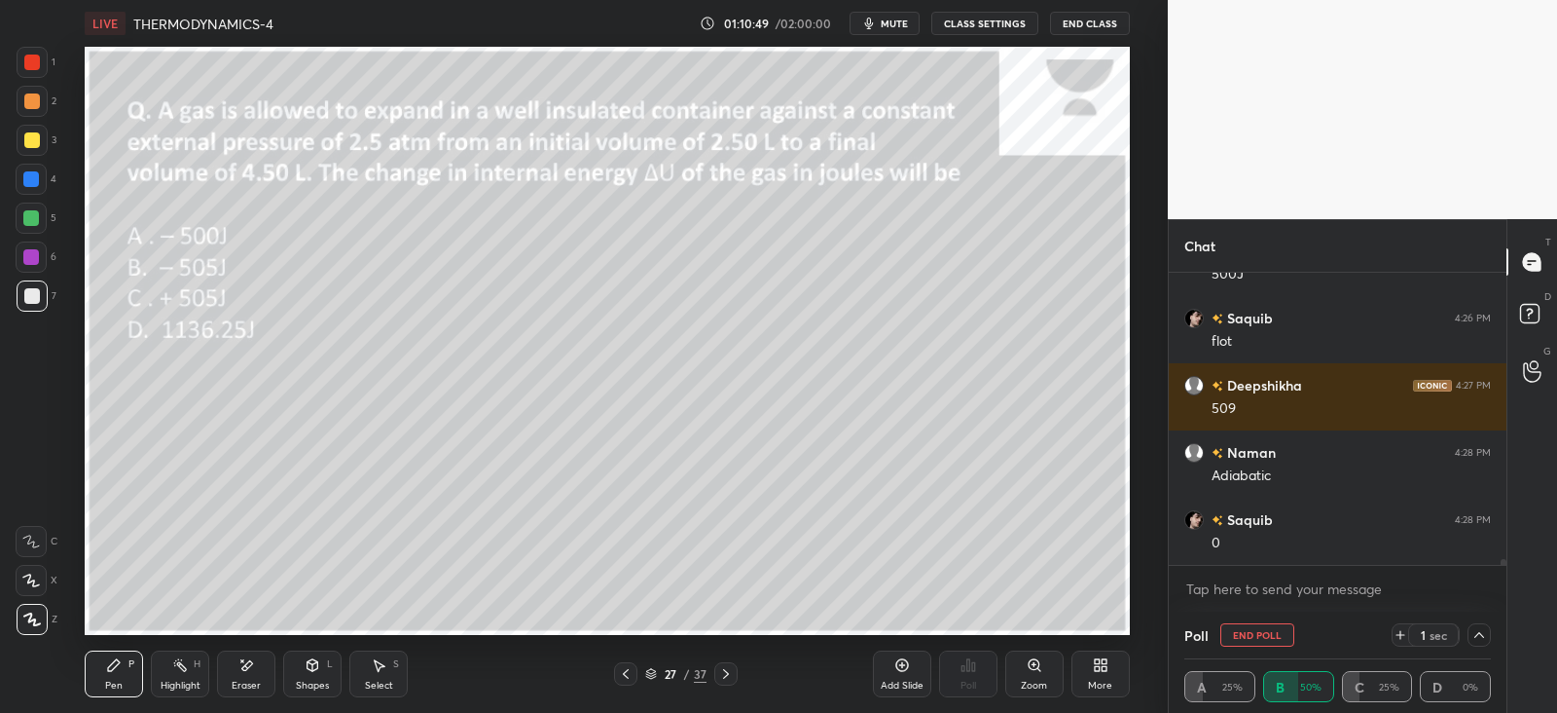
click at [331, 668] on div "L" at bounding box center [330, 664] width 6 height 10
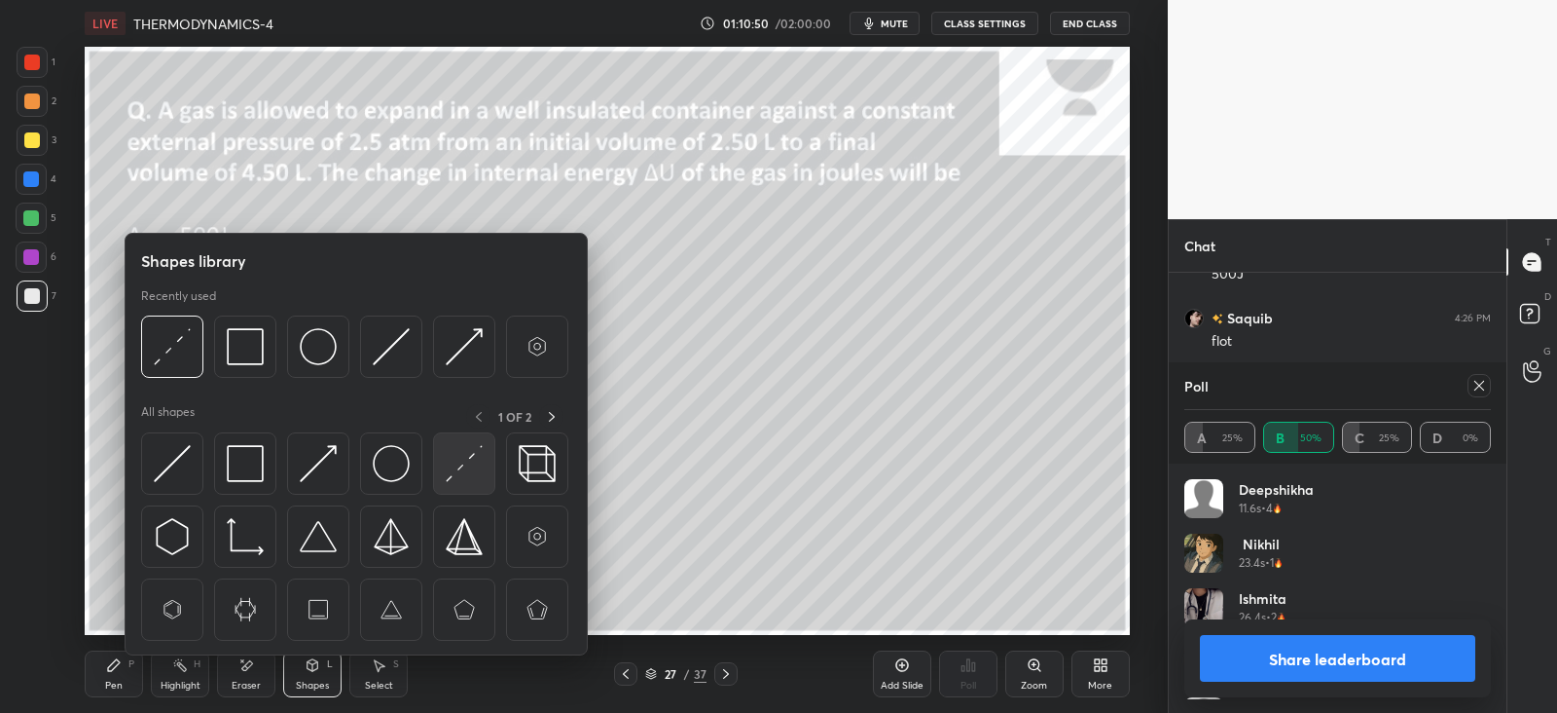
scroll to position [228, 301]
click at [482, 458] on img at bounding box center [464, 463] width 37 height 37
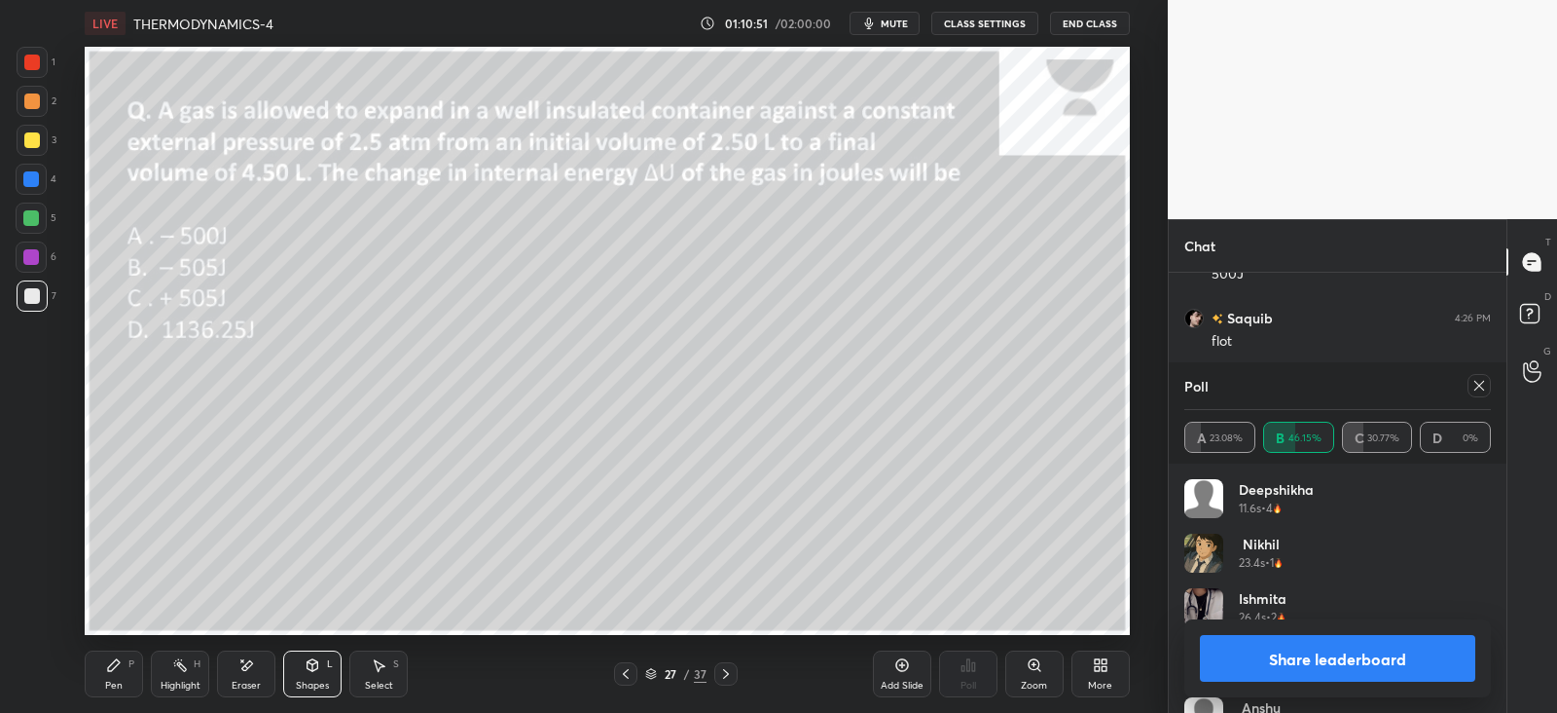
click at [1476, 386] on icon at bounding box center [1480, 386] width 16 height 16
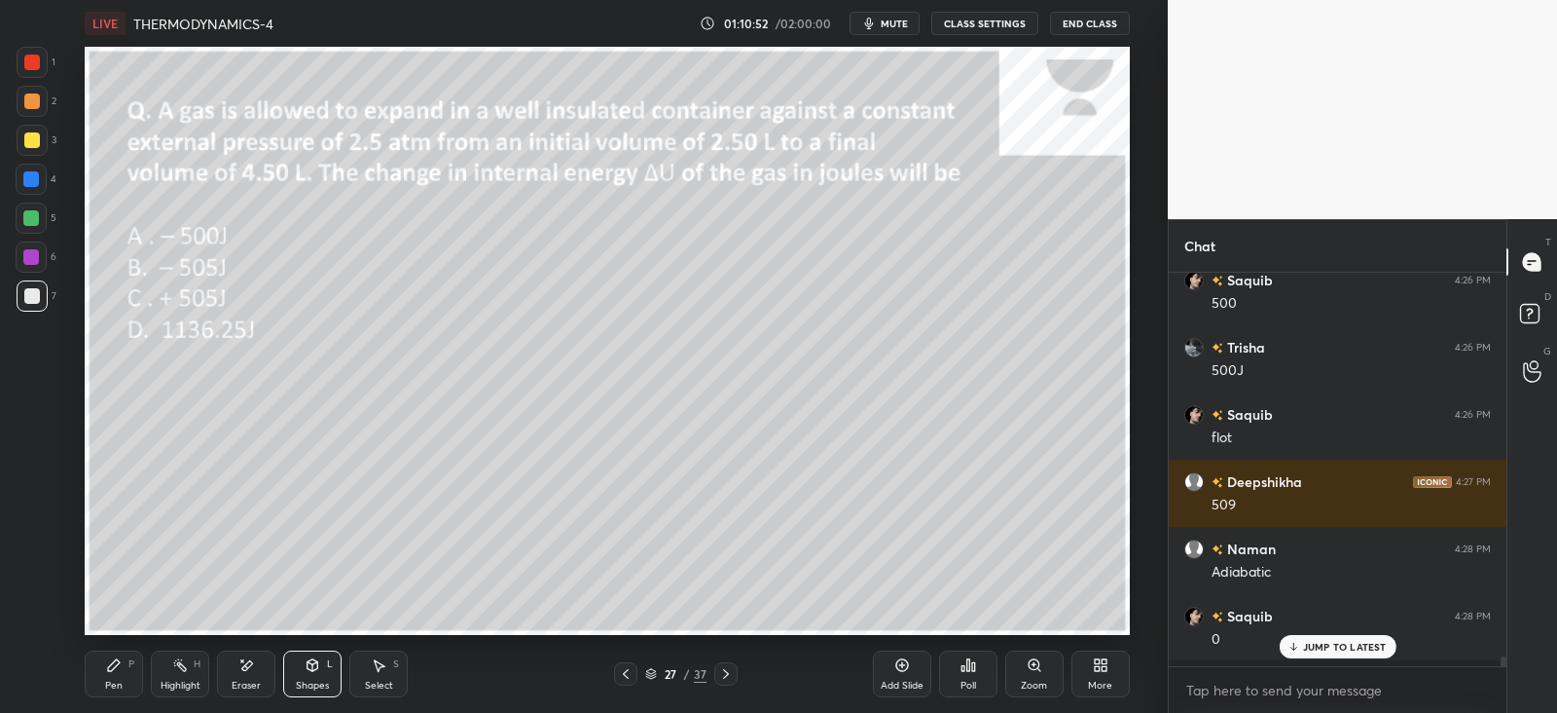
scroll to position [386, 331]
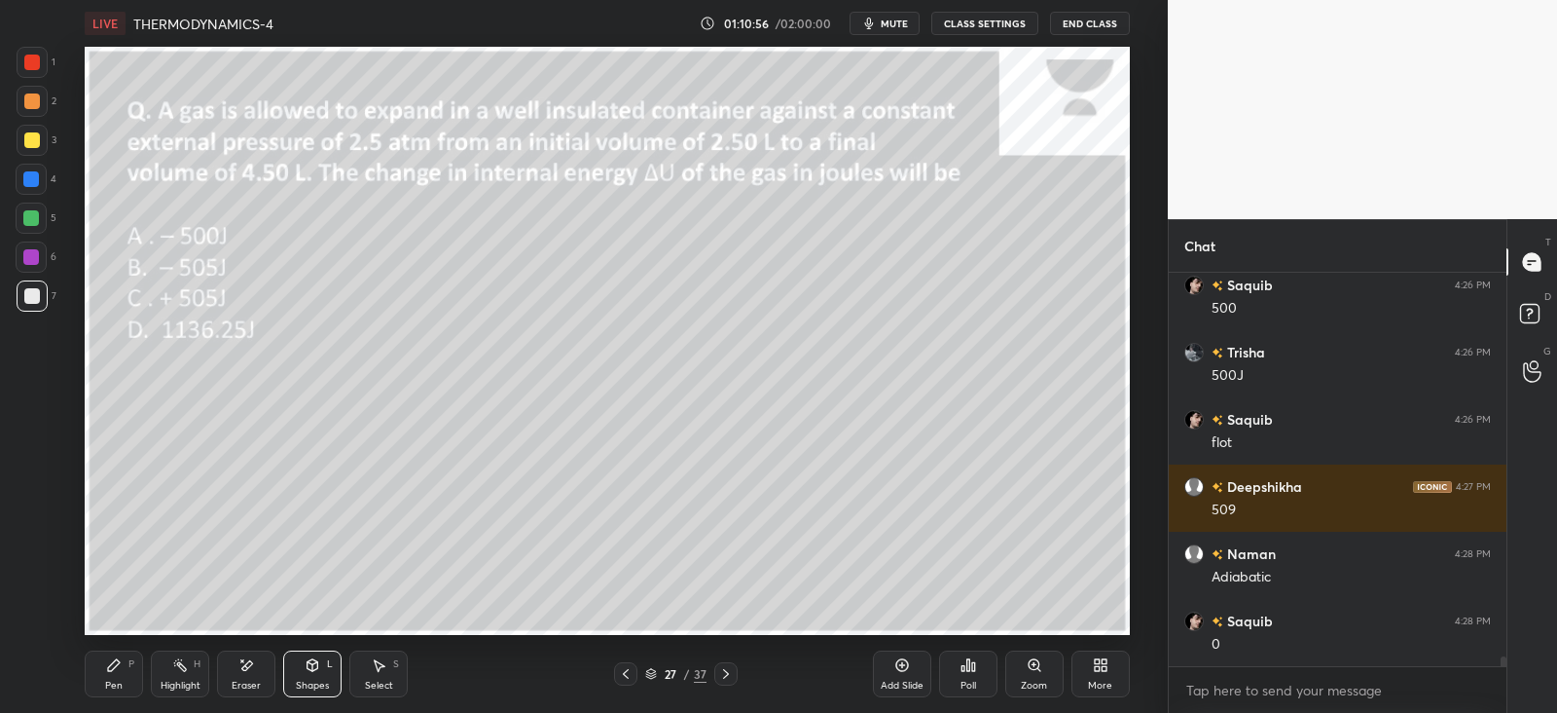
click at [115, 669] on icon at bounding box center [114, 665] width 16 height 16
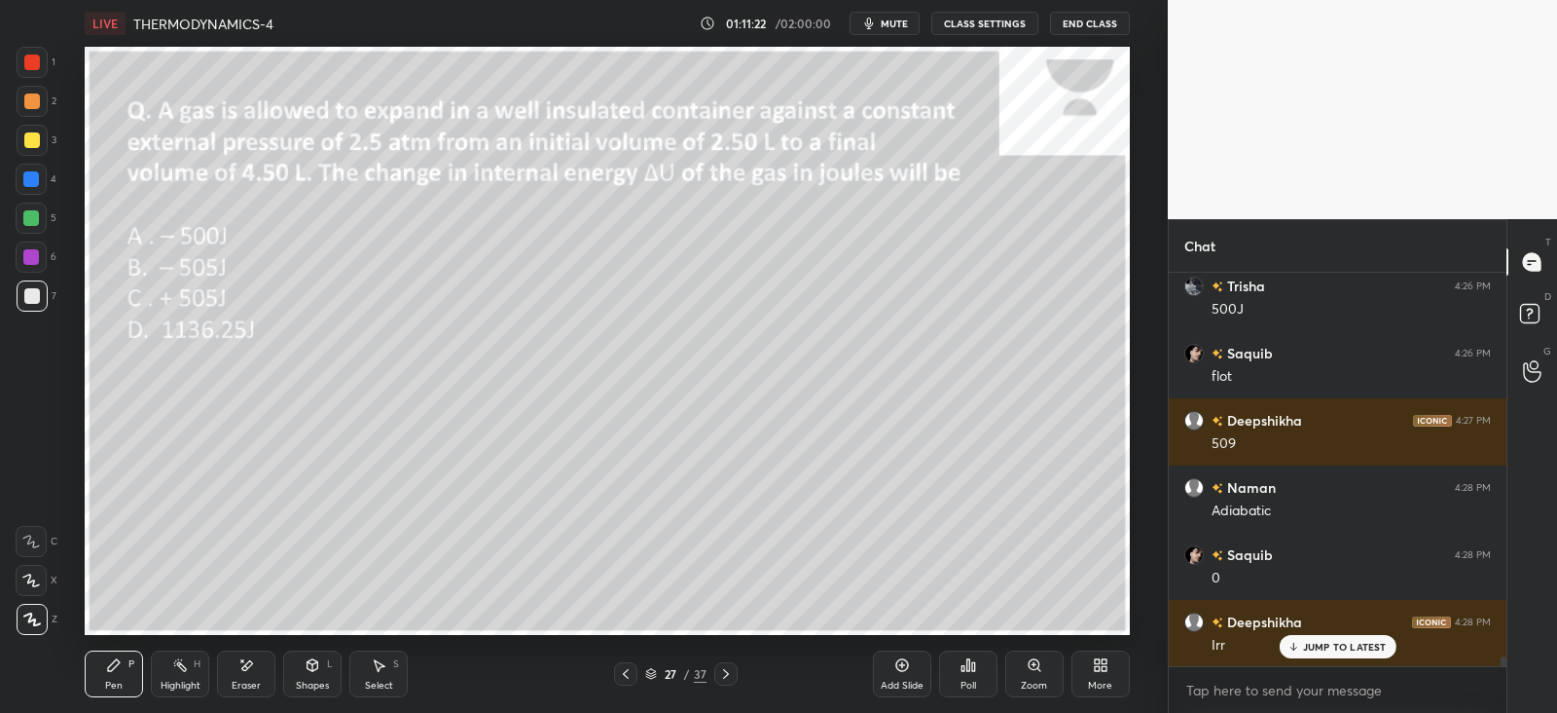
click at [318, 654] on div "Shapes L" at bounding box center [312, 673] width 58 height 47
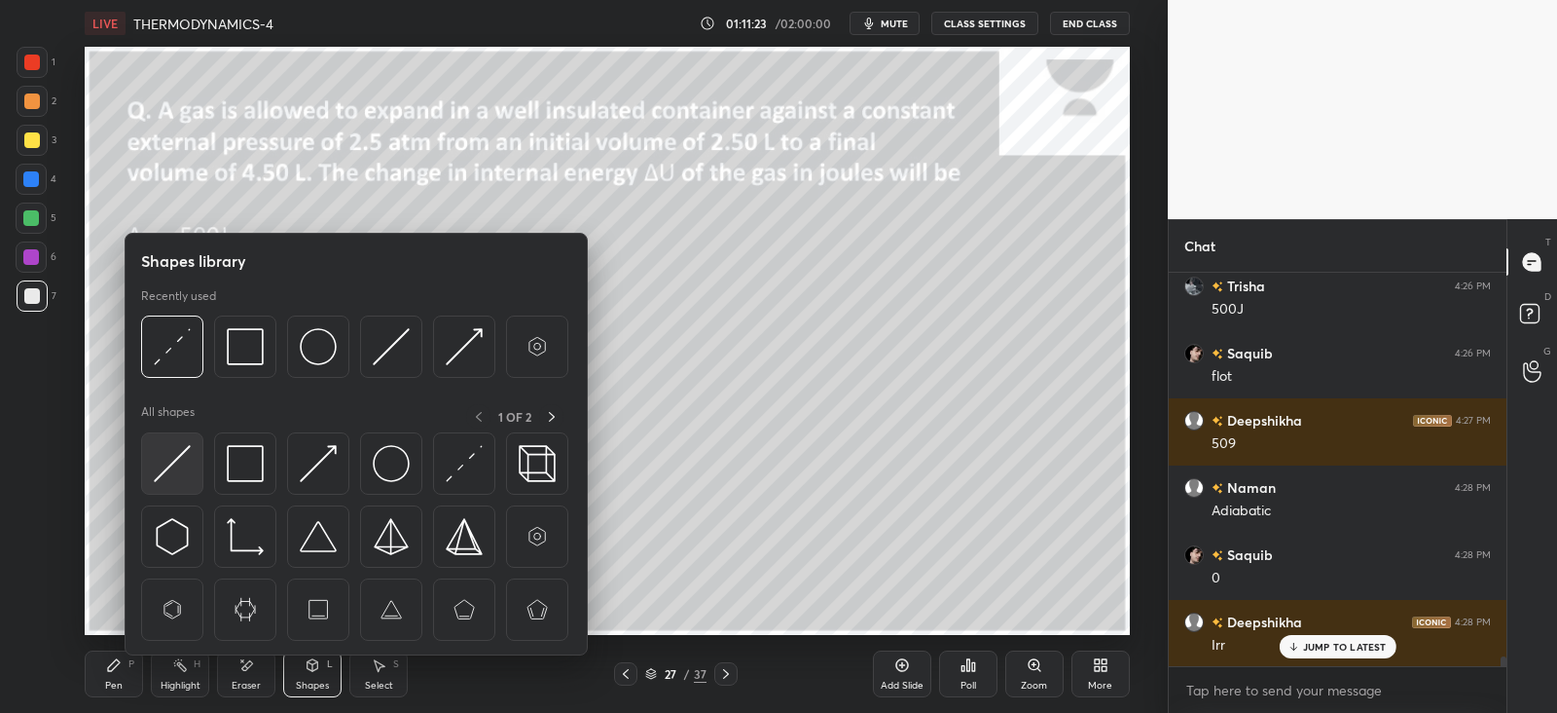
click at [159, 457] on img at bounding box center [172, 463] width 37 height 37
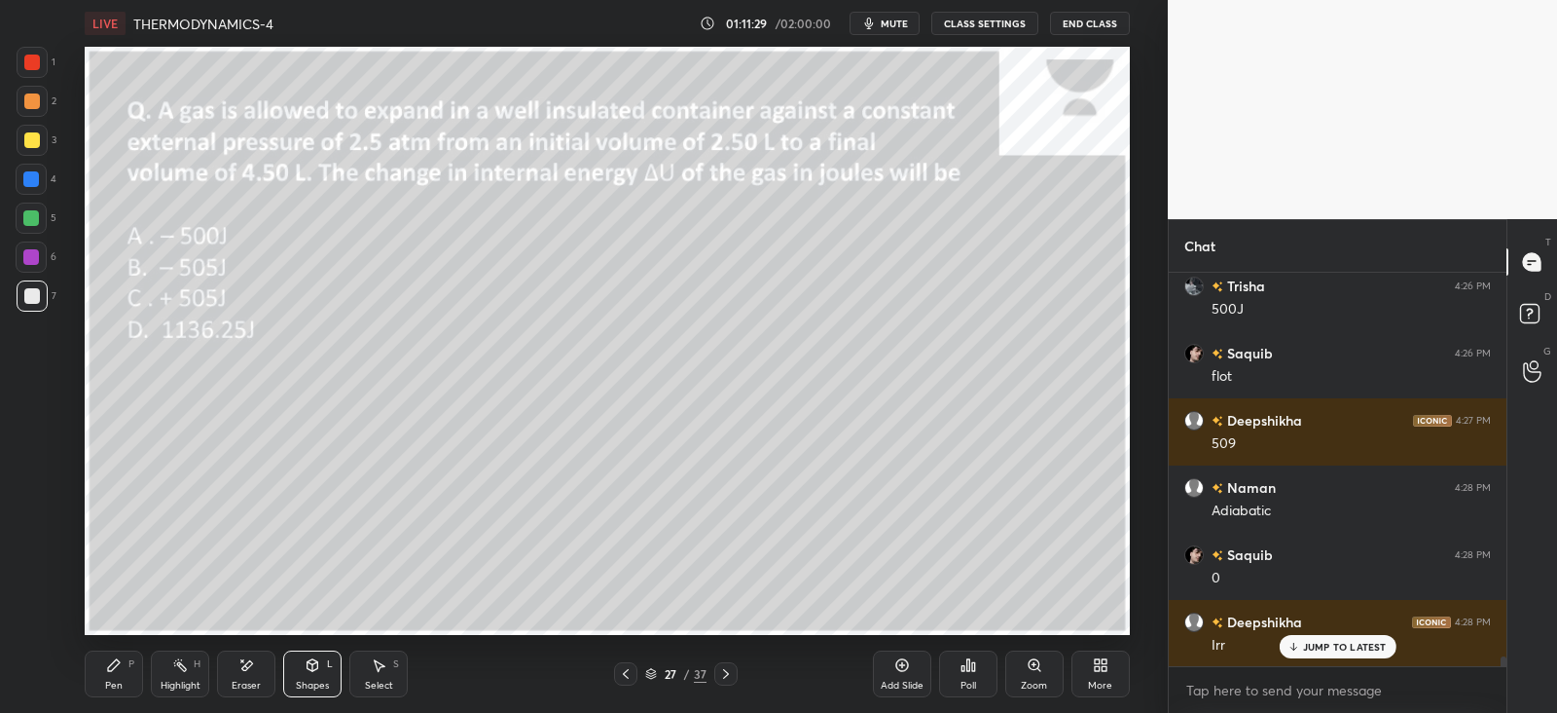
click at [119, 669] on icon at bounding box center [114, 665] width 16 height 16
click at [321, 664] on div "Shapes L" at bounding box center [312, 673] width 58 height 47
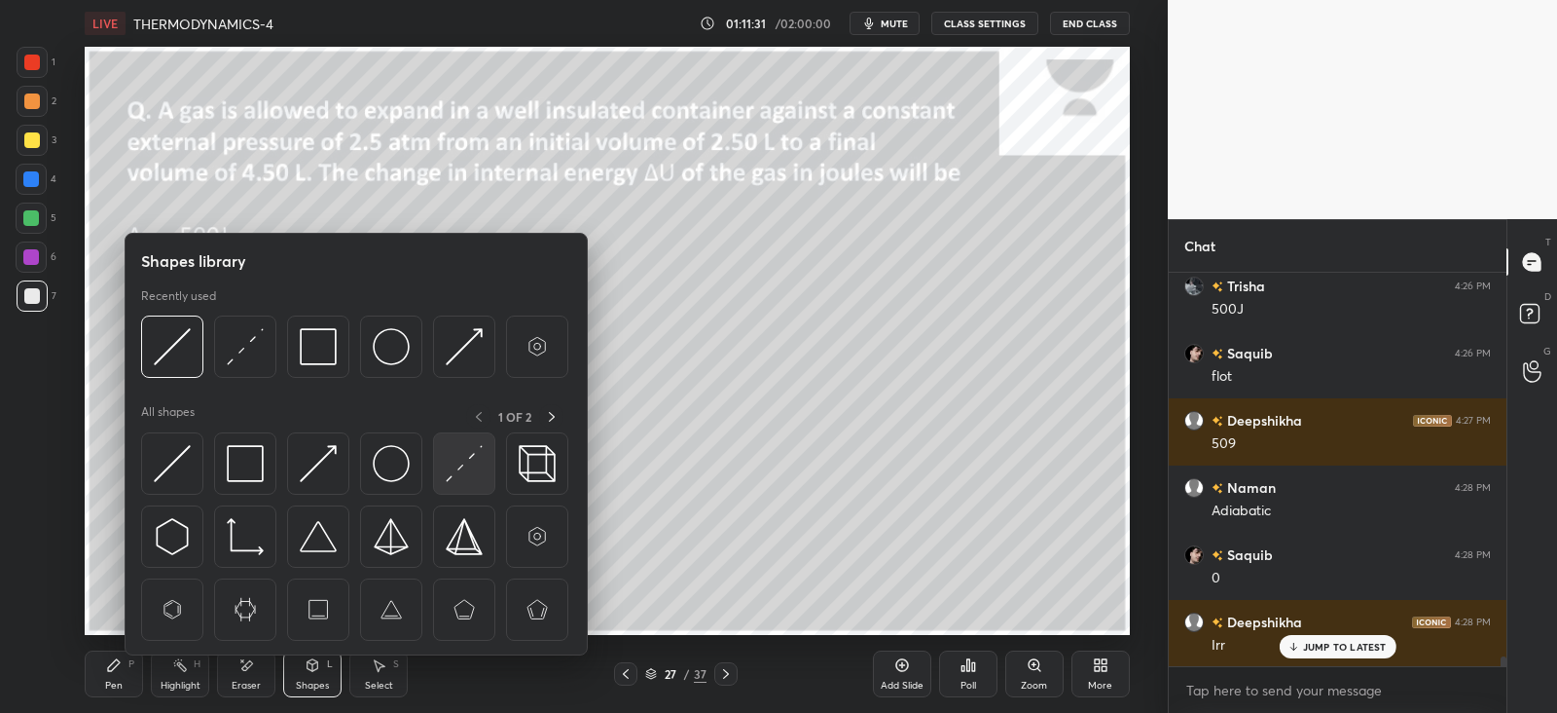
click at [457, 449] on img at bounding box center [464, 463] width 37 height 37
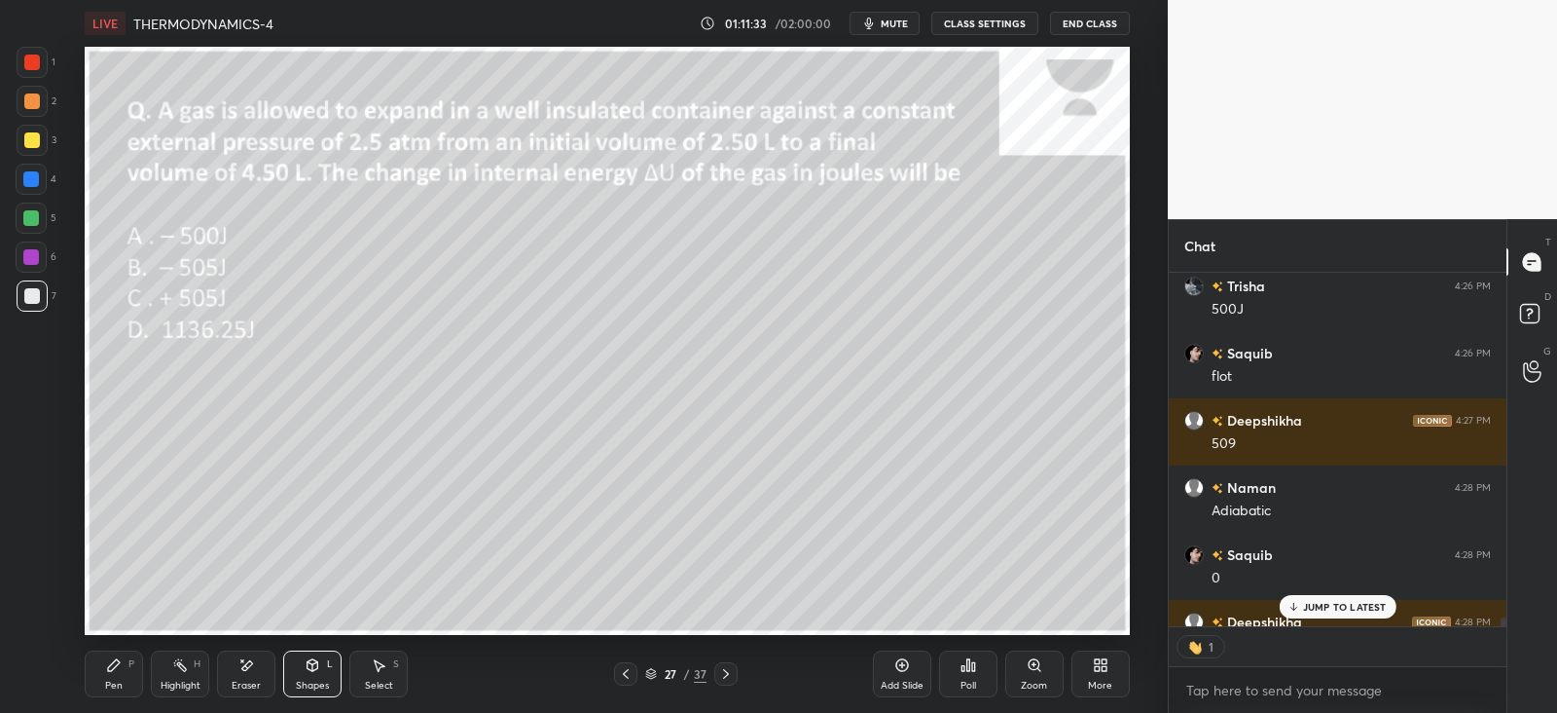
scroll to position [7, 6]
click at [111, 682] on div "Pen" at bounding box center [114, 685] width 18 height 10
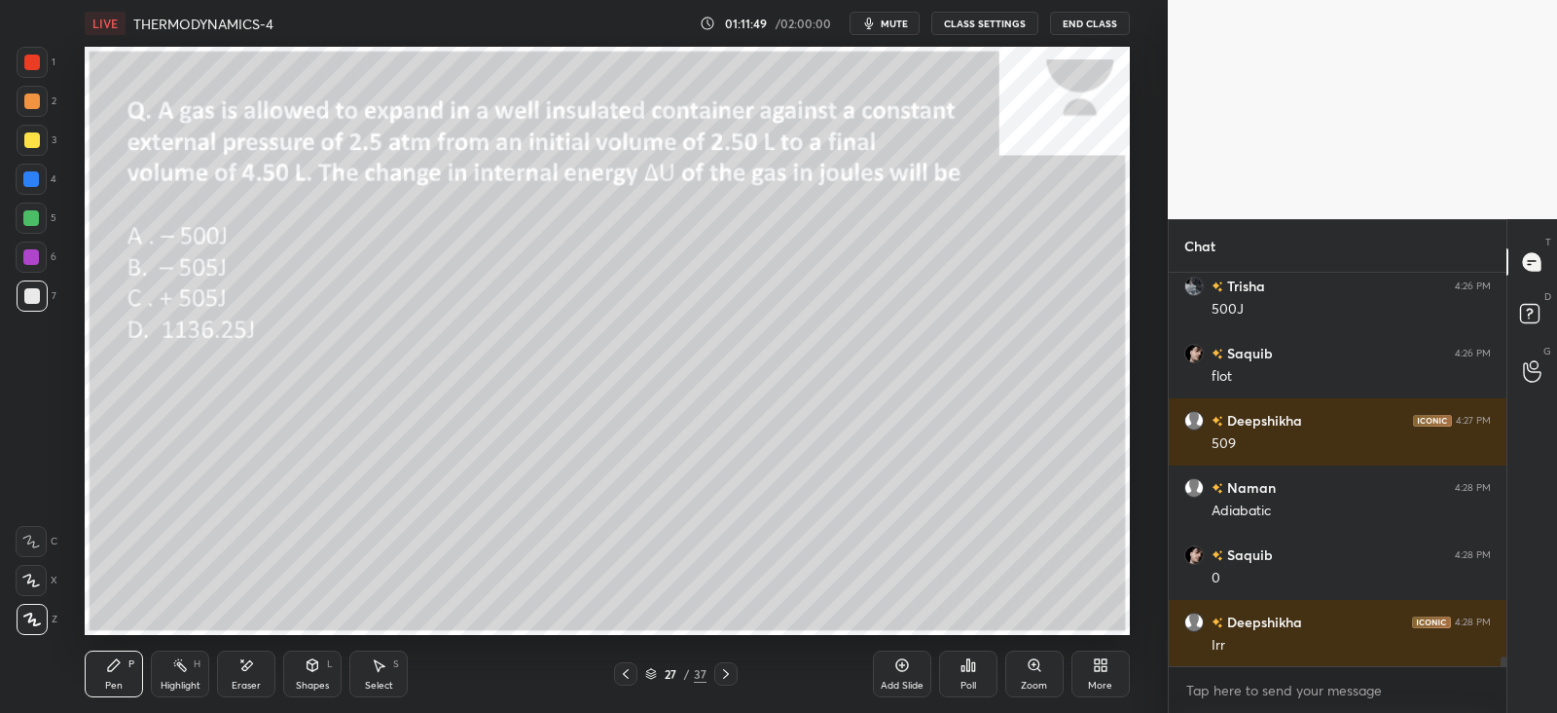
click at [39, 184] on div at bounding box center [31, 179] width 31 height 31
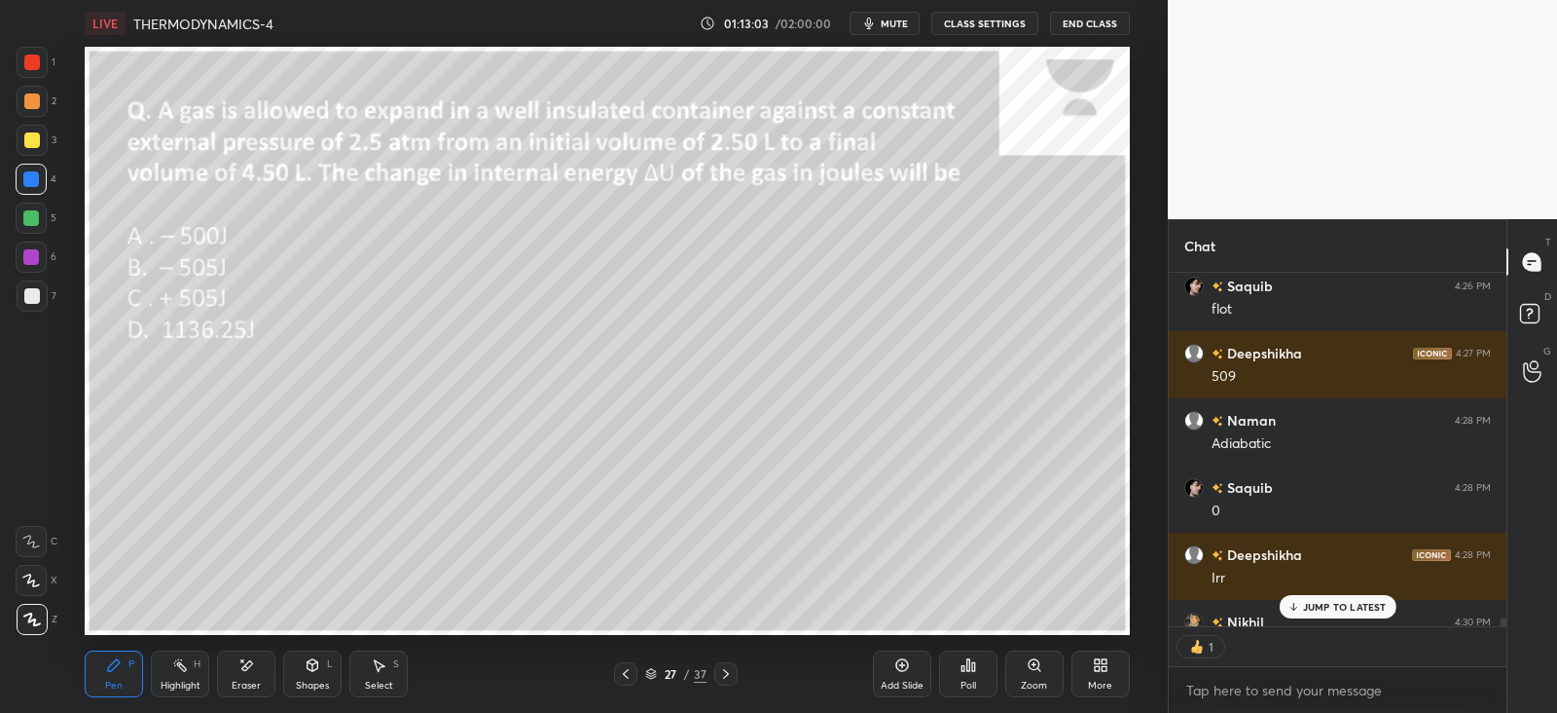
scroll to position [7, 6]
click at [1316, 599] on div "JUMP TO LATEST" at bounding box center [1337, 606] width 117 height 23
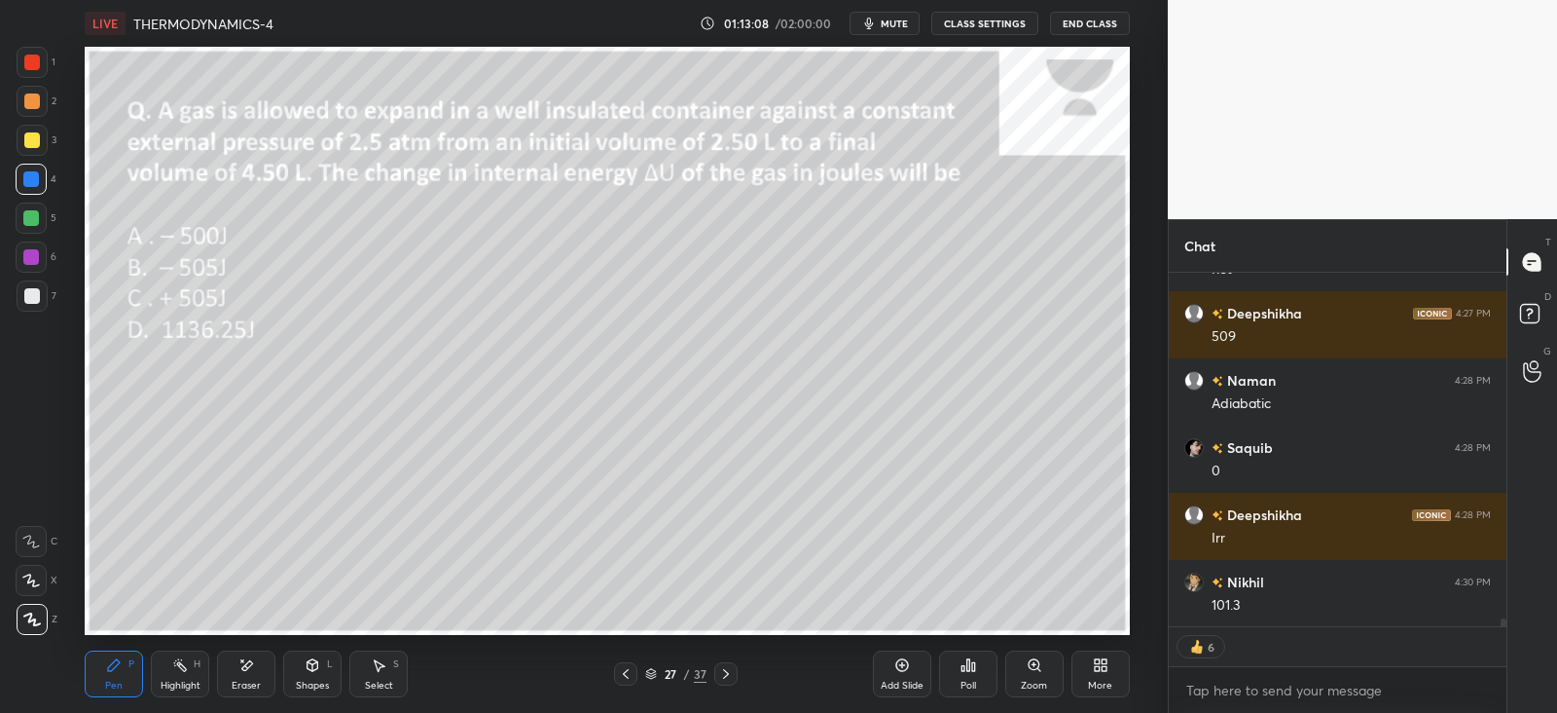
click at [718, 673] on icon at bounding box center [726, 674] width 16 height 16
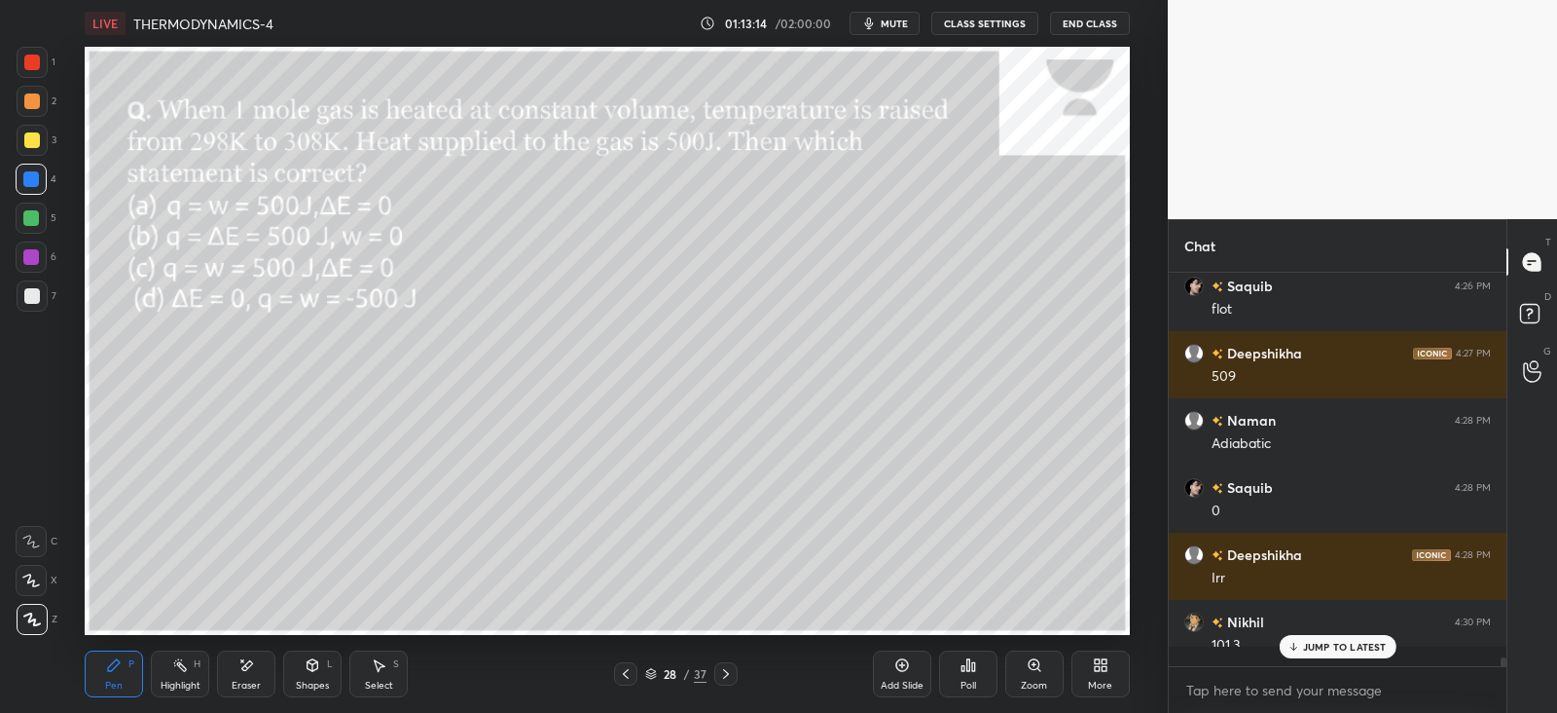
scroll to position [6, 6]
click at [979, 668] on div "Poll" at bounding box center [968, 673] width 58 height 47
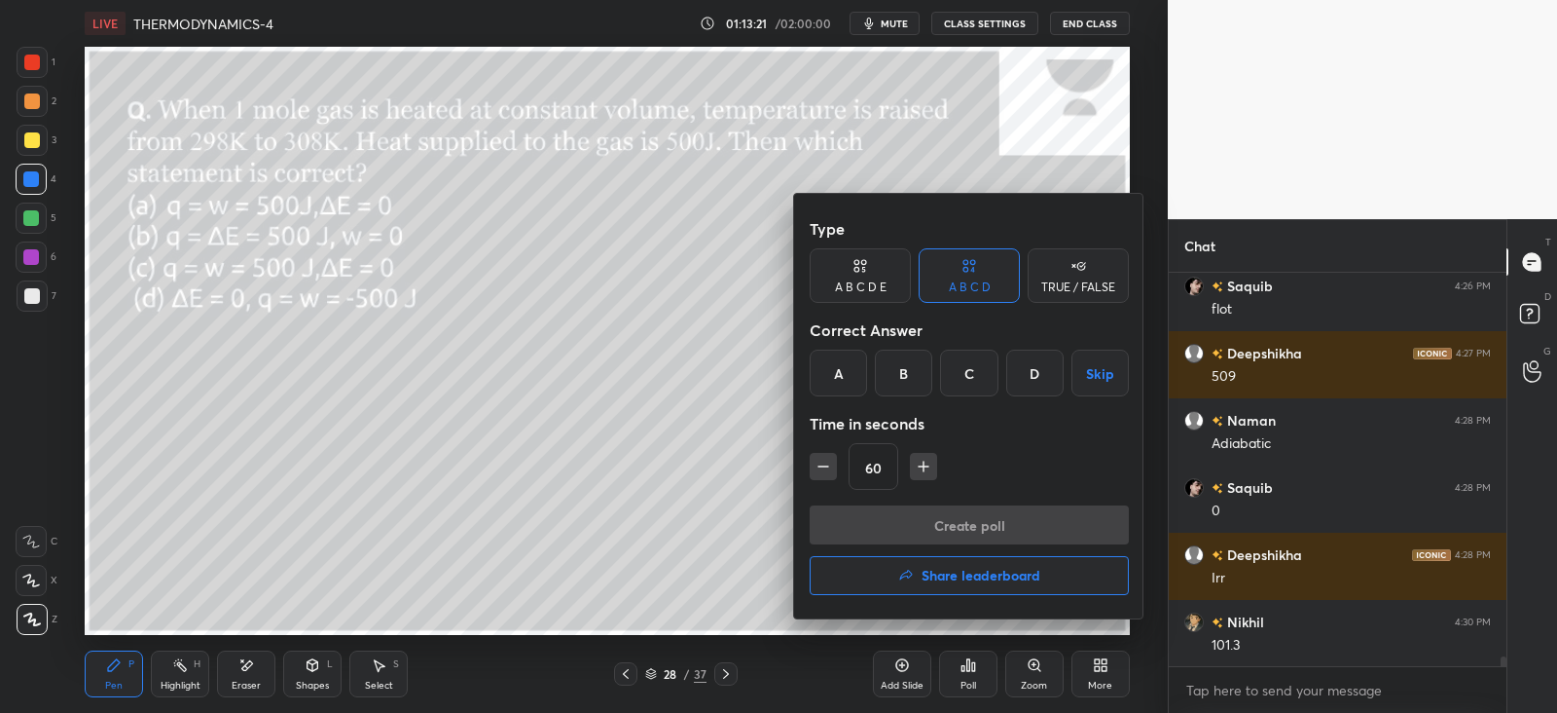
click at [902, 367] on div "B" at bounding box center [903, 372] width 57 height 47
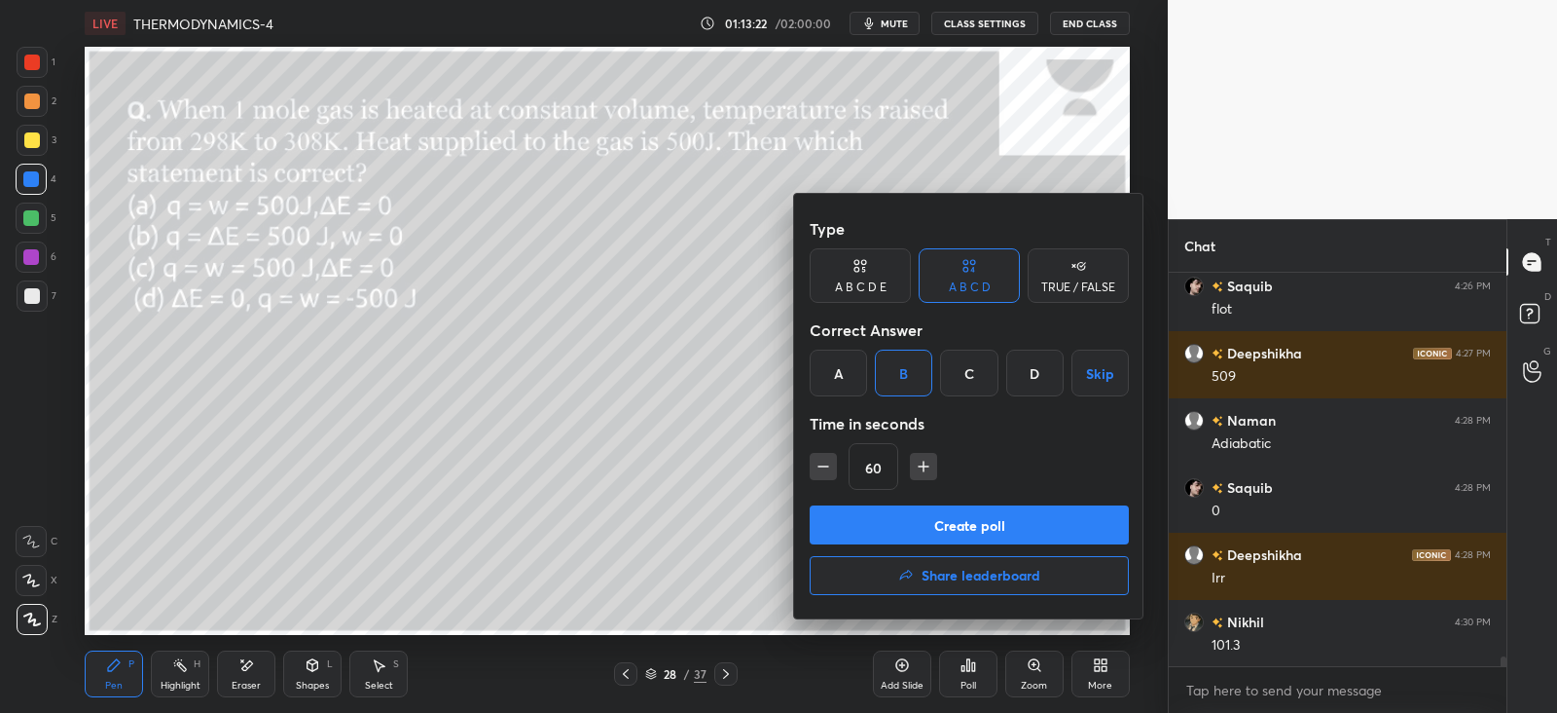
click at [930, 515] on button "Create poll" at bounding box center [969, 524] width 319 height 39
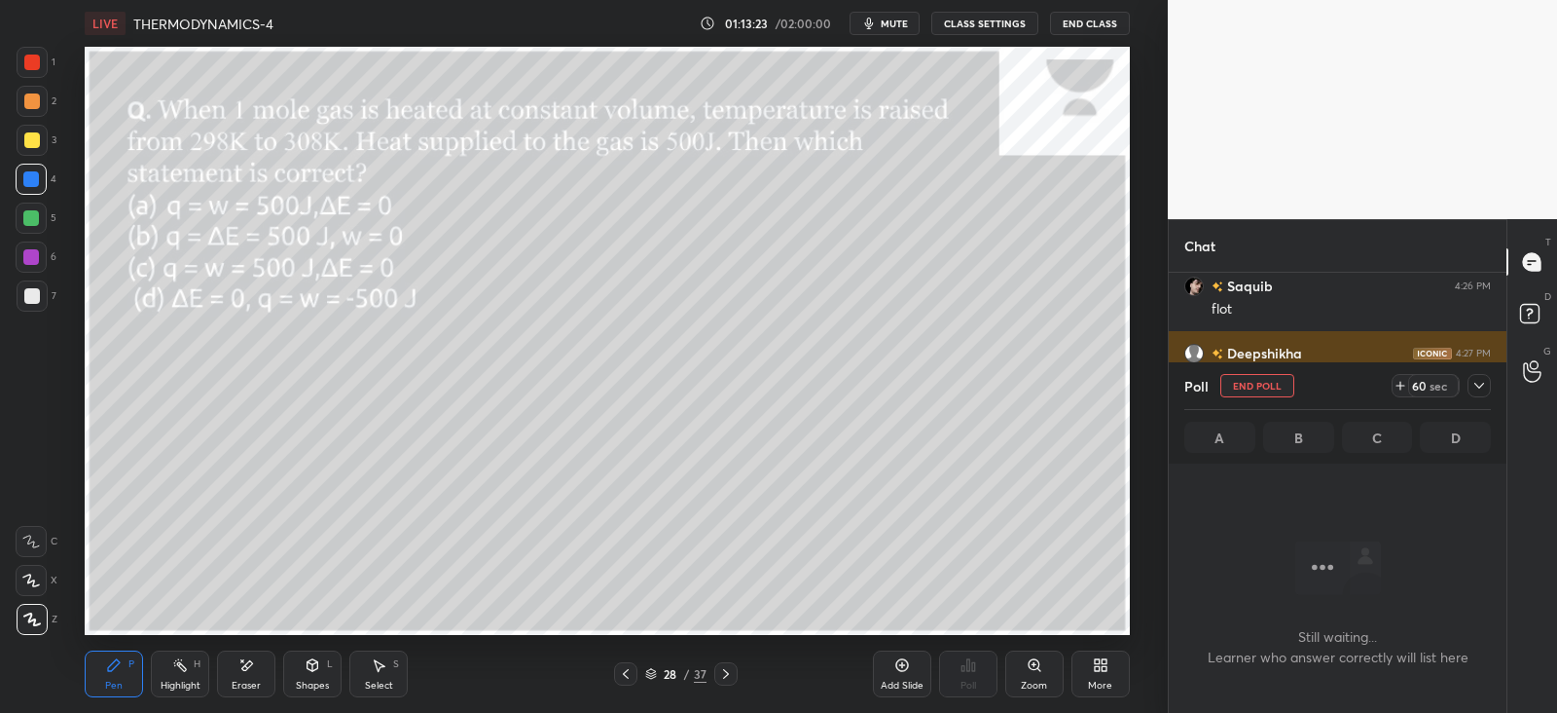
click at [1481, 384] on icon at bounding box center [1480, 386] width 10 height 6
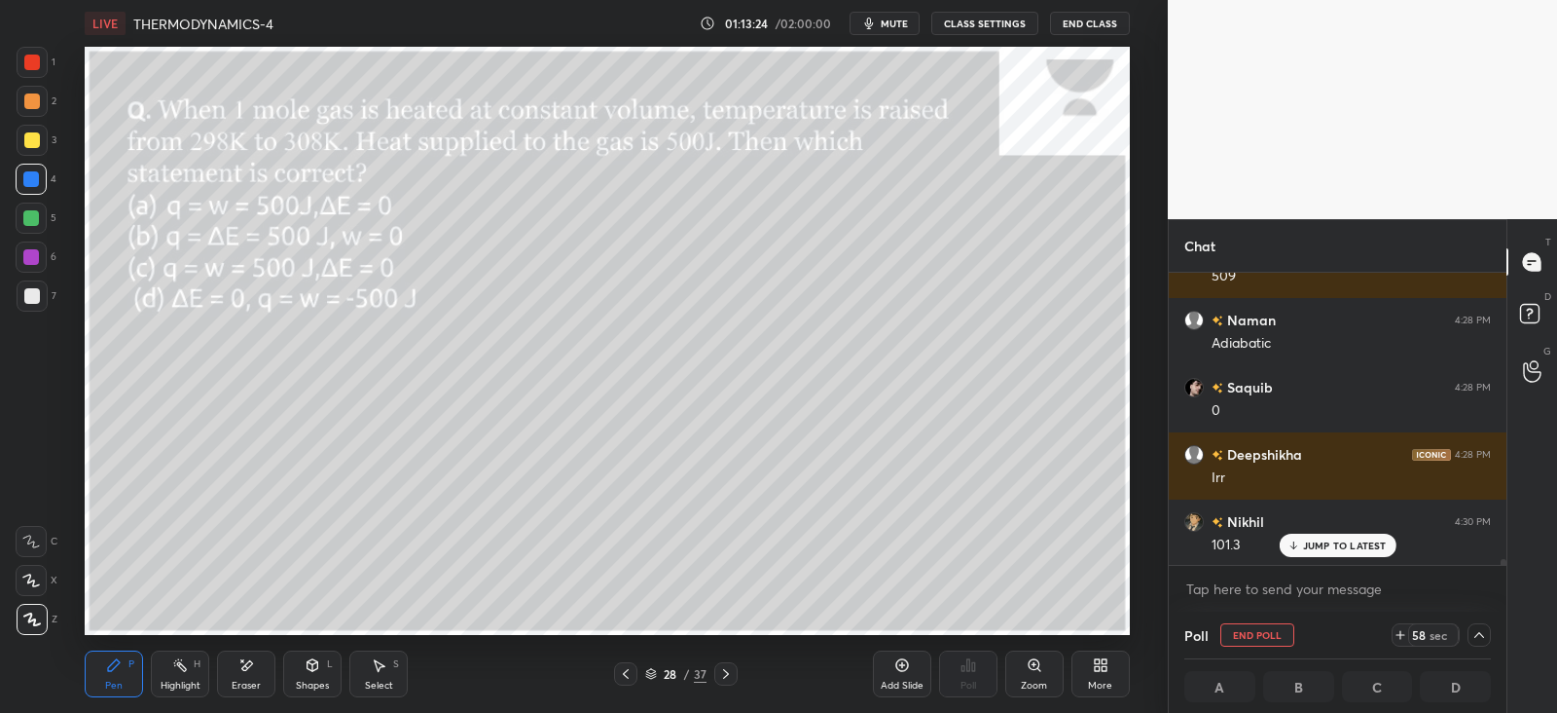
scroll to position [0, 6]
click at [34, 294] on div at bounding box center [32, 296] width 16 height 16
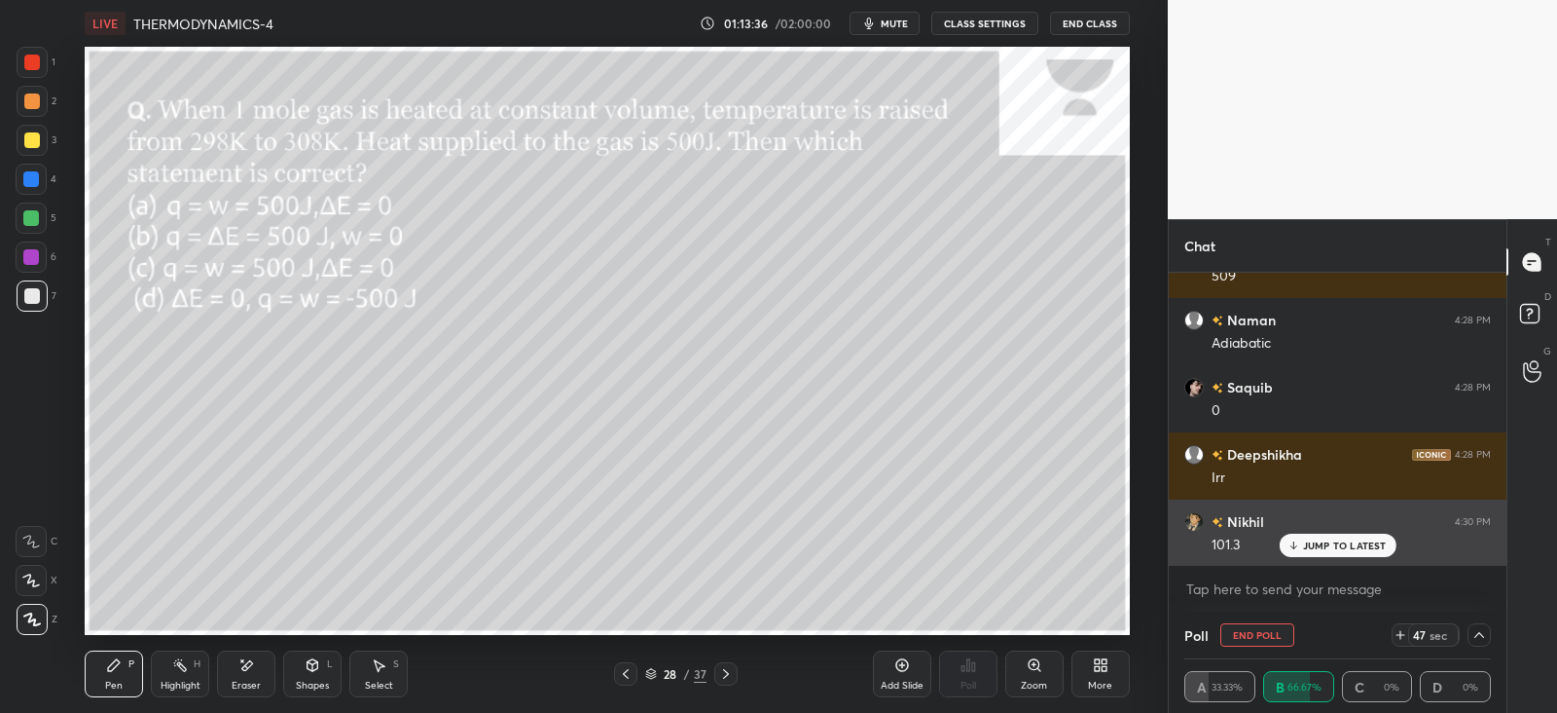
click at [1323, 540] on p "JUMP TO LATEST" at bounding box center [1345, 545] width 84 height 12
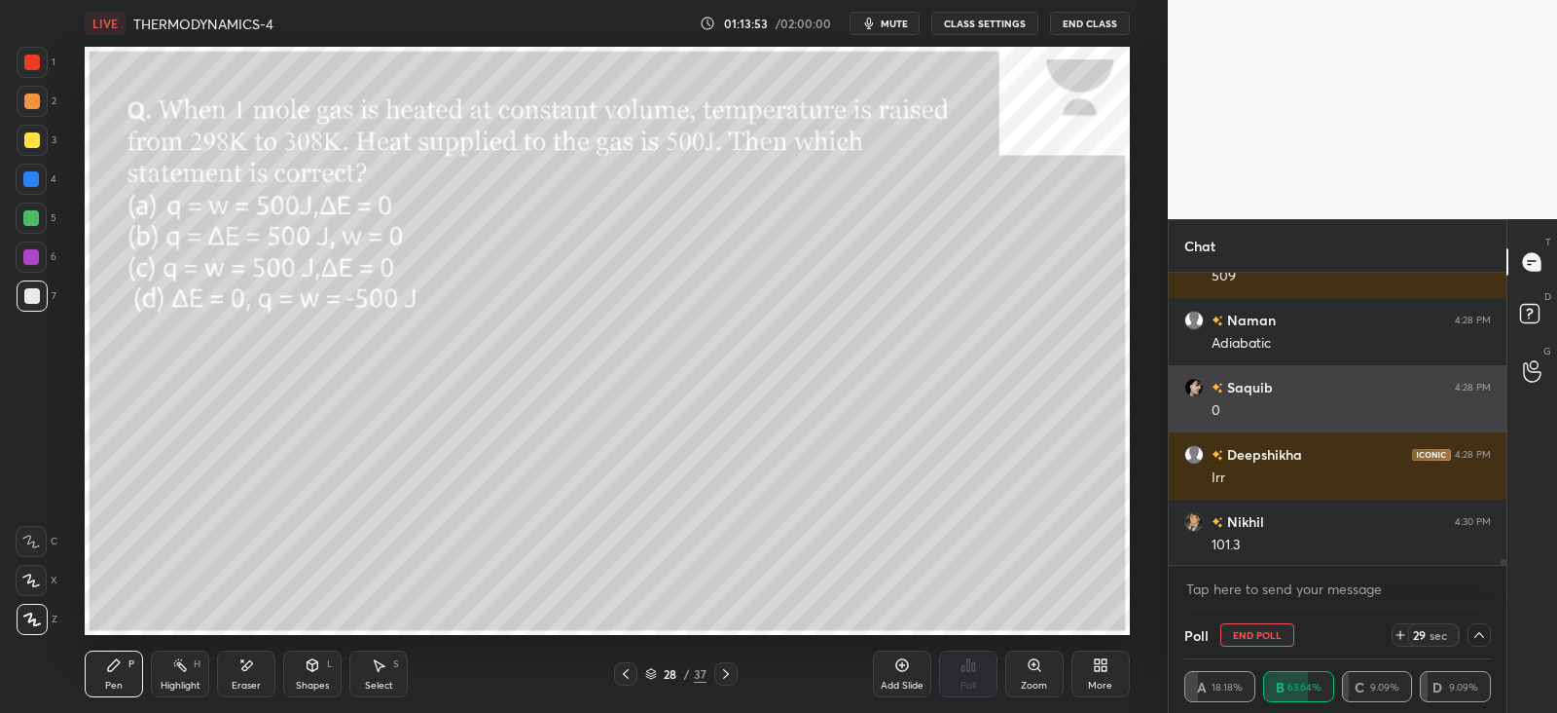
scroll to position [15724, 0]
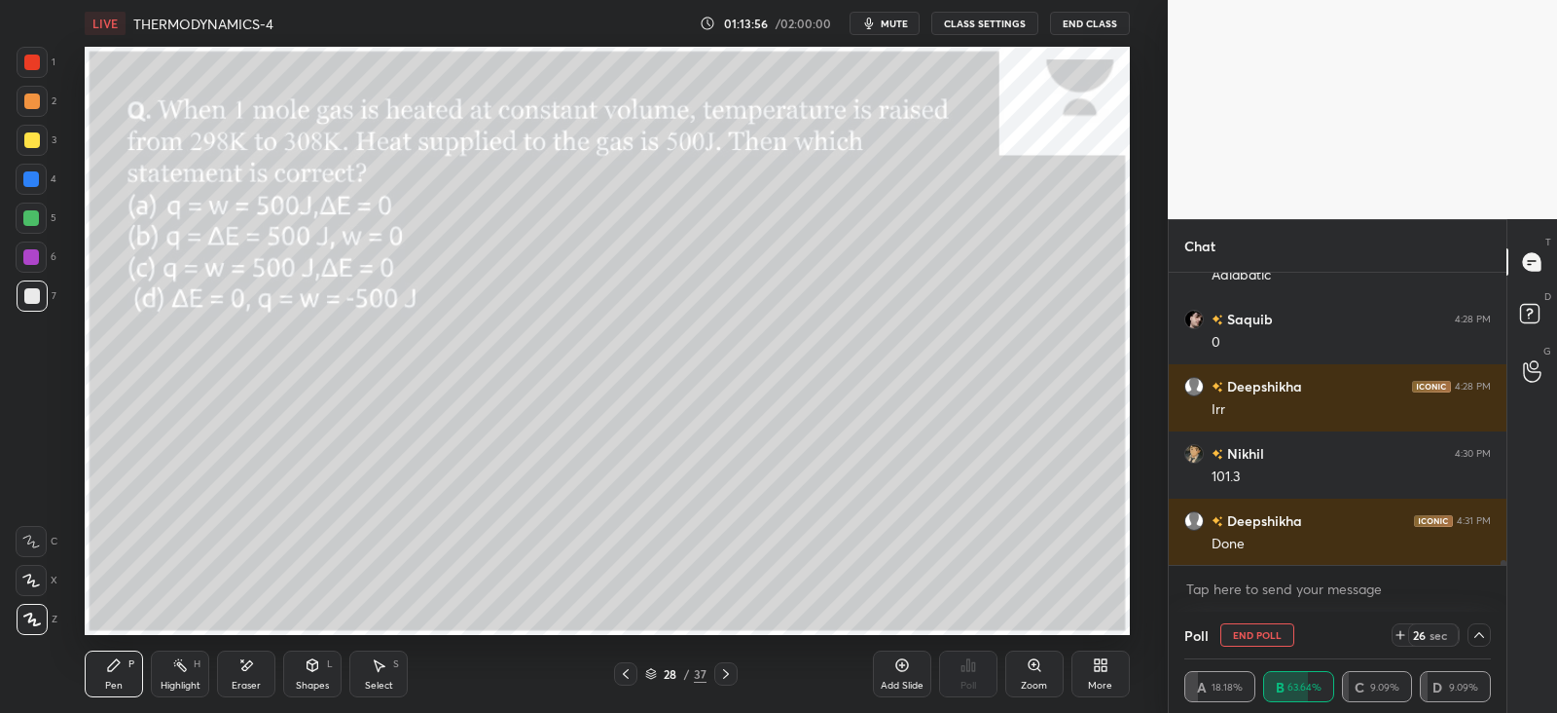
click at [318, 672] on icon at bounding box center [313, 665] width 16 height 16
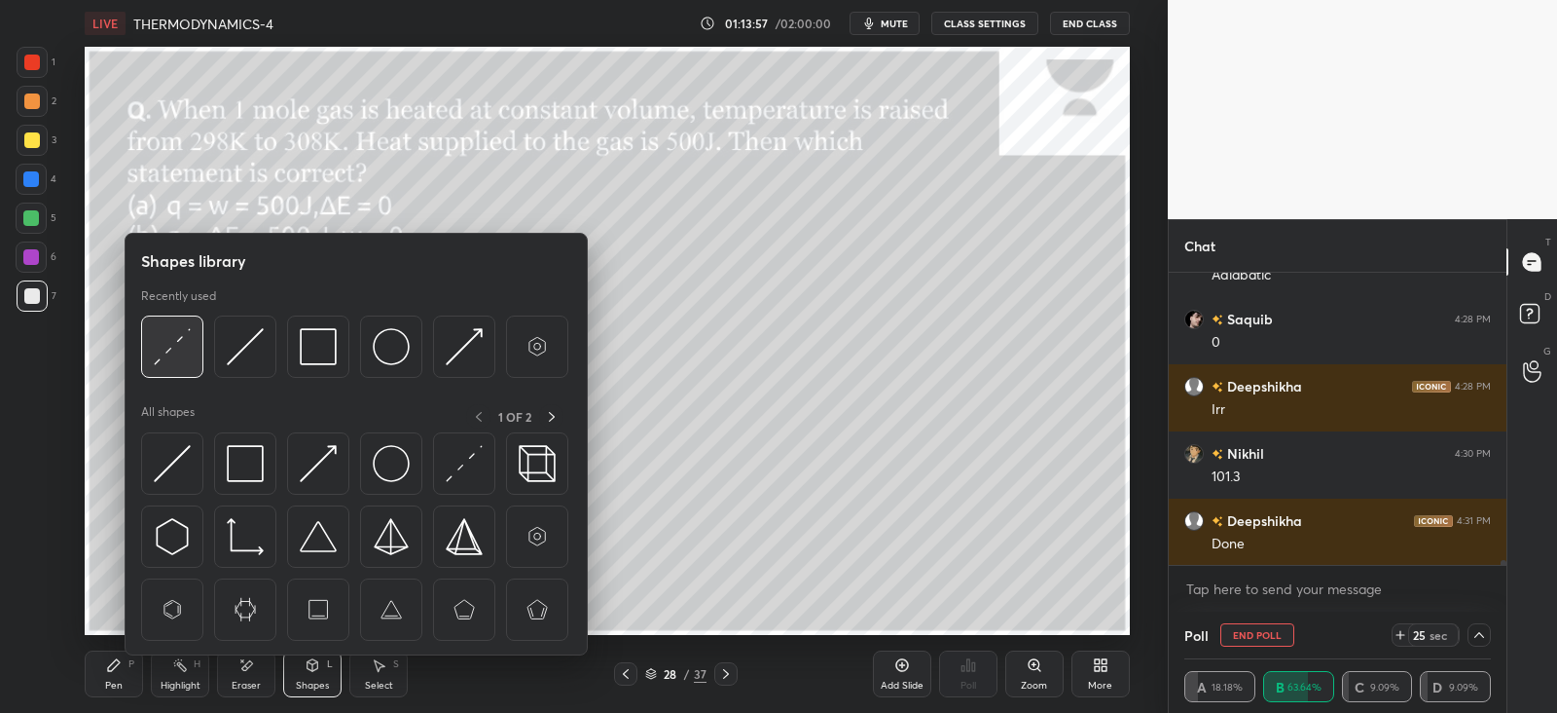
click at [169, 338] on img at bounding box center [172, 346] width 37 height 37
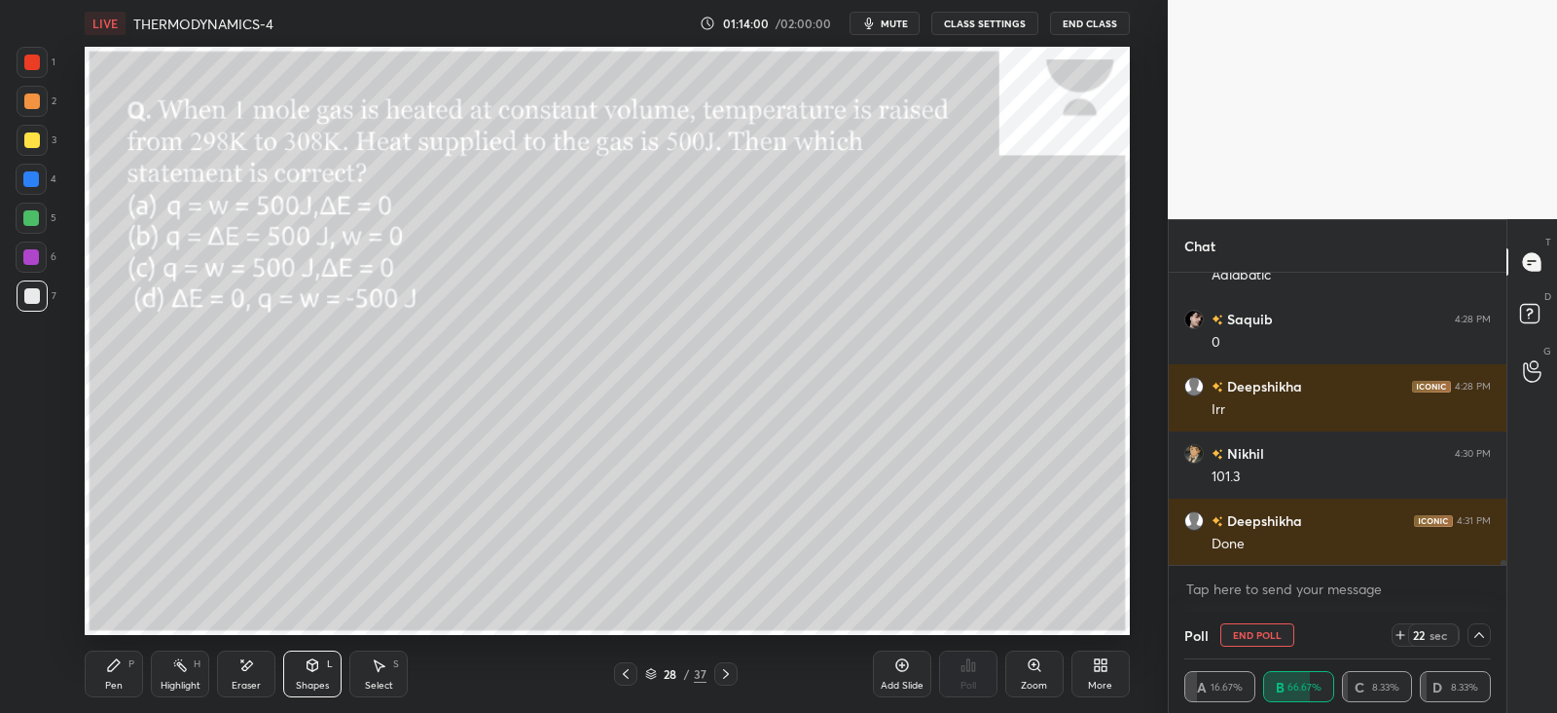
scroll to position [15792, 0]
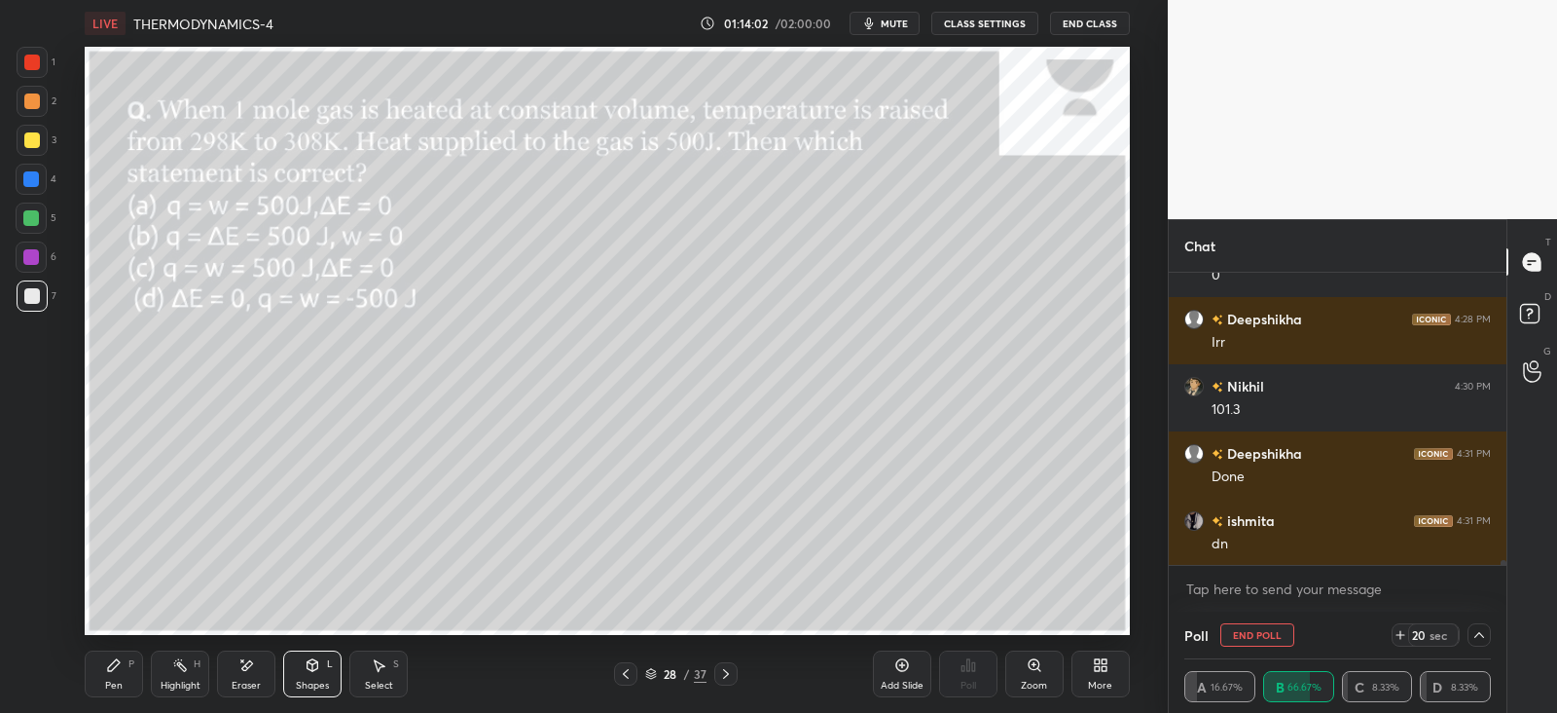
click at [112, 665] on icon at bounding box center [114, 665] width 12 height 12
click at [316, 674] on div "Shapes L" at bounding box center [312, 673] width 58 height 47
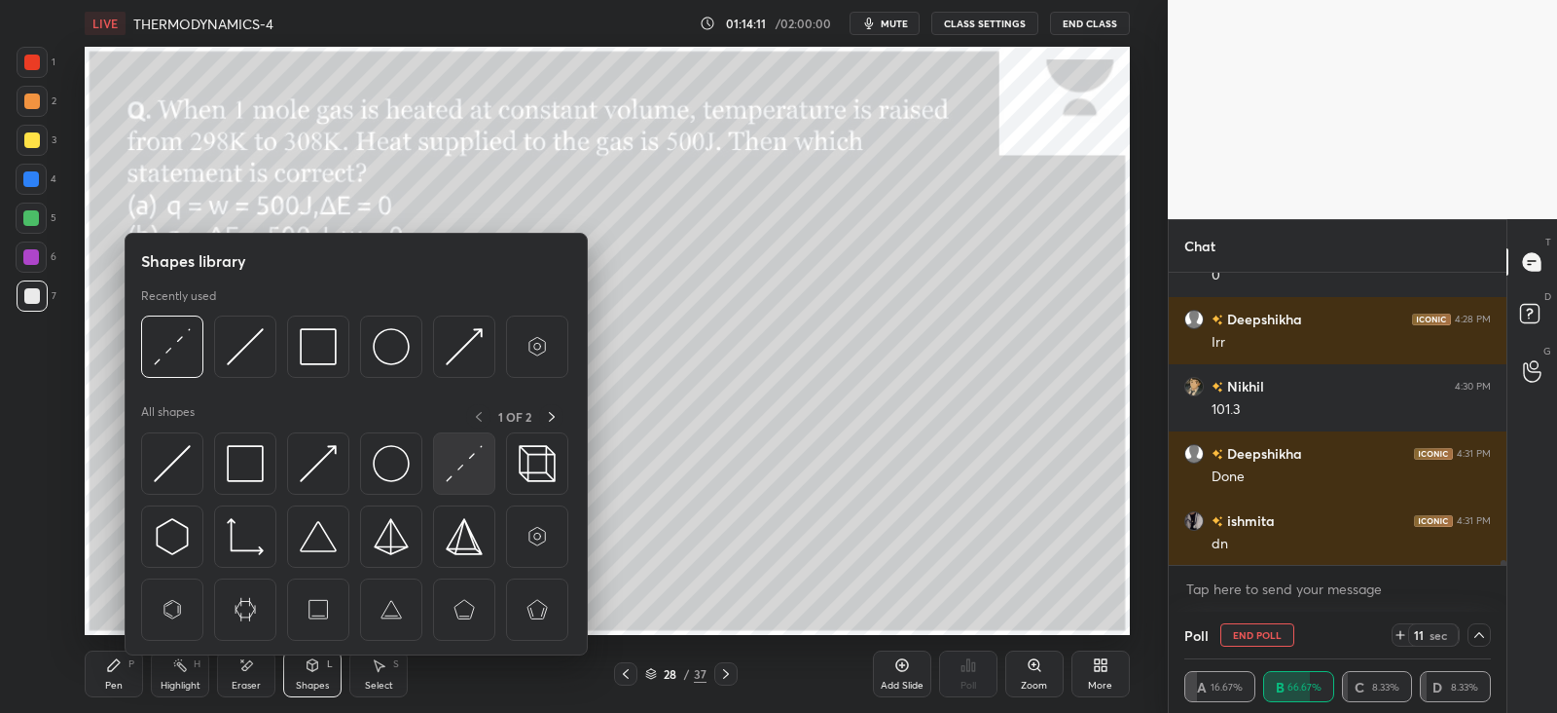
click at [485, 471] on div at bounding box center [464, 463] width 62 height 62
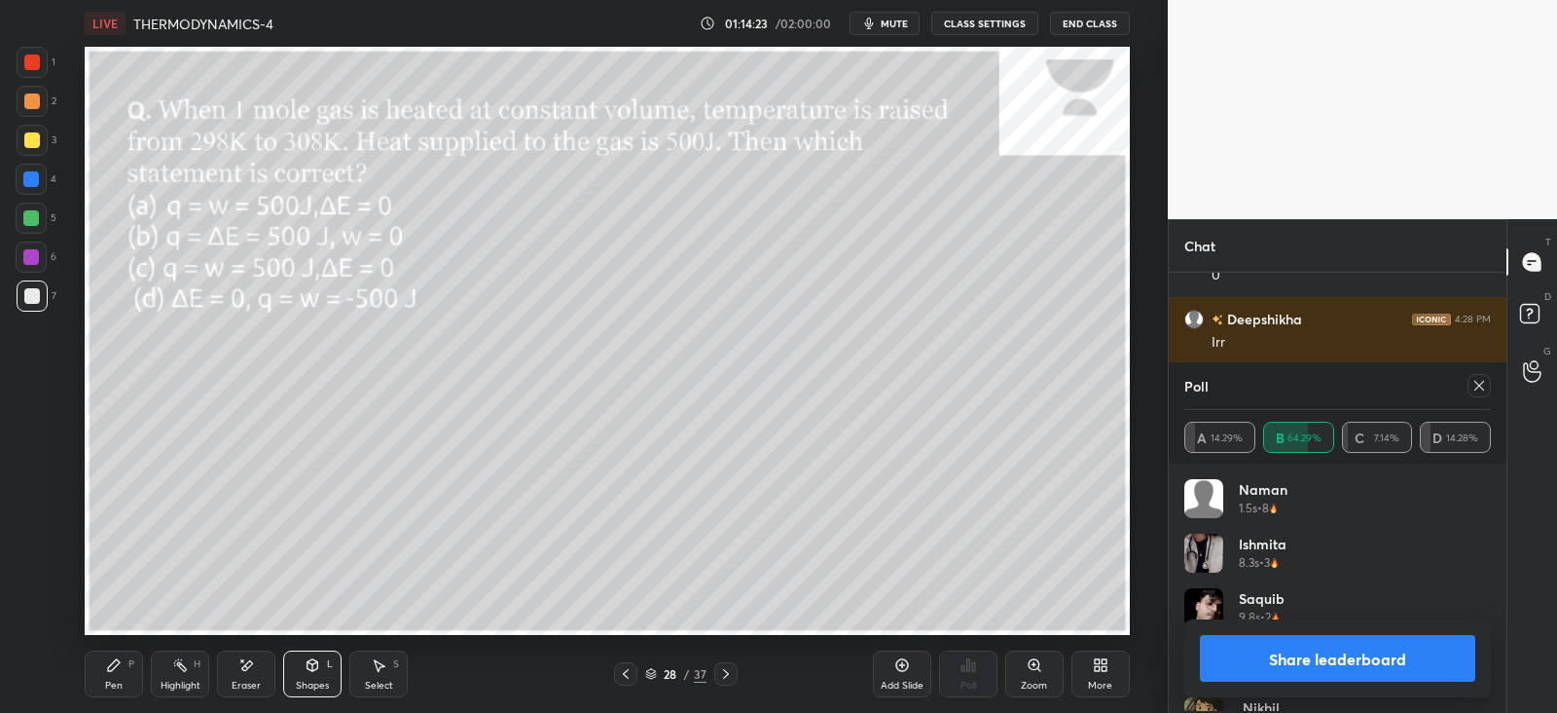
scroll to position [228, 301]
click at [122, 672] on icon at bounding box center [114, 665] width 16 height 16
click at [1478, 383] on icon at bounding box center [1480, 386] width 10 height 10
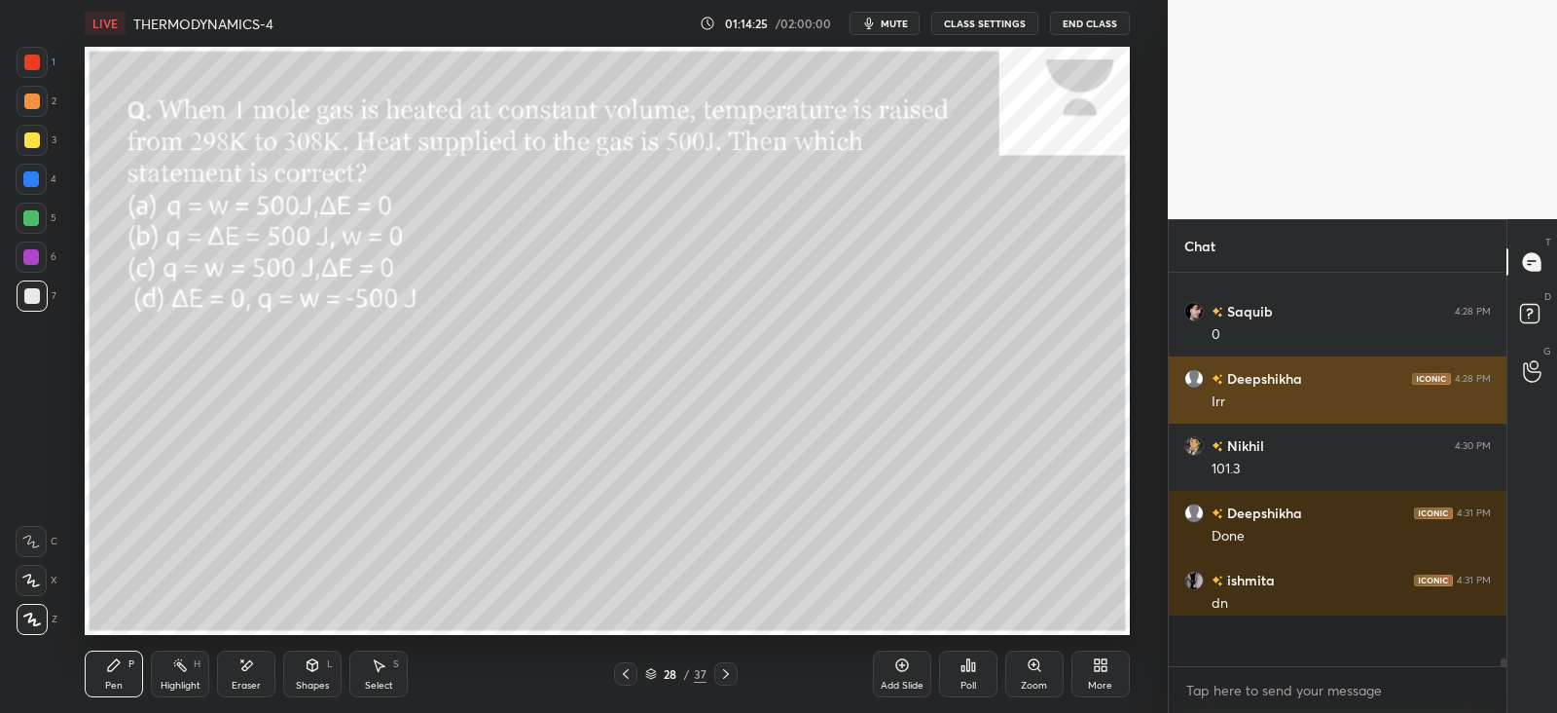
scroll to position [377, 331]
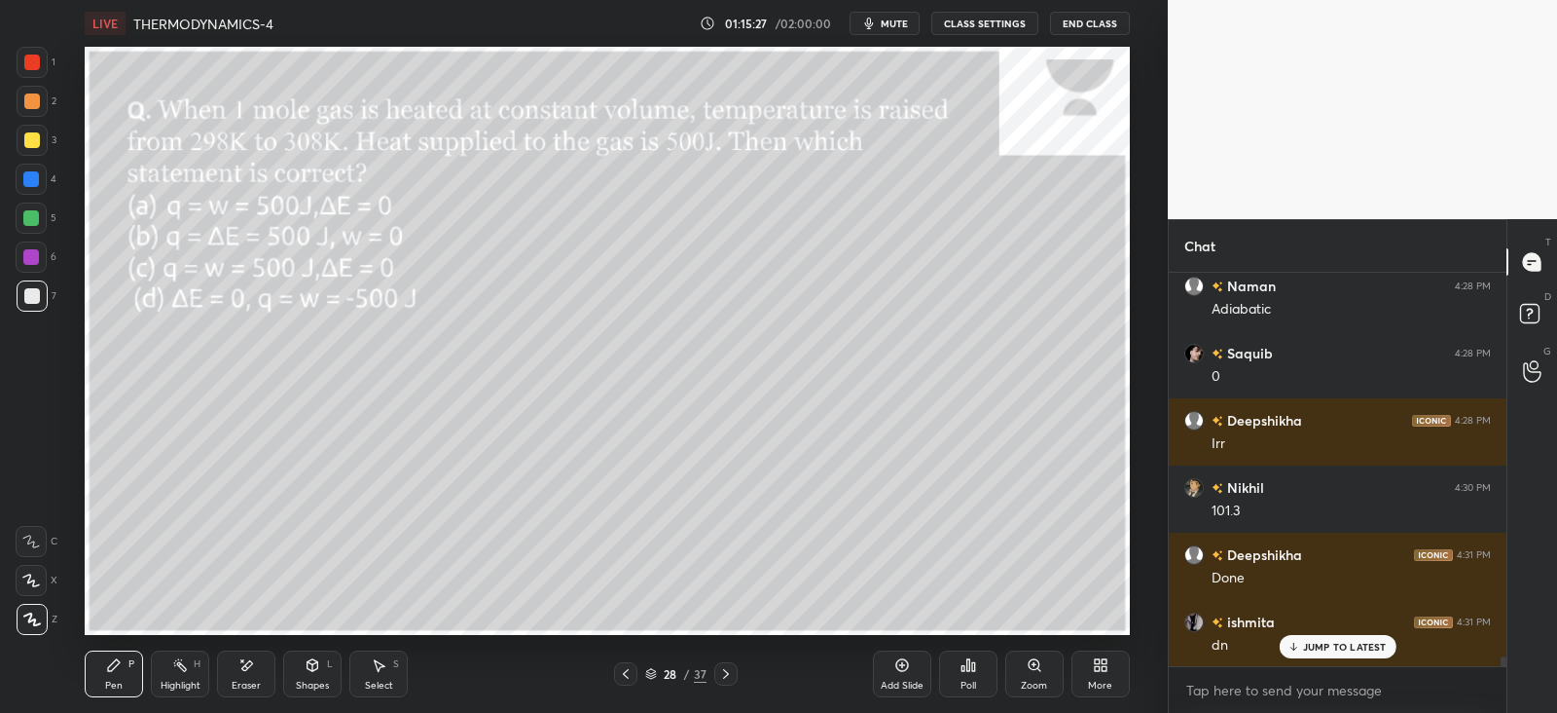
click at [732, 674] on icon at bounding box center [726, 674] width 16 height 16
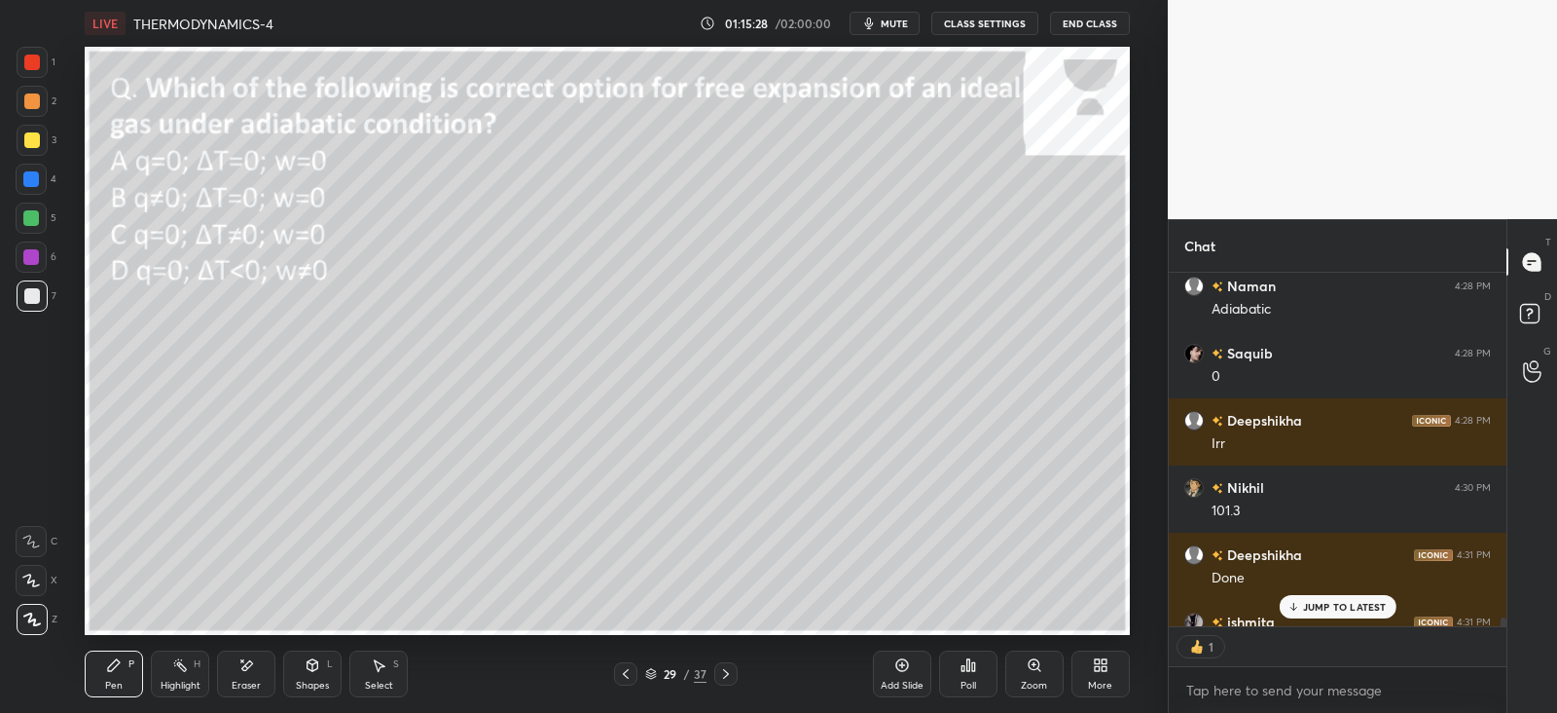
scroll to position [7, 6]
click at [976, 677] on div "Poll" at bounding box center [968, 673] width 58 height 47
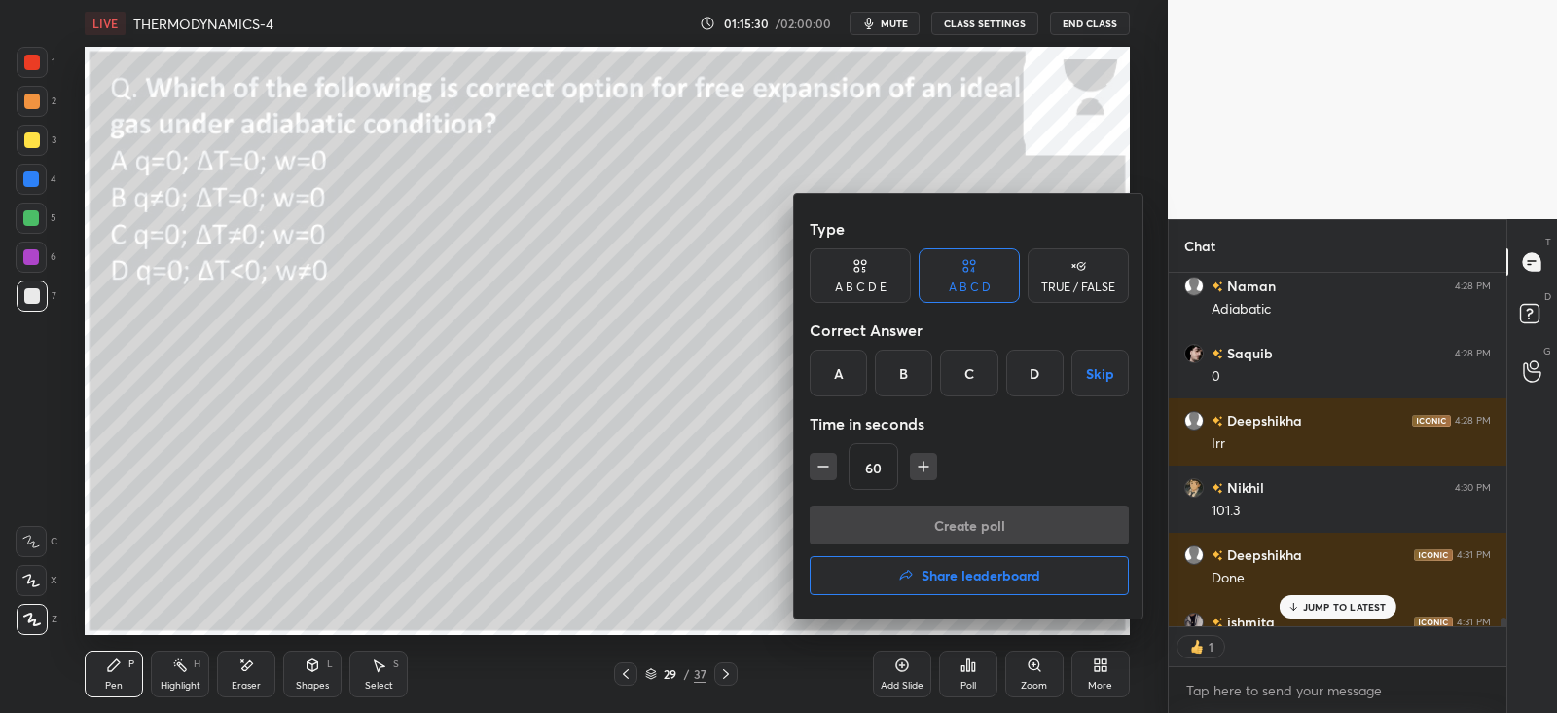
click at [833, 357] on div "A" at bounding box center [838, 372] width 57 height 47
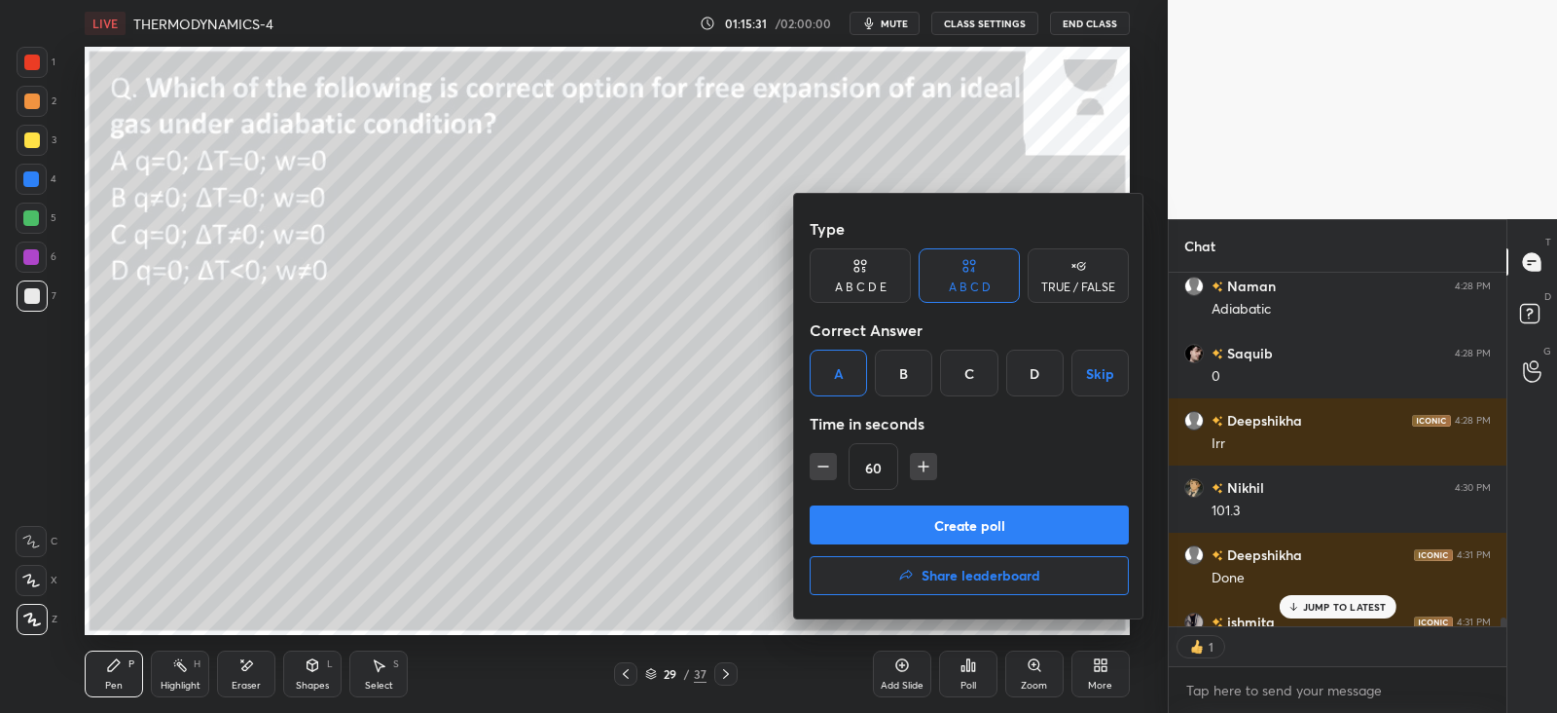
click at [1009, 505] on button "Create poll" at bounding box center [969, 524] width 319 height 39
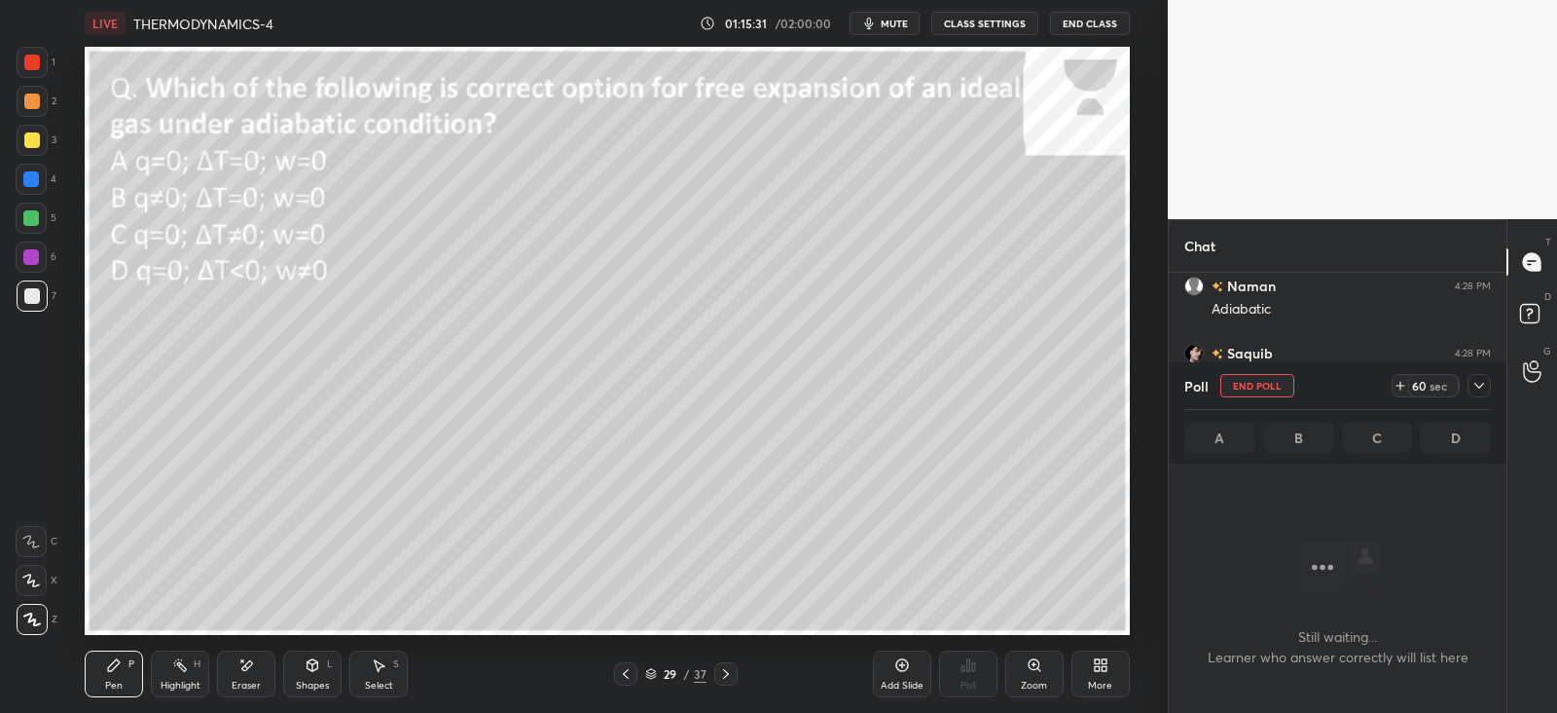
scroll to position [124, 331]
click at [1480, 390] on icon at bounding box center [1480, 386] width 16 height 16
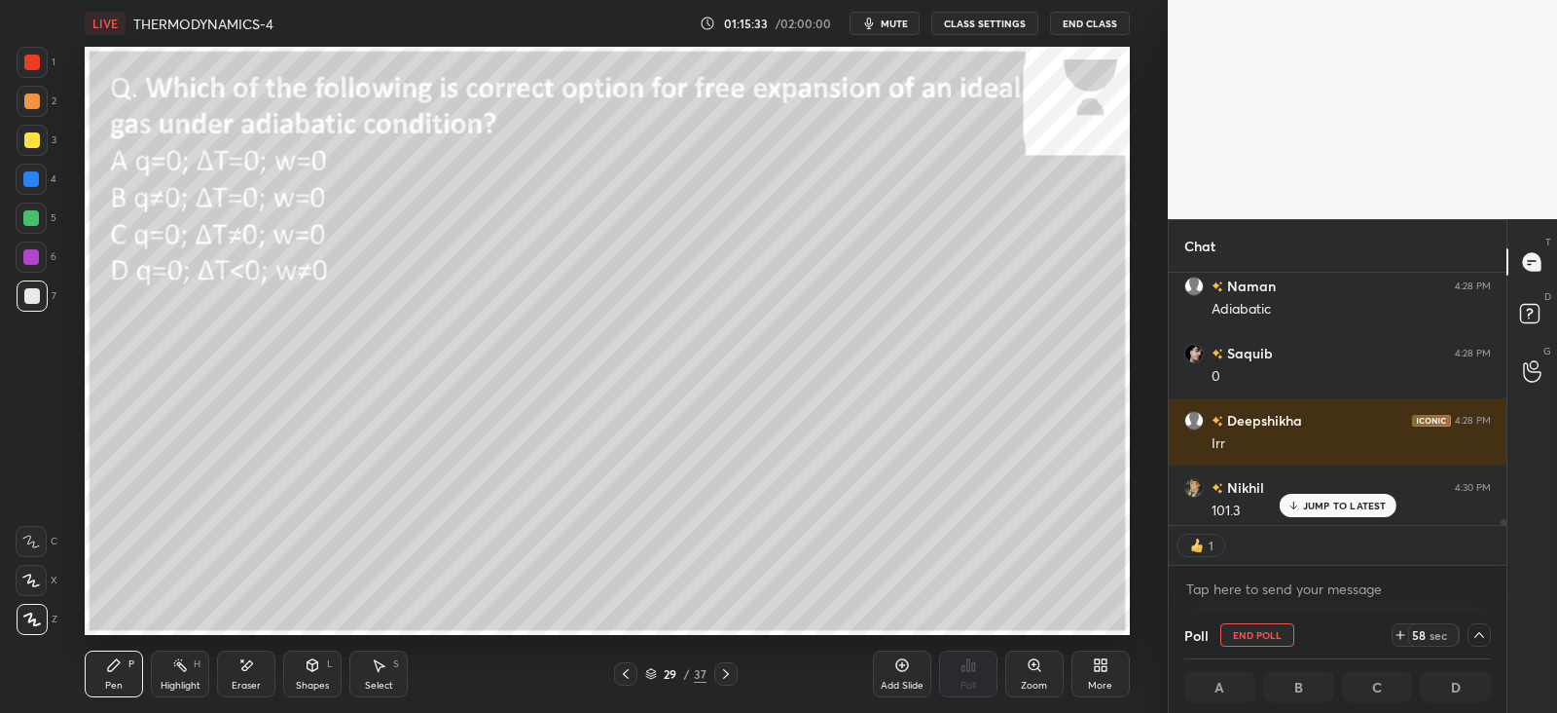
click at [1324, 508] on p "JUMP TO LATEST" at bounding box center [1345, 505] width 84 height 12
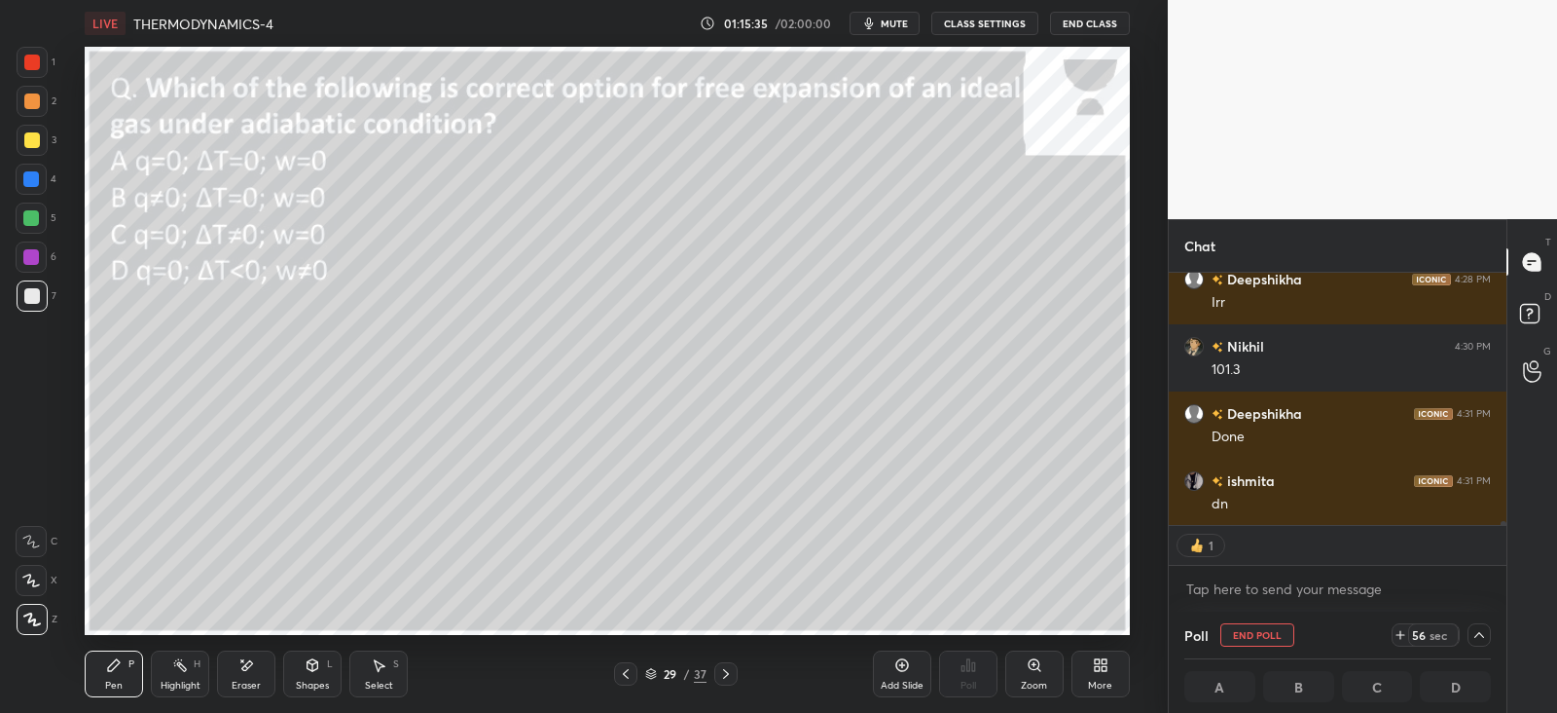
scroll to position [0, 6]
click at [738, 669] on div "29 / 37" at bounding box center [676, 673] width 394 height 23
click at [732, 678] on icon at bounding box center [726, 674] width 16 height 16
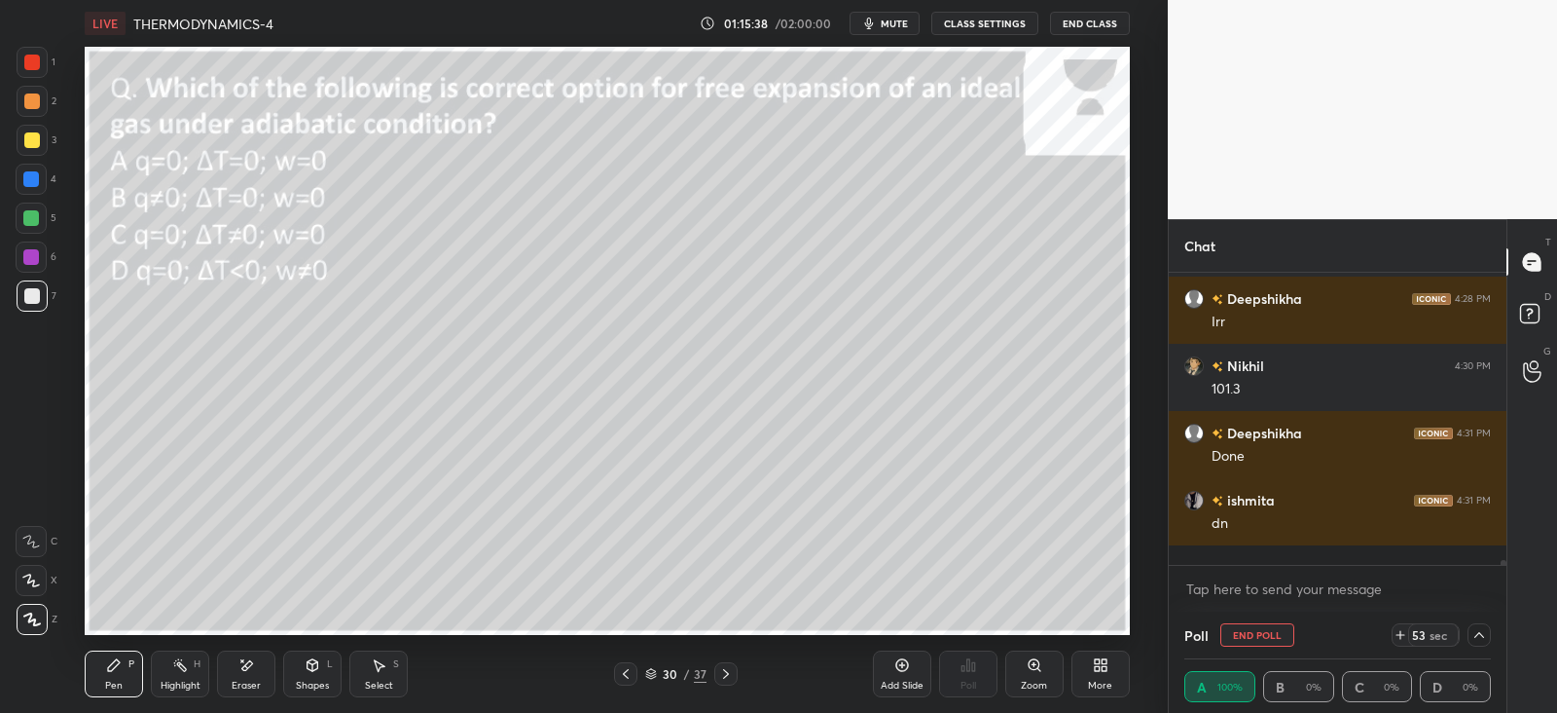
scroll to position [15793, 0]
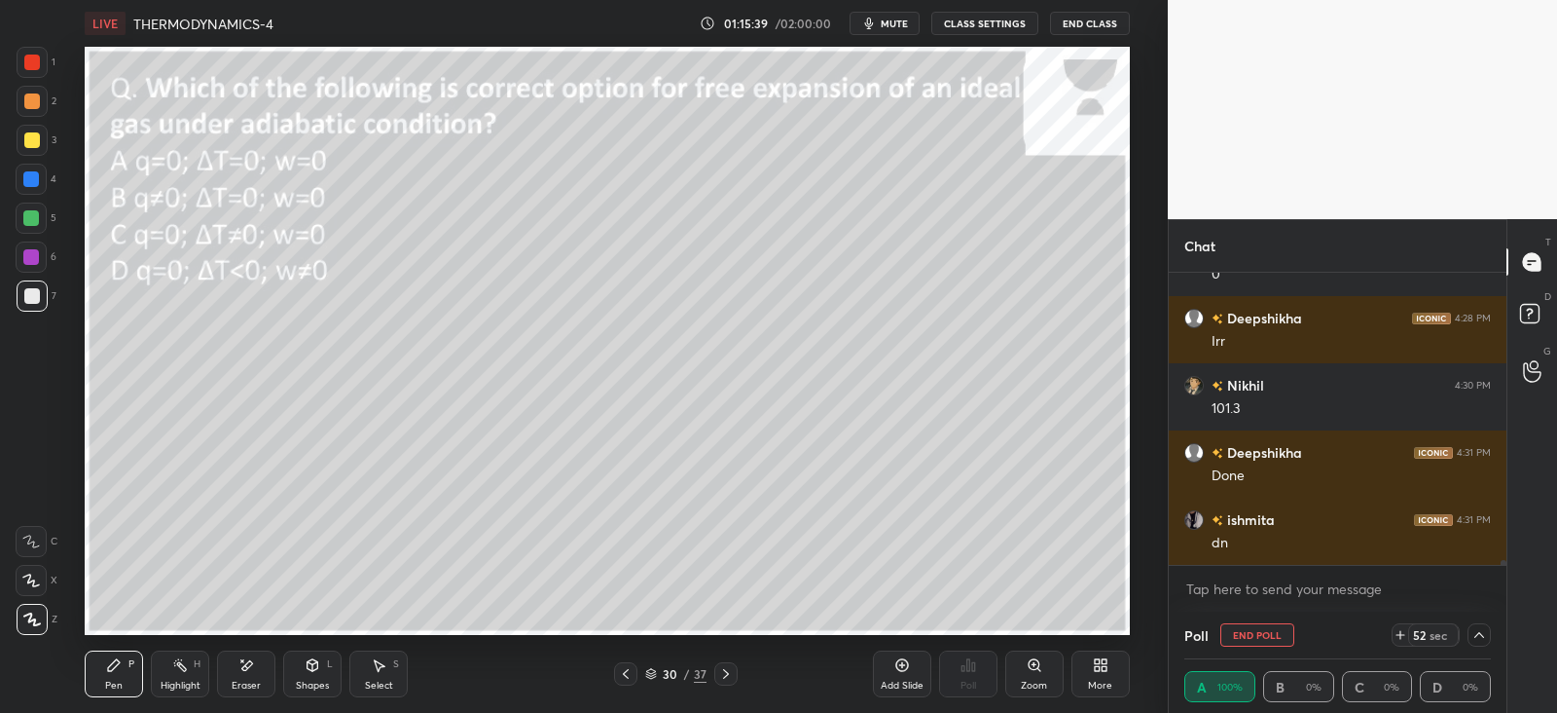
click at [731, 669] on icon at bounding box center [726, 674] width 16 height 16
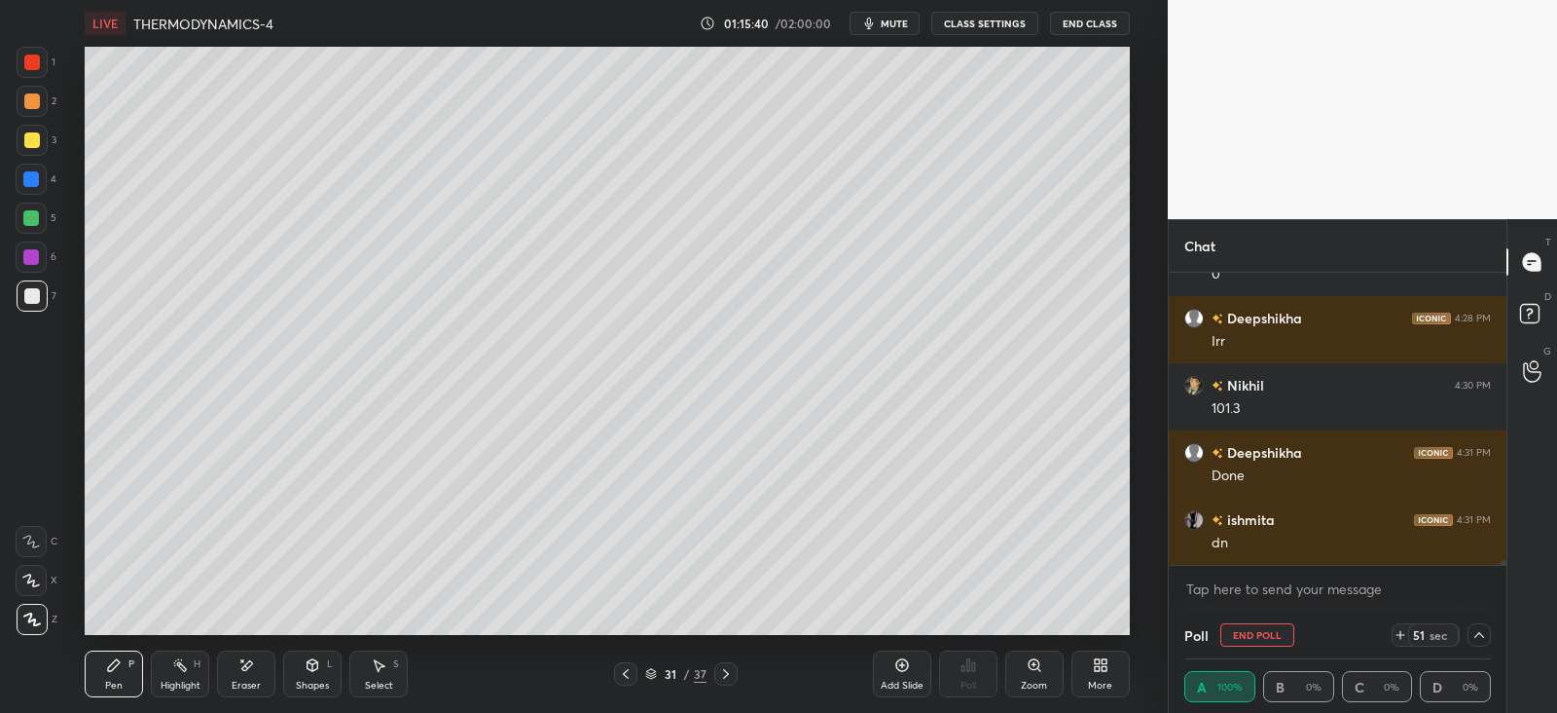
click at [629, 670] on icon at bounding box center [626, 674] width 16 height 16
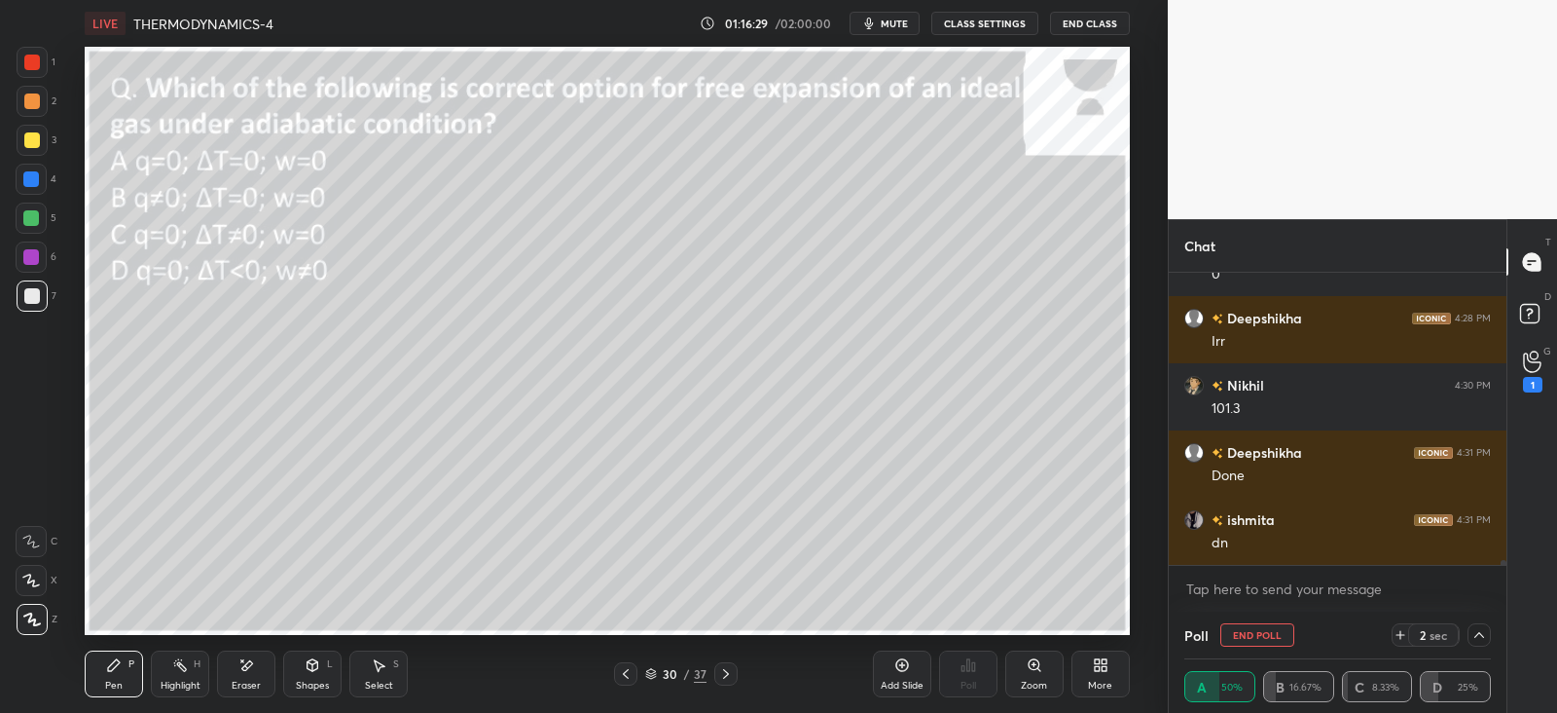
click at [316, 667] on icon at bounding box center [313, 665] width 11 height 12
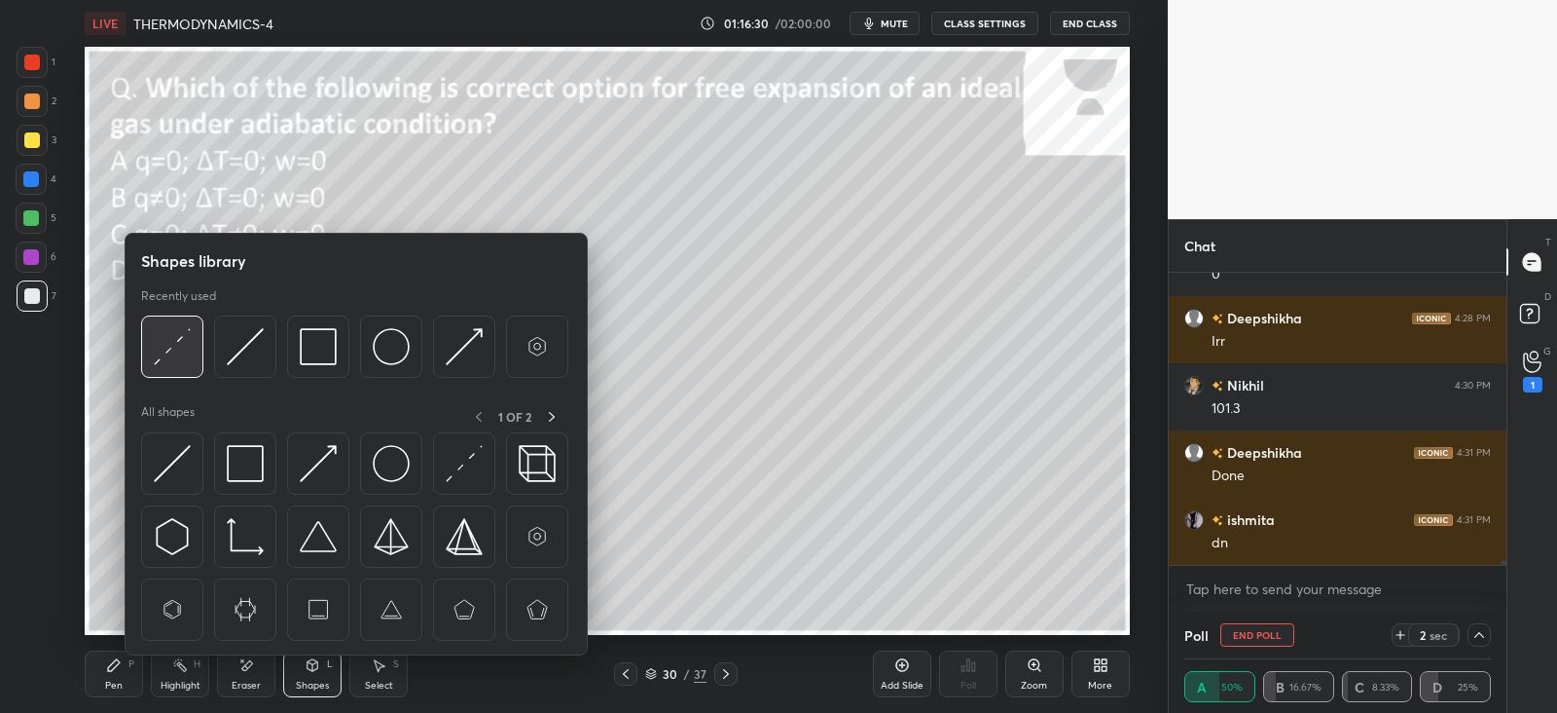
click at [173, 338] on img at bounding box center [172, 346] width 37 height 37
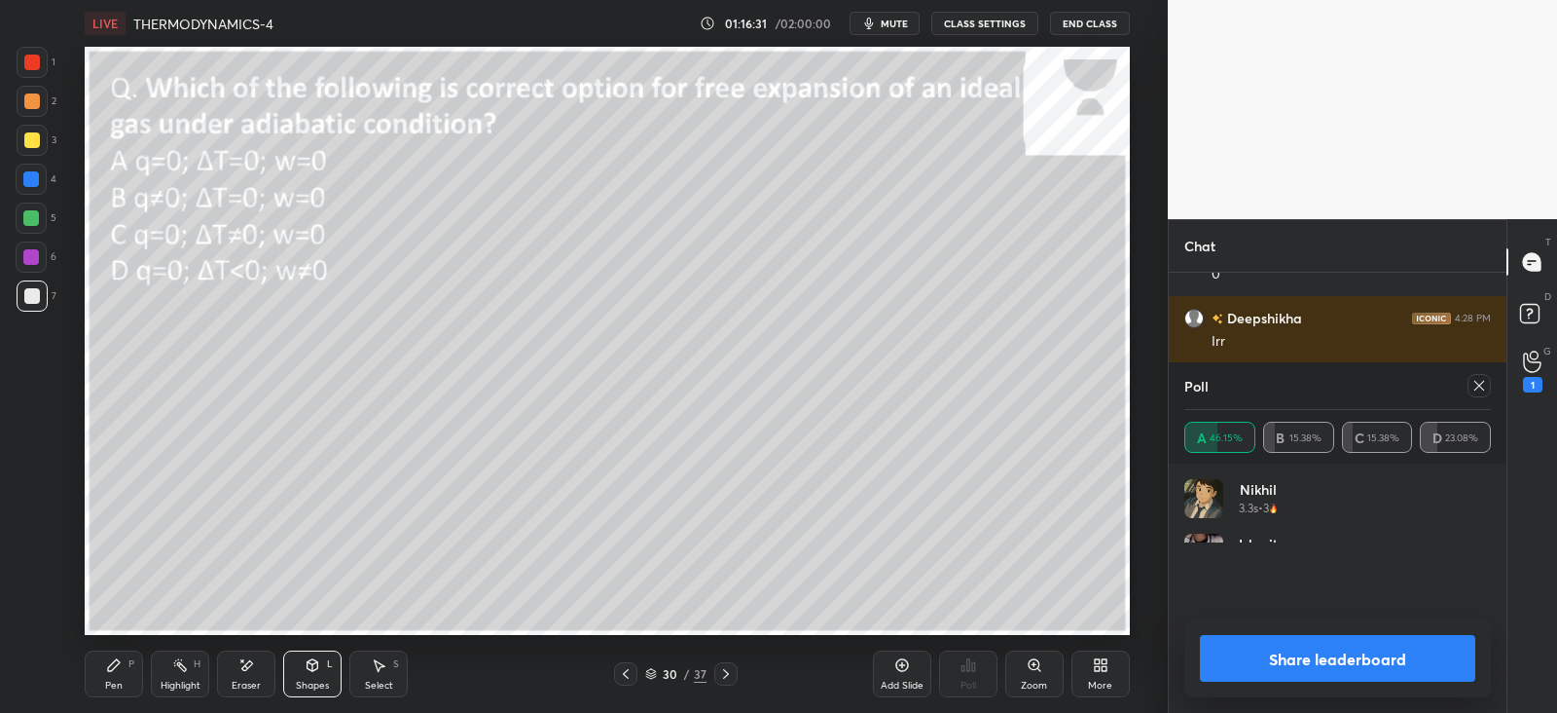
scroll to position [228, 301]
click at [130, 664] on div "P" at bounding box center [131, 664] width 6 height 10
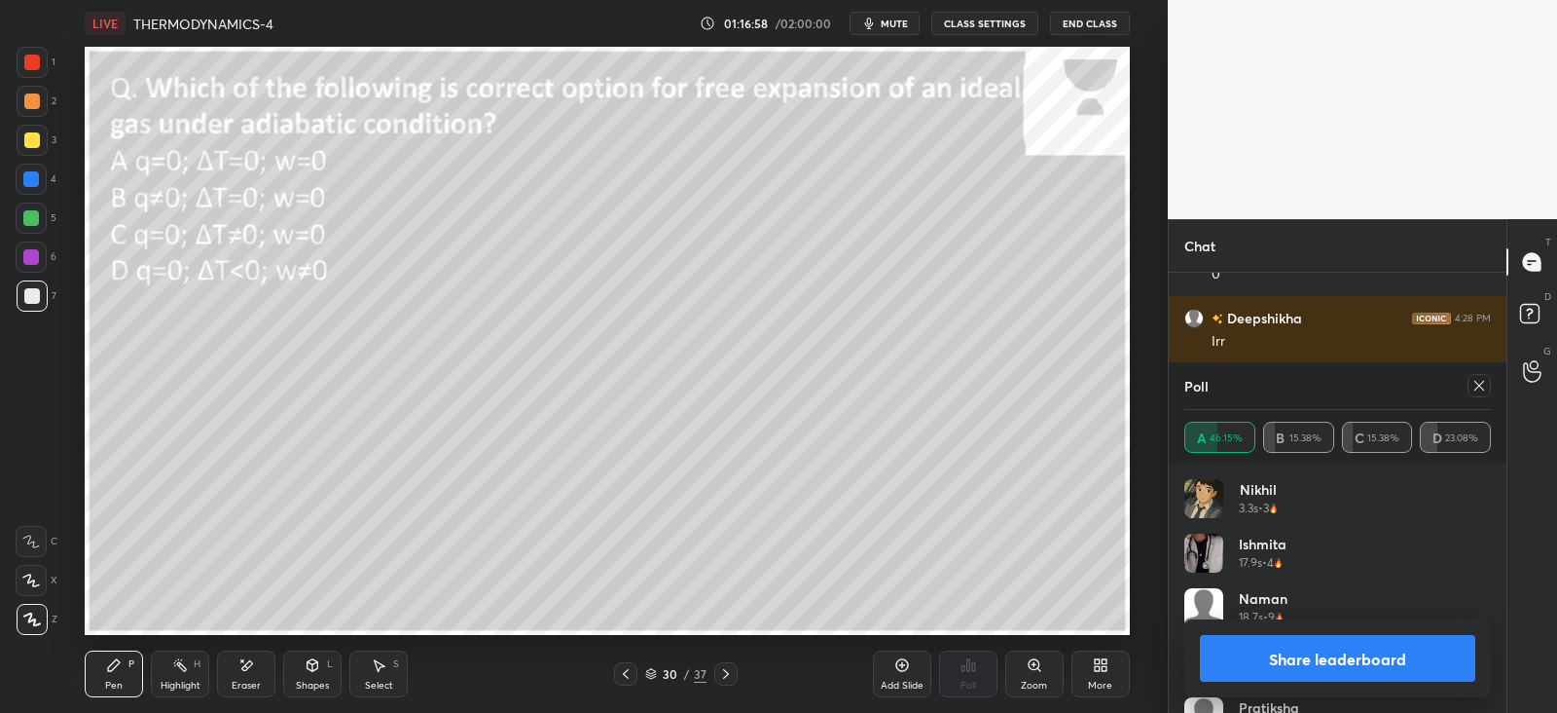
click at [1536, 365] on icon at bounding box center [1532, 371] width 18 height 22
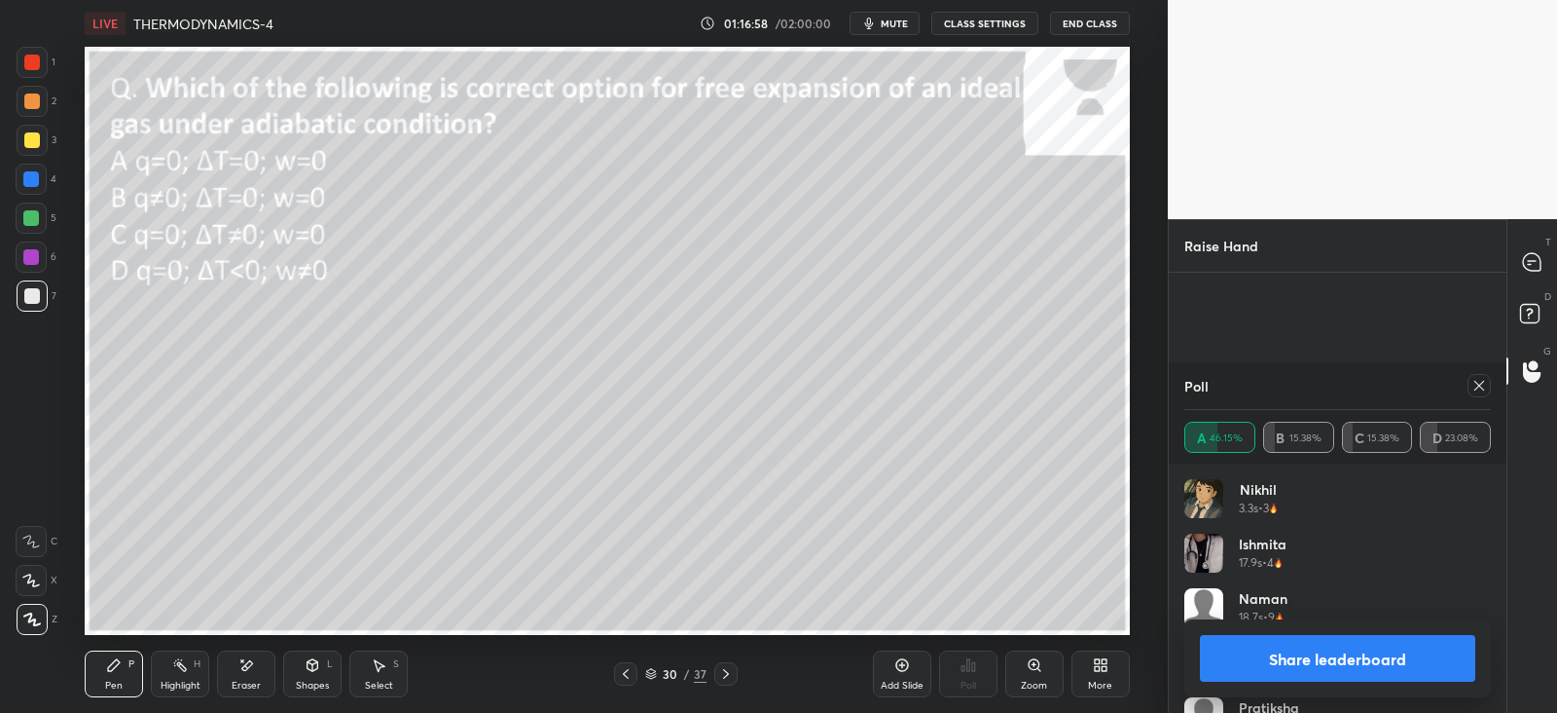
click at [1475, 384] on icon at bounding box center [1480, 386] width 16 height 16
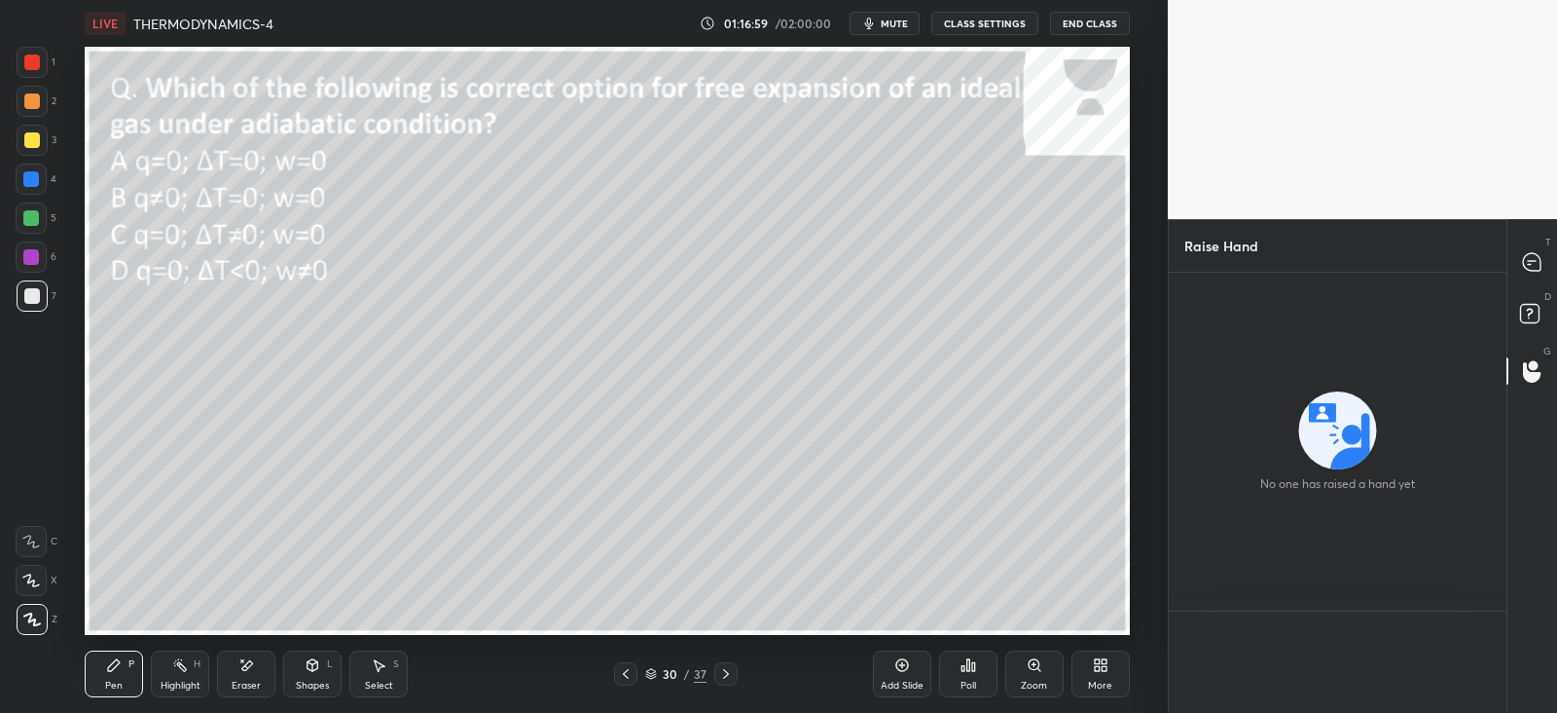
scroll to position [0, 0]
click at [1519, 256] on div at bounding box center [1533, 261] width 39 height 35
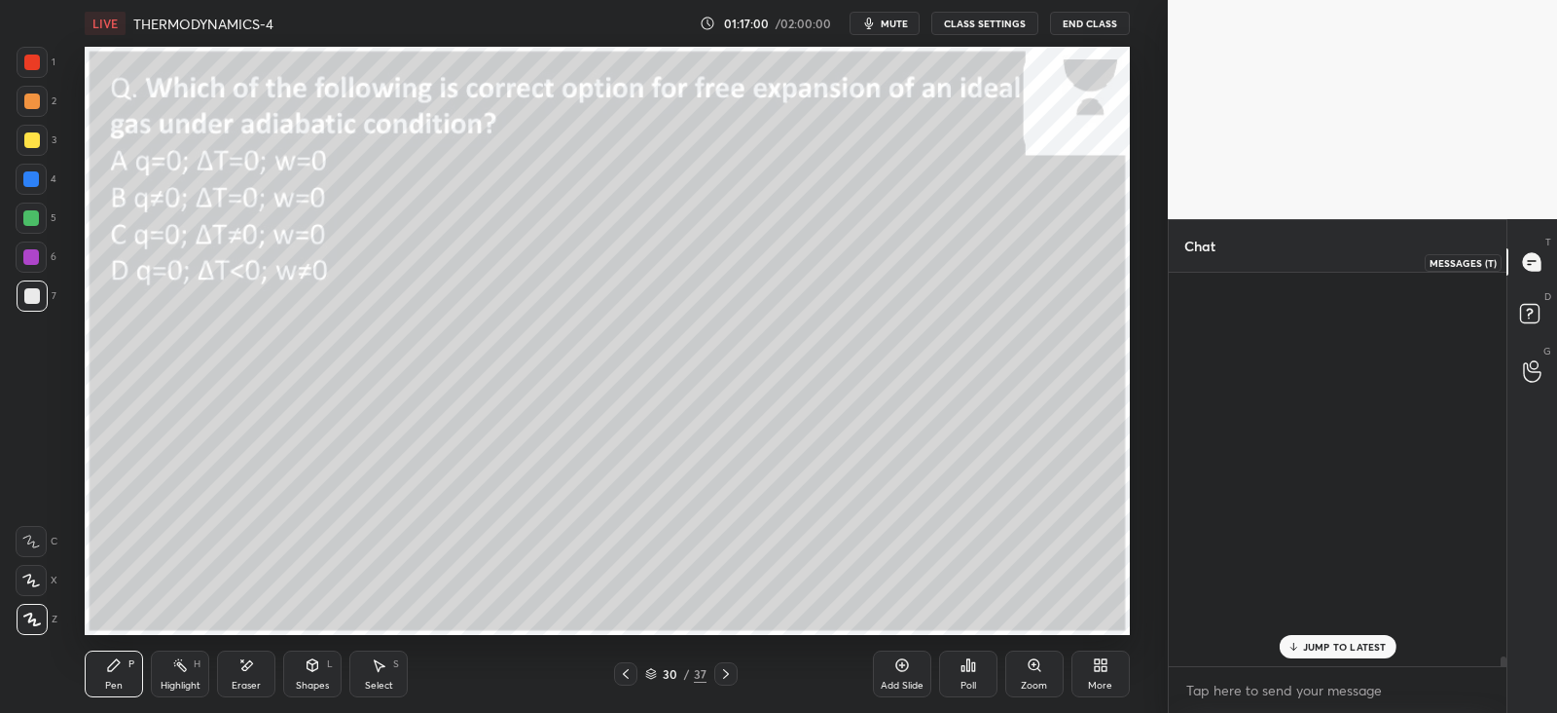
scroll to position [386, 331]
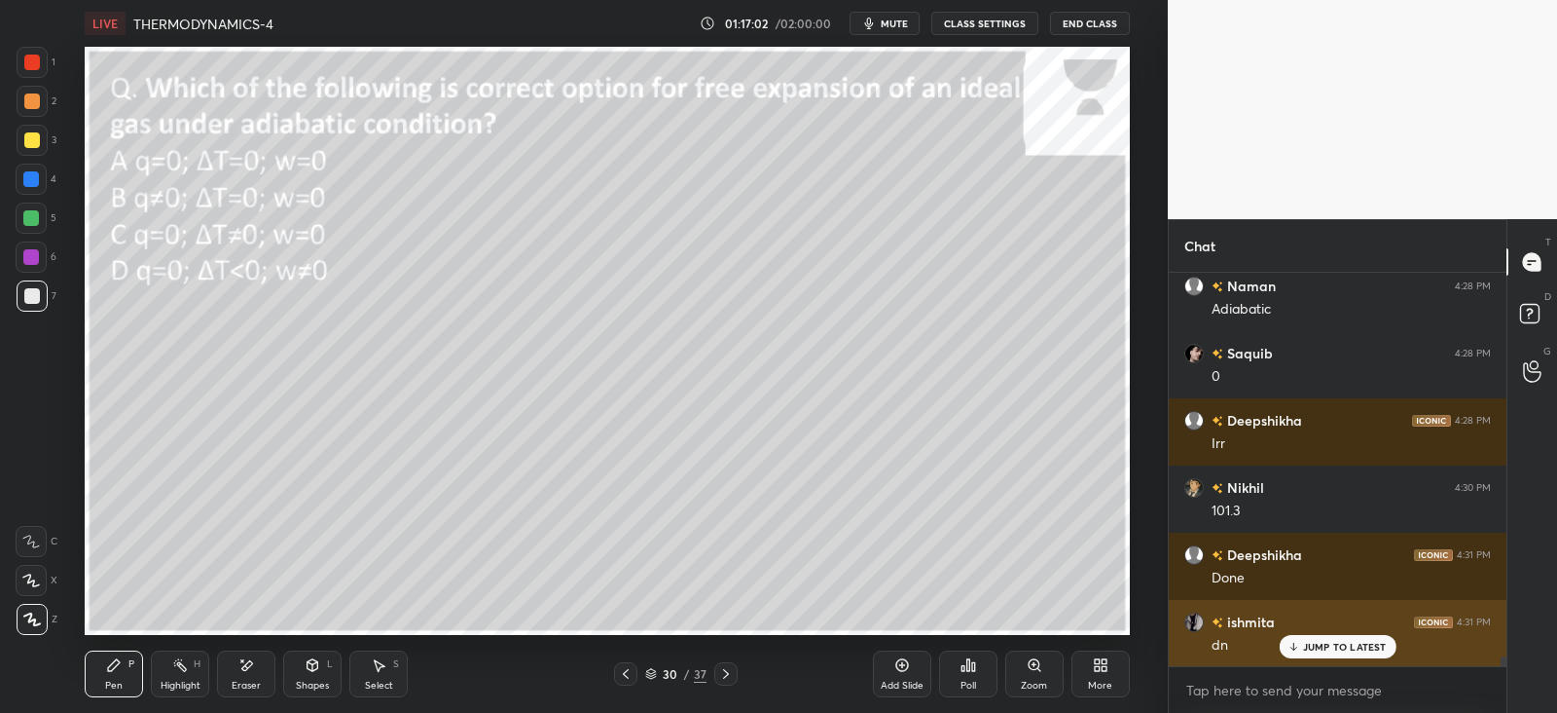
click at [1327, 643] on p "JUMP TO LATEST" at bounding box center [1345, 647] width 84 height 12
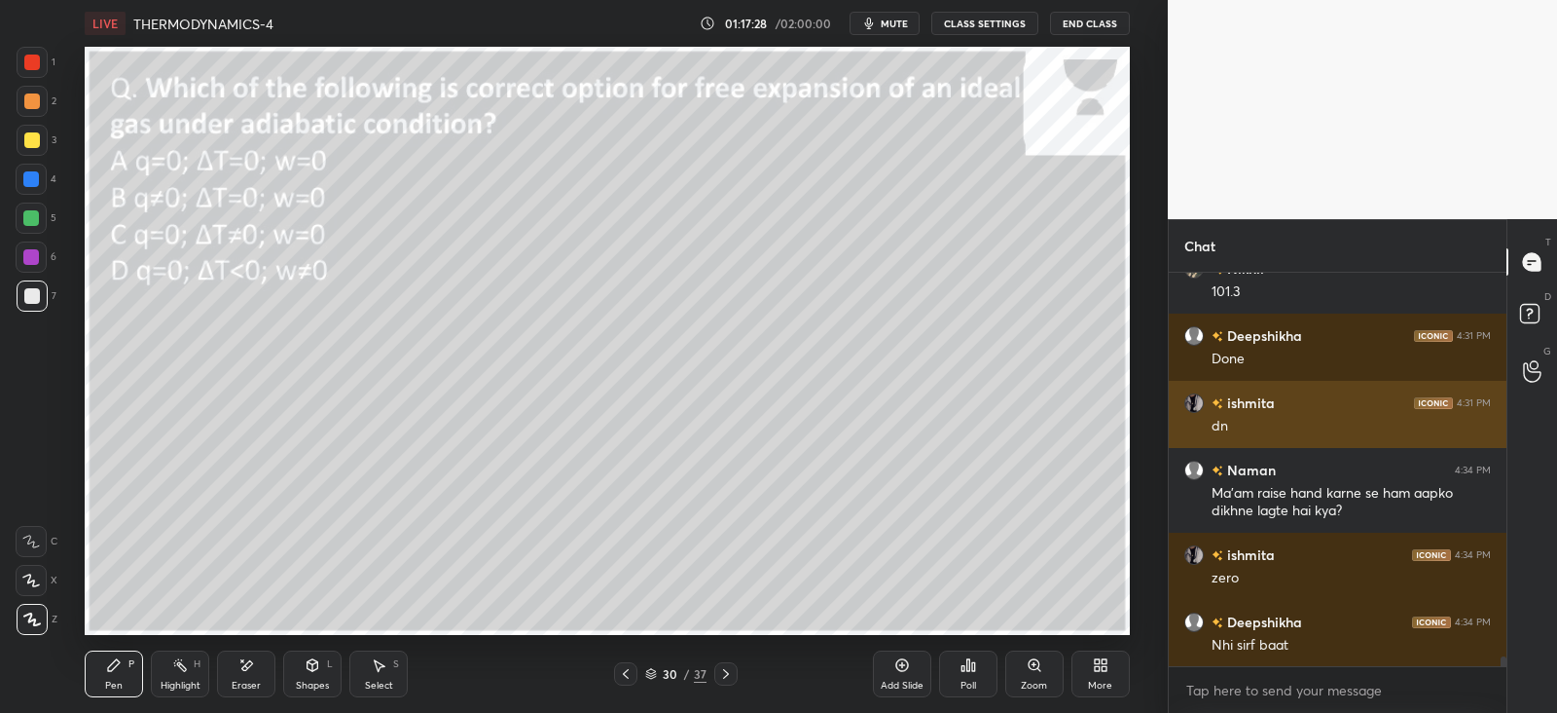
scroll to position [16306, 0]
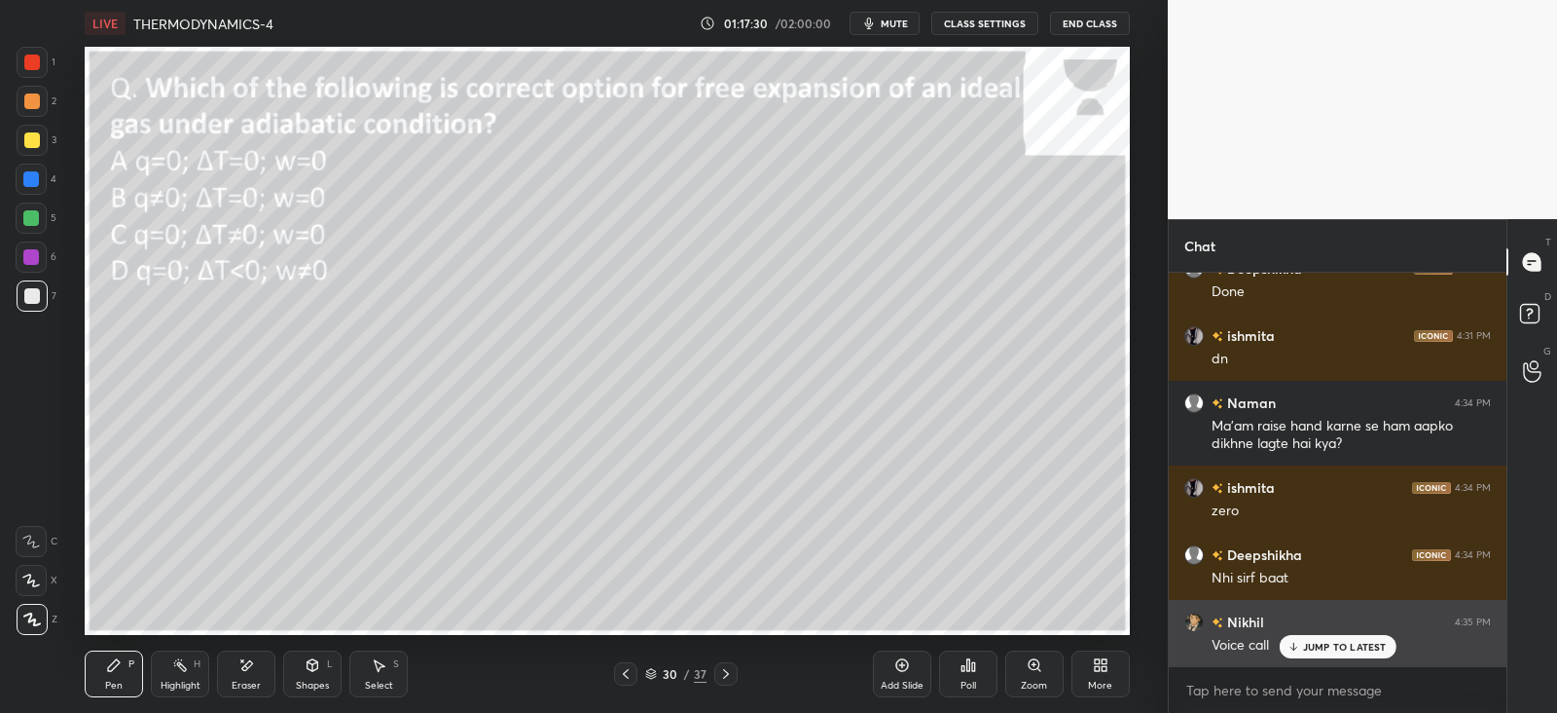
click at [1295, 632] on div "Voice call" at bounding box center [1351, 643] width 279 height 23
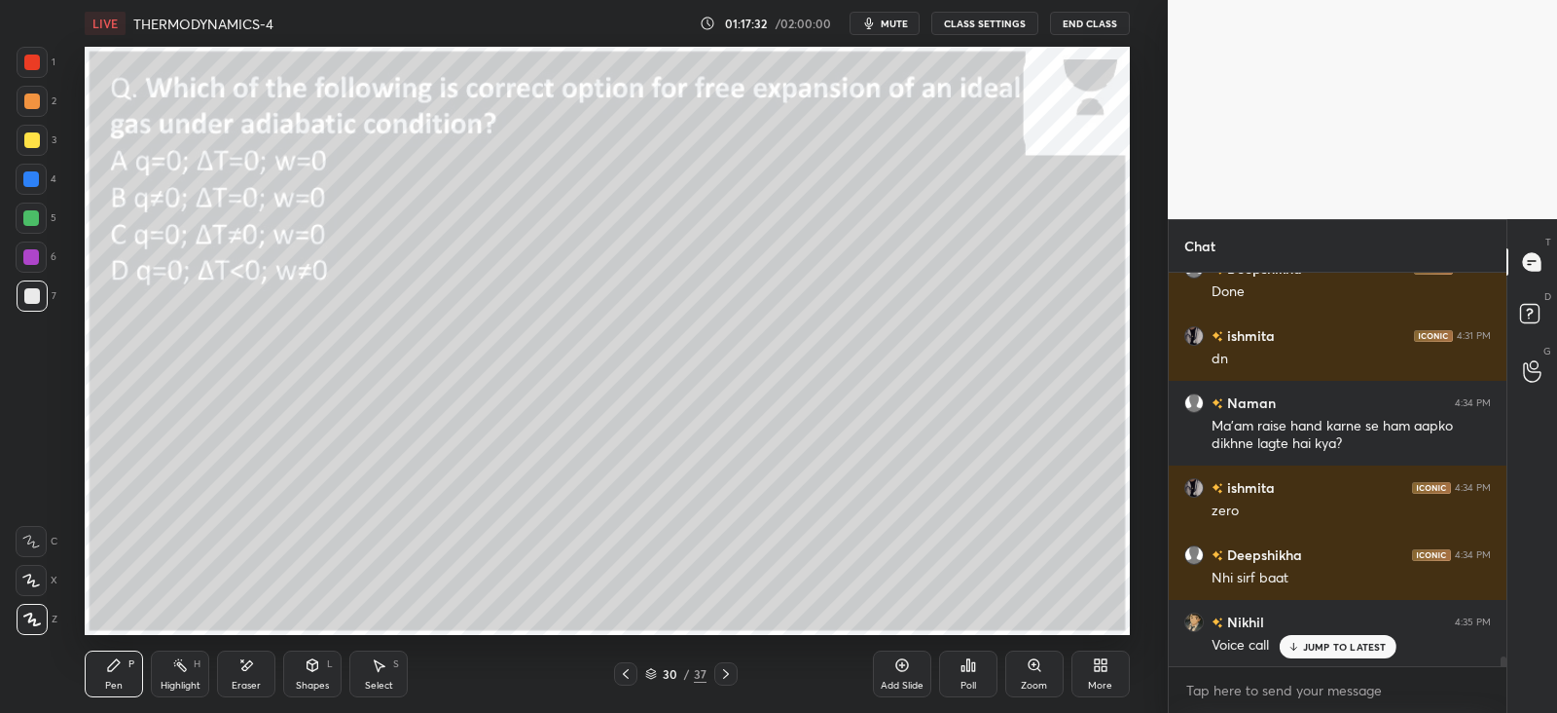
click at [250, 669] on icon at bounding box center [246, 665] width 16 height 17
click at [112, 671] on icon at bounding box center [114, 665] width 16 height 16
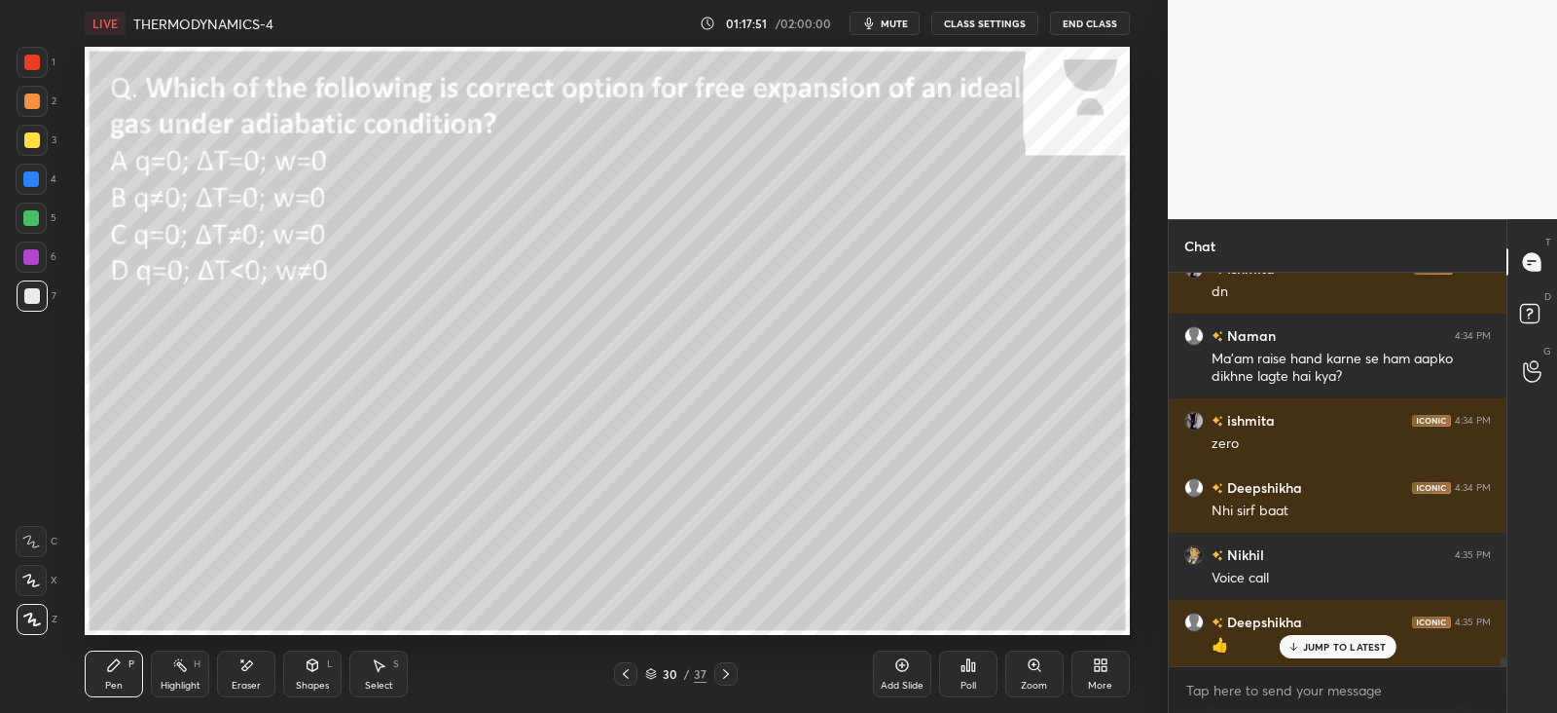
click at [731, 675] on icon at bounding box center [726, 674] width 16 height 16
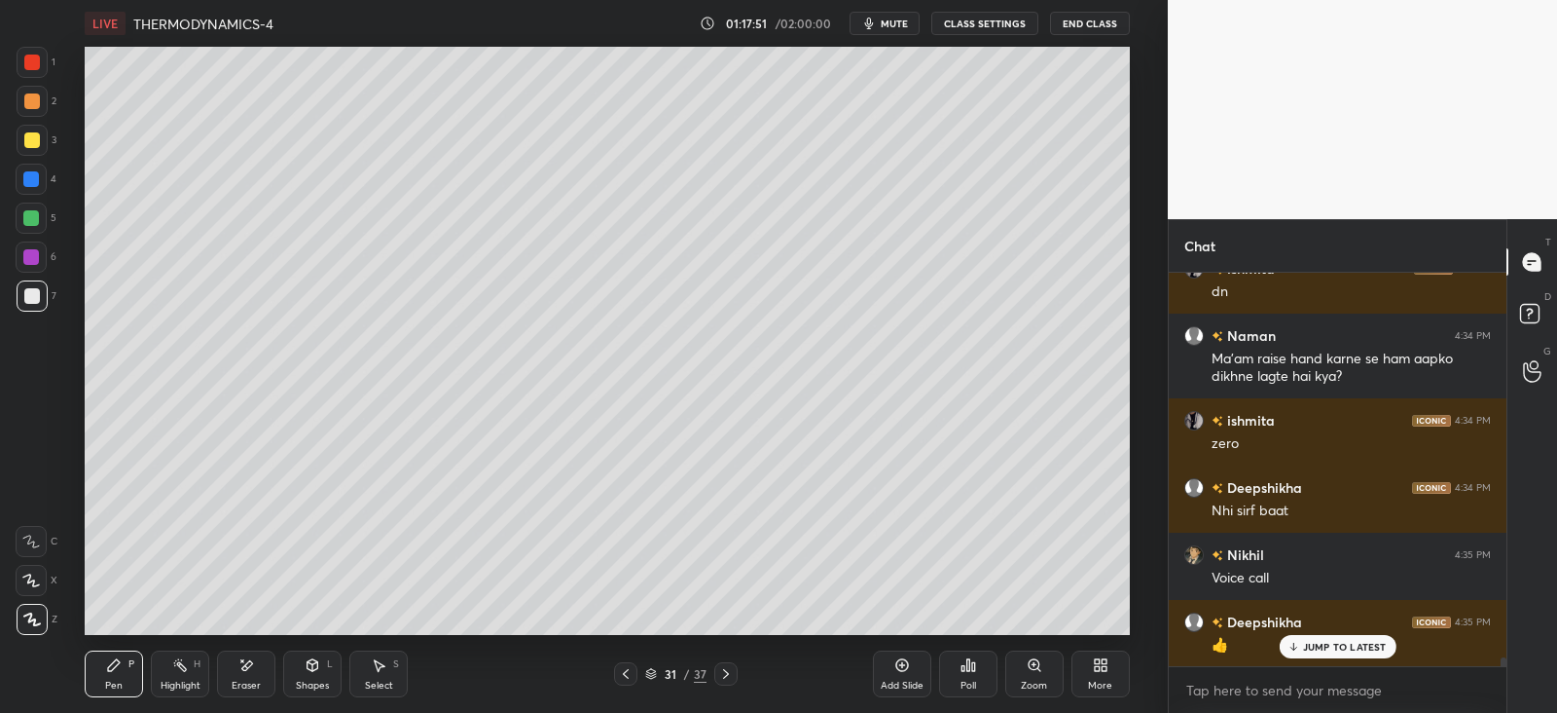
click at [728, 670] on icon at bounding box center [726, 674] width 16 height 16
click at [722, 673] on icon at bounding box center [726, 674] width 16 height 16
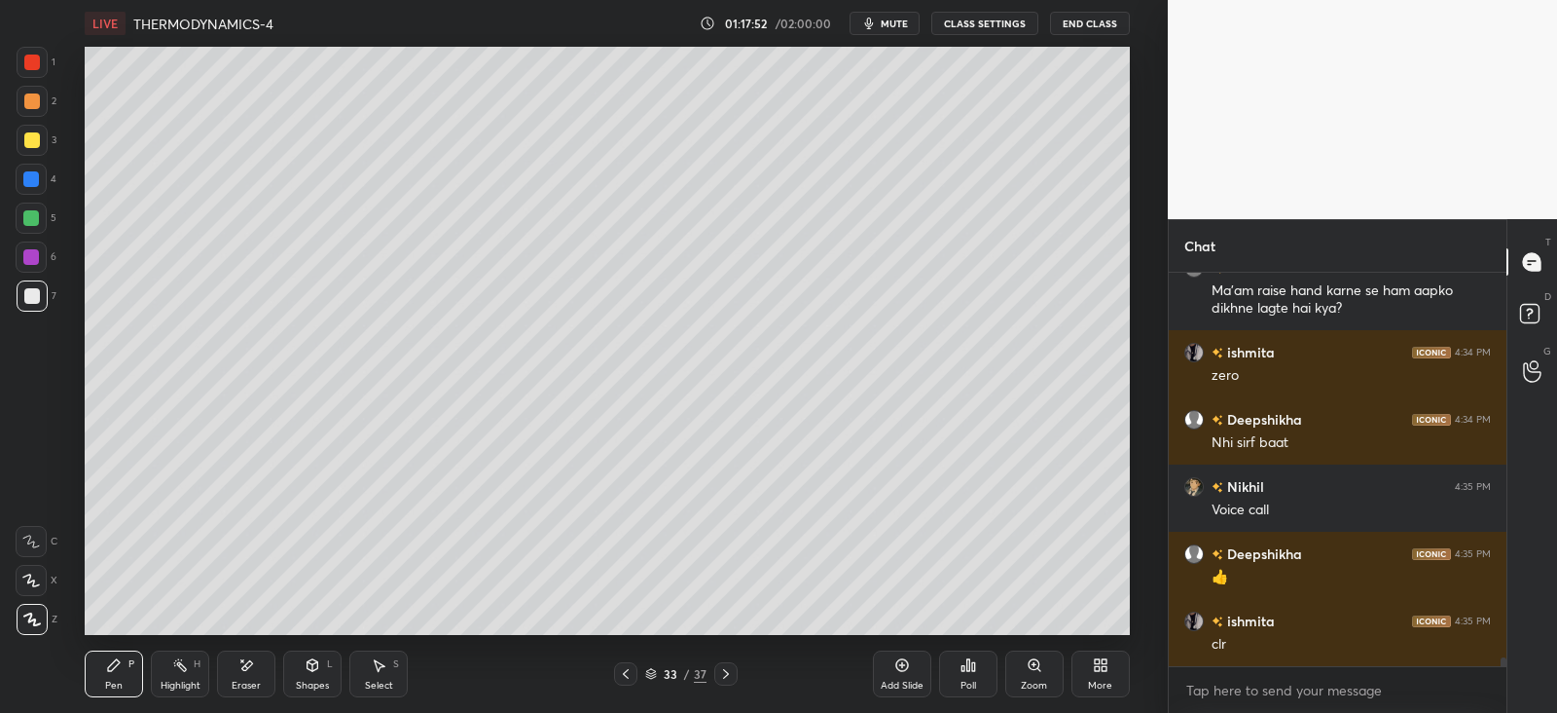
click at [617, 669] on div at bounding box center [625, 673] width 23 height 23
click at [622, 670] on icon at bounding box center [626, 674] width 16 height 16
click at [621, 672] on icon at bounding box center [626, 674] width 16 height 16
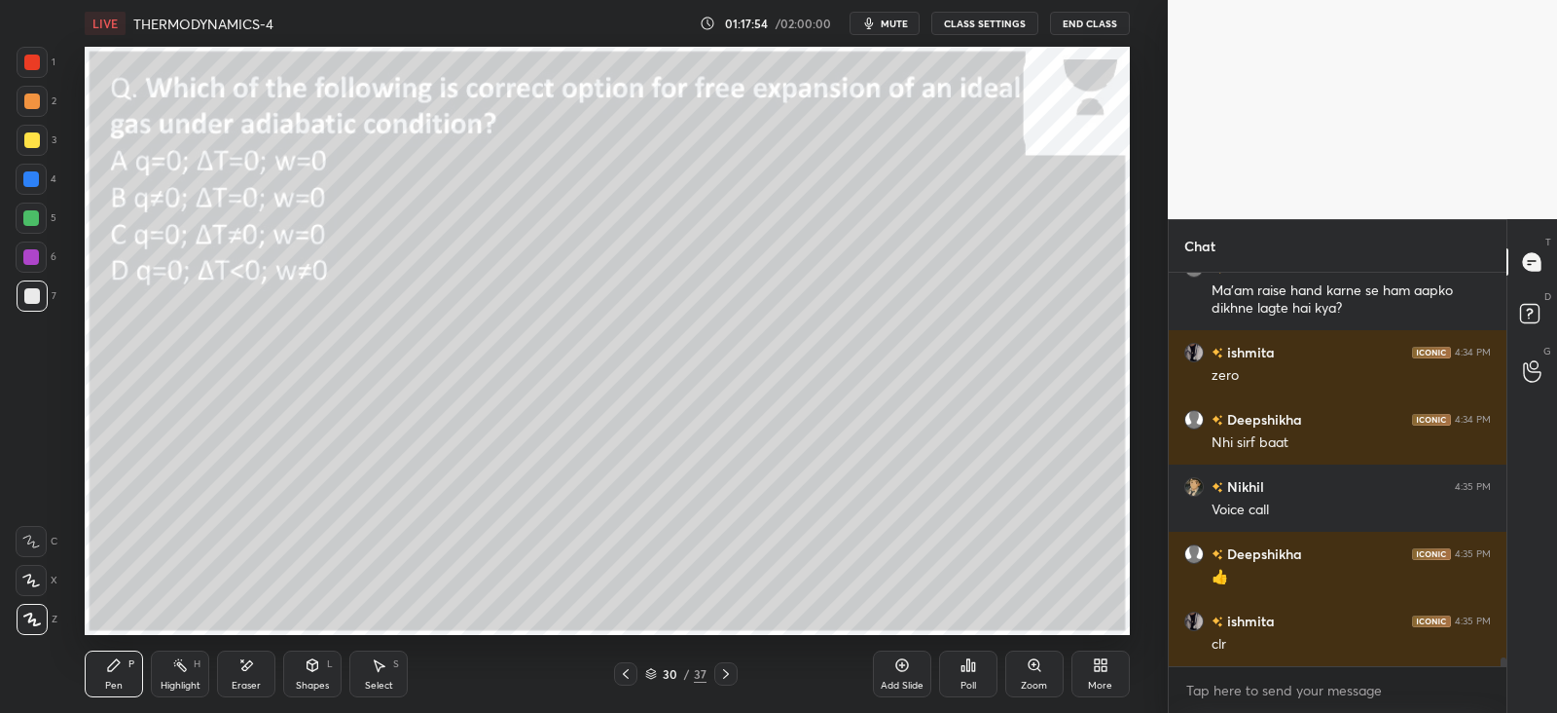
click at [728, 670] on icon at bounding box center [726, 674] width 16 height 16
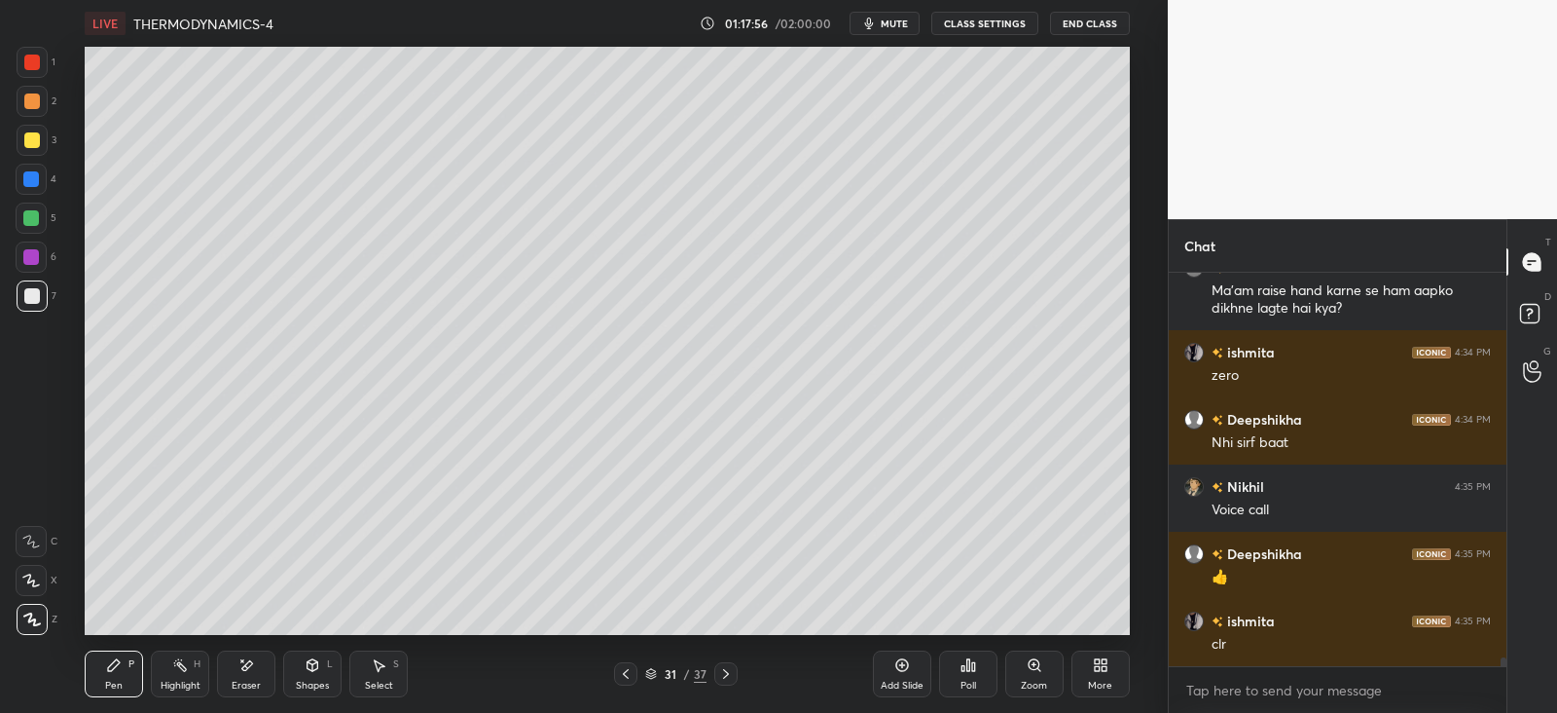
click at [39, 134] on div at bounding box center [32, 140] width 31 height 31
click at [309, 672] on icon at bounding box center [313, 665] width 16 height 16
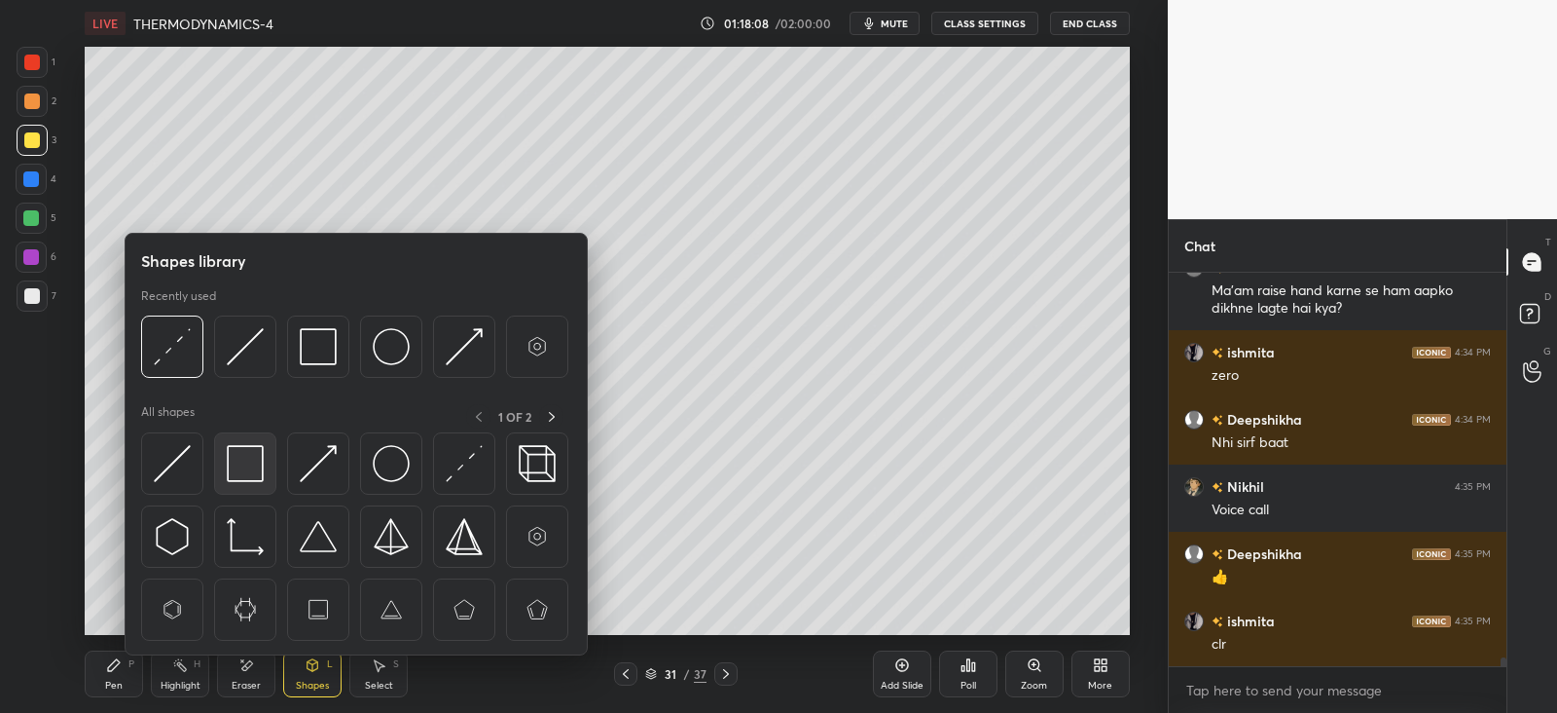
click at [244, 459] on img at bounding box center [245, 463] width 37 height 37
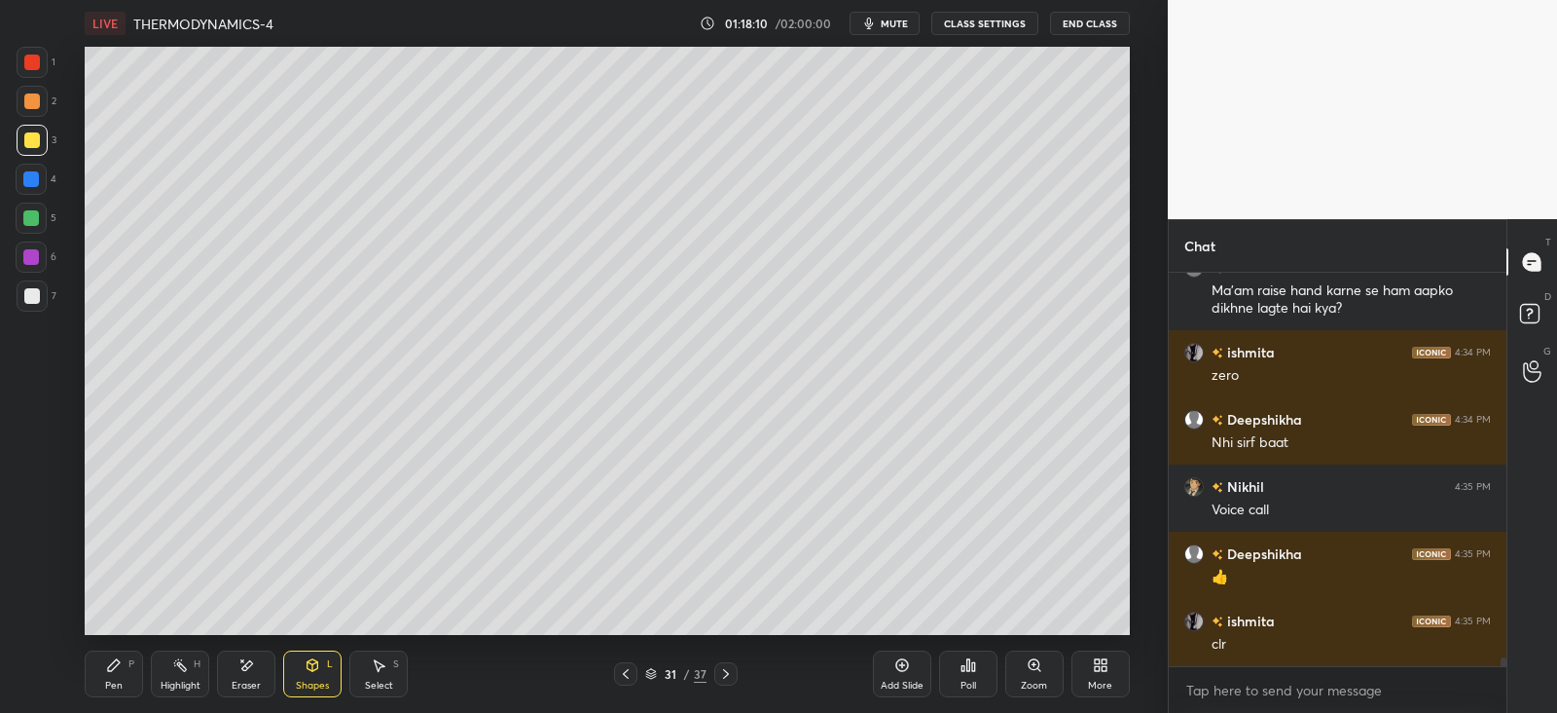
click at [114, 669] on icon at bounding box center [114, 665] width 16 height 16
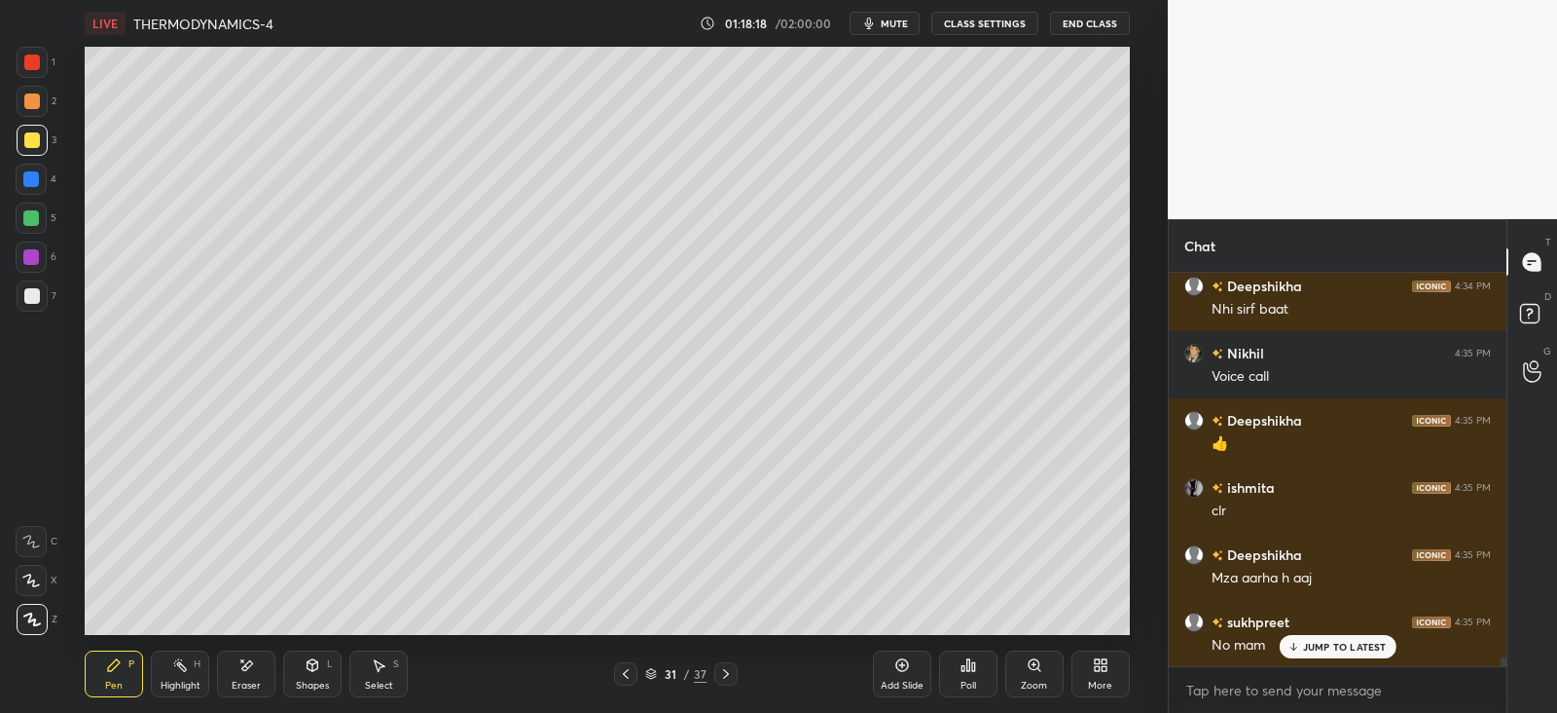
scroll to position [16641, 0]
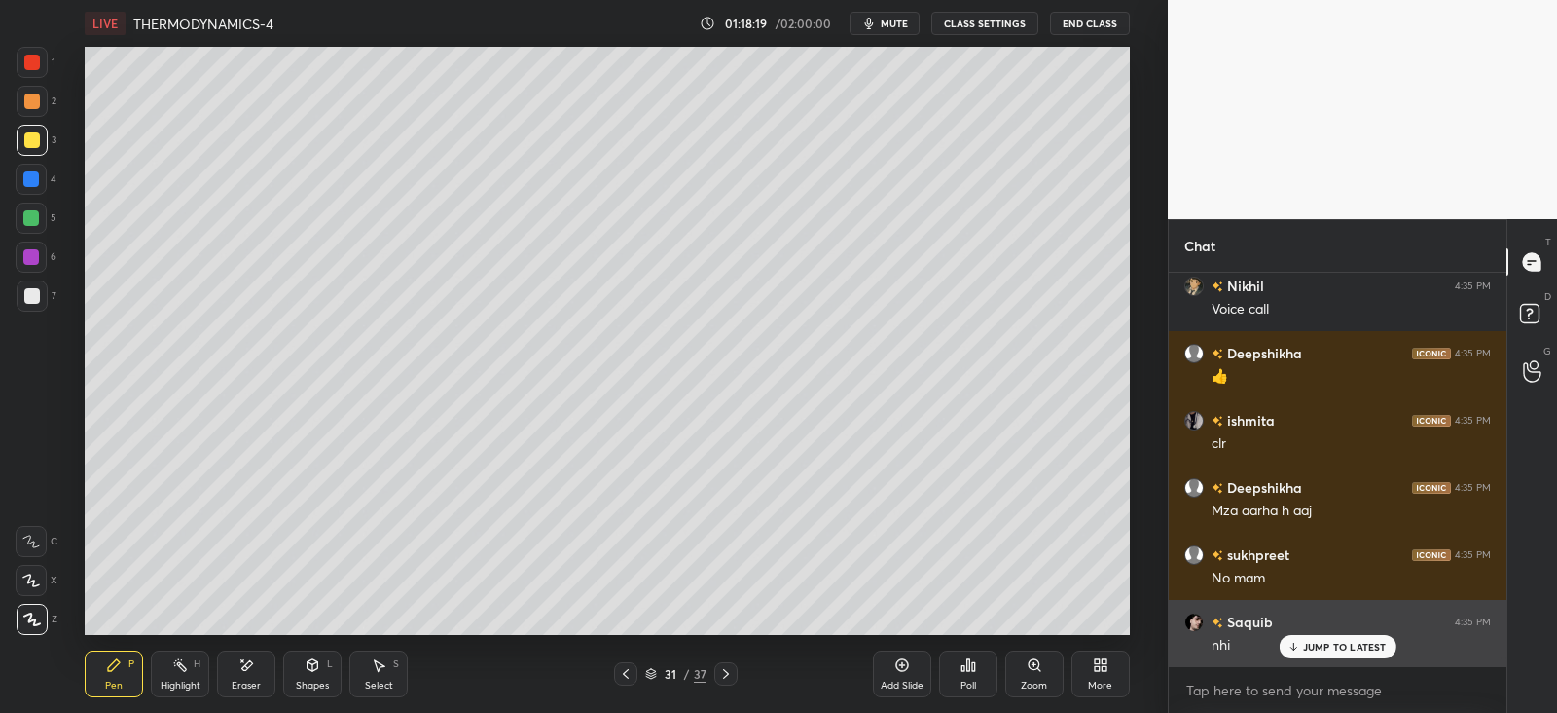
click at [1309, 641] on p "JUMP TO LATEST" at bounding box center [1345, 647] width 84 height 12
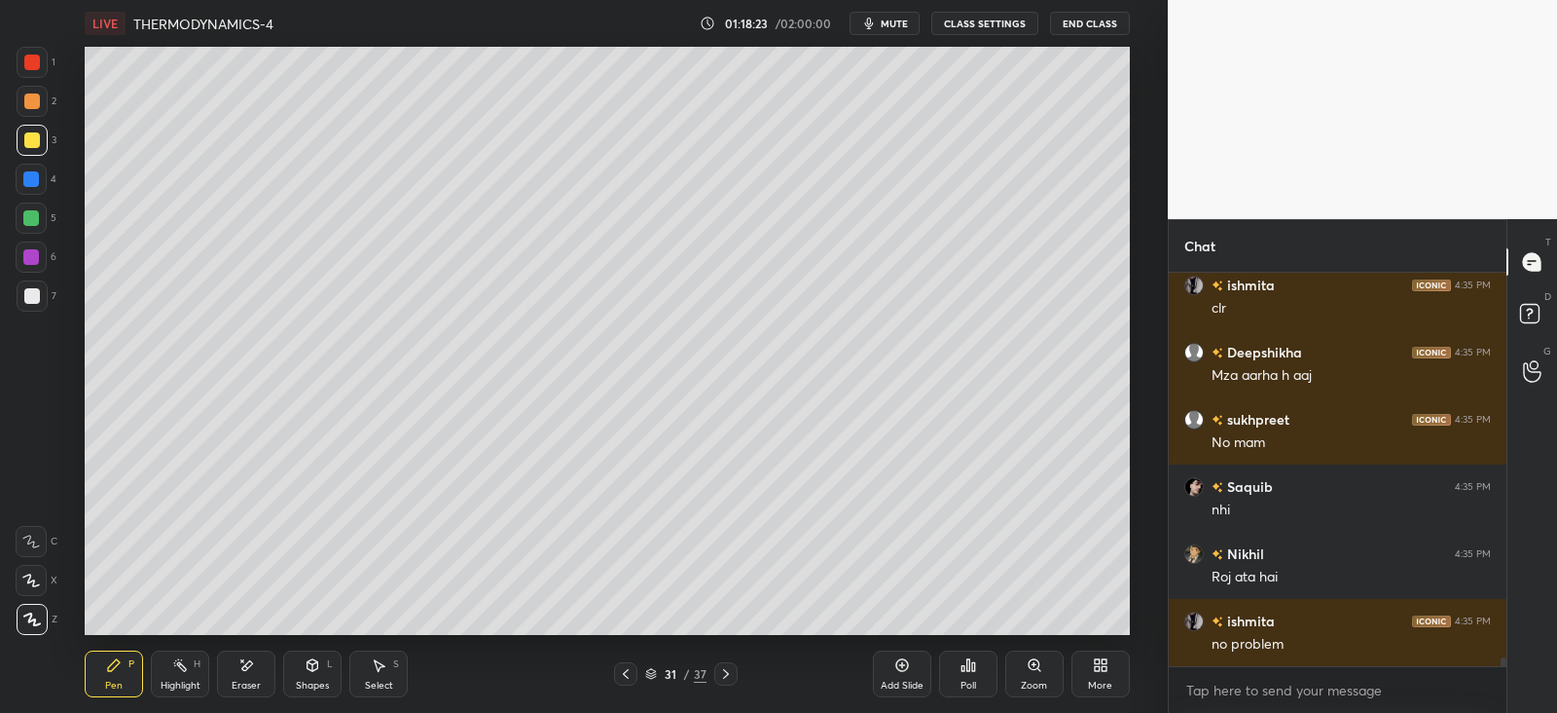
scroll to position [16844, 0]
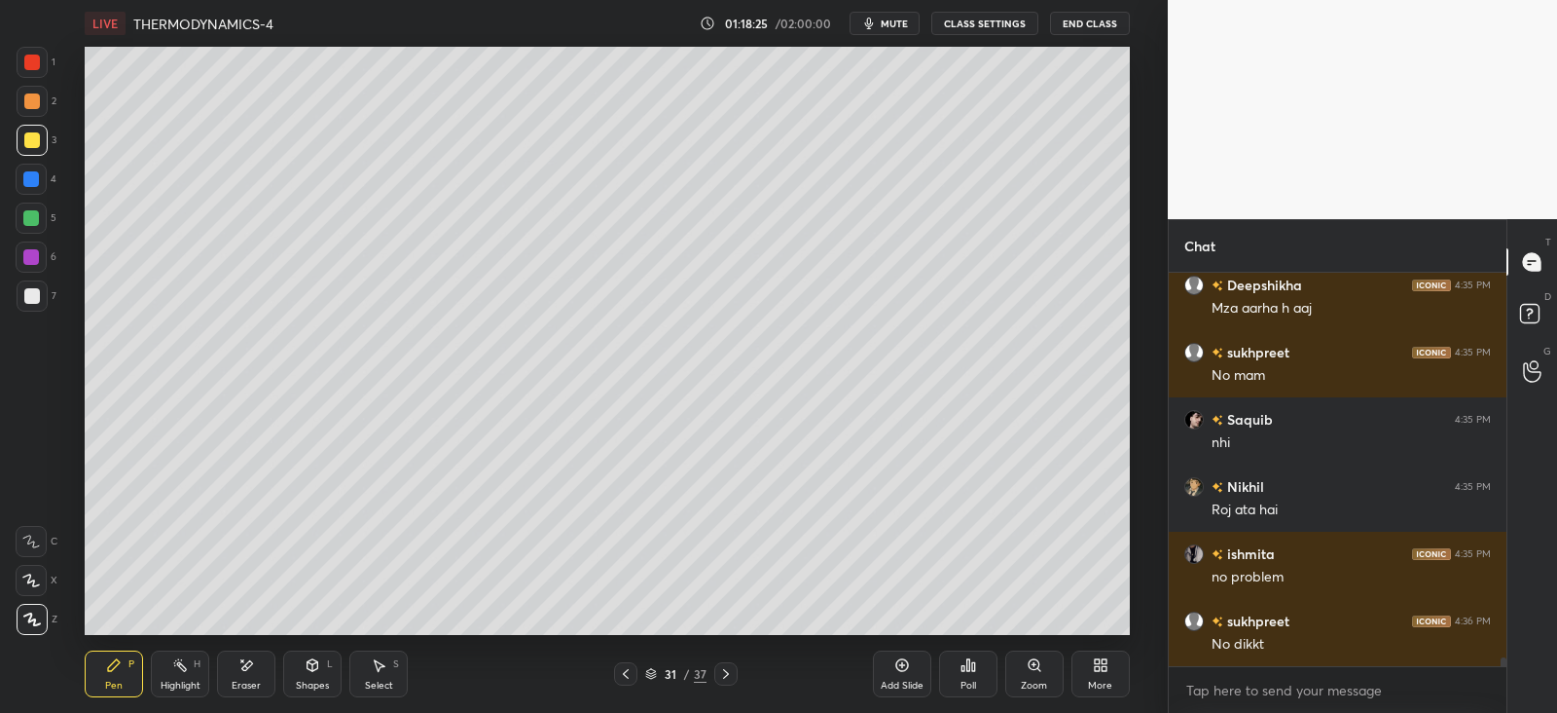
click at [30, 180] on div at bounding box center [31, 179] width 16 height 16
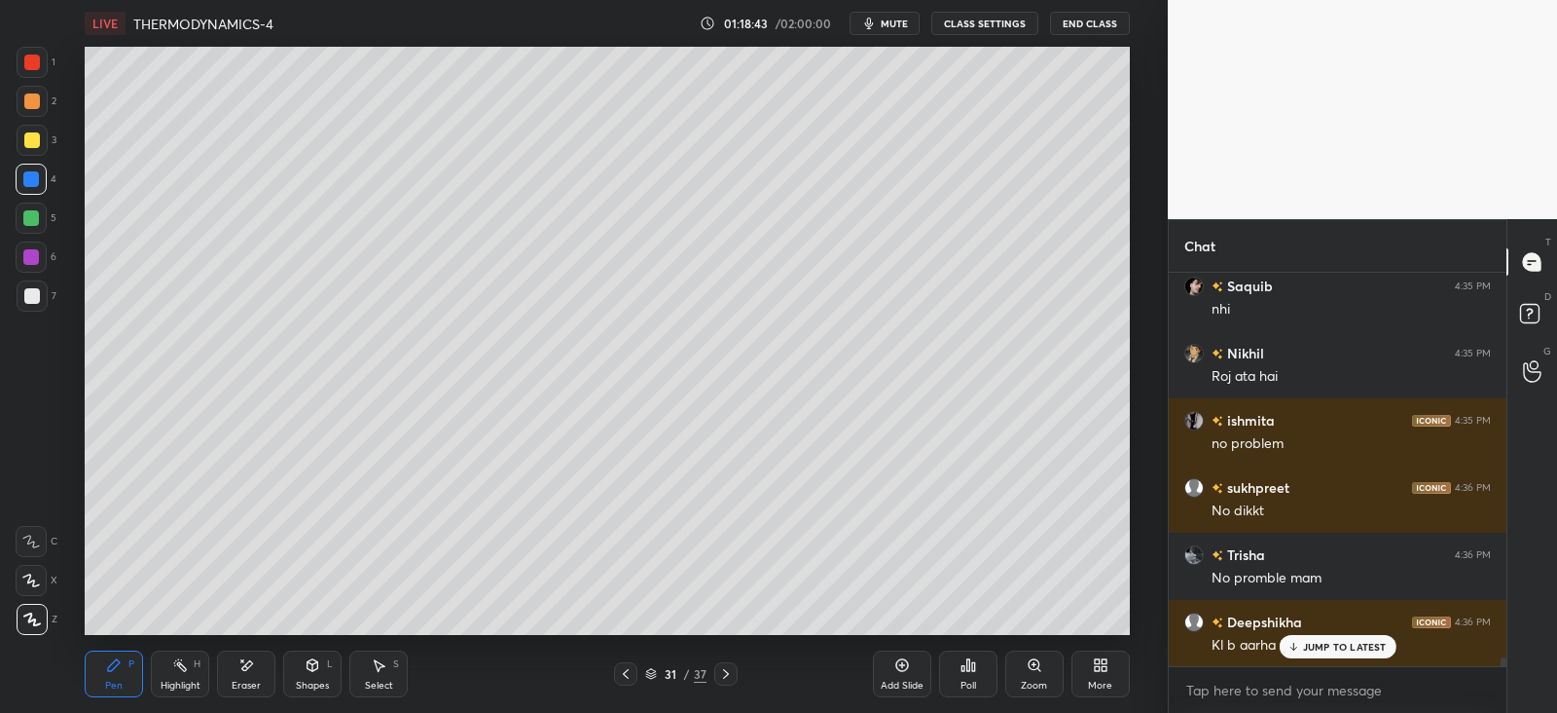
scroll to position [17044, 0]
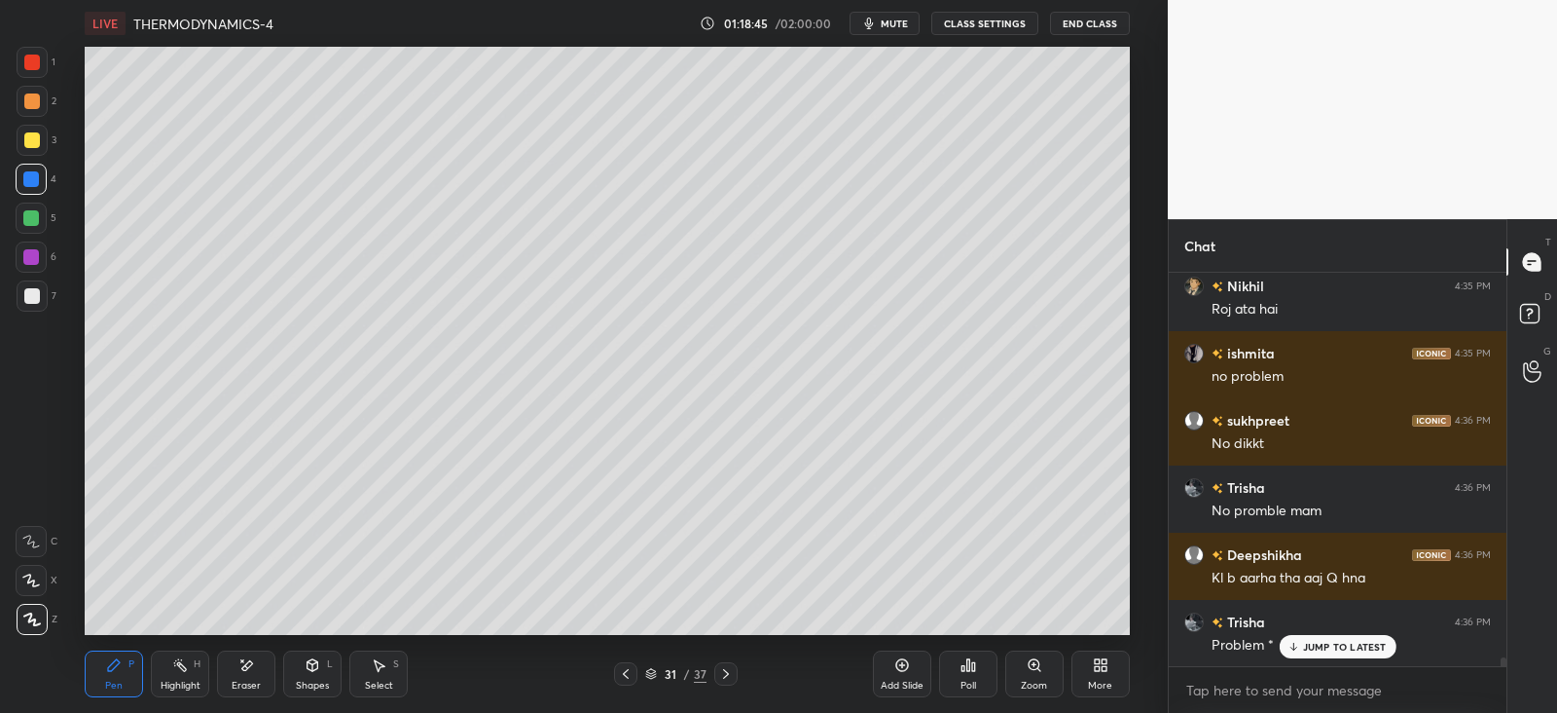
click at [1304, 641] on p "JUMP TO LATEST" at bounding box center [1345, 647] width 84 height 12
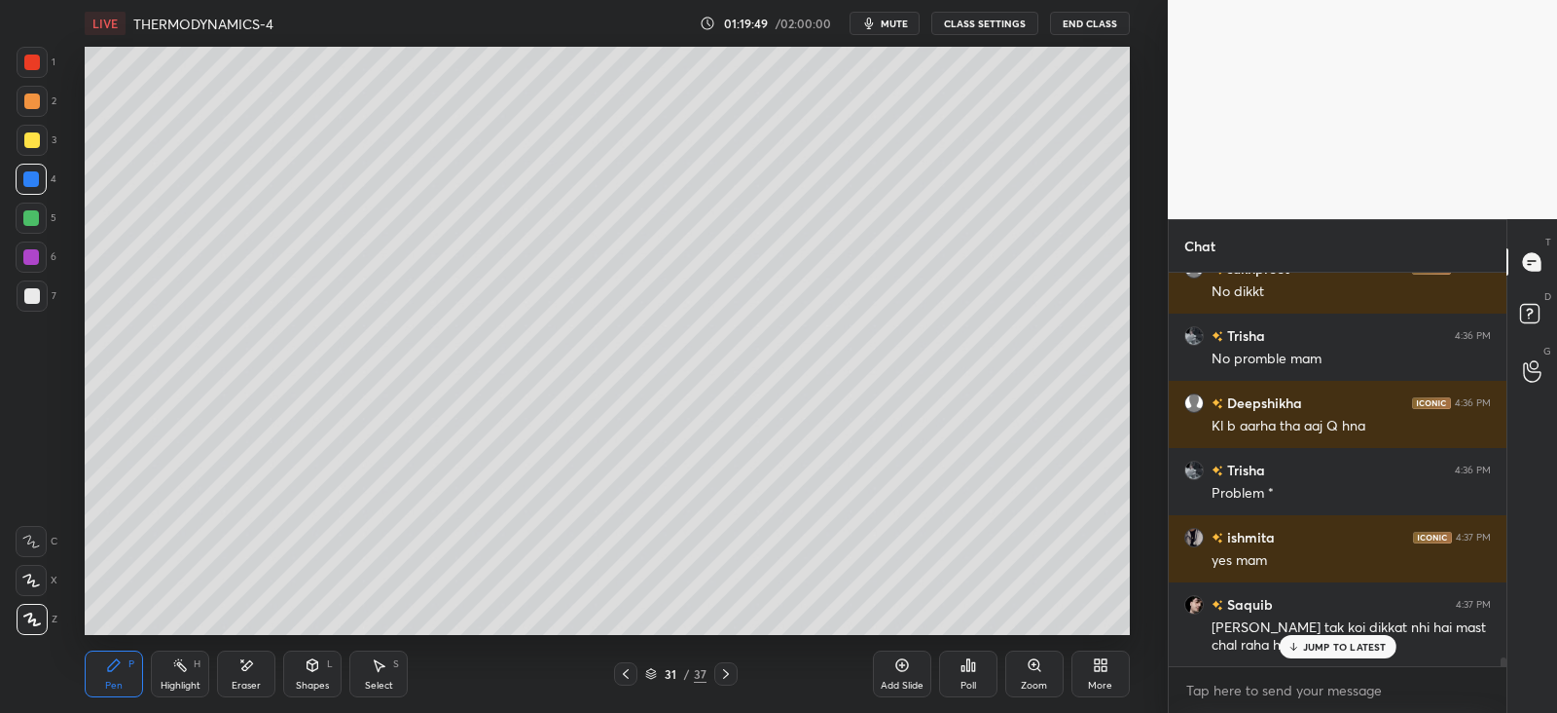
scroll to position [17263, 0]
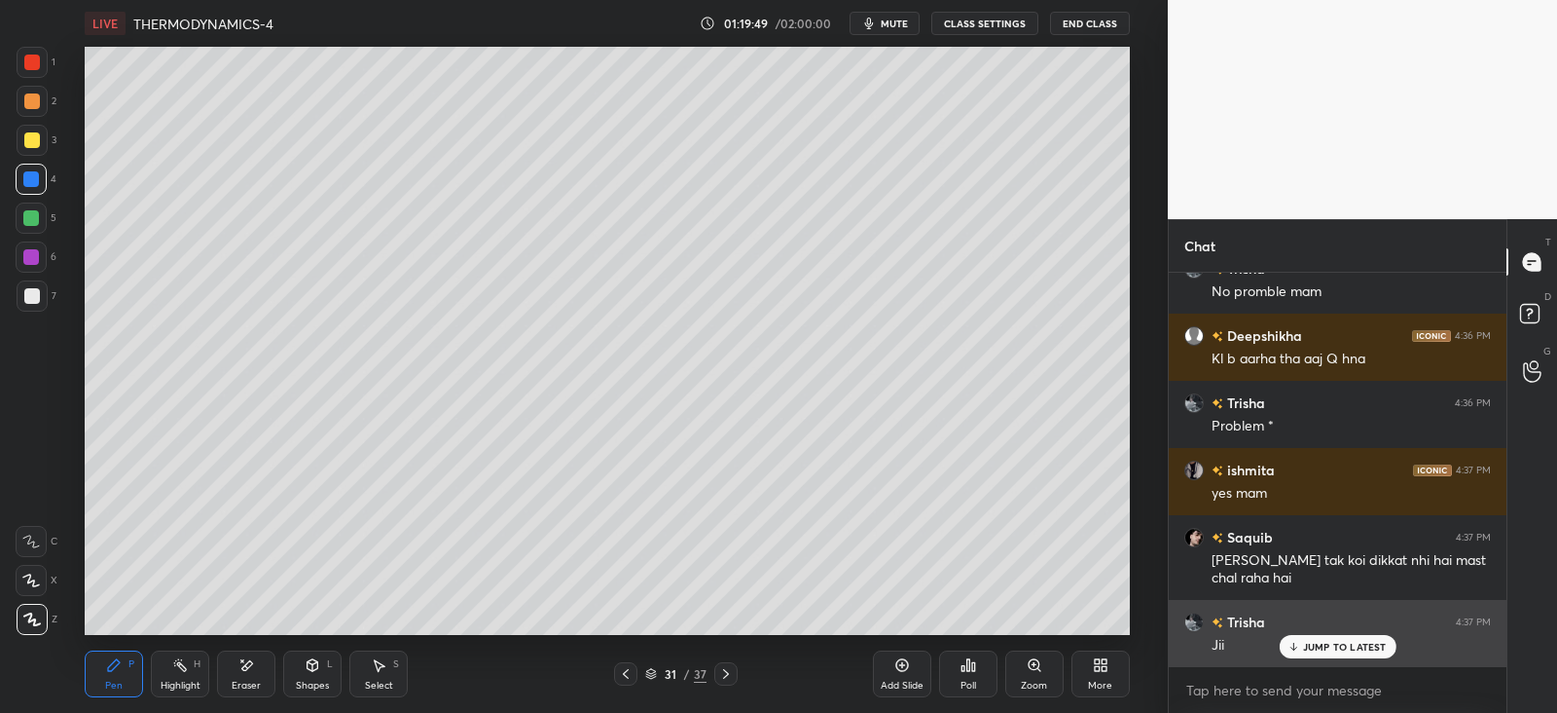
click at [1309, 648] on p "JUMP TO LATEST" at bounding box center [1345, 647] width 84 height 12
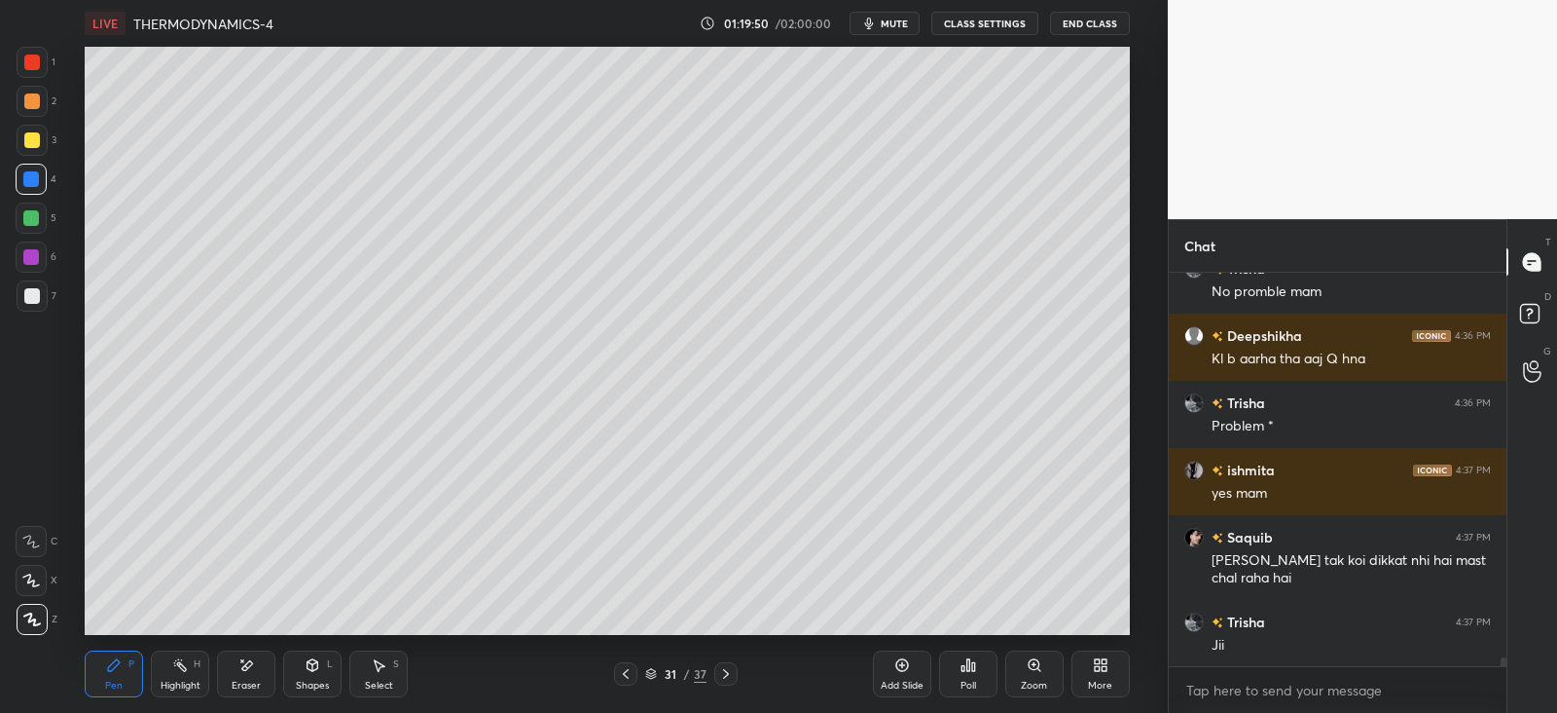
scroll to position [17332, 0]
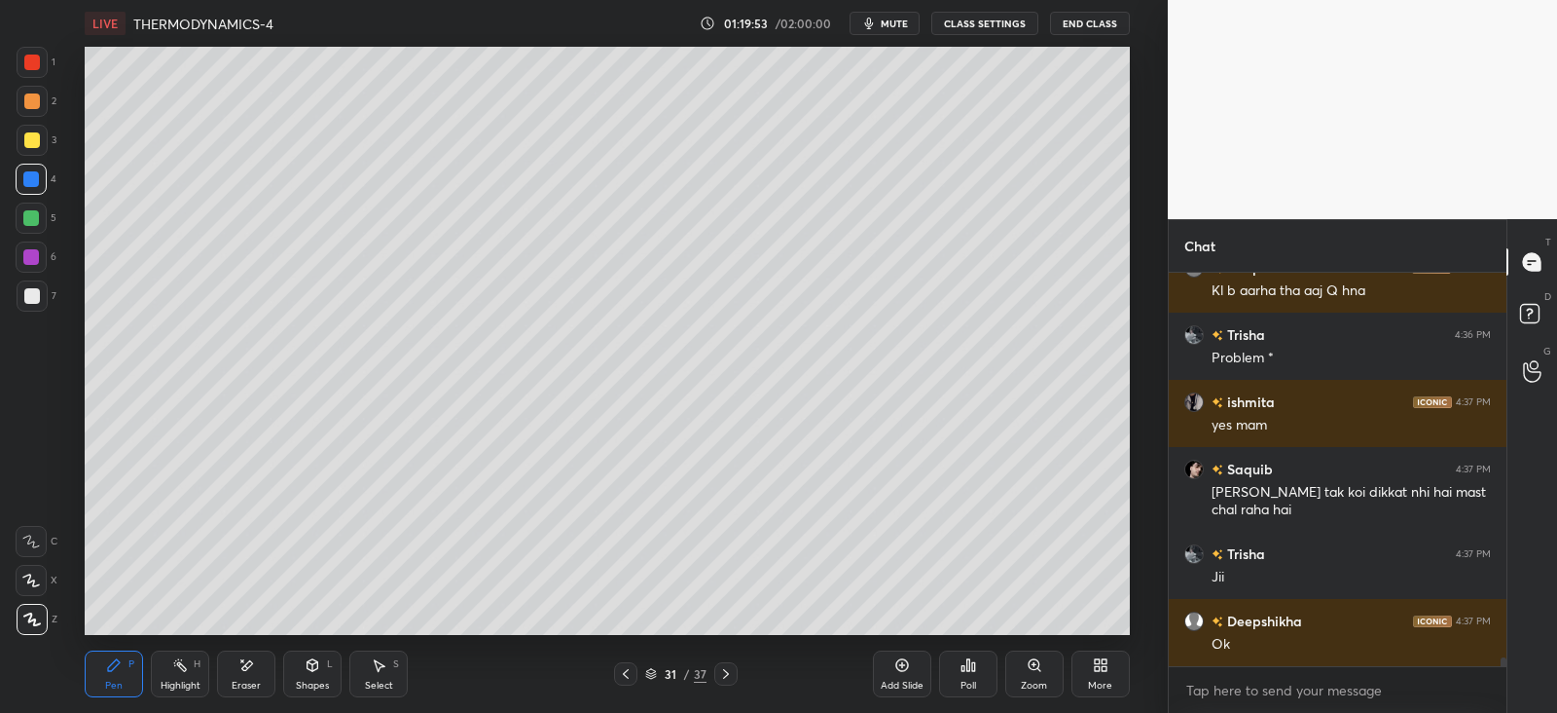
click at [32, 143] on div at bounding box center [32, 140] width 16 height 16
click at [32, 139] on div at bounding box center [32, 140] width 16 height 16
click at [321, 669] on div "Shapes L" at bounding box center [312, 673] width 58 height 47
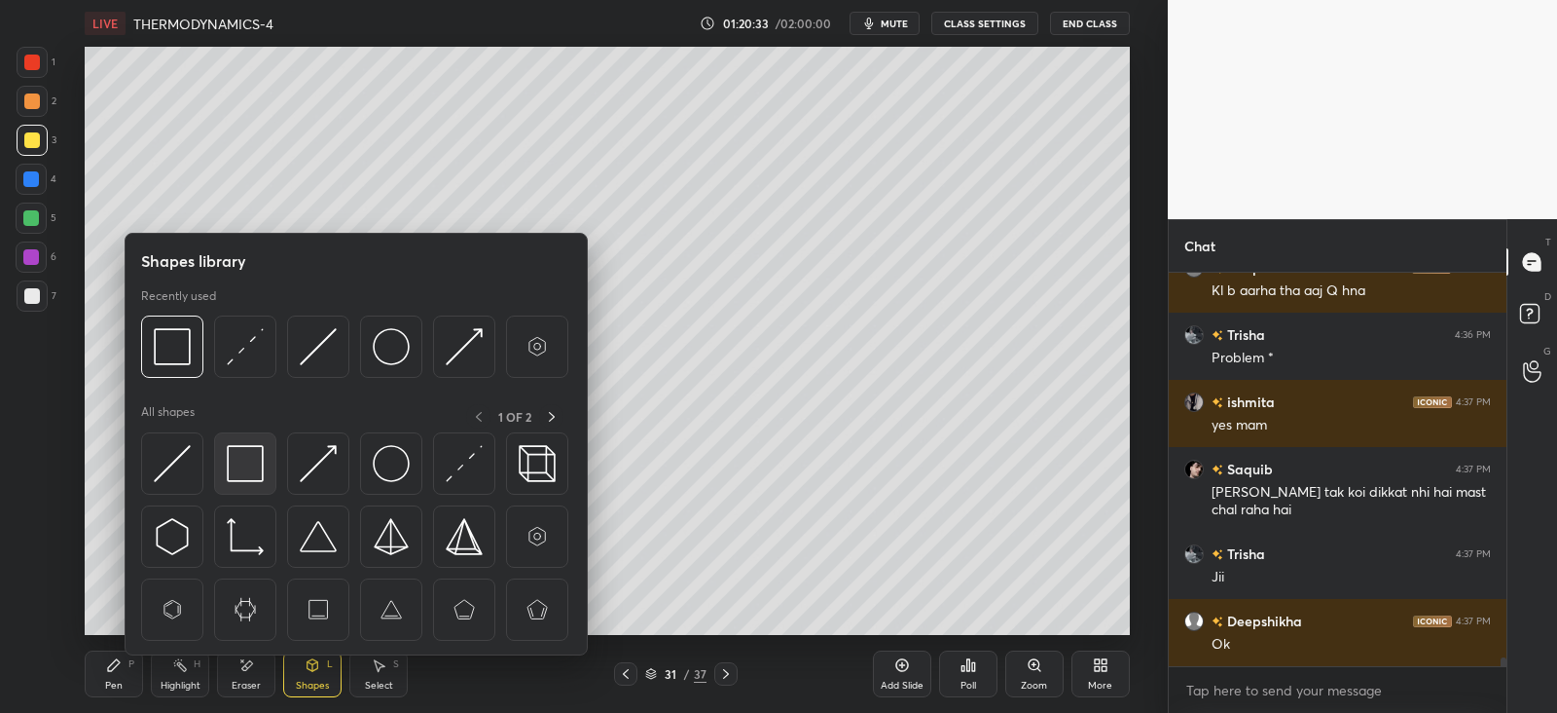
click at [255, 460] on img at bounding box center [245, 463] width 37 height 37
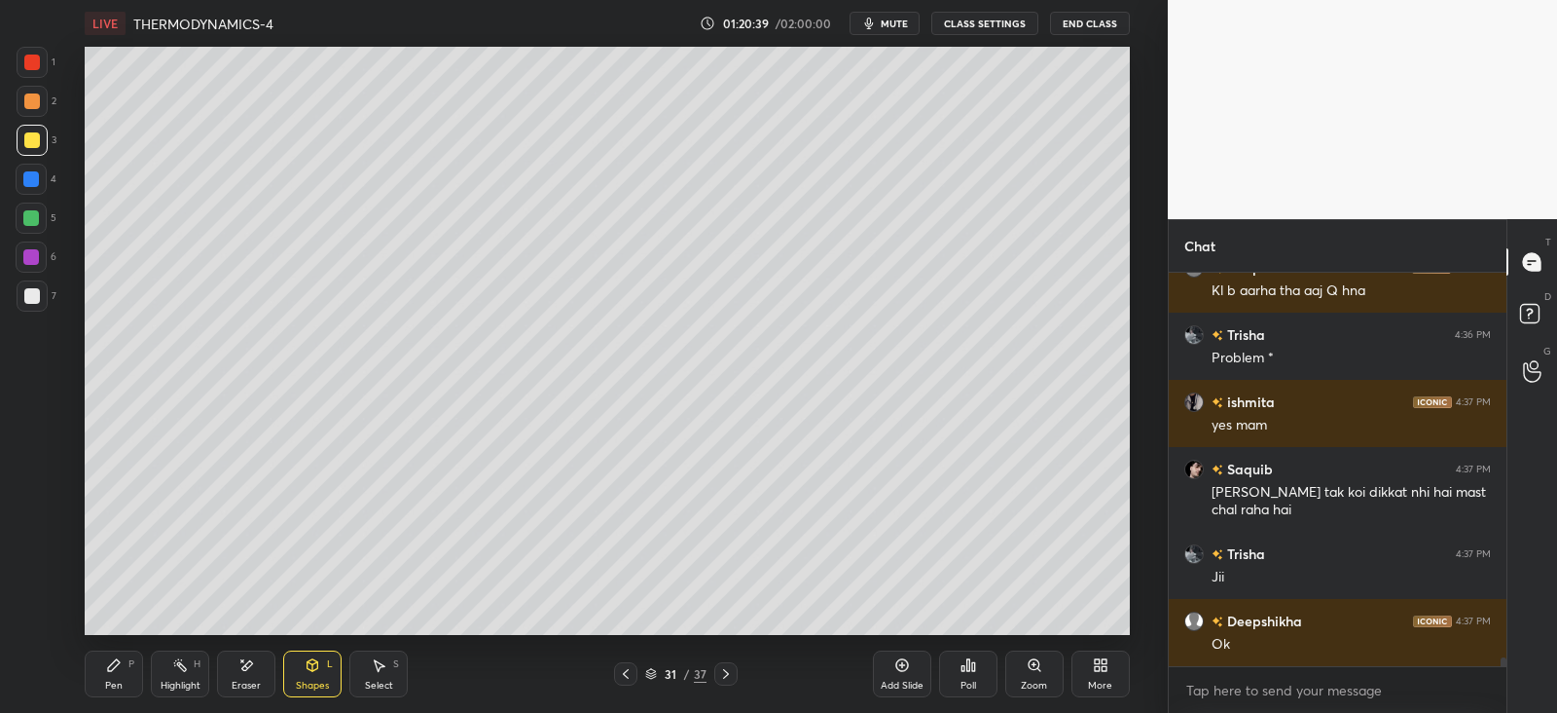
click at [316, 663] on icon at bounding box center [313, 663] width 11 height 3
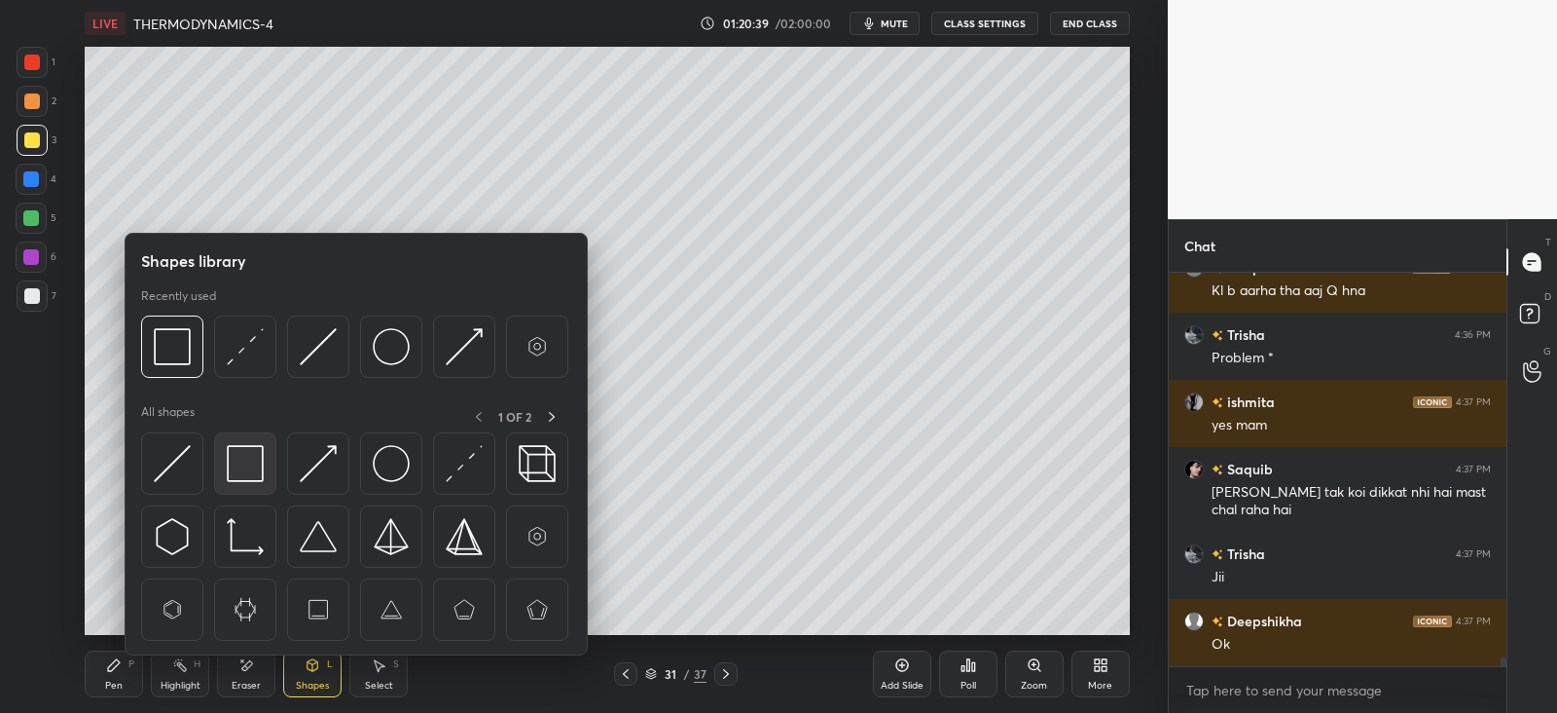
click at [256, 452] on img at bounding box center [245, 463] width 37 height 37
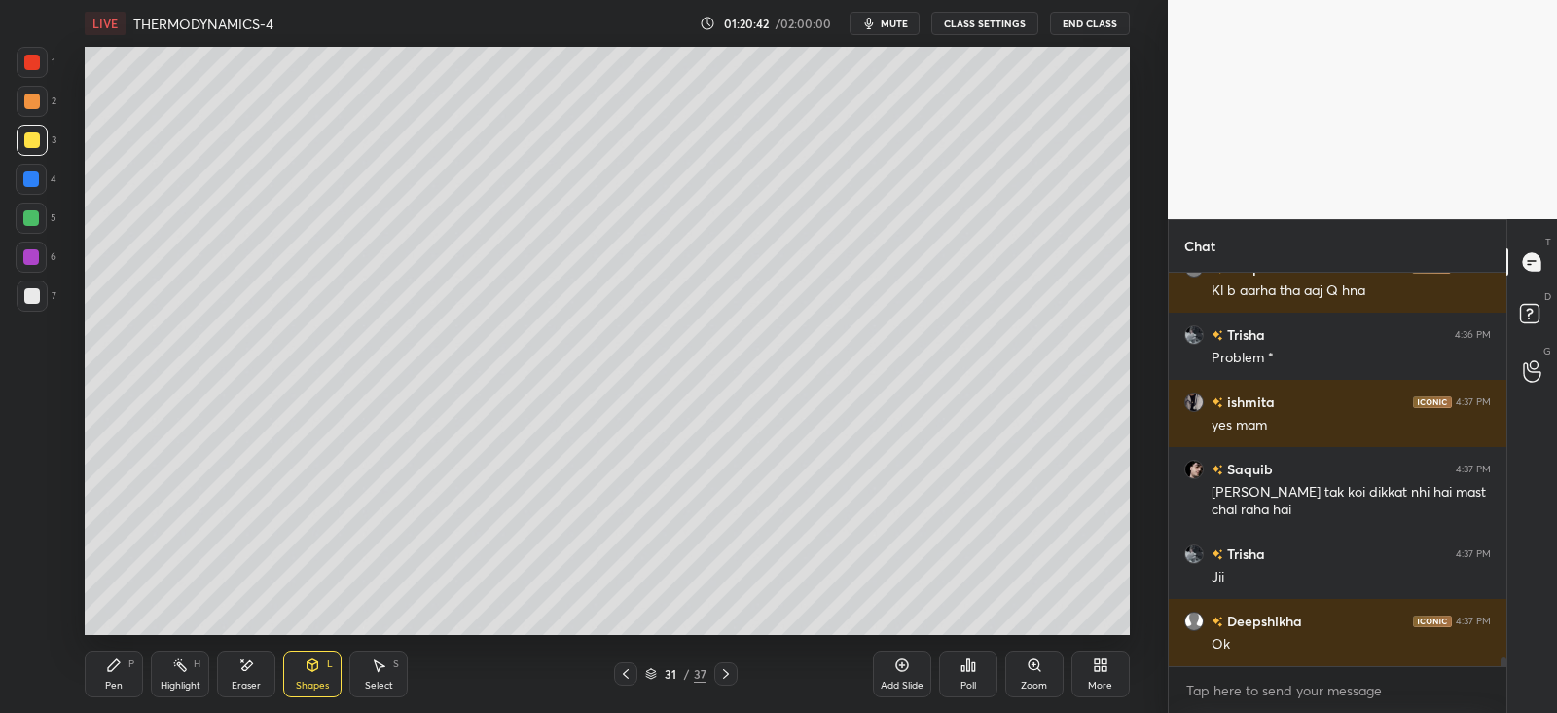
click at [139, 659] on div "Pen P" at bounding box center [114, 673] width 58 height 47
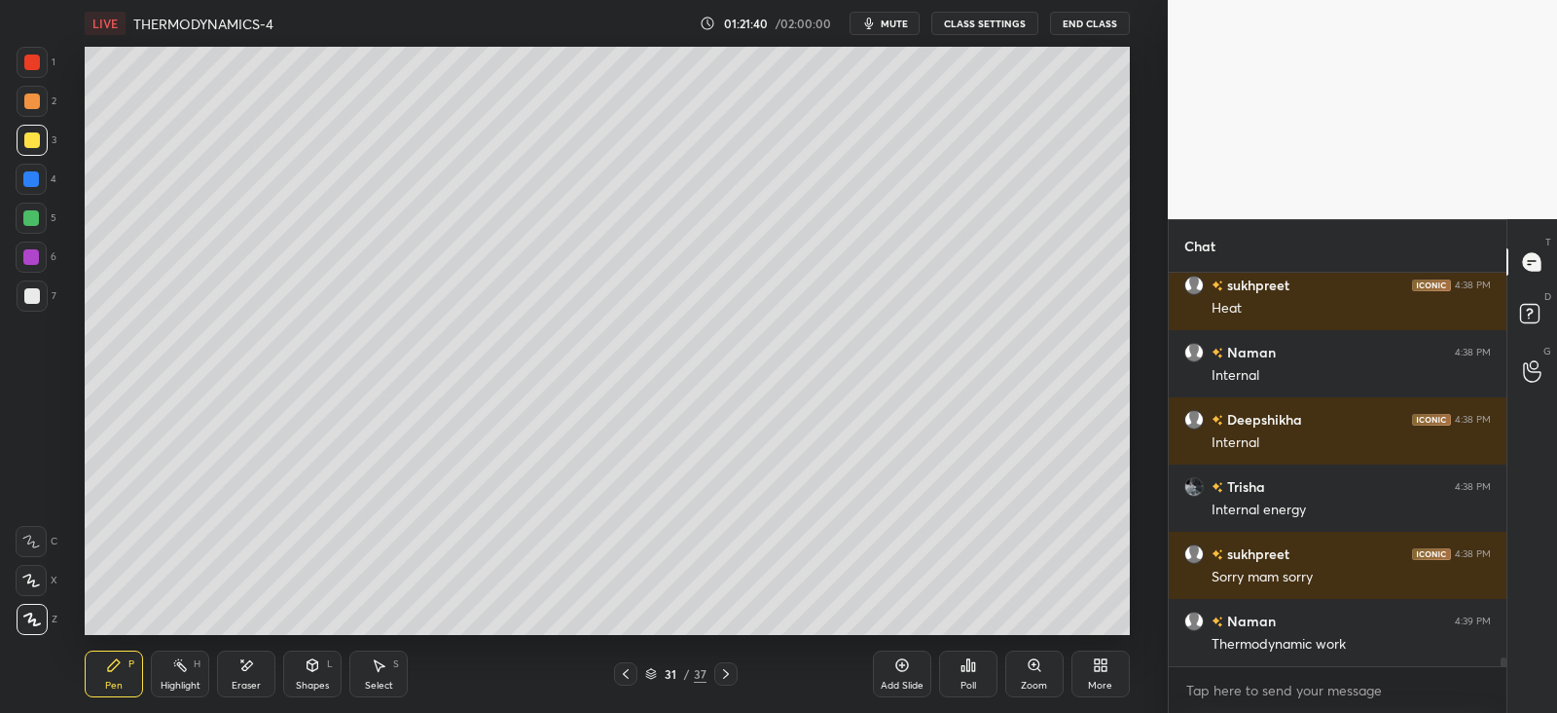
scroll to position [17754, 0]
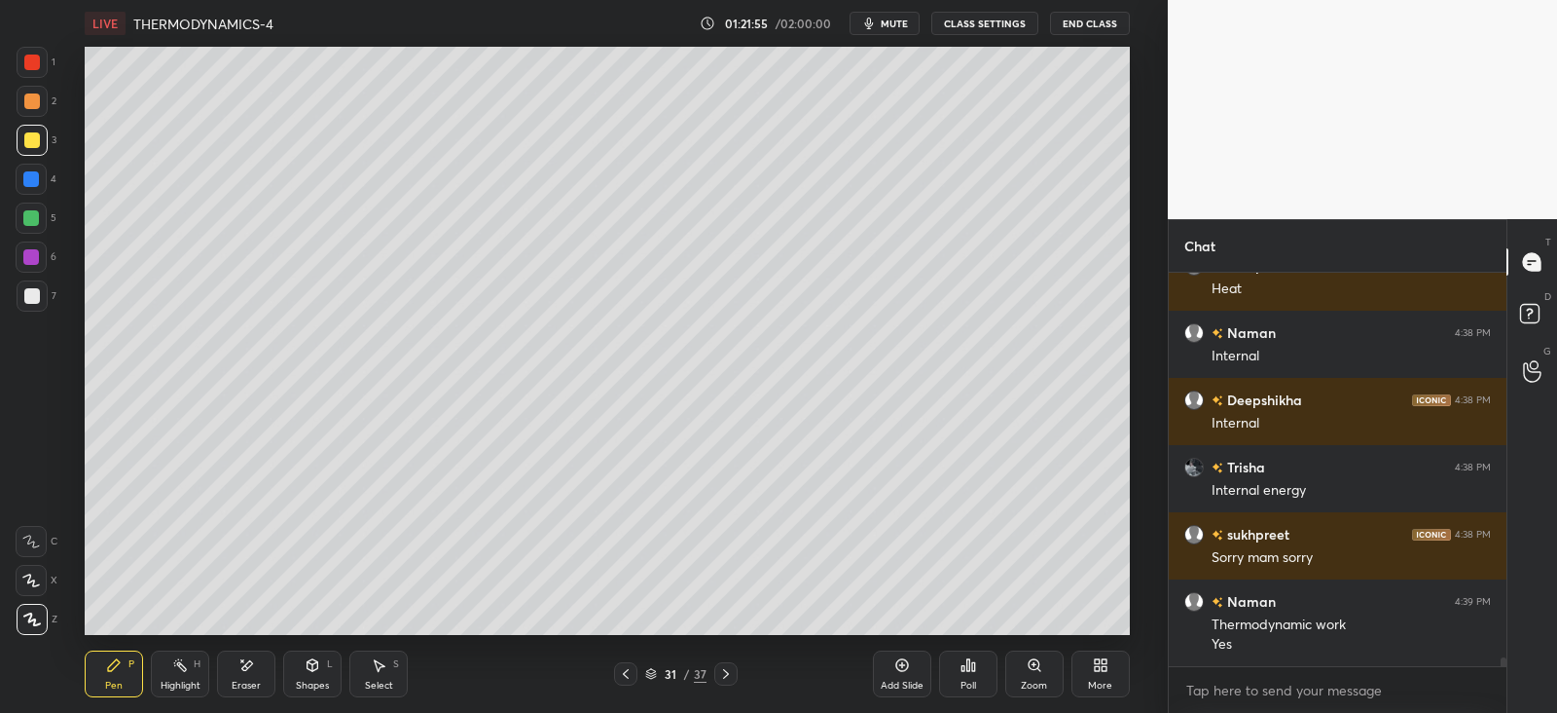
click at [312, 667] on icon at bounding box center [312, 667] width 0 height 7
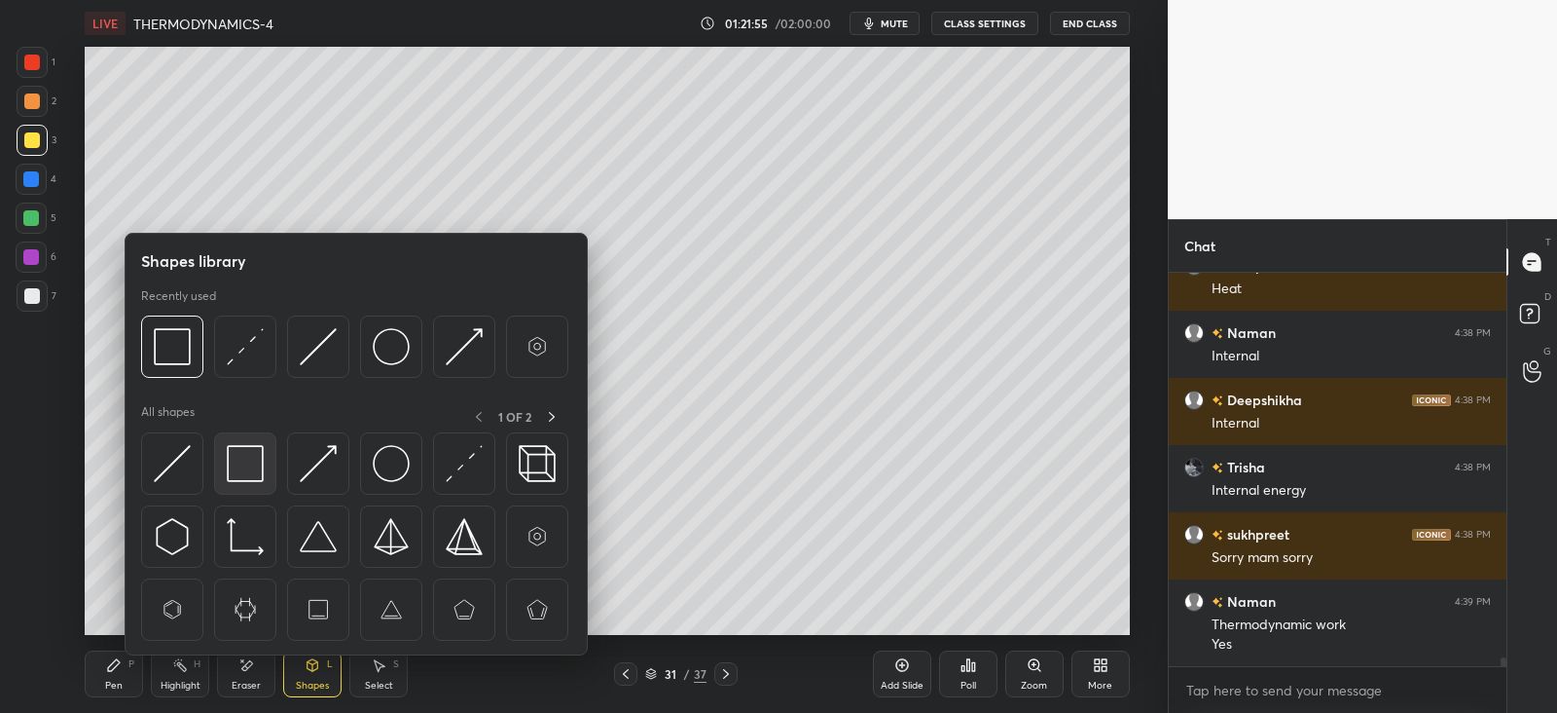
click at [227, 459] on img at bounding box center [245, 463] width 37 height 37
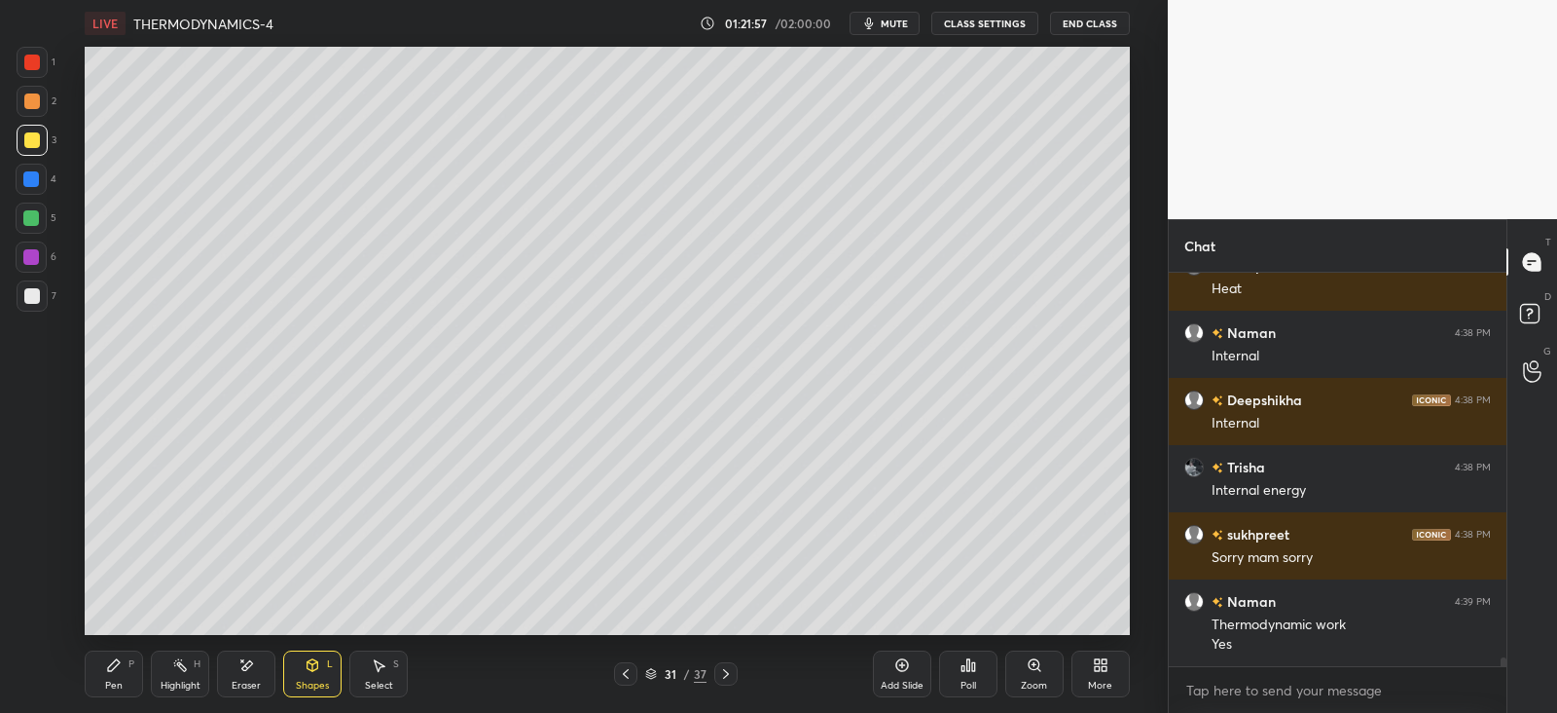
click at [112, 676] on div "Pen P" at bounding box center [114, 673] width 58 height 47
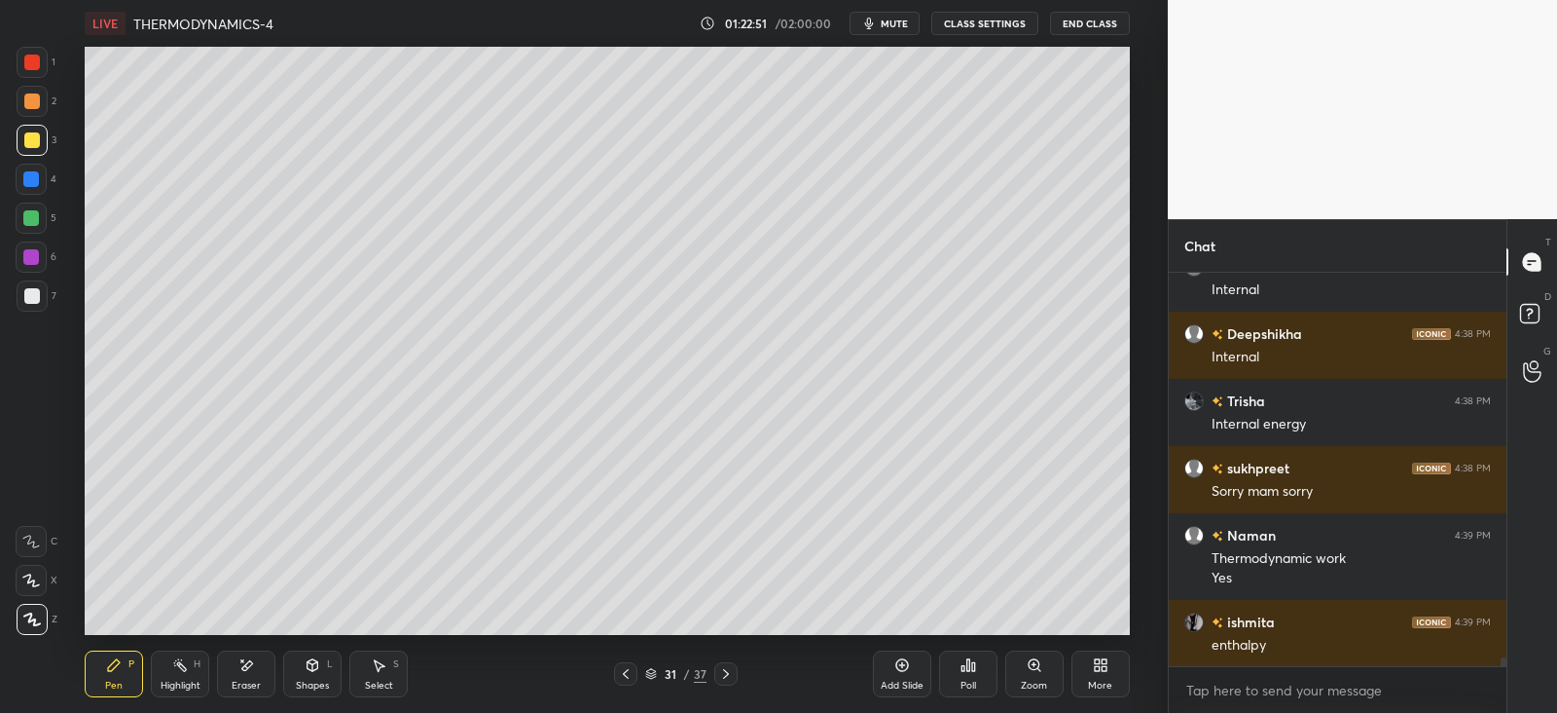
click at [29, 255] on div at bounding box center [31, 257] width 16 height 16
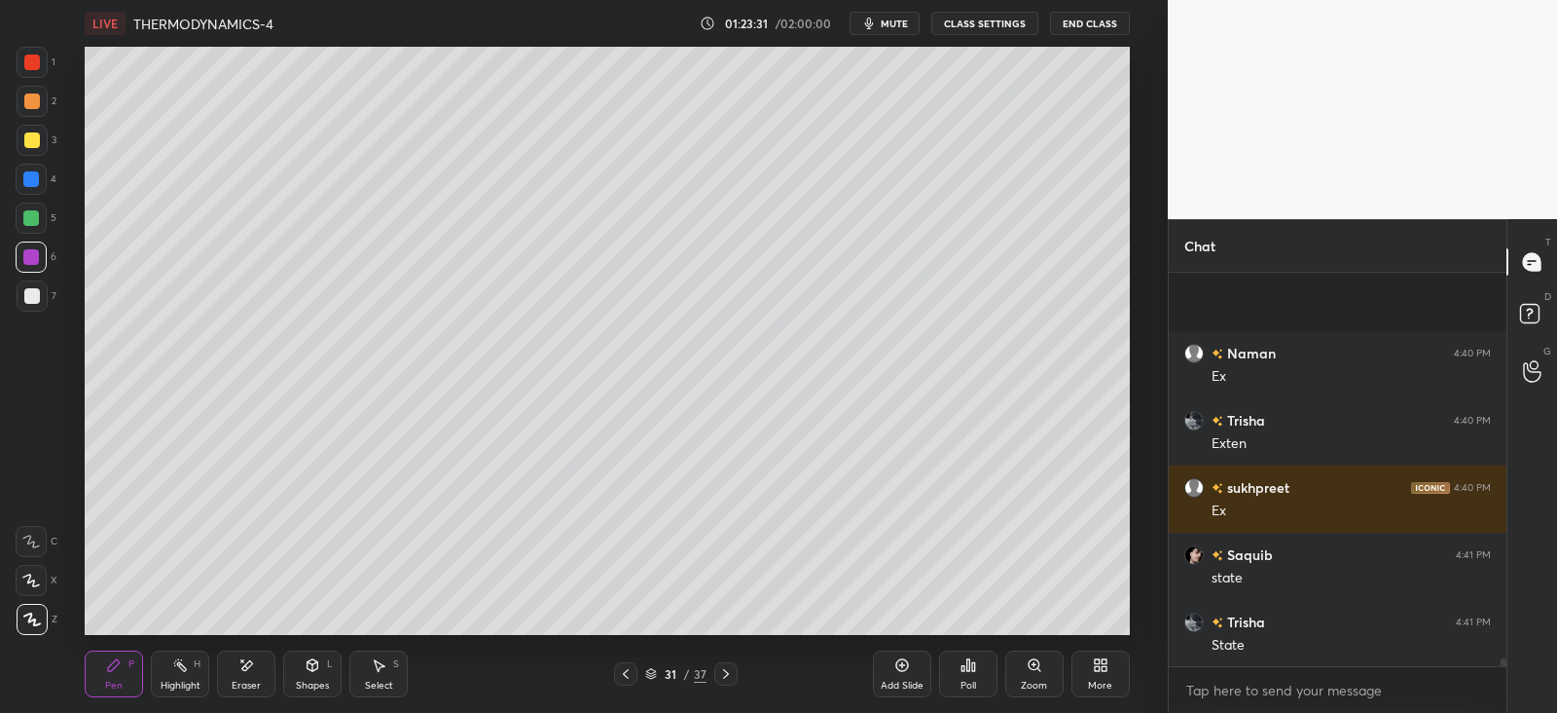
scroll to position [18626, 0]
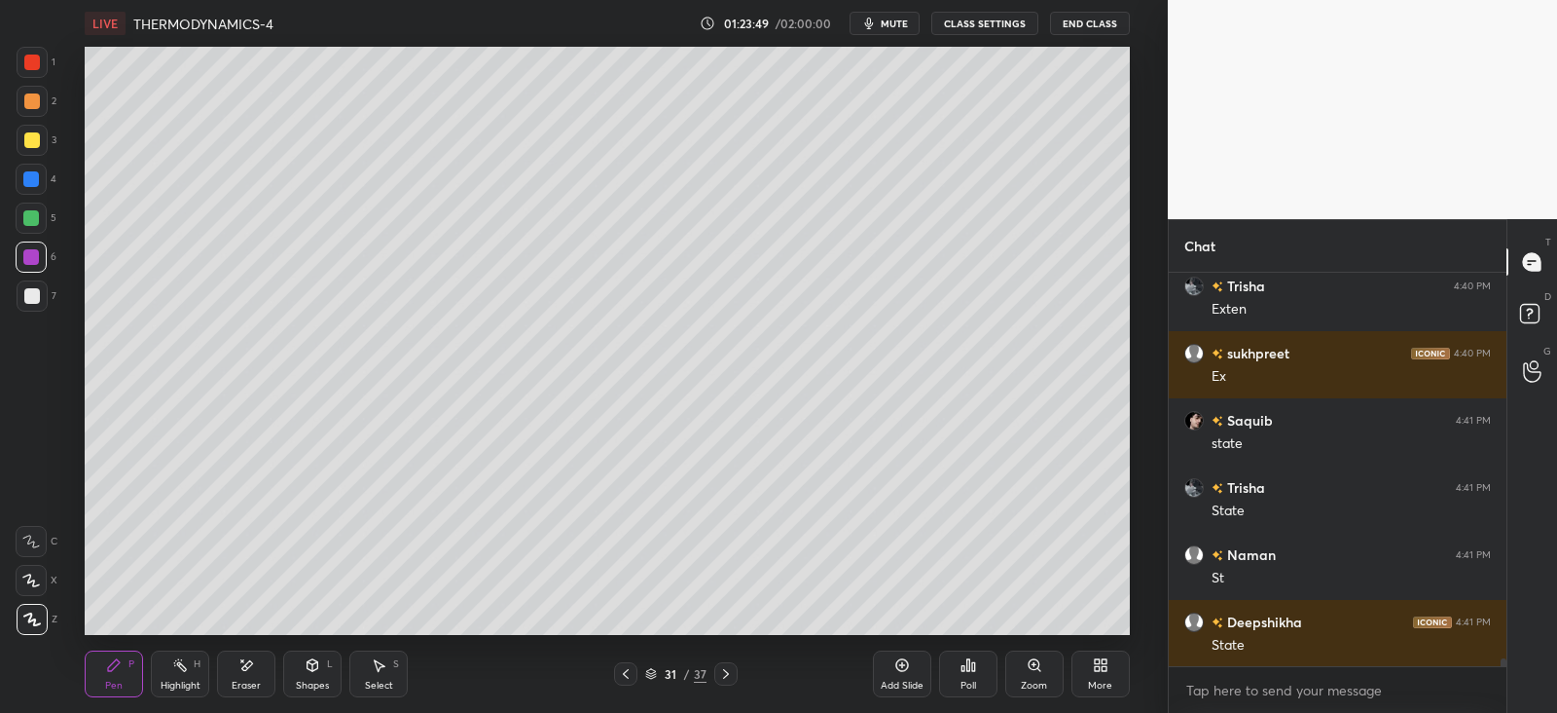
click at [313, 681] on div "Shapes" at bounding box center [312, 685] width 33 height 10
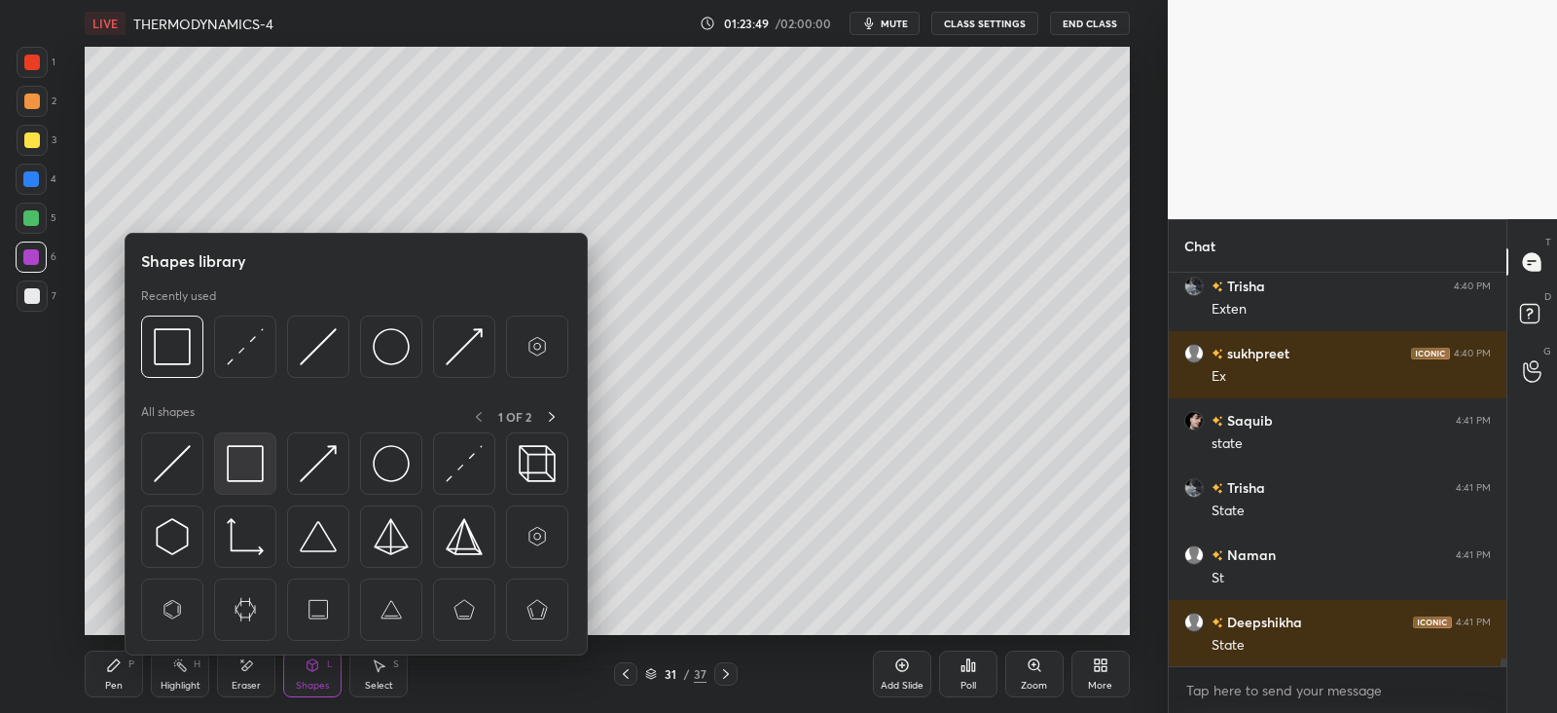
click at [244, 458] on img at bounding box center [245, 463] width 37 height 37
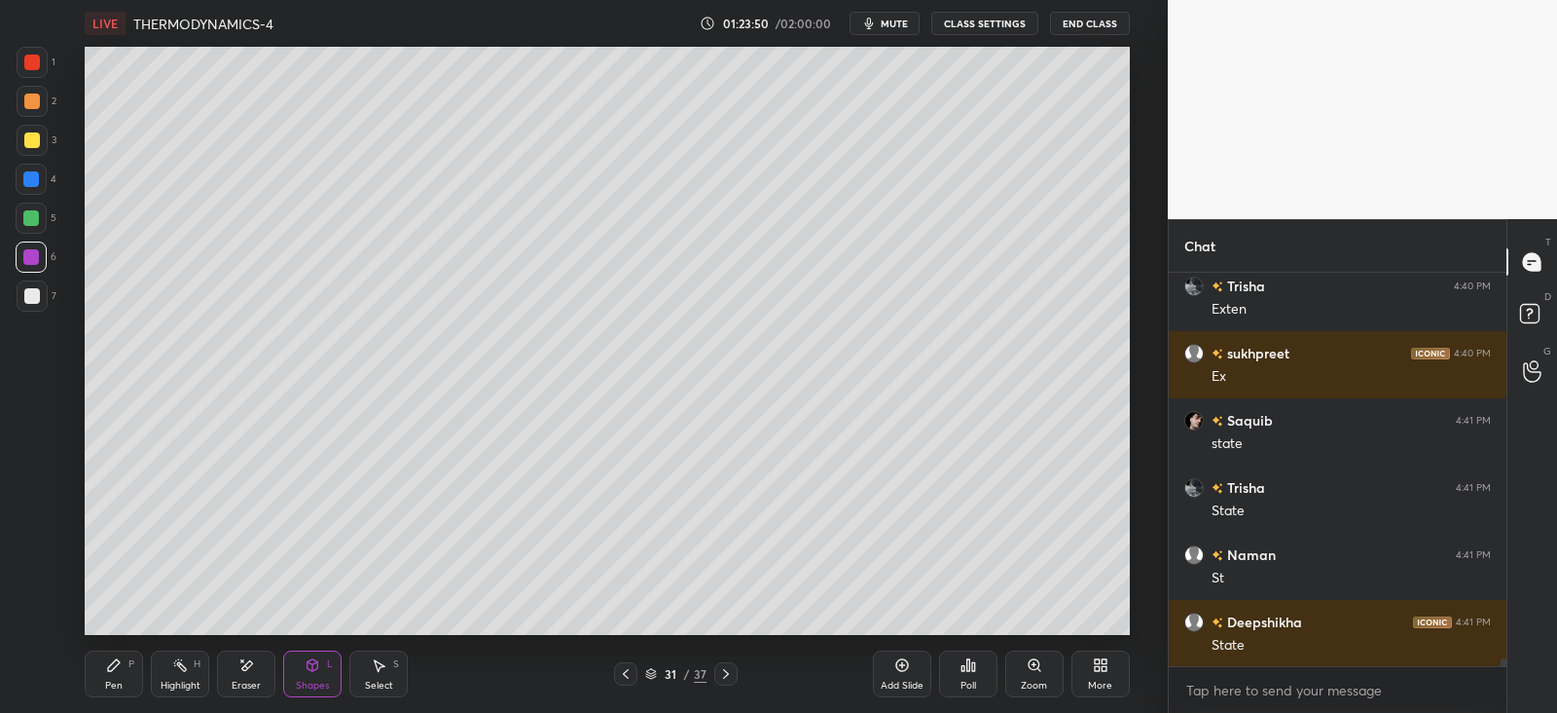
scroll to position [18694, 0]
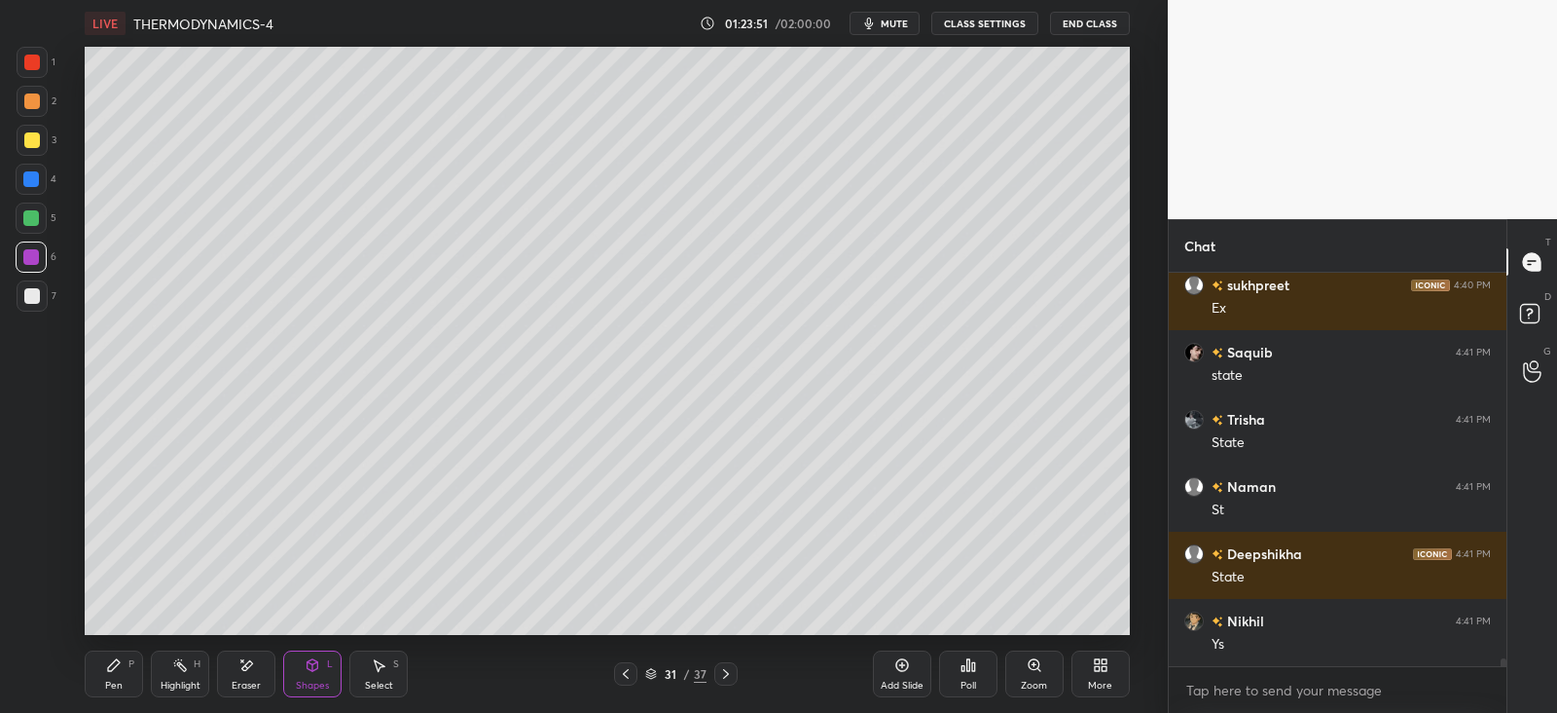
click at [113, 683] on div "Pen" at bounding box center [114, 685] width 18 height 10
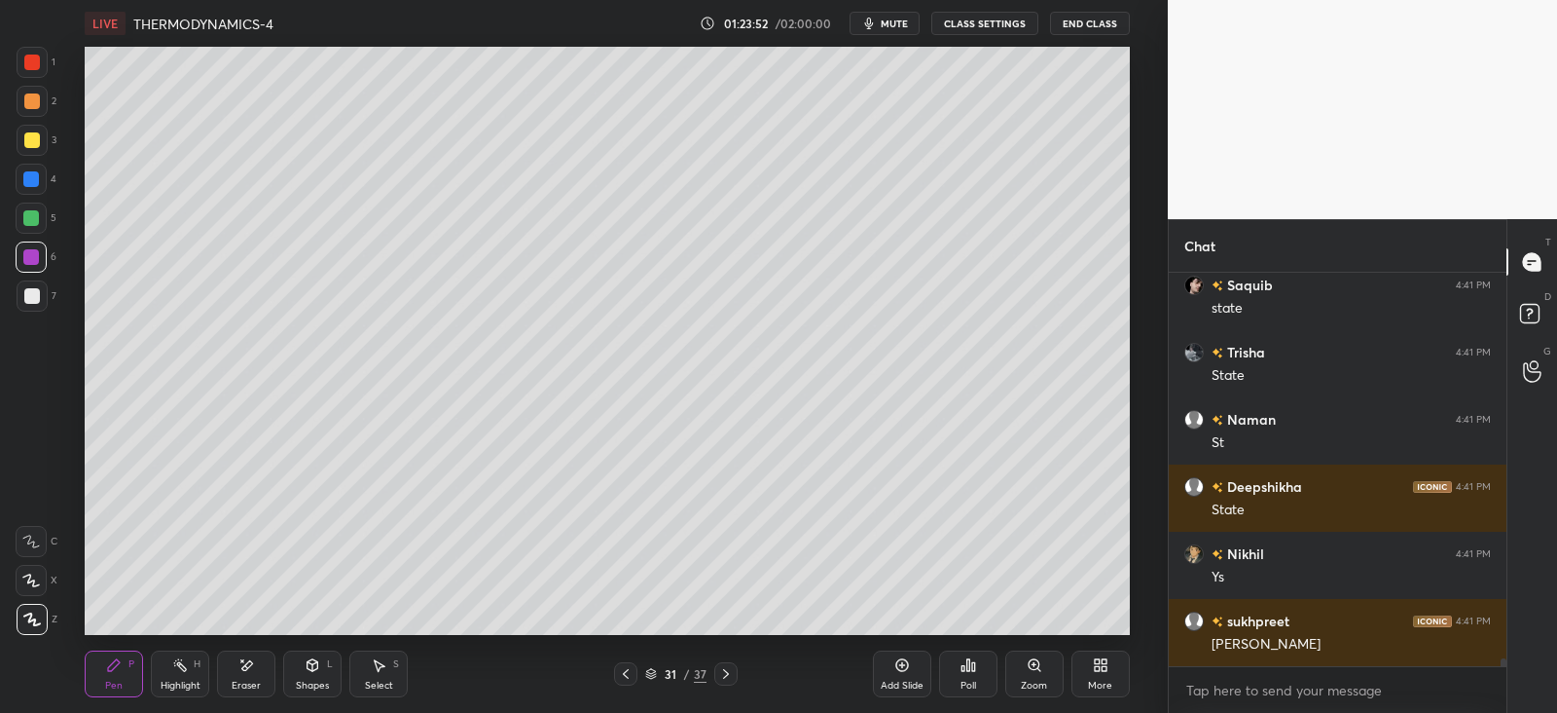
scroll to position [18828, 0]
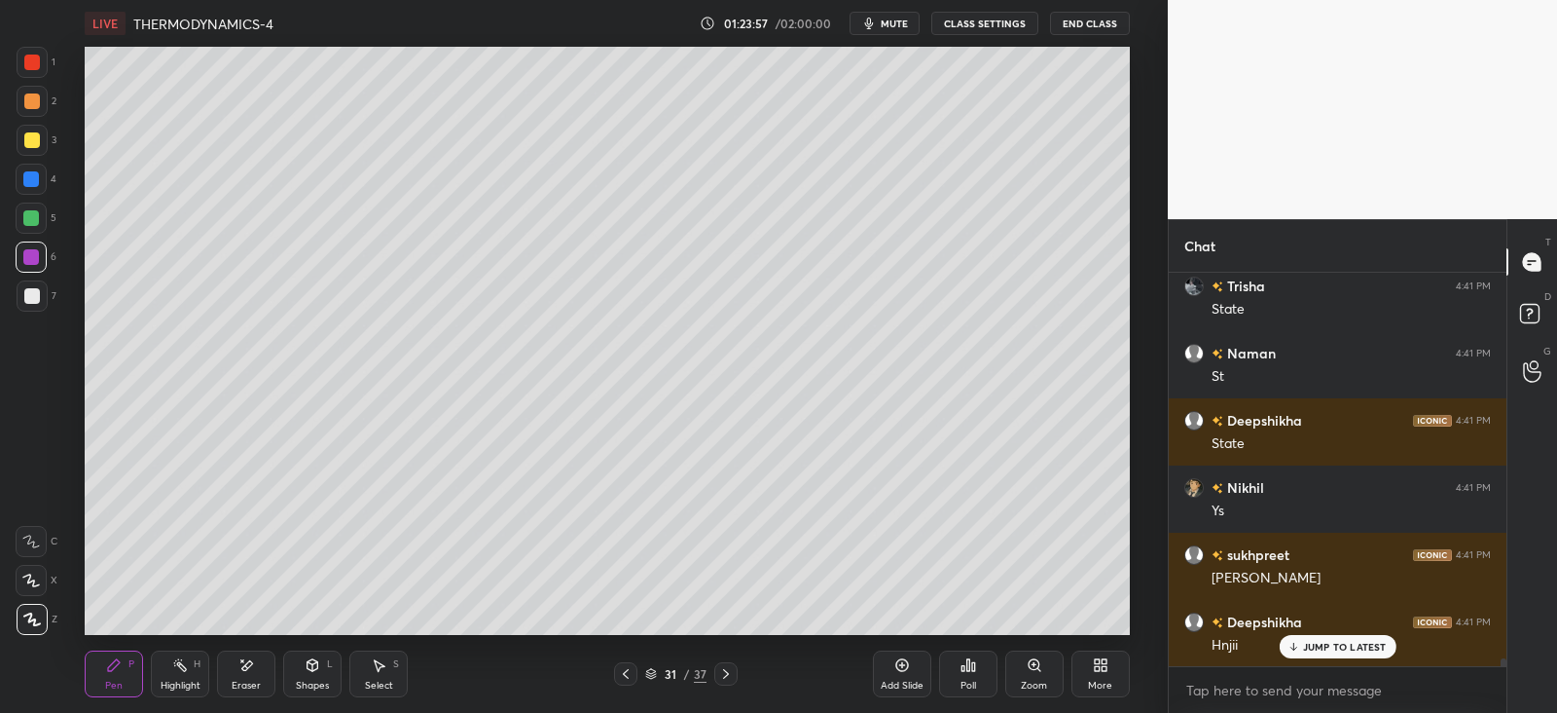
click at [32, 294] on div at bounding box center [32, 296] width 16 height 16
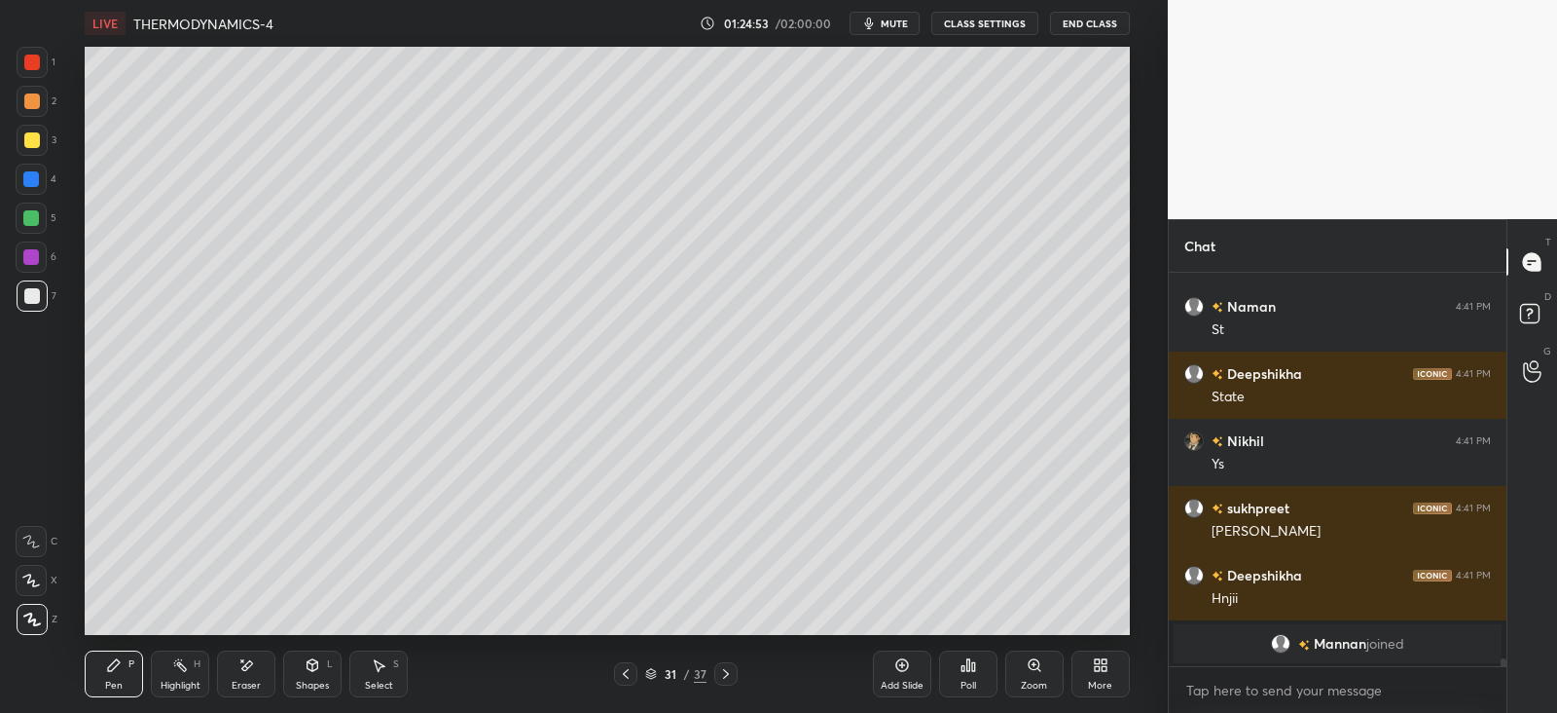
scroll to position [348, 331]
click at [36, 250] on div at bounding box center [31, 257] width 16 height 16
click at [1340, 643] on p "JUMP TO LATEST" at bounding box center [1345, 647] width 84 height 12
click at [257, 670] on div "Eraser" at bounding box center [246, 673] width 58 height 47
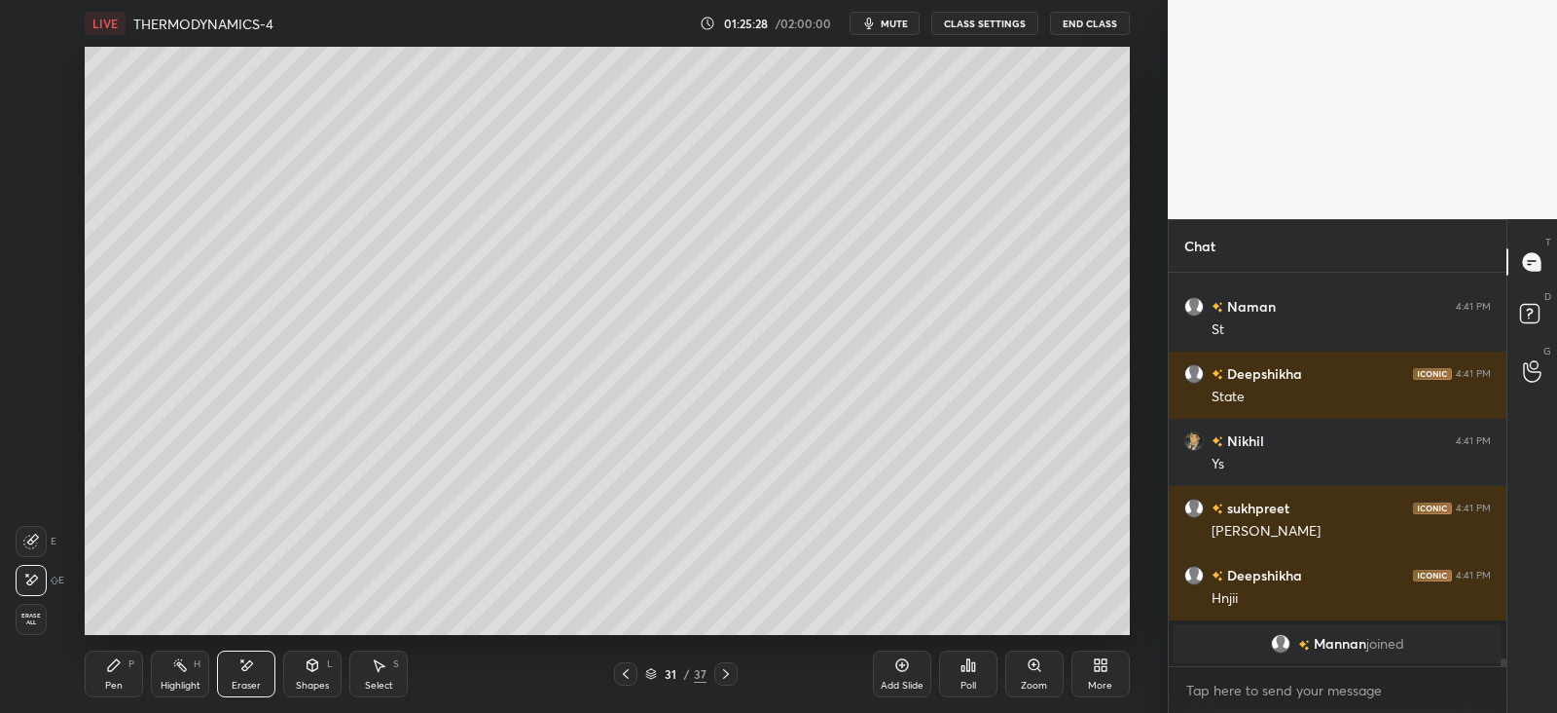
click at [134, 669] on div "Pen P" at bounding box center [114, 673] width 58 height 47
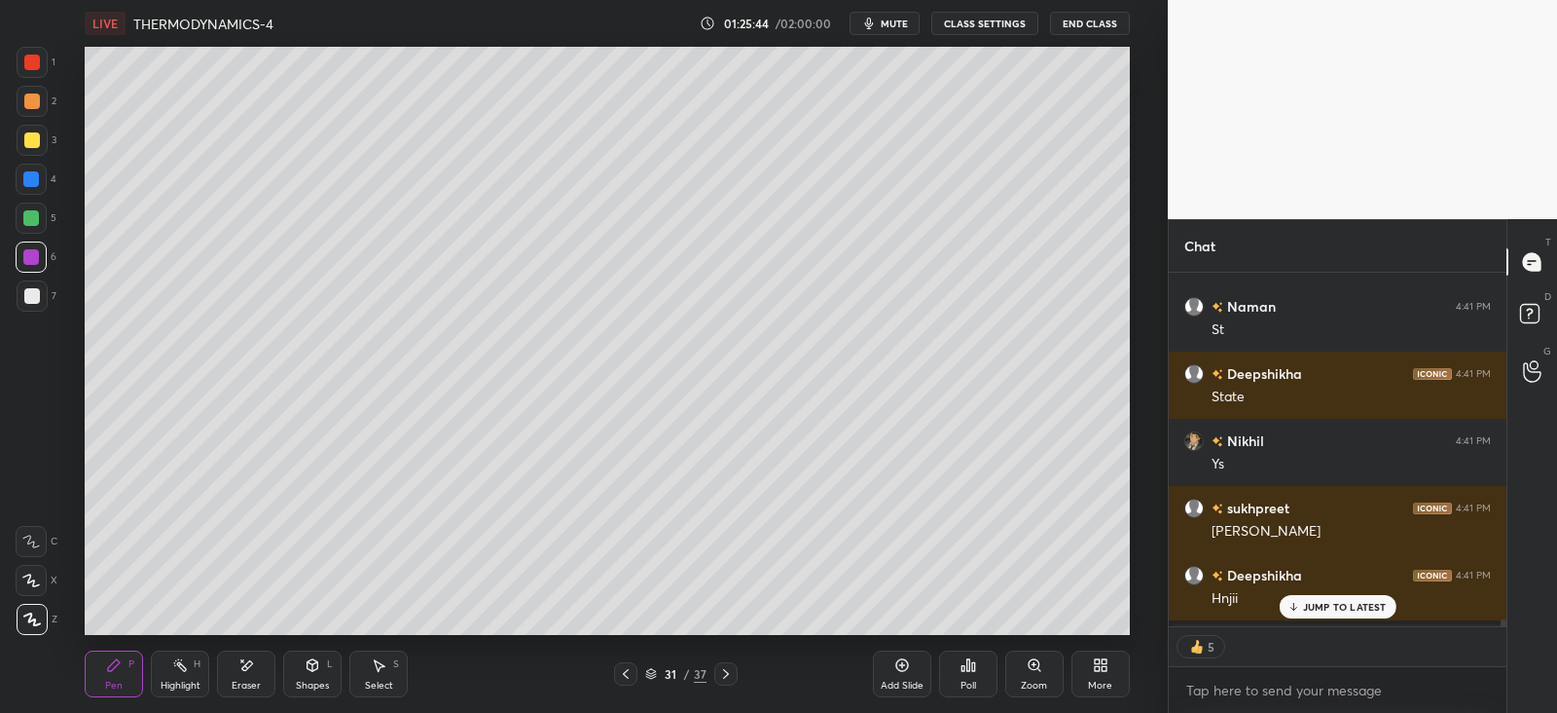
scroll to position [18981, 0]
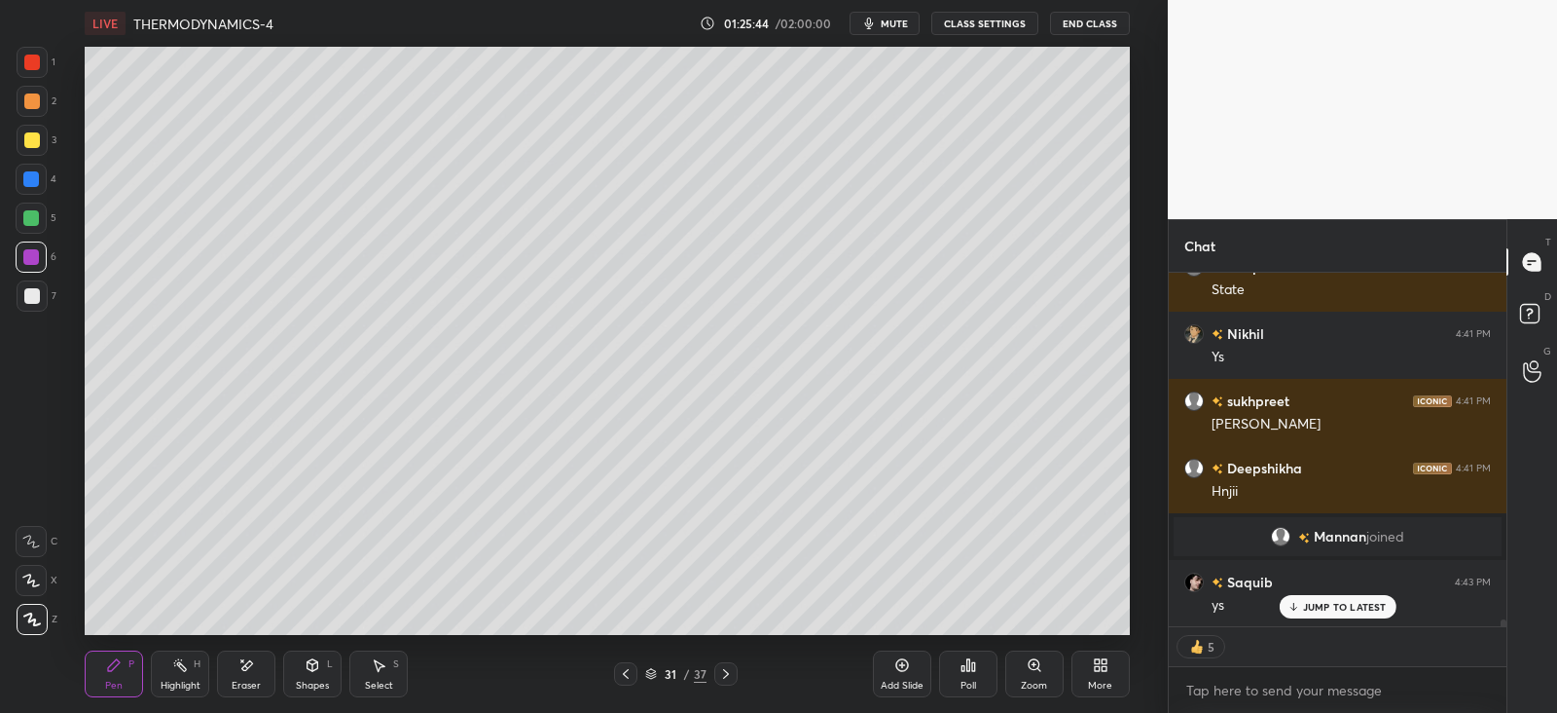
click at [725, 671] on icon at bounding box center [726, 674] width 6 height 10
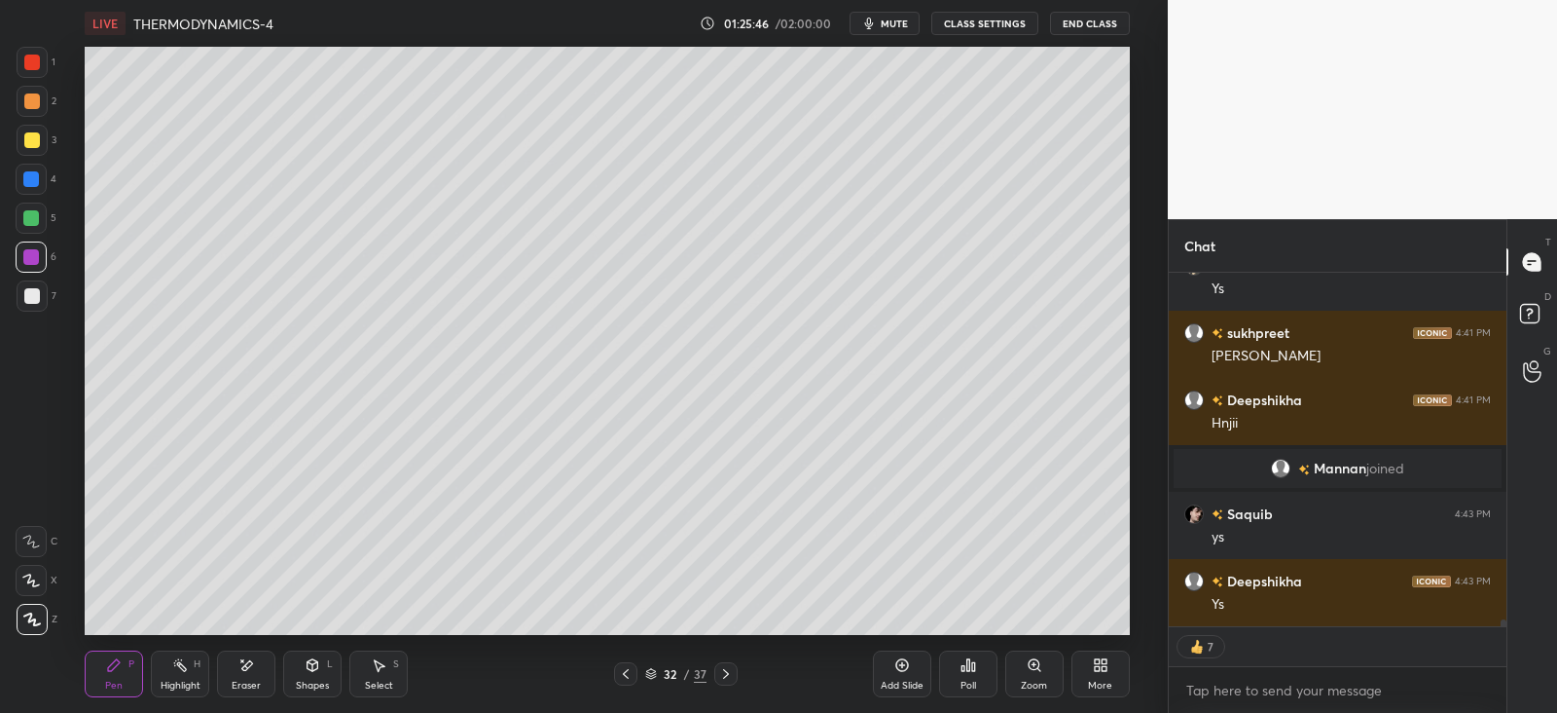
click at [33, 138] on div at bounding box center [32, 140] width 16 height 16
click at [313, 682] on div "Shapes" at bounding box center [312, 685] width 33 height 10
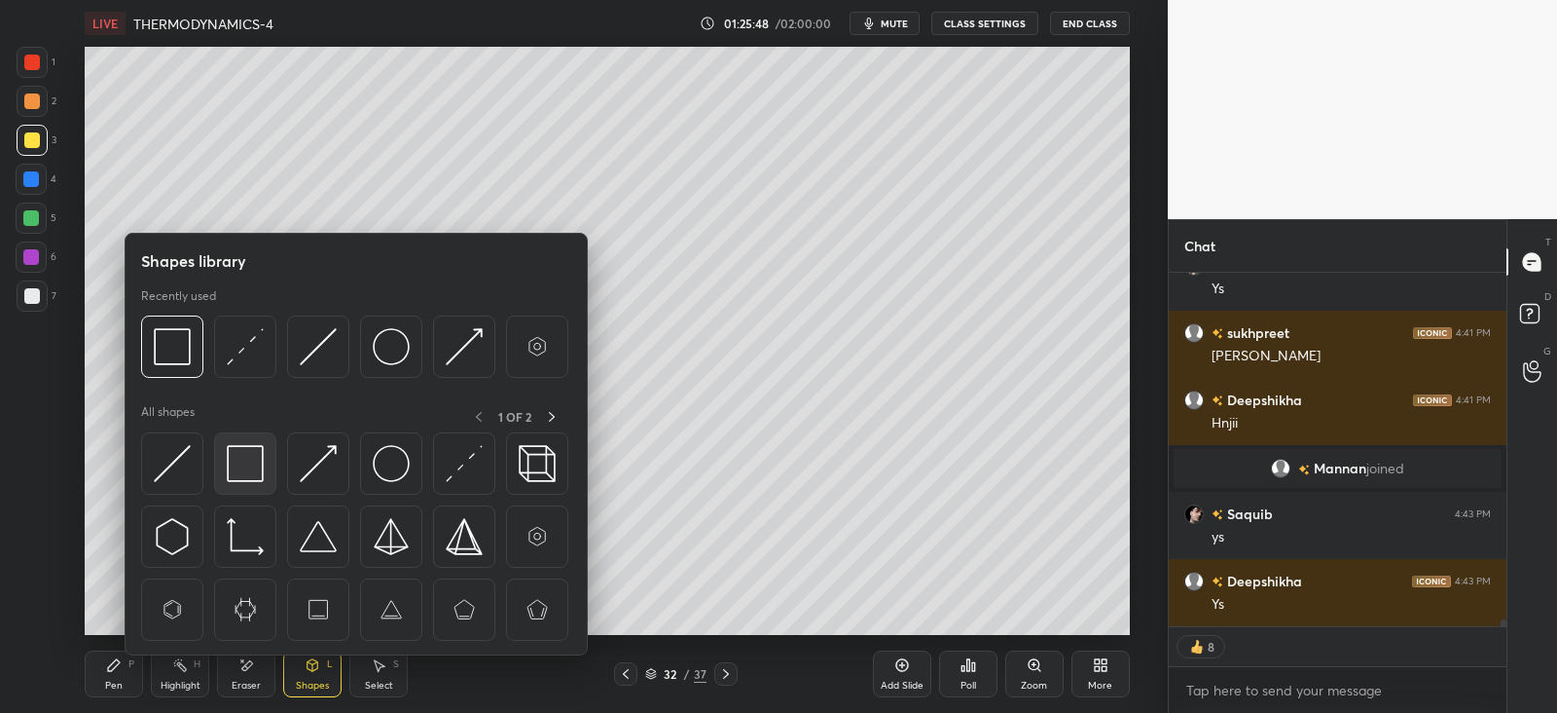
click at [250, 447] on img at bounding box center [245, 463] width 37 height 37
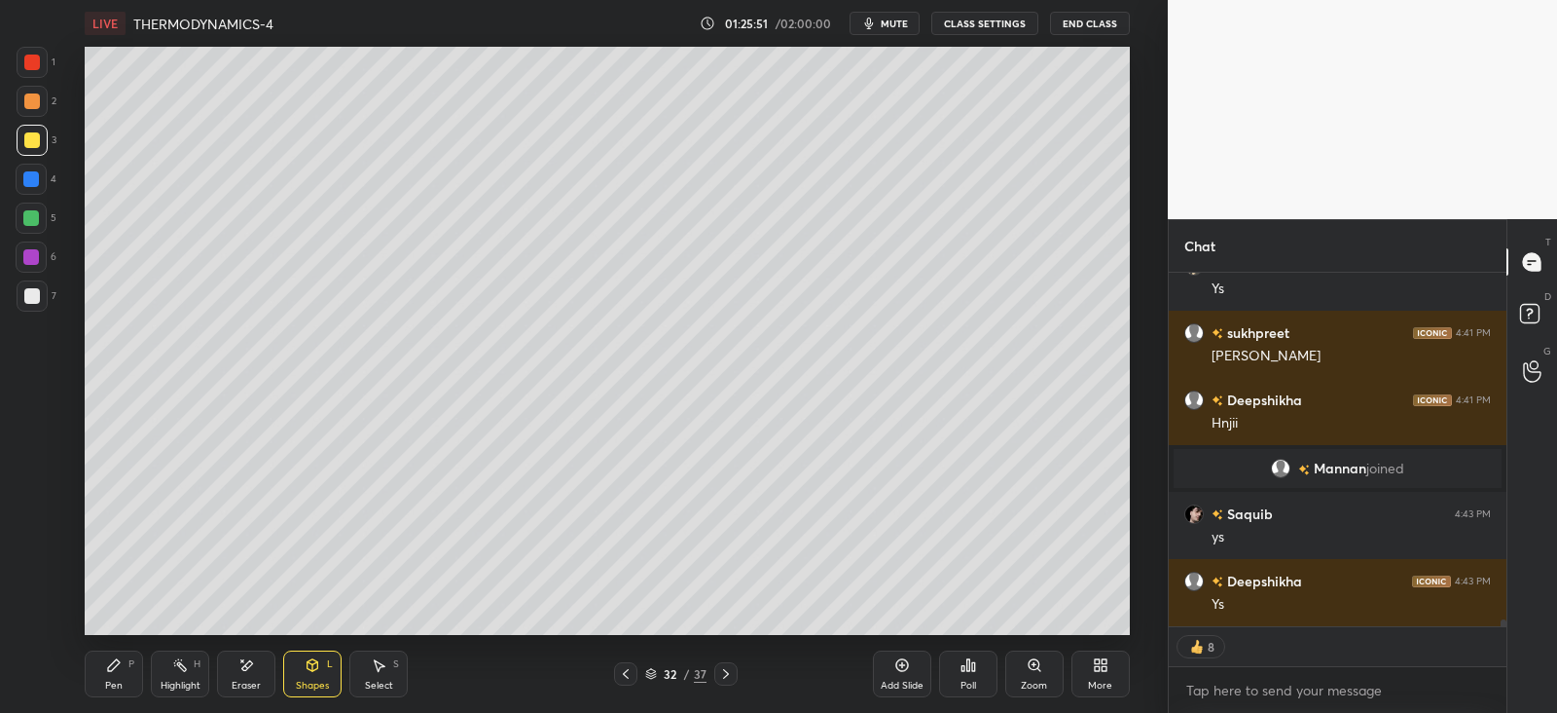
click at [123, 664] on div "Pen P" at bounding box center [114, 673] width 58 height 47
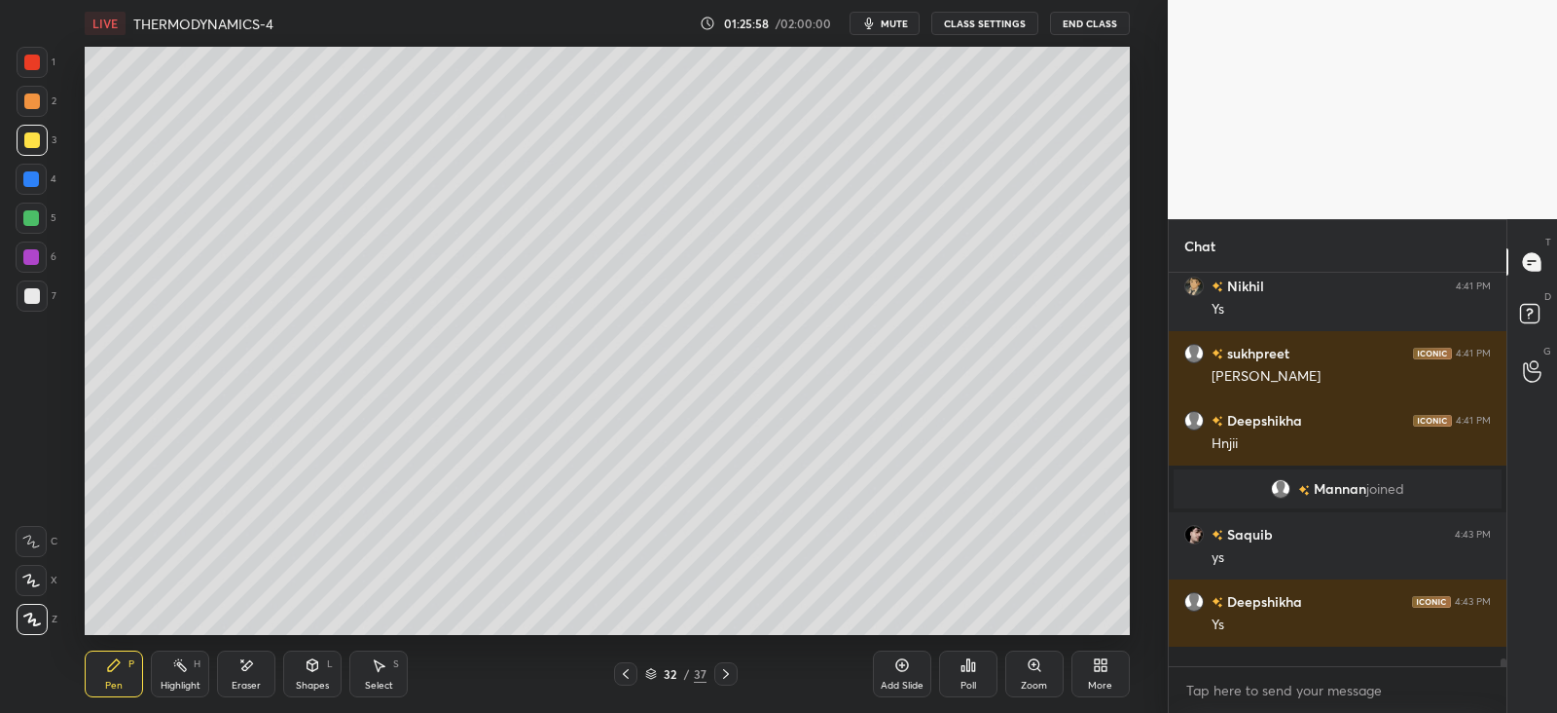
scroll to position [19010, 0]
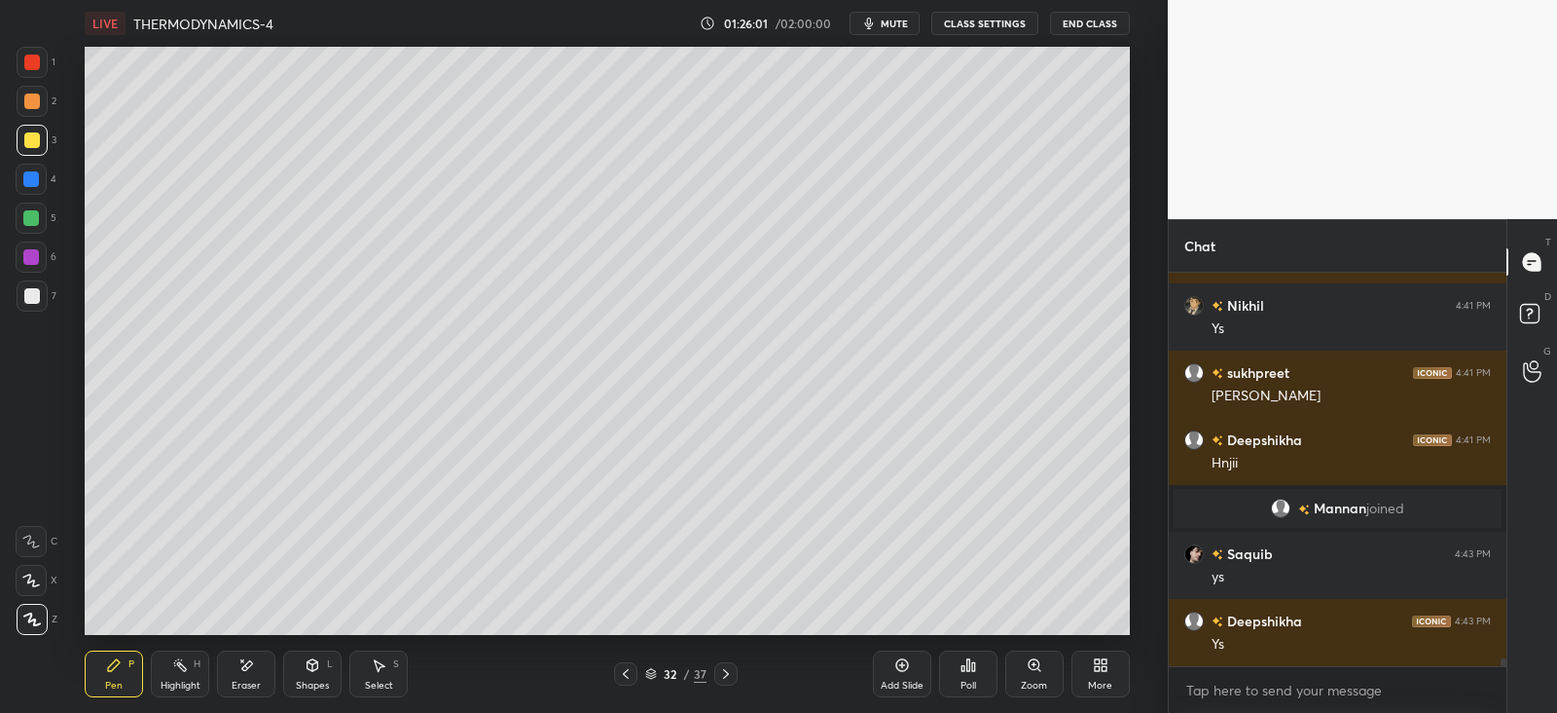
click at [28, 136] on div at bounding box center [32, 140] width 16 height 16
click at [30, 95] on div at bounding box center [32, 101] width 16 height 16
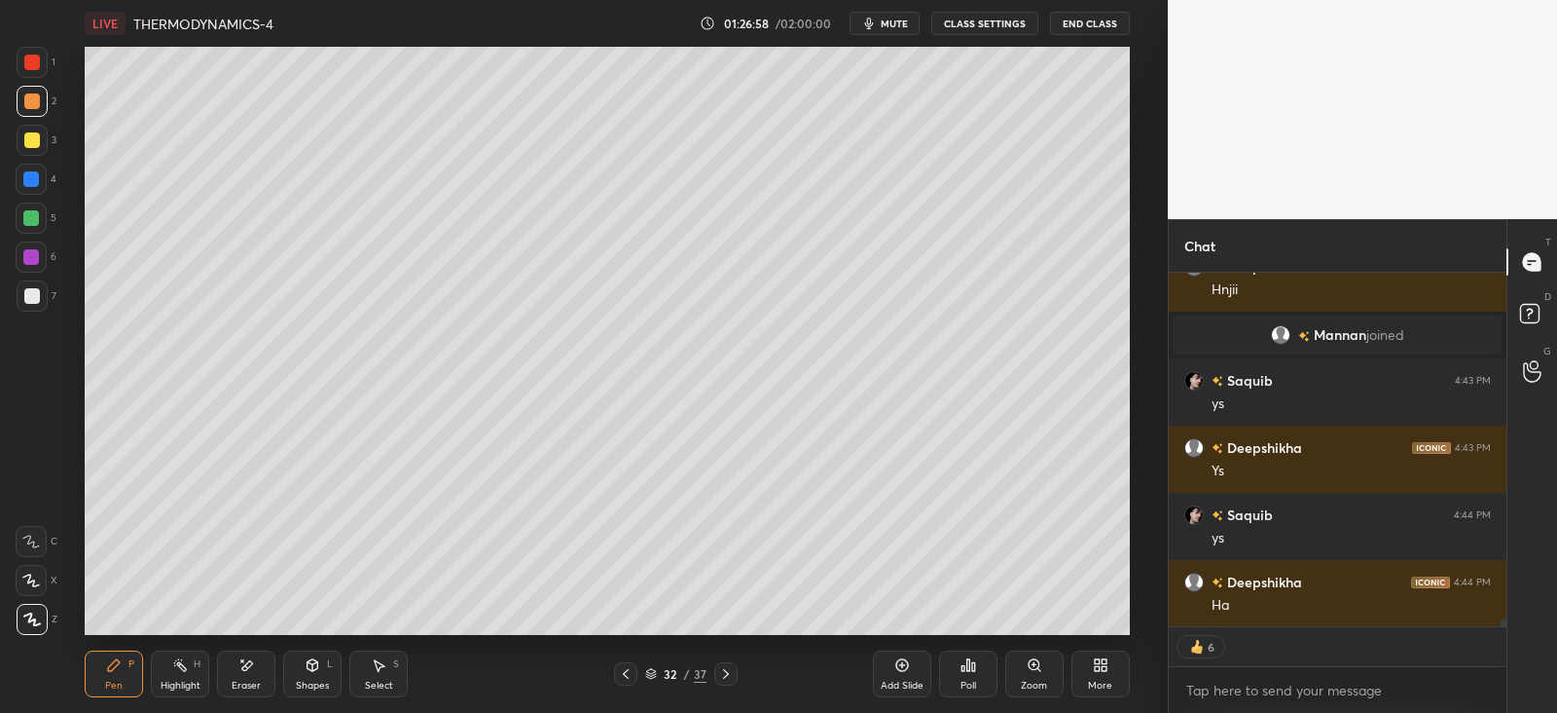
scroll to position [19250, 0]
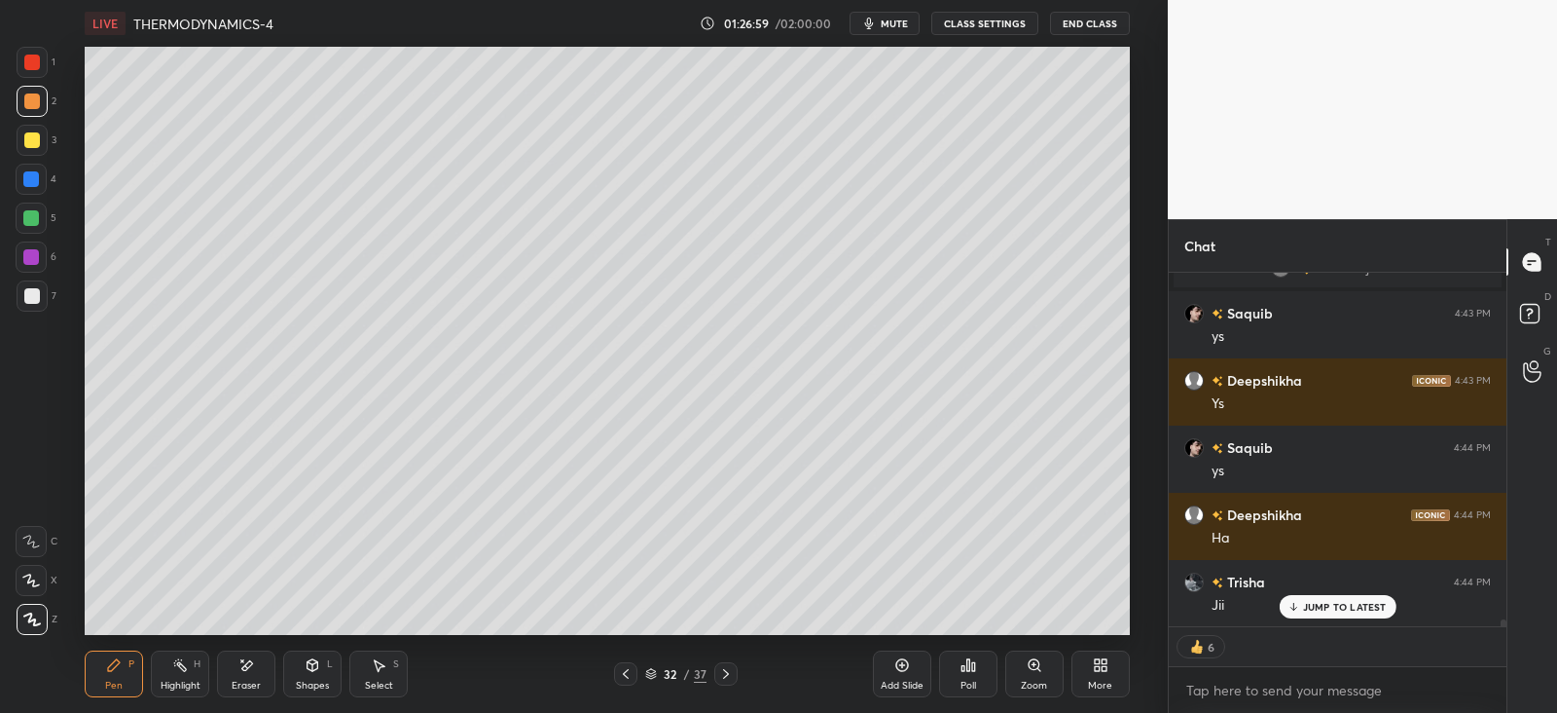
click at [258, 666] on div "Eraser" at bounding box center [246, 673] width 58 height 47
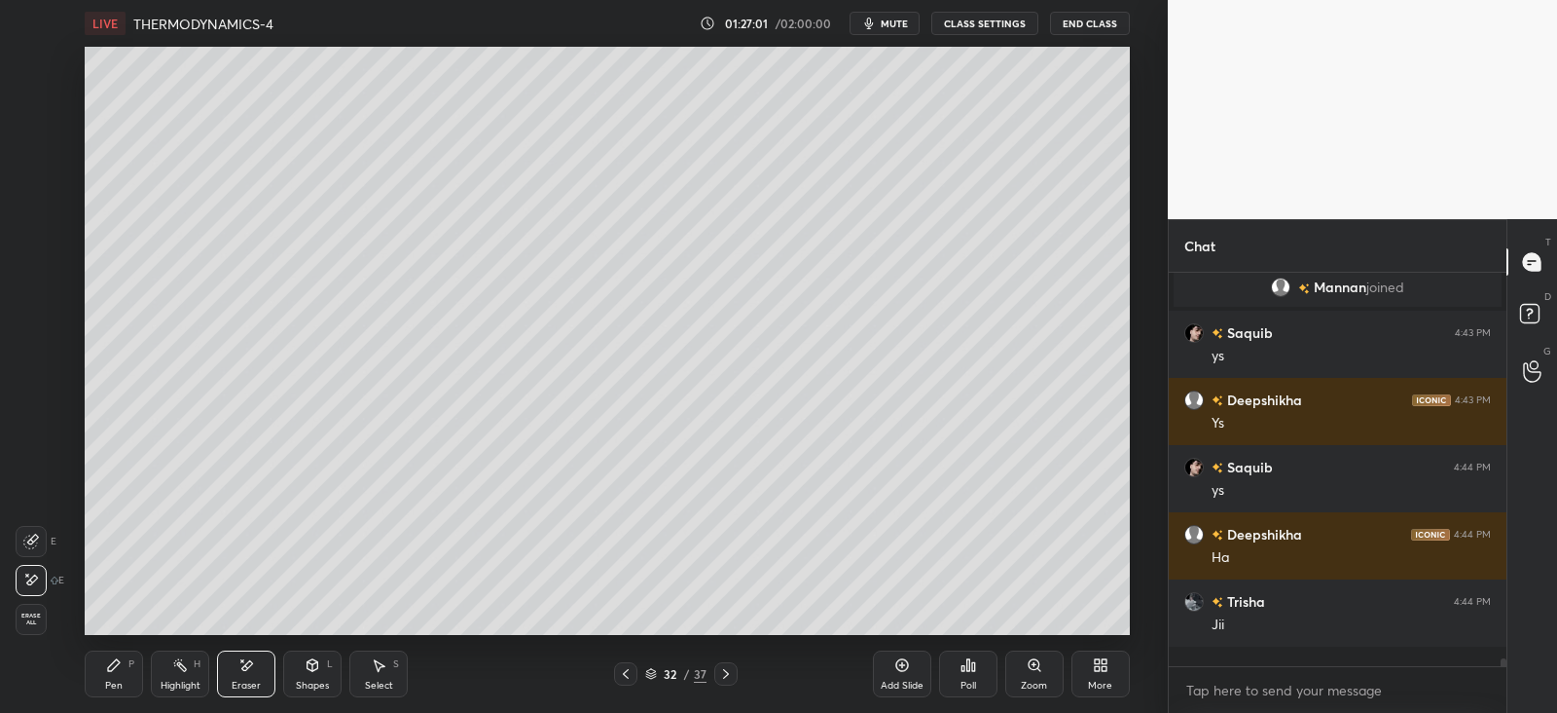
scroll to position [386, 331]
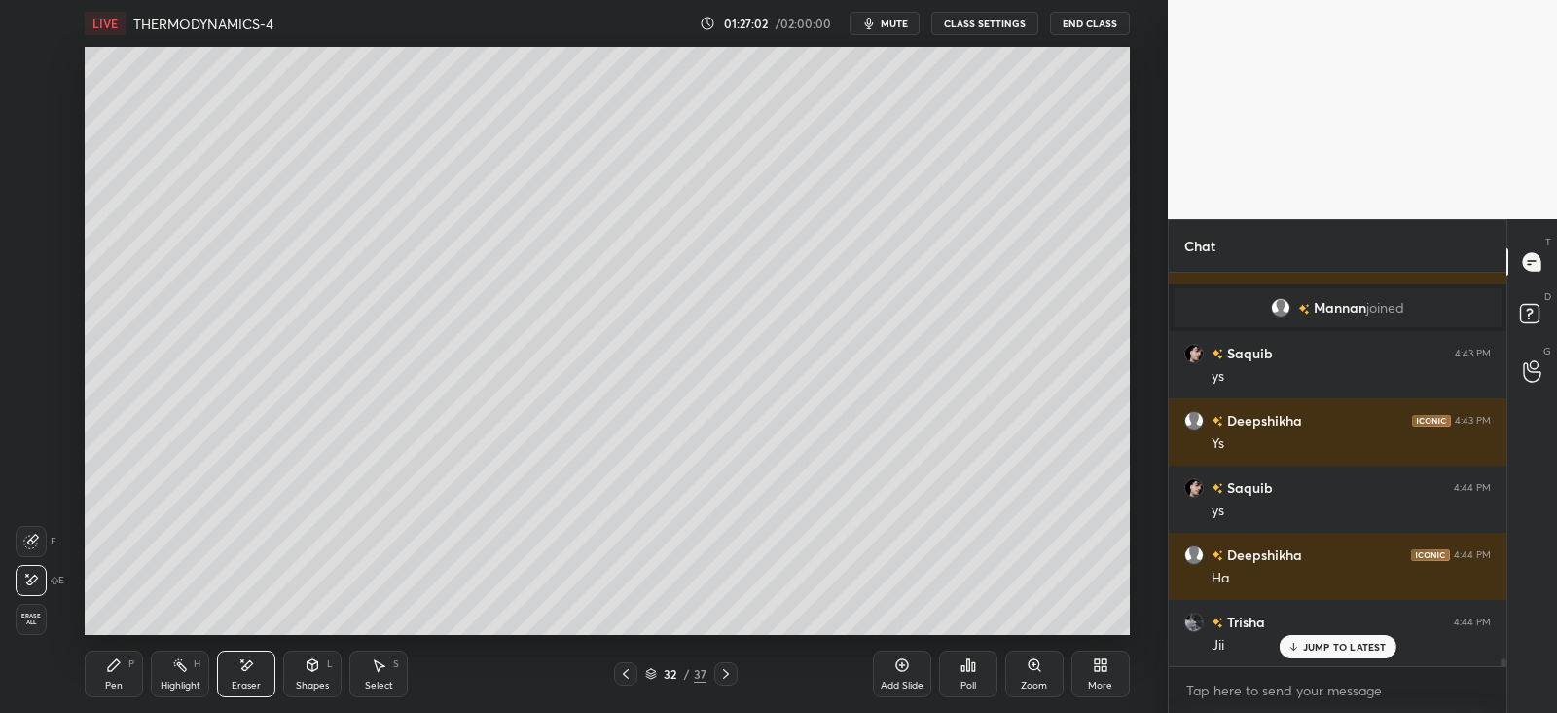
click at [317, 668] on icon at bounding box center [313, 665] width 11 height 12
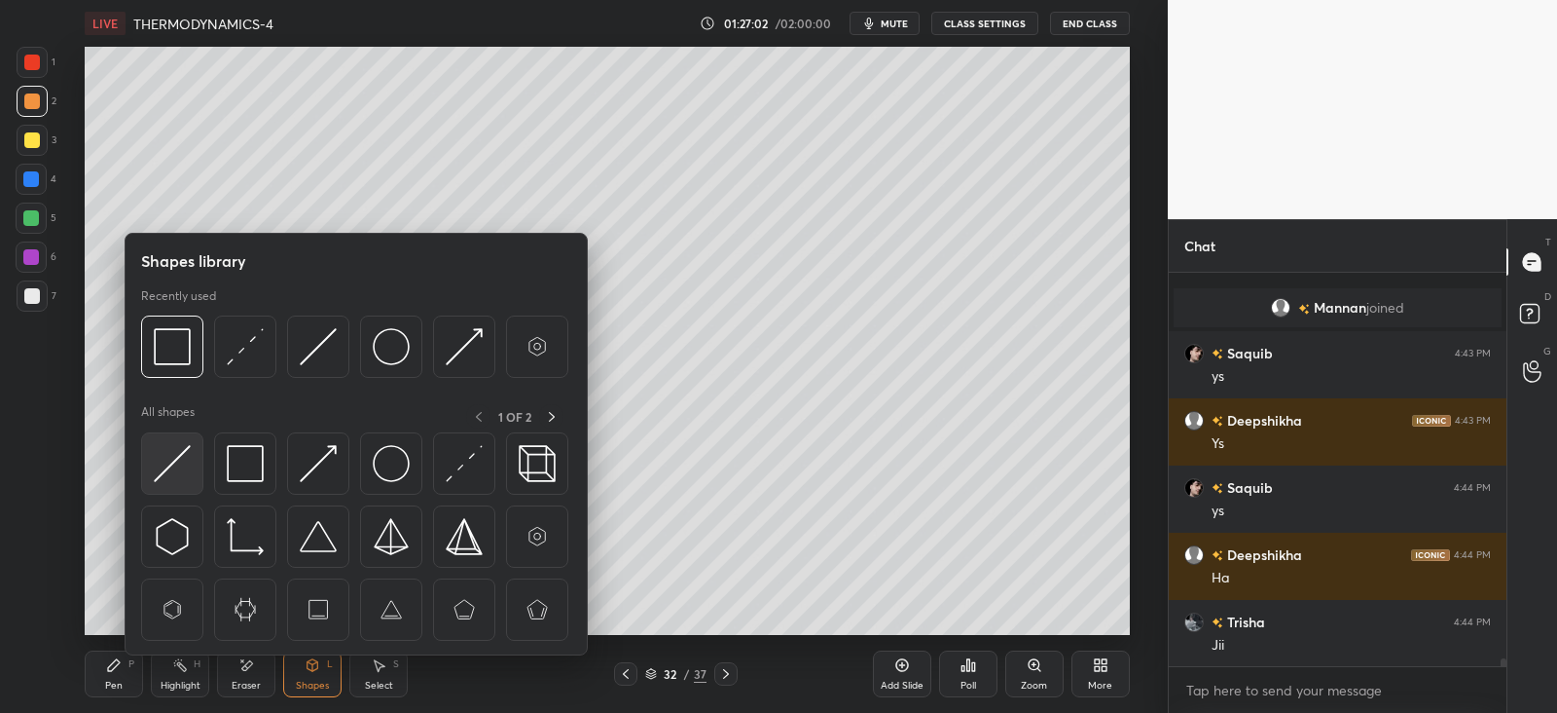
scroll to position [19278, 0]
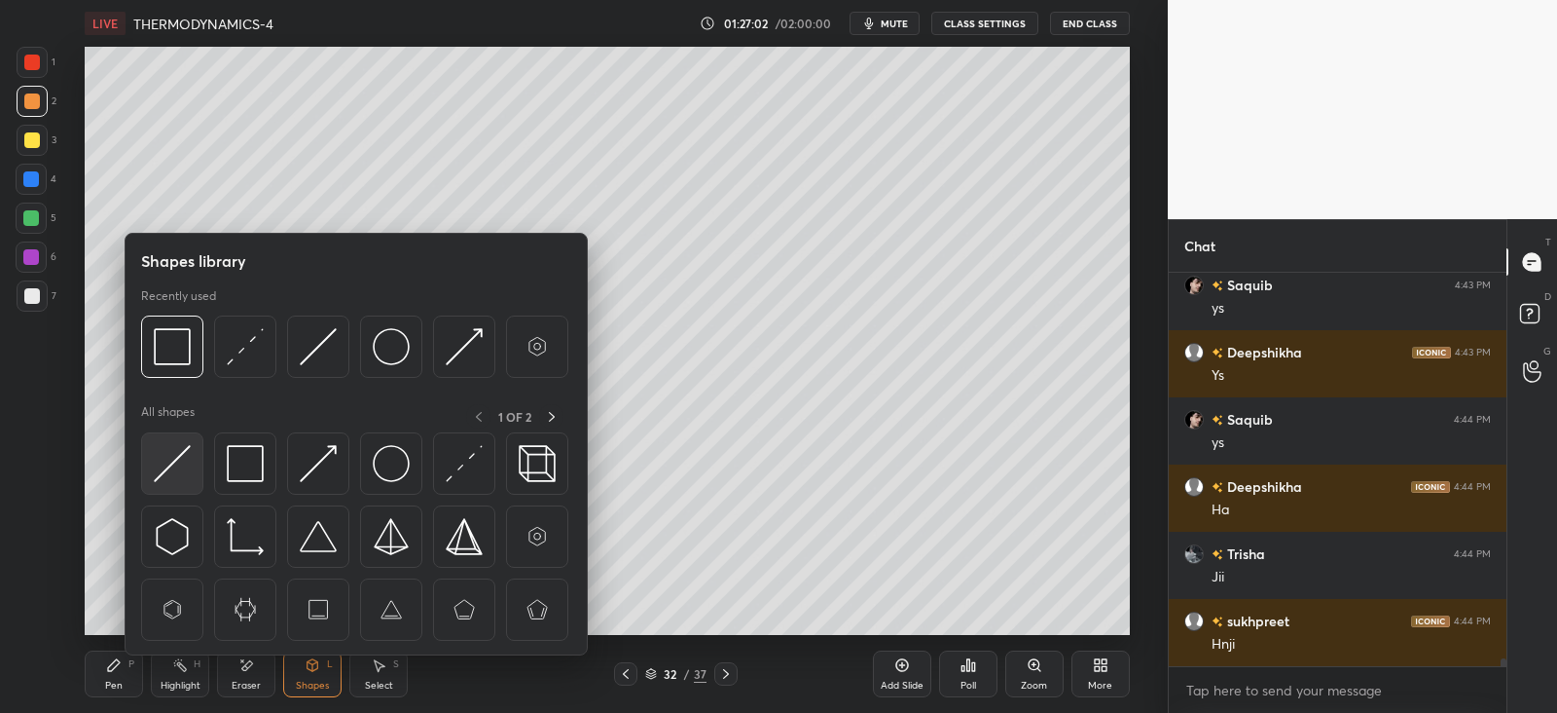
click at [185, 461] on img at bounding box center [172, 463] width 37 height 37
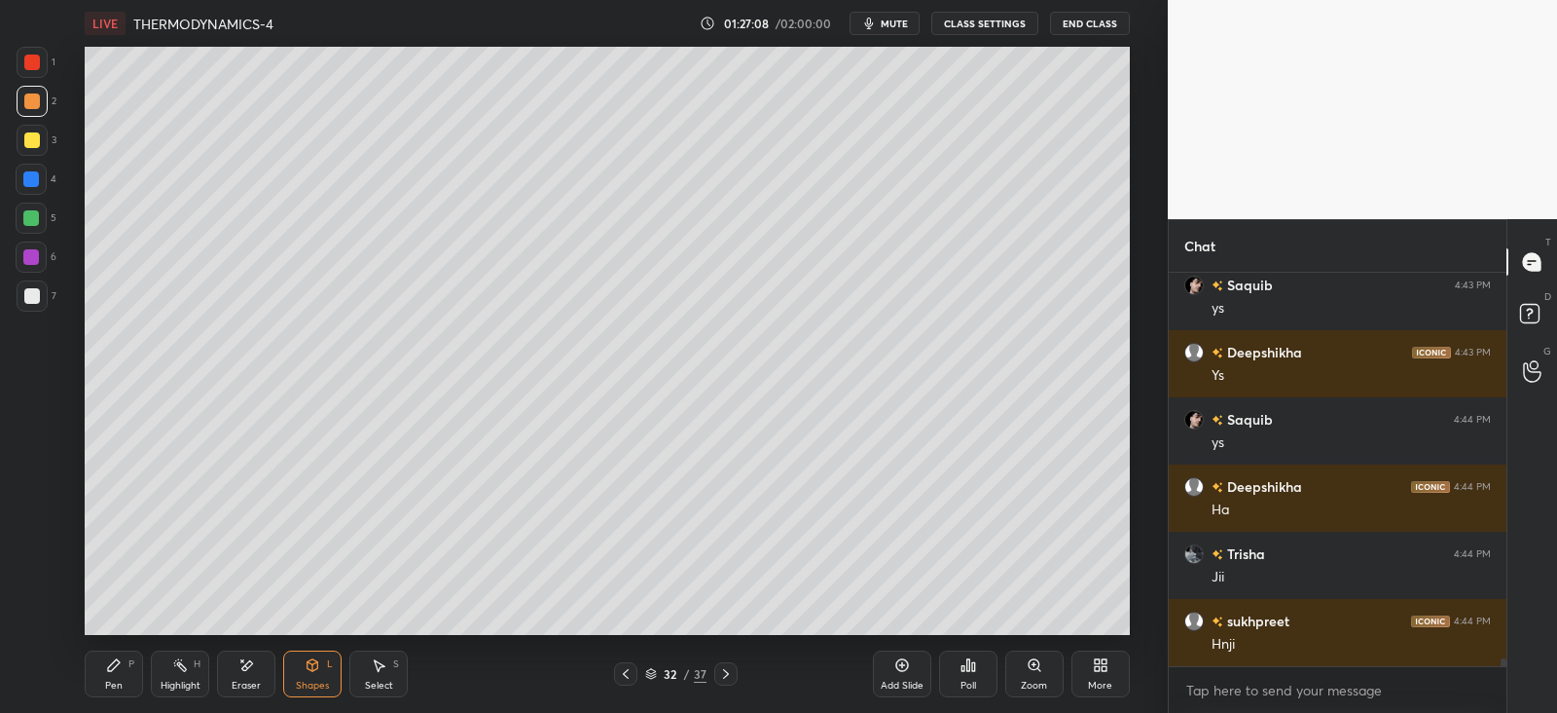
click at [119, 677] on div "Pen P" at bounding box center [114, 673] width 58 height 47
click at [32, 291] on div at bounding box center [32, 296] width 16 height 16
click at [310, 674] on div "Shapes L" at bounding box center [312, 673] width 58 height 47
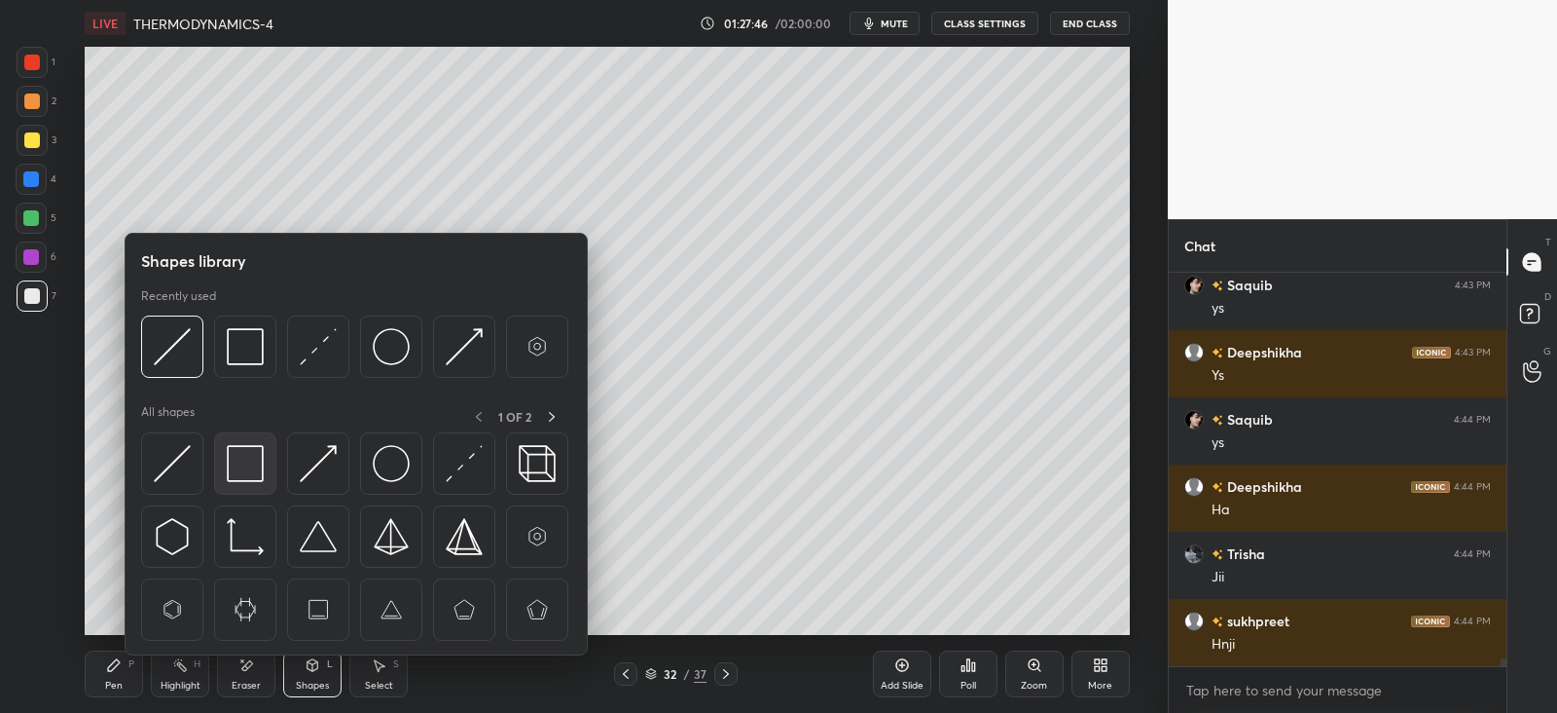
click at [240, 450] on img at bounding box center [245, 463] width 37 height 37
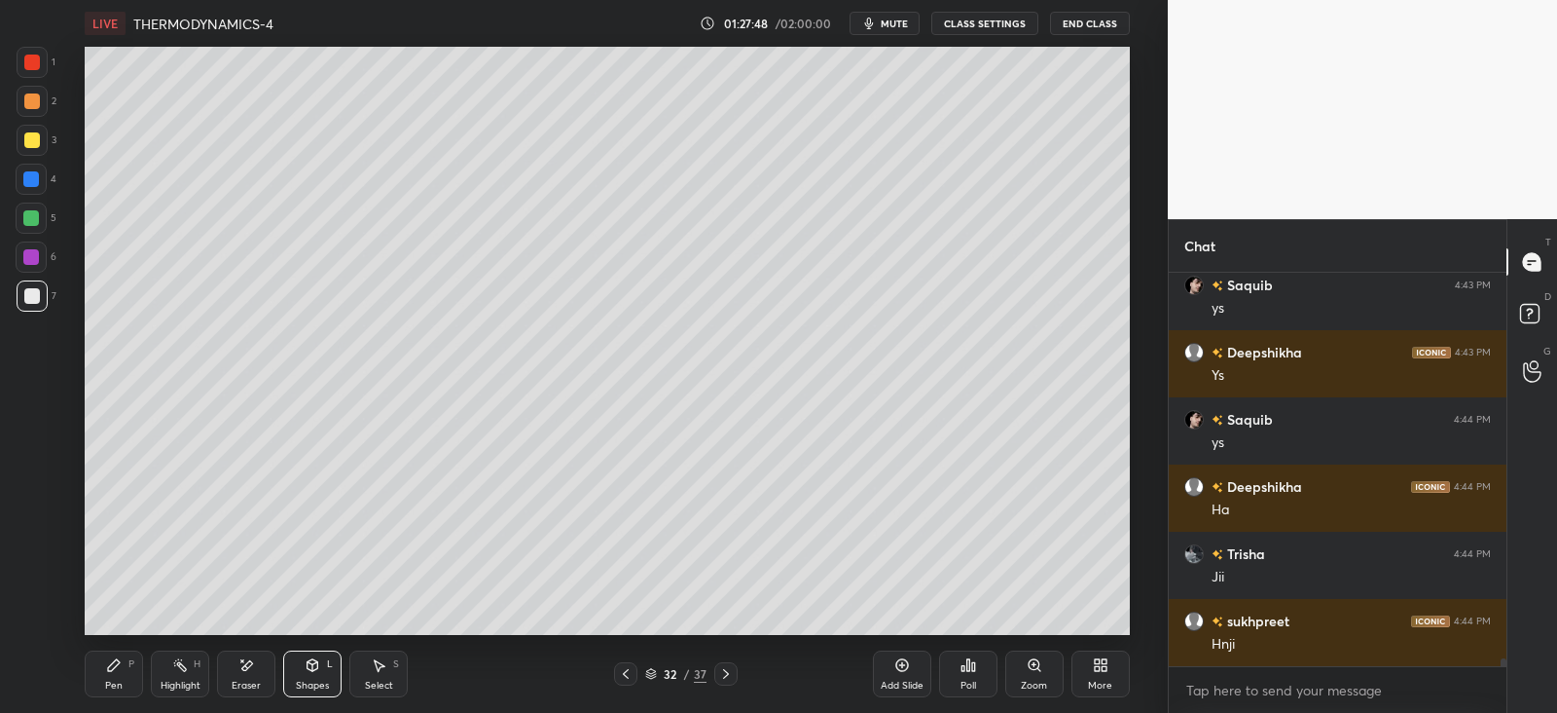
click at [117, 674] on div "Pen P" at bounding box center [114, 673] width 58 height 47
click at [30, 99] on div at bounding box center [32, 101] width 16 height 16
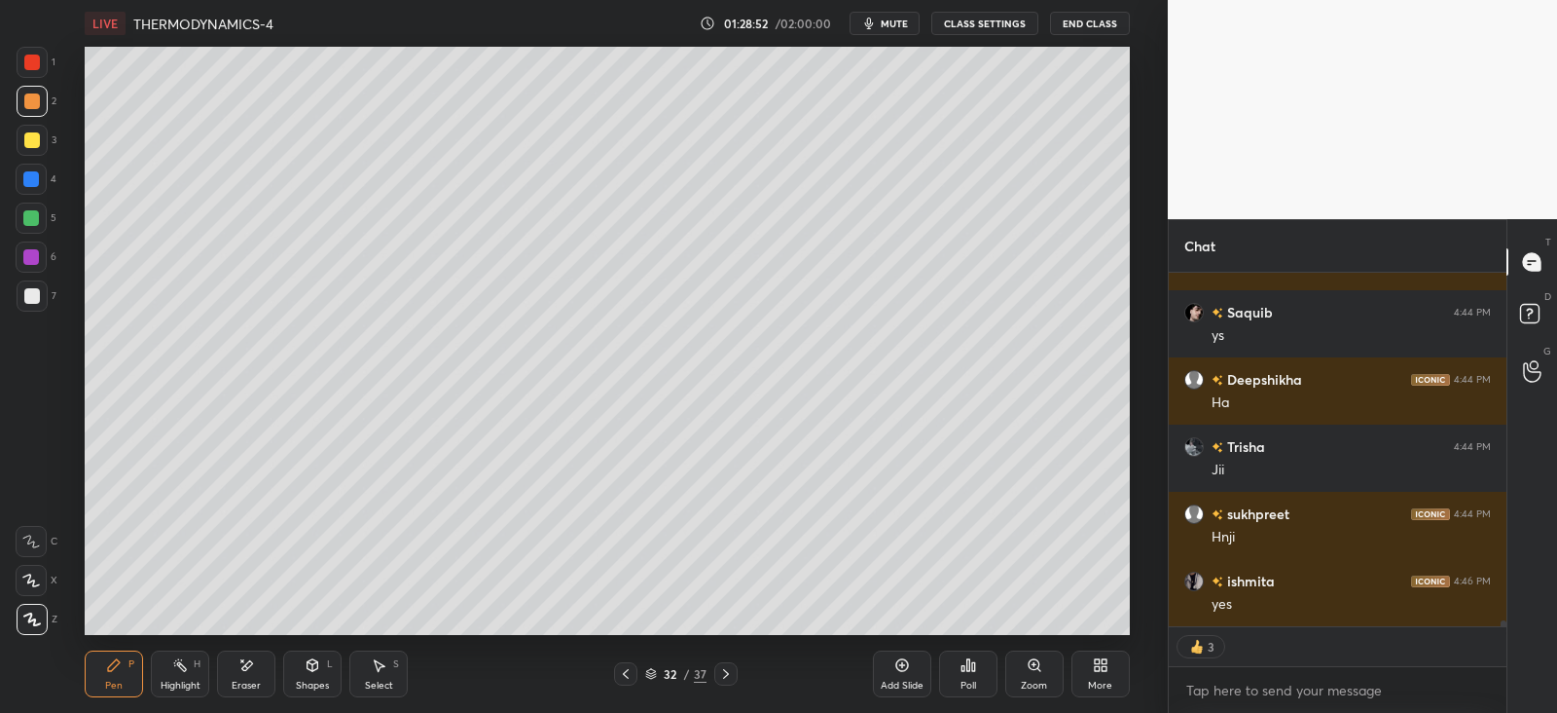
scroll to position [386, 331]
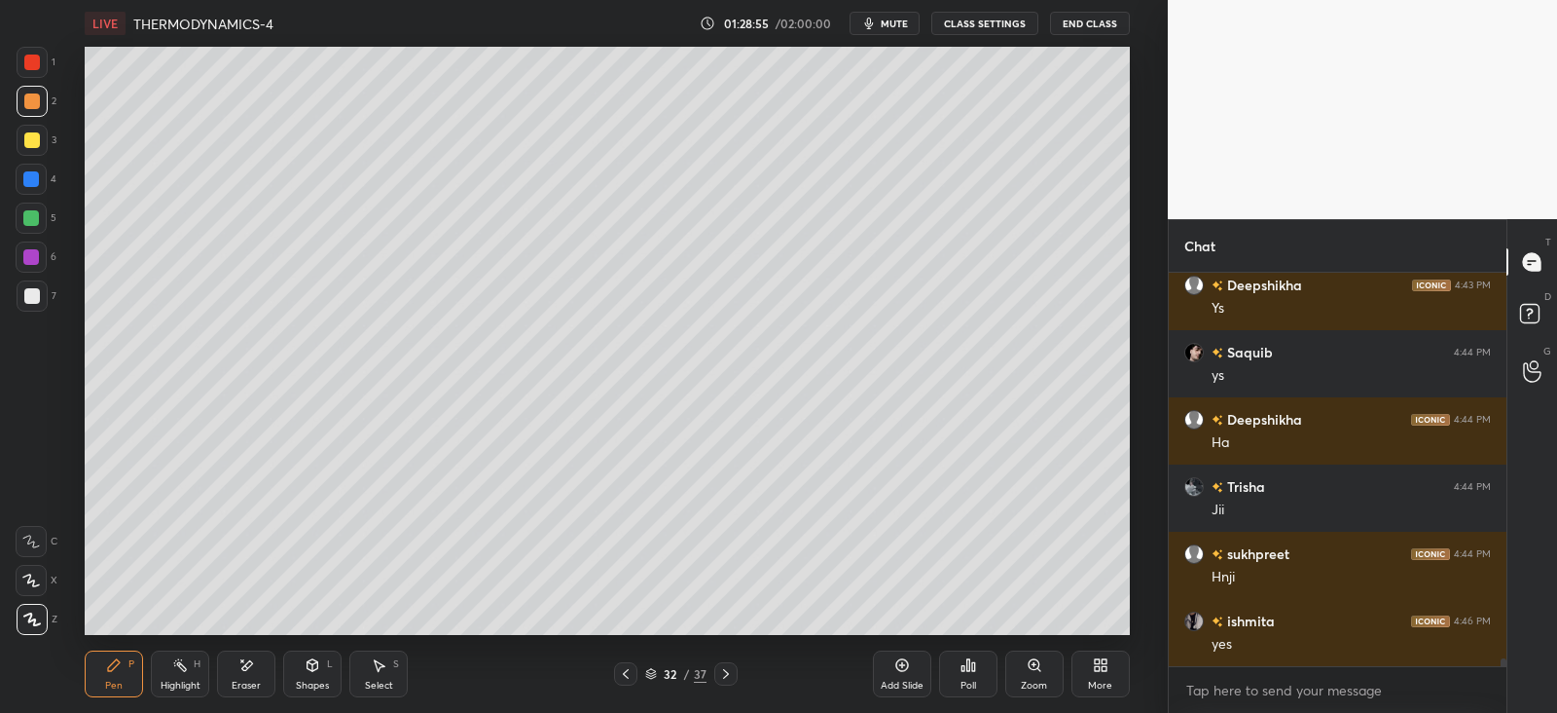
click at [41, 298] on div at bounding box center [32, 295] width 31 height 31
click at [175, 673] on div "Highlight H" at bounding box center [180, 673] width 58 height 47
click at [123, 672] on div "Pen P" at bounding box center [114, 673] width 58 height 47
click at [304, 673] on div "Shapes L" at bounding box center [312, 673] width 58 height 47
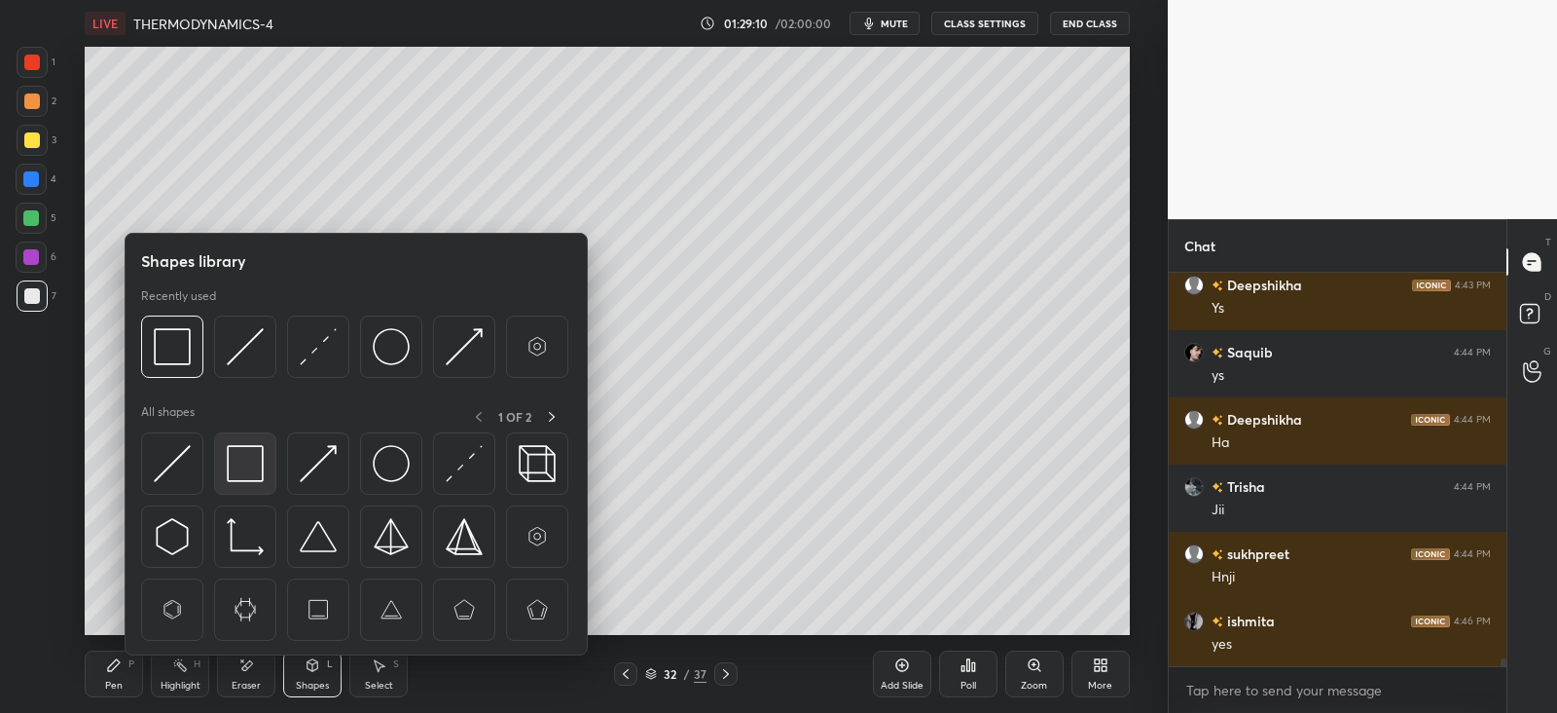
click at [254, 459] on img at bounding box center [245, 463] width 37 height 37
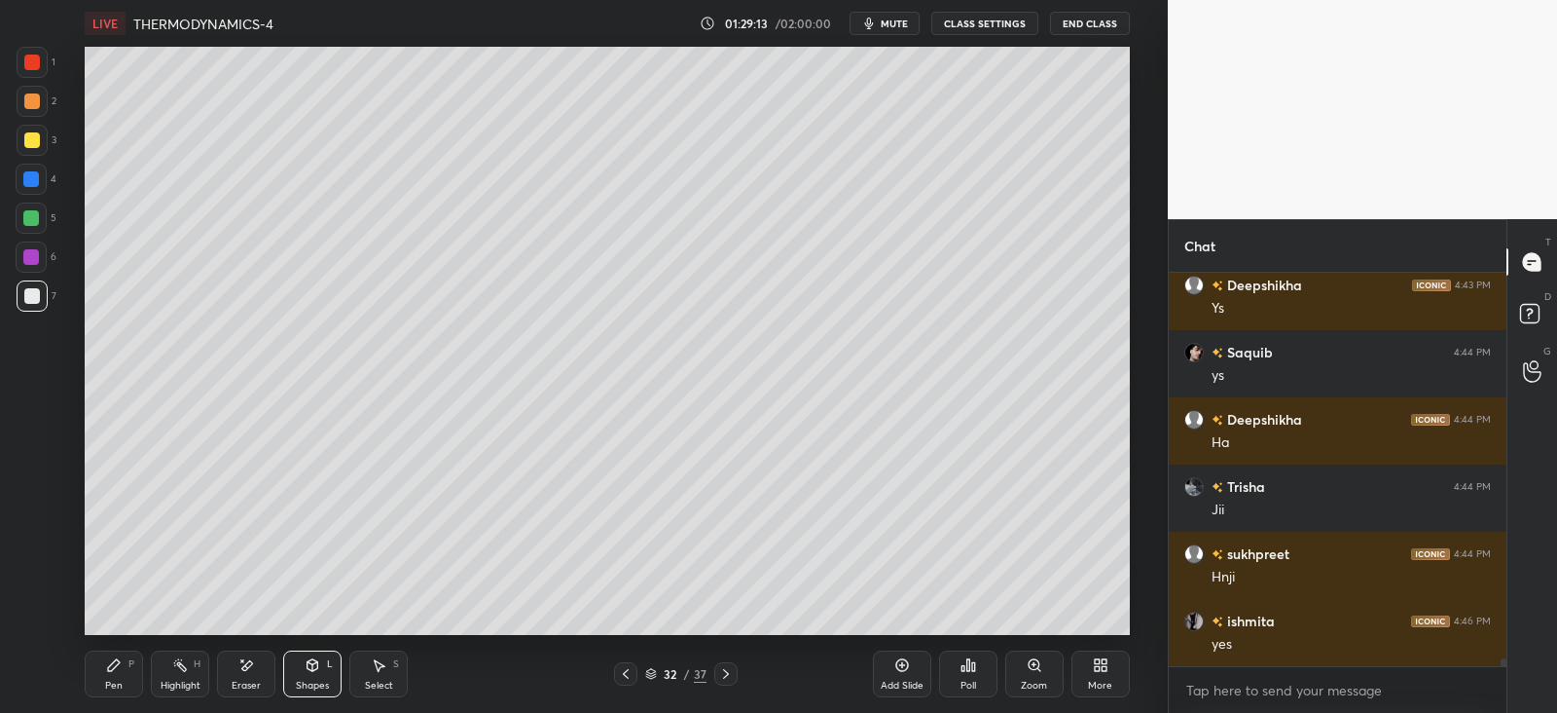
click at [114, 670] on icon at bounding box center [114, 665] width 16 height 16
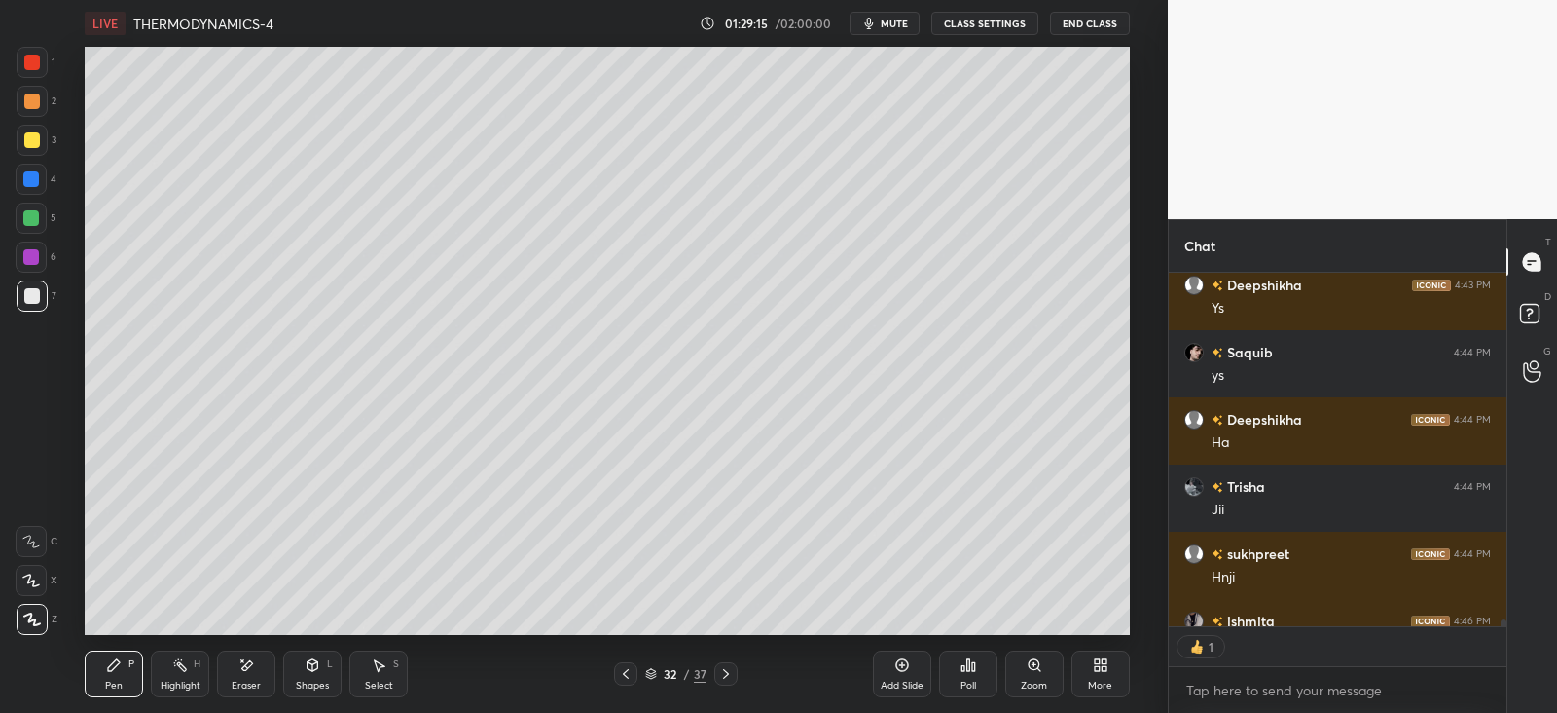
scroll to position [7, 6]
click at [34, 219] on div at bounding box center [31, 218] width 16 height 16
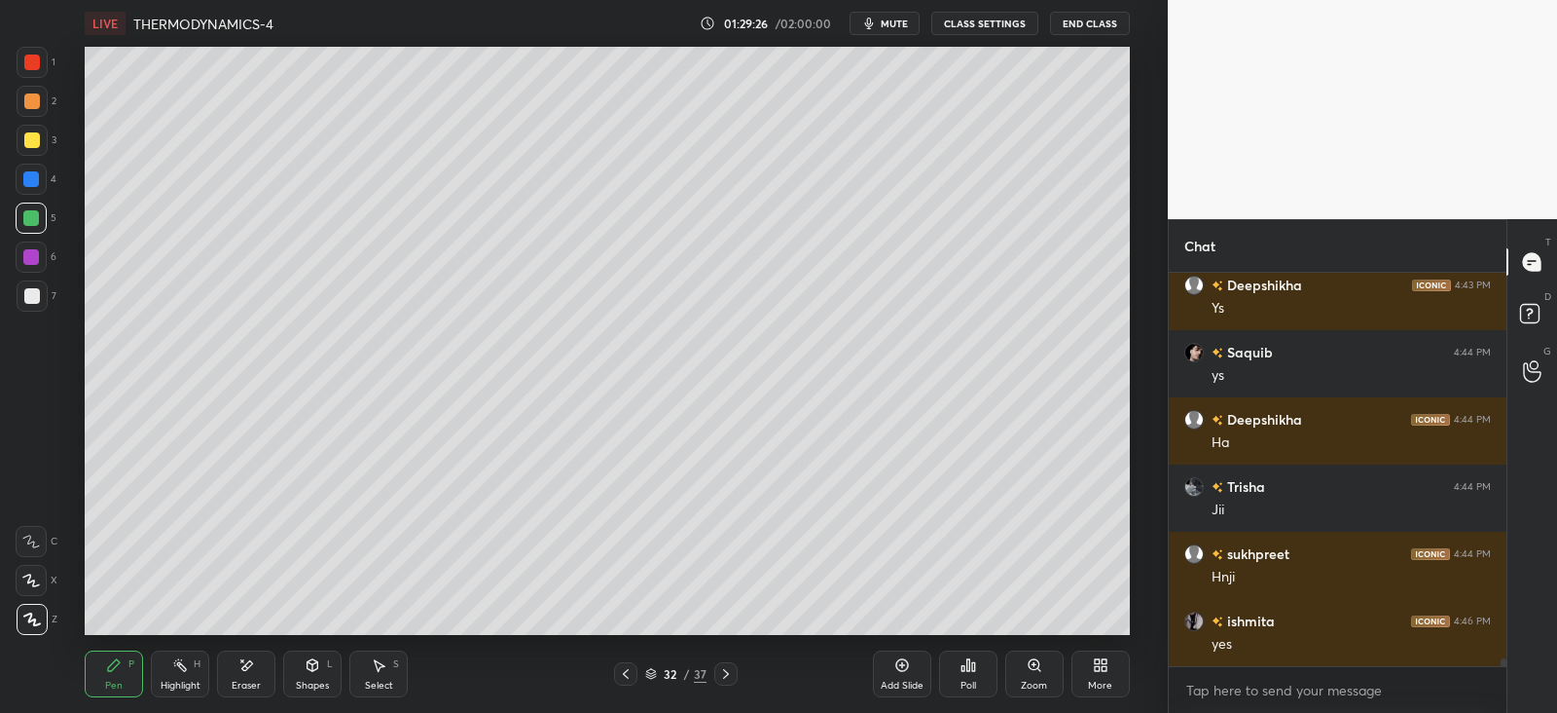
scroll to position [19346, 0]
click at [319, 680] on div "Shapes" at bounding box center [312, 685] width 33 height 10
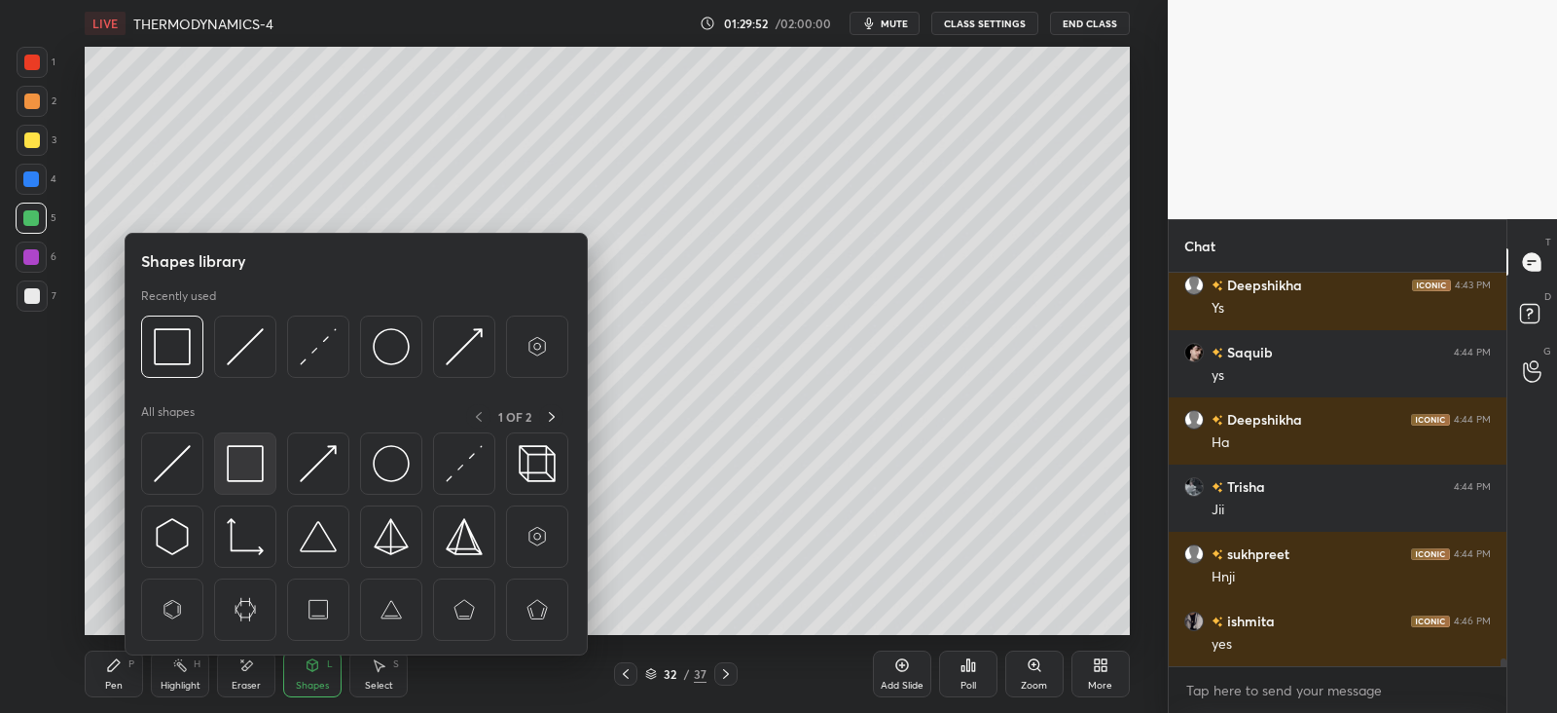
click at [260, 459] on img at bounding box center [245, 463] width 37 height 37
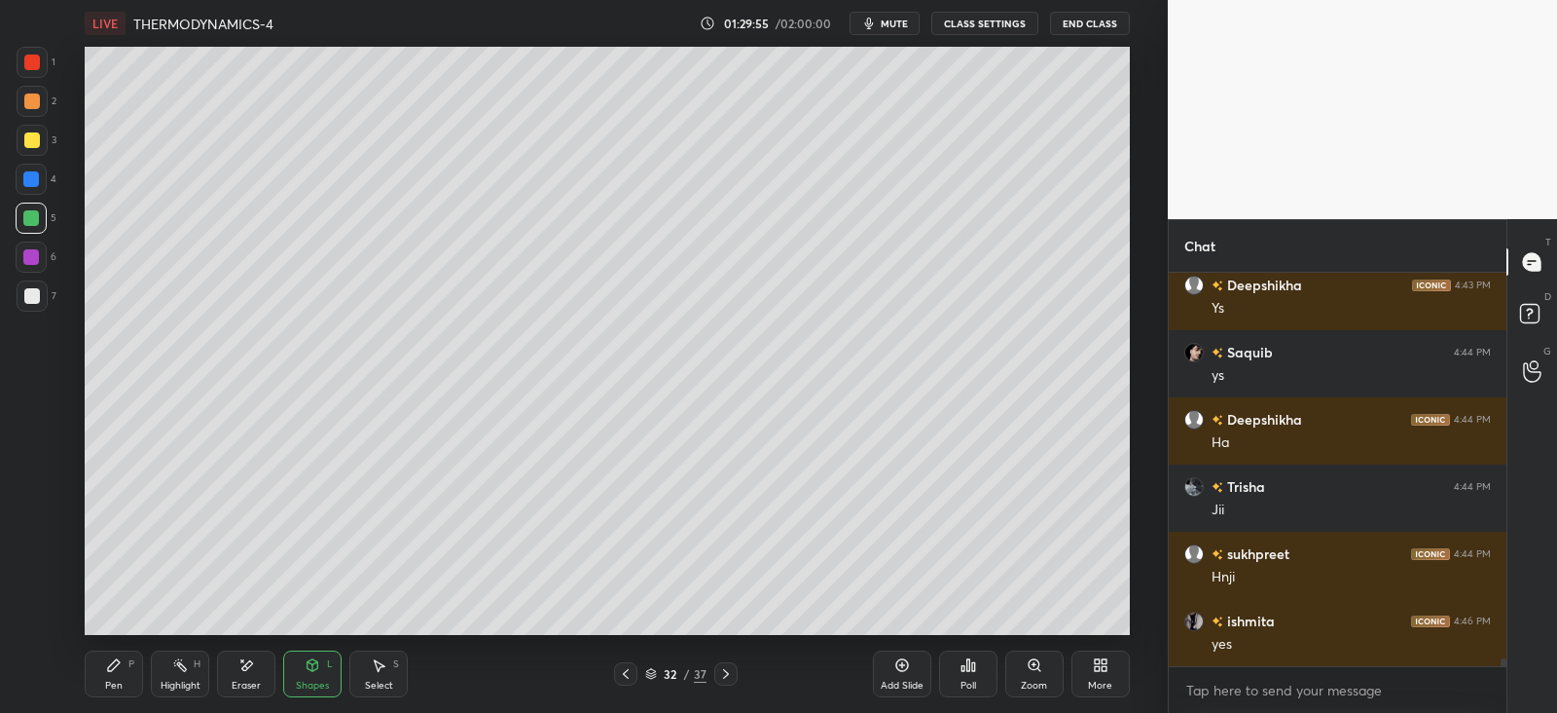
click at [140, 671] on div "Pen P" at bounding box center [114, 673] width 58 height 47
click at [172, 680] on div "Highlight" at bounding box center [181, 685] width 40 height 10
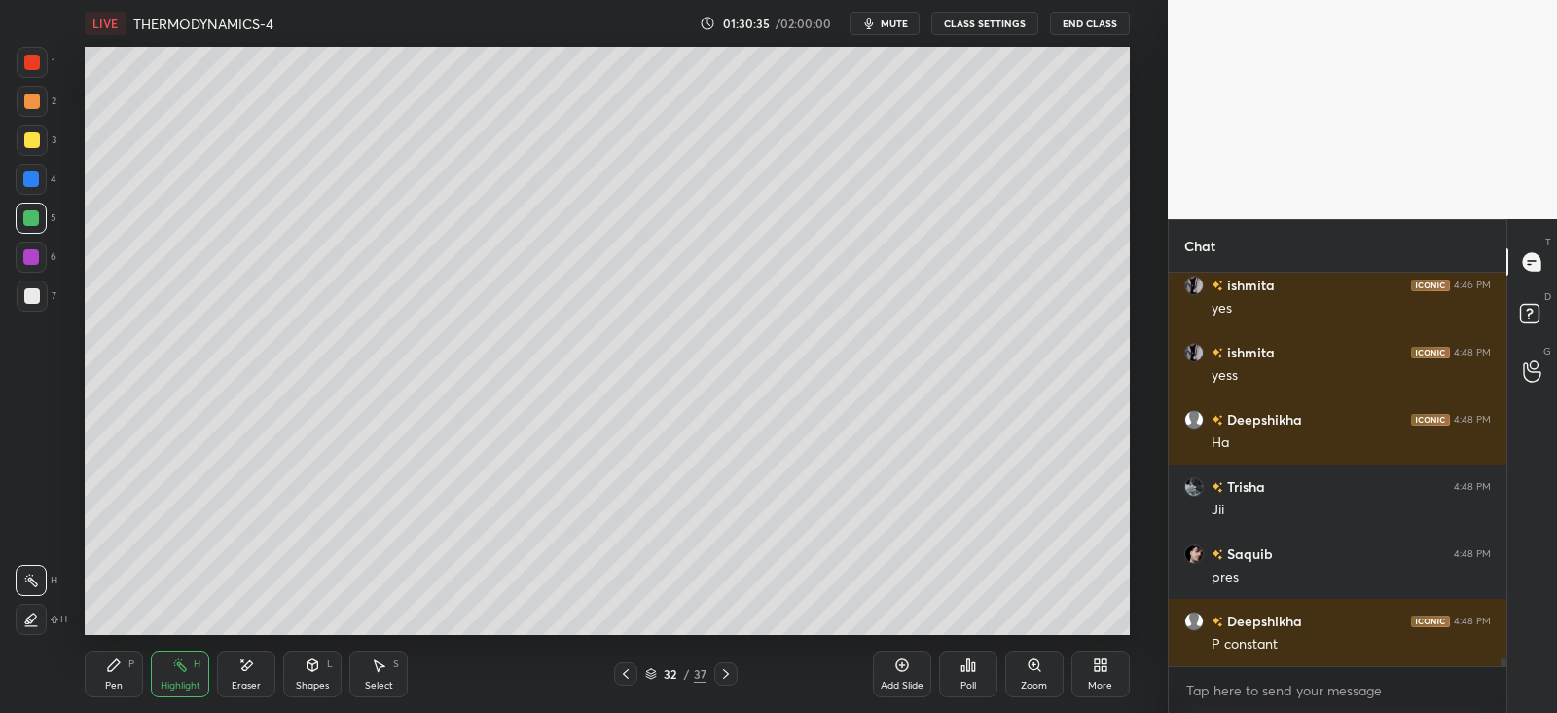
scroll to position [19748, 0]
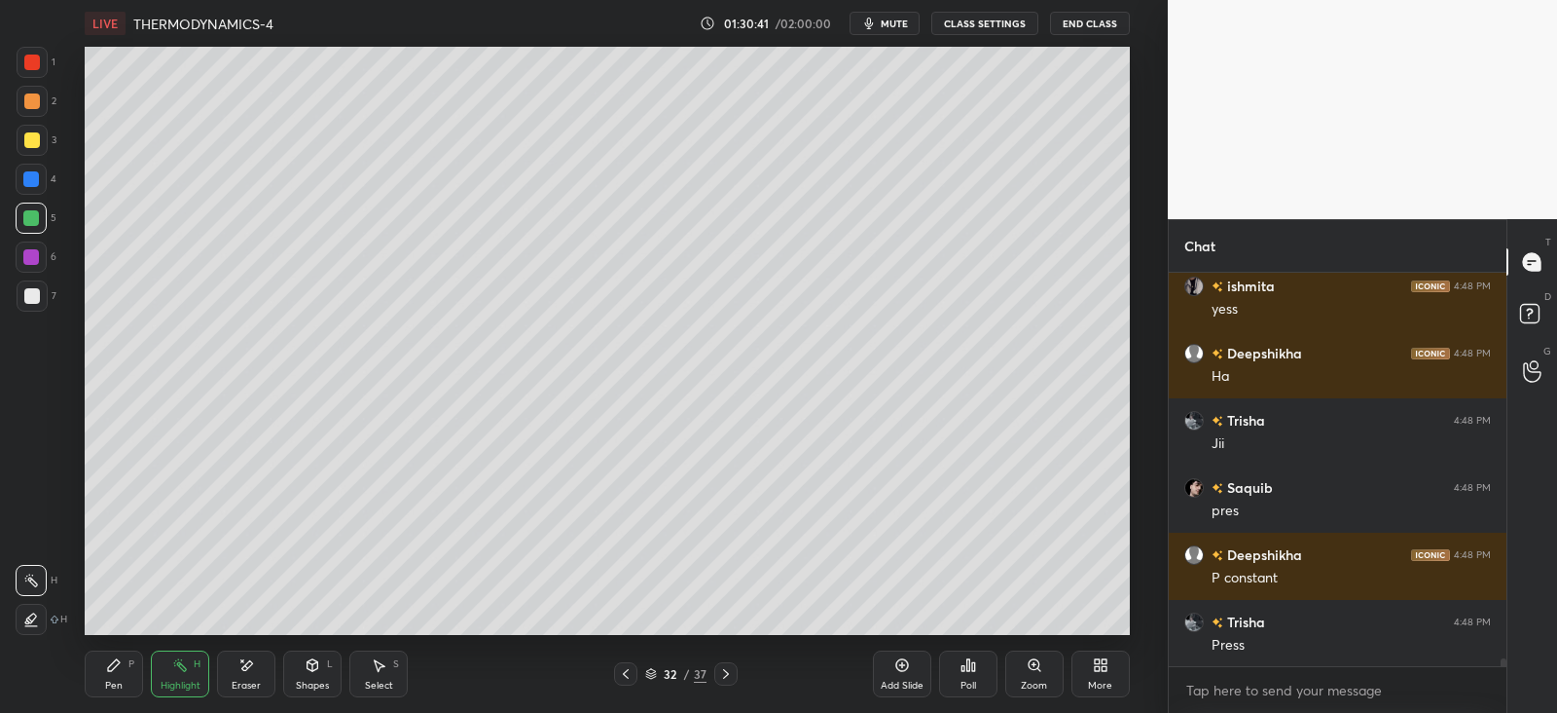
click at [726, 671] on icon at bounding box center [726, 674] width 16 height 16
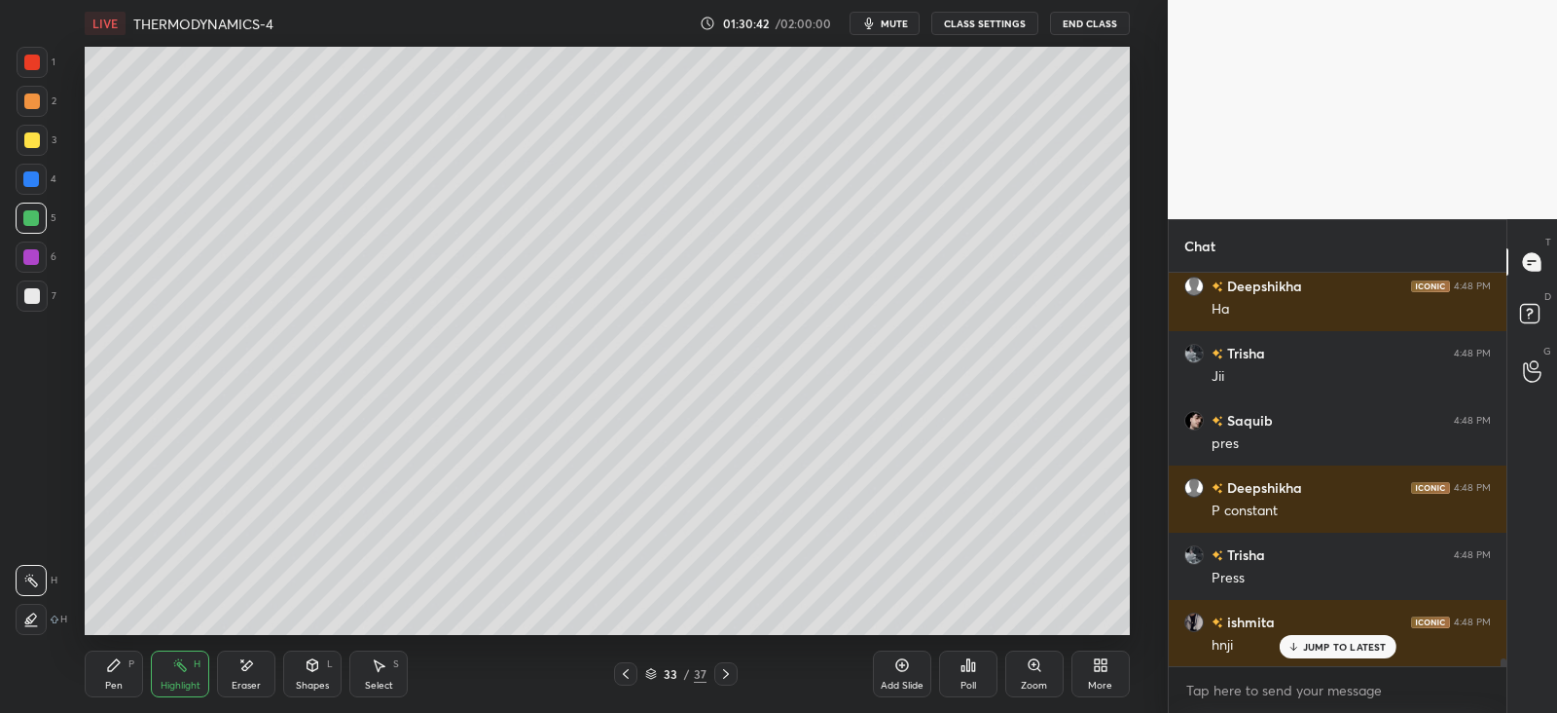
scroll to position [19882, 0]
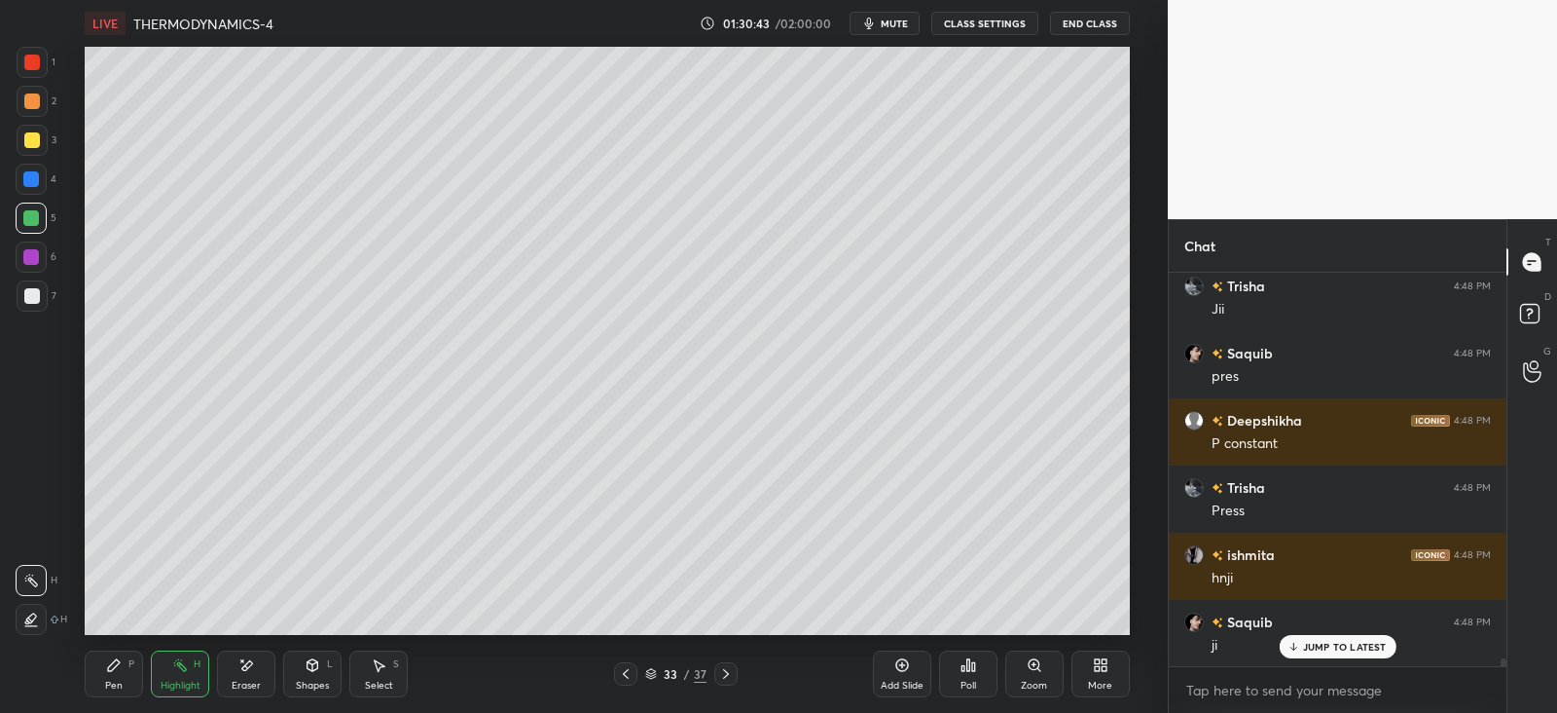
click at [30, 99] on div at bounding box center [32, 101] width 16 height 16
click at [110, 674] on div "Pen P" at bounding box center [114, 673] width 58 height 47
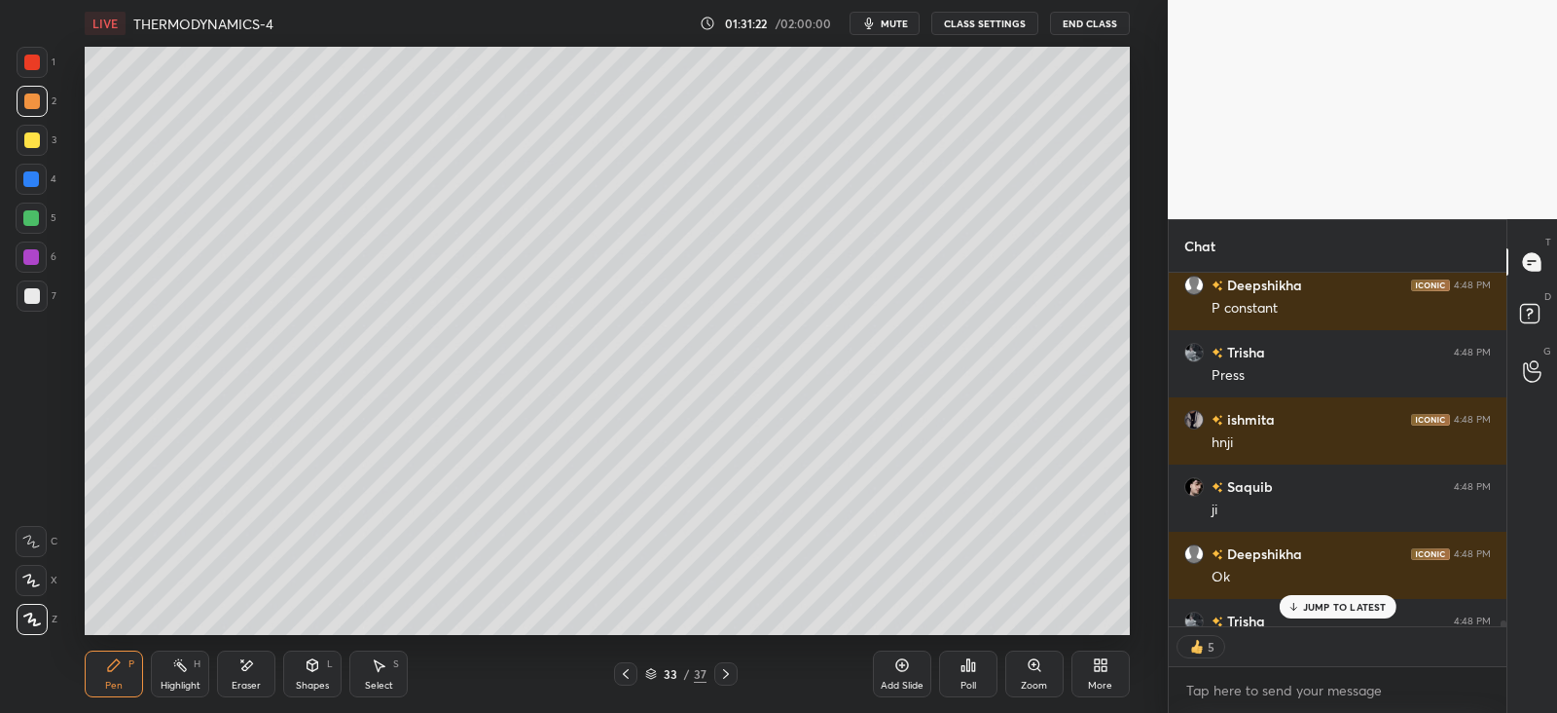
scroll to position [20123, 0]
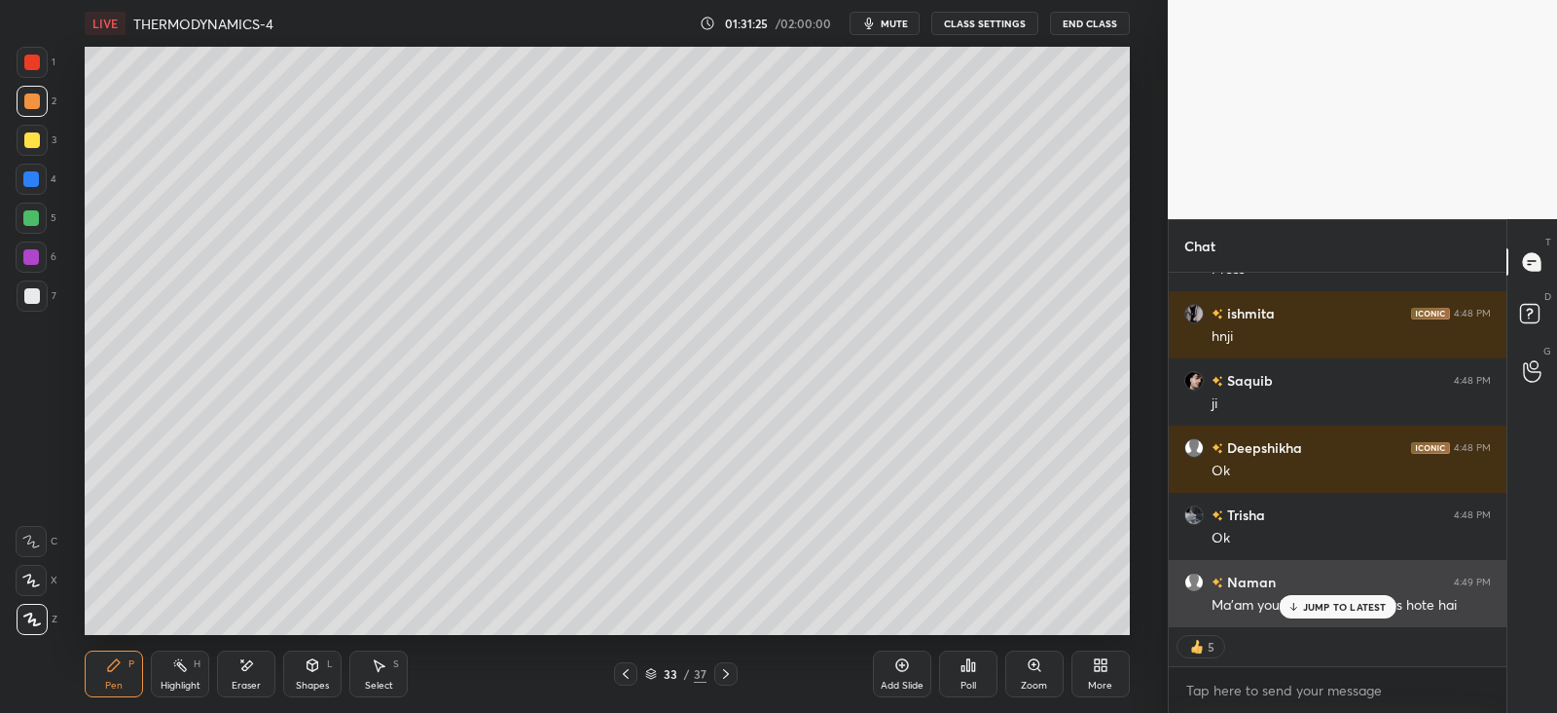
click at [1318, 596] on div "JUMP TO LATEST" at bounding box center [1337, 606] width 117 height 23
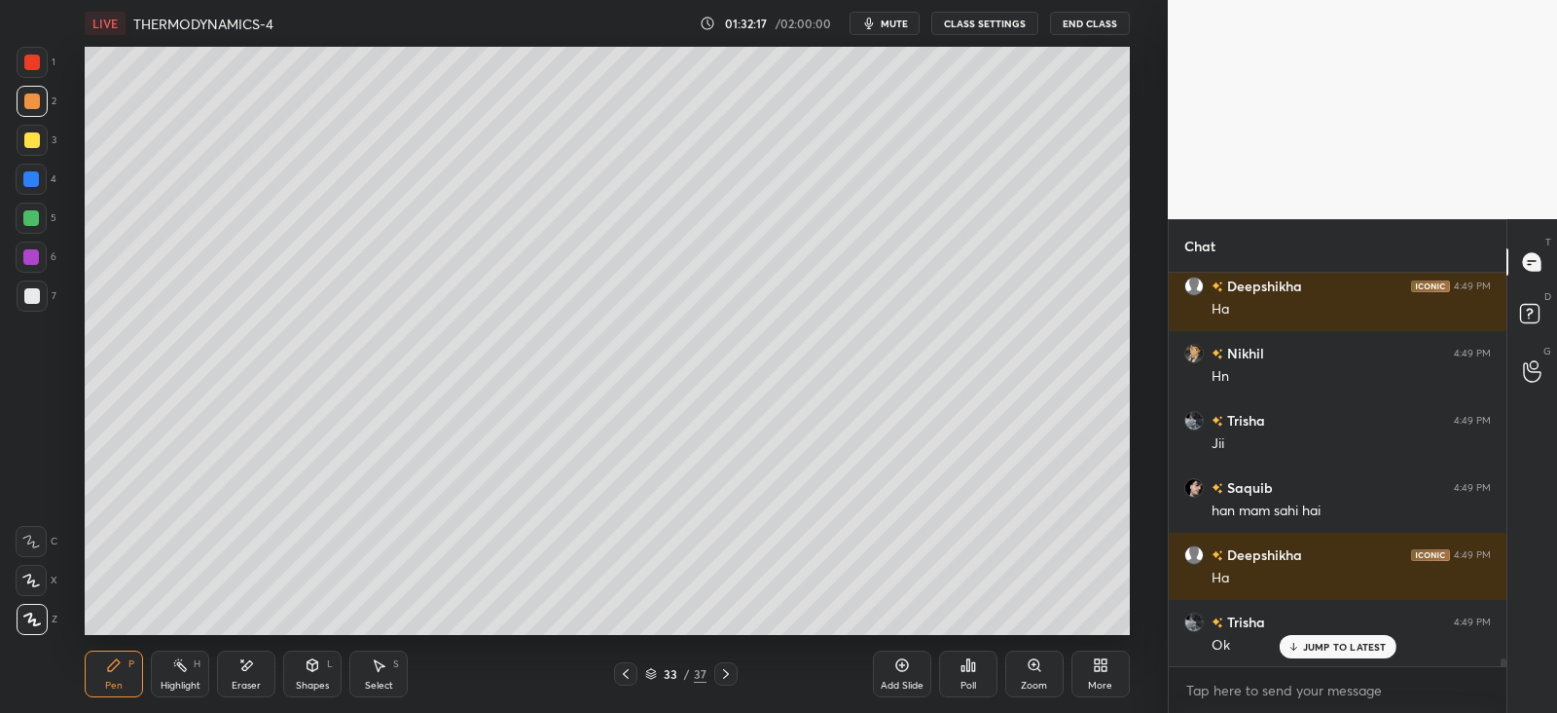
scroll to position [20554, 0]
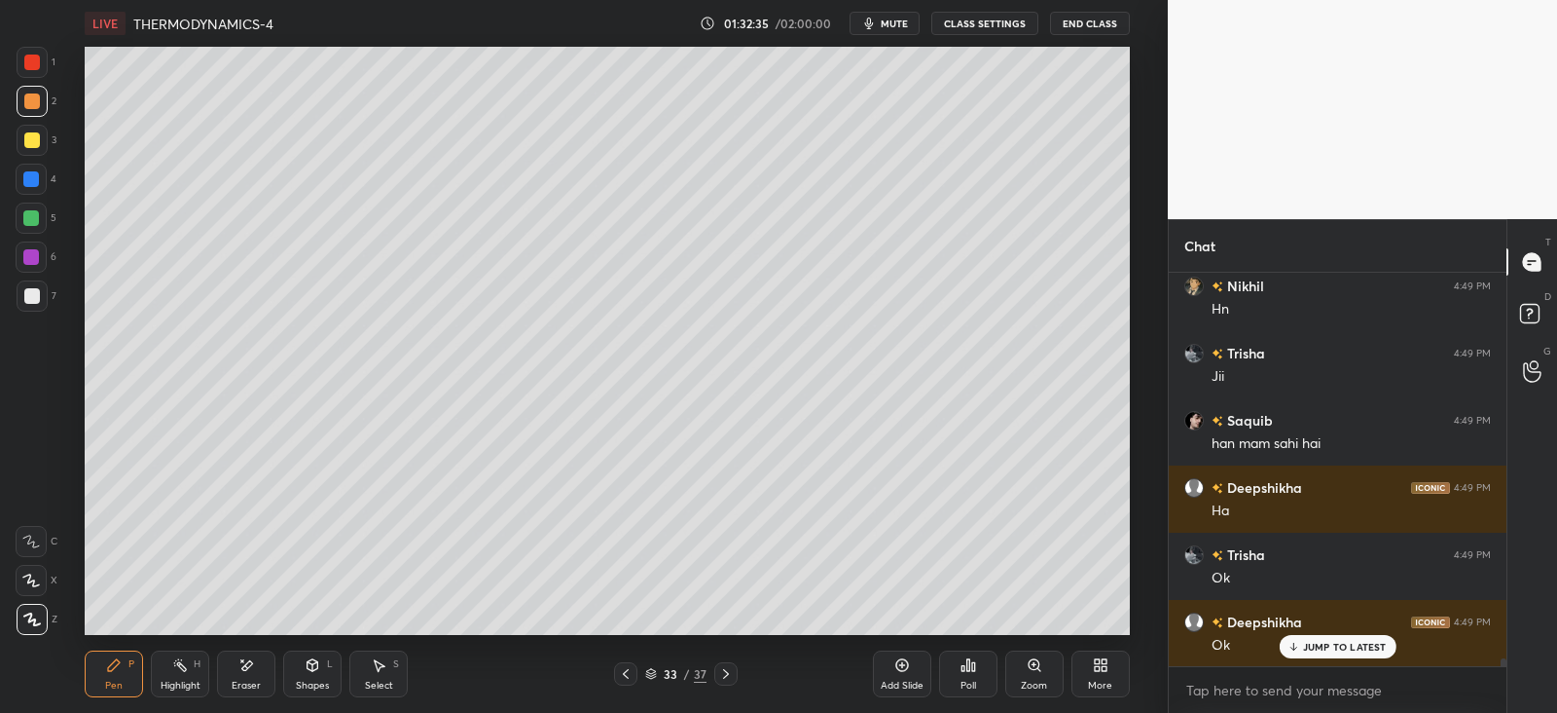
click at [310, 670] on icon at bounding box center [313, 665] width 16 height 16
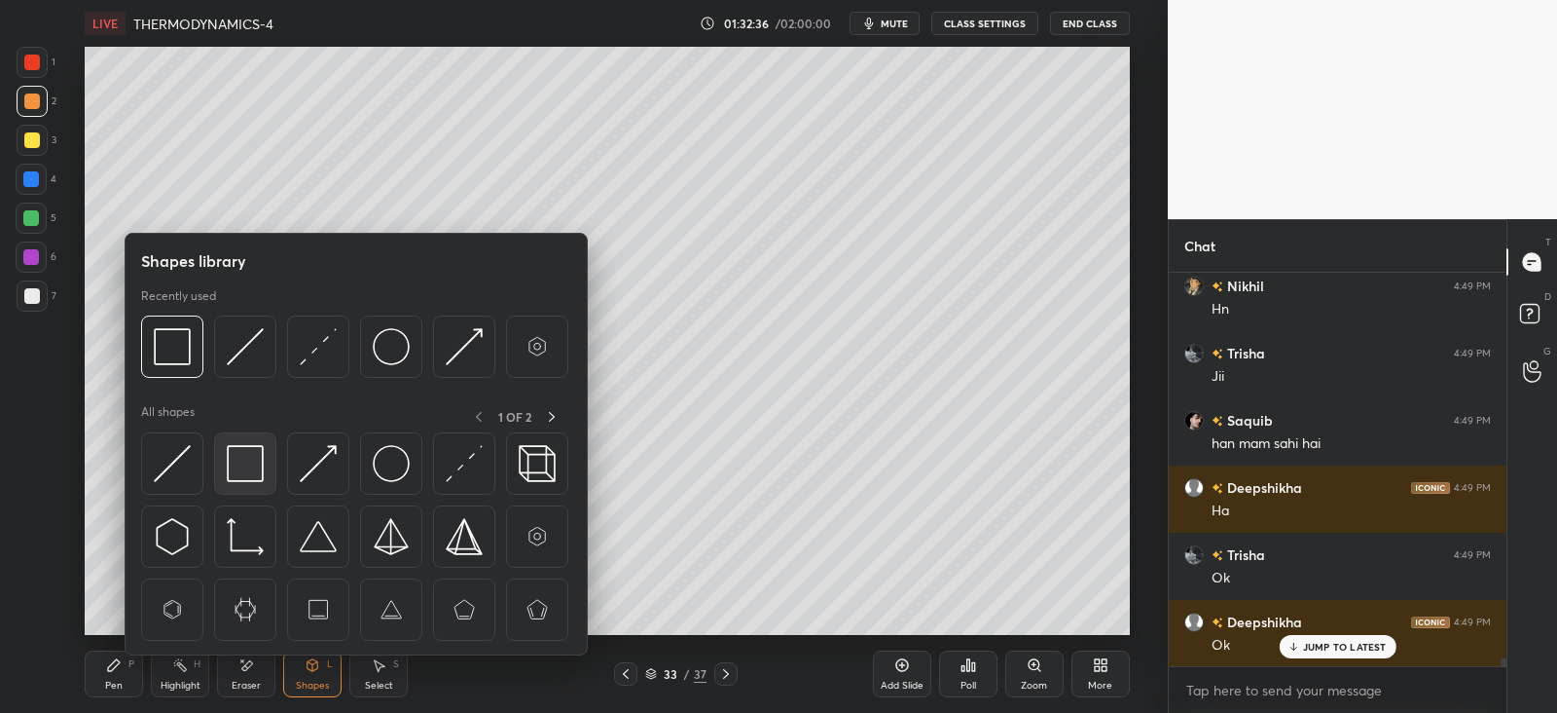
click at [239, 459] on img at bounding box center [245, 463] width 37 height 37
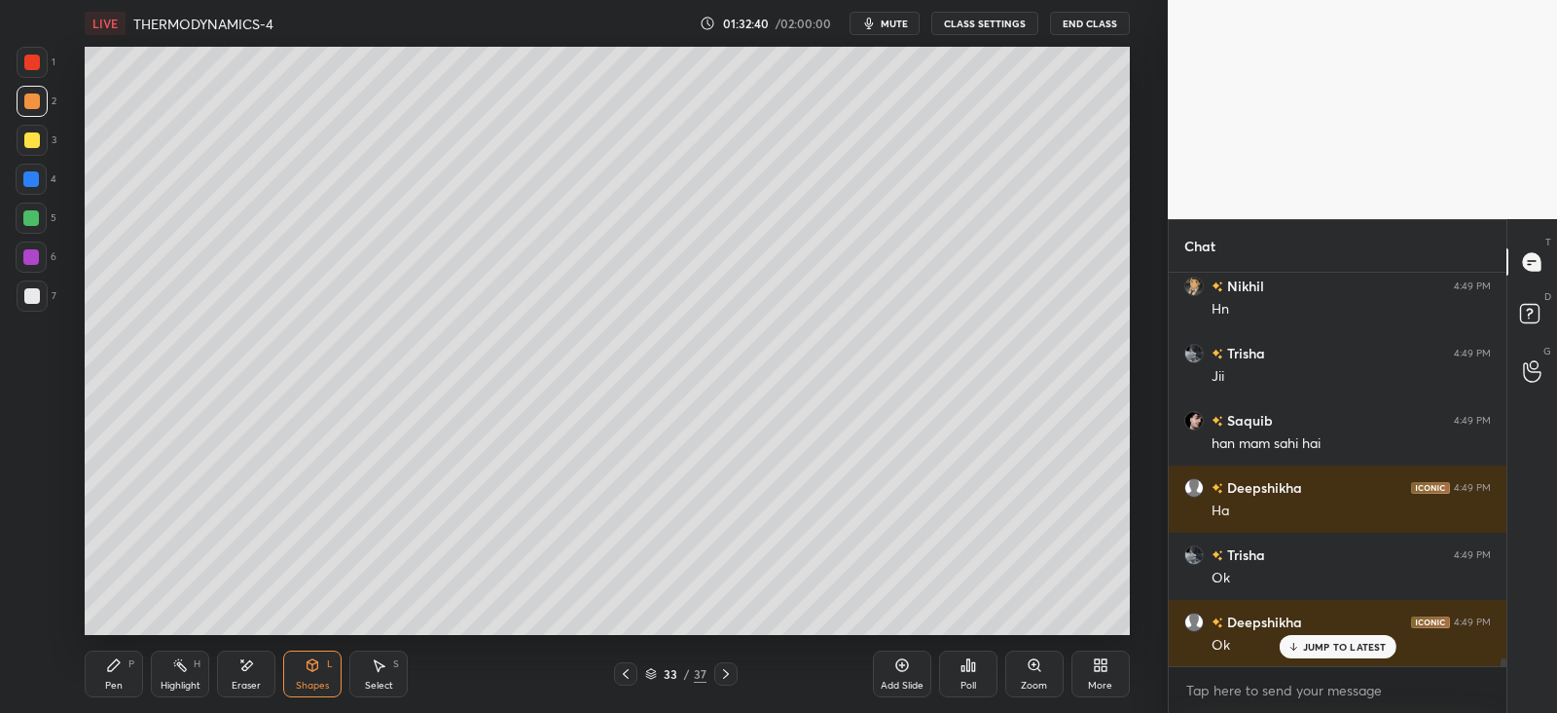
click at [115, 665] on icon at bounding box center [114, 665] width 12 height 12
click at [40, 177] on div at bounding box center [31, 179] width 31 height 31
click at [34, 136] on div at bounding box center [32, 140] width 16 height 16
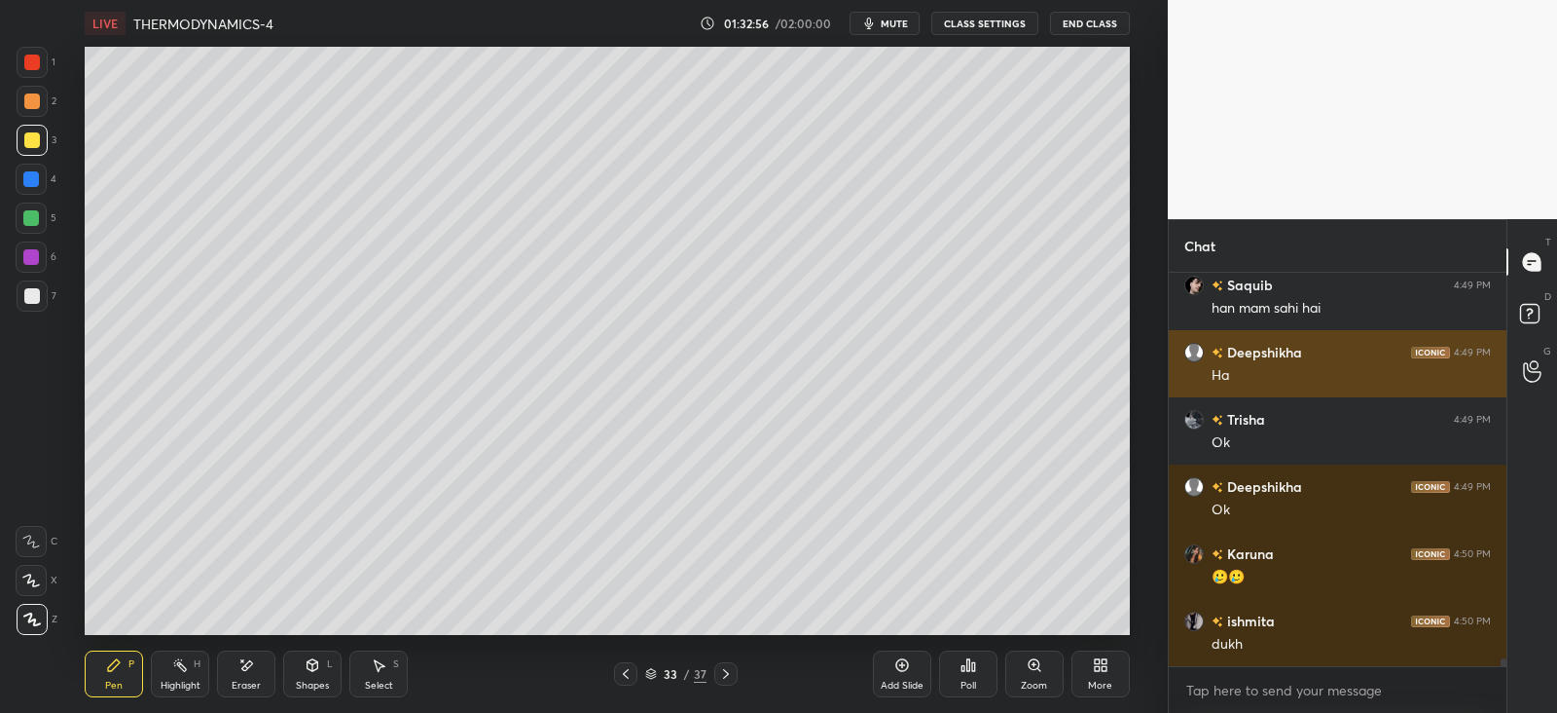
scroll to position [20773, 0]
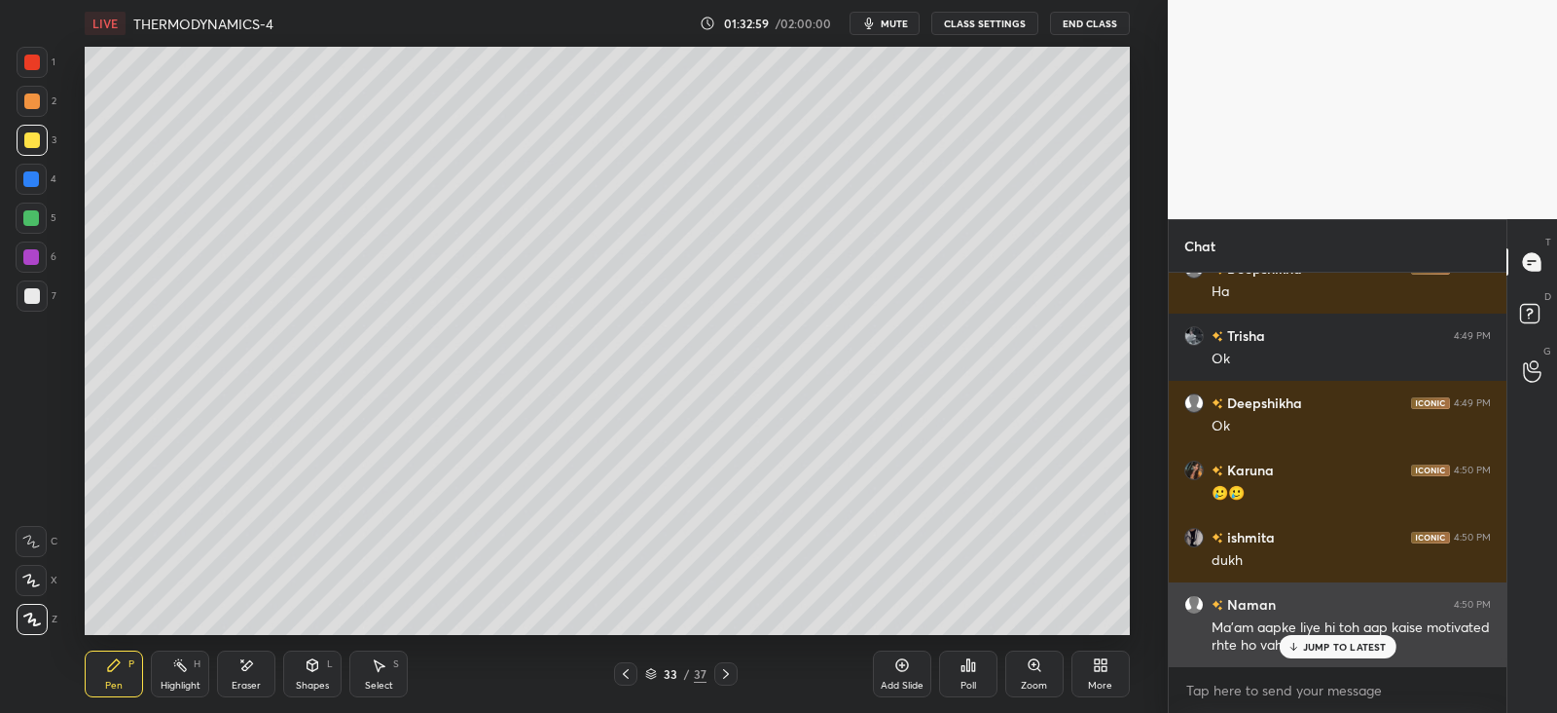
click at [1323, 641] on p "JUMP TO LATEST" at bounding box center [1345, 647] width 84 height 12
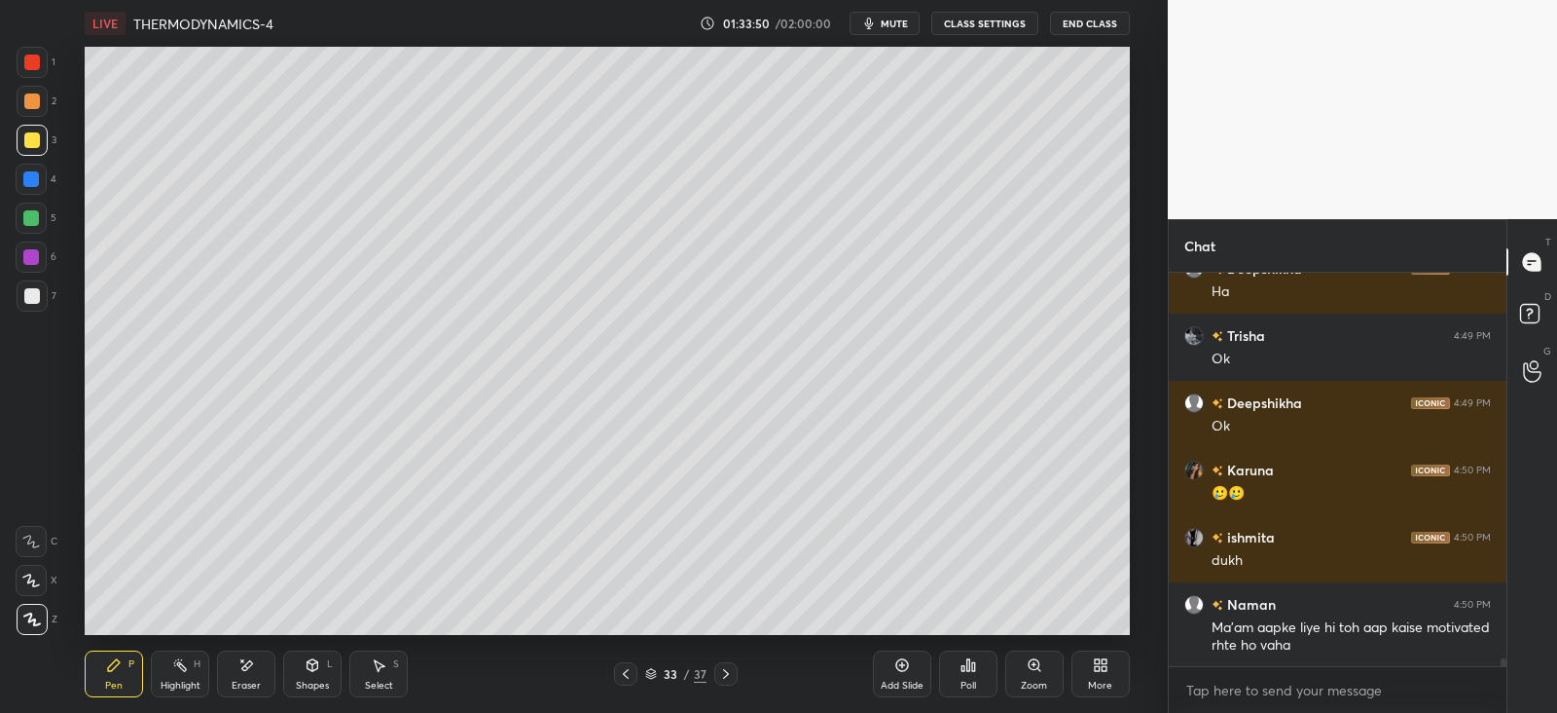
click at [40, 99] on div at bounding box center [32, 101] width 31 height 31
click at [44, 144] on div at bounding box center [32, 140] width 31 height 31
click at [29, 142] on div at bounding box center [32, 140] width 16 height 16
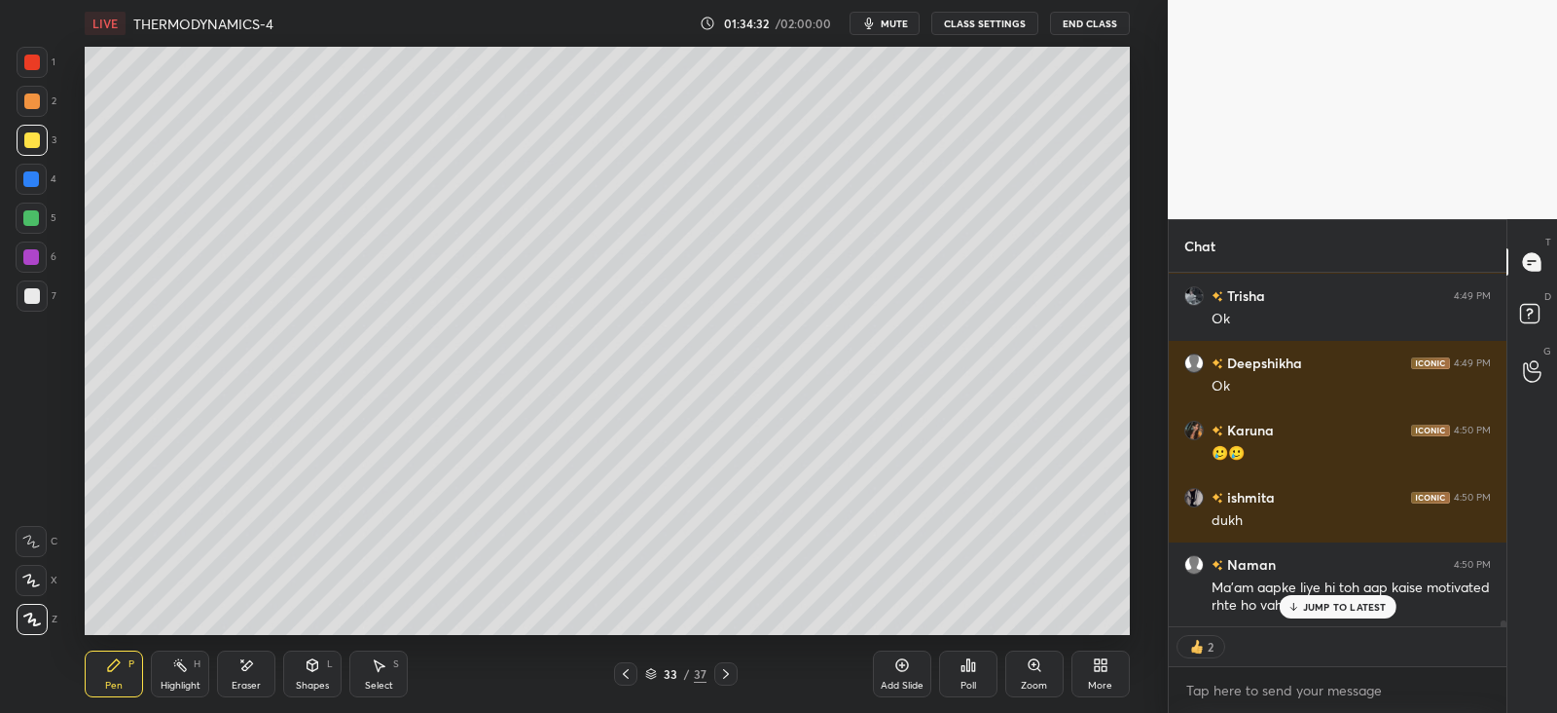
click at [27, 105] on div at bounding box center [32, 101] width 16 height 16
click at [616, 667] on div at bounding box center [625, 673] width 23 height 23
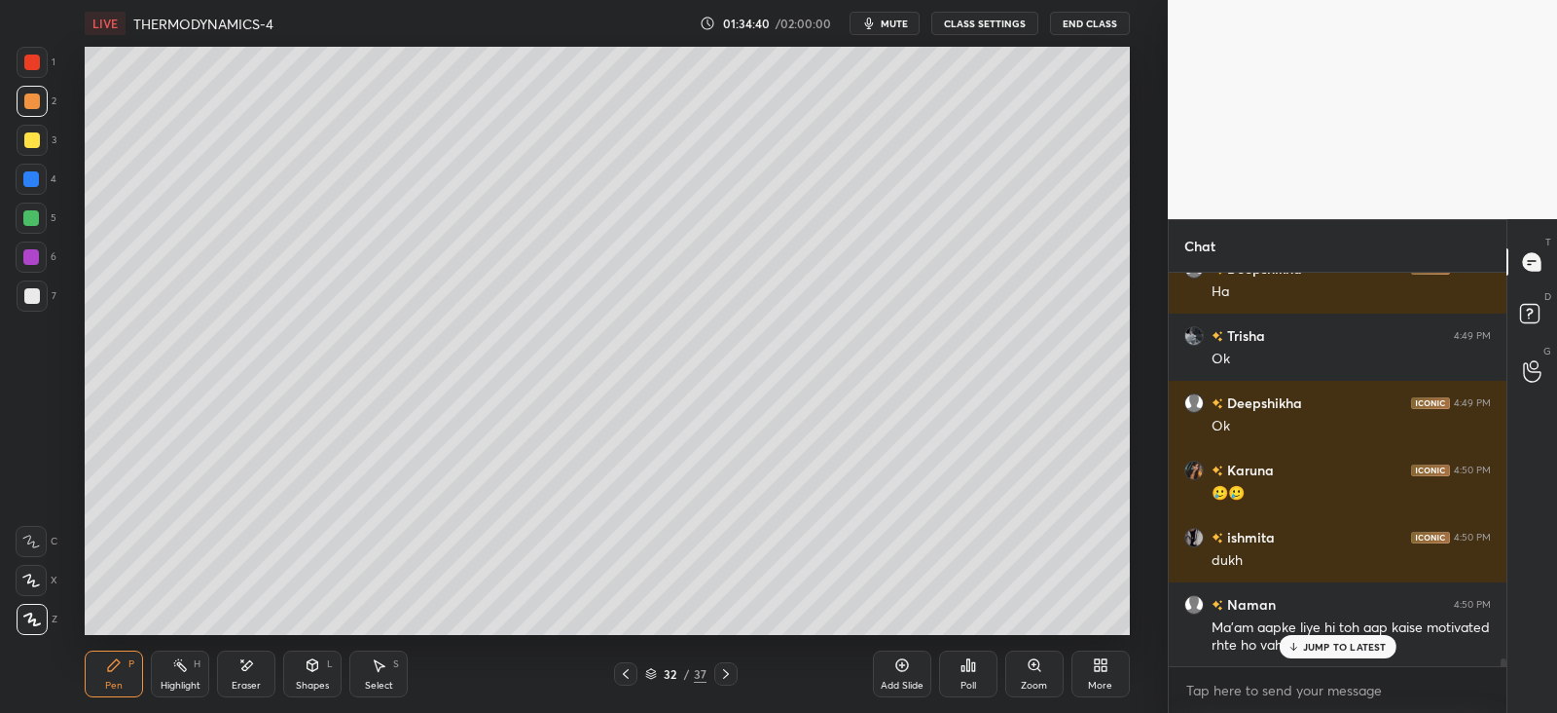
click at [166, 672] on div "Highlight H" at bounding box center [180, 673] width 58 height 47
click at [730, 678] on icon at bounding box center [726, 674] width 16 height 16
click at [122, 671] on div "Pen P" at bounding box center [114, 673] width 58 height 47
click at [27, 290] on div at bounding box center [32, 296] width 16 height 16
click at [311, 683] on div "Shapes" at bounding box center [312, 685] width 33 height 10
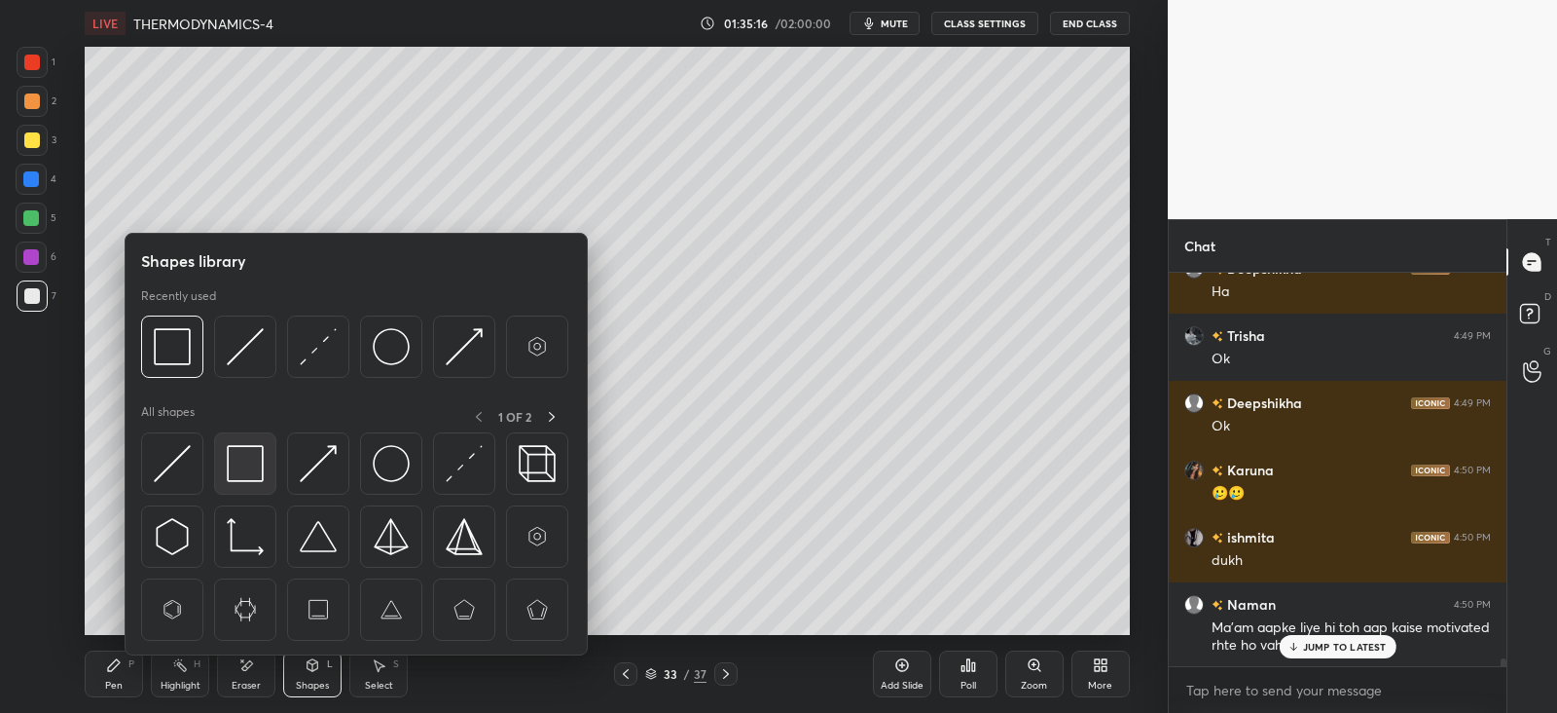
click at [237, 465] on img at bounding box center [245, 463] width 37 height 37
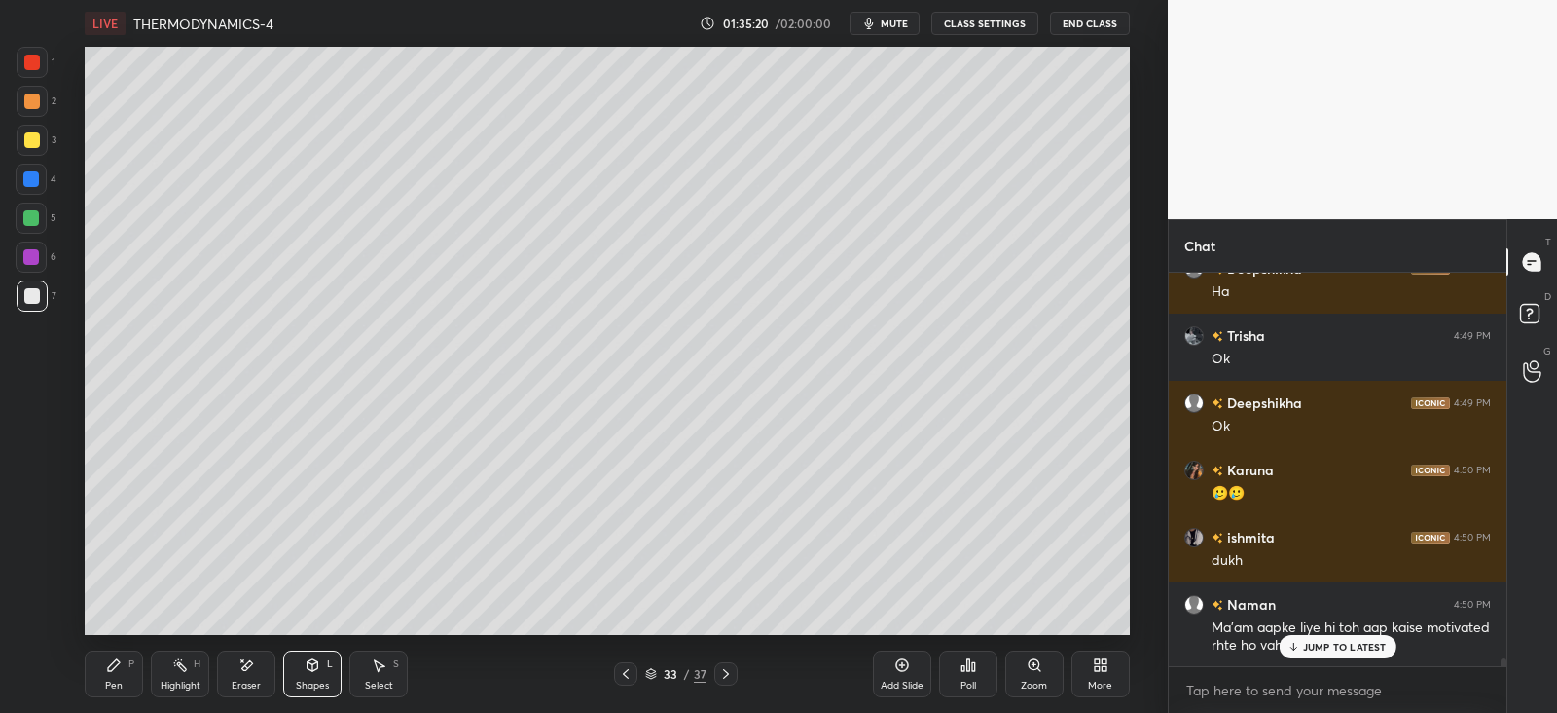
click at [121, 664] on icon at bounding box center [114, 665] width 16 height 16
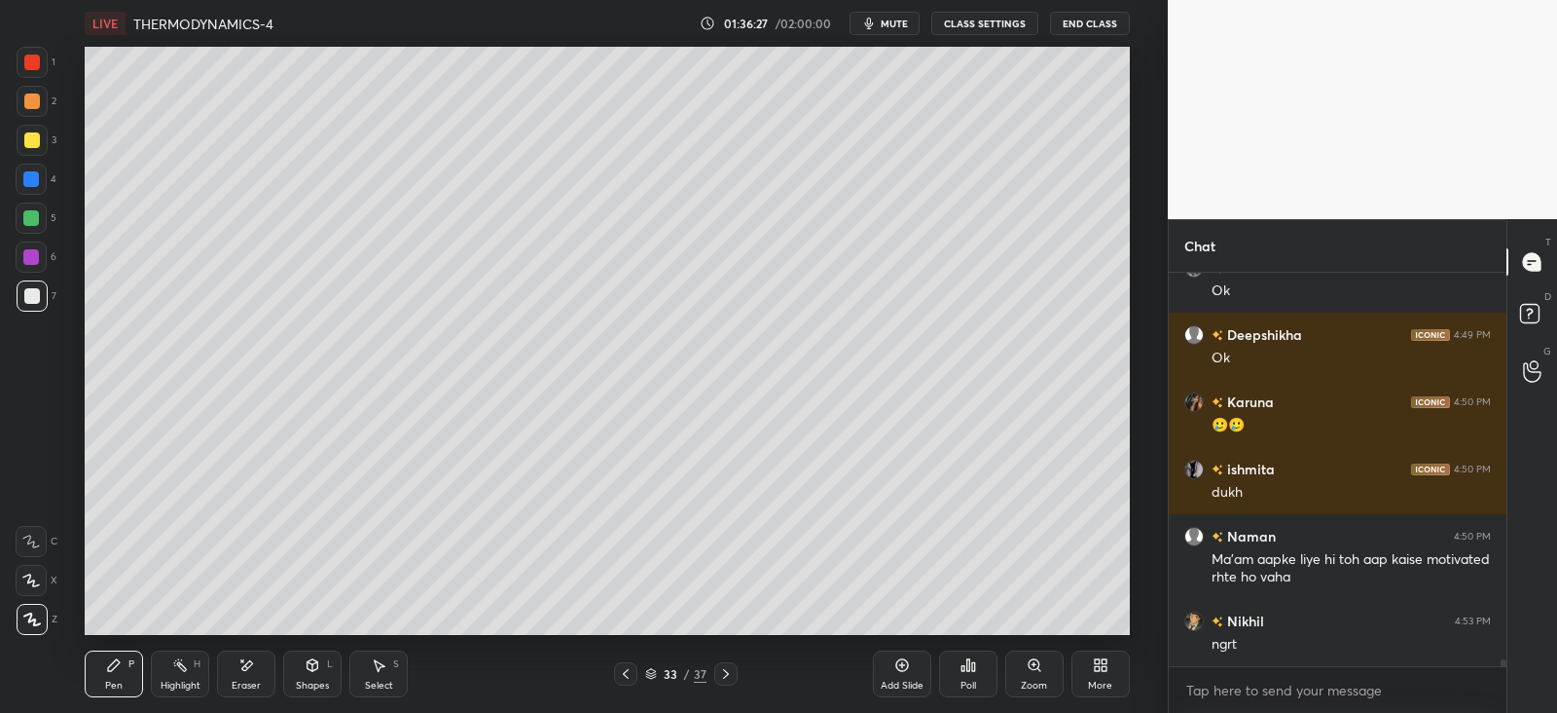
click at [187, 659] on icon at bounding box center [180, 665] width 16 height 16
click at [118, 671] on icon at bounding box center [114, 665] width 16 height 16
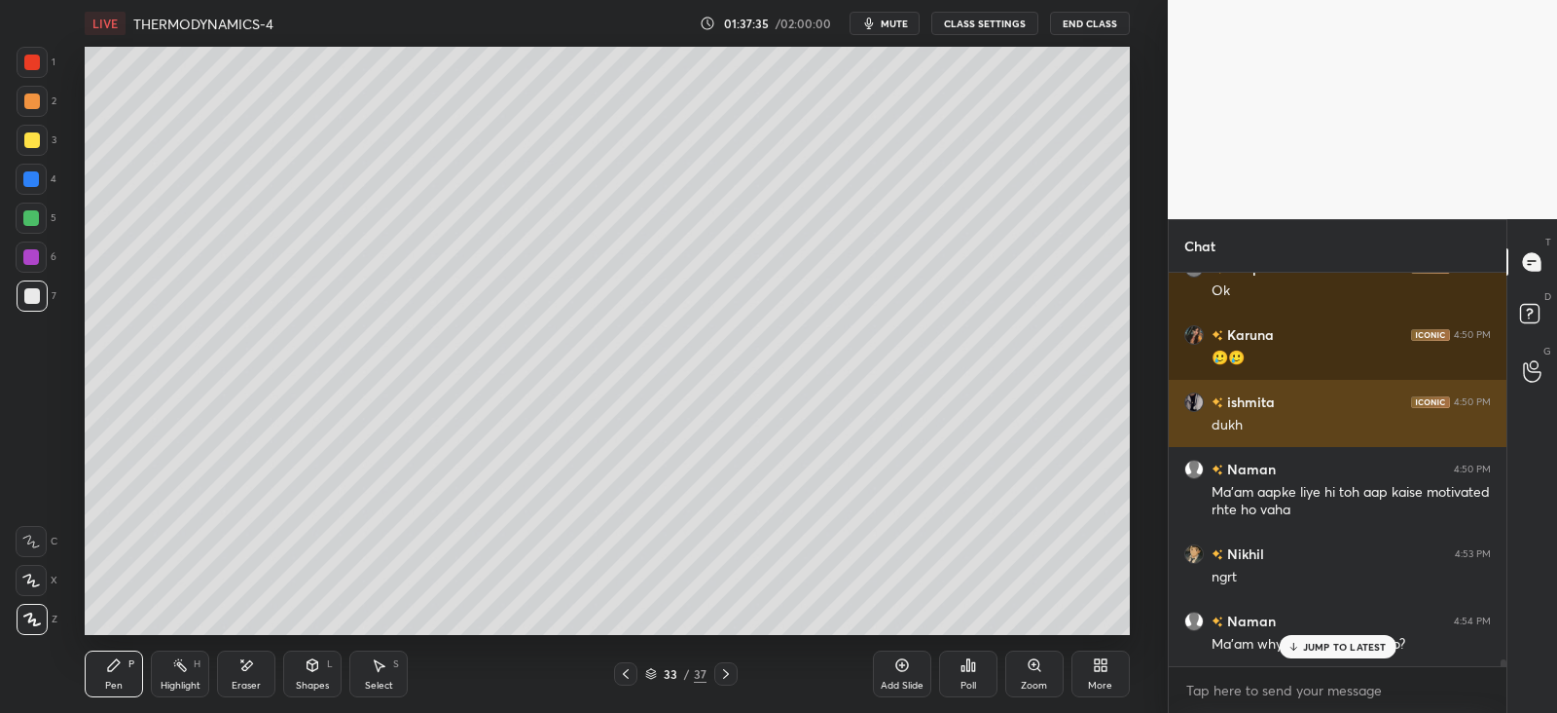
scroll to position [20974, 0]
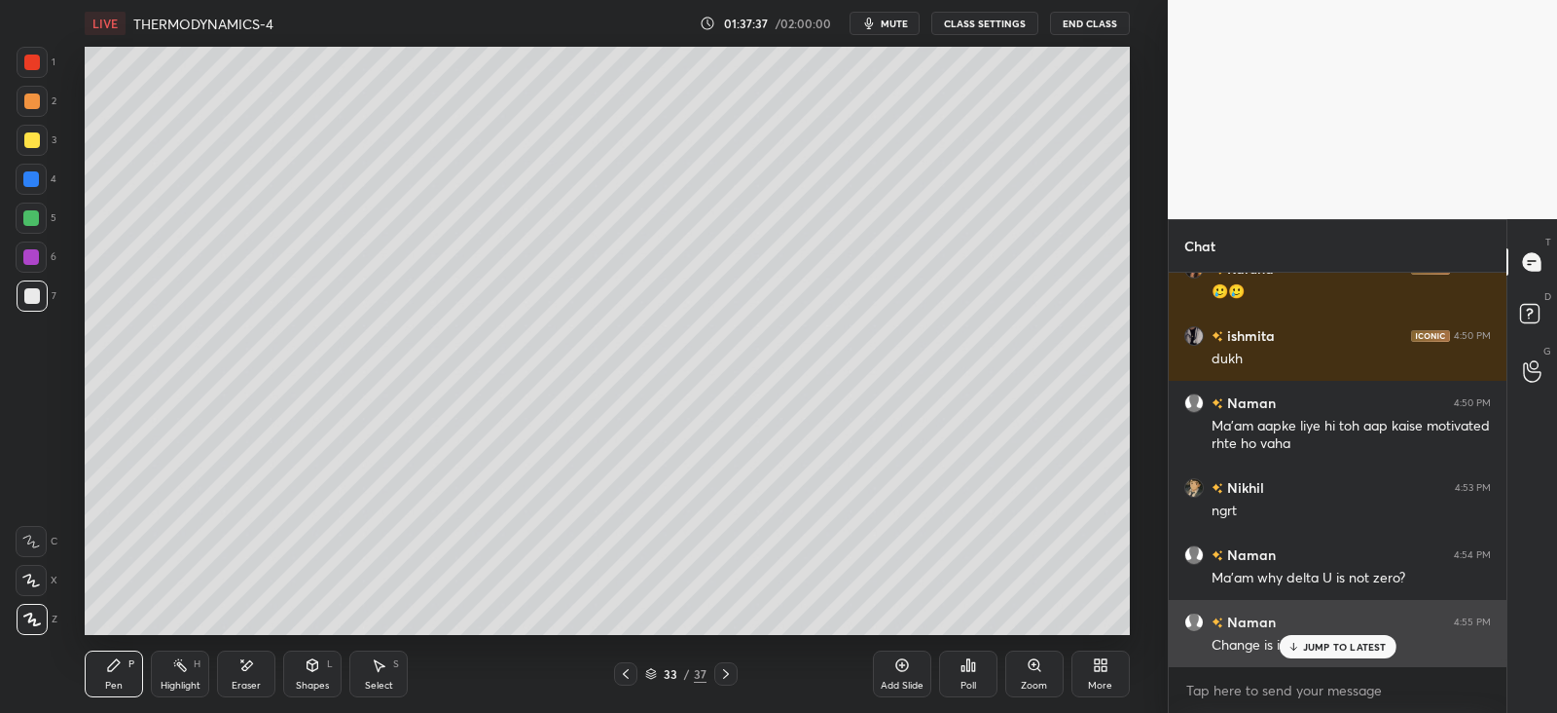
click at [1290, 643] on icon at bounding box center [1293, 647] width 13 height 12
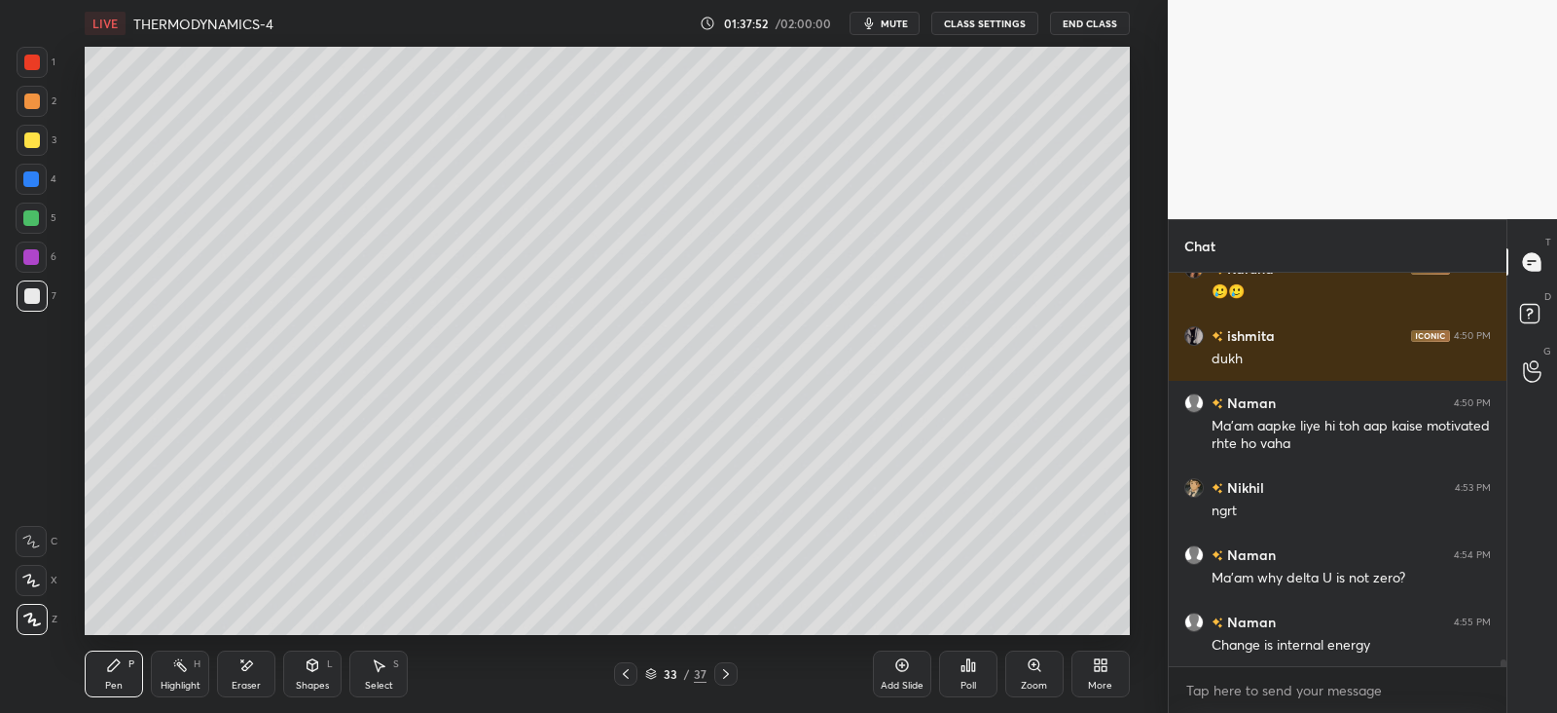
click at [310, 664] on icon at bounding box center [313, 665] width 11 height 12
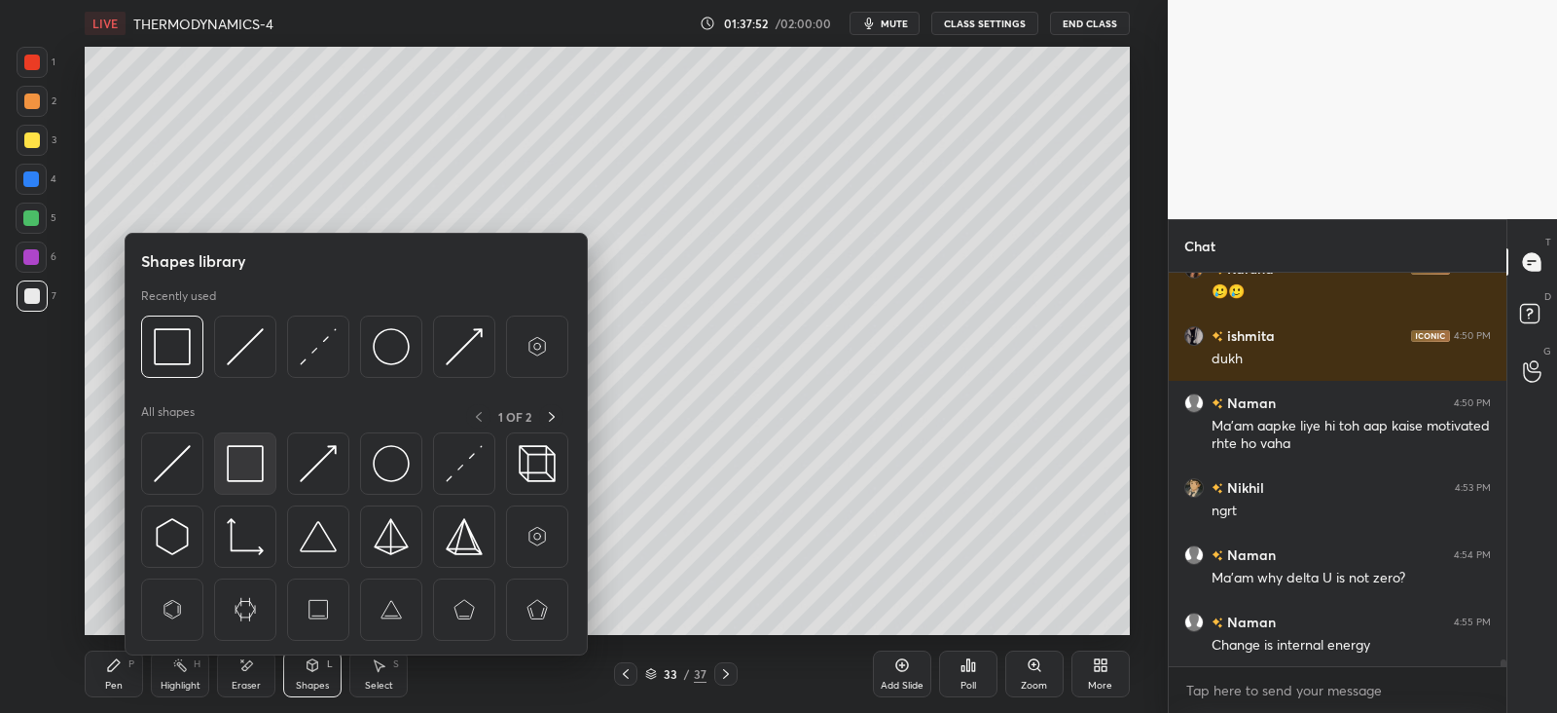
click at [243, 462] on img at bounding box center [245, 463] width 37 height 37
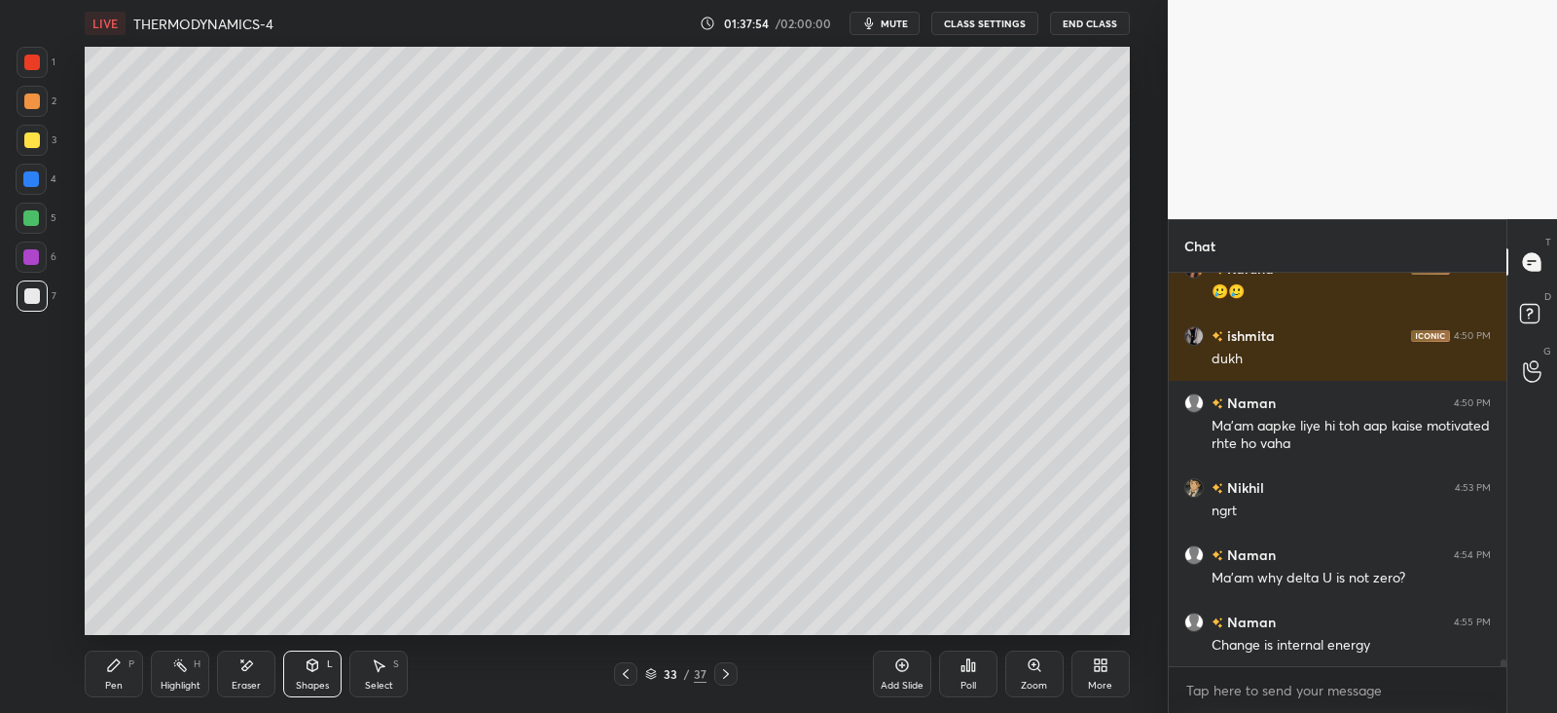
click at [122, 661] on icon at bounding box center [114, 665] width 16 height 16
click at [28, 294] on div at bounding box center [32, 296] width 16 height 16
click at [34, 259] on div at bounding box center [31, 257] width 16 height 16
click at [111, 659] on icon at bounding box center [114, 665] width 16 height 16
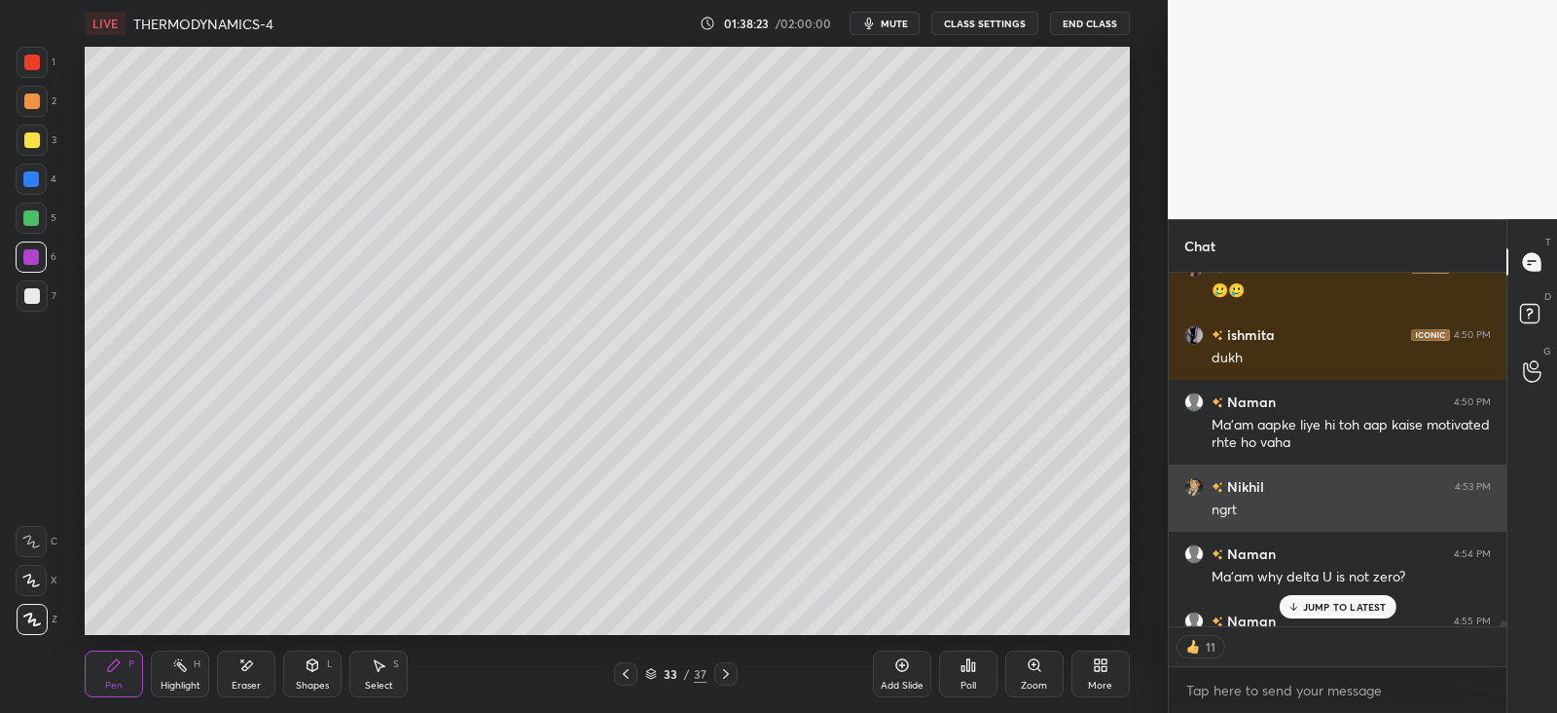
scroll to position [21014, 0]
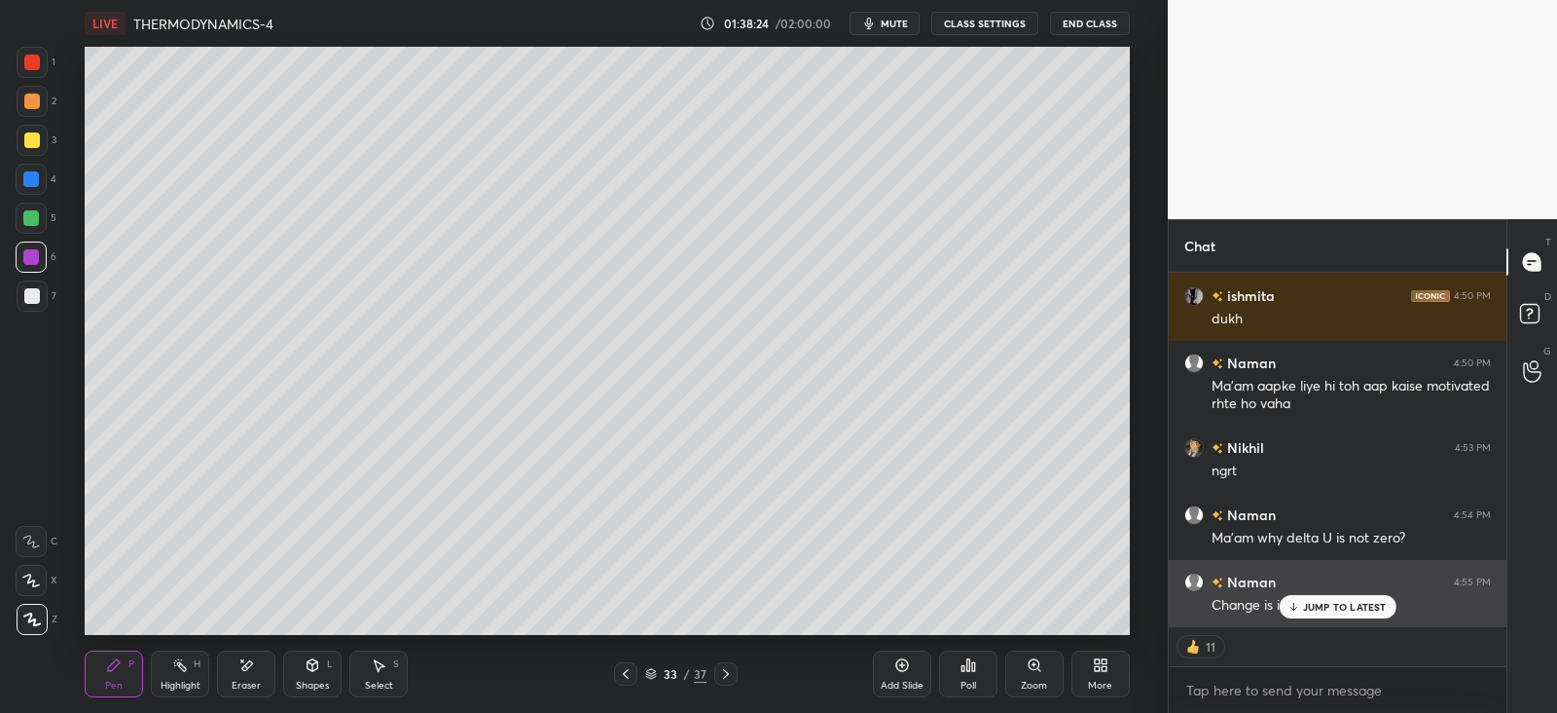
click at [1303, 603] on p "JUMP TO LATEST" at bounding box center [1345, 607] width 84 height 12
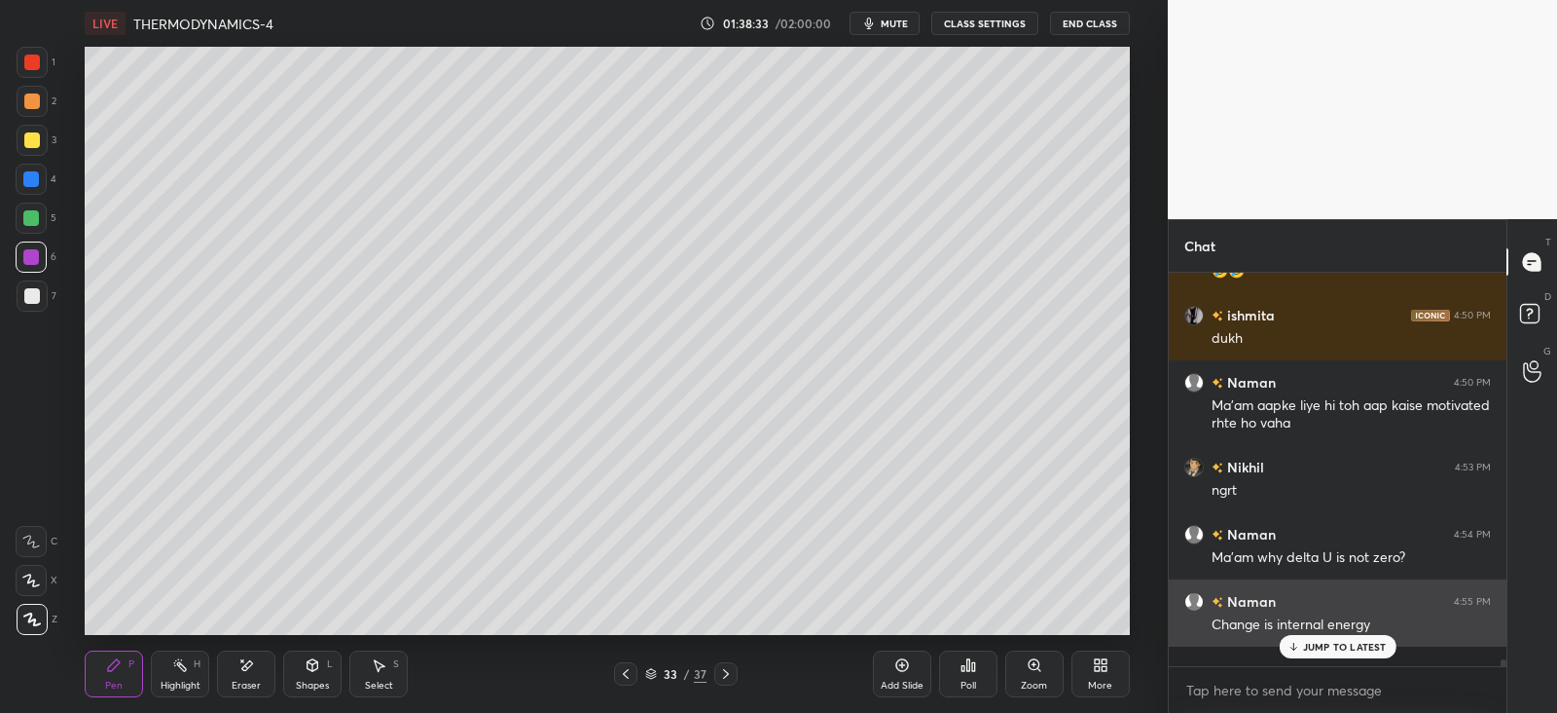
scroll to position [20974, 0]
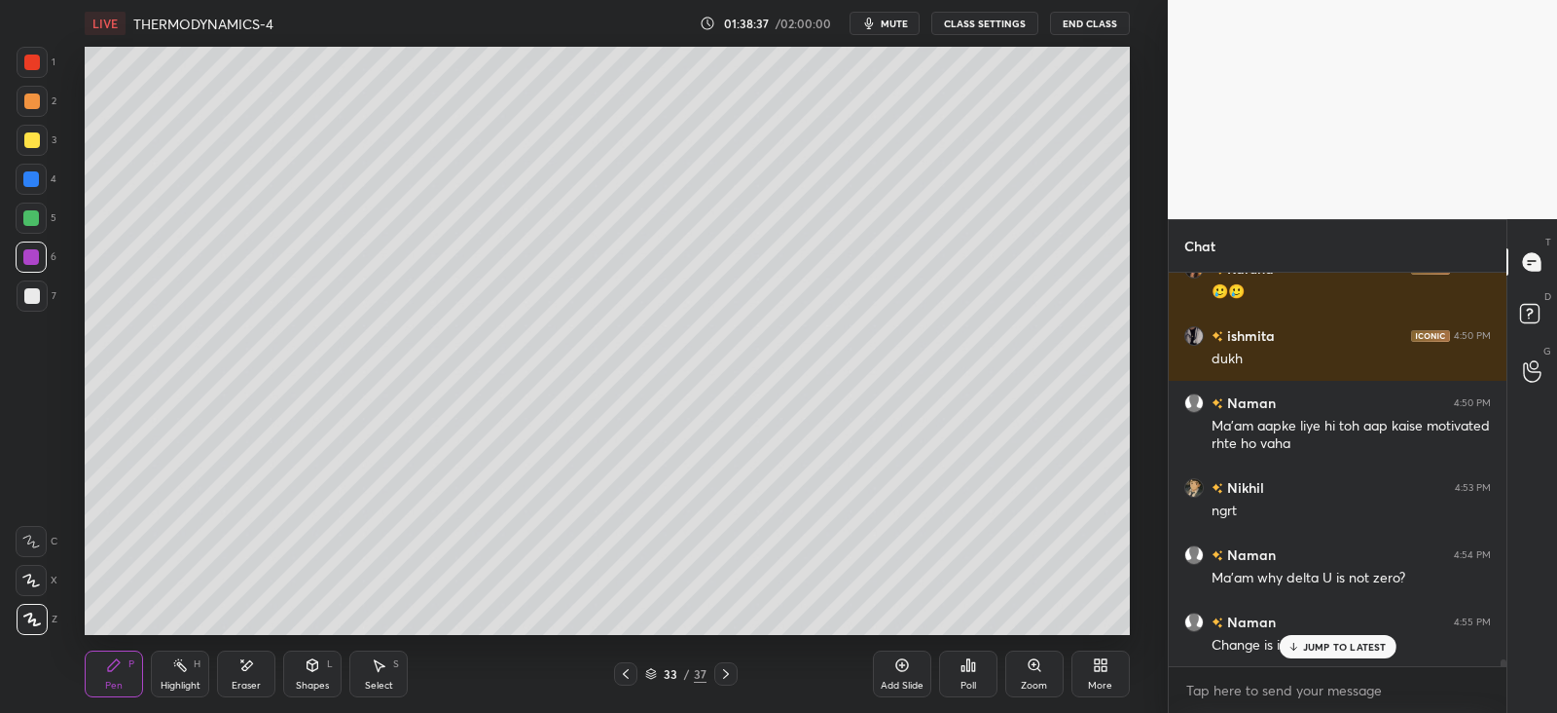
click at [236, 666] on div "Eraser" at bounding box center [246, 673] width 58 height 47
click at [119, 668] on icon at bounding box center [114, 665] width 16 height 16
click at [38, 99] on div at bounding box center [32, 101] width 16 height 16
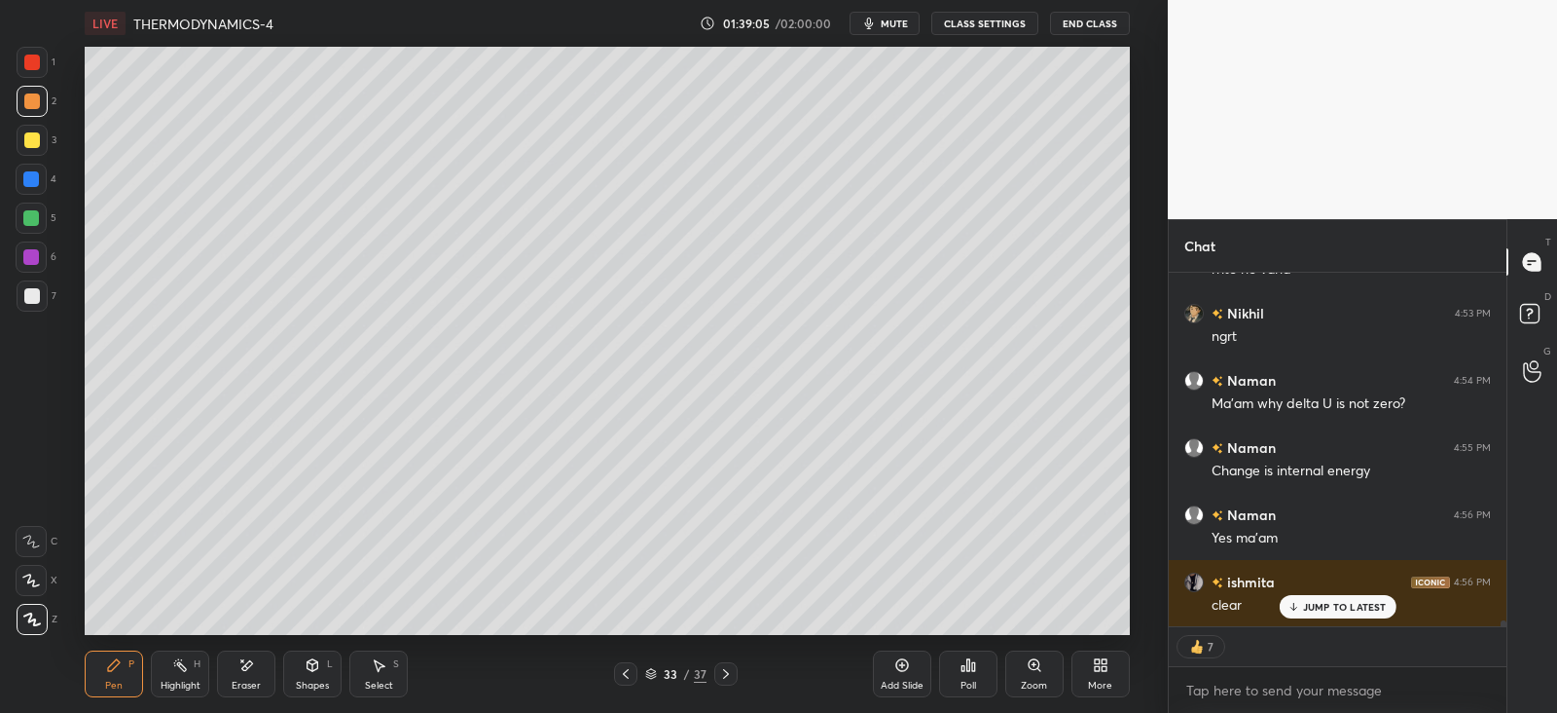
scroll to position [21215, 0]
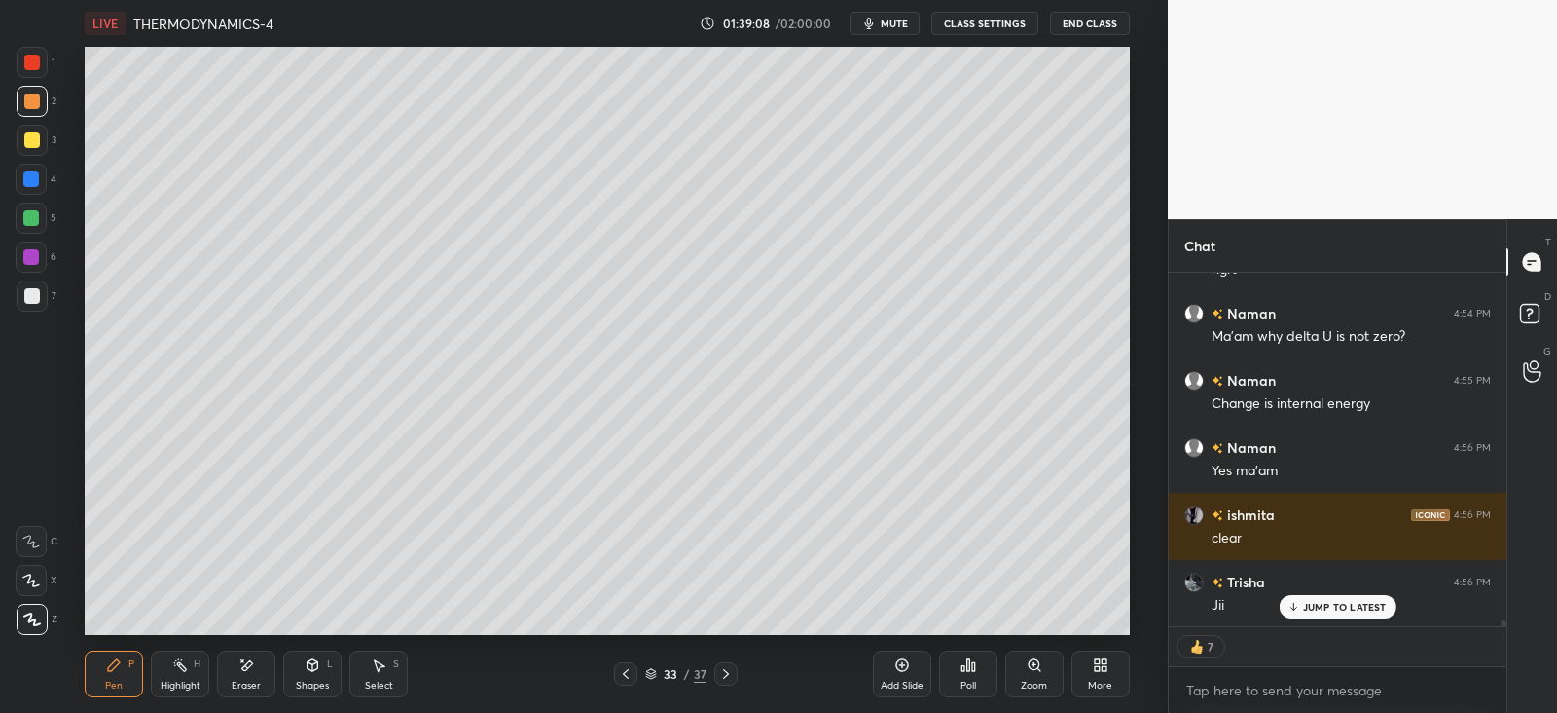
click at [32, 246] on div at bounding box center [31, 256] width 31 height 31
click at [35, 216] on div at bounding box center [31, 218] width 16 height 16
click at [726, 676] on icon at bounding box center [726, 674] width 16 height 16
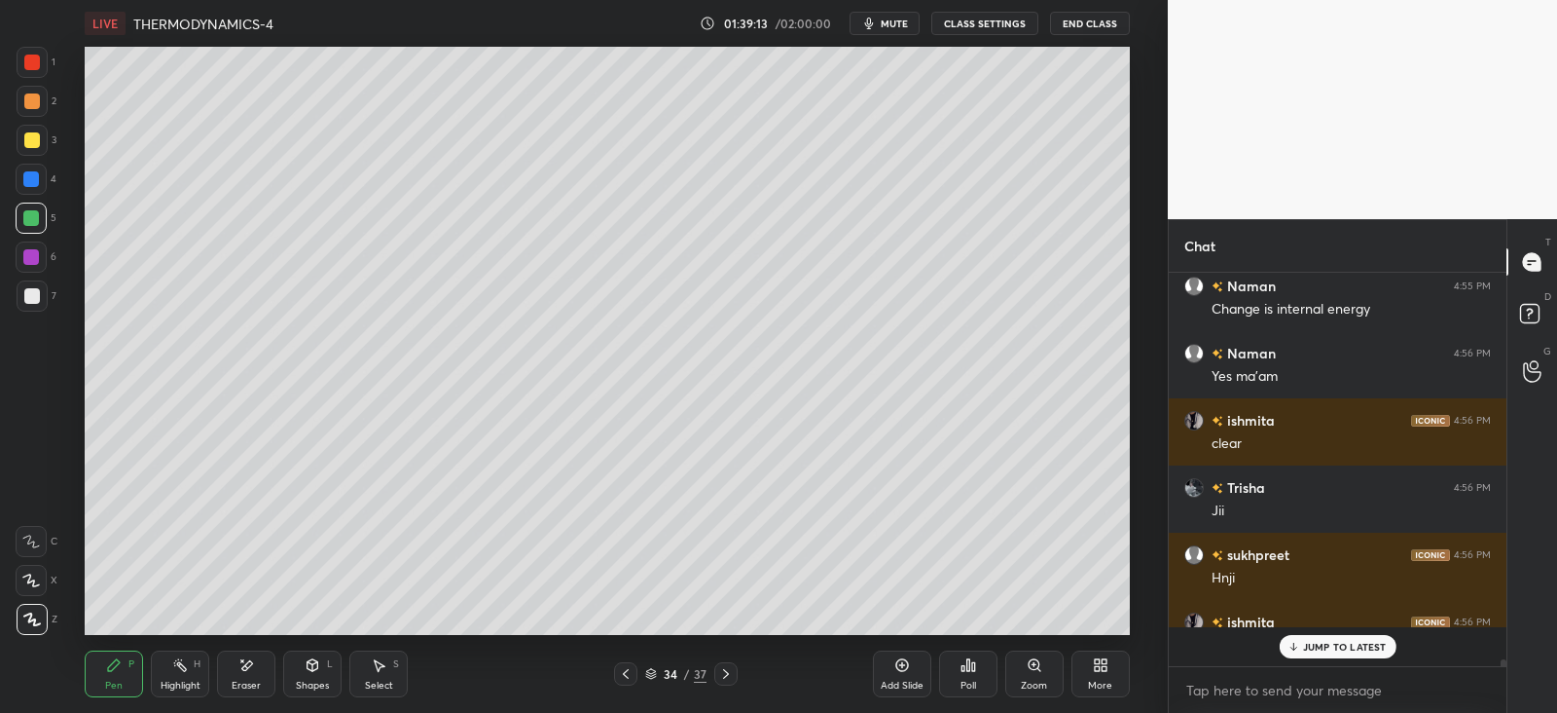
scroll to position [386, 331]
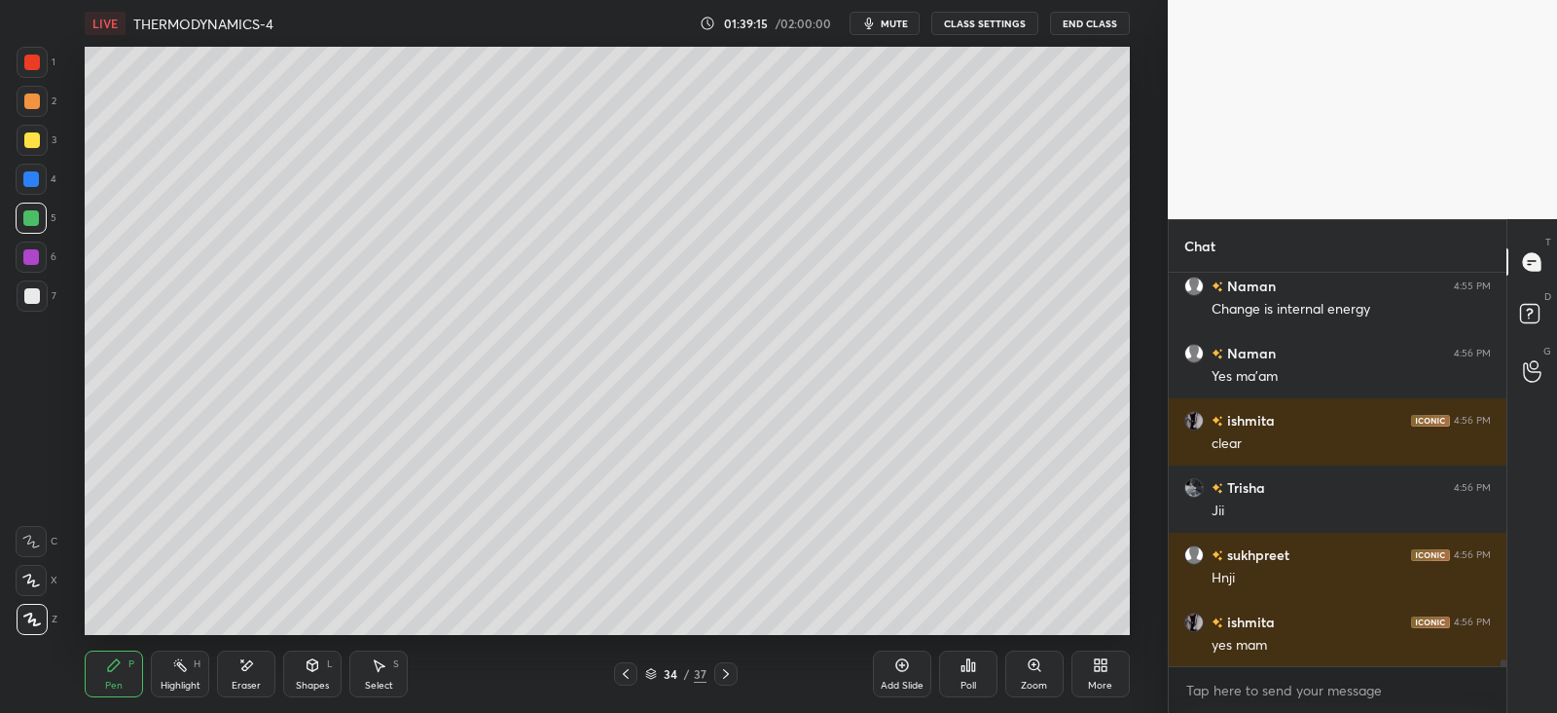
click at [237, 666] on div "Eraser" at bounding box center [246, 673] width 58 height 47
click at [121, 664] on icon at bounding box center [114, 665] width 16 height 16
click at [330, 676] on div "Shapes L" at bounding box center [312, 673] width 58 height 47
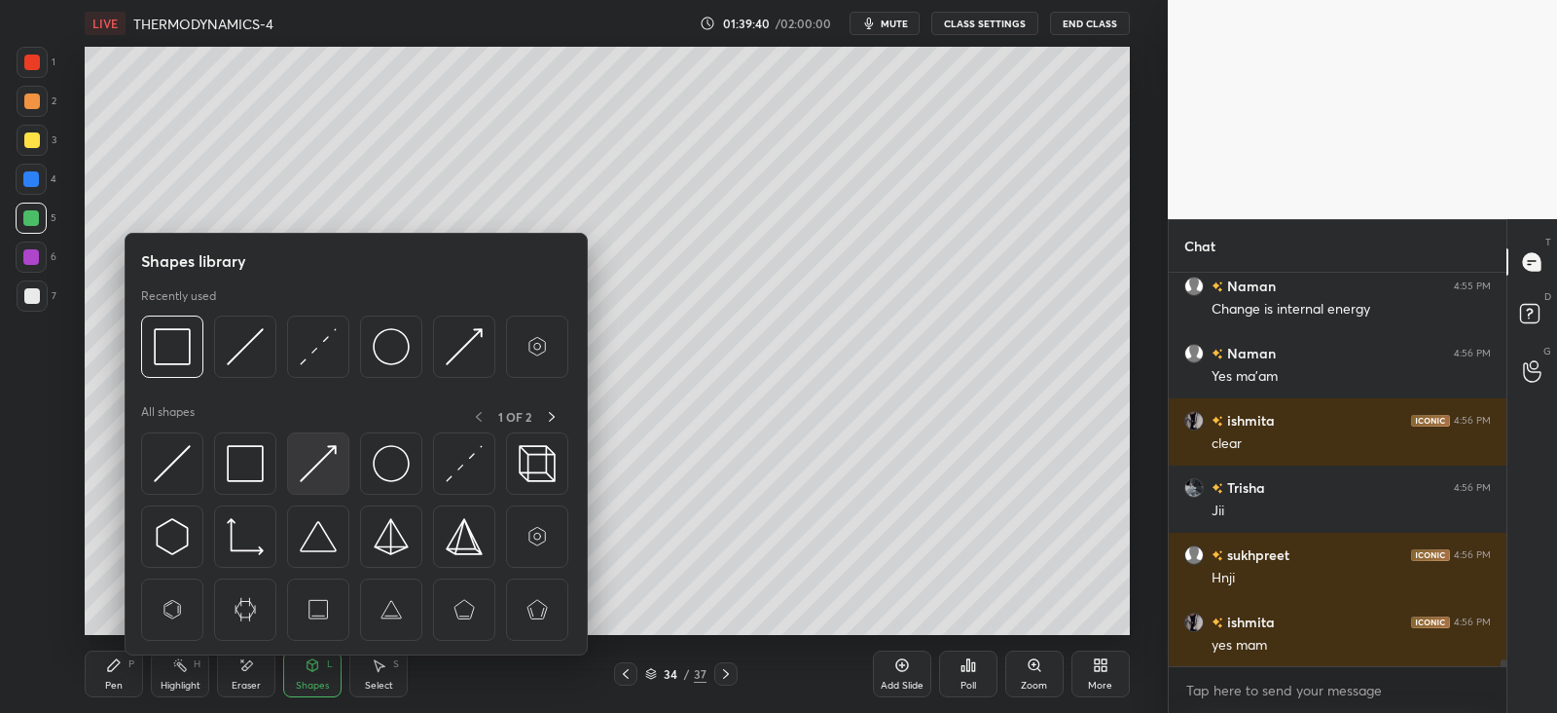
click at [287, 468] on div at bounding box center [318, 463] width 62 height 62
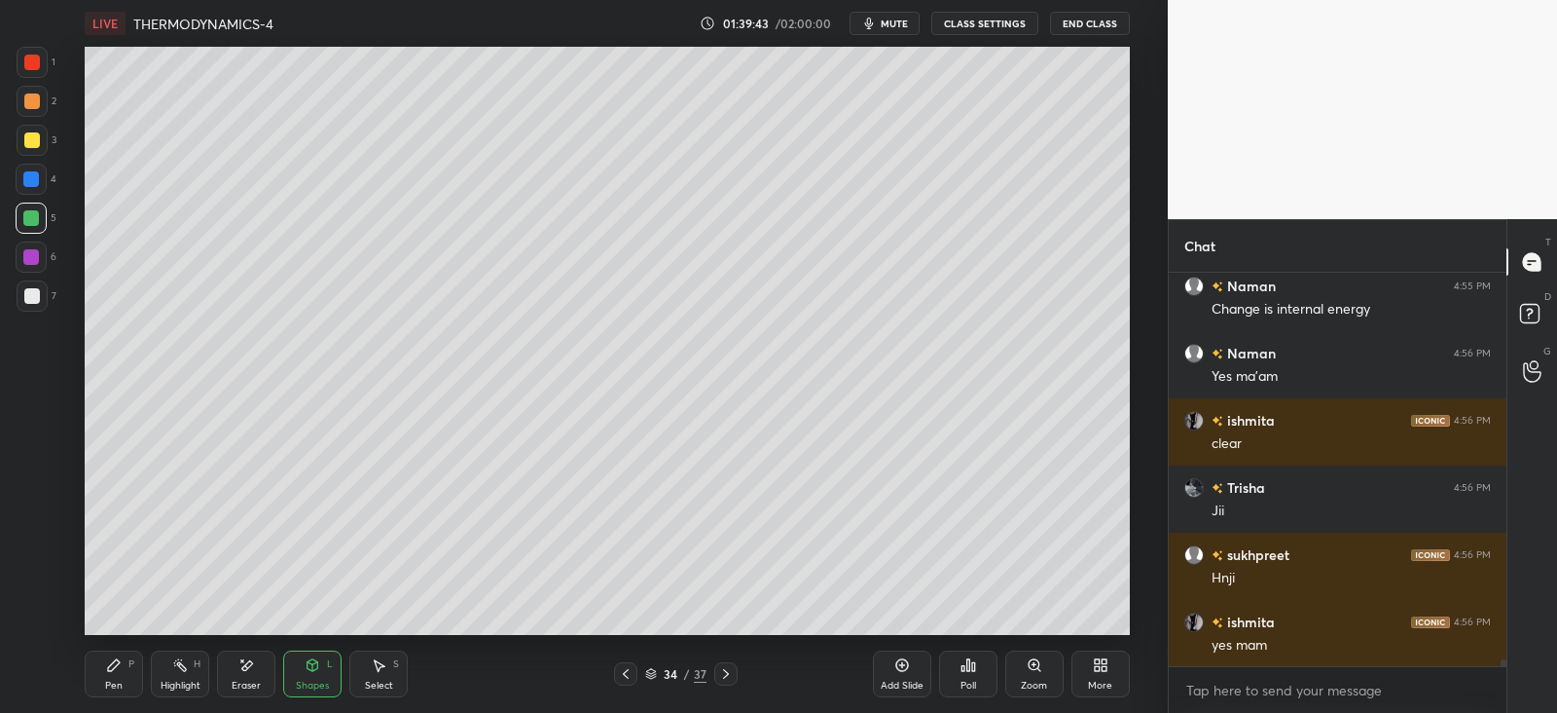
click at [227, 669] on div "Eraser" at bounding box center [246, 673] width 58 height 47
click at [329, 674] on div "Shapes L" at bounding box center [312, 673] width 58 height 47
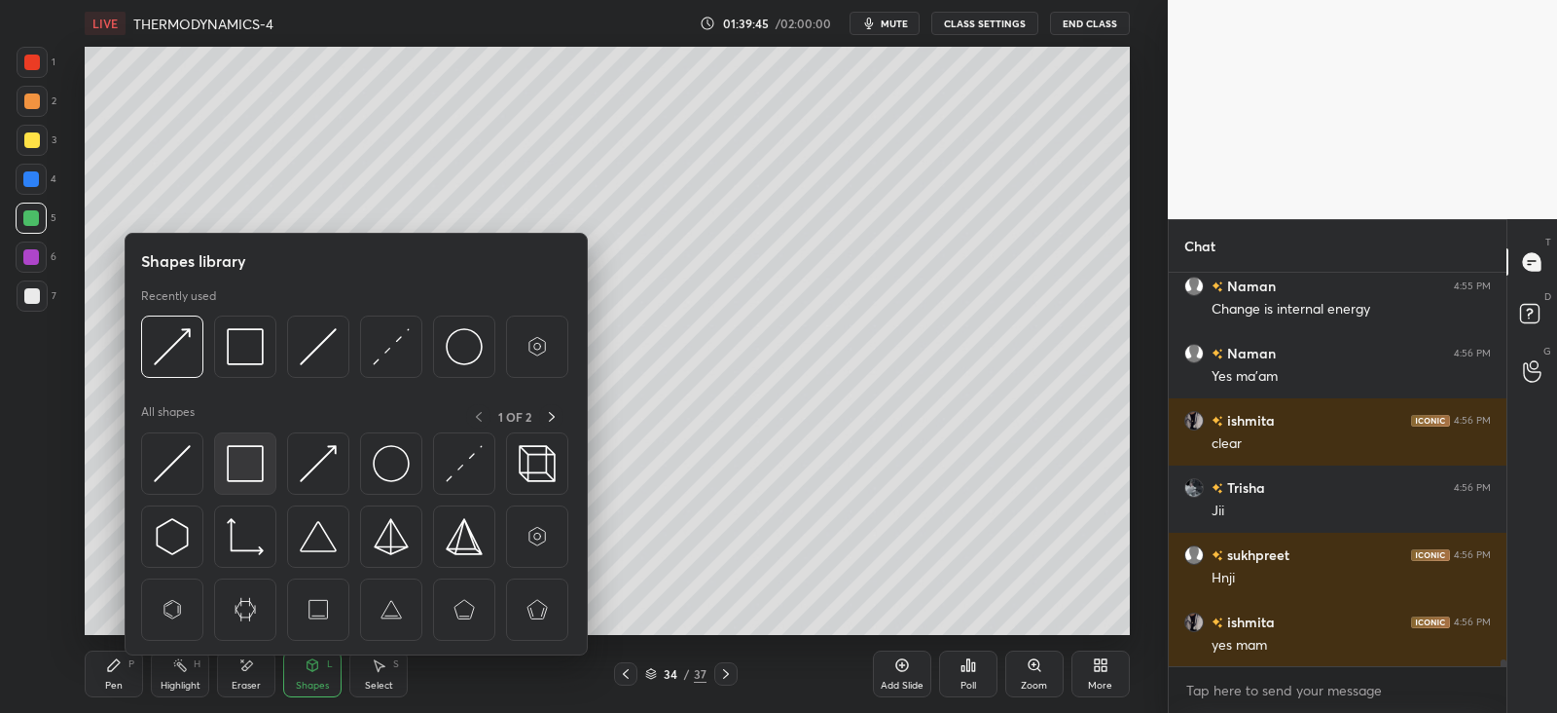
click at [248, 462] on img at bounding box center [245, 463] width 37 height 37
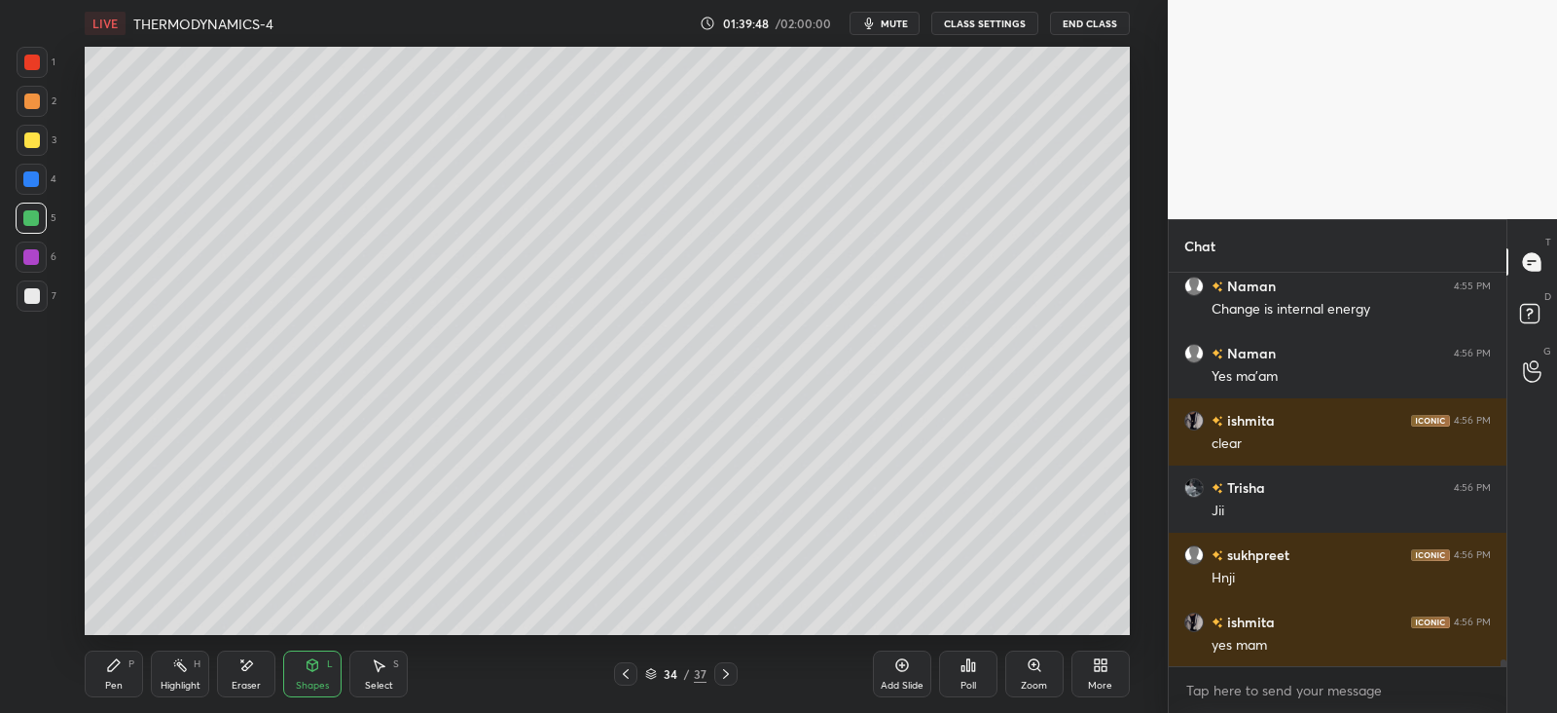
click at [113, 669] on icon at bounding box center [114, 665] width 12 height 12
click at [30, 143] on div at bounding box center [32, 140] width 16 height 16
click at [307, 670] on icon at bounding box center [313, 665] width 16 height 16
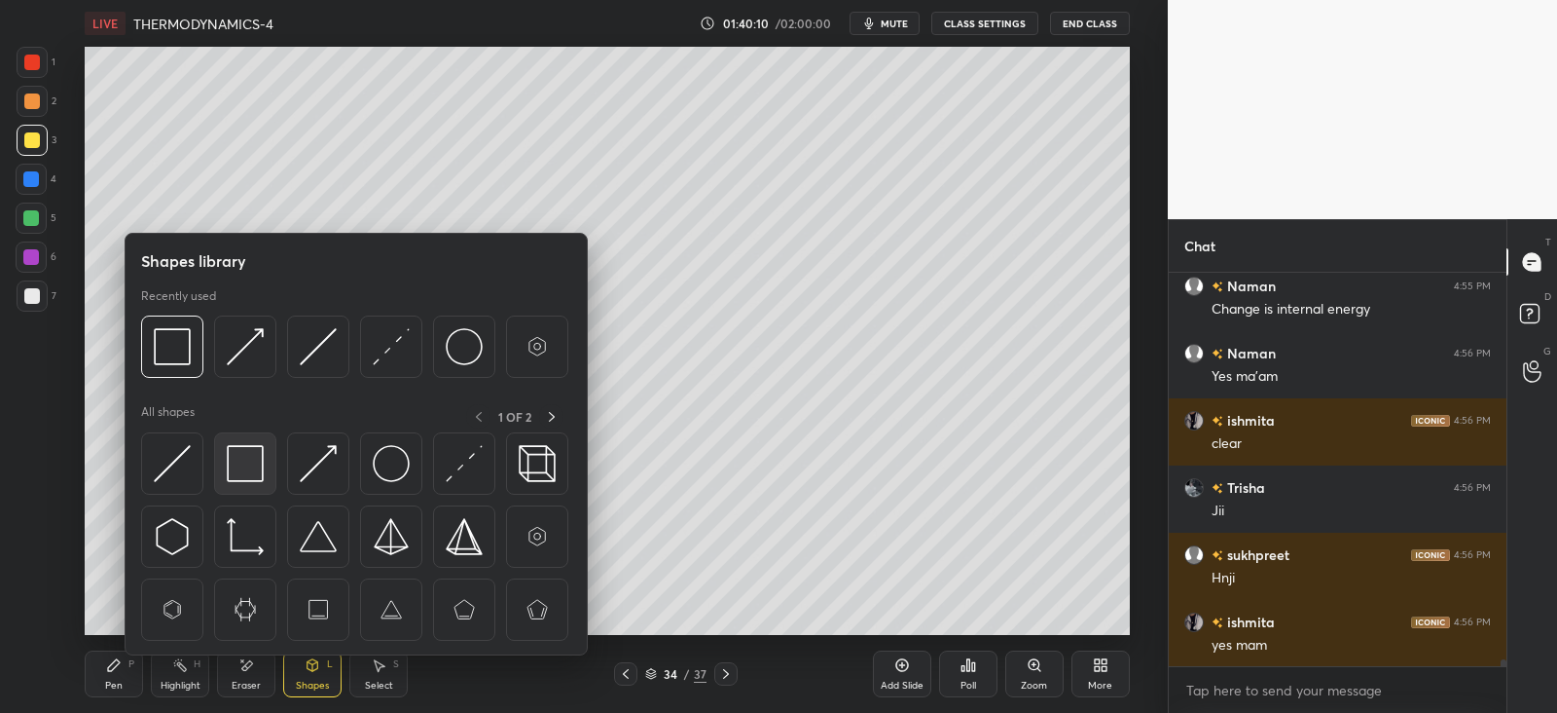
click at [245, 462] on img at bounding box center [245, 463] width 37 height 37
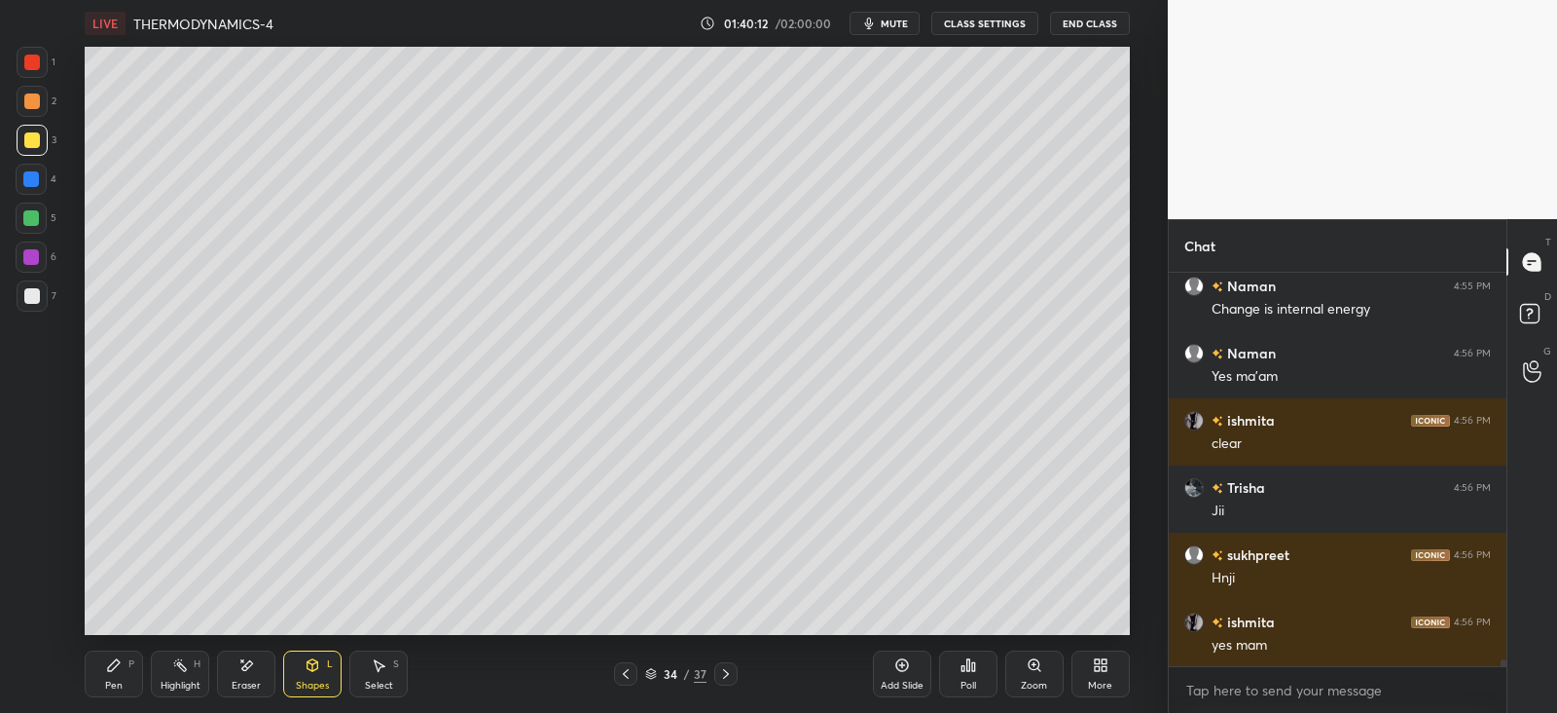
click at [120, 670] on icon at bounding box center [114, 665] width 16 height 16
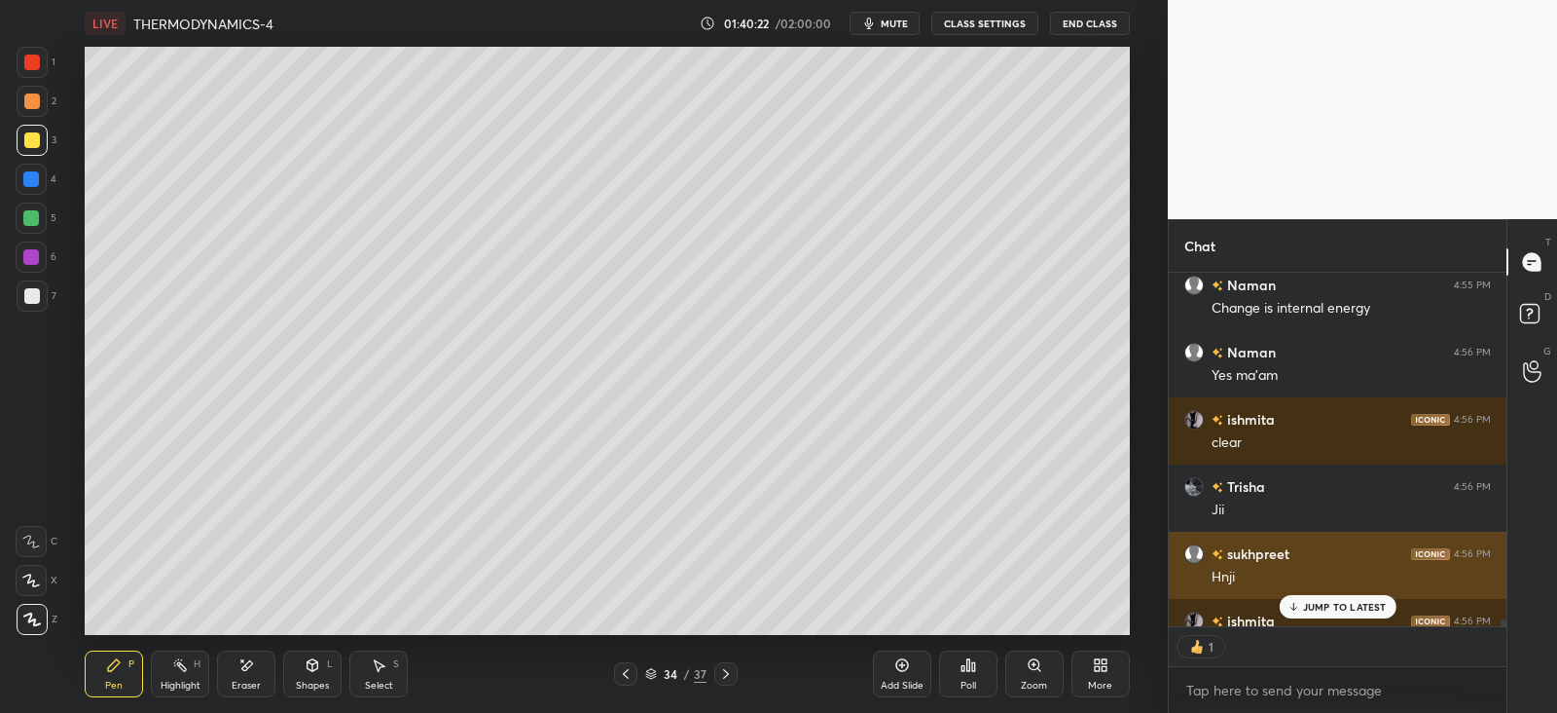
scroll to position [21350, 0]
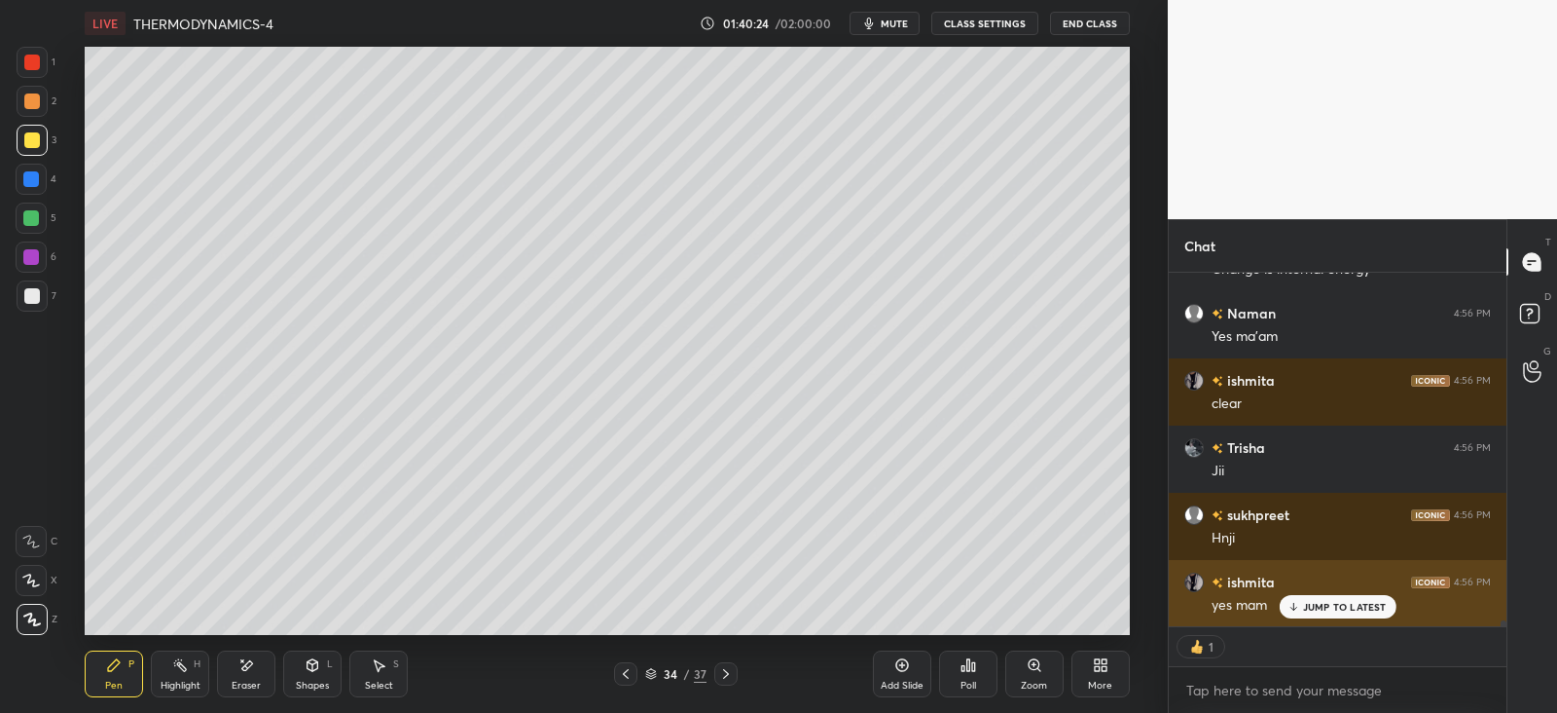
click at [1304, 610] on p "JUMP TO LATEST" at bounding box center [1345, 607] width 84 height 12
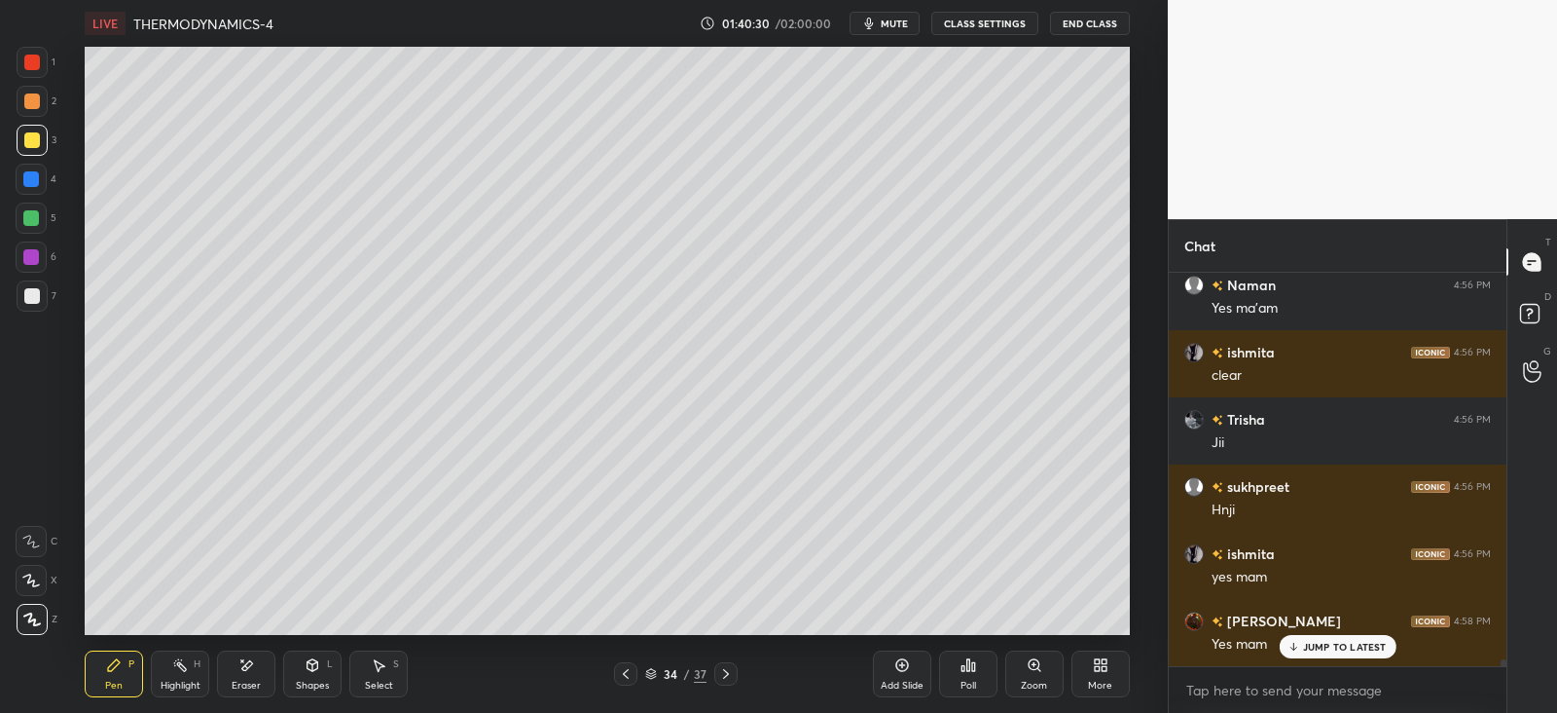
scroll to position [386, 331]
click at [190, 663] on div "Highlight H" at bounding box center [180, 673] width 58 height 47
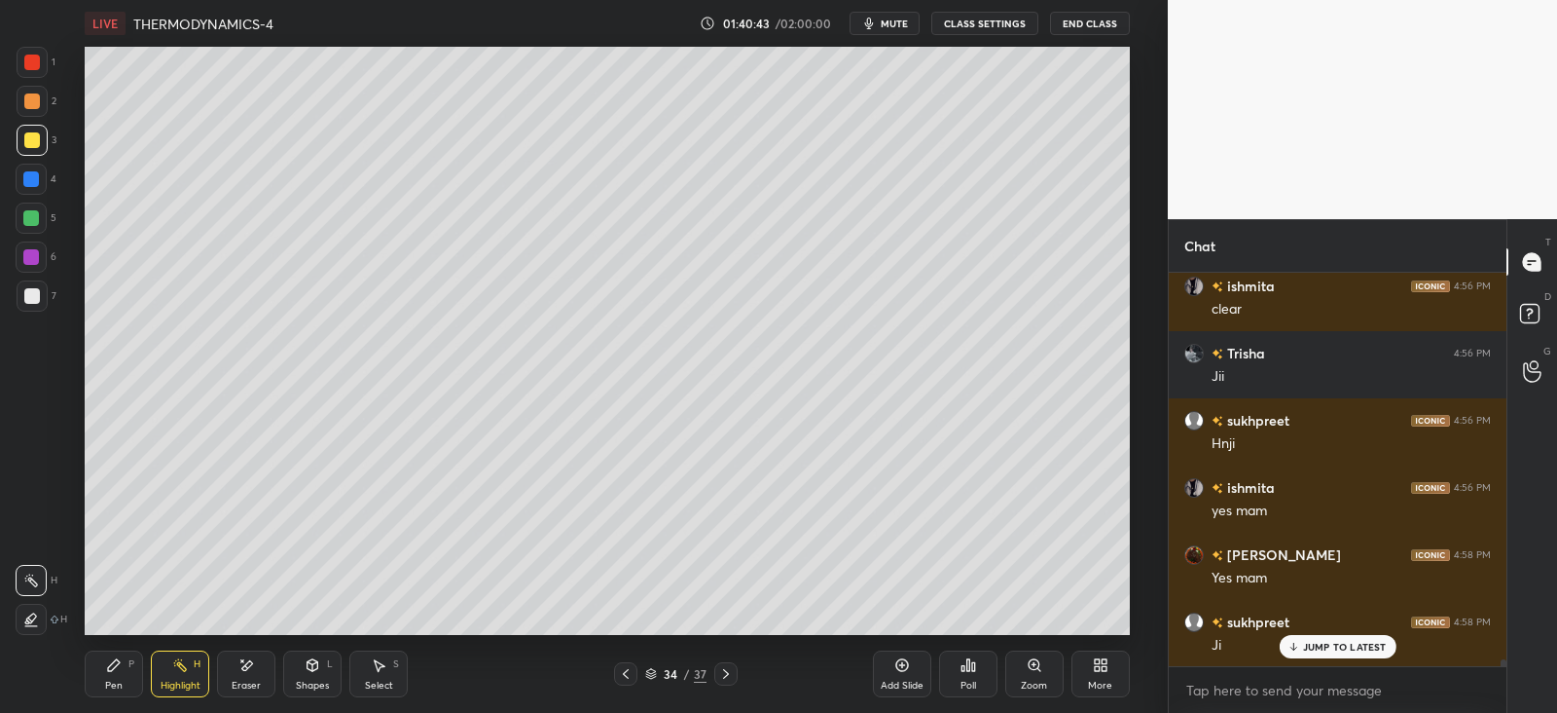
click at [114, 664] on icon at bounding box center [114, 665] width 12 height 12
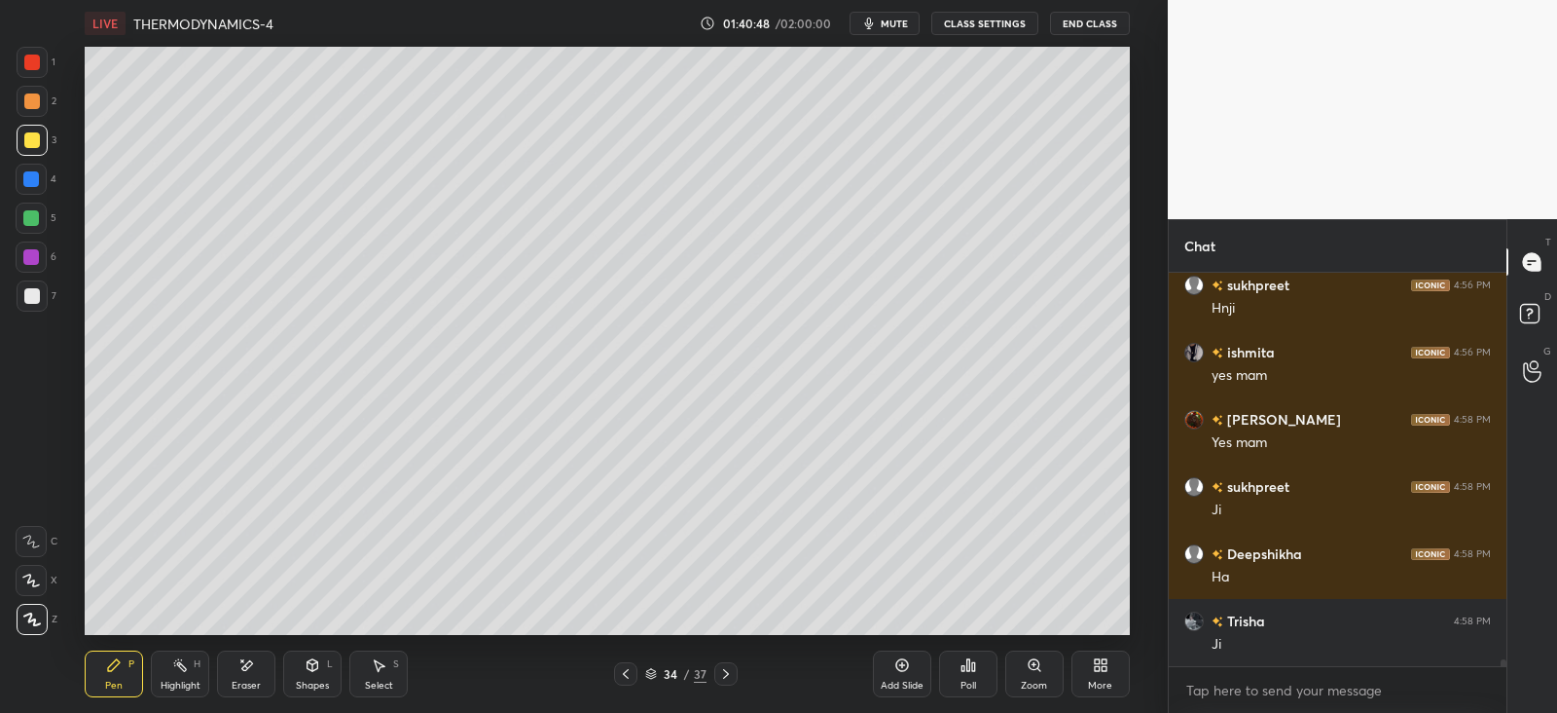
scroll to position [21646, 0]
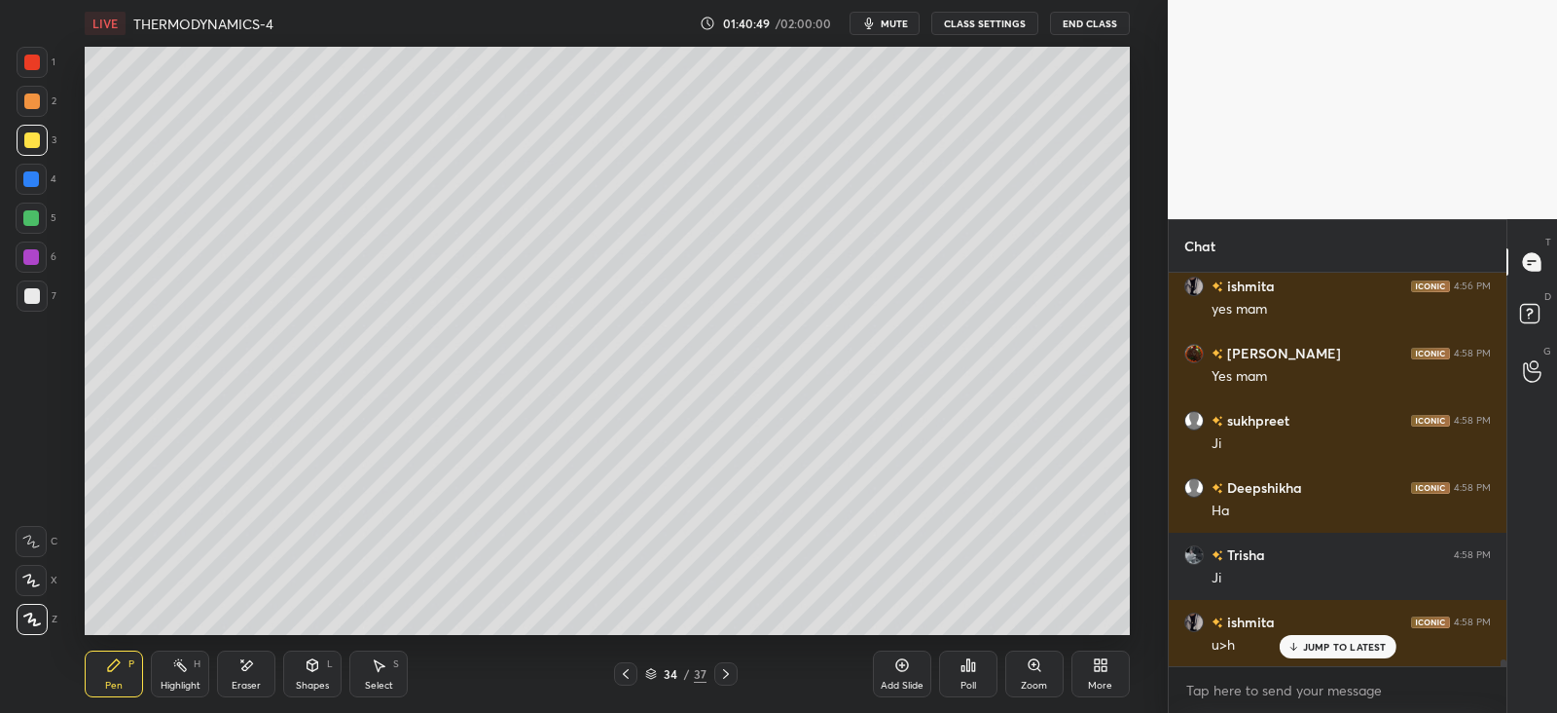
click at [305, 669] on icon at bounding box center [313, 665] width 16 height 16
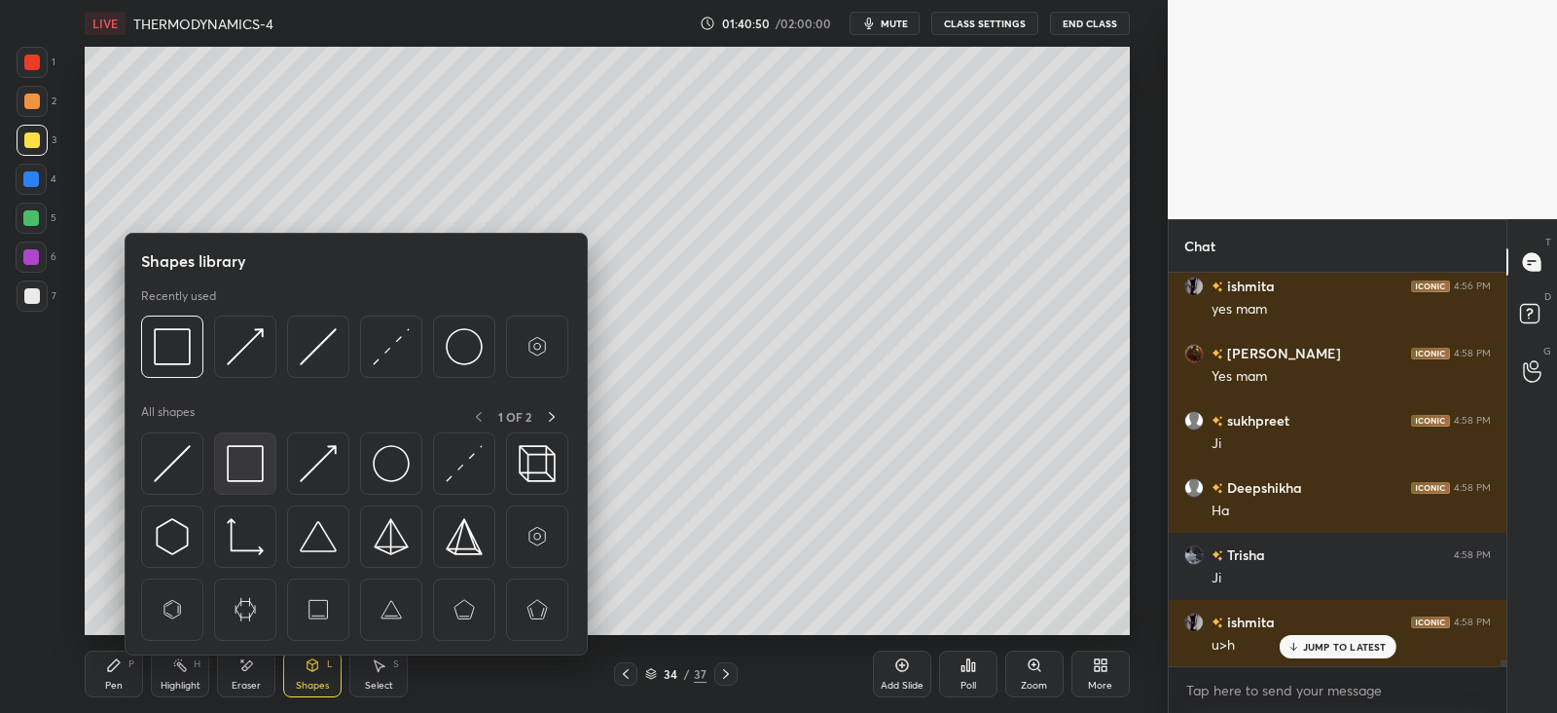
click at [232, 460] on img at bounding box center [245, 463] width 37 height 37
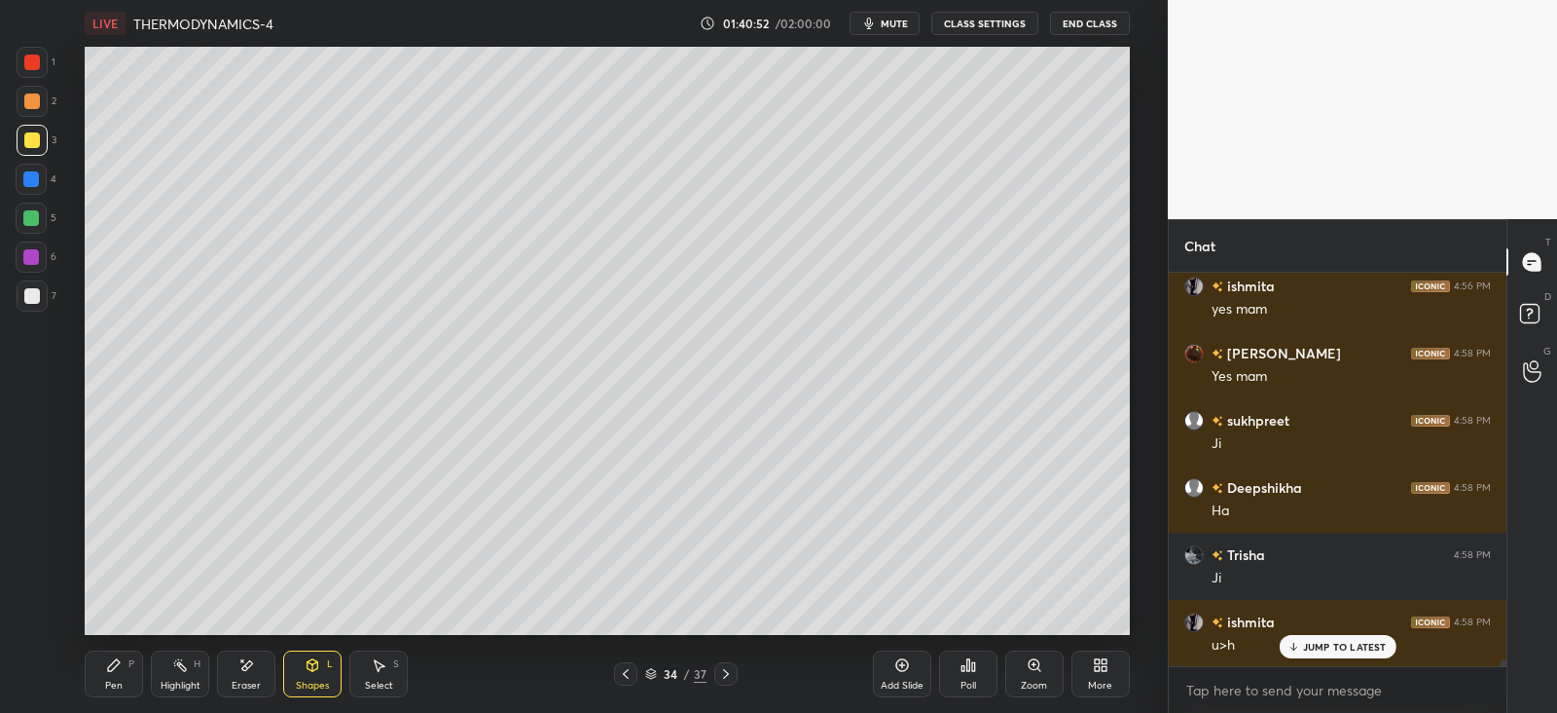
click at [114, 668] on icon at bounding box center [114, 665] width 12 height 12
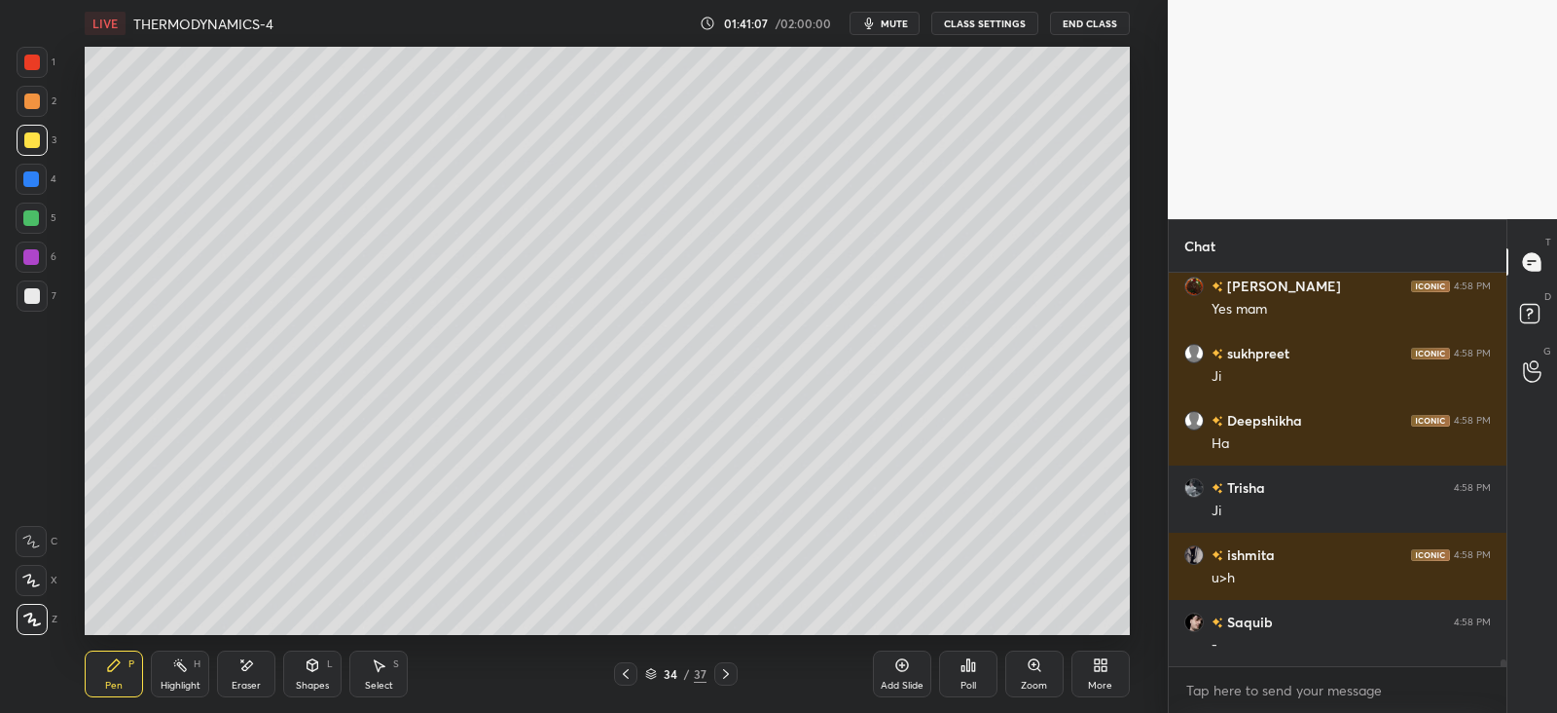
click at [319, 677] on div "Shapes L" at bounding box center [312, 673] width 58 height 47
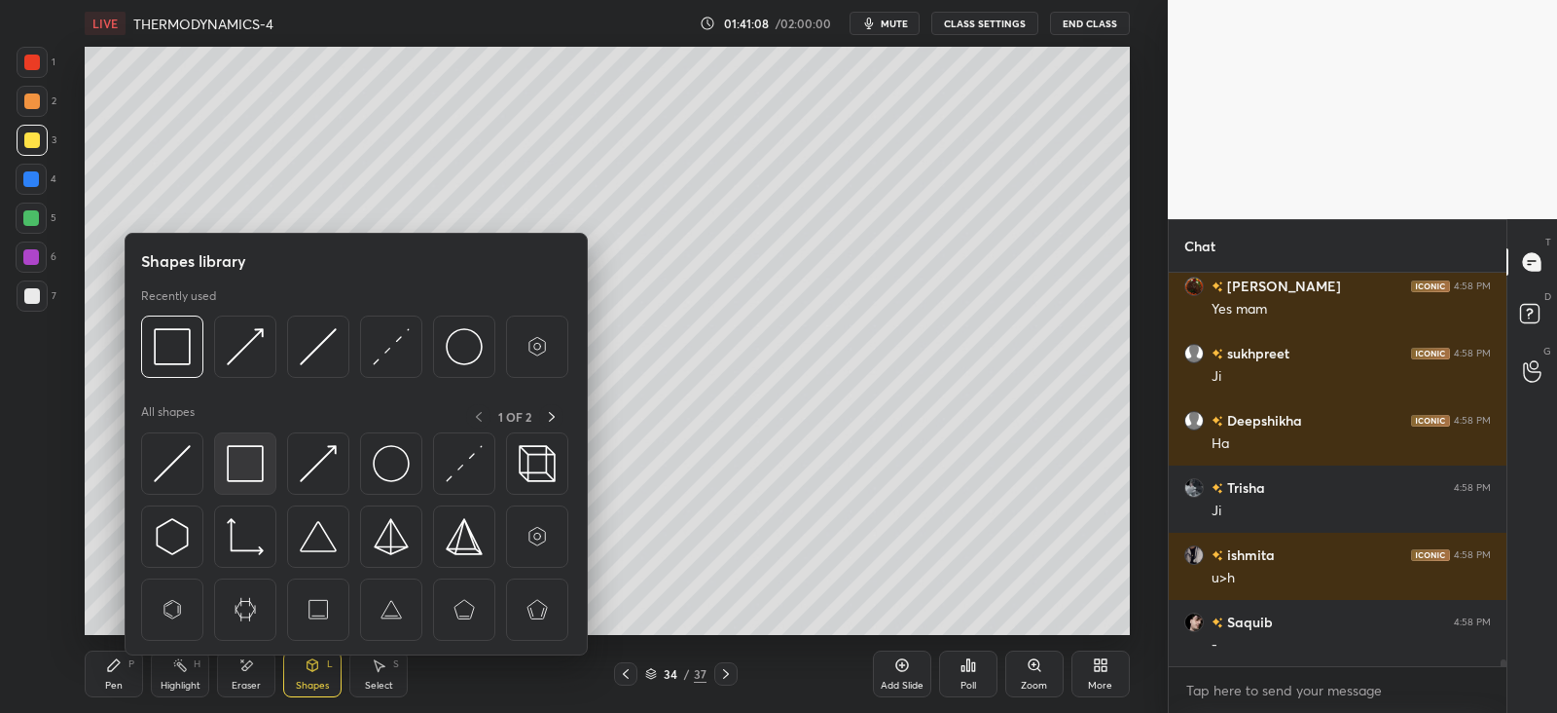
click at [267, 471] on div at bounding box center [245, 463] width 62 height 62
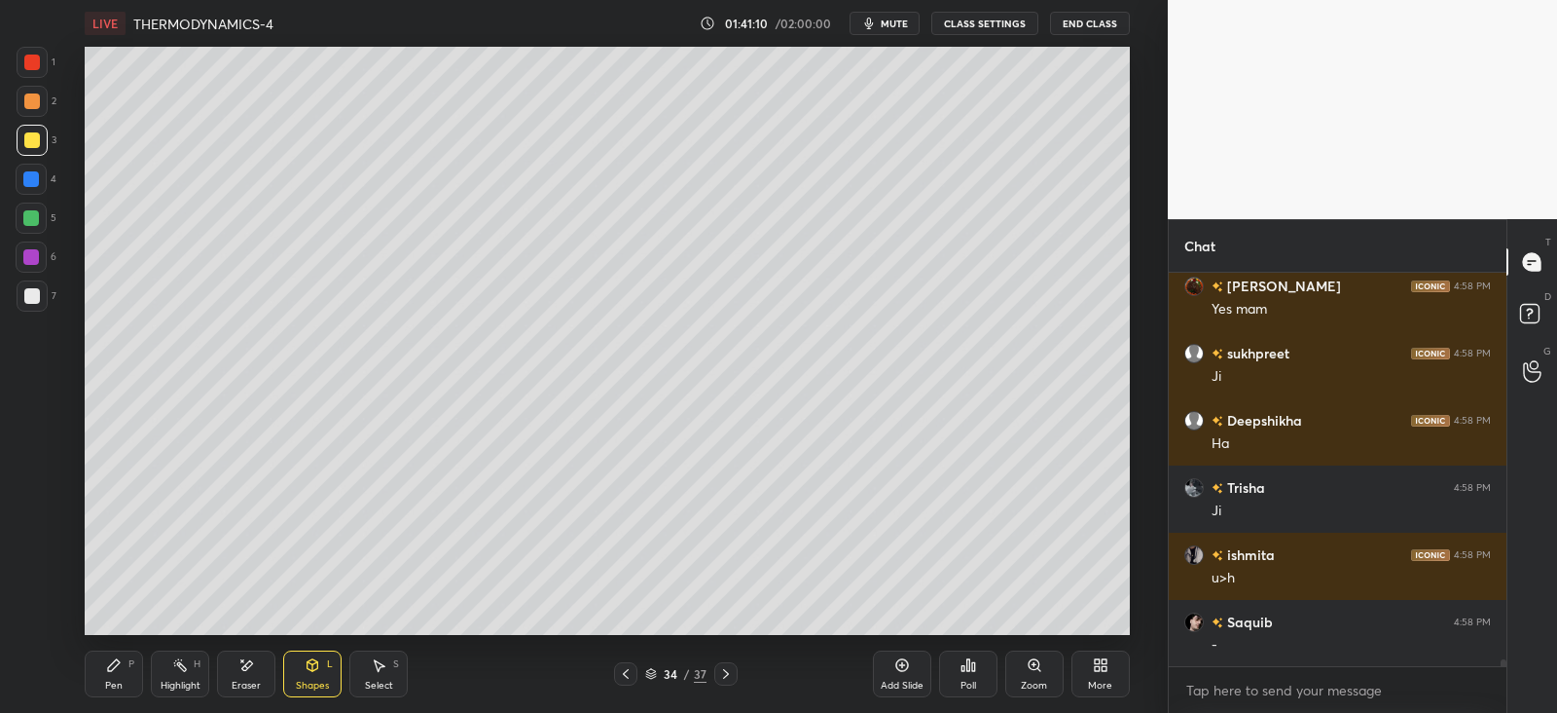
click at [125, 673] on div "Pen P" at bounding box center [114, 673] width 58 height 47
click at [731, 672] on icon at bounding box center [726, 674] width 16 height 16
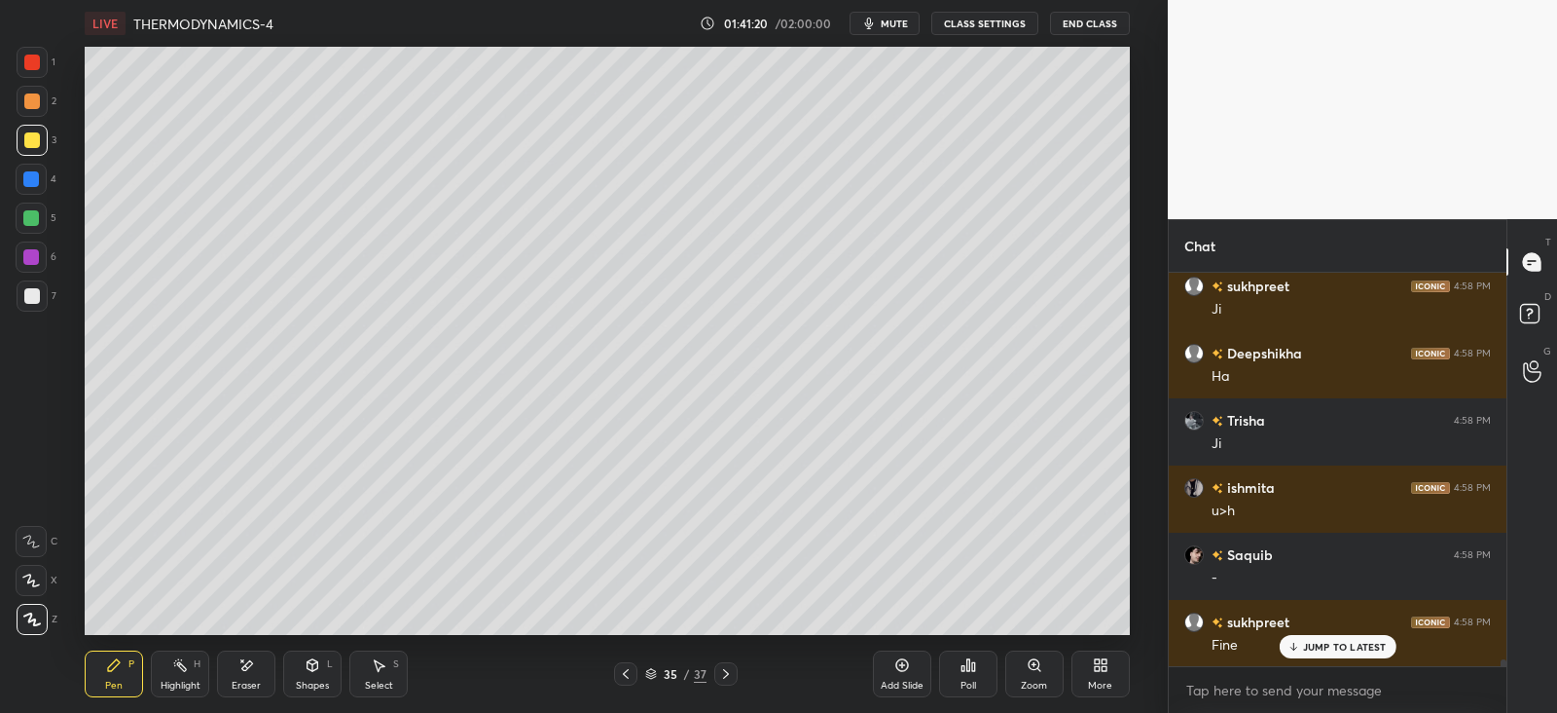
click at [34, 110] on div at bounding box center [32, 101] width 31 height 31
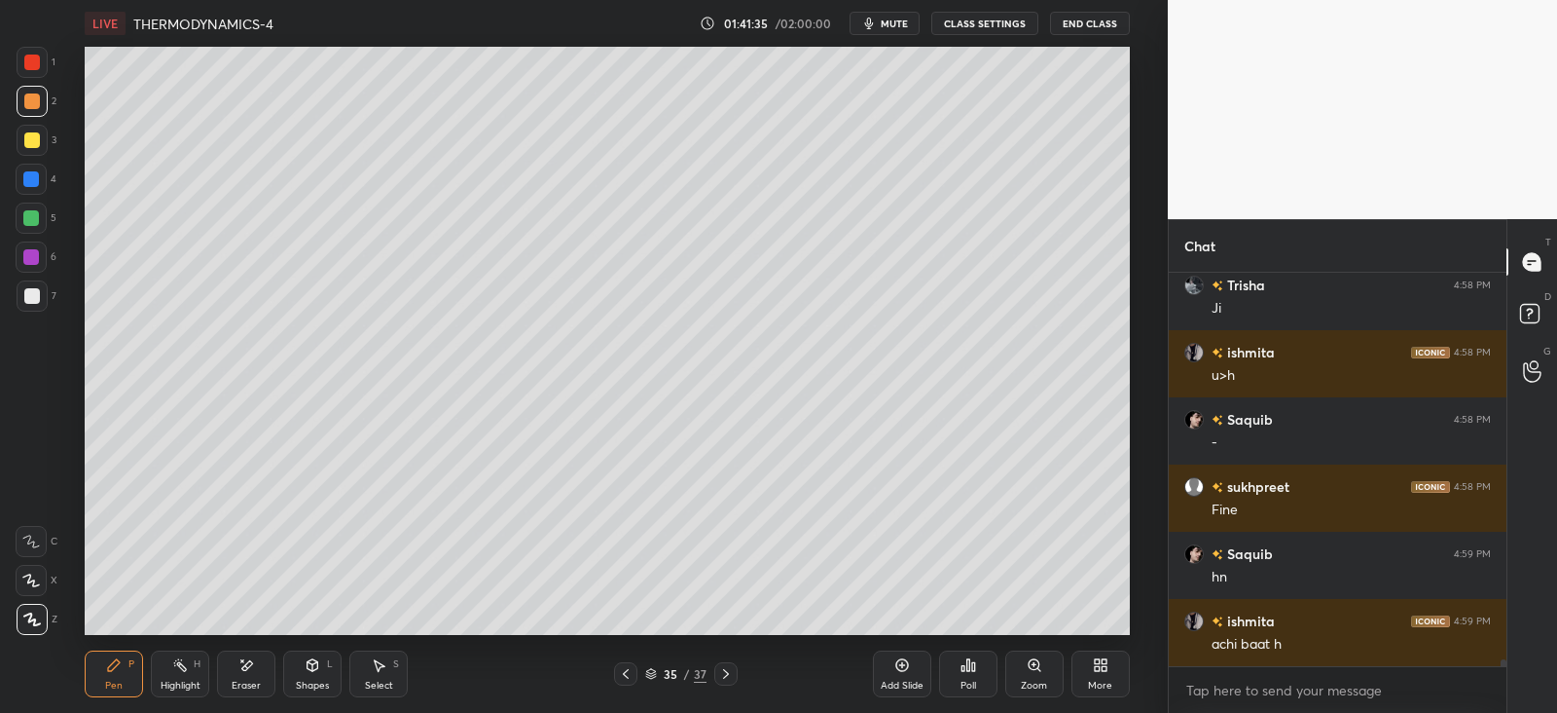
scroll to position [21982, 0]
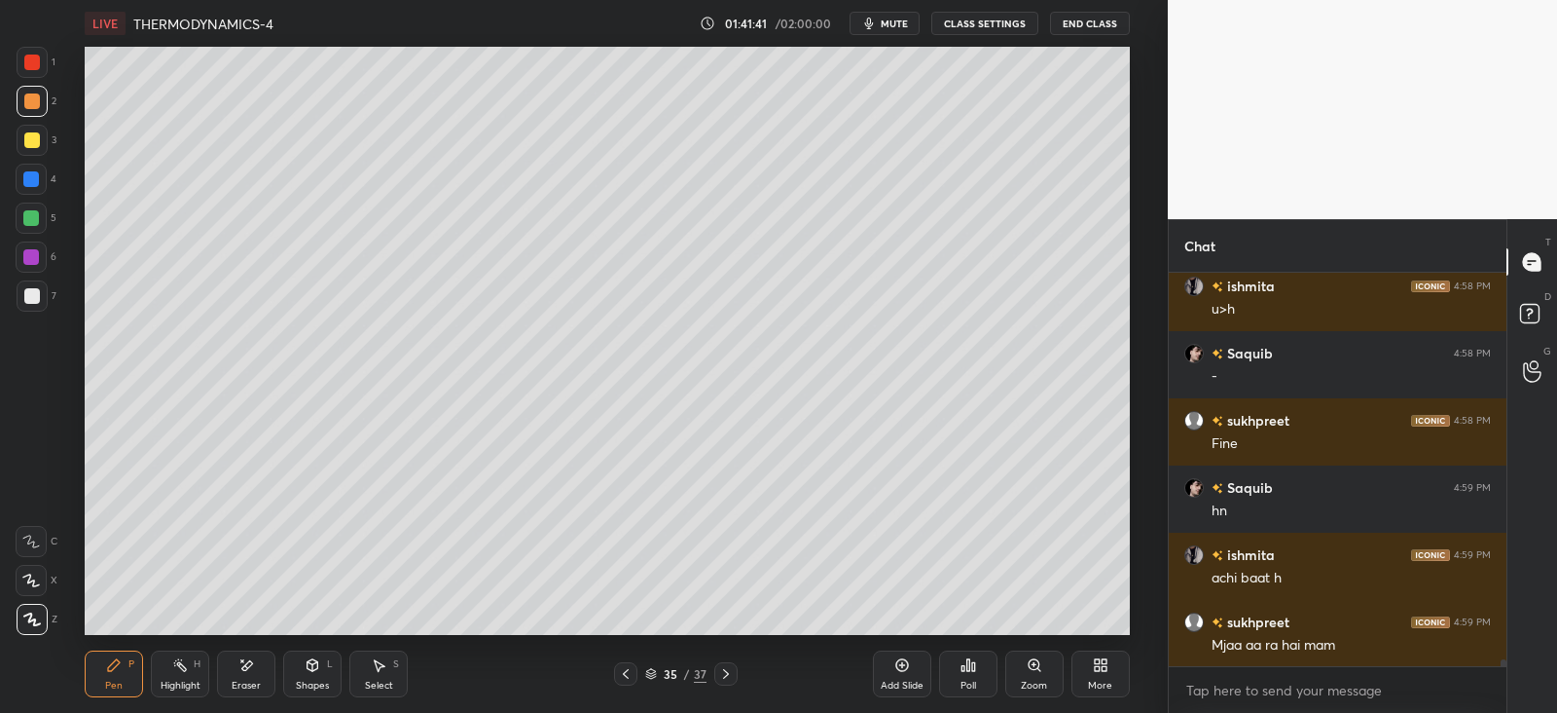
click at [33, 102] on div at bounding box center [32, 101] width 16 height 16
click at [31, 177] on div at bounding box center [31, 179] width 16 height 16
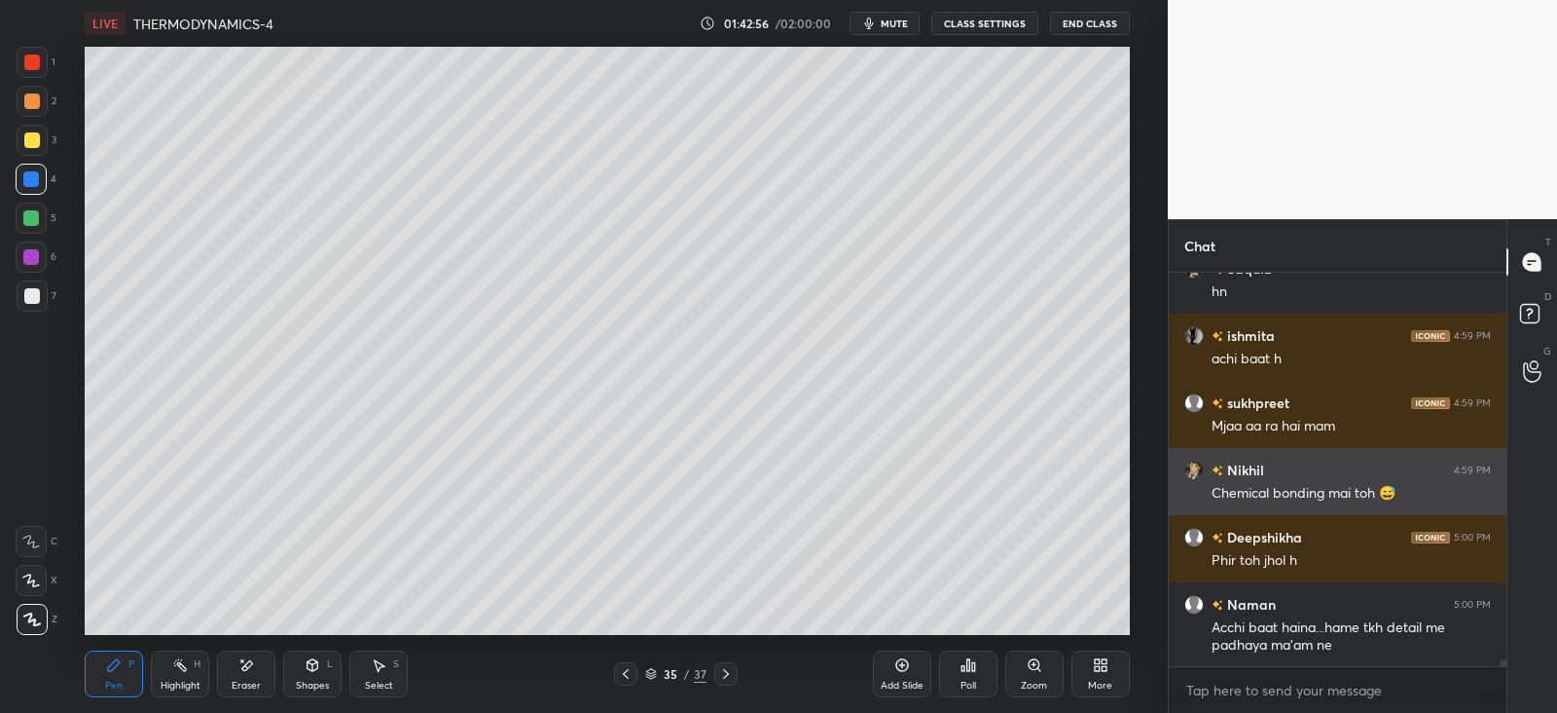
scroll to position [22268, 0]
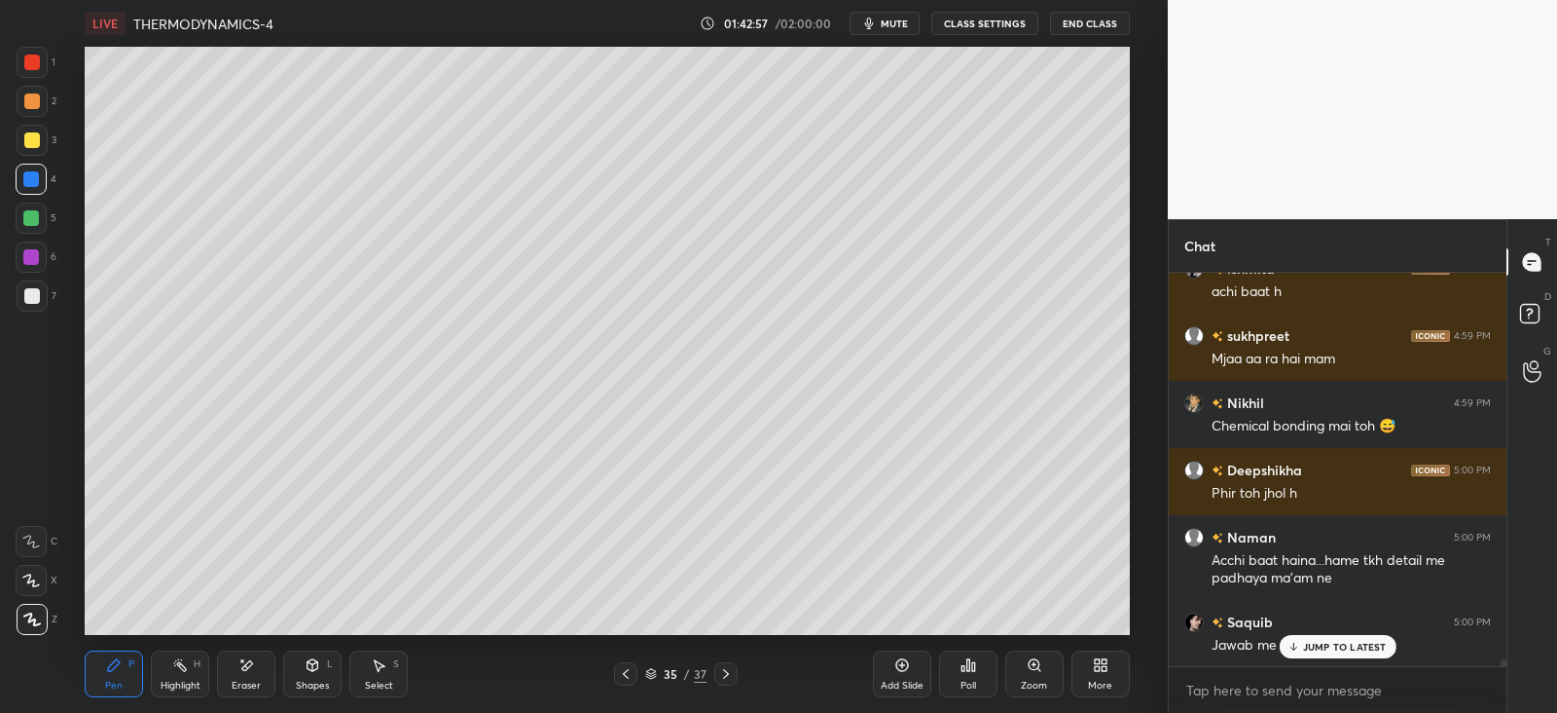
click at [37, 222] on div at bounding box center [31, 218] width 16 height 16
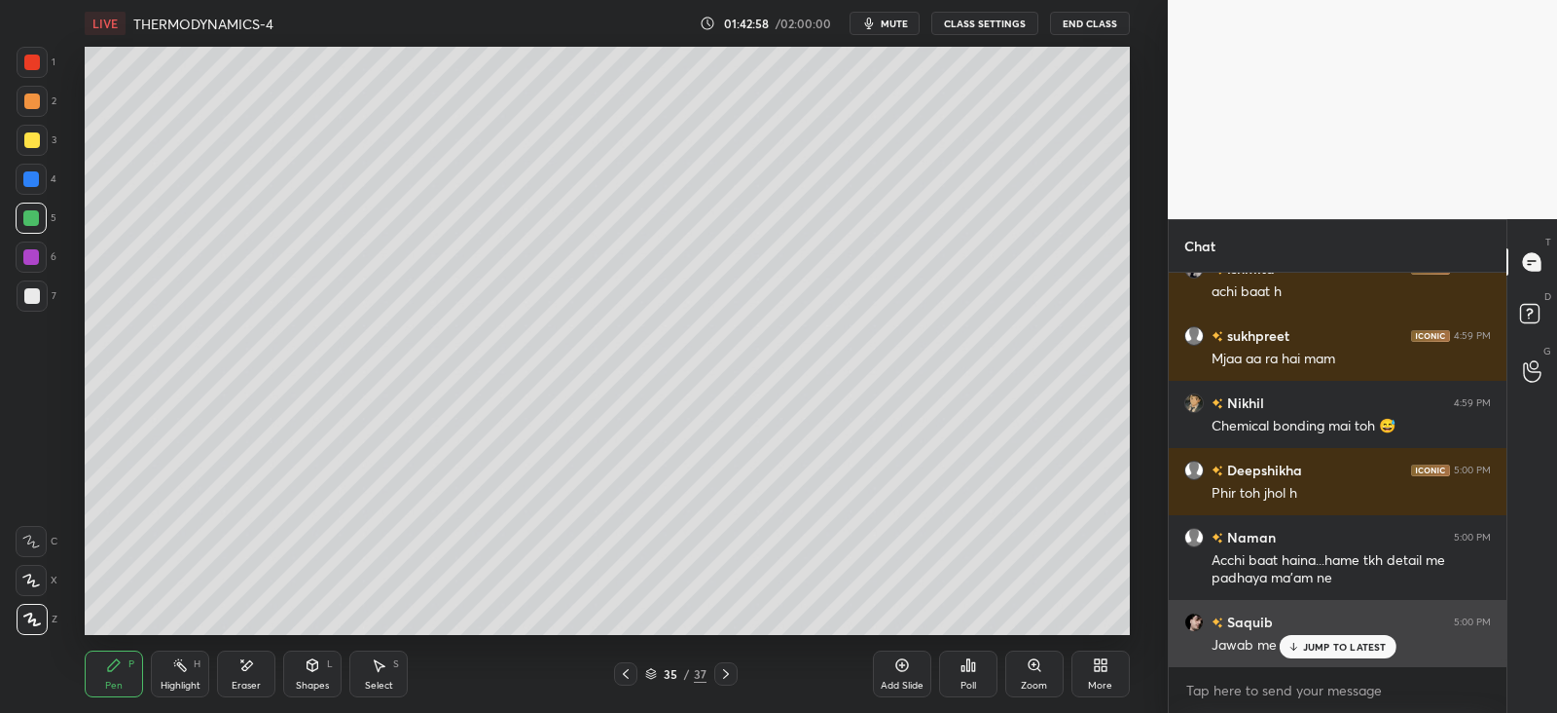
click at [1316, 641] on p "JUMP TO LATEST" at bounding box center [1345, 647] width 84 height 12
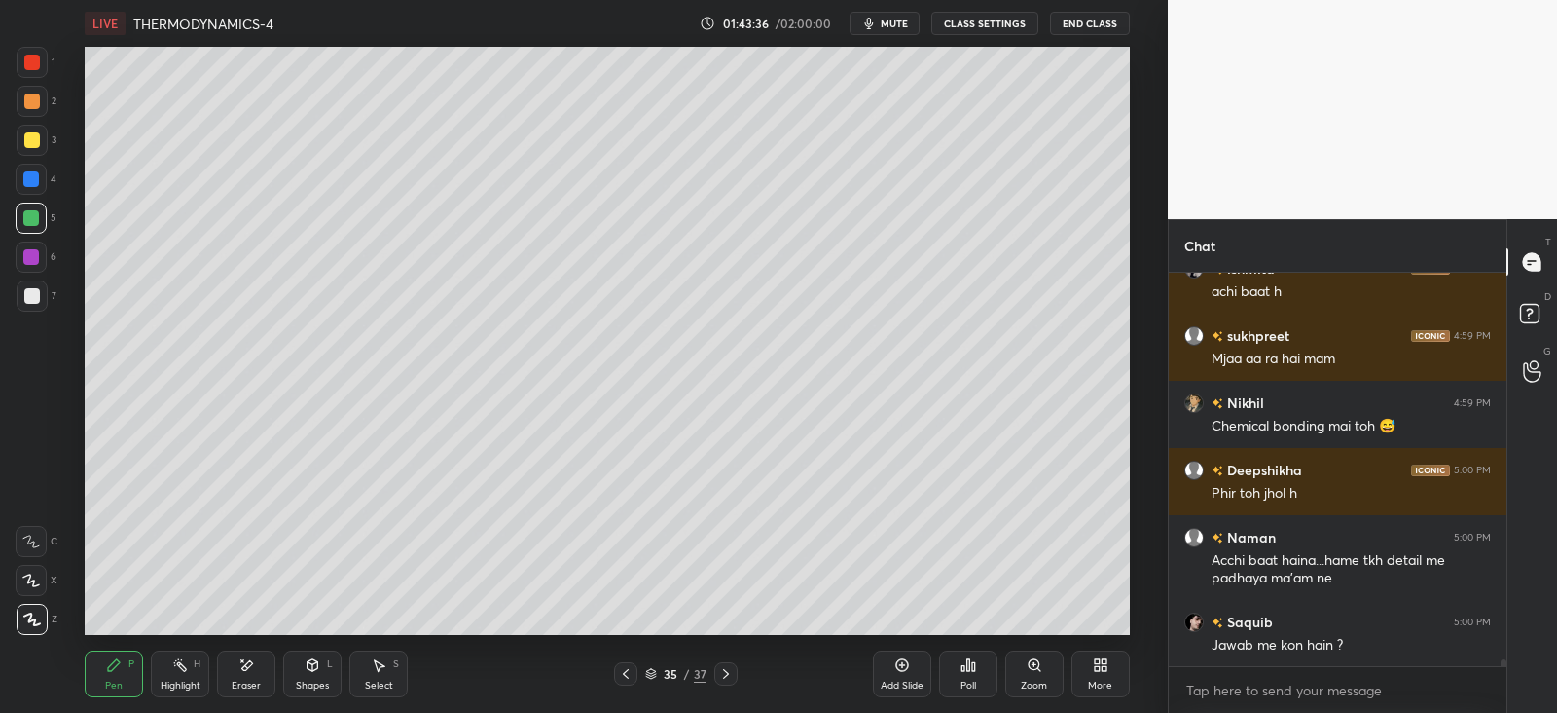
click at [315, 667] on icon at bounding box center [313, 665] width 11 height 12
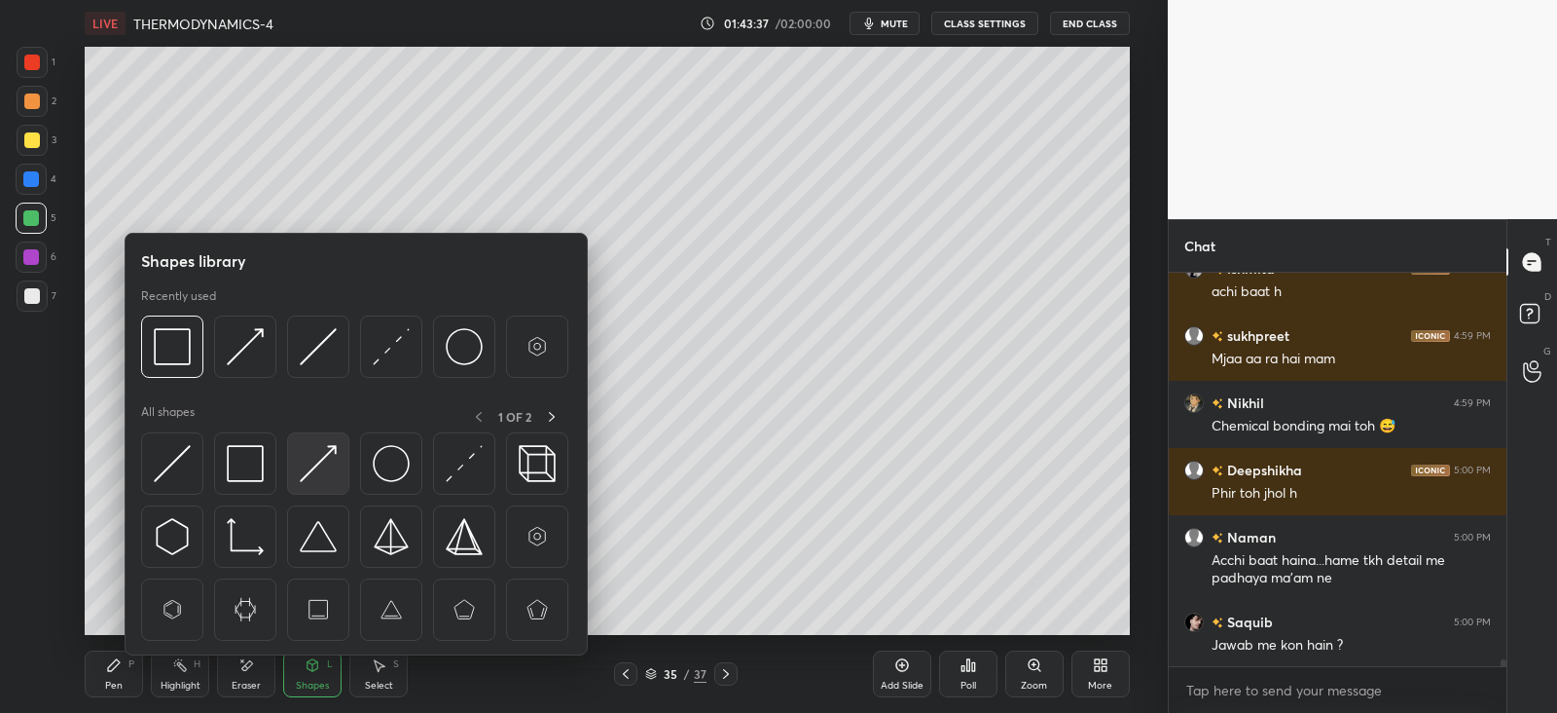
click at [330, 453] on img at bounding box center [318, 463] width 37 height 37
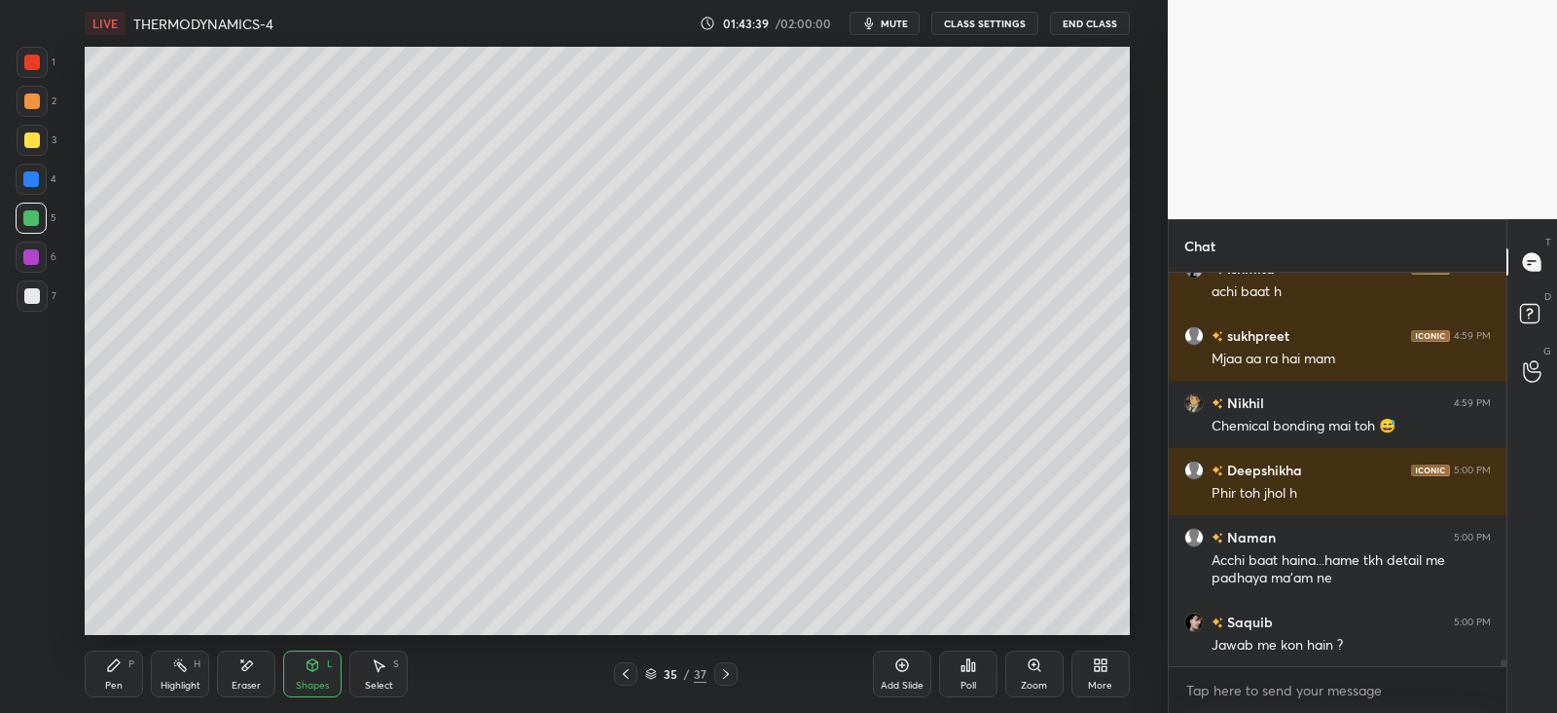
click at [115, 669] on icon at bounding box center [114, 665] width 16 height 16
click at [335, 670] on div "Shapes L" at bounding box center [312, 673] width 58 height 47
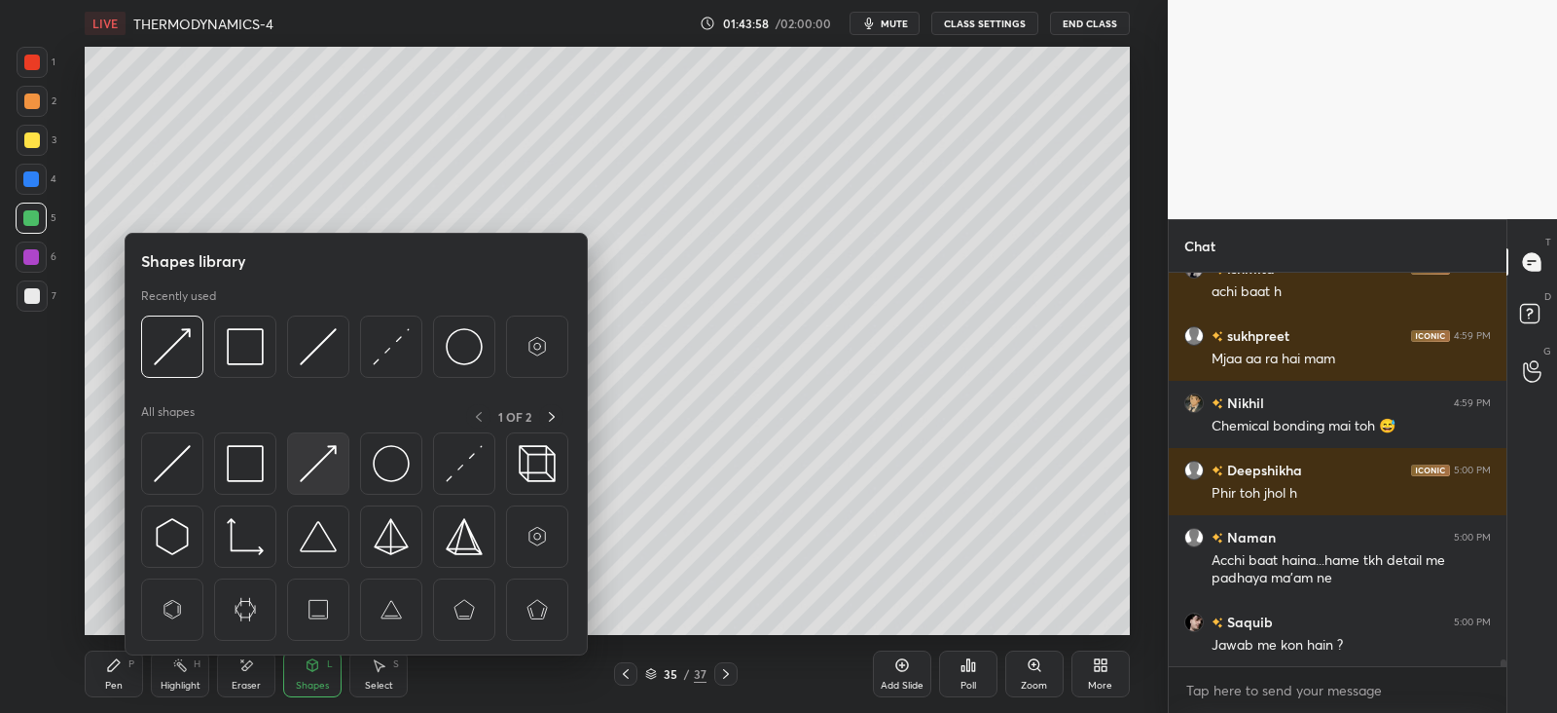
click at [327, 454] on img at bounding box center [318, 463] width 37 height 37
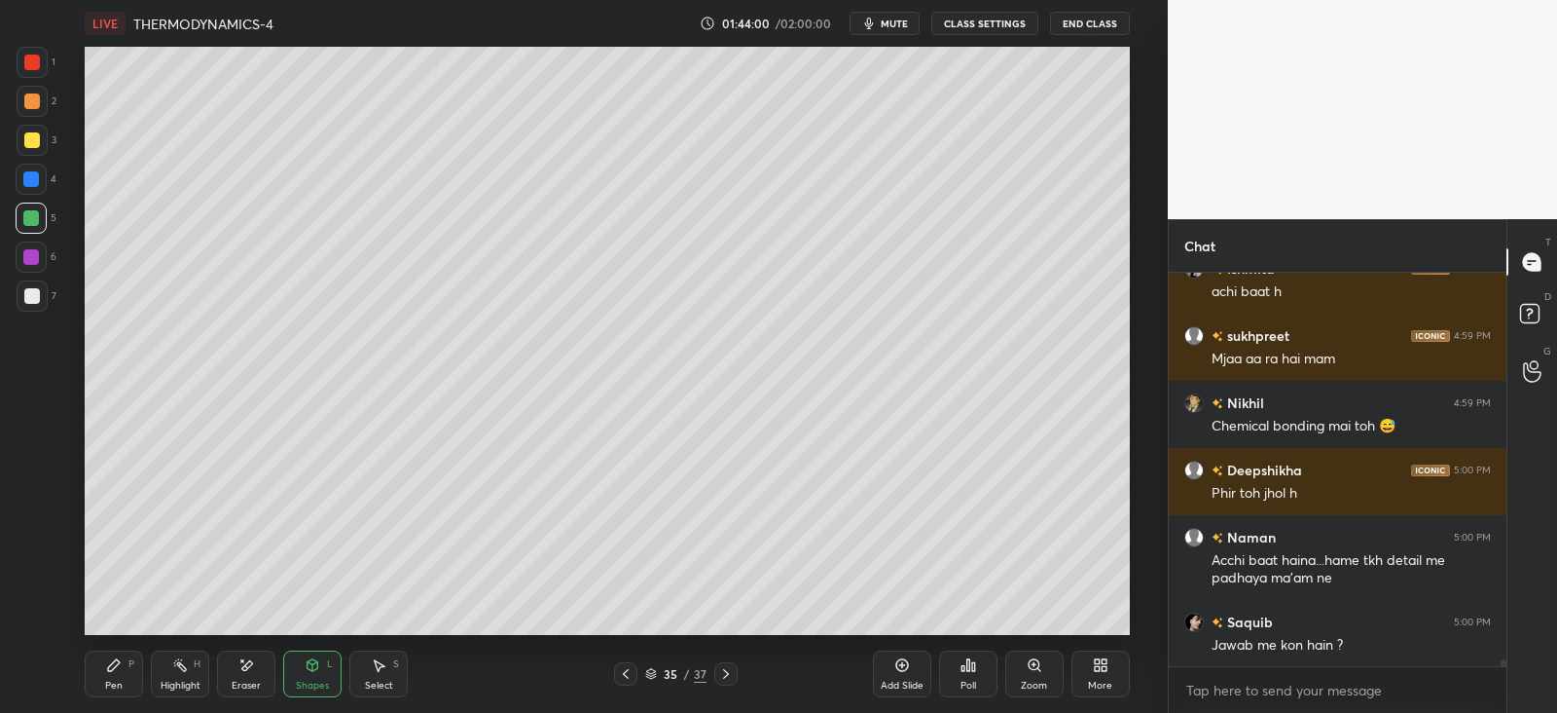
click at [115, 663] on icon at bounding box center [114, 665] width 12 height 12
click at [322, 652] on div "Shapes L" at bounding box center [312, 673] width 58 height 47
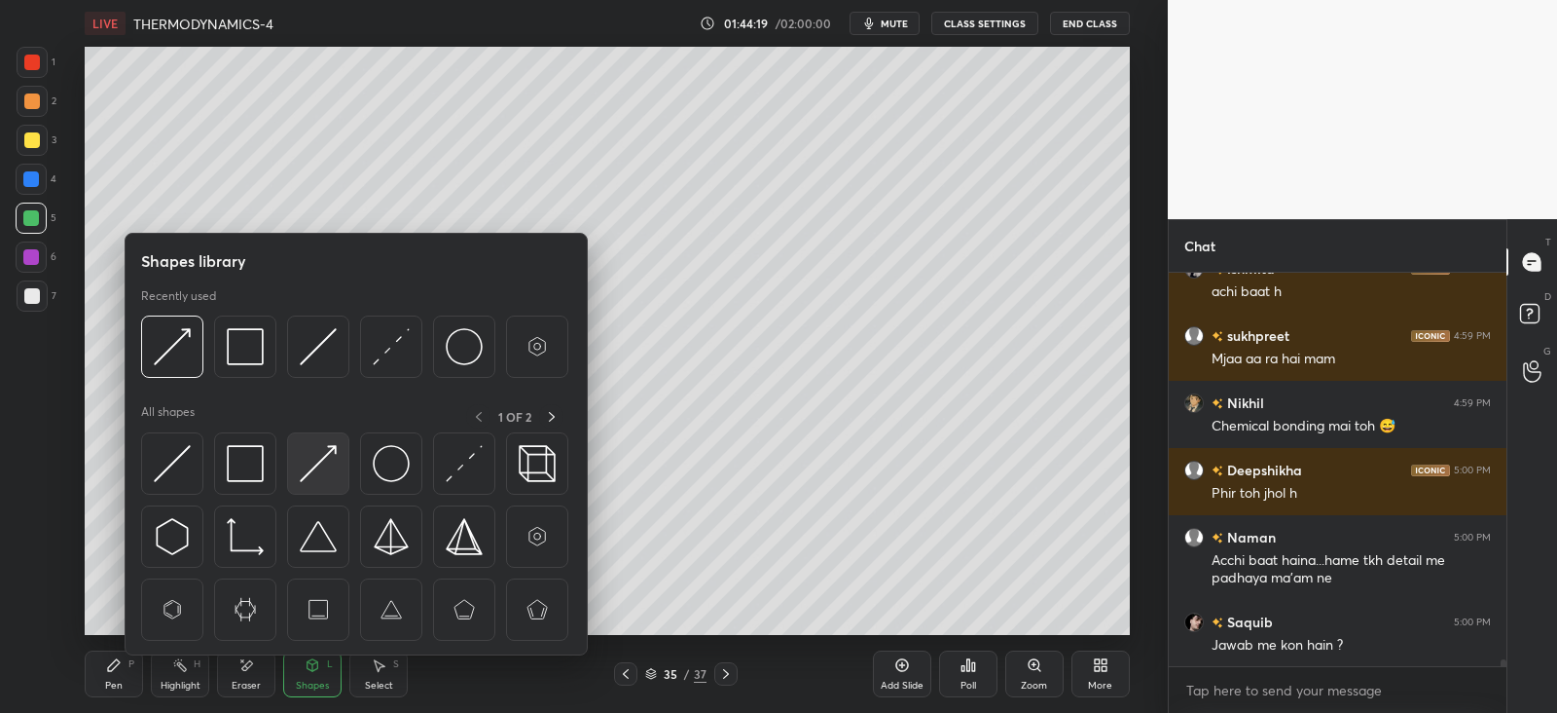
click at [339, 459] on div at bounding box center [318, 463] width 62 height 62
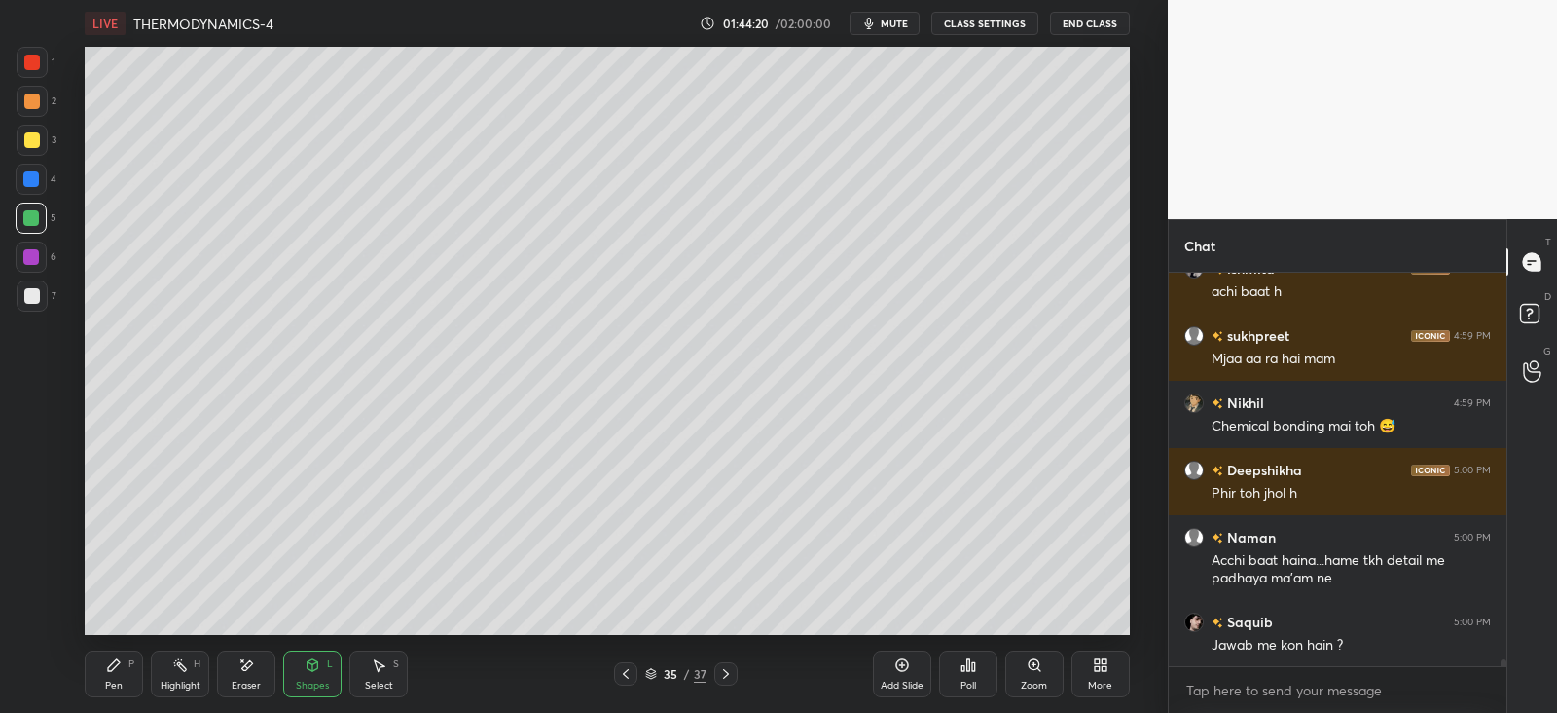
click at [108, 664] on icon at bounding box center [114, 665] width 16 height 16
click at [972, 672] on icon at bounding box center [969, 665] width 16 height 16
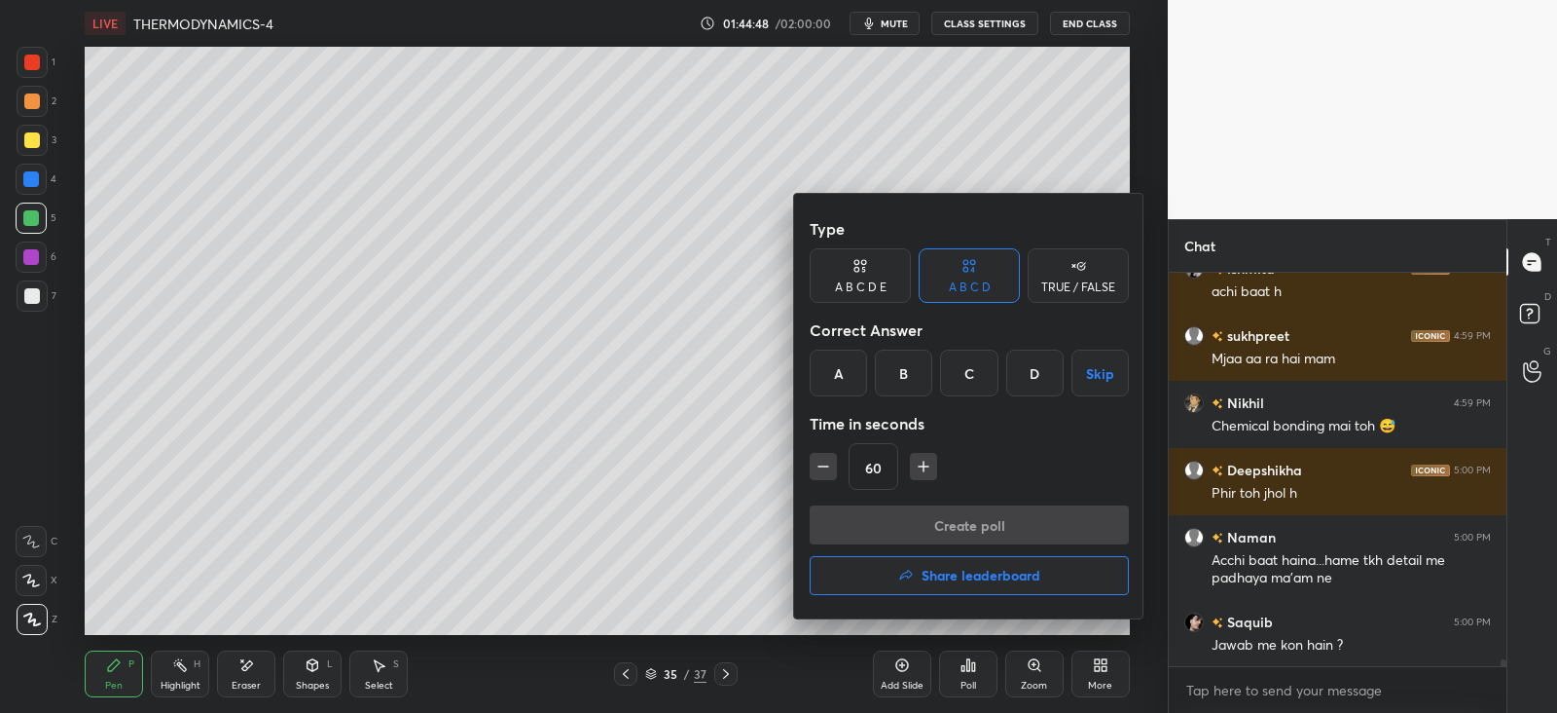
click at [921, 377] on div "B" at bounding box center [903, 372] width 57 height 47
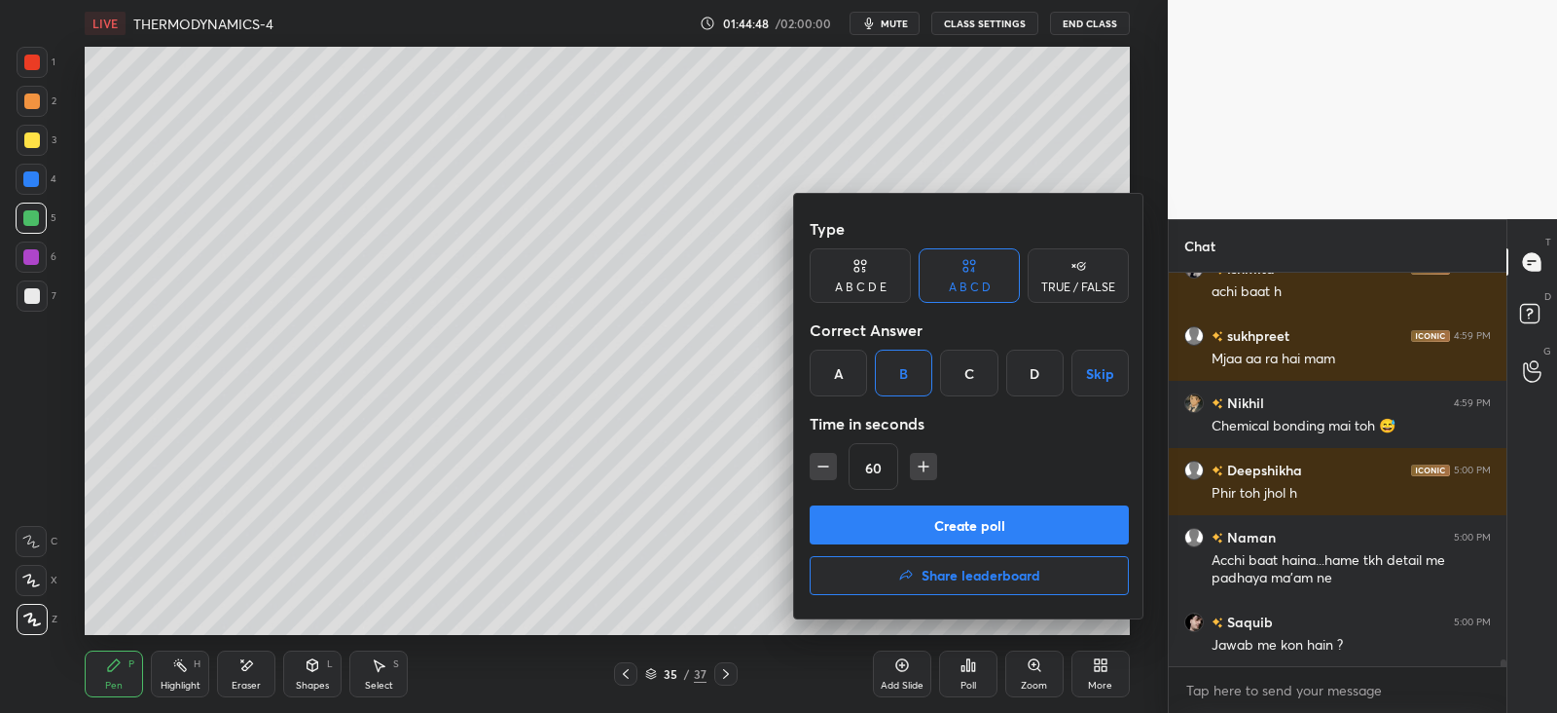
click at [896, 523] on button "Create poll" at bounding box center [969, 524] width 319 height 39
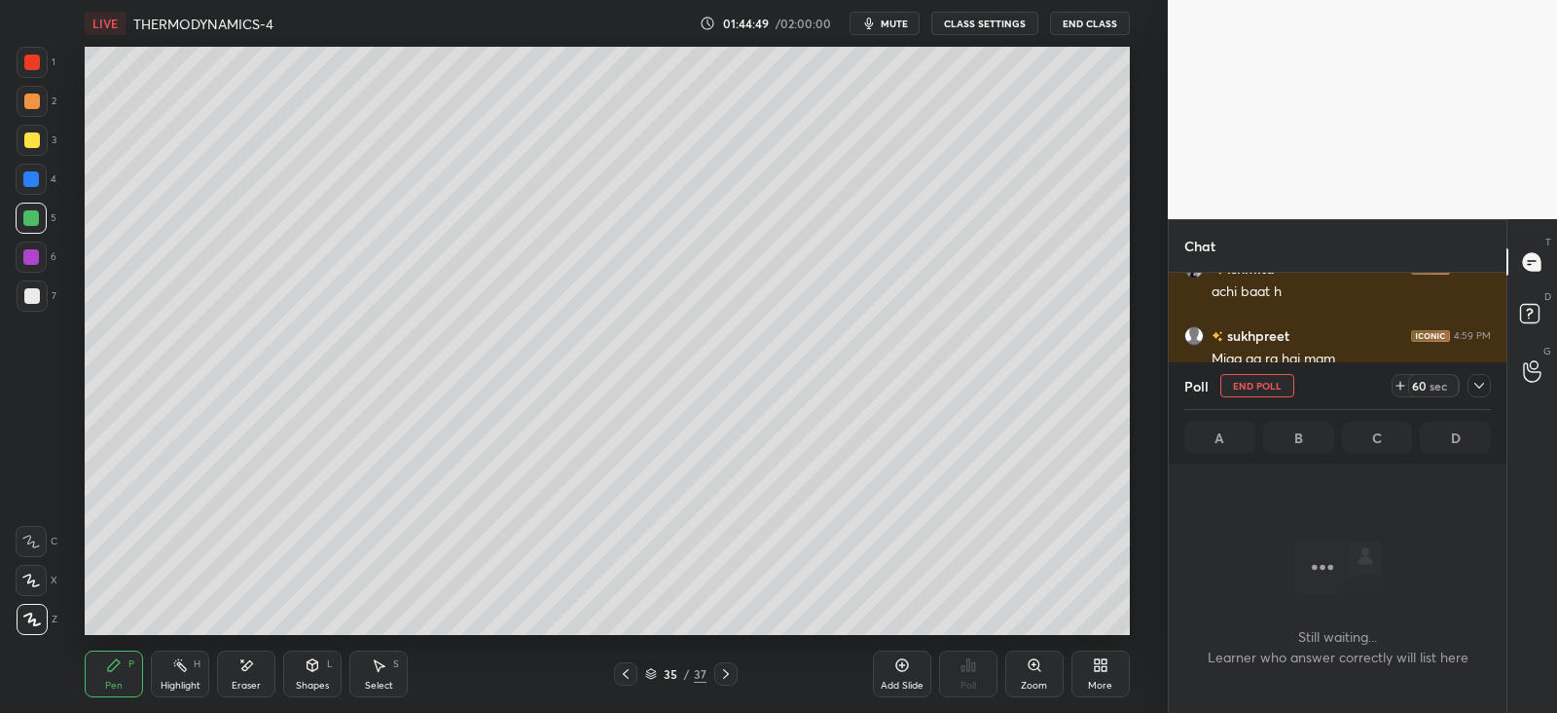
scroll to position [6, 6]
click at [1494, 384] on div "Poll End Poll 59 sec A B C D" at bounding box center [1338, 412] width 338 height 101
click at [1489, 382] on div at bounding box center [1479, 385] width 23 height 23
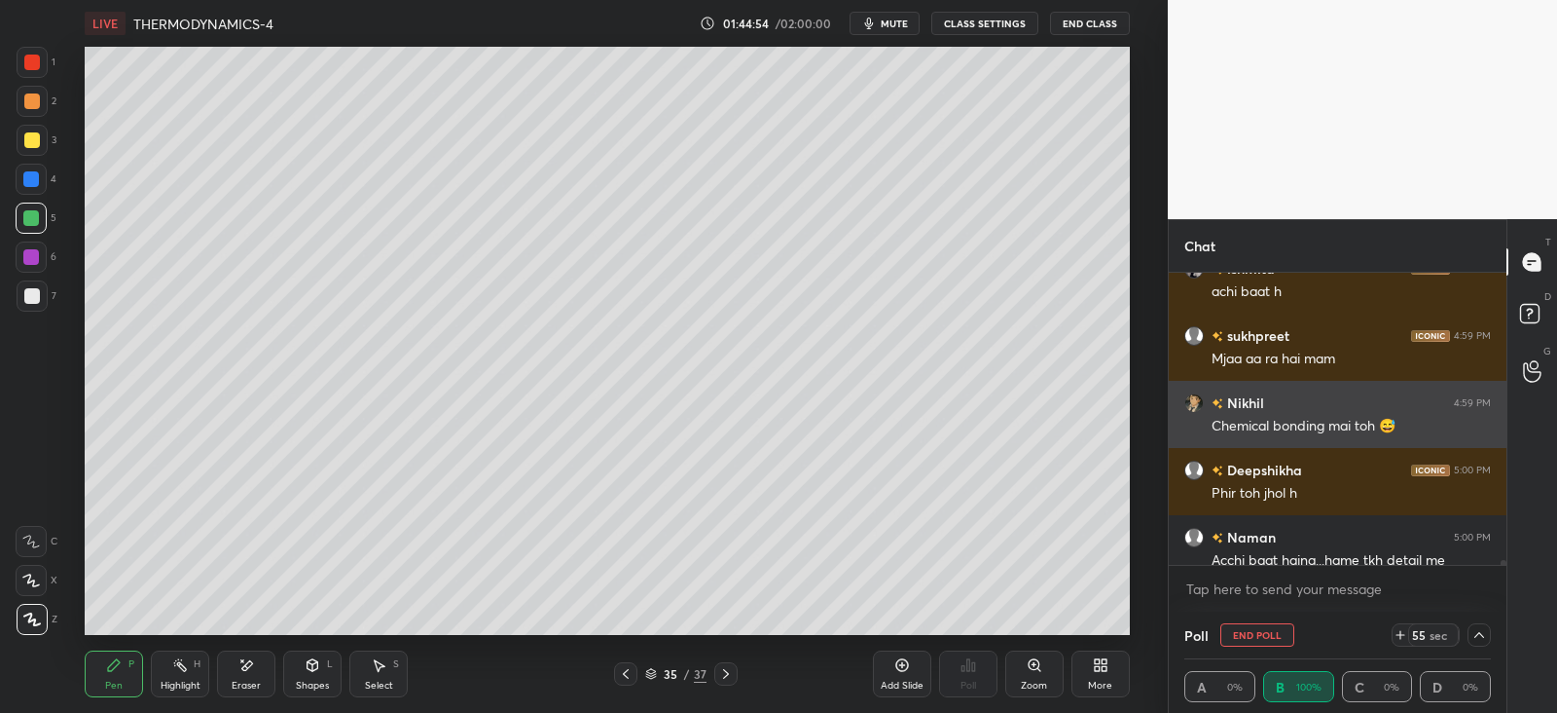
scroll to position [22437, 0]
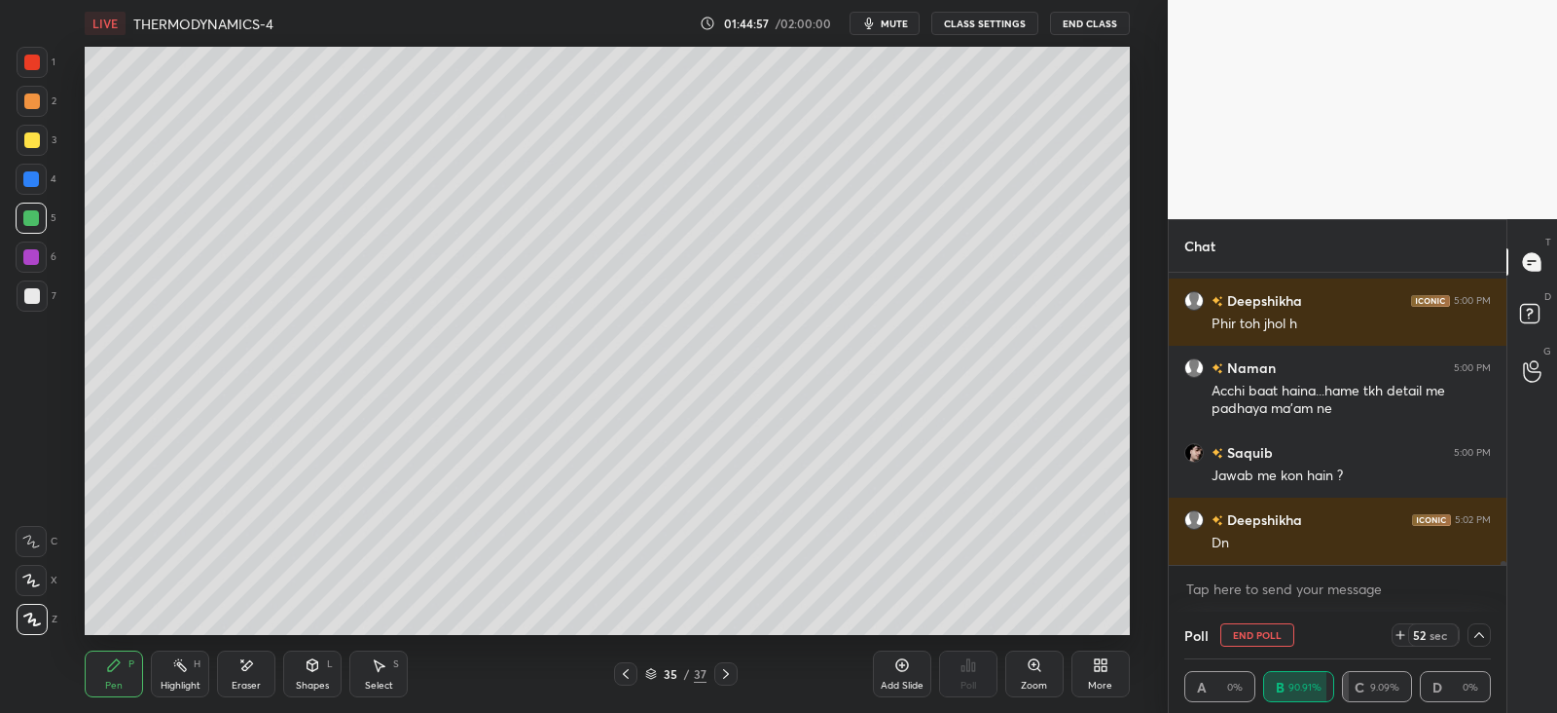
click at [1483, 636] on icon at bounding box center [1480, 635] width 10 height 6
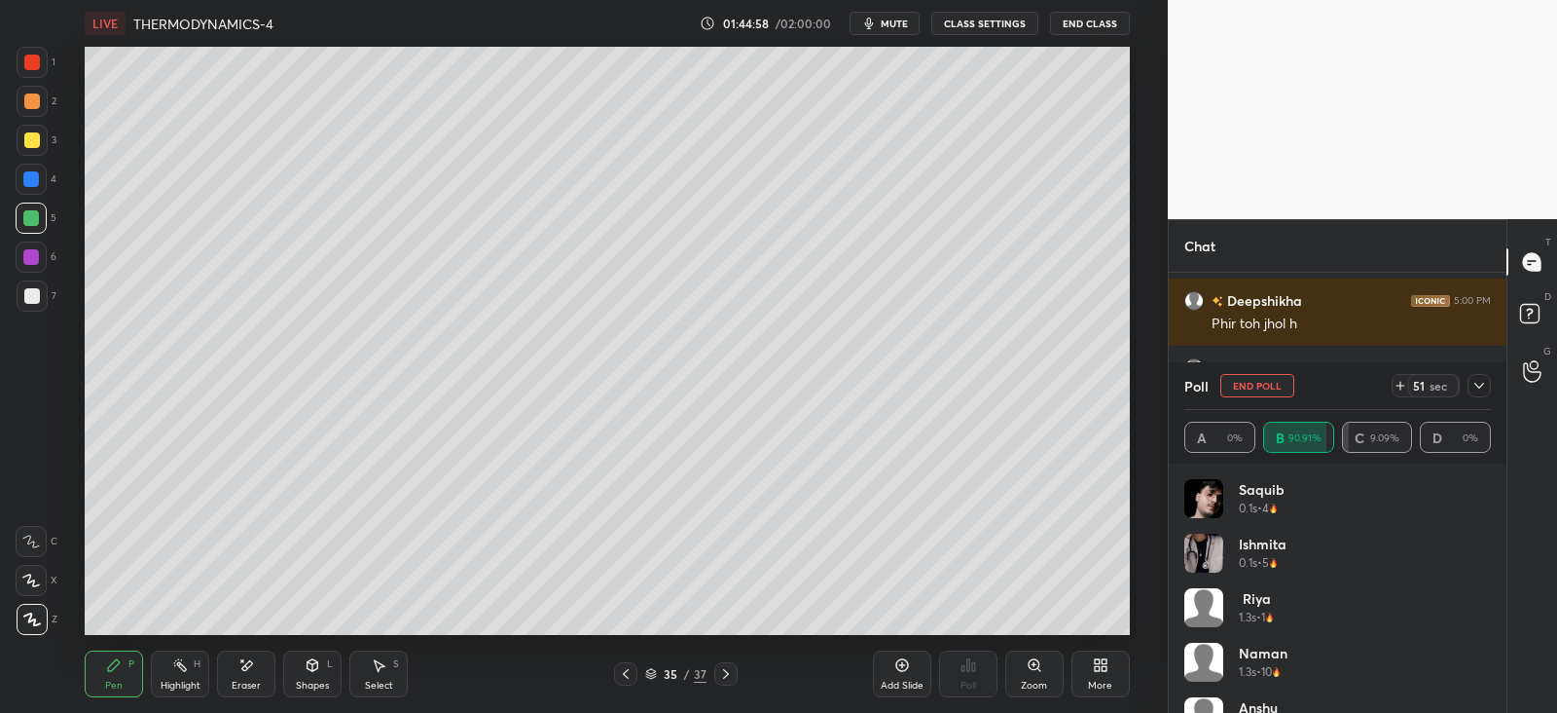
scroll to position [228, 301]
click at [1480, 389] on icon at bounding box center [1480, 386] width 16 height 16
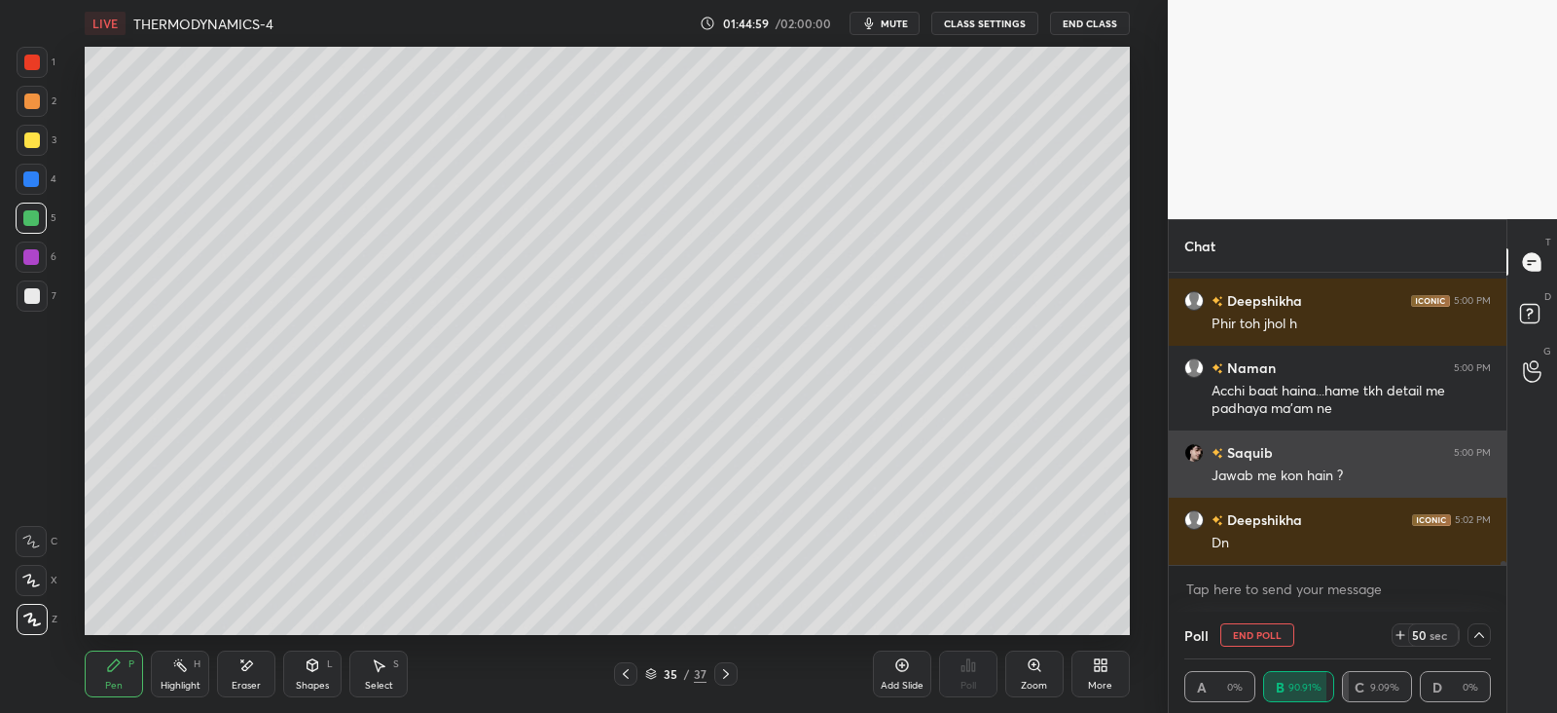
scroll to position [0, 0]
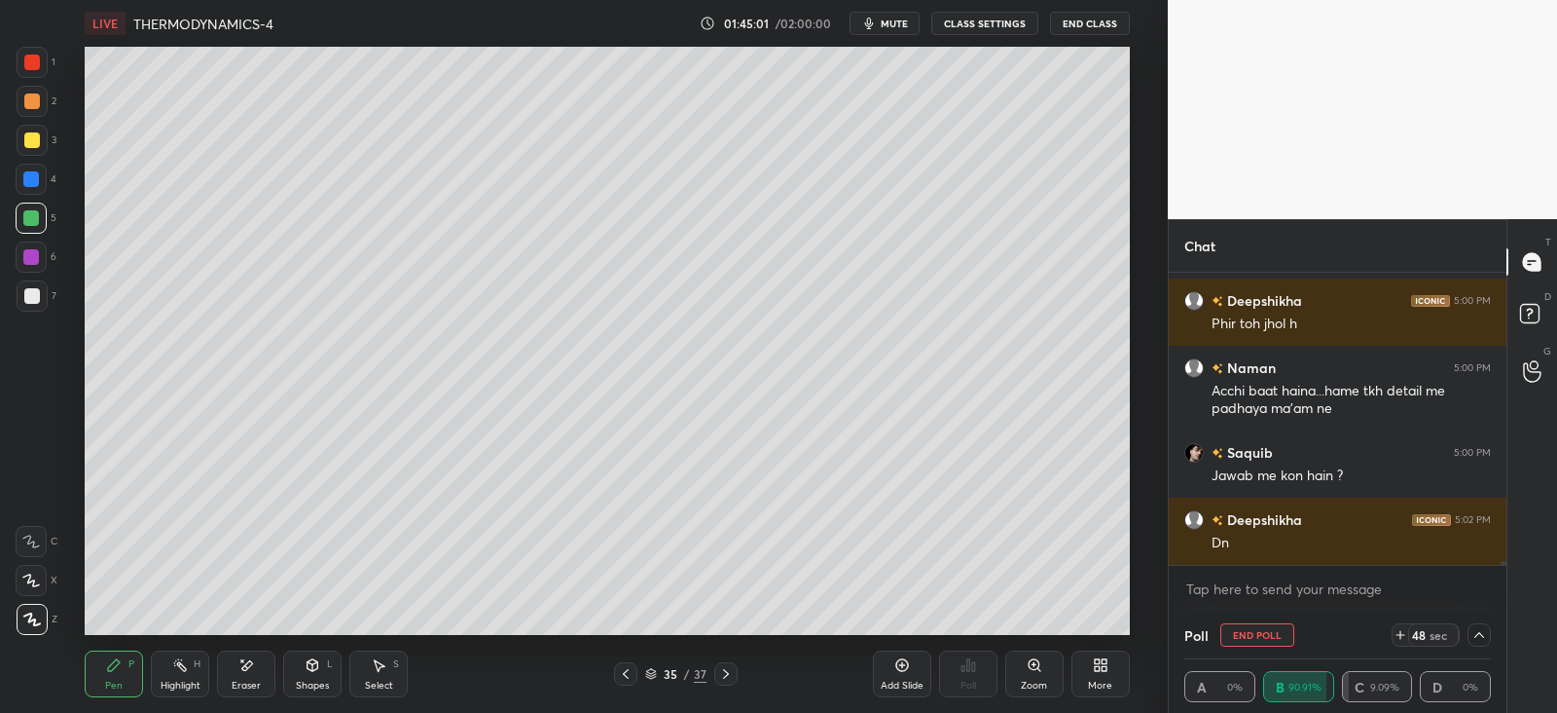
click at [27, 139] on div at bounding box center [32, 140] width 16 height 16
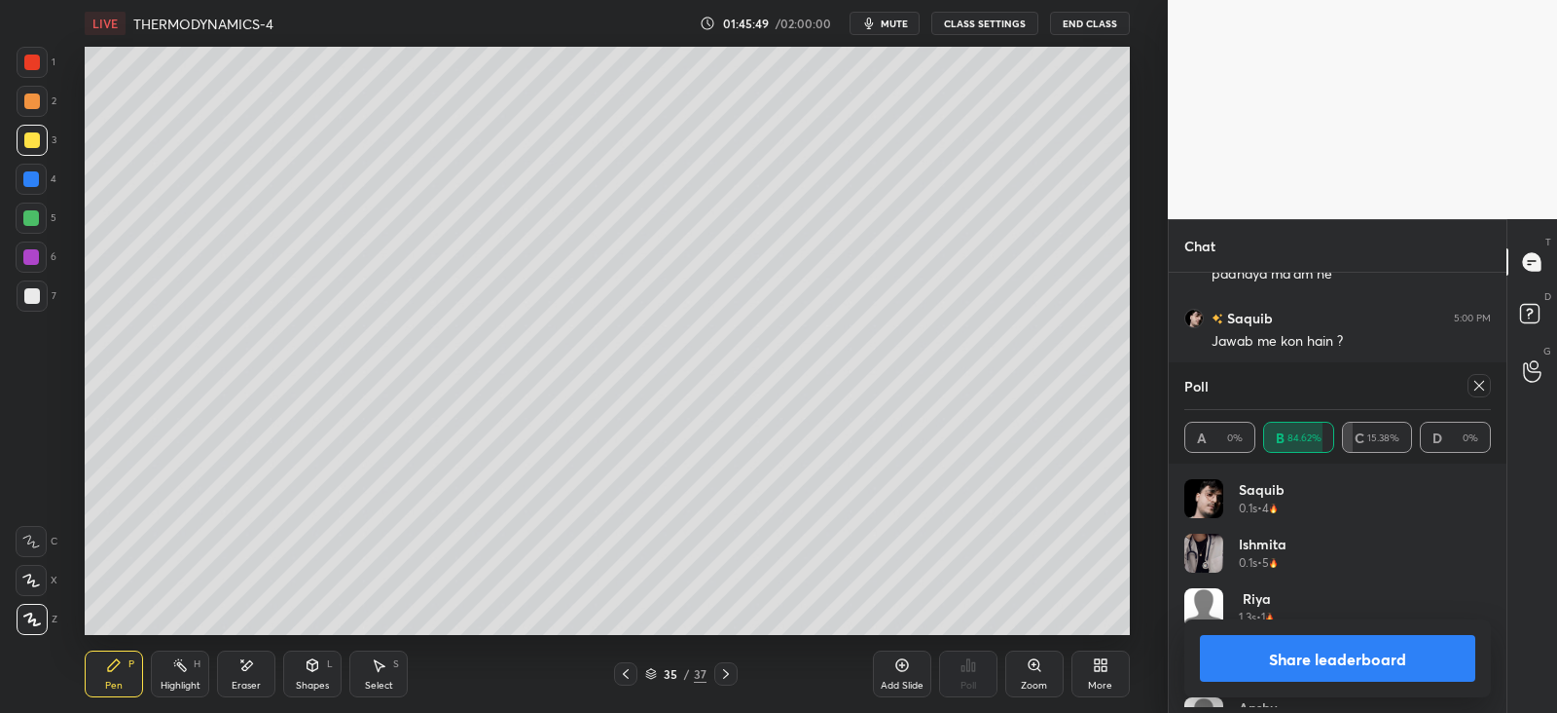
scroll to position [228, 301]
click at [1480, 386] on icon at bounding box center [1480, 386] width 16 height 16
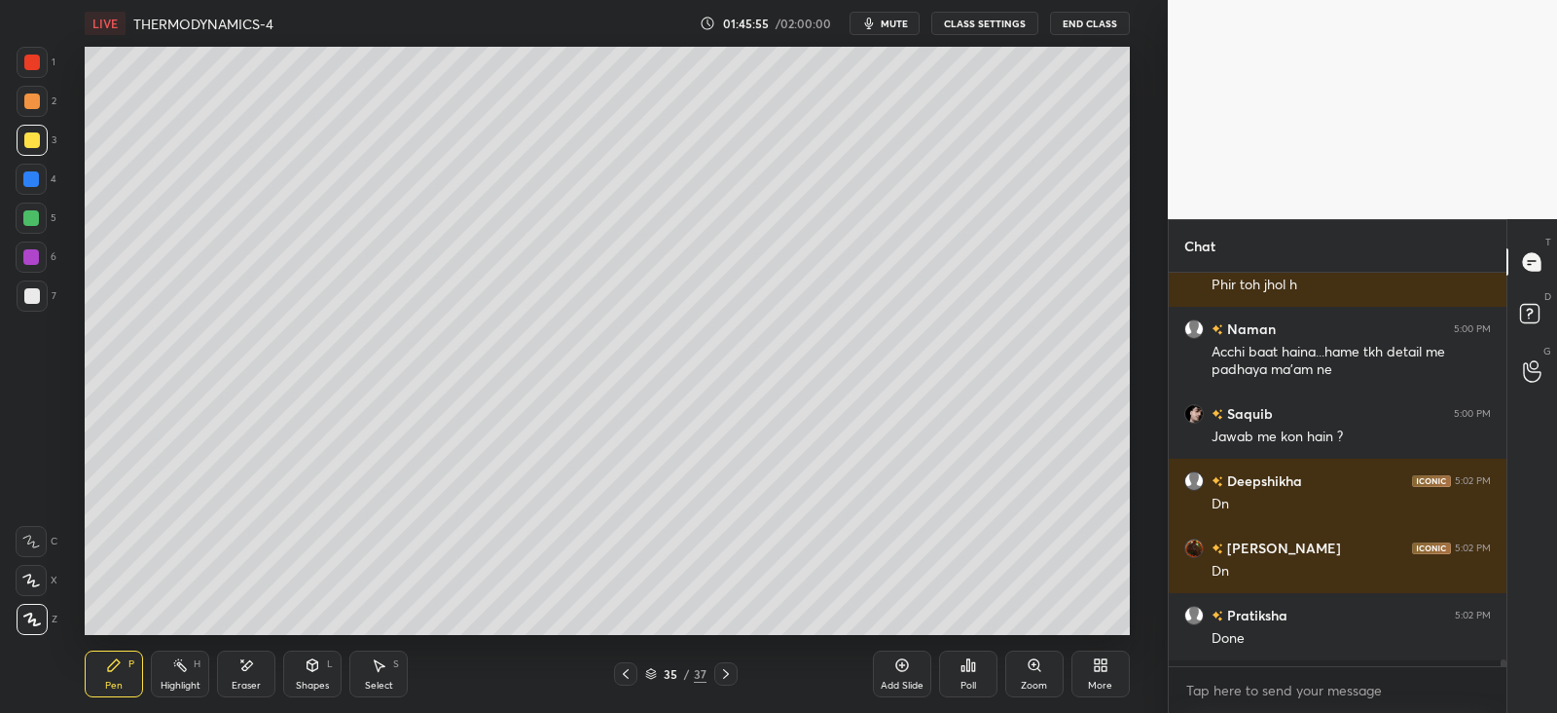
scroll to position [381, 331]
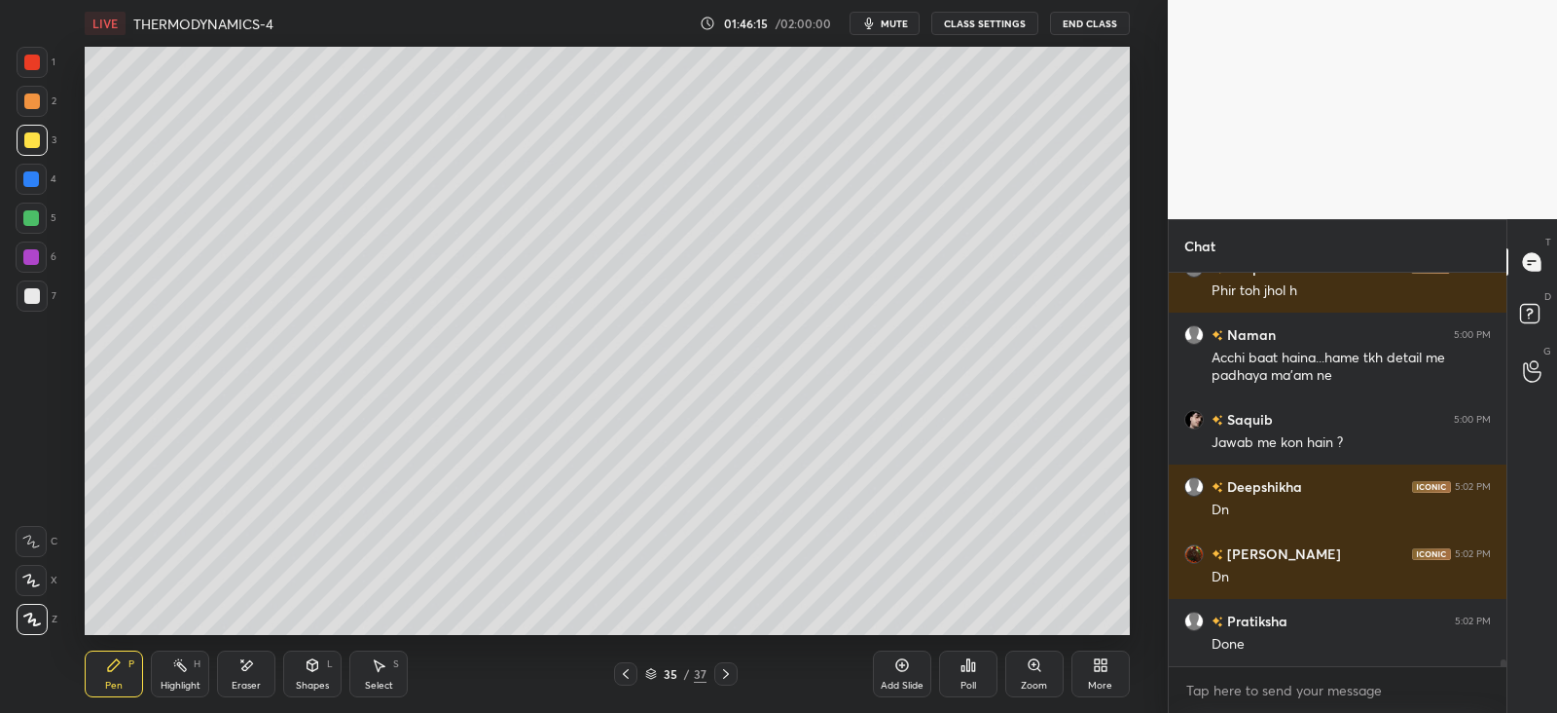
click at [731, 676] on icon at bounding box center [726, 674] width 16 height 16
click at [251, 675] on div "Eraser" at bounding box center [246, 673] width 58 height 47
click at [123, 669] on div "Pen P" at bounding box center [114, 673] width 58 height 47
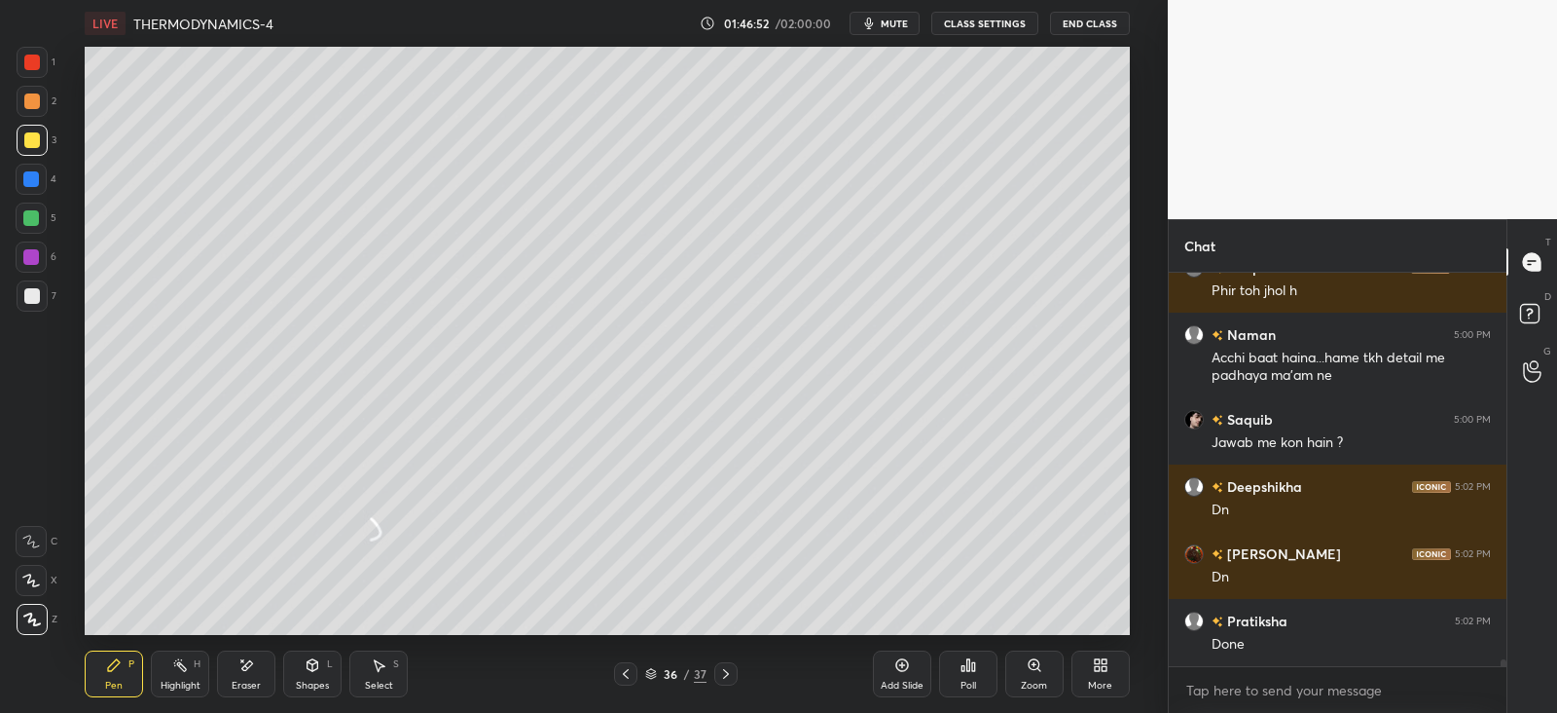
click at [245, 669] on icon at bounding box center [247, 665] width 11 height 10
click at [107, 664] on icon at bounding box center [114, 665] width 16 height 16
click at [235, 667] on div "Eraser" at bounding box center [246, 673] width 58 height 47
click at [103, 677] on div "Pen P" at bounding box center [114, 673] width 58 height 47
click at [996, 665] on div "Poll" at bounding box center [968, 673] width 58 height 47
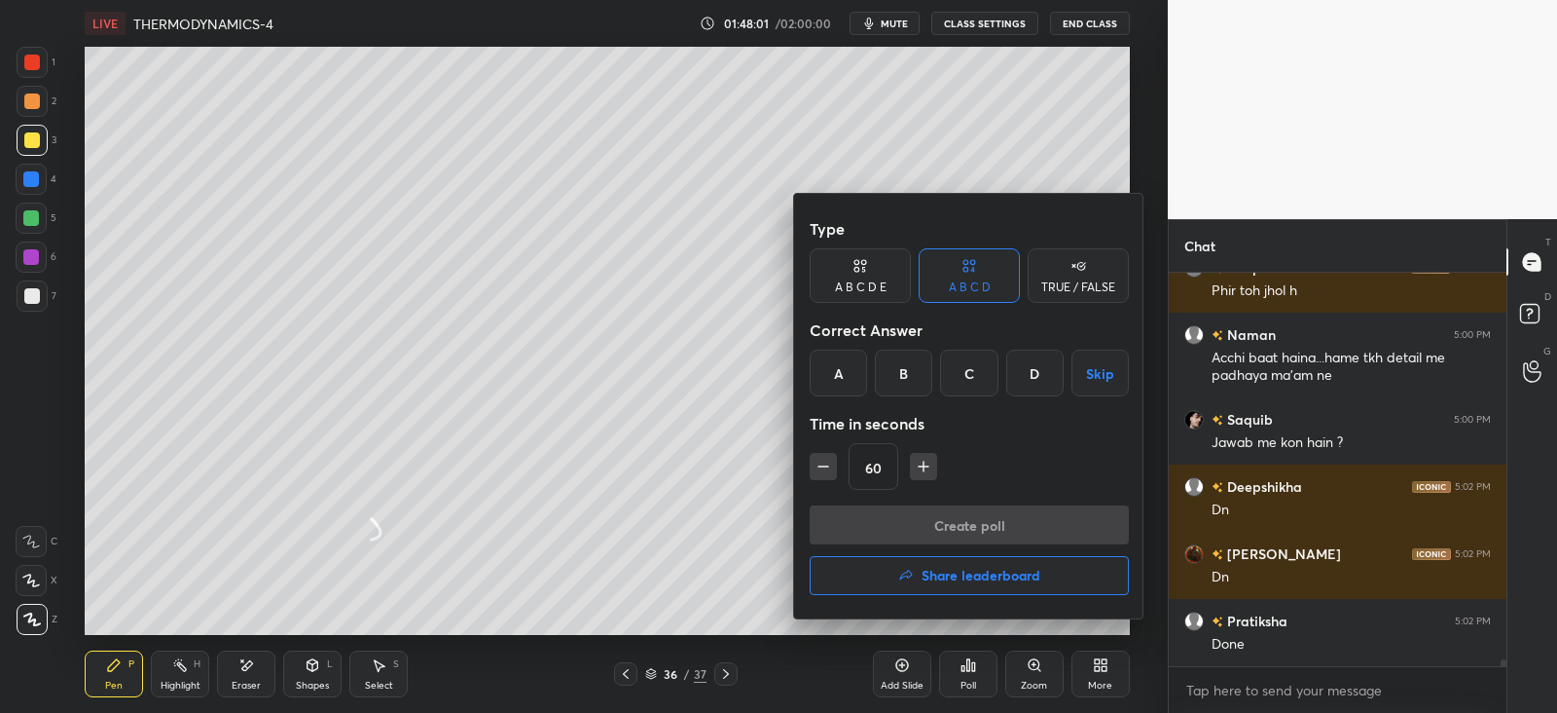
click at [982, 674] on div at bounding box center [778, 356] width 1557 height 713
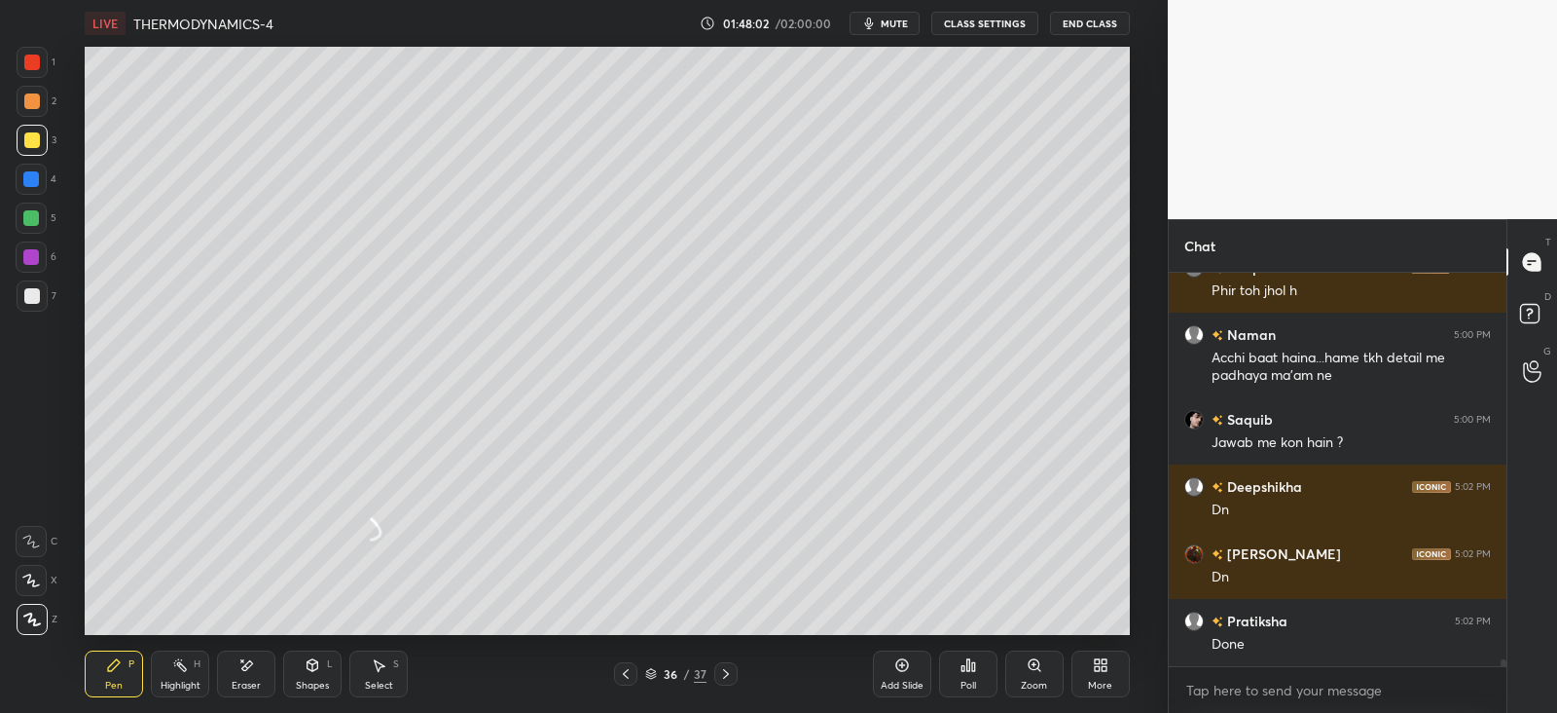
click at [971, 682] on div "Poll" at bounding box center [969, 685] width 16 height 10
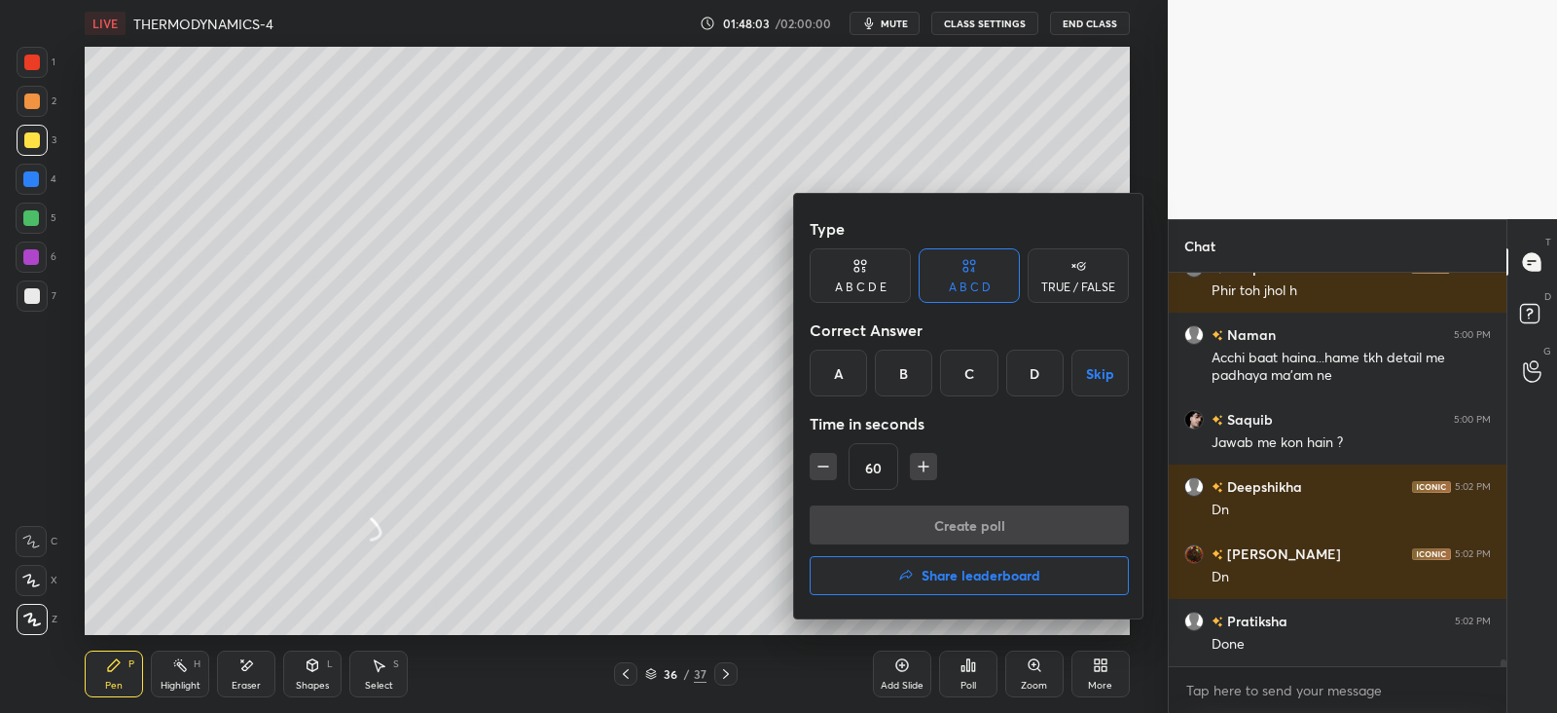
click at [1042, 376] on div "D" at bounding box center [1035, 372] width 57 height 47
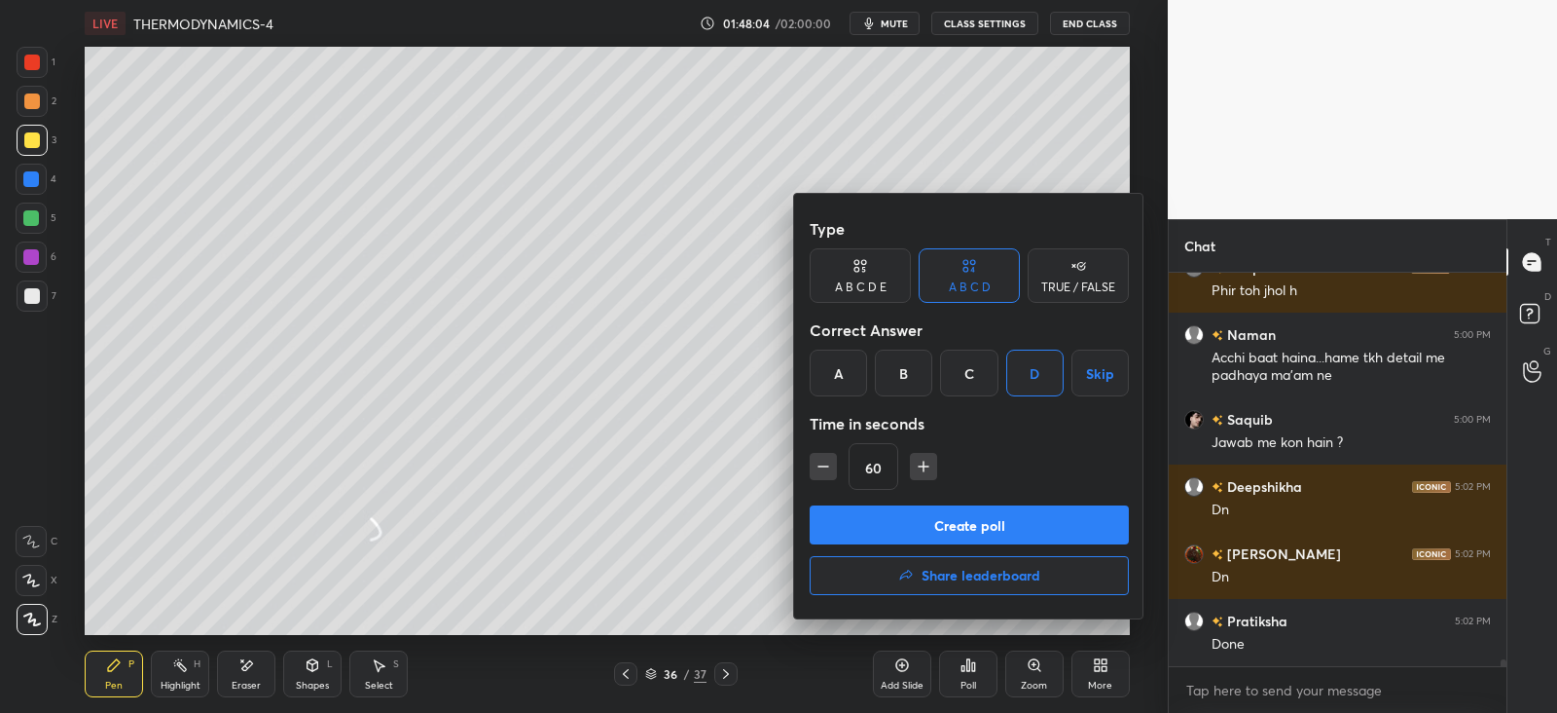
click at [988, 523] on button "Create poll" at bounding box center [969, 524] width 319 height 39
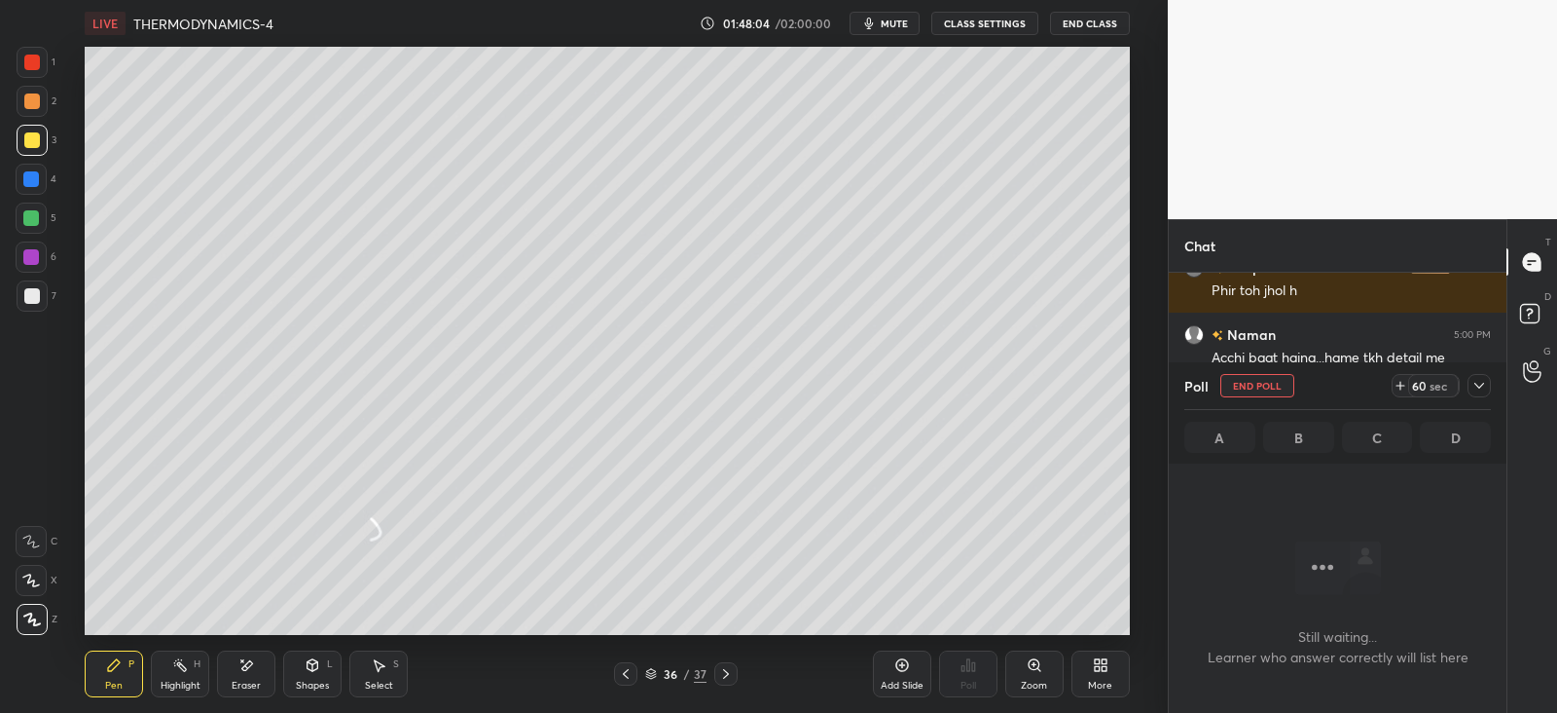
scroll to position [286, 331]
click at [1489, 382] on div at bounding box center [1479, 385] width 23 height 23
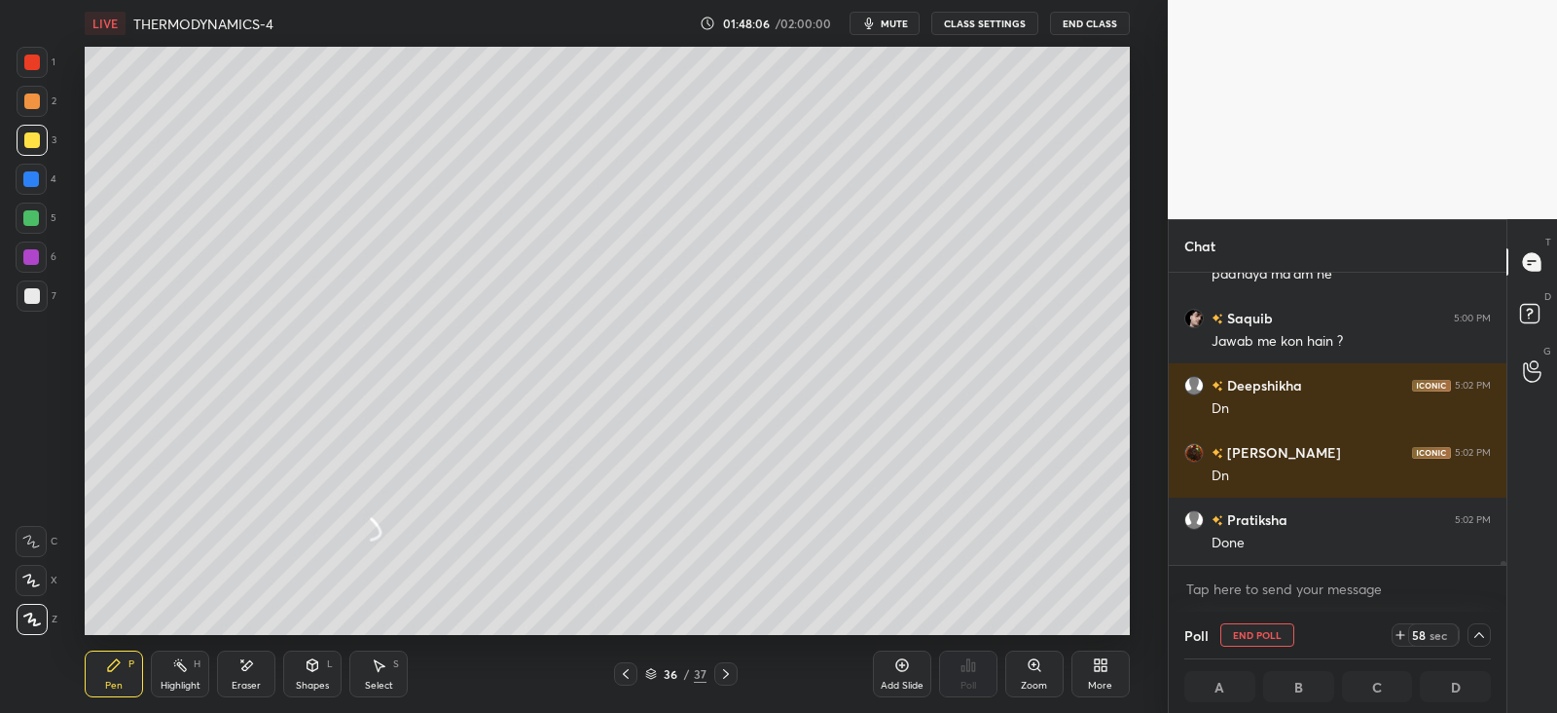
scroll to position [0, 6]
click at [37, 139] on div at bounding box center [32, 140] width 16 height 16
click at [1475, 635] on icon at bounding box center [1480, 635] width 16 height 16
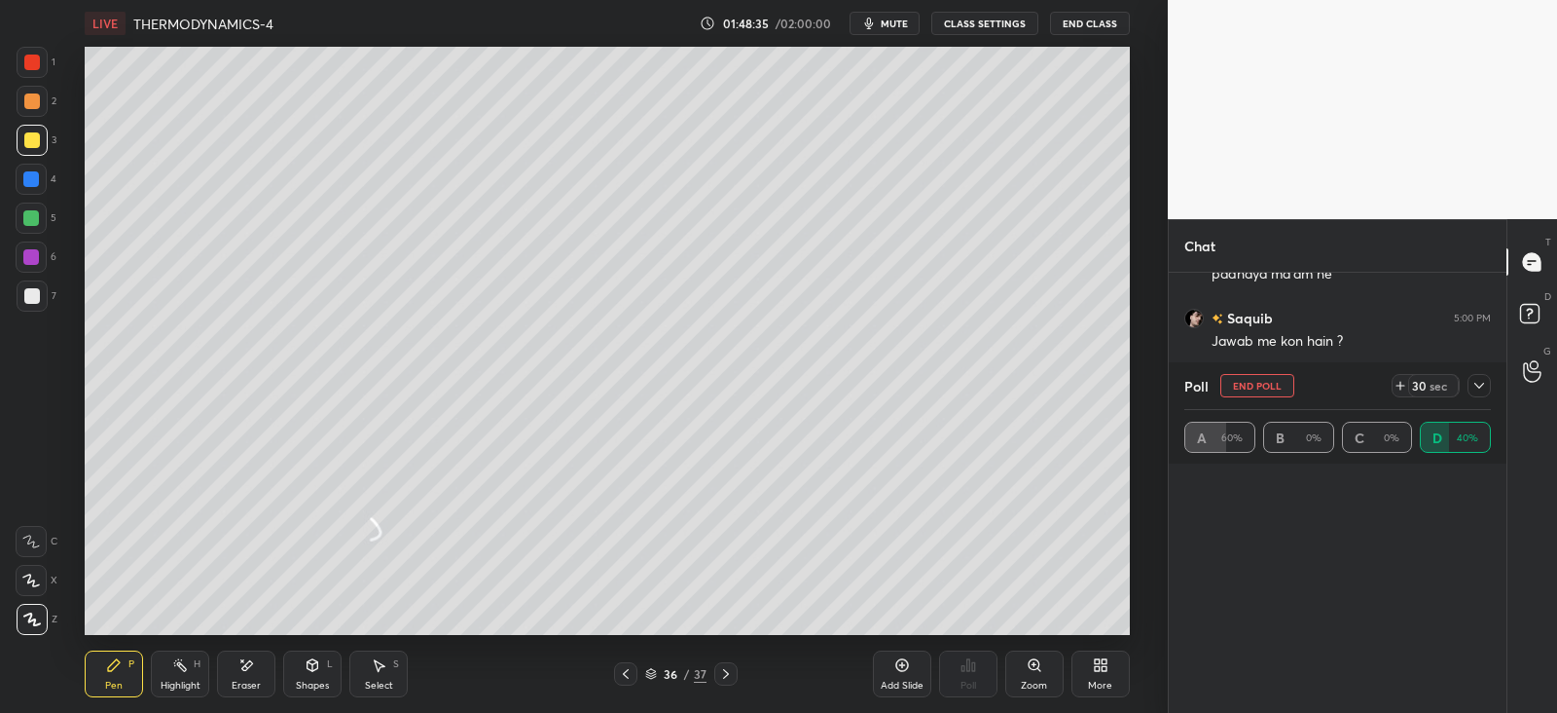
scroll to position [228, 301]
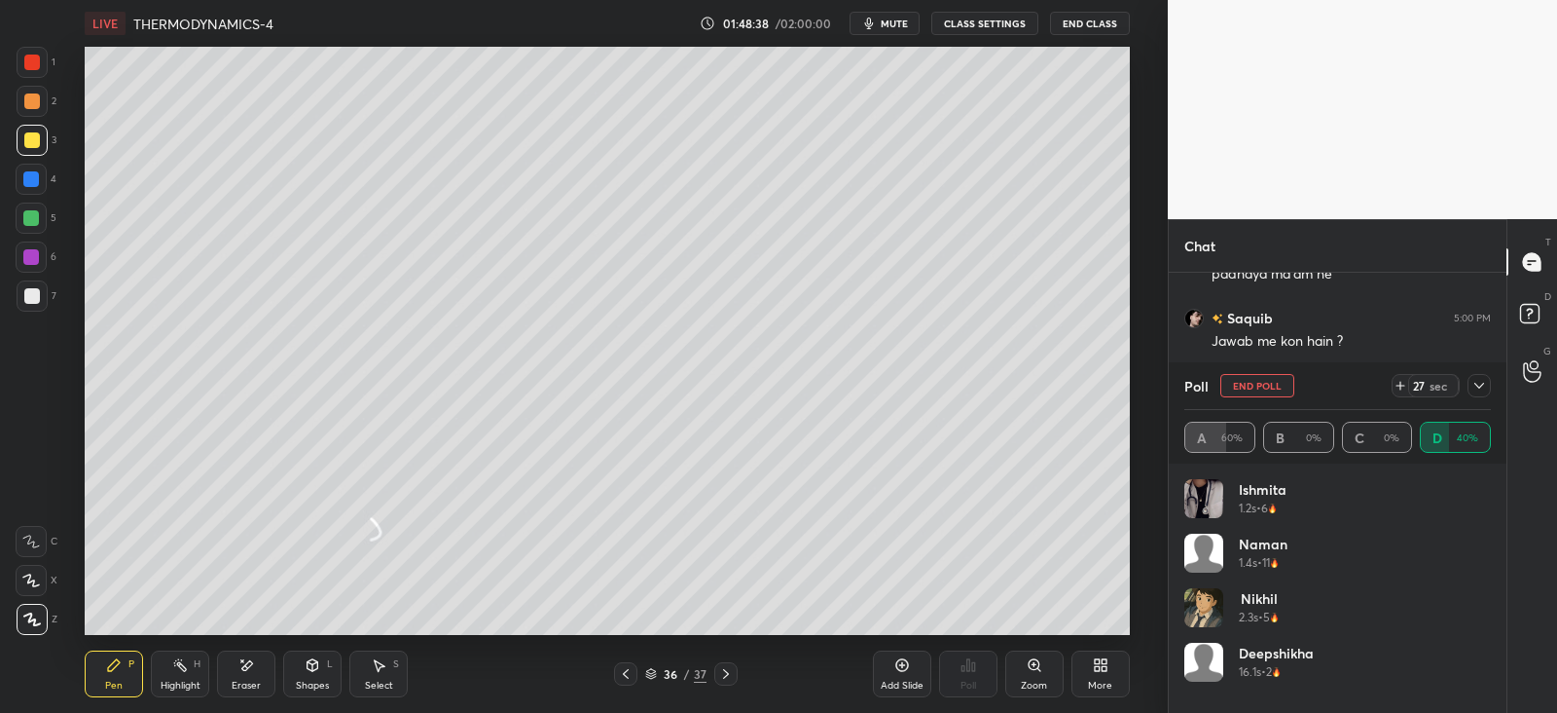
click at [1478, 391] on icon at bounding box center [1480, 386] width 16 height 16
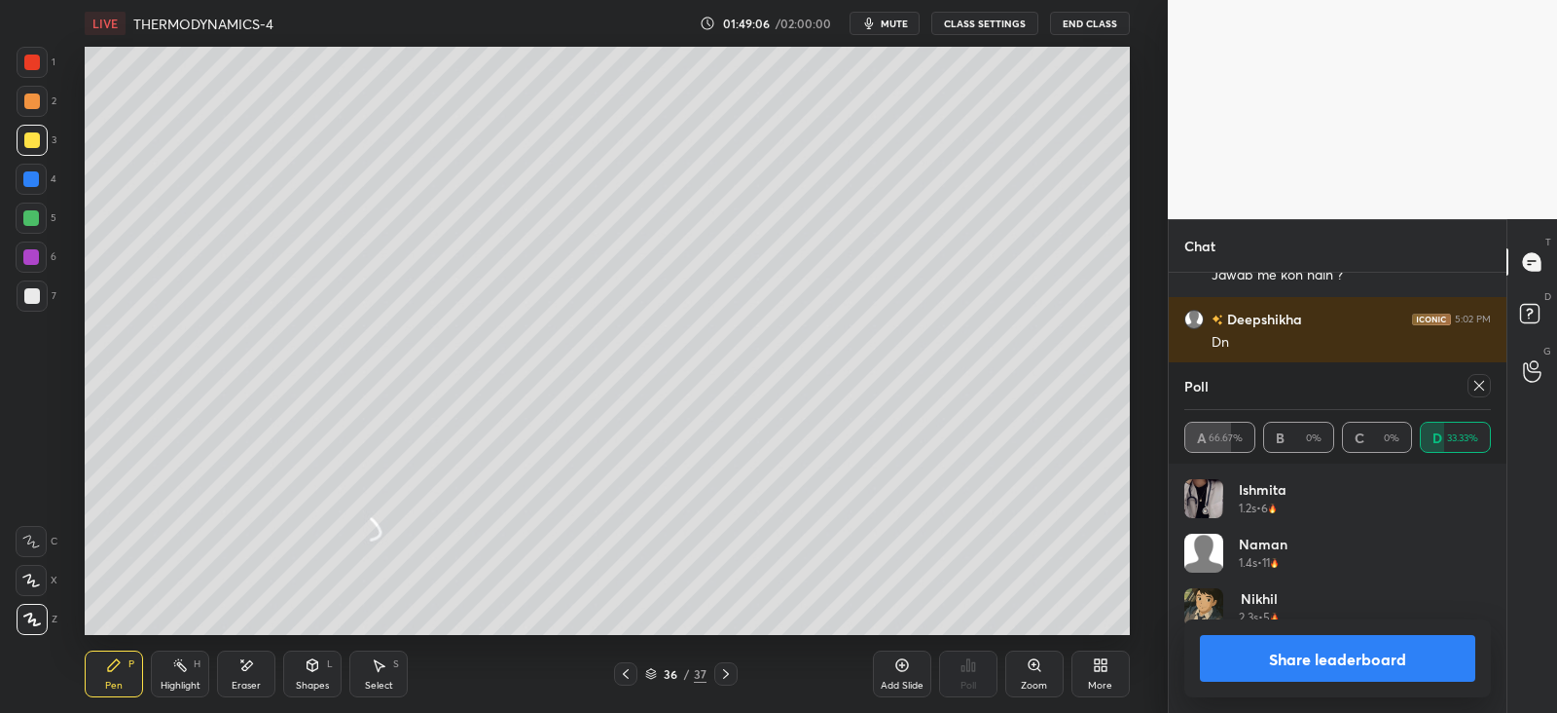
click at [1480, 387] on icon at bounding box center [1480, 386] width 16 height 16
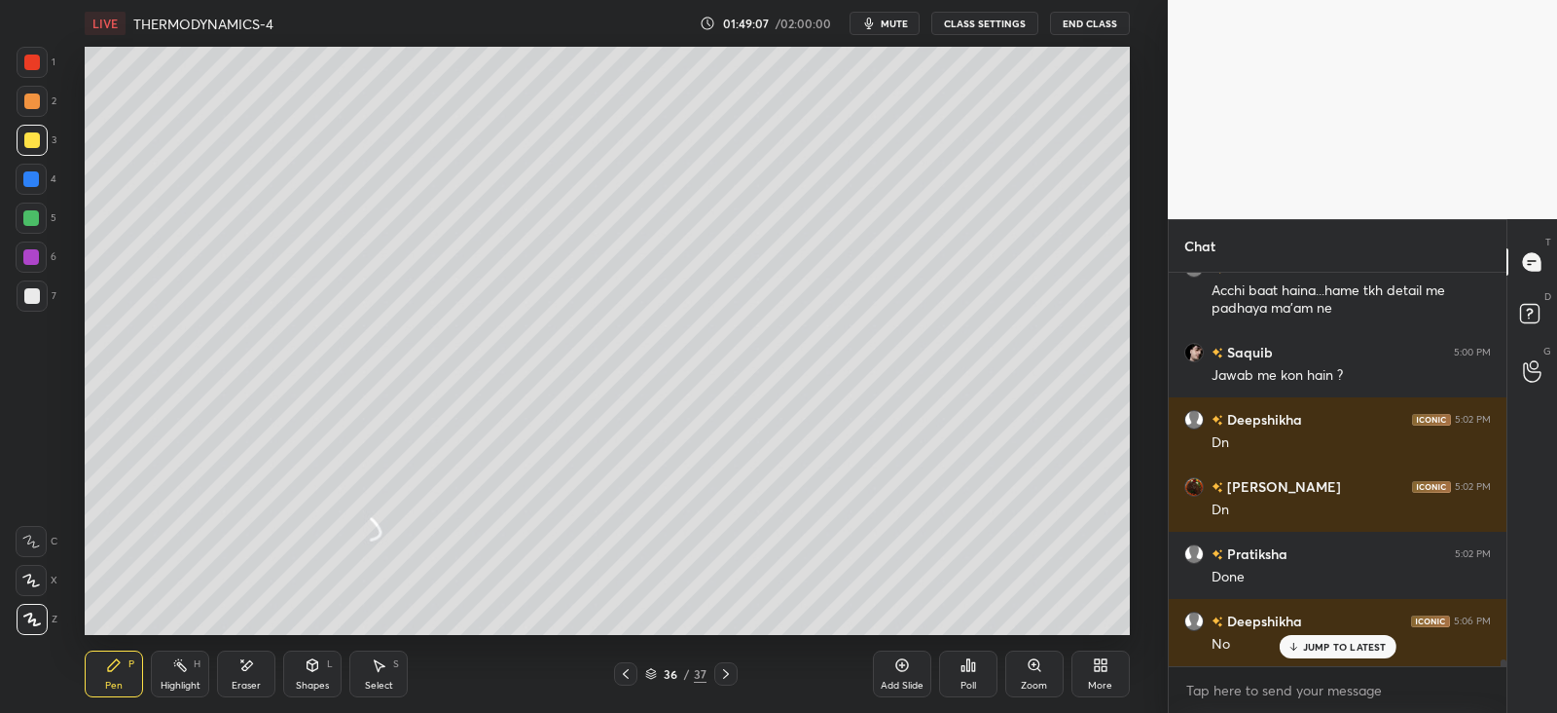
scroll to position [386, 331]
click at [276, 666] on div "Pen P Highlight H Eraser Shapes L Select S" at bounding box center [282, 673] width 394 height 47
click at [238, 666] on icon at bounding box center [246, 665] width 16 height 17
click at [102, 667] on div "Pen P" at bounding box center [114, 673] width 58 height 47
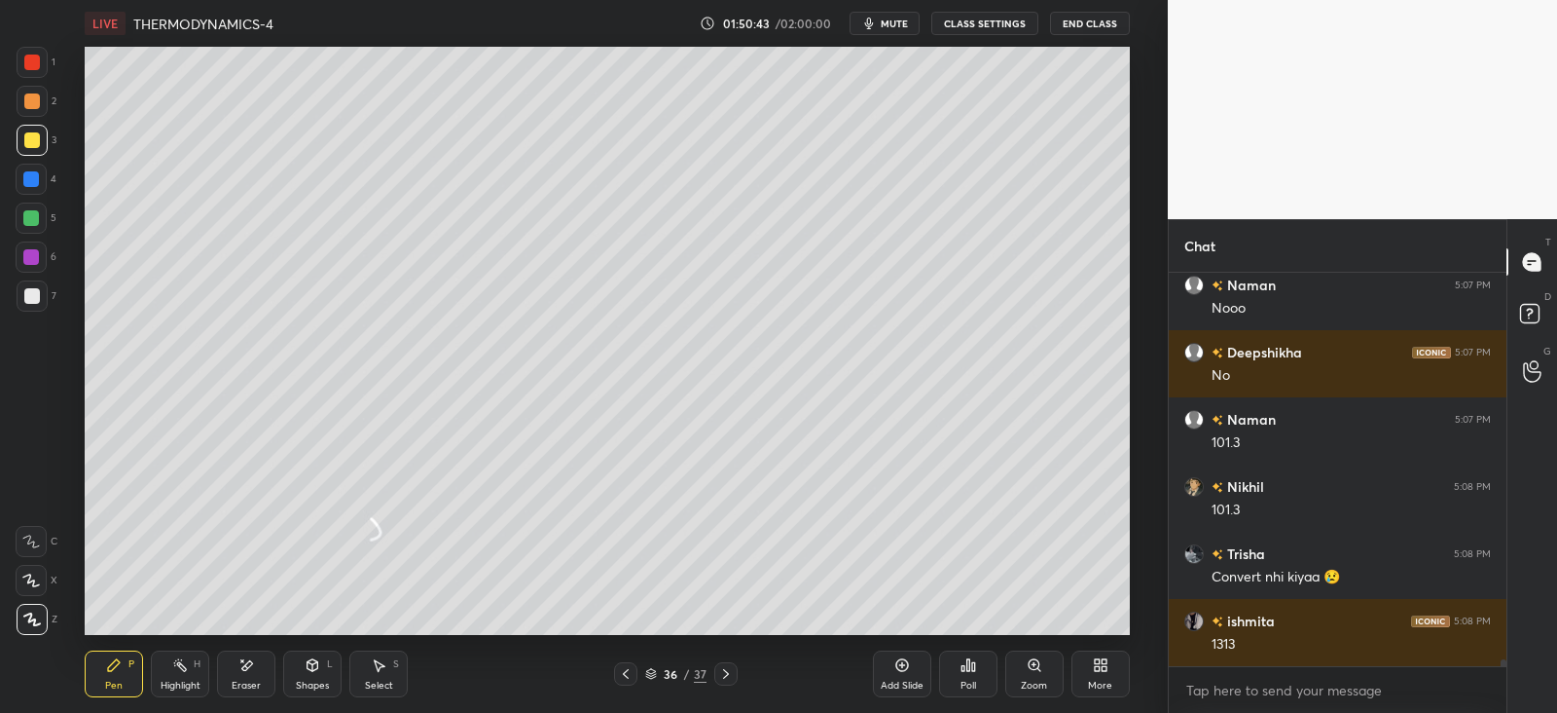
scroll to position [23208, 0]
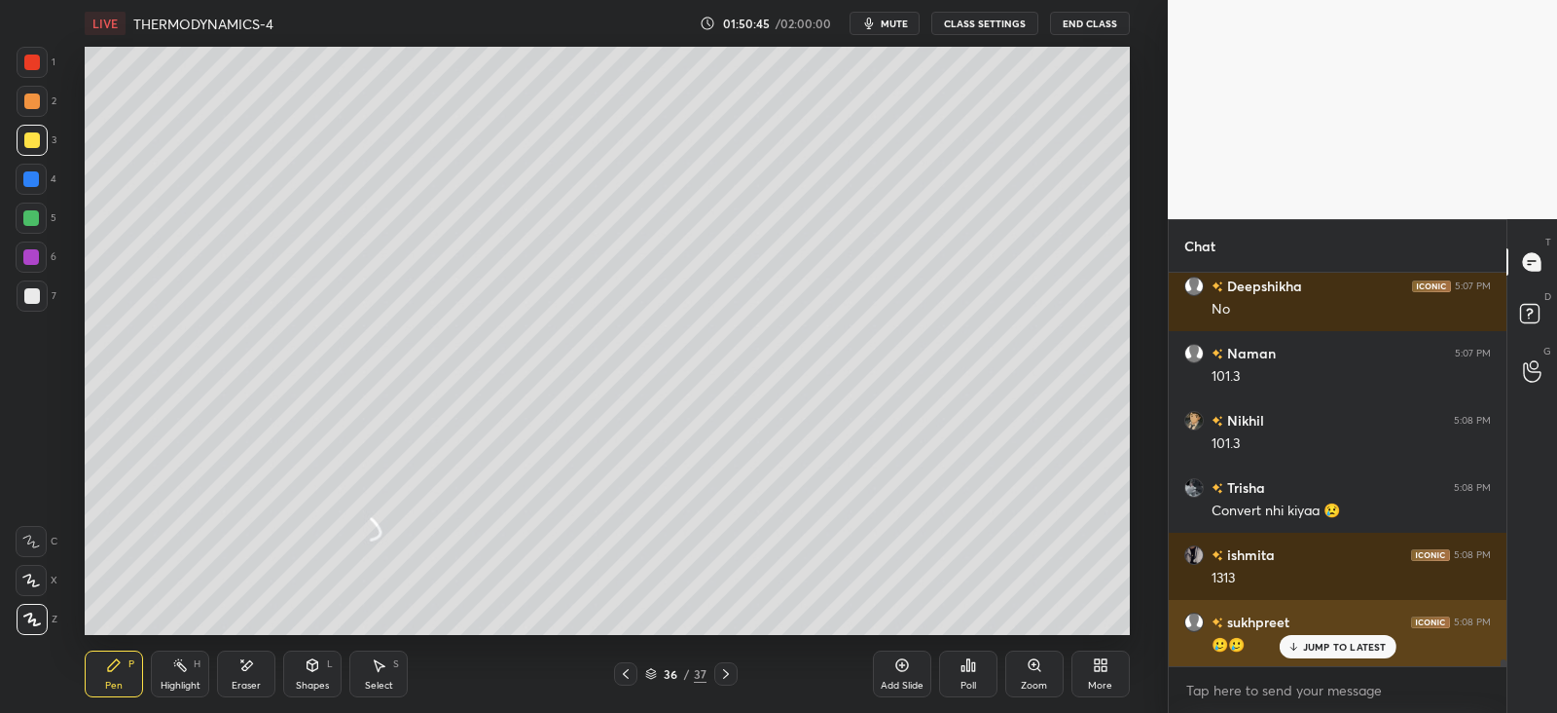
click at [1324, 638] on div "JUMP TO LATEST" at bounding box center [1337, 646] width 117 height 23
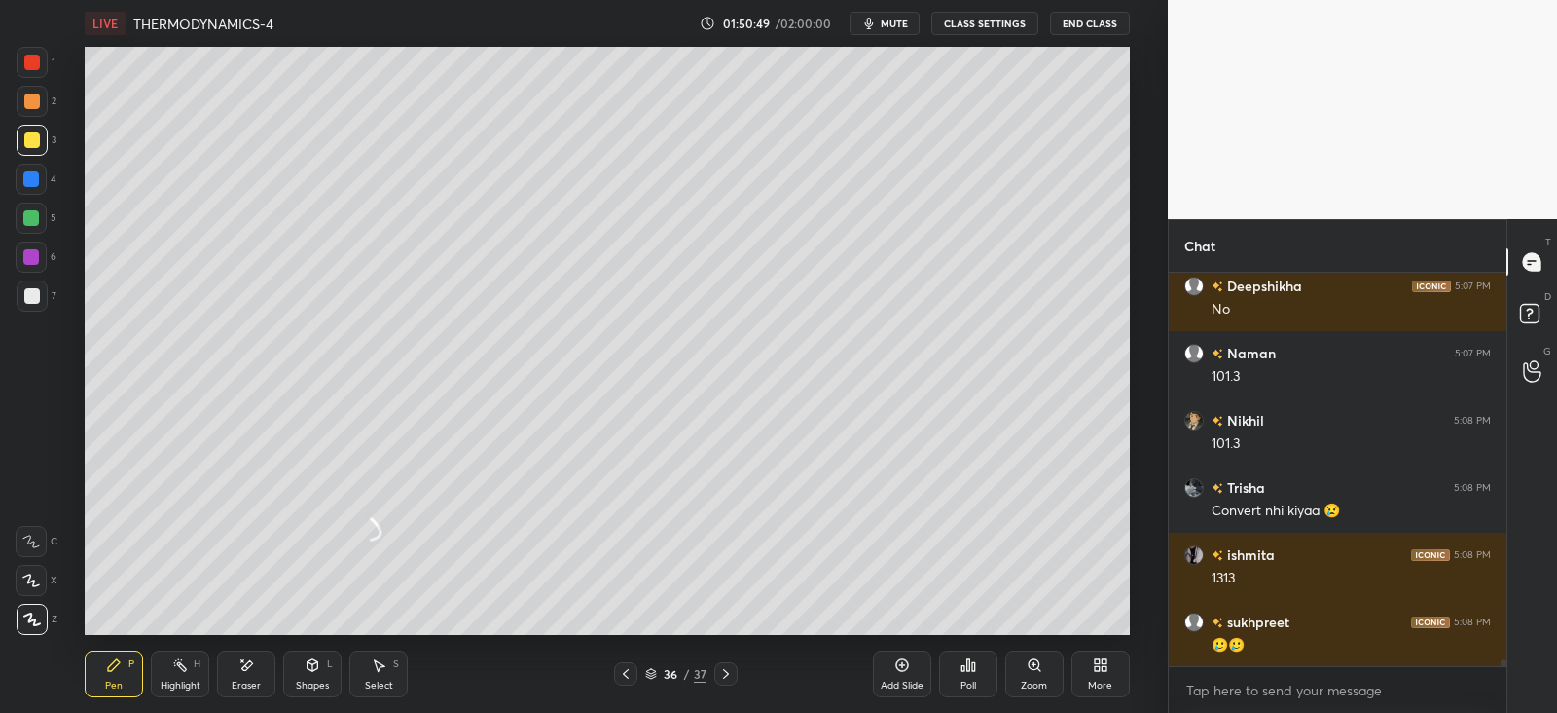
click at [243, 654] on div "Eraser" at bounding box center [246, 673] width 58 height 47
click at [104, 675] on div "Pen P" at bounding box center [114, 673] width 58 height 47
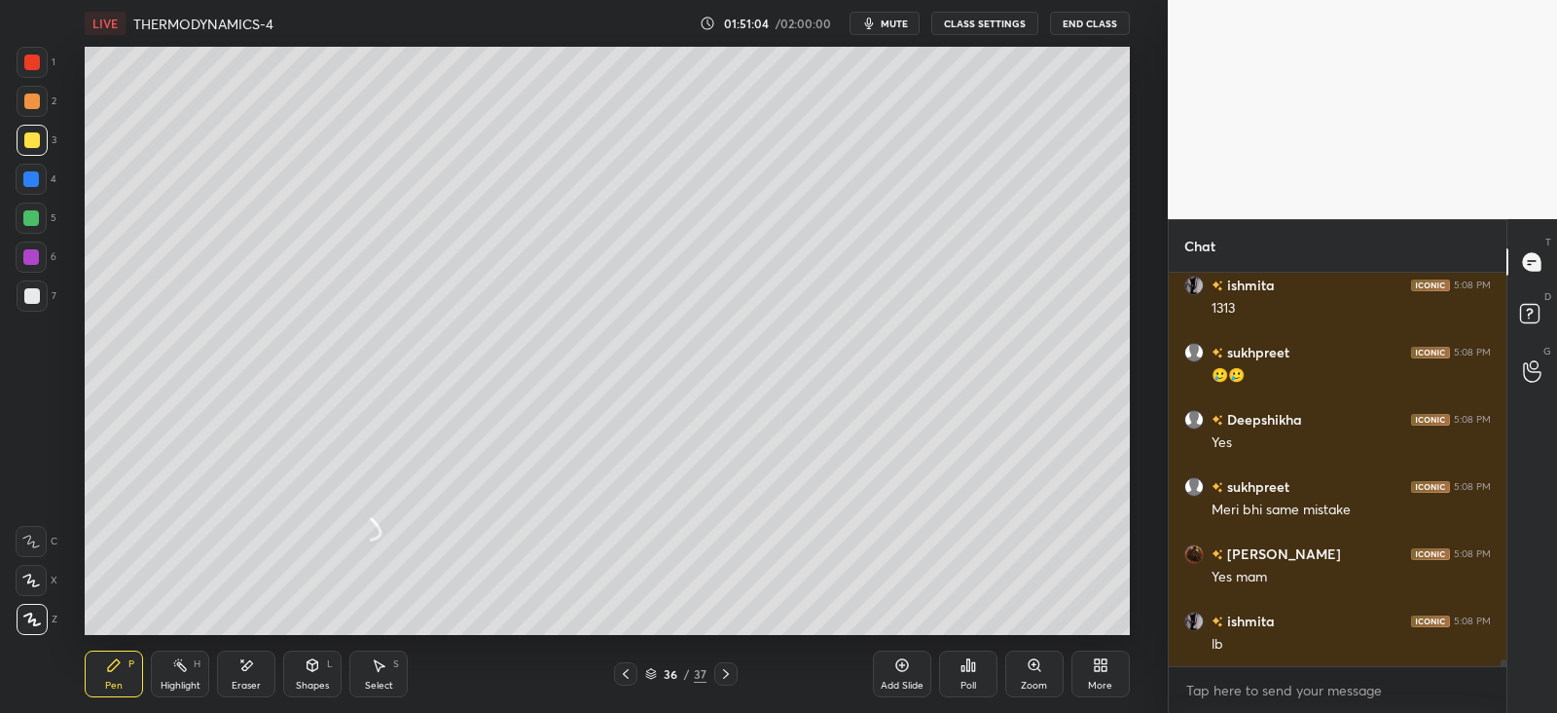
scroll to position [23544, 0]
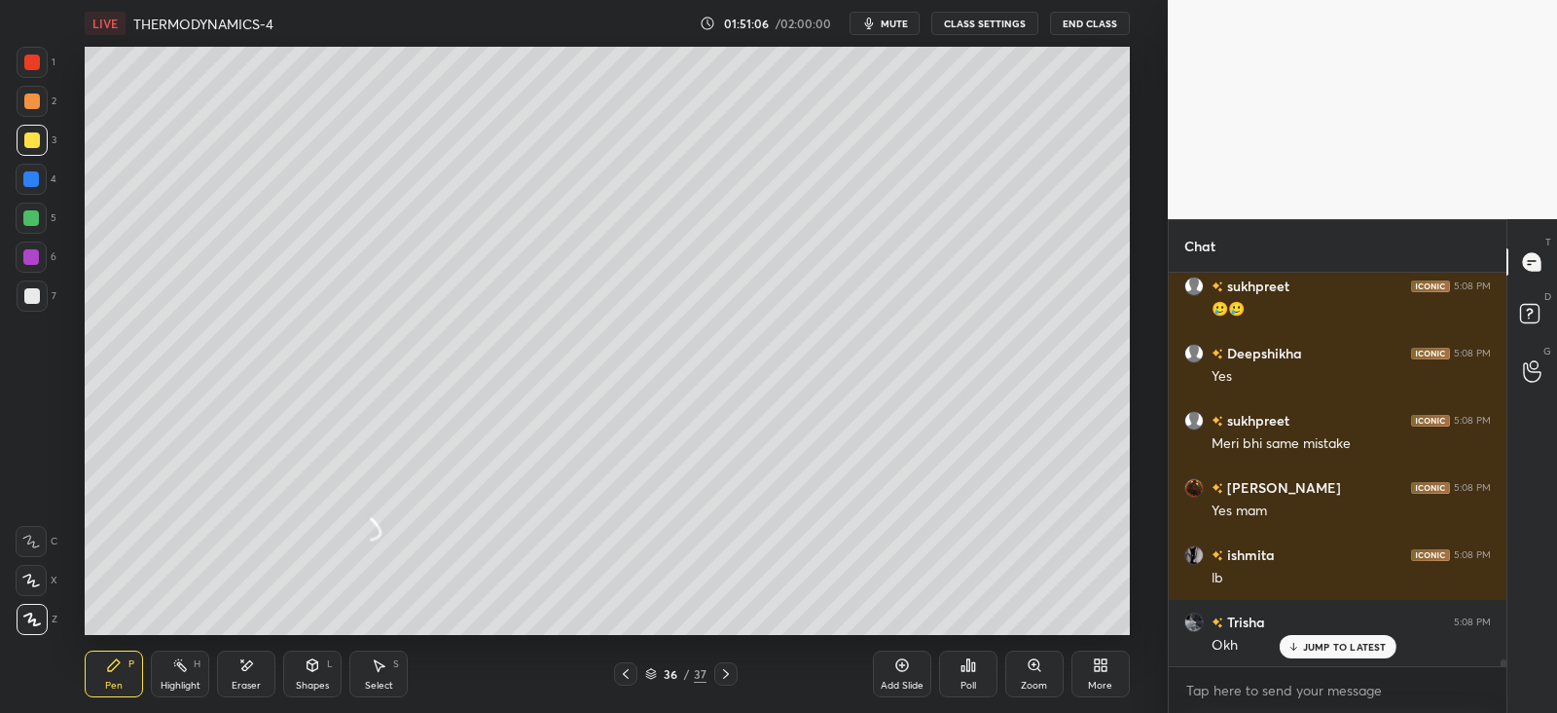
click at [969, 671] on icon at bounding box center [968, 665] width 3 height 12
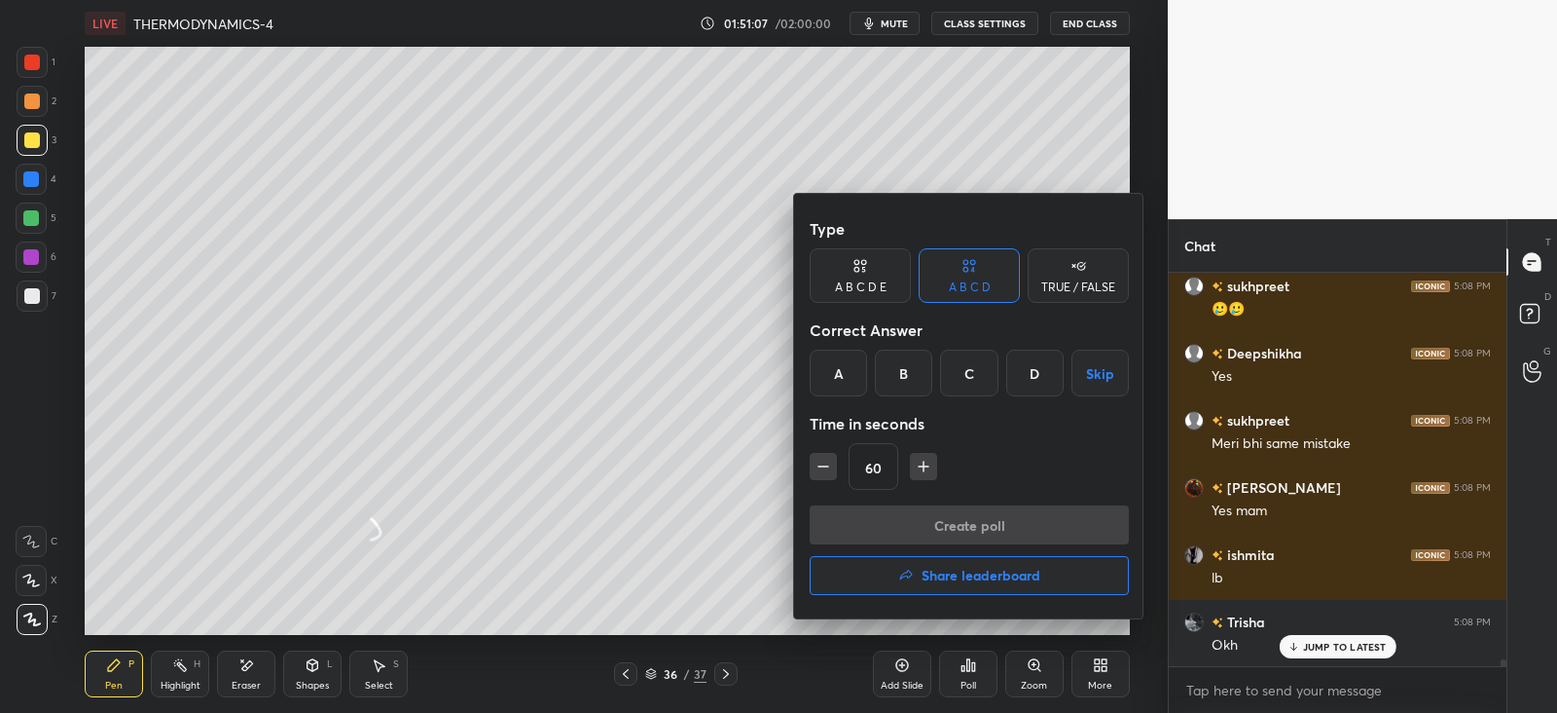
click at [930, 579] on h4 "Share leaderboard" at bounding box center [981, 575] width 119 height 14
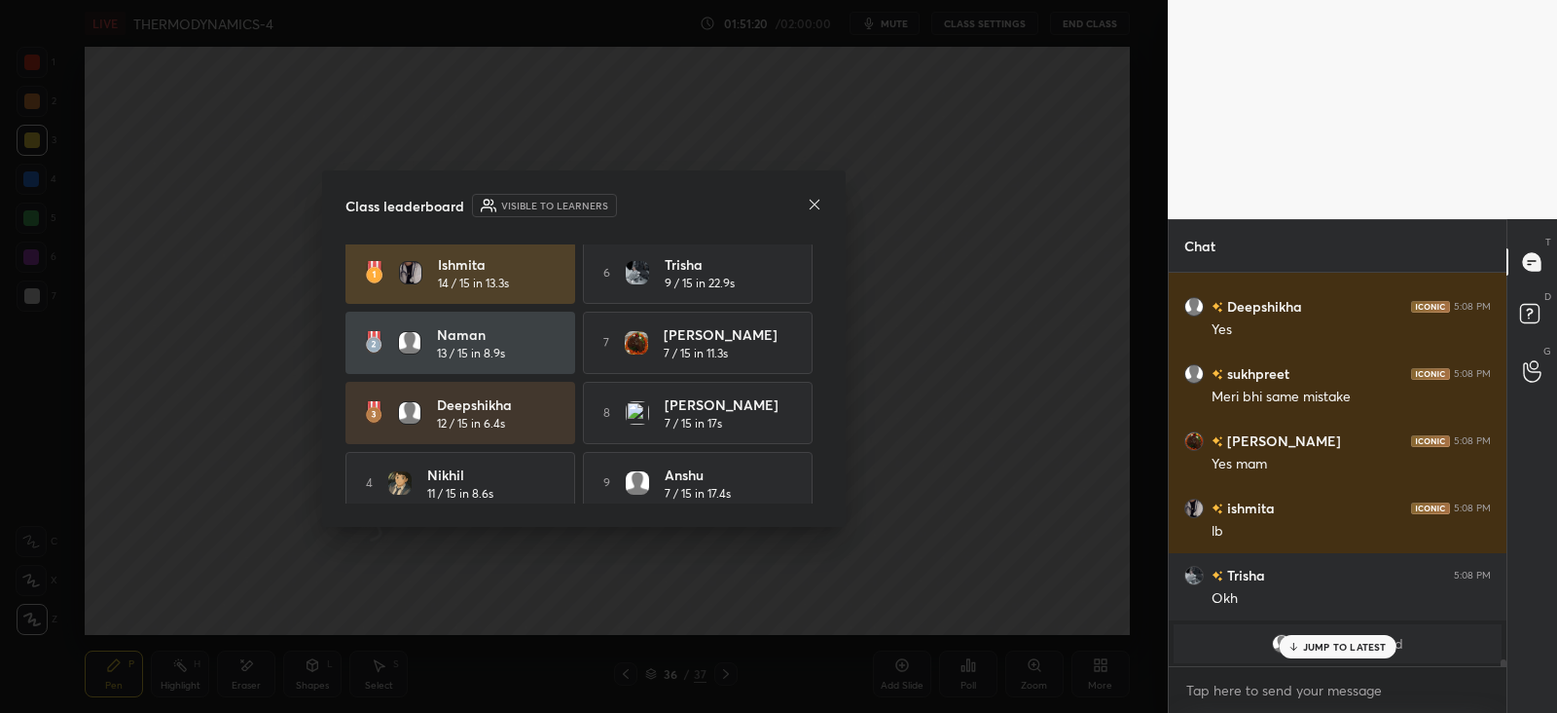
scroll to position [0, 0]
click at [1319, 624] on div "[PERSON_NAME] joined" at bounding box center [1338, 643] width 328 height 39
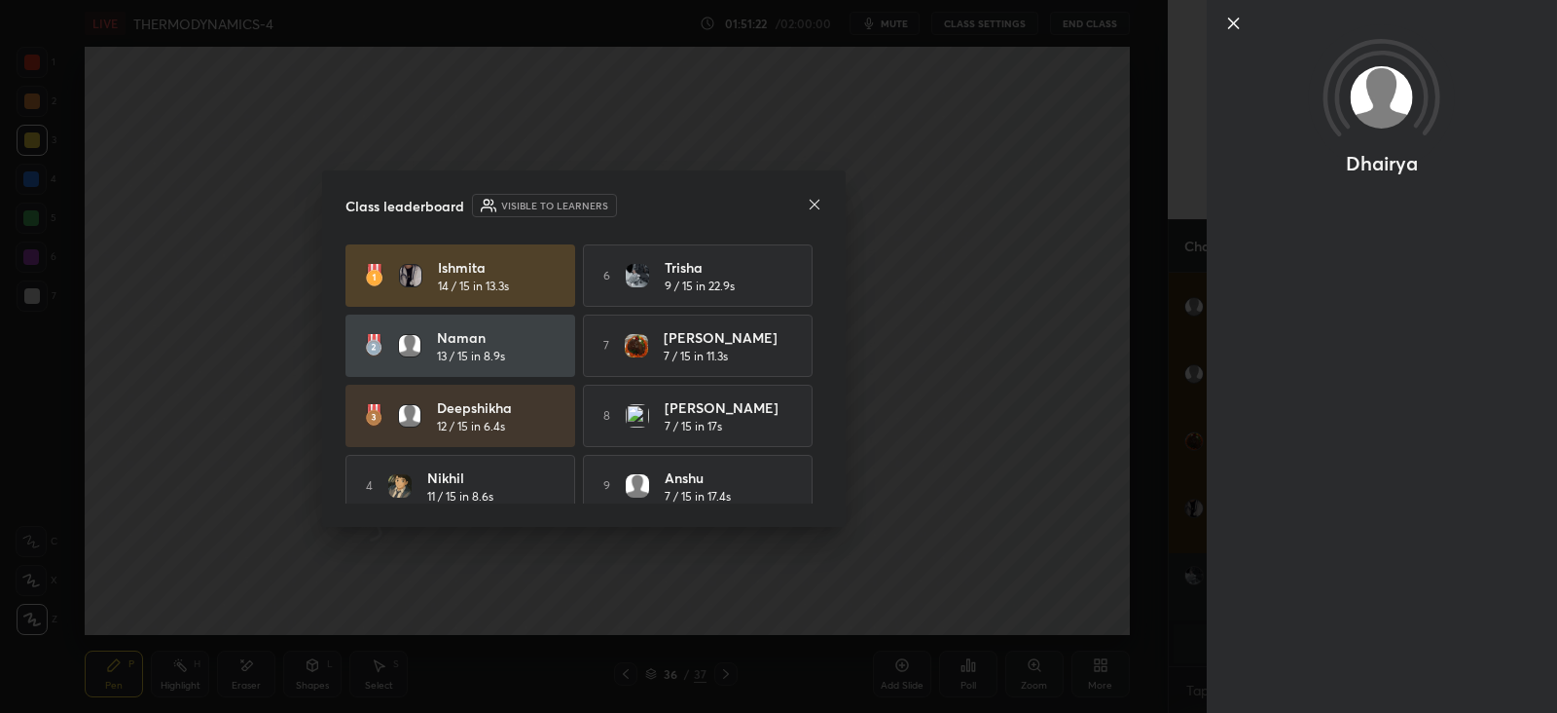
click at [1308, 637] on div "Dhairya" at bounding box center [1382, 356] width 350 height 713
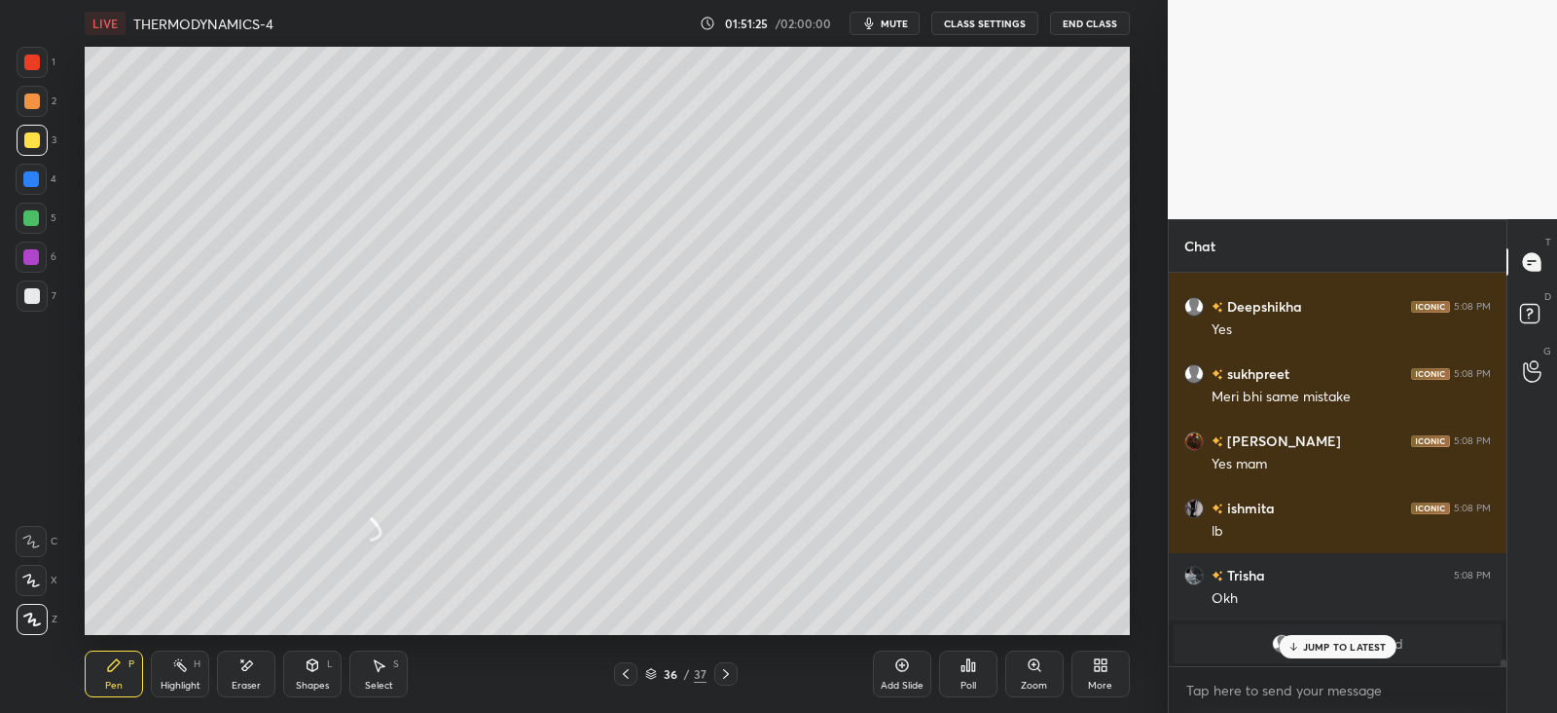
click at [961, 674] on div "Poll" at bounding box center [968, 673] width 58 height 47
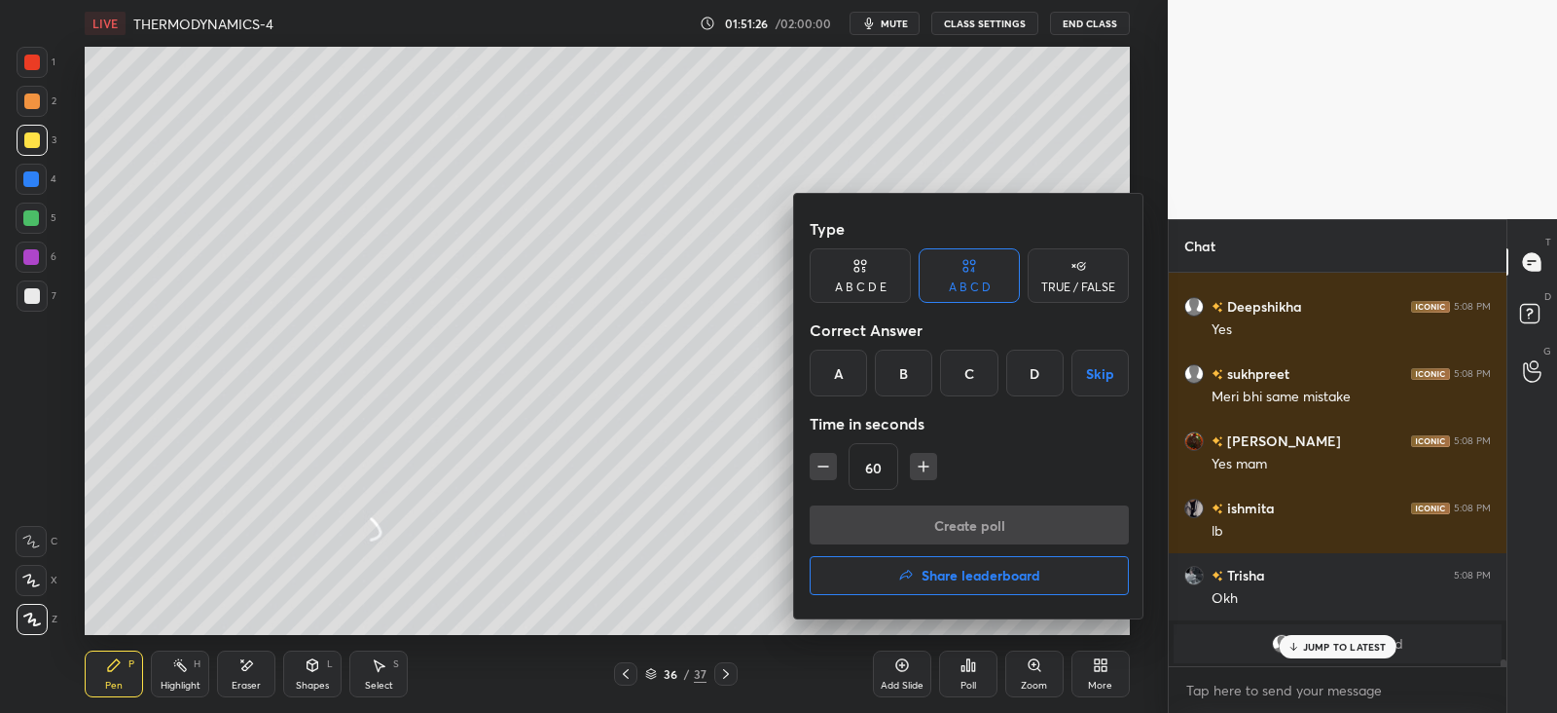
click at [933, 578] on h4 "Share leaderboard" at bounding box center [981, 575] width 119 height 14
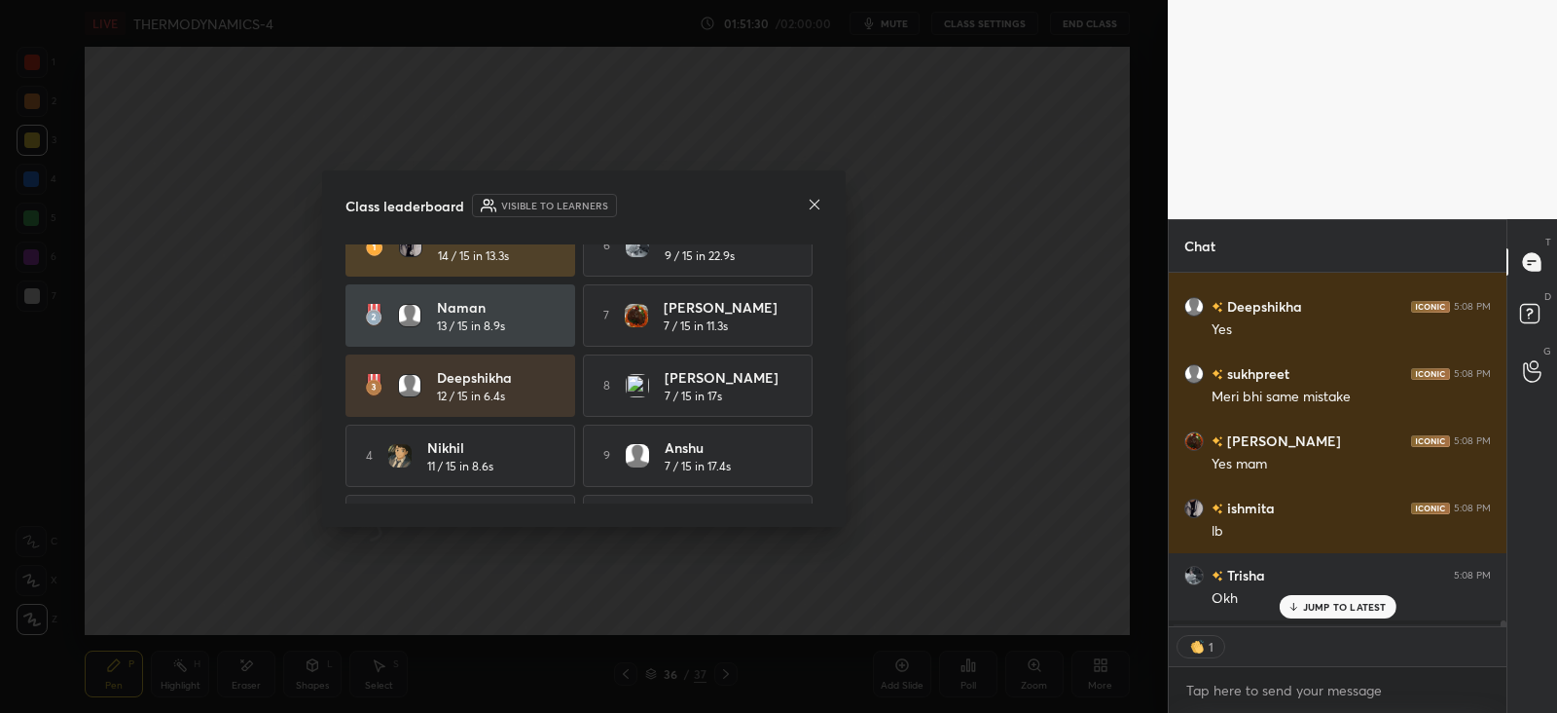
scroll to position [89, 0]
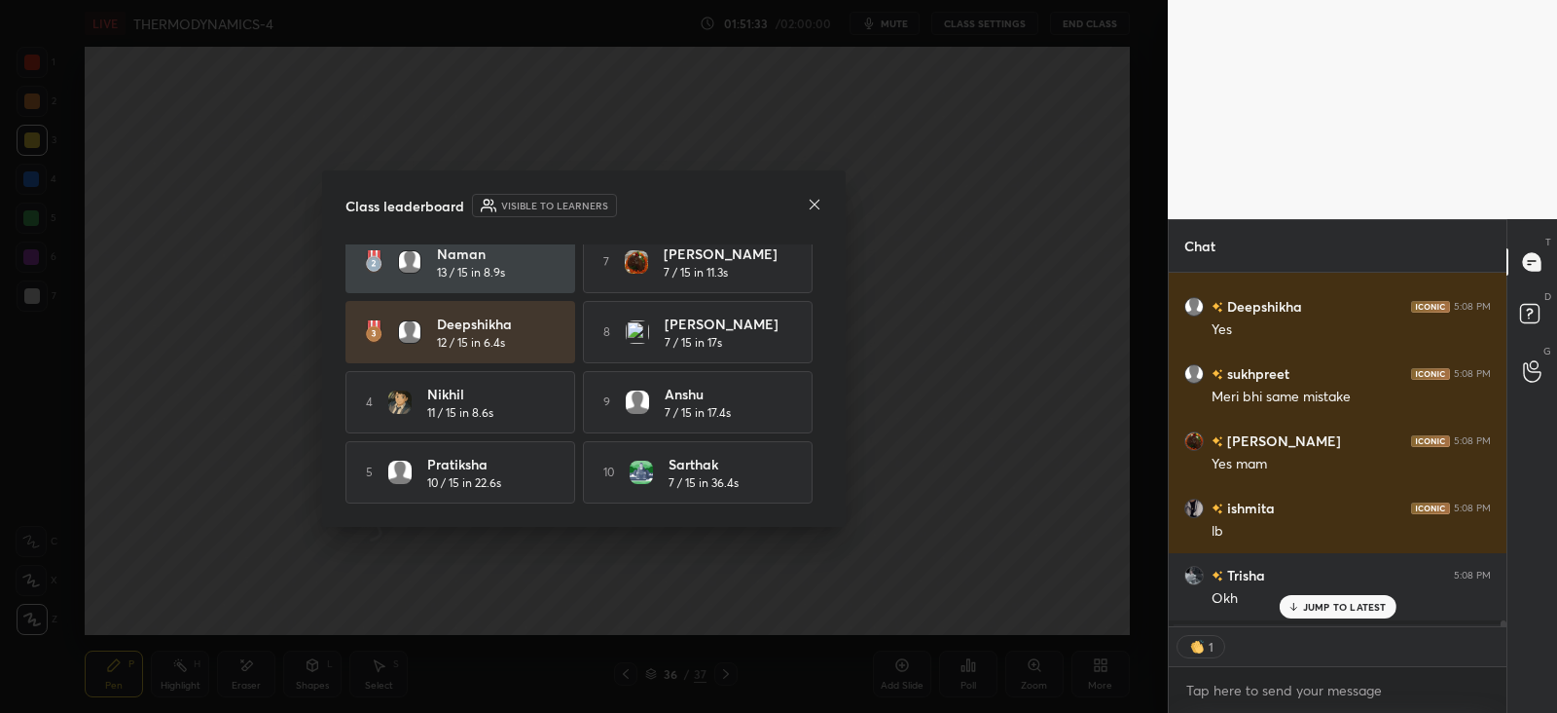
click at [808, 200] on icon at bounding box center [815, 205] width 16 height 16
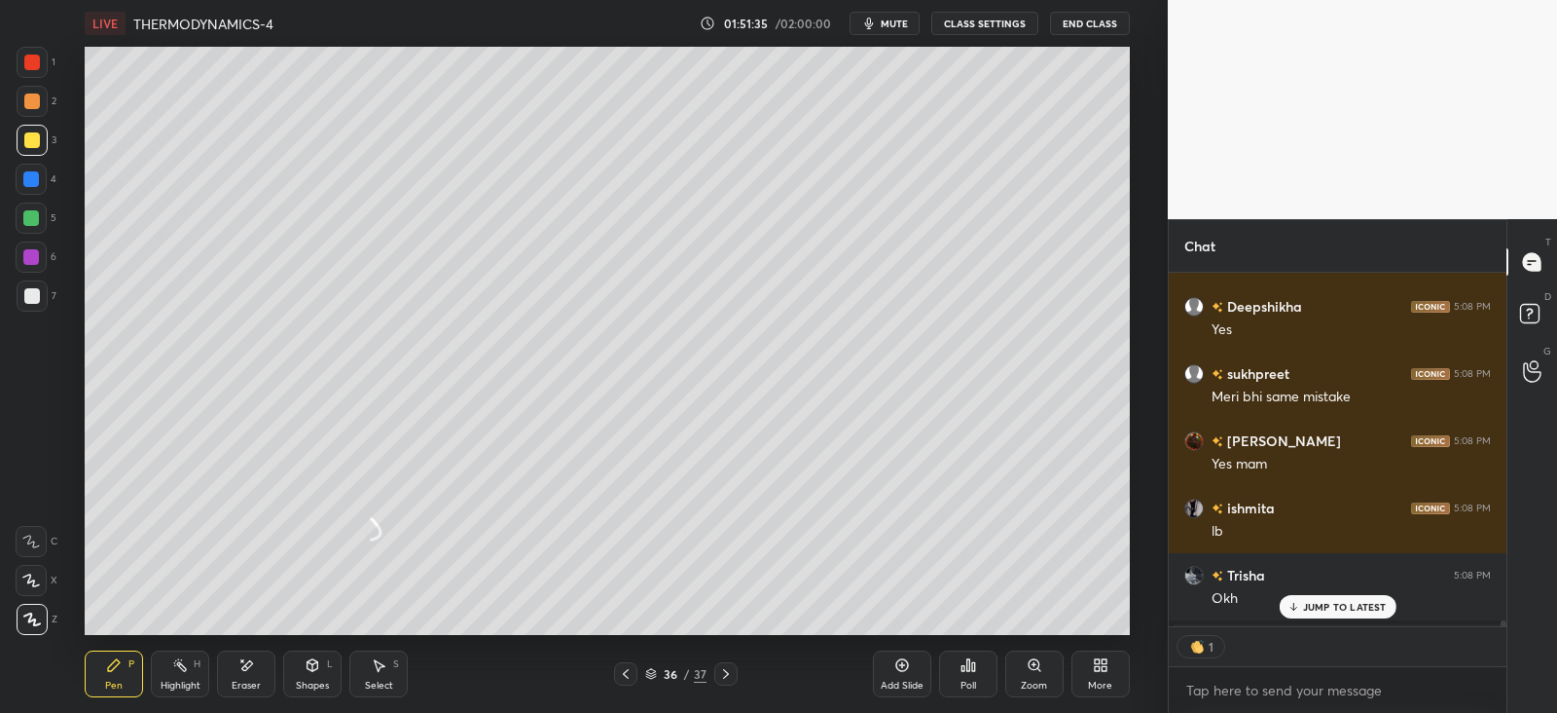
click at [1323, 610] on p "JUMP TO LATEST" at bounding box center [1345, 607] width 84 height 12
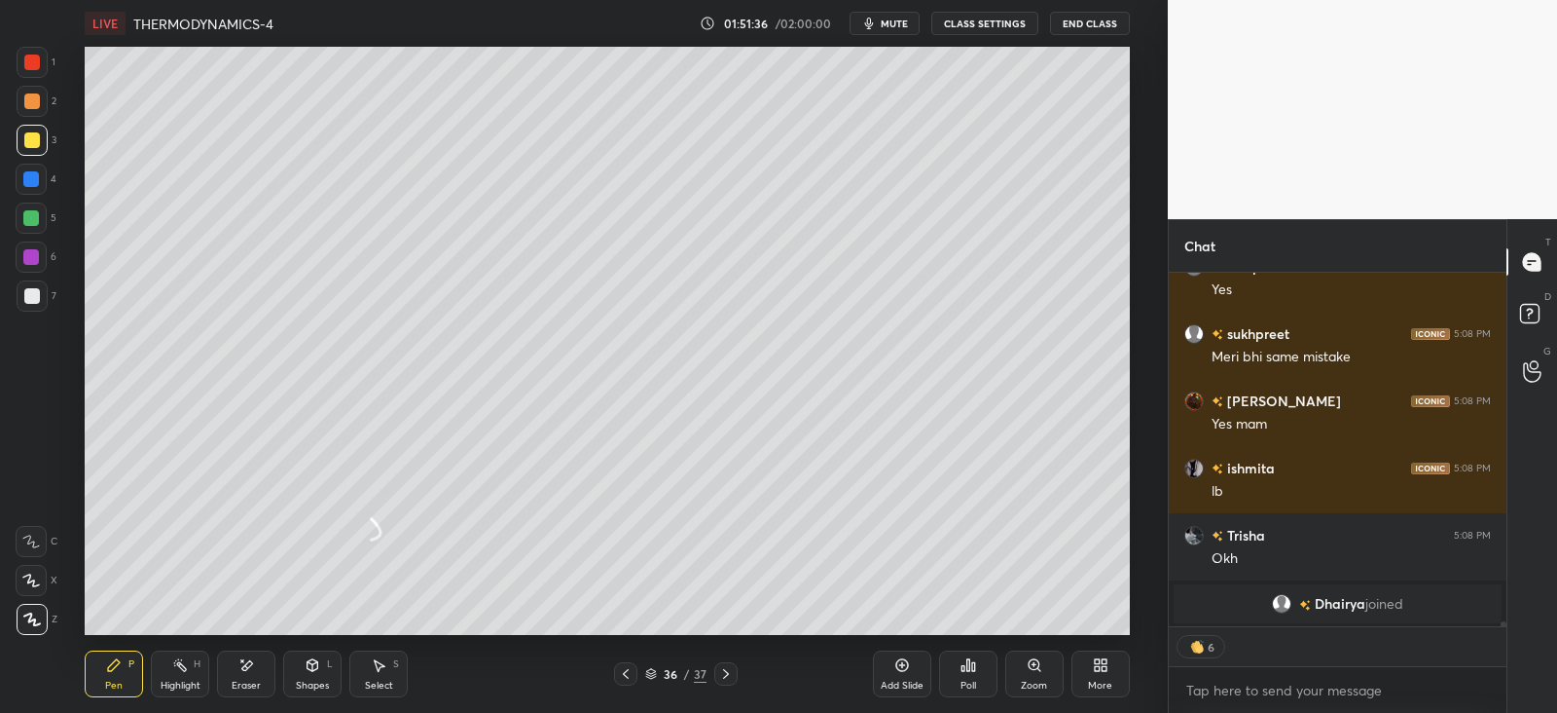
scroll to position [23715, 0]
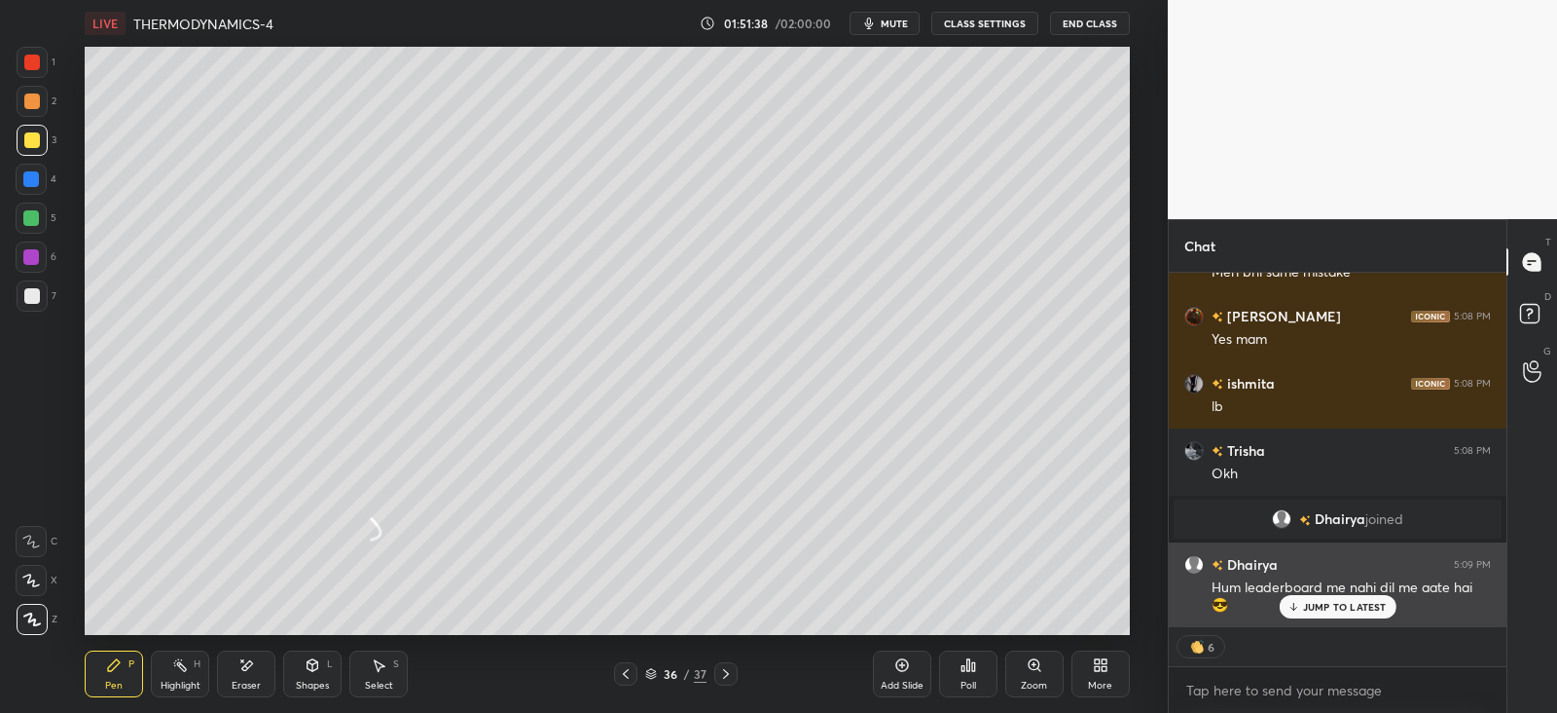
click at [1322, 605] on p "JUMP TO LATEST" at bounding box center [1345, 607] width 84 height 12
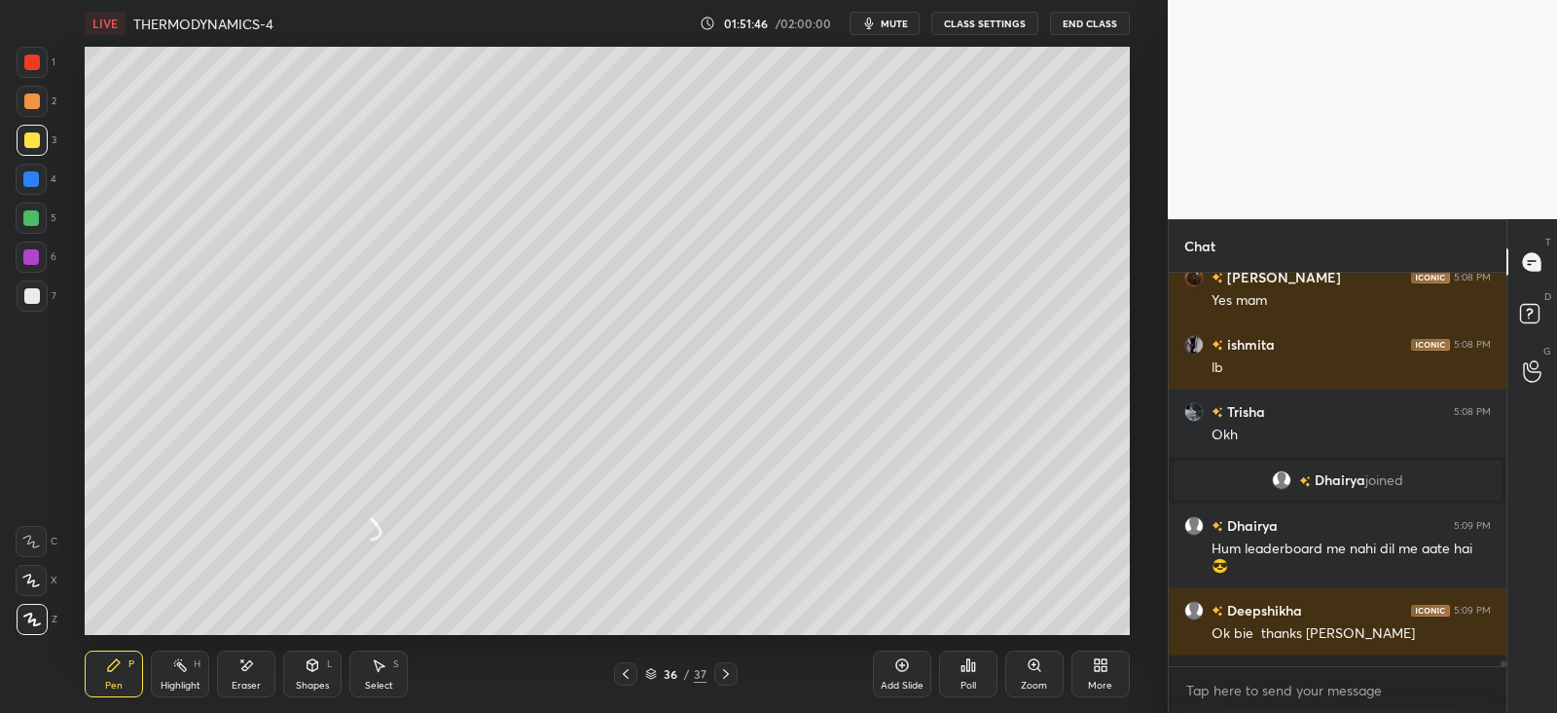
scroll to position [23742, 0]
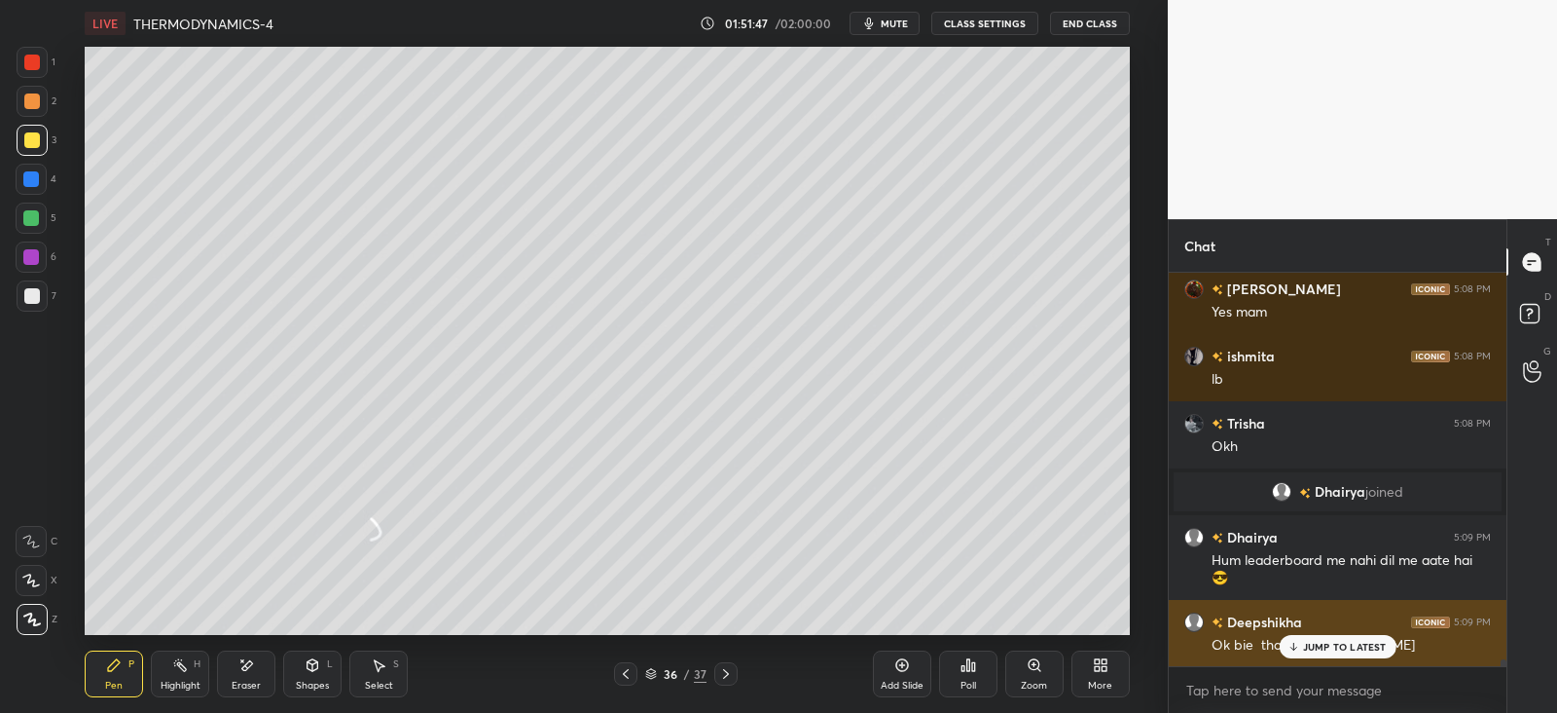
click at [1327, 645] on p "JUMP TO LATEST" at bounding box center [1345, 647] width 84 height 12
click at [1327, 639] on div "Ok bie thanks [PERSON_NAME]" at bounding box center [1351, 645] width 279 height 19
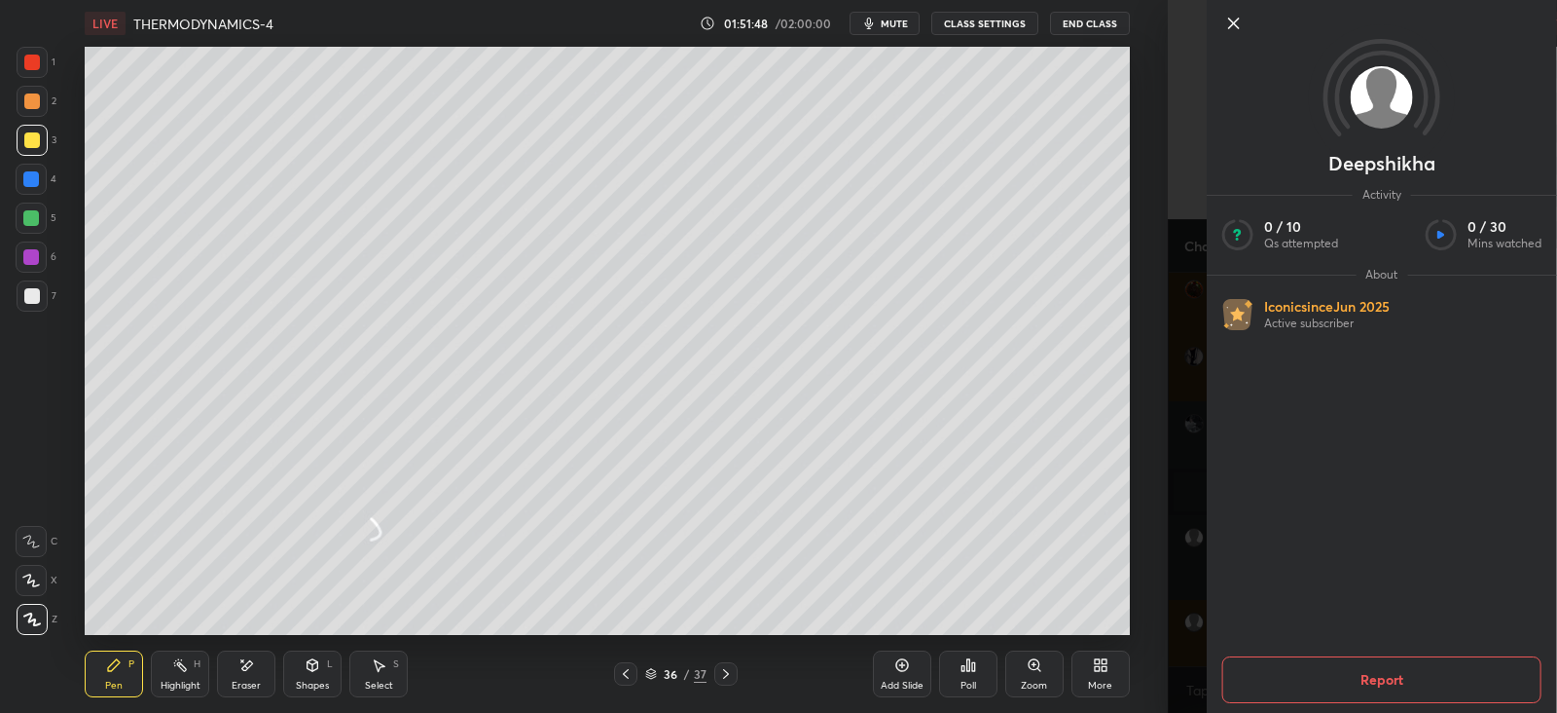
click at [1181, 615] on div "[PERSON_NAME] Activity 0 / 10 Qs attempted 0 / 30 Mins watched About Iconic sin…" at bounding box center [1362, 356] width 389 height 713
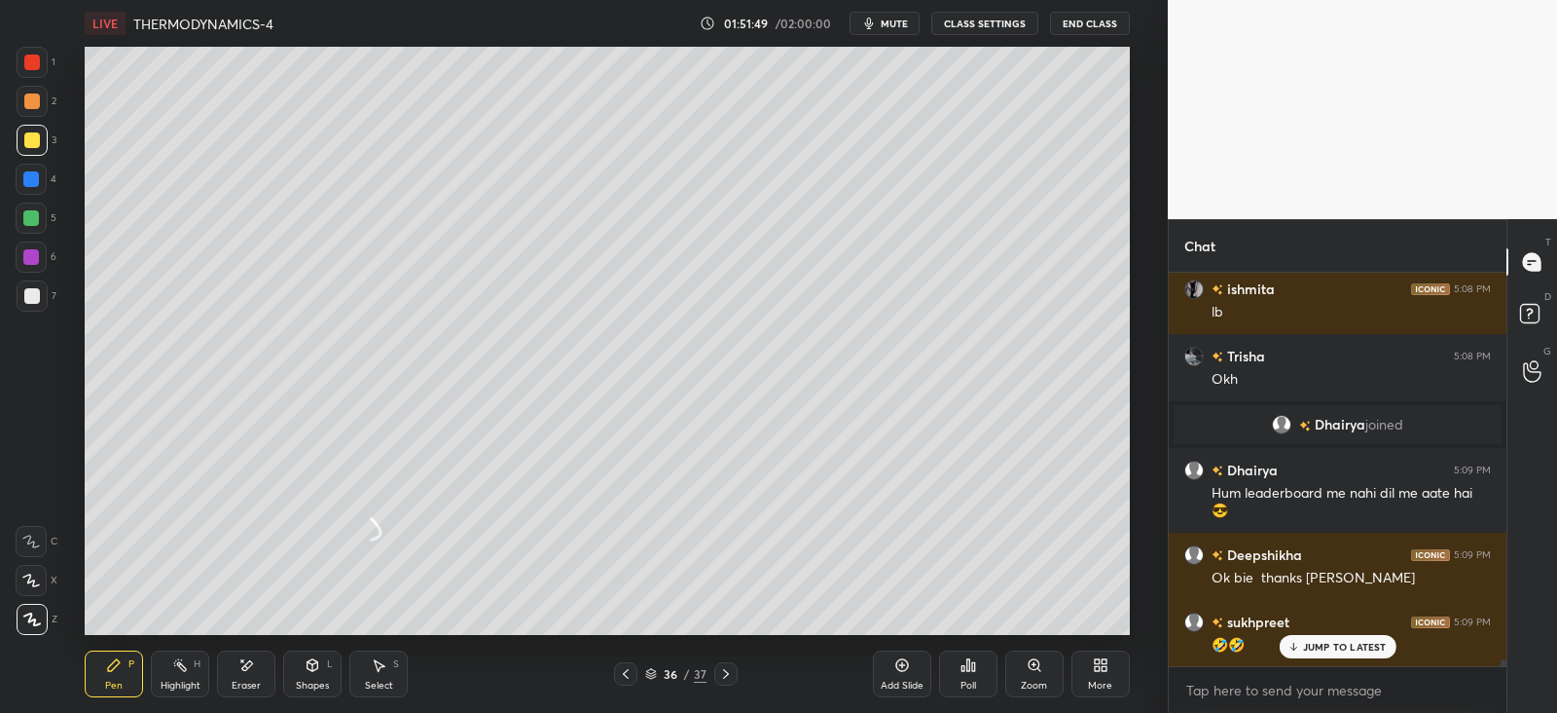
scroll to position [23878, 0]
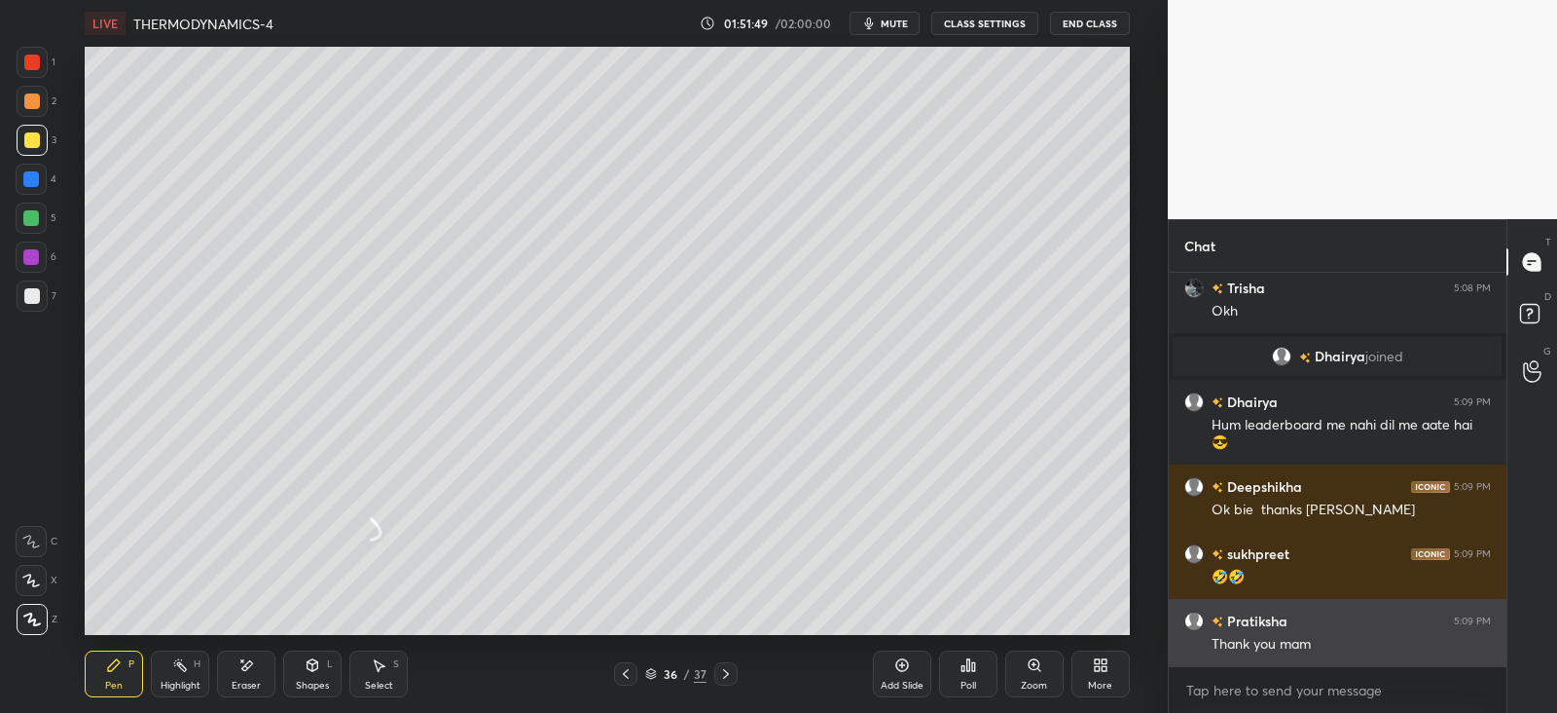
click at [1294, 641] on div "Thank you mam" at bounding box center [1351, 644] width 279 height 19
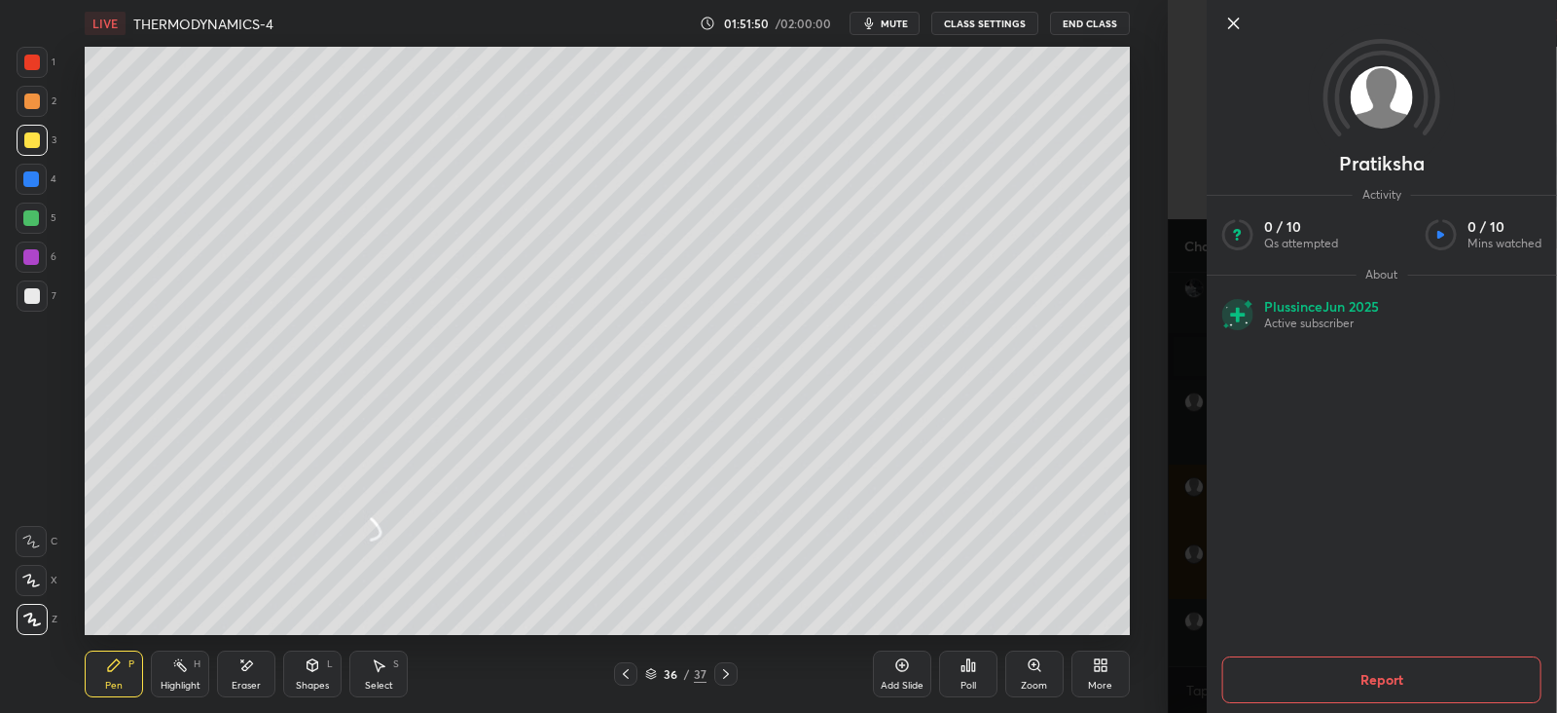
click at [1172, 604] on div "[PERSON_NAME] Activity 0 / 10 Qs attempted 0 / 10 Mins watched About Plus since…" at bounding box center [1362, 356] width 389 height 713
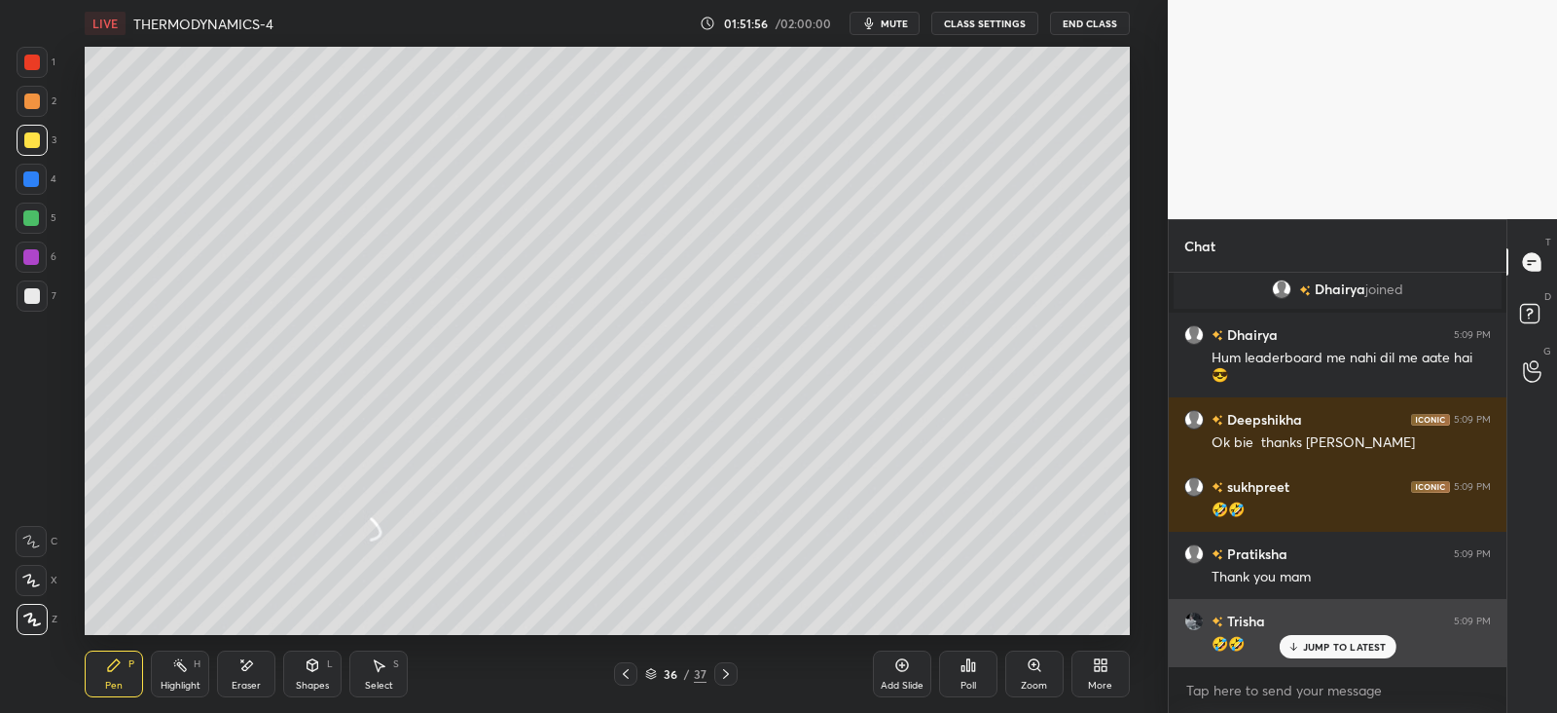
scroll to position [24011, 0]
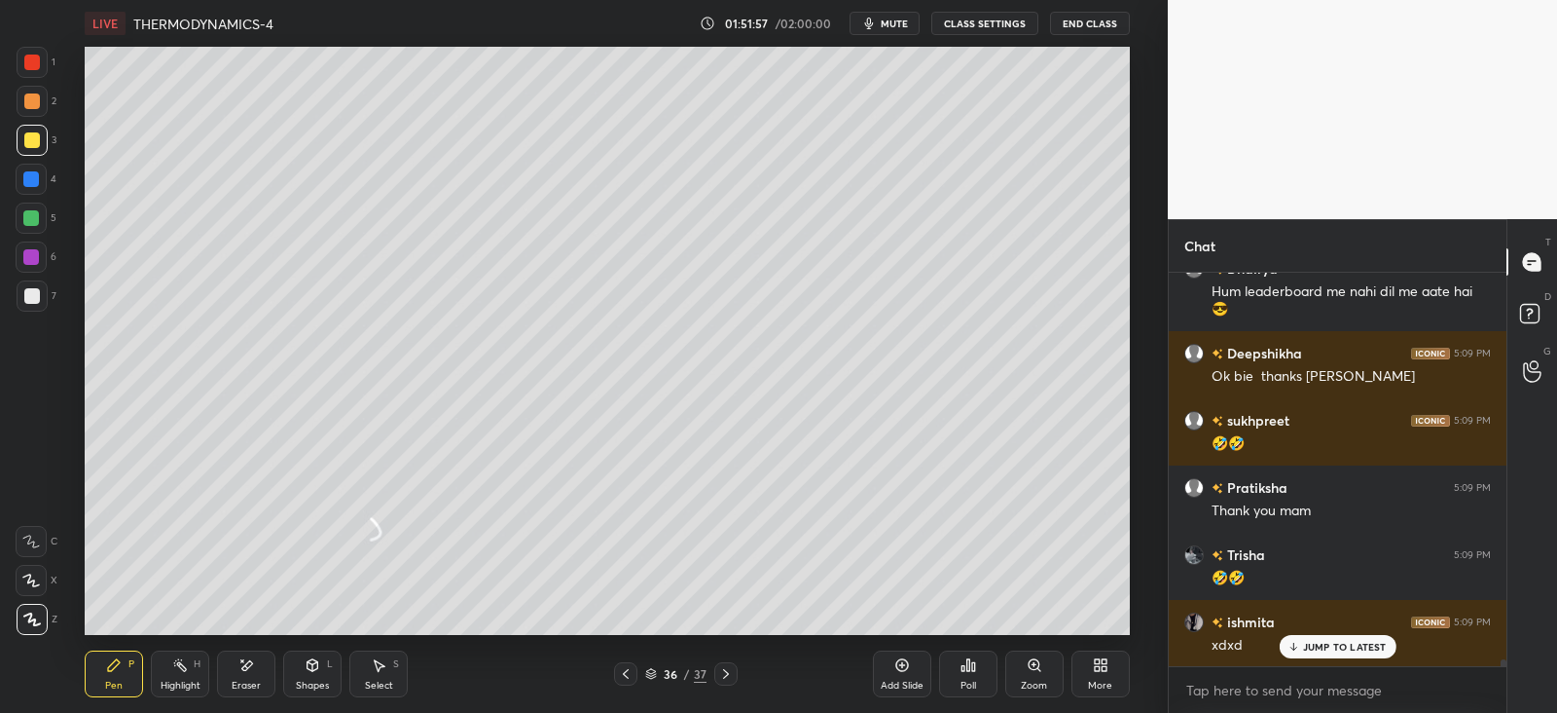
click at [1292, 650] on icon at bounding box center [1293, 647] width 13 height 12
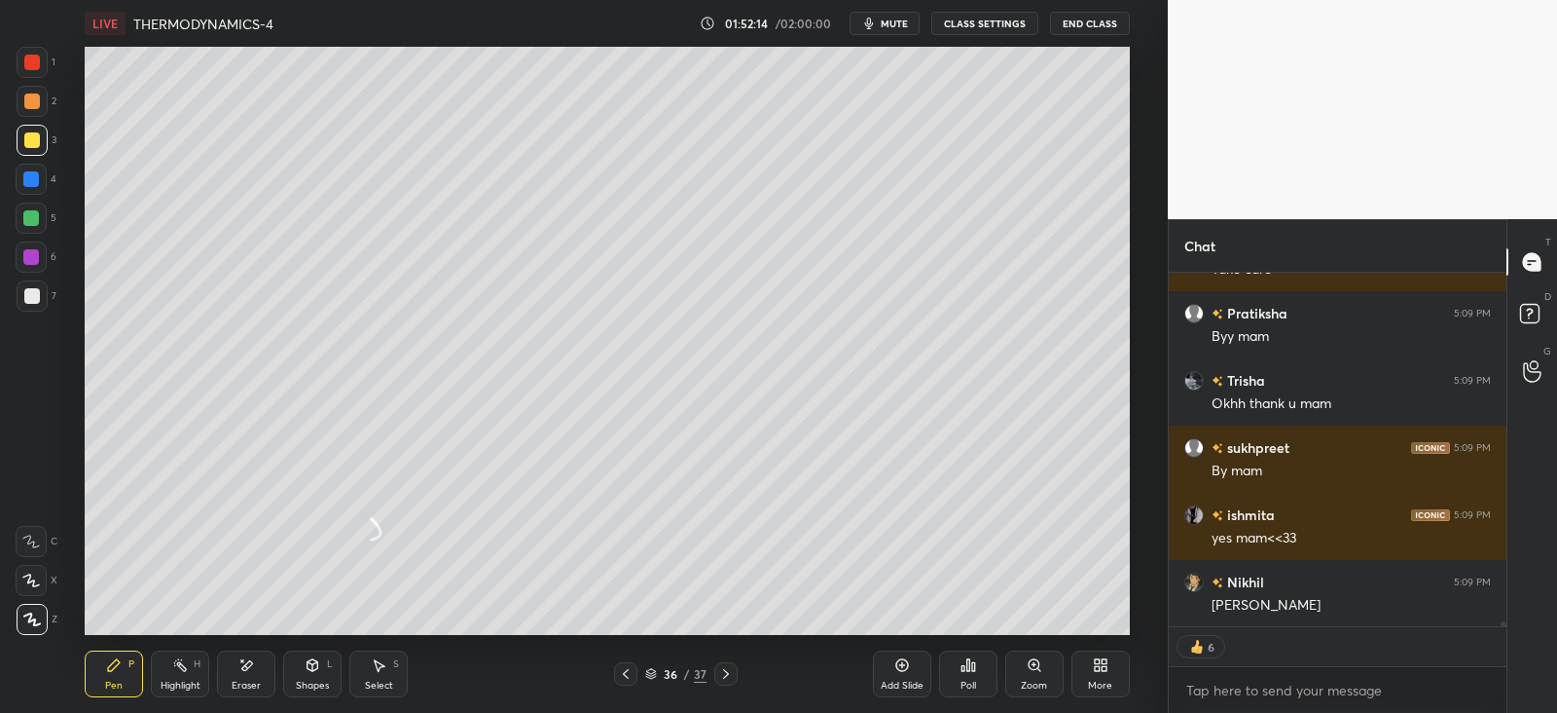
scroll to position [24655, 0]
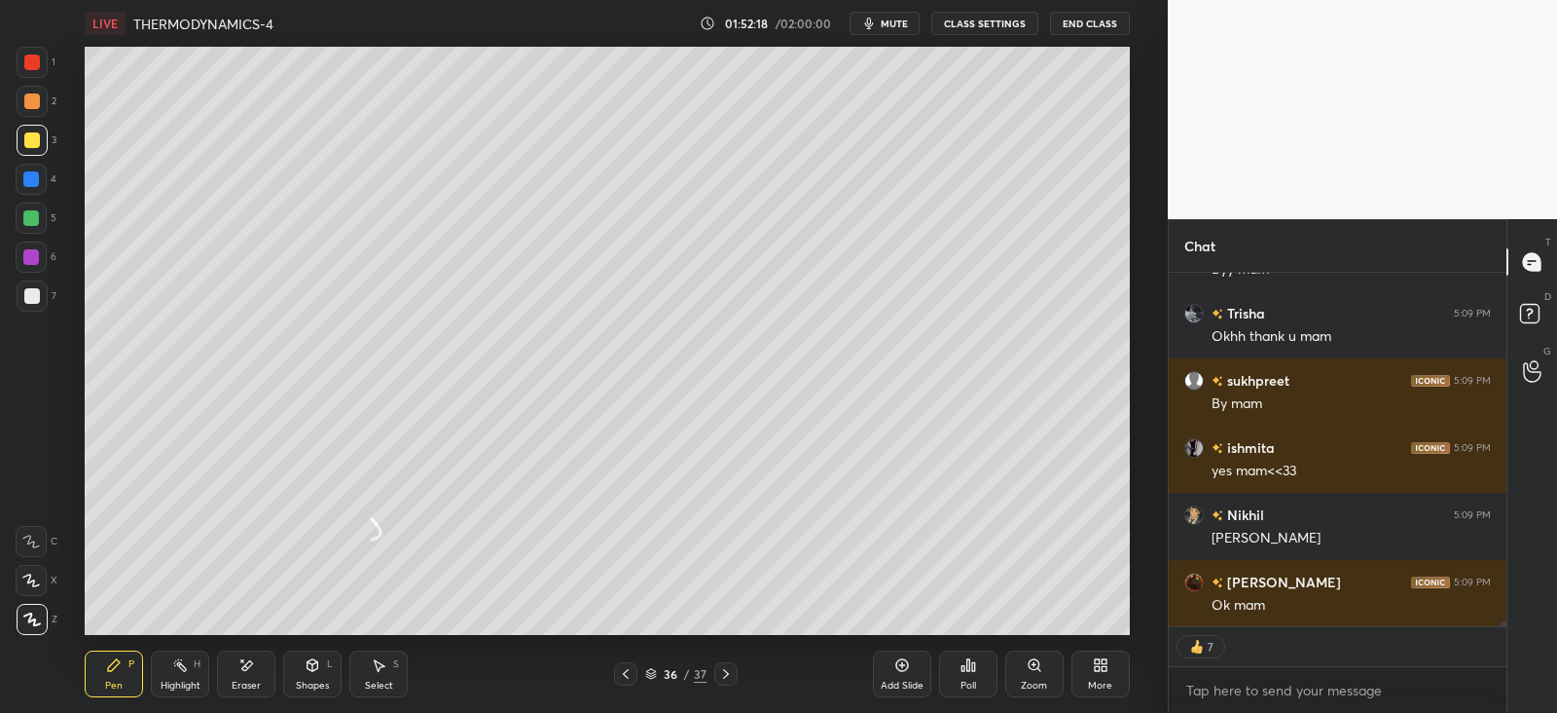
click at [1074, 25] on button "End Class" at bounding box center [1090, 23] width 80 height 23
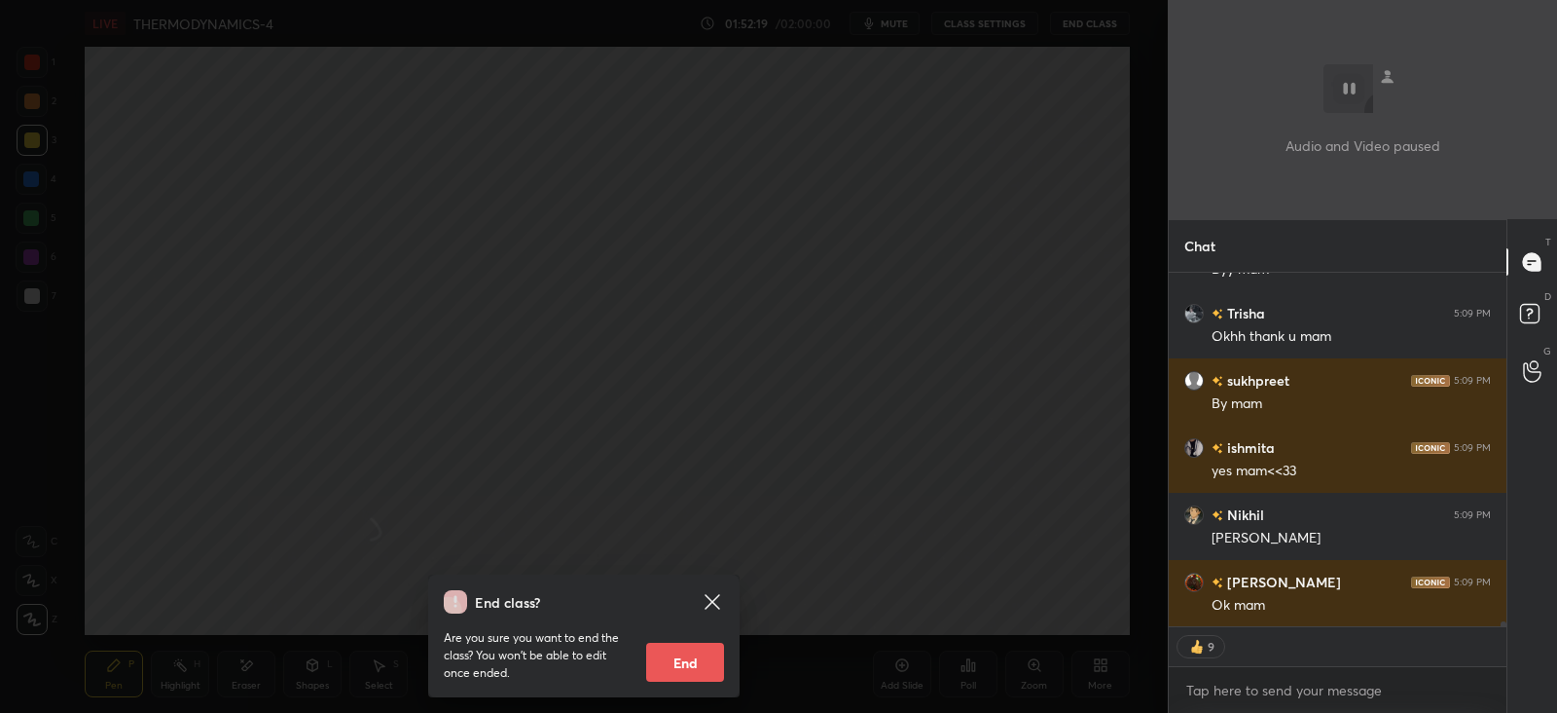
click at [683, 670] on button "End" at bounding box center [685, 661] width 78 height 39
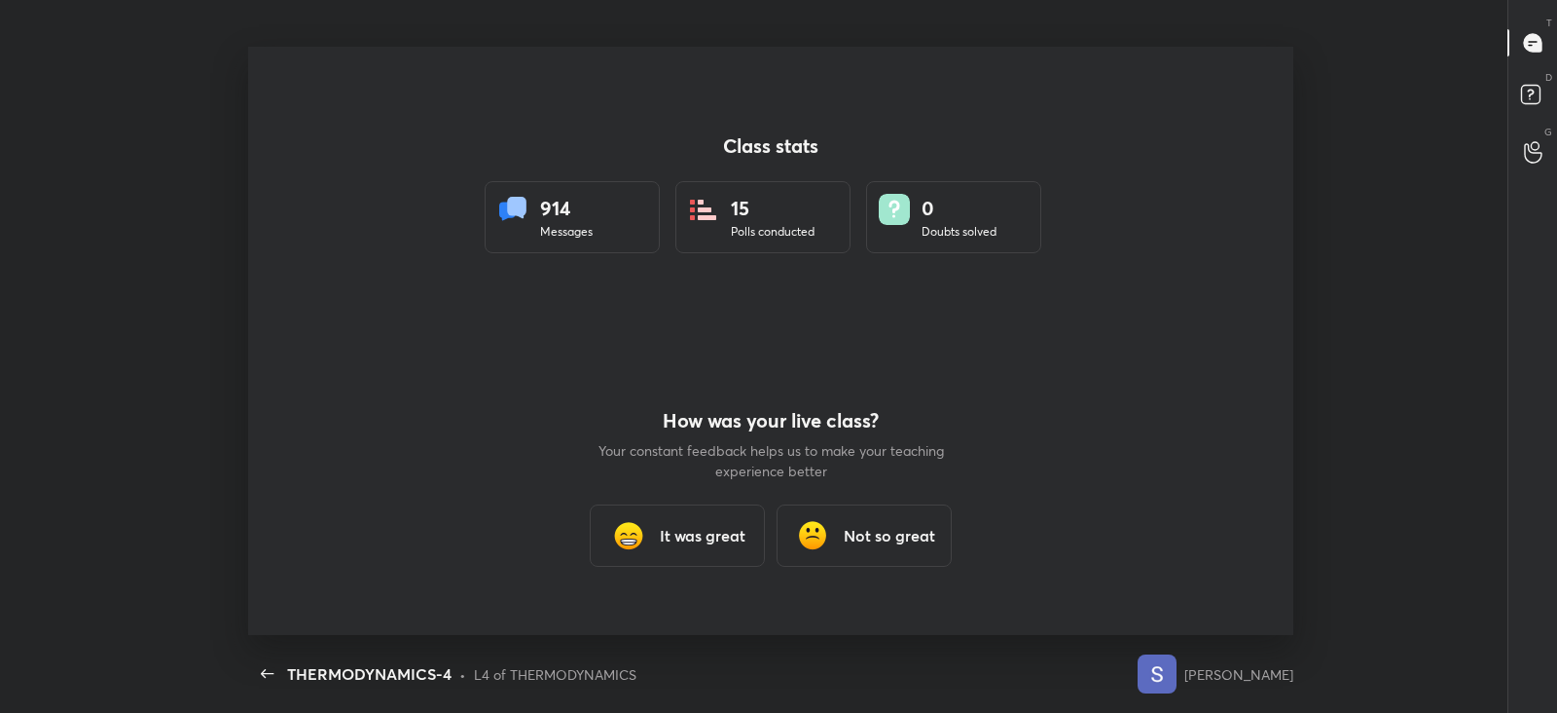
scroll to position [588, 1542]
type textarea "x"
